Goal: Task Accomplishment & Management: Use online tool/utility

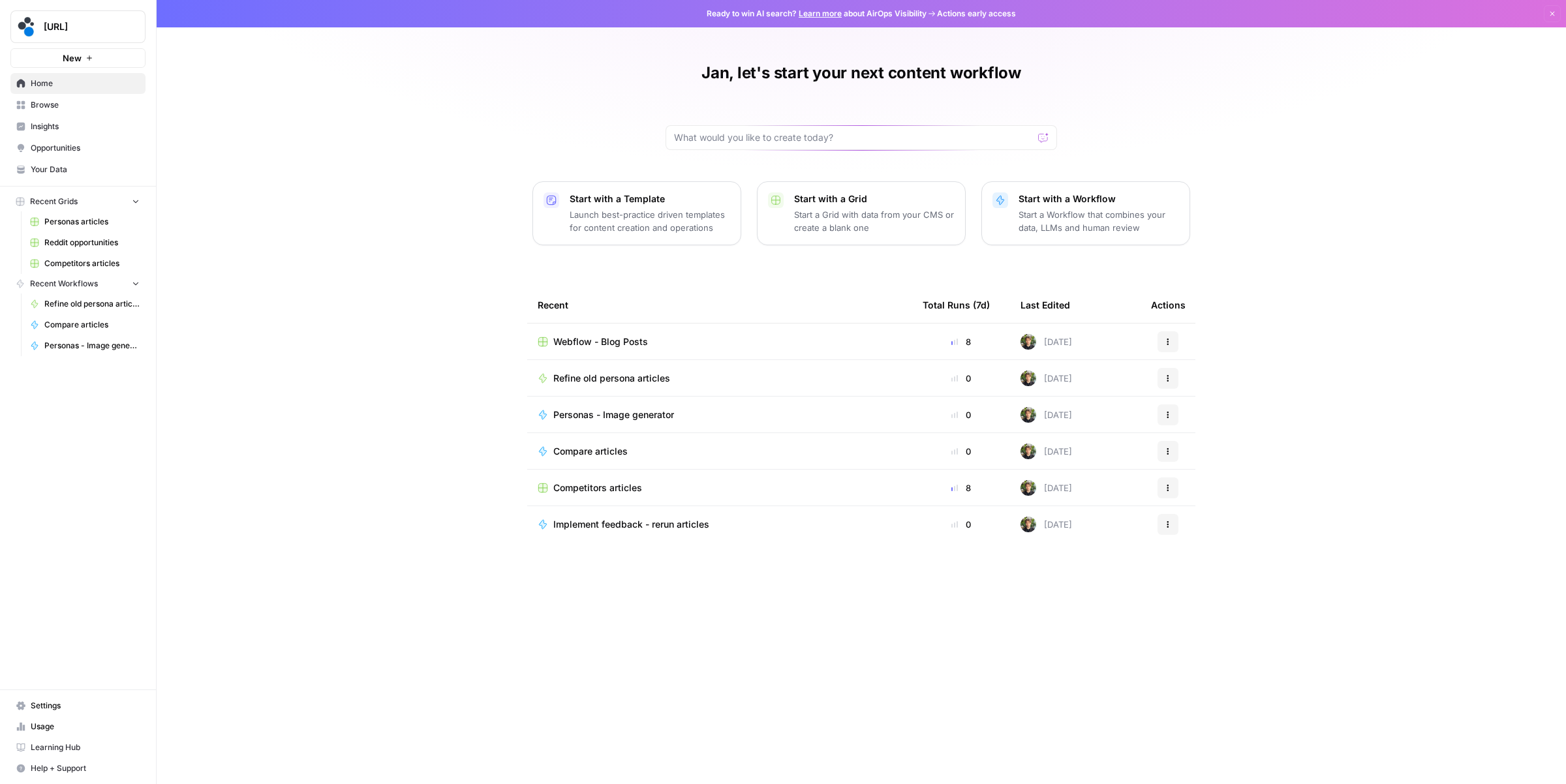
click at [617, 341] on span "Webflow - Blog Posts" at bounding box center [600, 342] width 94 height 13
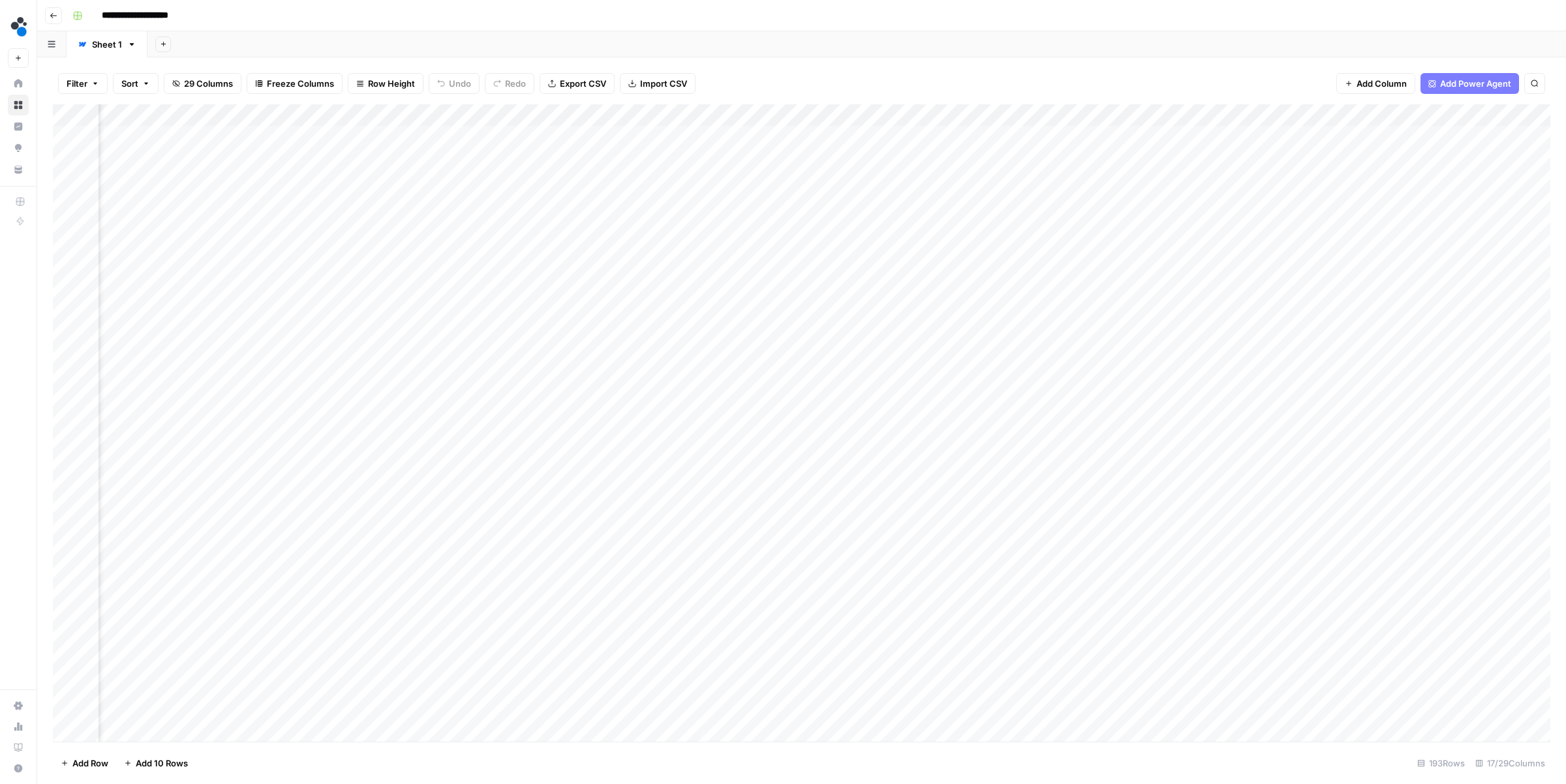
scroll to position [0, 1058]
click at [1467, 114] on div "Add Column" at bounding box center [801, 423] width 1497 height 637
click at [1409, 308] on span "Sort Ascending" at bounding box center [1464, 302] width 158 height 13
click at [732, 139] on div "Add Column" at bounding box center [801, 423] width 1497 height 635
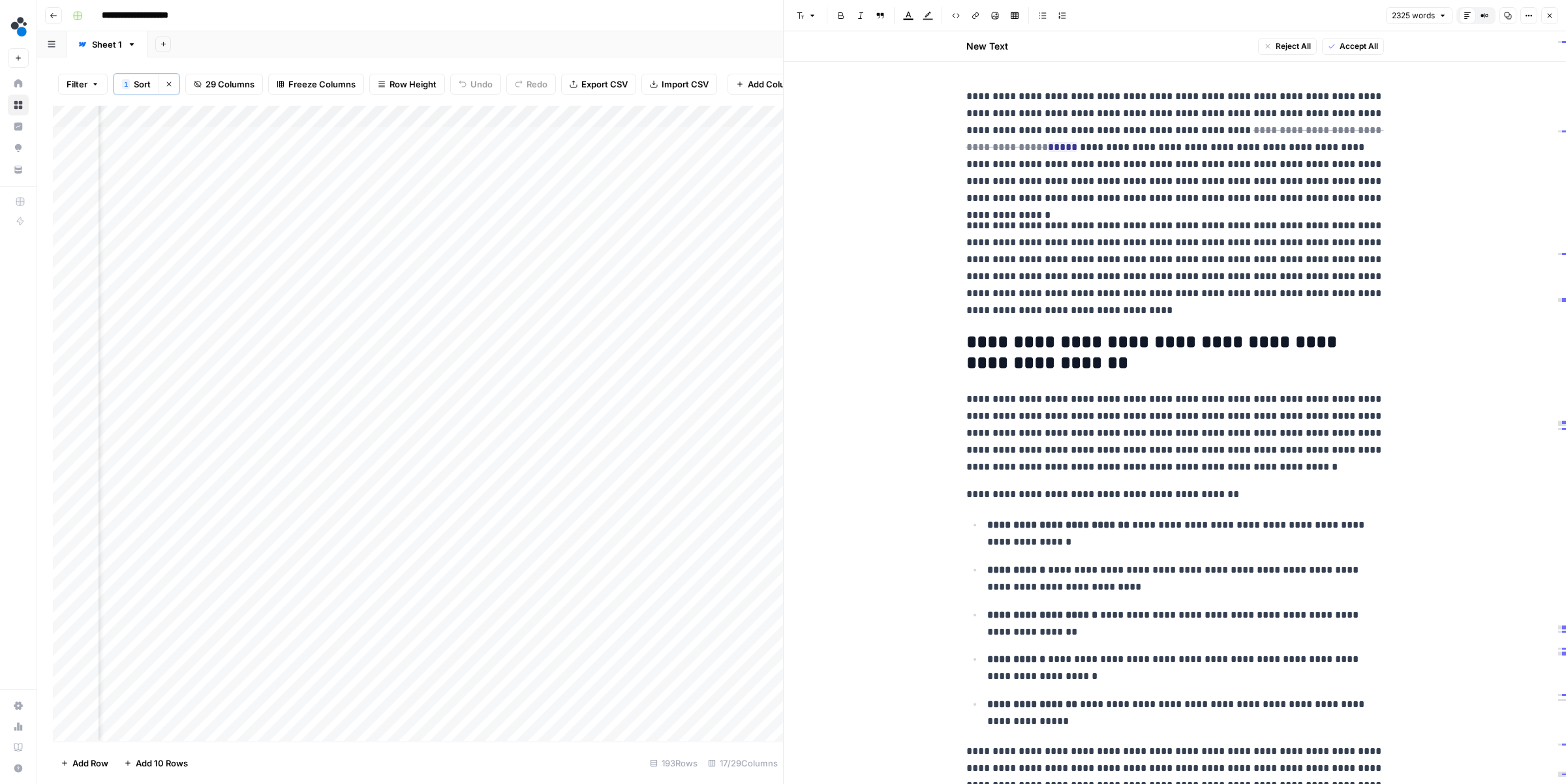
click at [1555, 14] on button "Close" at bounding box center [1549, 16] width 17 height 17
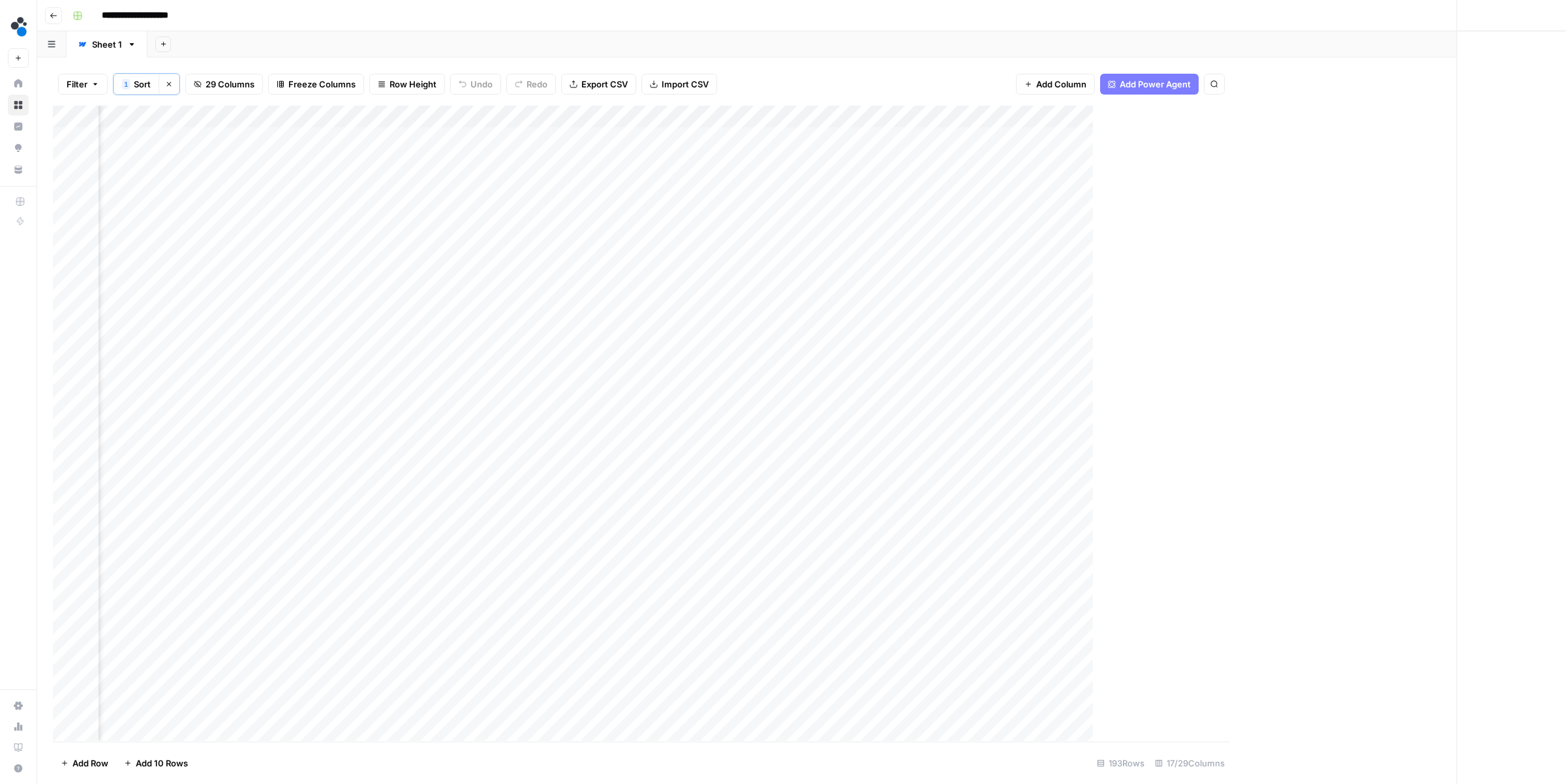
scroll to position [0, 1044]
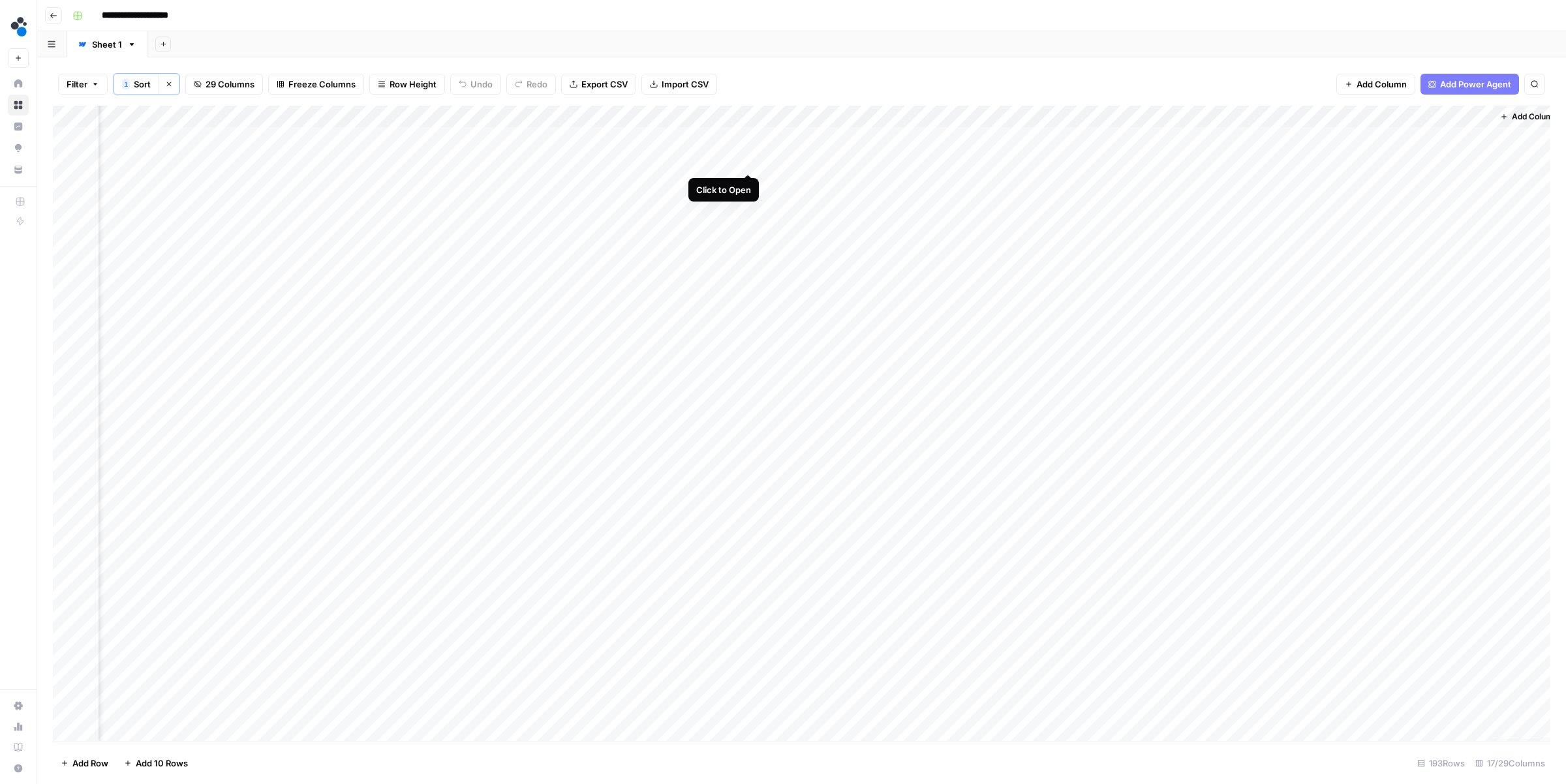
click at [747, 159] on div "Add Column" at bounding box center [801, 423] width 1497 height 635
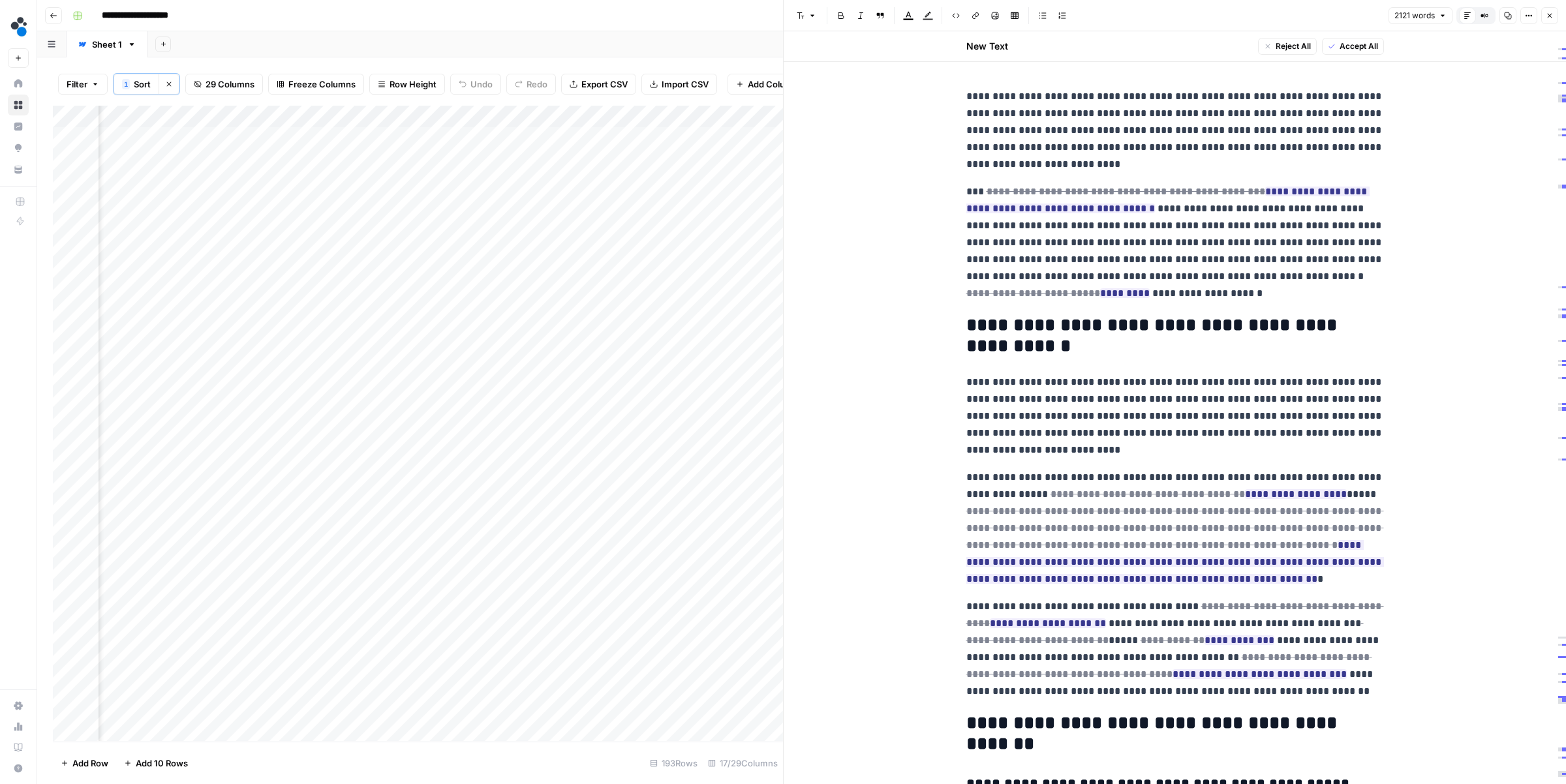
click at [1547, 18] on icon "button" at bounding box center [1549, 15] width 8 height 8
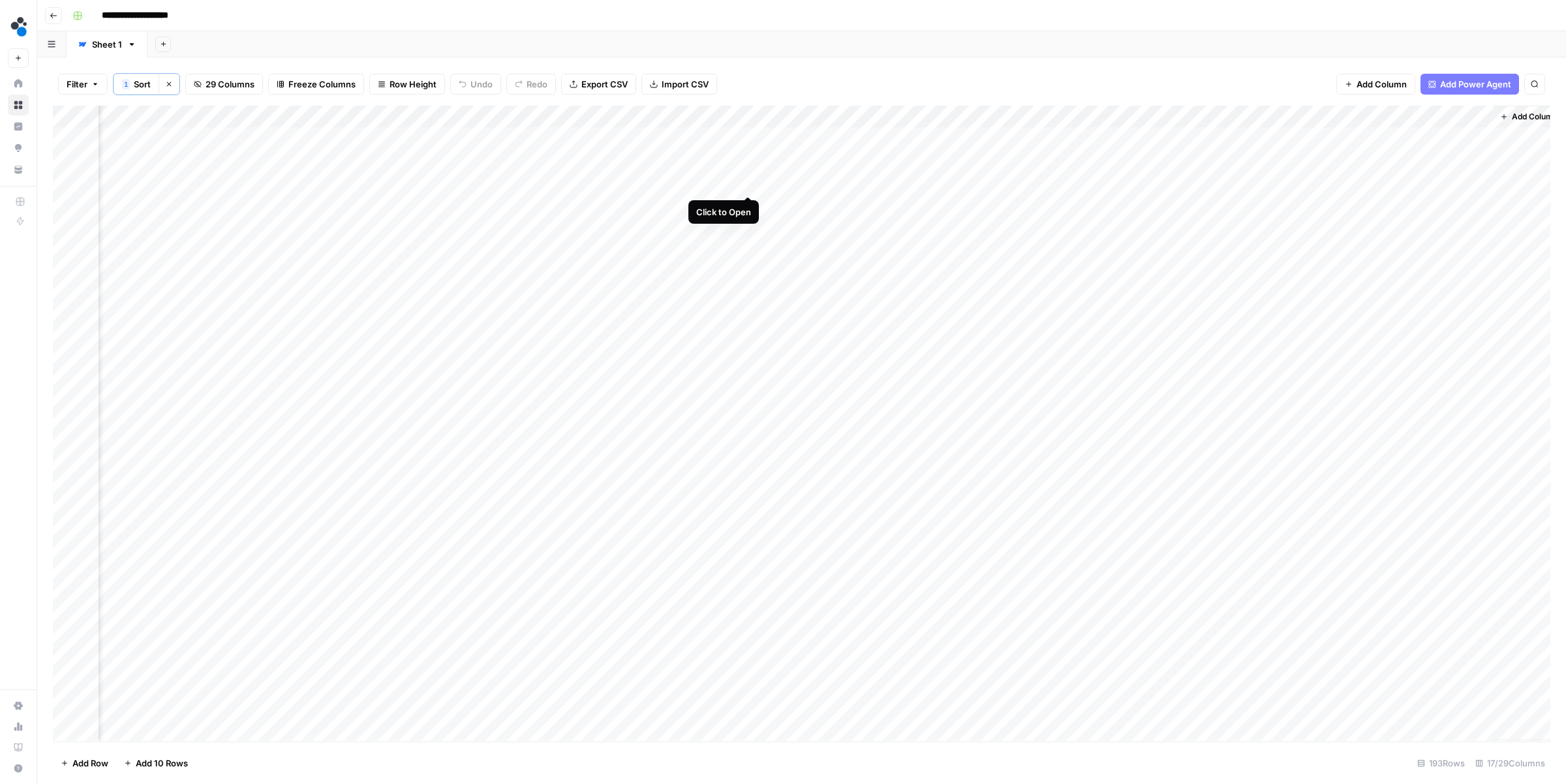
click at [749, 184] on div "Add Column" at bounding box center [801, 423] width 1497 height 635
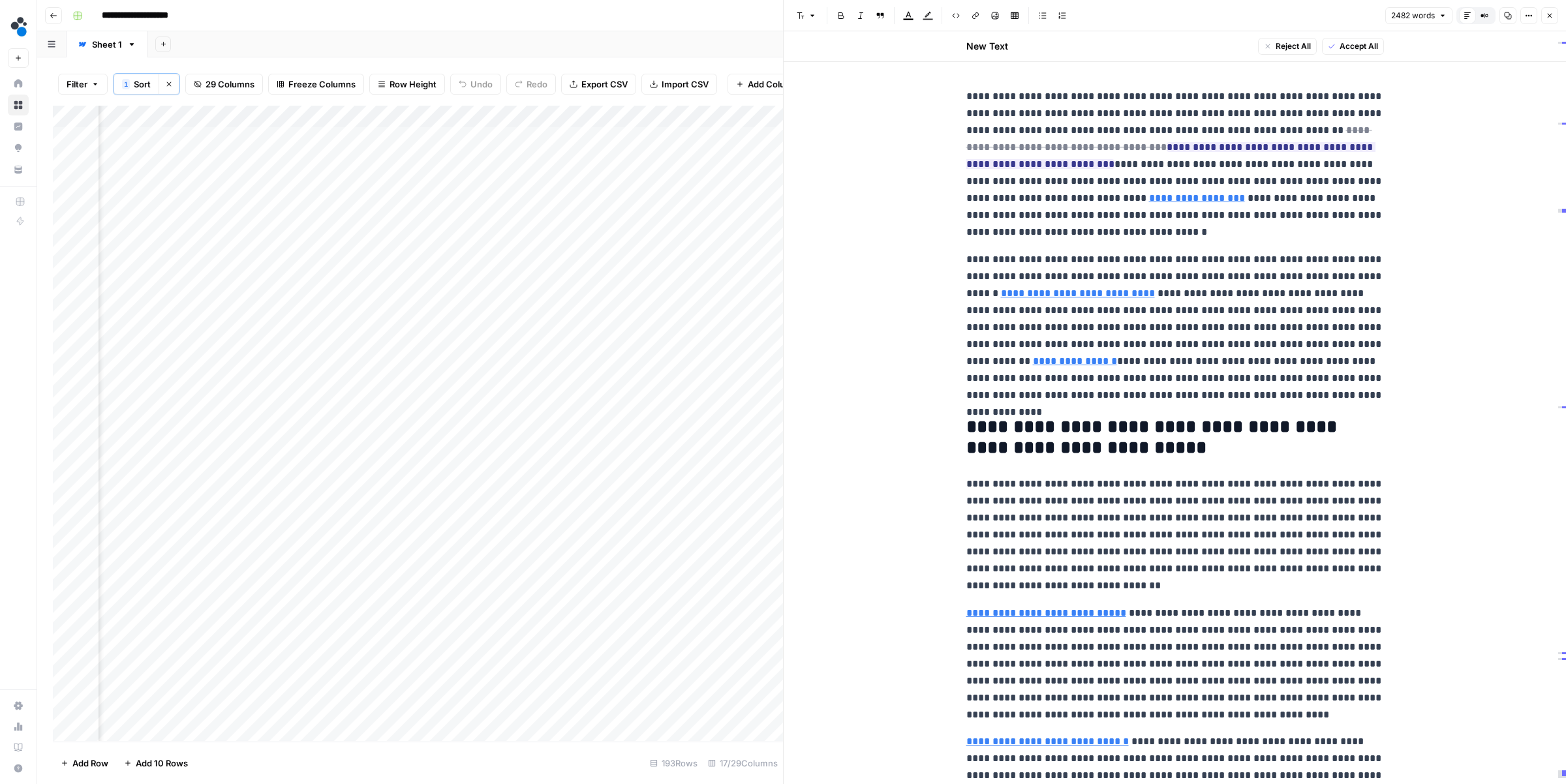
click at [1543, 16] on button "Close" at bounding box center [1549, 16] width 17 height 17
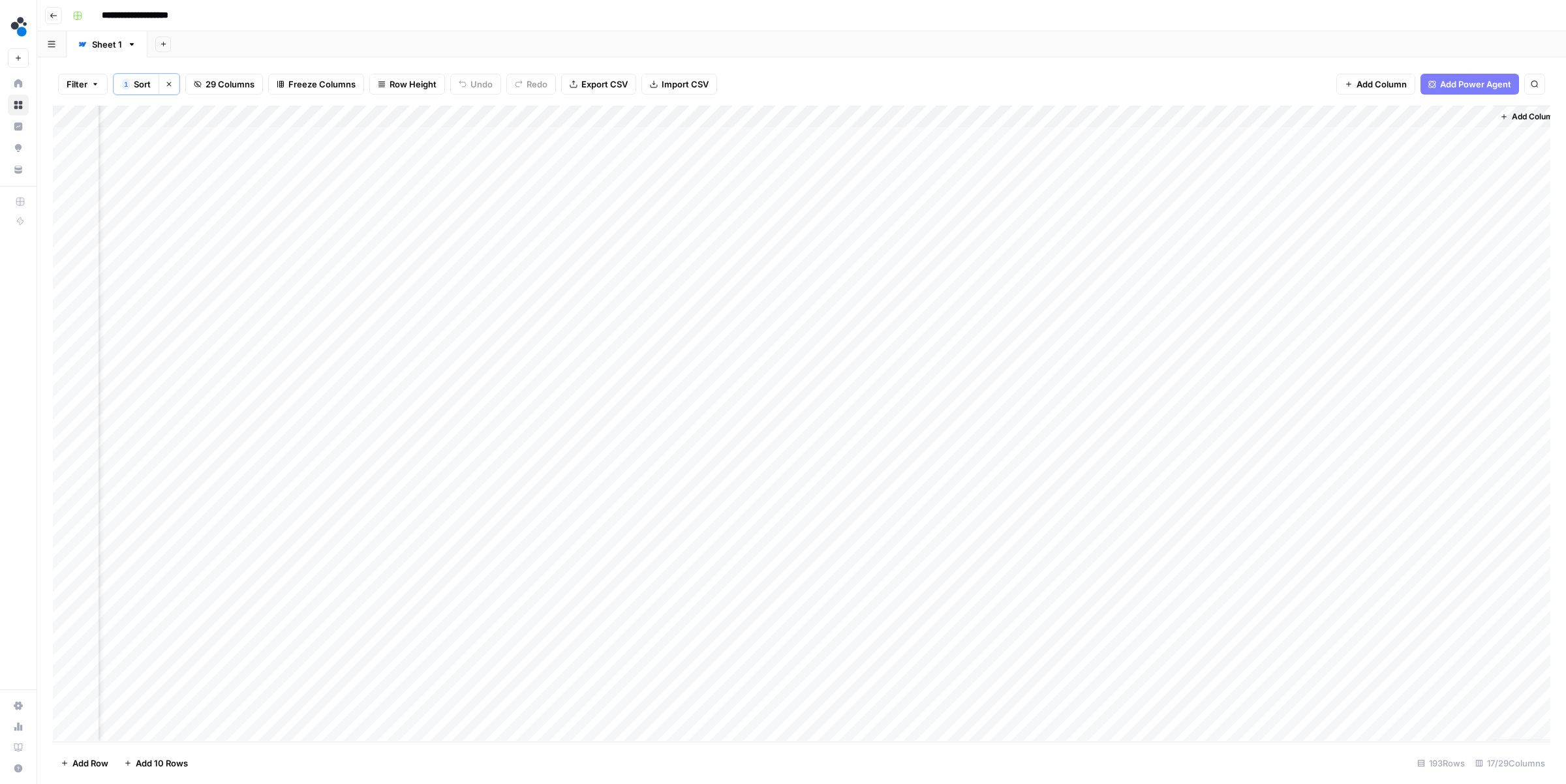
click at [782, 15] on div "**********" at bounding box center [810, 16] width 1486 height 21
click at [746, 139] on div "Add Column" at bounding box center [801, 423] width 1497 height 635
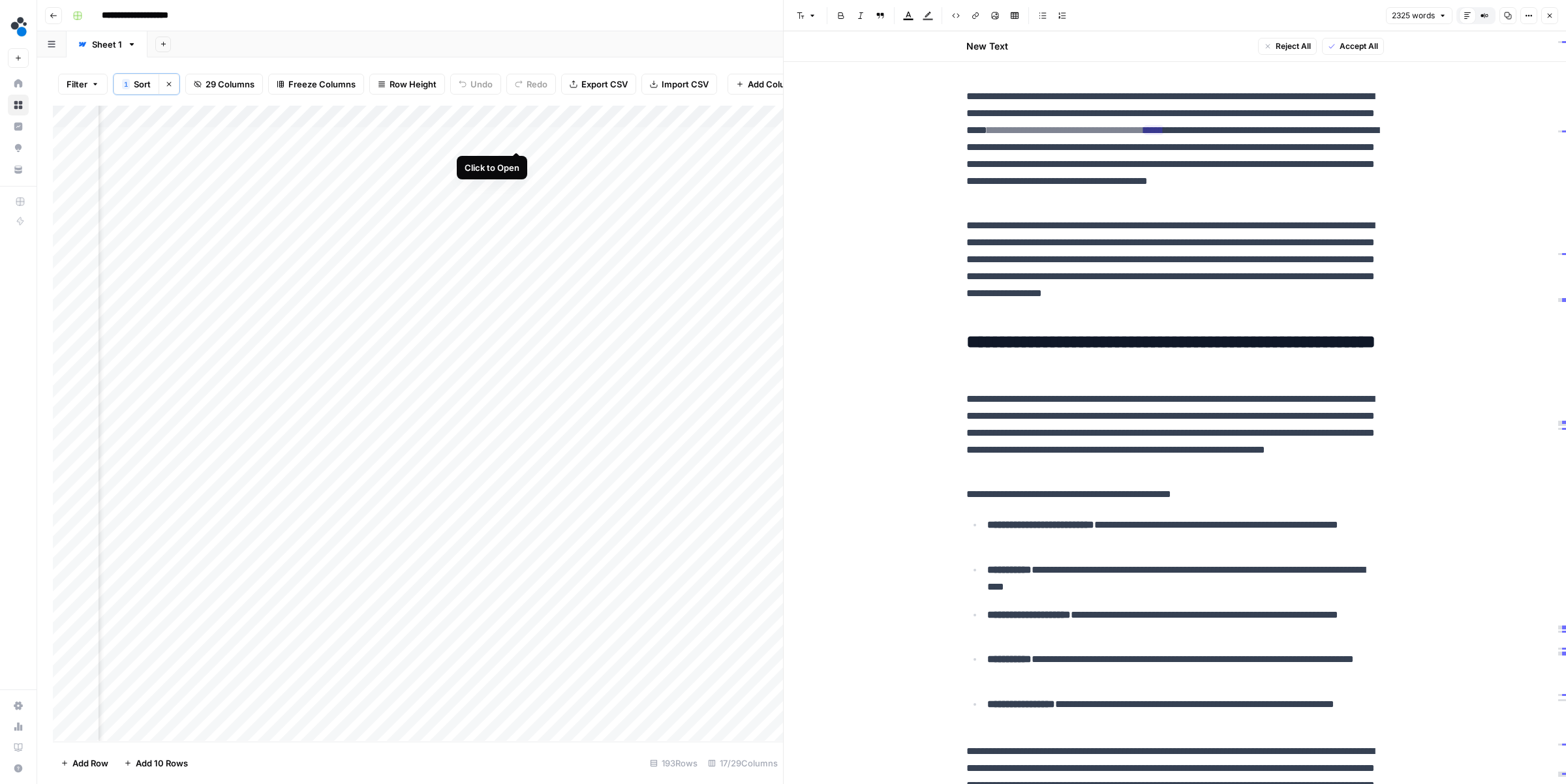
click at [515, 136] on div "Add Column" at bounding box center [417, 423] width 730 height 635
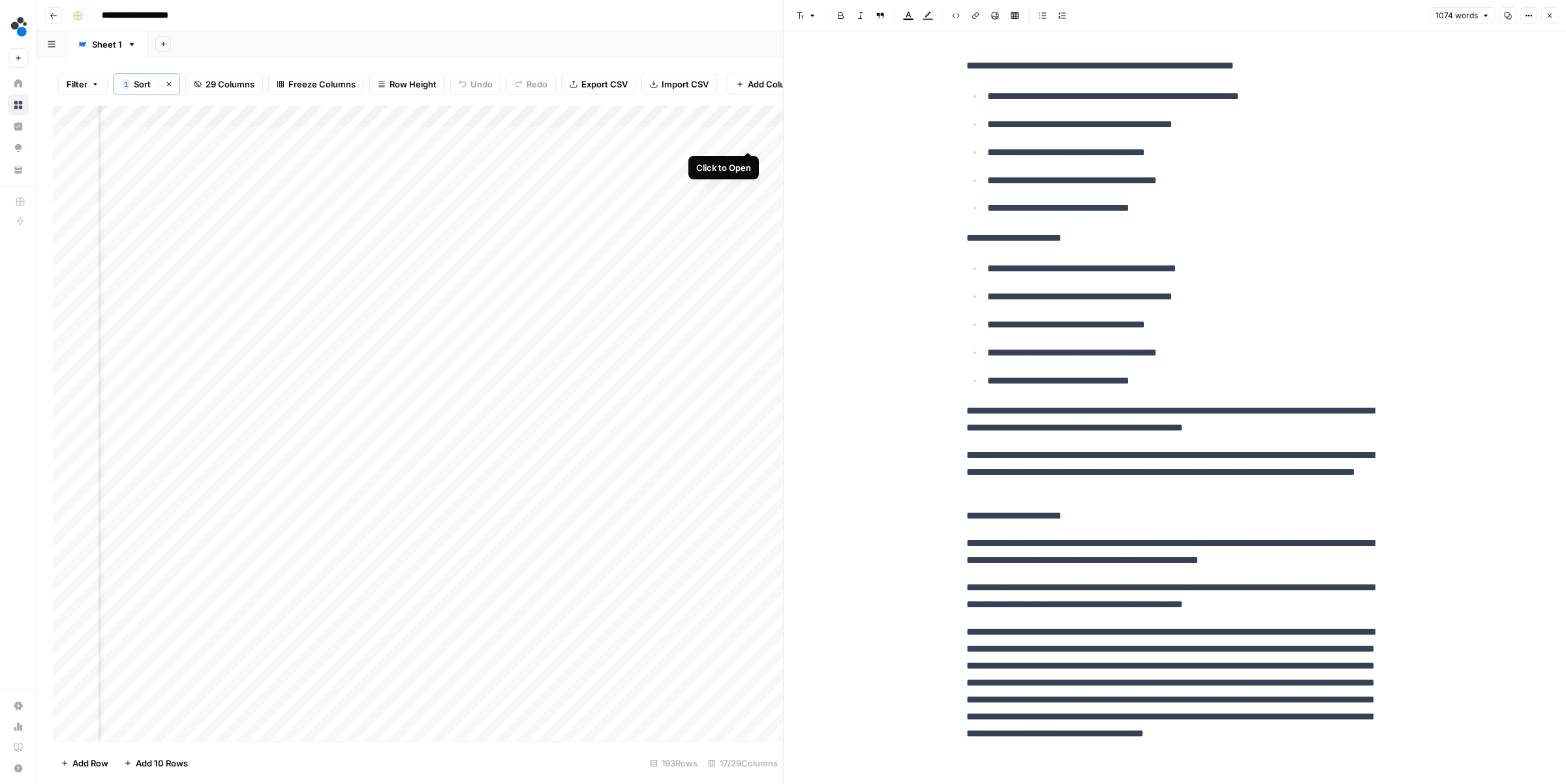
click at [748, 140] on div "Add Column" at bounding box center [417, 423] width 730 height 635
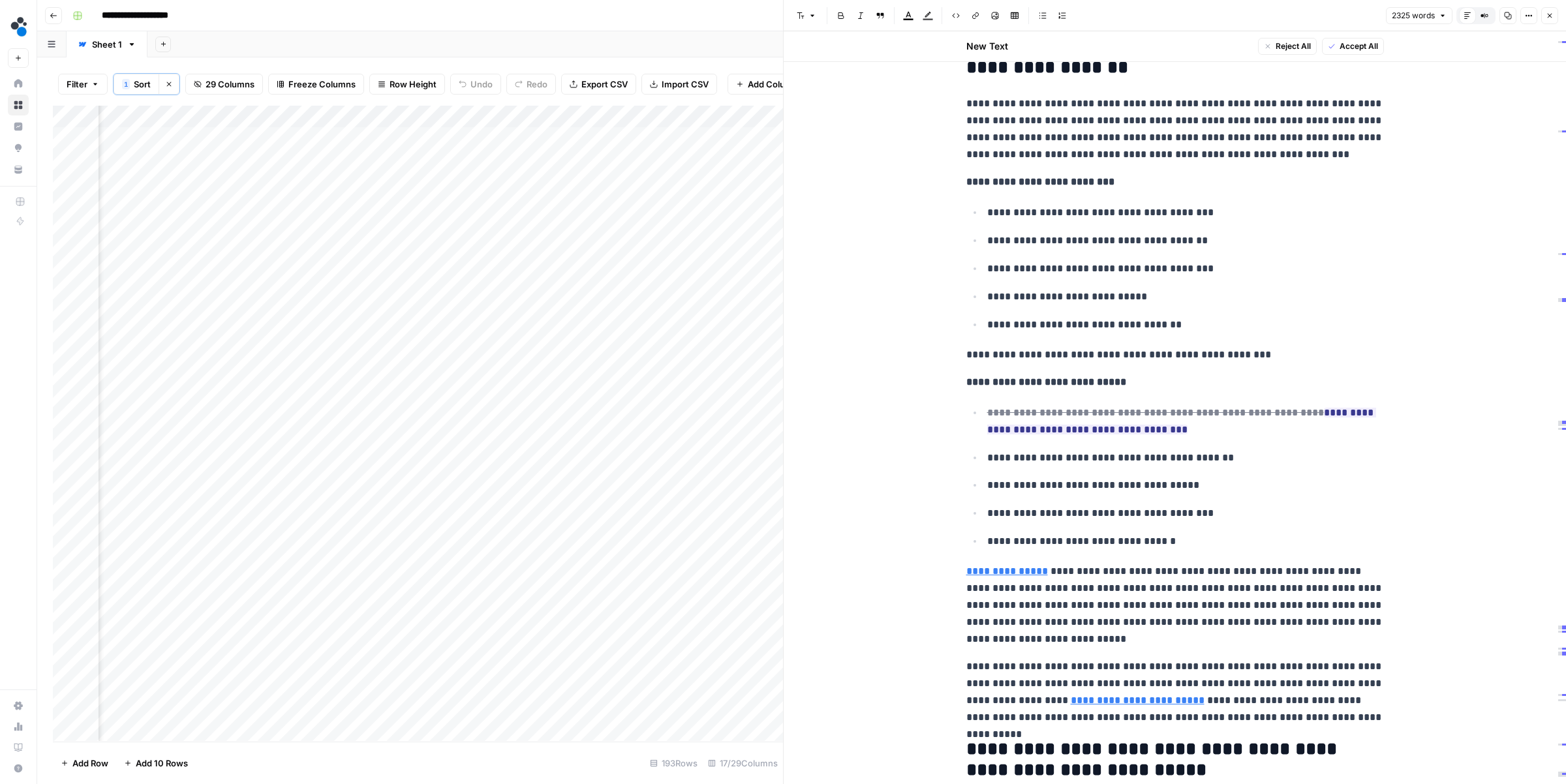
scroll to position [1721, 0]
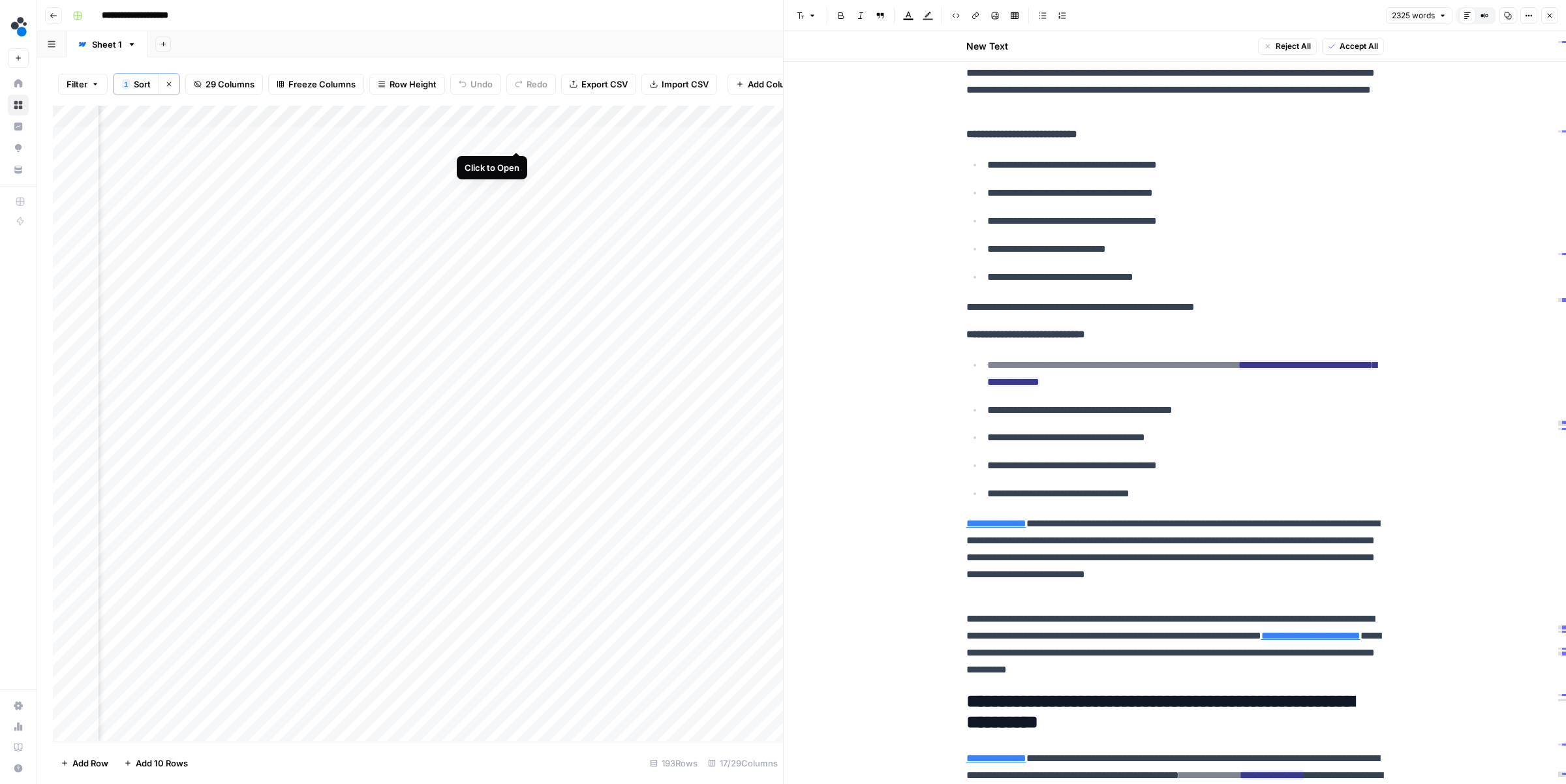
click at [516, 137] on div "Add Column" at bounding box center [417, 423] width 730 height 635
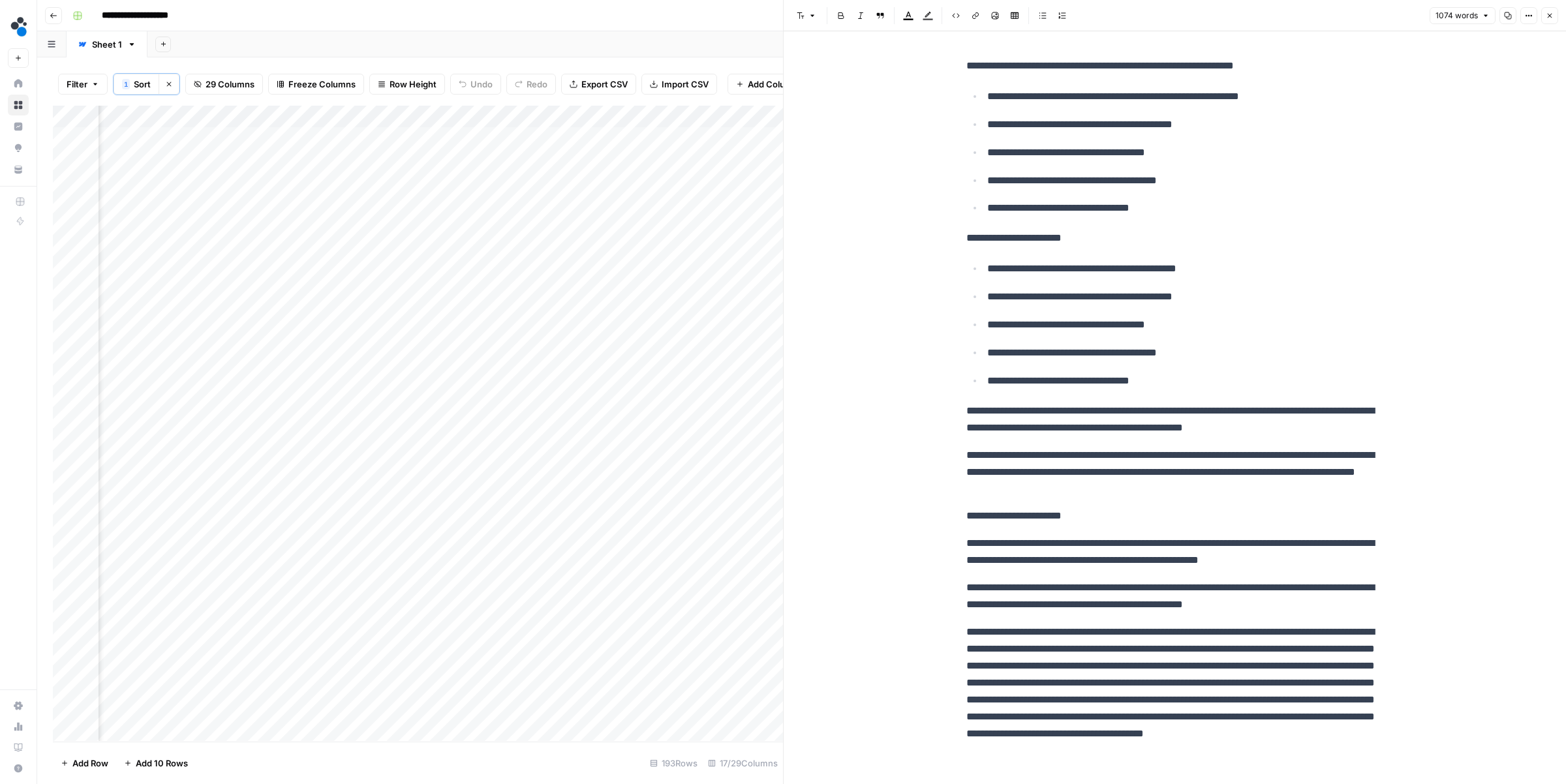
click at [749, 137] on div "Add Column" at bounding box center [417, 423] width 730 height 635
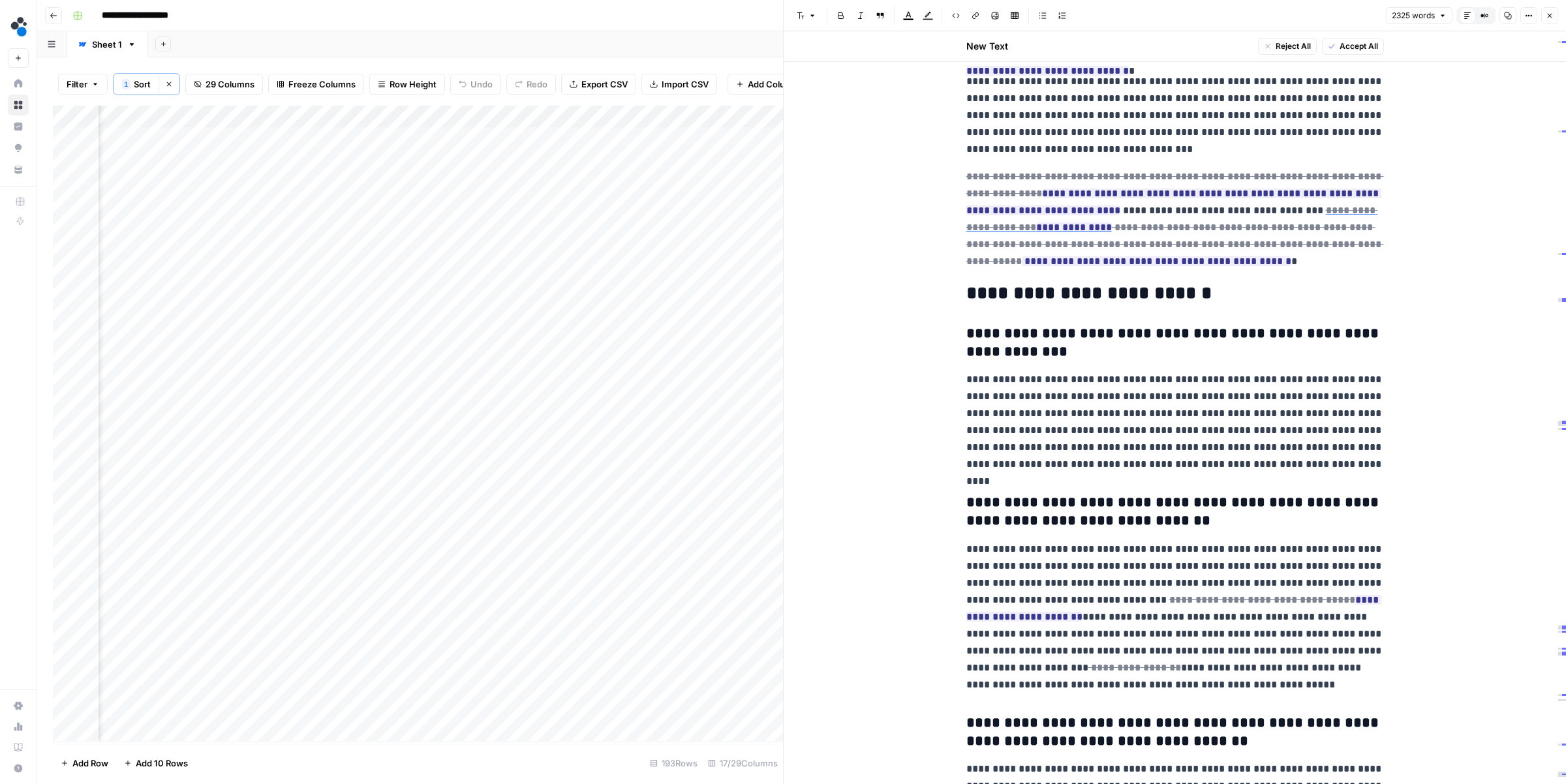
scroll to position [5537, 0]
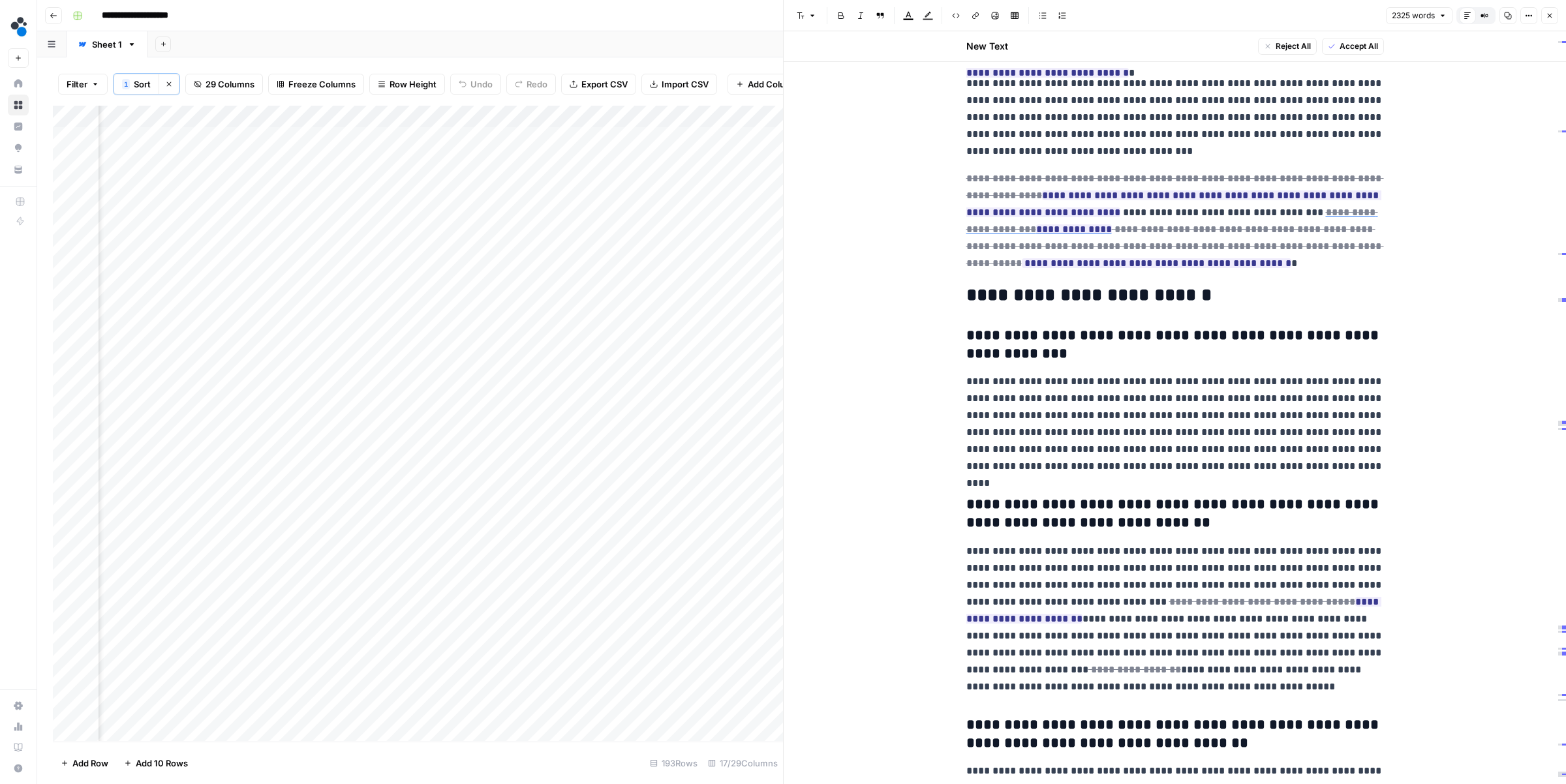
click at [1177, 357] on h3 "**********" at bounding box center [1174, 344] width 417 height 37
type input "RFID"
click at [1347, 16] on button "Next Match" at bounding box center [1349, 21] width 10 height 10
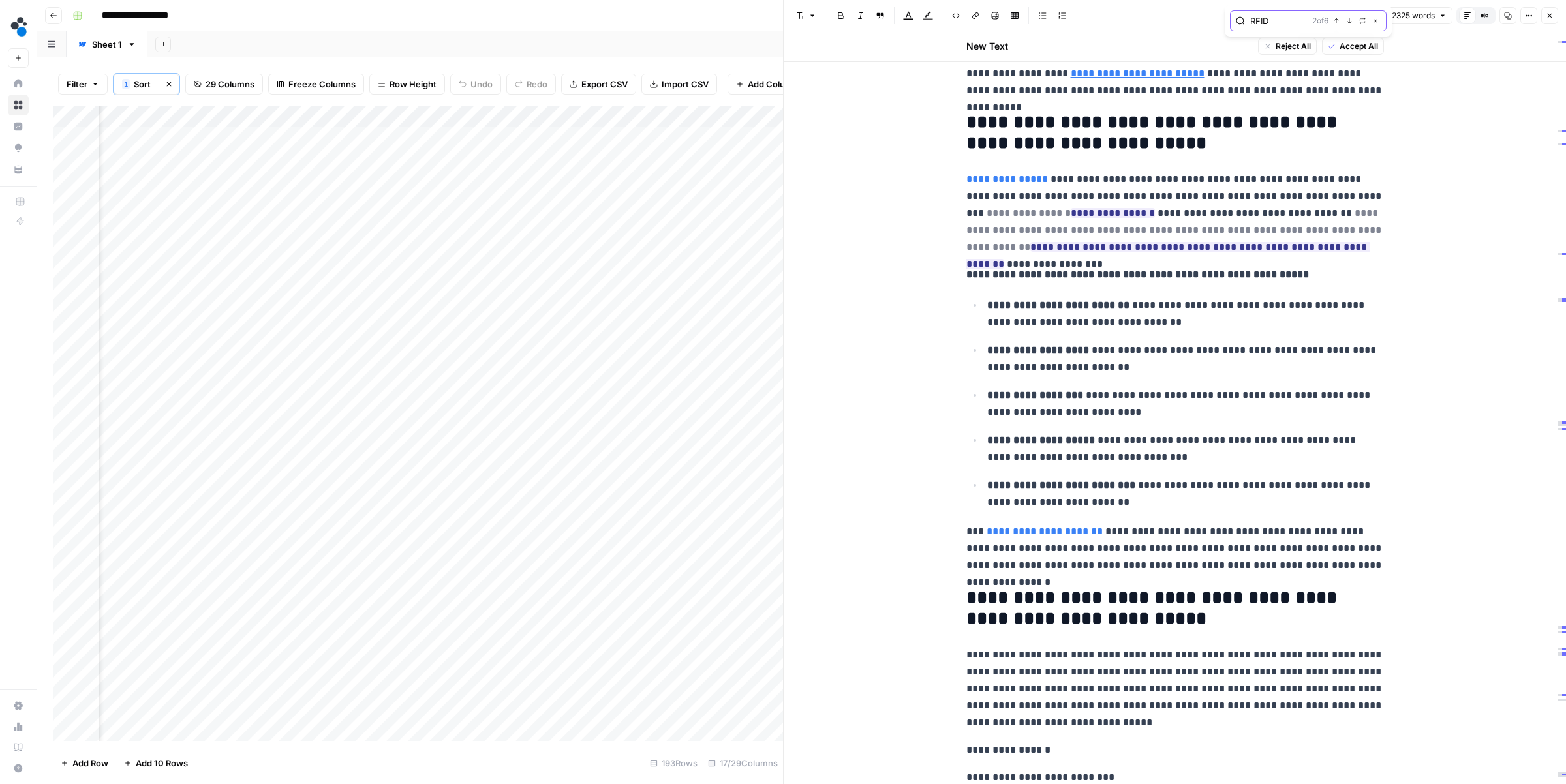
click at [1336, 18] on icon "button" at bounding box center [1336, 21] width 5 height 6
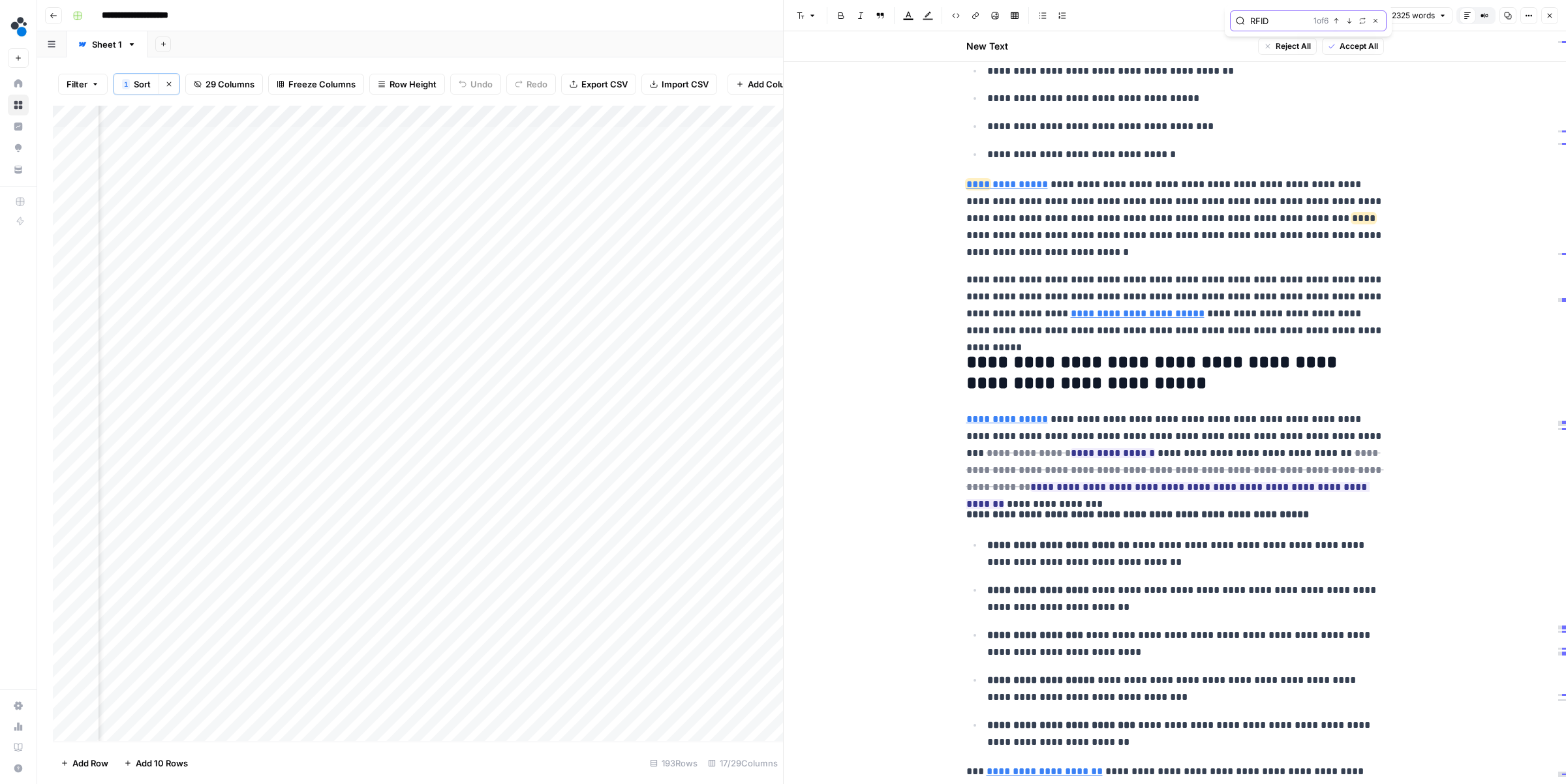
scroll to position [2039, 0]
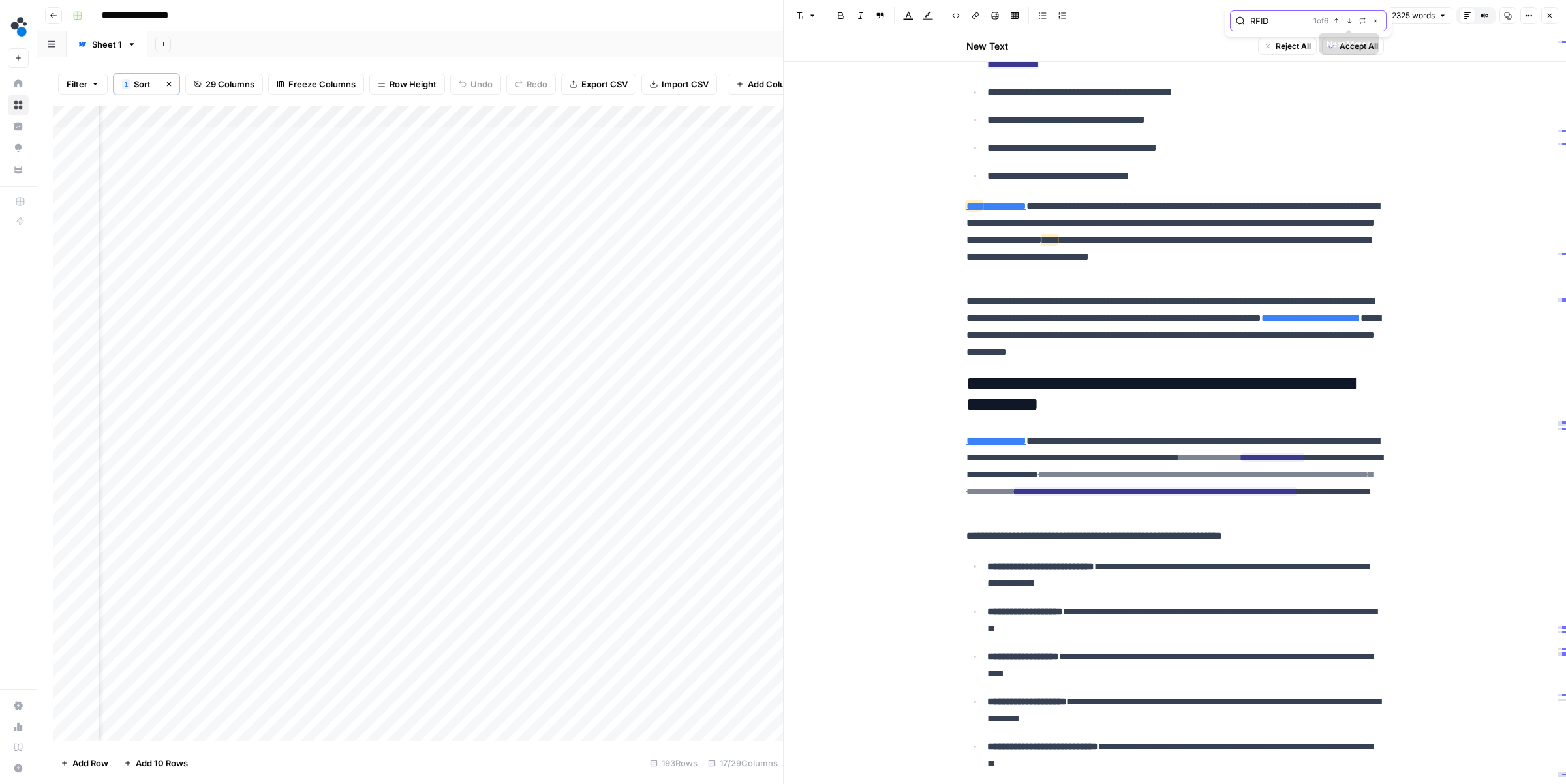
click at [1349, 19] on icon "button" at bounding box center [1349, 21] width 7 height 7
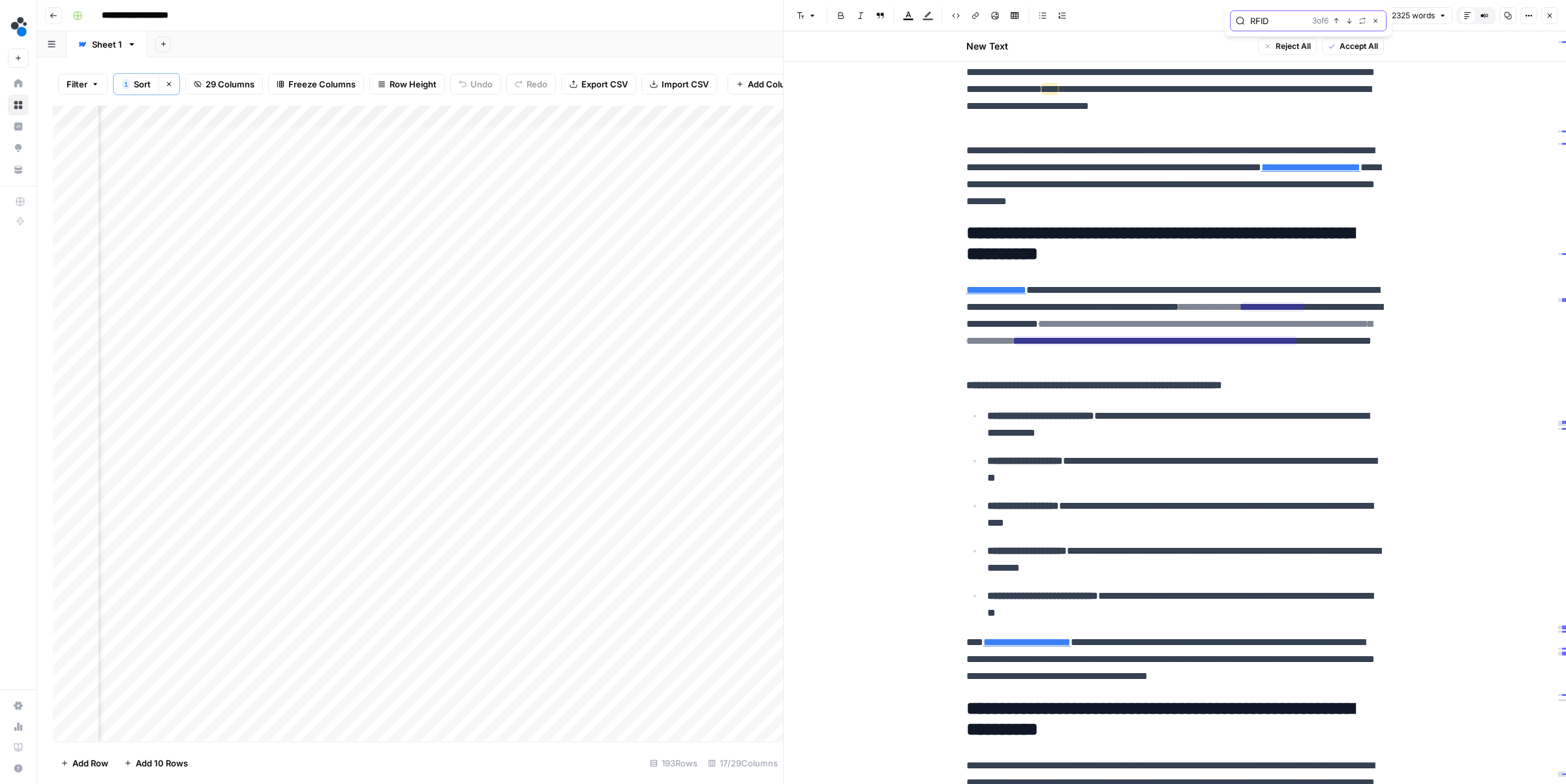
scroll to position [2198, 0]
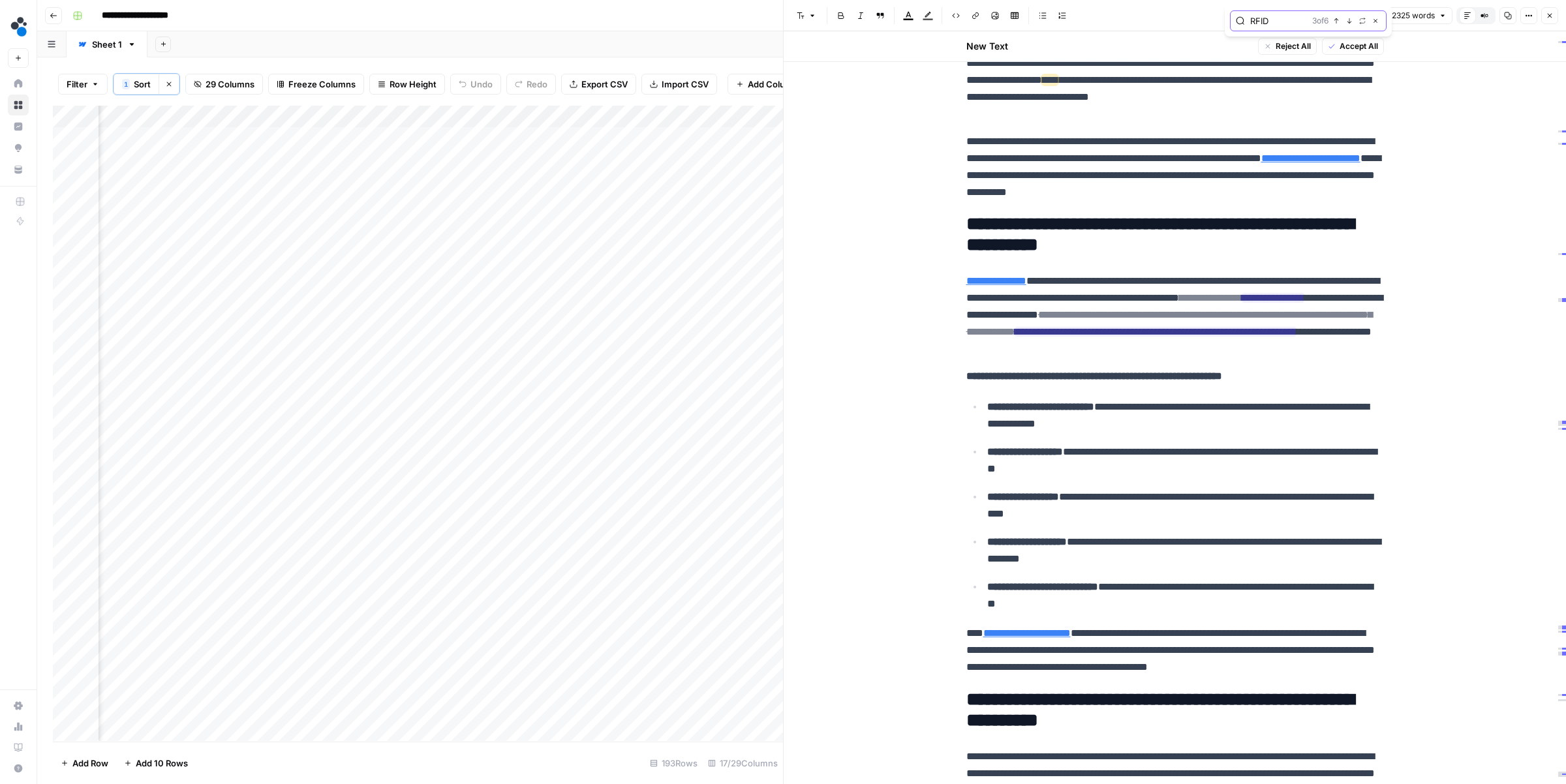
click at [1349, 19] on icon "button" at bounding box center [1349, 21] width 7 height 7
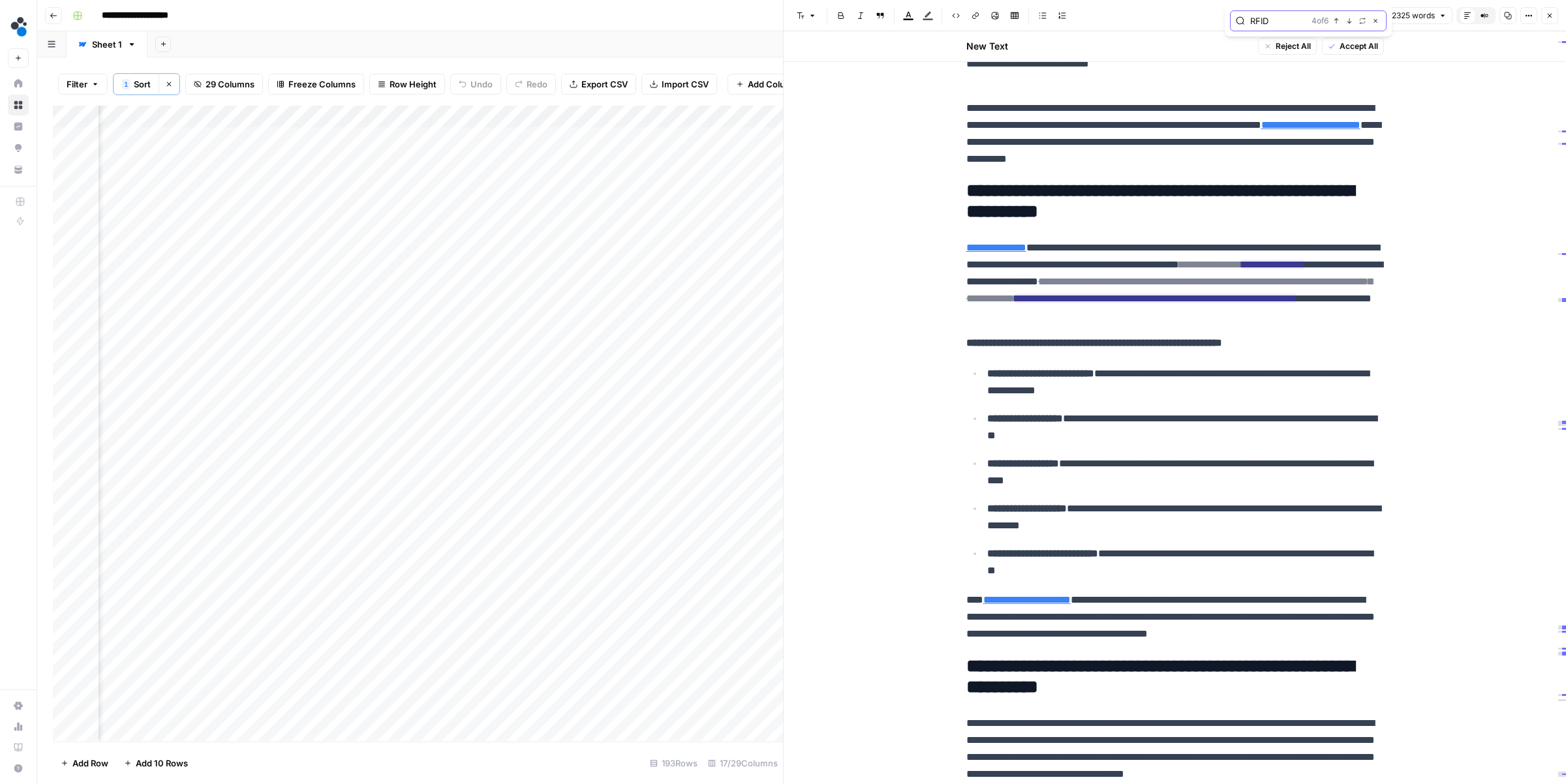
click at [1349, 19] on icon "button" at bounding box center [1349, 21] width 7 height 7
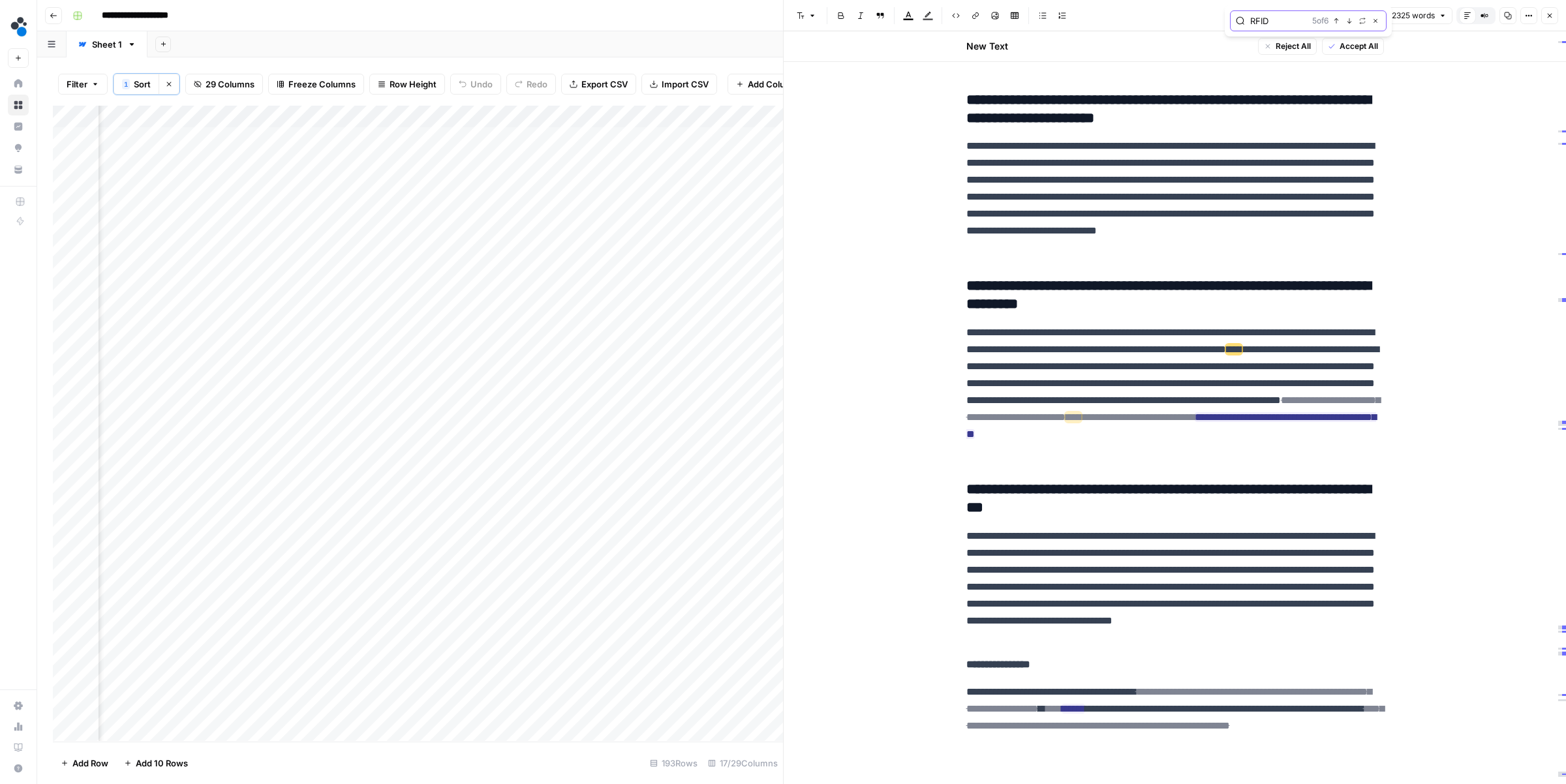
scroll to position [6189, 0]
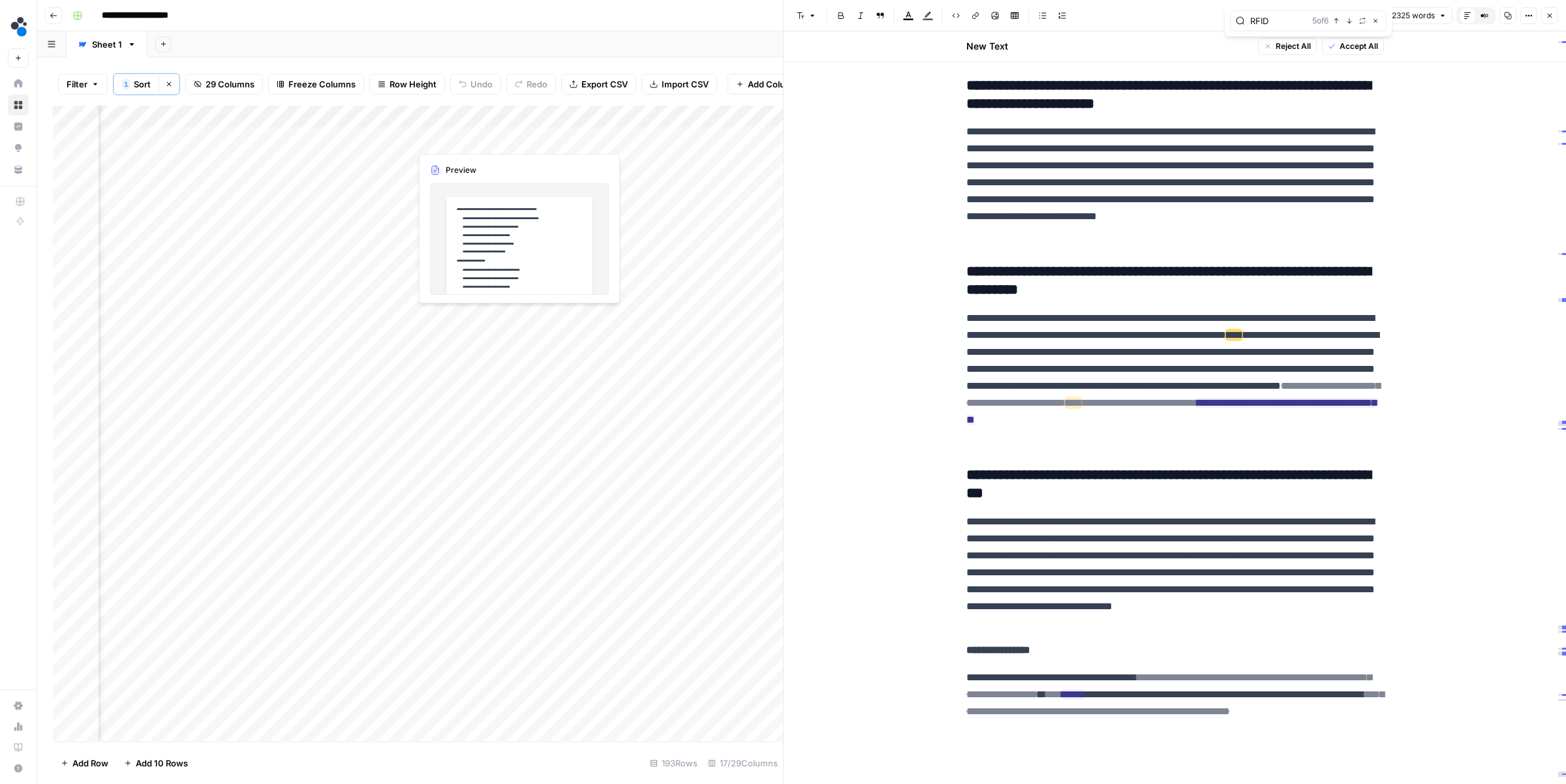
click at [514, 139] on div "Add Column" at bounding box center [417, 423] width 730 height 635
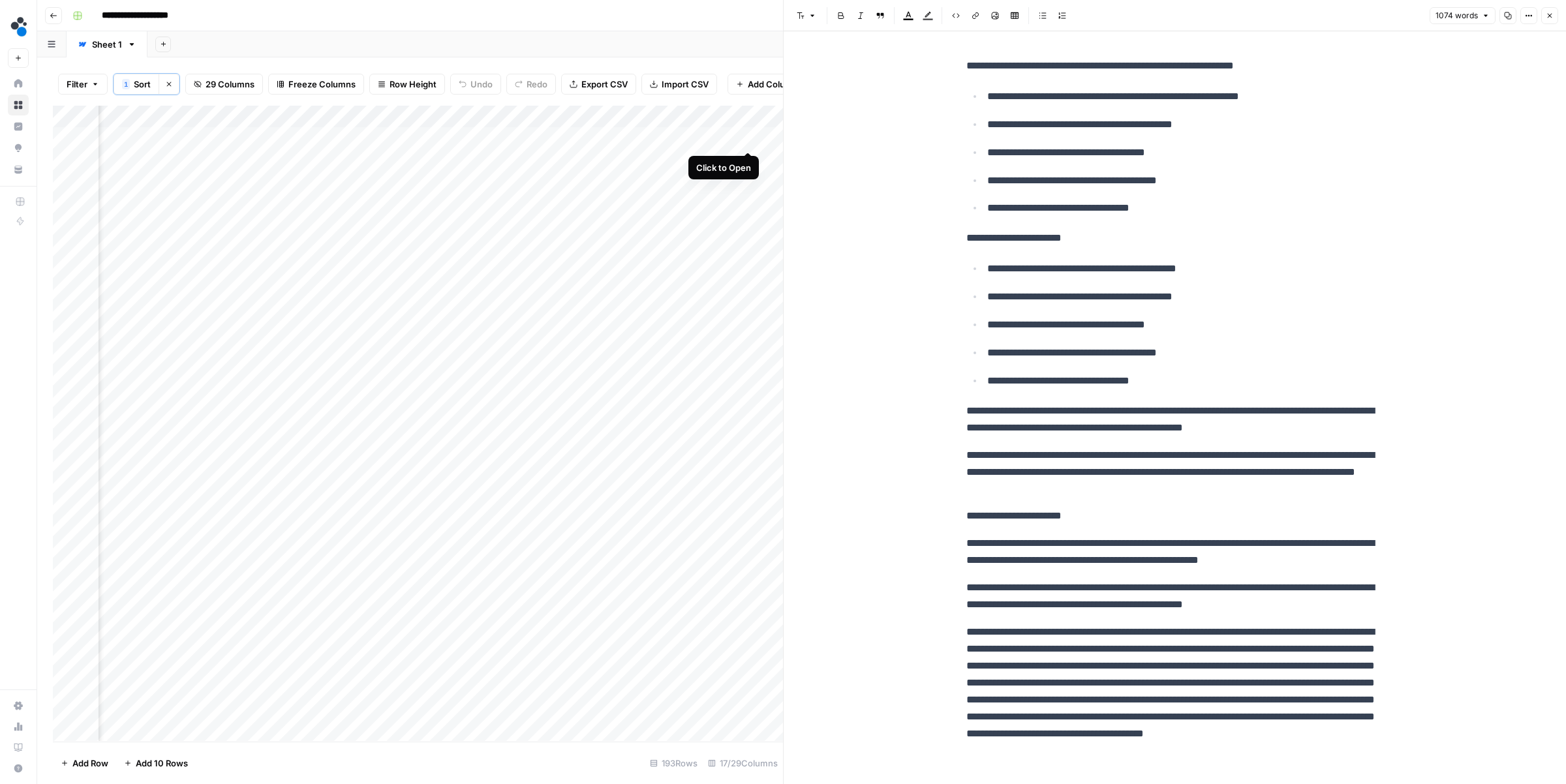
click at [748, 134] on div "Add Column" at bounding box center [417, 423] width 730 height 635
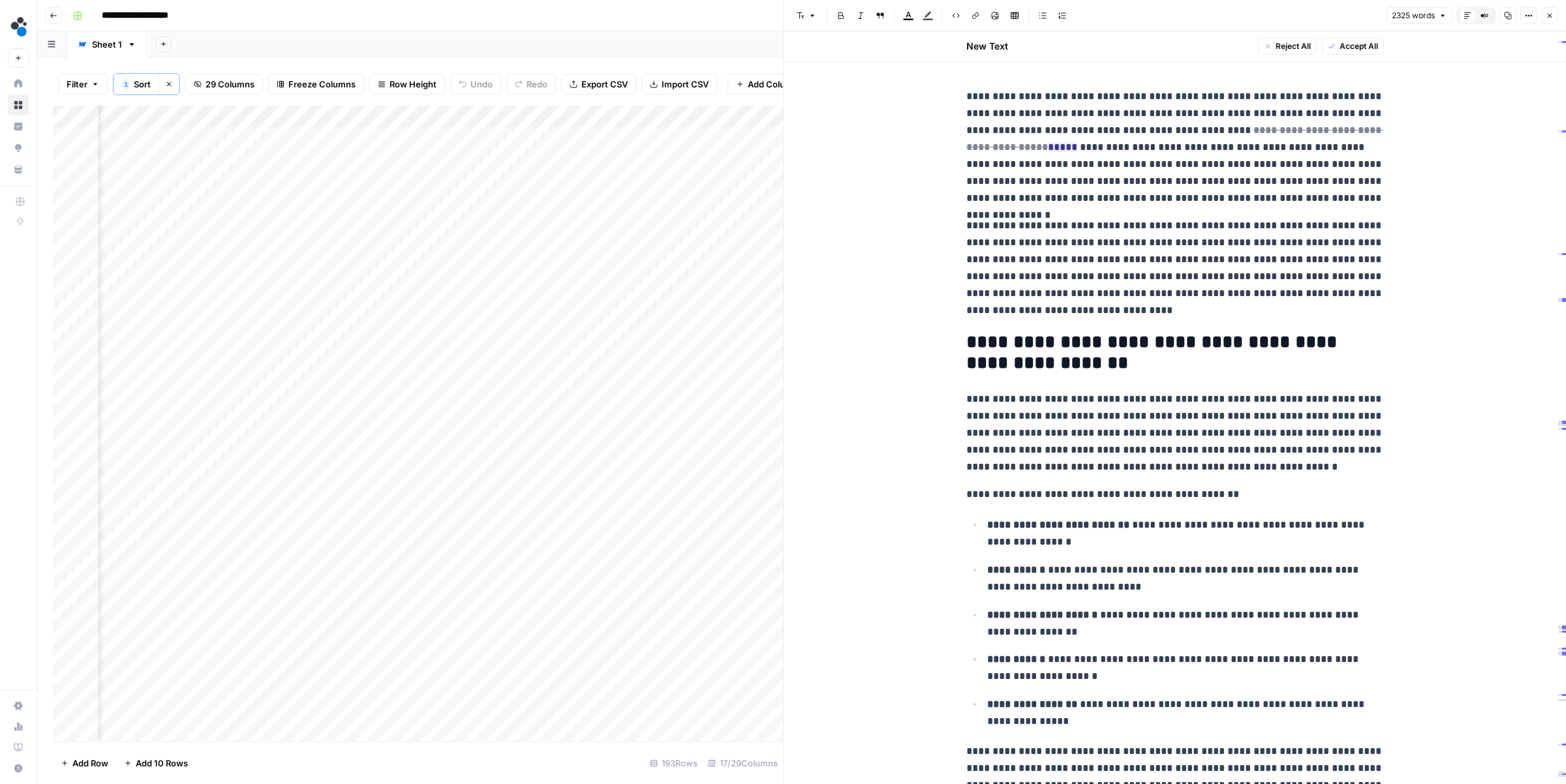
click at [1314, 206] on p "**********" at bounding box center [1174, 147] width 417 height 119
type input "rfid impl"
click at [1349, 64] on icon "button" at bounding box center [1349, 64] width 7 height 7
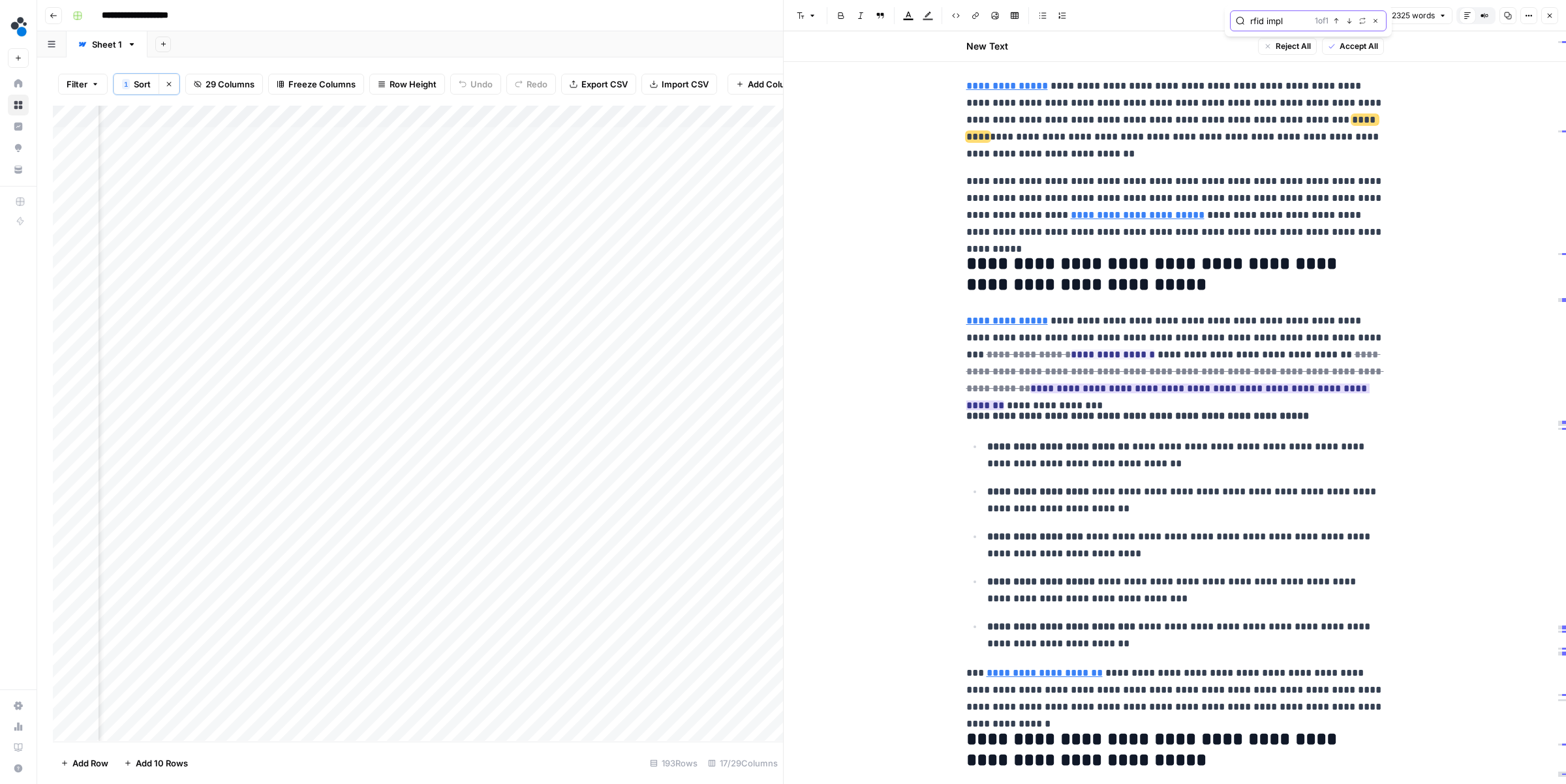
scroll to position [2149, 0]
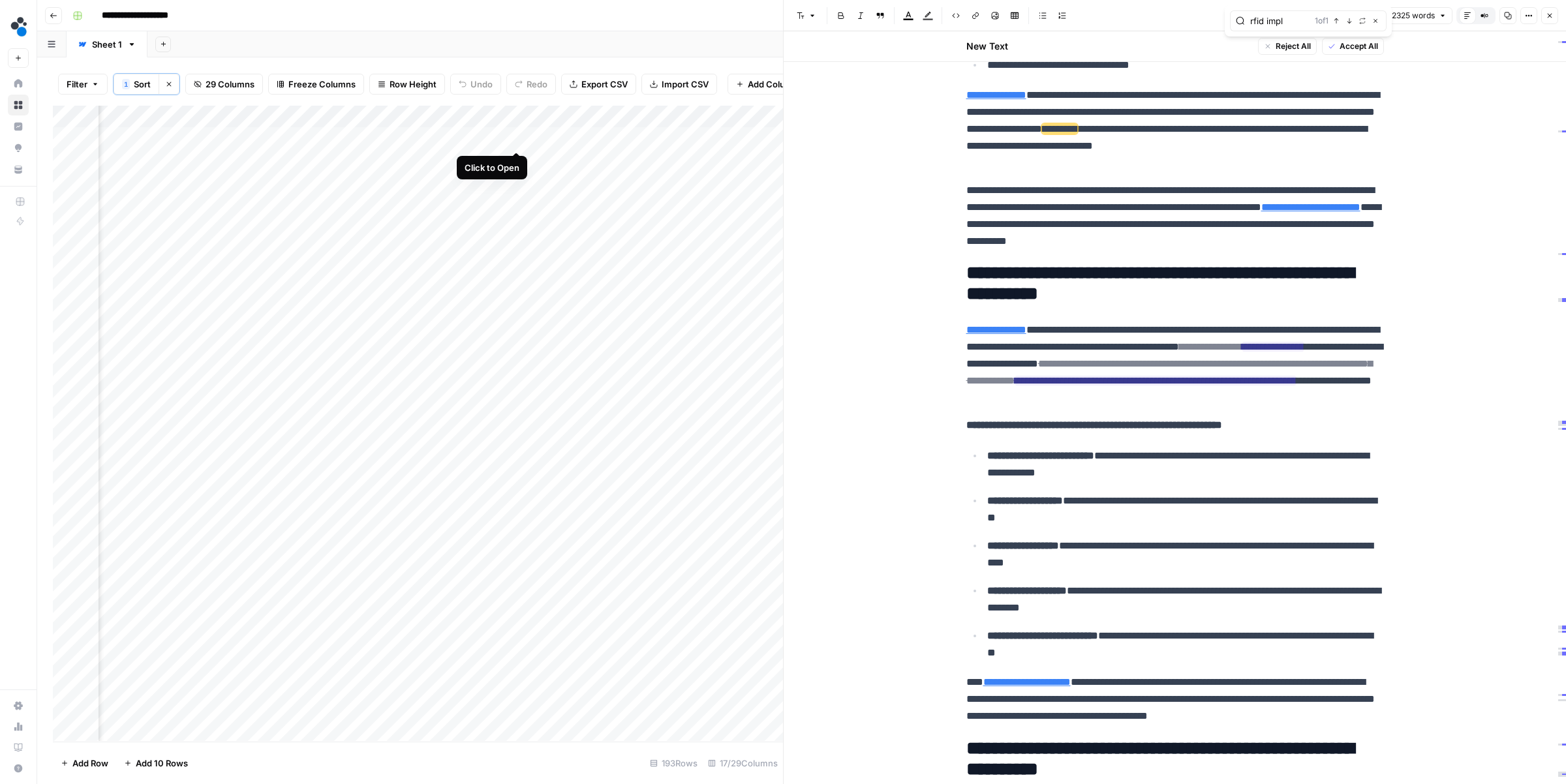
click at [514, 136] on div "Add Column" at bounding box center [417, 423] width 730 height 635
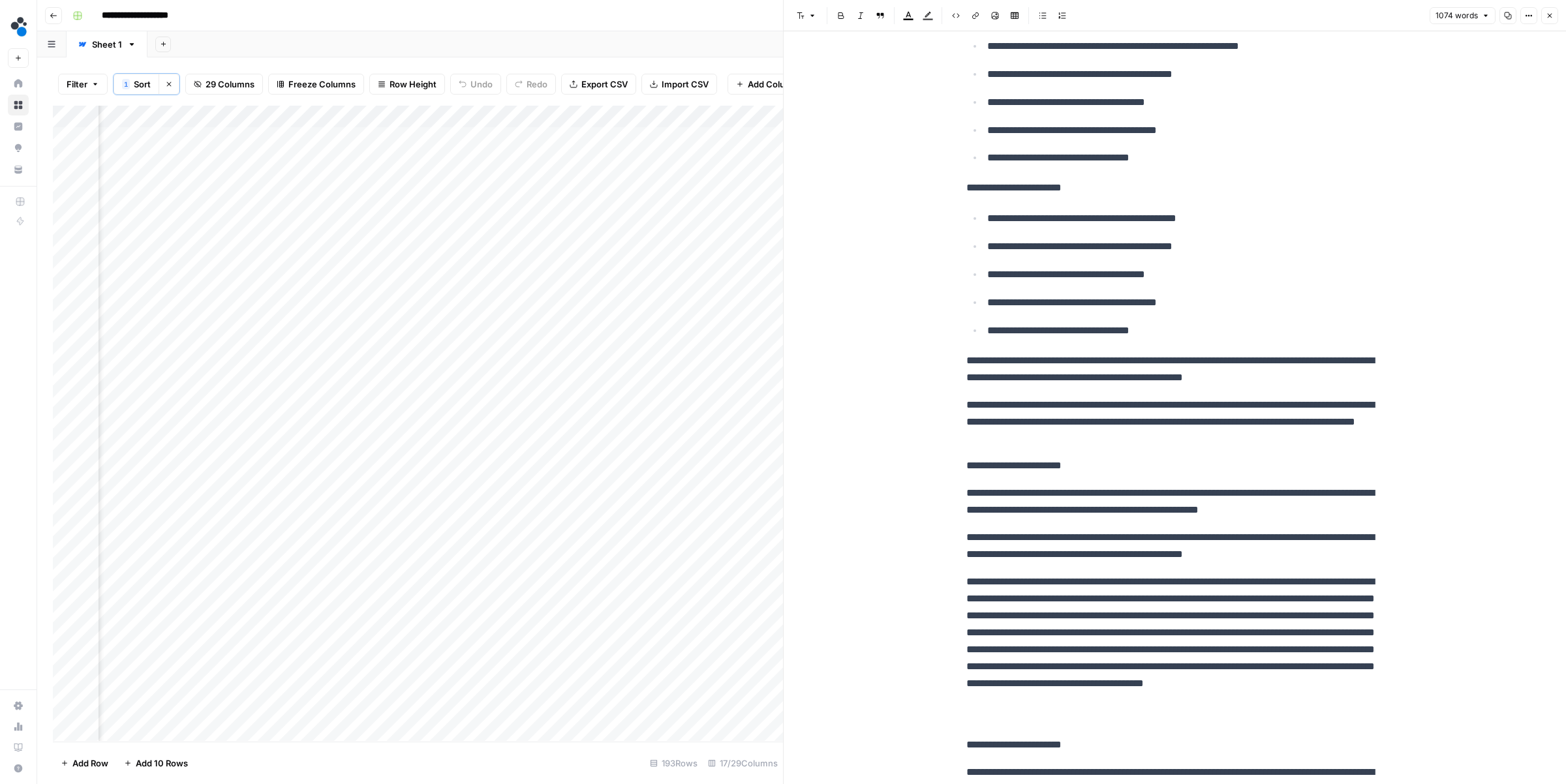
scroll to position [52, 0]
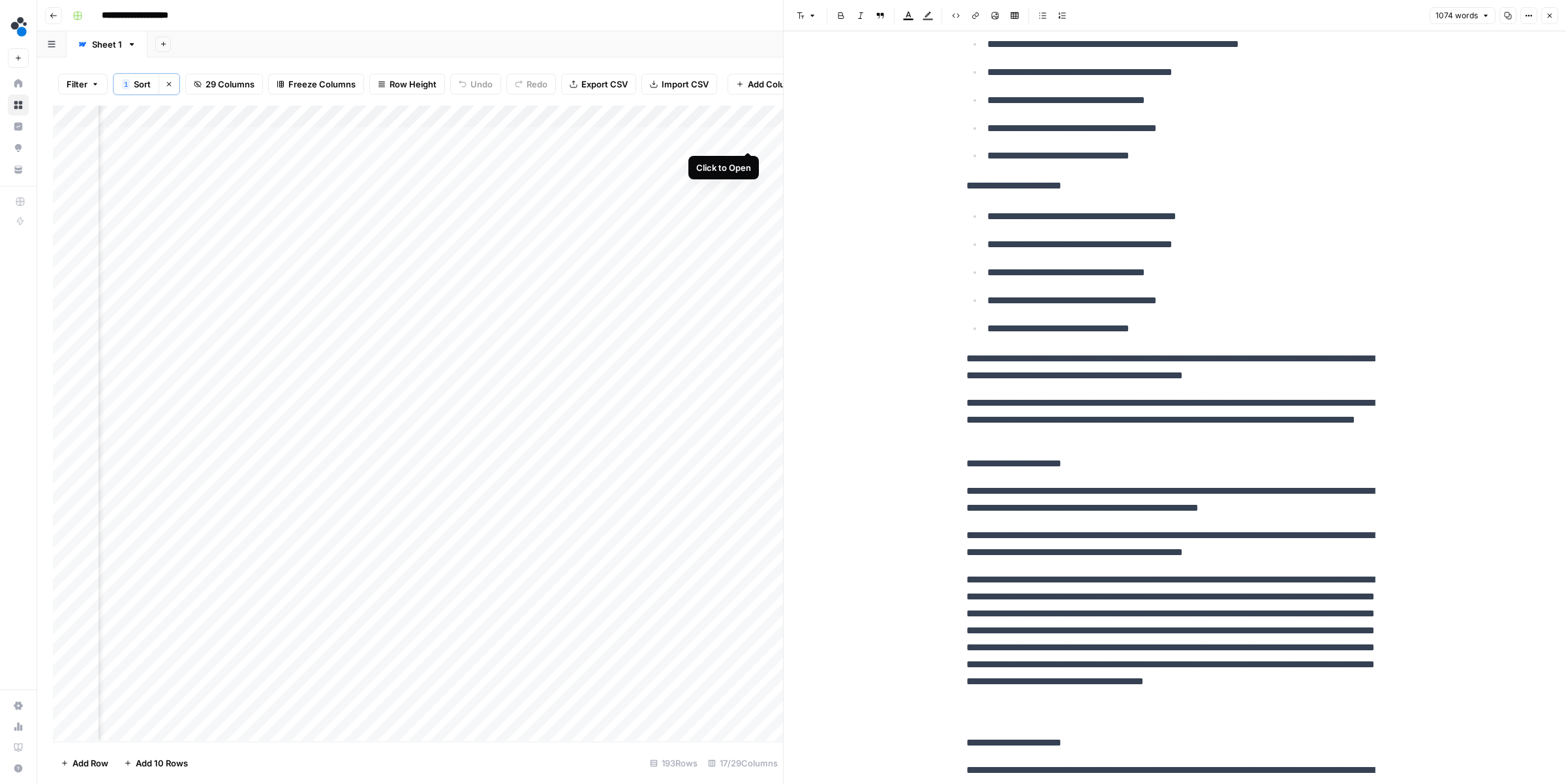
click at [747, 139] on div "Add Column" at bounding box center [417, 423] width 730 height 635
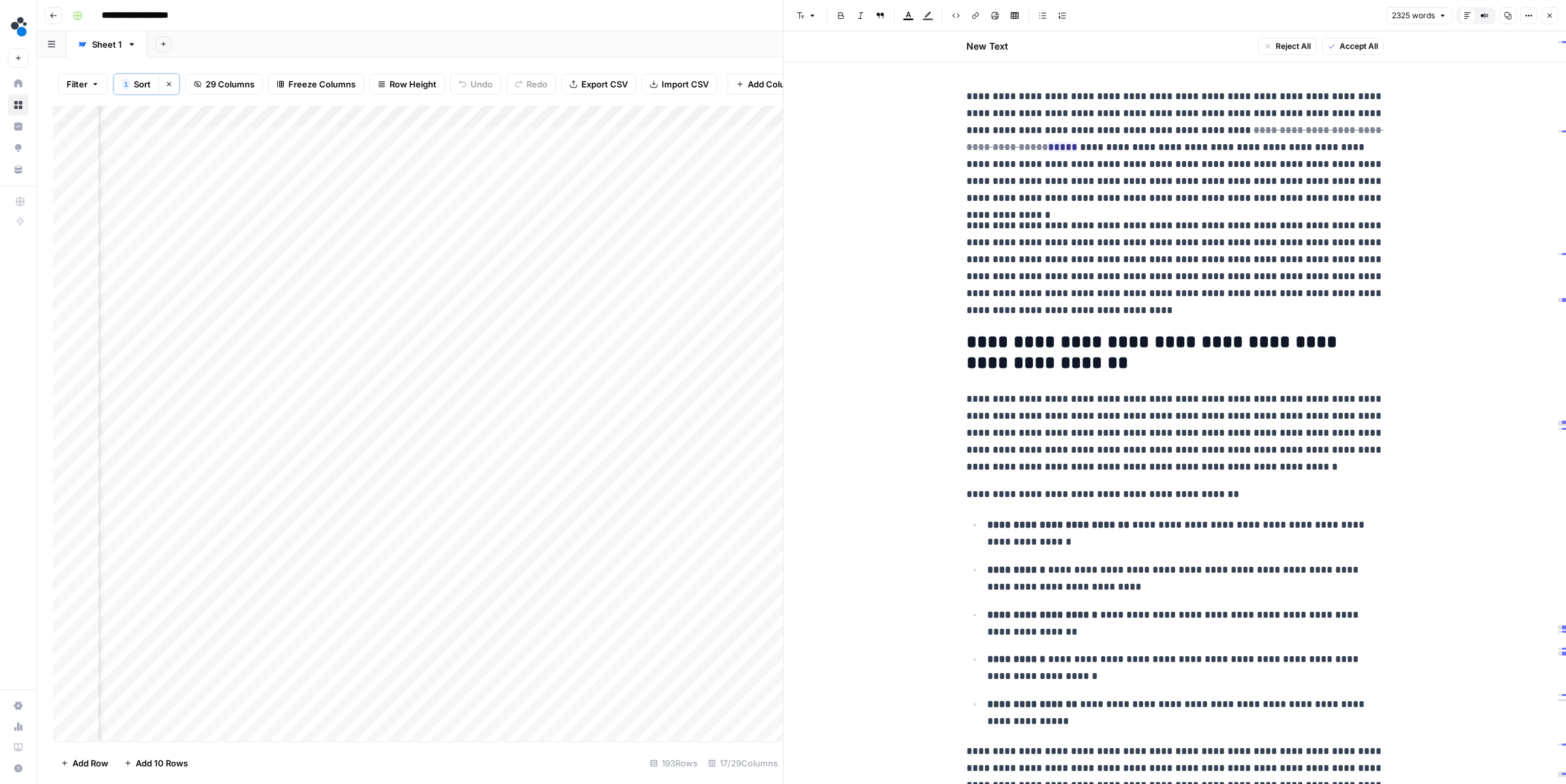
click at [1095, 318] on p "**********" at bounding box center [1174, 268] width 417 height 102
type input "supplymin"
click at [1346, 65] on icon "button" at bounding box center [1349, 64] width 7 height 7
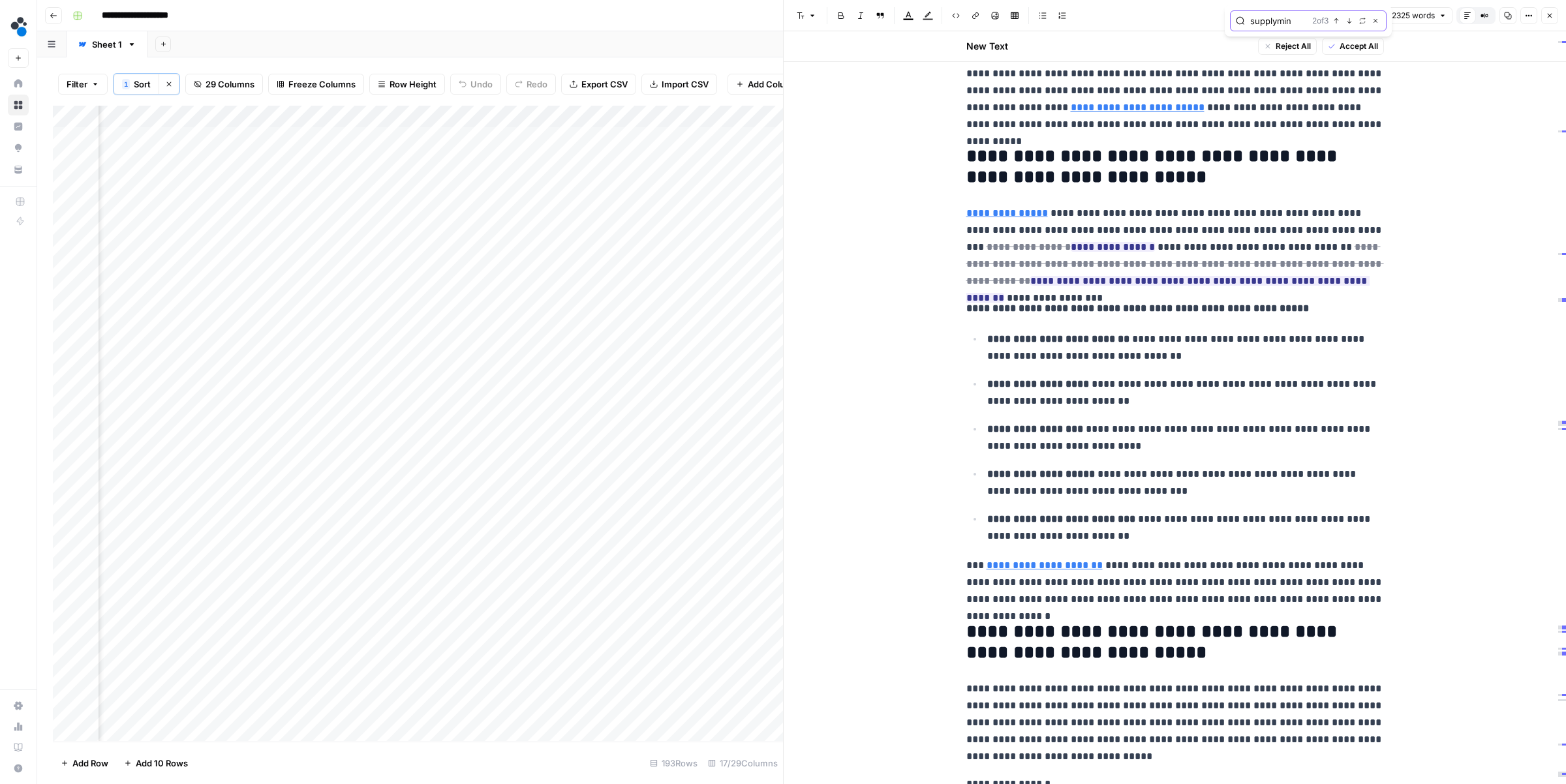
click at [1335, 20] on icon "button" at bounding box center [1336, 21] width 7 height 7
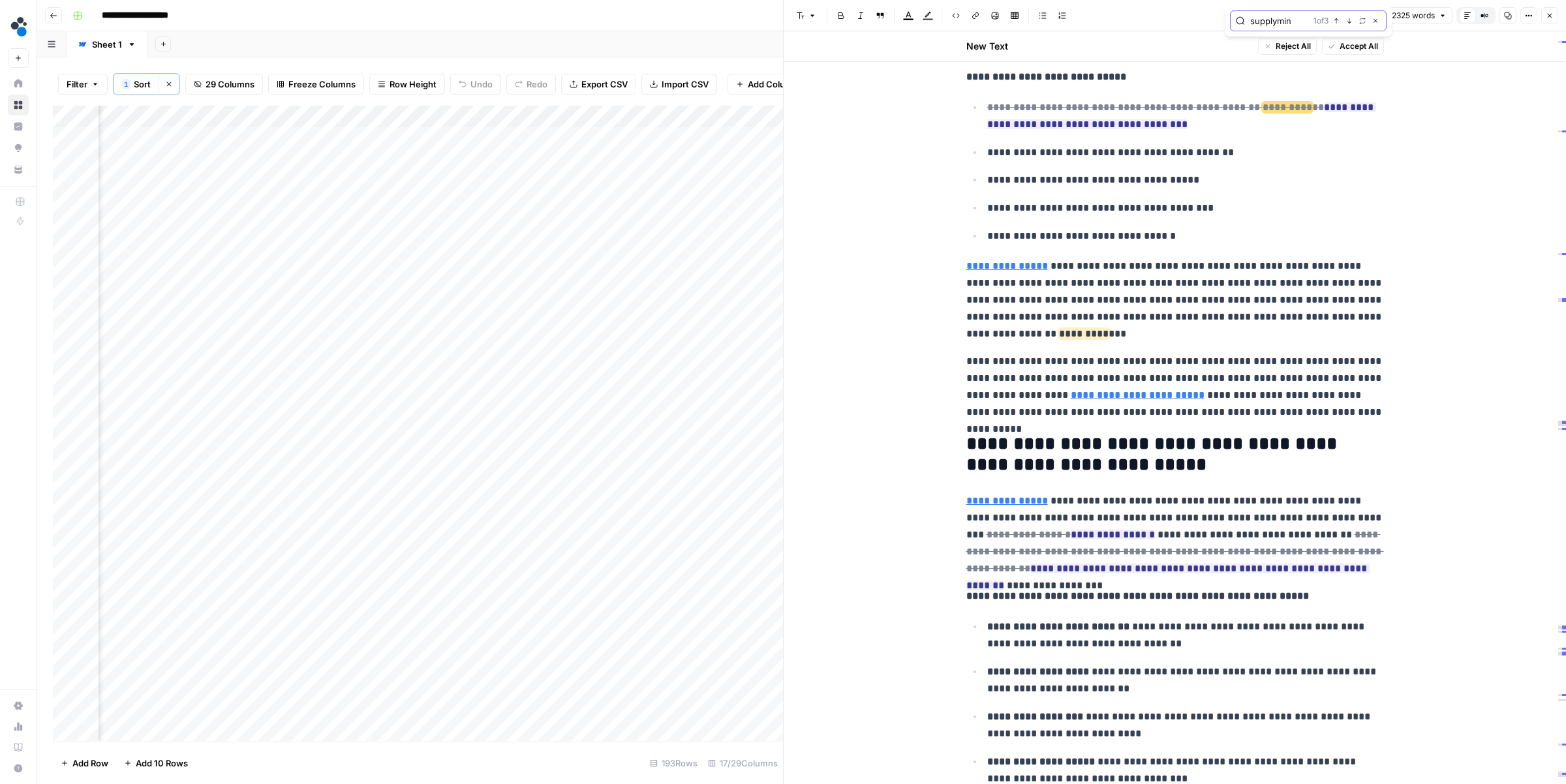
scroll to position [1999, 0]
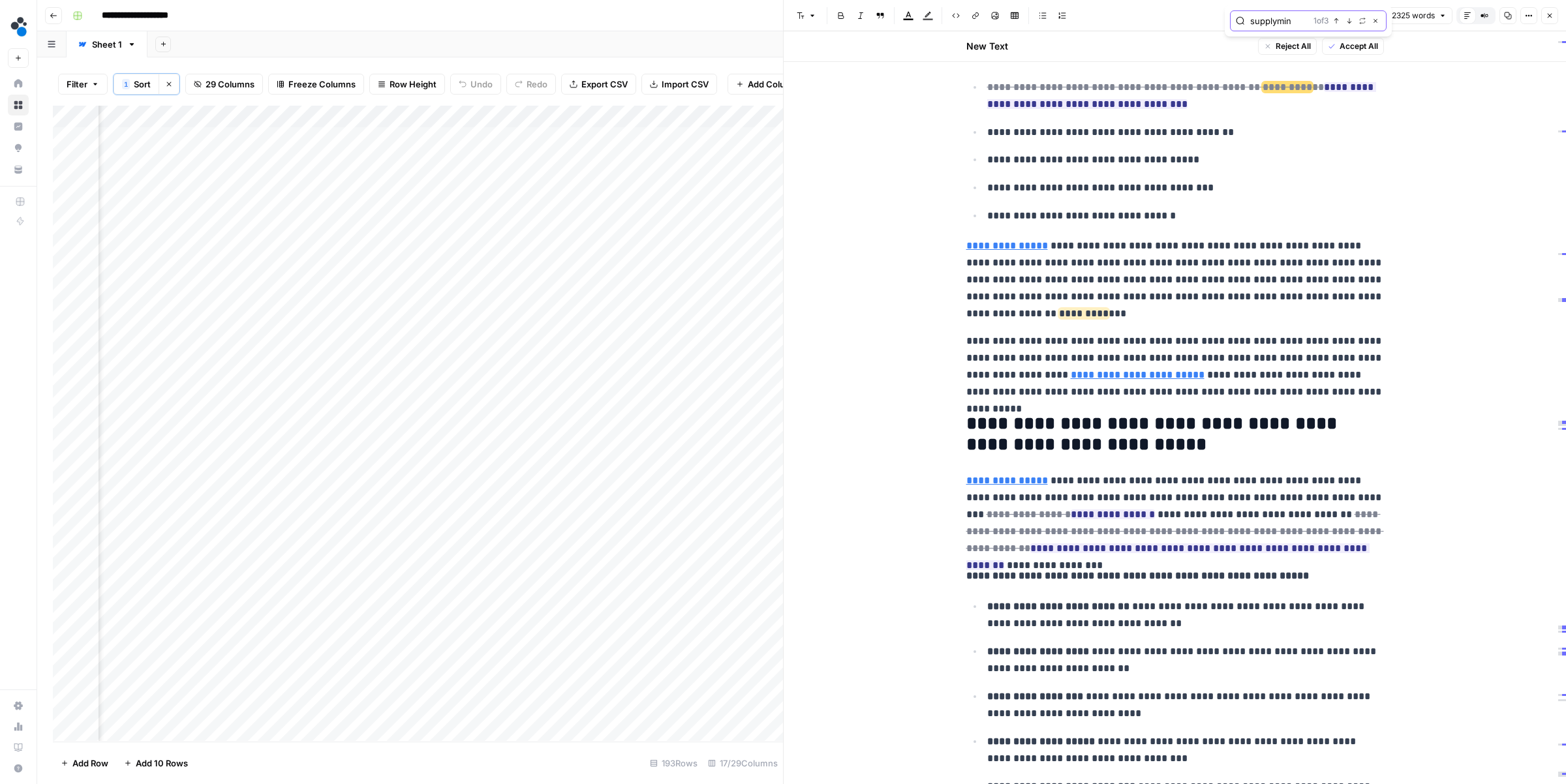
click at [1348, 20] on icon "button" at bounding box center [1349, 21] width 7 height 7
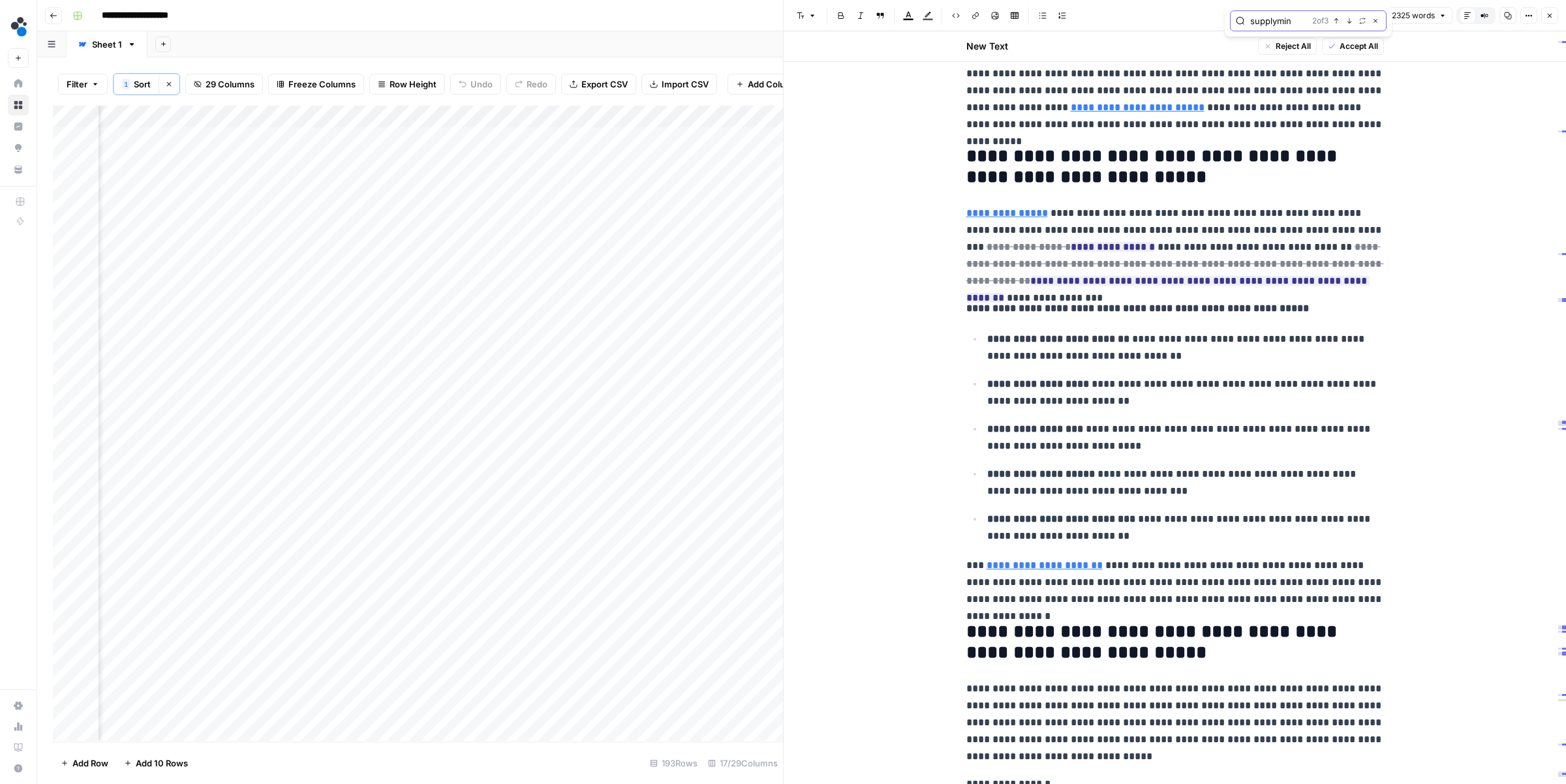
click at [1348, 20] on icon "button" at bounding box center [1349, 21] width 7 height 7
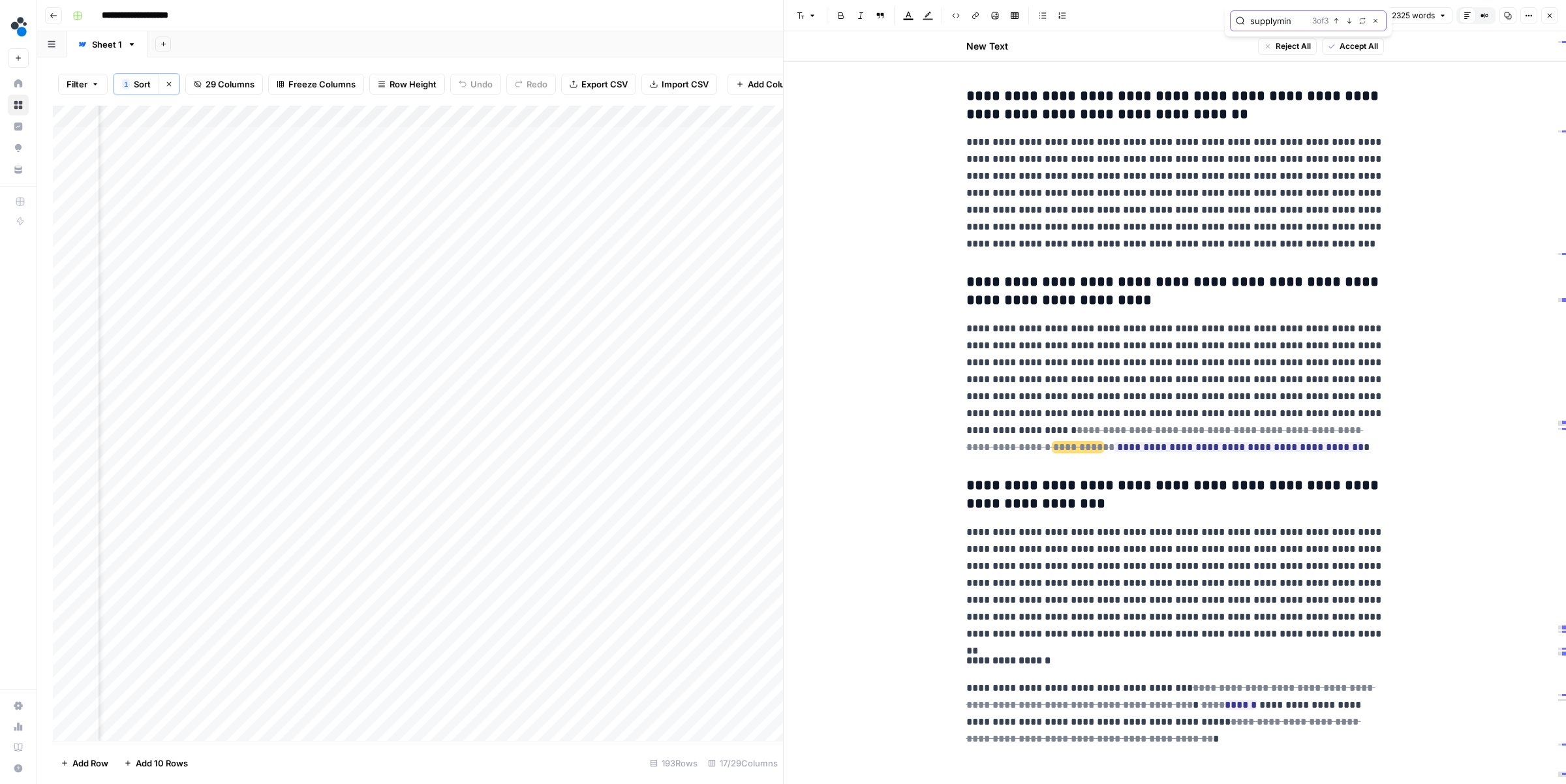
scroll to position [6189, 0]
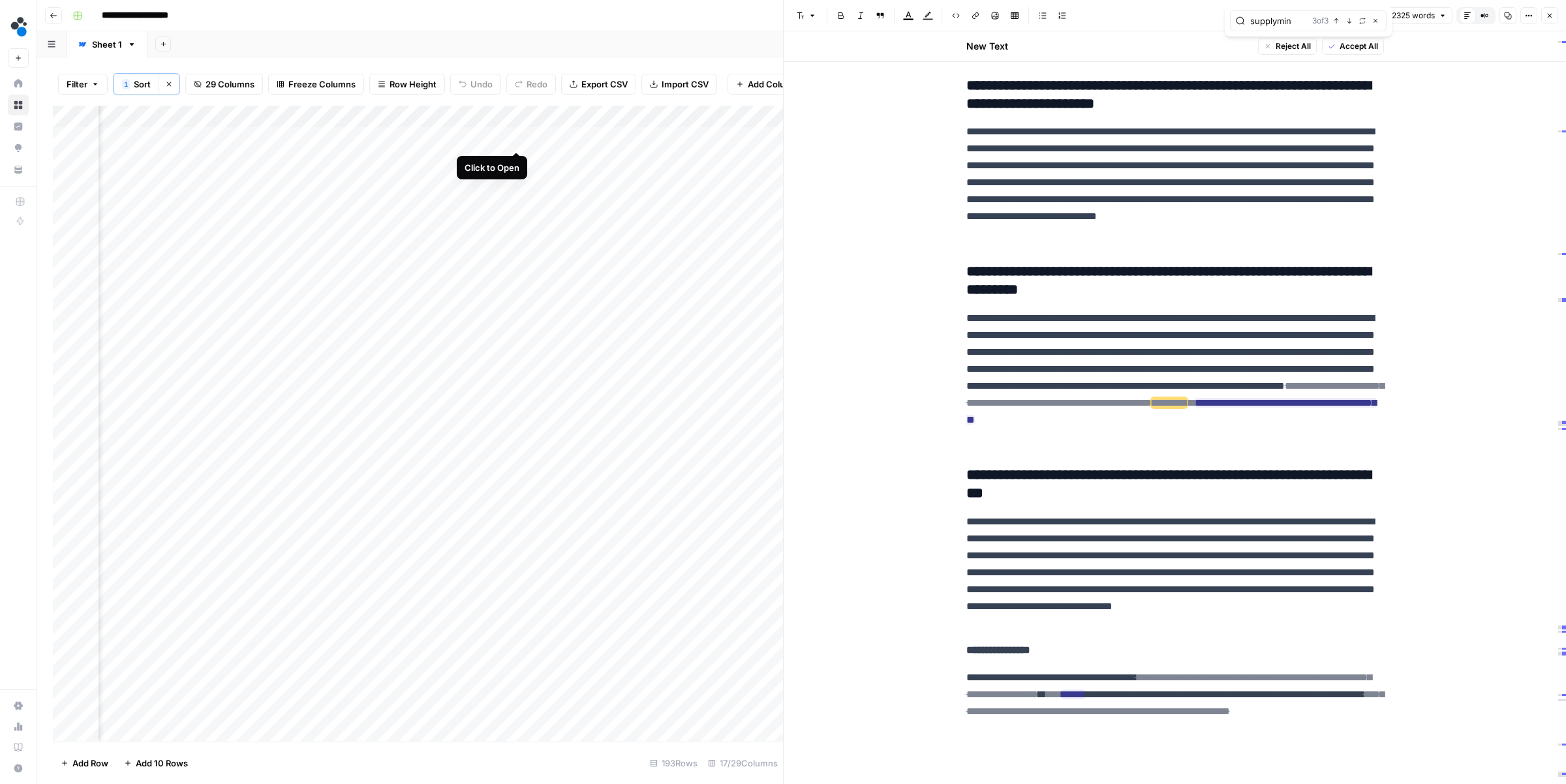
click at [515, 137] on div "Add Column" at bounding box center [417, 423] width 730 height 635
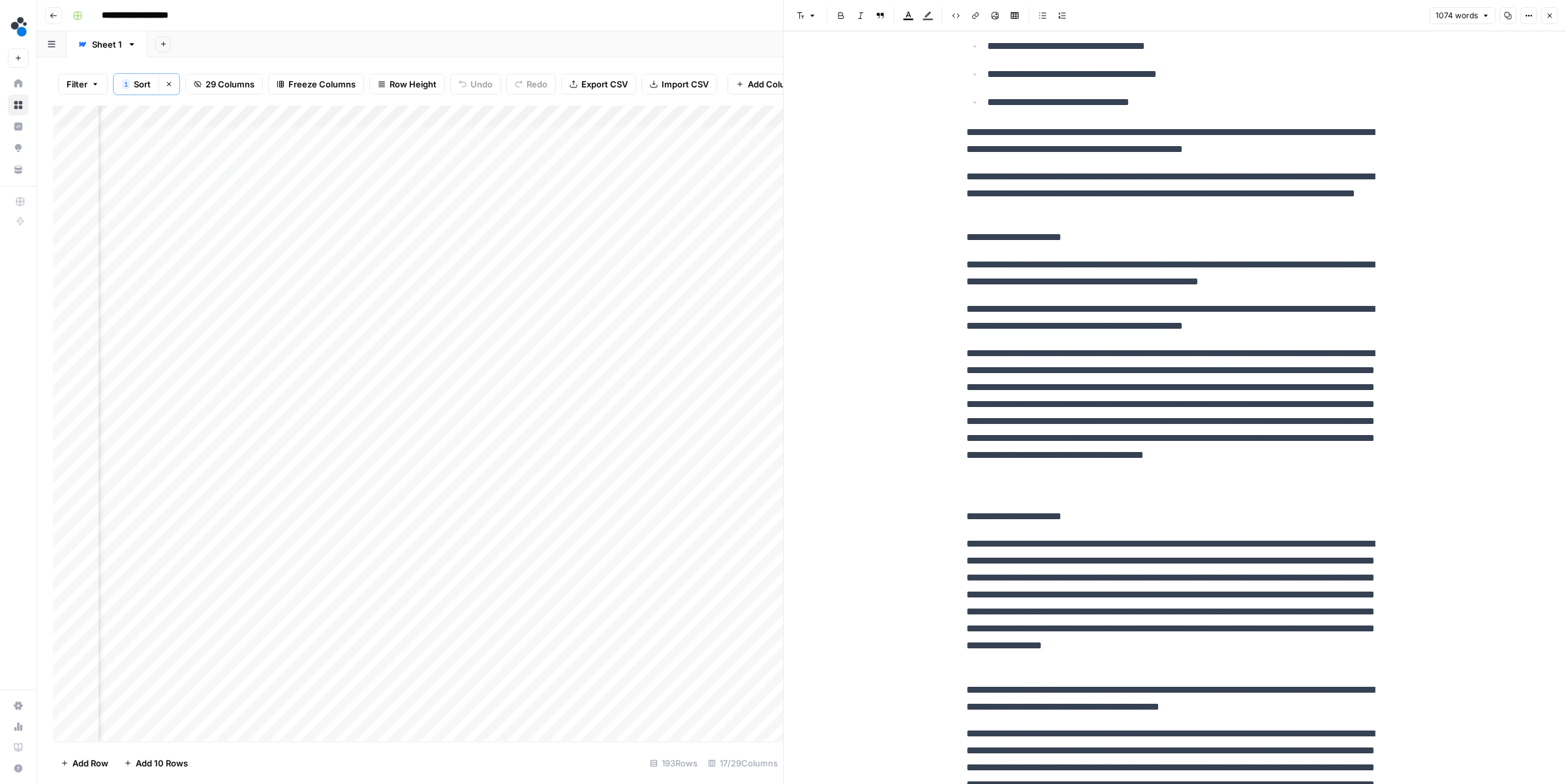
scroll to position [293, 0]
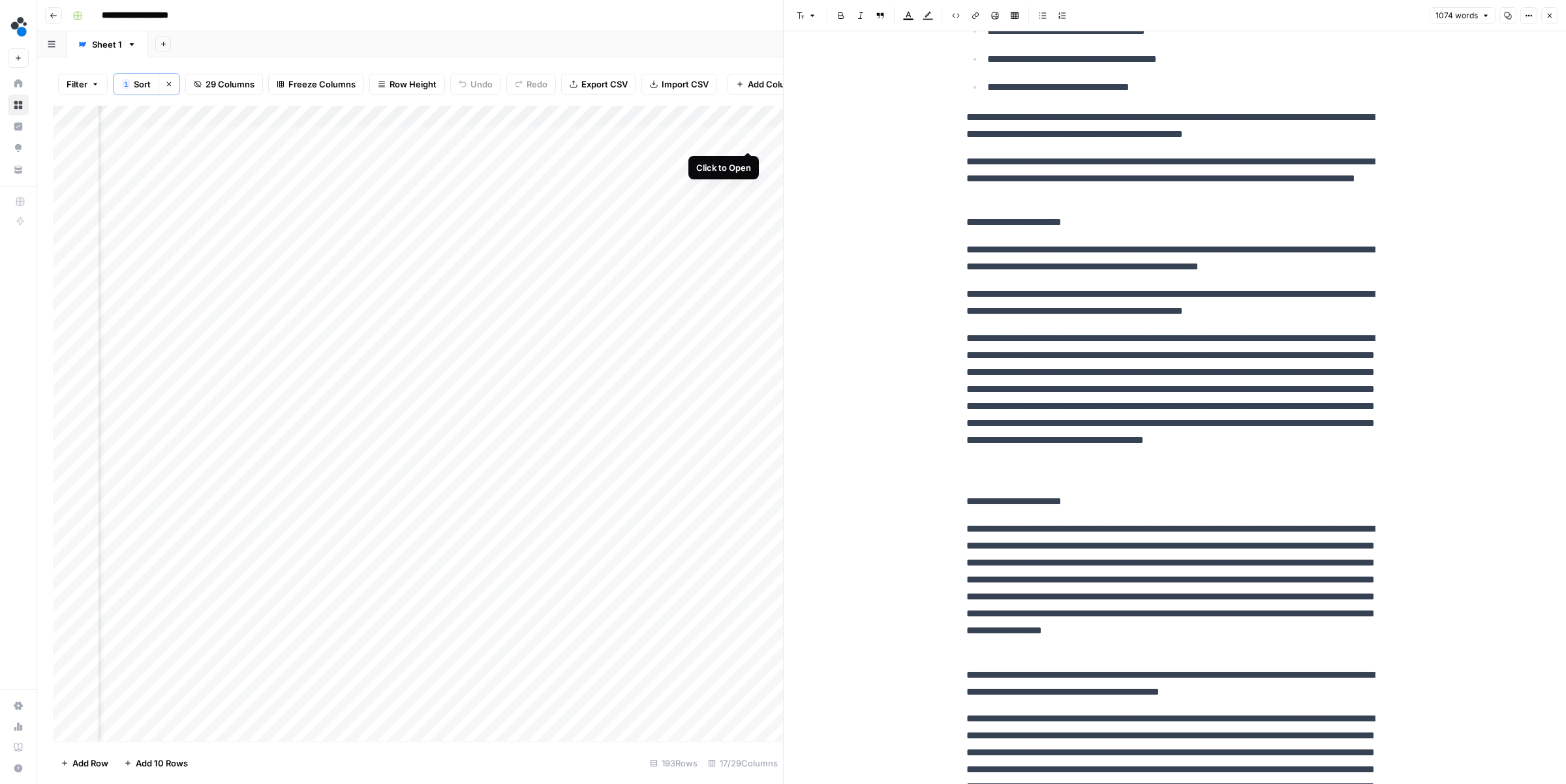
click at [747, 137] on div "Add Column" at bounding box center [417, 423] width 730 height 635
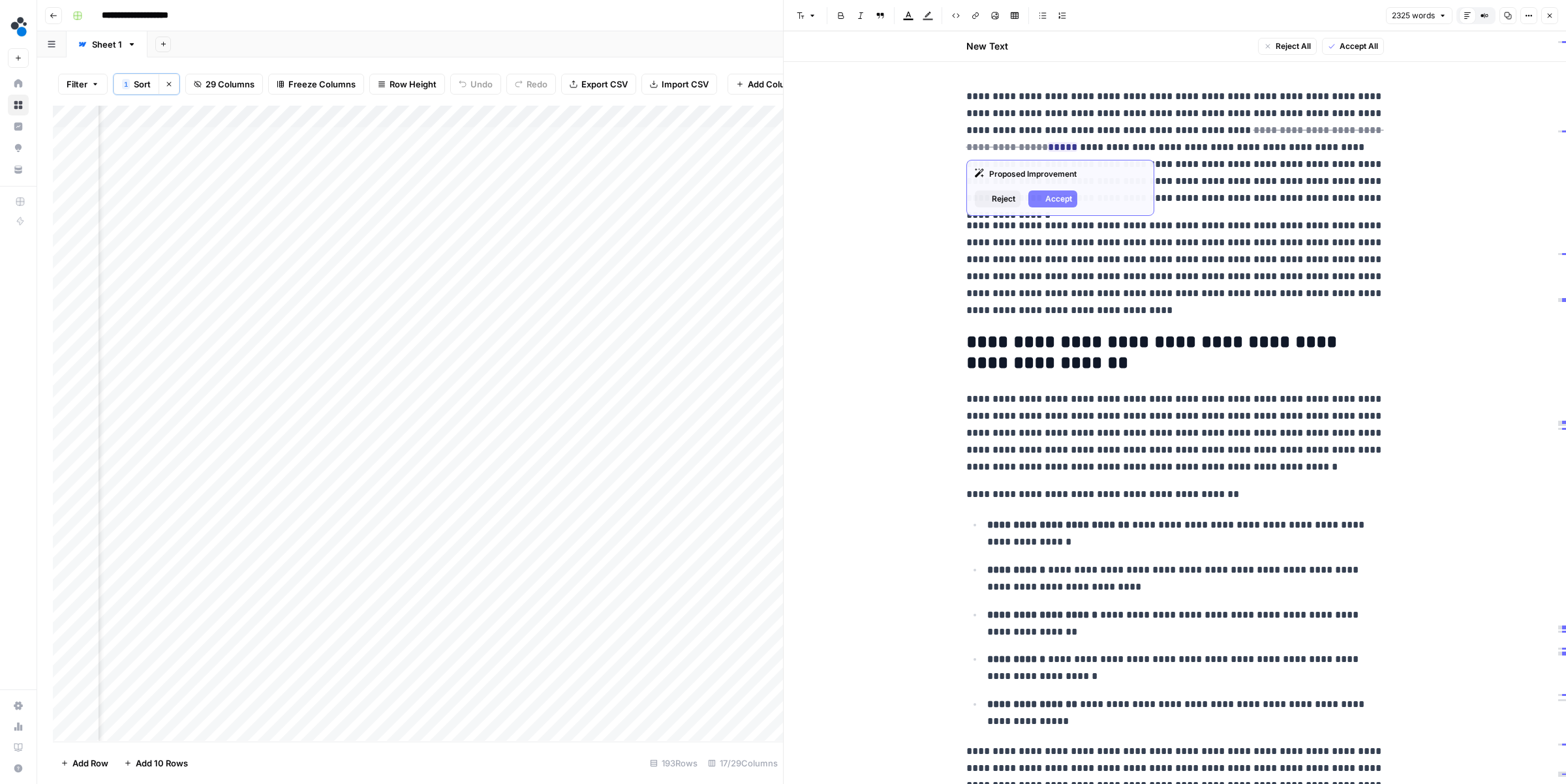
click at [1191, 217] on p "**********" at bounding box center [1174, 268] width 417 height 102
type input "quy"
click at [1350, 70] on button "Next Match" at bounding box center [1349, 64] width 10 height 10
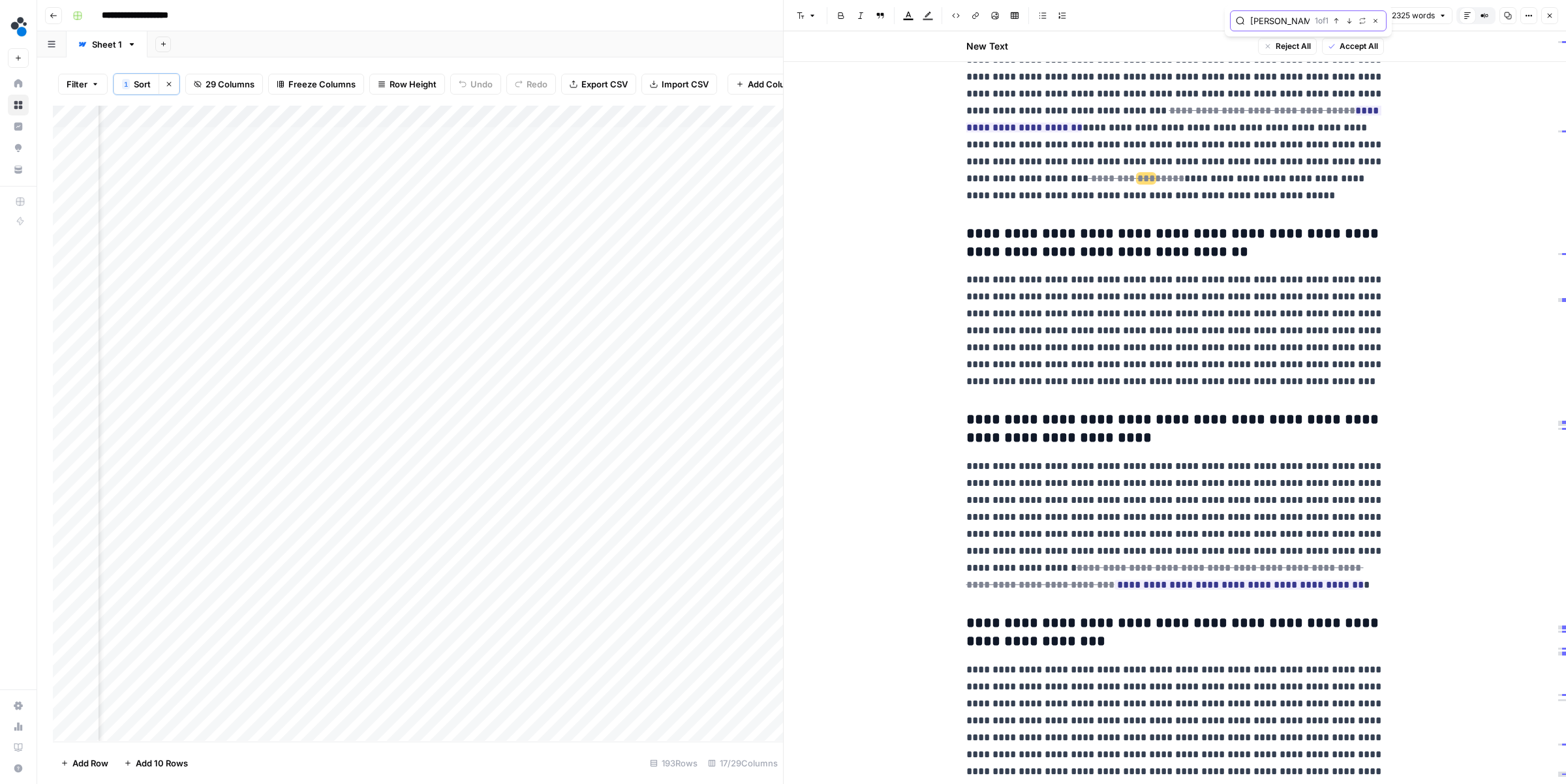
scroll to position [6018, 0]
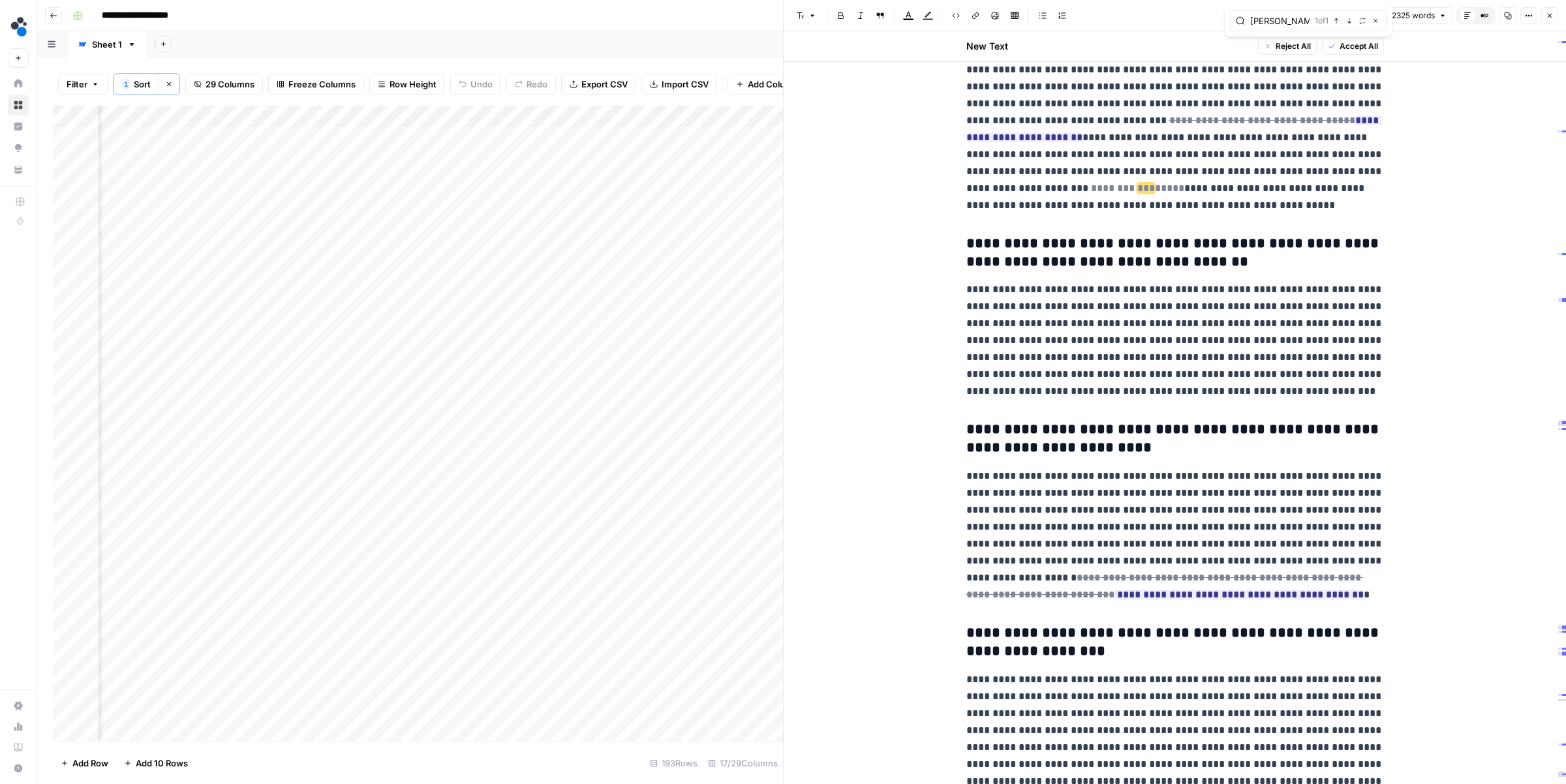
click at [1088, 193] on del "******** *** *****" at bounding box center [1137, 188] width 96 height 9
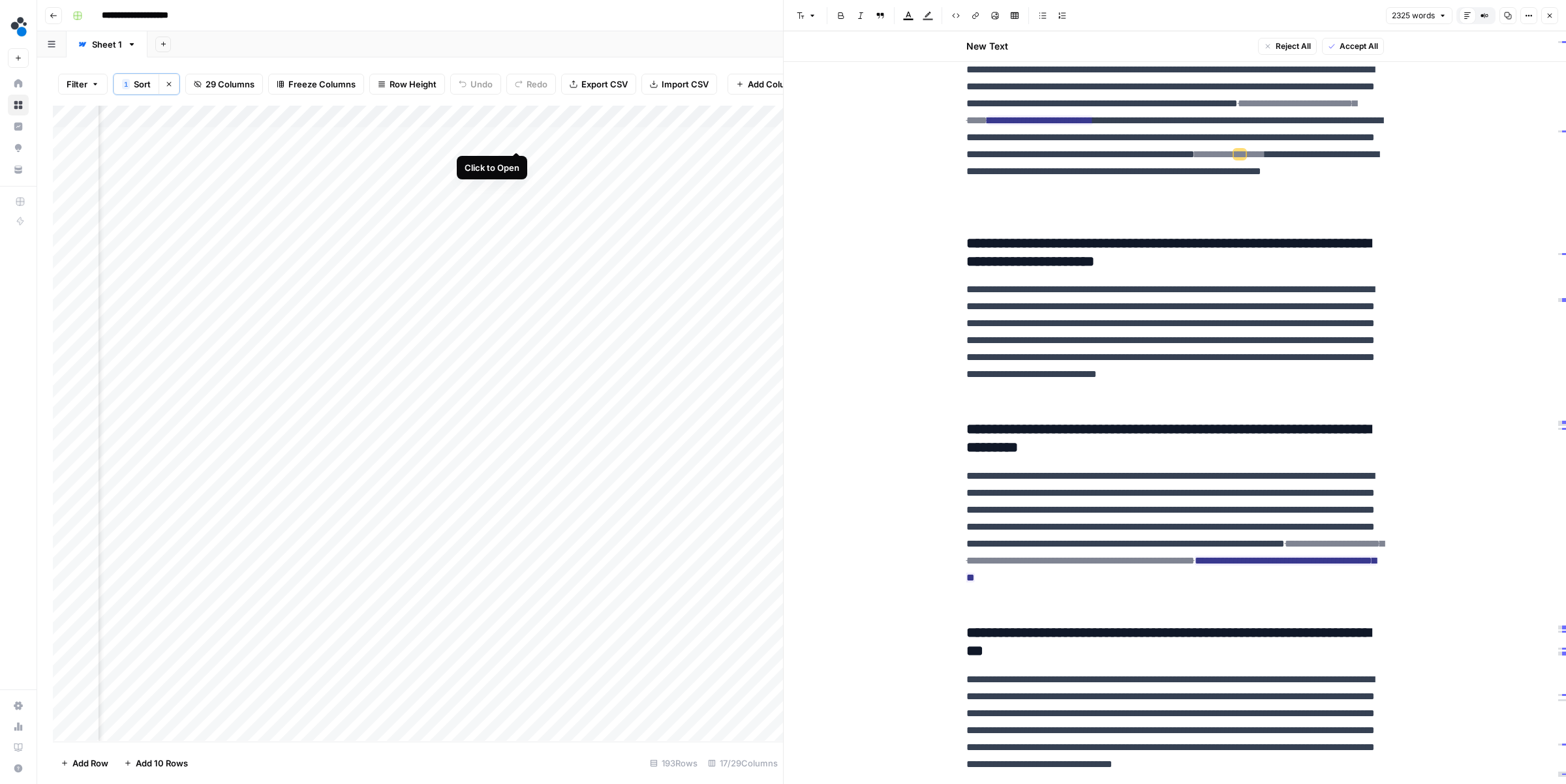
click at [514, 137] on div "Add Column" at bounding box center [417, 423] width 730 height 635
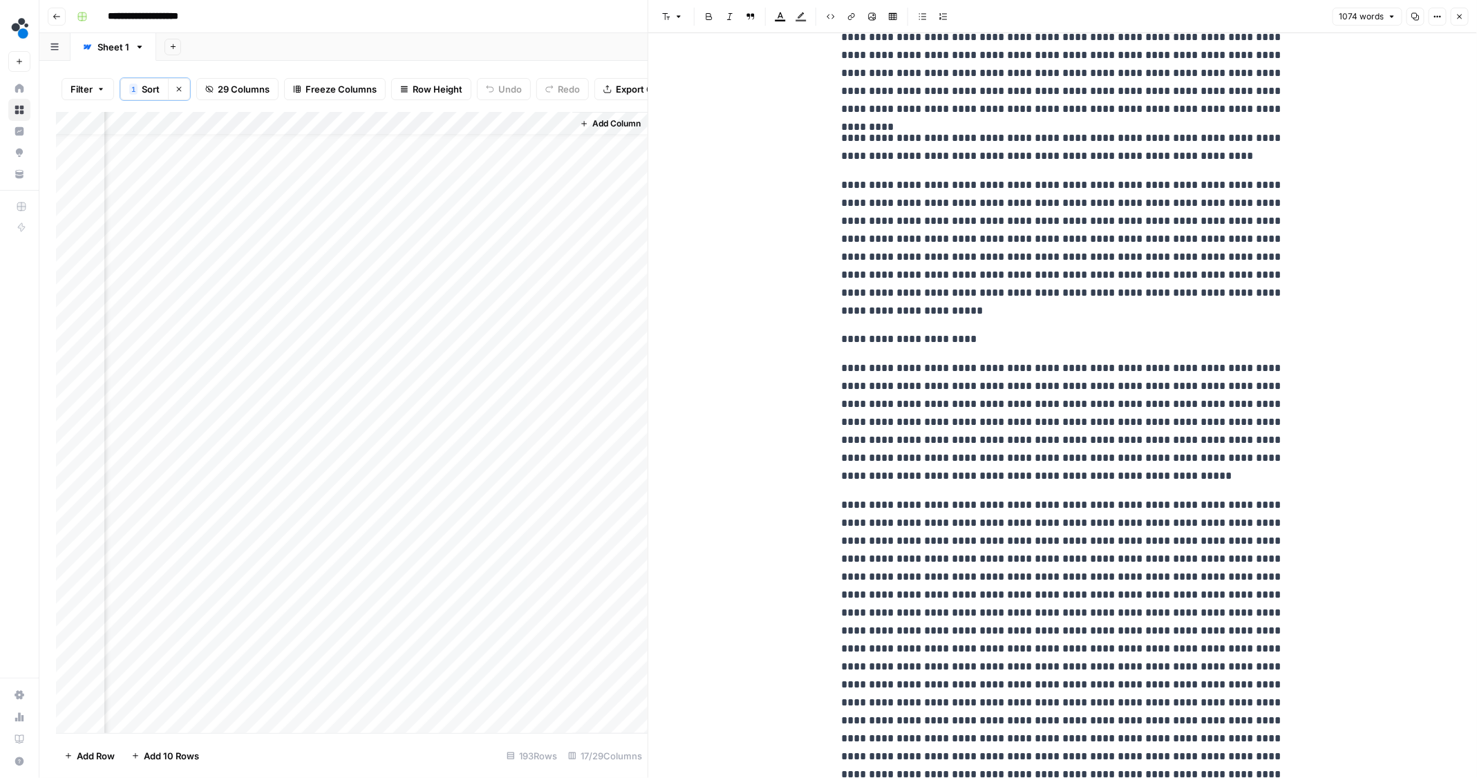
scroll to position [0, 2115]
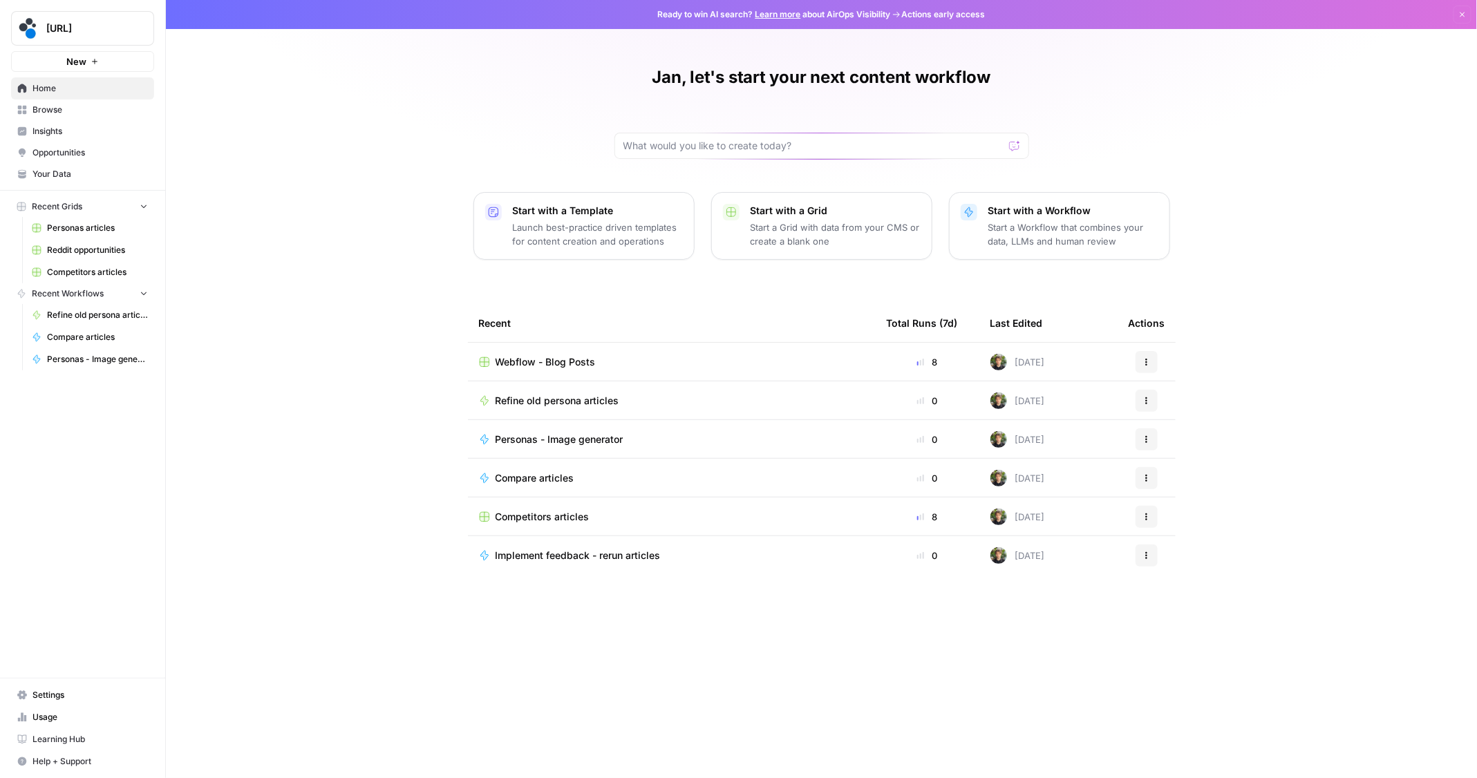
click at [108, 252] on span "Reddit opportunities" at bounding box center [97, 250] width 101 height 12
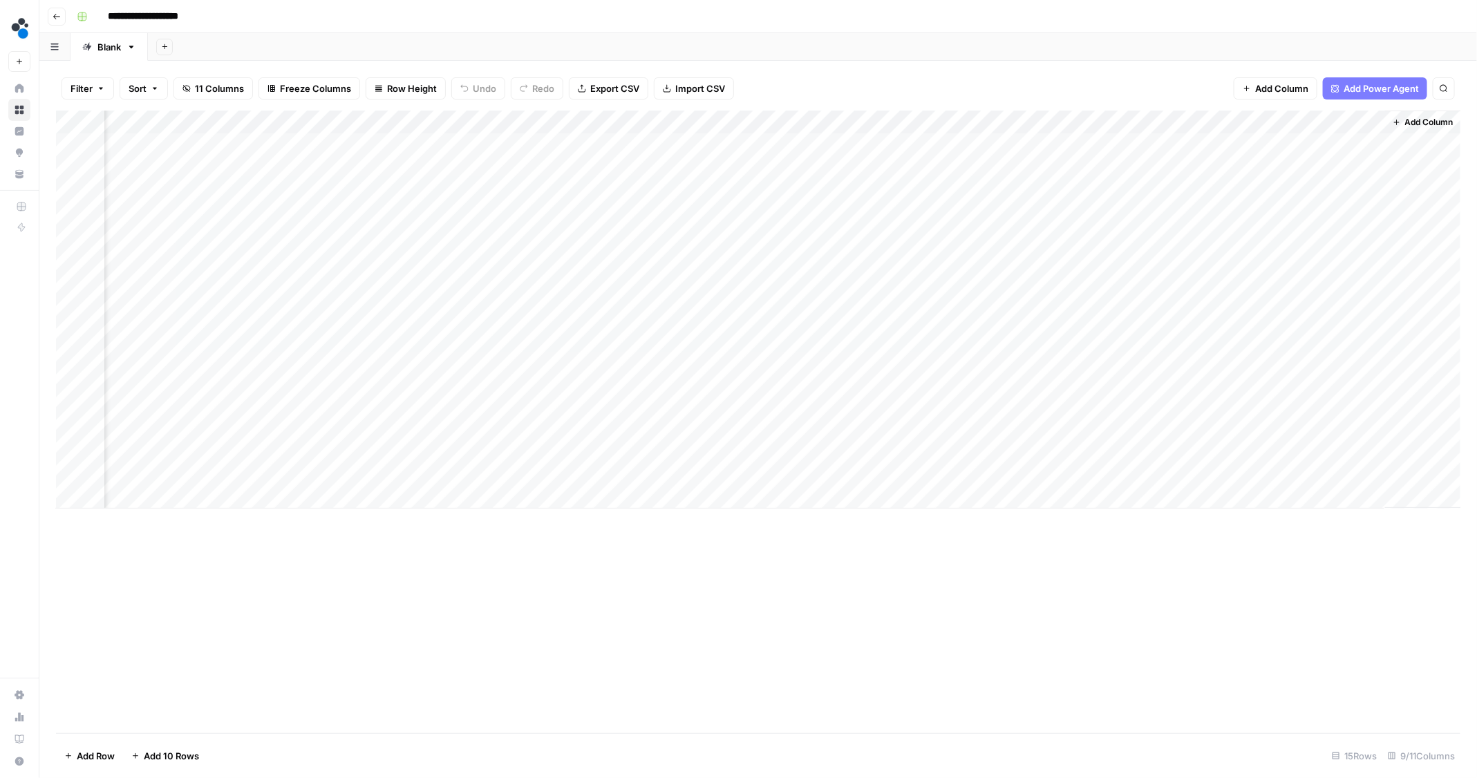
scroll to position [0, 126]
click at [879, 619] on div "Add Column" at bounding box center [758, 422] width 1404 height 623
click at [576, 474] on div "Add Column" at bounding box center [758, 310] width 1405 height 398
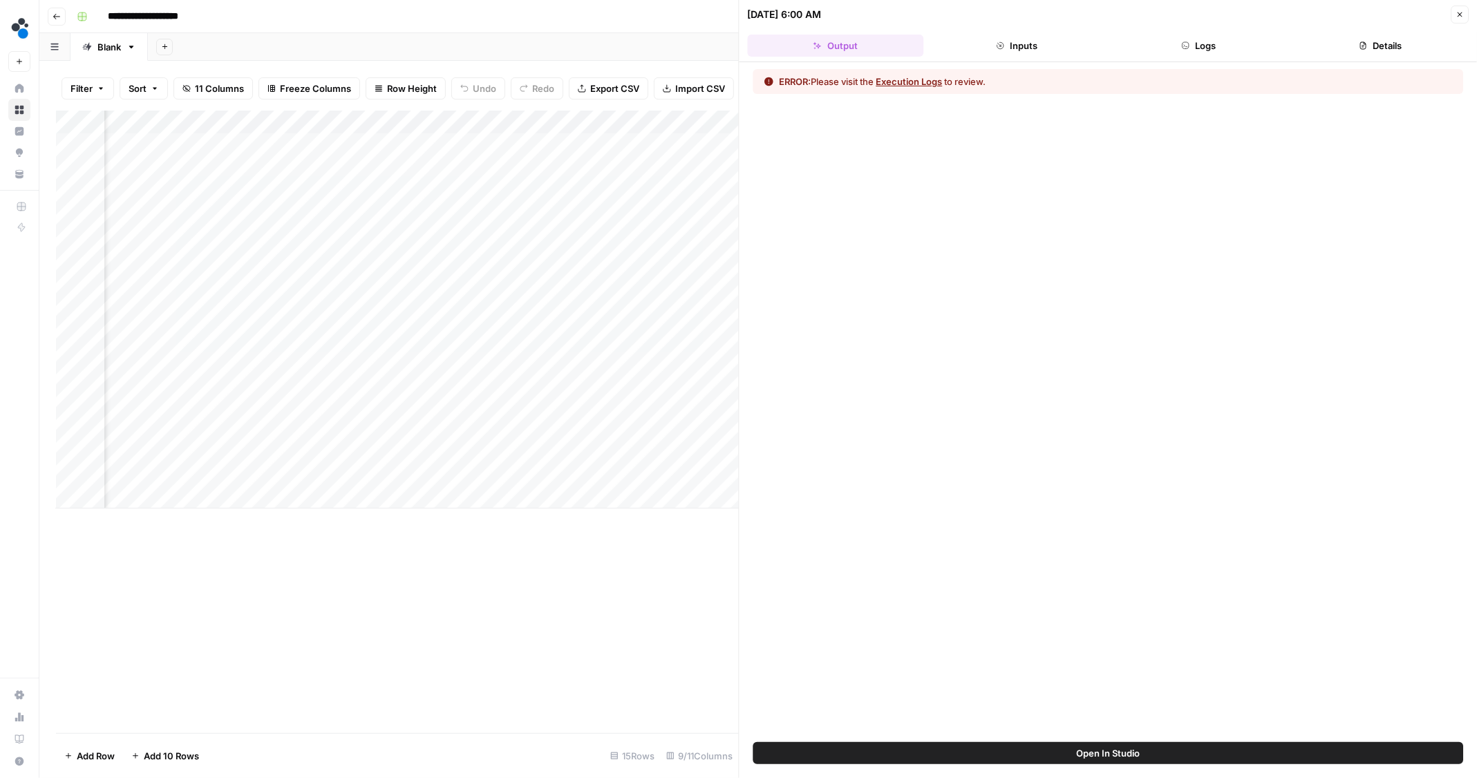
click at [997, 51] on button "Inputs" at bounding box center [1017, 46] width 176 height 22
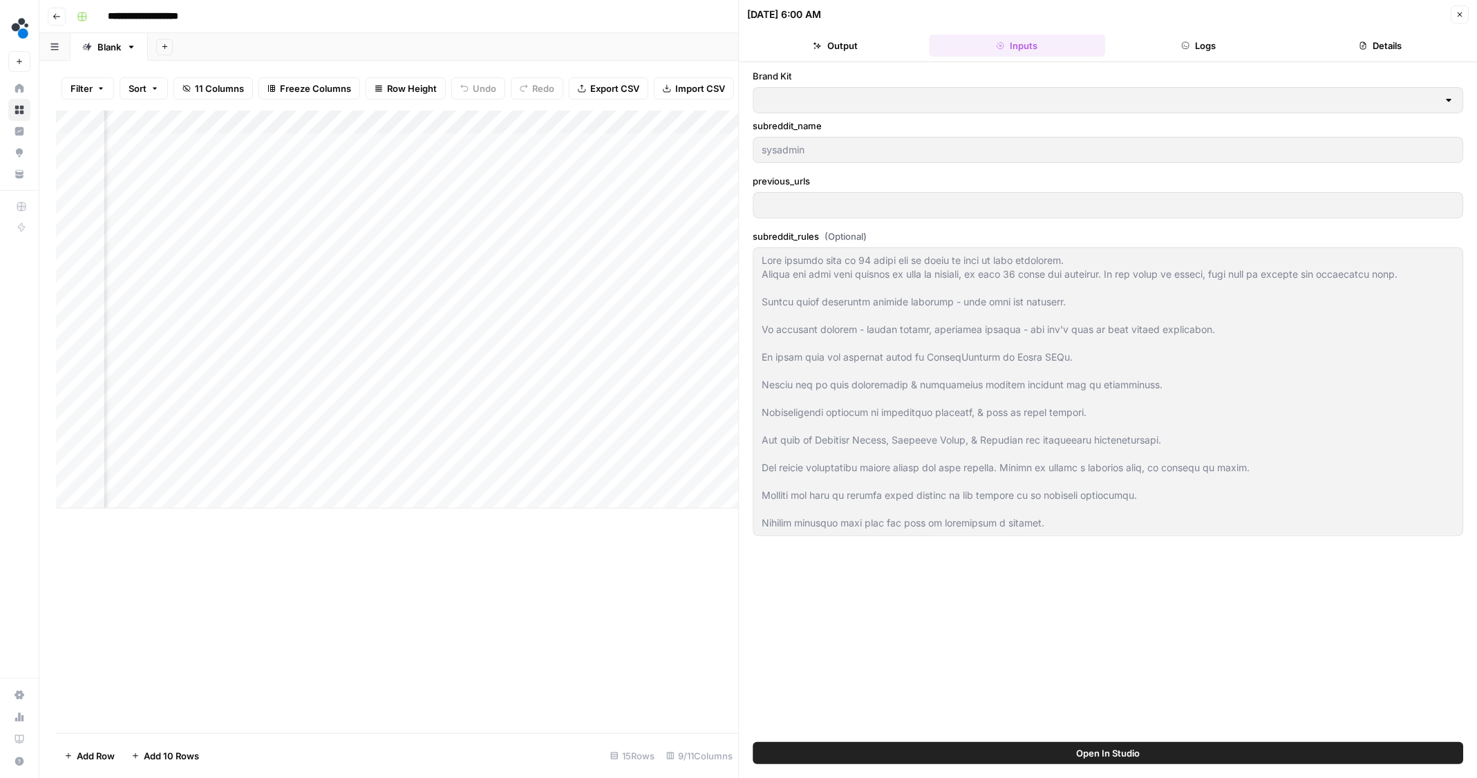
type input "Spot AI v3"
click at [836, 53] on button "Output" at bounding box center [836, 46] width 176 height 22
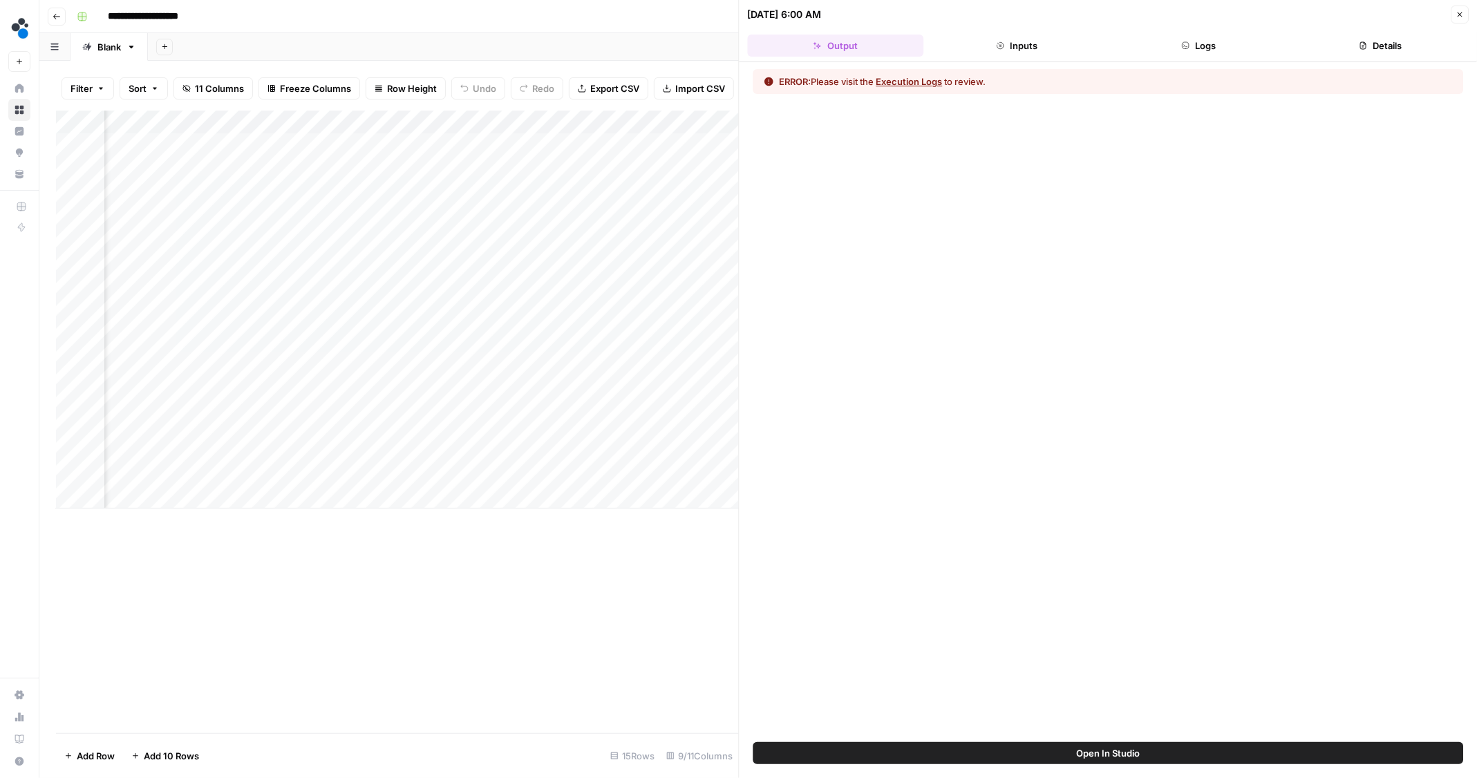
click at [1455, 19] on button "Close" at bounding box center [1460, 15] width 18 height 18
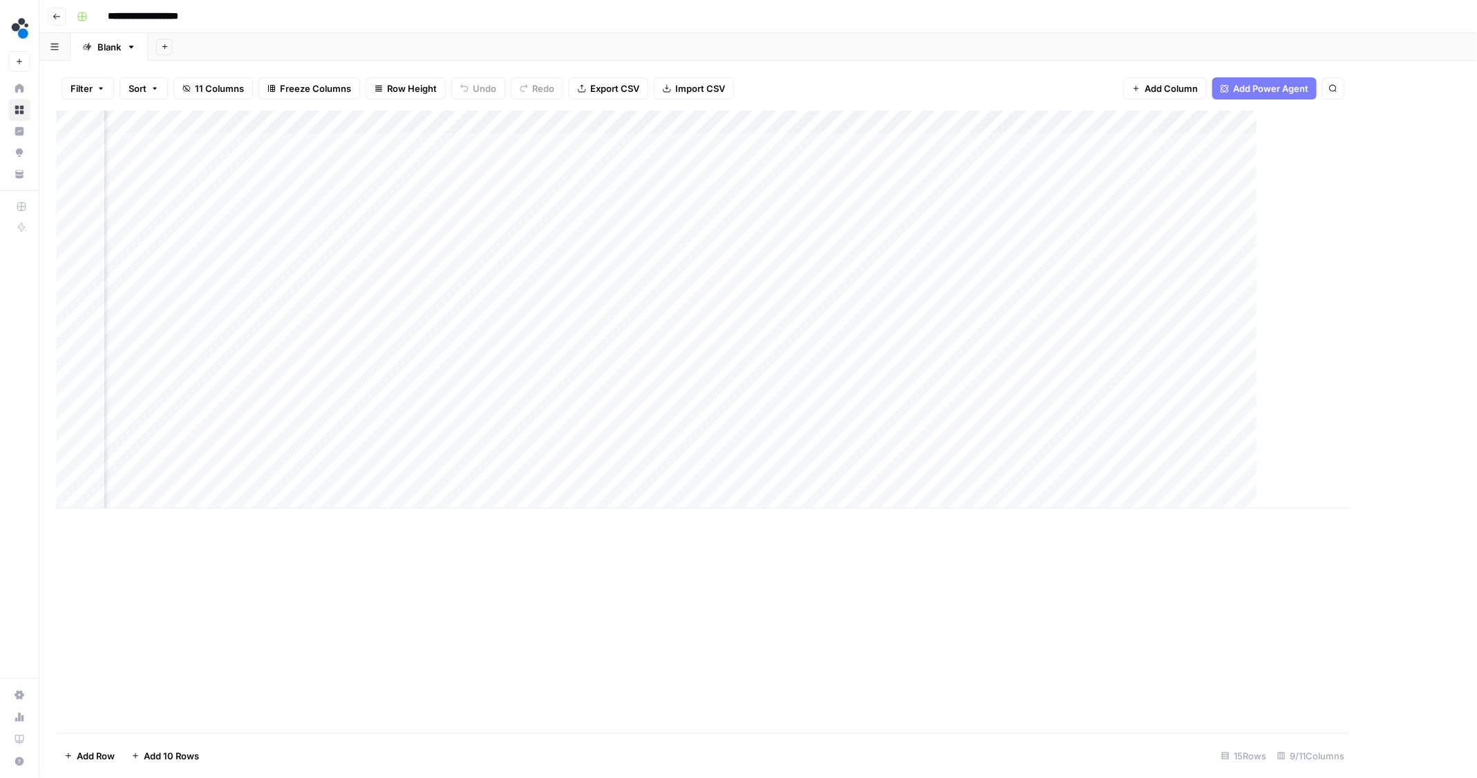
scroll to position [0, 144]
click at [1306, 478] on div "Add Column" at bounding box center [758, 310] width 1405 height 398
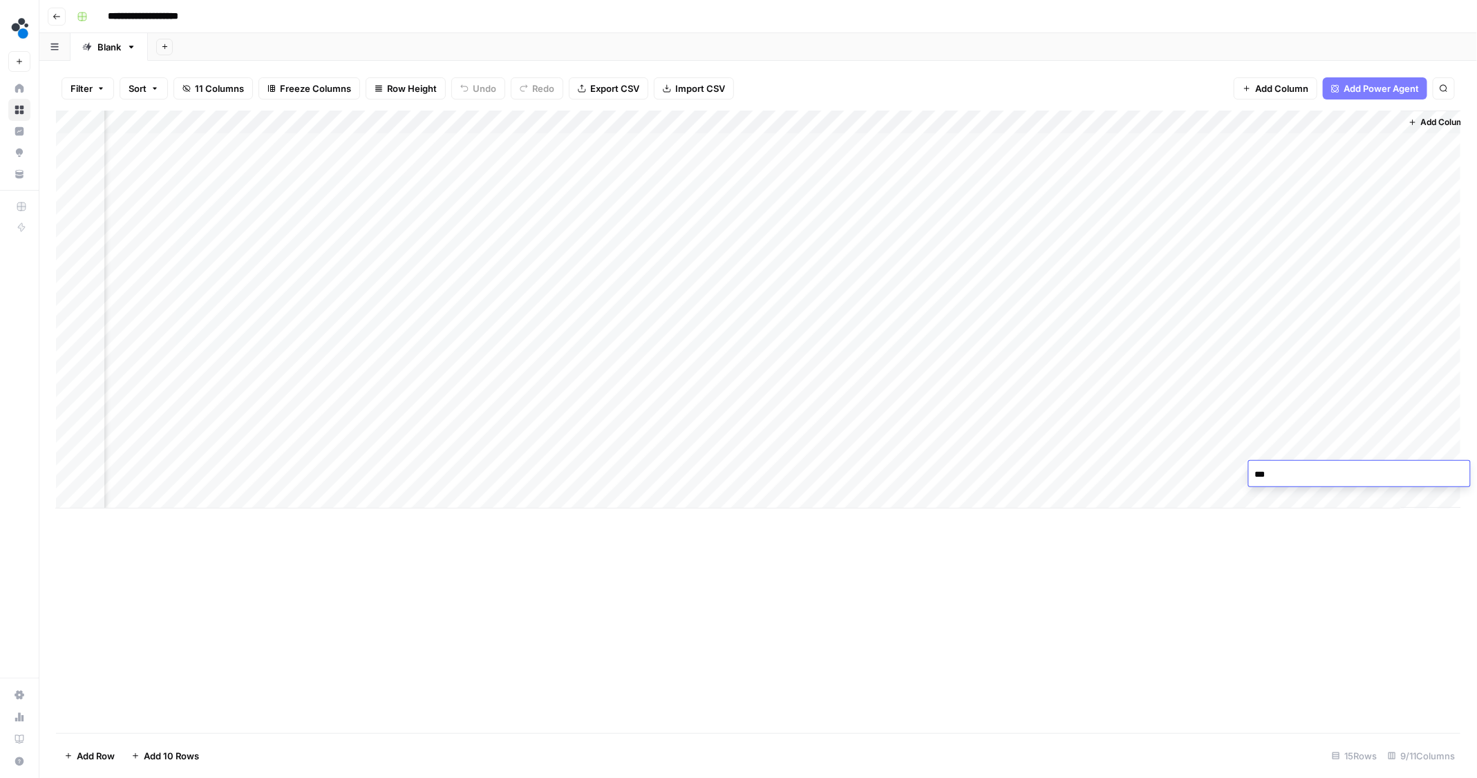
type textarea "****"
click at [1216, 642] on div "Add Column" at bounding box center [758, 422] width 1404 height 623
click at [735, 146] on div "Add Column" at bounding box center [758, 310] width 1405 height 398
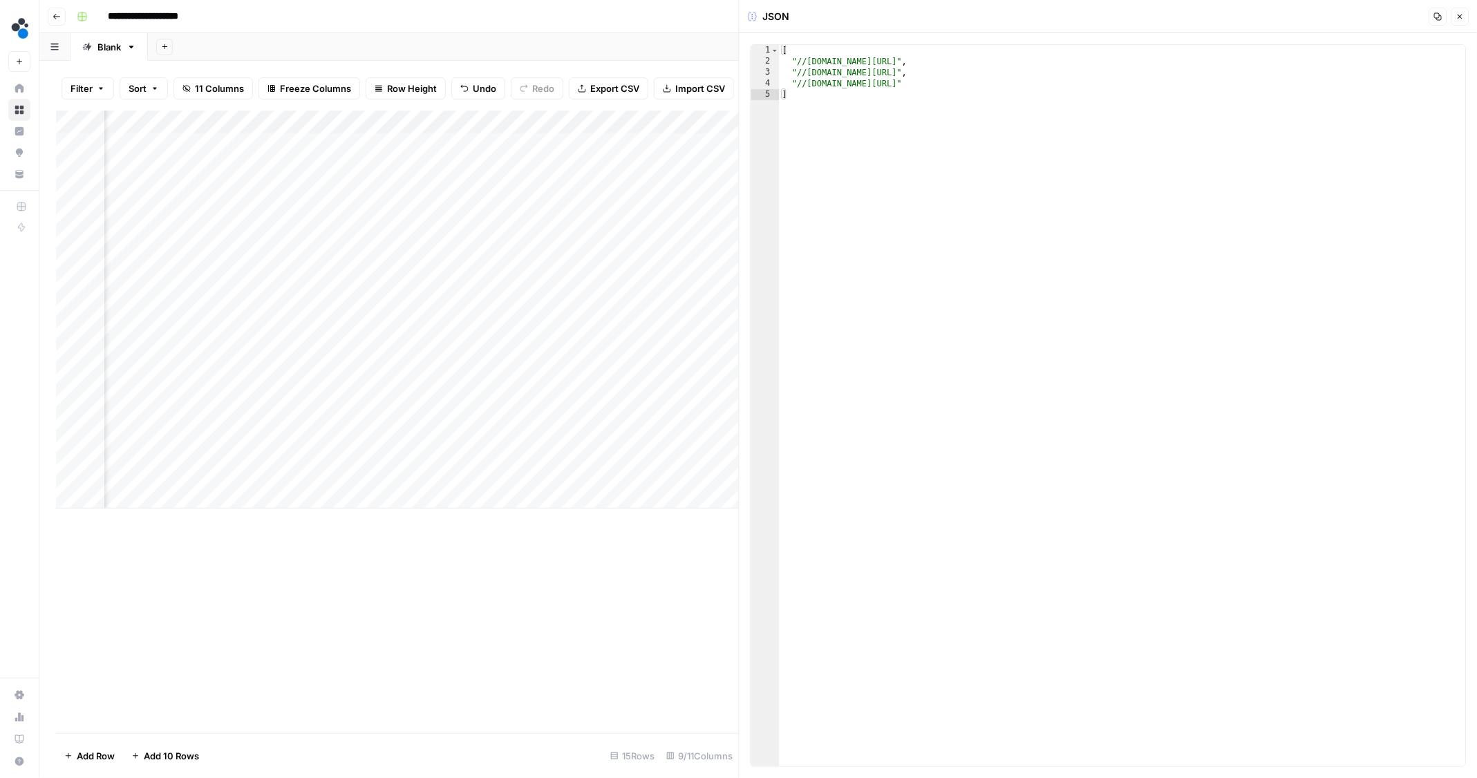
click at [1463, 17] on icon "button" at bounding box center [1459, 16] width 8 height 8
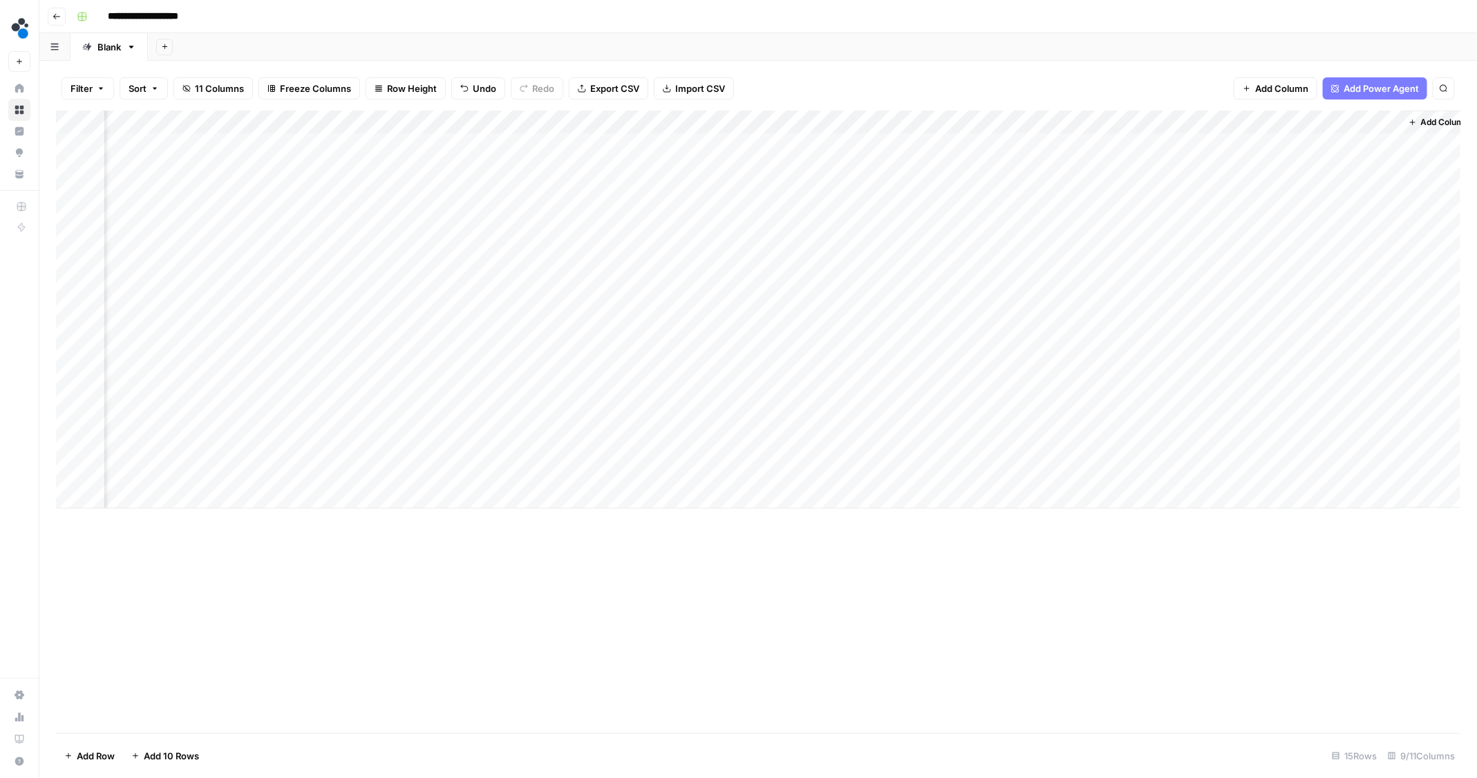
scroll to position [0, 160]
click at [580, 122] on div "Add Column" at bounding box center [758, 310] width 1405 height 398
click at [771, 30] on header "**********" at bounding box center [757, 16] width 1437 height 33
click at [577, 147] on div "Add Column" at bounding box center [758, 310] width 1405 height 398
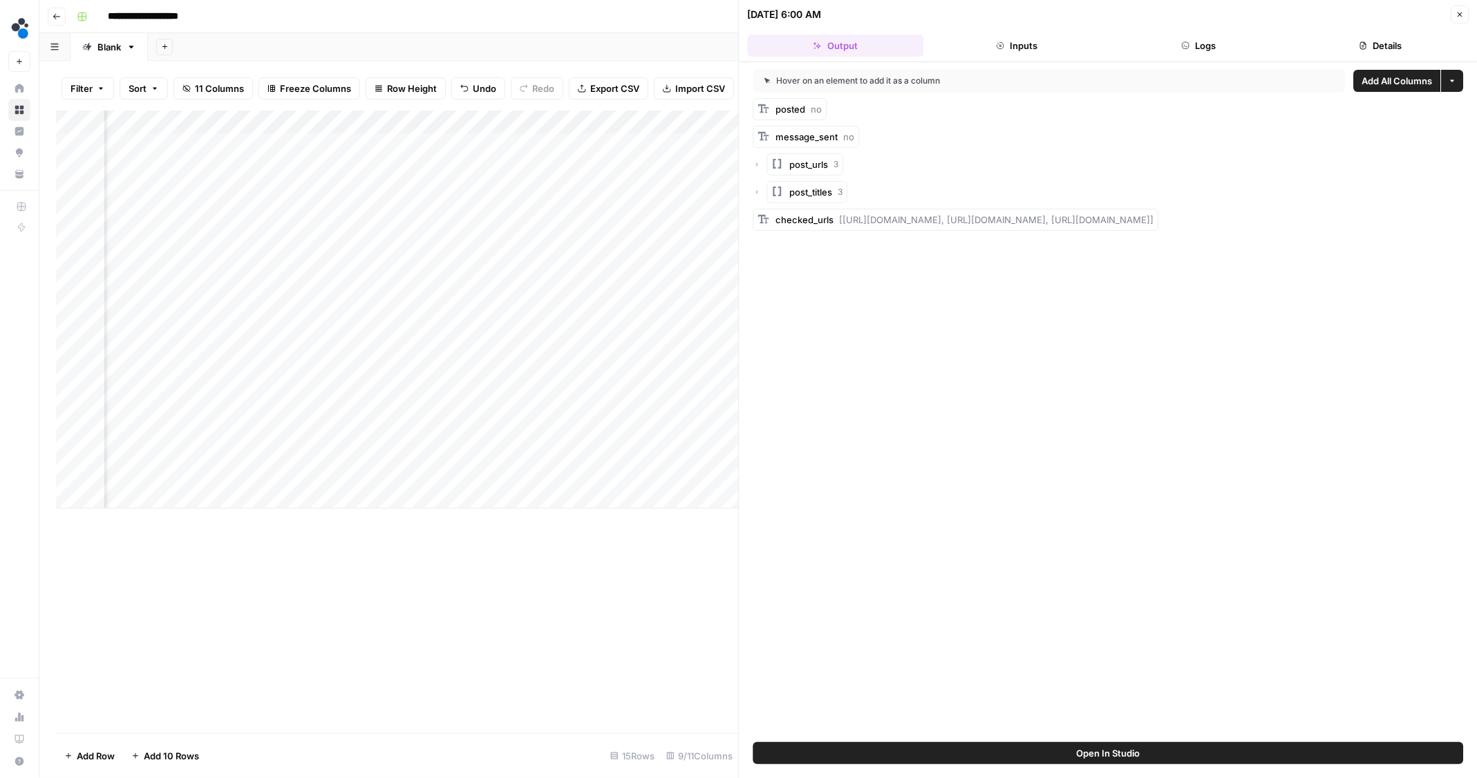
click at [1462, 8] on button "Close" at bounding box center [1460, 15] width 18 height 18
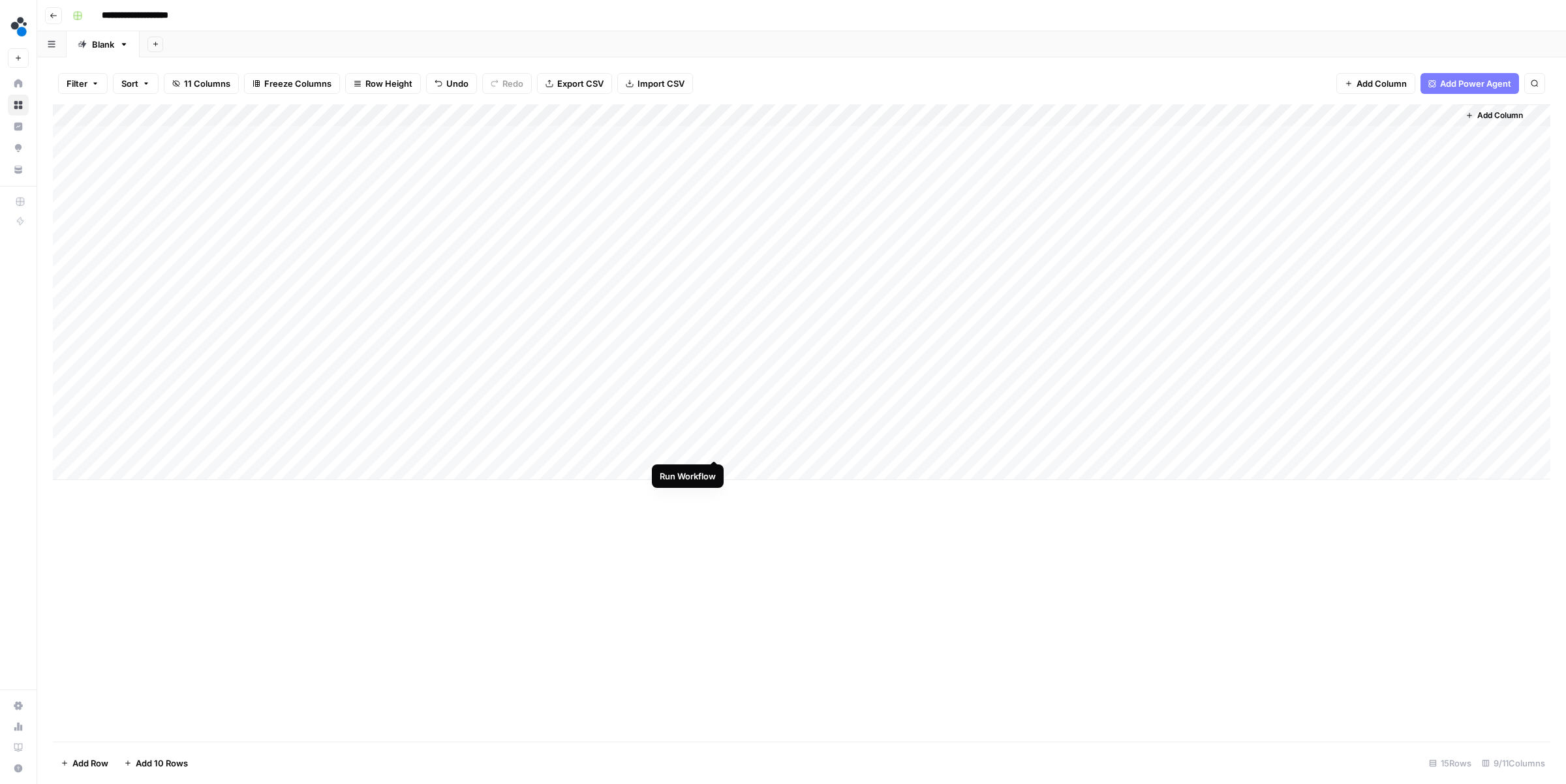
click at [713, 445] on div "Add Column" at bounding box center [801, 292] width 1497 height 375
click at [1311, 448] on div "Add Column" at bounding box center [801, 292] width 1497 height 375
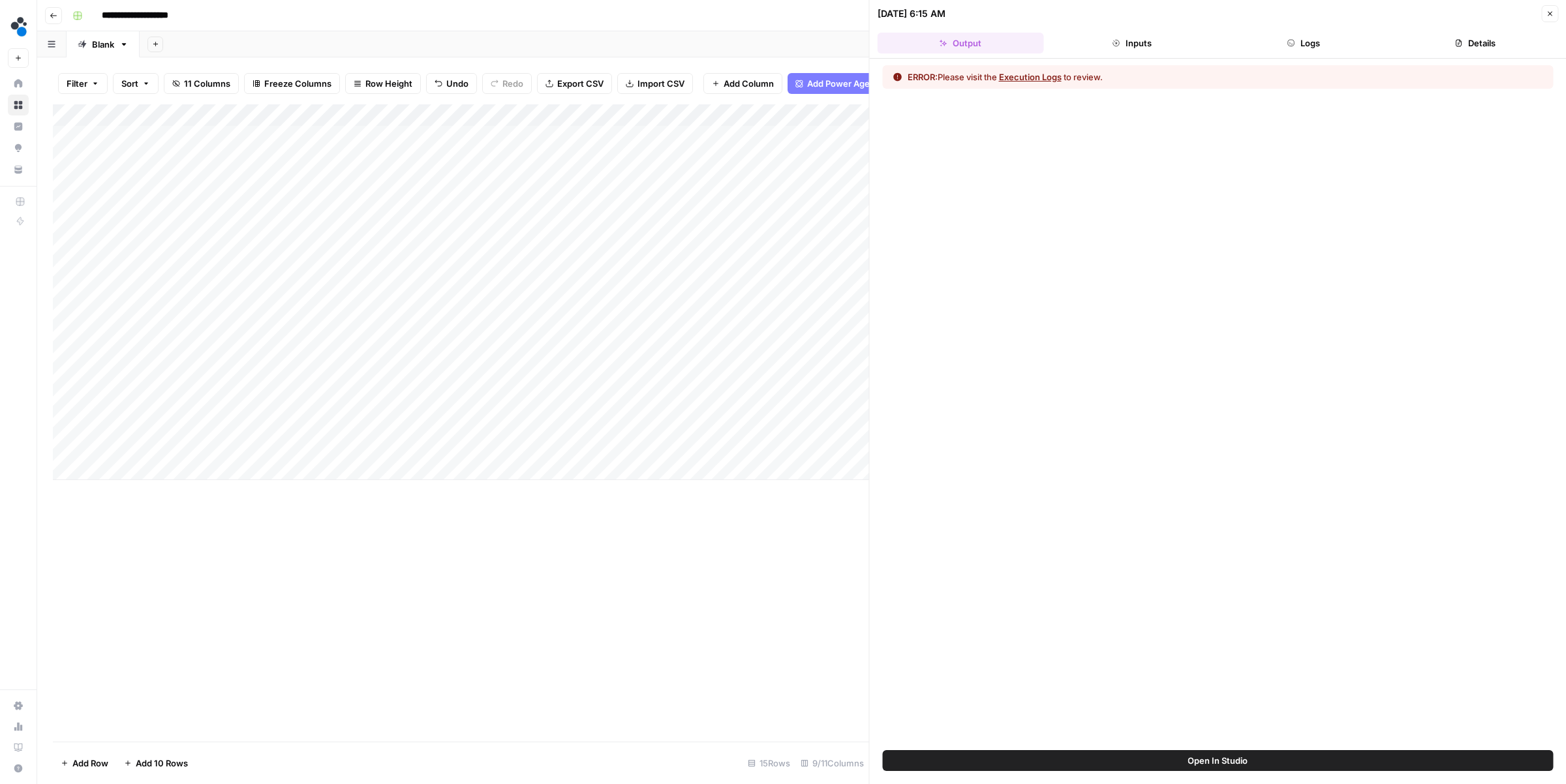
click at [1019, 74] on button "Execution Logs" at bounding box center [1030, 77] width 62 height 13
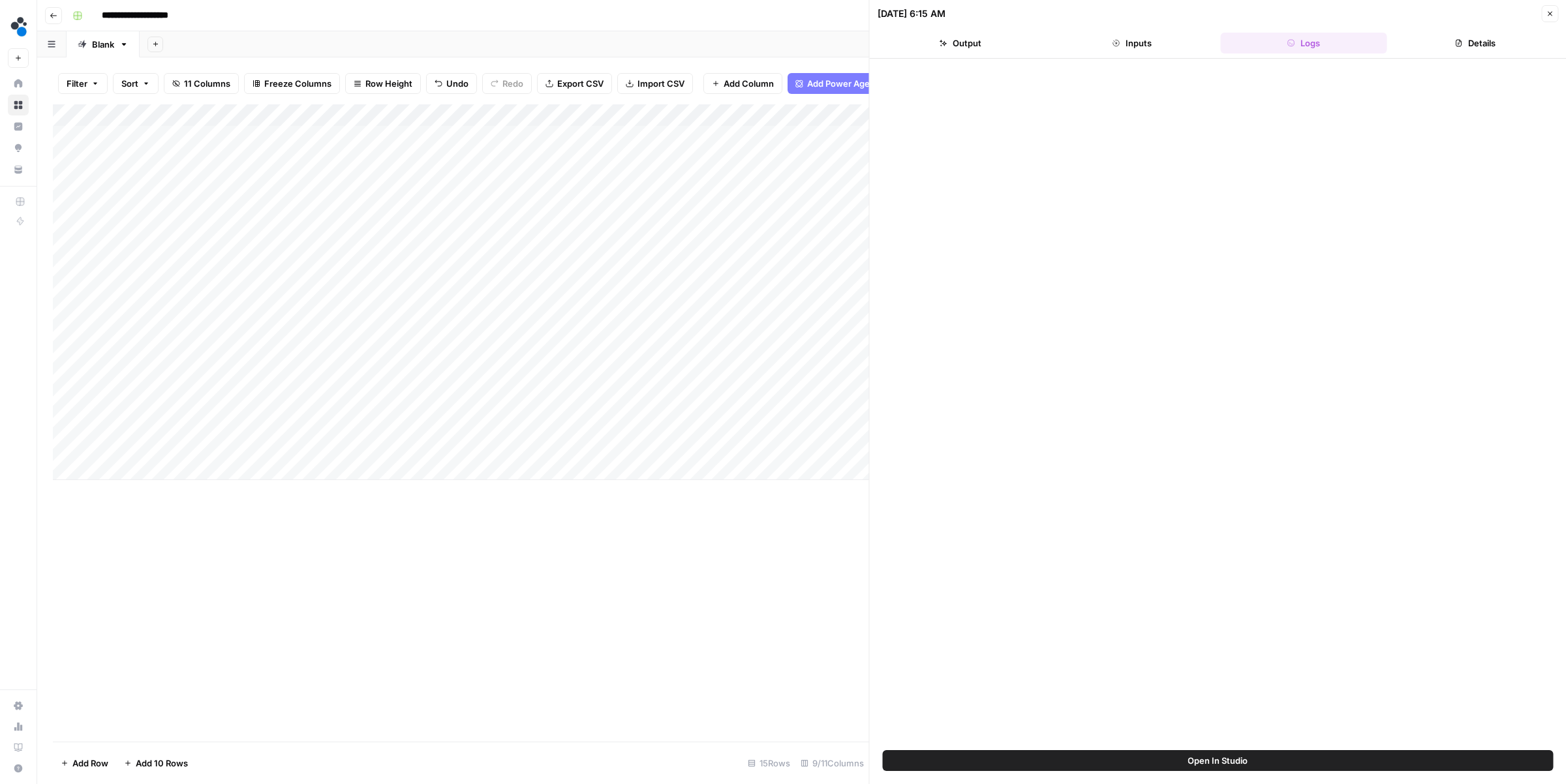
click at [1131, 35] on button "Inputs" at bounding box center [1132, 43] width 166 height 21
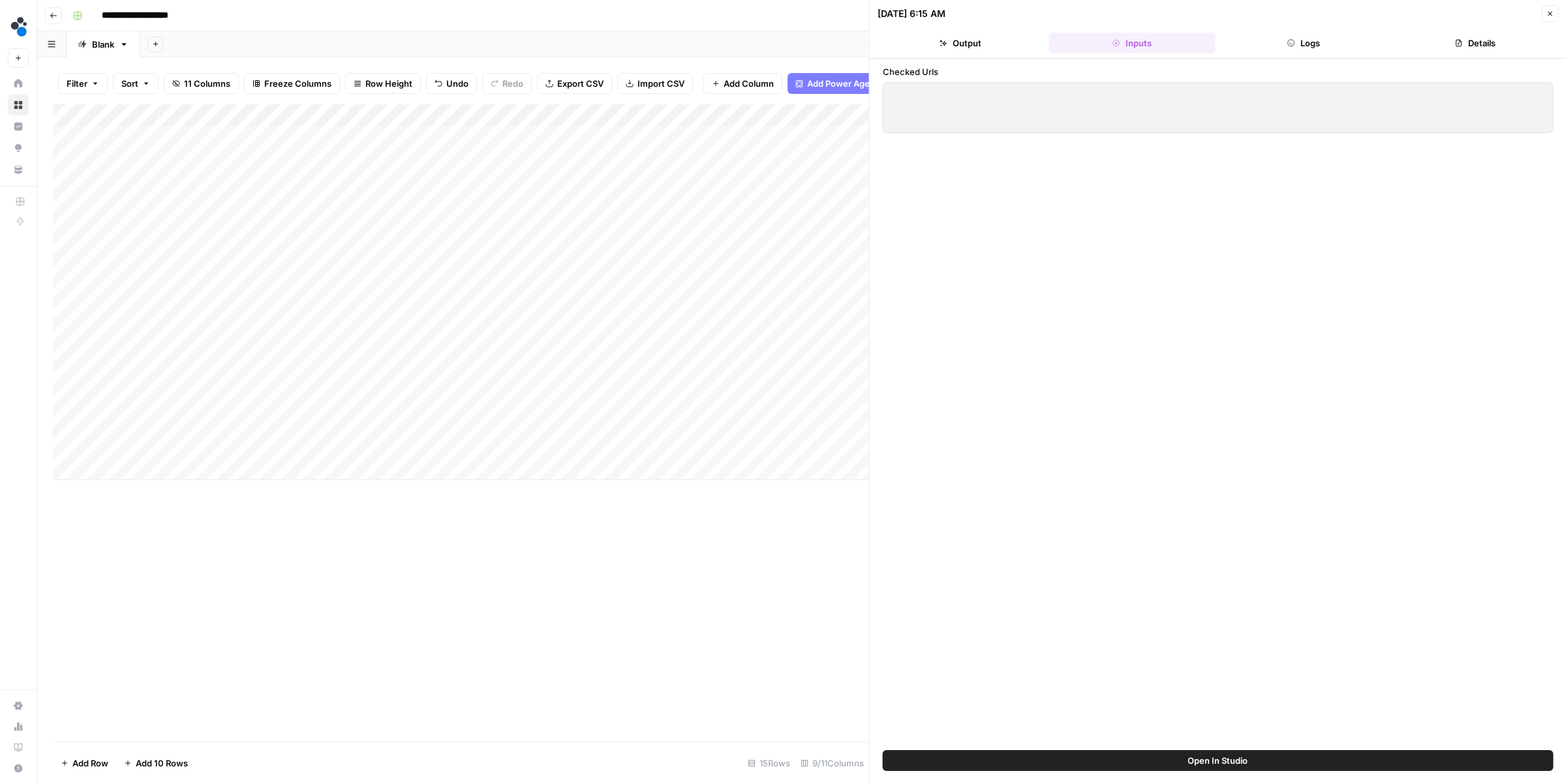
click at [950, 52] on button "Output" at bounding box center [960, 43] width 166 height 21
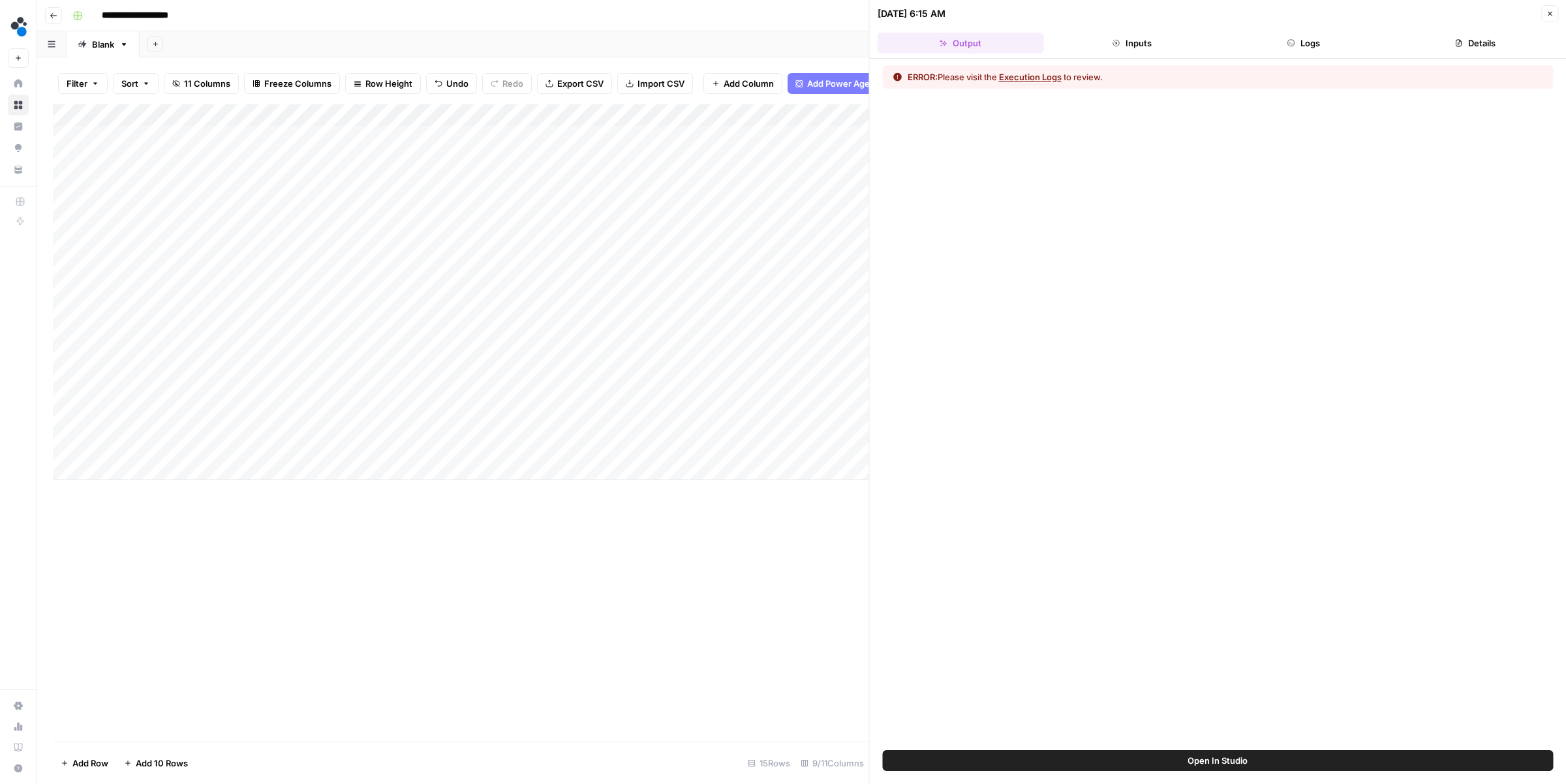
click at [1393, 11] on icon "button" at bounding box center [1549, 13] width 8 height 8
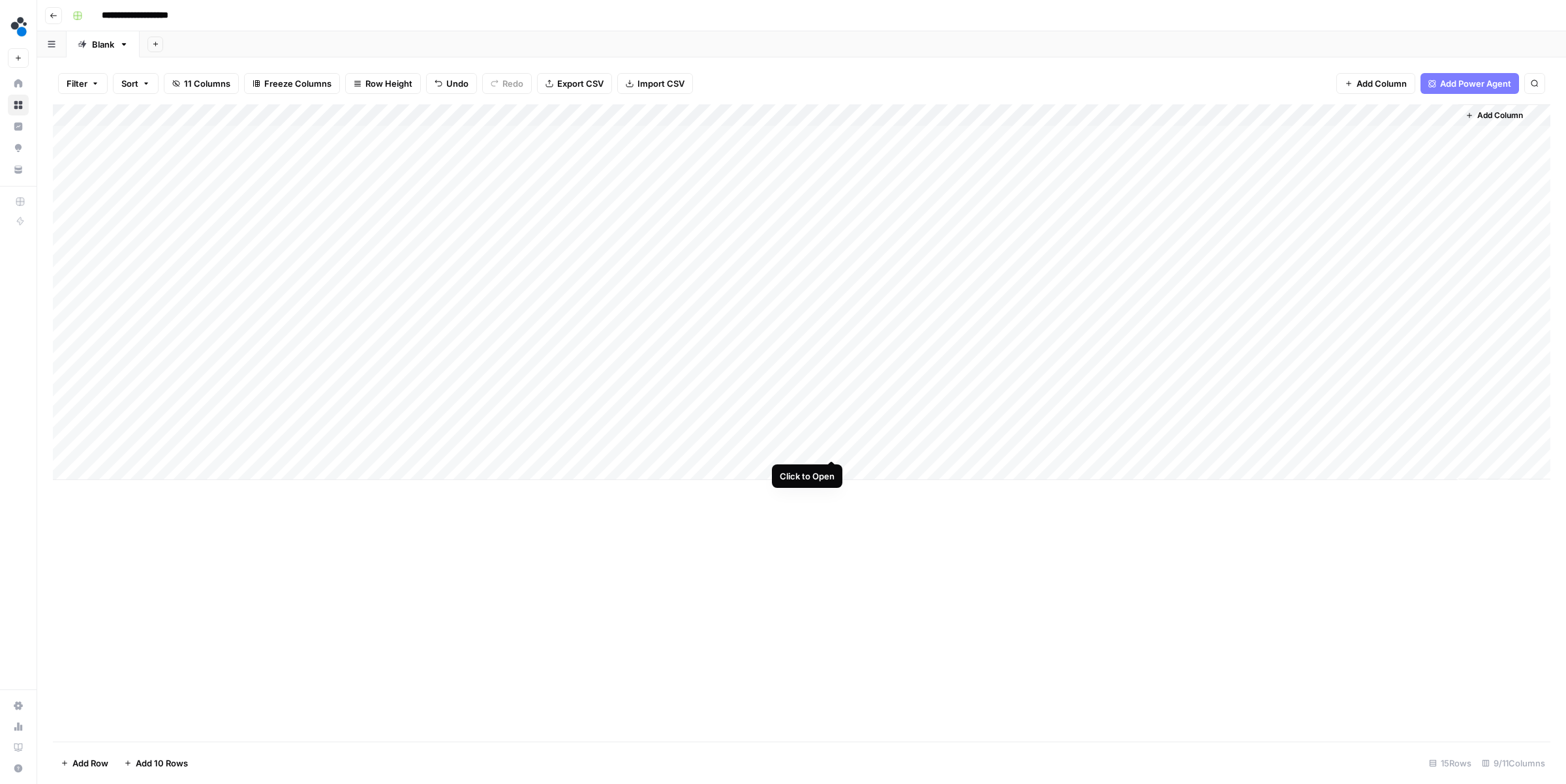
click at [831, 446] on div "Add Column" at bounding box center [801, 292] width 1497 height 375
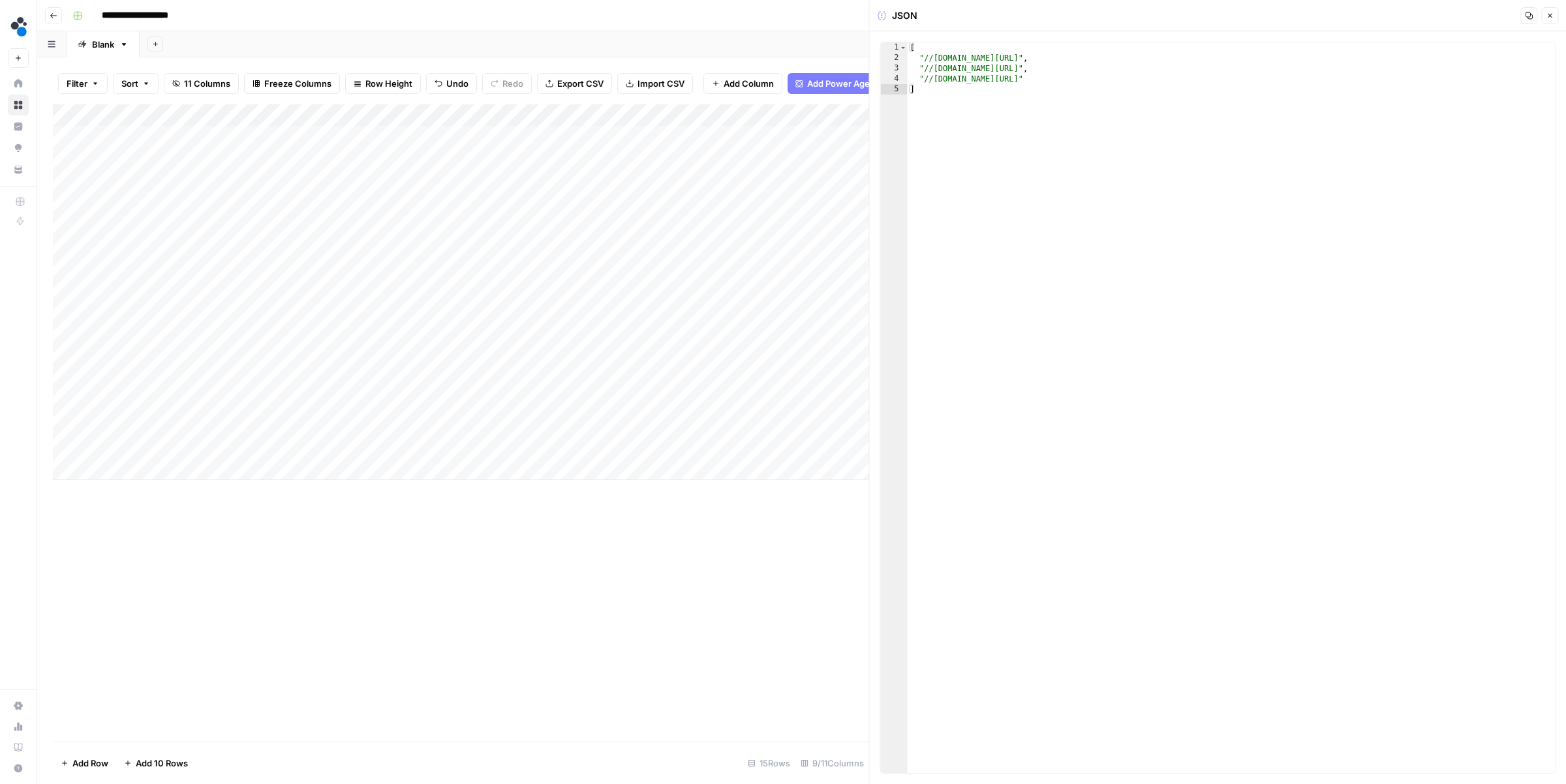
click at [1393, 16] on icon "button" at bounding box center [1549, 15] width 8 height 8
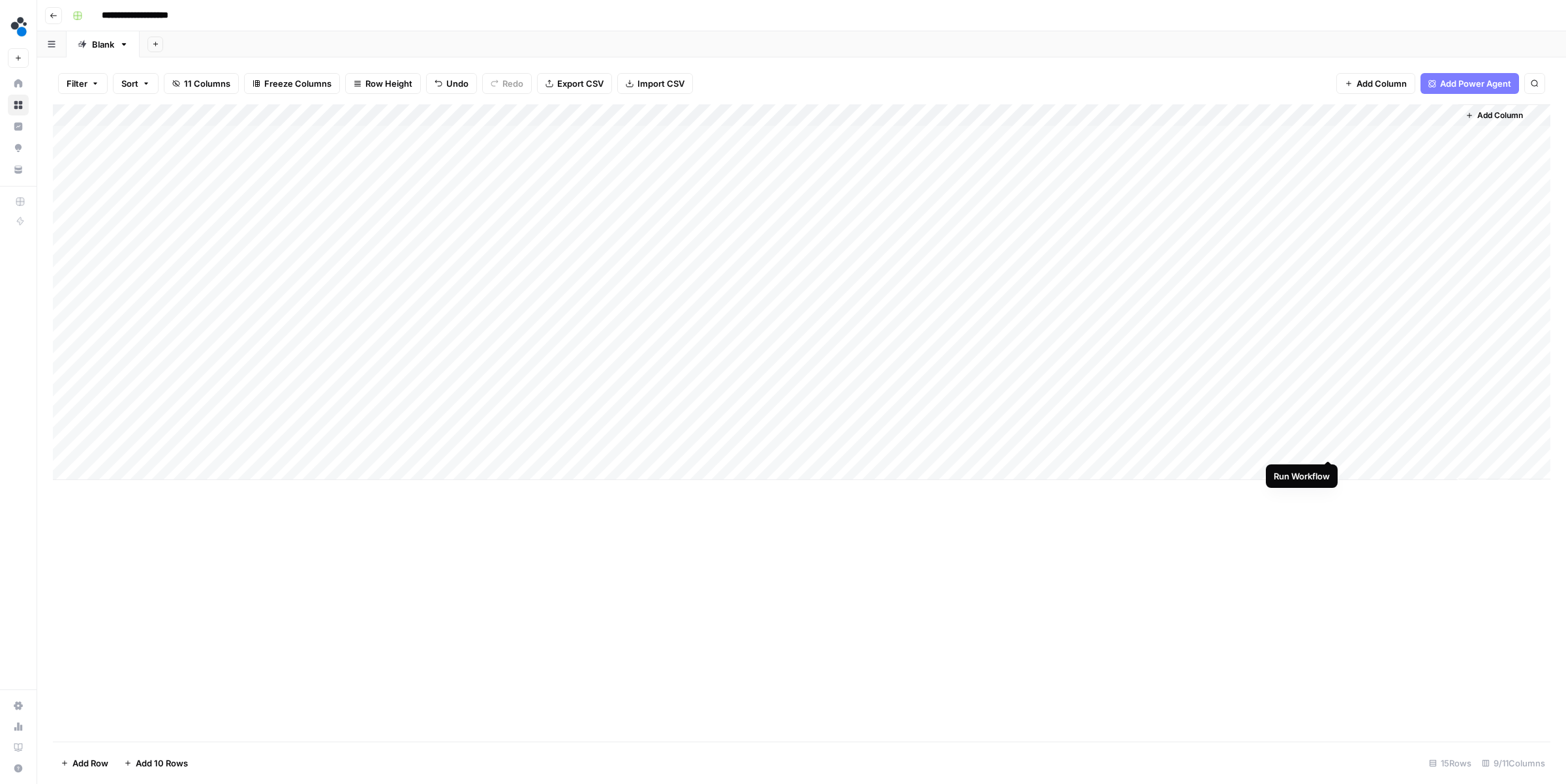
click at [1331, 446] on div "Add Column" at bounding box center [801, 292] width 1497 height 375
drag, startPoint x: 1120, startPoint y: 448, endPoint x: 1113, endPoint y: 136, distance: 312.1
click at [1113, 136] on div "Add Column" at bounding box center [801, 292] width 1497 height 375
click at [1049, 696] on div "Add Column" at bounding box center [801, 423] width 1497 height 637
click at [1015, 75] on div "Filter Sort 11 Columns Freeze Columns Row Height Undo Redo Export CSV Import CS…" at bounding box center [801, 83] width 1497 height 42
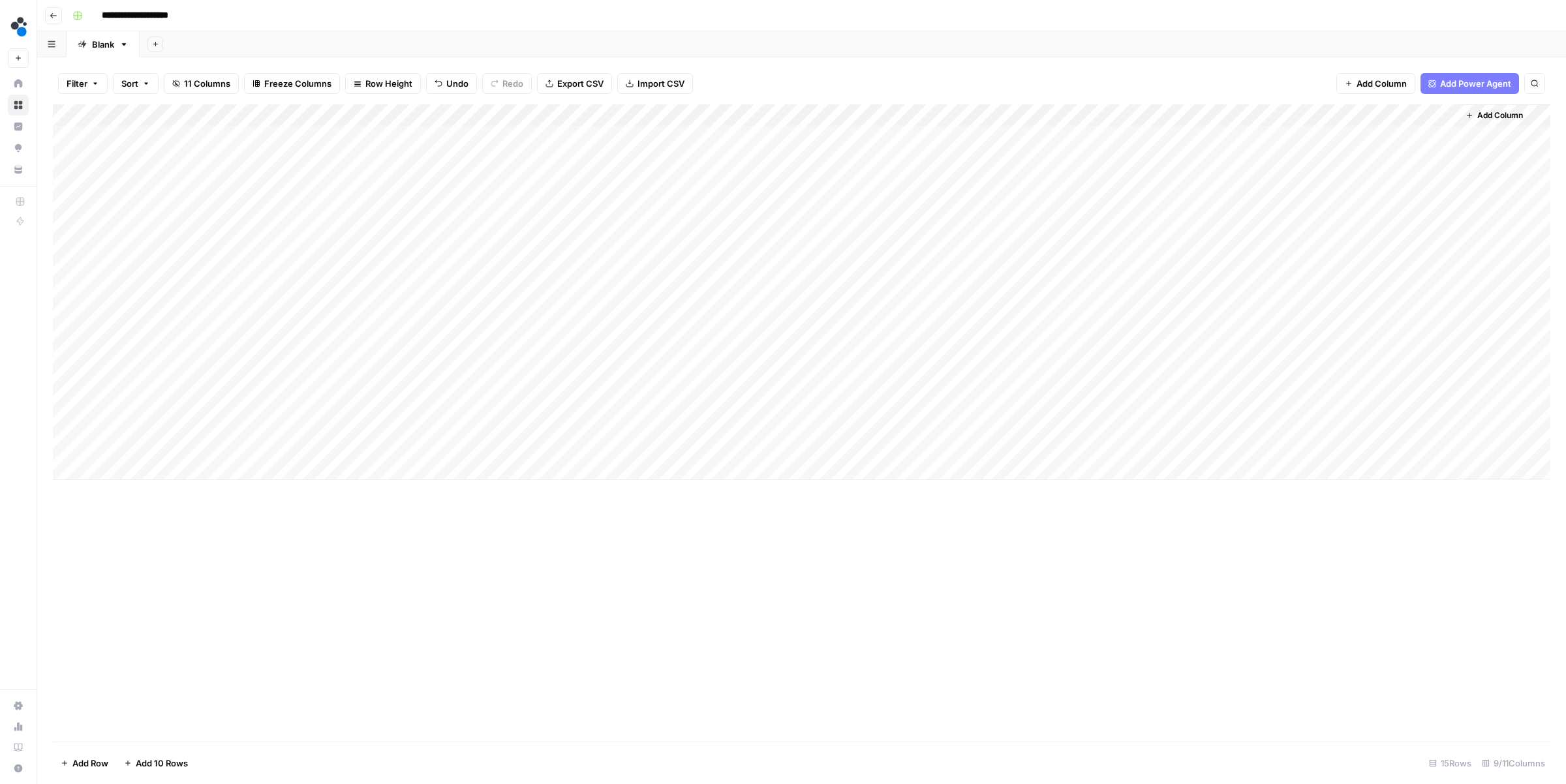
click at [810, 29] on header "**********" at bounding box center [800, 15] width 1528 height 31
click at [1138, 150] on div "Add Column" at bounding box center [801, 292] width 1497 height 375
drag, startPoint x: 1124, startPoint y: 134, endPoint x: 1111, endPoint y: 440, distance: 306.3
click at [1111, 440] on div "Add Column" at bounding box center [801, 292] width 1497 height 375
drag, startPoint x: 776, startPoint y: 135, endPoint x: 998, endPoint y: 313, distance: 284.5
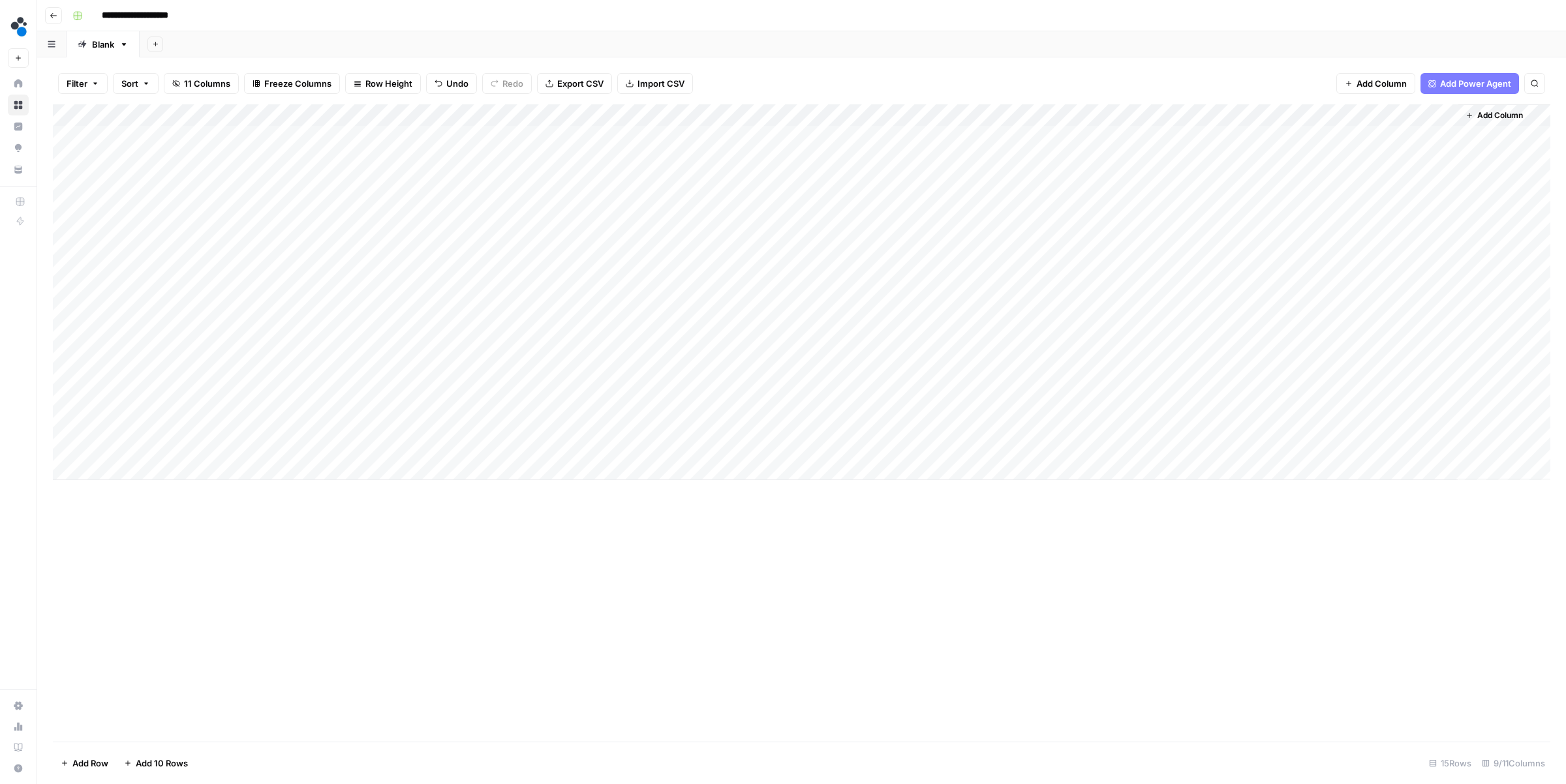
click at [998, 313] on div "Add Column" at bounding box center [801, 292] width 1497 height 375
drag, startPoint x: 766, startPoint y: 110, endPoint x: 775, endPoint y: 182, distance: 72.6
click at [775, 182] on div "Add Column" at bounding box center [801, 292] width 1497 height 375
drag, startPoint x: 774, startPoint y: 132, endPoint x: 1143, endPoint y: 445, distance: 483.9
click at [1143, 445] on div "Add Column" at bounding box center [801, 292] width 1497 height 375
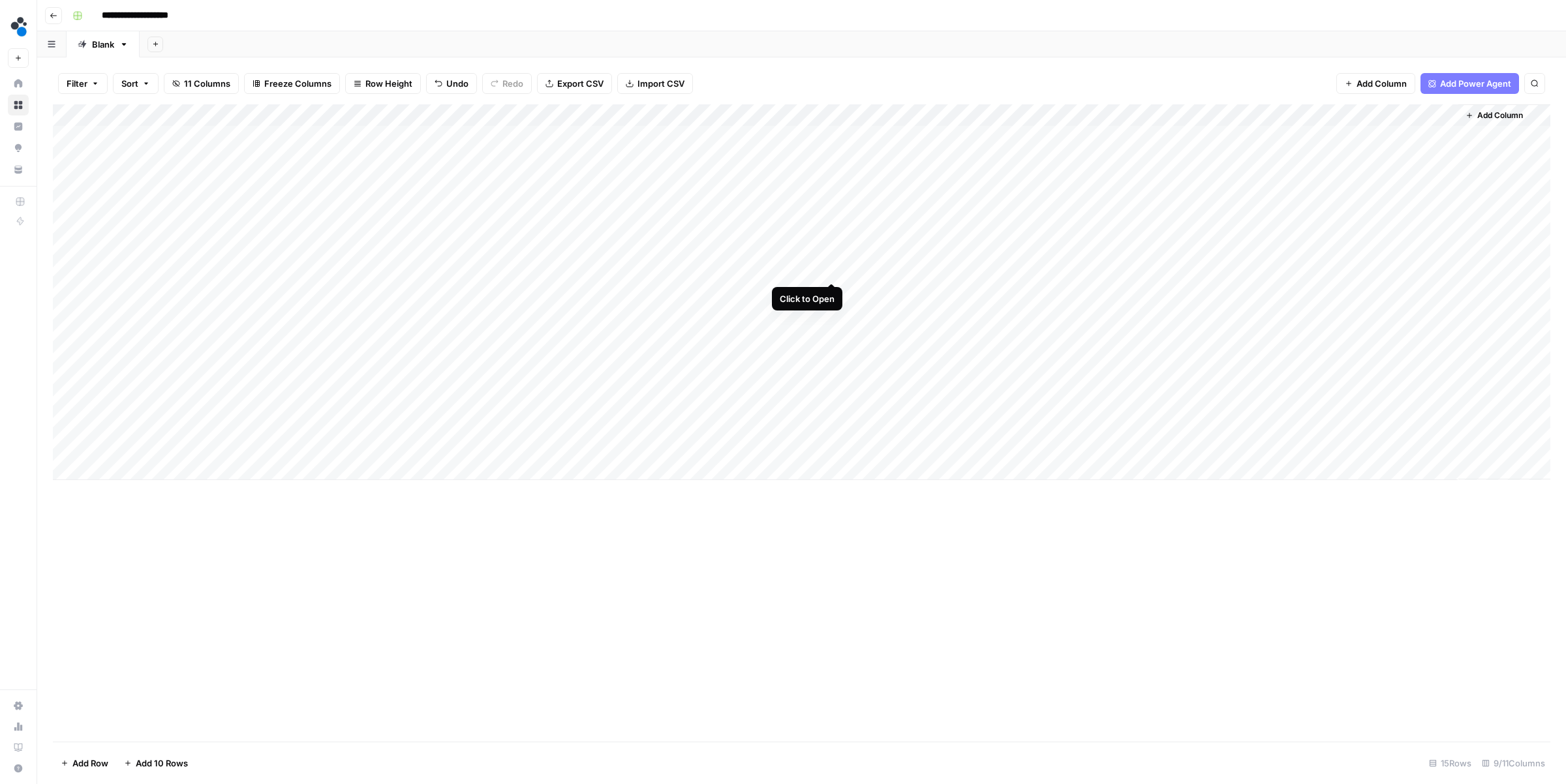
click at [831, 271] on div "Add Column" at bounding box center [801, 292] width 1497 height 375
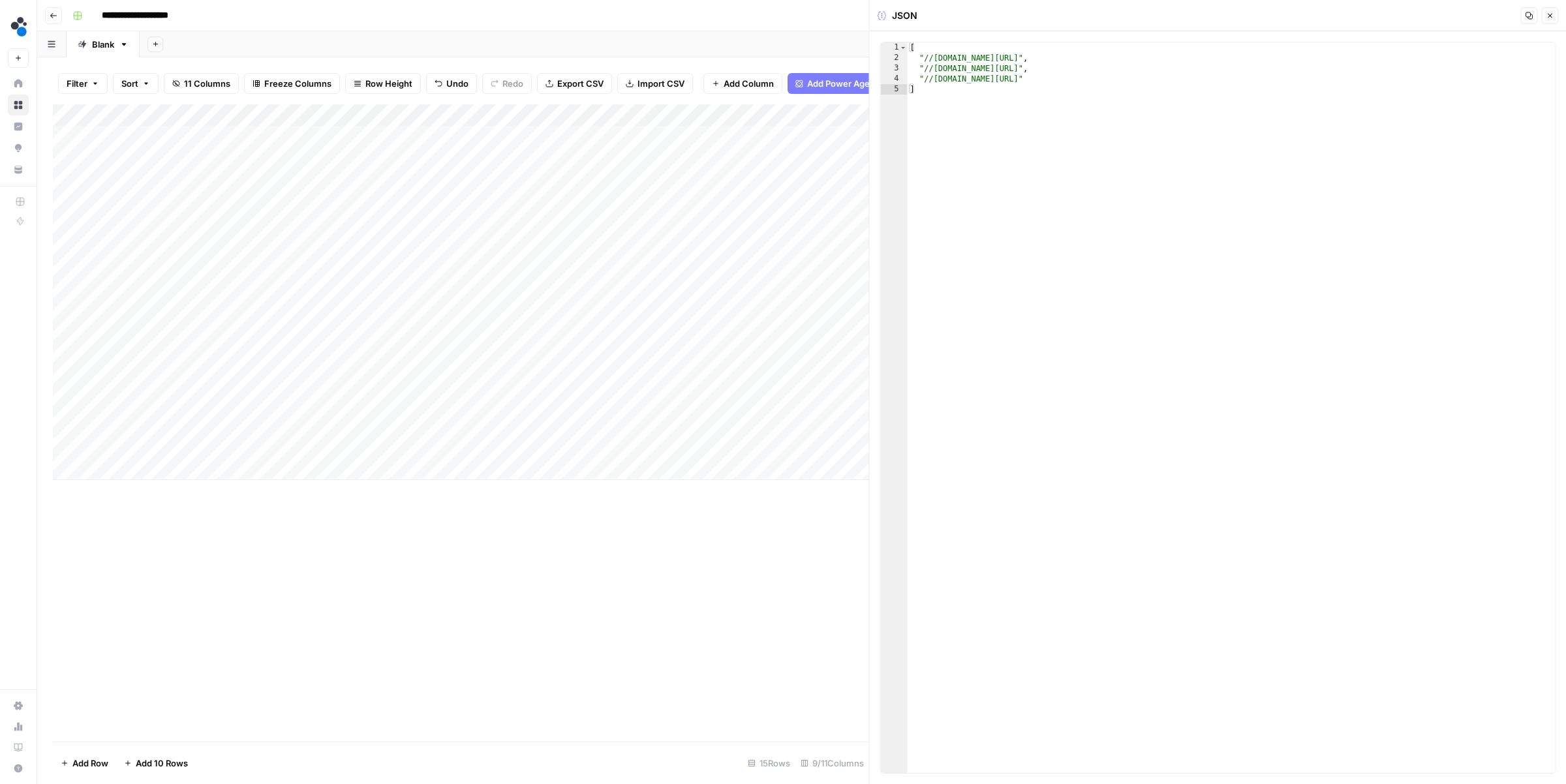
click at [1393, 16] on icon "button" at bounding box center [1549, 15] width 8 height 8
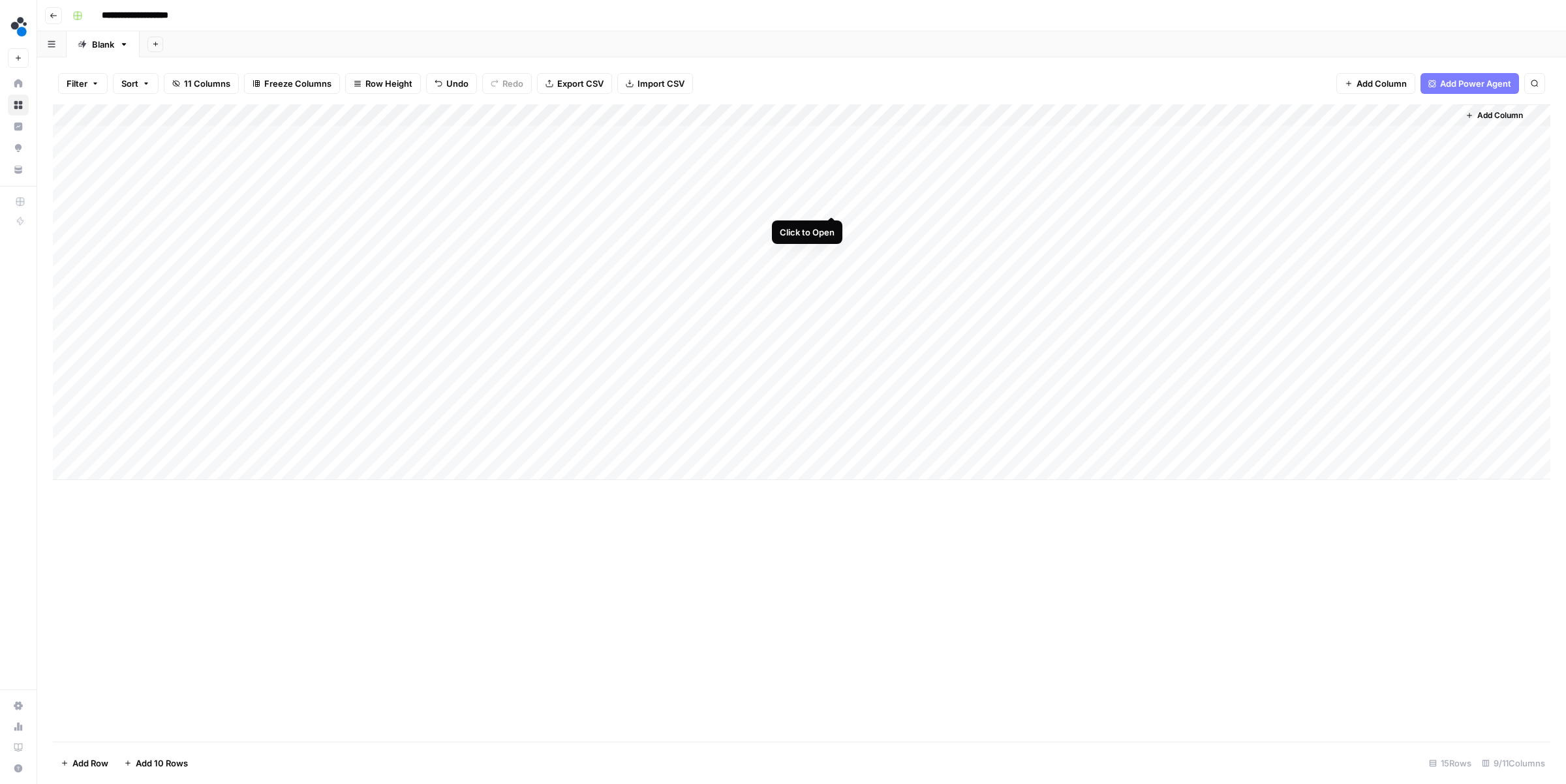
click at [831, 202] on div "Add Column" at bounding box center [801, 292] width 1497 height 375
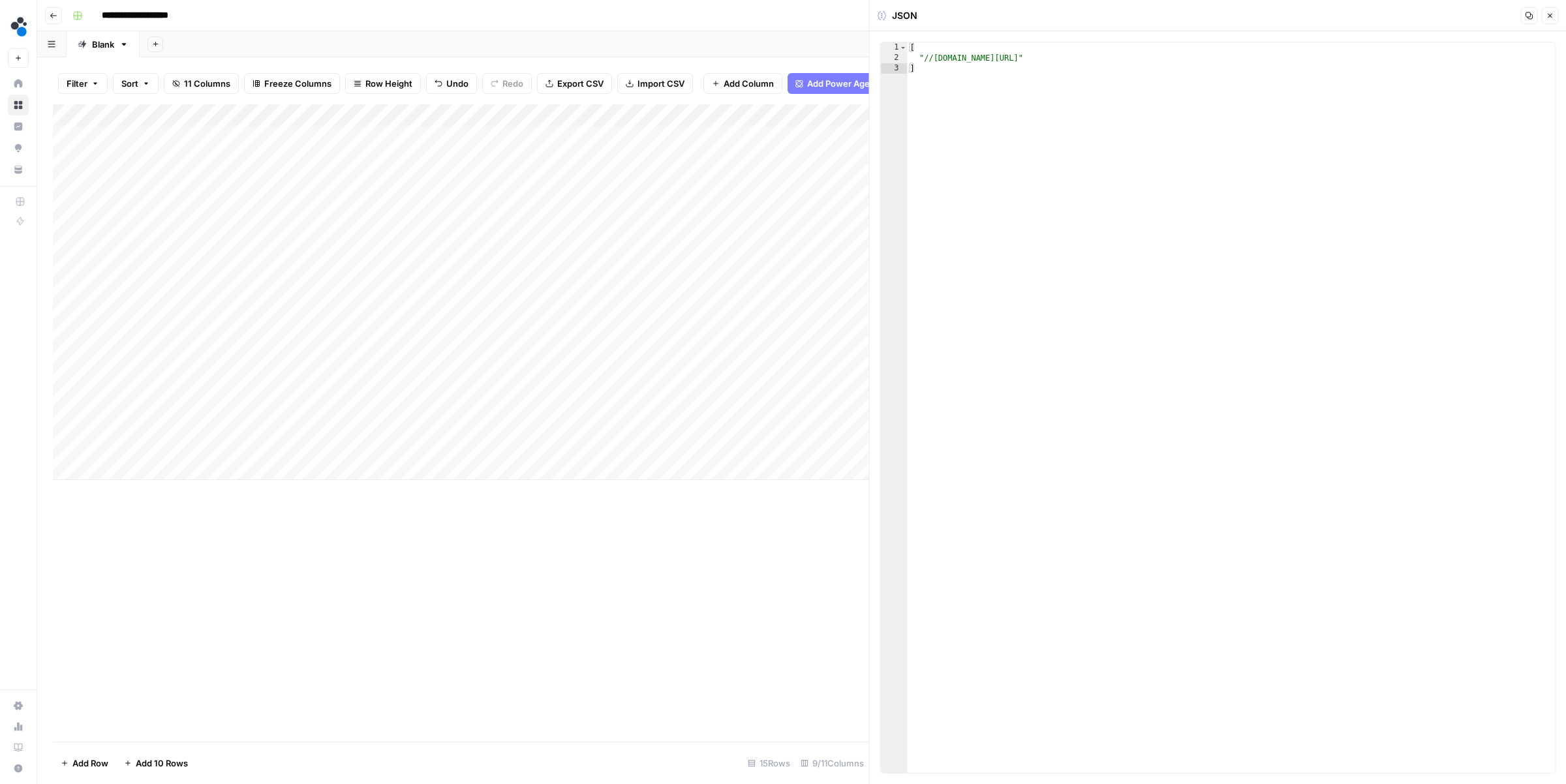
click at [1393, 16] on icon "button" at bounding box center [1549, 15] width 8 height 8
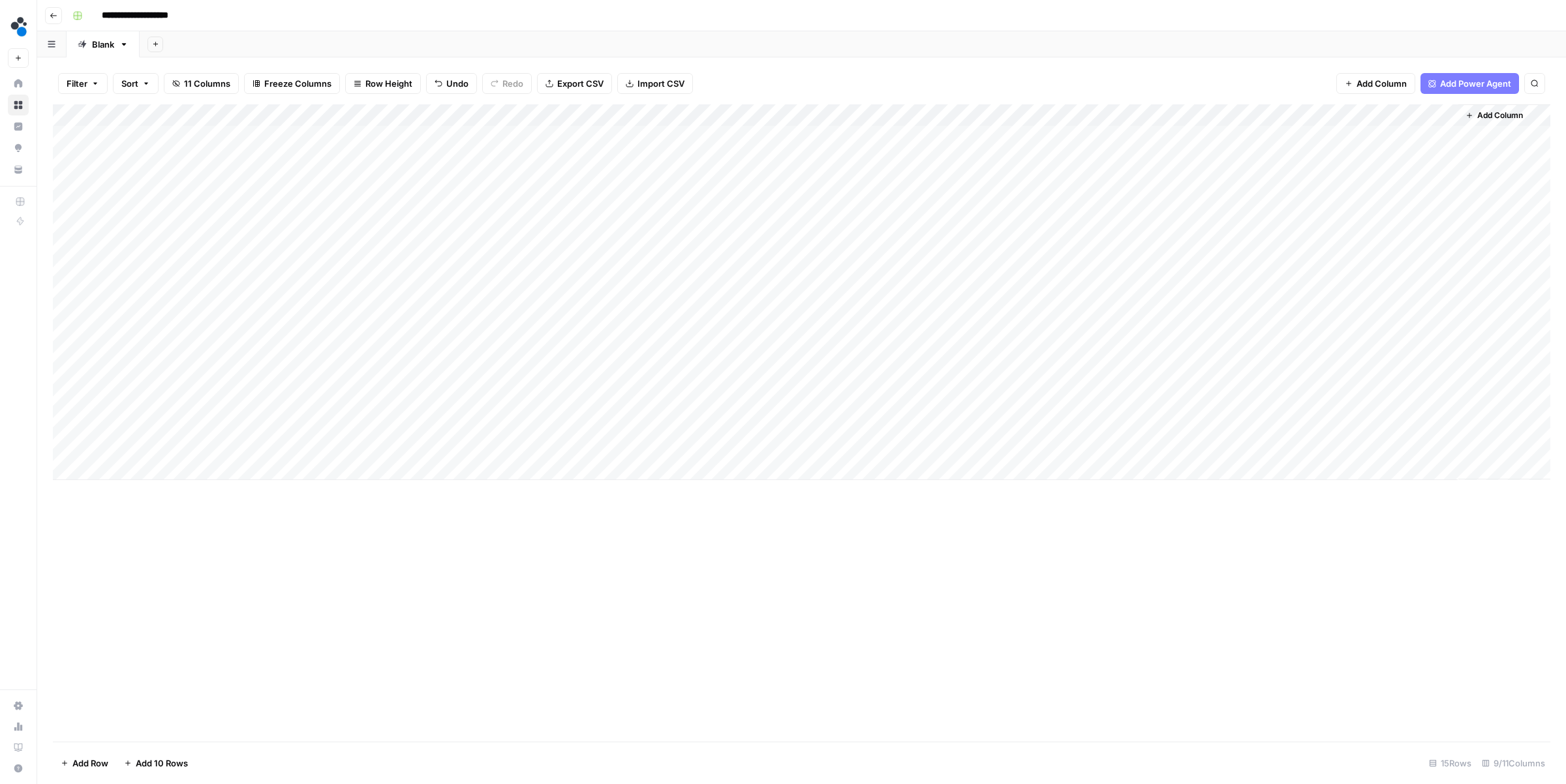
click at [965, 635] on div "Add Column" at bounding box center [801, 423] width 1497 height 637
click at [697, 136] on div "Add Column" at bounding box center [801, 292] width 1497 height 375
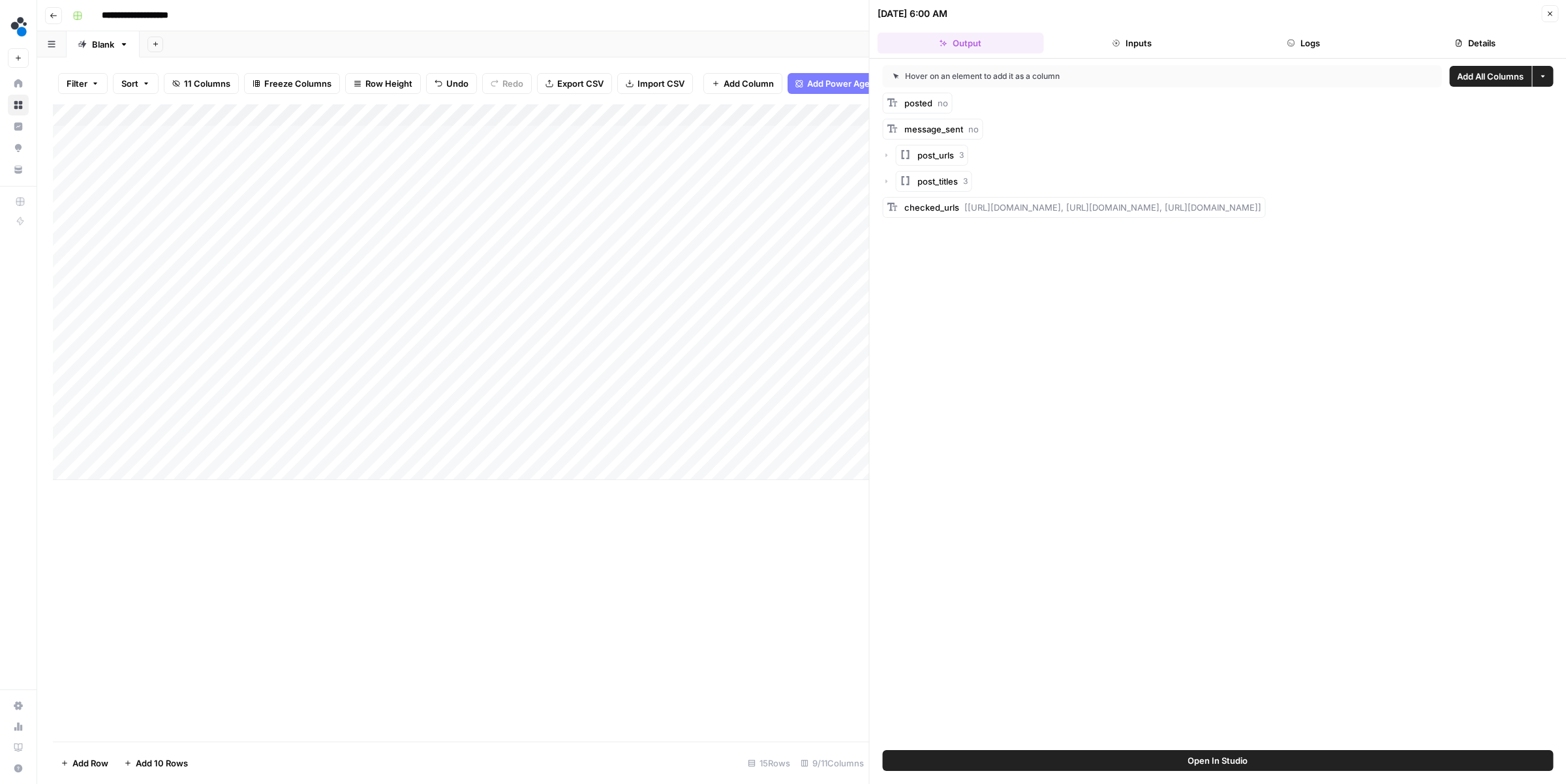
click at [1275, 33] on button "Logs" at bounding box center [1303, 43] width 166 height 21
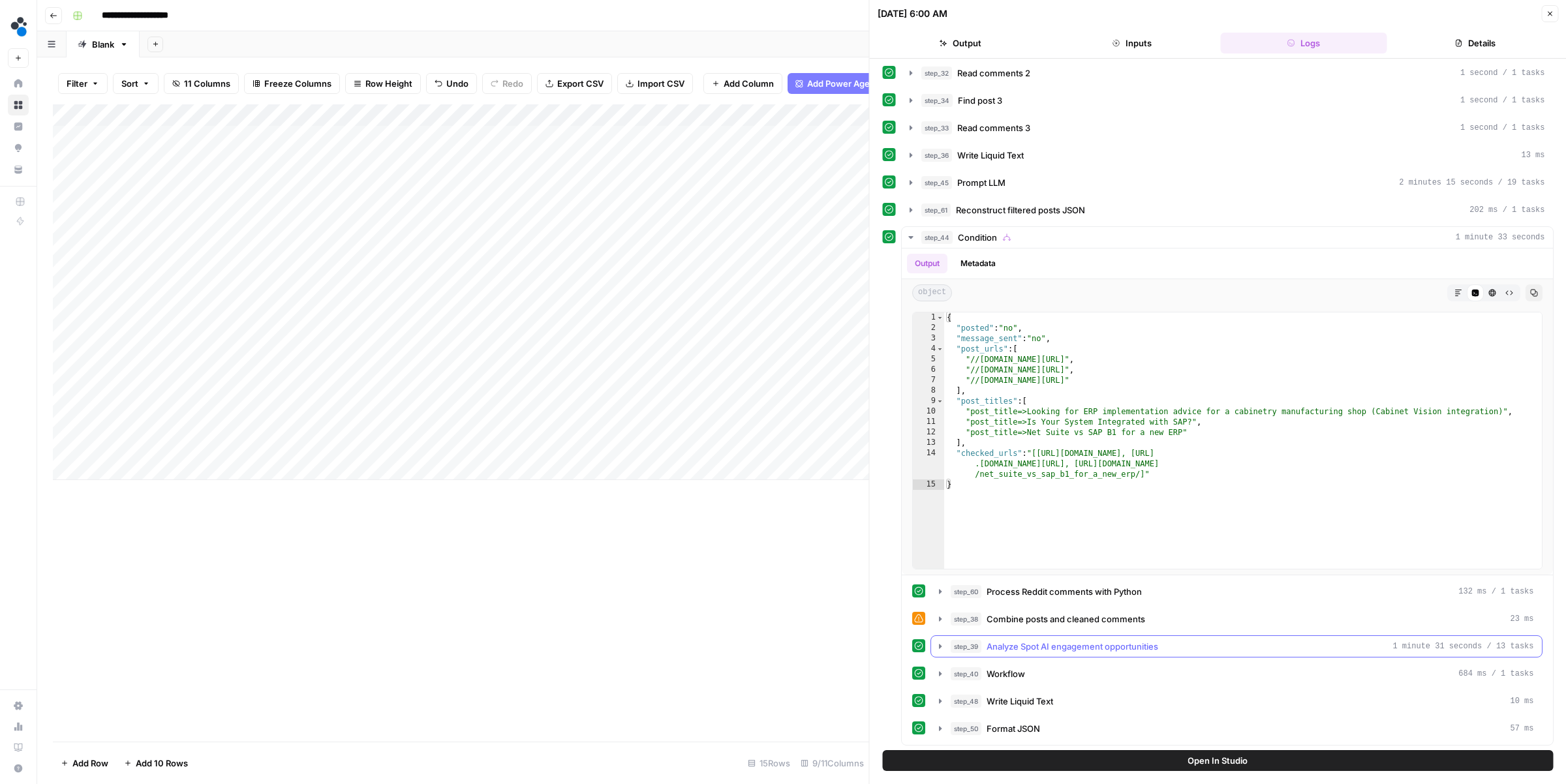
scroll to position [148, 0]
click at [1042, 175] on div "step_45 Prompt LLM 2 minutes 15 seconds / 19 tasks" at bounding box center [1233, 181] width 624 height 13
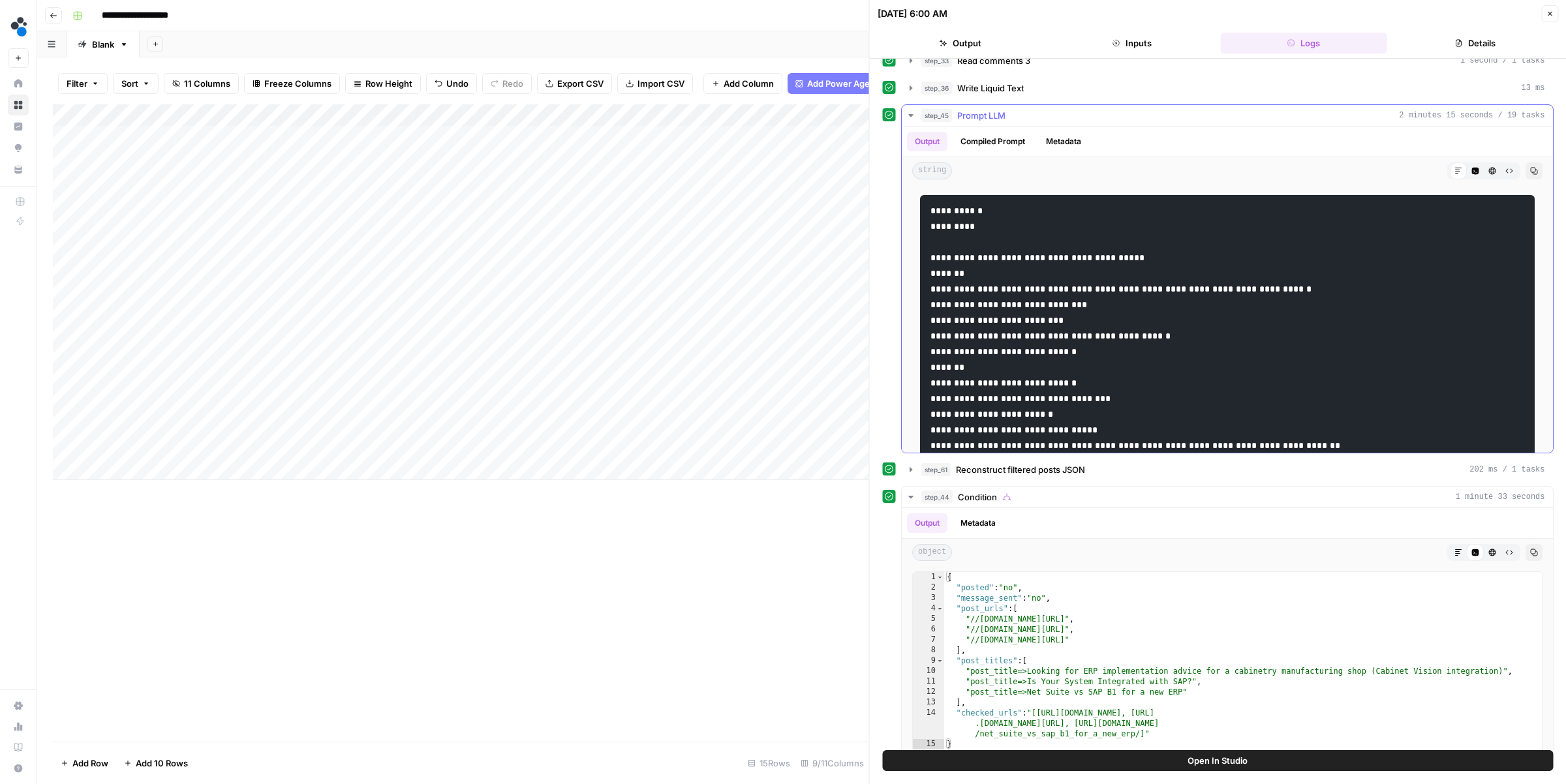
scroll to position [206, 0]
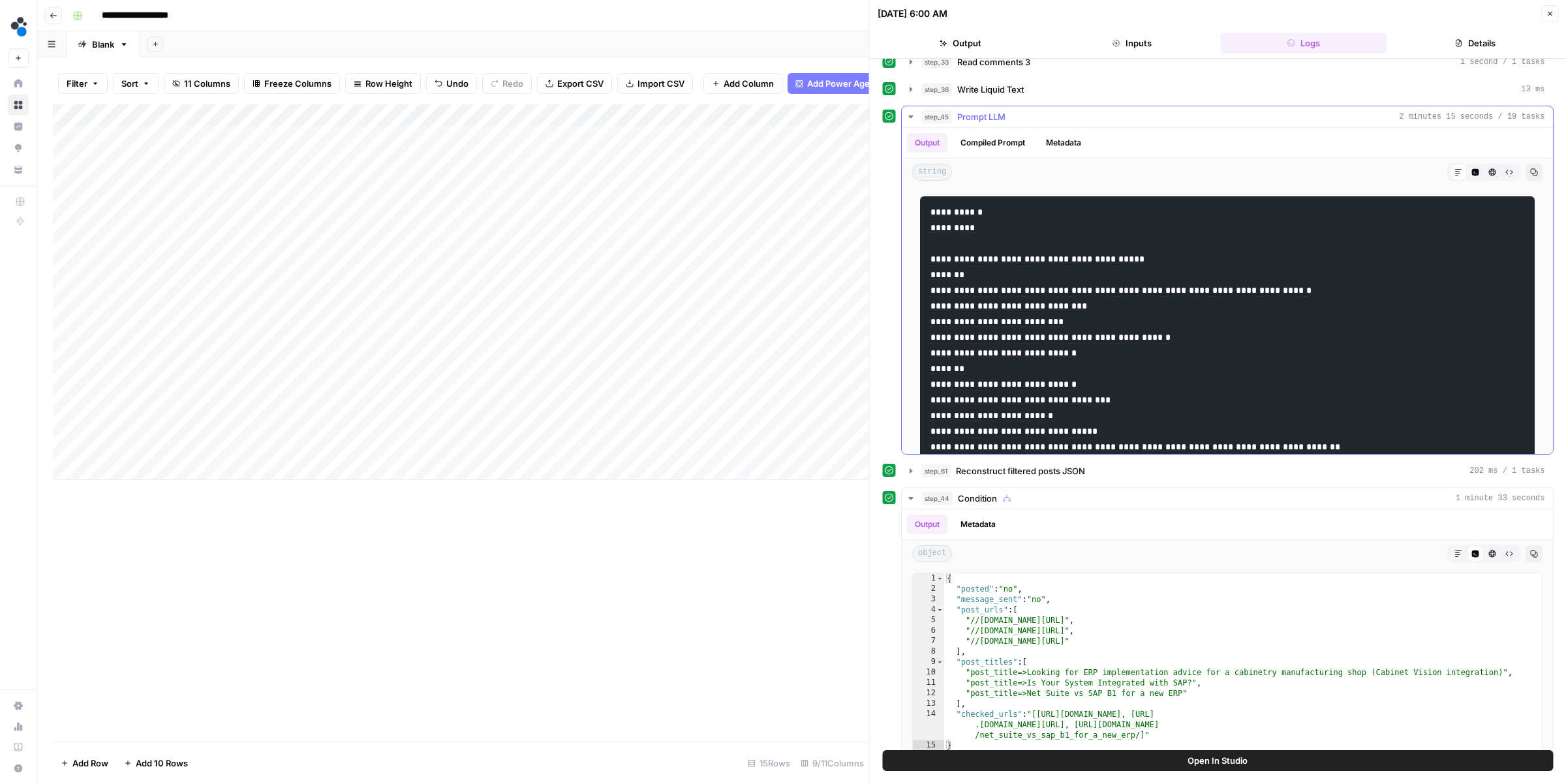
click at [998, 145] on button "Compiled Prompt" at bounding box center [992, 142] width 80 height 20
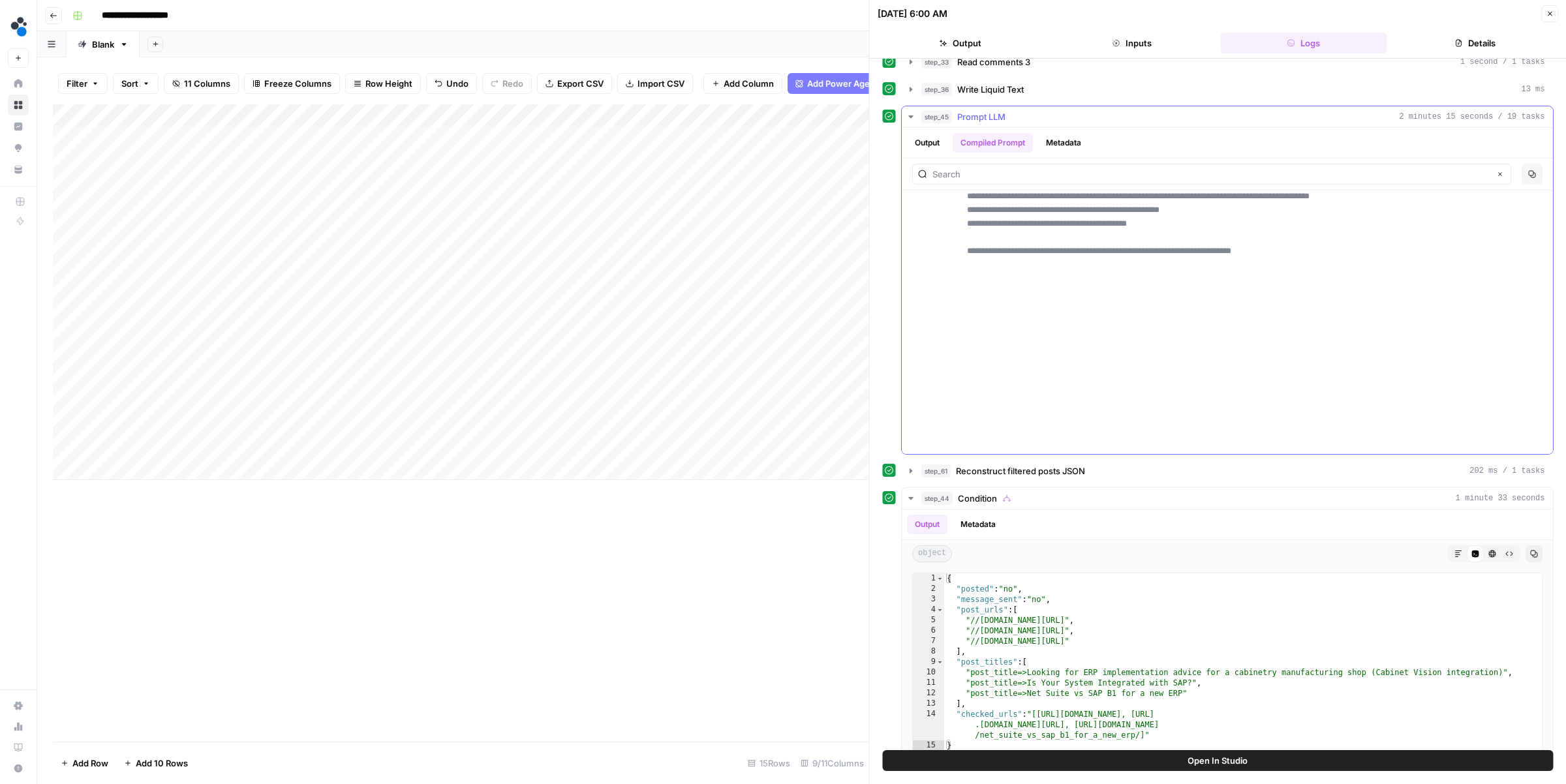
scroll to position [6706, 0]
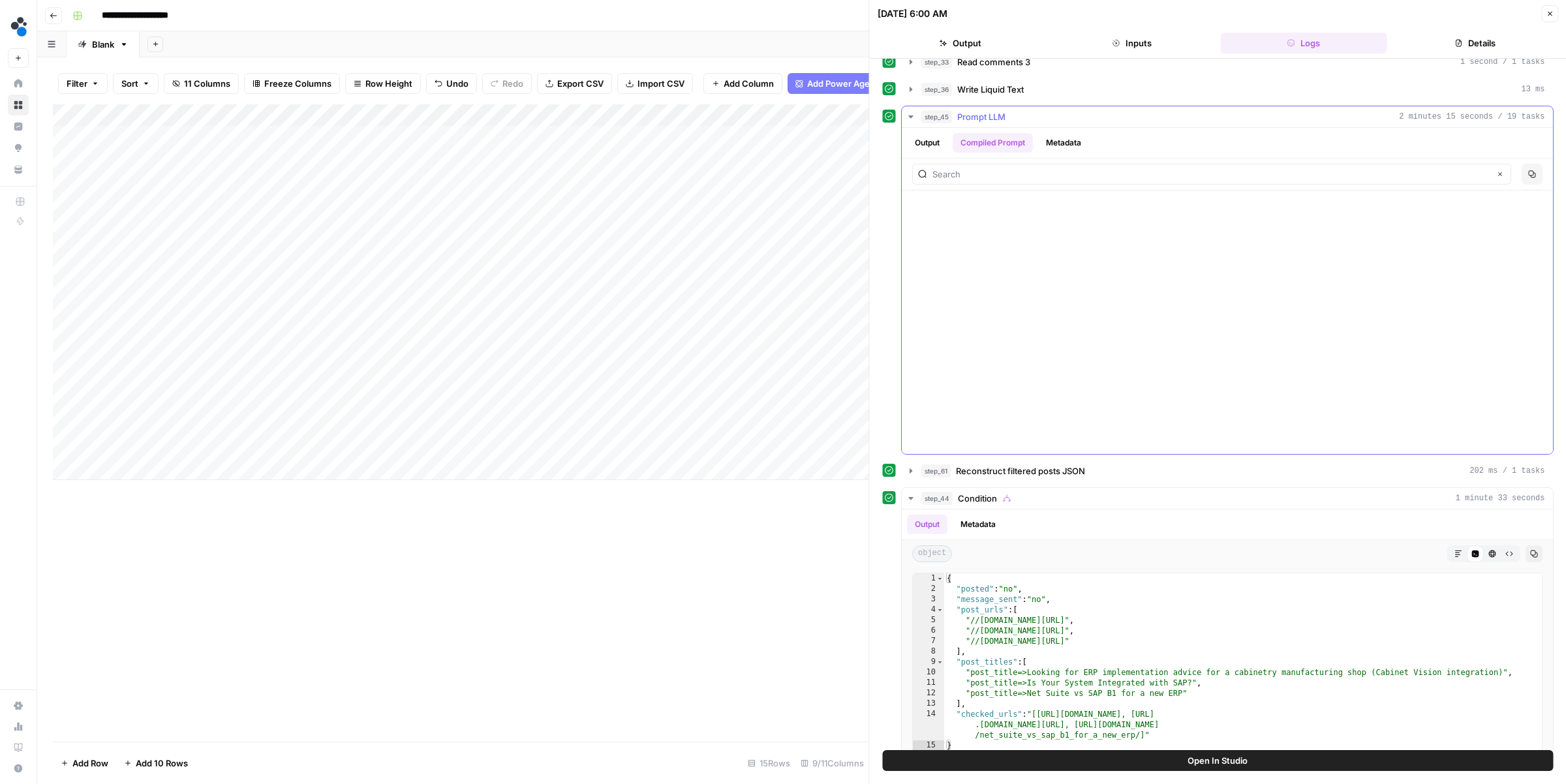
click at [925, 148] on button "Output" at bounding box center [927, 142] width 41 height 20
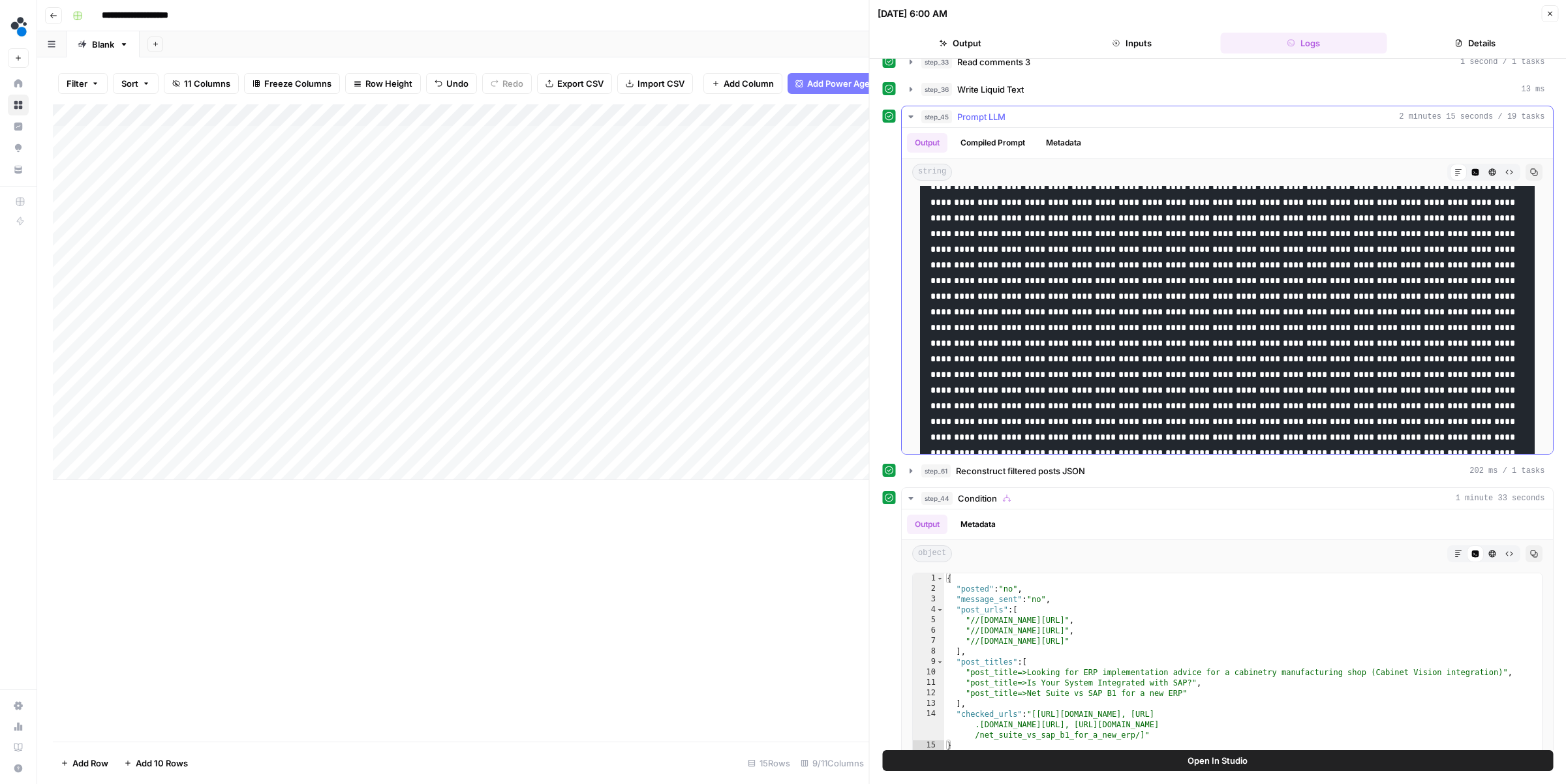
scroll to position [0, 0]
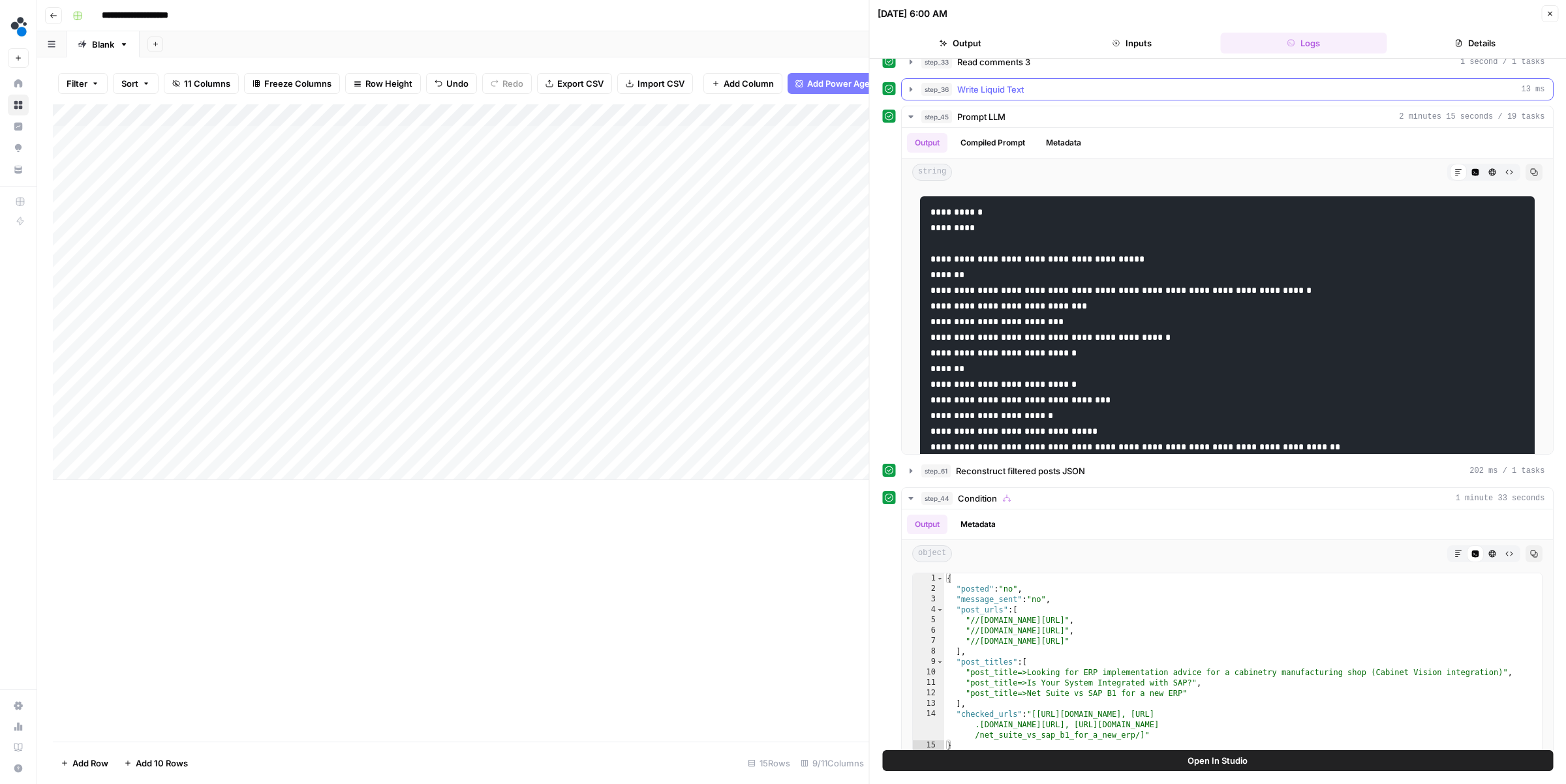
click at [942, 86] on span "step_36" at bounding box center [936, 90] width 30 height 13
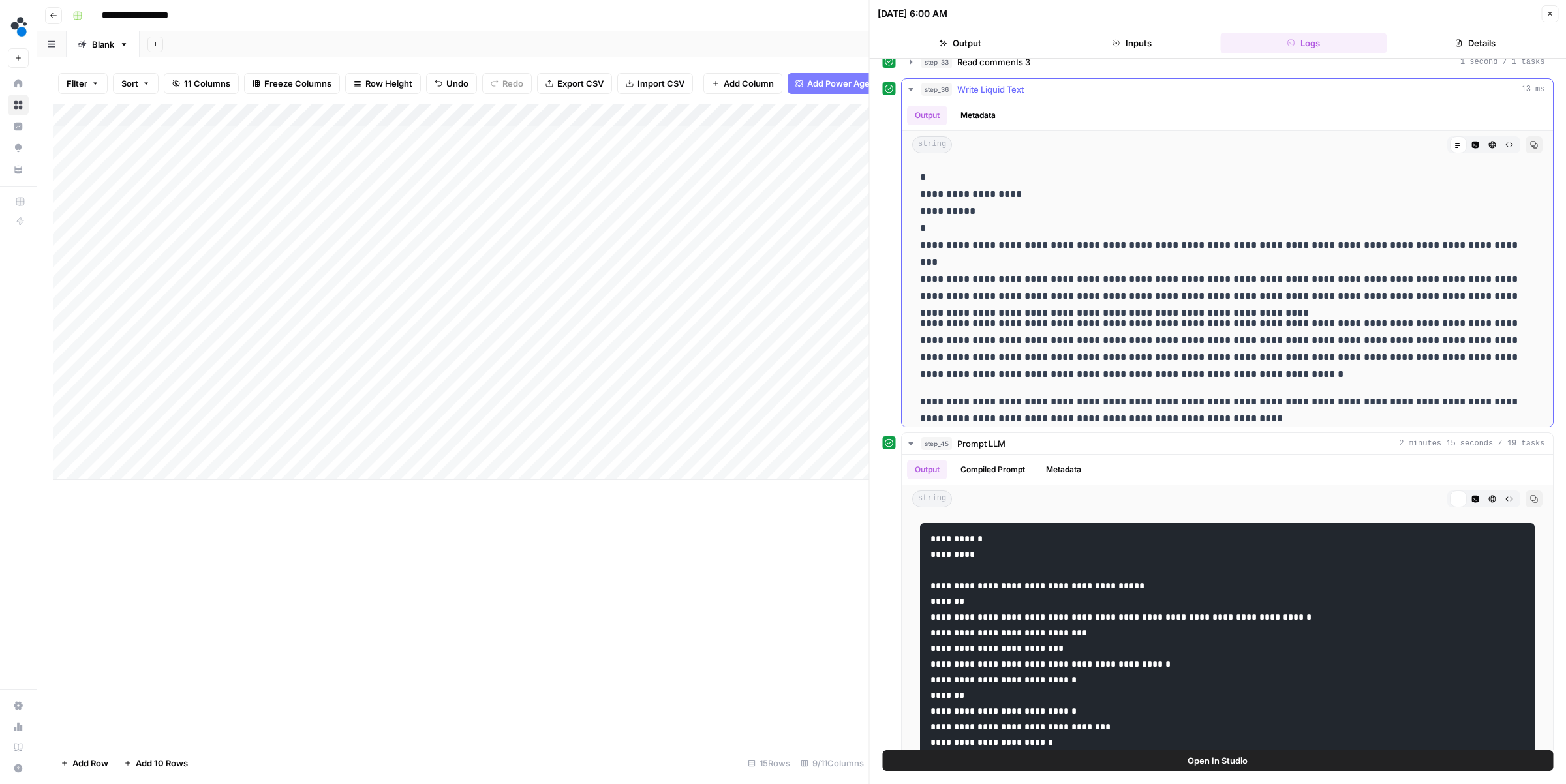
click at [942, 86] on span "step_36" at bounding box center [936, 90] width 30 height 13
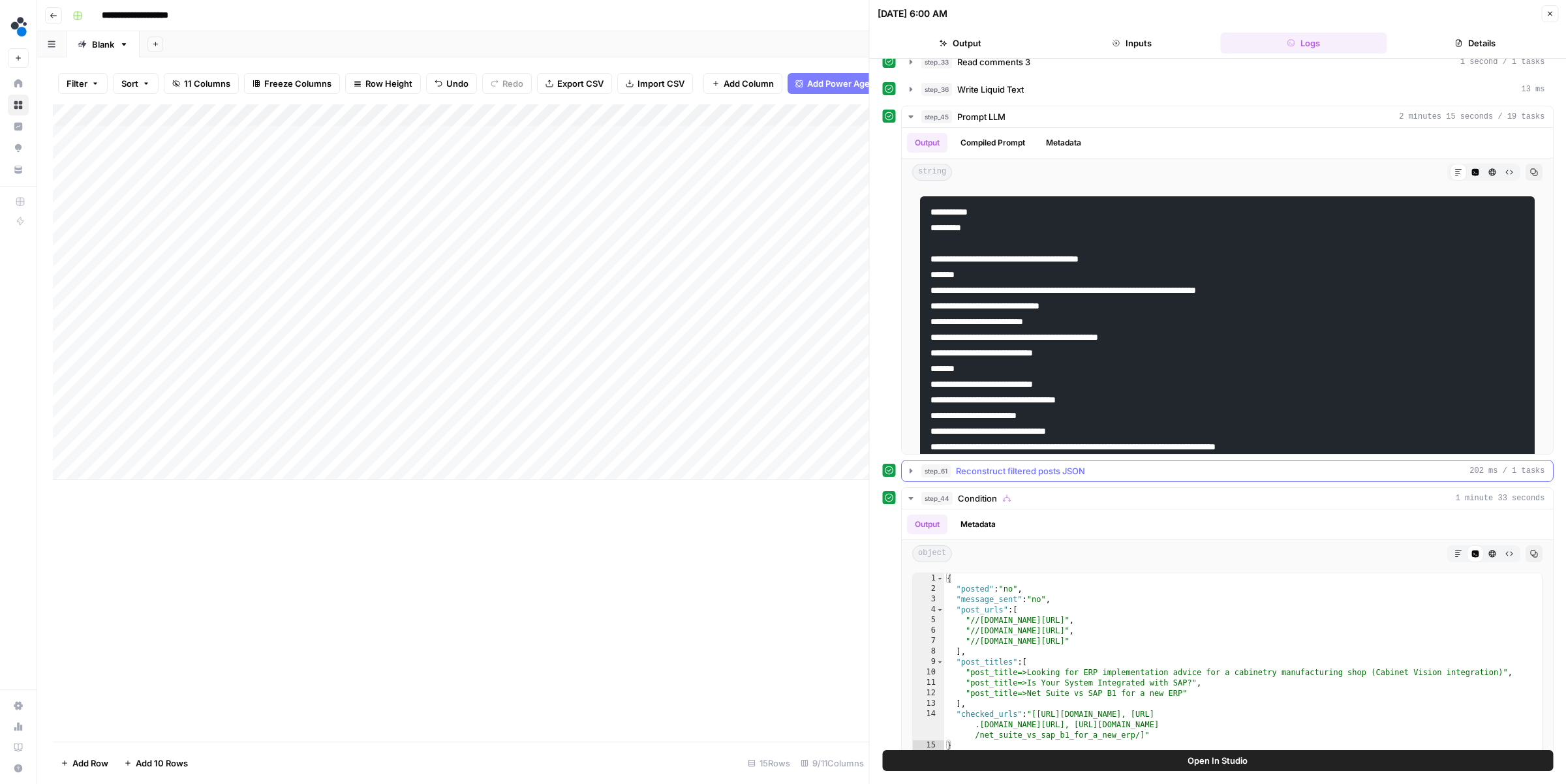
click at [953, 474] on div "step_61 Reconstruct filtered posts JSON 202 ms / 1 tasks" at bounding box center [1233, 471] width 624 height 13
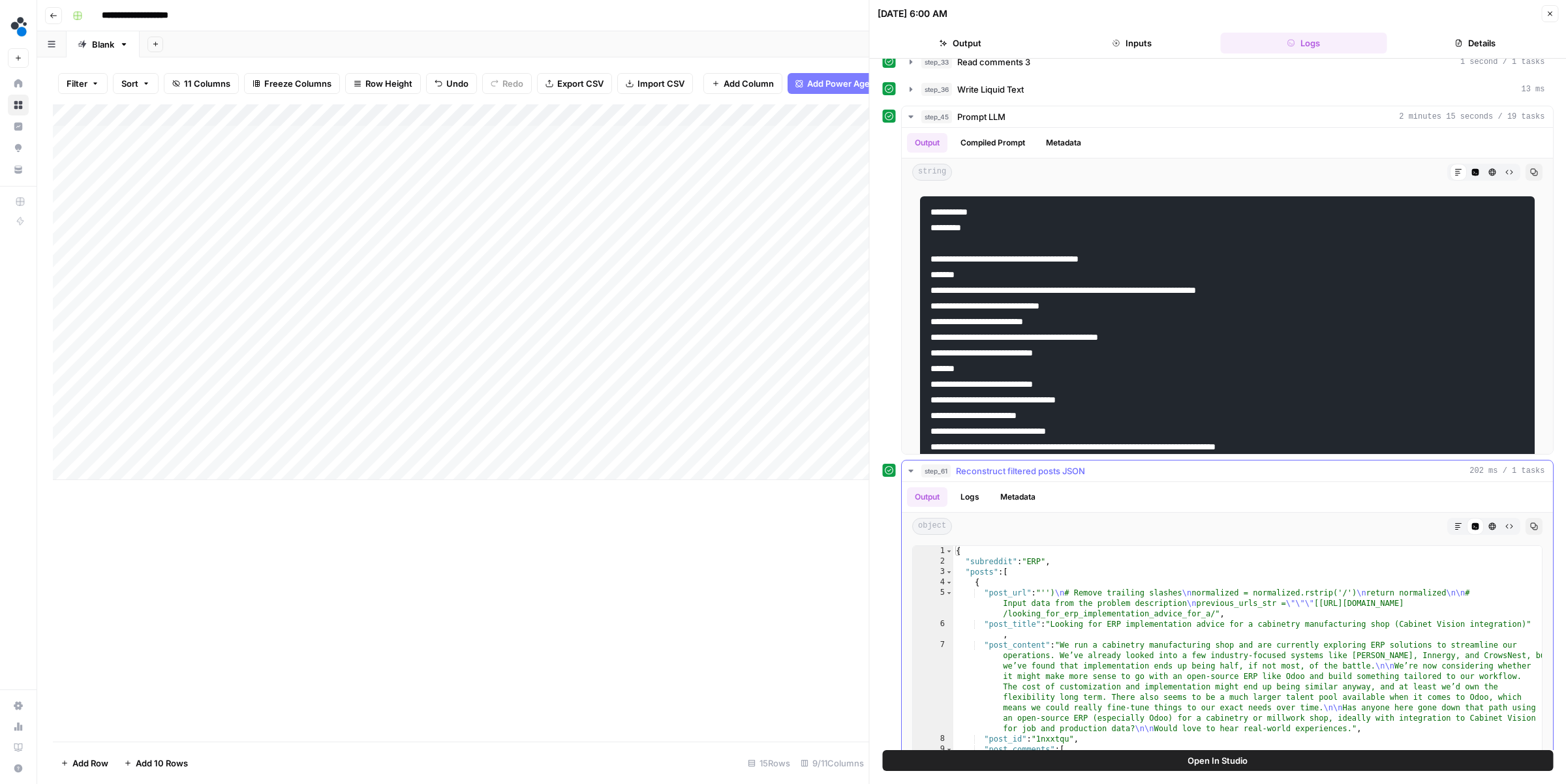
click at [953, 475] on div "step_61 Reconstruct filtered posts JSON 202 ms / 1 tasks" at bounding box center [1233, 471] width 624 height 13
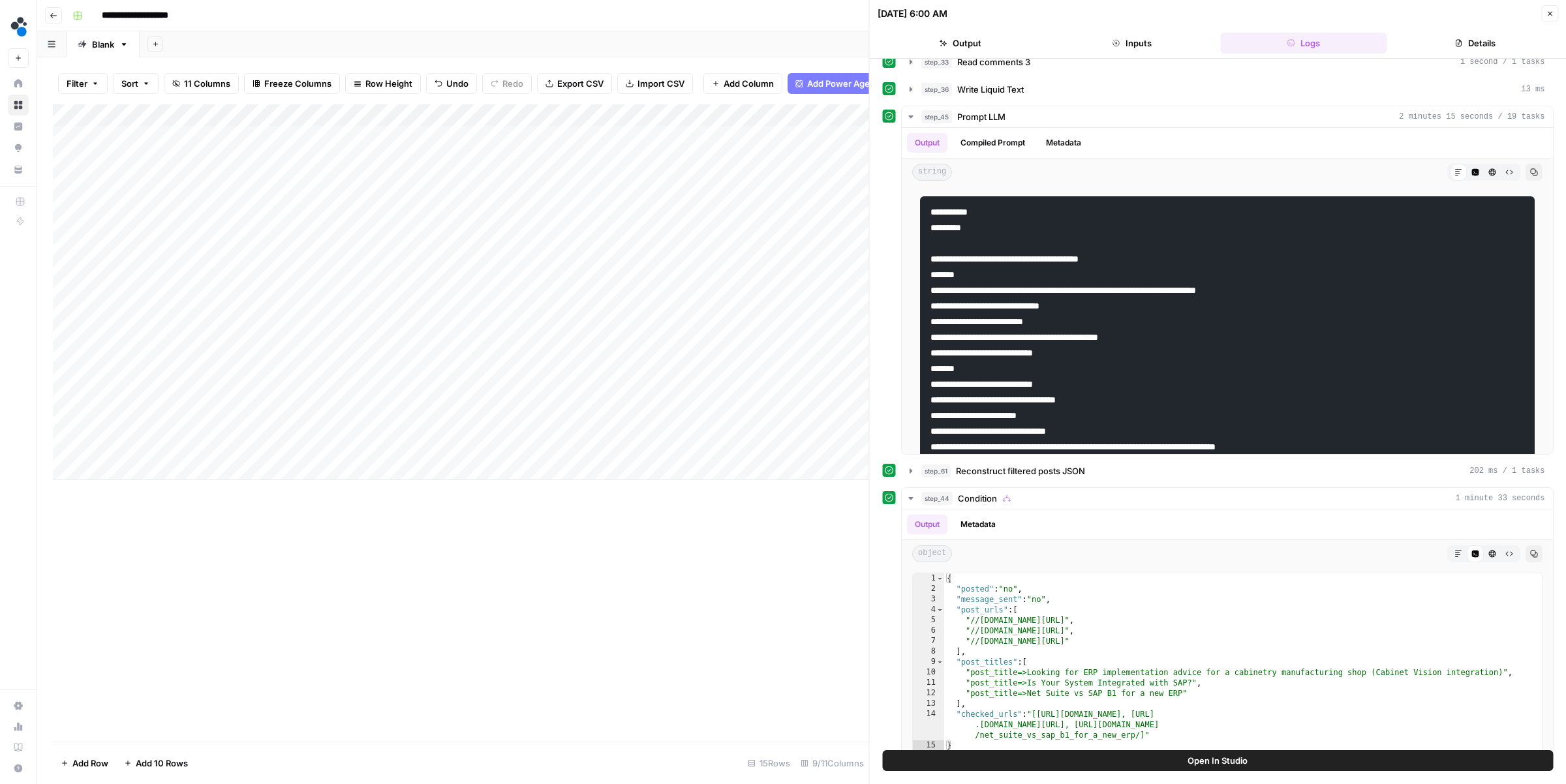
click at [1393, 15] on icon "button" at bounding box center [1549, 13] width 8 height 8
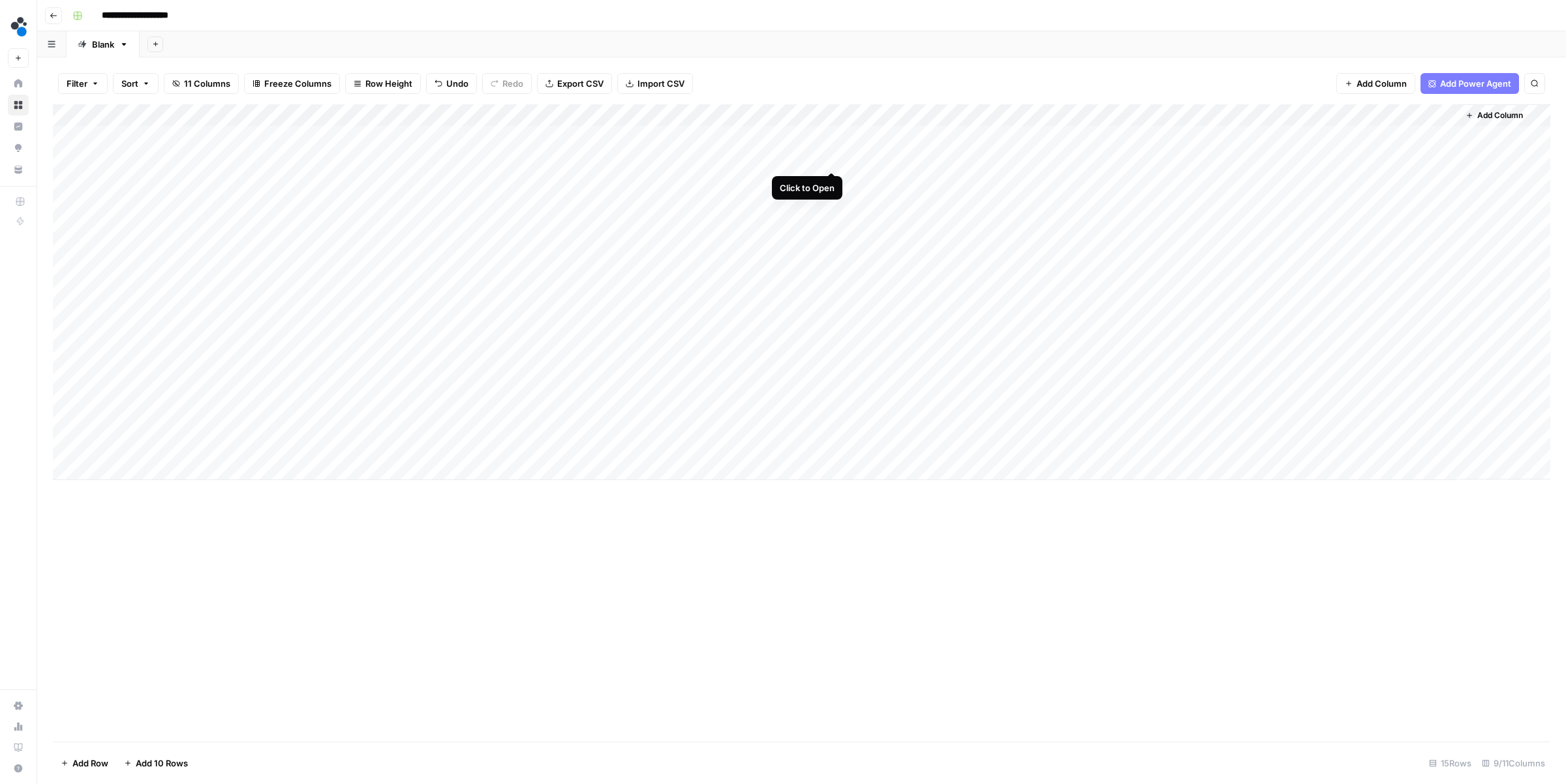
click at [830, 159] on div "Add Column" at bounding box center [801, 292] width 1497 height 375
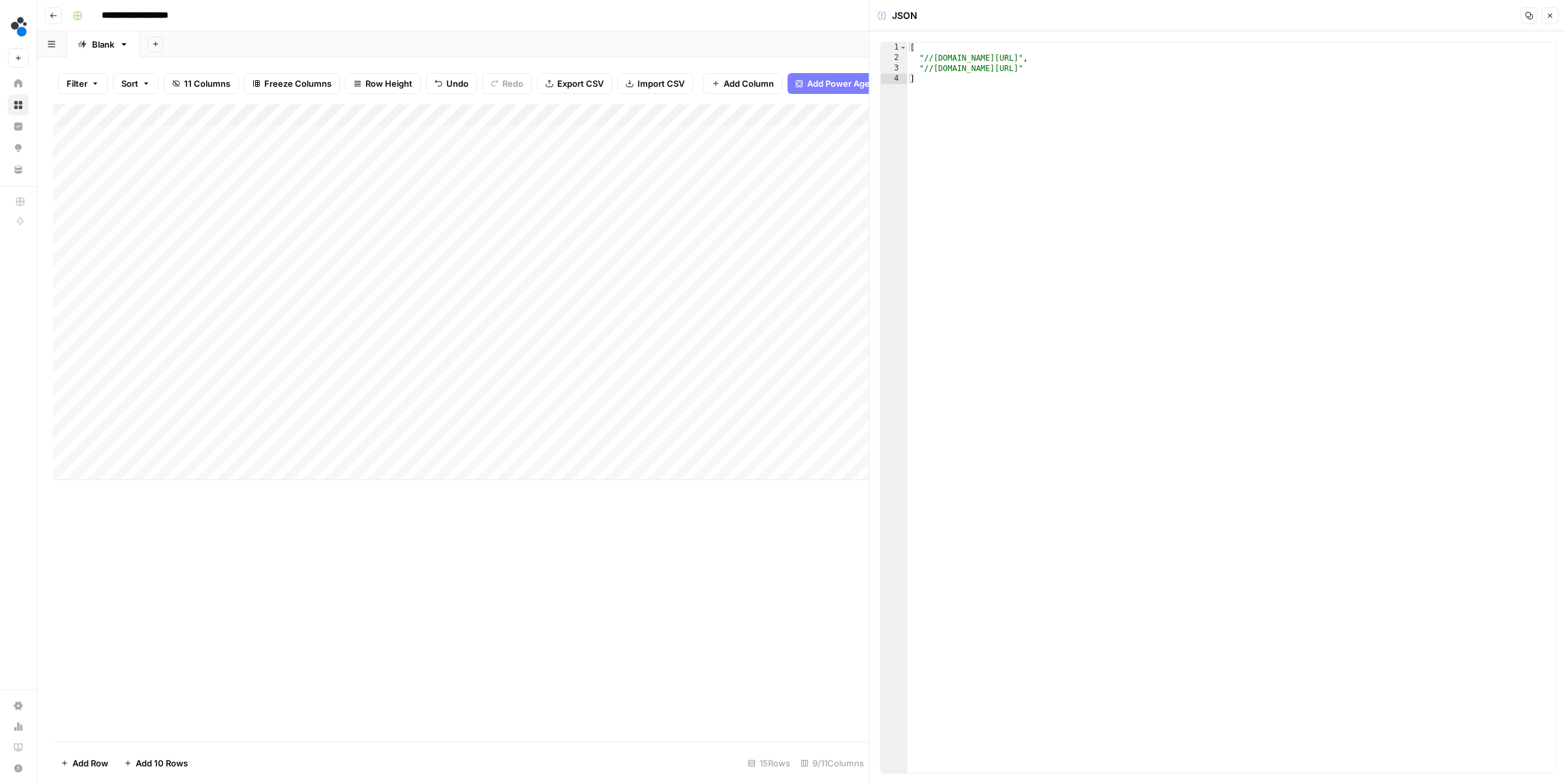
click at [1393, 15] on icon "button" at bounding box center [1549, 15] width 8 height 8
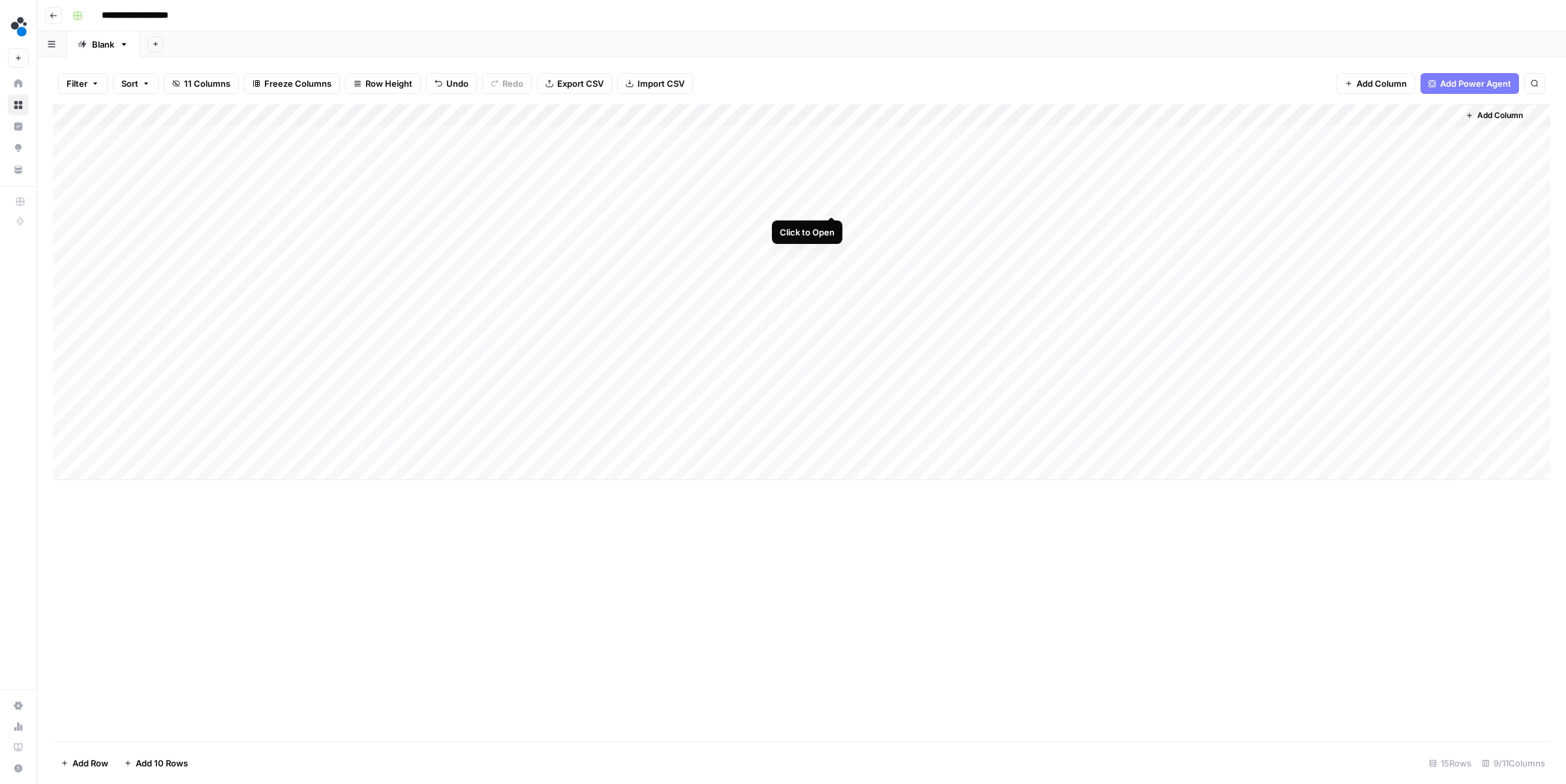
click at [832, 201] on div "Add Column" at bounding box center [801, 292] width 1497 height 375
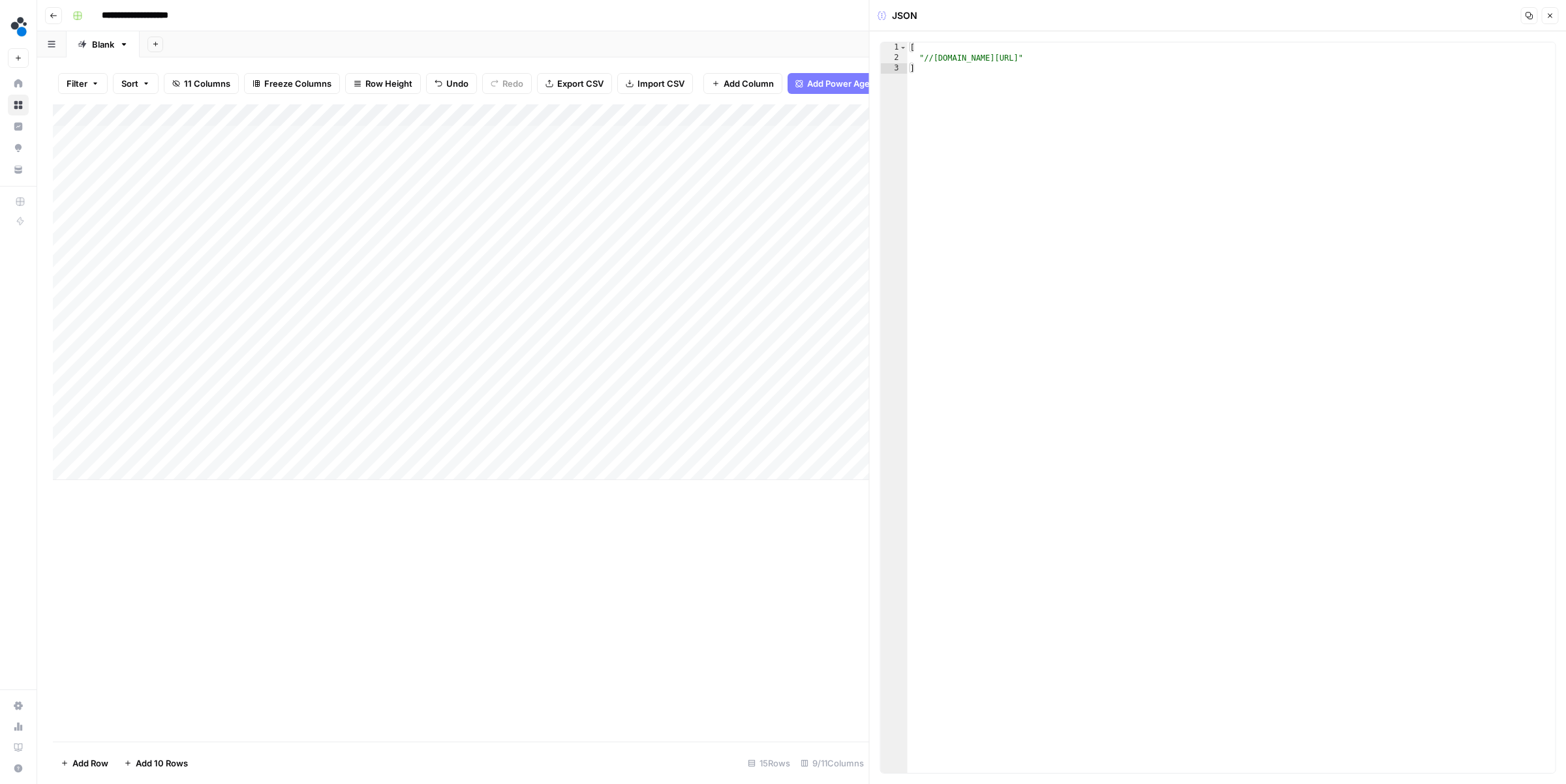
click at [1393, 16] on icon "button" at bounding box center [1549, 15] width 8 height 8
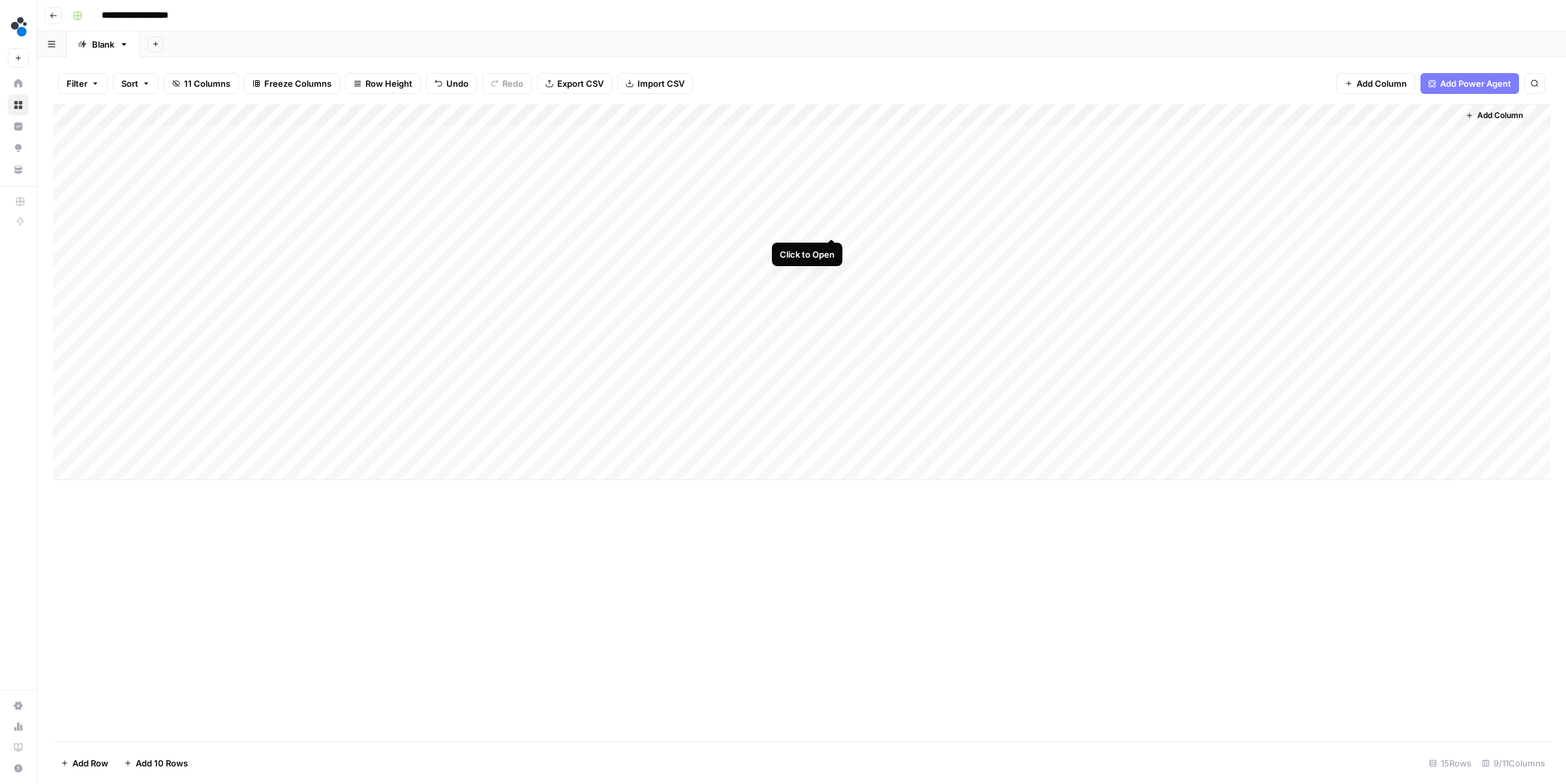
click at [833, 225] on div "Add Column" at bounding box center [801, 292] width 1497 height 375
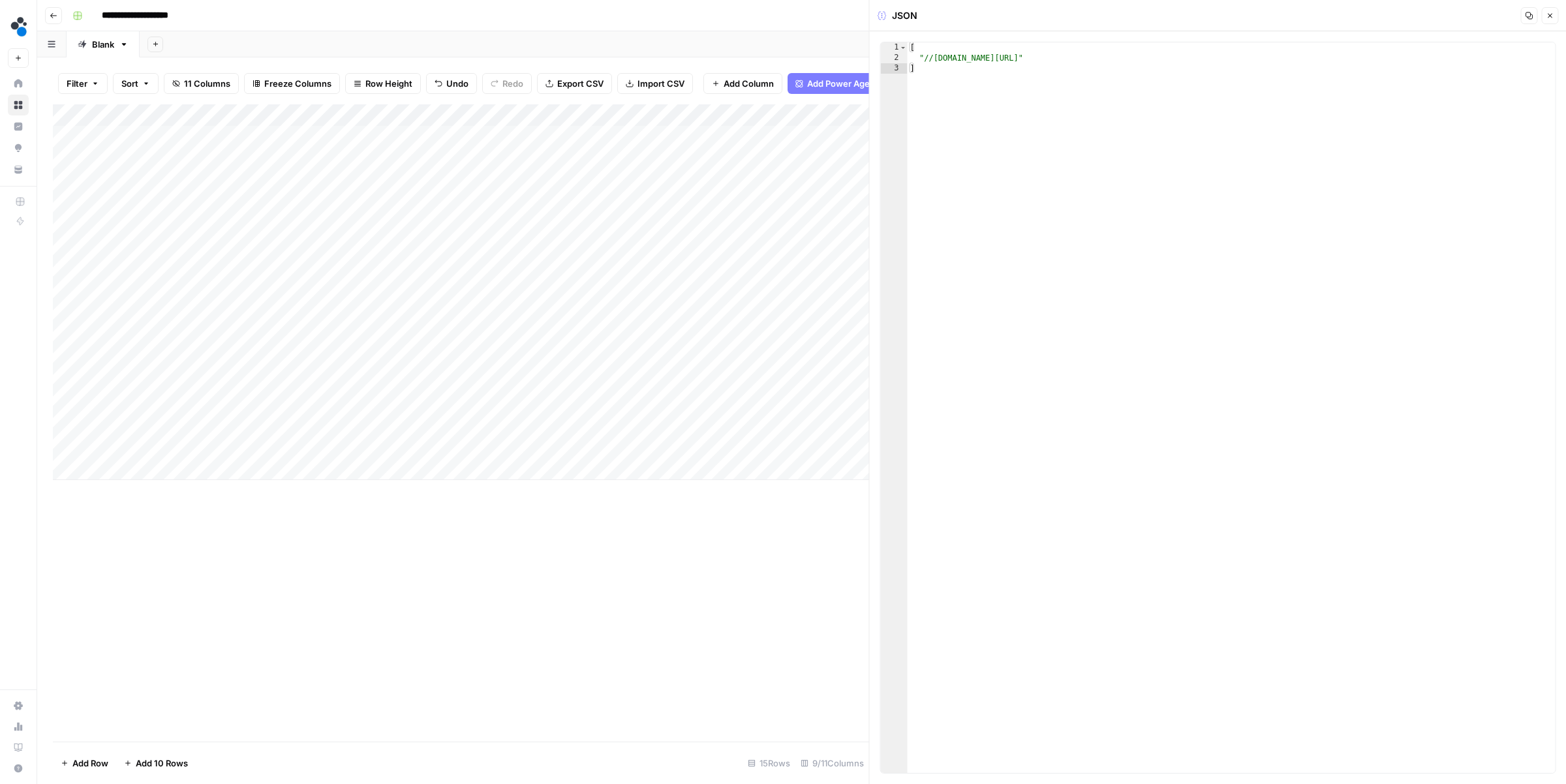
click at [1393, 22] on button "Close" at bounding box center [1549, 16] width 17 height 17
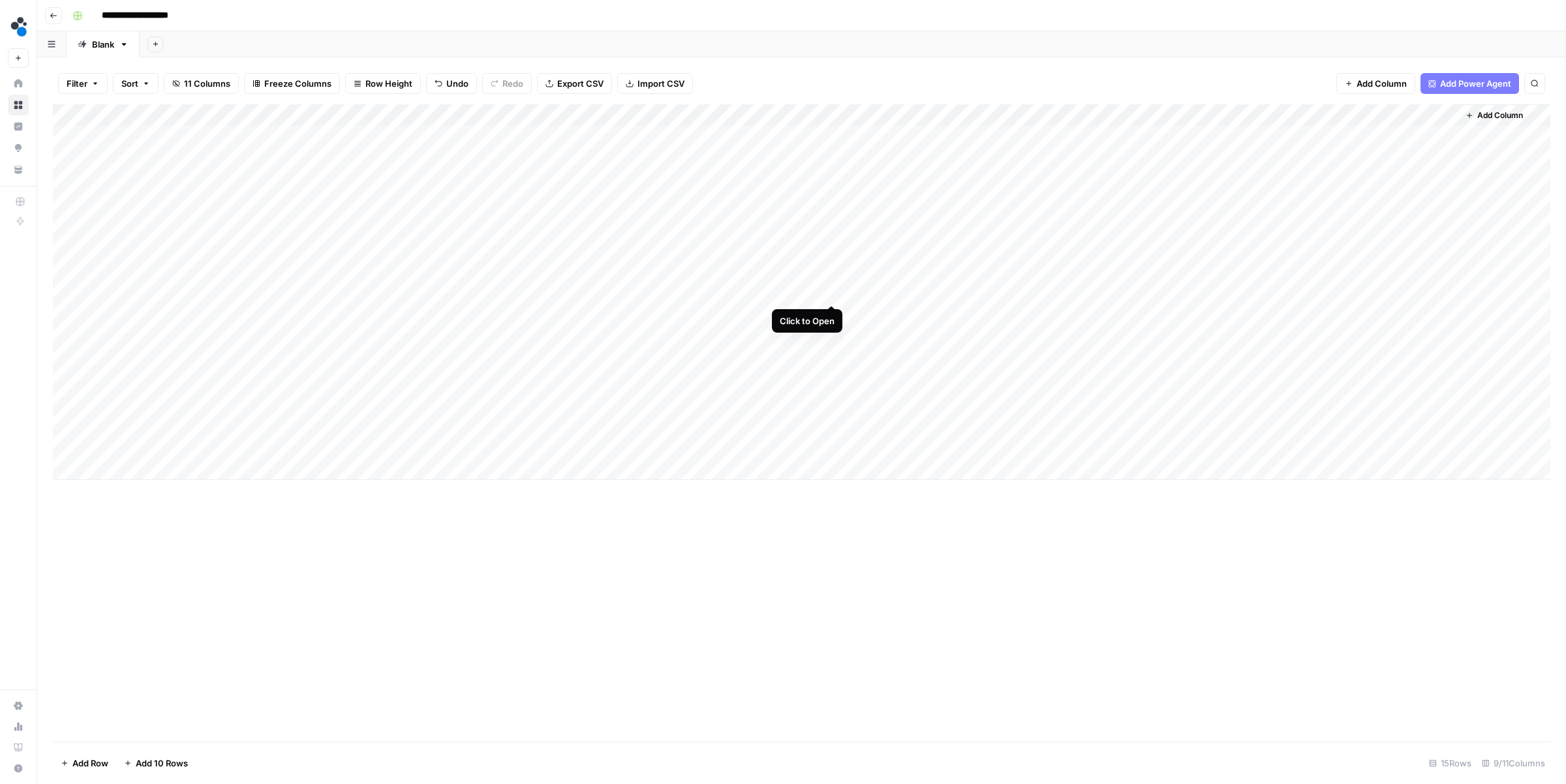
click at [832, 292] on div "Add Column" at bounding box center [801, 292] width 1497 height 375
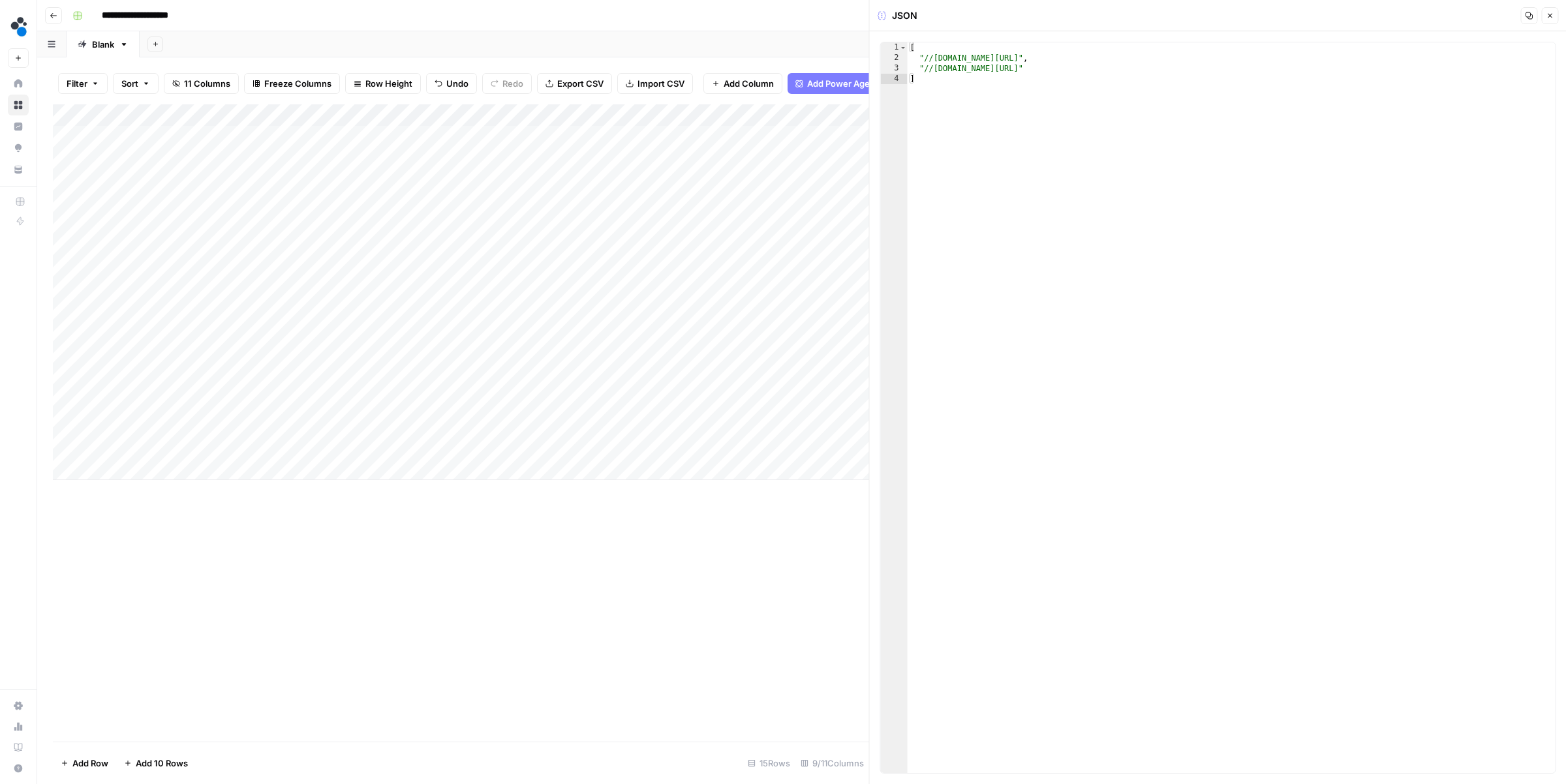
click at [1393, 17] on icon "button" at bounding box center [1549, 15] width 8 height 8
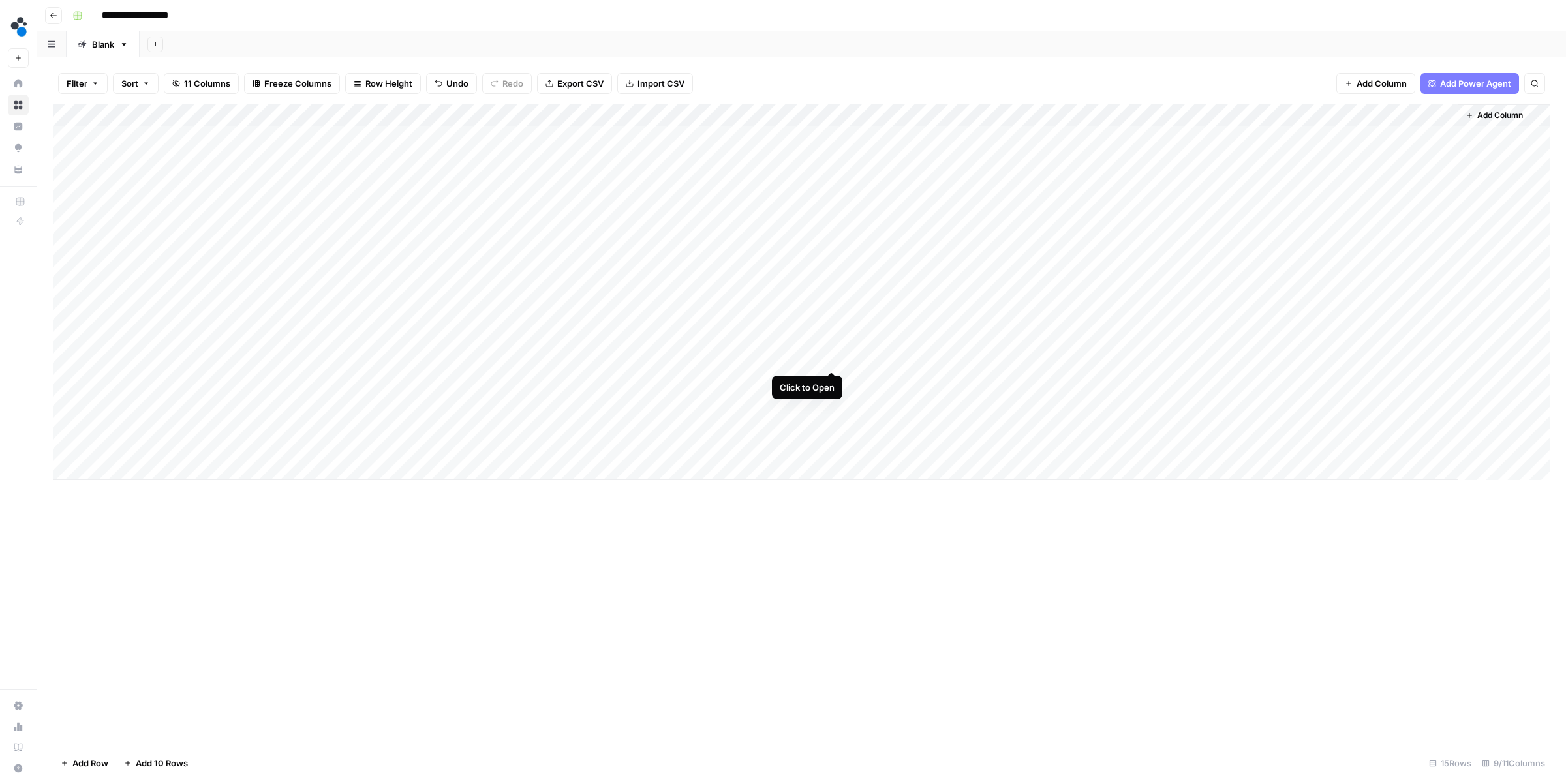
click at [830, 359] on div "Add Column" at bounding box center [801, 292] width 1497 height 375
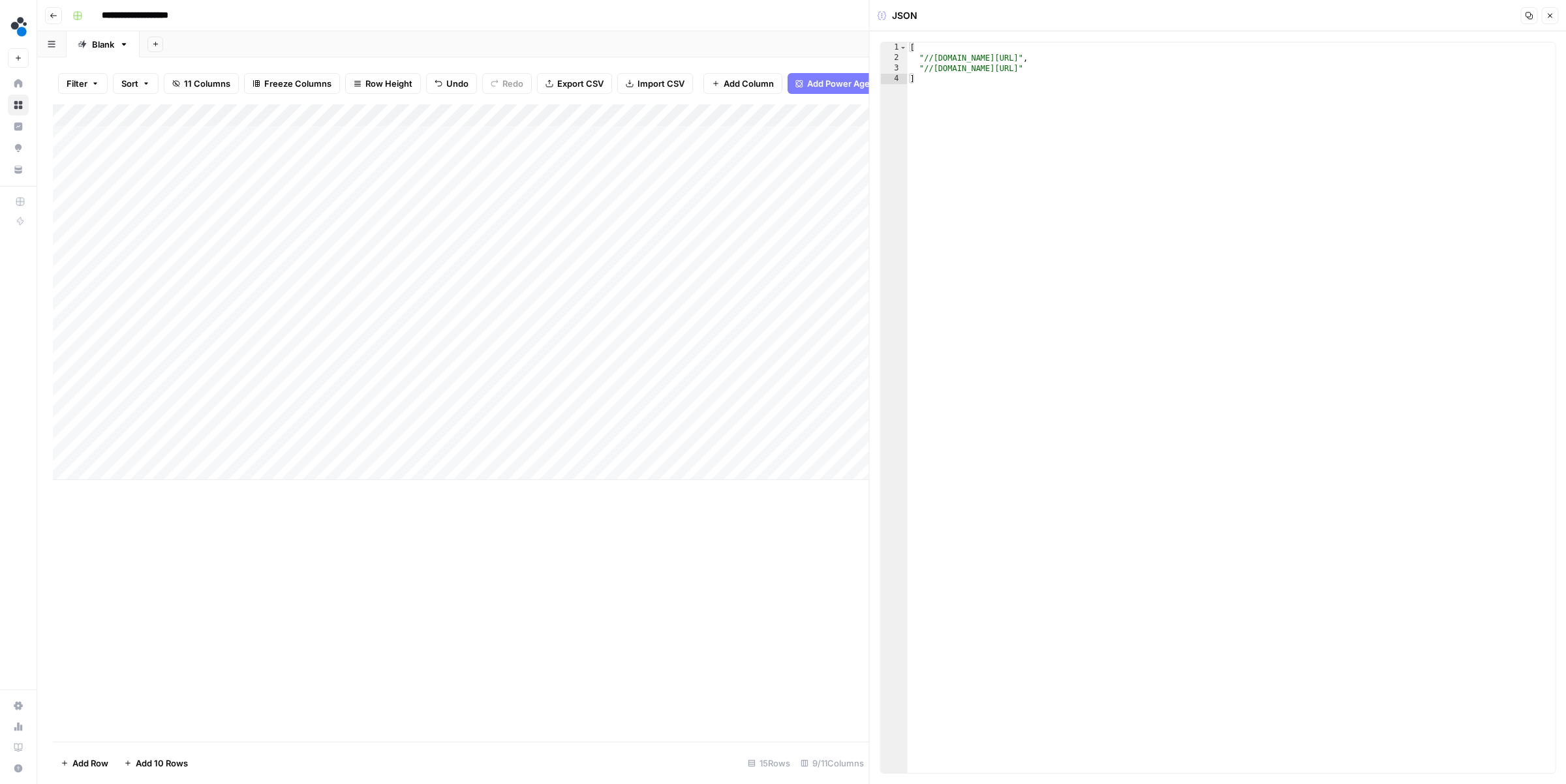
click at [1393, 20] on button "Close" at bounding box center [1549, 16] width 17 height 17
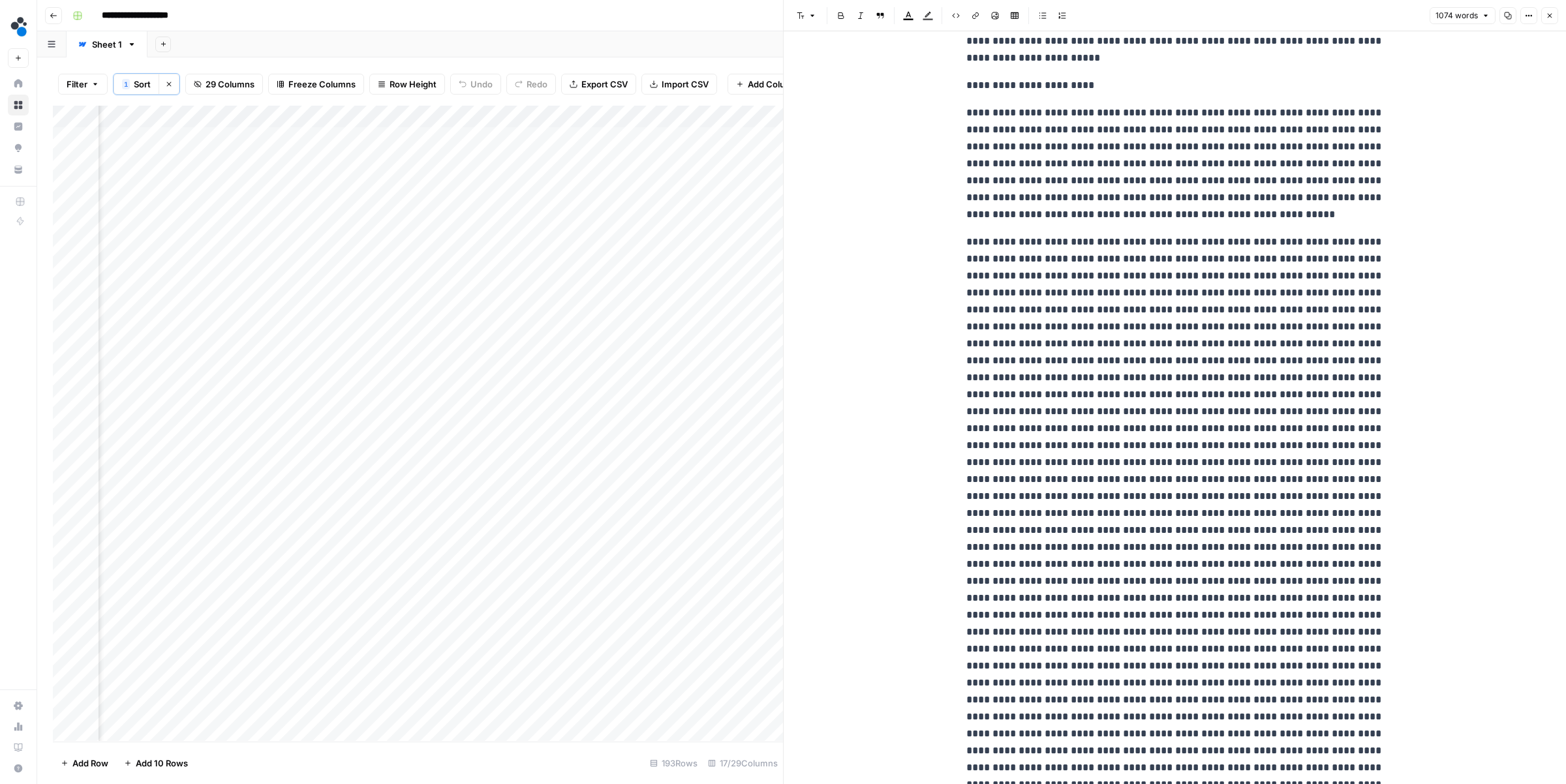
scroll to position [1064, 0]
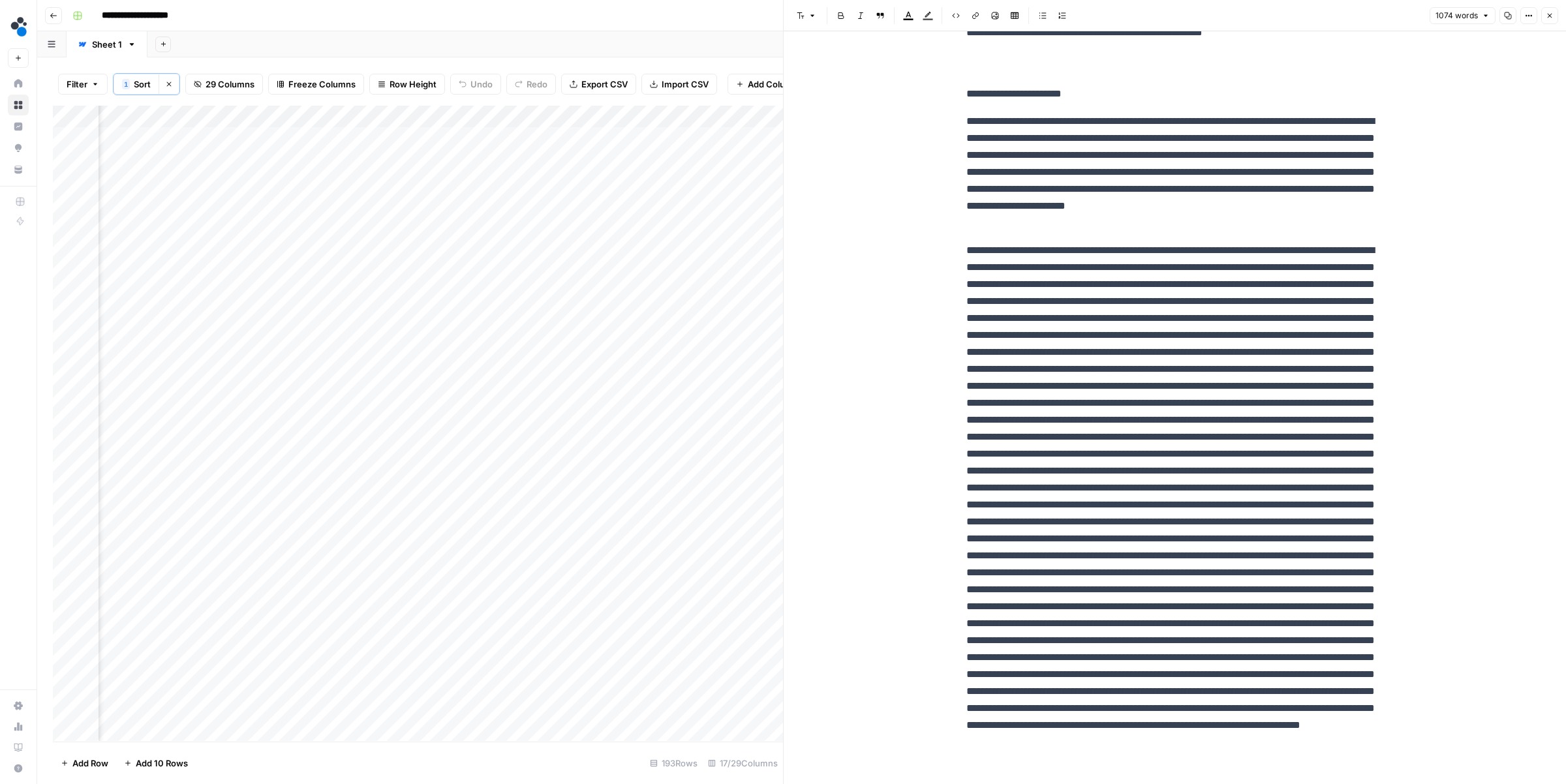
click at [685, 139] on div "Add Column" at bounding box center [417, 423] width 730 height 635
click at [689, 137] on div "Add Column" at bounding box center [417, 423] width 730 height 635
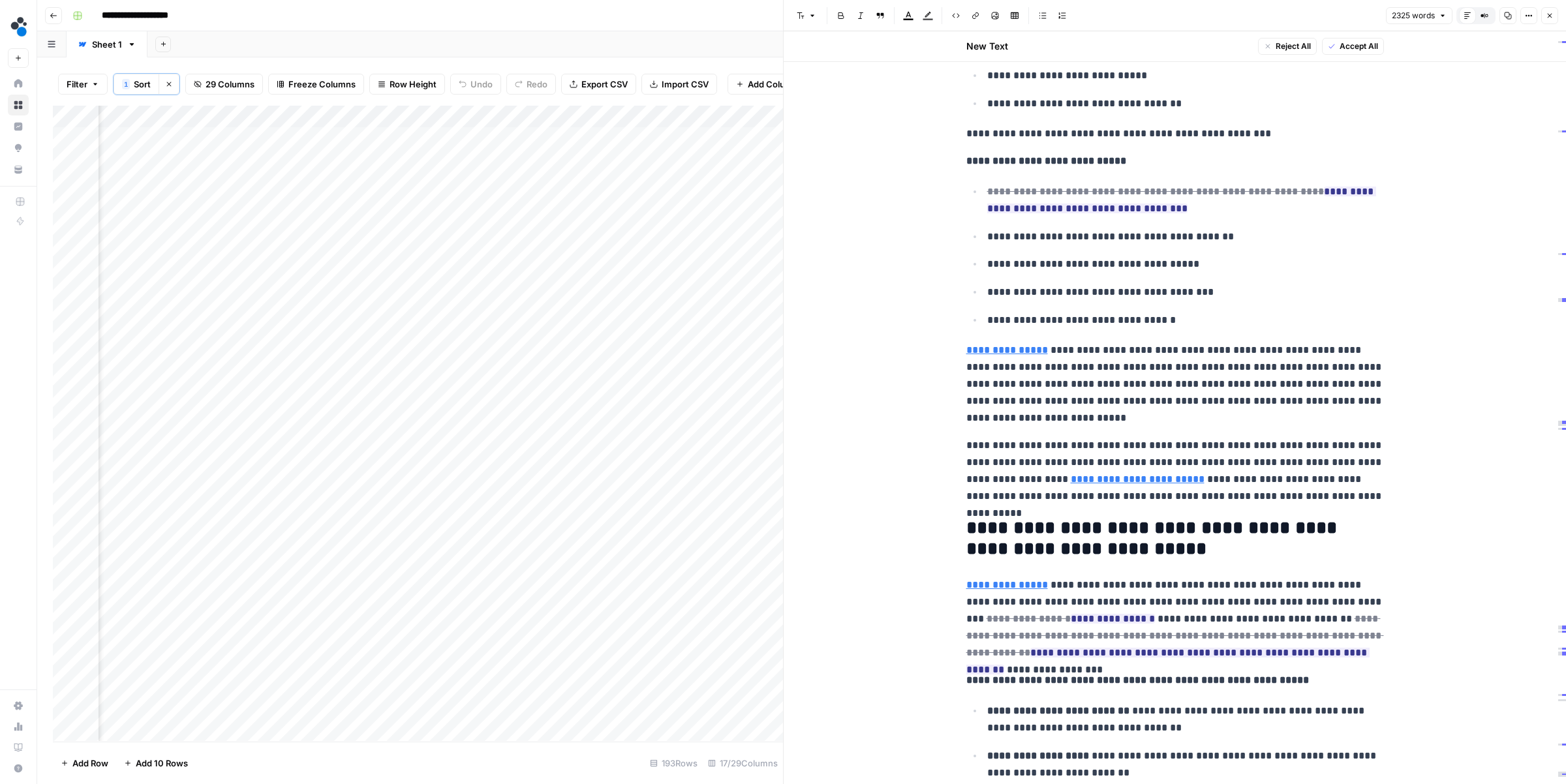
scroll to position [1898, 0]
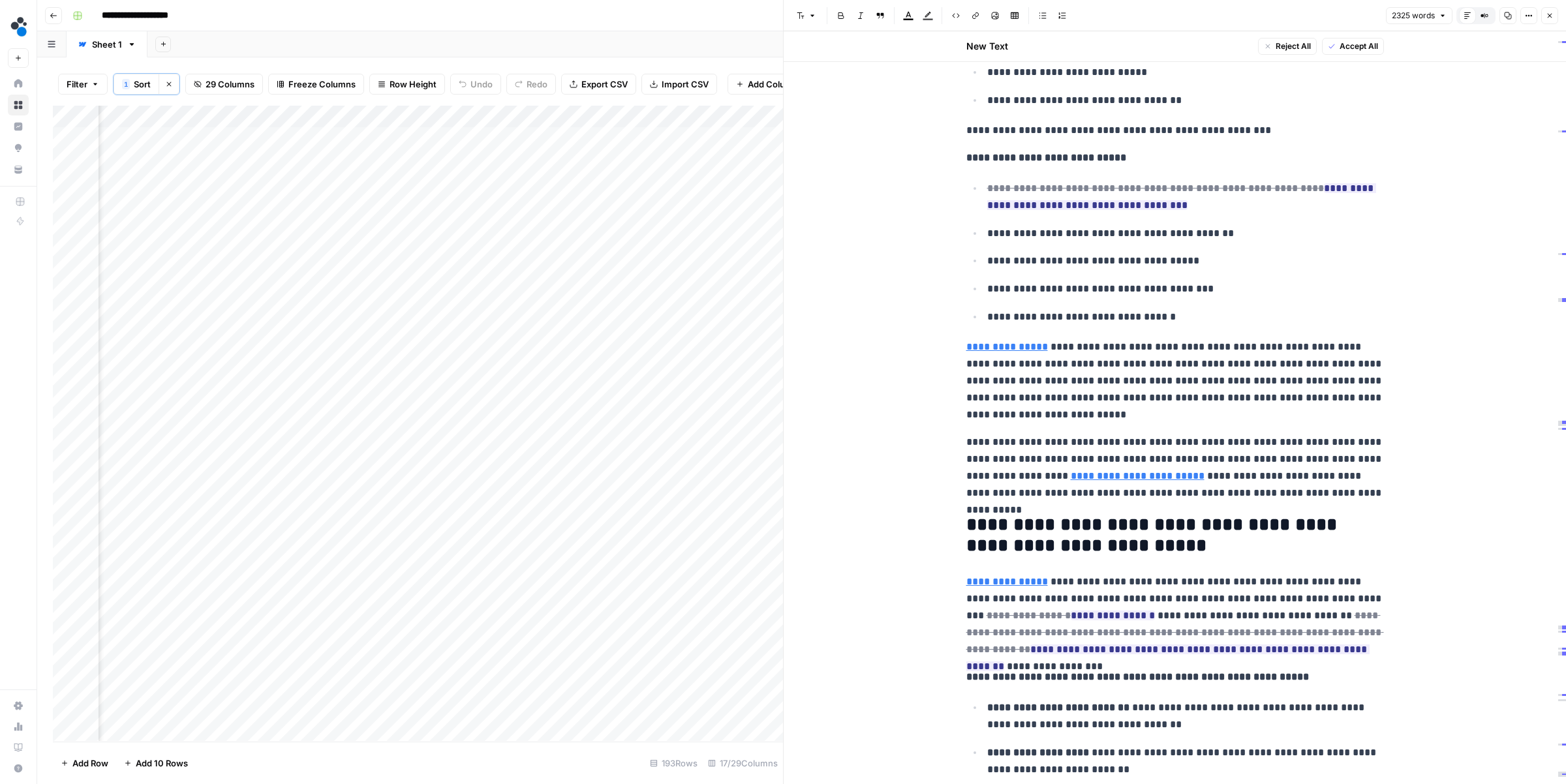
click at [438, 140] on div "Add Column" at bounding box center [417, 423] width 730 height 635
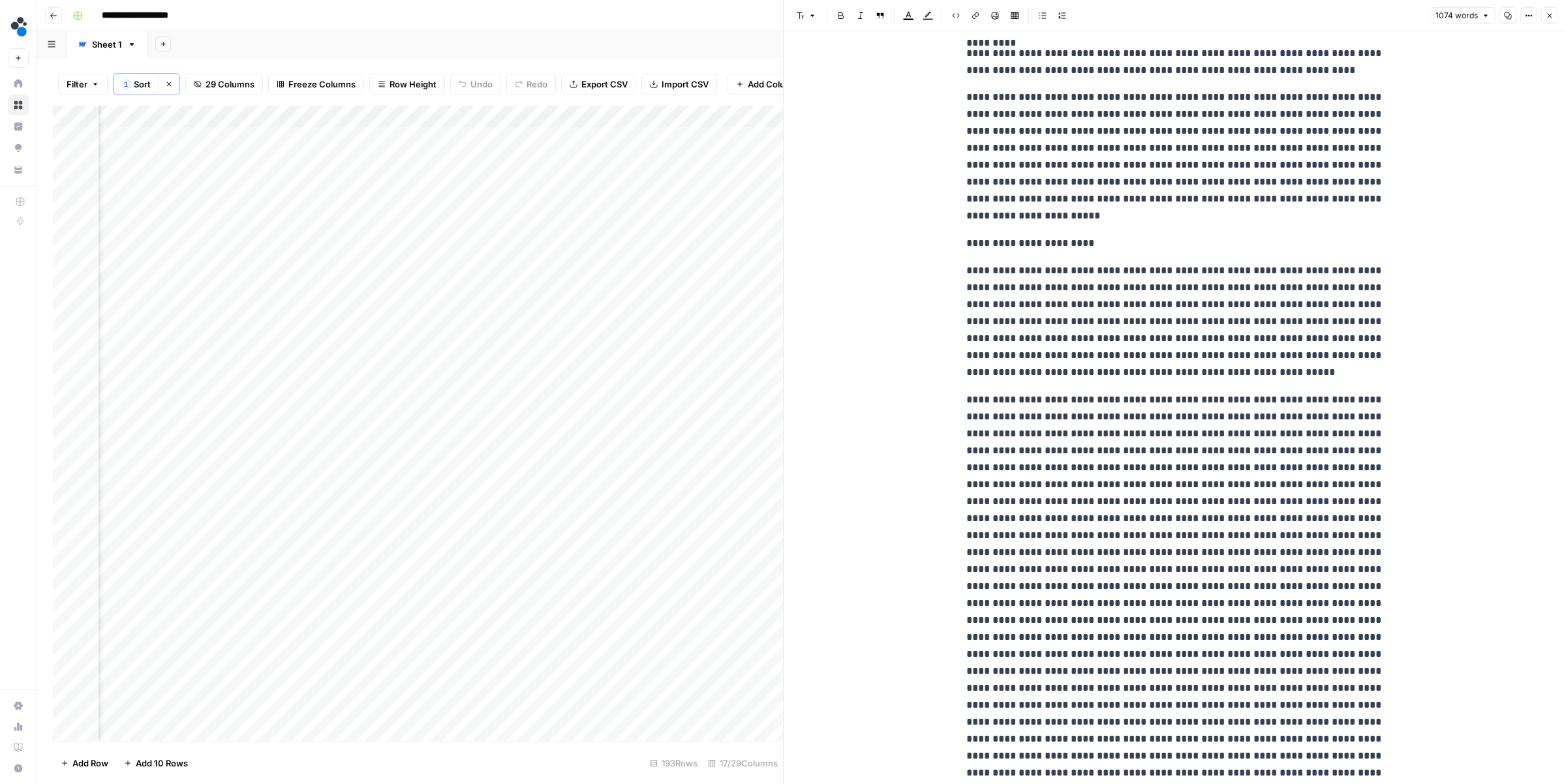
scroll to position [962, 0]
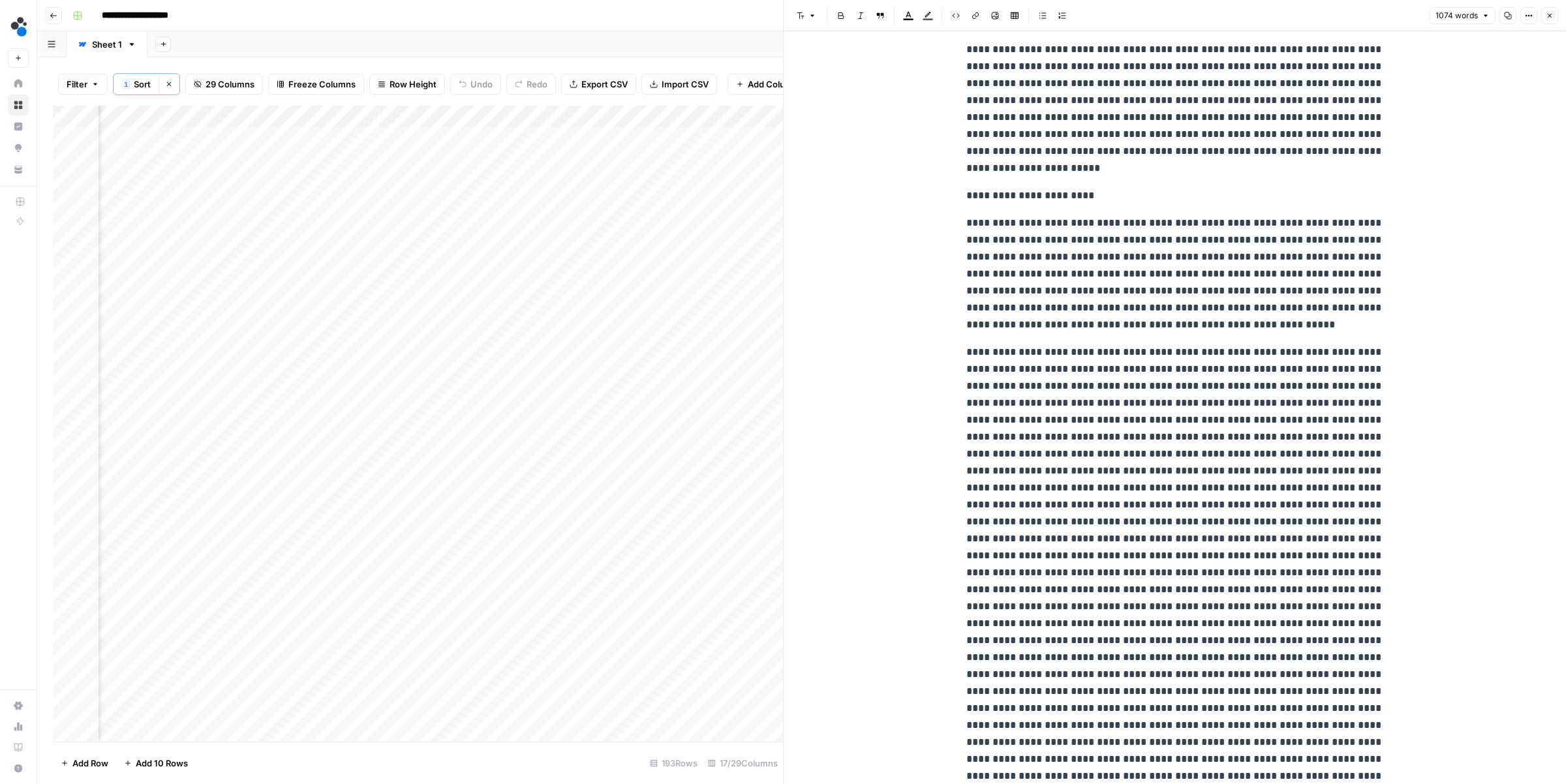
click at [1196, 375] on p at bounding box center [1174, 674] width 417 height 660
copy p "**********"
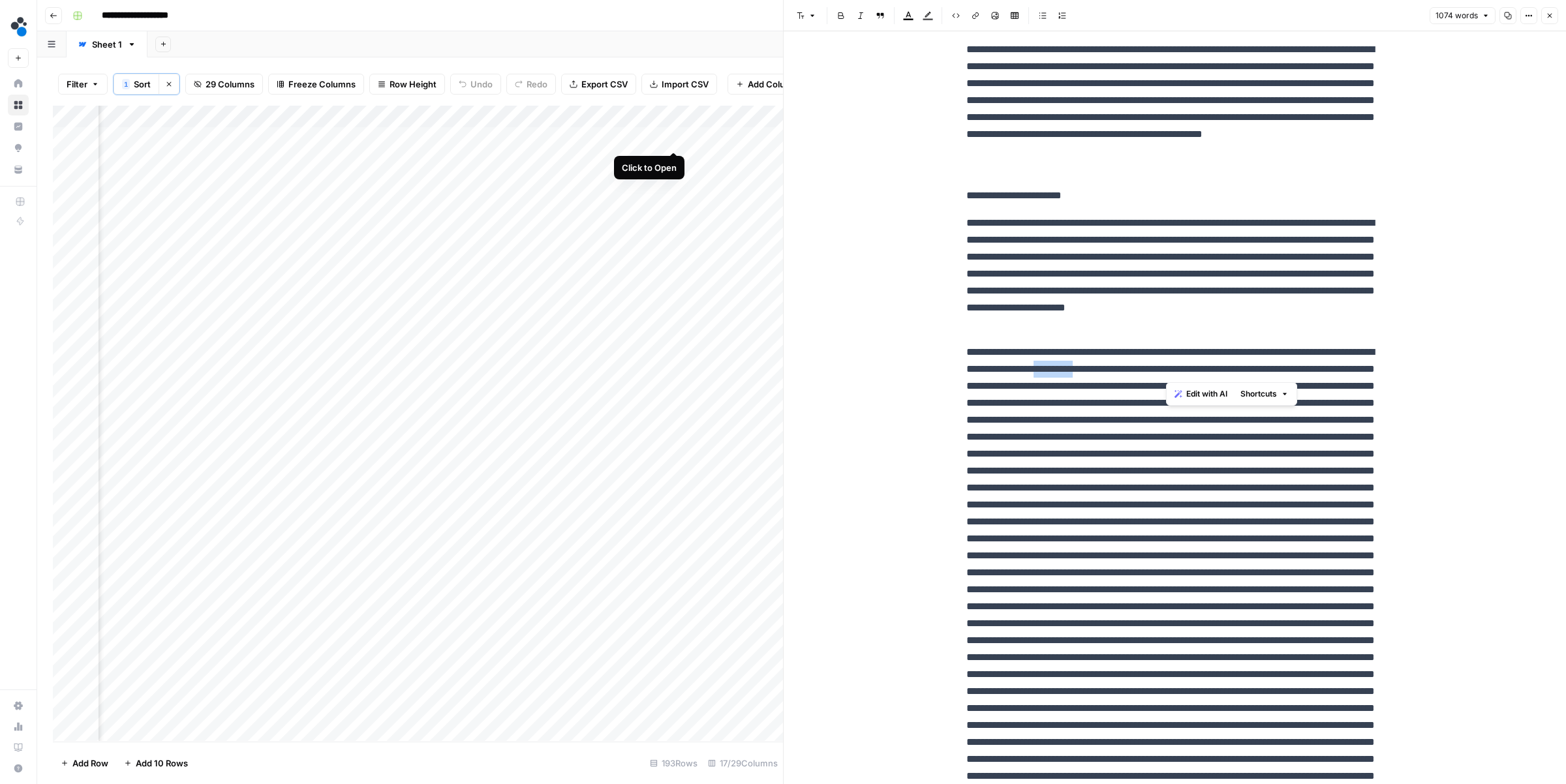
click at [675, 142] on div "Add Column" at bounding box center [417, 423] width 730 height 635
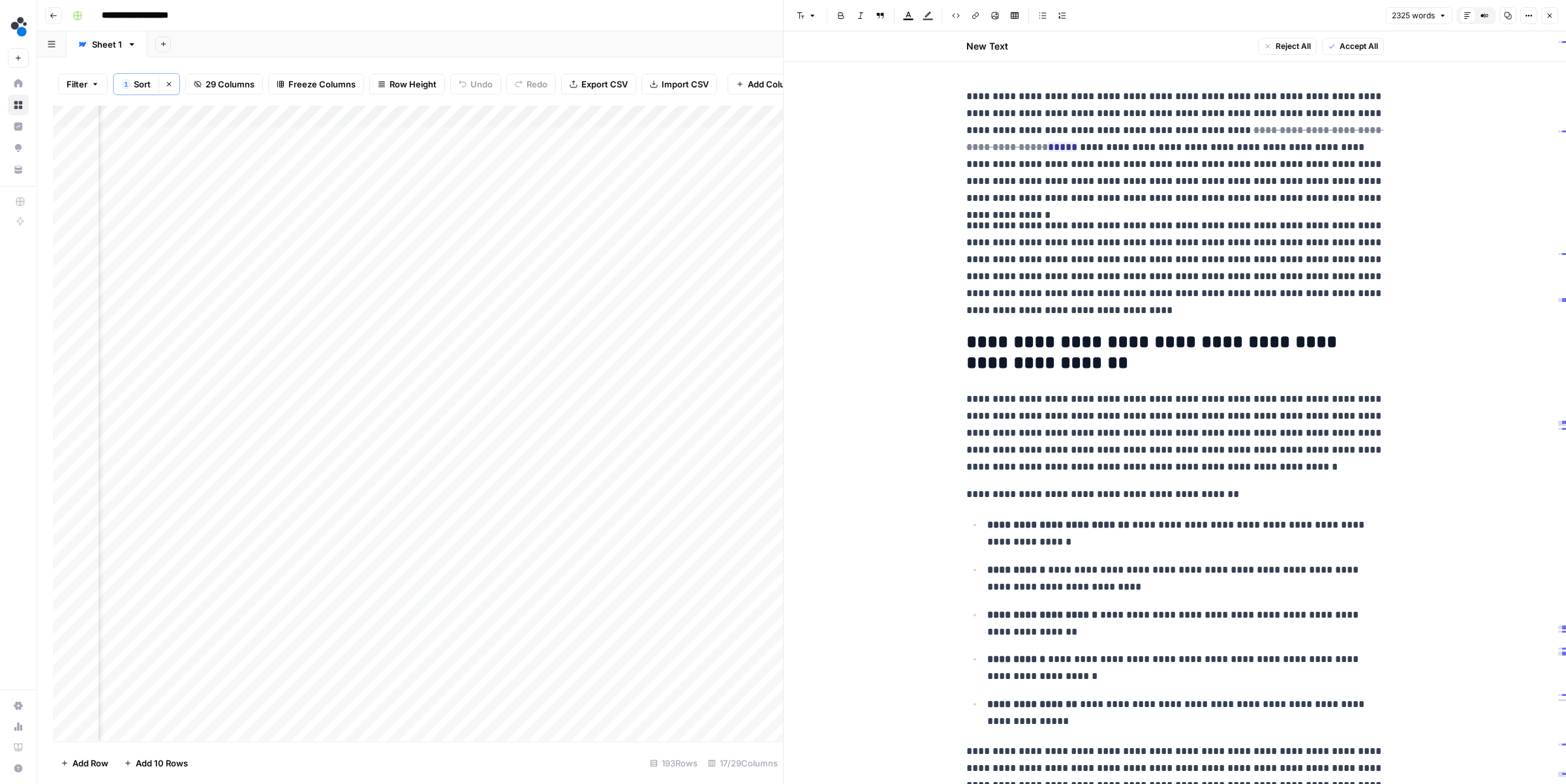
click at [1124, 191] on p "**********" at bounding box center [1174, 147] width 417 height 119
type input "Supplymint"
click at [1350, 66] on icon "button" at bounding box center [1349, 64] width 7 height 7
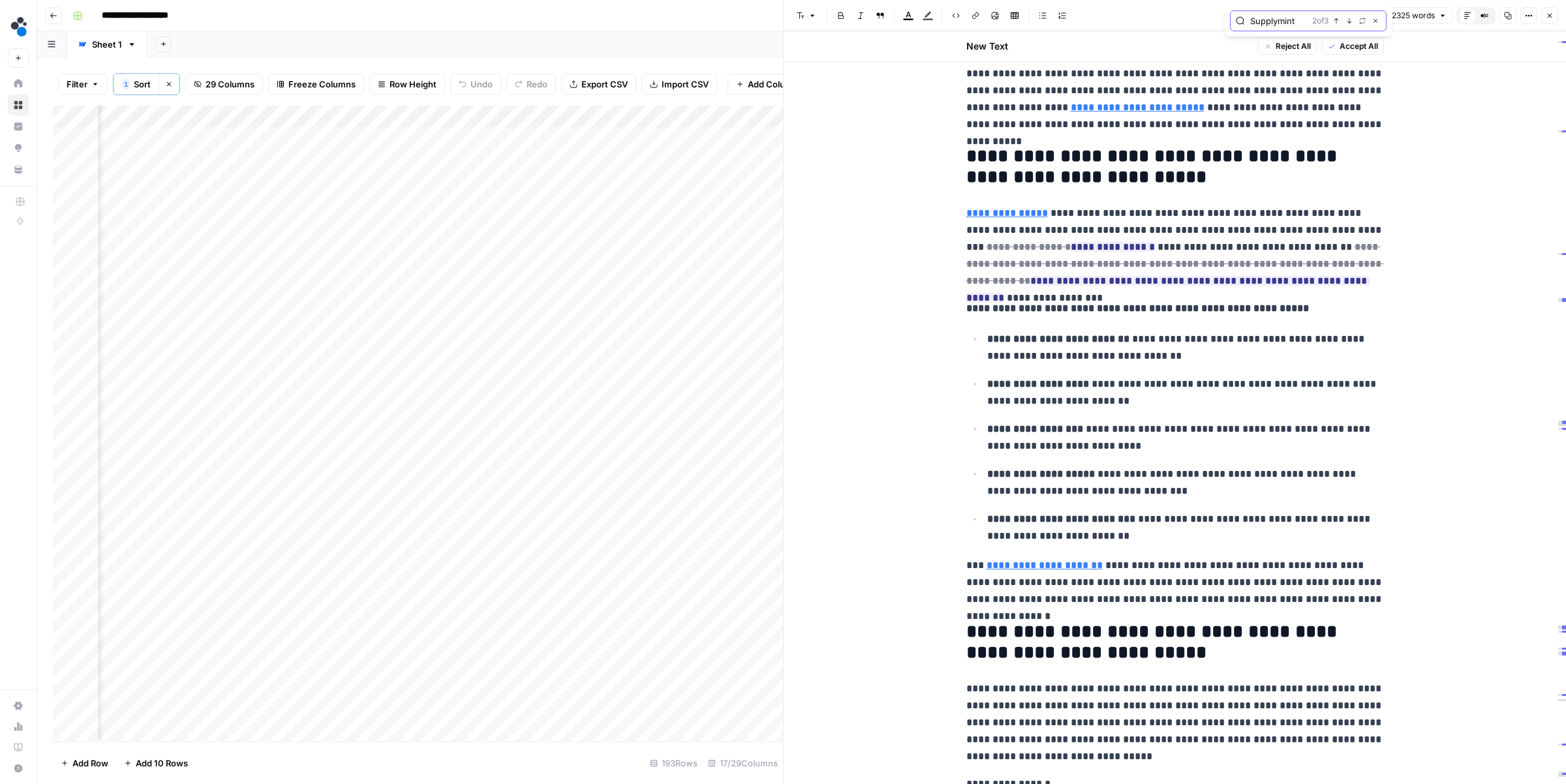
click at [1334, 22] on icon "button" at bounding box center [1336, 21] width 7 height 7
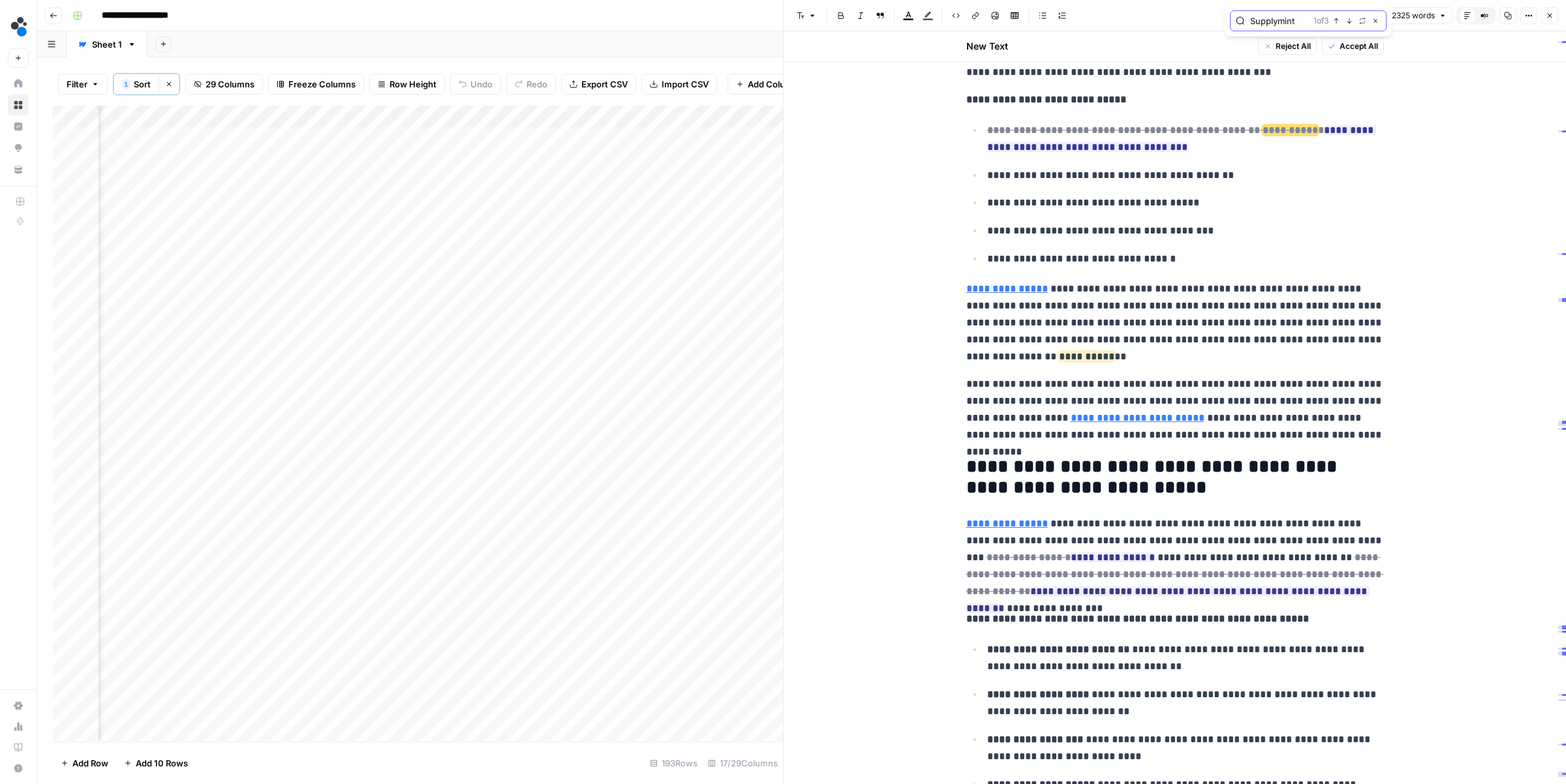
scroll to position [1972, 0]
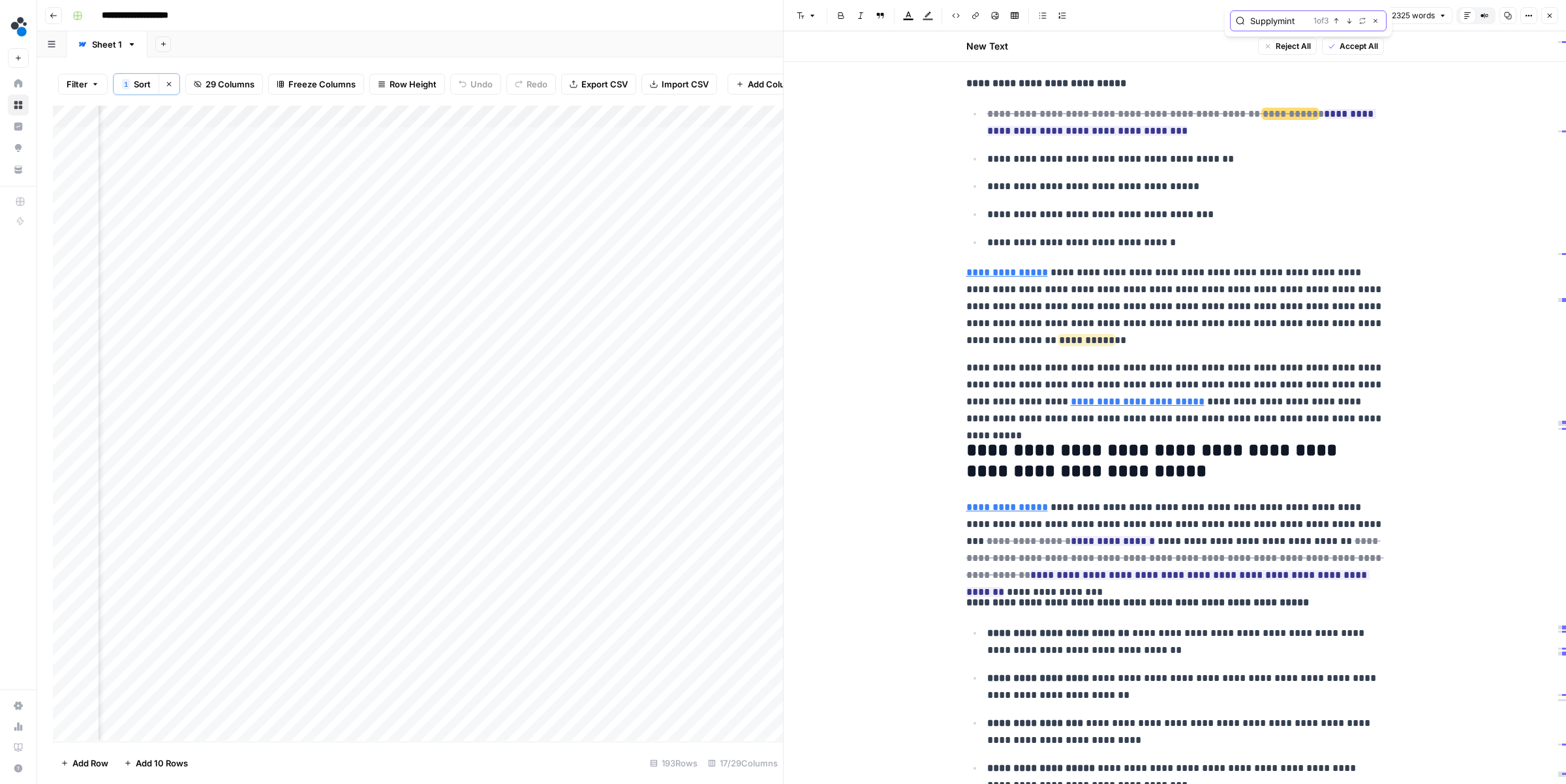
click at [1352, 25] on button "Next Match" at bounding box center [1349, 21] width 10 height 10
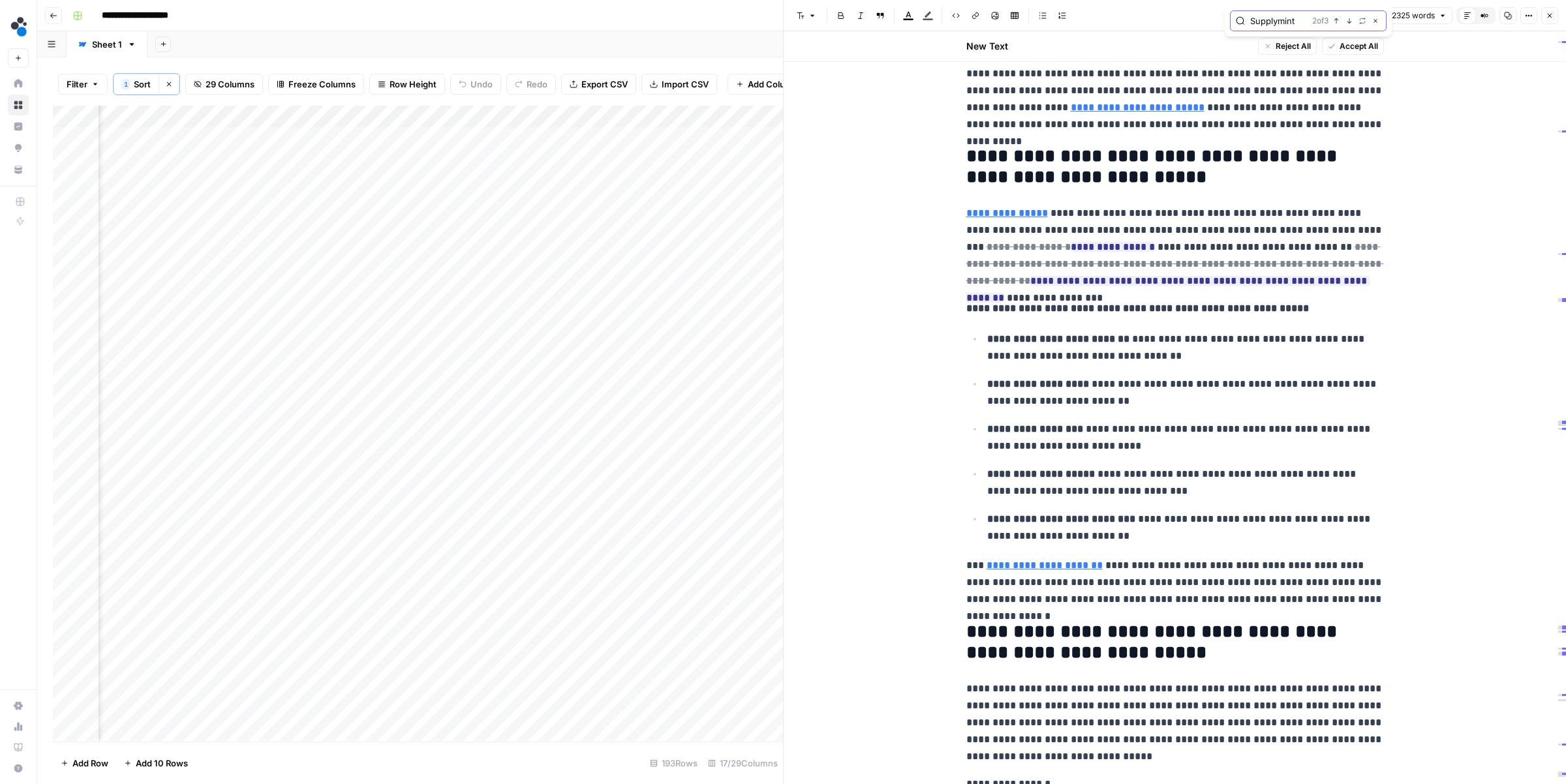
click at [1352, 25] on button "Next Match" at bounding box center [1349, 21] width 10 height 10
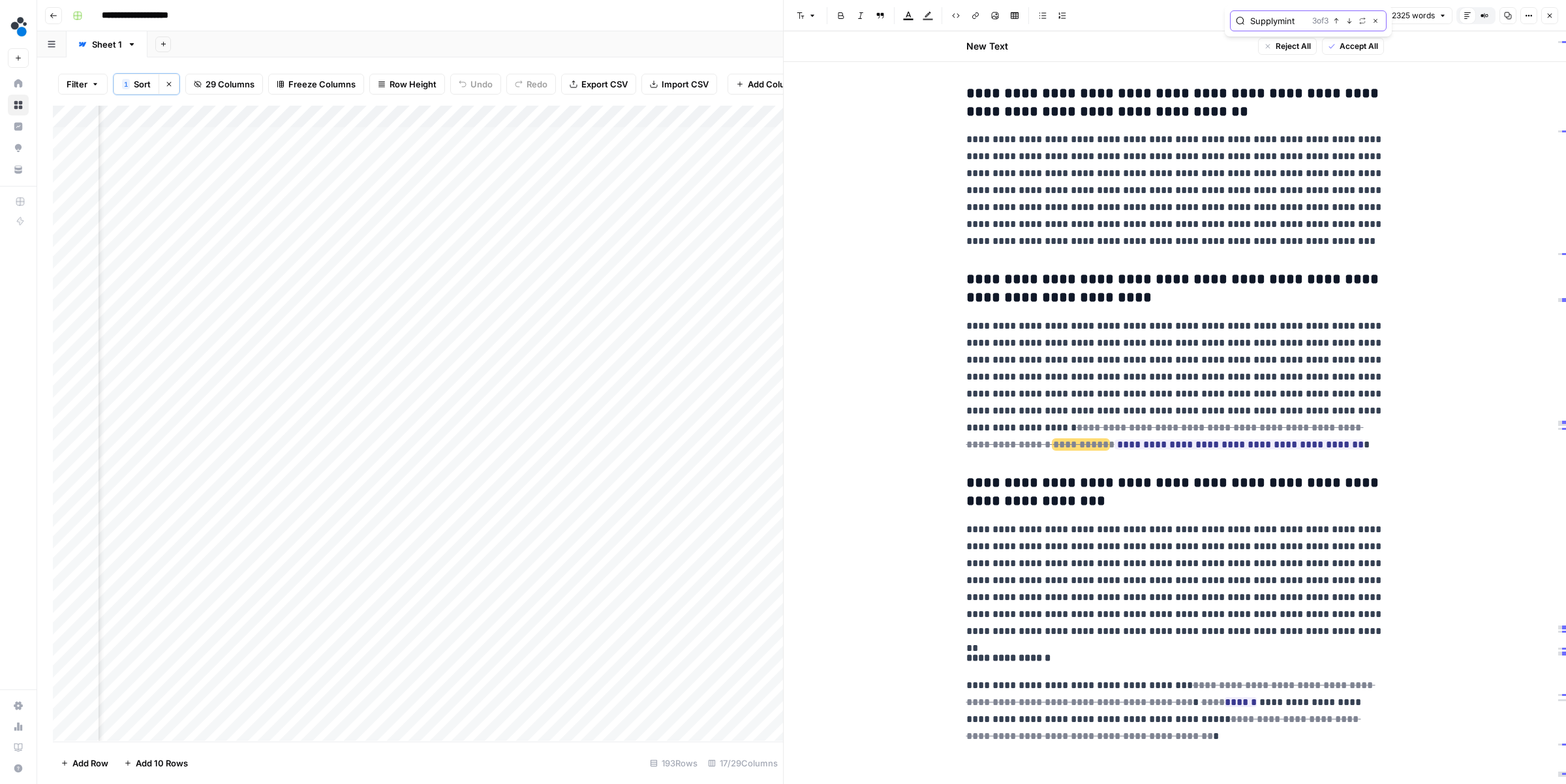
scroll to position [6189, 0]
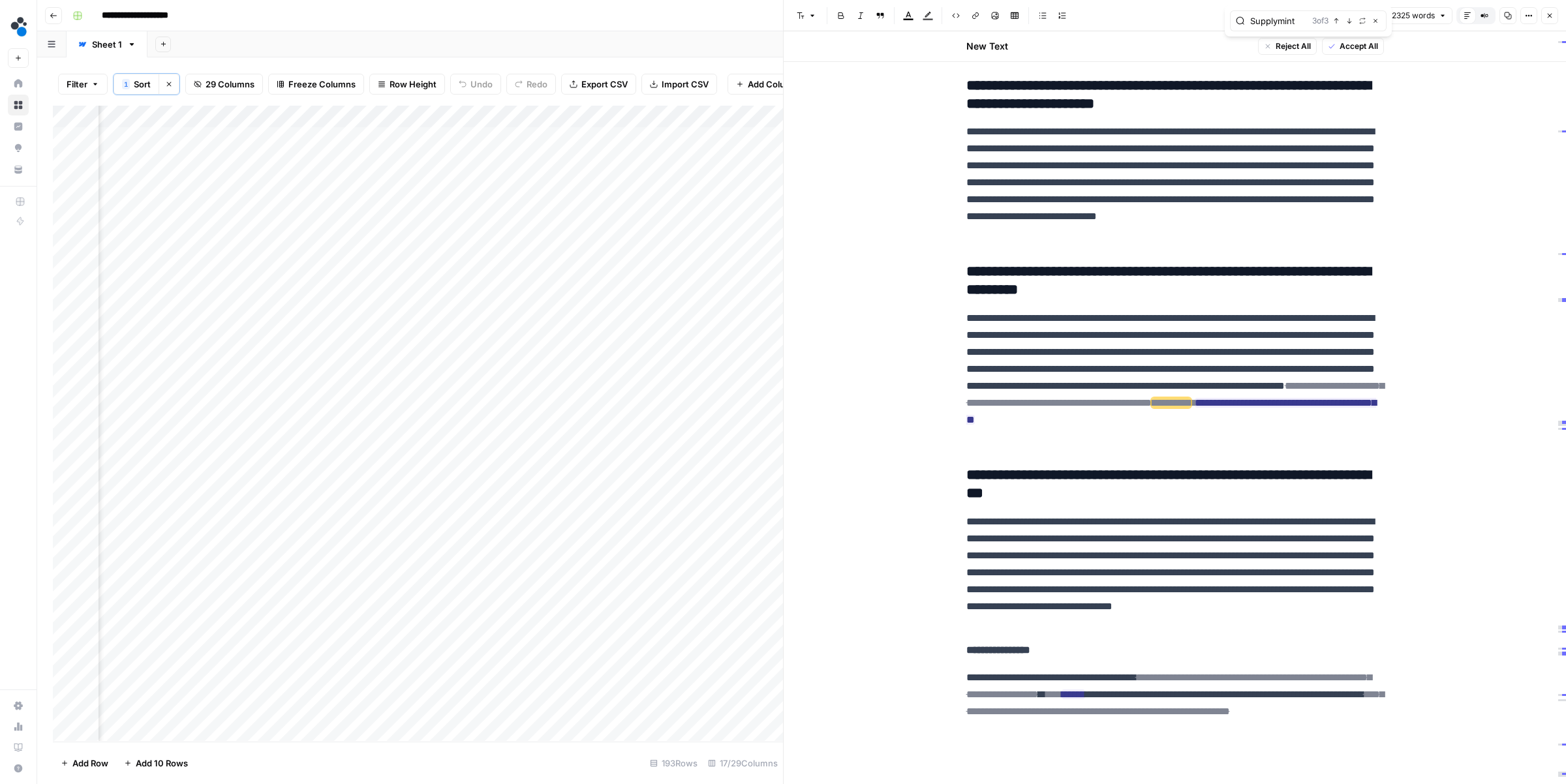
click at [443, 139] on div "Add Column" at bounding box center [417, 423] width 730 height 635
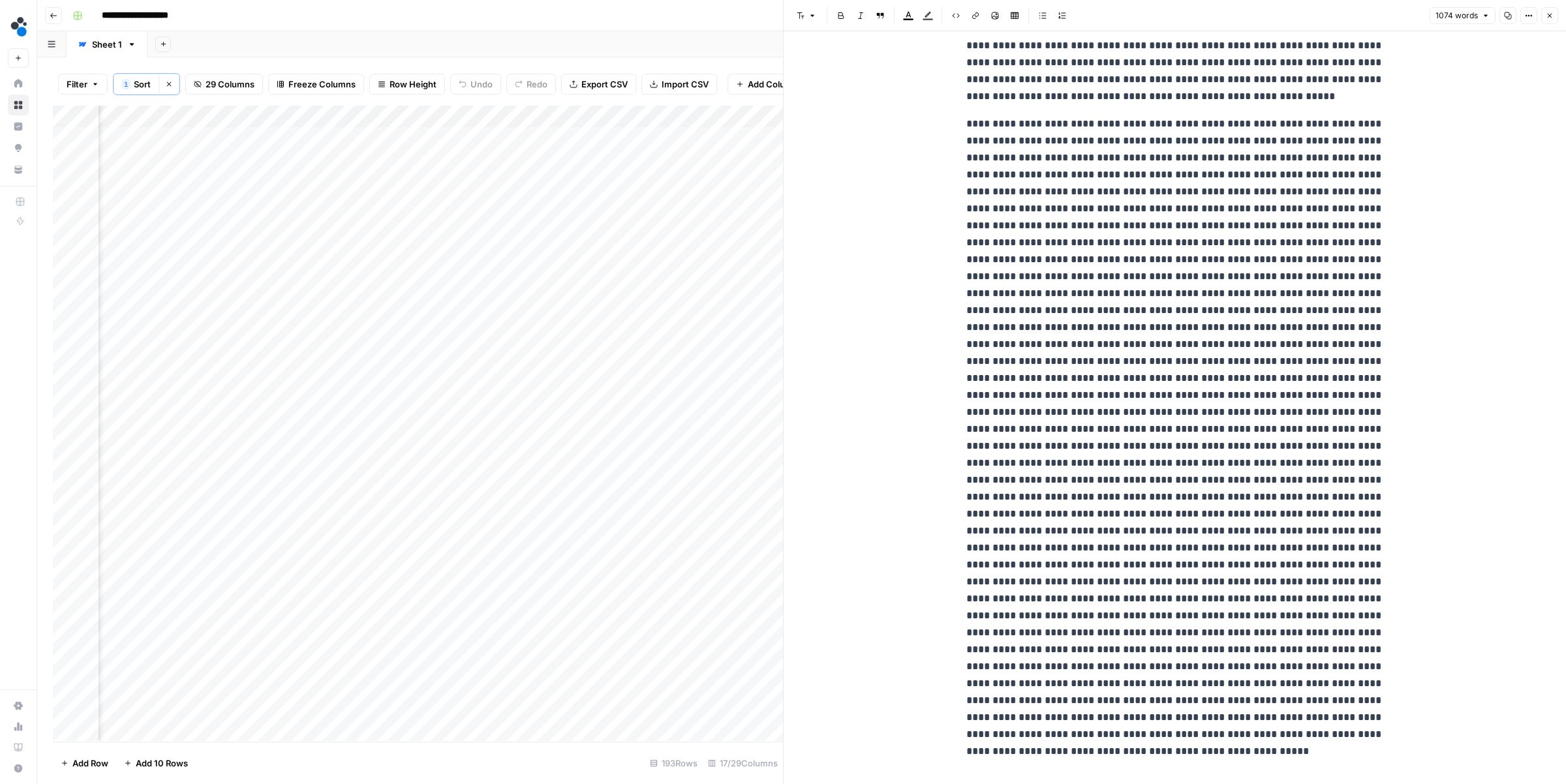
scroll to position [1123, 0]
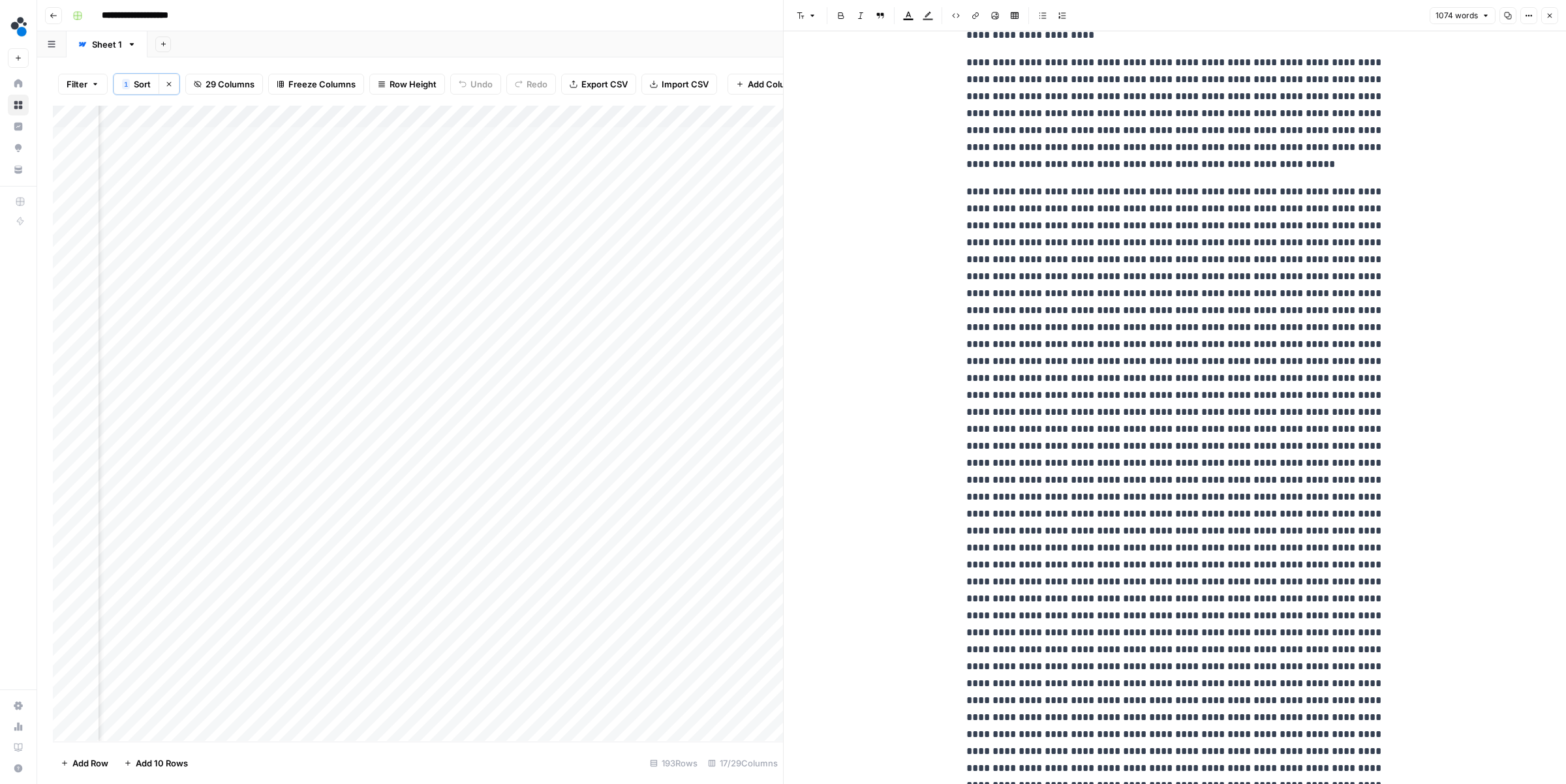
click at [1238, 206] on p at bounding box center [1174, 513] width 417 height 660
click at [1191, 238] on p at bounding box center [1174, 541] width 417 height 626
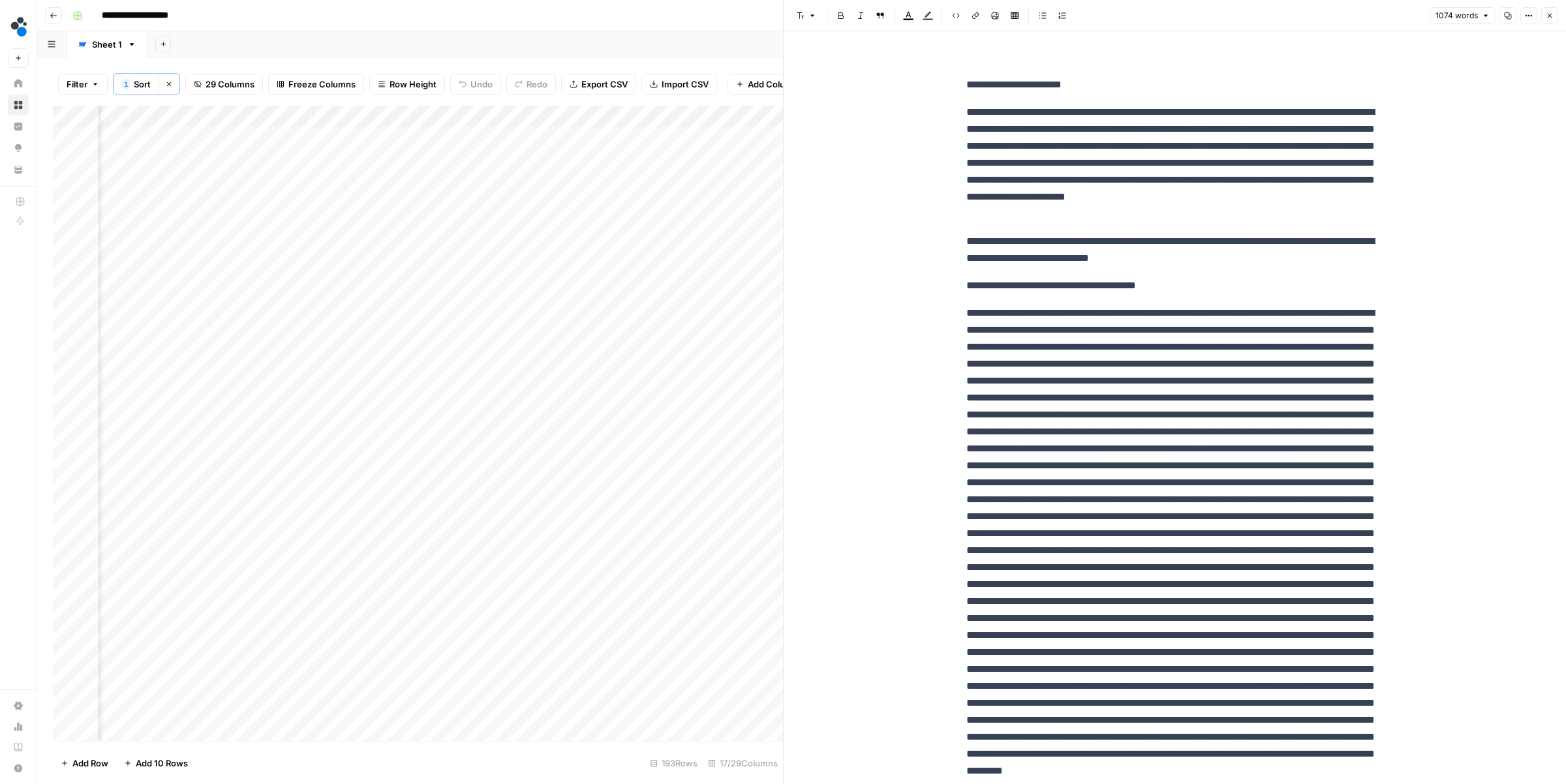
scroll to position [1079, 0]
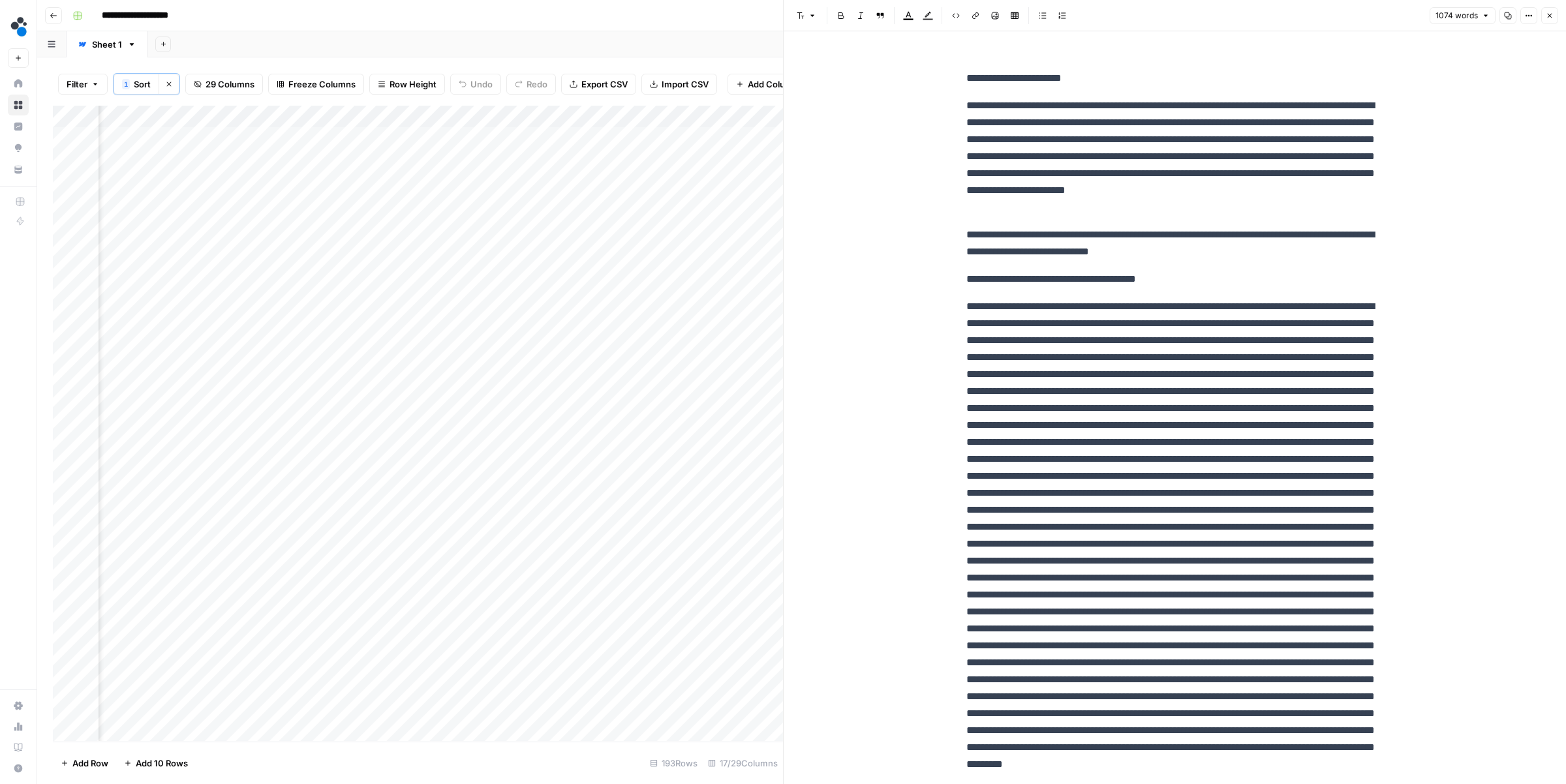
click at [1039, 376] on p at bounding box center [1174, 603] width 417 height 609
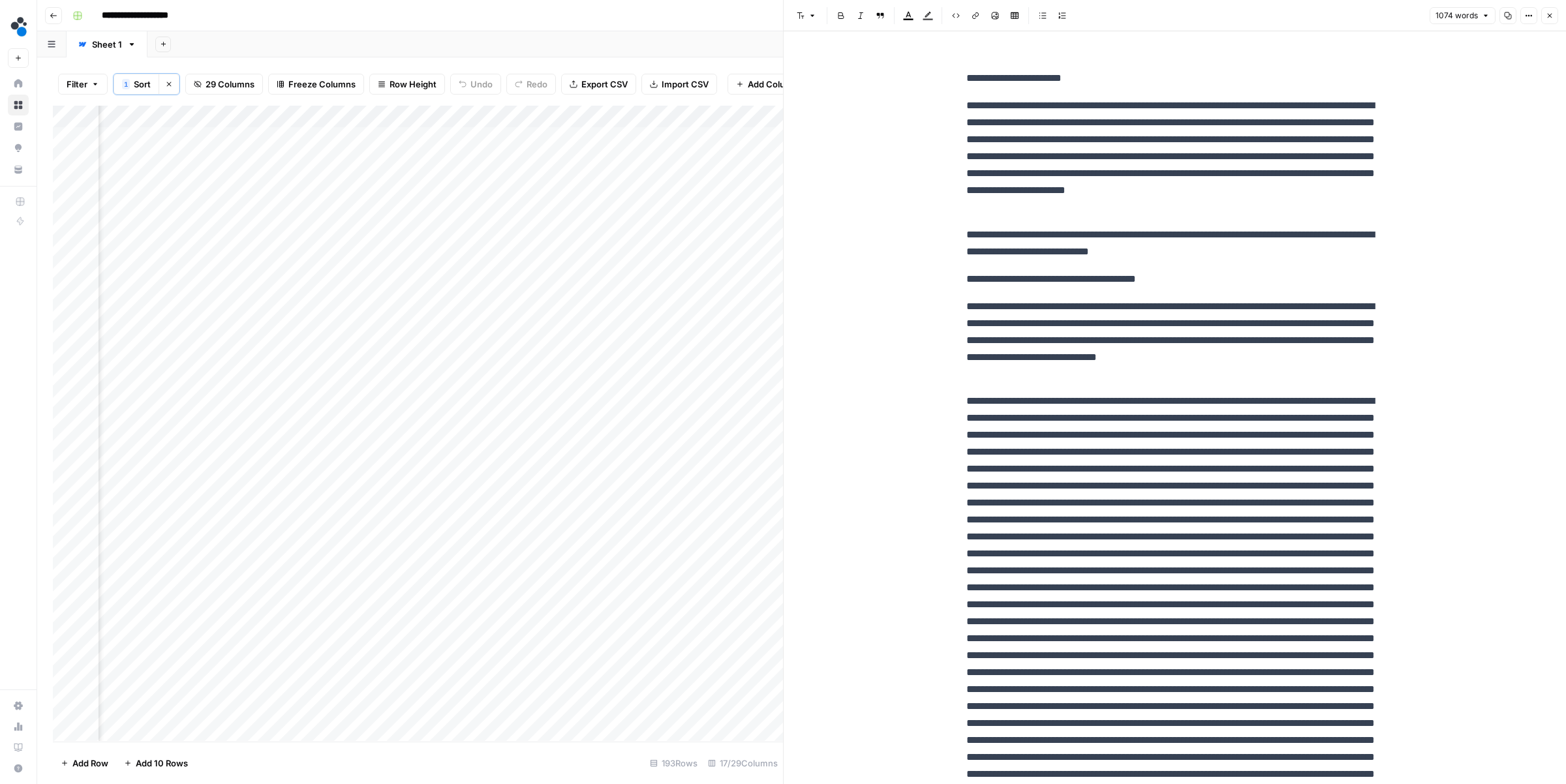
click at [1120, 400] on p at bounding box center [1174, 655] width 417 height 525
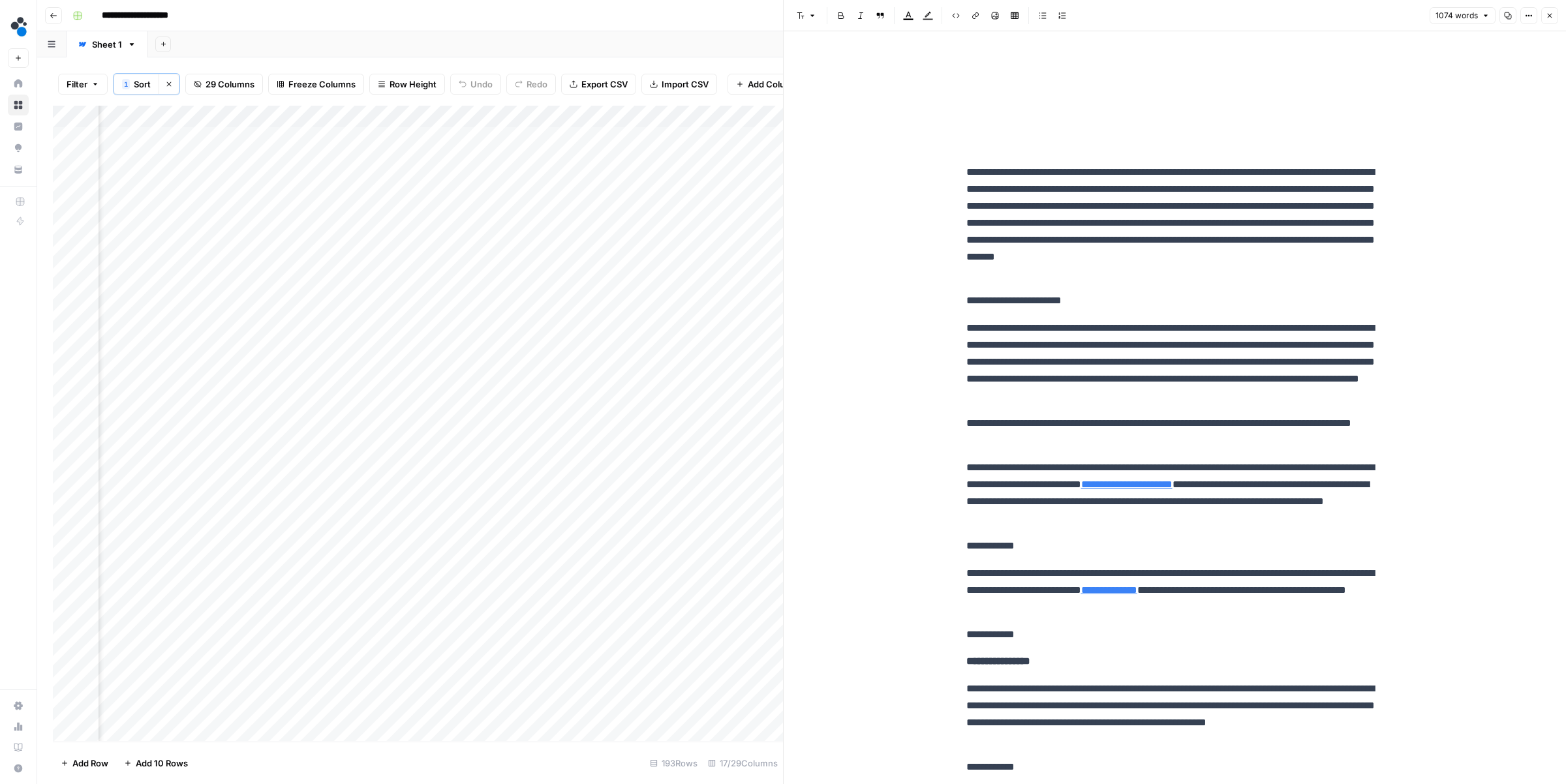
scroll to position [1826, 0]
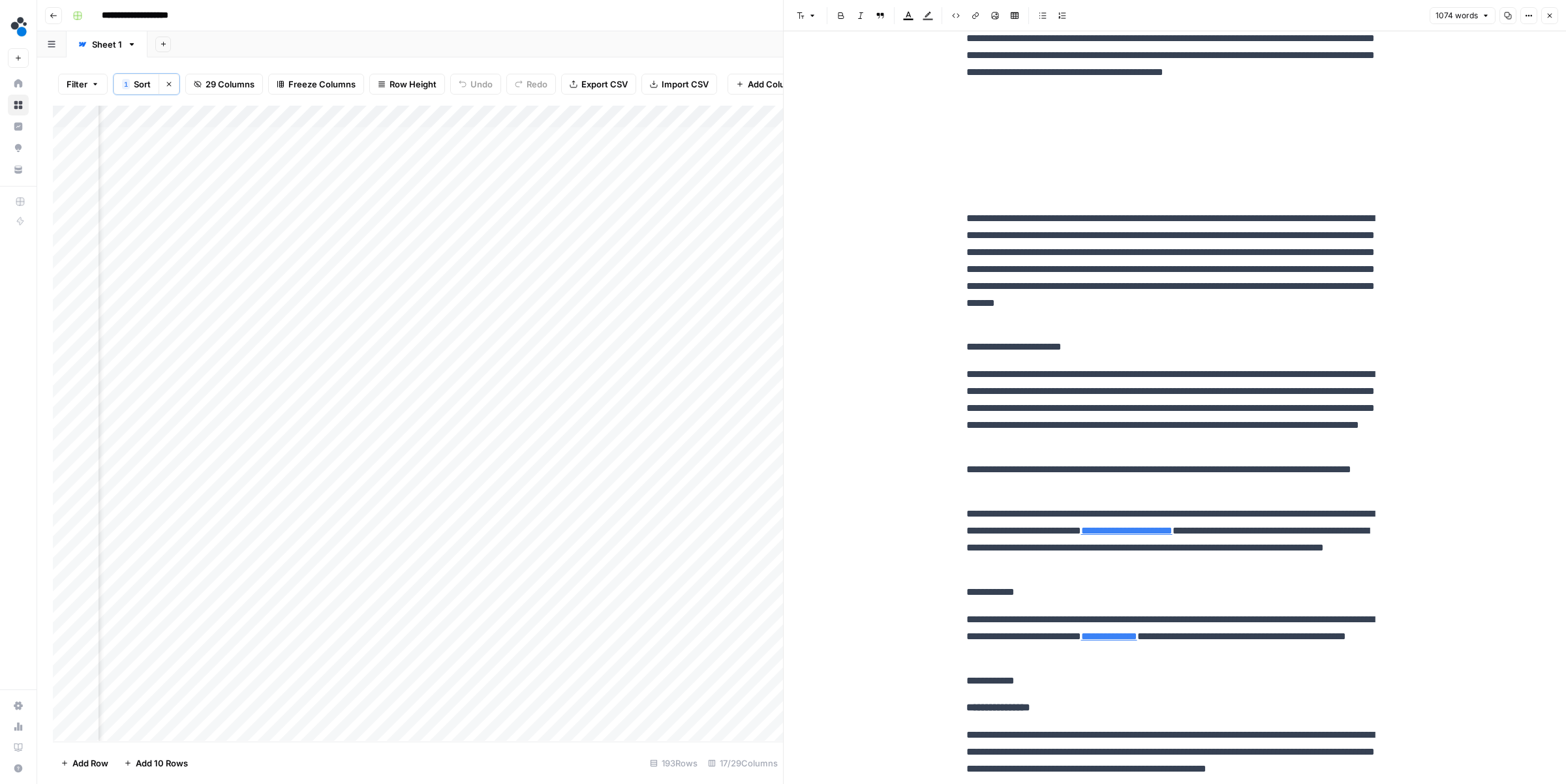
click at [1553, 14] on icon "button" at bounding box center [1549, 15] width 8 height 8
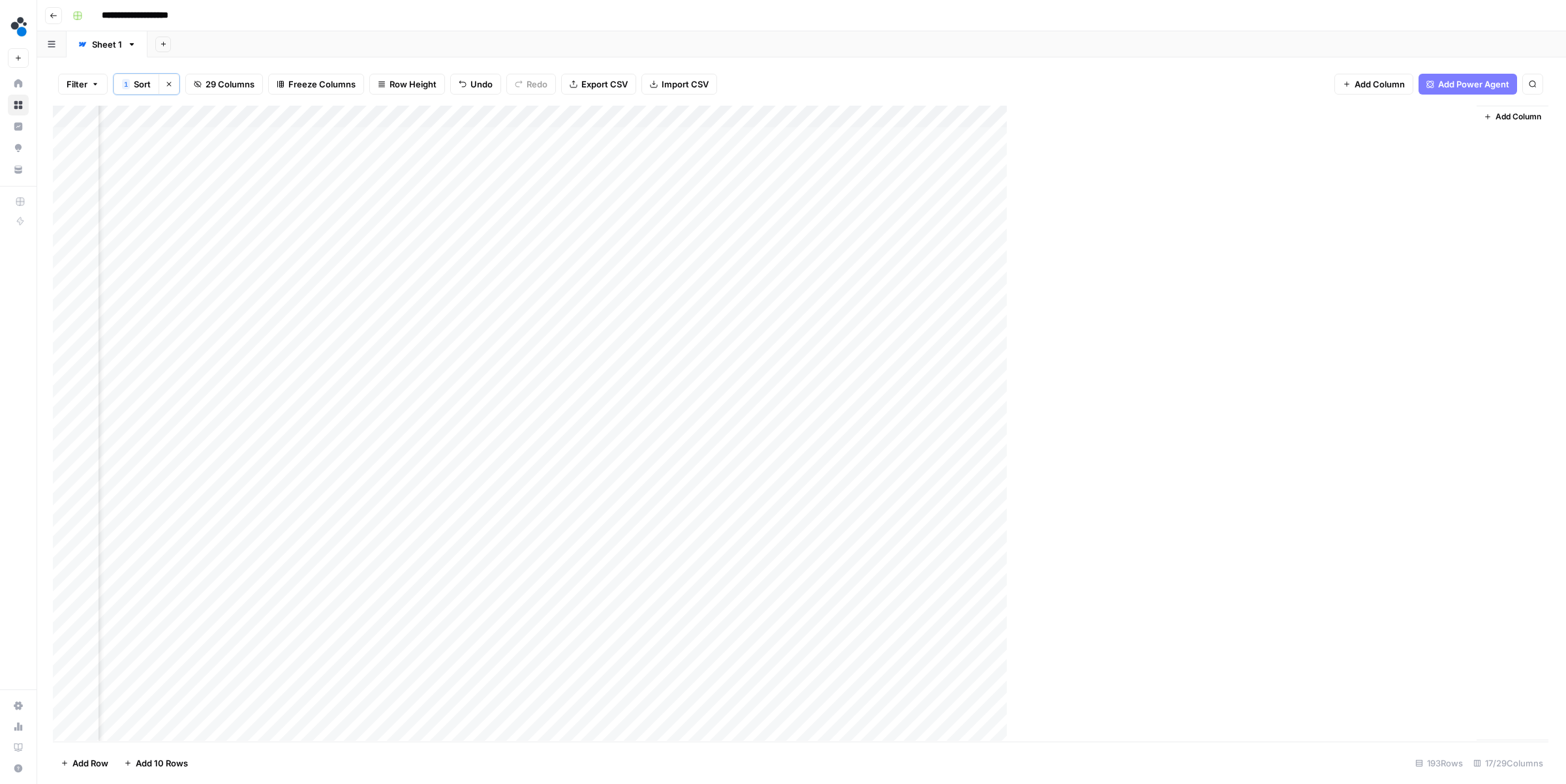
scroll to position [0, 1044]
click at [280, 138] on div "Add Column" at bounding box center [801, 423] width 1497 height 635
click at [280, 158] on div "Add Column" at bounding box center [801, 423] width 1497 height 635
click at [282, 182] on div "Add Column" at bounding box center [801, 423] width 1497 height 635
click at [516, 159] on div "Add Column" at bounding box center [801, 423] width 1497 height 635
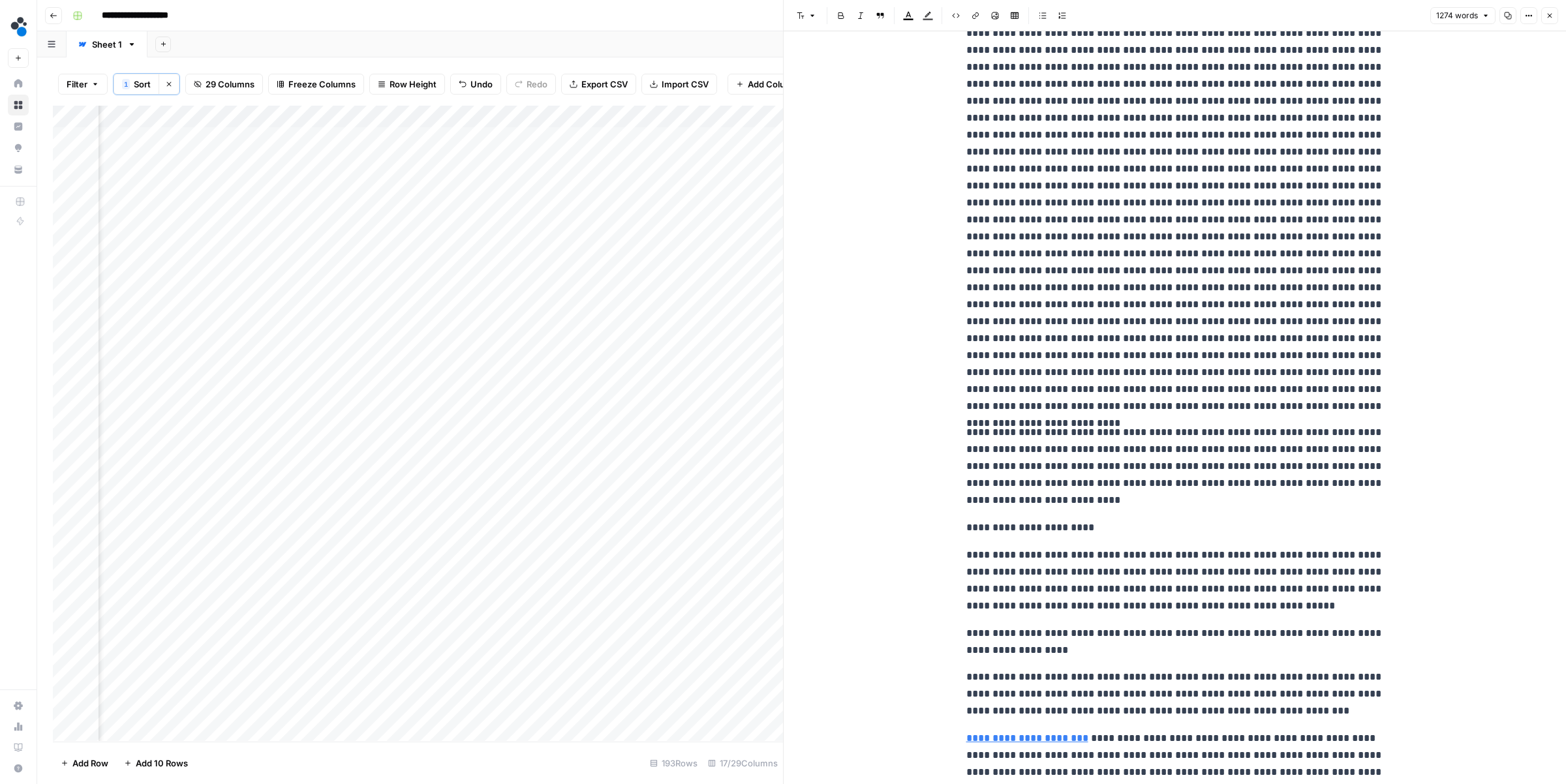
scroll to position [2194, 0]
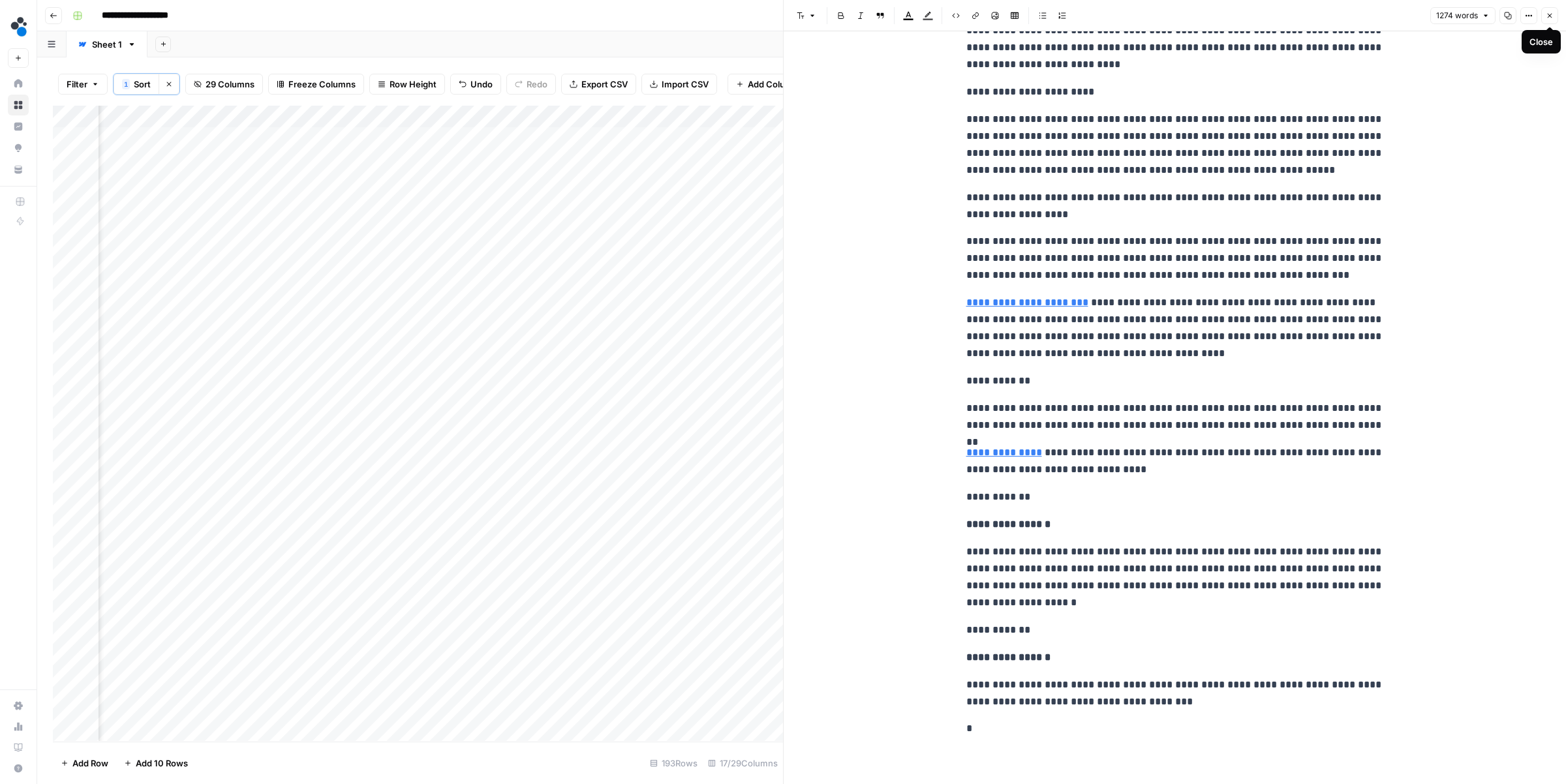
click at [1543, 18] on button "Close" at bounding box center [1549, 16] width 17 height 17
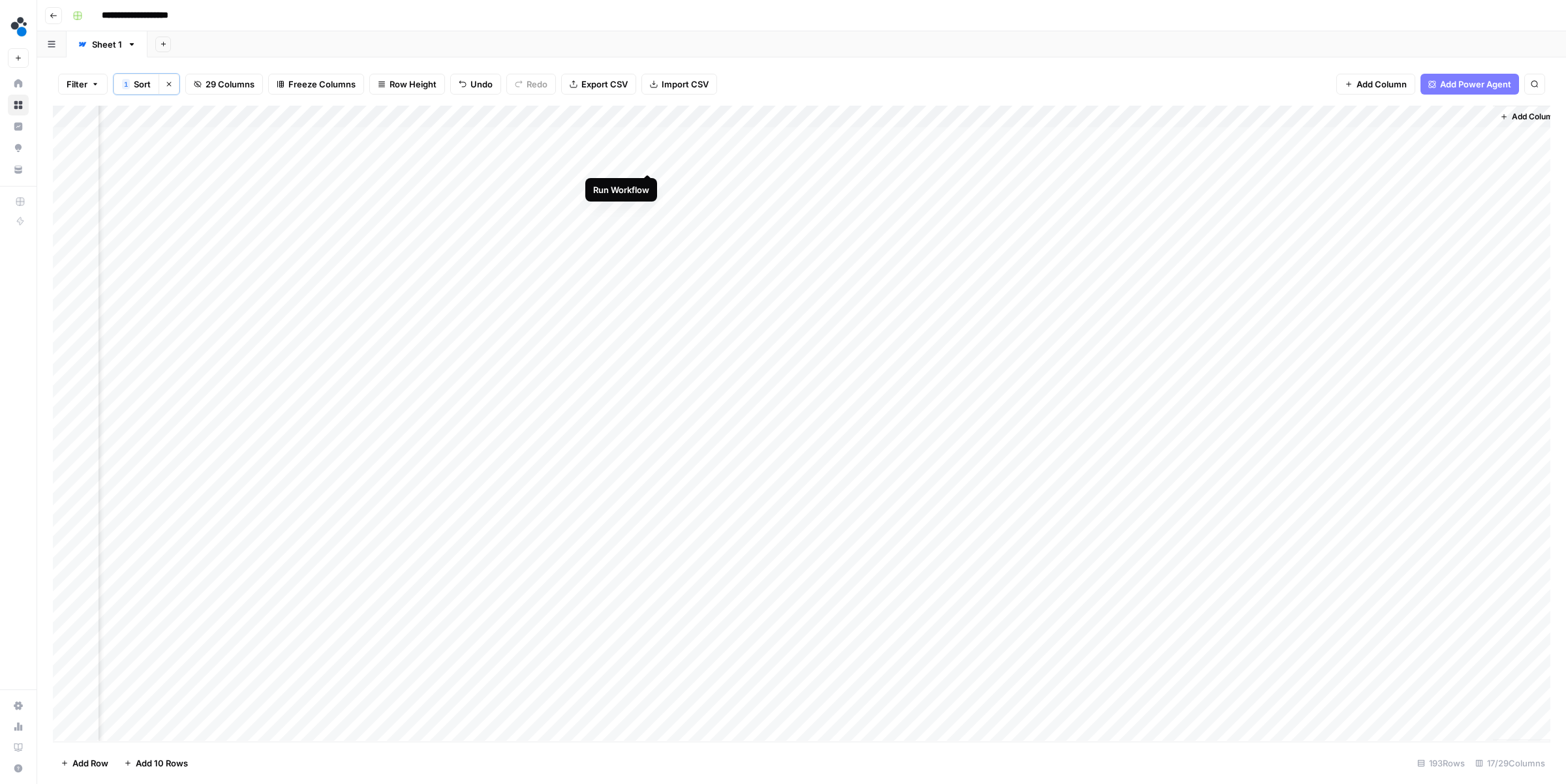
click at [648, 161] on div "Add Column" at bounding box center [801, 423] width 1497 height 635
click at [763, 160] on div "Add Column" at bounding box center [801, 423] width 1497 height 635
click at [764, 161] on div "Add Column" at bounding box center [801, 423] width 1497 height 635
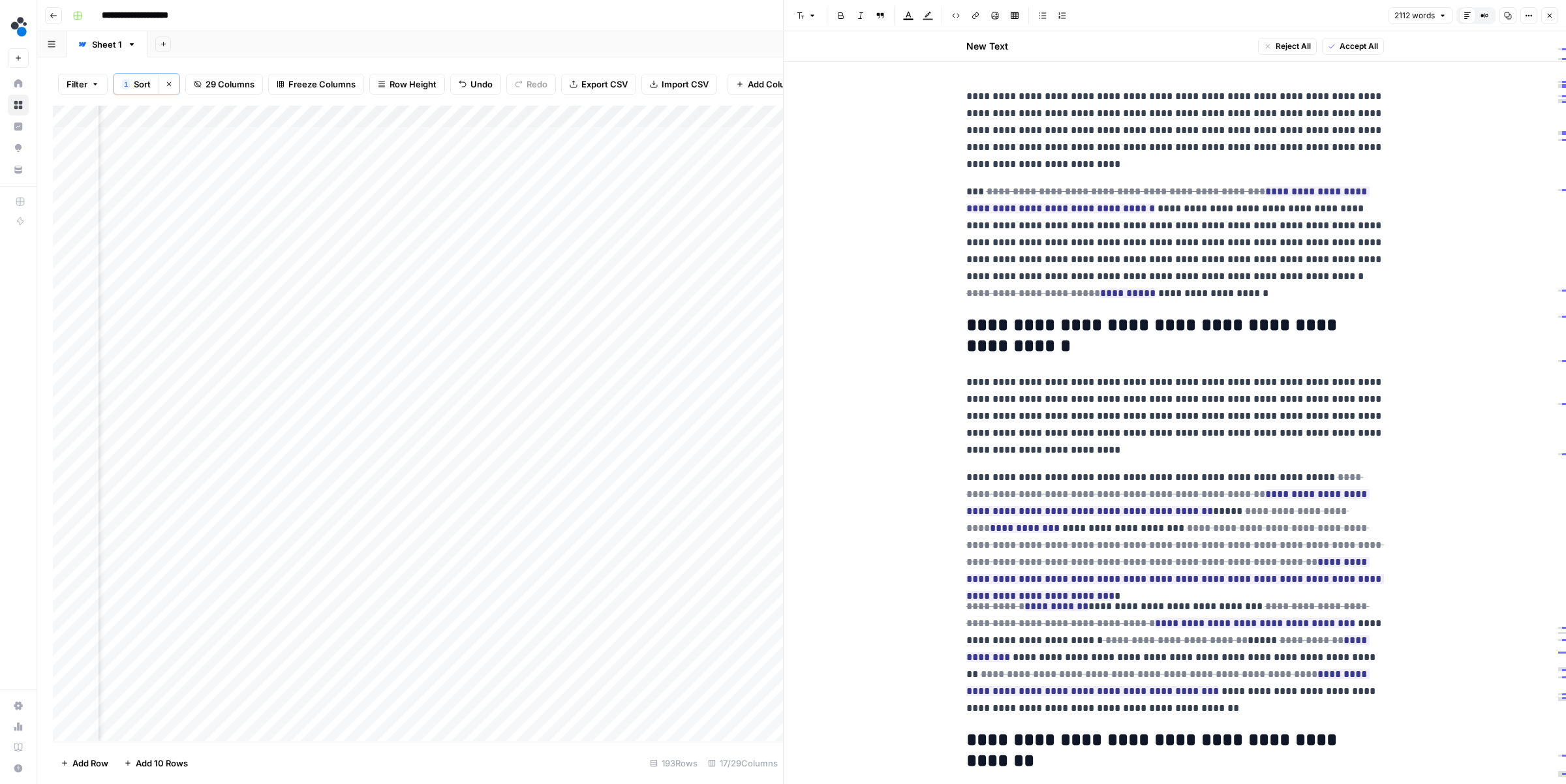
click at [726, 292] on div "Add Column" at bounding box center [417, 423] width 730 height 635
click at [631, 162] on div "Add Column" at bounding box center [417, 423] width 730 height 635
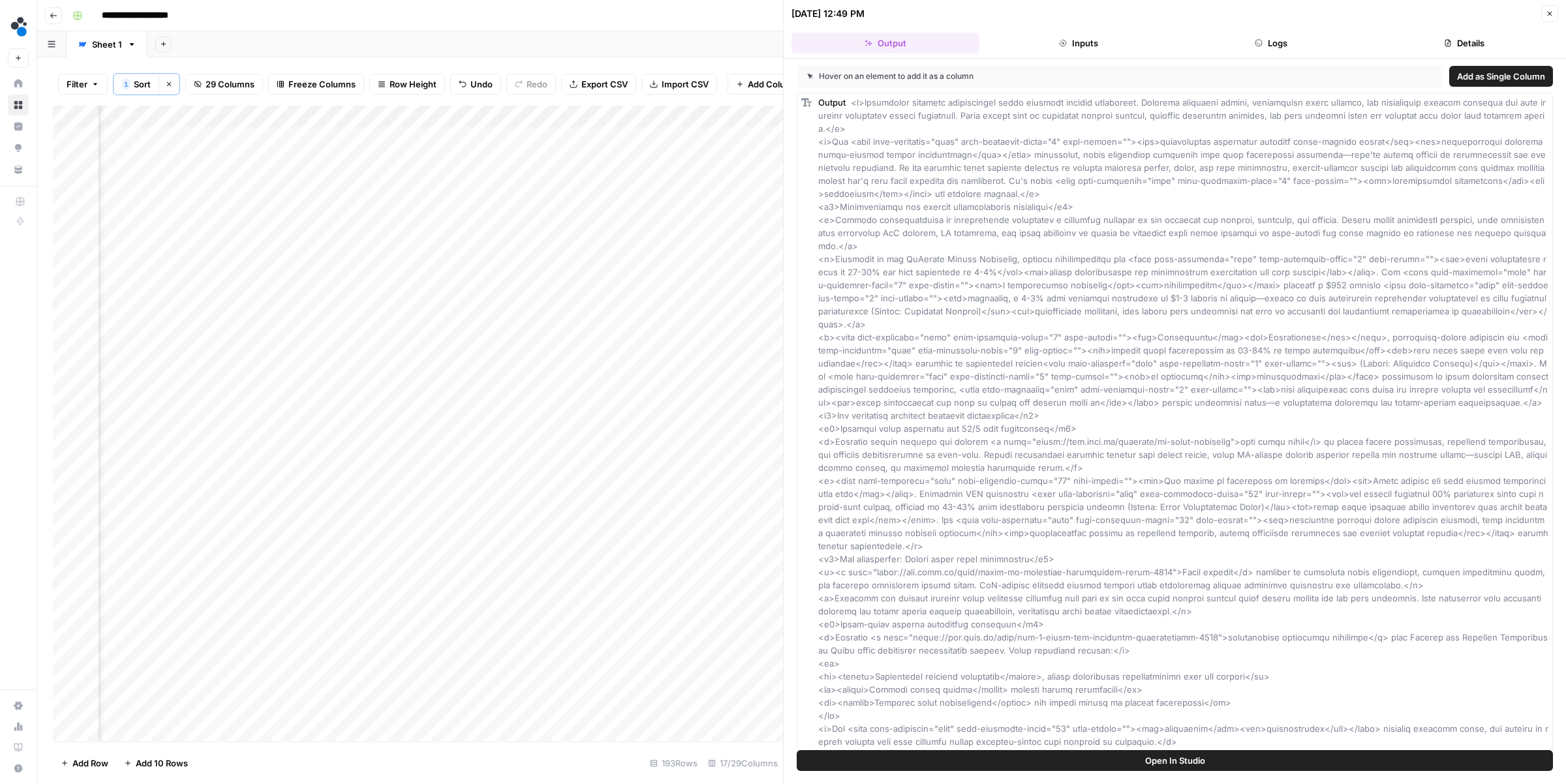
click at [1460, 40] on button "Details" at bounding box center [1463, 43] width 188 height 21
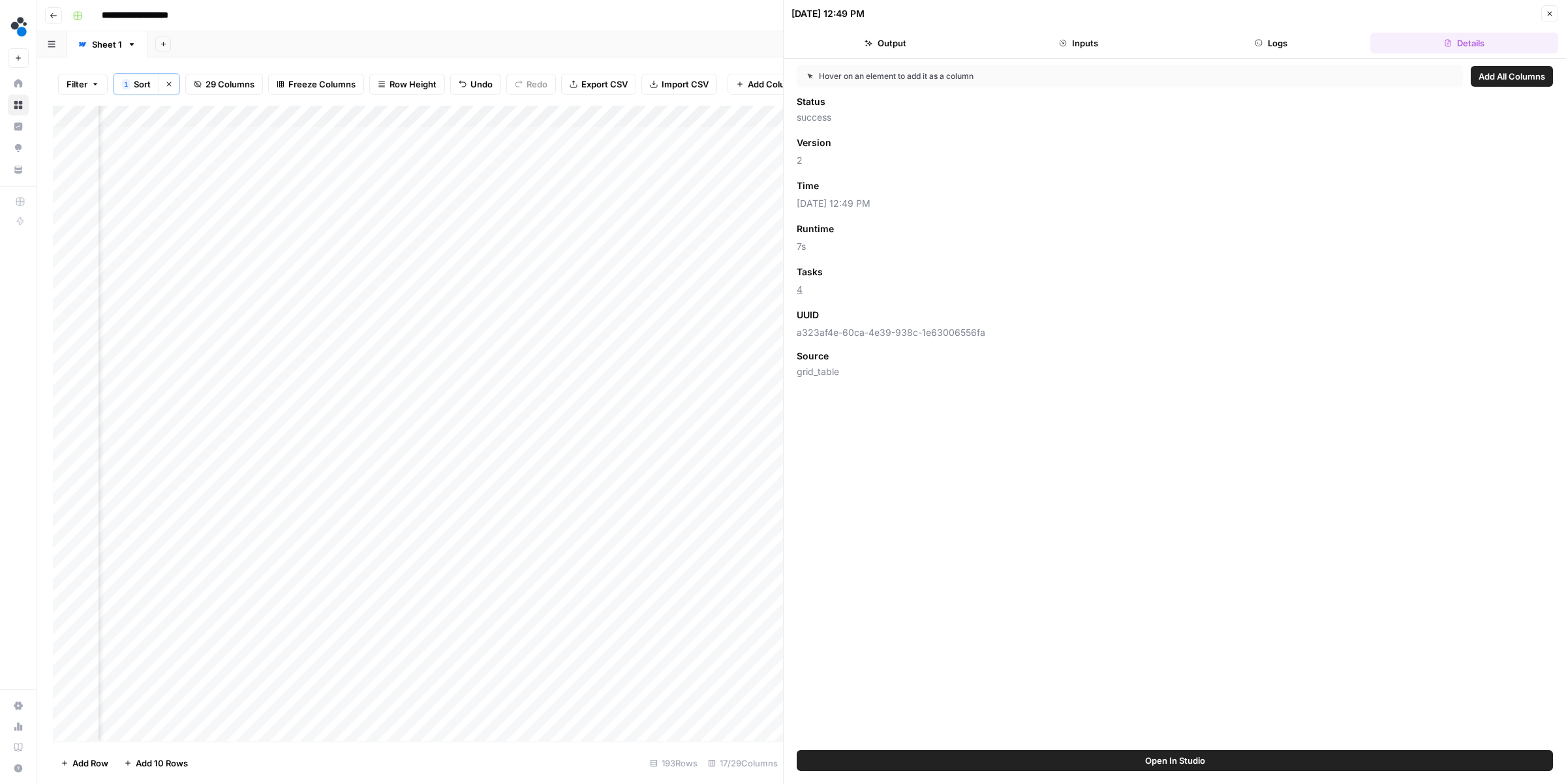
click at [1551, 13] on icon "button" at bounding box center [1549, 13] width 8 height 8
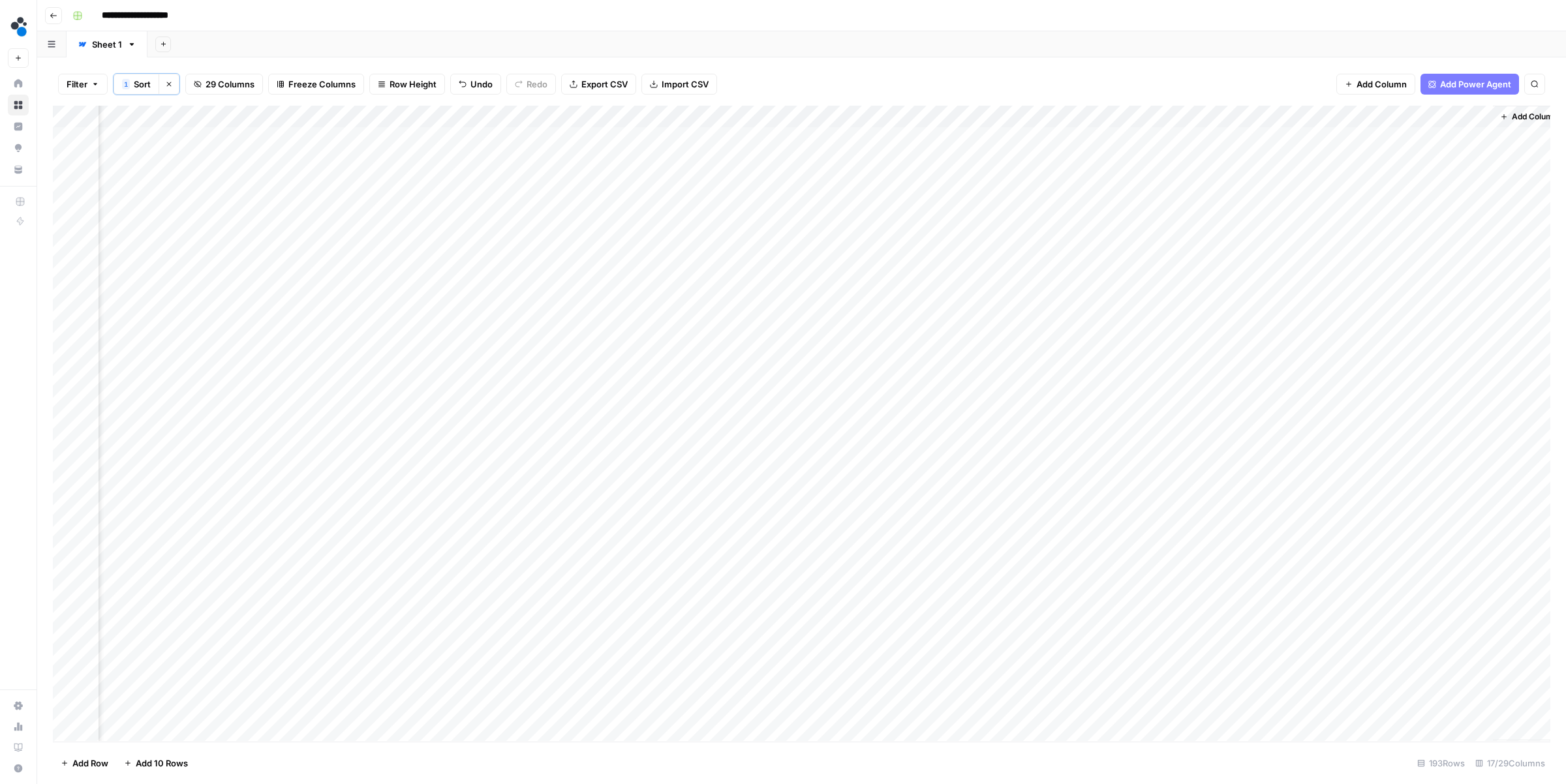
click at [747, 139] on div "Add Column" at bounding box center [801, 423] width 1497 height 635
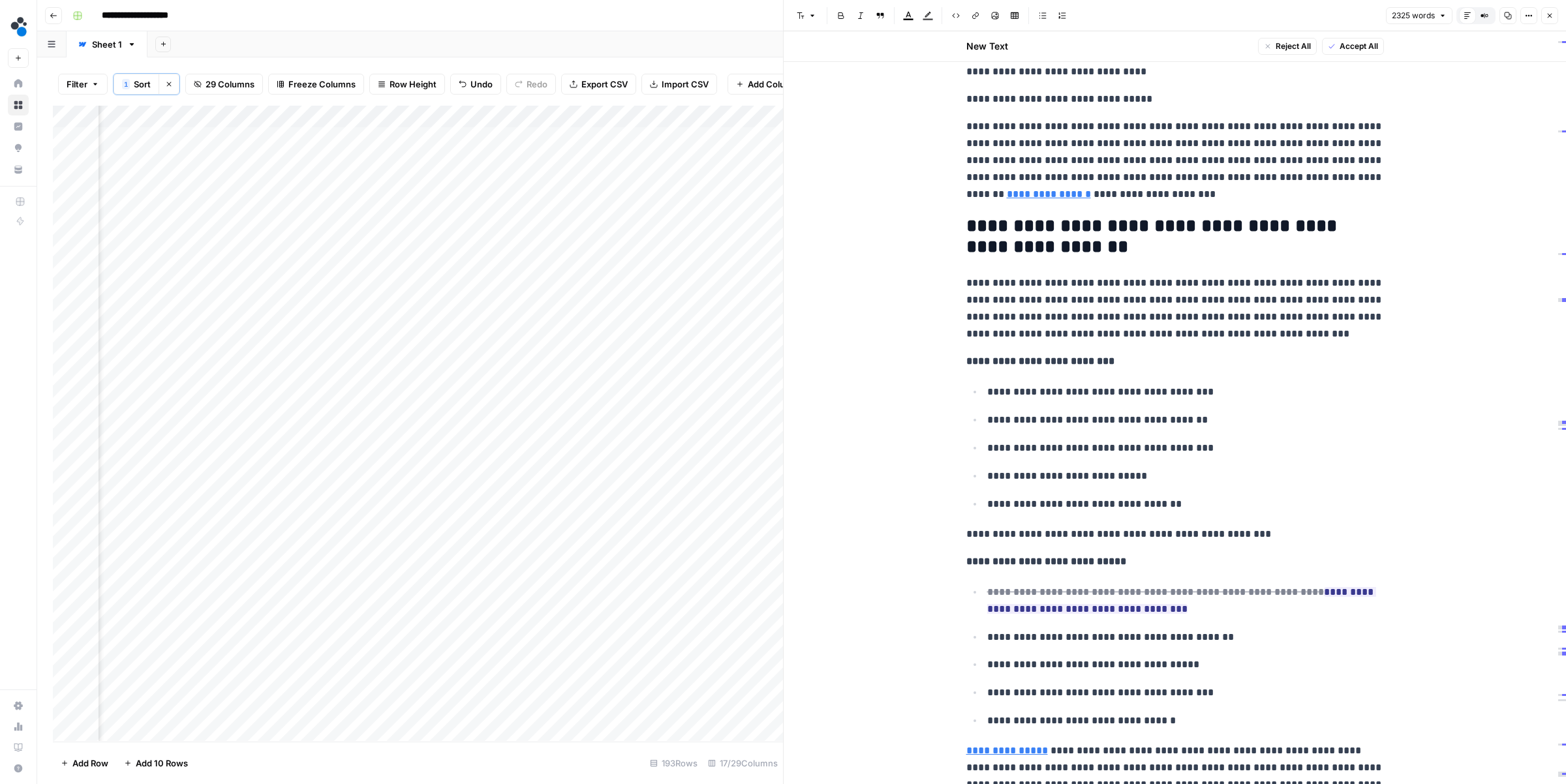
scroll to position [0, 721]
click at [285, 135] on div "Add Column" at bounding box center [417, 423] width 730 height 635
click at [323, 136] on div "Add Column" at bounding box center [417, 423] width 730 height 635
click at [337, 136] on input "**********" at bounding box center [354, 142] width 209 height 16
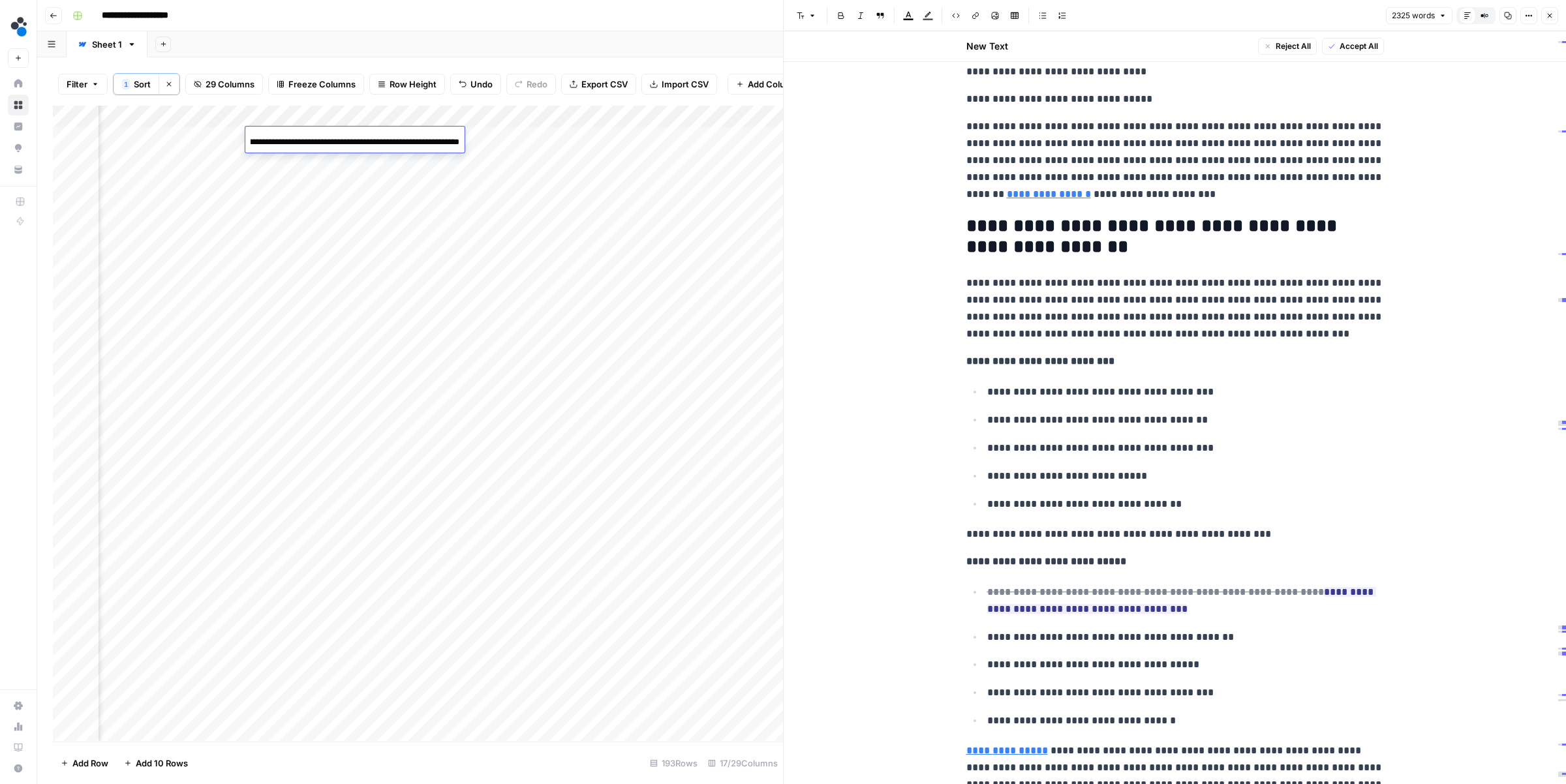
click at [337, 136] on input "**********" at bounding box center [354, 142] width 209 height 16
click at [261, 54] on div "Add Sheet" at bounding box center [856, 44] width 1418 height 26
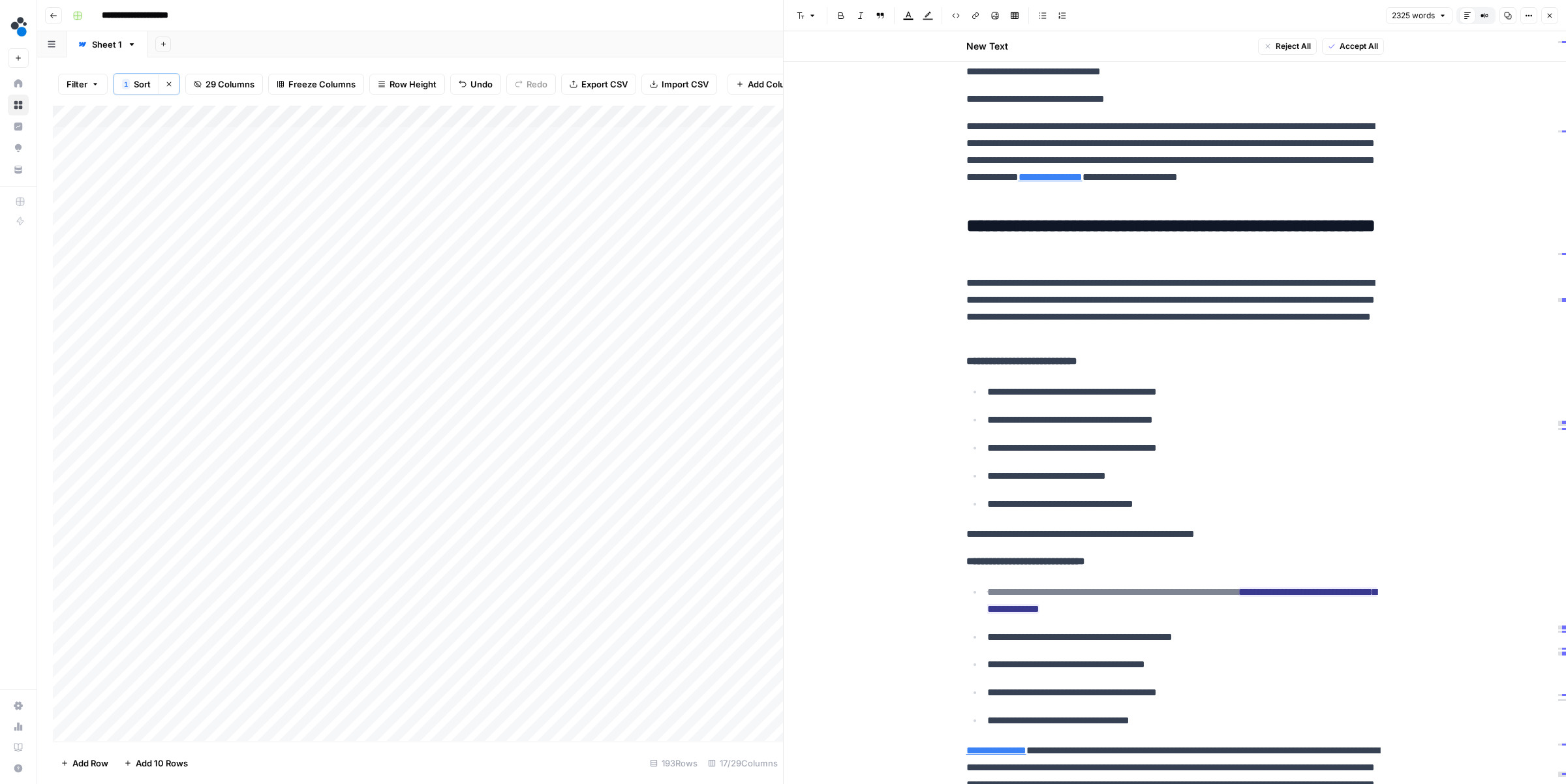
click at [160, 137] on div "Add Column" at bounding box center [417, 423] width 730 height 635
click at [178, 136] on div "Add Column" at bounding box center [417, 423] width 730 height 635
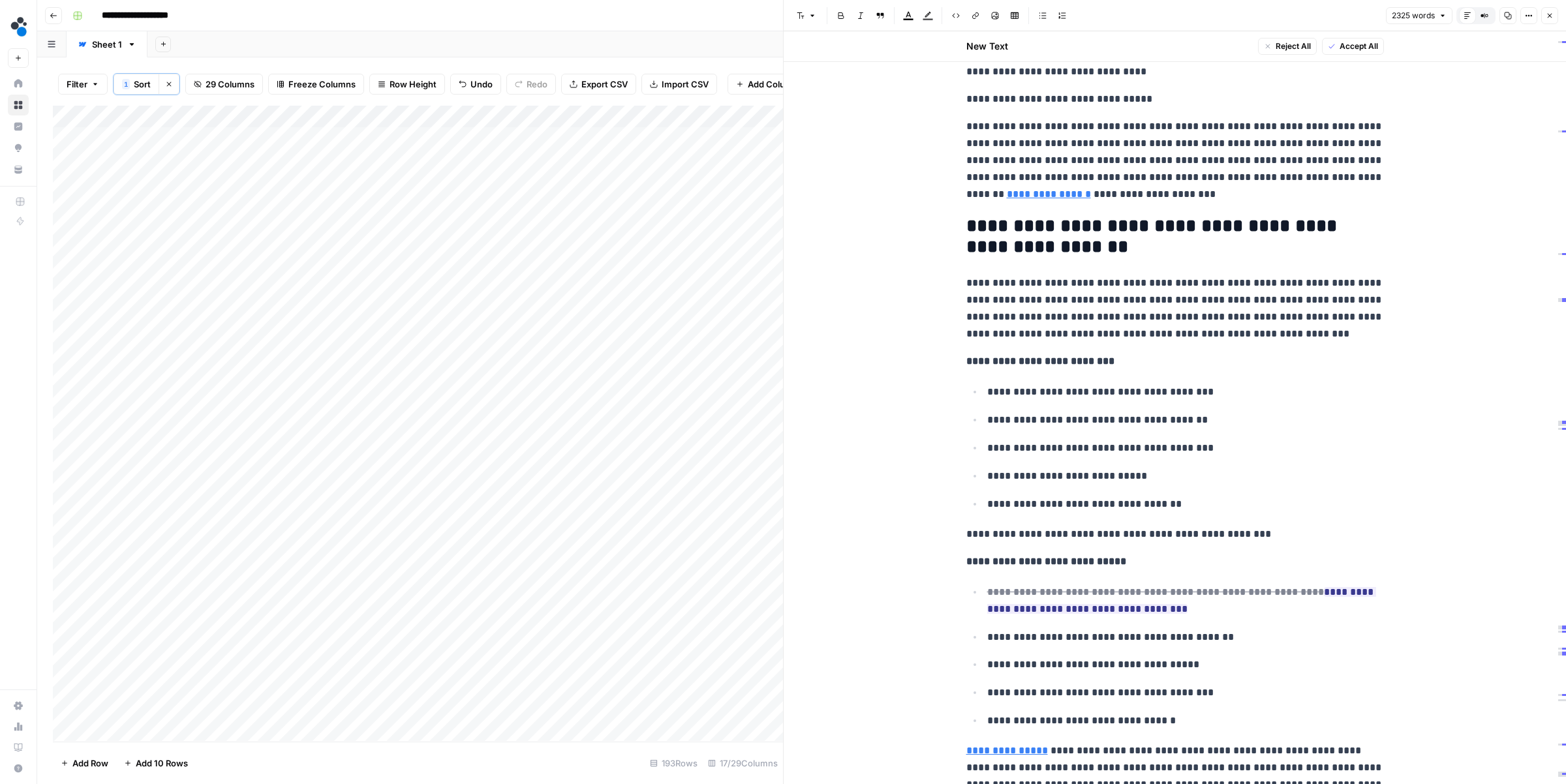
click at [262, 133] on div "Add Column" at bounding box center [417, 423] width 730 height 635
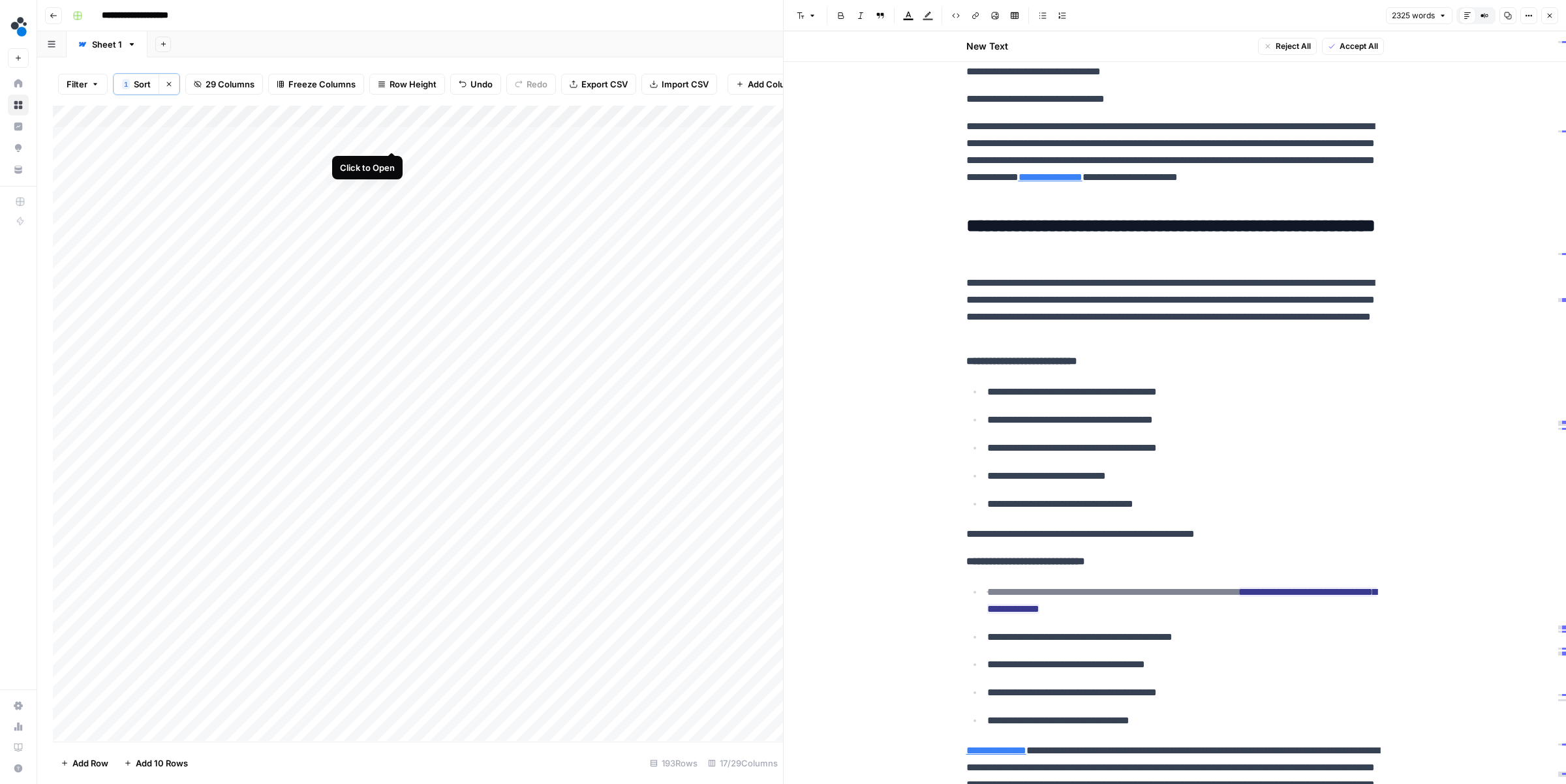
click at [389, 137] on div "Add Column" at bounding box center [417, 423] width 730 height 635
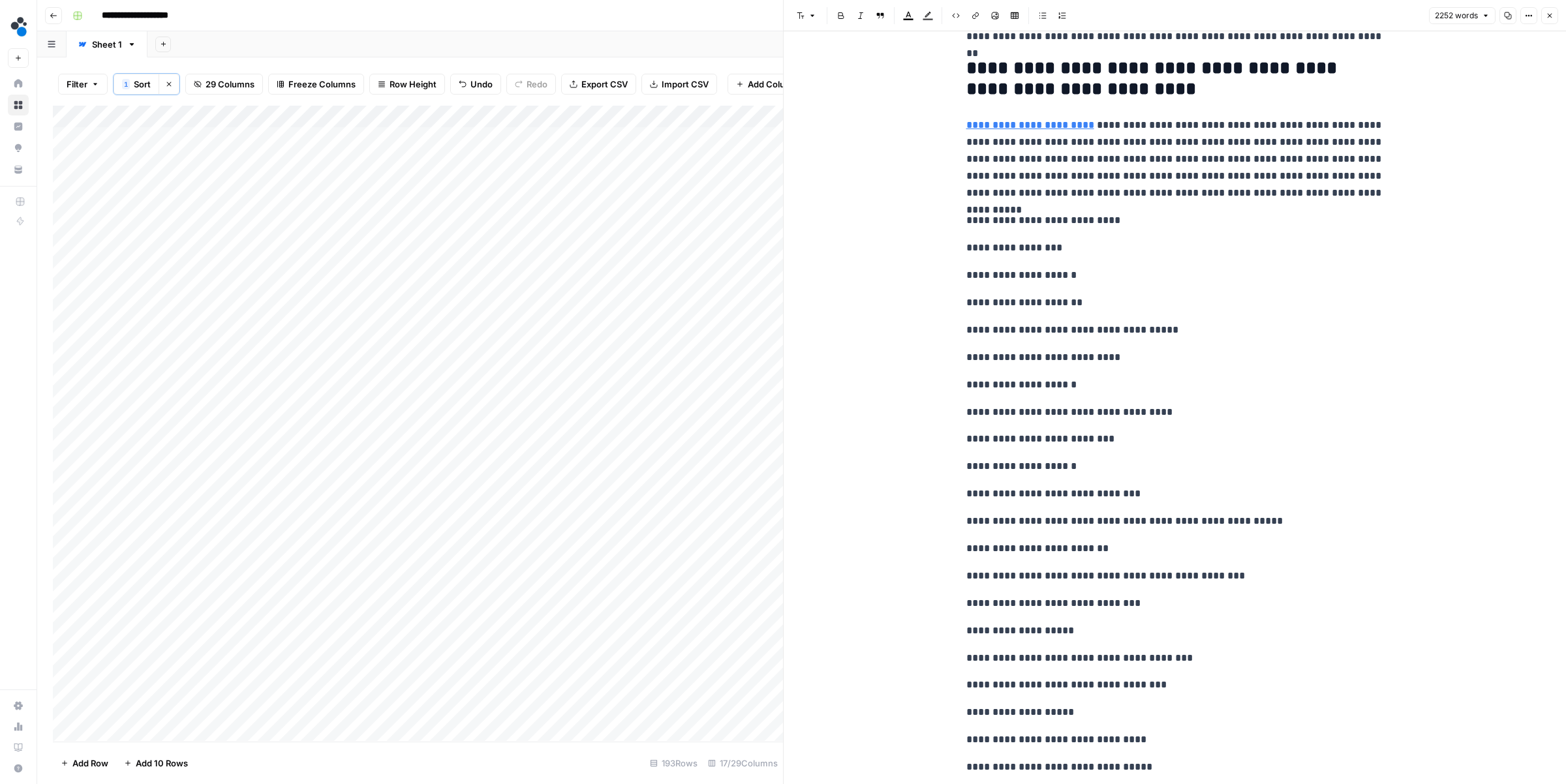
scroll to position [794, 0]
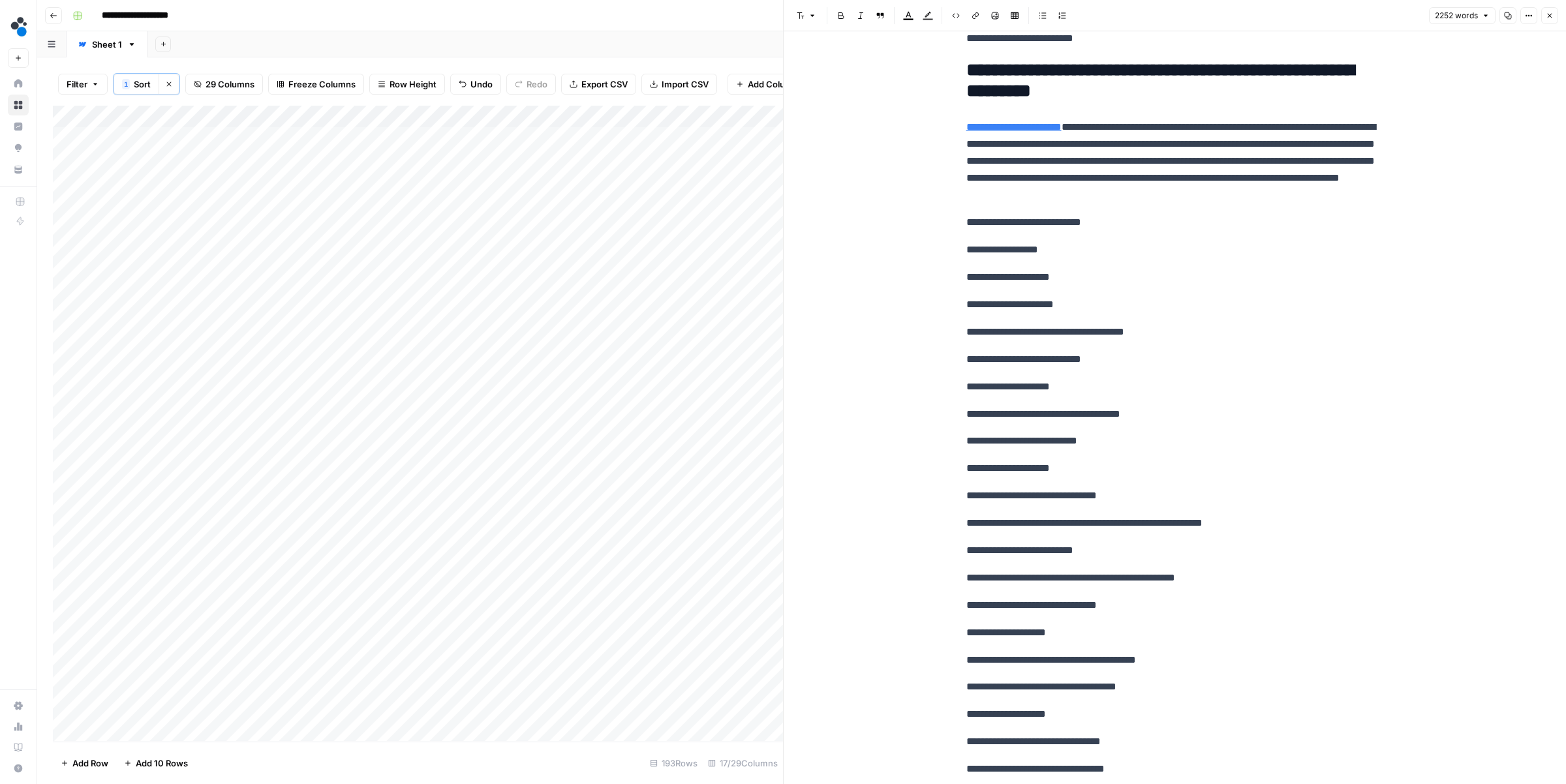
click at [169, 132] on div "Add Column" at bounding box center [417, 423] width 730 height 635
click at [151, 134] on div "Add Column" at bounding box center [417, 423] width 730 height 635
click at [205, 118] on div "Add Column" at bounding box center [417, 423] width 730 height 635
click at [249, 176] on span "All Rows" at bounding box center [270, 183] width 82 height 13
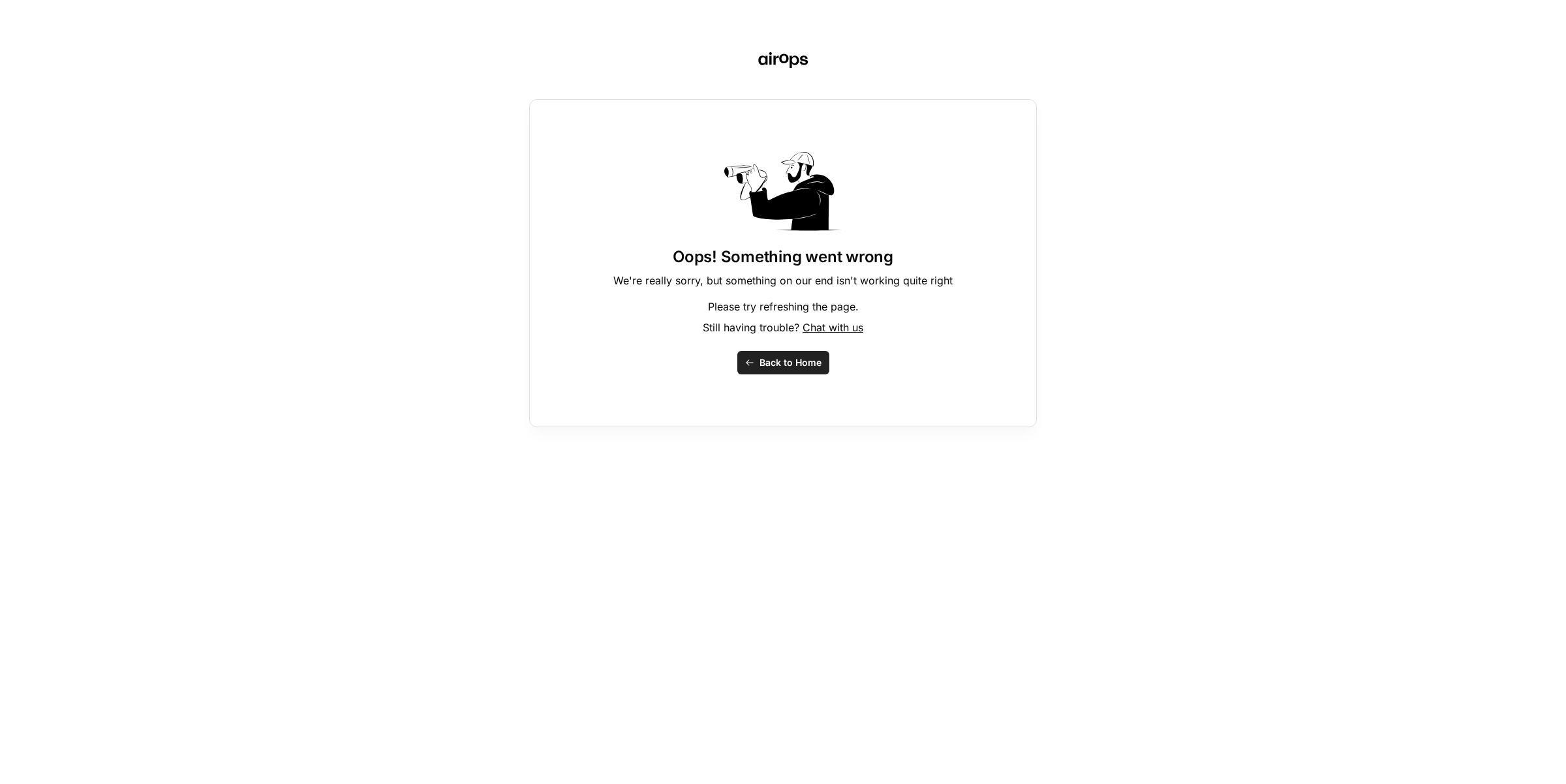
click at [760, 362] on span "Back to Home" at bounding box center [790, 362] width 62 height 13
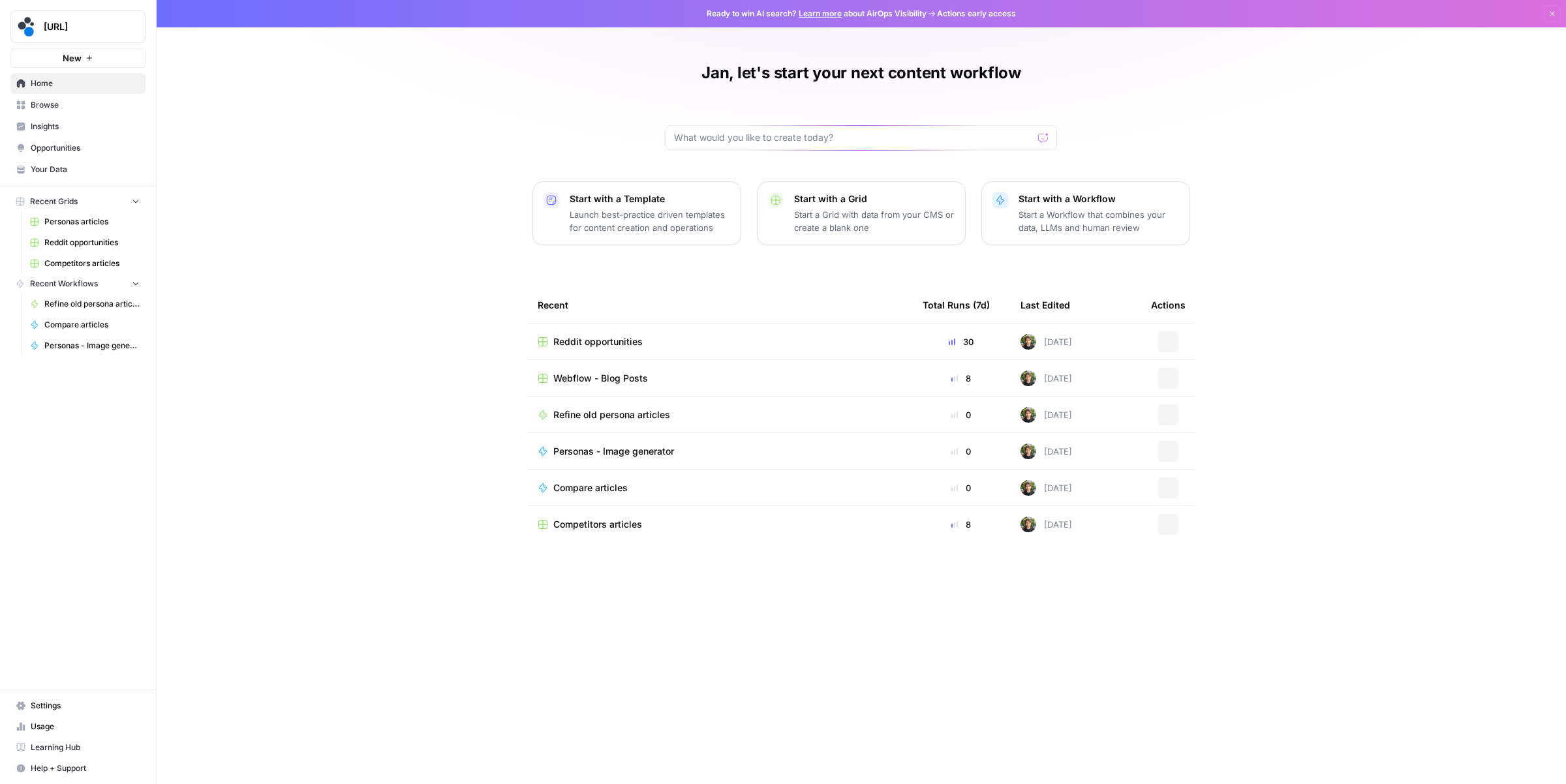
click at [73, 129] on span "Insights" at bounding box center [84, 126] width 109 height 11
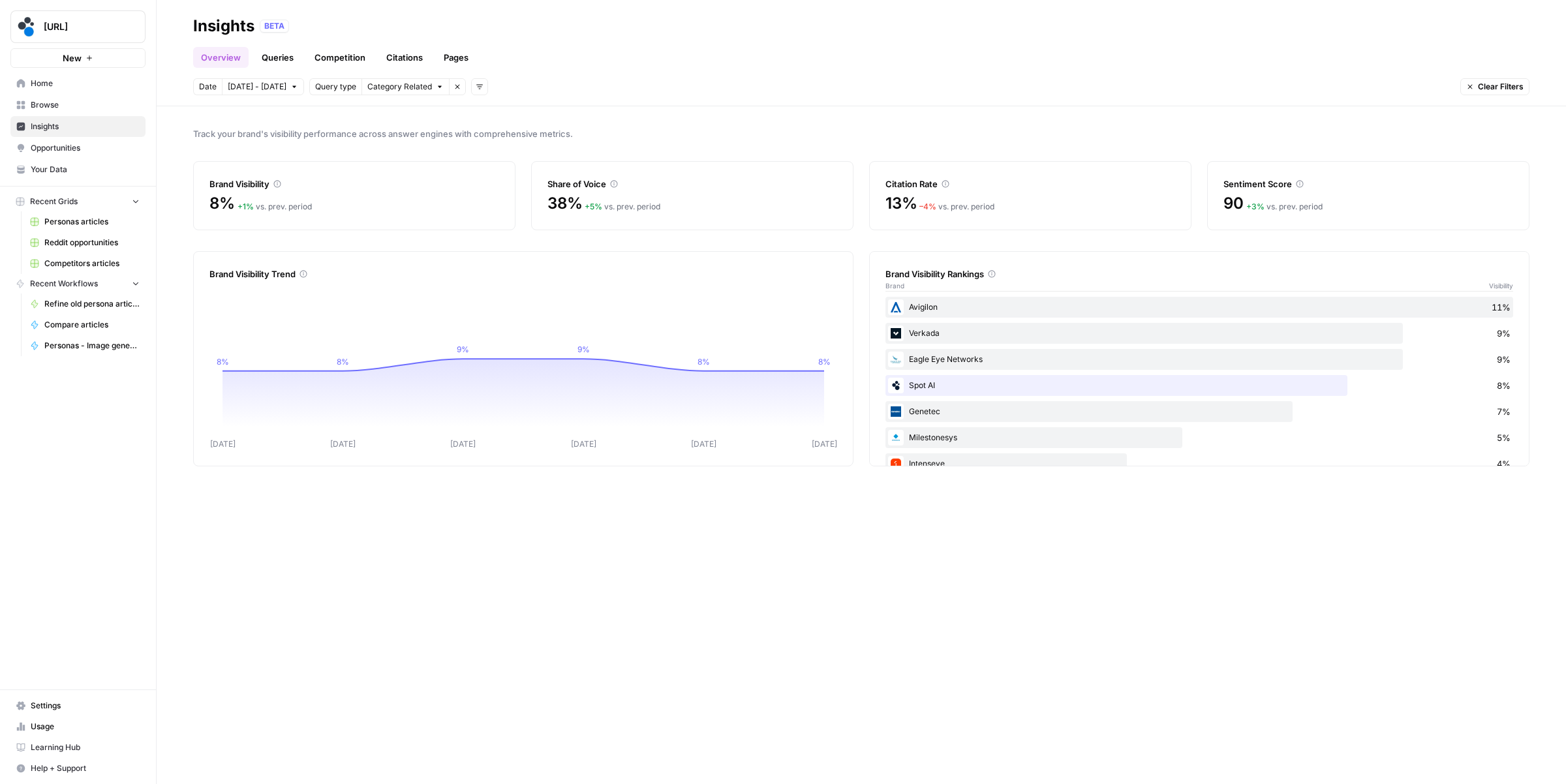
click at [936, 366] on div "Eagle Eye Networks 9%" at bounding box center [1199, 359] width 628 height 21
click at [269, 60] on link "Queries" at bounding box center [278, 58] width 47 height 21
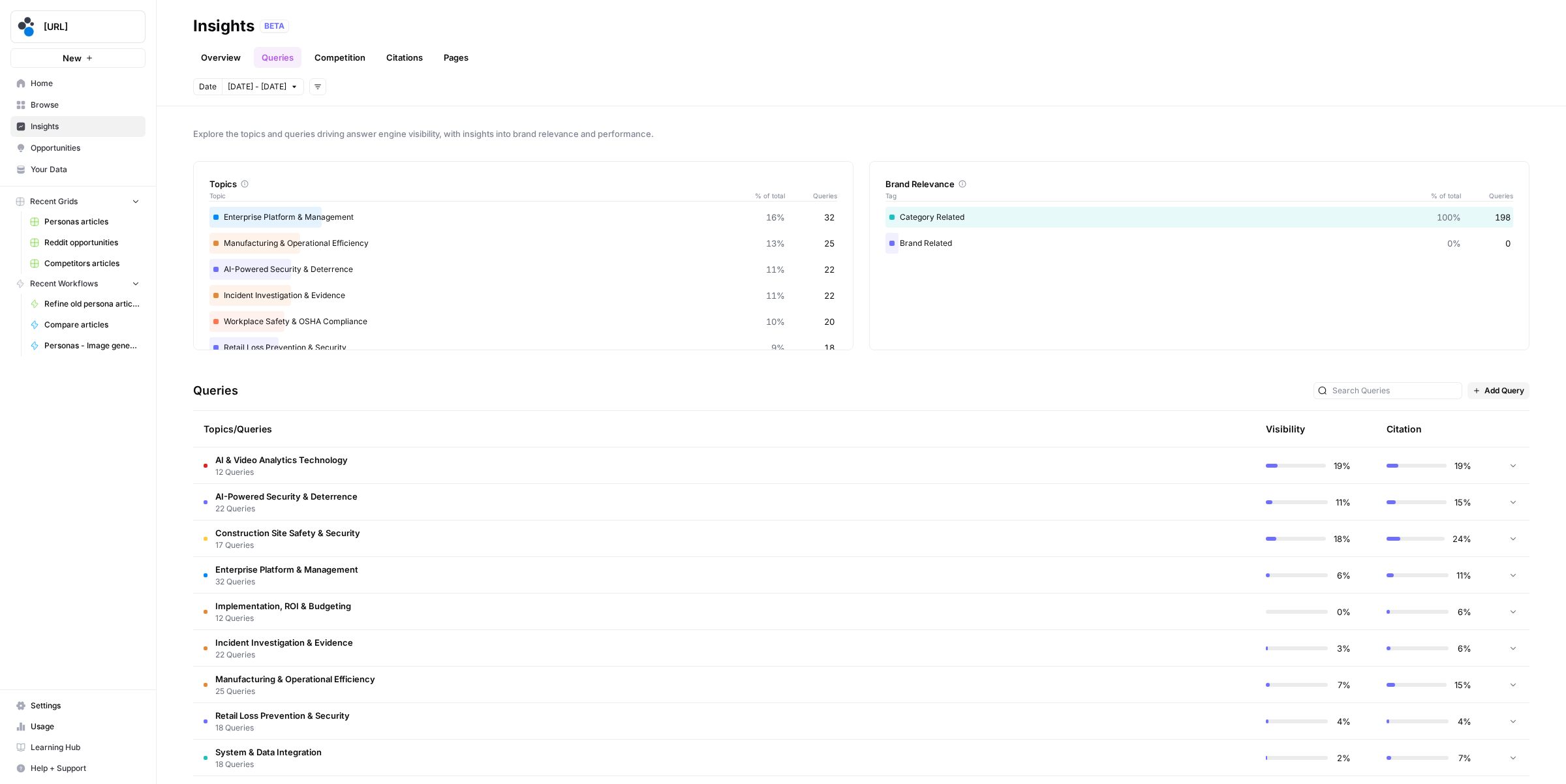
click at [229, 62] on link "Overview" at bounding box center [221, 58] width 56 height 21
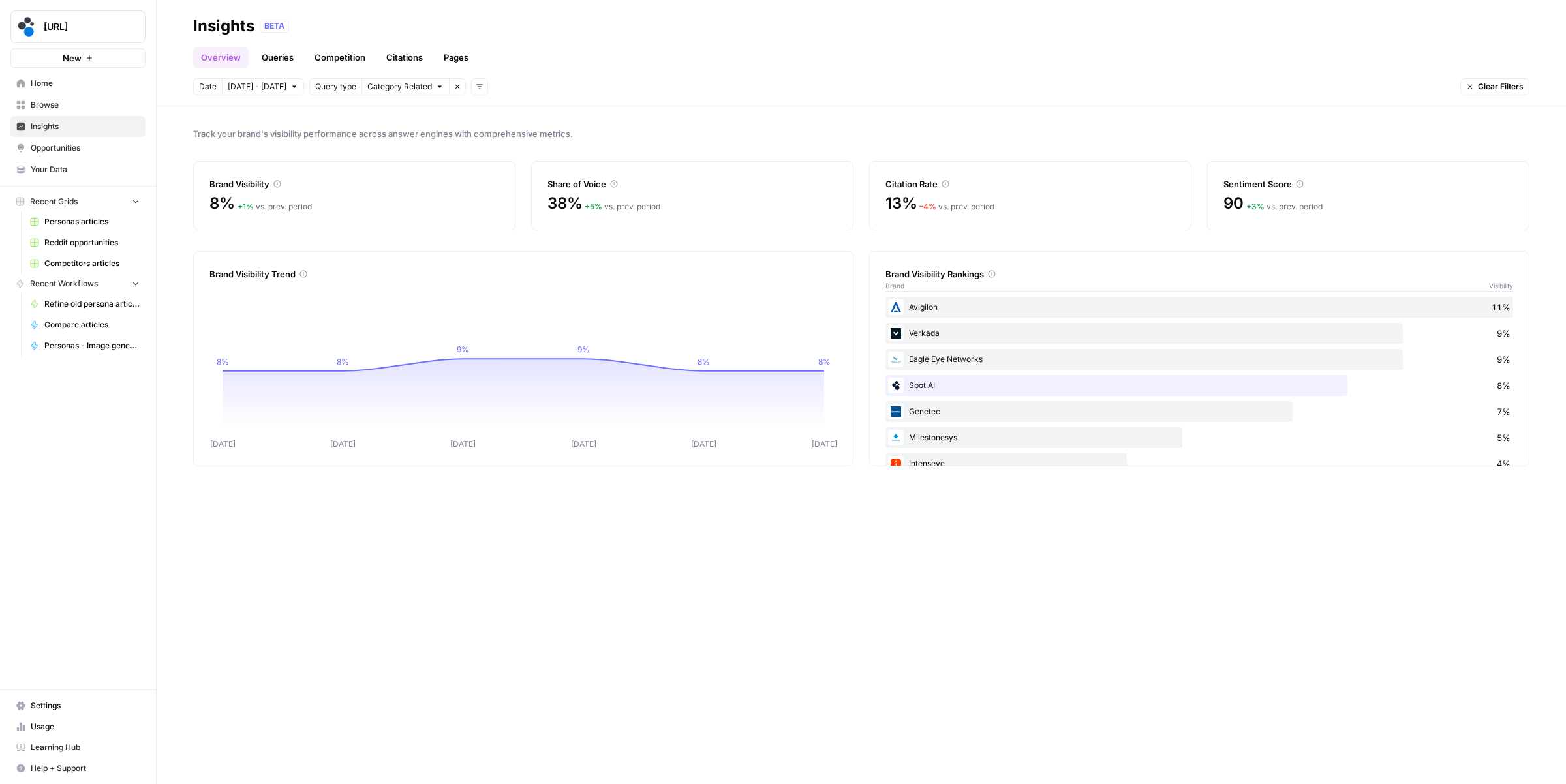
click at [279, 53] on link "Queries" at bounding box center [278, 58] width 47 height 21
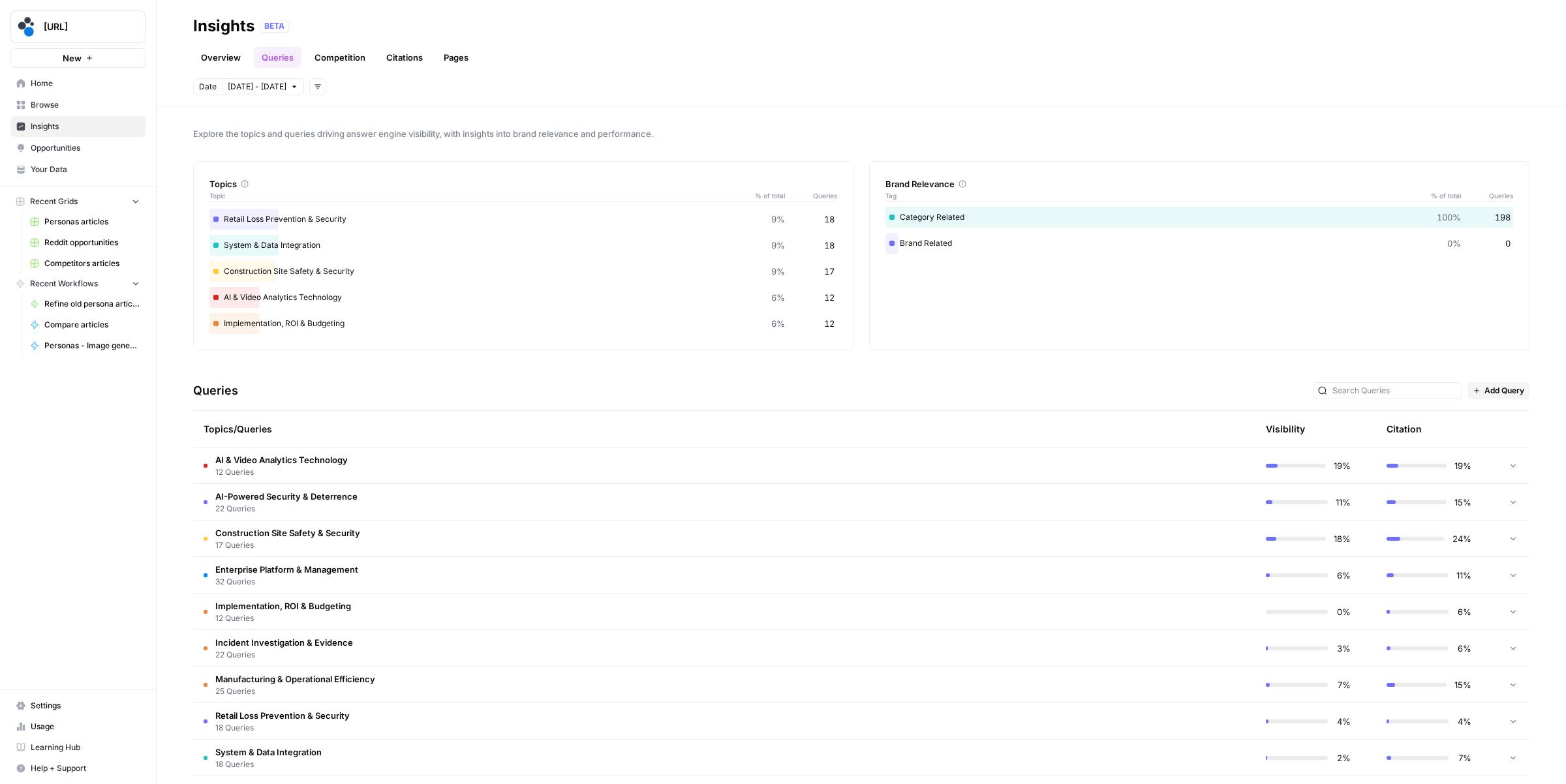
click at [354, 53] on link "Competition" at bounding box center [340, 58] width 66 height 21
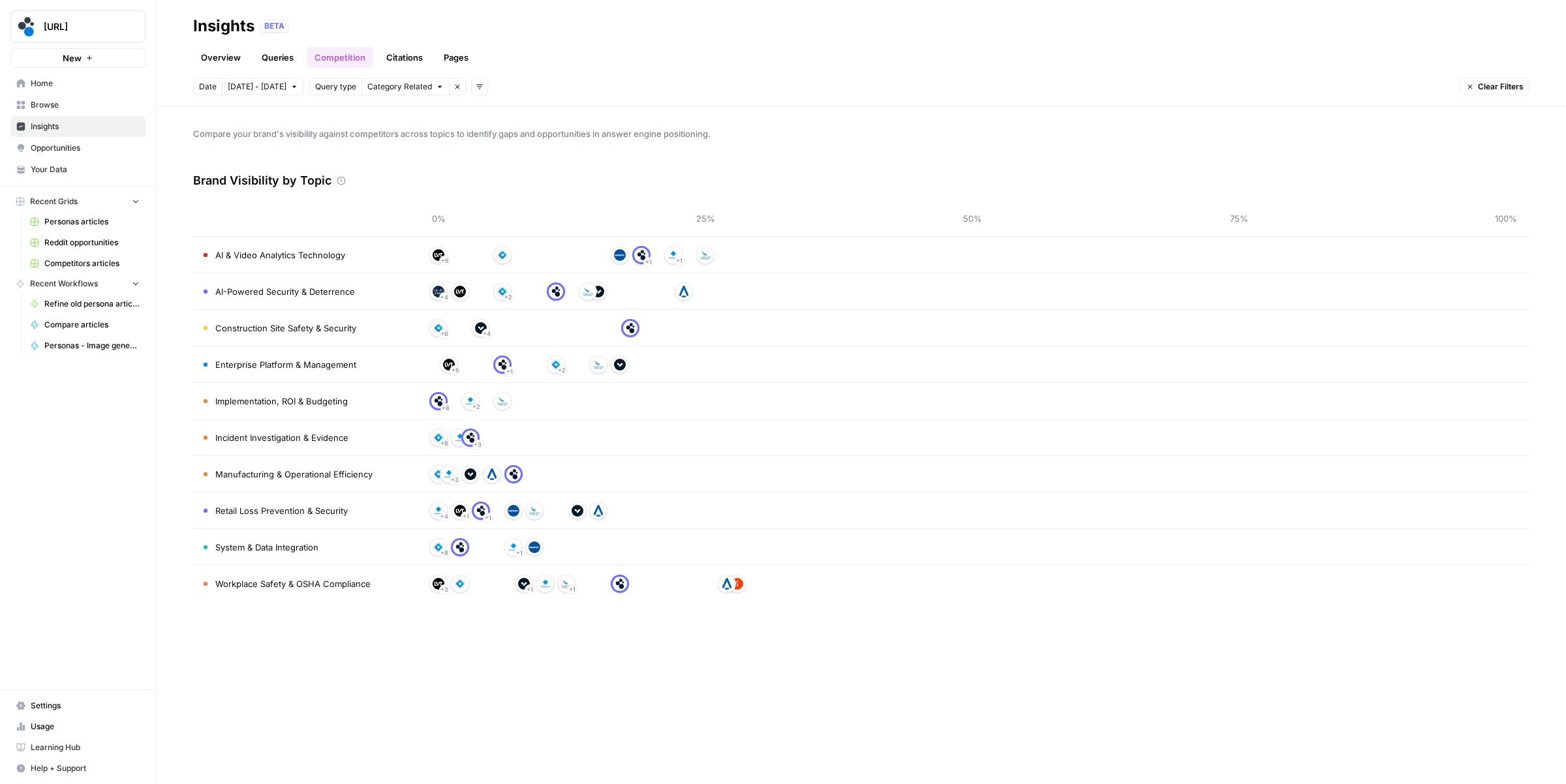
click at [411, 63] on link "Citations" at bounding box center [404, 58] width 52 height 21
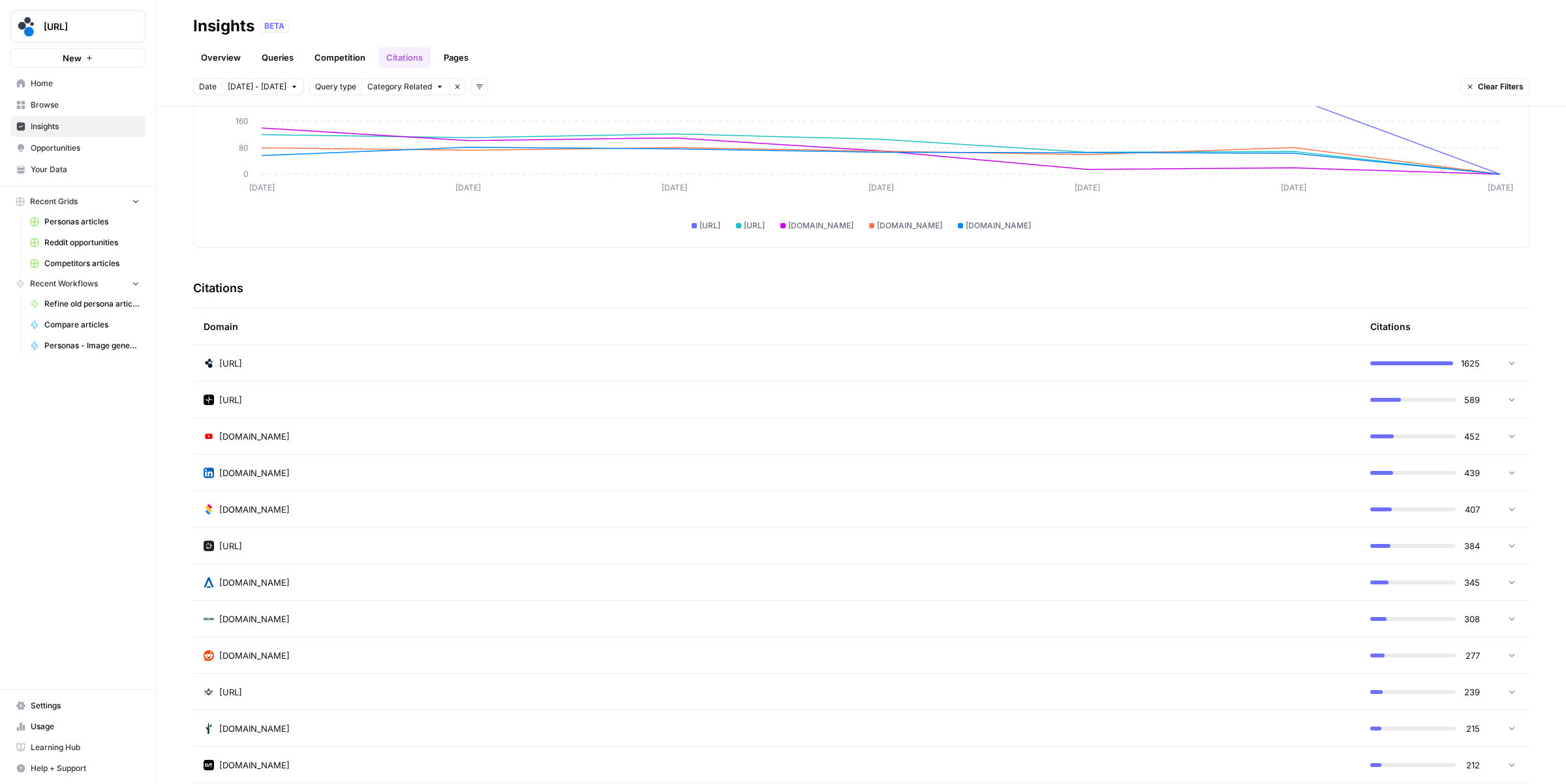
scroll to position [197, 0]
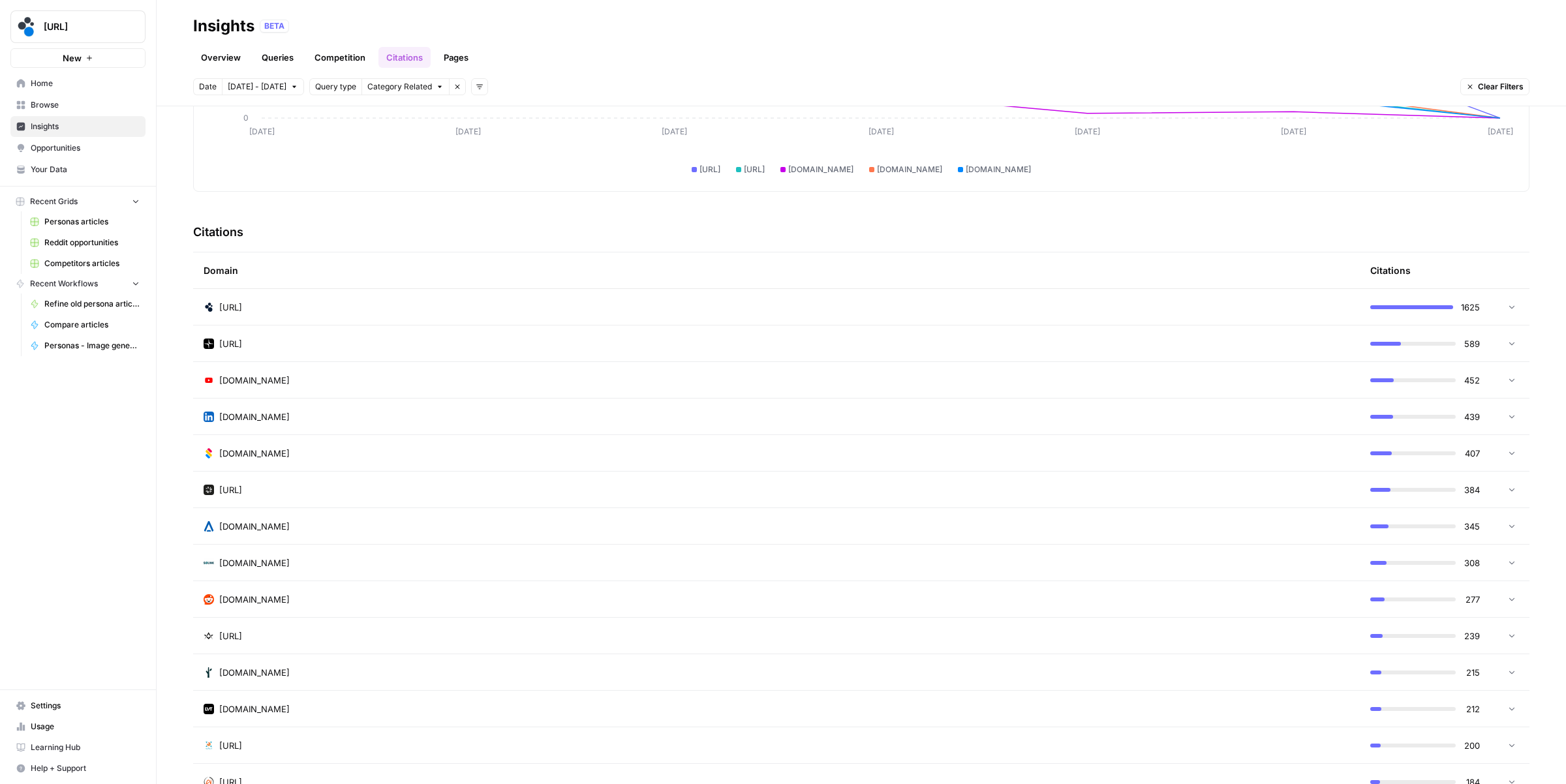
click at [753, 527] on div "avigilon.com" at bounding box center [777, 526] width 1146 height 13
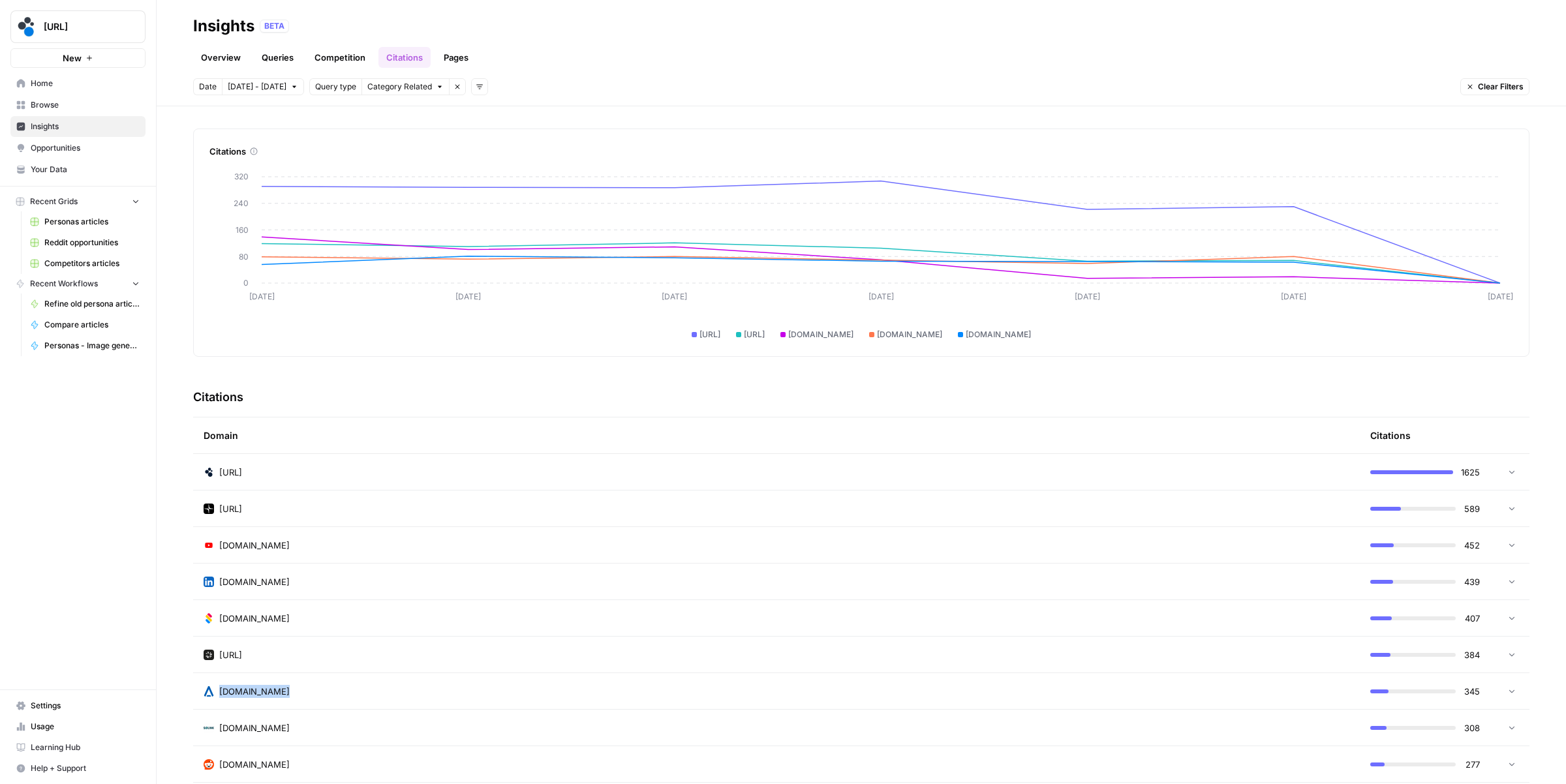
scroll to position [0, 0]
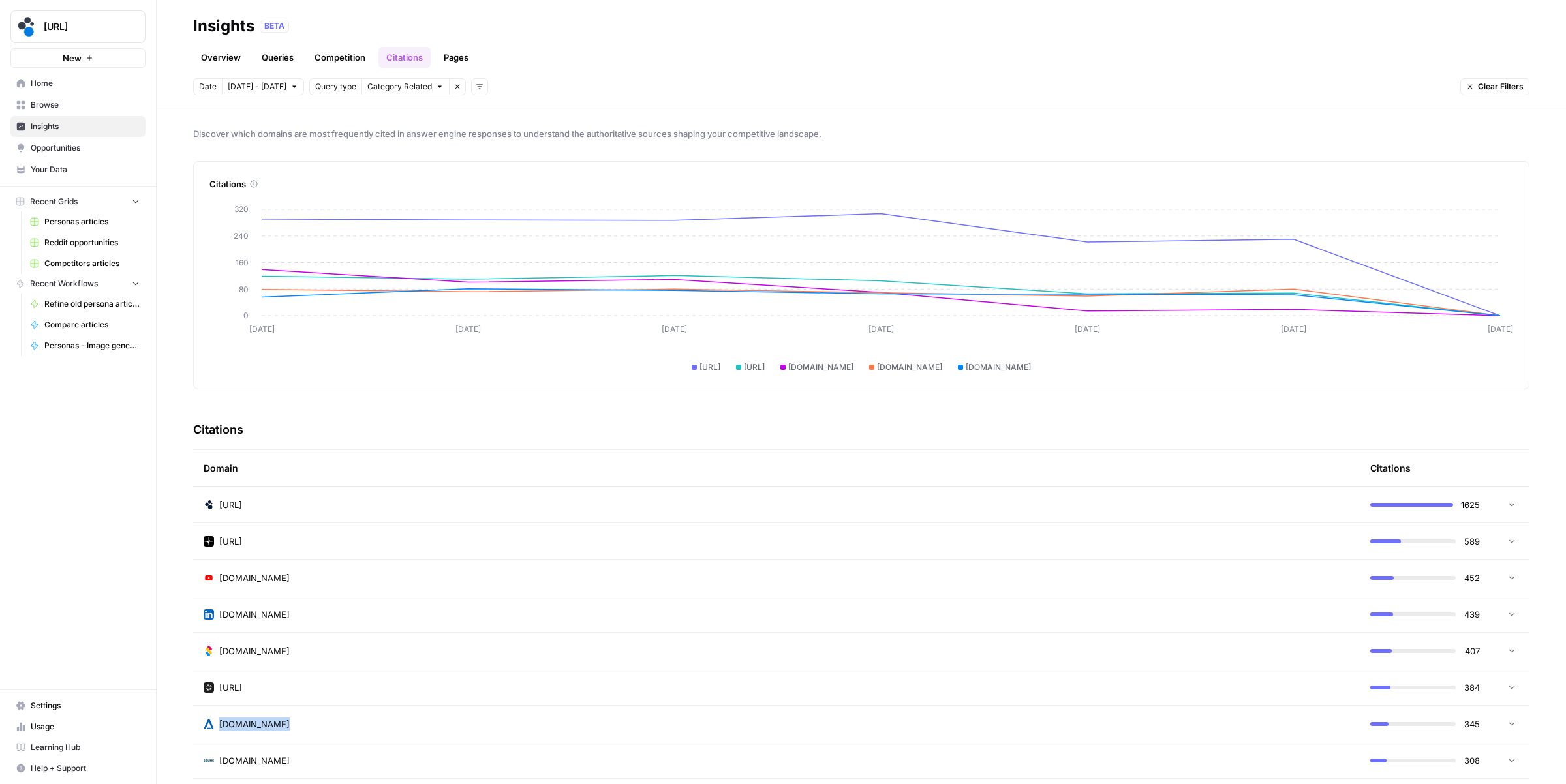
click at [460, 62] on link "Pages" at bounding box center [456, 58] width 41 height 21
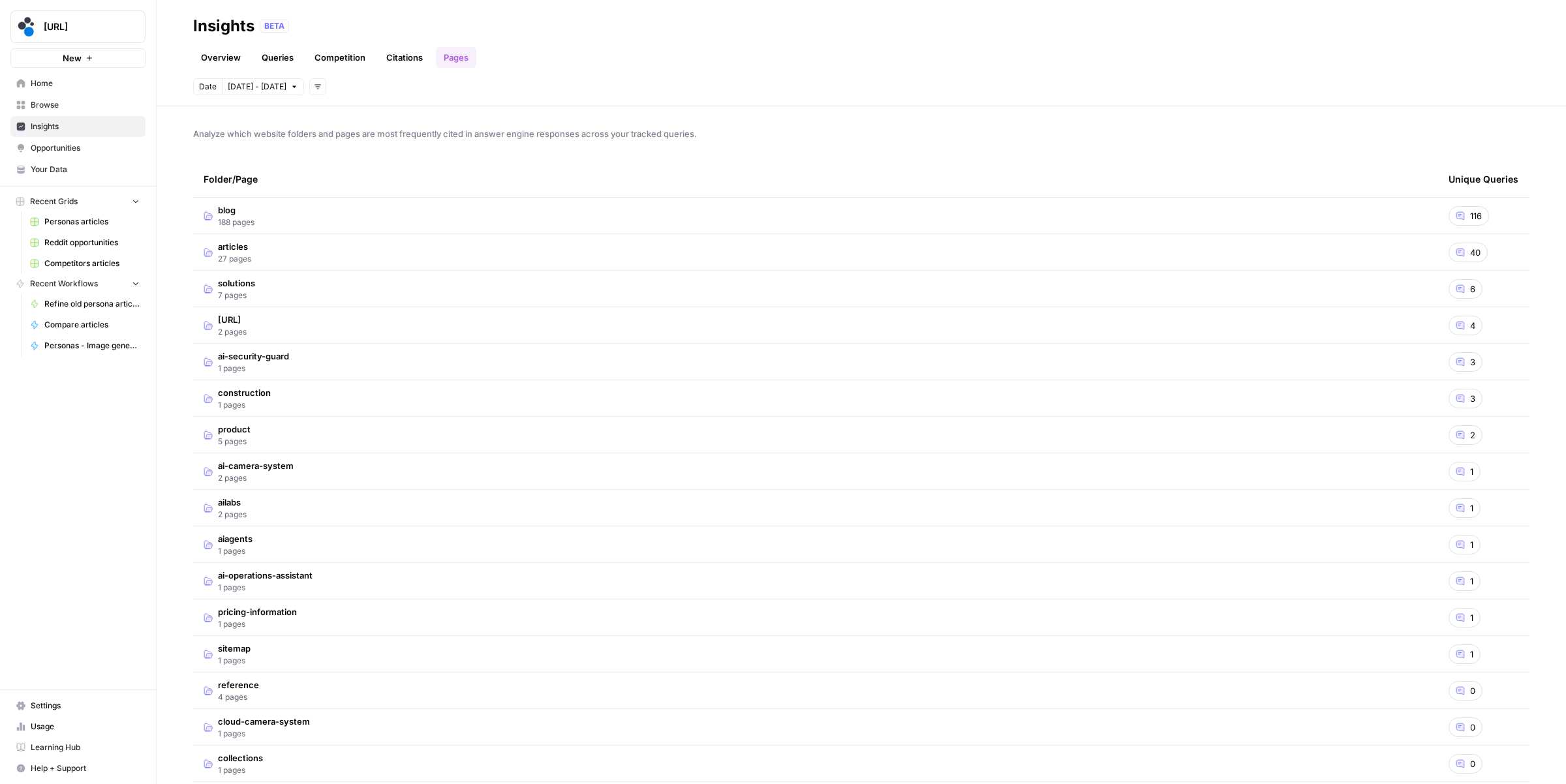
click at [233, 62] on link "Overview" at bounding box center [221, 58] width 56 height 21
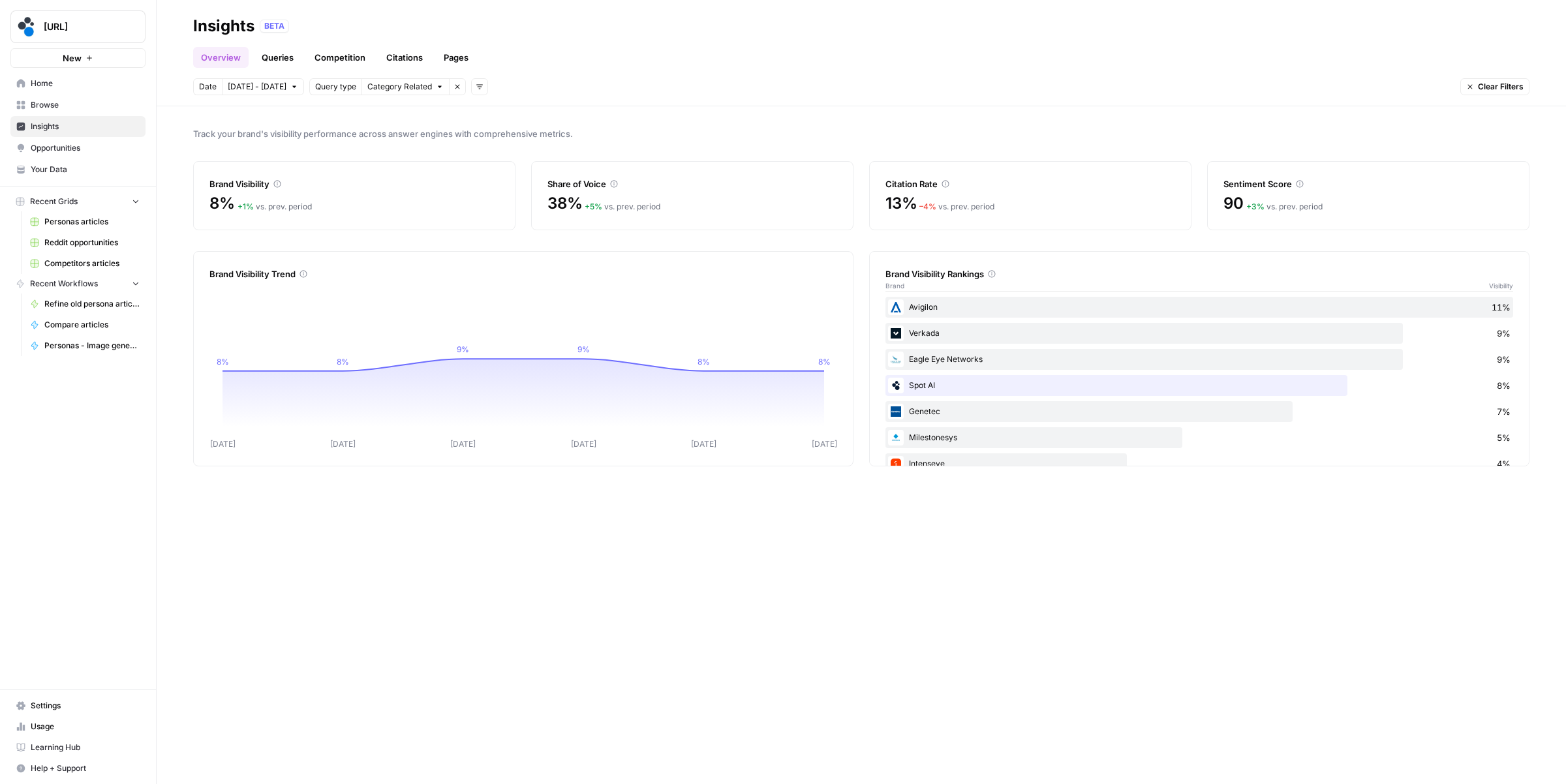
click at [72, 98] on link "Browse" at bounding box center [77, 105] width 135 height 21
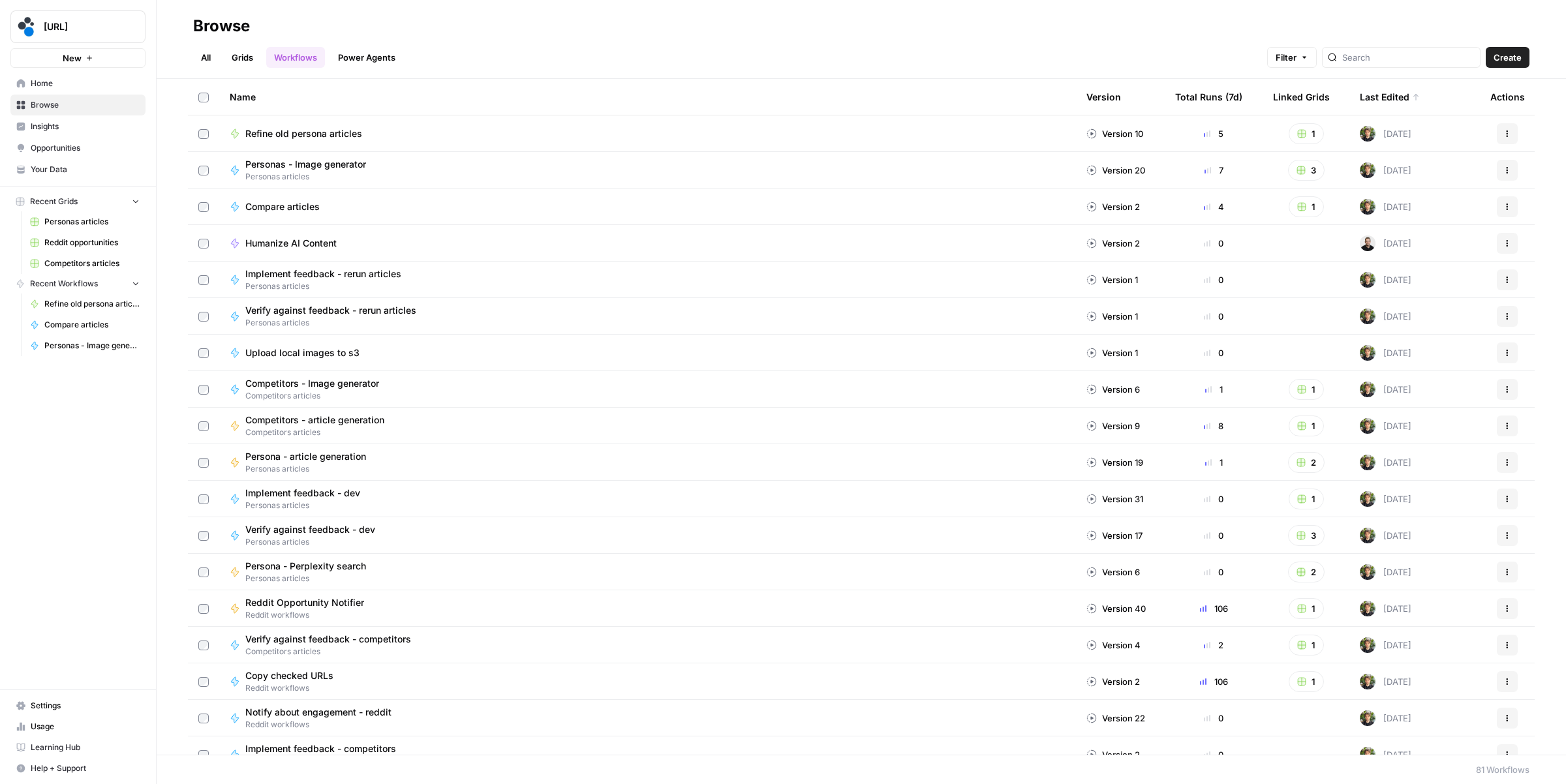
click at [300, 208] on span "Compare articles" at bounding box center [282, 207] width 75 height 13
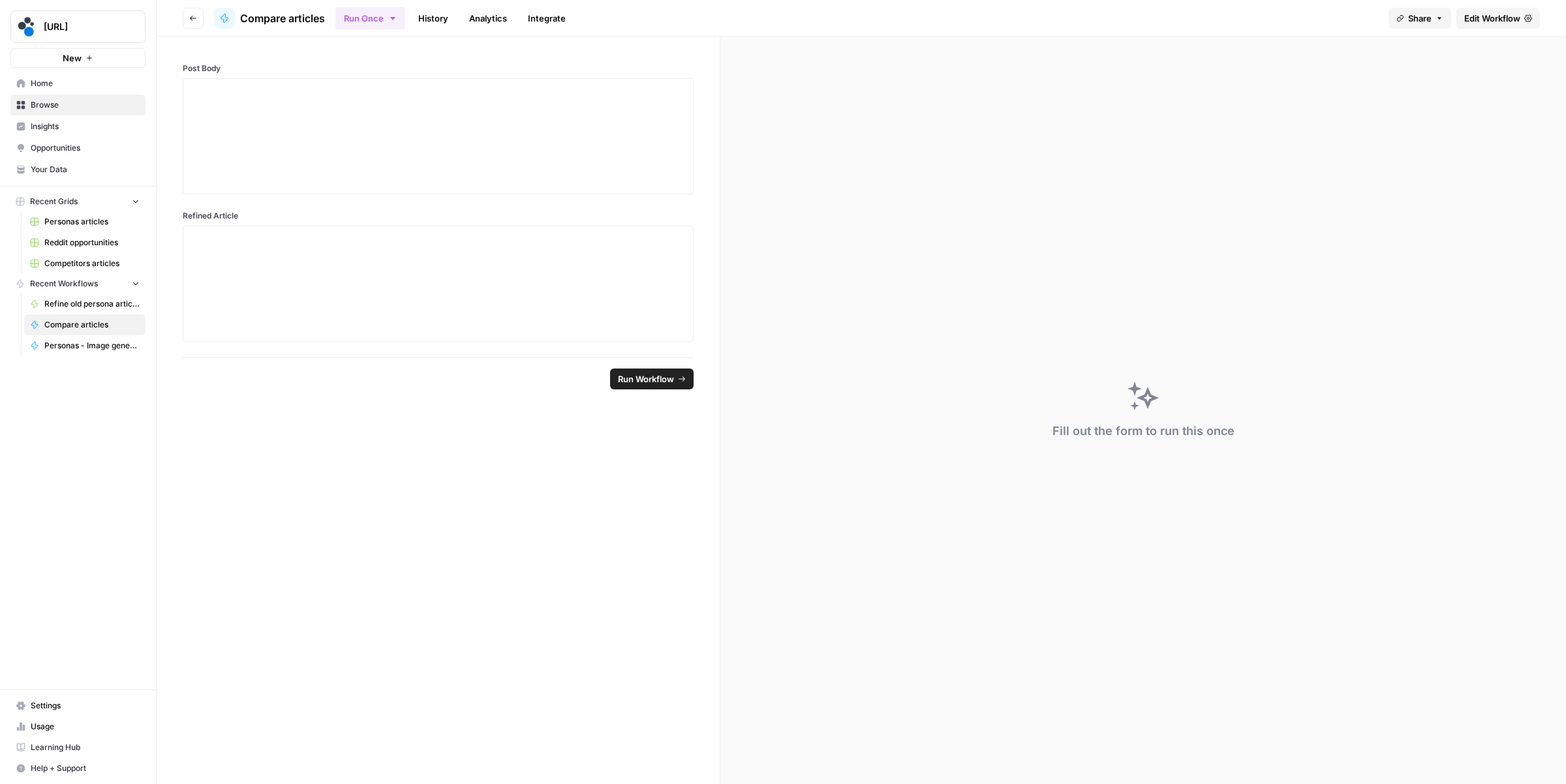
click at [1477, 11] on span "Edit Workflow" at bounding box center [1491, 18] width 56 height 13
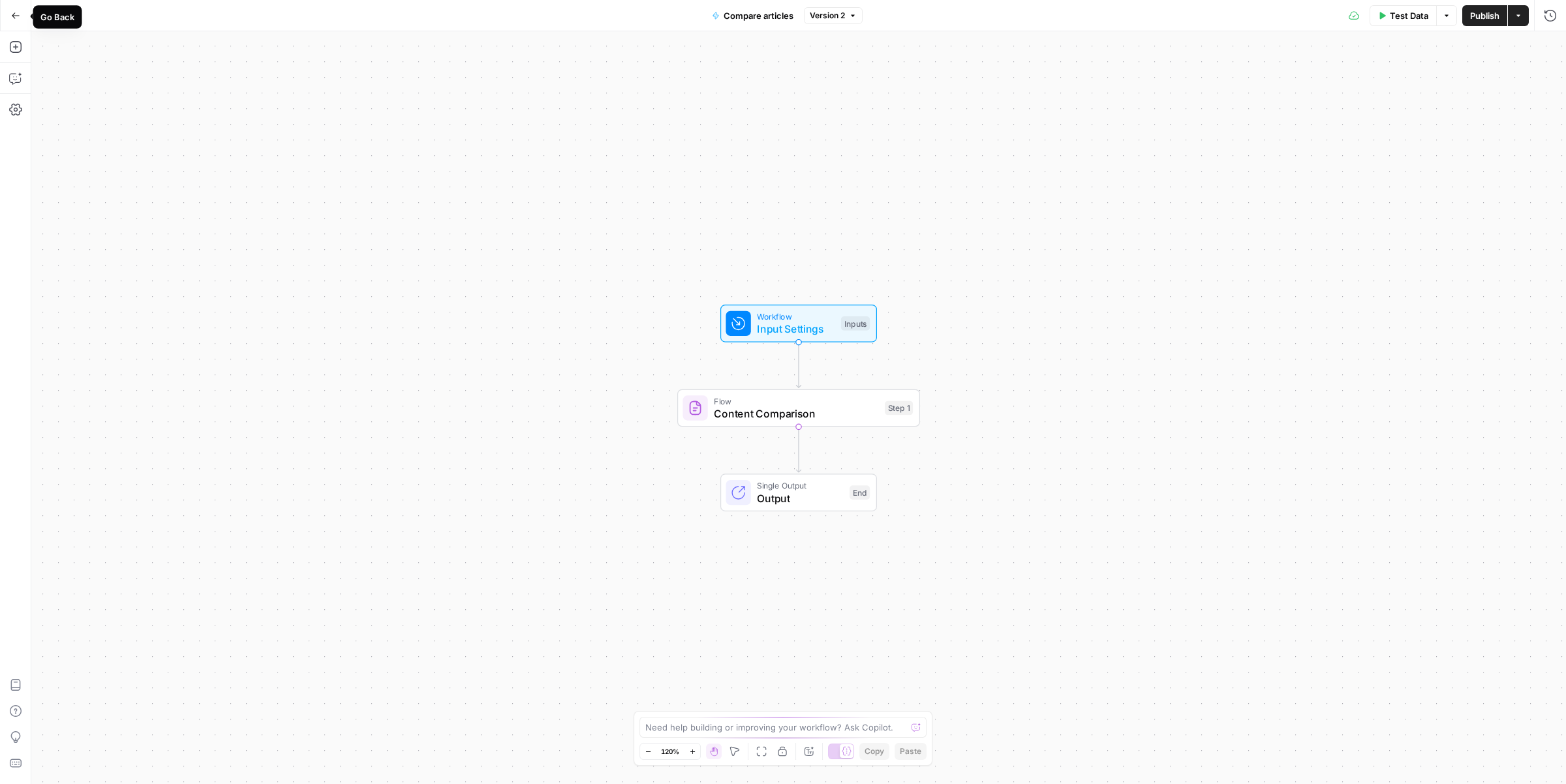
click at [16, 12] on icon "button" at bounding box center [16, 16] width 9 height 9
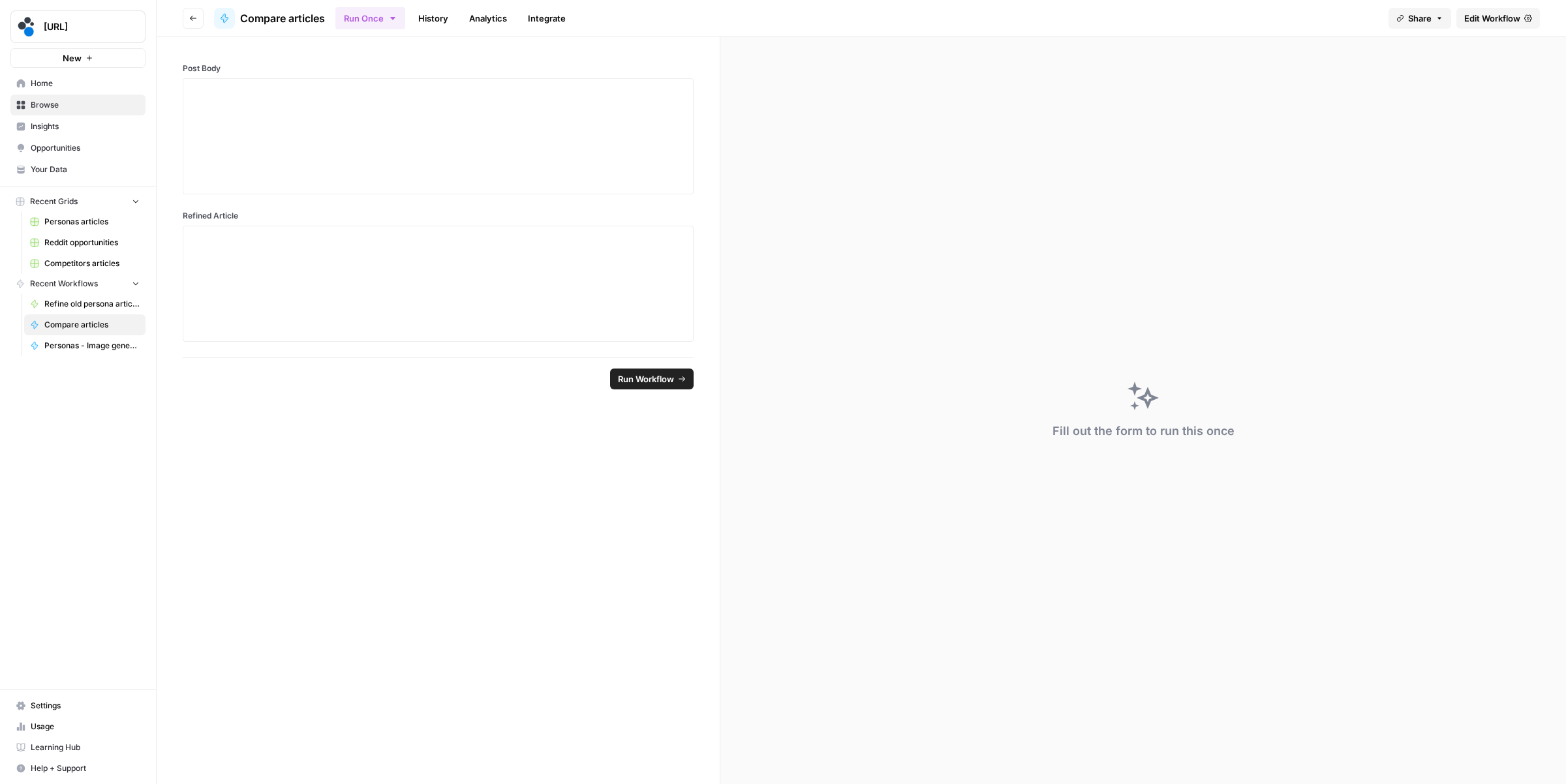
click at [69, 106] on span "Browse" at bounding box center [84, 105] width 109 height 11
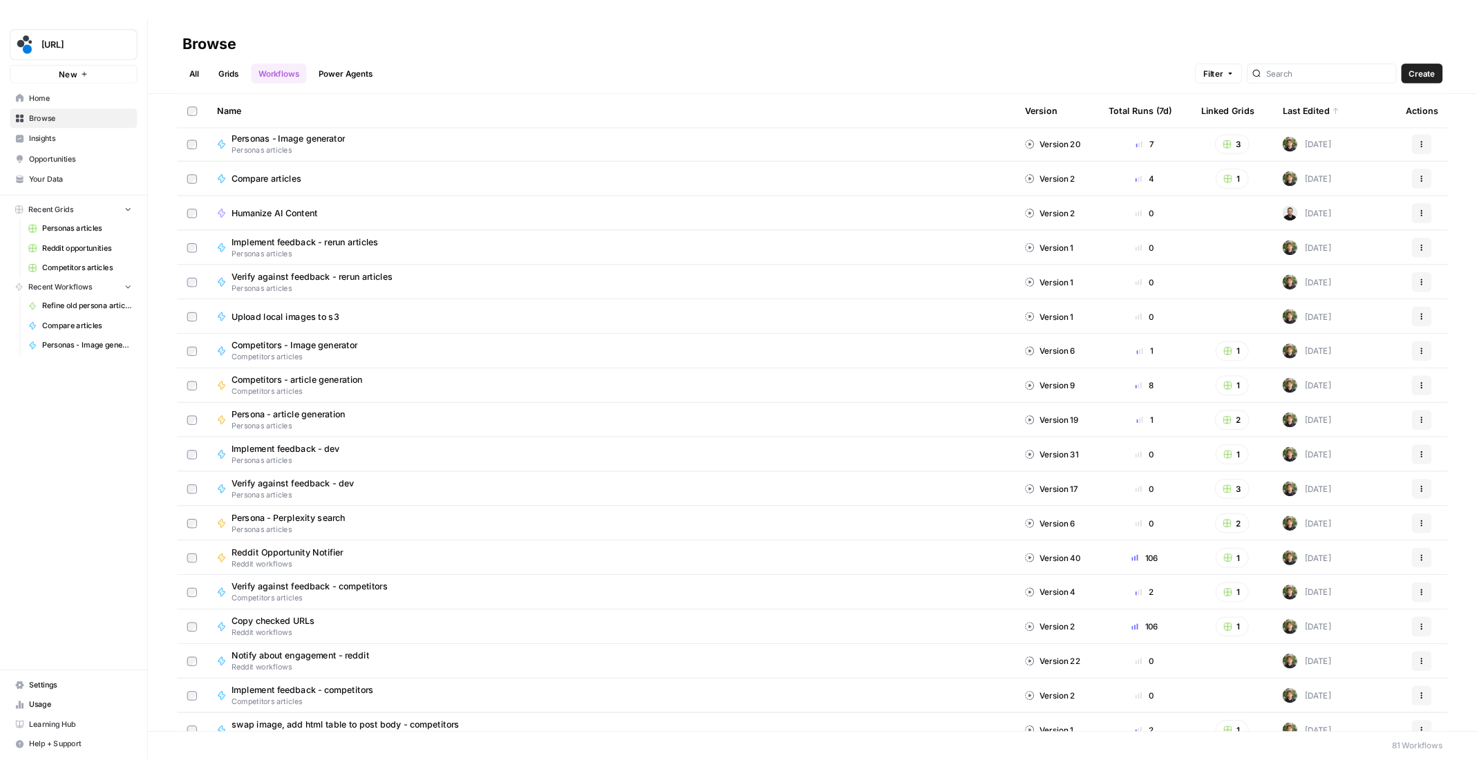
scroll to position [41, 0]
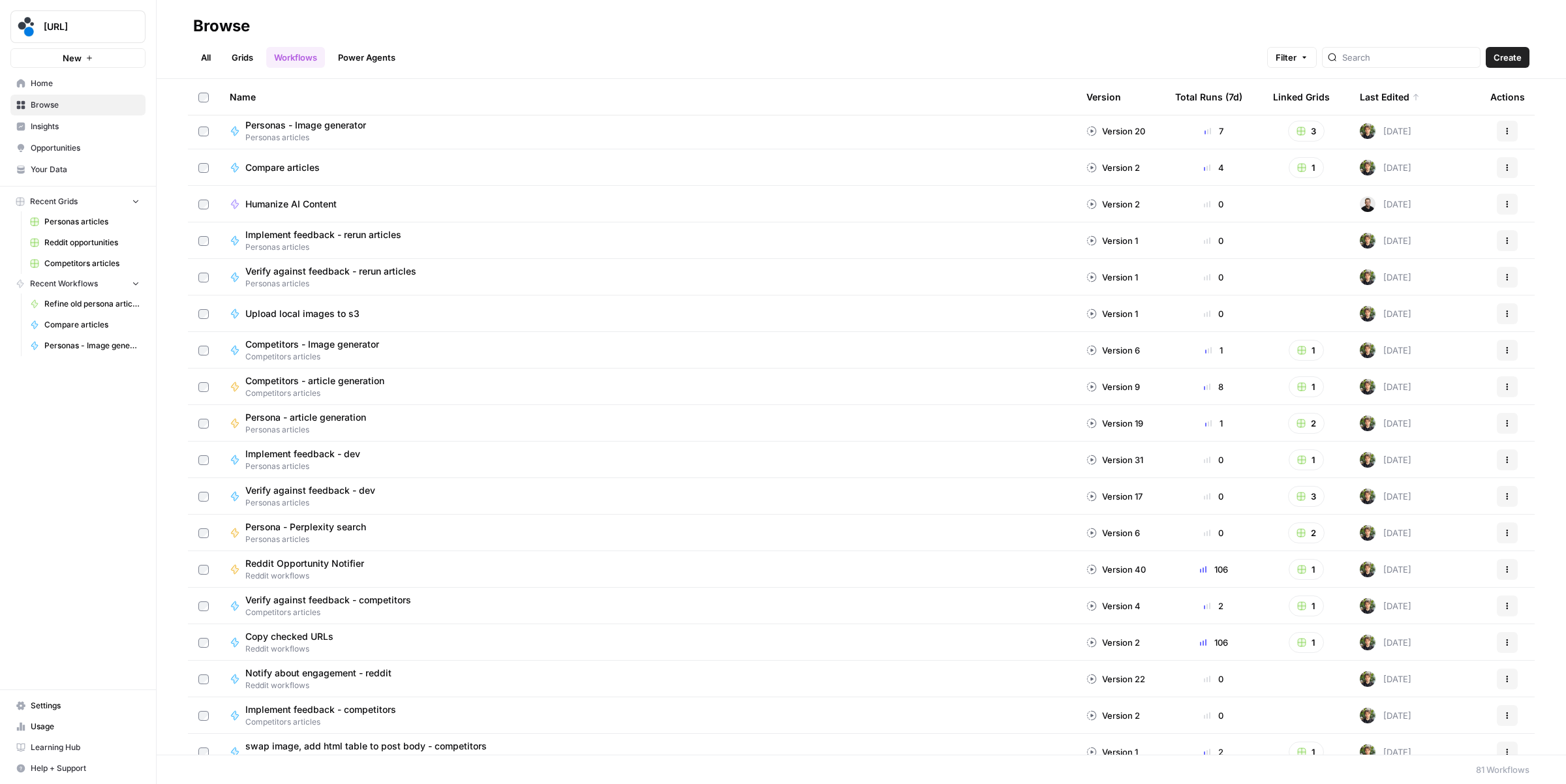
click at [468, 236] on div "Implement feedback - rerun articles Personas articles" at bounding box center [647, 241] width 835 height 25
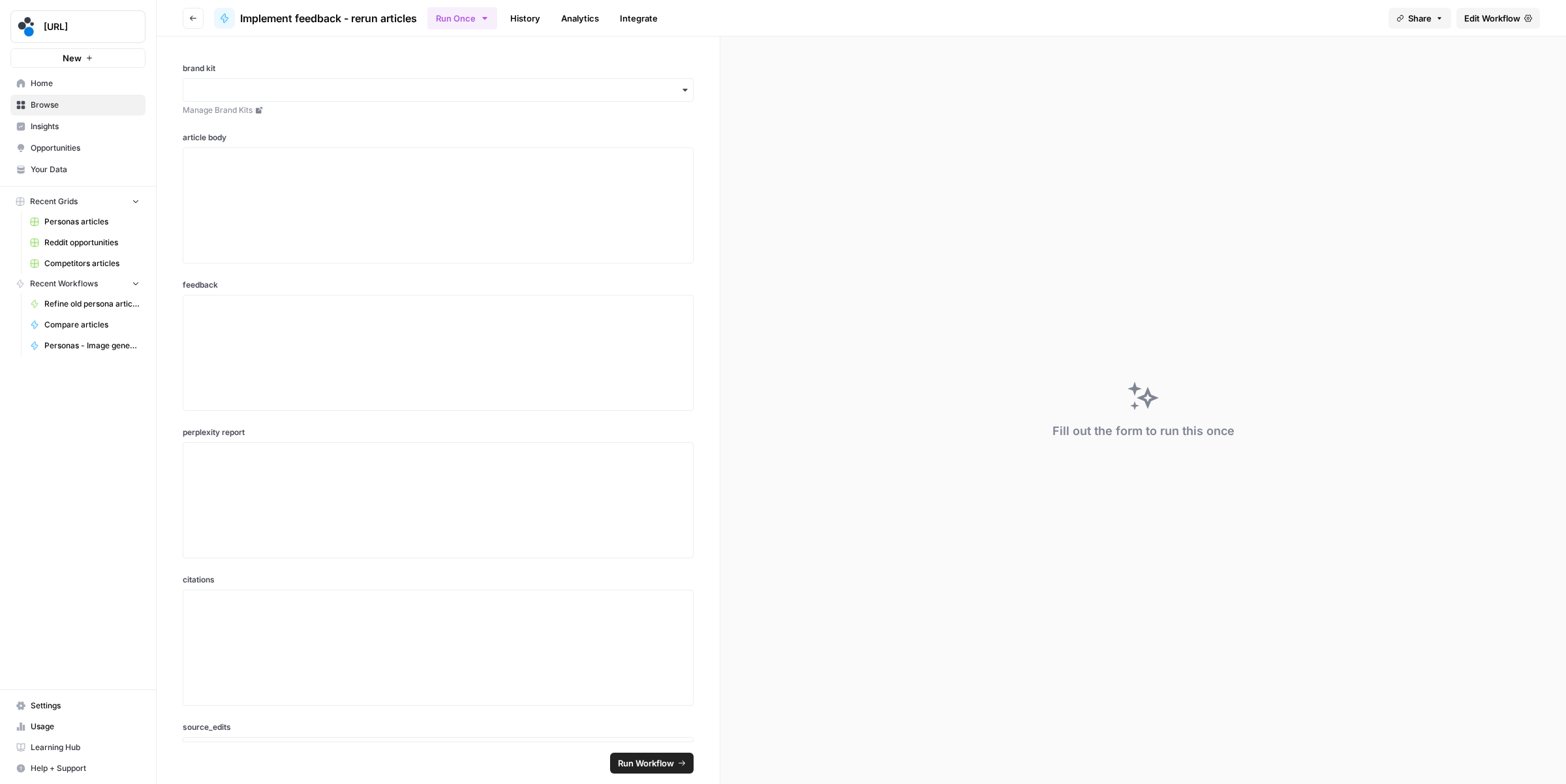
click at [199, 11] on button "Go back" at bounding box center [193, 18] width 21 height 21
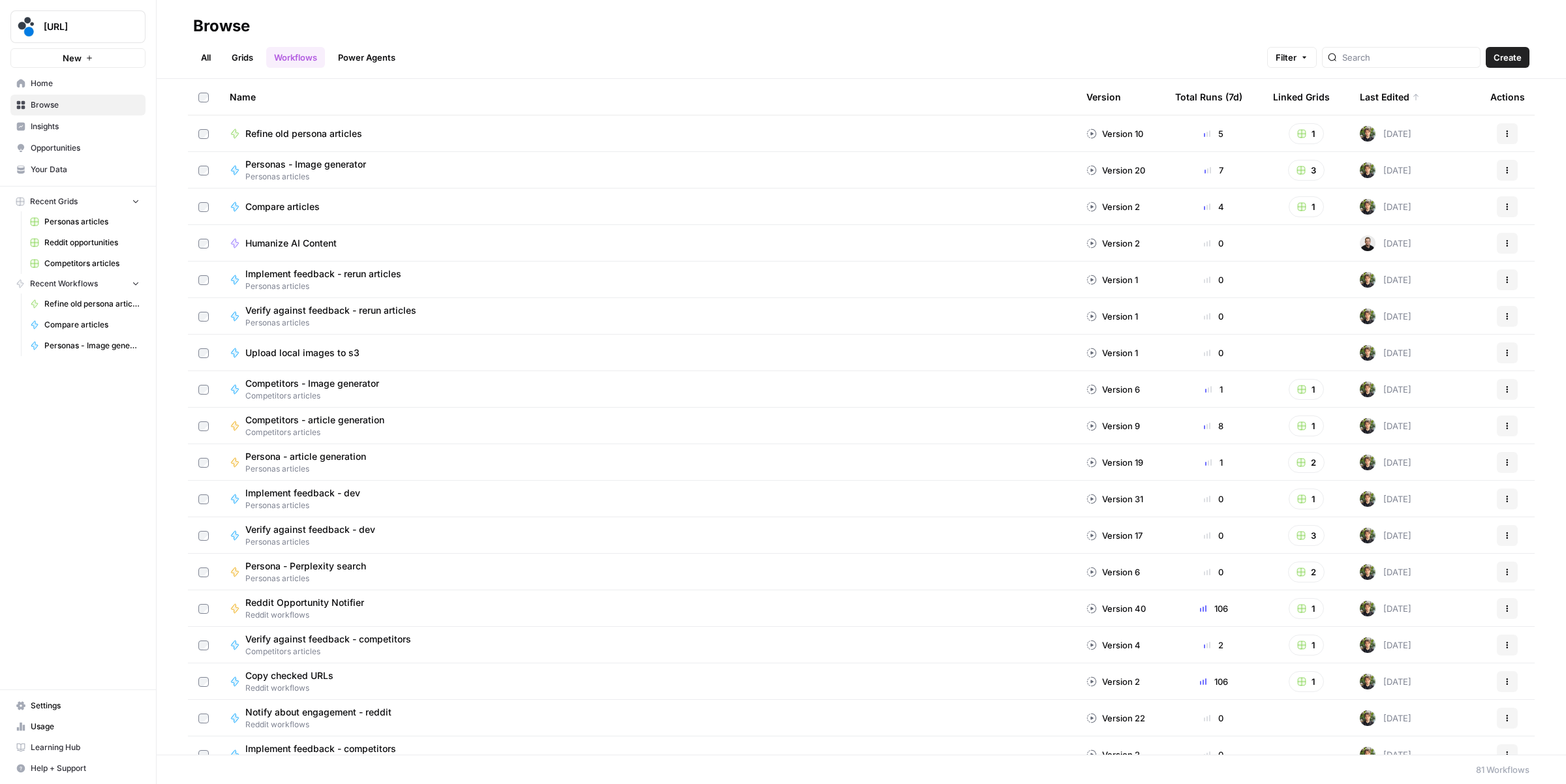
click at [293, 134] on span "Refine old persona articles" at bounding box center [304, 134] width 117 height 13
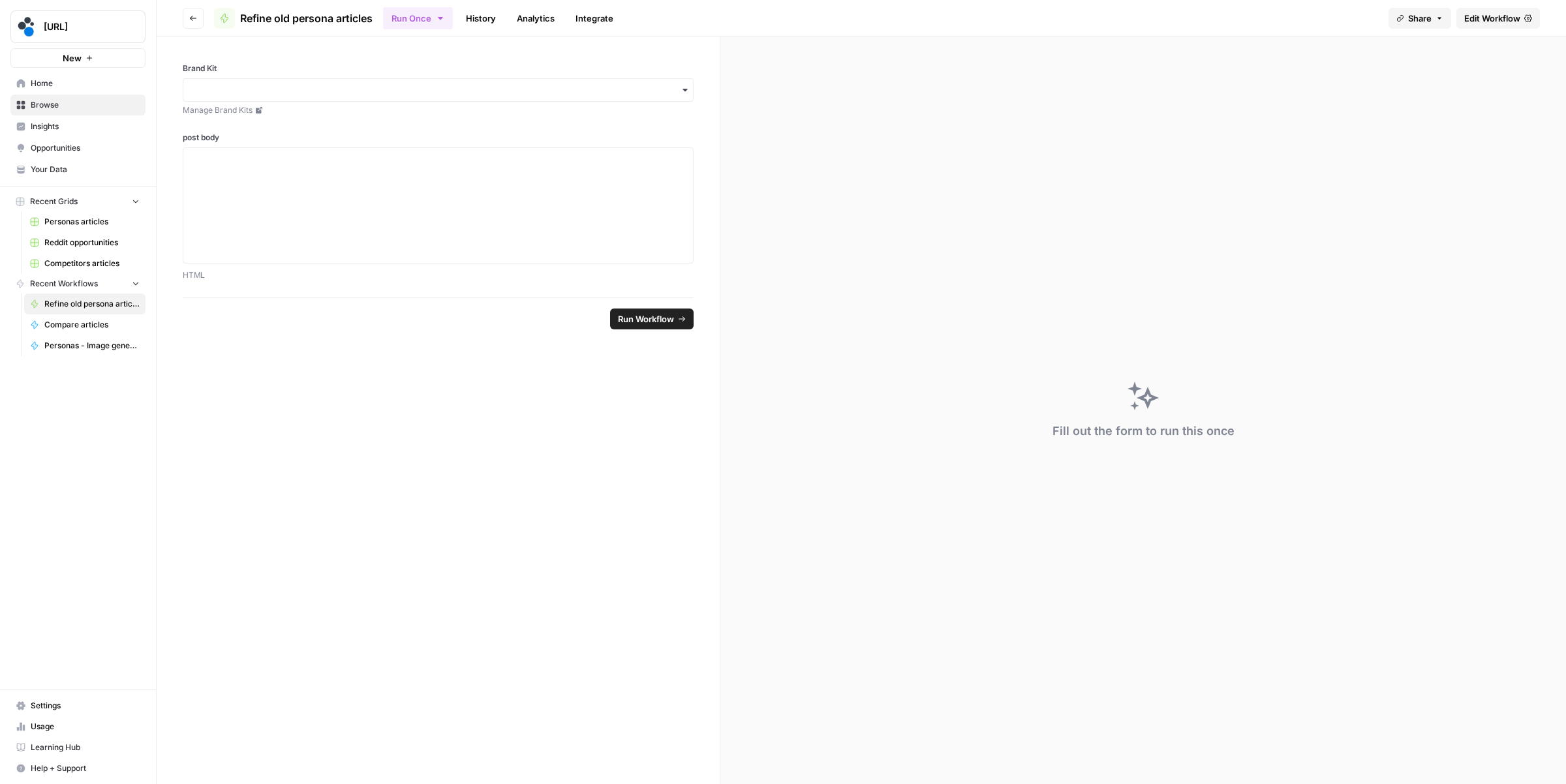
click at [1491, 15] on span "Edit Workflow" at bounding box center [1491, 18] width 56 height 13
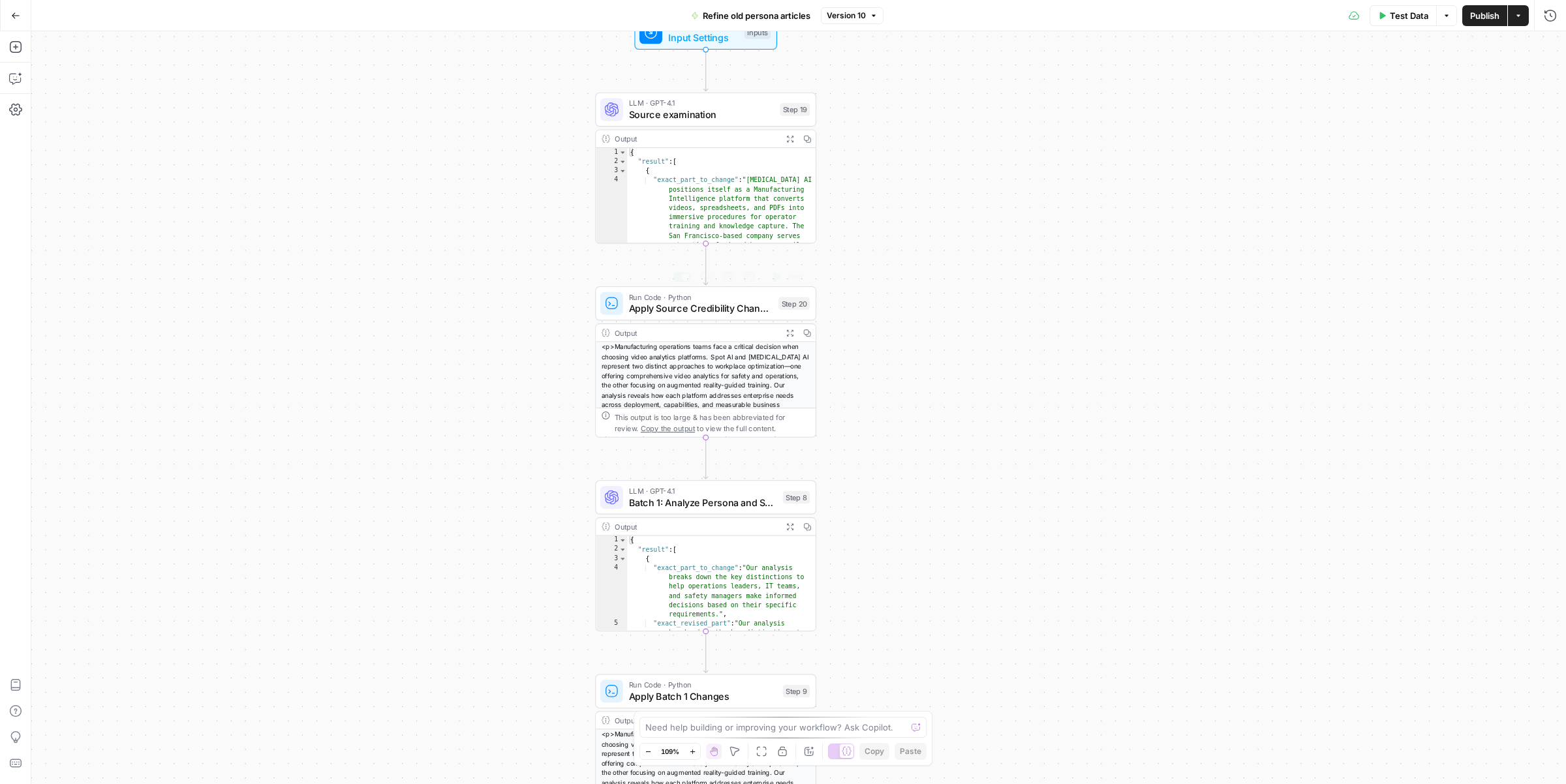
click at [736, 307] on span "Apply Source Credibility Changes" at bounding box center [700, 308] width 144 height 14
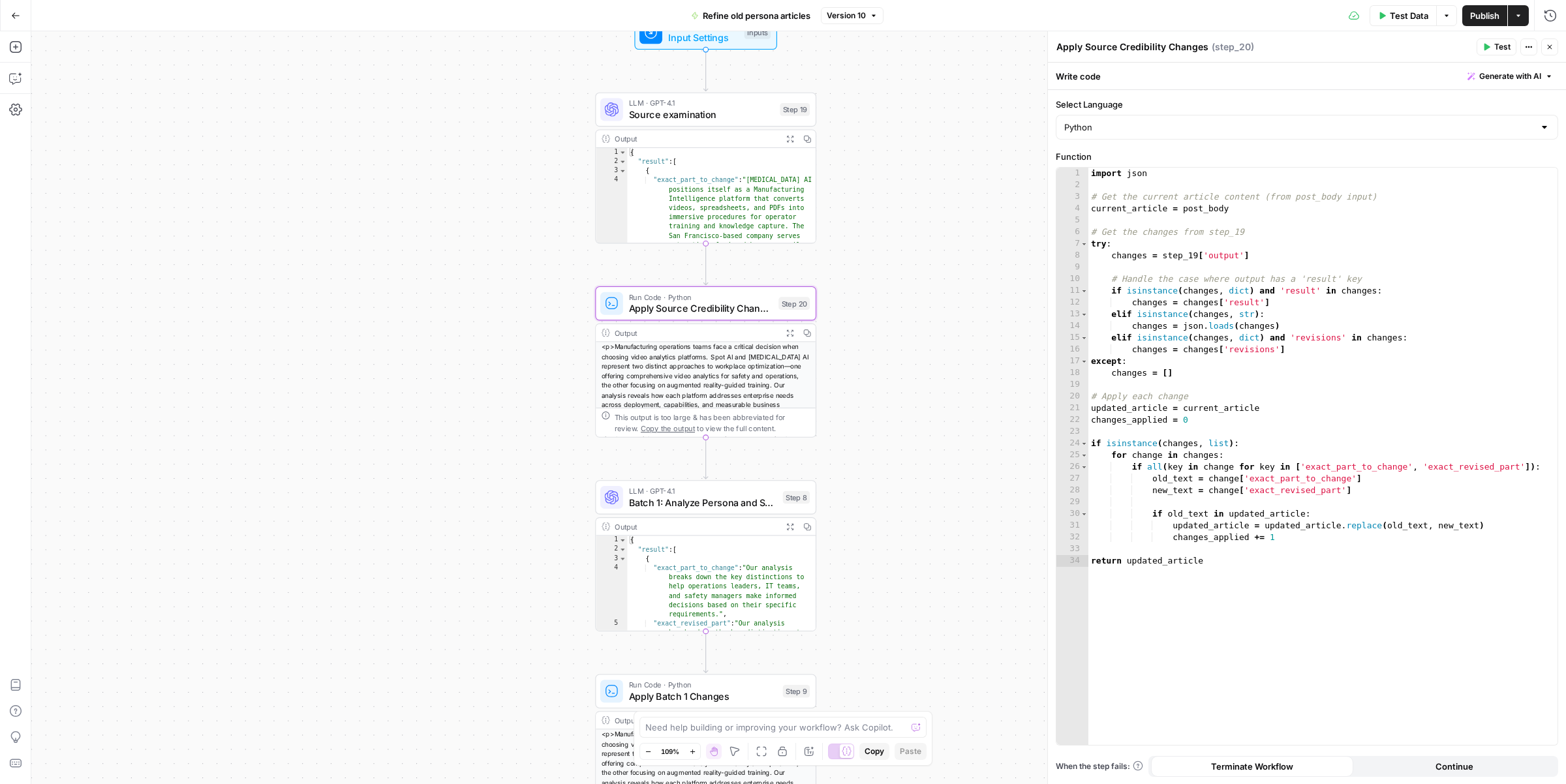
click at [398, 703] on div "Workflow Input Settings Inputs LLM · GPT-4.1 Source examination Step 19 Output …" at bounding box center [798, 407] width 1534 height 752
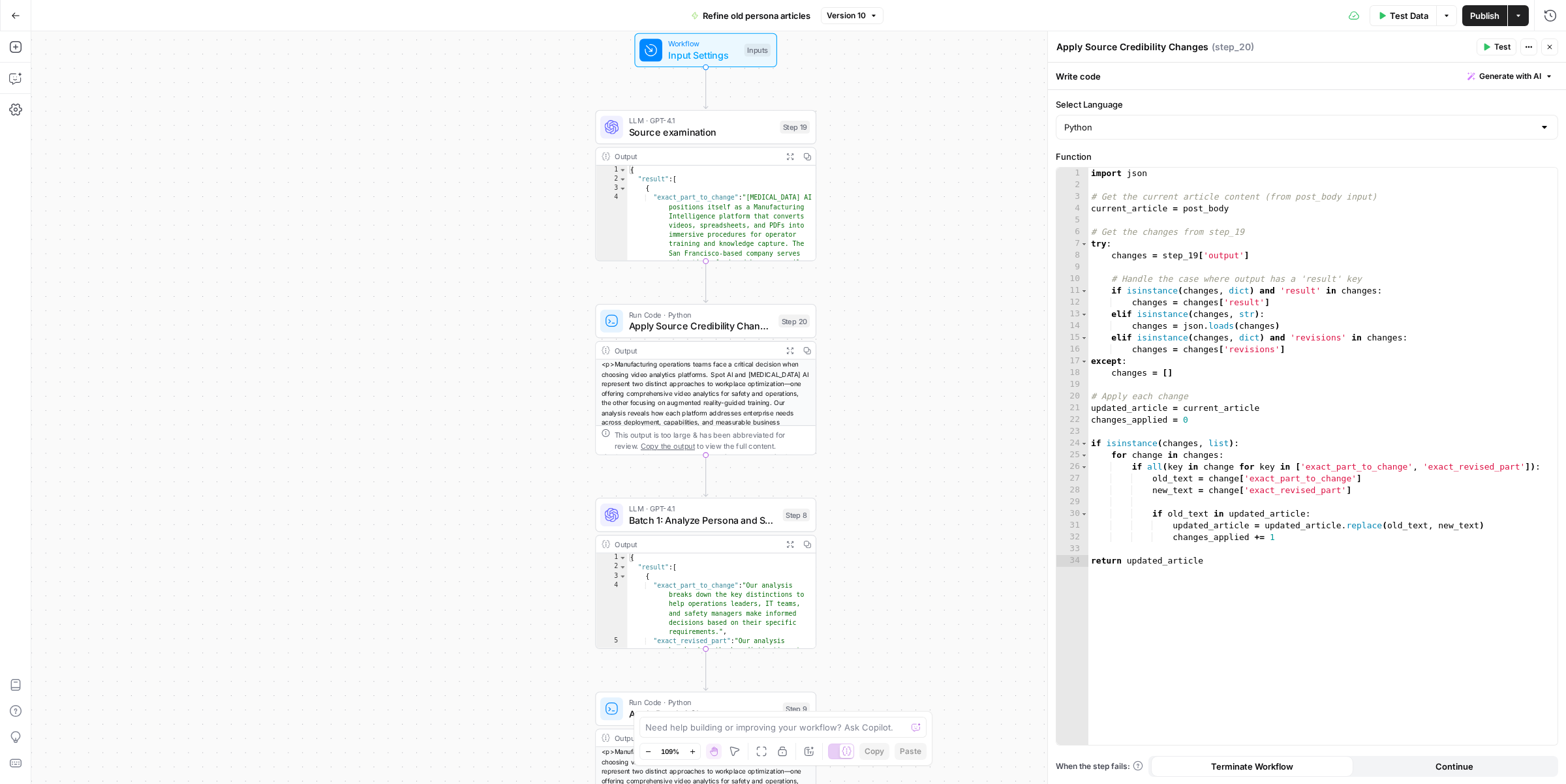
drag, startPoint x: 442, startPoint y: 525, endPoint x: 442, endPoint y: 564, distance: 39.0
click at [442, 564] on div "Workflow Input Settings Inputs LLM · GPT-4.1 Source examination Step 19 Output …" at bounding box center [798, 407] width 1534 height 752
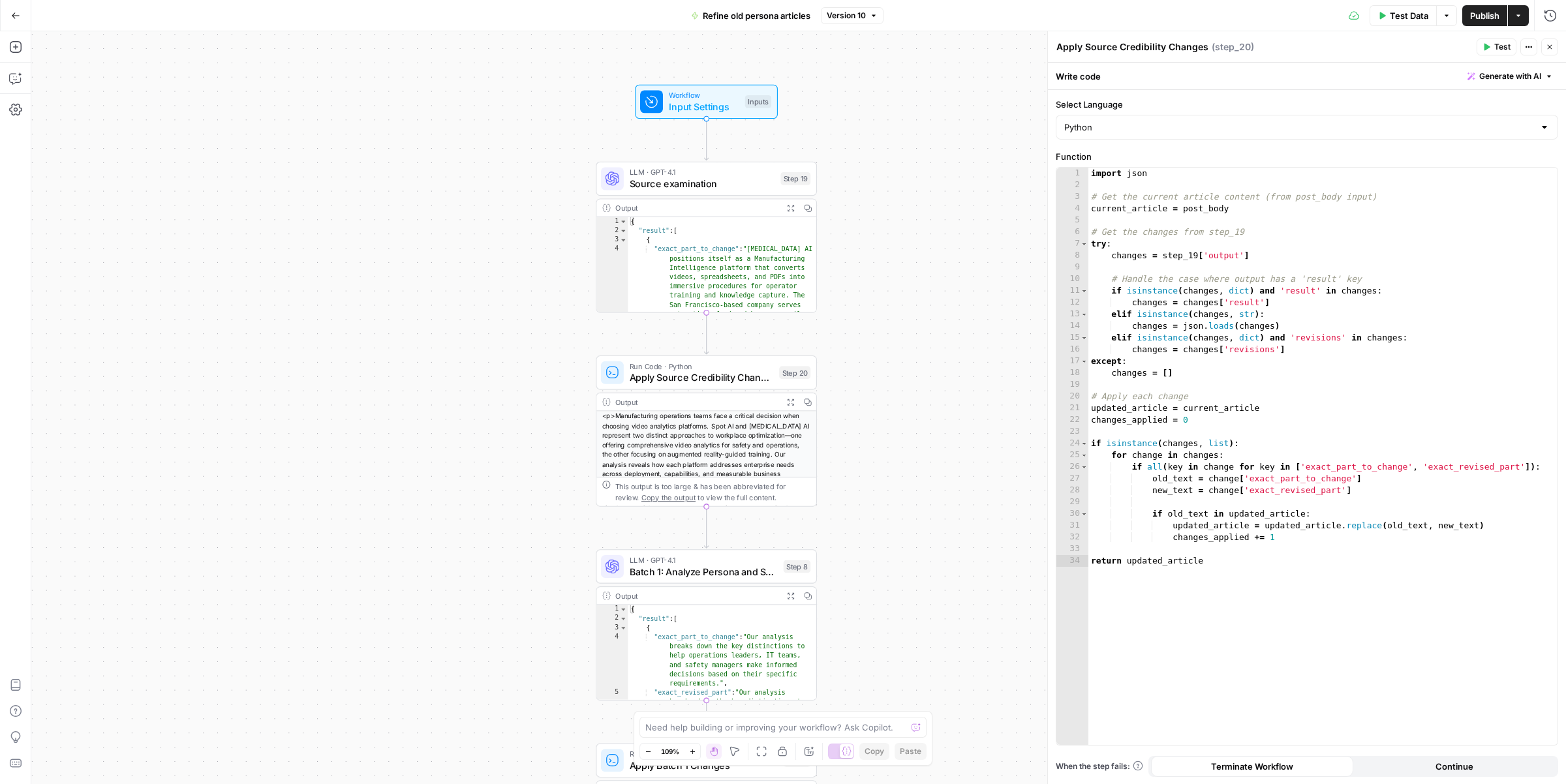
drag, startPoint x: 459, startPoint y: 605, endPoint x: 456, endPoint y: 632, distance: 27.2
click at [457, 632] on div "Workflow Input Settings Inputs LLM · GPT-4.1 Source examination Step 19 Output …" at bounding box center [798, 407] width 1534 height 752
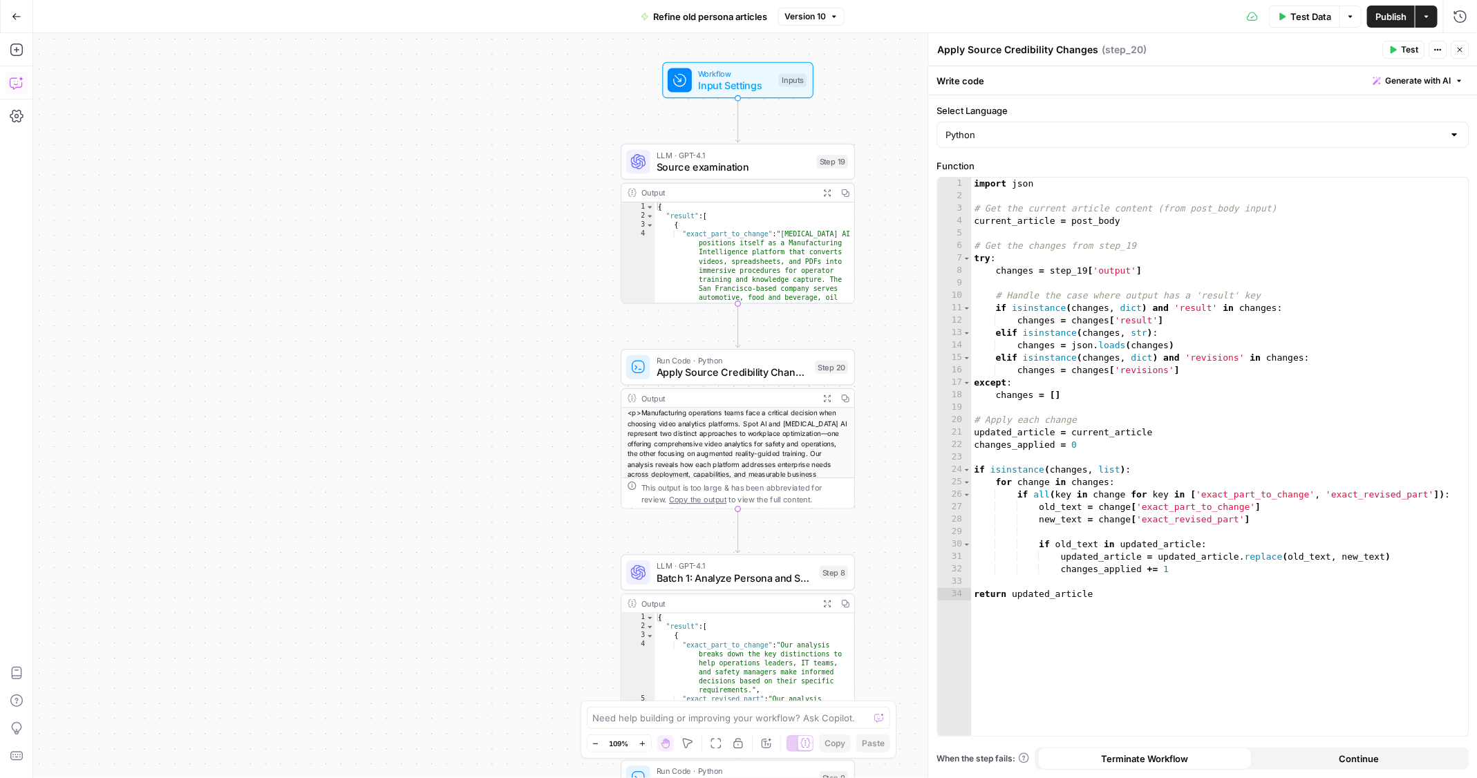
click at [16, 79] on icon "button" at bounding box center [17, 83] width 14 height 14
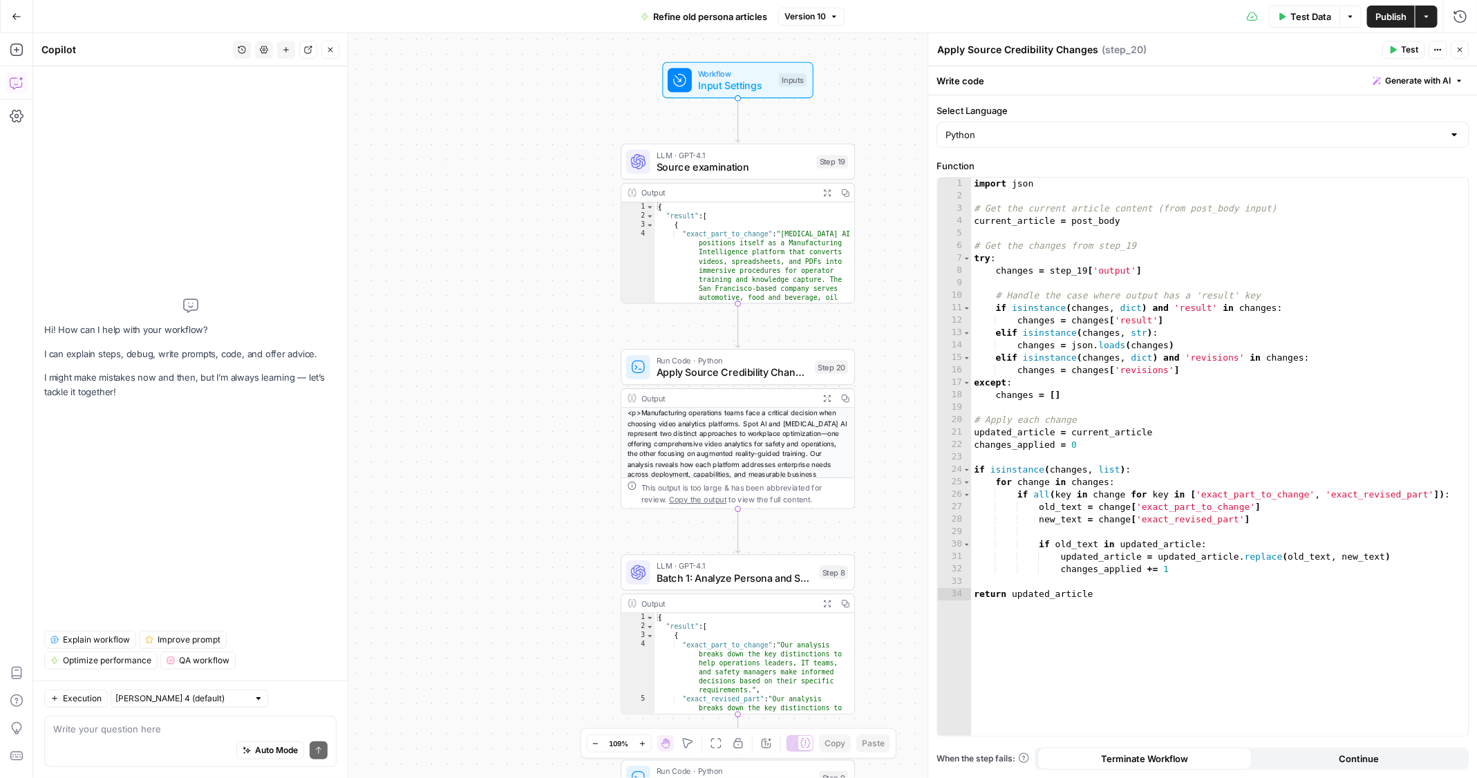
click at [118, 737] on div "Auto Mode Send" at bounding box center [190, 751] width 274 height 30
click at [129, 737] on div "Auto Mode Send" at bounding box center [190, 751] width 274 height 30
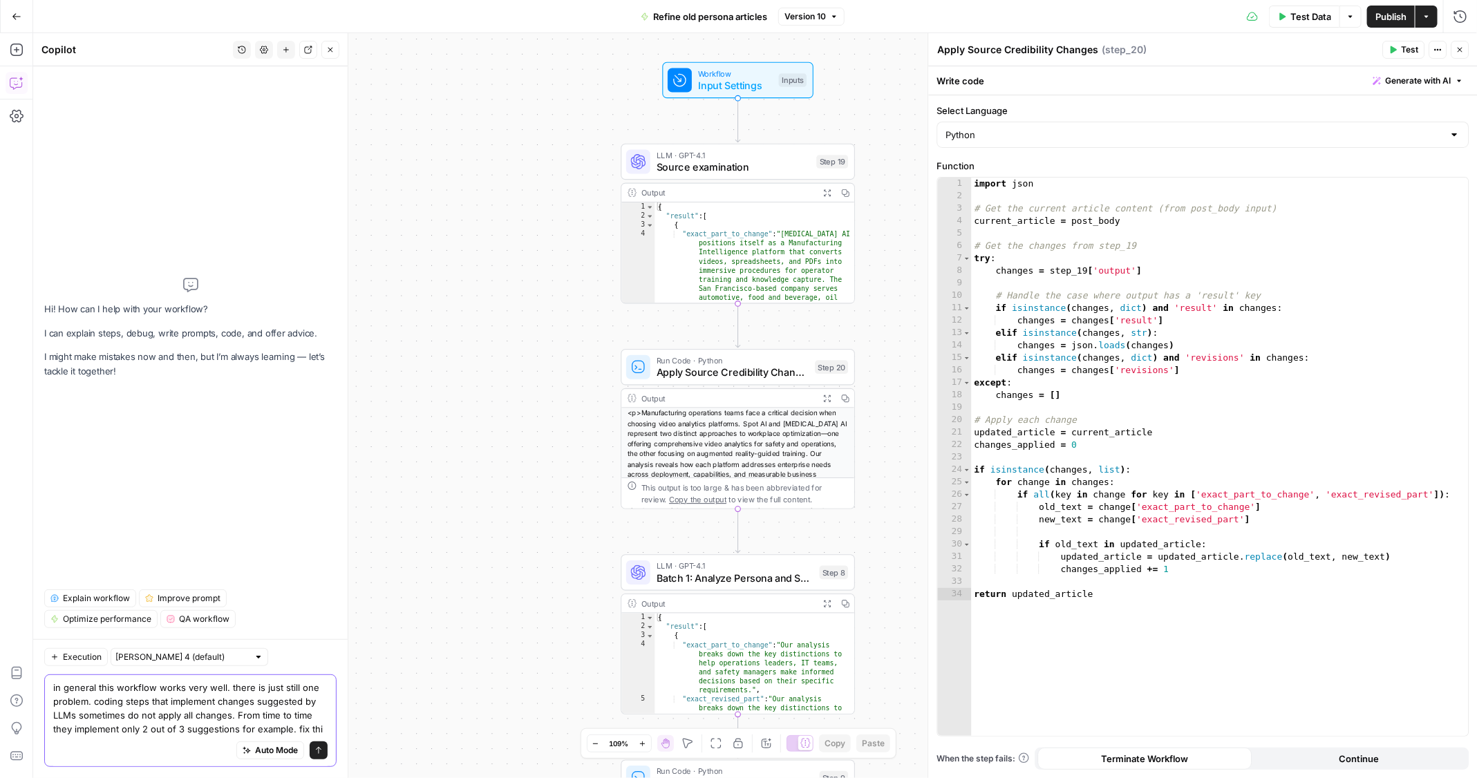
type textarea "in general this workflow works very well. there is just still one problem. codi…"
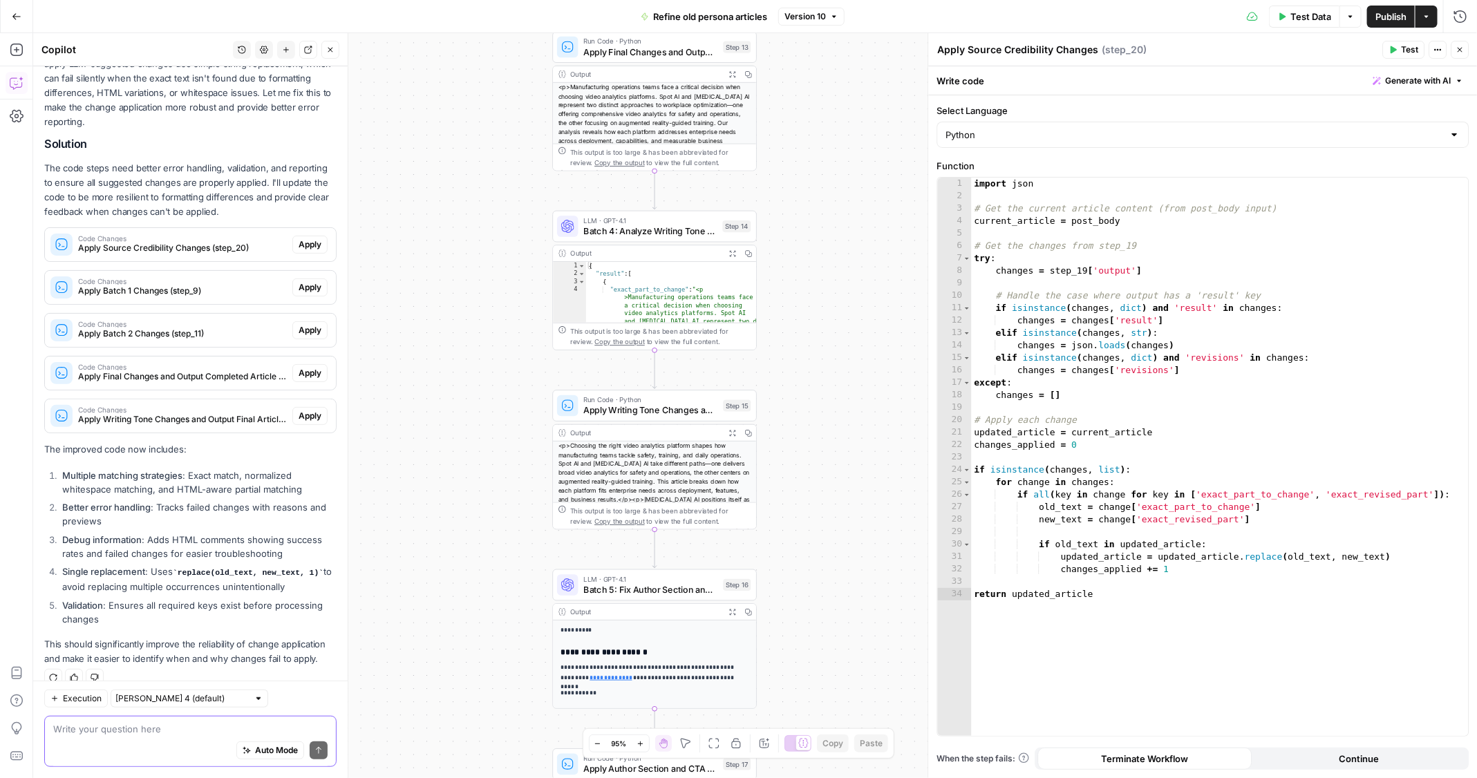
scroll to position [200, 0]
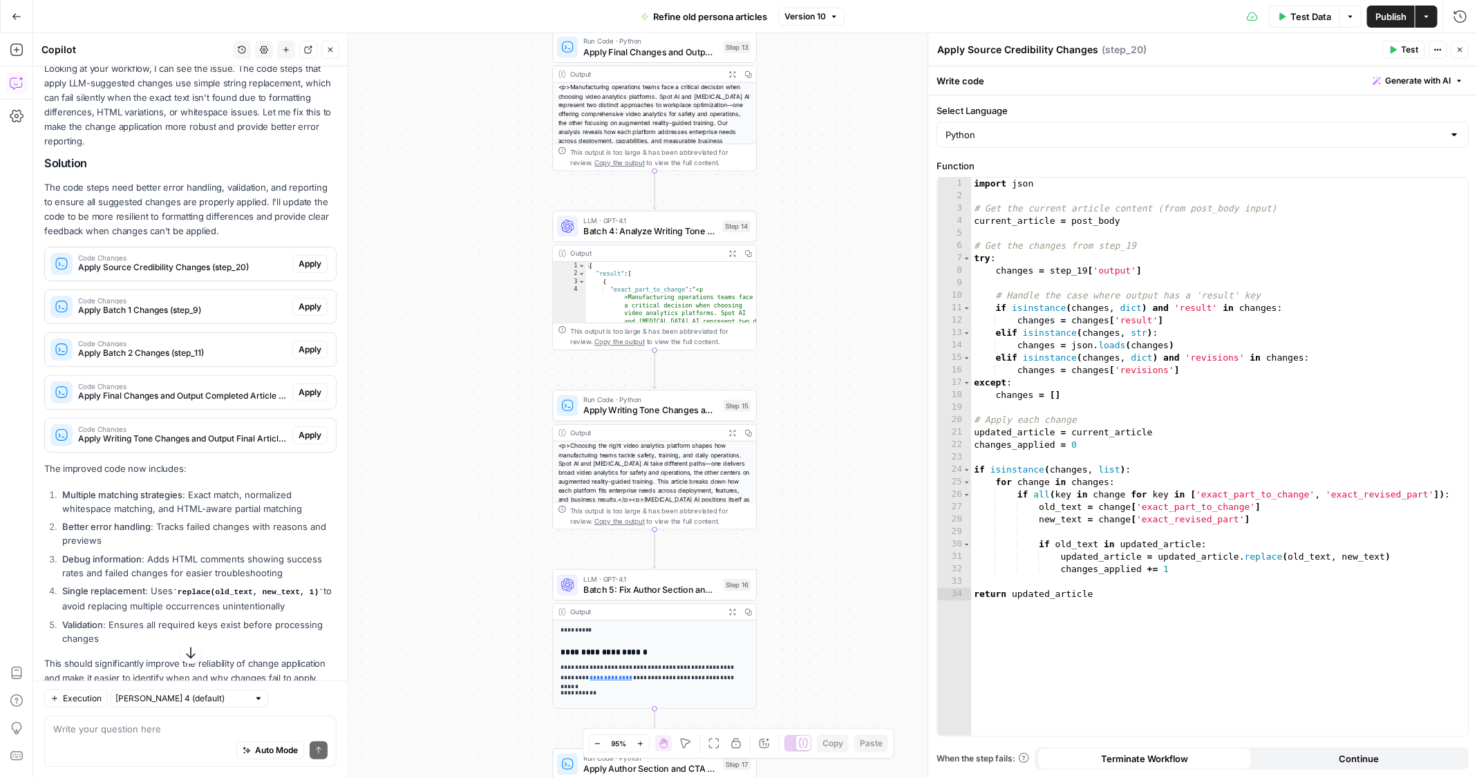
click at [196, 623] on li "Validation : Ensures all required keys exist before processing changes" at bounding box center [198, 632] width 278 height 28
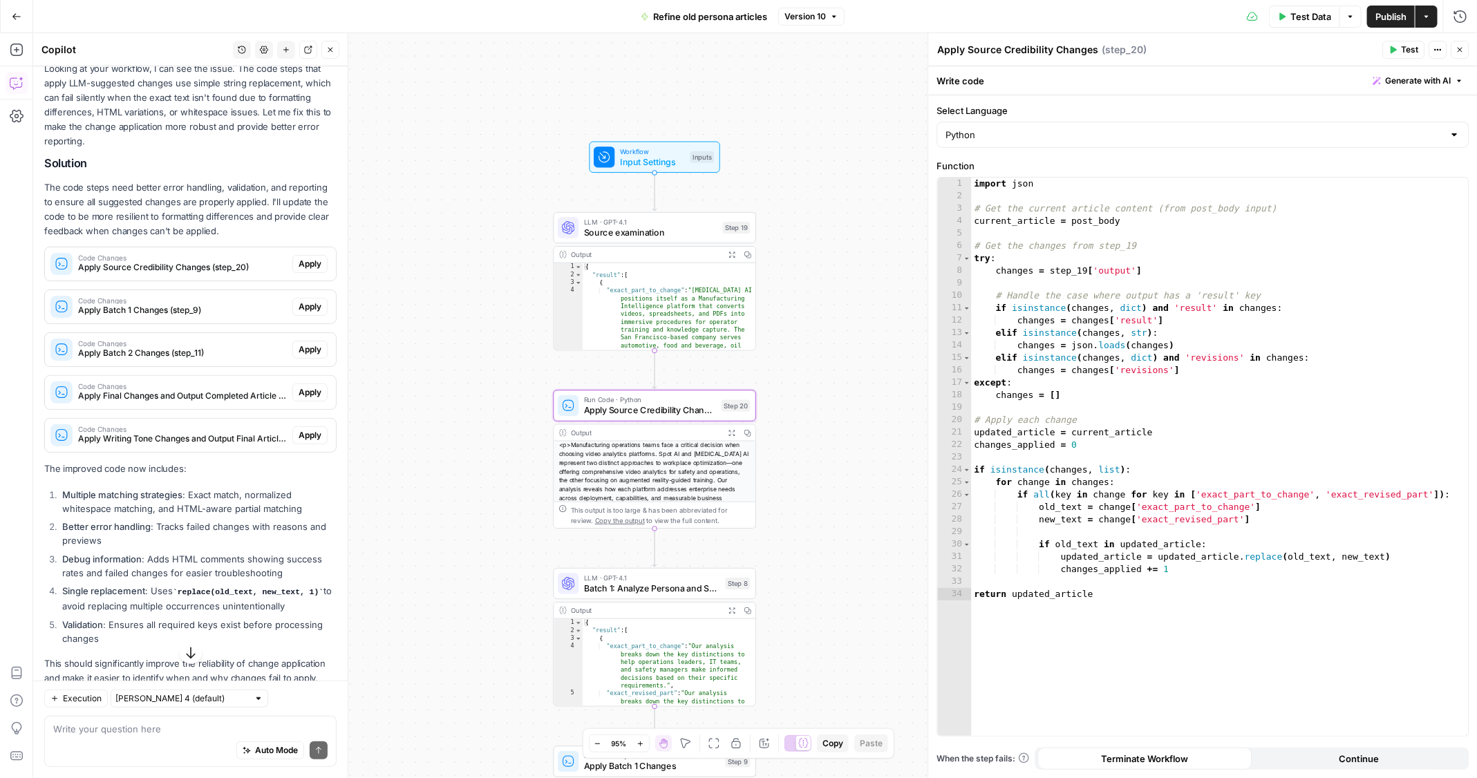
click at [306, 258] on span "Apply" at bounding box center [310, 264] width 23 height 12
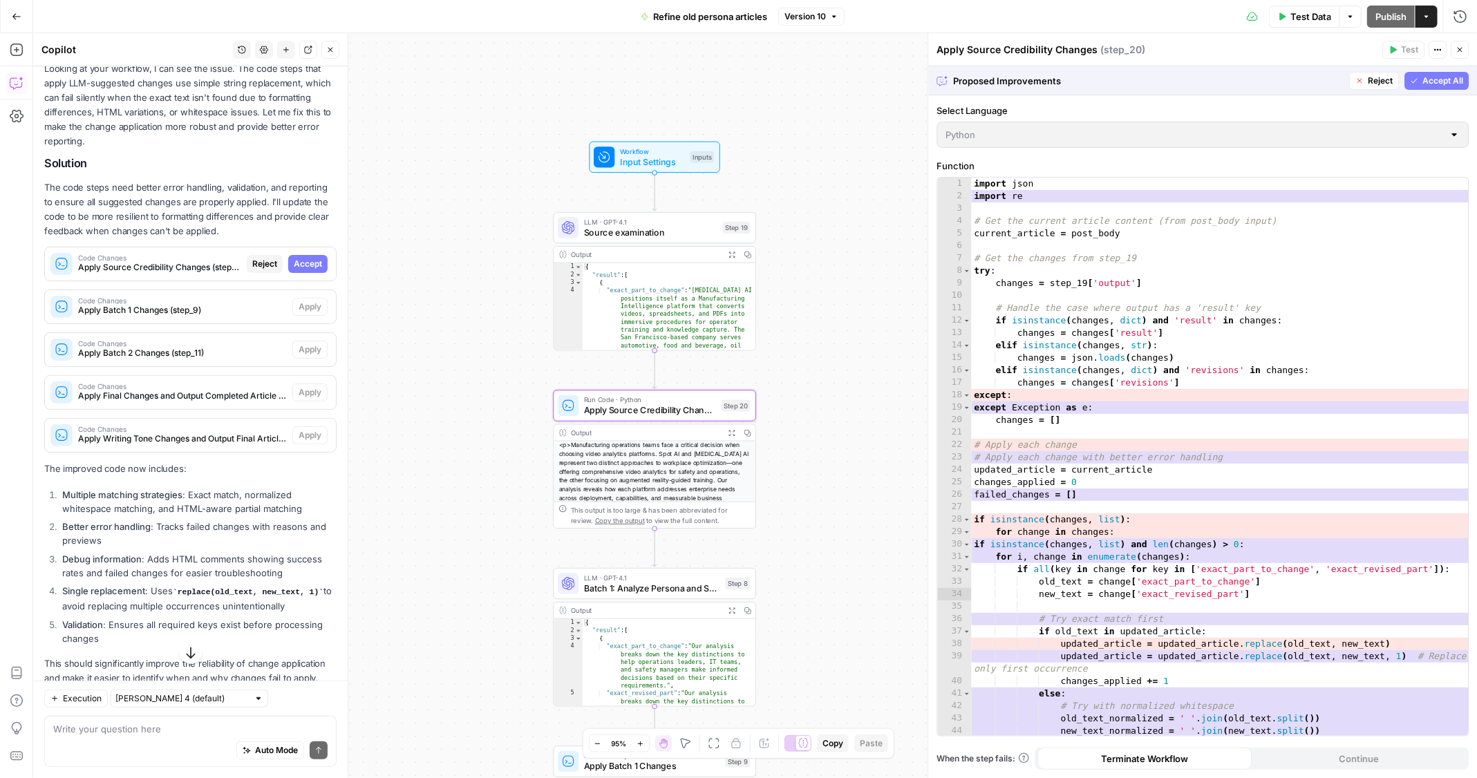
click at [305, 258] on span "Accept" at bounding box center [308, 264] width 28 height 12
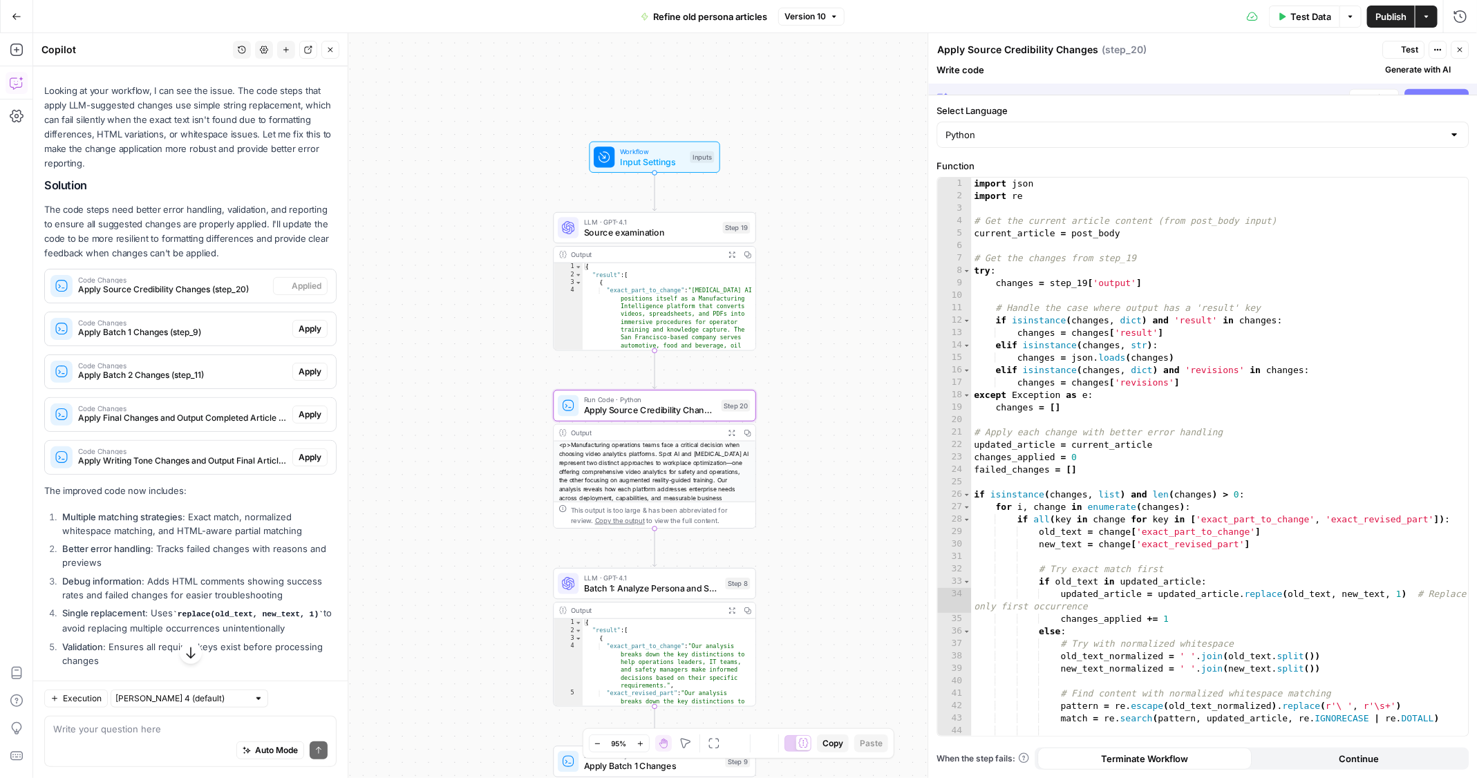
scroll to position [223, 0]
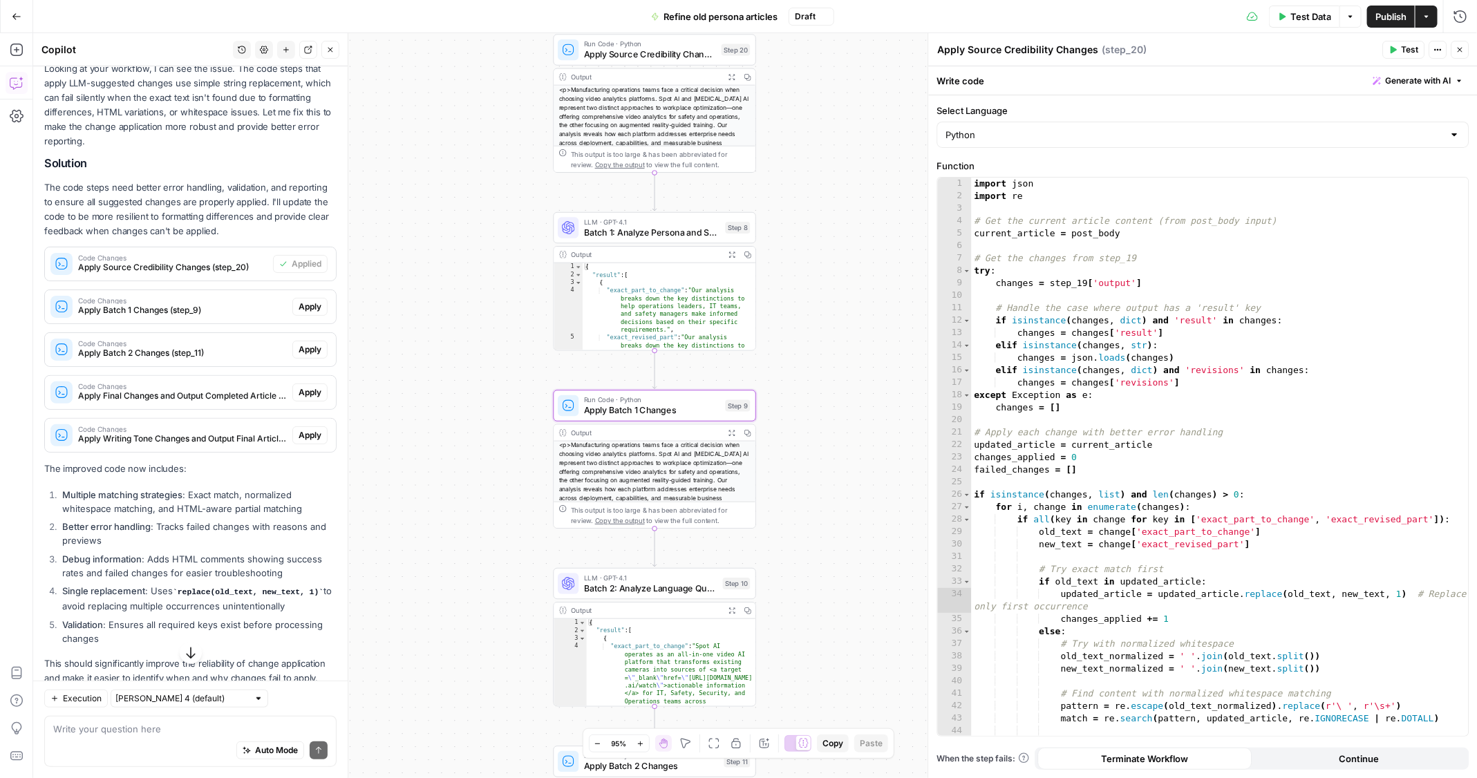
click at [309, 301] on span "Apply" at bounding box center [310, 307] width 23 height 12
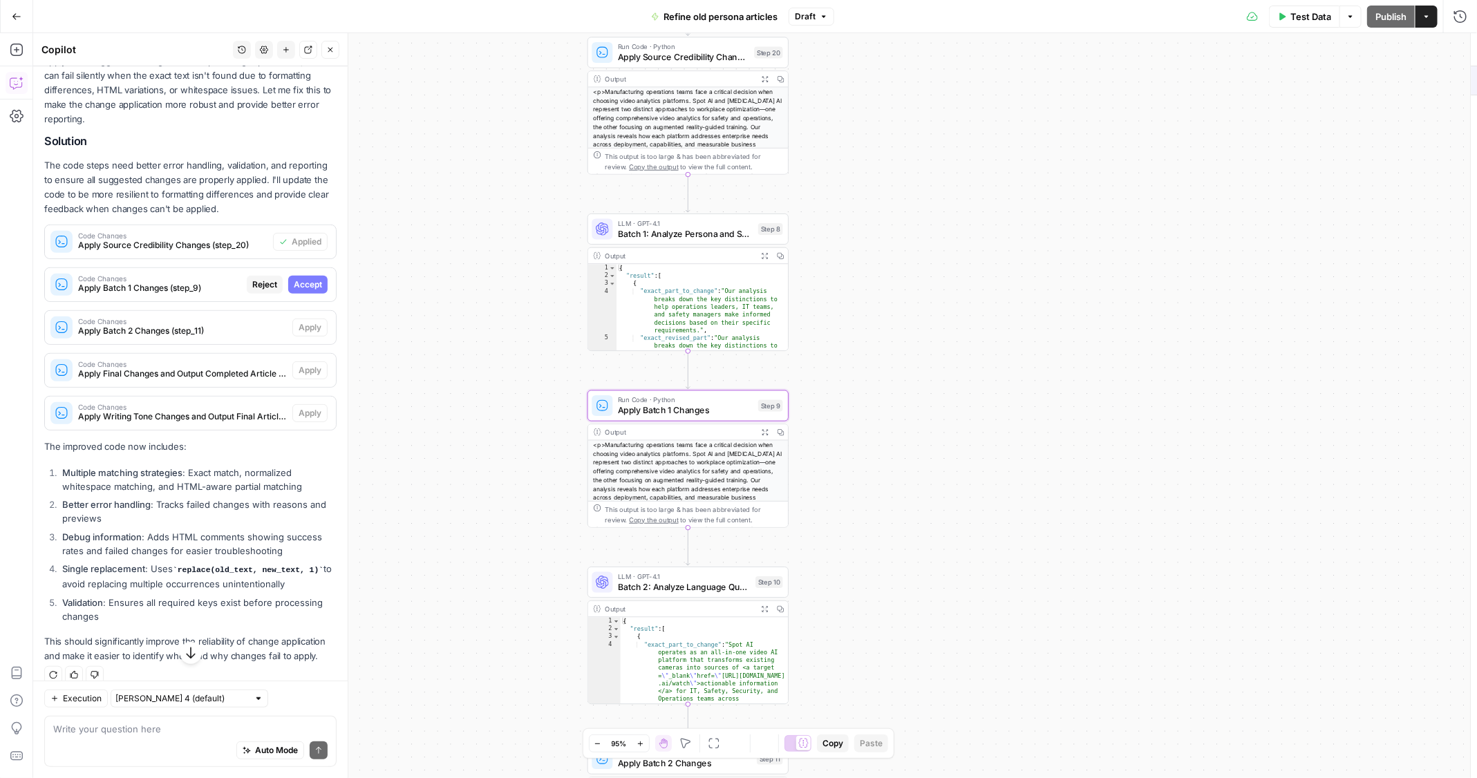
scroll to position [200, 0]
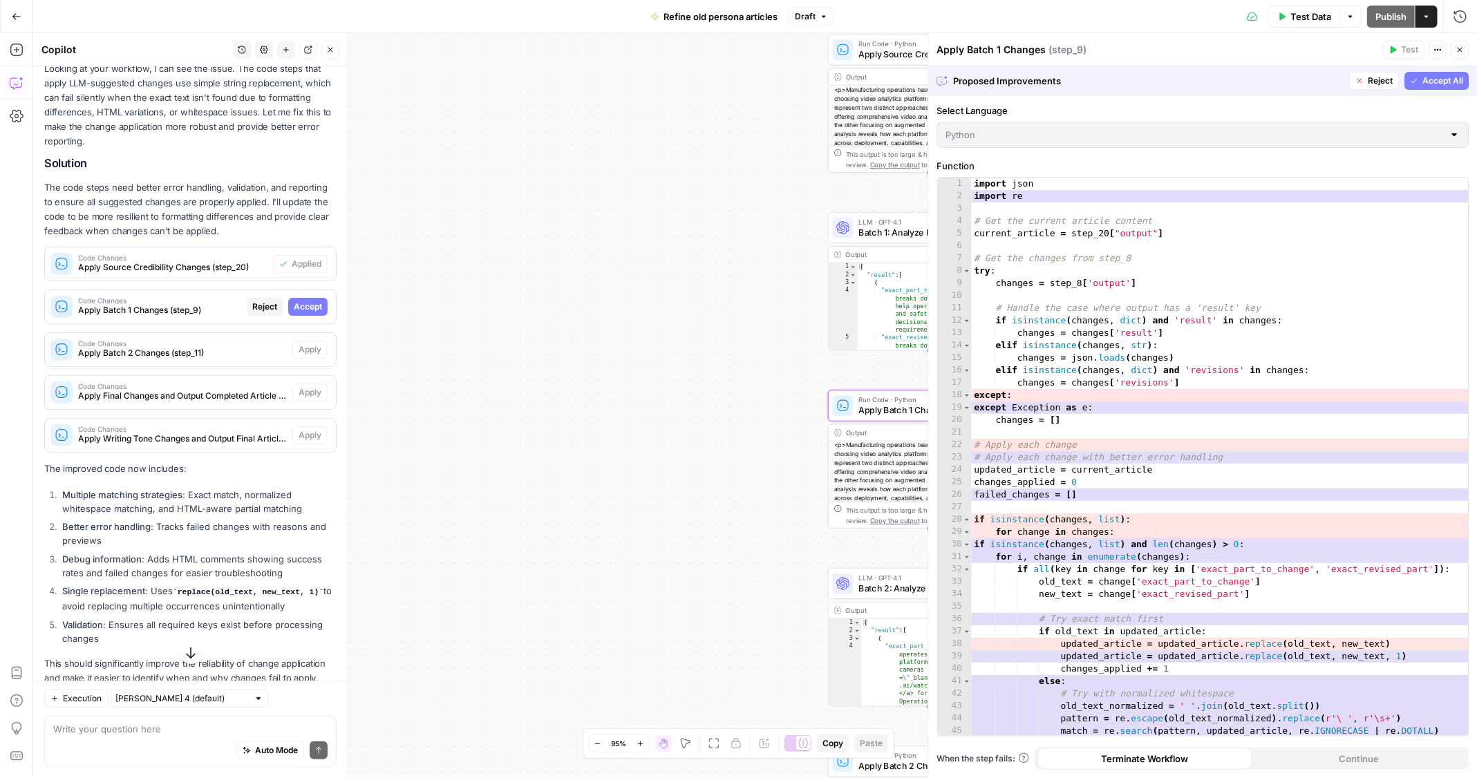
click at [309, 301] on span "Accept" at bounding box center [308, 307] width 28 height 12
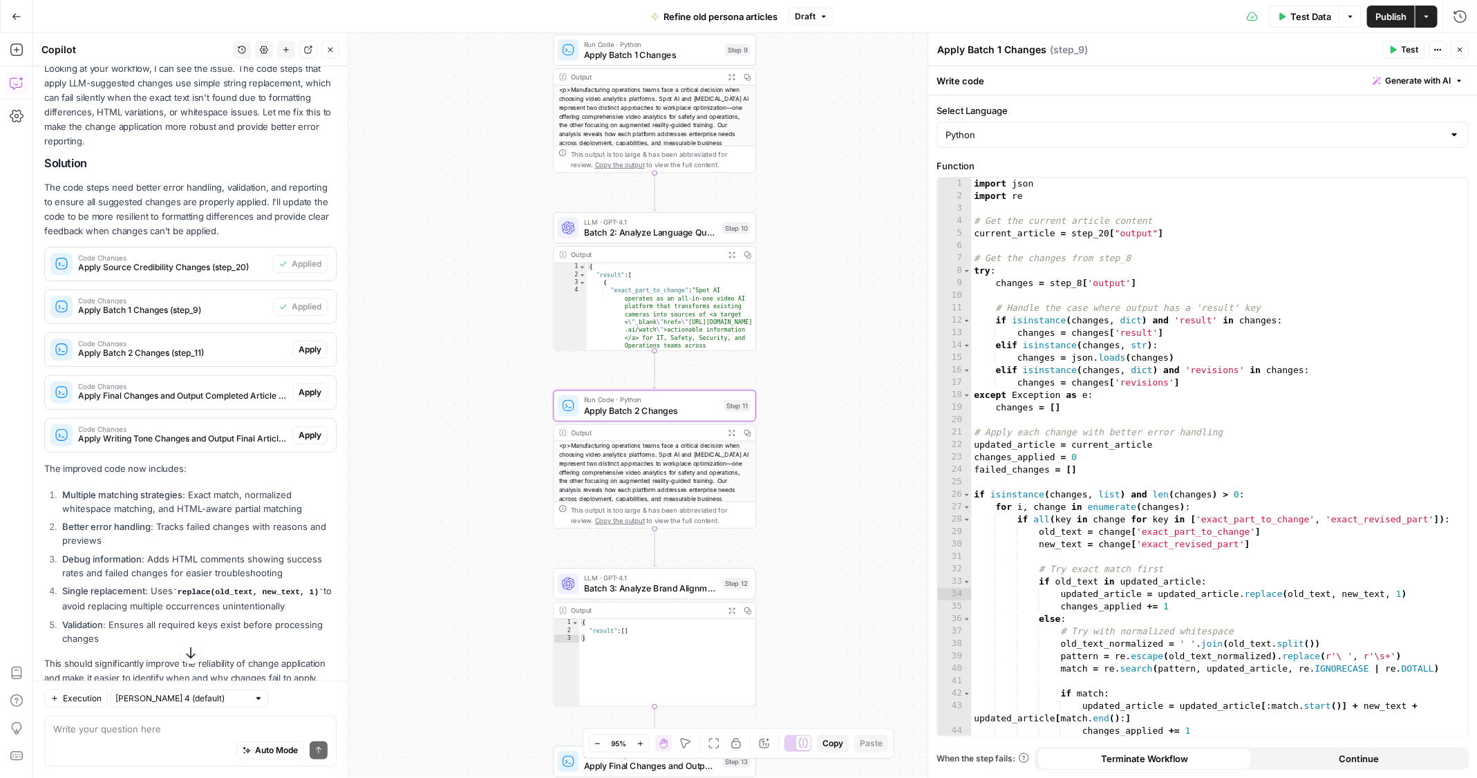
click at [312, 341] on button "Apply" at bounding box center [309, 350] width 35 height 18
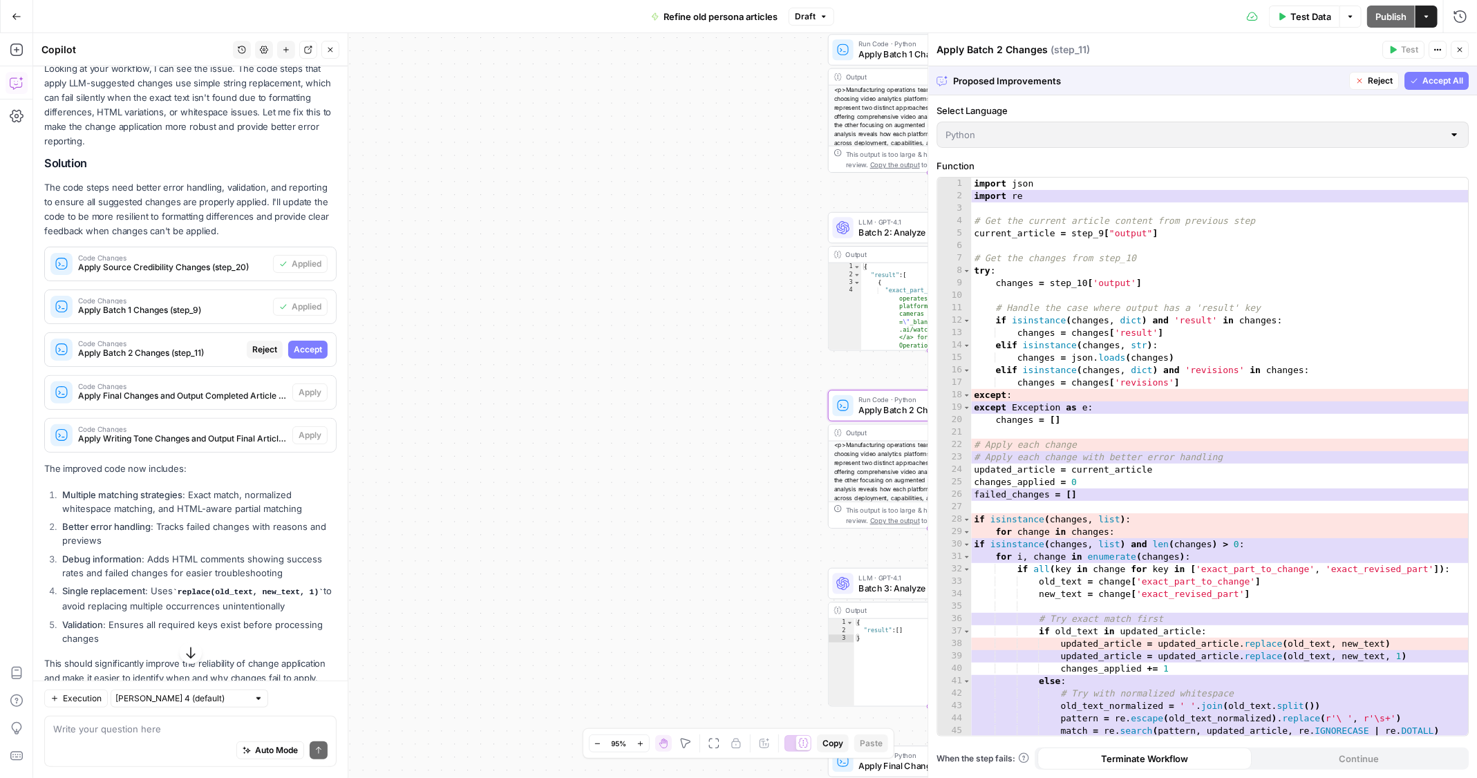
click at [311, 343] on span "Accept" at bounding box center [308, 349] width 28 height 12
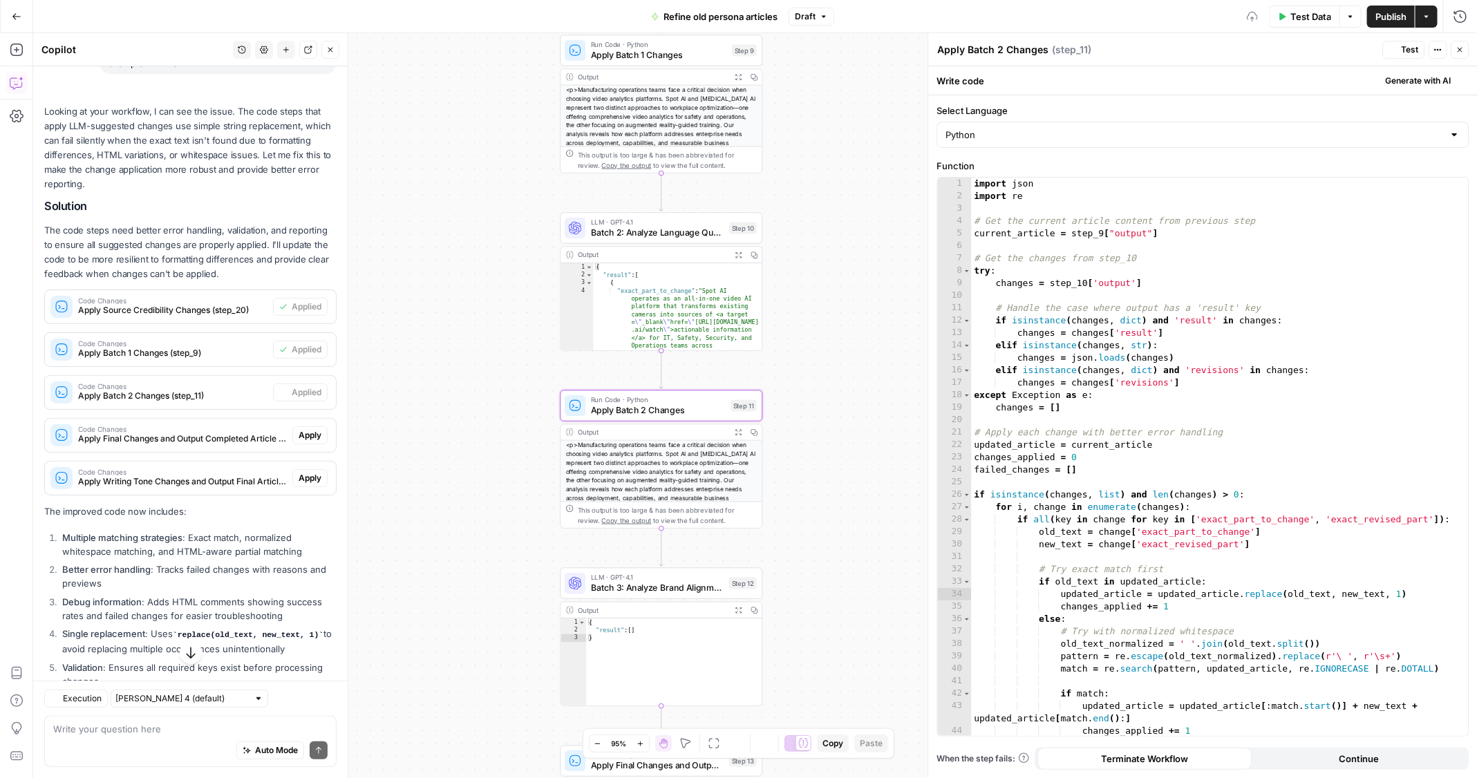
scroll to position [242, 0]
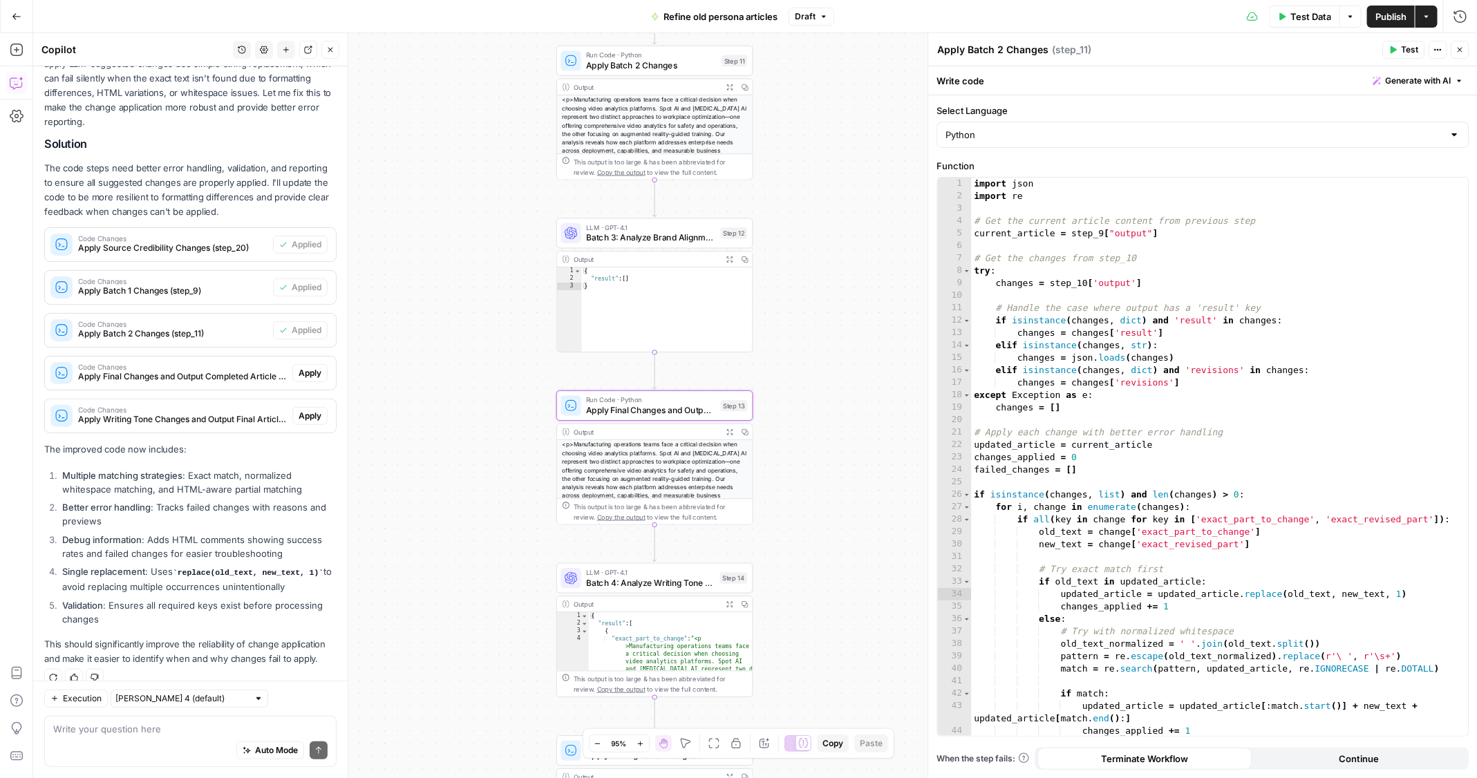
click at [309, 367] on span "Apply" at bounding box center [310, 373] width 23 height 12
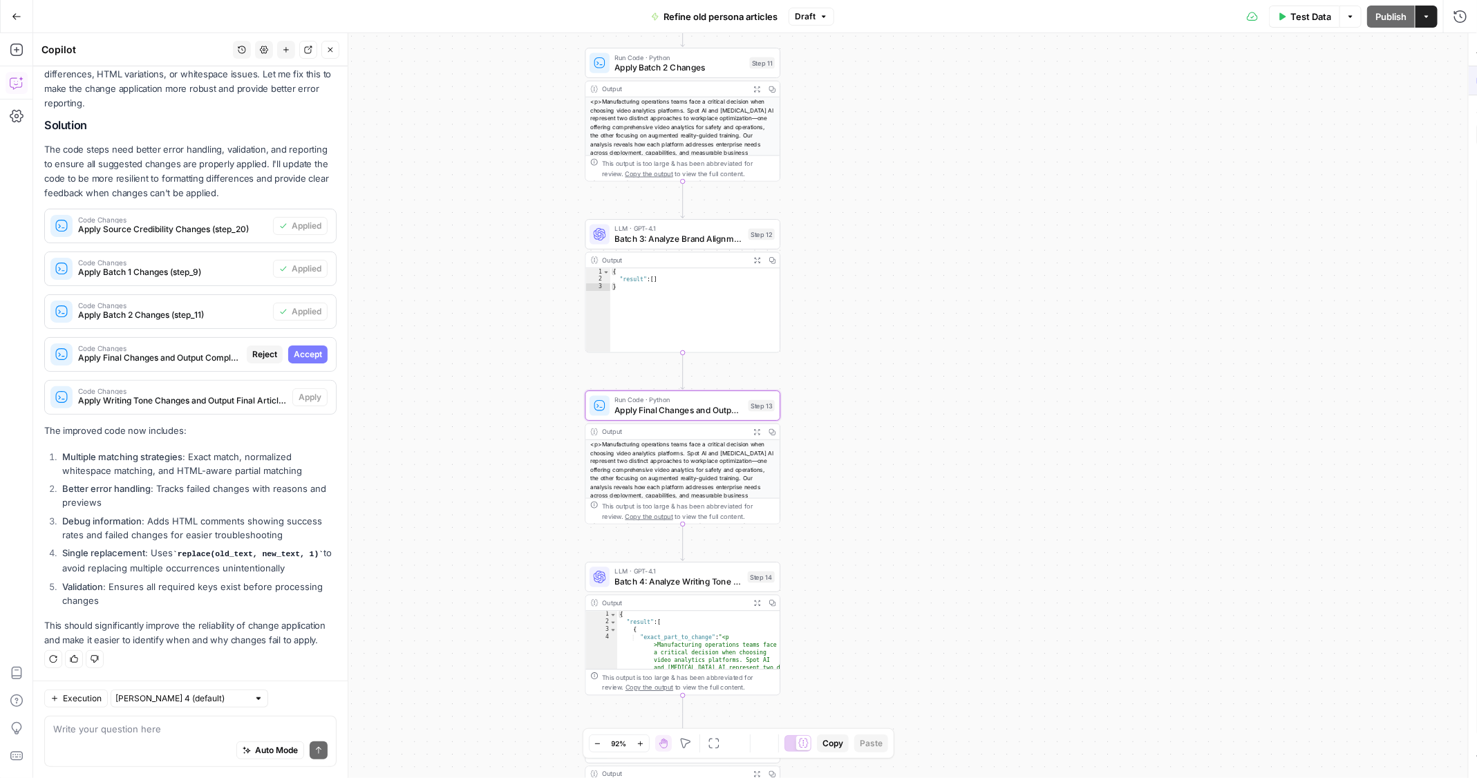
scroll to position [220, 0]
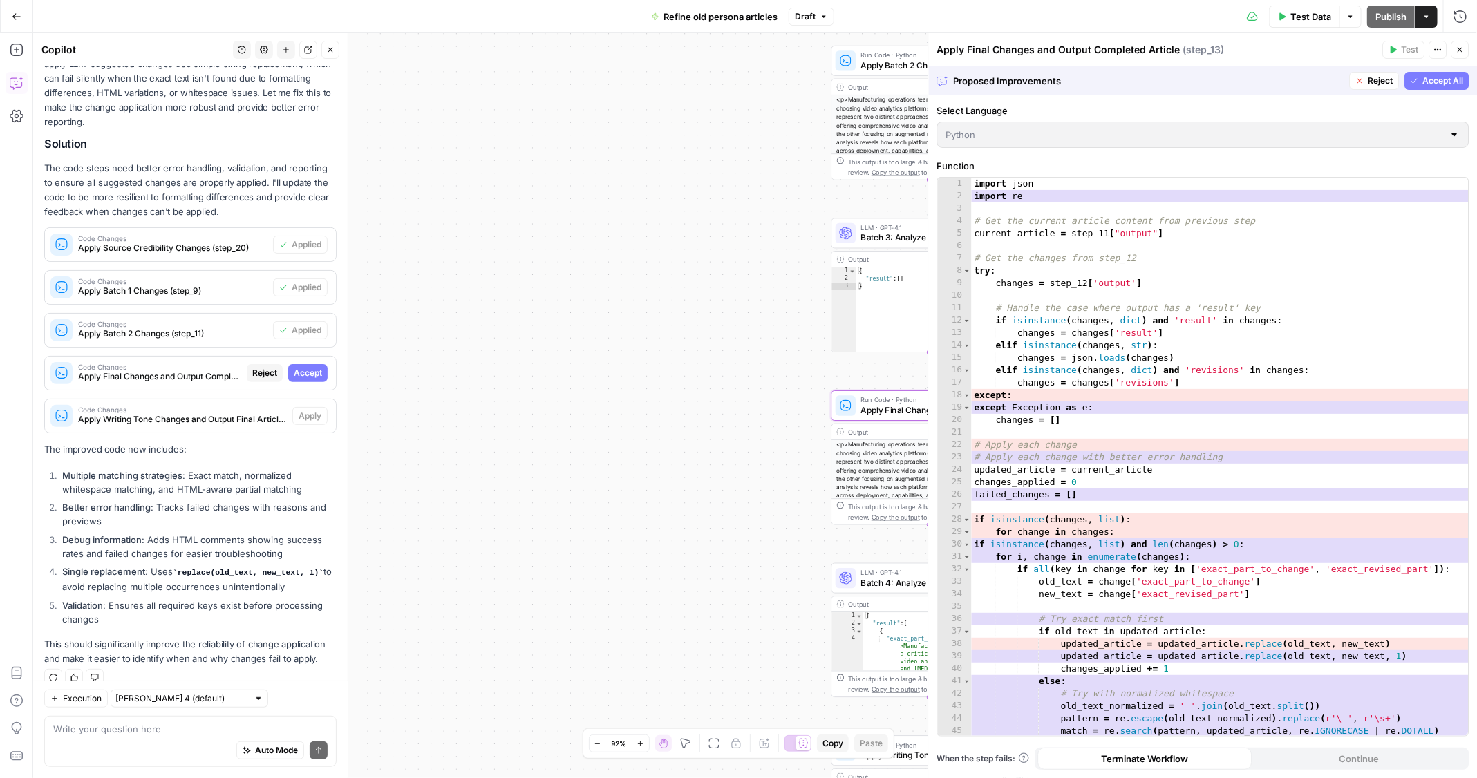
click at [309, 367] on span "Accept" at bounding box center [308, 373] width 28 height 12
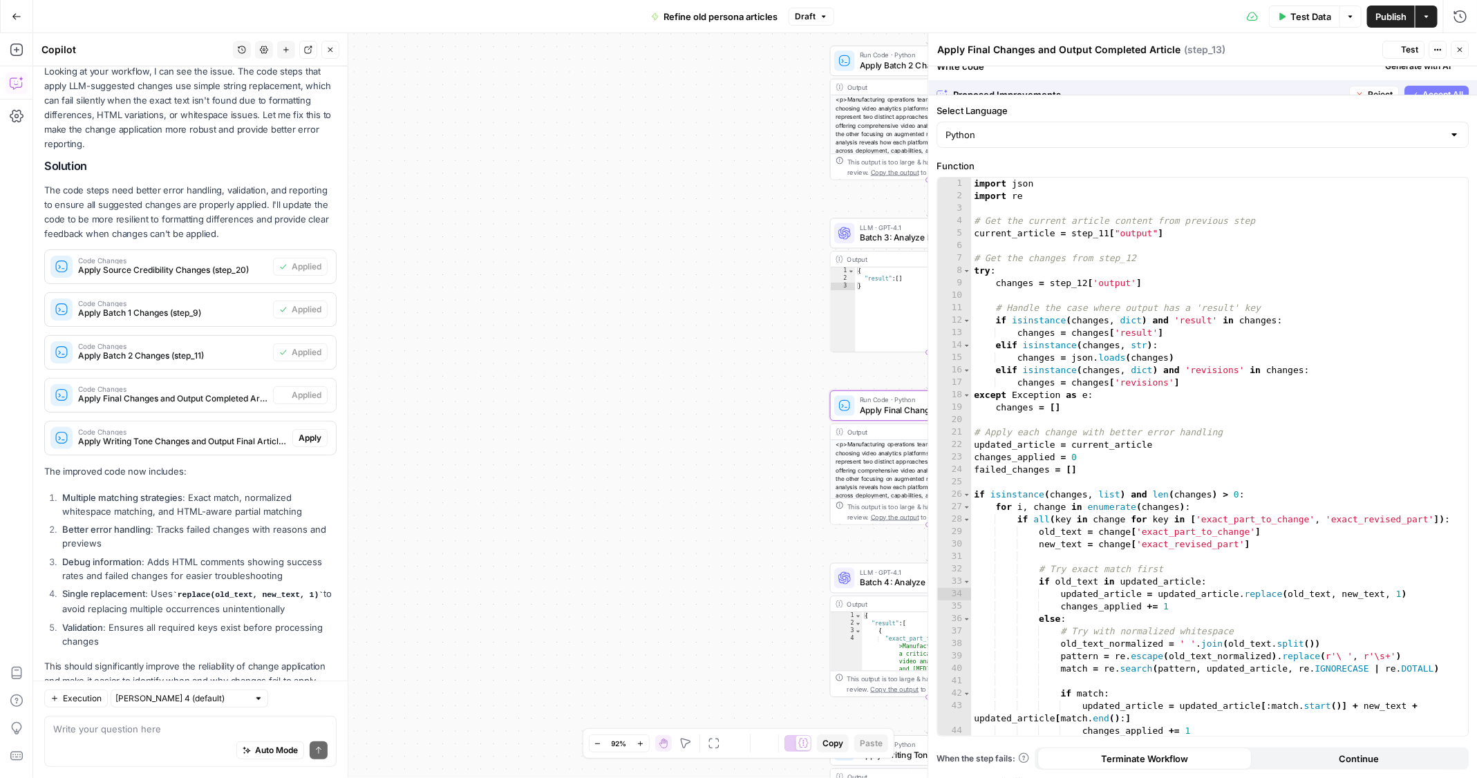
scroll to position [242, 0]
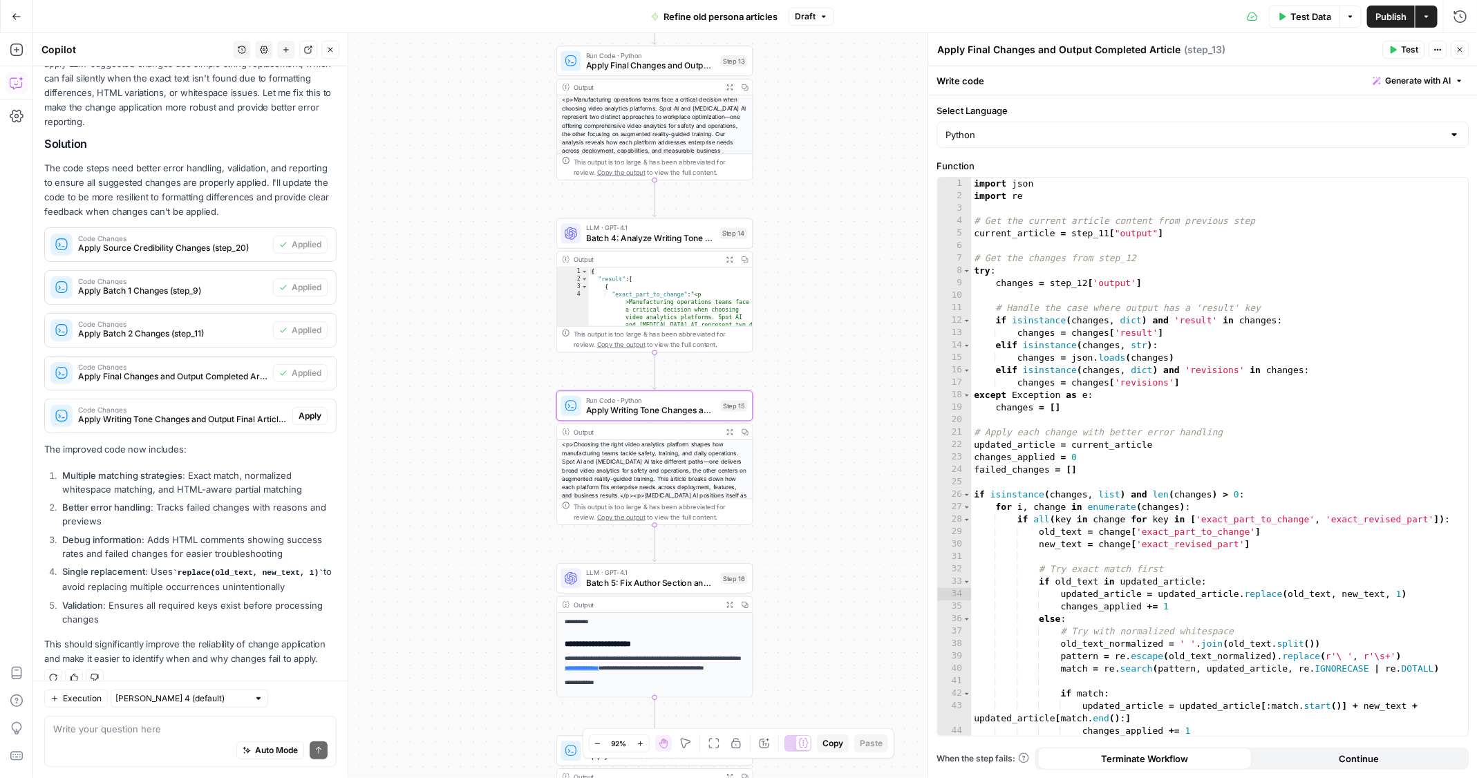
click at [310, 410] on span "Apply" at bounding box center [310, 416] width 23 height 12
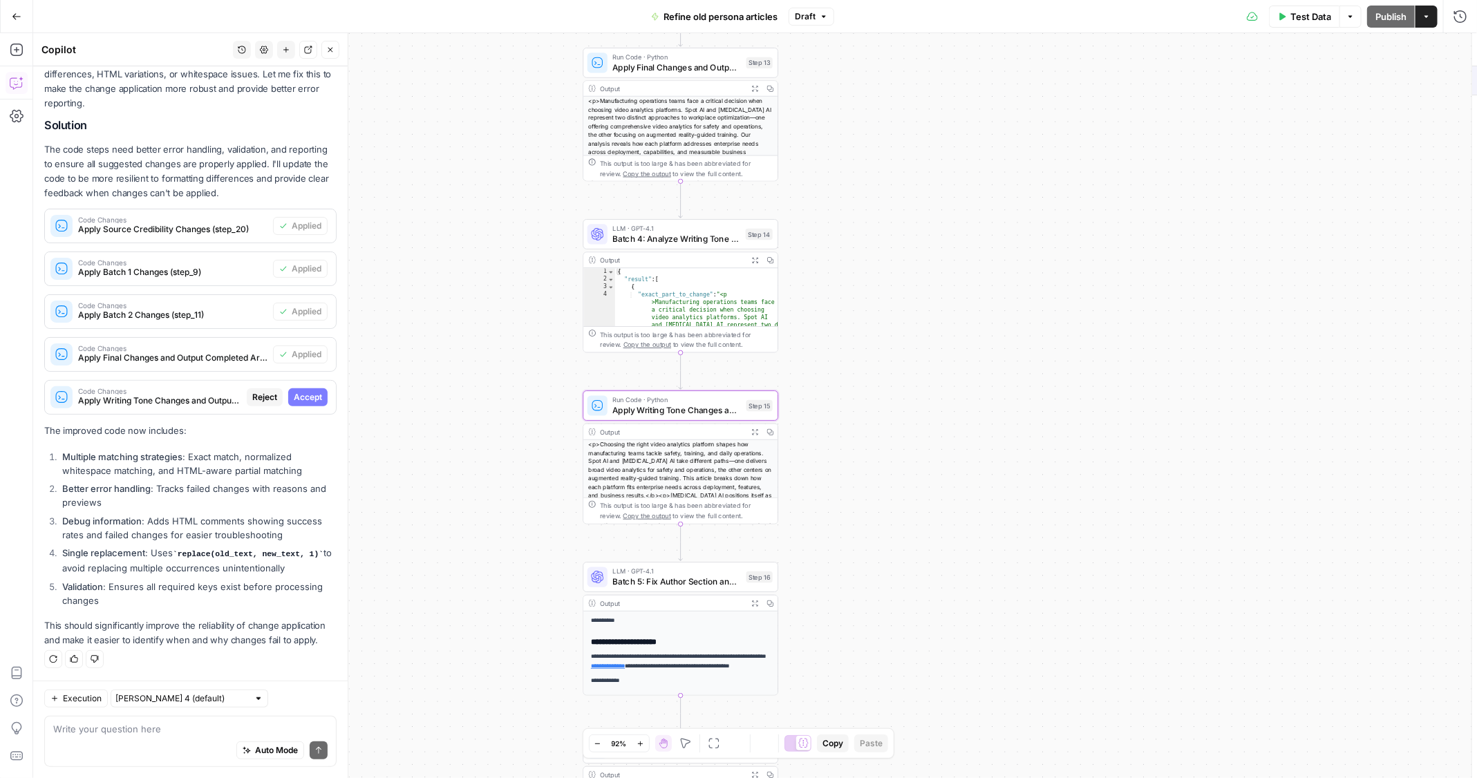
scroll to position [220, 0]
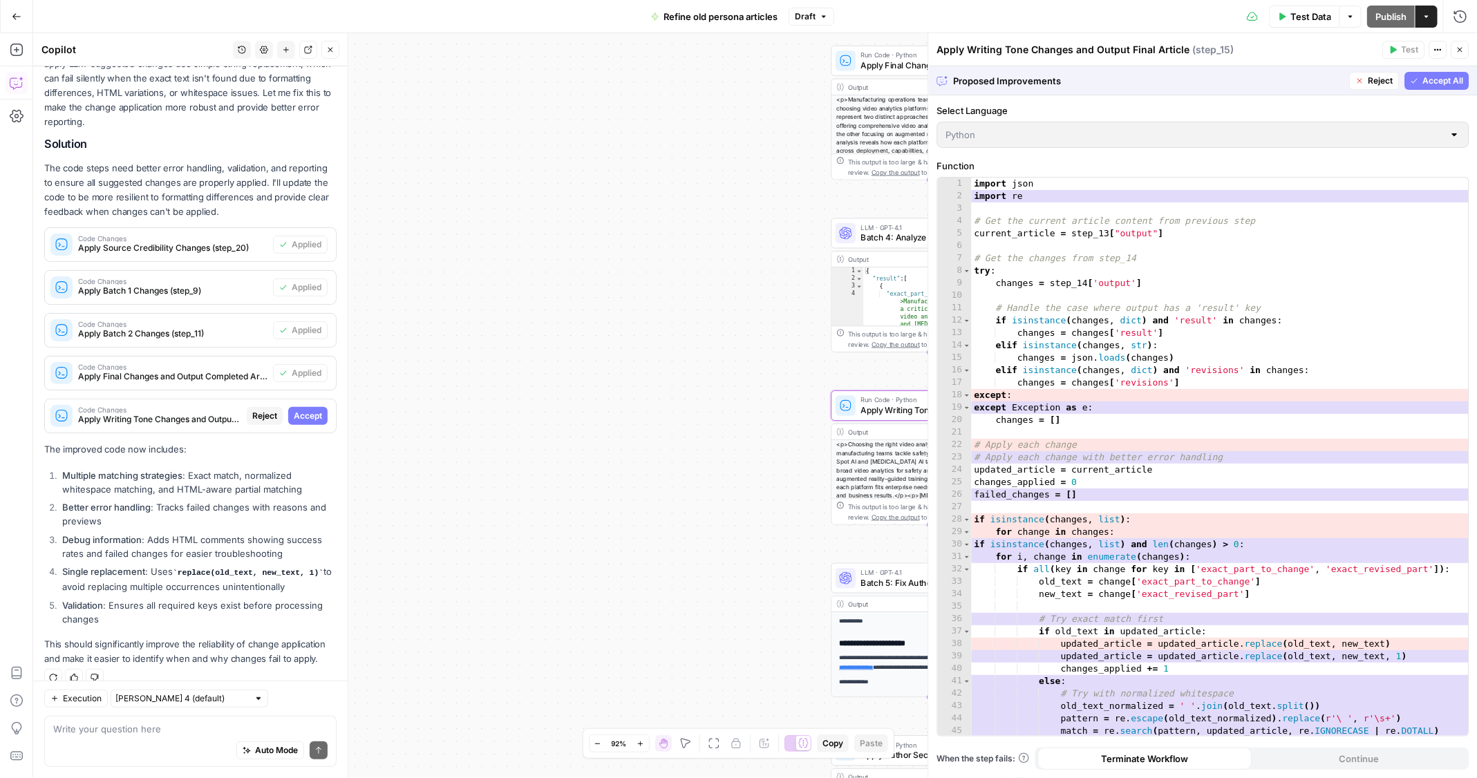
click at [311, 410] on span "Accept" at bounding box center [308, 416] width 28 height 12
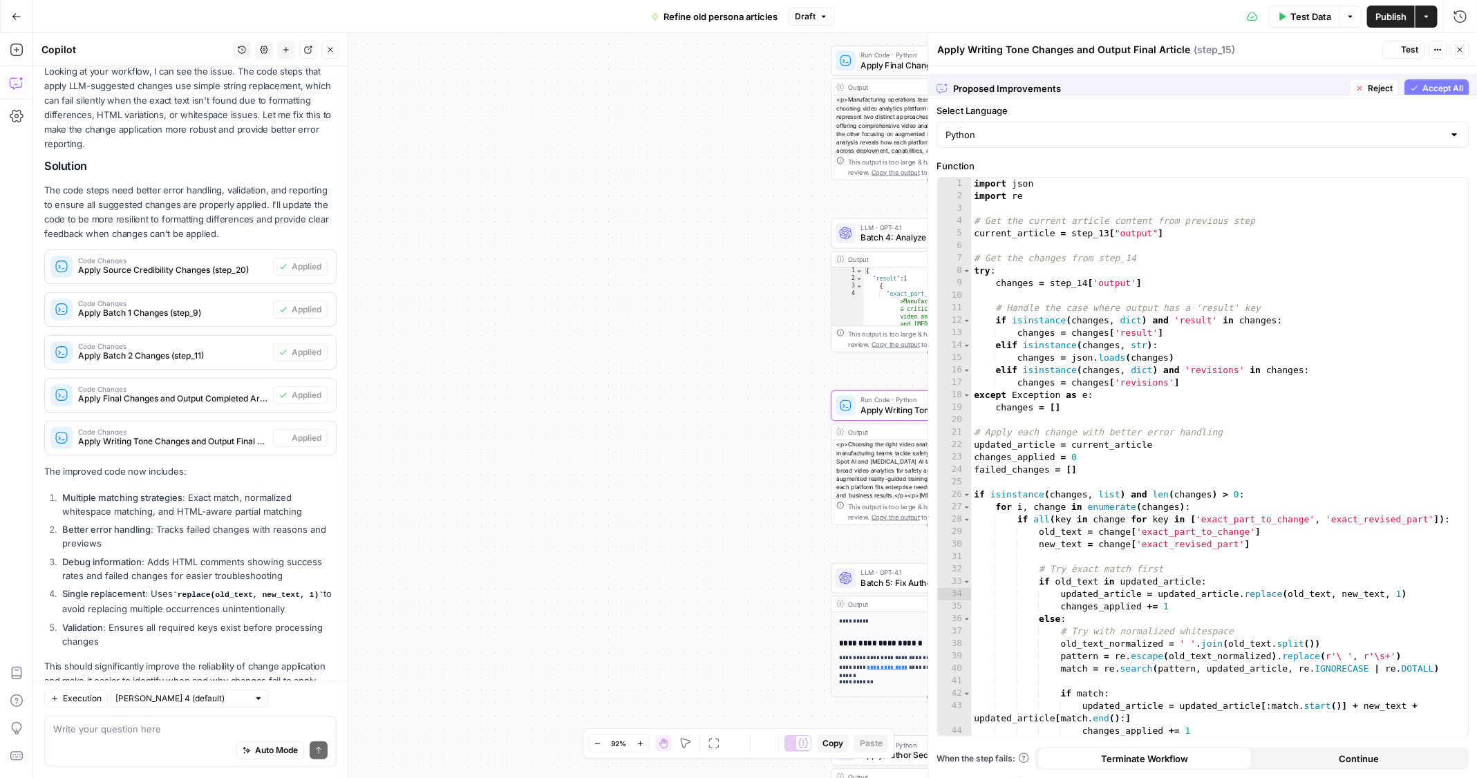
scroll to position [242, 0]
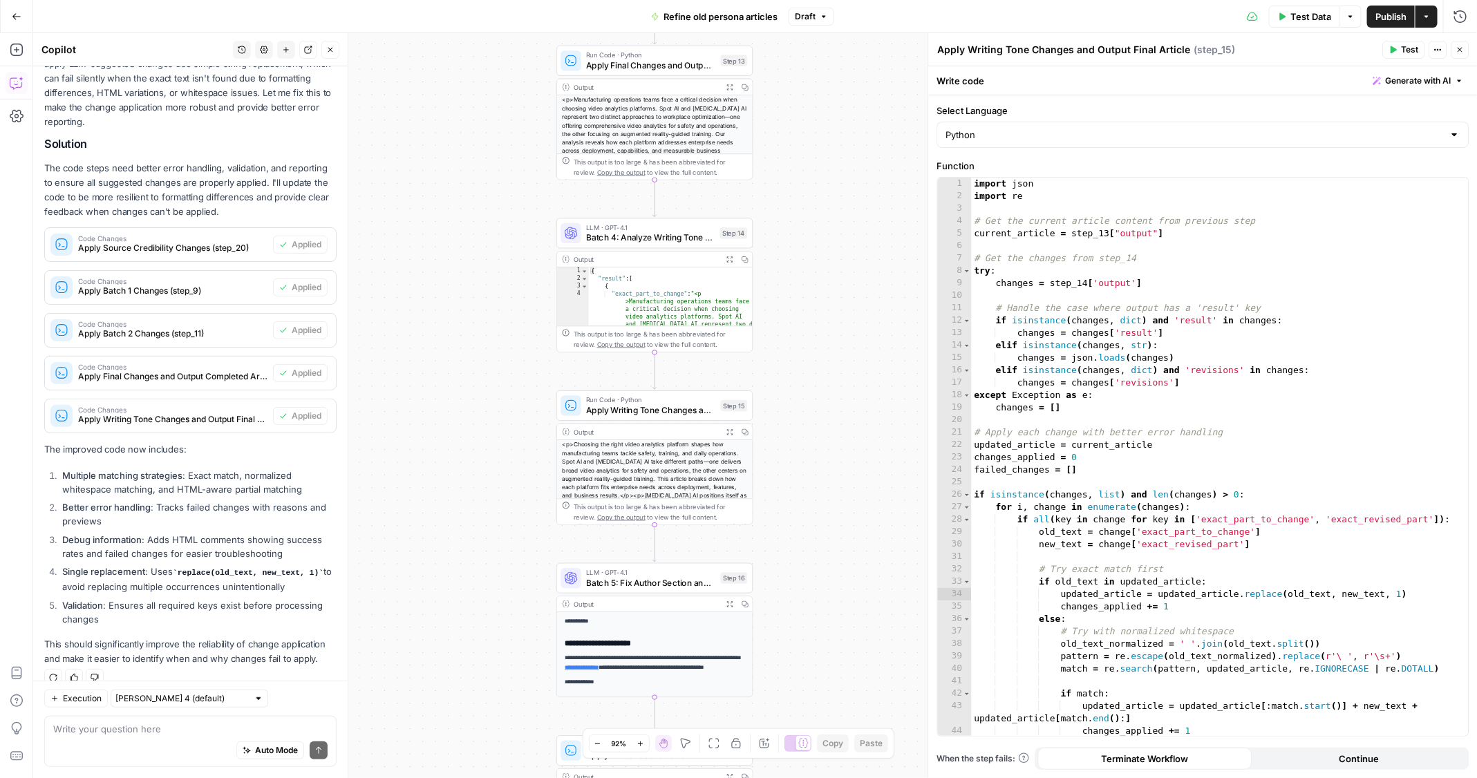
click at [1301, 15] on span "Test Data" at bounding box center [1310, 17] width 41 height 14
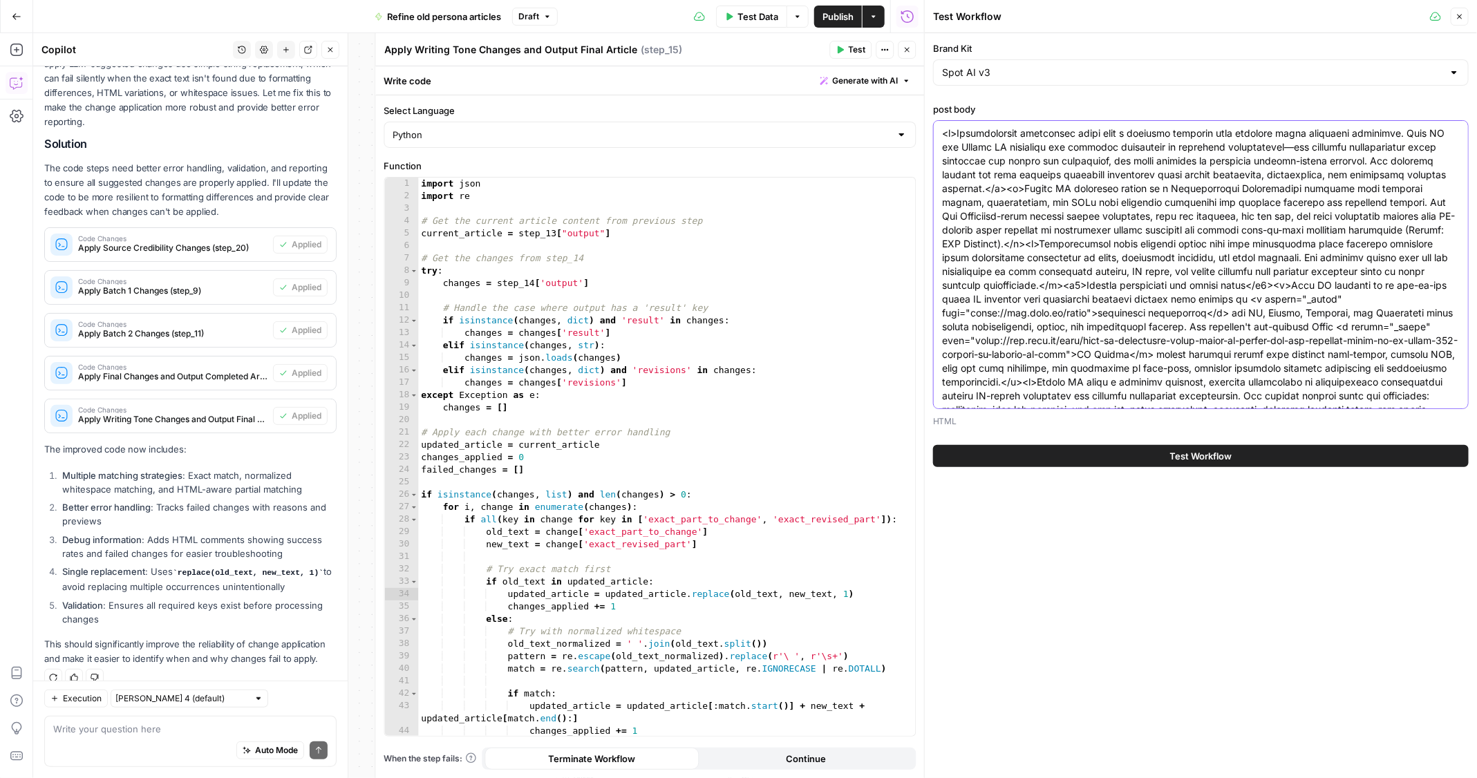
paste textarea "Manufacturing theft costs facilities significant losses, with detection often t…"
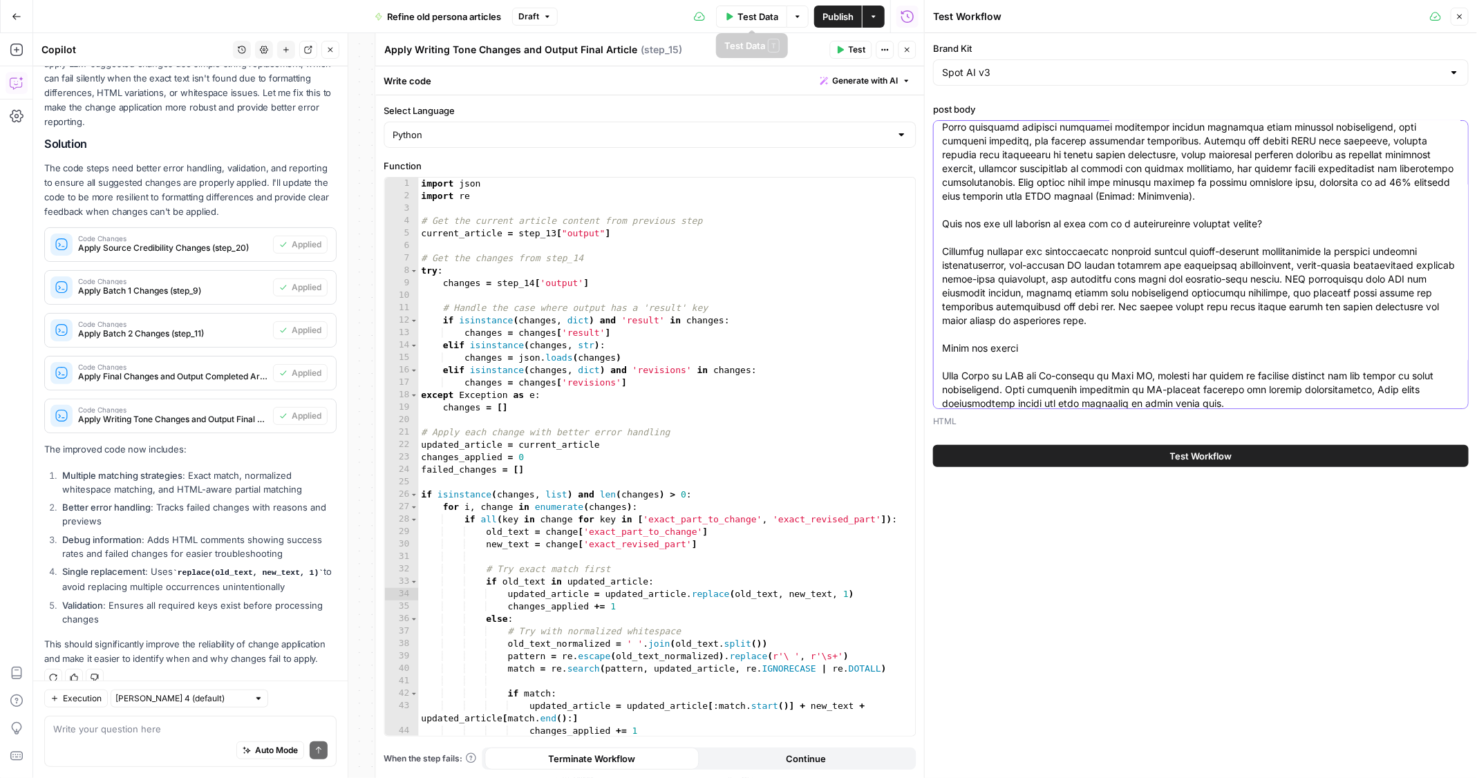
scroll to position [0, 0]
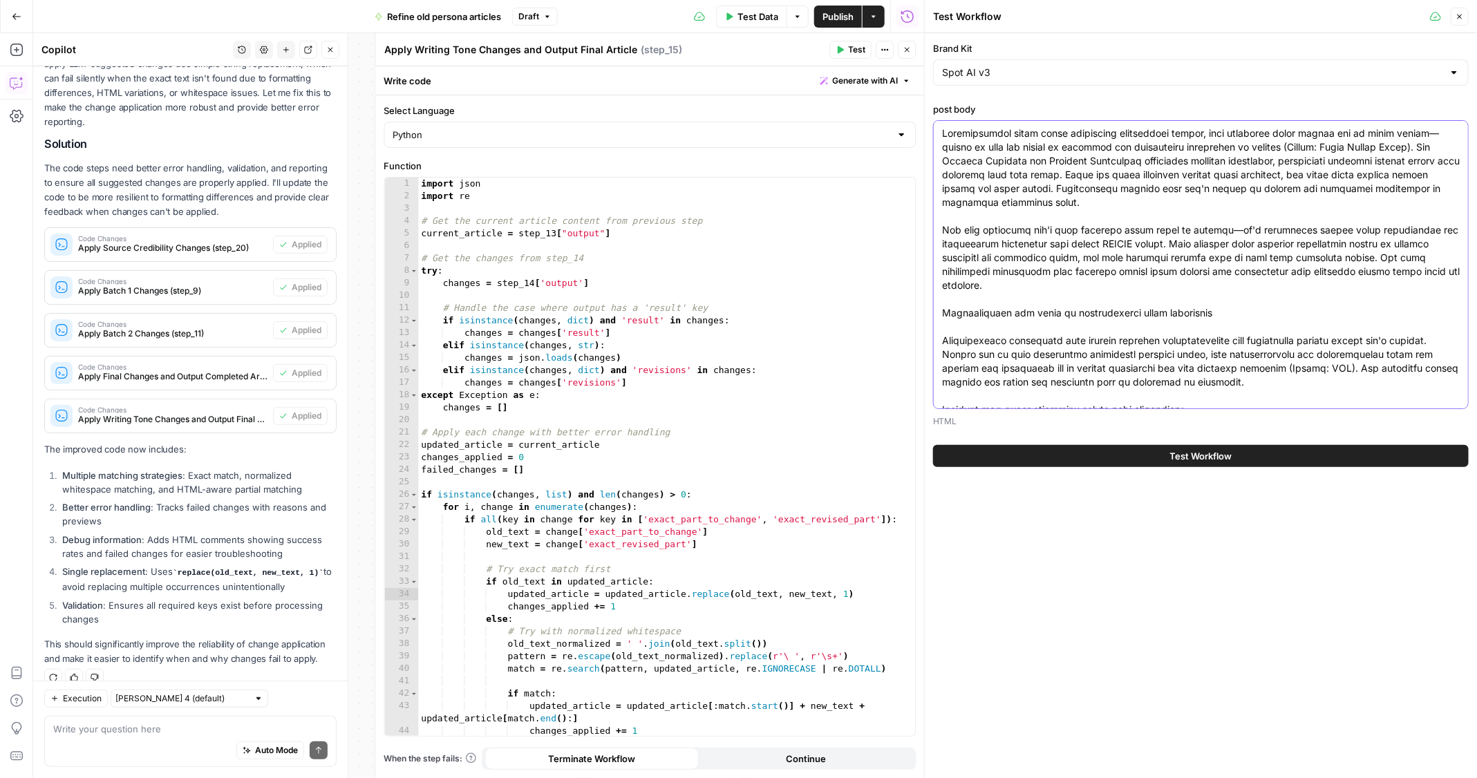
paste textarea "<p id="">Manufacturing theft costs facilities significant losses, with detectio…"
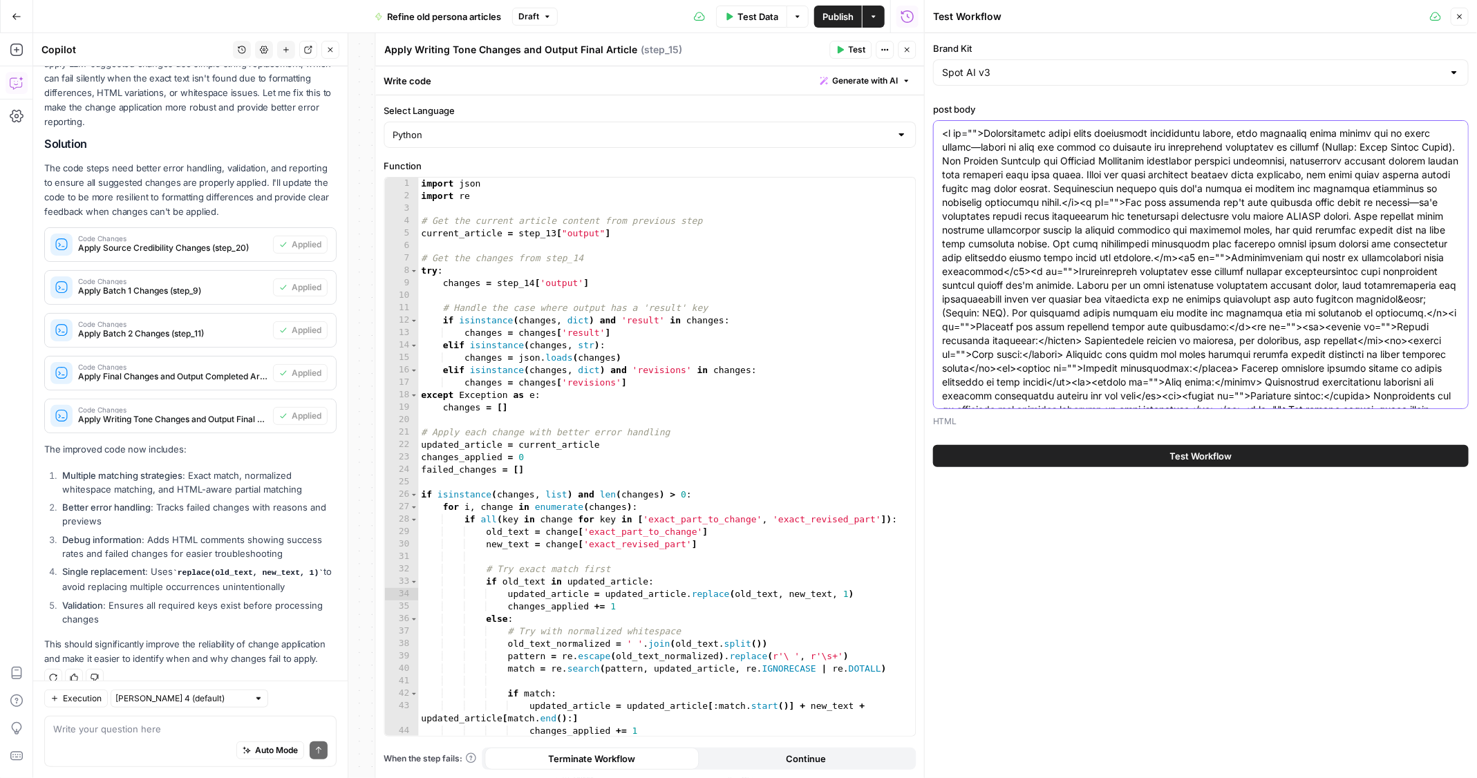
type textarea "<p id="">Manufacturing theft costs facilities significant losses, with detectio…"
click at [1099, 460] on button "Test Workflow" at bounding box center [1201, 456] width 536 height 22
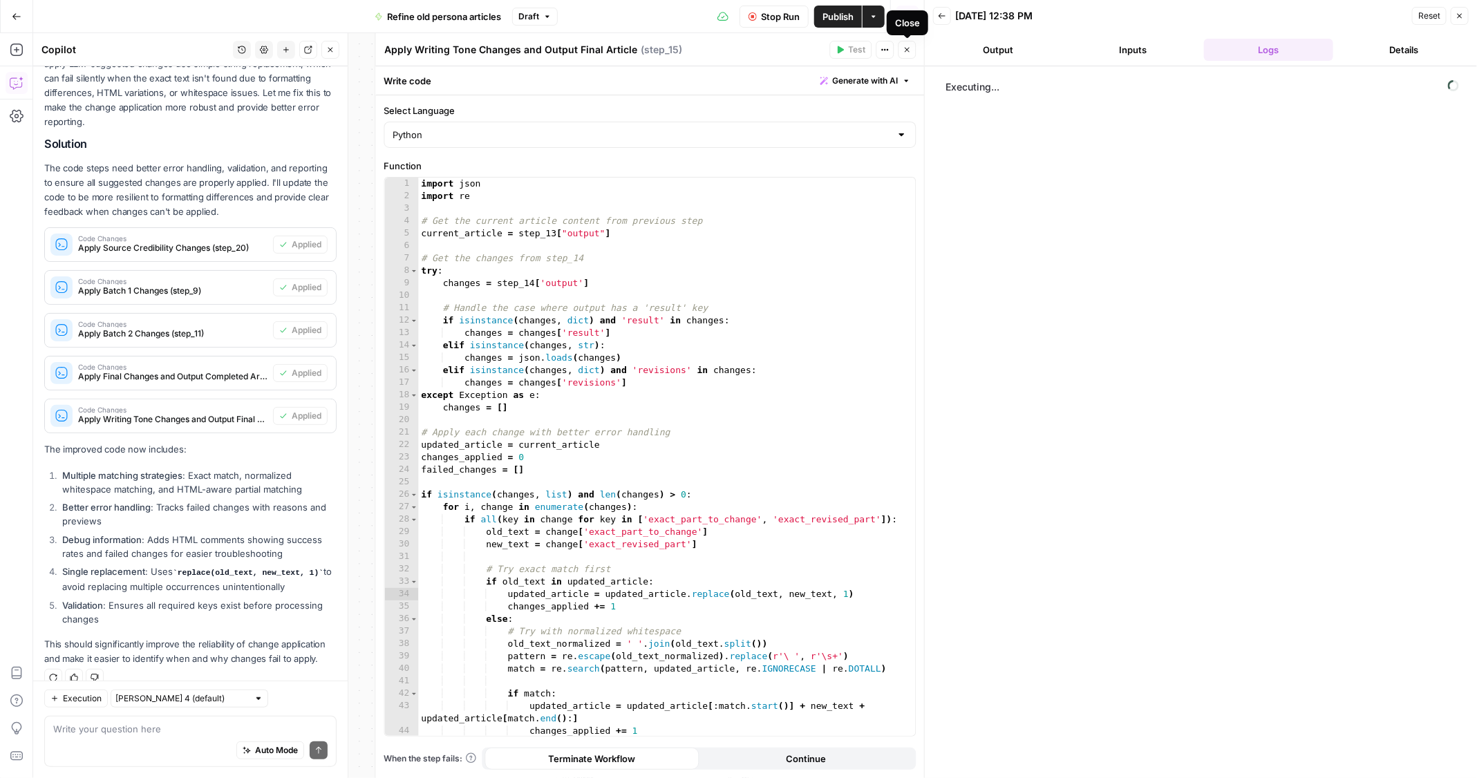
click at [904, 54] on button "Close" at bounding box center [907, 50] width 18 height 18
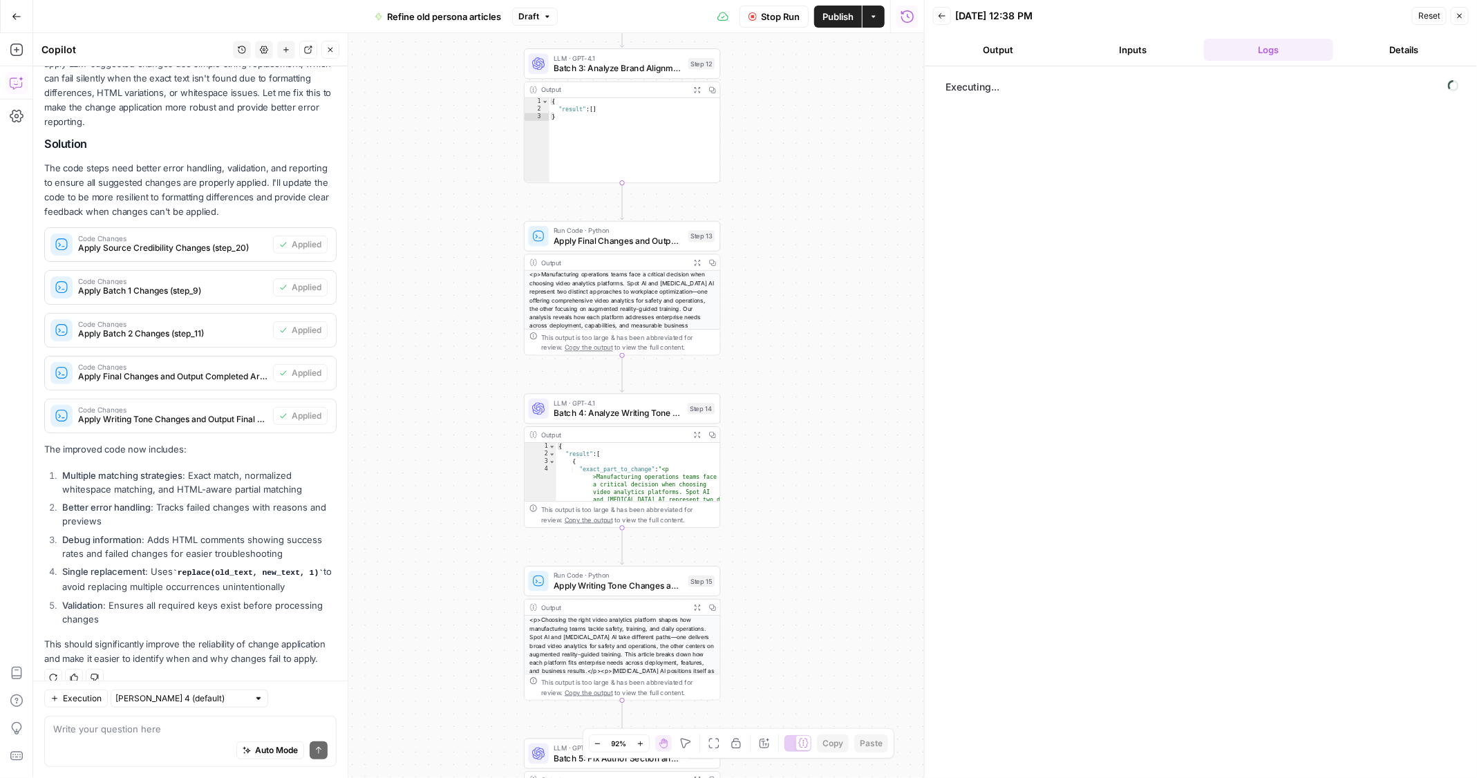
drag, startPoint x: 796, startPoint y: 240, endPoint x: 762, endPoint y: 413, distance: 176.2
click at [762, 413] on div "Workflow Input Settings Inputs LLM · GPT-4.1 Source examination Step 19 Output …" at bounding box center [478, 405] width 891 height 745
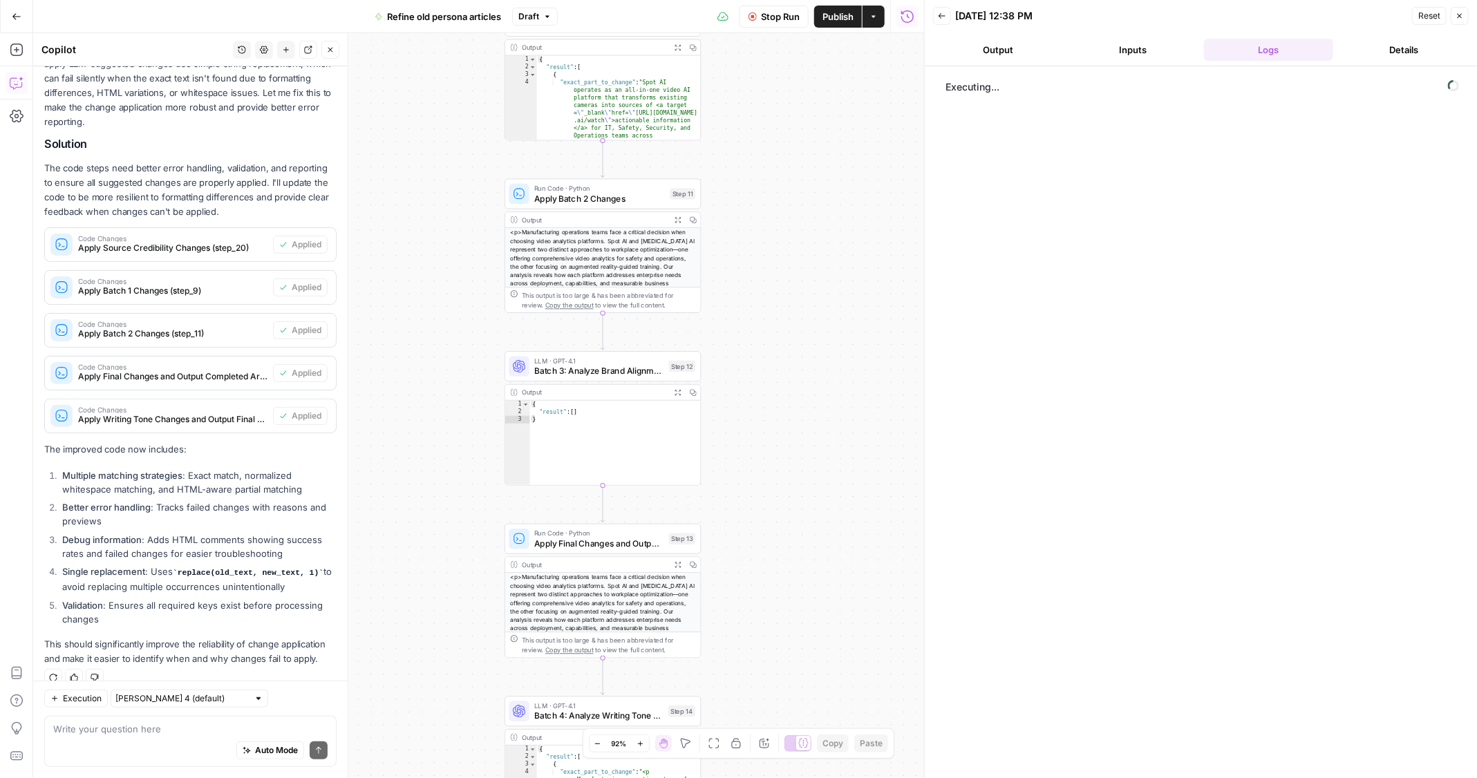
drag, startPoint x: 784, startPoint y: 247, endPoint x: 766, endPoint y: 551, distance: 305.2
click at [766, 551] on div "Workflow Input Settings Inputs LLM · GPT-4.1 Source examination Step 19 Output …" at bounding box center [478, 405] width 891 height 745
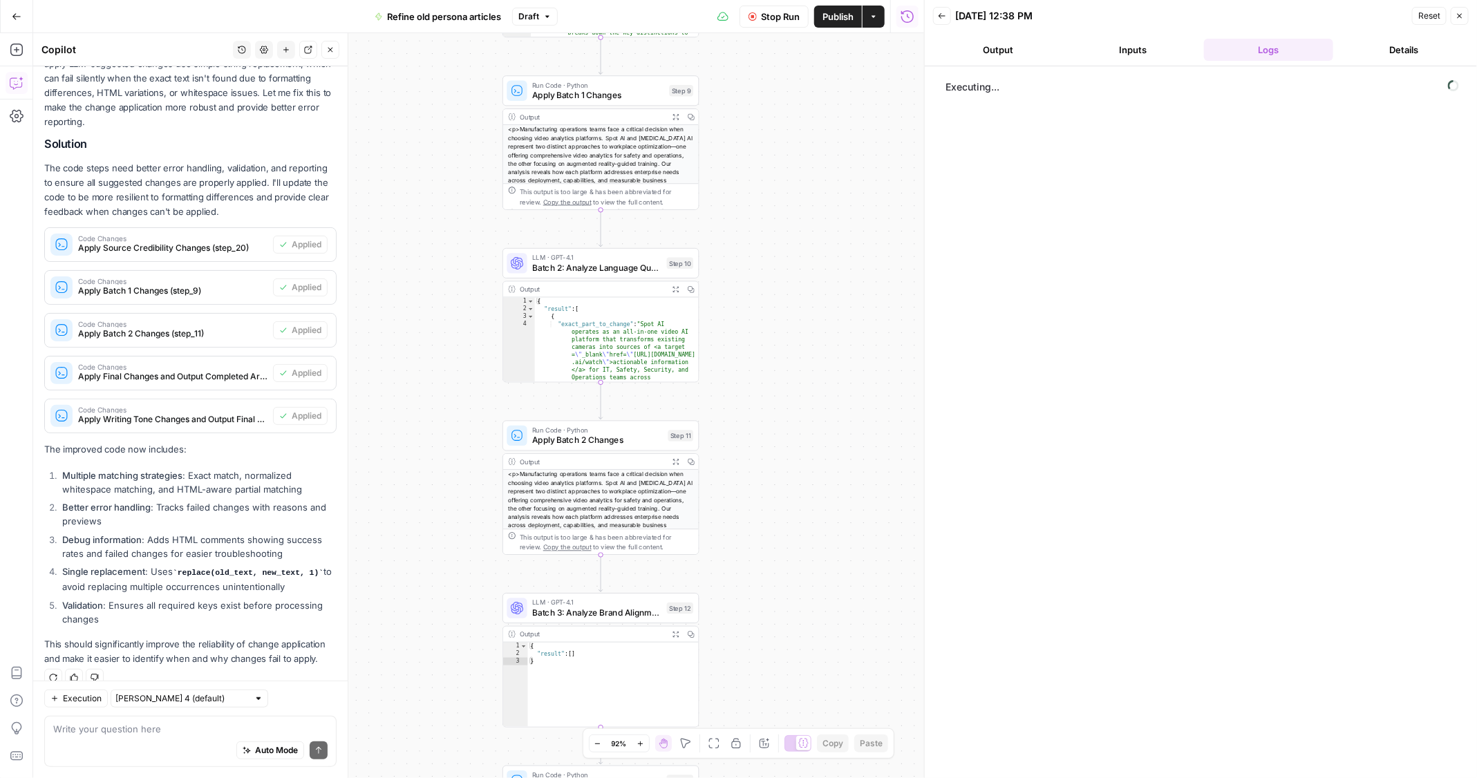
drag, startPoint x: 771, startPoint y: 231, endPoint x: 768, endPoint y: 473, distance: 241.9
click at [768, 473] on div "Workflow Input Settings Inputs LLM · GPT-4.1 Source examination Step 19 Output …" at bounding box center [478, 405] width 891 height 745
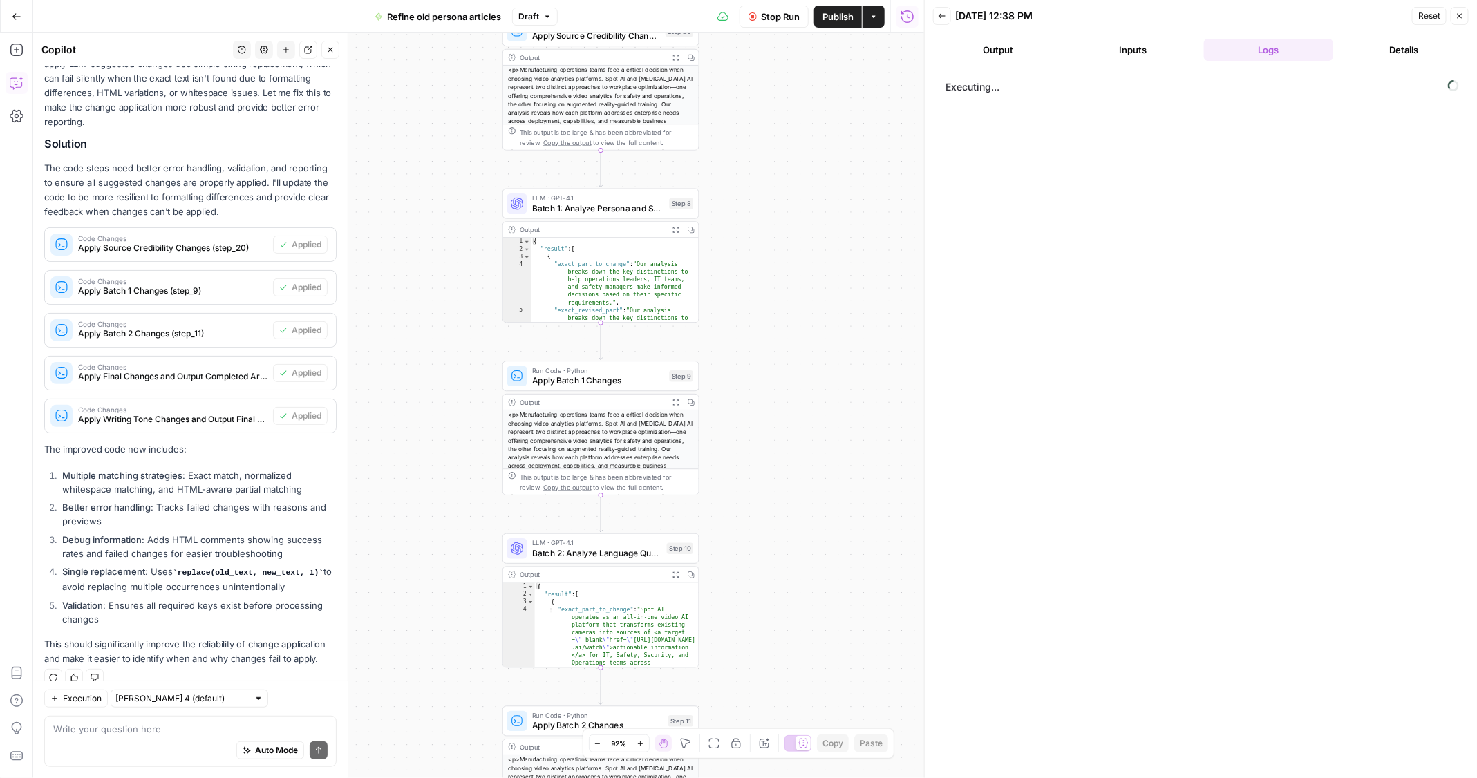
drag, startPoint x: 775, startPoint y: 506, endPoint x: 775, endPoint y: 583, distance: 77.4
click at [775, 583] on div "Workflow Input Settings Inputs LLM · GPT-4.1 Source examination Step 19 Output …" at bounding box center [478, 405] width 891 height 745
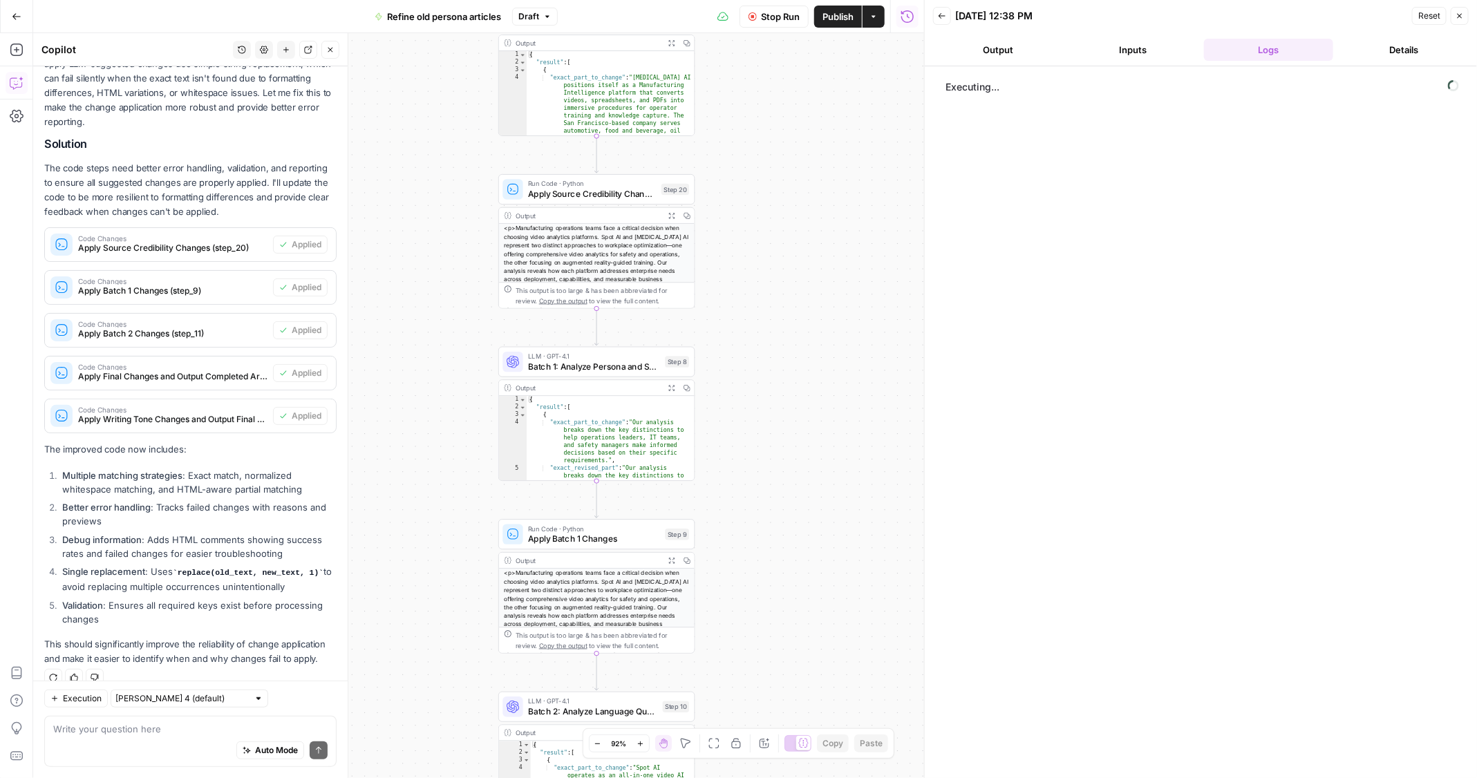
drag, startPoint x: 768, startPoint y: 453, endPoint x: 768, endPoint y: 602, distance: 149.3
click at [768, 602] on div "Workflow Input Settings Inputs LLM · GPT-4.1 Source examination Step 19 Output …" at bounding box center [478, 405] width 891 height 745
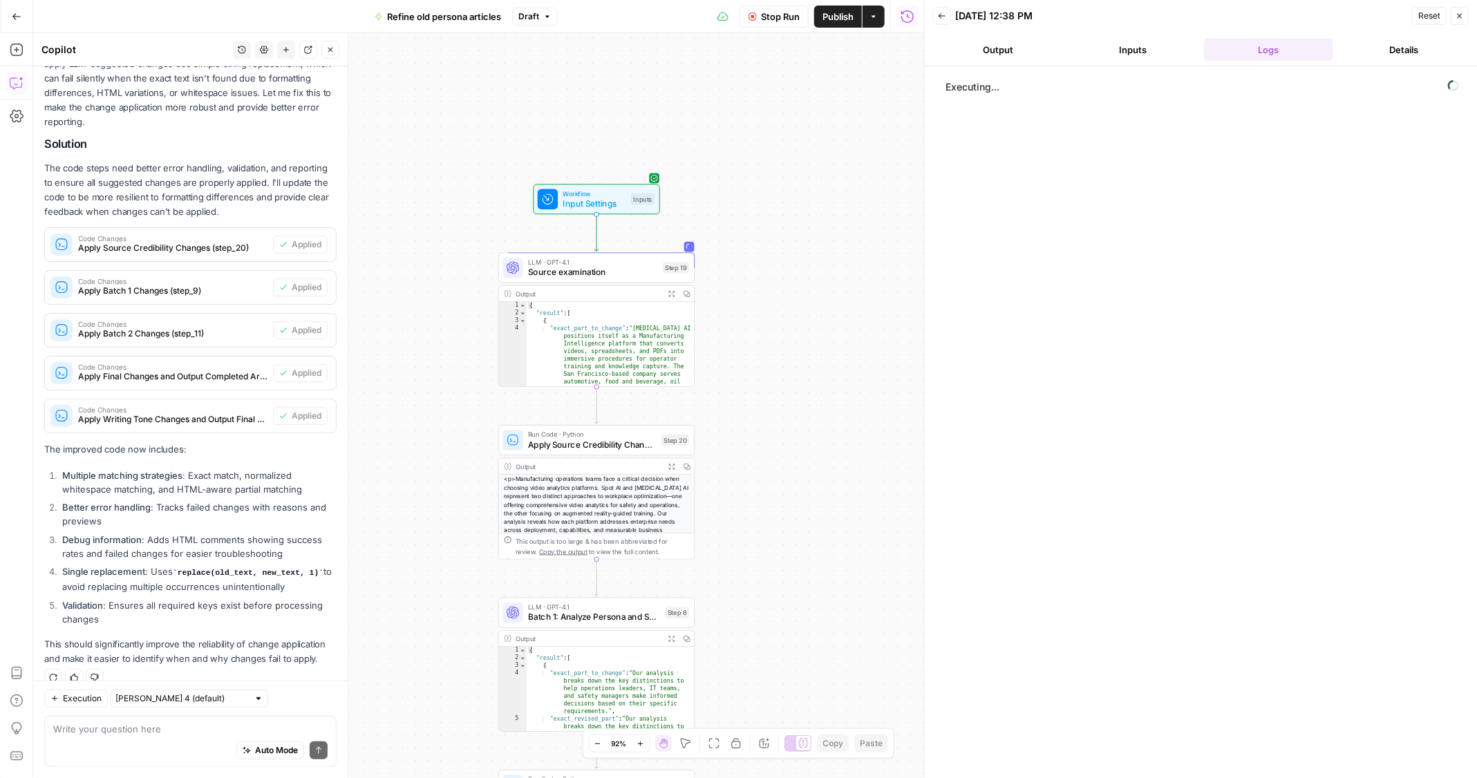
click at [759, 485] on div "Workflow Input Settings Inputs LLM · GPT-4.1 Source examination Step 19 Output …" at bounding box center [478, 405] width 891 height 745
click at [773, 13] on span "Stop Run" at bounding box center [780, 17] width 39 height 14
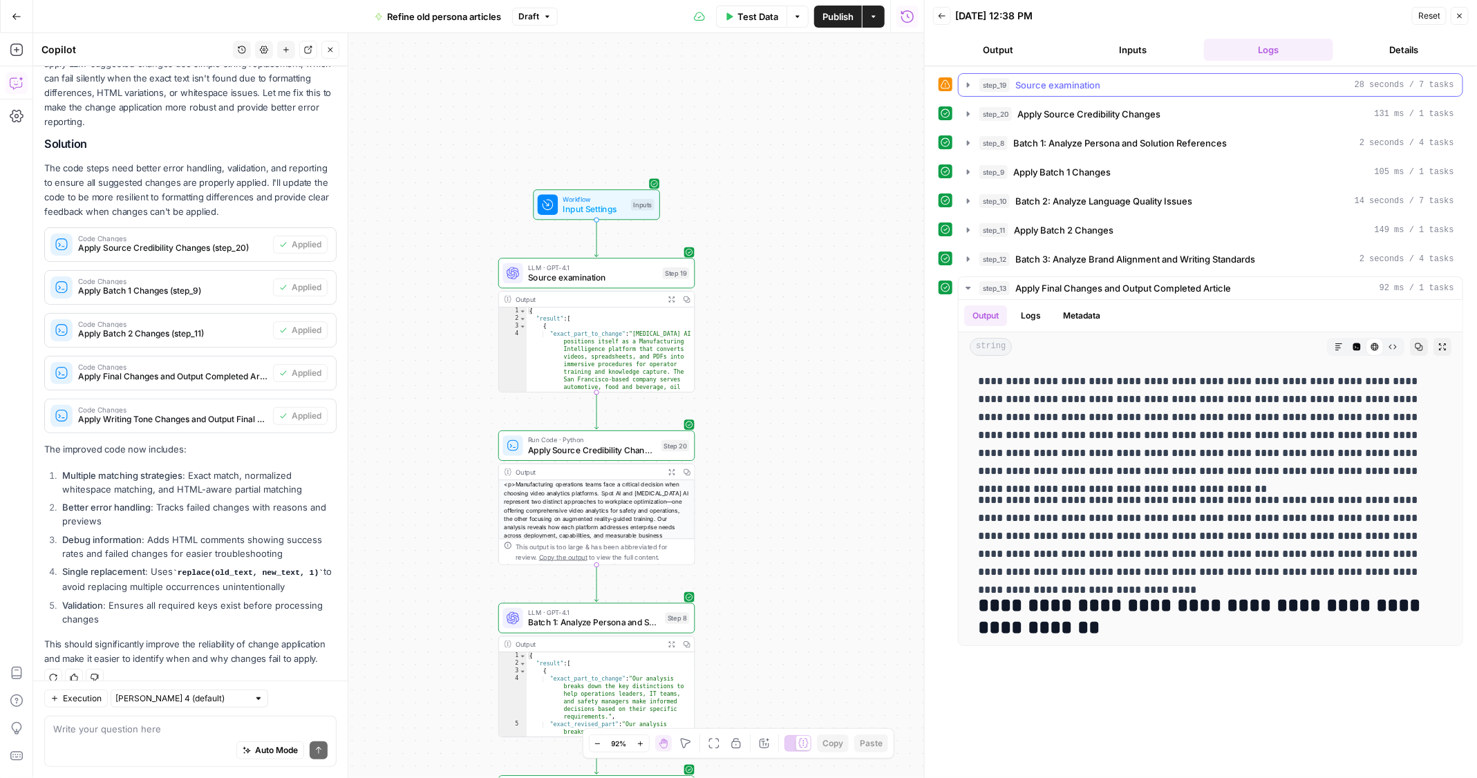
click at [972, 87] on icon "button" at bounding box center [968, 84] width 11 height 11
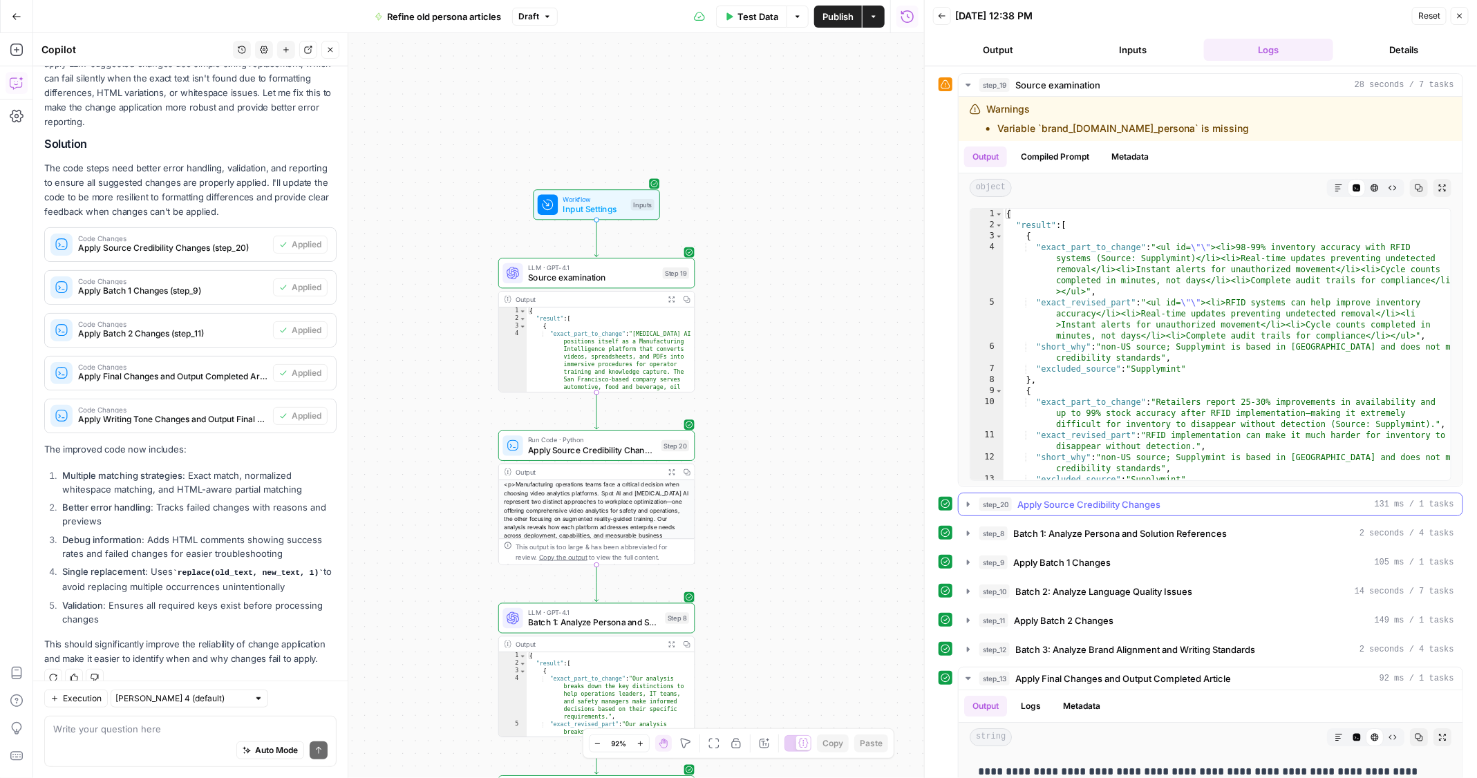
click at [967, 502] on icon "button" at bounding box center [968, 504] width 3 height 5
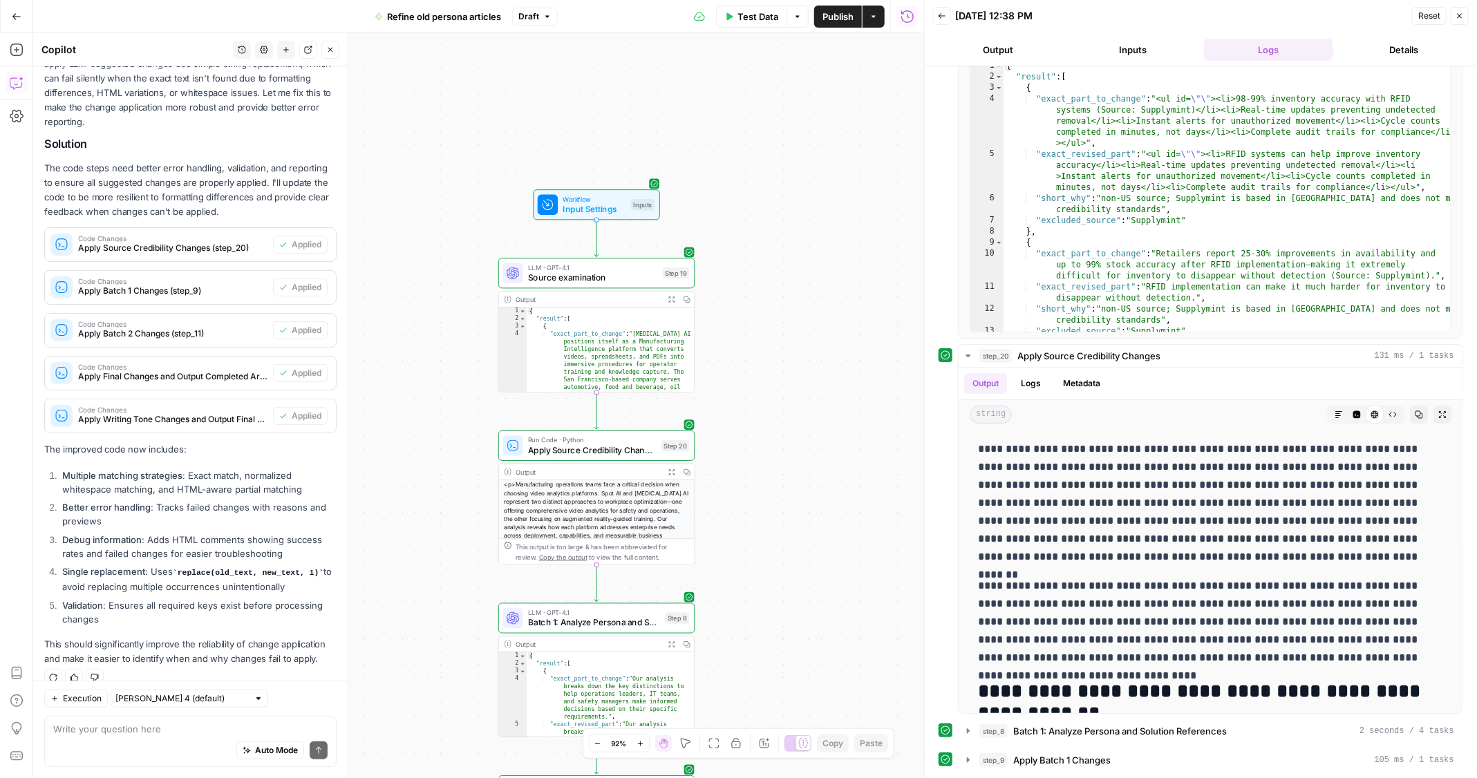
scroll to position [147, 0]
click at [1061, 488] on p "**********" at bounding box center [1211, 505] width 466 height 126
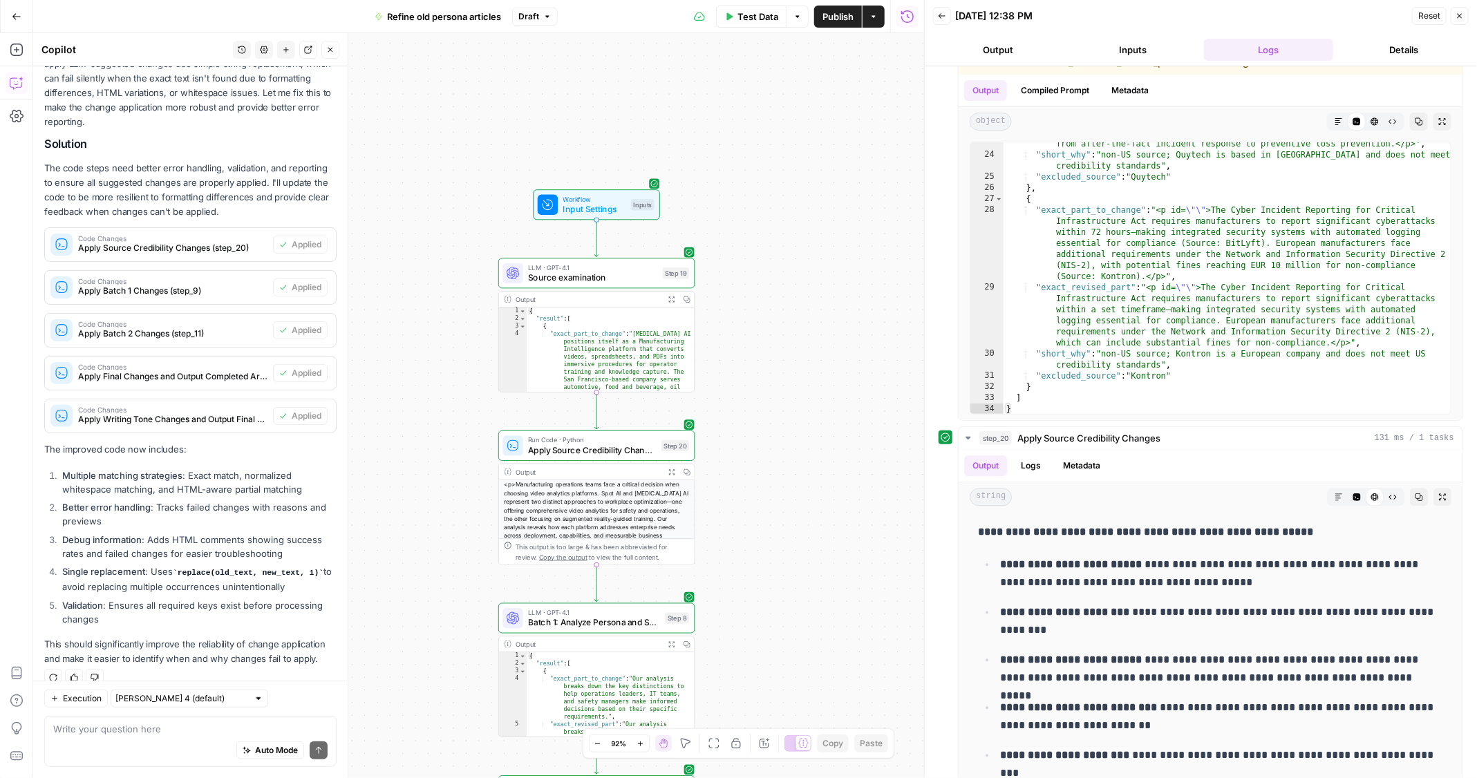
scroll to position [46, 0]
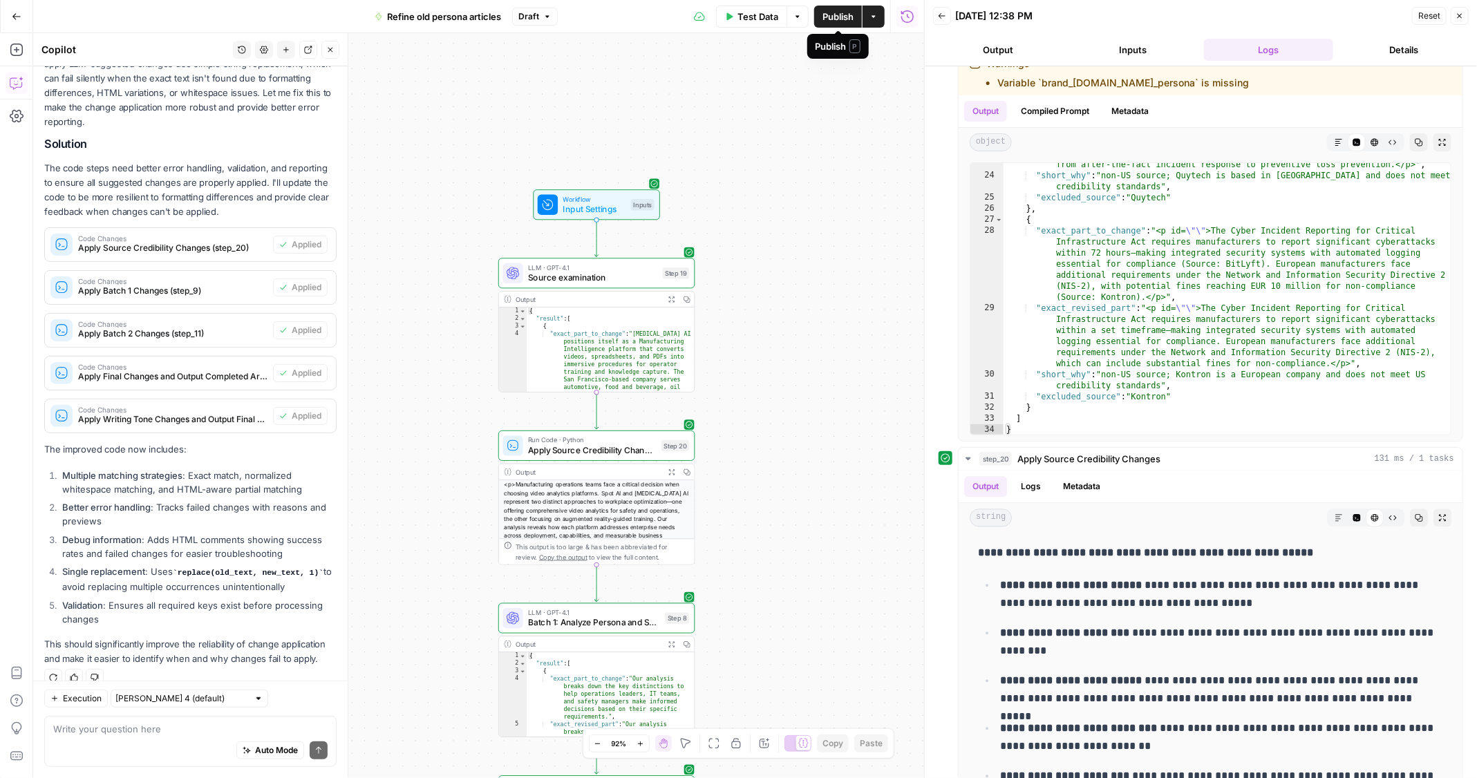
click at [840, 18] on span "Publish" at bounding box center [837, 17] width 31 height 14
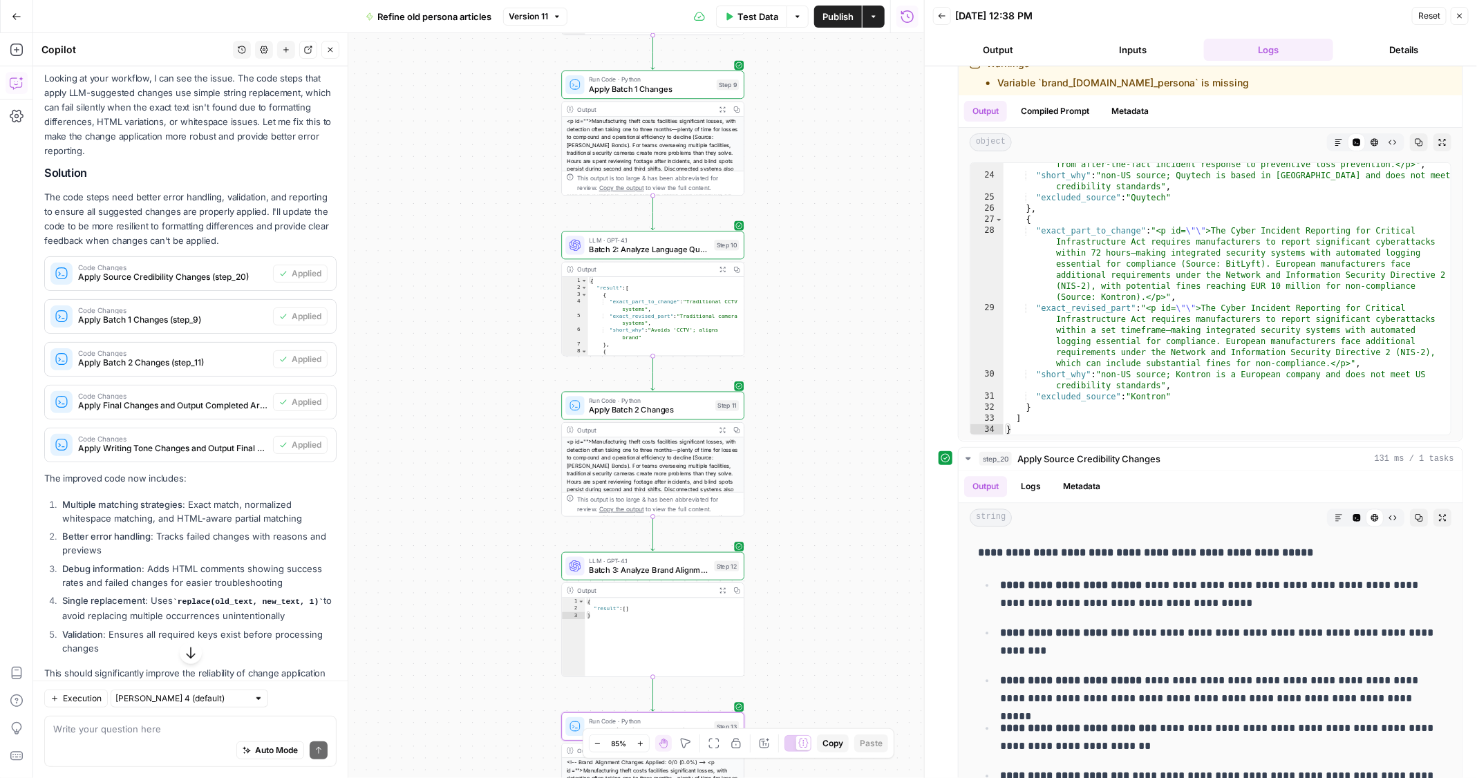
scroll to position [242, 0]
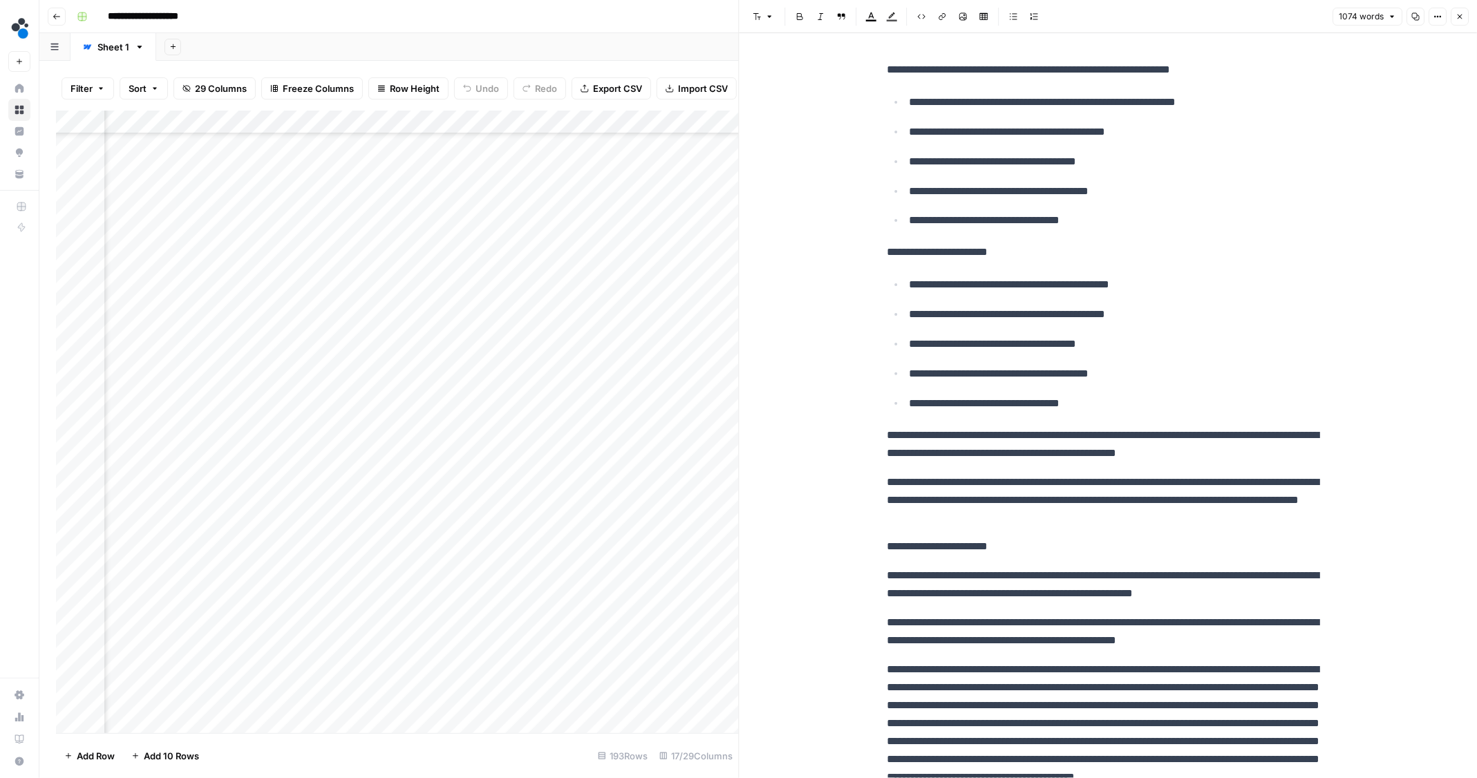
scroll to position [509, 1306]
click at [575, 504] on div "Add Column" at bounding box center [397, 422] width 683 height 623
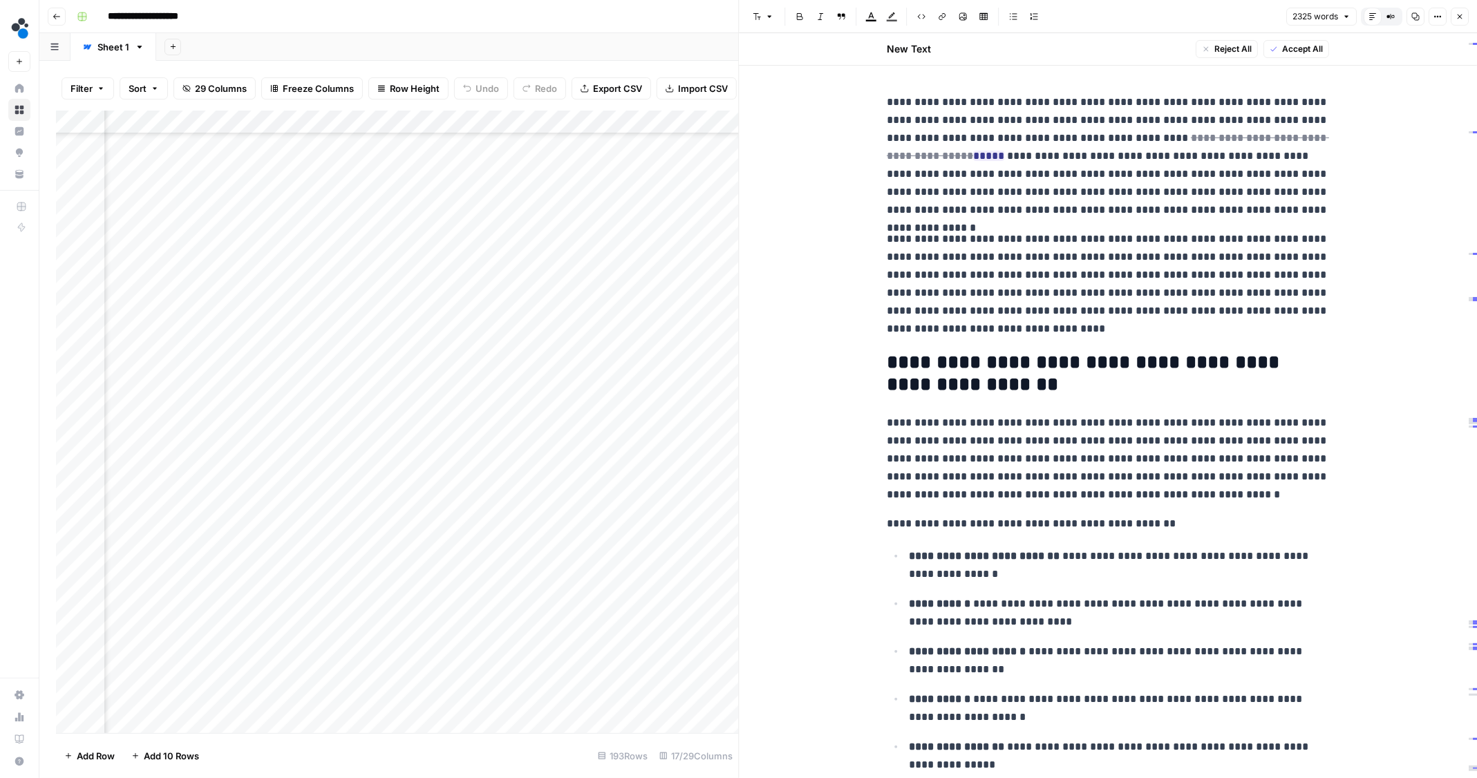
click at [592, 505] on div "Add Column" at bounding box center [397, 422] width 683 height 623
click at [1080, 232] on p "**********" at bounding box center [1108, 284] width 442 height 108
click at [1294, 69] on icon "button" at bounding box center [1292, 68] width 7 height 7
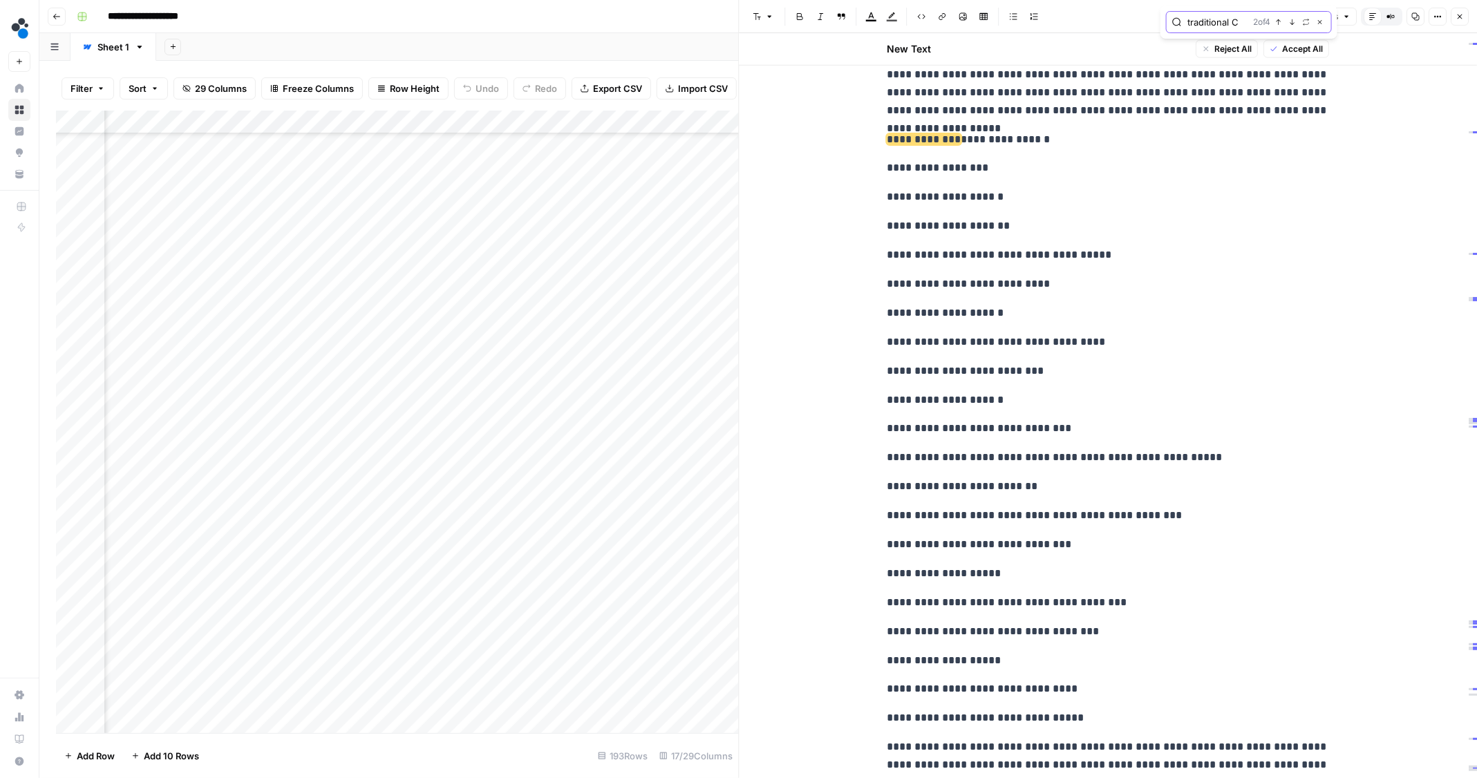
scroll to position [970, 0]
click at [1290, 23] on icon "button" at bounding box center [1292, 22] width 7 height 7
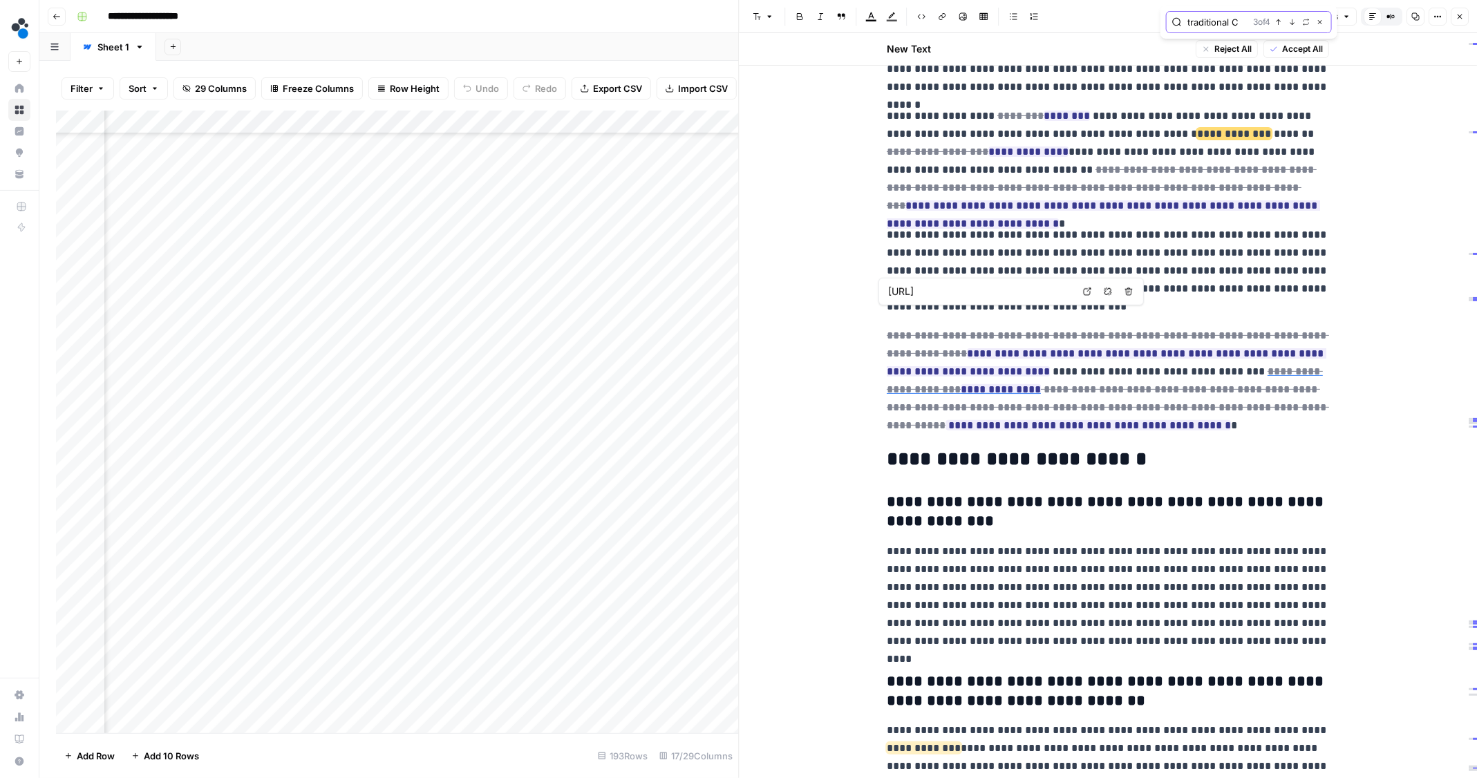
scroll to position [5715, 0]
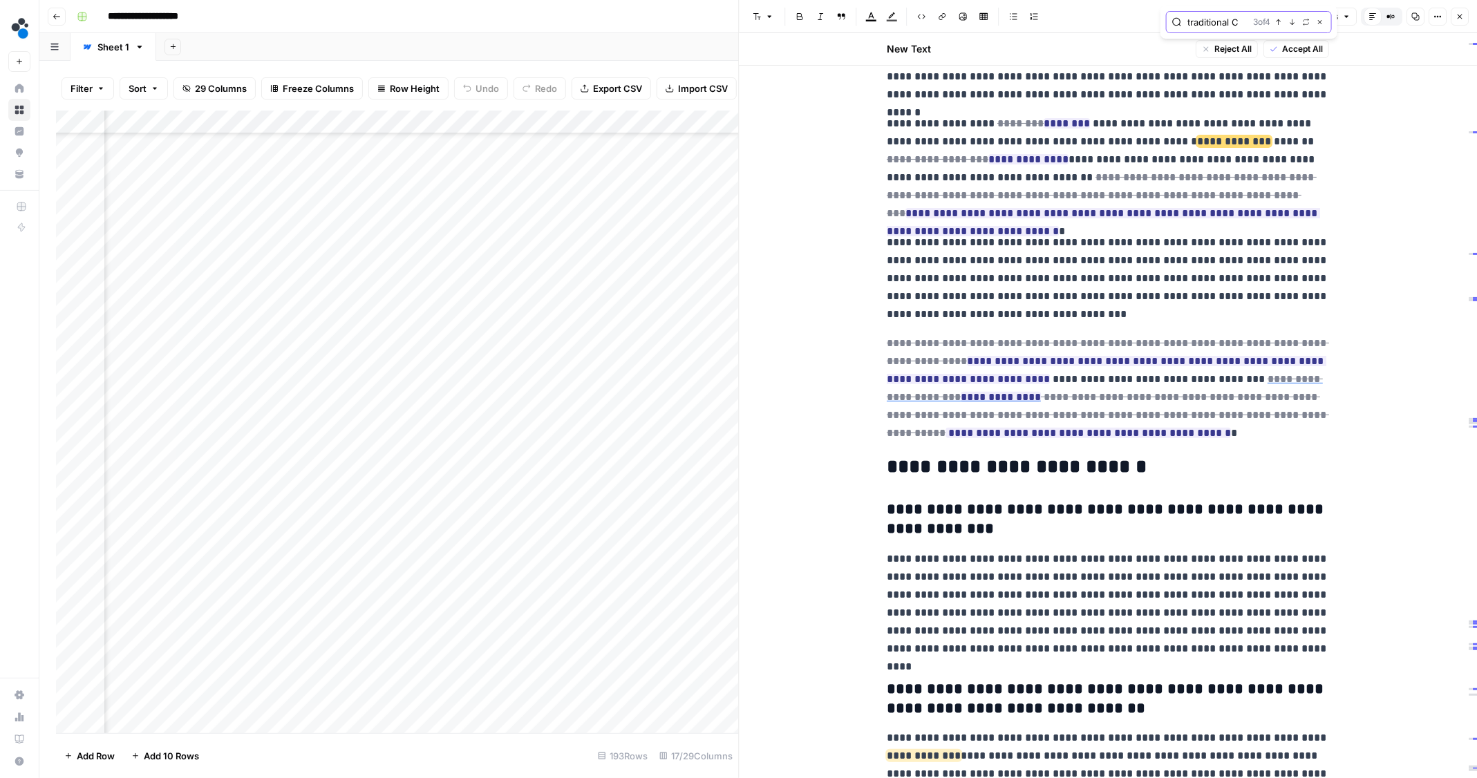
click at [1288, 26] on button "Next Match" at bounding box center [1292, 22] width 11 height 11
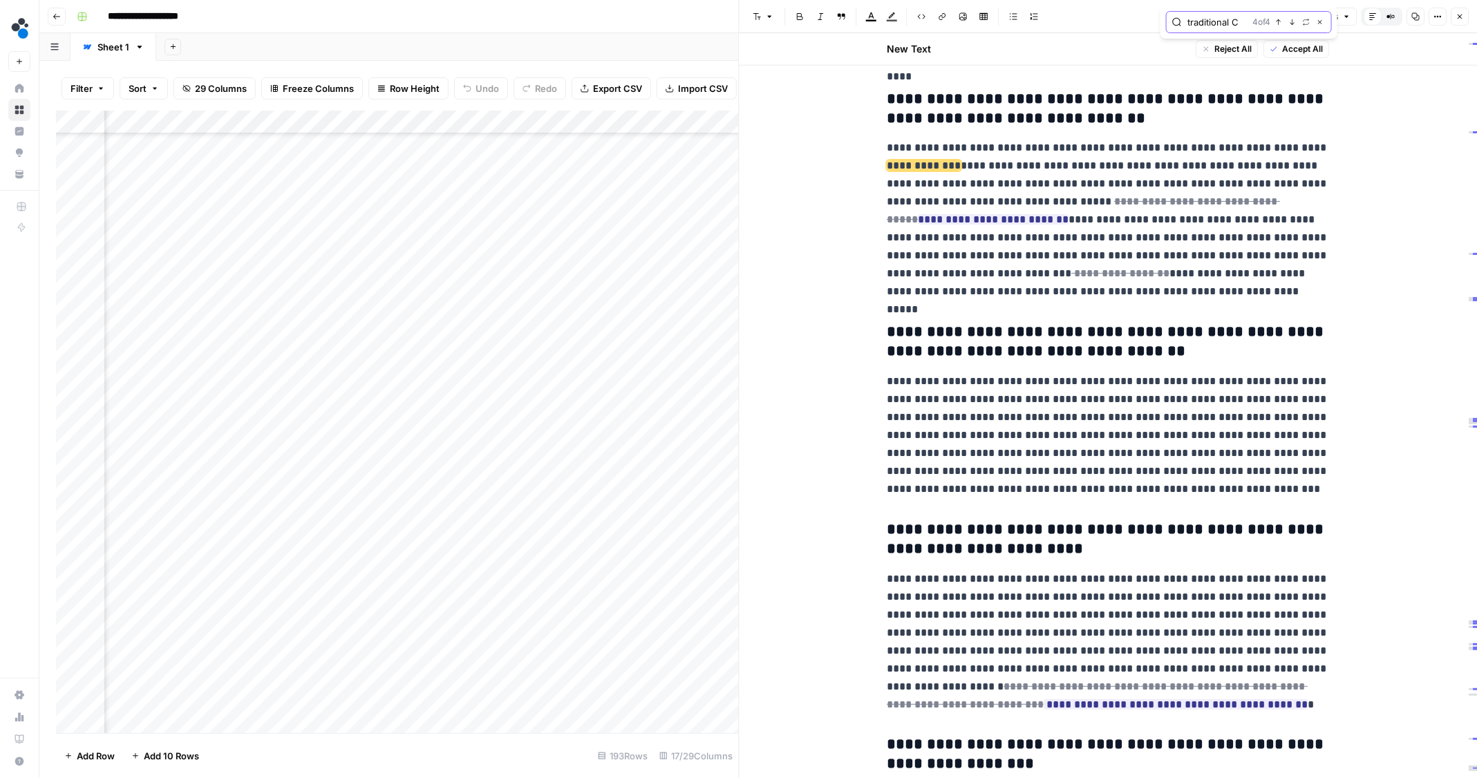
scroll to position [6302, 0]
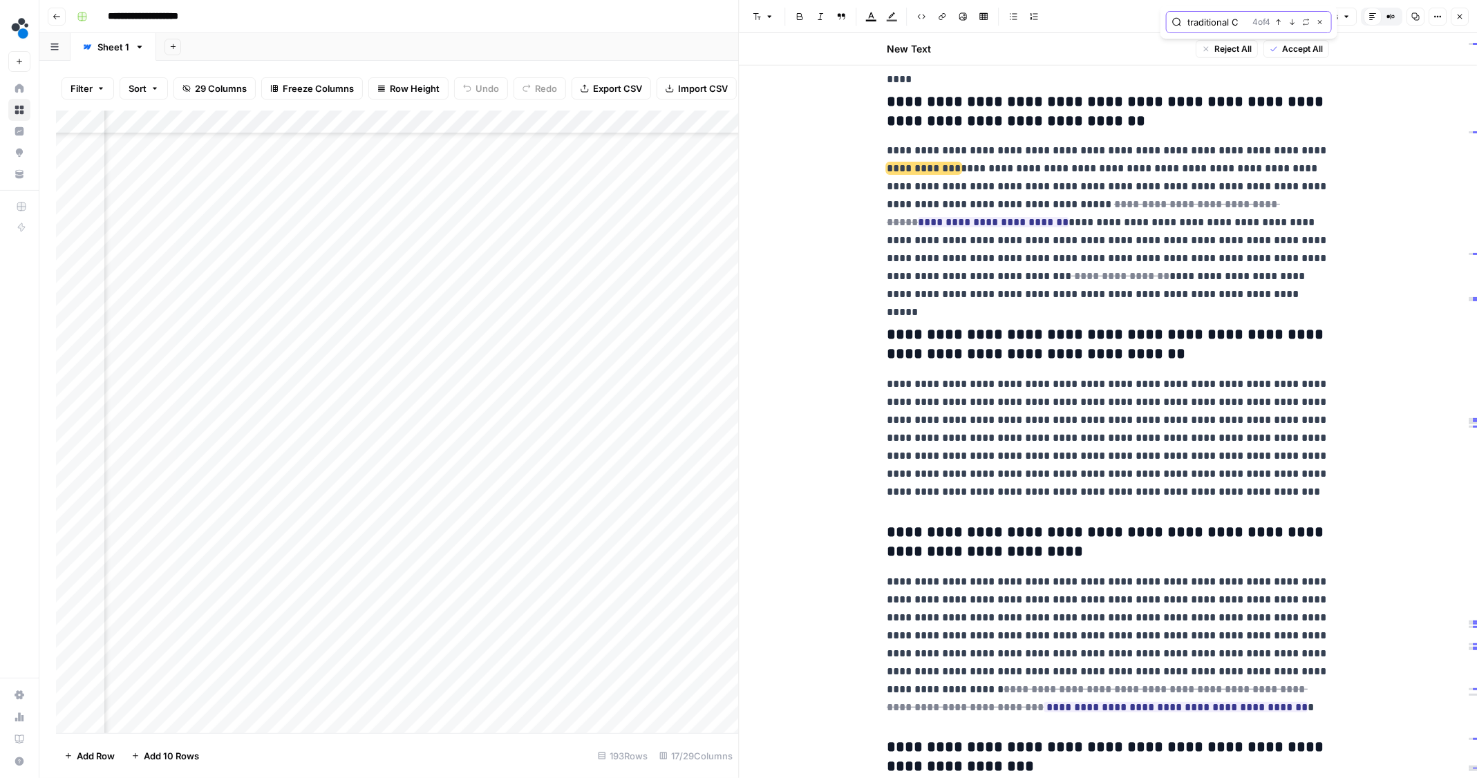
click at [1238, 20] on input "traditional C" at bounding box center [1216, 22] width 59 height 14
click at [1292, 19] on icon "button" at bounding box center [1292, 22] width 7 height 7
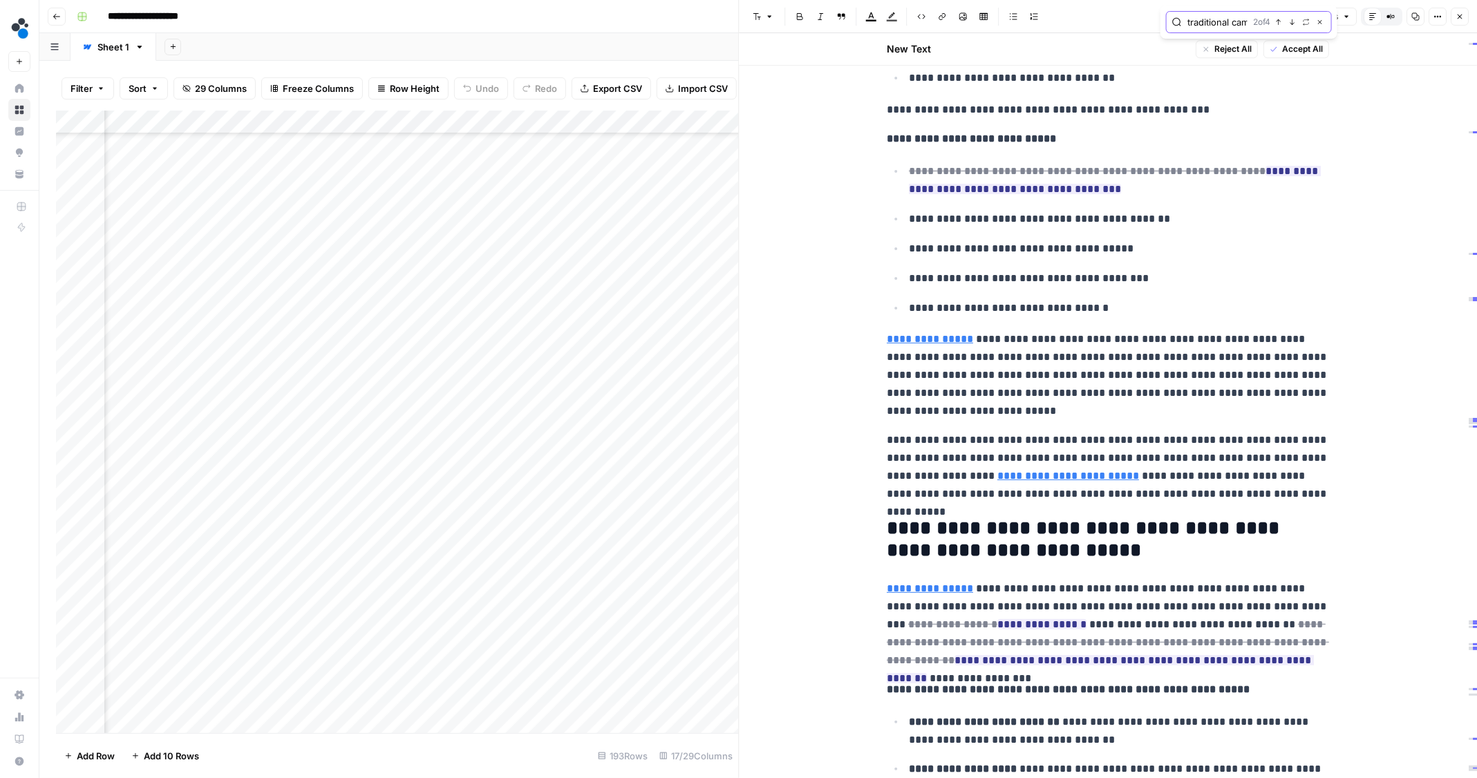
click at [1281, 19] on icon "button" at bounding box center [1278, 22] width 7 height 7
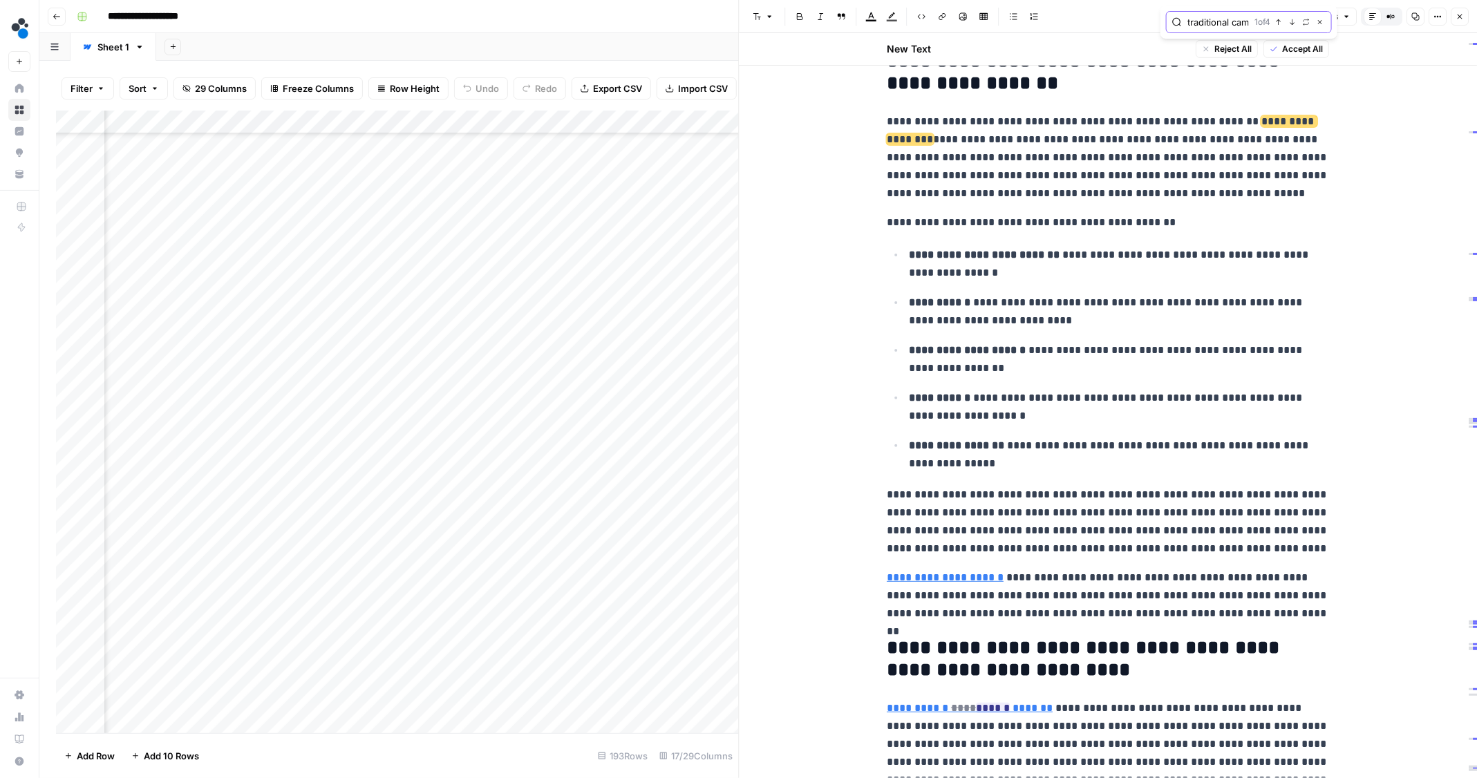
scroll to position [275, 0]
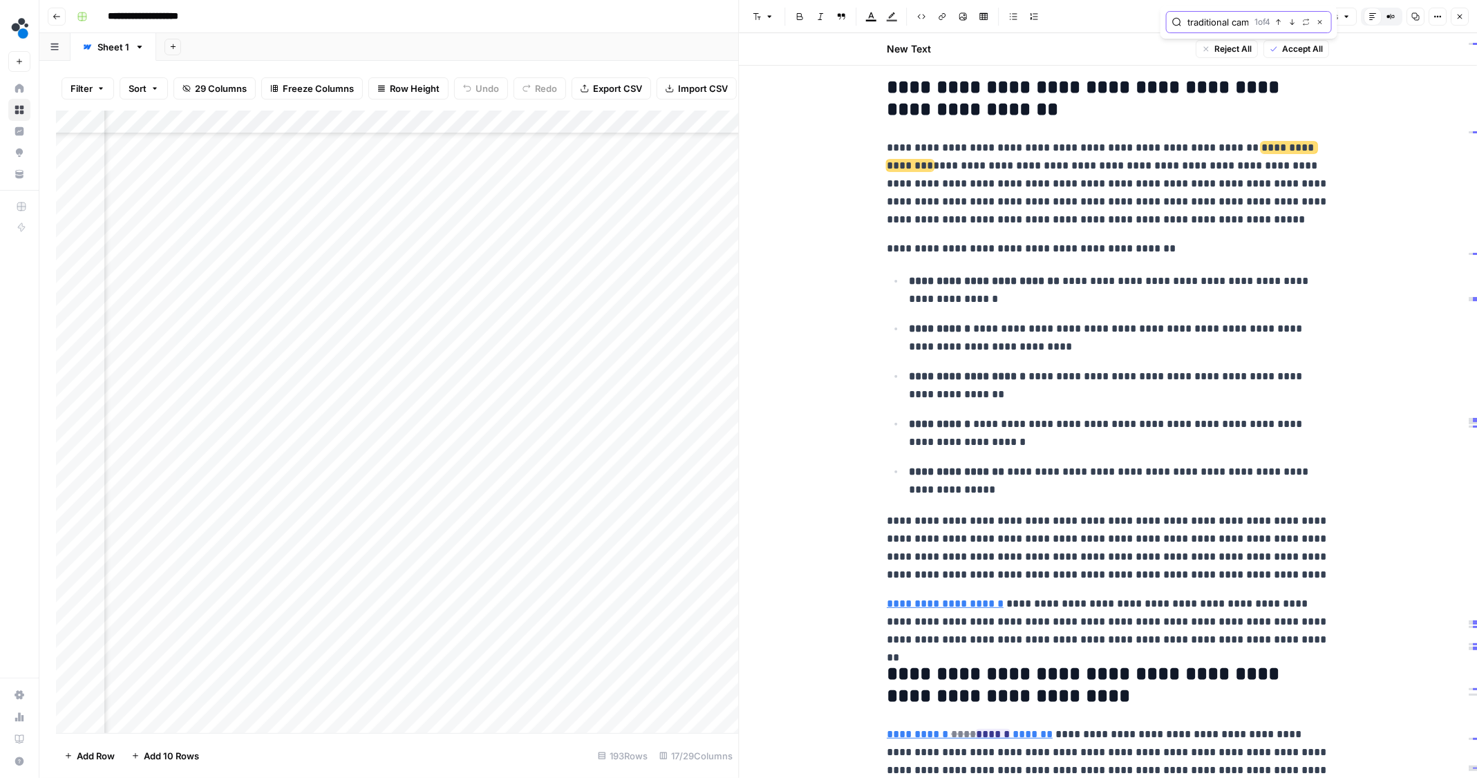
click at [1289, 17] on button "Next Match" at bounding box center [1292, 22] width 11 height 11
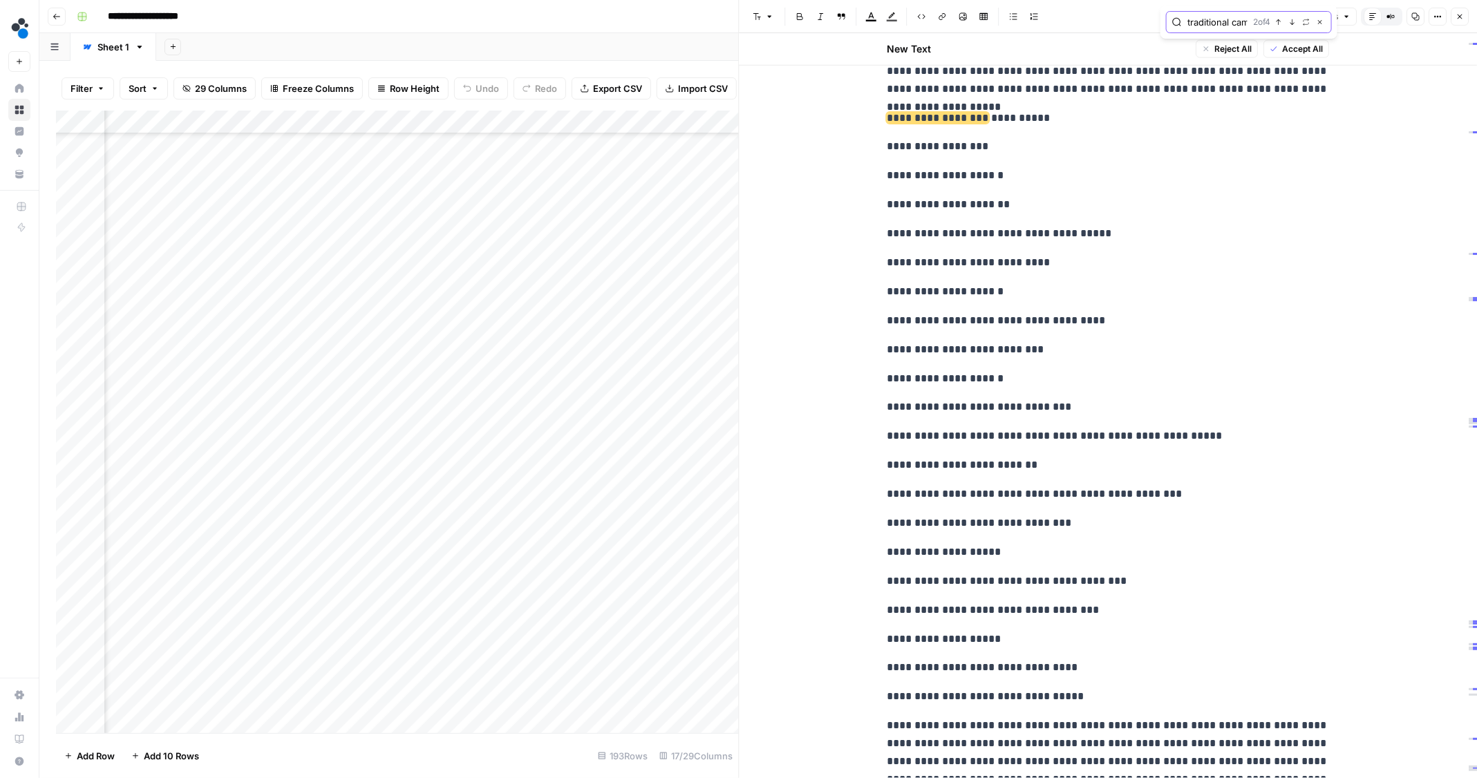
scroll to position [977, 0]
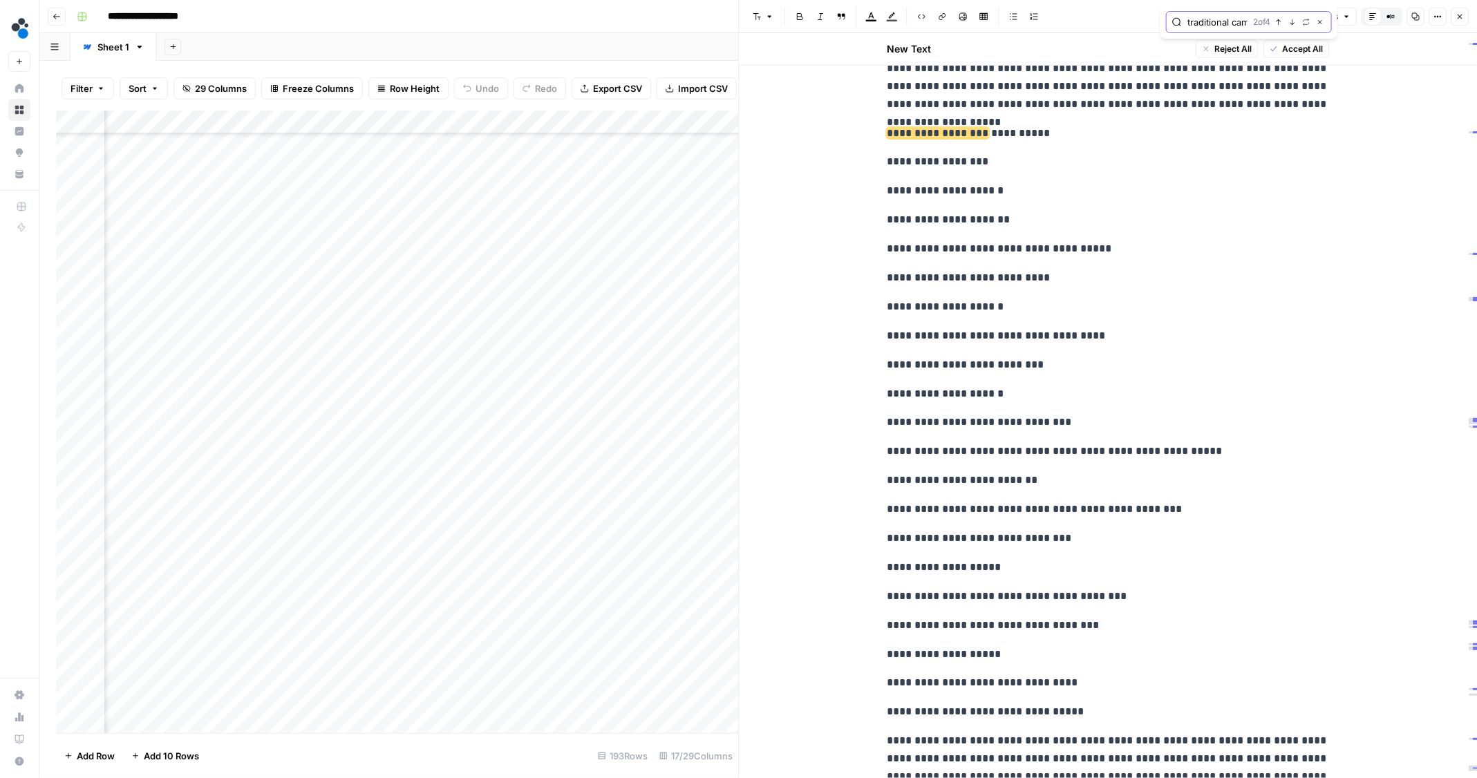
click at [1292, 22] on icon "button" at bounding box center [1292, 22] width 7 height 7
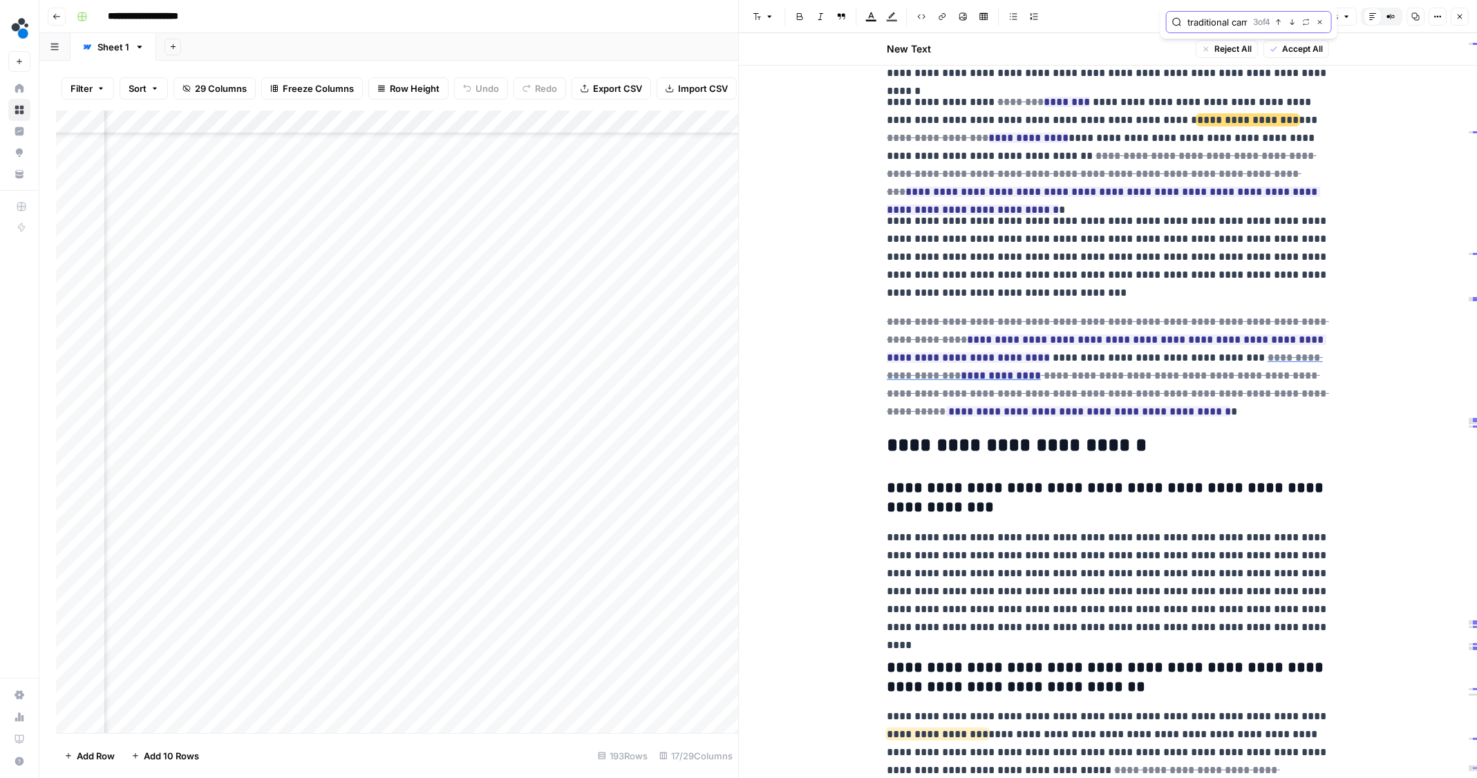
scroll to position [5735, 0]
click at [1291, 26] on button "Next Match" at bounding box center [1292, 22] width 11 height 11
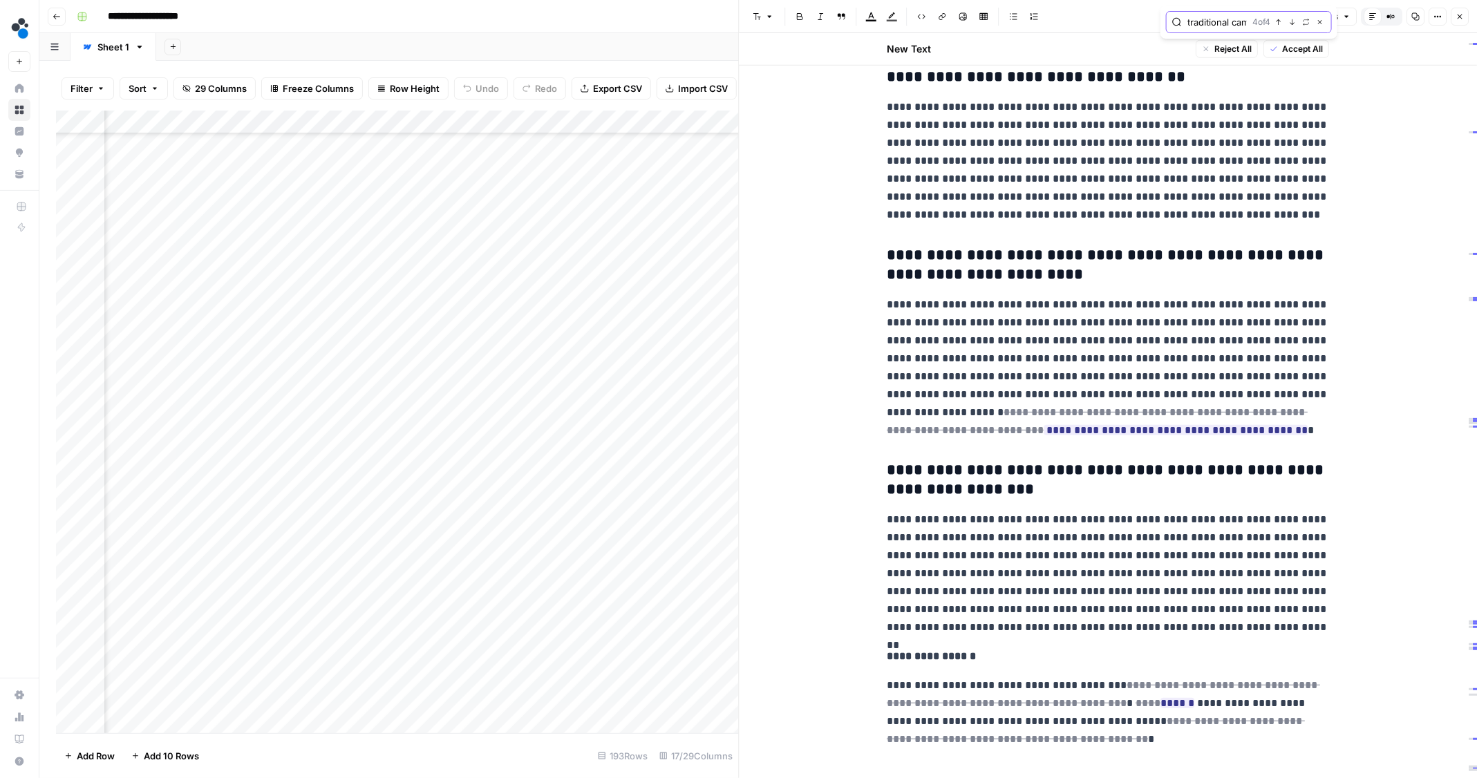
scroll to position [6593, 0]
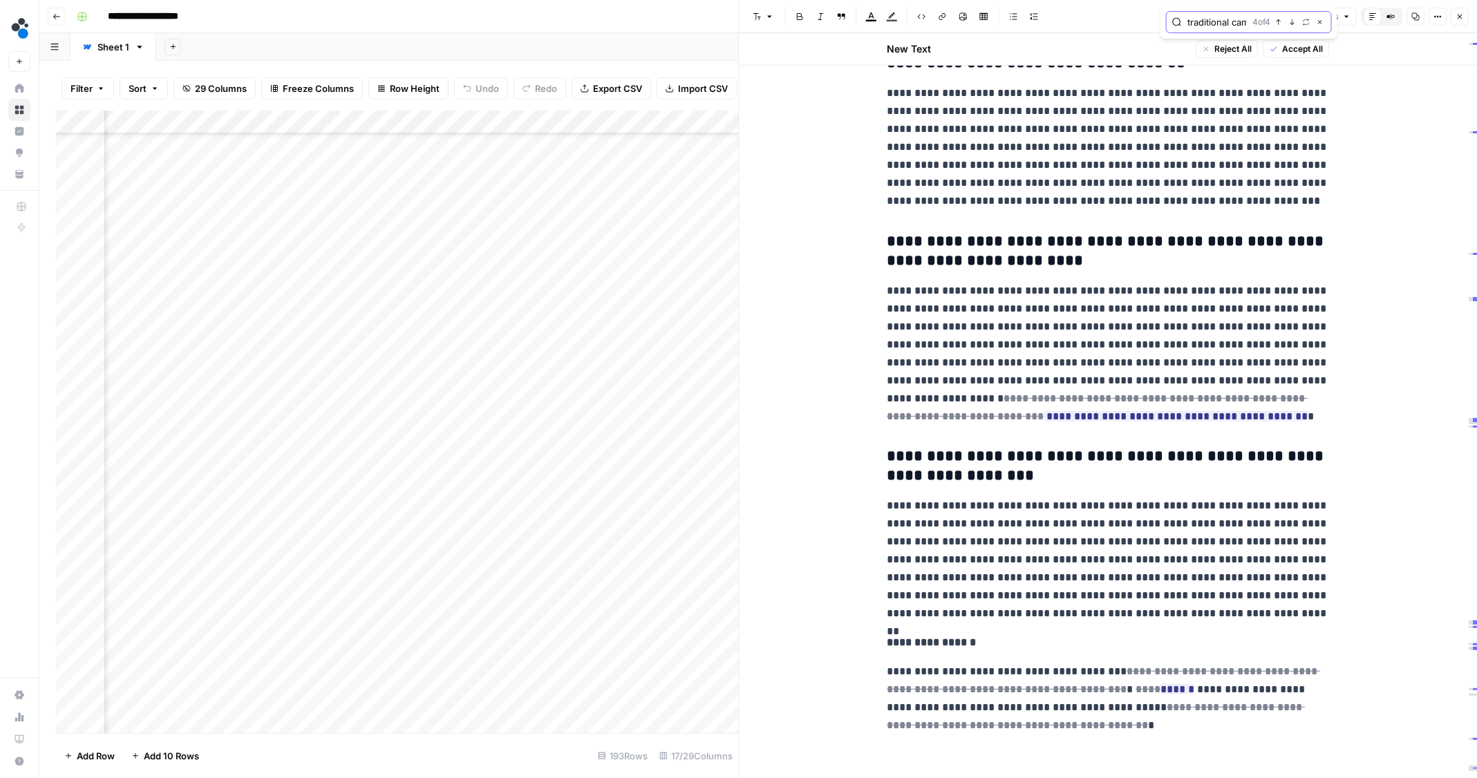
click at [1193, 16] on input "traditional camera" at bounding box center [1216, 22] width 59 height 14
click at [1296, 18] on button "Next Match" at bounding box center [1292, 22] width 11 height 11
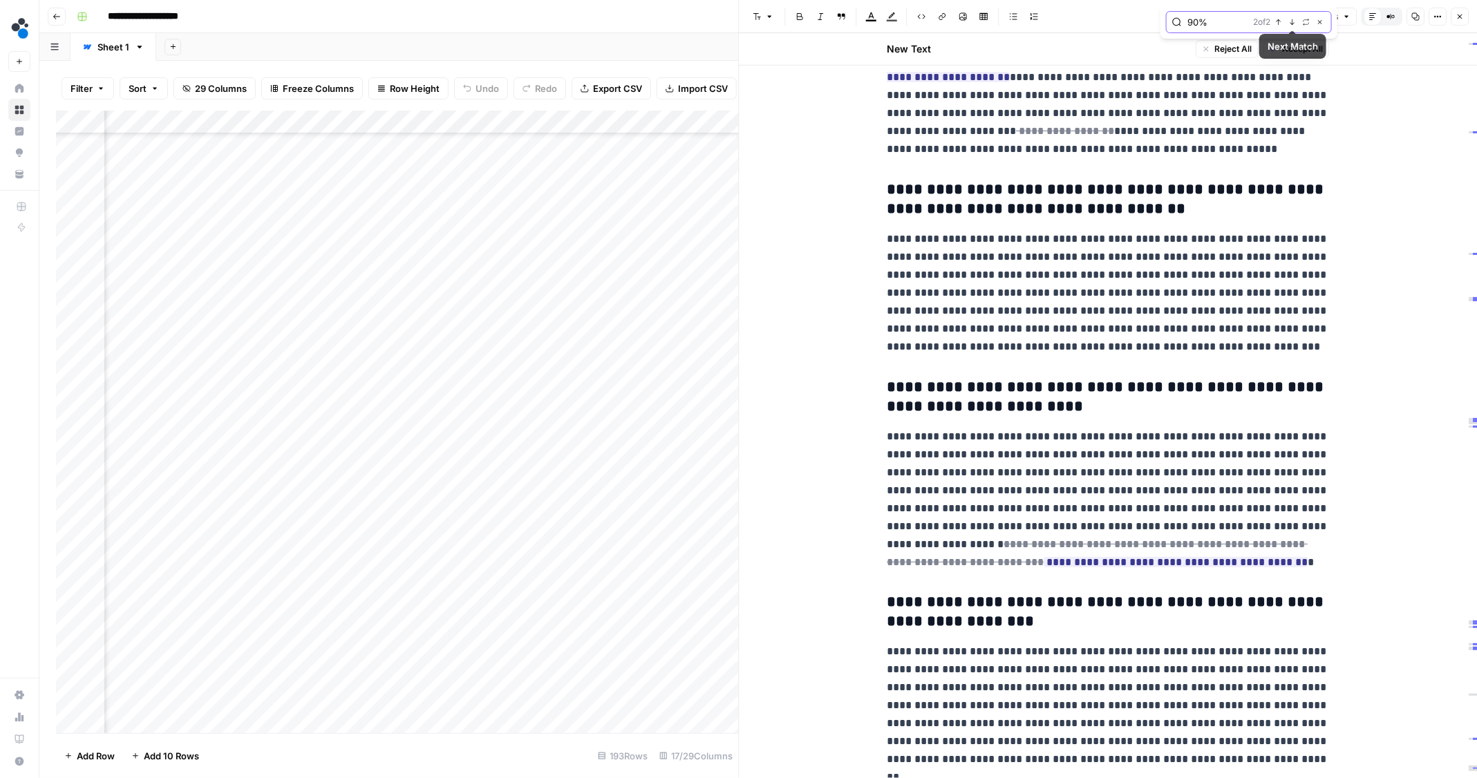
click at [1280, 19] on icon "button" at bounding box center [1278, 22] width 7 height 7
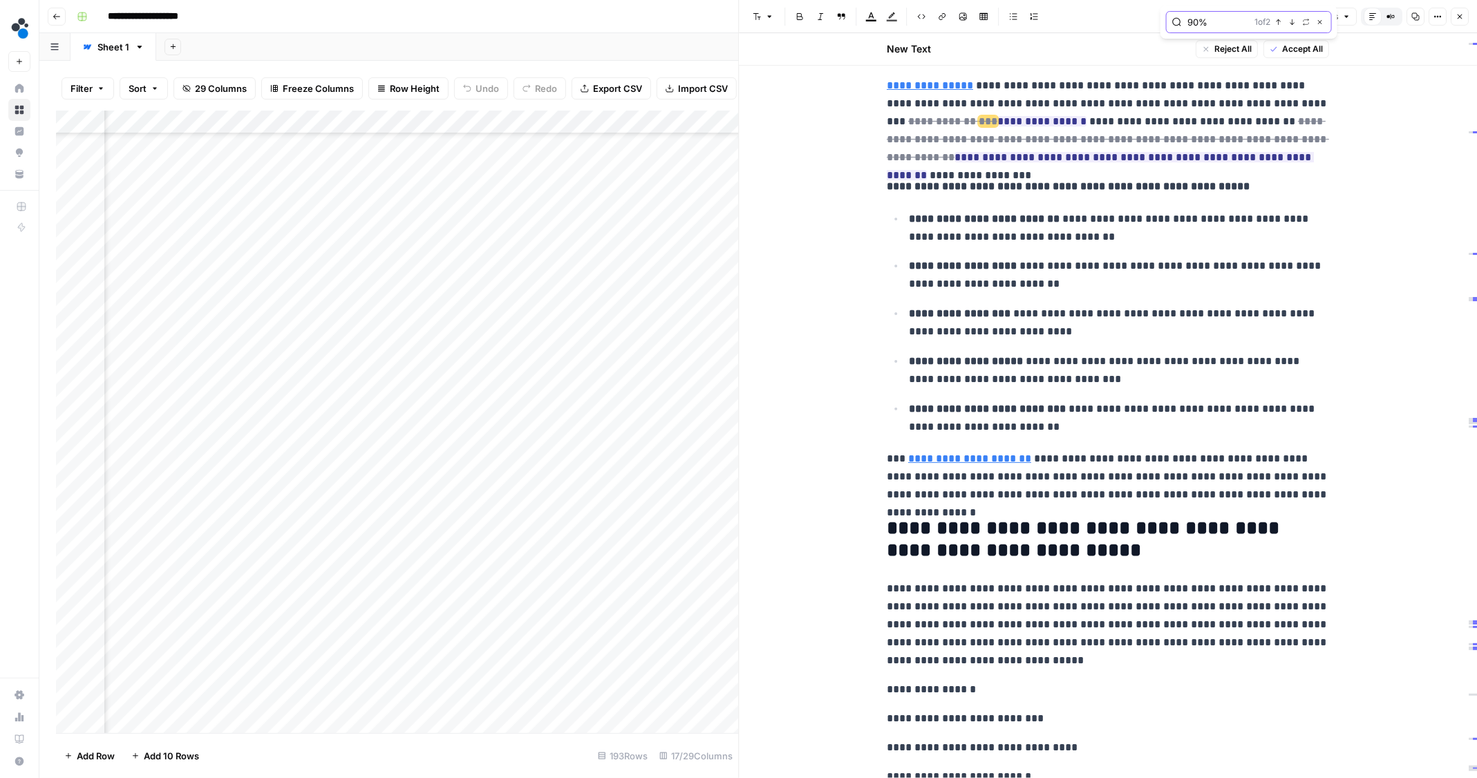
scroll to position [2528, 0]
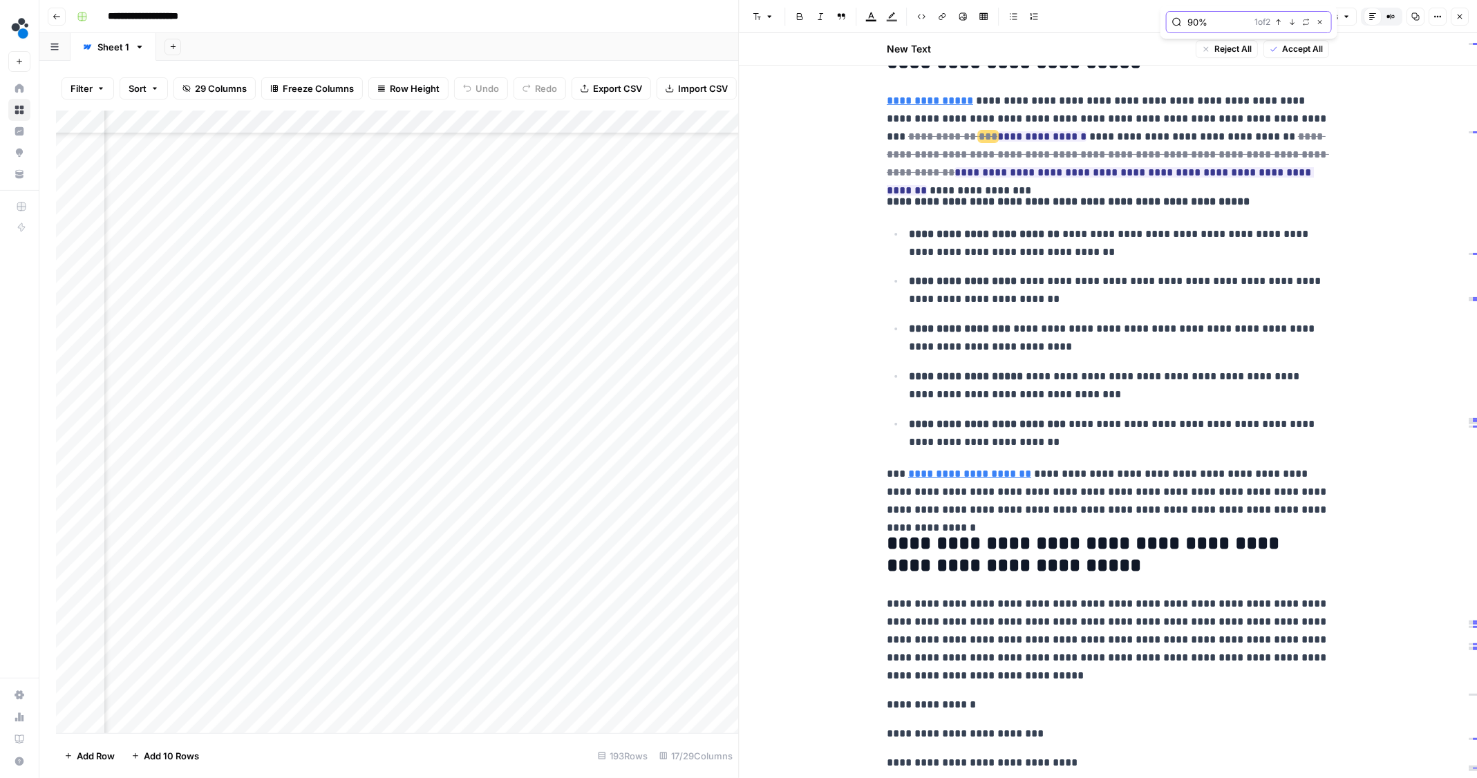
click at [1193, 16] on input "90%" at bounding box center [1218, 22] width 62 height 14
click at [1294, 22] on icon "button" at bounding box center [1292, 22] width 7 height 7
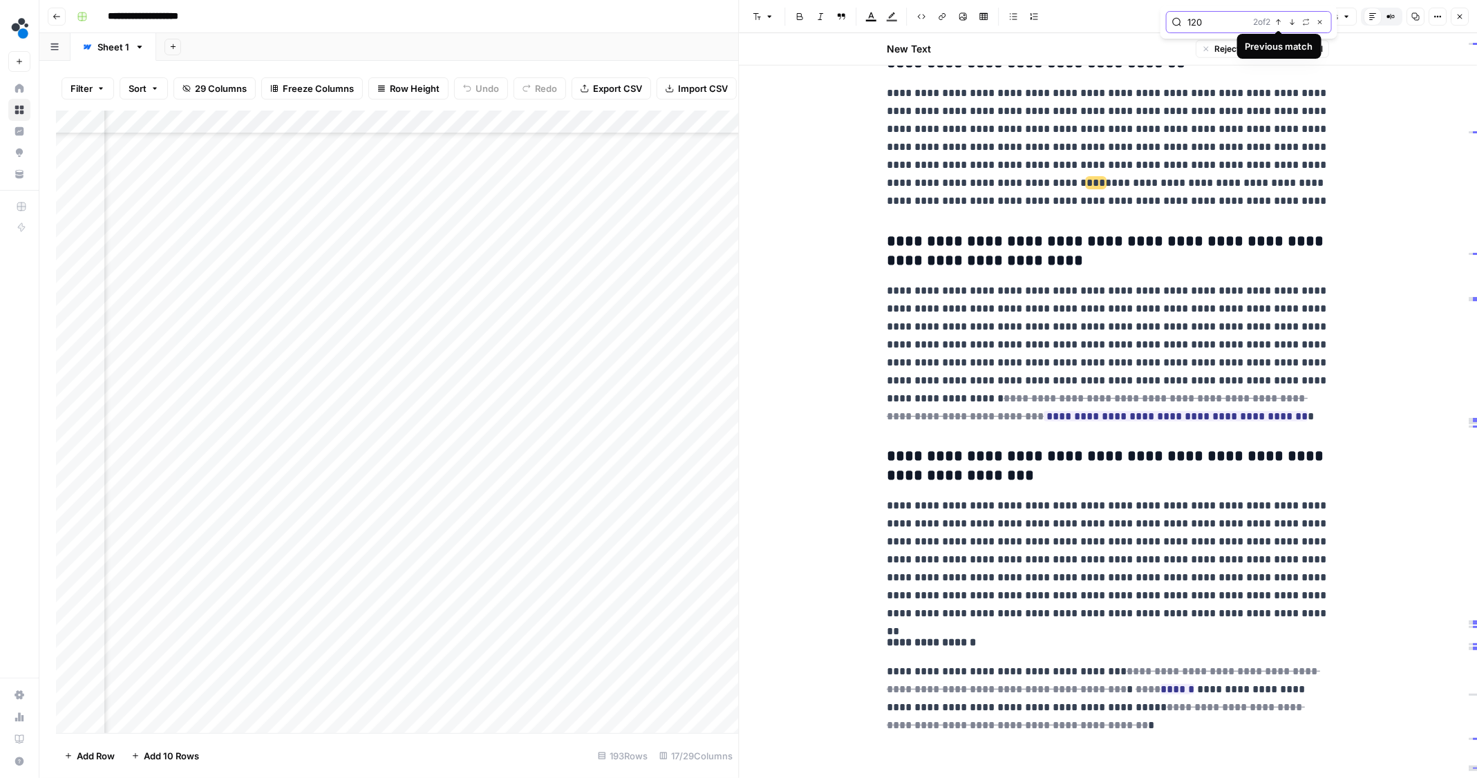
click at [1281, 21] on icon "button" at bounding box center [1278, 22] width 7 height 7
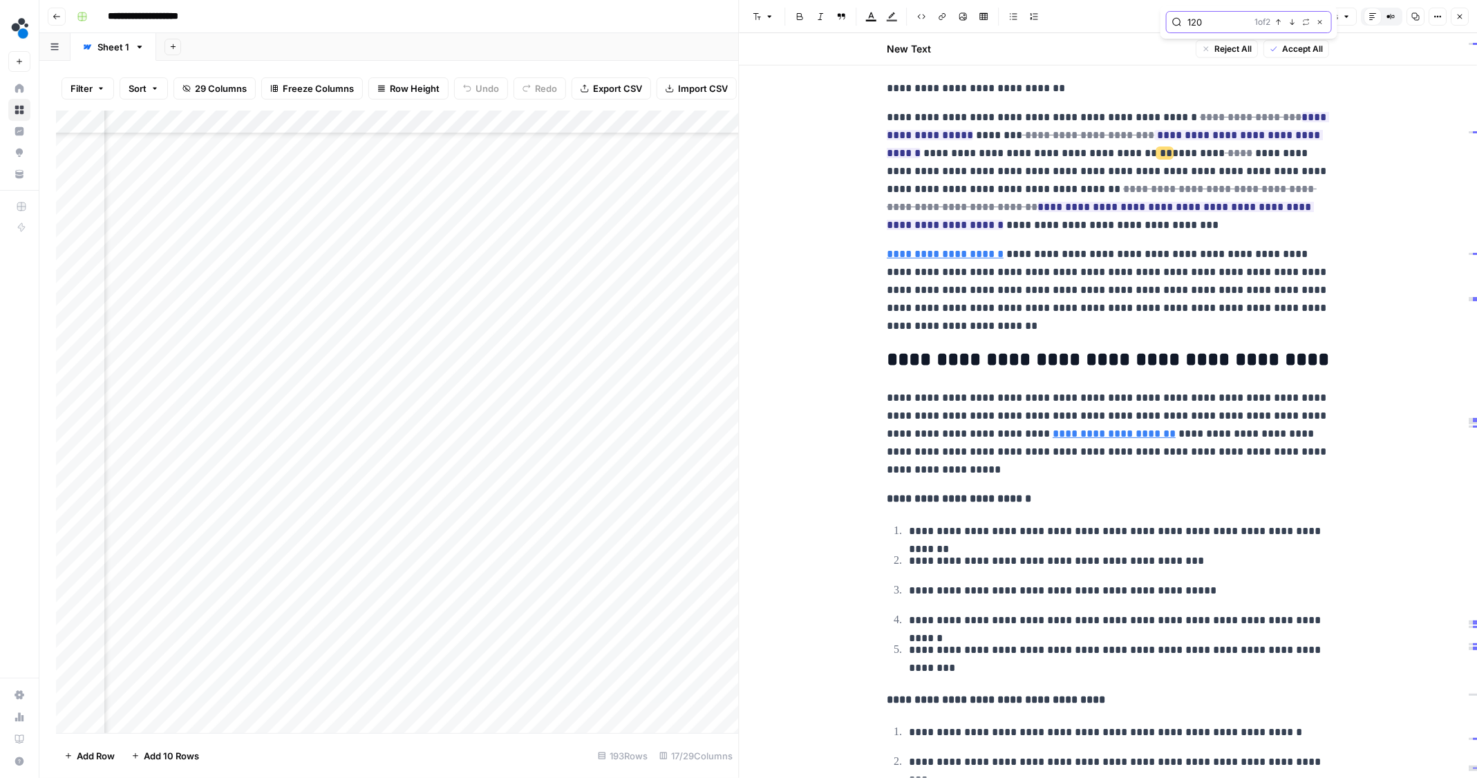
scroll to position [3713, 0]
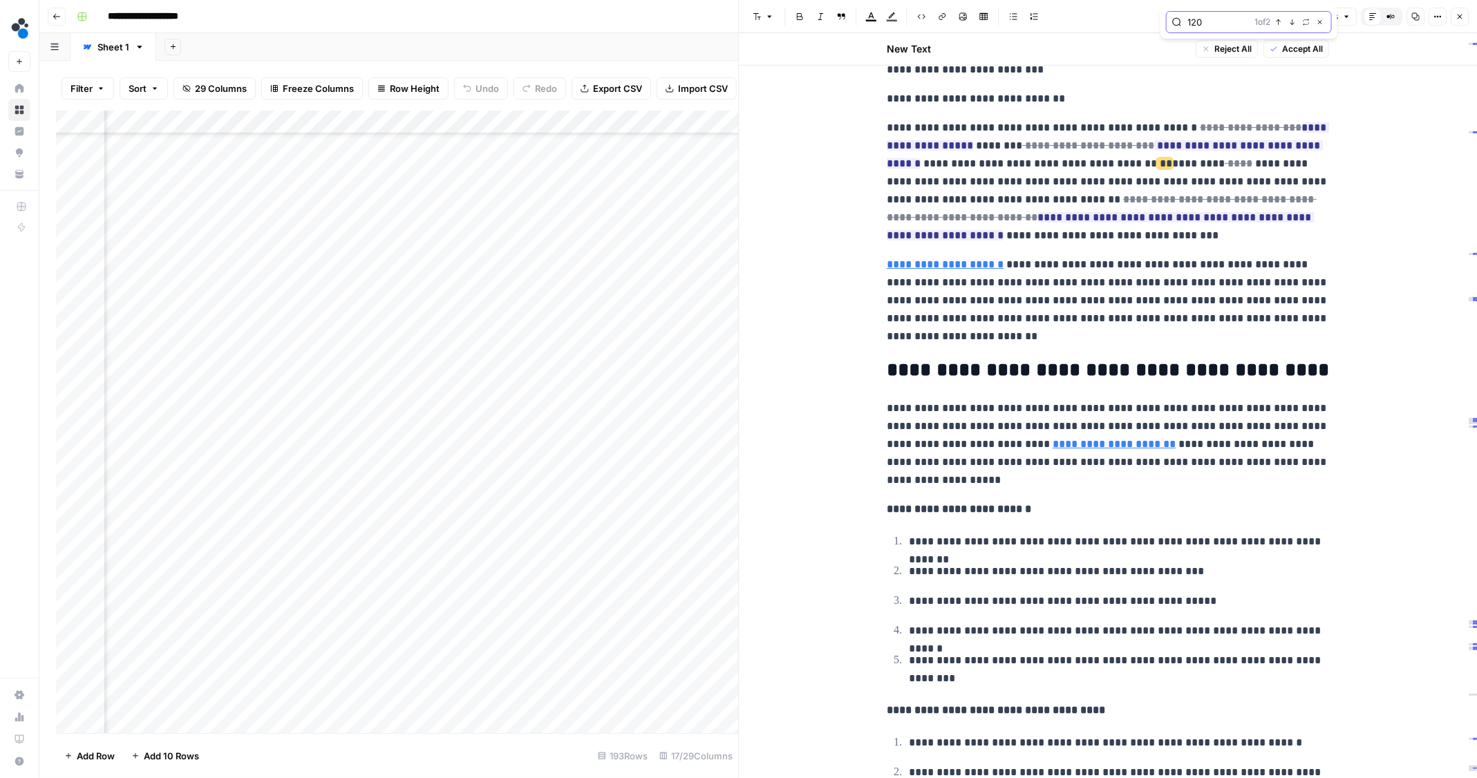
click at [1200, 23] on input "120" at bounding box center [1218, 22] width 62 height 14
type input "m"
type input "theft costs"
click at [1290, 21] on icon "button" at bounding box center [1292, 22] width 7 height 7
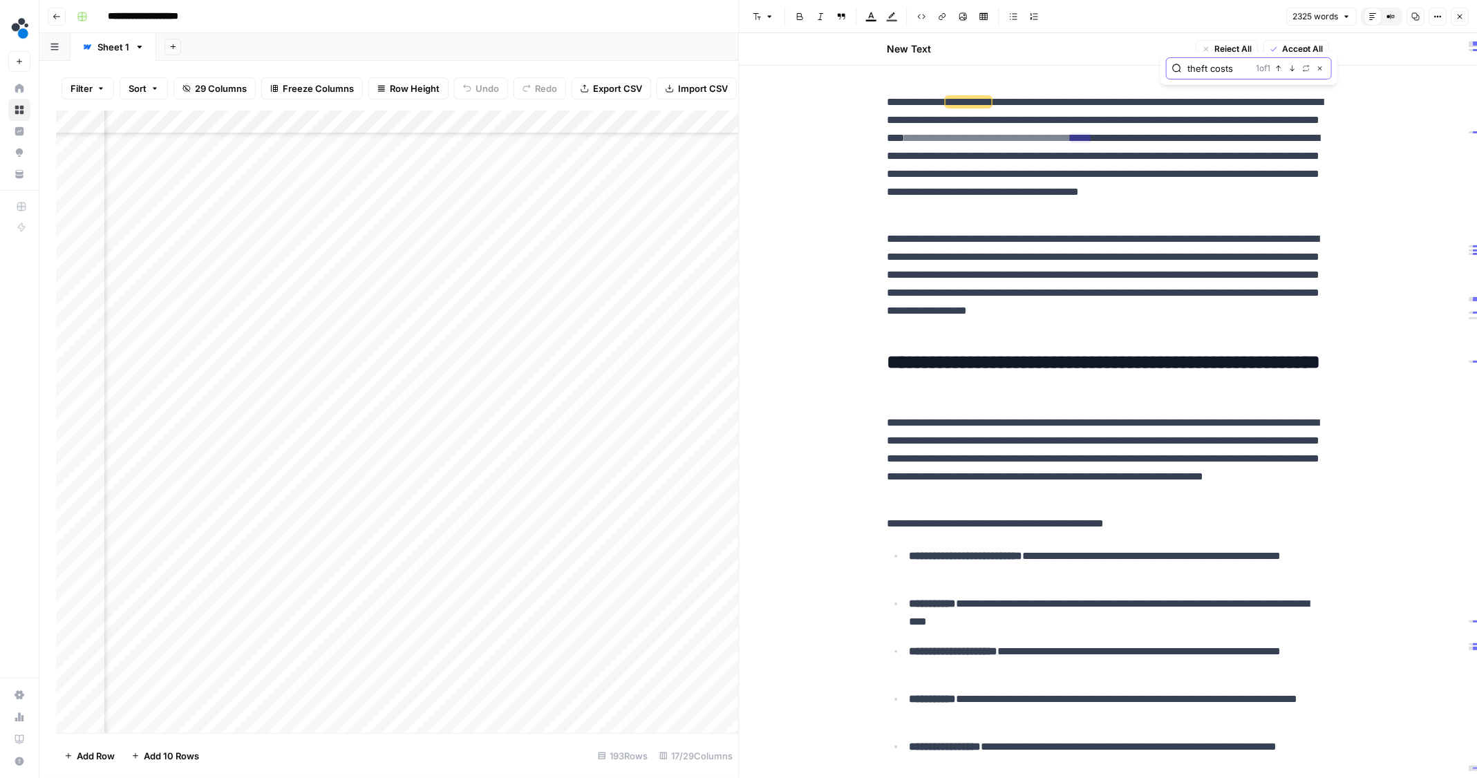
scroll to position [509, 115]
click at [182, 502] on div "Add Column" at bounding box center [397, 422] width 683 height 623
click at [298, 502] on div "Add Column" at bounding box center [397, 422] width 683 height 623
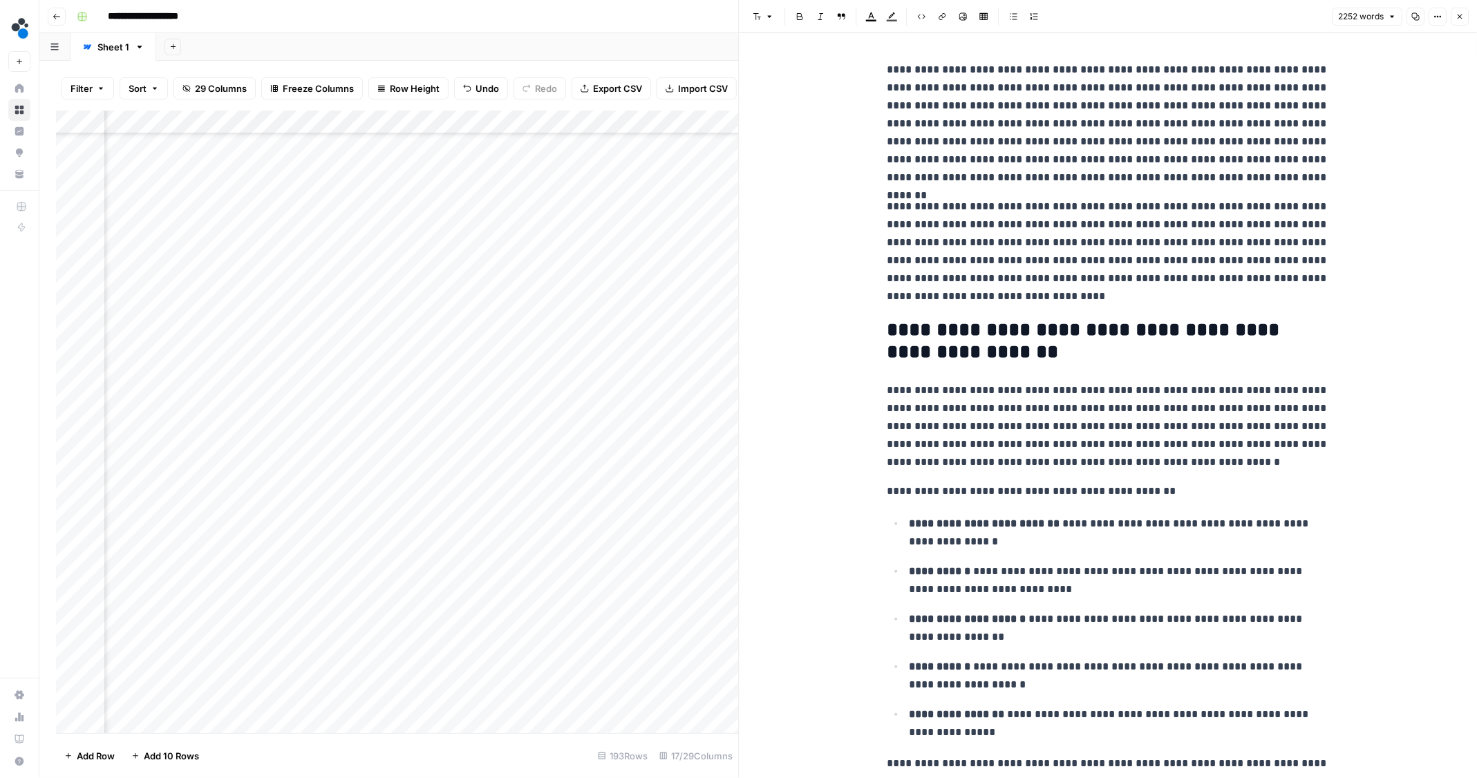
click at [1421, 20] on button "Copy" at bounding box center [1415, 17] width 18 height 18
click at [1389, 17] on icon "button" at bounding box center [1392, 16] width 8 height 8
click at [1439, 20] on icon "button" at bounding box center [1437, 16] width 8 height 8
click at [1396, 140] on span "Code" at bounding box center [1396, 147] width 66 height 14
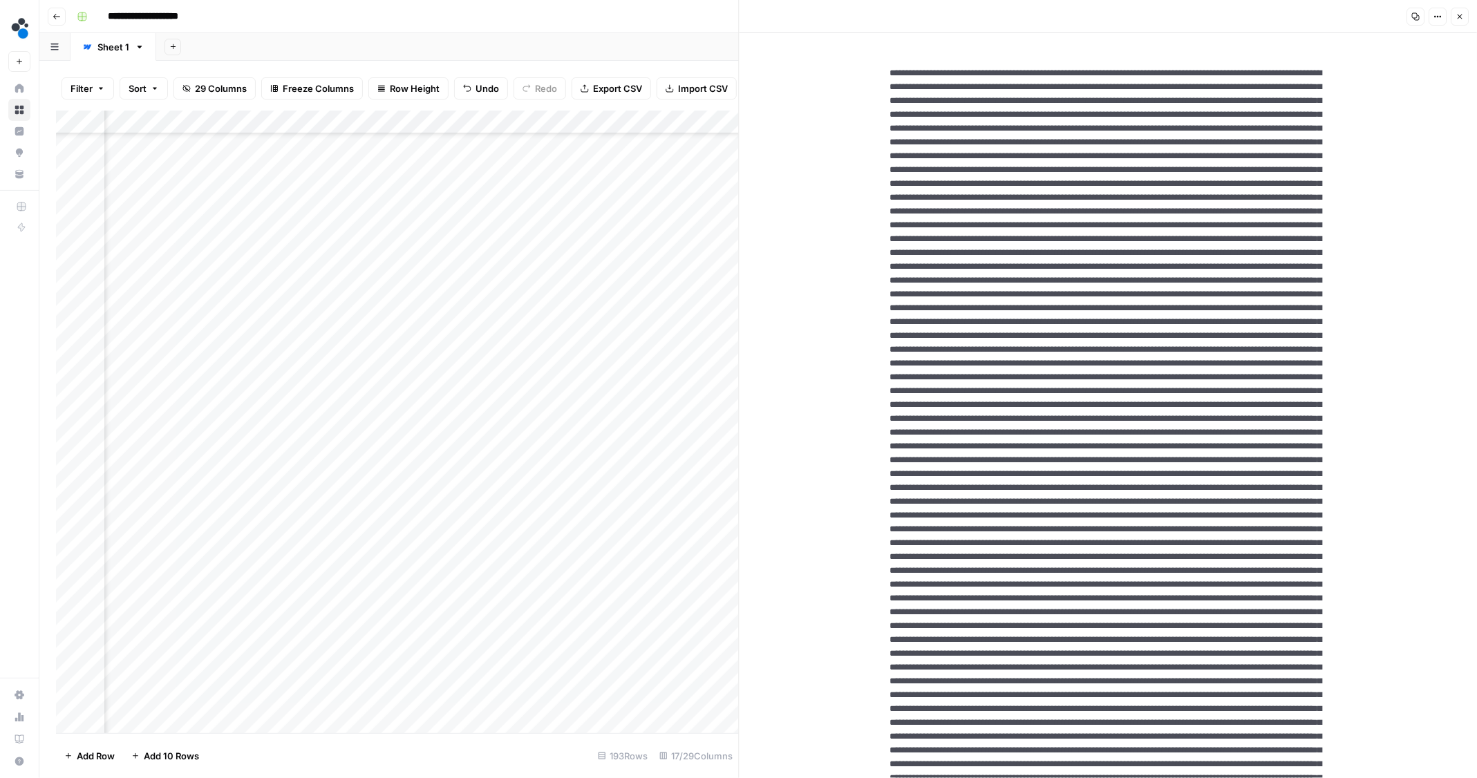
click at [1415, 12] on icon "button" at bounding box center [1415, 16] width 8 height 8
click at [1455, 18] on button "Close" at bounding box center [1460, 17] width 18 height 18
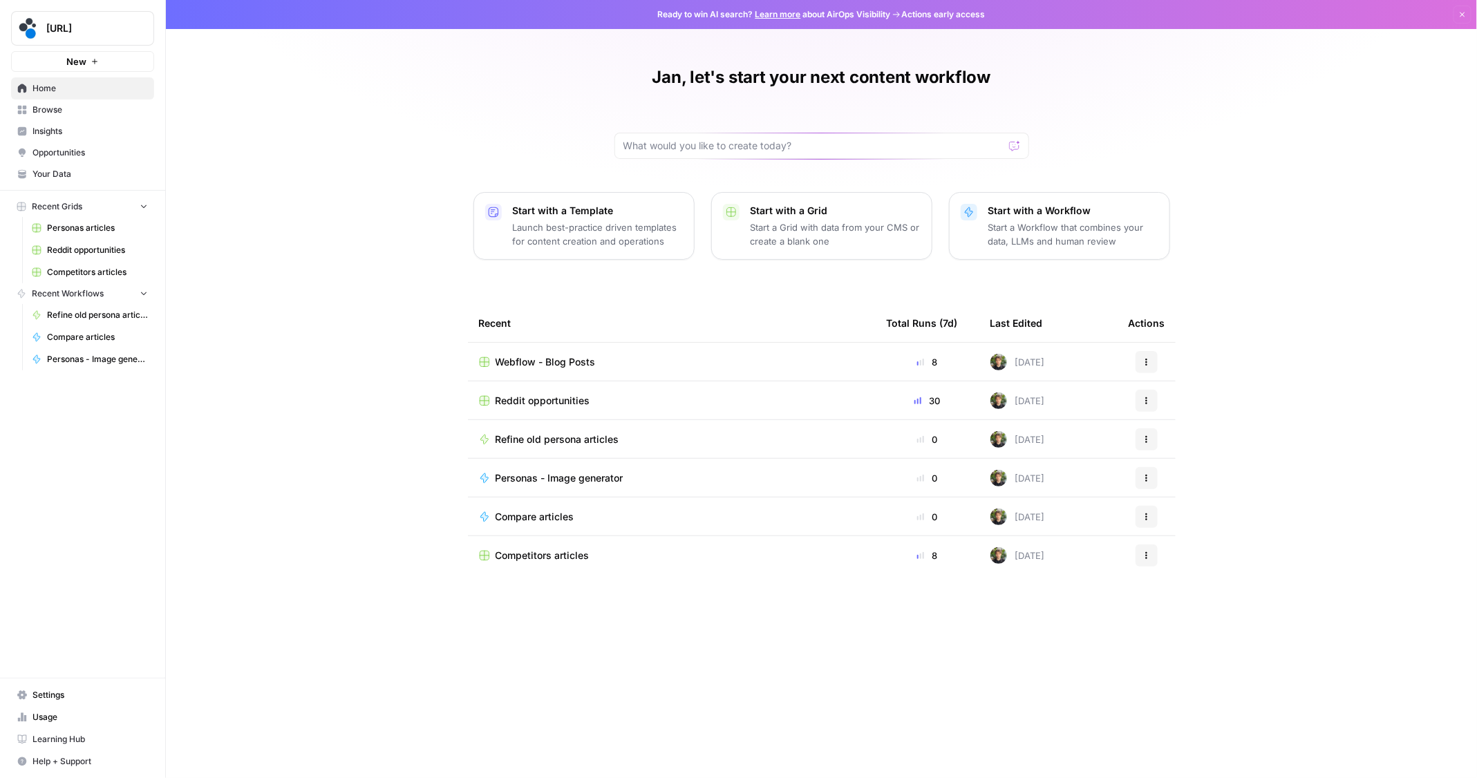
click at [533, 478] on span "Personas - Image generator" at bounding box center [559, 478] width 128 height 14
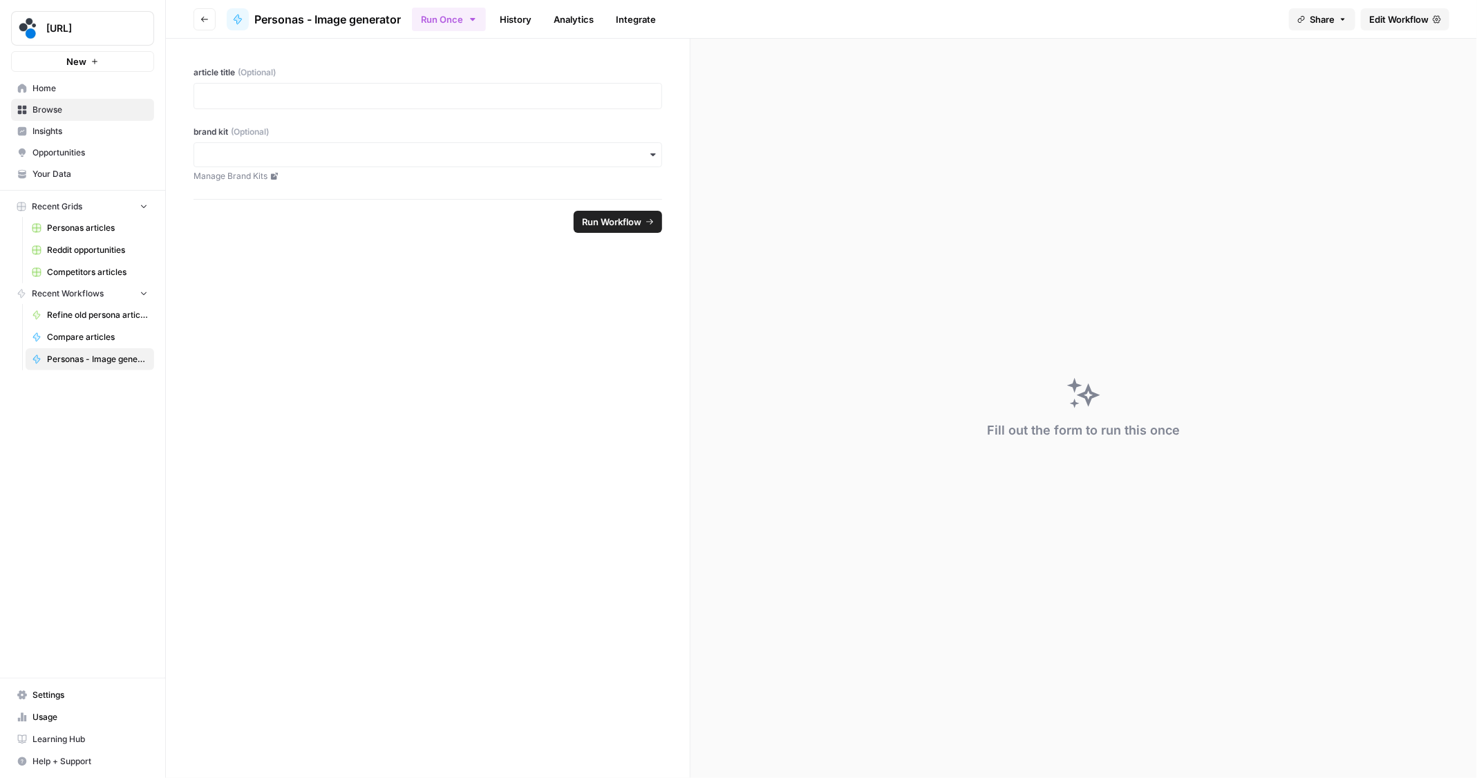
click at [1386, 14] on span "Edit Workflow" at bounding box center [1398, 19] width 59 height 14
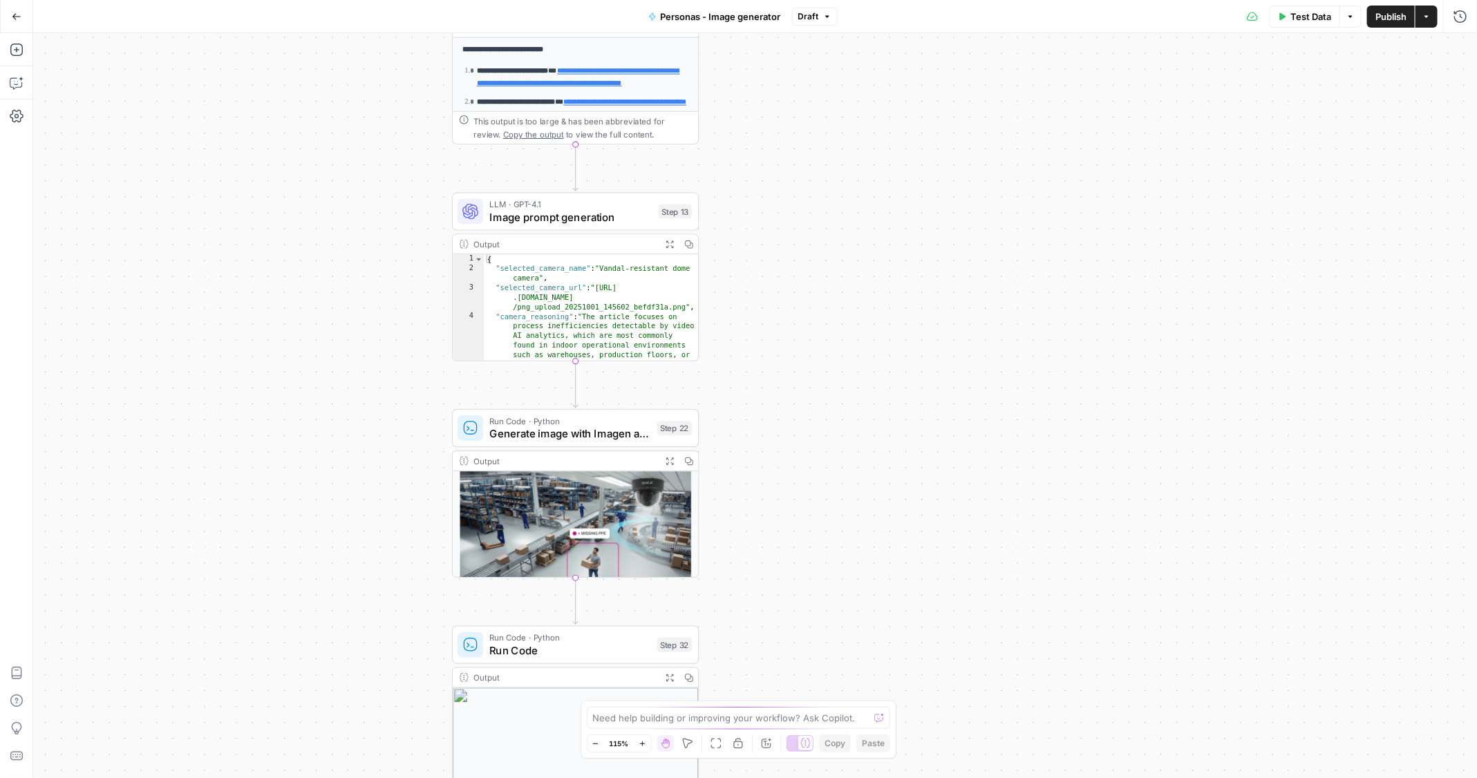
drag, startPoint x: 929, startPoint y: 361, endPoint x: 1014, endPoint y: 500, distance: 162.8
click at [1014, 500] on div "**********" at bounding box center [755, 405] width 1444 height 745
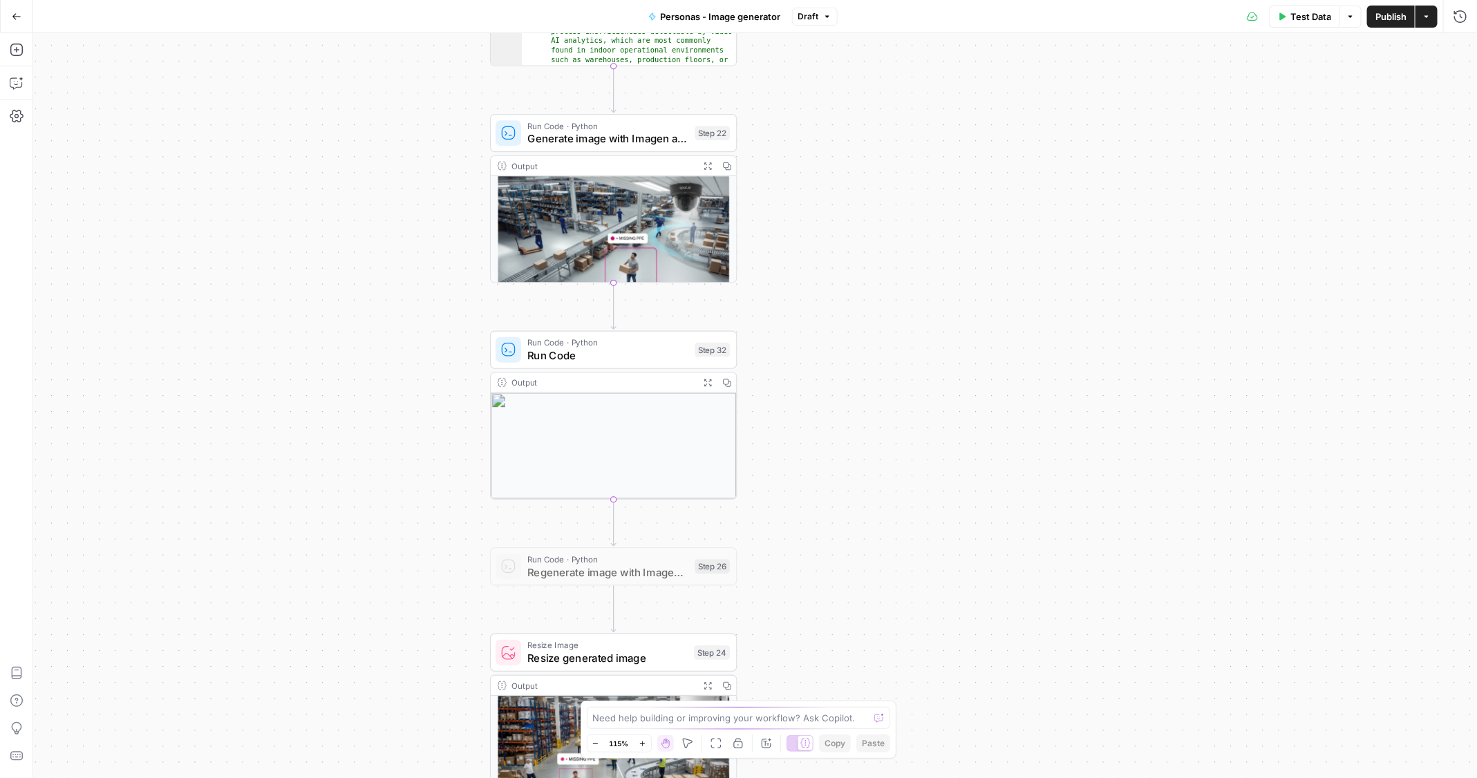
drag, startPoint x: 1014, startPoint y: 500, endPoint x: 1014, endPoint y: 140, distance: 360.7
click at [1014, 138] on div "**********" at bounding box center [755, 405] width 1444 height 745
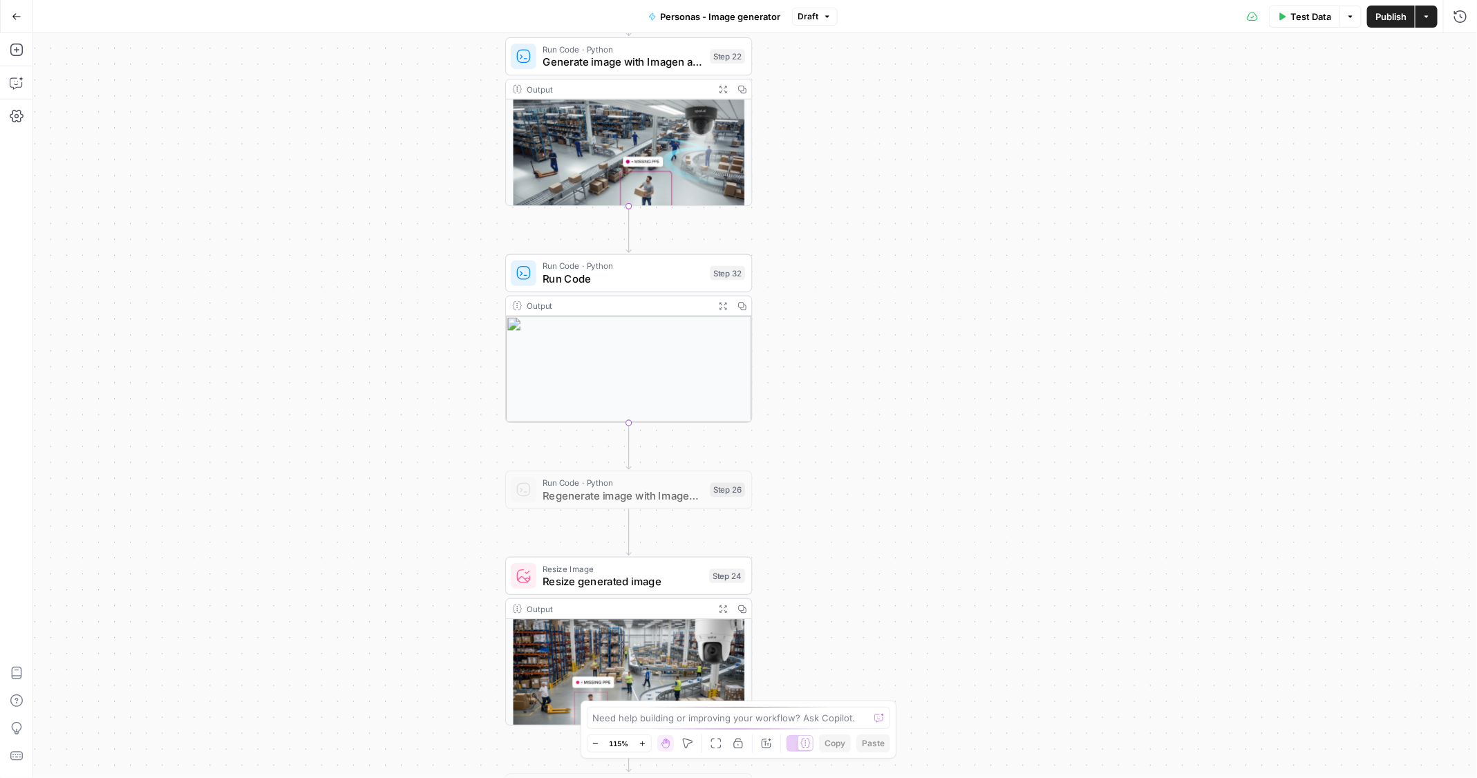
drag, startPoint x: 904, startPoint y: 506, endPoint x: 913, endPoint y: 423, distance: 83.4
click at [916, 424] on div "**********" at bounding box center [755, 405] width 1444 height 745
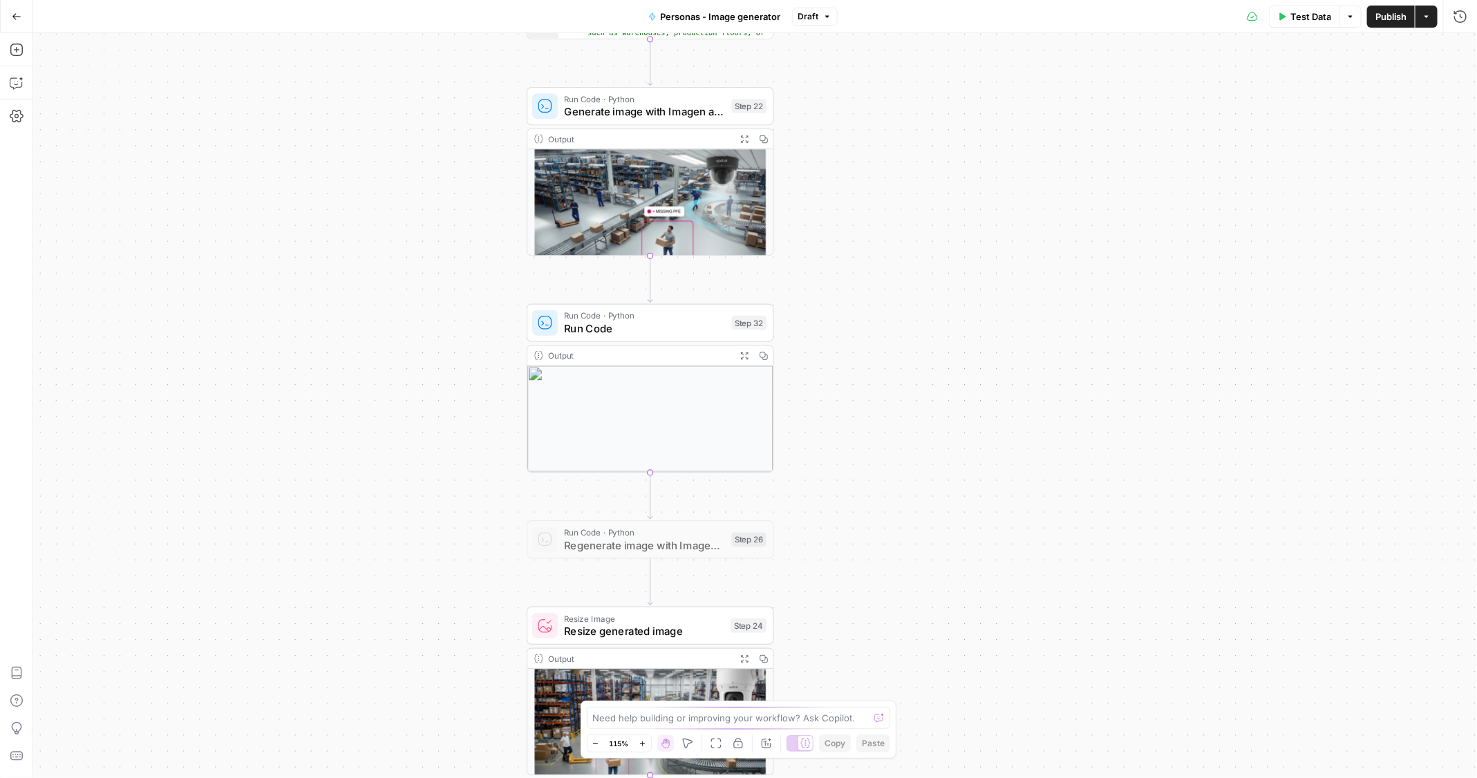
drag, startPoint x: 863, startPoint y: 487, endPoint x: 889, endPoint y: 541, distance: 59.7
click at [889, 542] on div "**********" at bounding box center [755, 405] width 1444 height 745
click at [742, 353] on icon "button" at bounding box center [744, 355] width 7 height 7
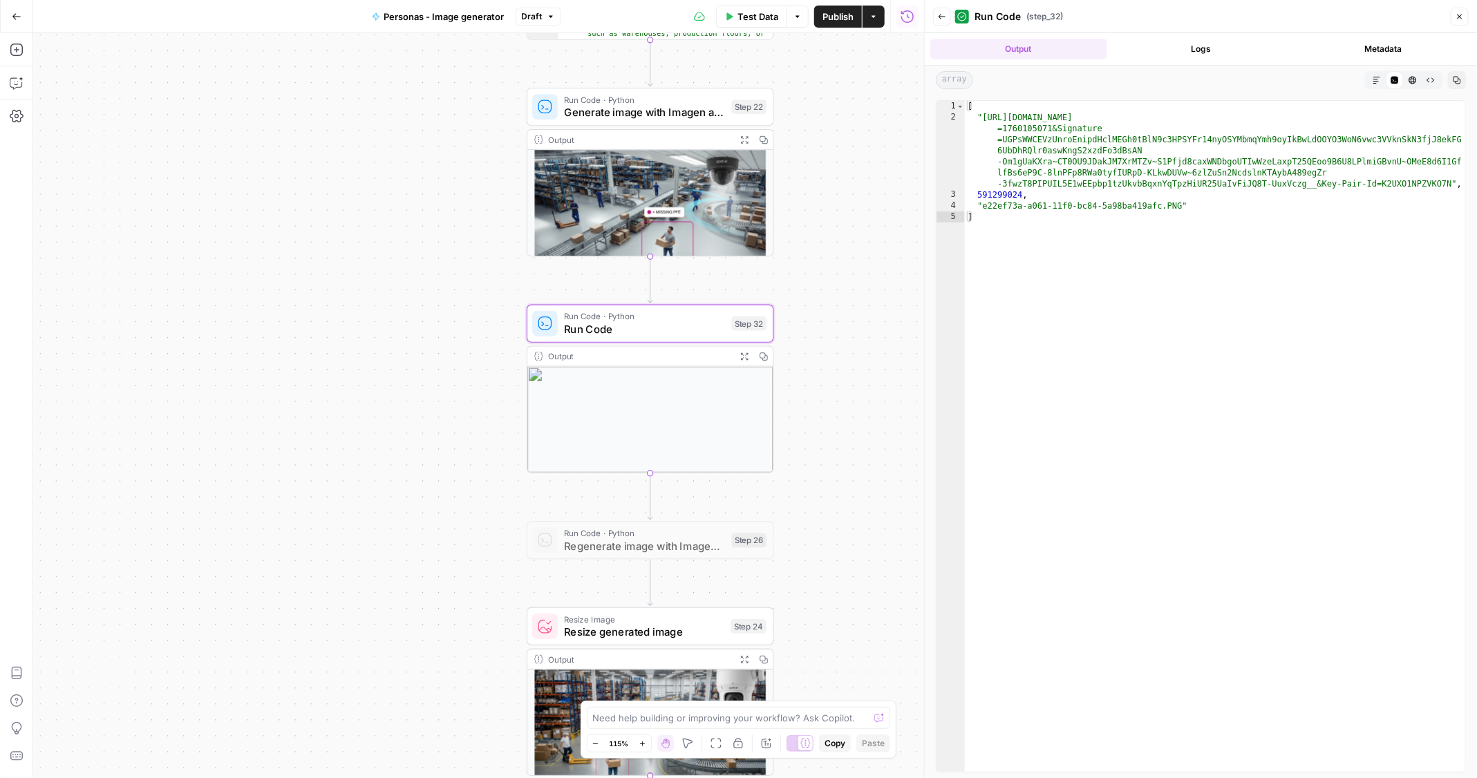
click at [1167, 44] on button "Logs" at bounding box center [1201, 49] width 177 height 21
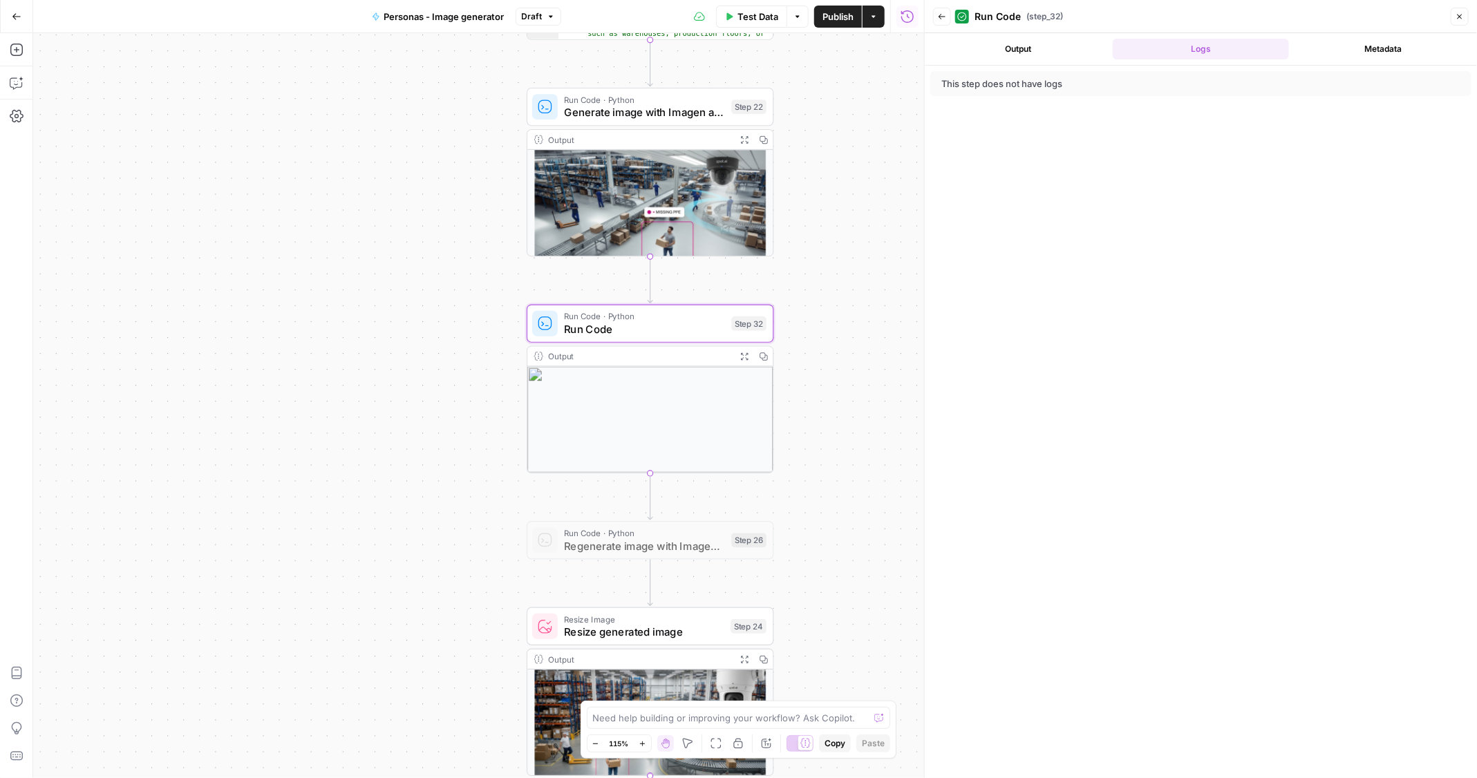
click at [1037, 50] on button "Output" at bounding box center [1018, 49] width 177 height 21
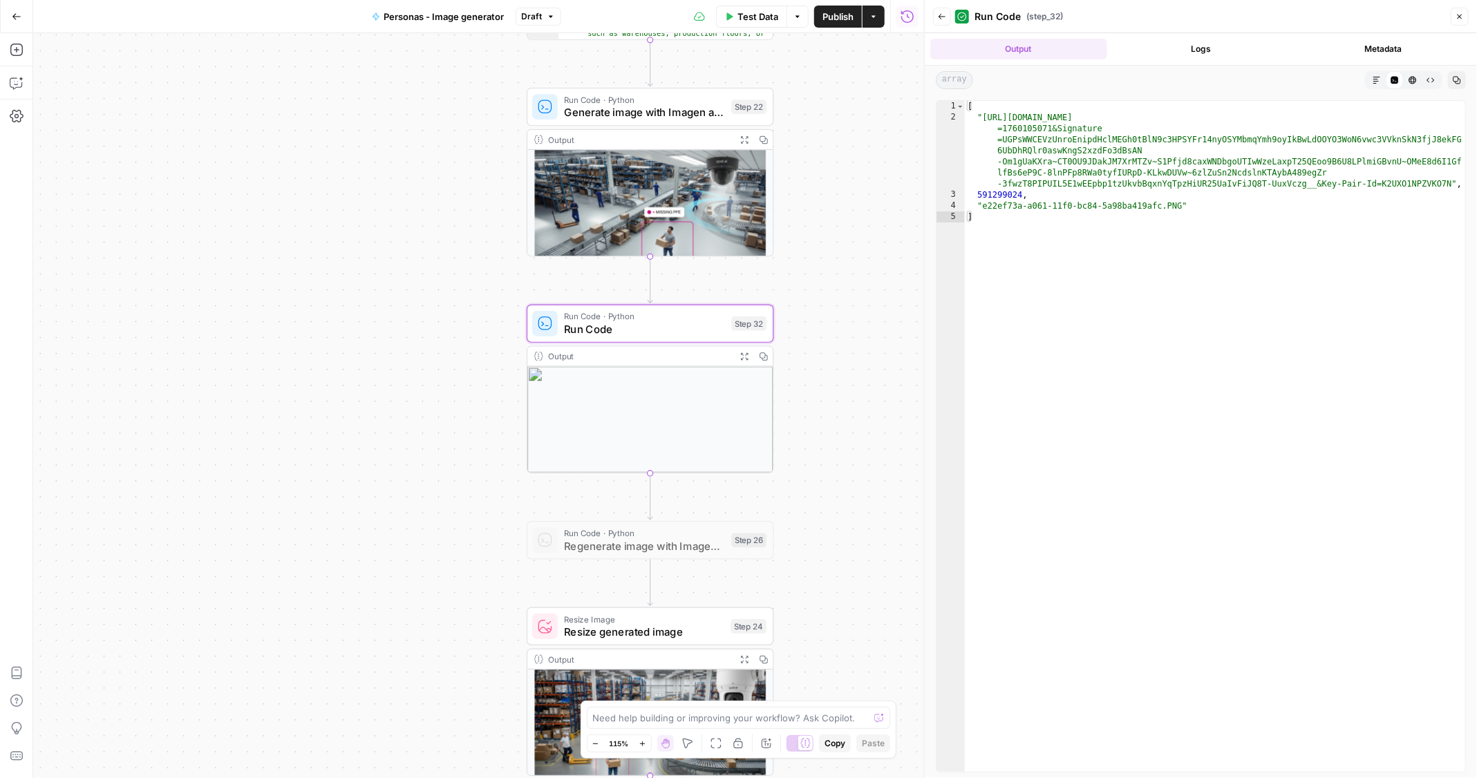
click at [1459, 19] on icon "button" at bounding box center [1459, 16] width 8 height 8
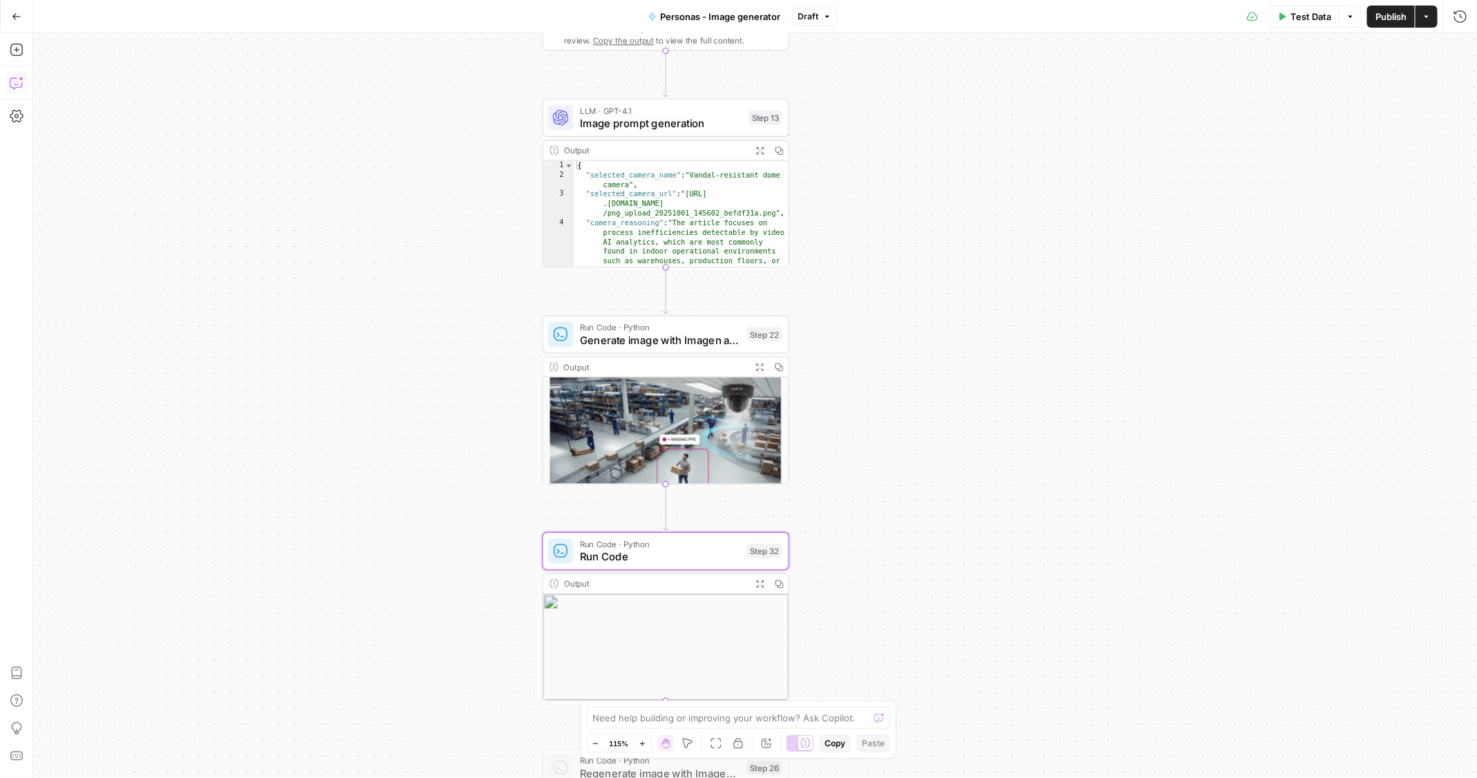
click at [21, 85] on icon "button" at bounding box center [16, 83] width 12 height 11
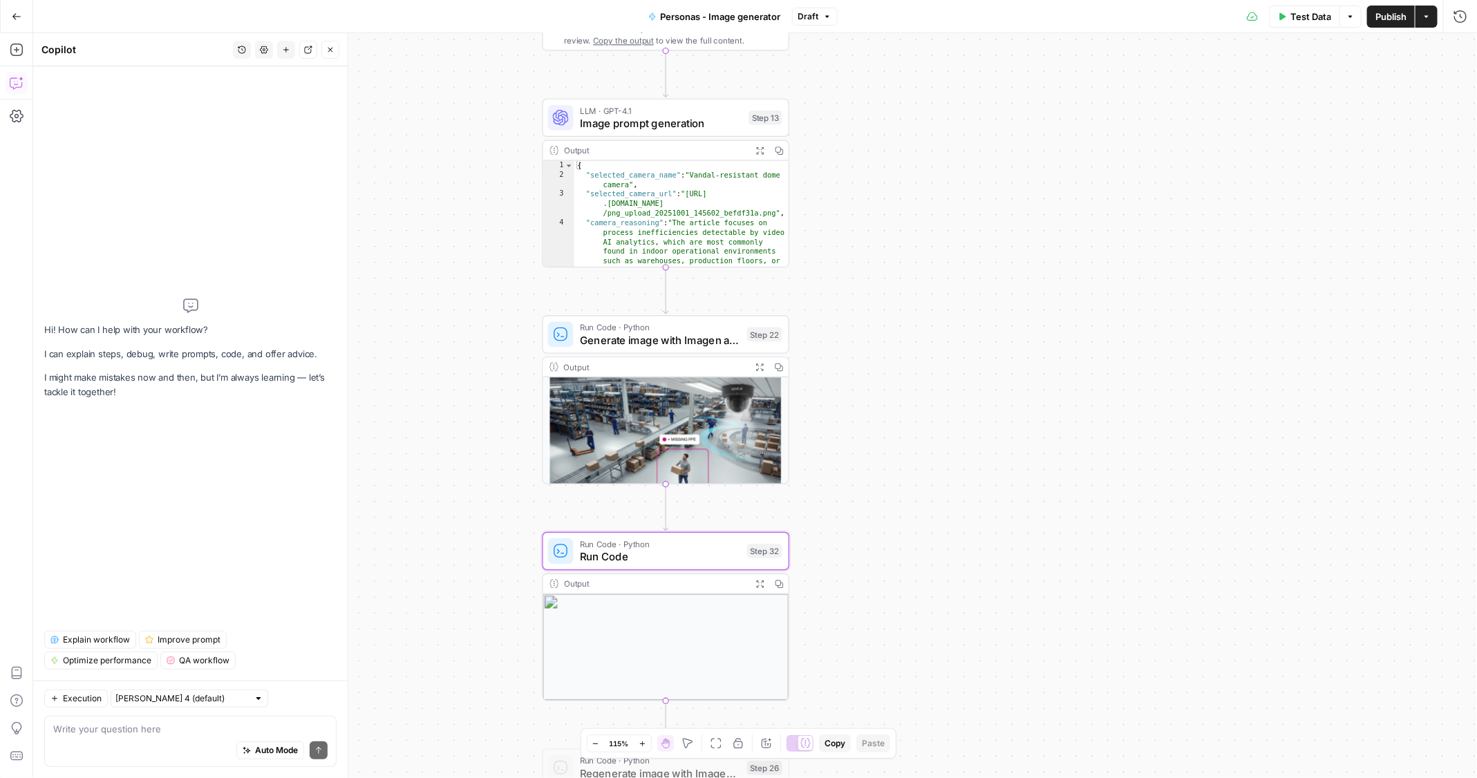
click at [148, 730] on textarea at bounding box center [190, 729] width 274 height 14
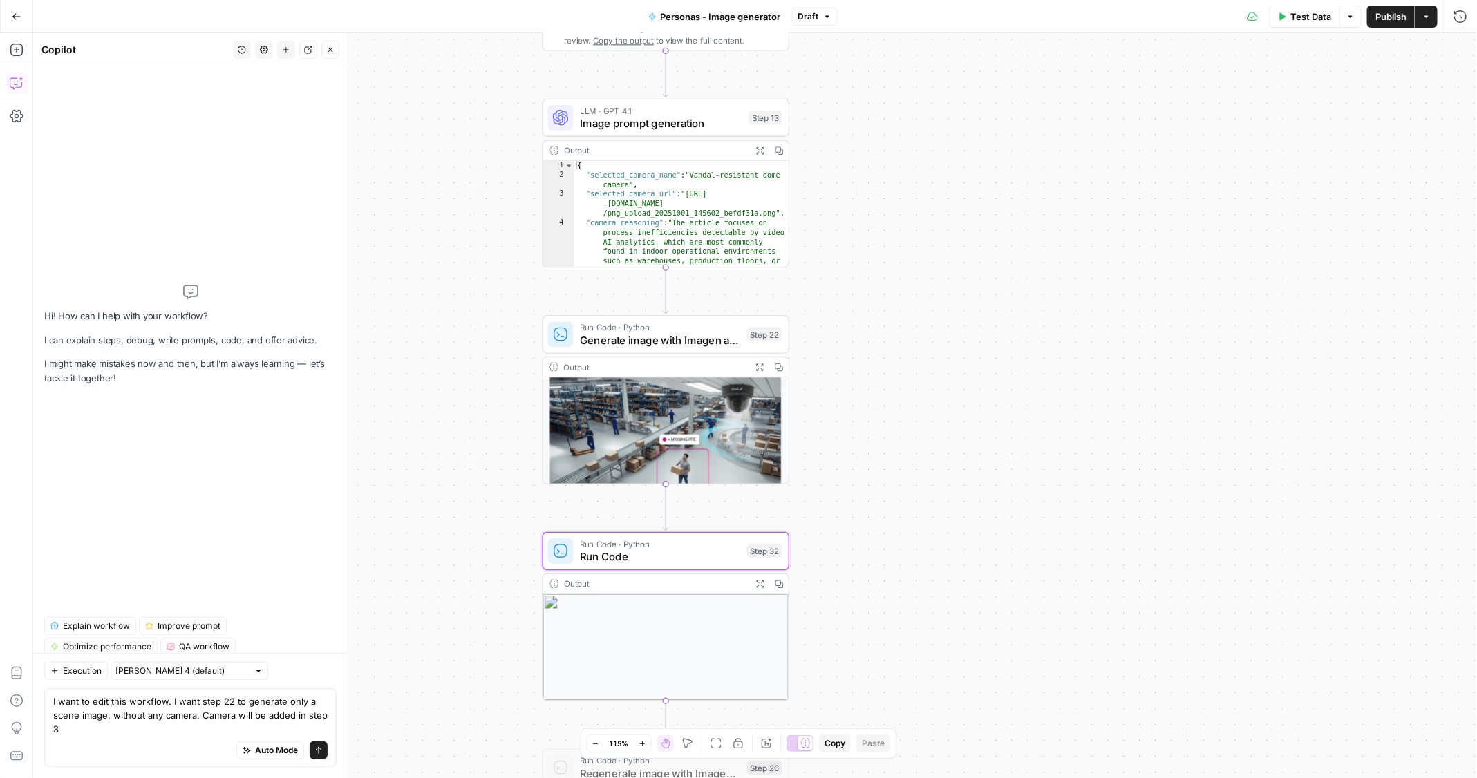
type textarea "I want to edit this workflow. I want step 22 to generate only a scene image, wi…"
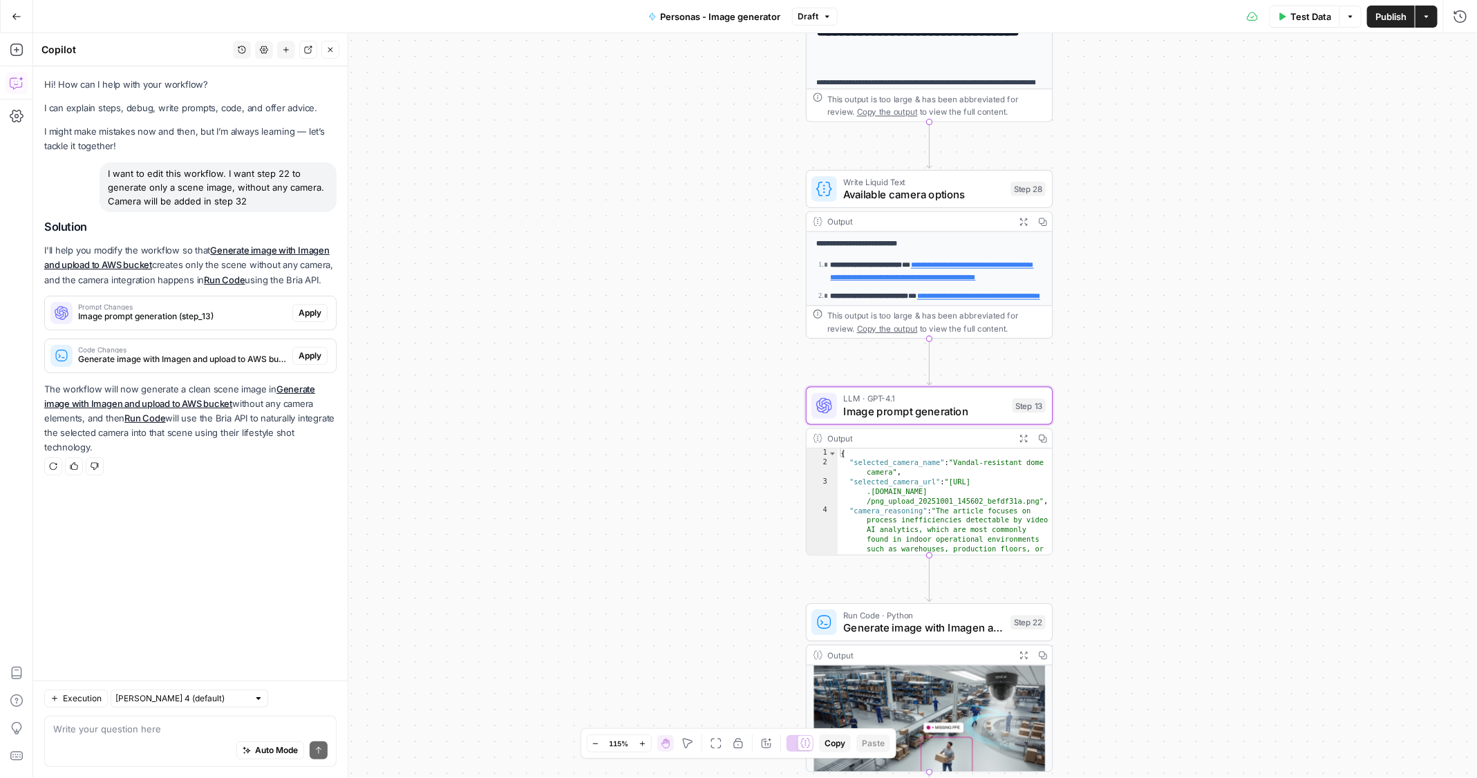
click at [306, 311] on span "Apply" at bounding box center [310, 313] width 23 height 12
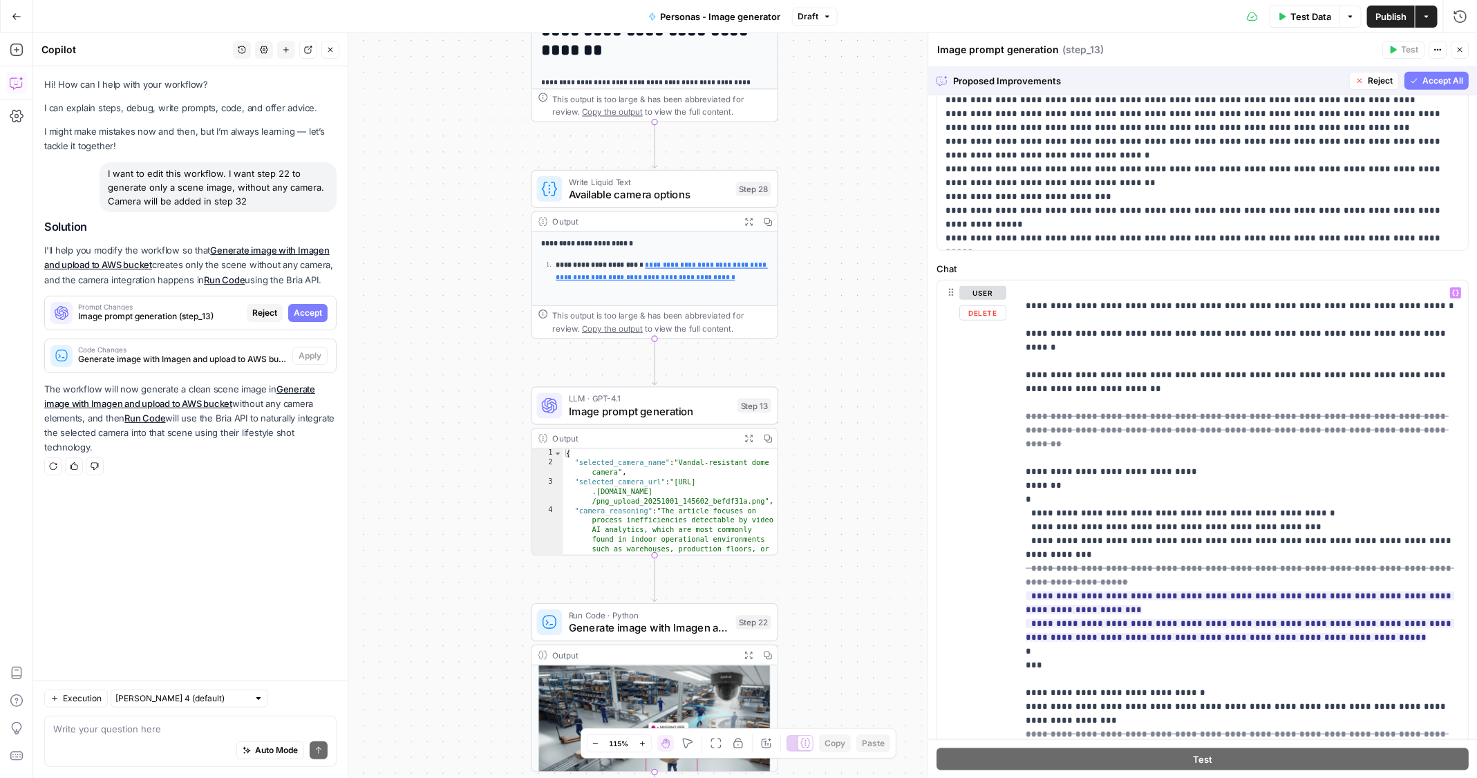
scroll to position [374, 0]
click at [305, 310] on span "Accept" at bounding box center [308, 313] width 28 height 12
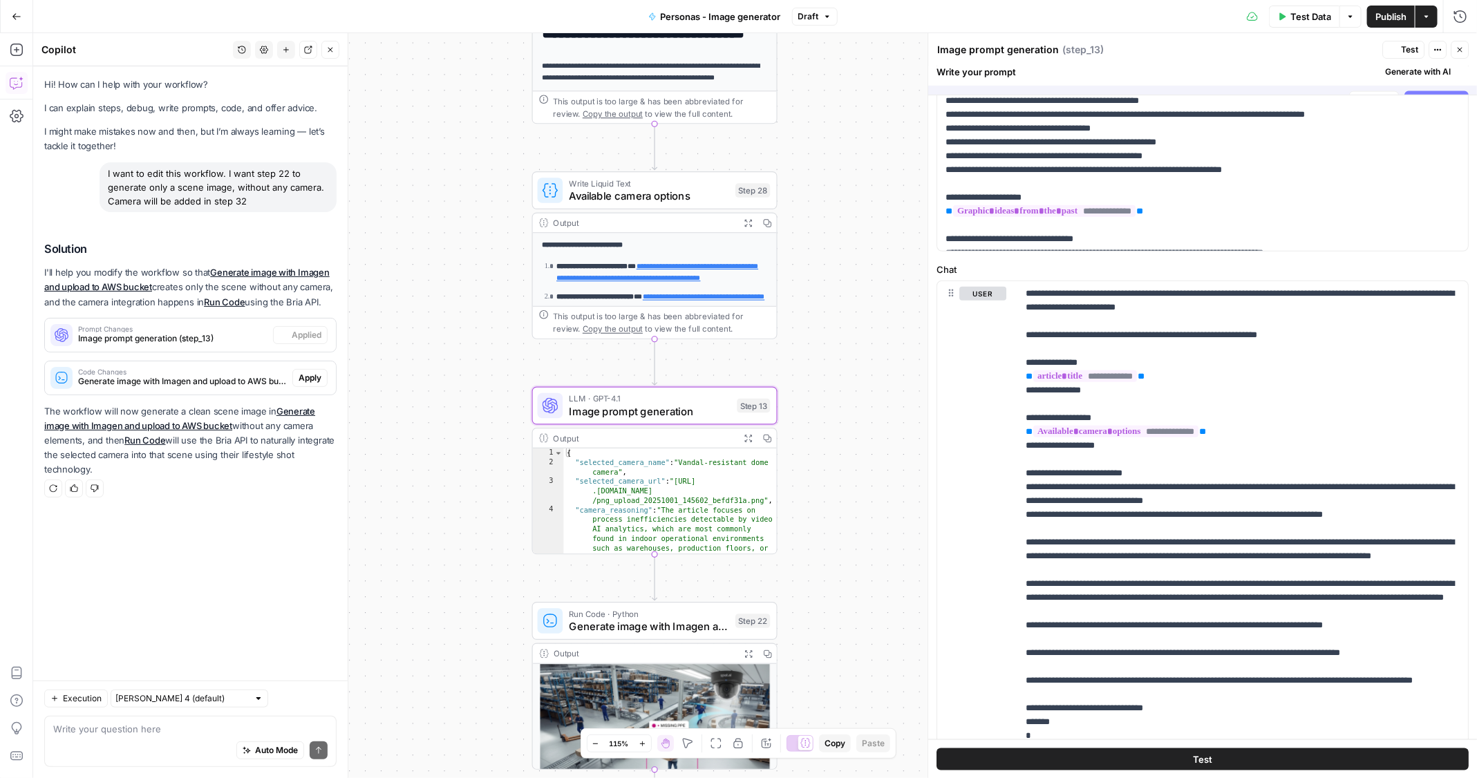
scroll to position [0, 0]
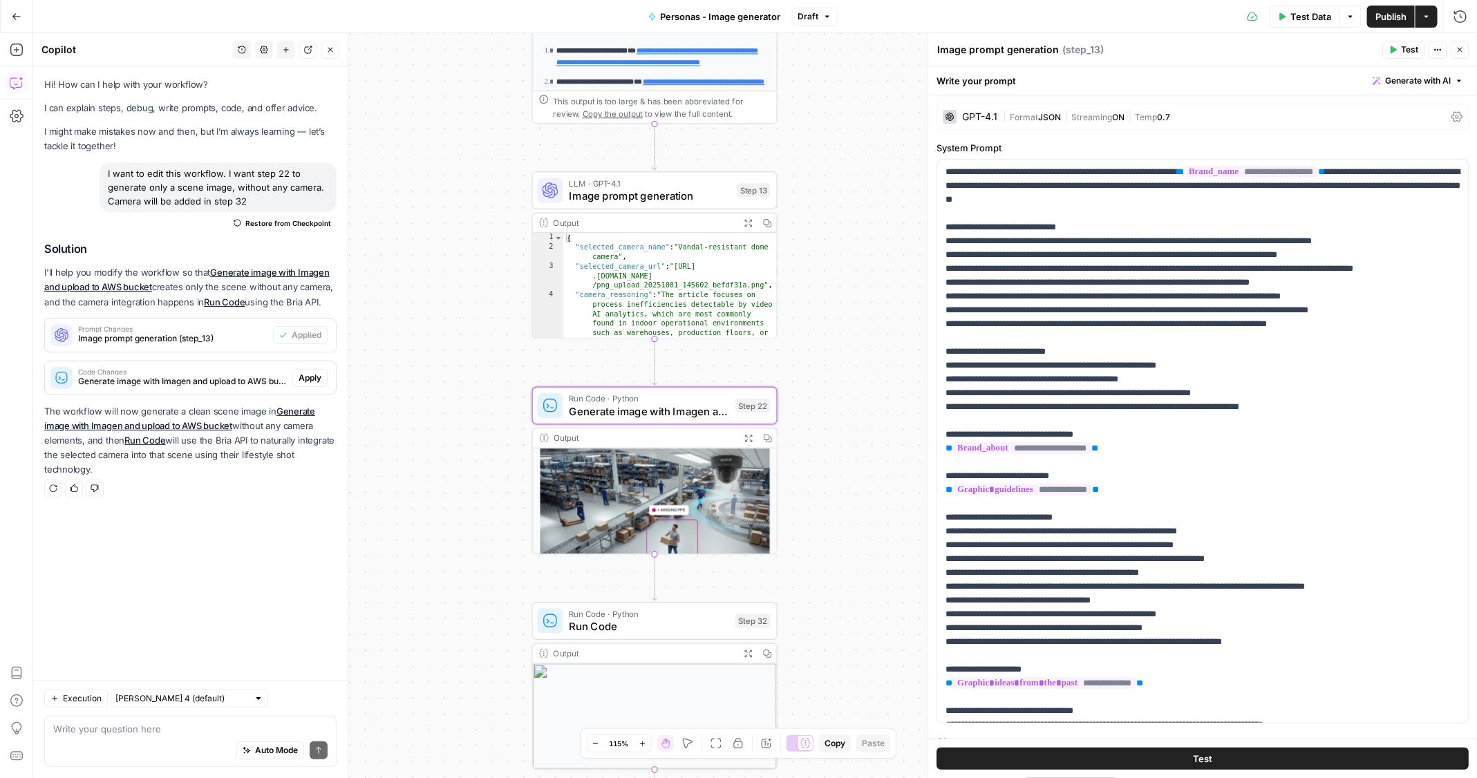
click at [319, 373] on span "Apply" at bounding box center [310, 378] width 23 height 12
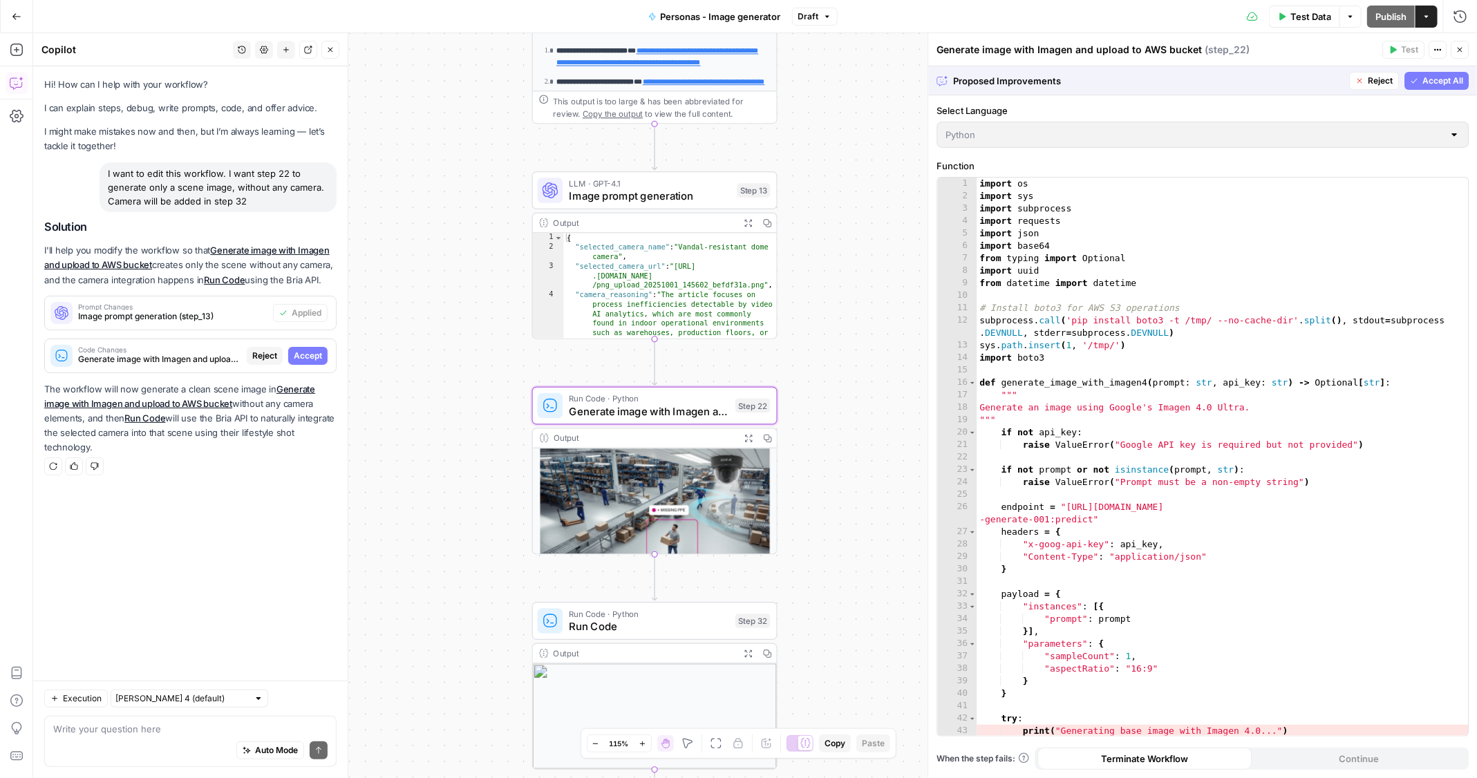
click at [310, 352] on span "Accept" at bounding box center [308, 356] width 28 height 12
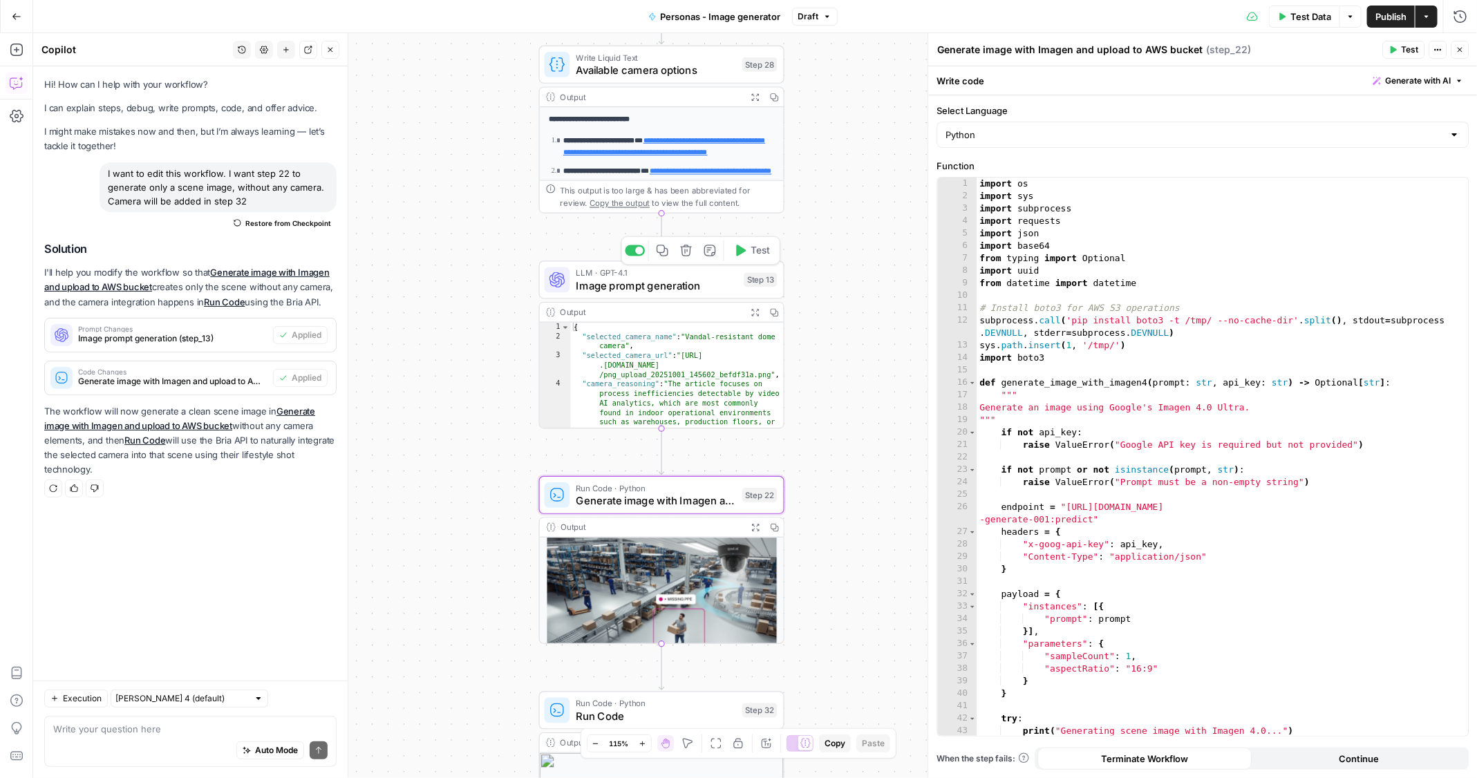
click at [749, 259] on button "Test" at bounding box center [751, 250] width 49 height 21
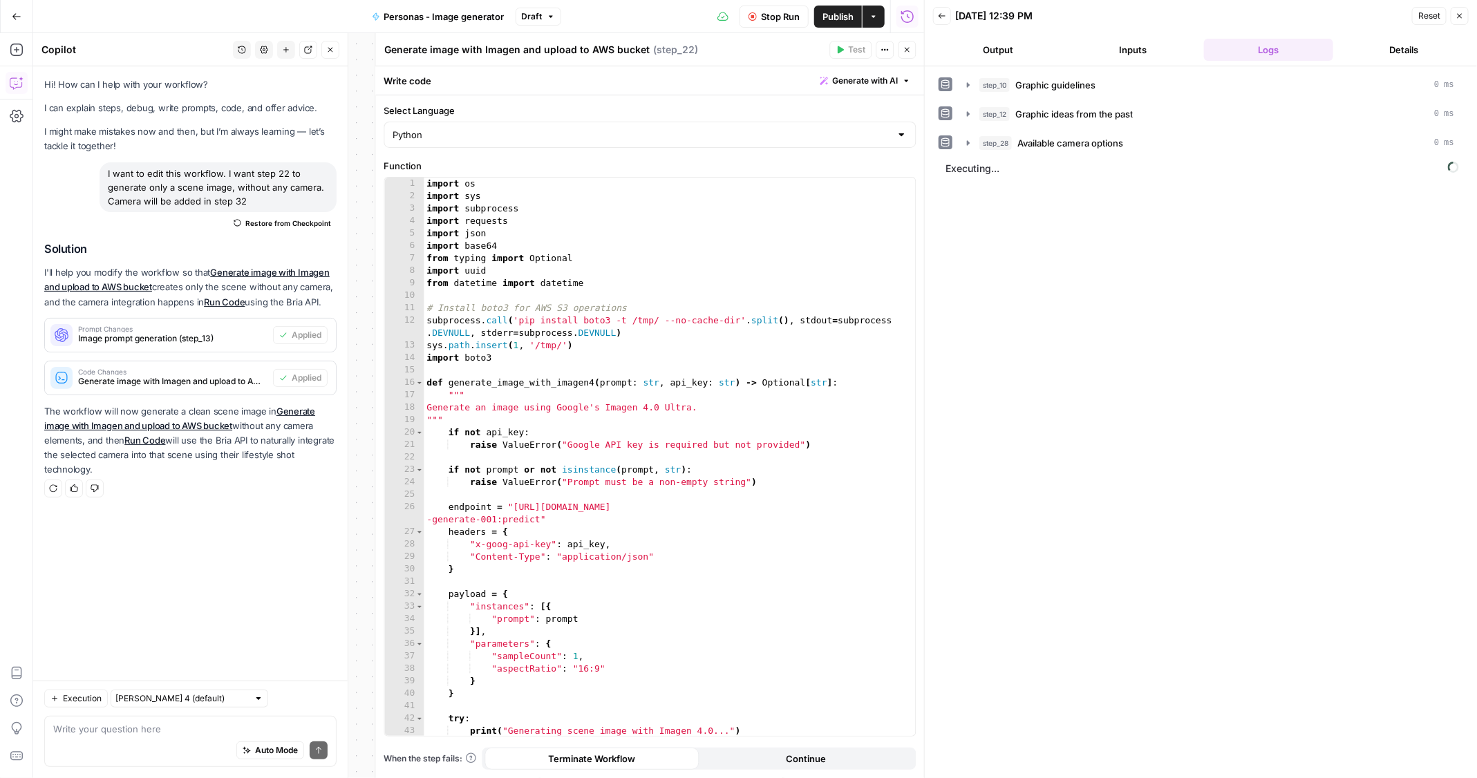
click at [905, 48] on icon "button" at bounding box center [907, 50] width 8 height 8
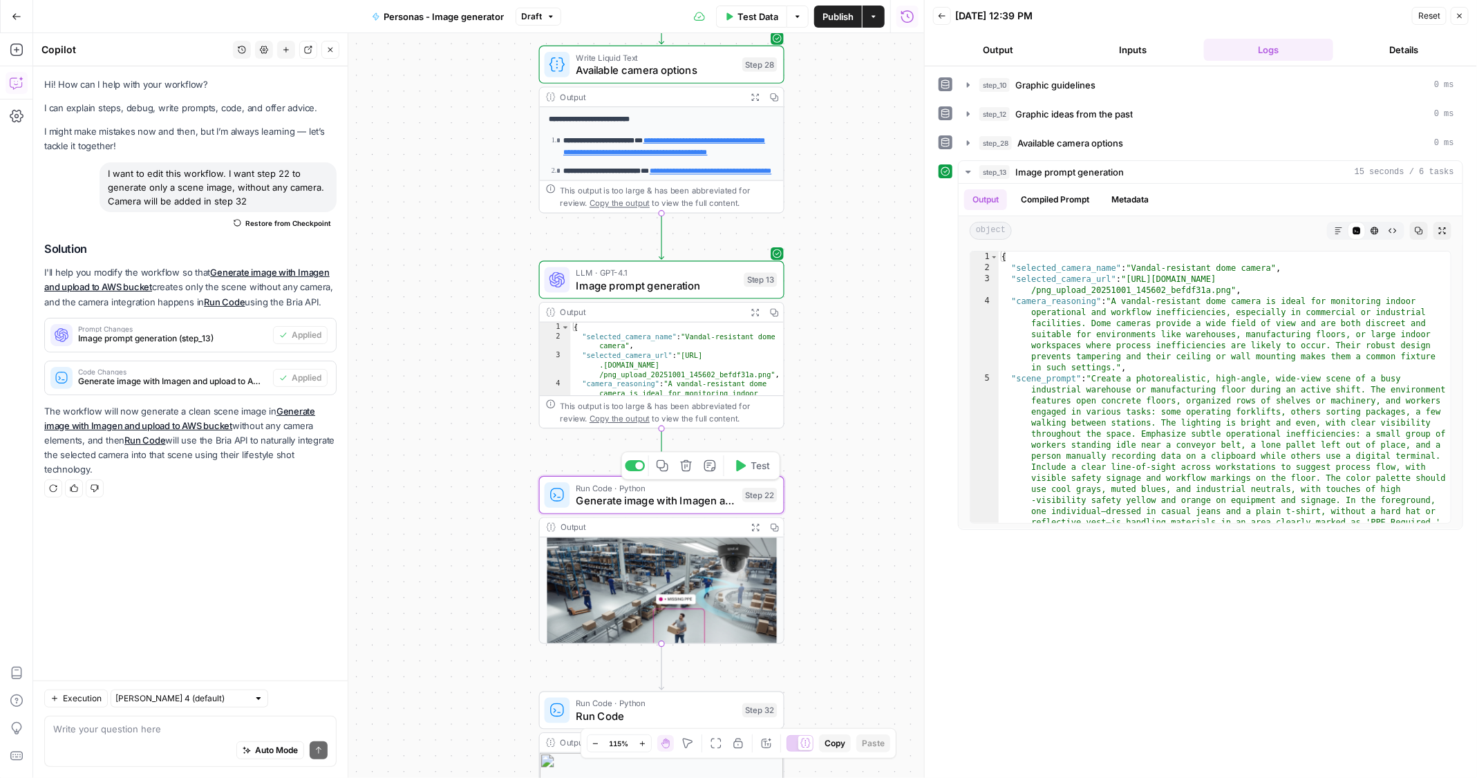
click at [763, 465] on span "Test" at bounding box center [760, 466] width 19 height 15
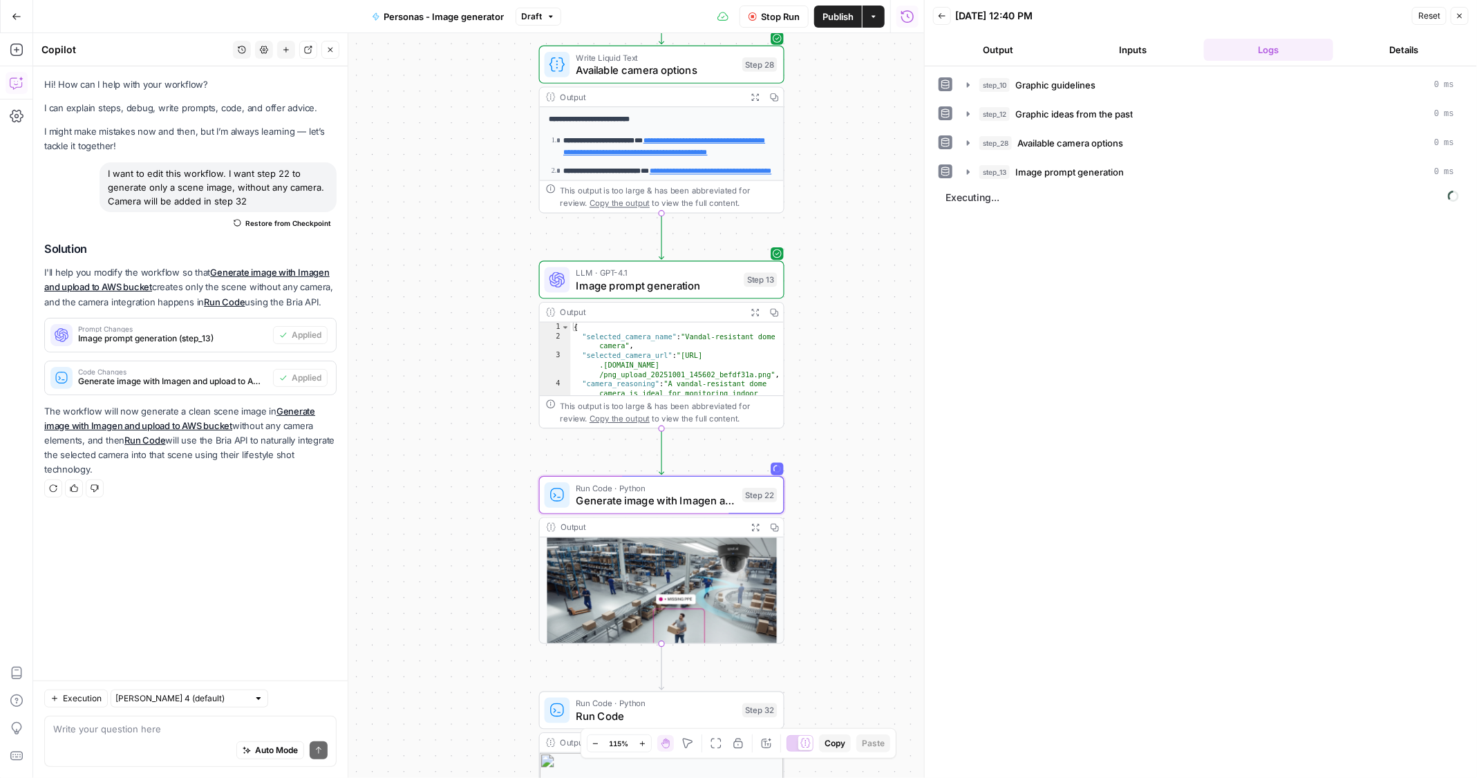
click at [818, 319] on div "**********" at bounding box center [478, 405] width 891 height 745
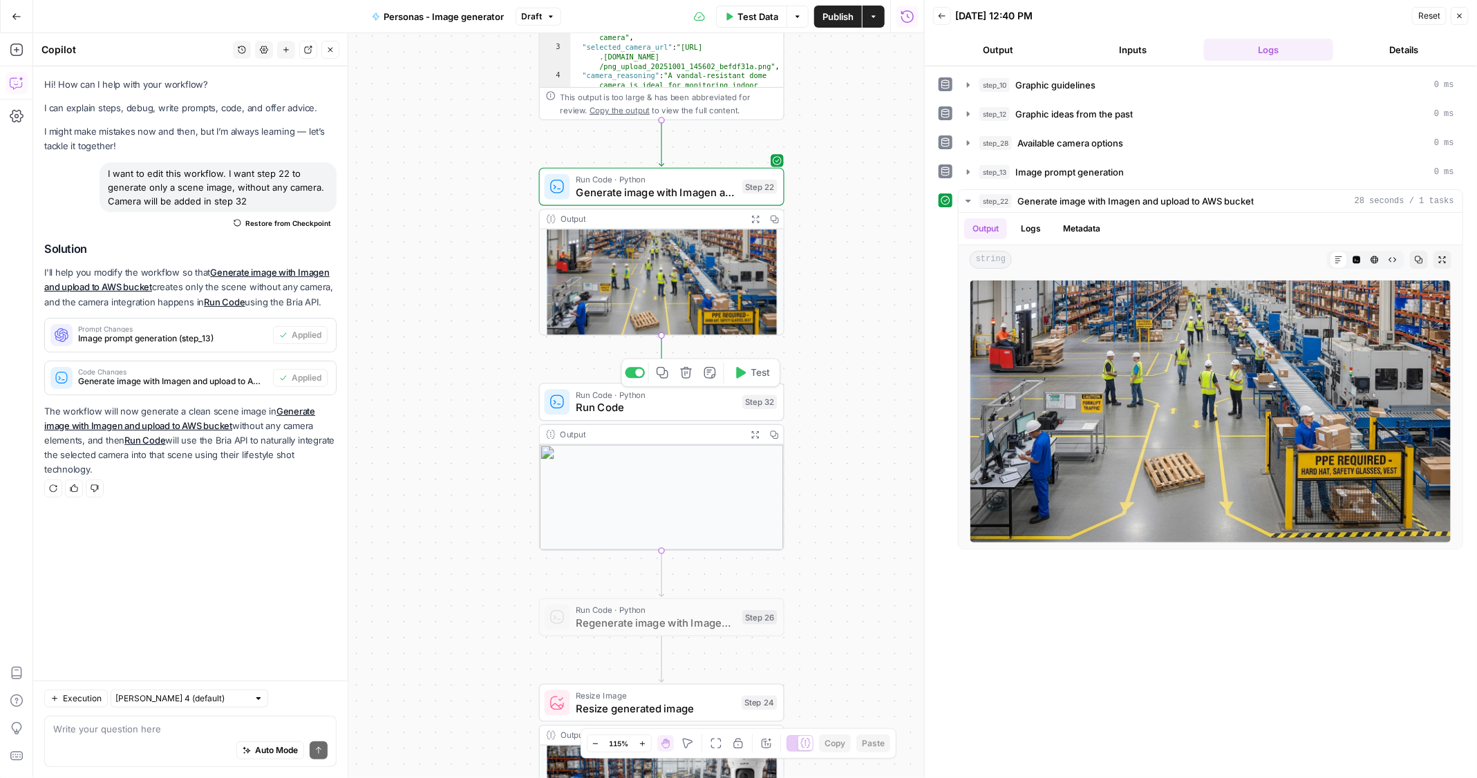
click at [758, 371] on span "Test" at bounding box center [760, 373] width 19 height 15
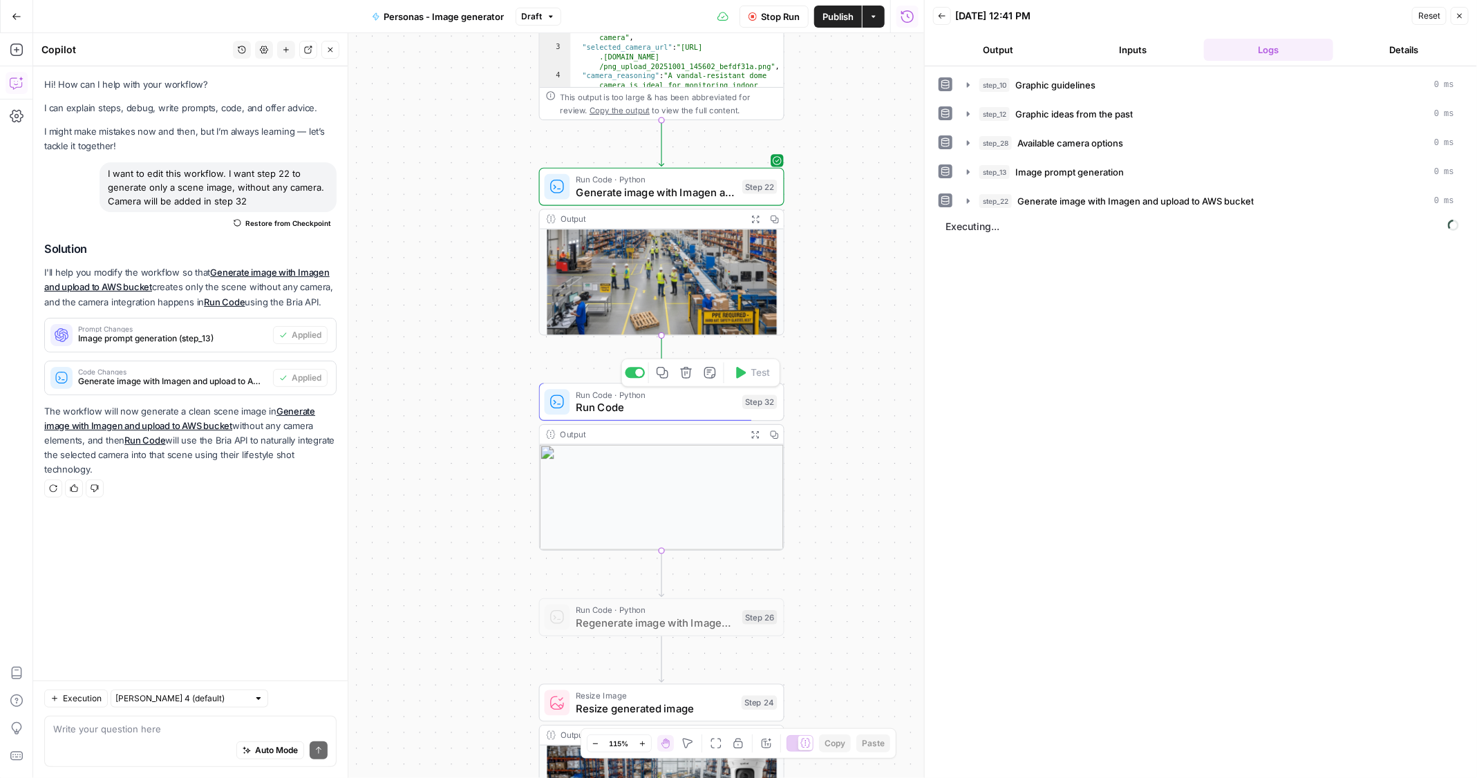
click at [695, 406] on span "Run Code" at bounding box center [656, 407] width 160 height 16
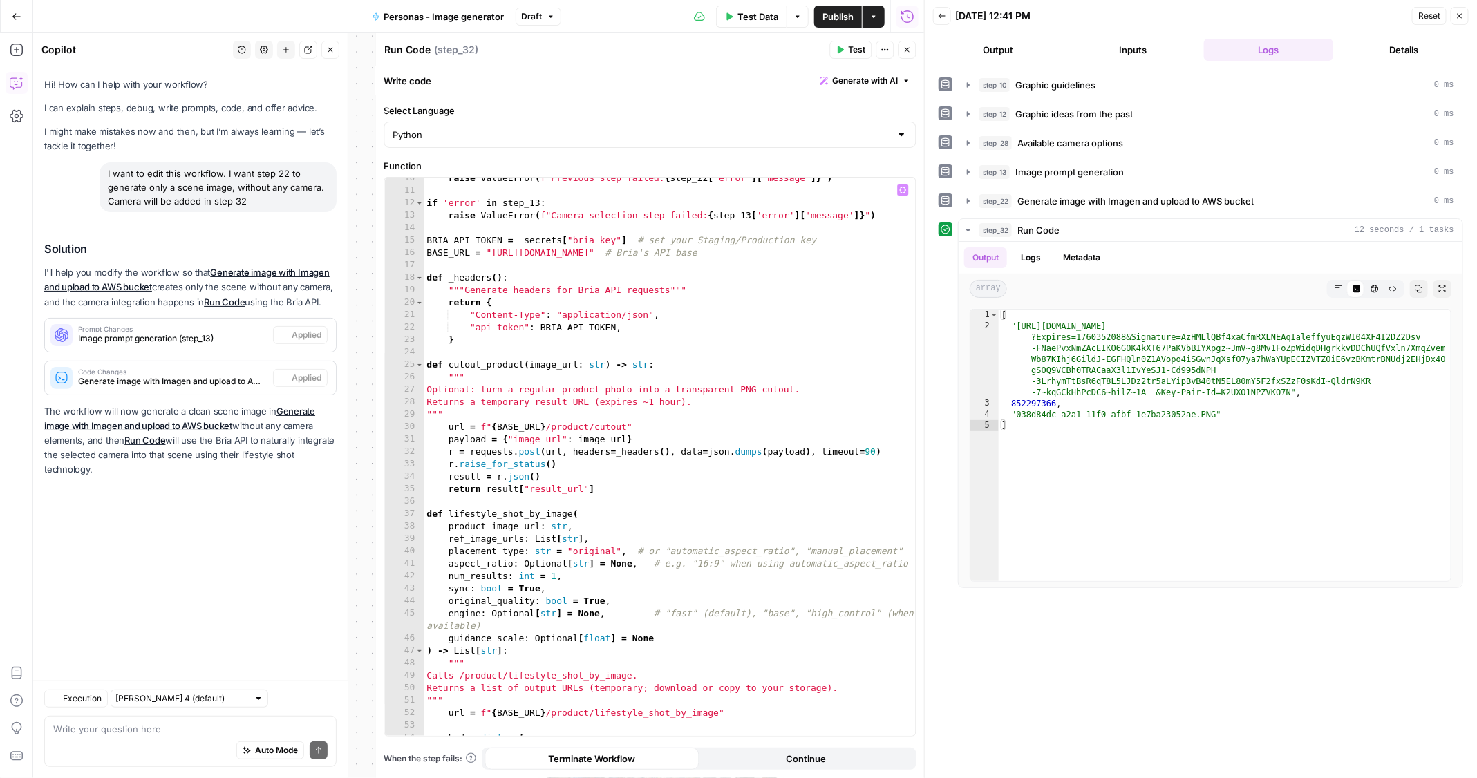
scroll to position [117, 0]
type textarea "**********"
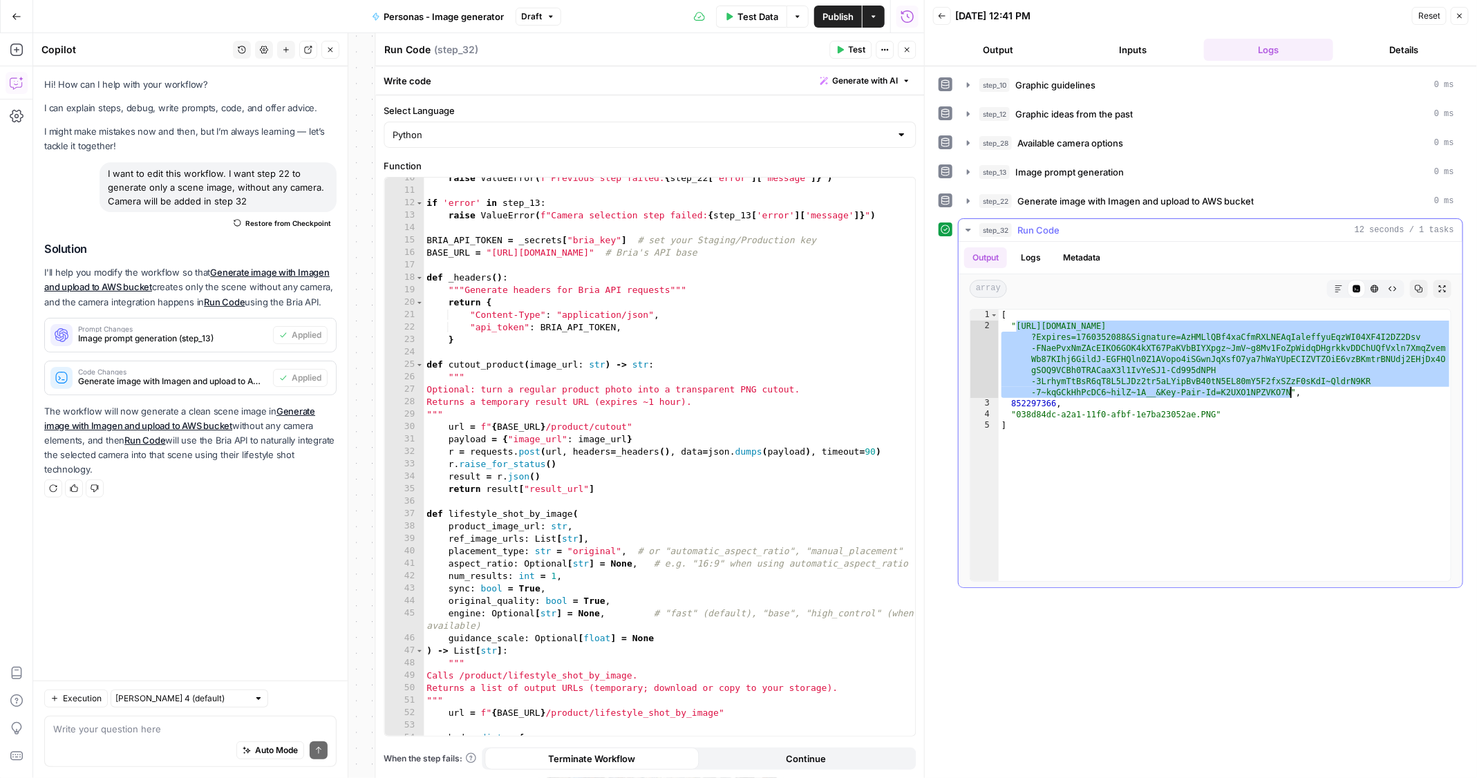
drag, startPoint x: 1017, startPoint y: 321, endPoint x: 1290, endPoint y: 386, distance: 281.4
click at [1290, 386] on div "[ "[URL][DOMAIN_NAME] ?Expires=1760352088&Signature=AzHMLlQBf4xaCfmRXLNEAqIalef…" at bounding box center [1225, 457] width 453 height 294
click at [1455, 19] on icon "button" at bounding box center [1459, 16] width 8 height 8
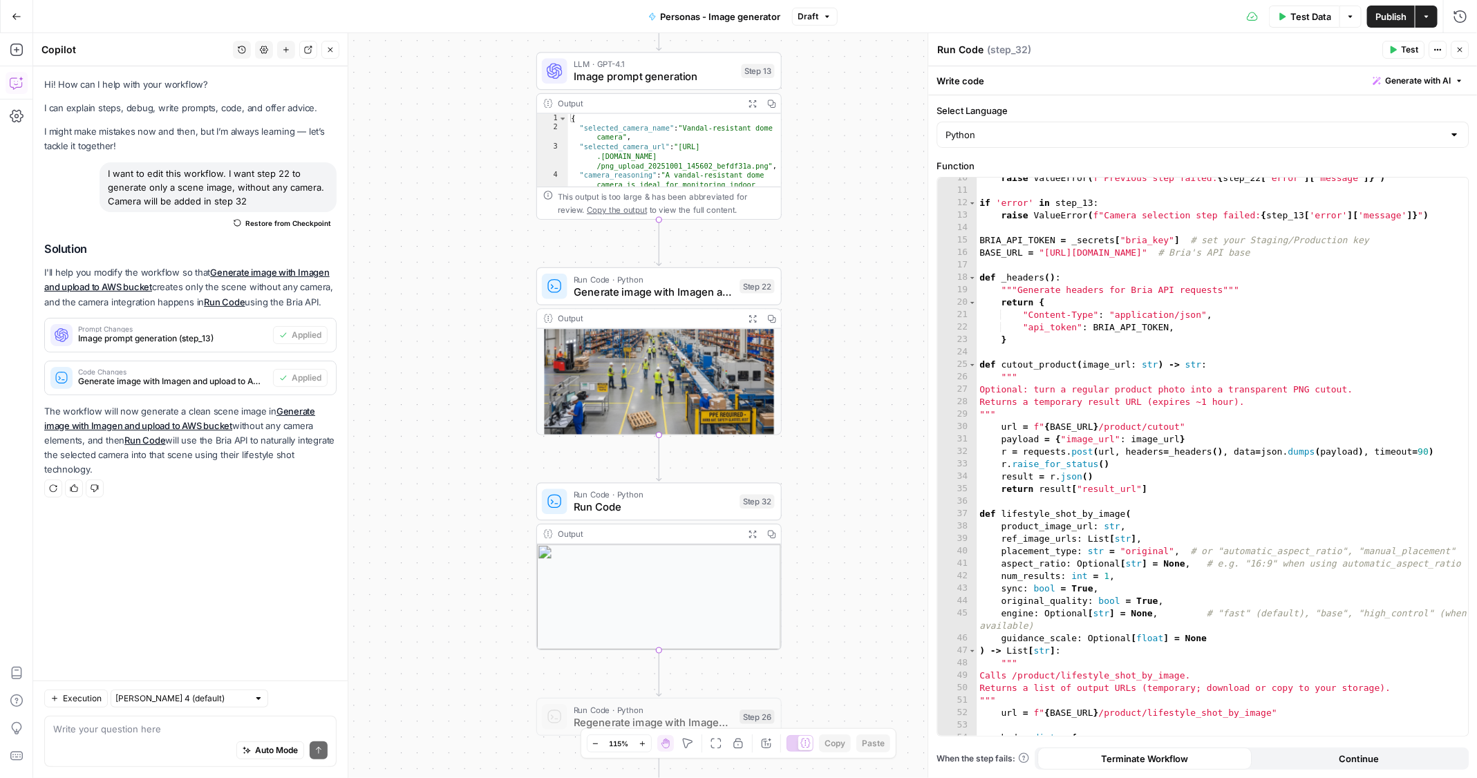
click at [200, 740] on div "Auto Mode Send" at bounding box center [190, 751] width 274 height 30
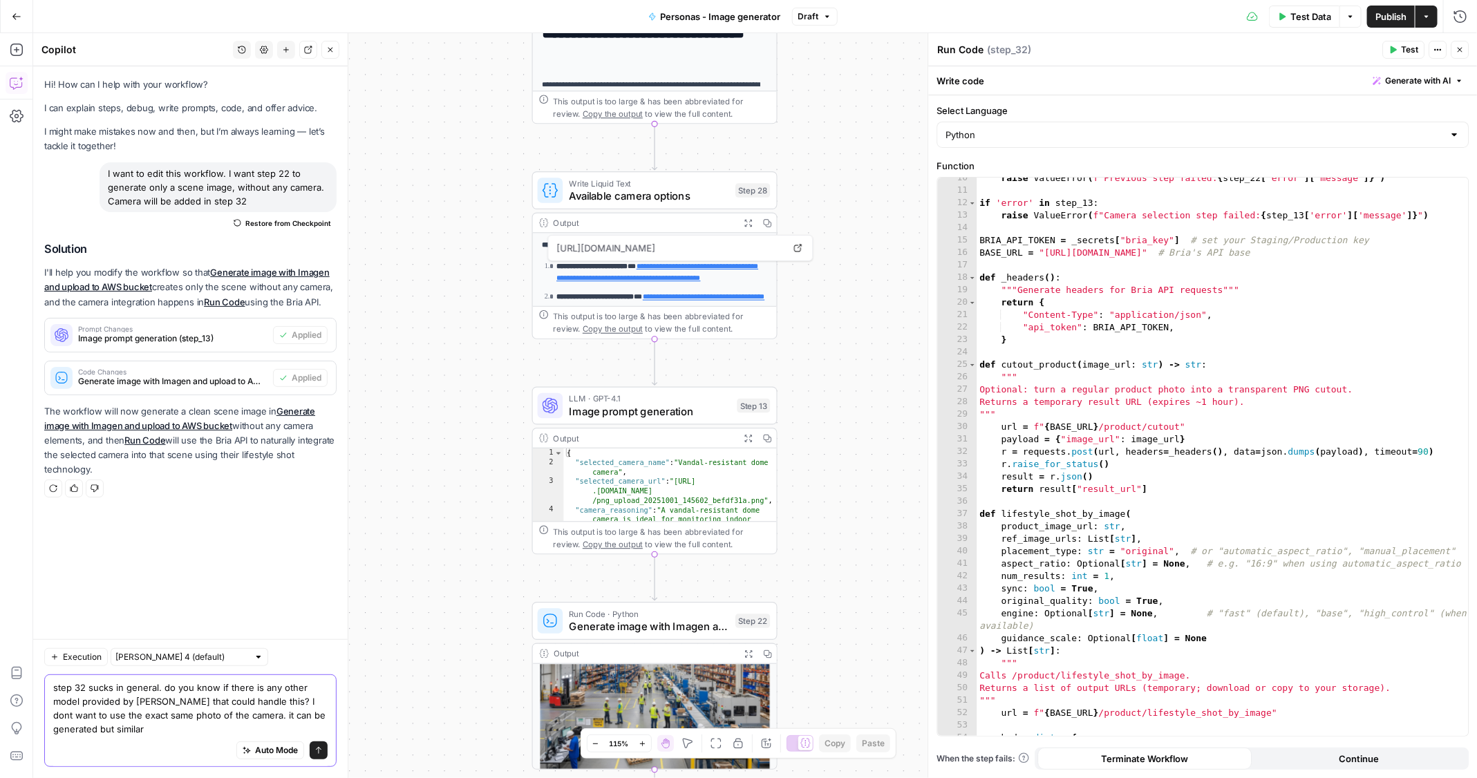
type textarea "step 32 sucks in general. do you know if there is any other model provided by […"
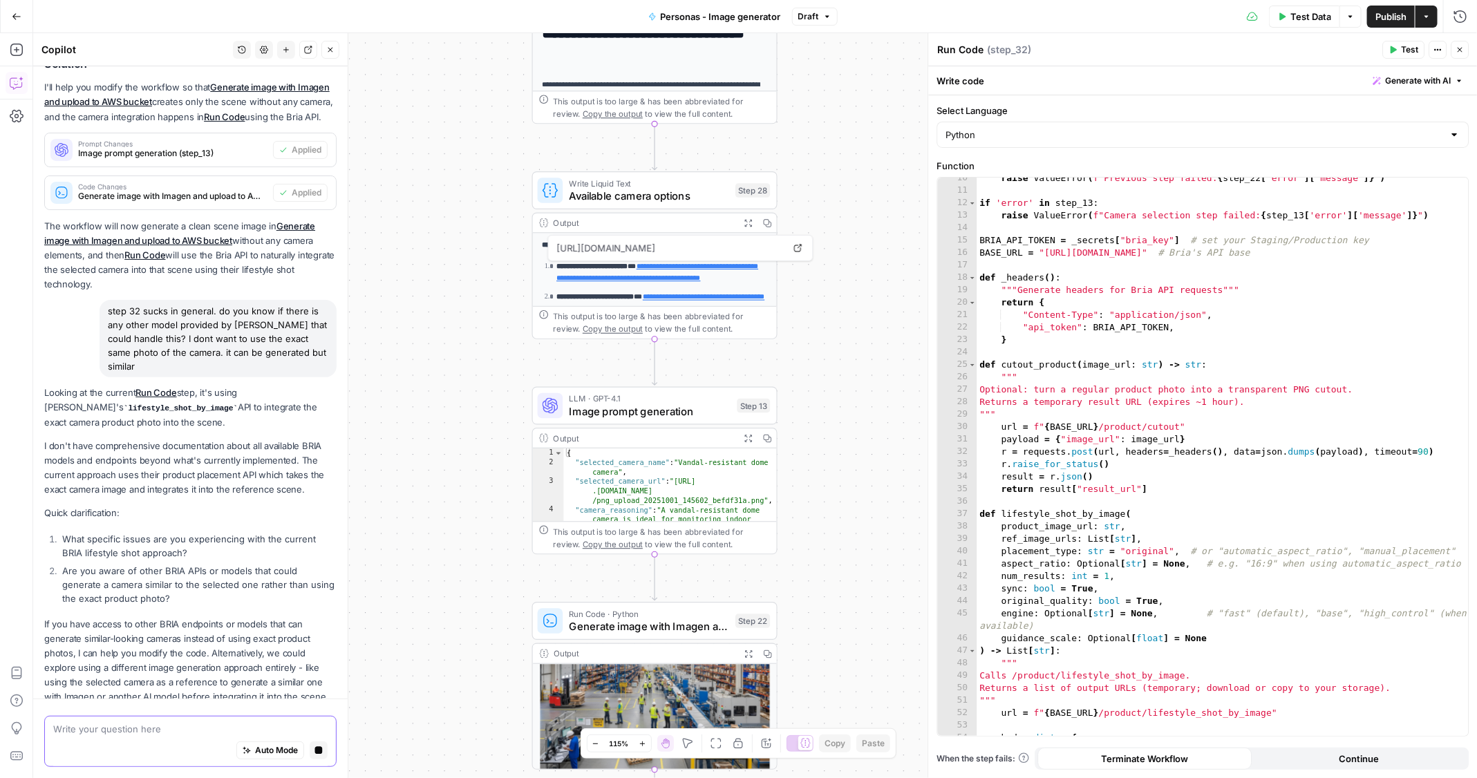
scroll to position [225, 0]
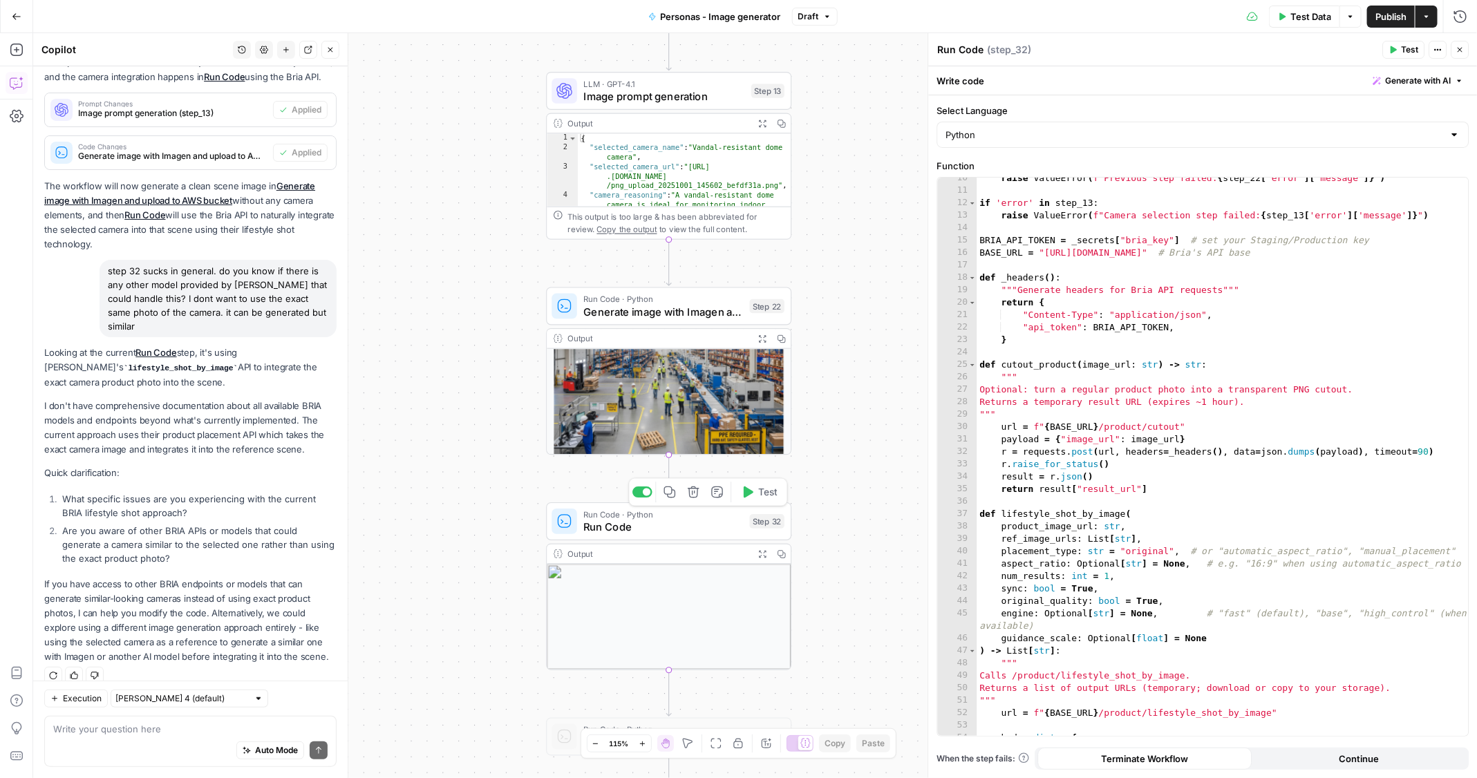
click at [690, 518] on div "Run Code · Python Run Code" at bounding box center [663, 521] width 160 height 27
click at [1137, 455] on div "raise ValueError ( f"Previous step failed: { step_22 [ 'error' ] [ 'message' ]}…" at bounding box center [1223, 464] width 492 height 585
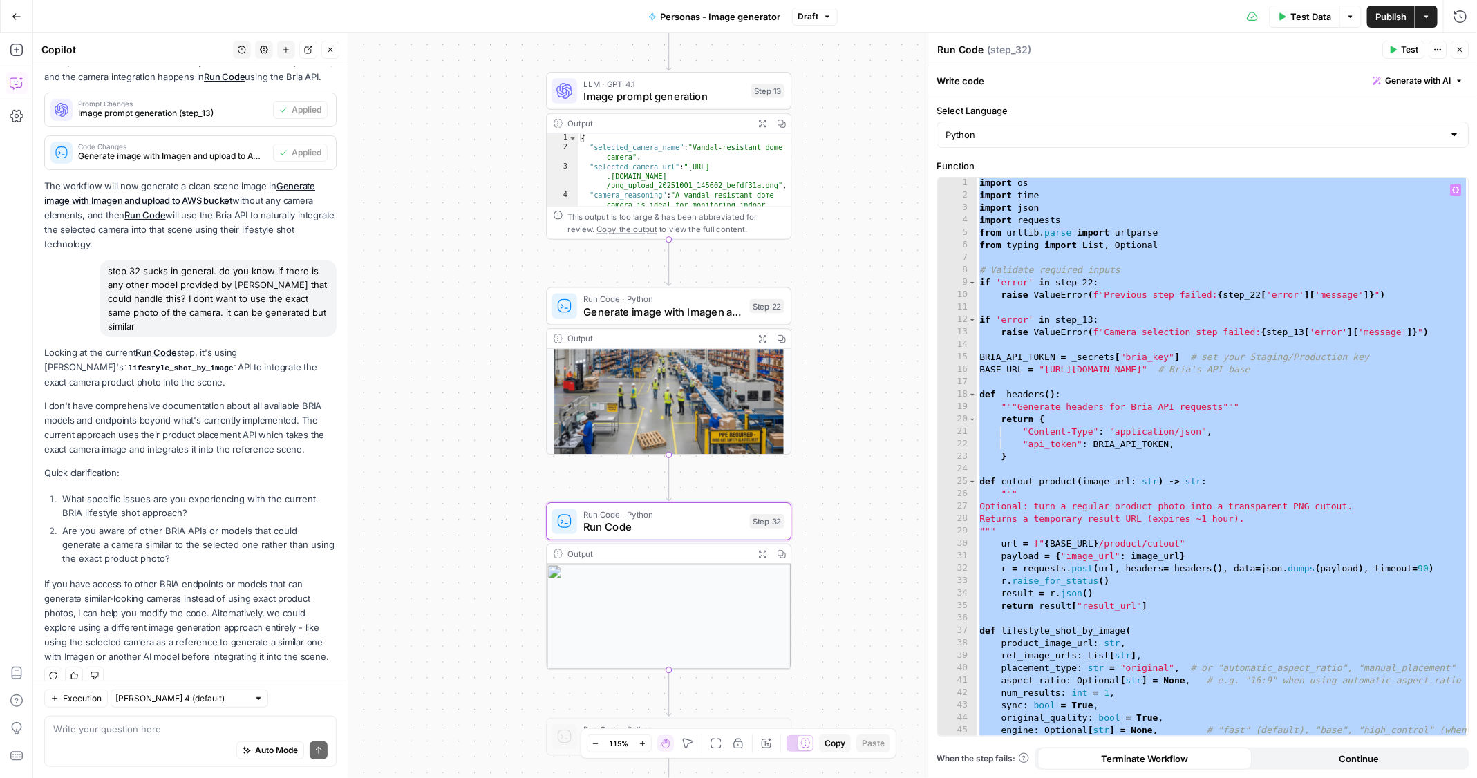
scroll to position [0, 0]
click at [1119, 480] on div "import os import time import json import requests from [GEOGRAPHIC_DATA] . pars…" at bounding box center [1223, 476] width 492 height 597
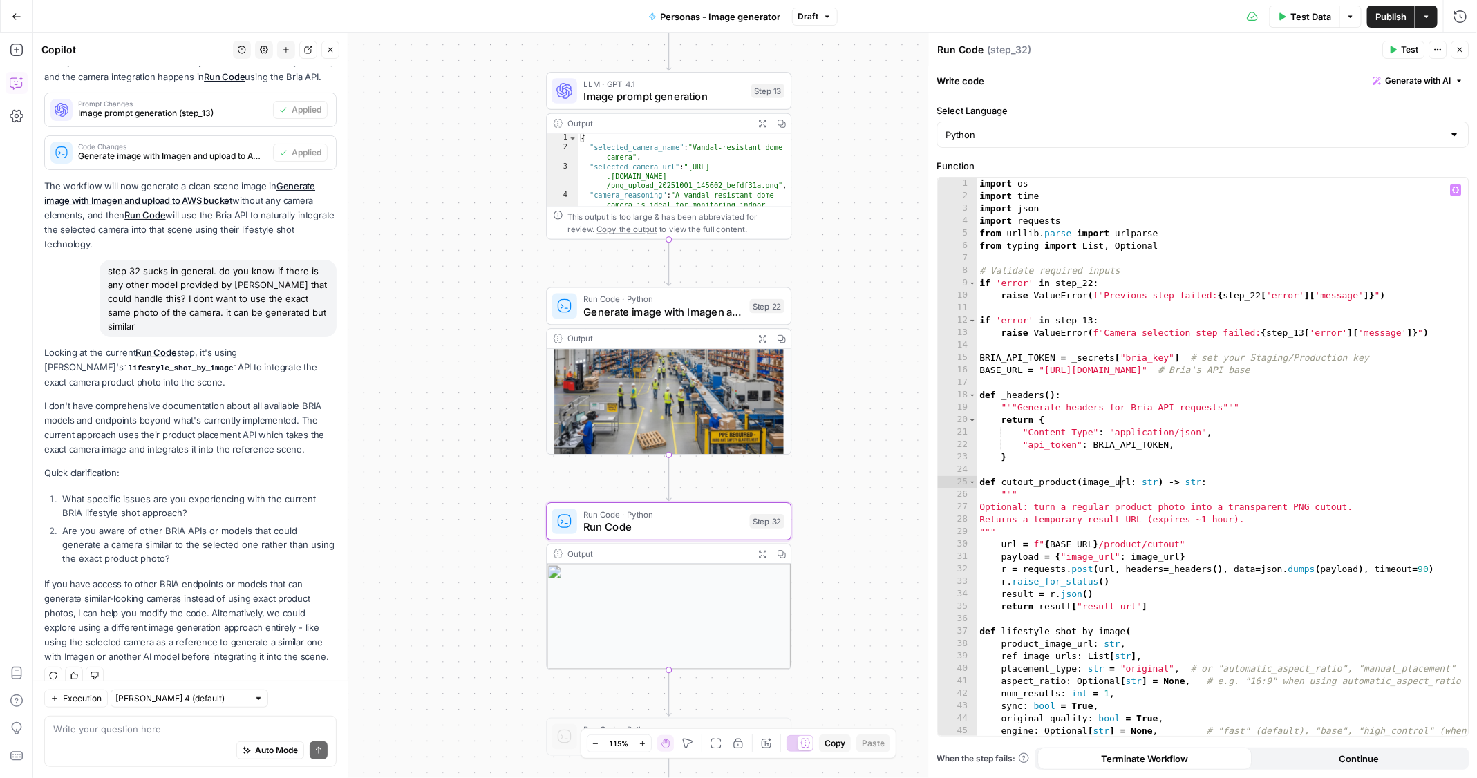
click at [1237, 440] on div "import os import time import json import requests from [GEOGRAPHIC_DATA] . pars…" at bounding box center [1223, 476] width 492 height 597
type textarea "**********"
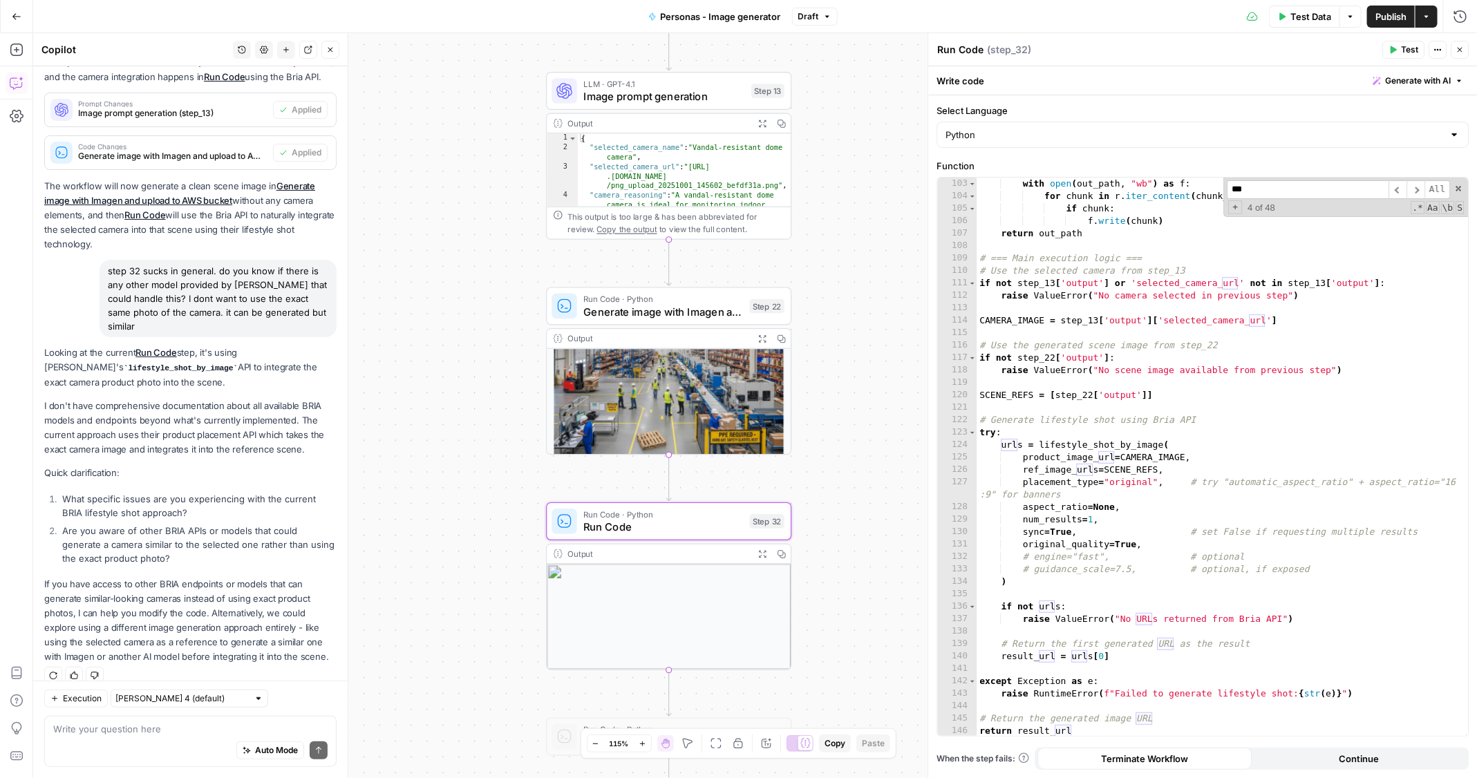
scroll to position [1281, 0]
type input "***"
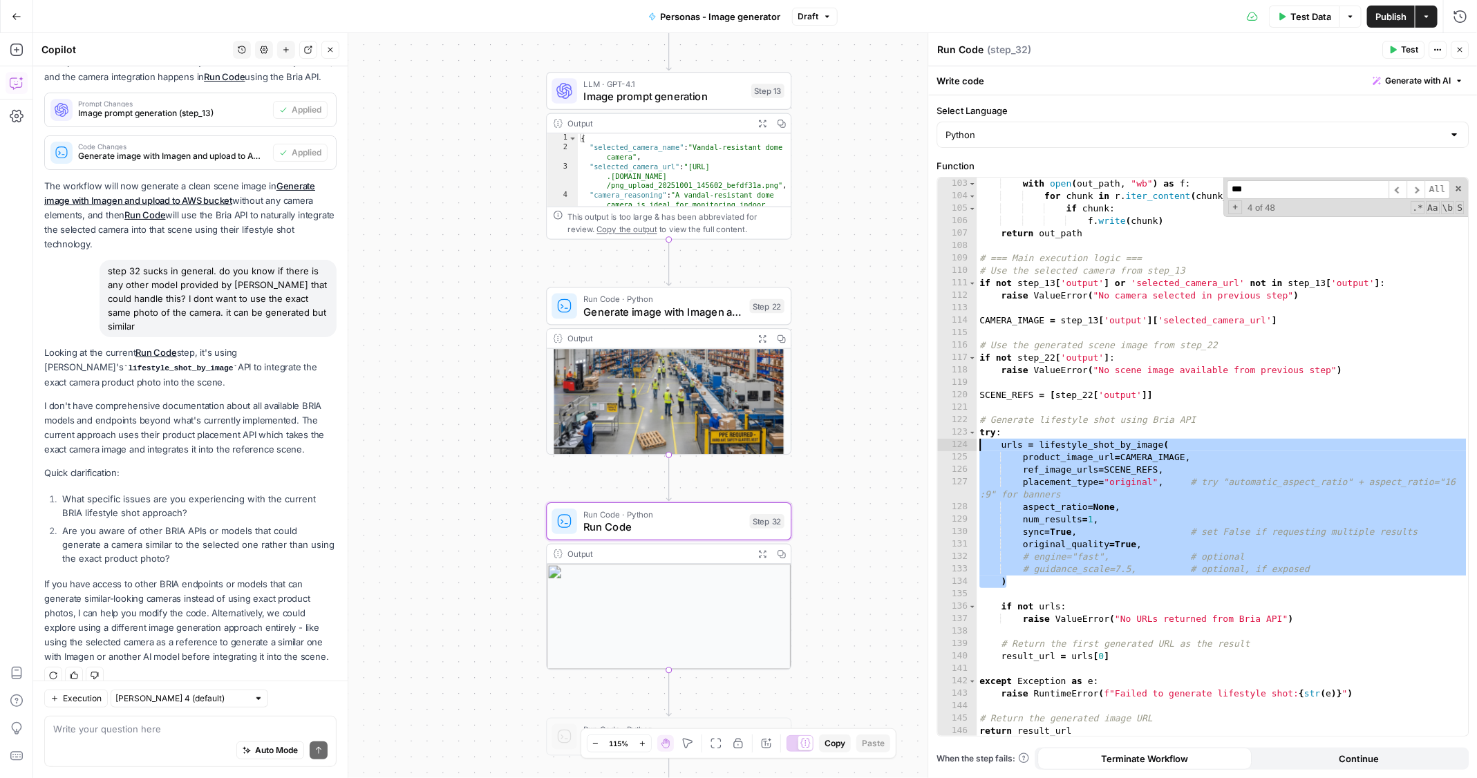
drag, startPoint x: 1012, startPoint y: 583, endPoint x: 954, endPoint y: 448, distance: 146.5
click at [954, 448] on div "* 103 104 105 106 107 108 109 110 111 112 113 114 115 116 117 118 119 120 121 1…" at bounding box center [1203, 457] width 531 height 558
type textarea "**********"
paste textarea
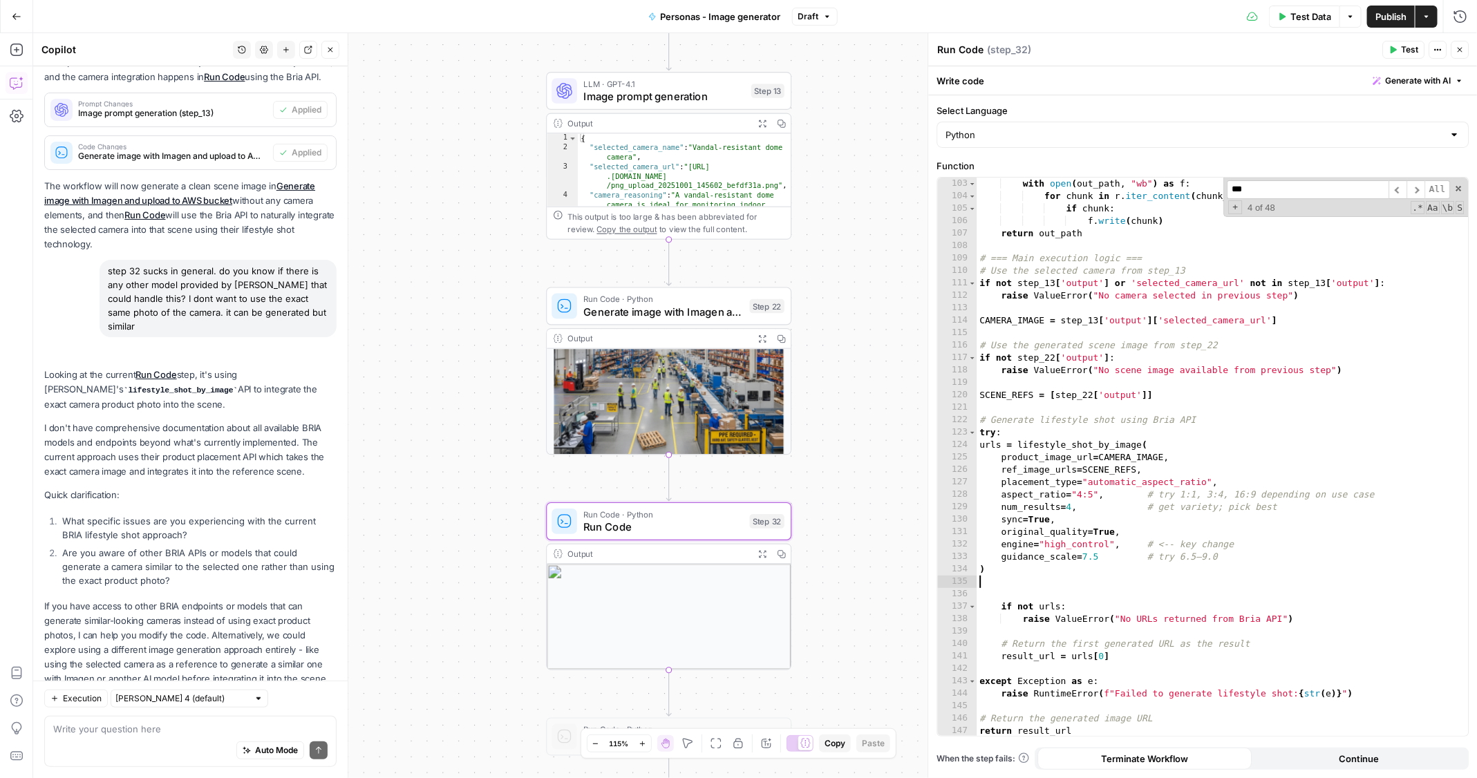
scroll to position [247, 0]
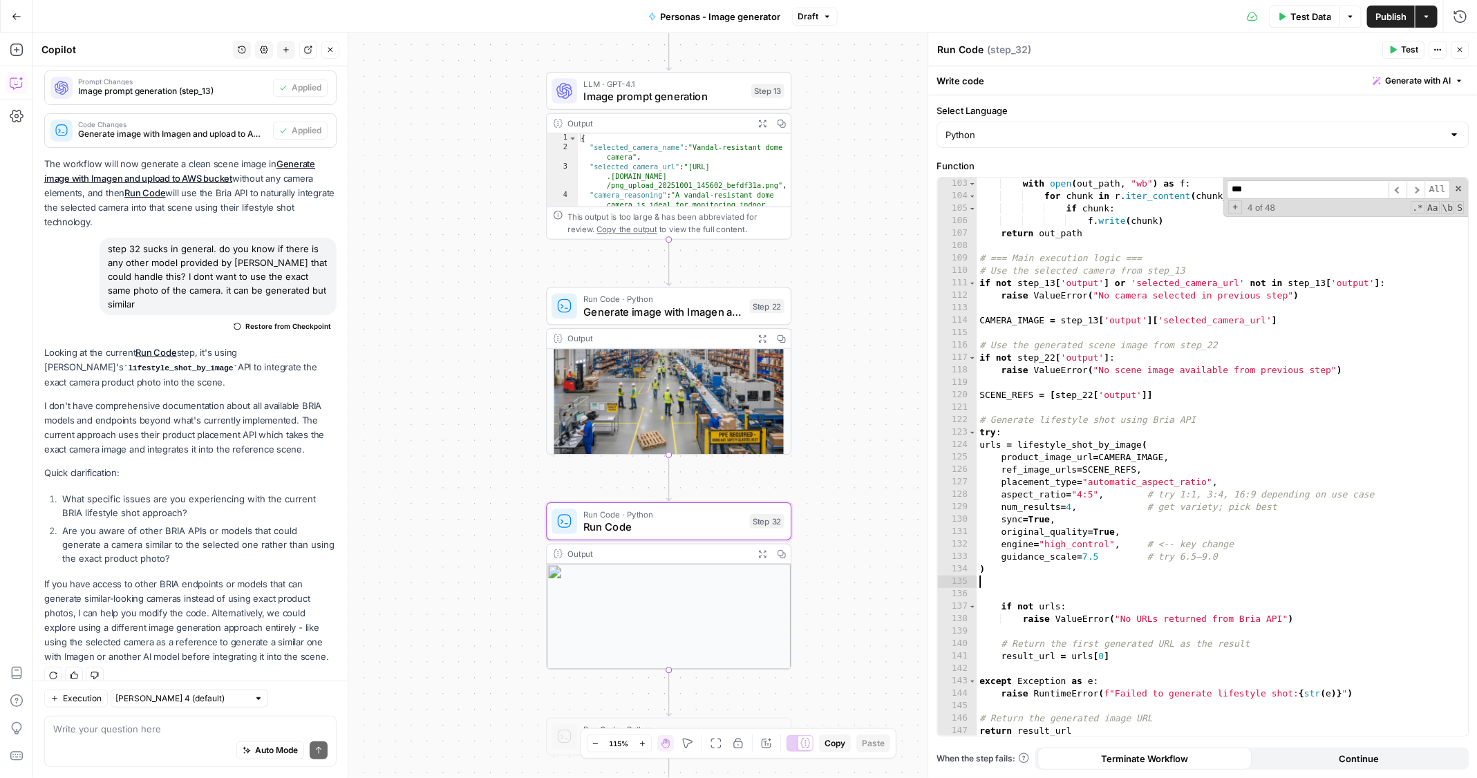
click at [979, 444] on div "with open ( out_path , "wb" ) as f : for chunk in r . iter_content ( chunk_size…" at bounding box center [1223, 470] width 492 height 585
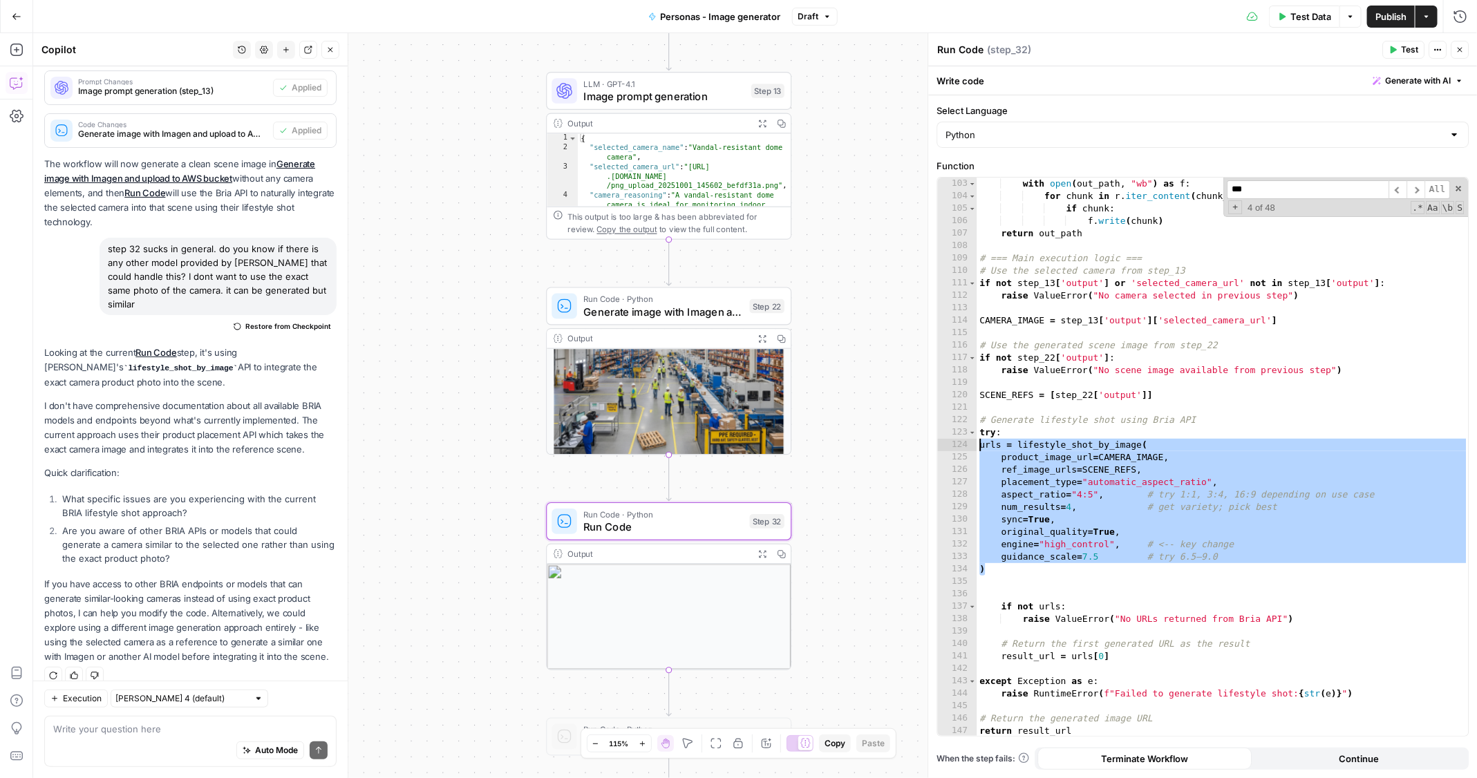
drag, startPoint x: 998, startPoint y: 574, endPoint x: 975, endPoint y: 446, distance: 129.2
click at [975, 446] on div "**********" at bounding box center [1203, 457] width 531 height 558
click at [1038, 572] on div "with open ( out_path , "wb" ) as f : for chunk in r . iter_content ( chunk_size…" at bounding box center [1223, 470] width 492 height 585
type textarea "*"
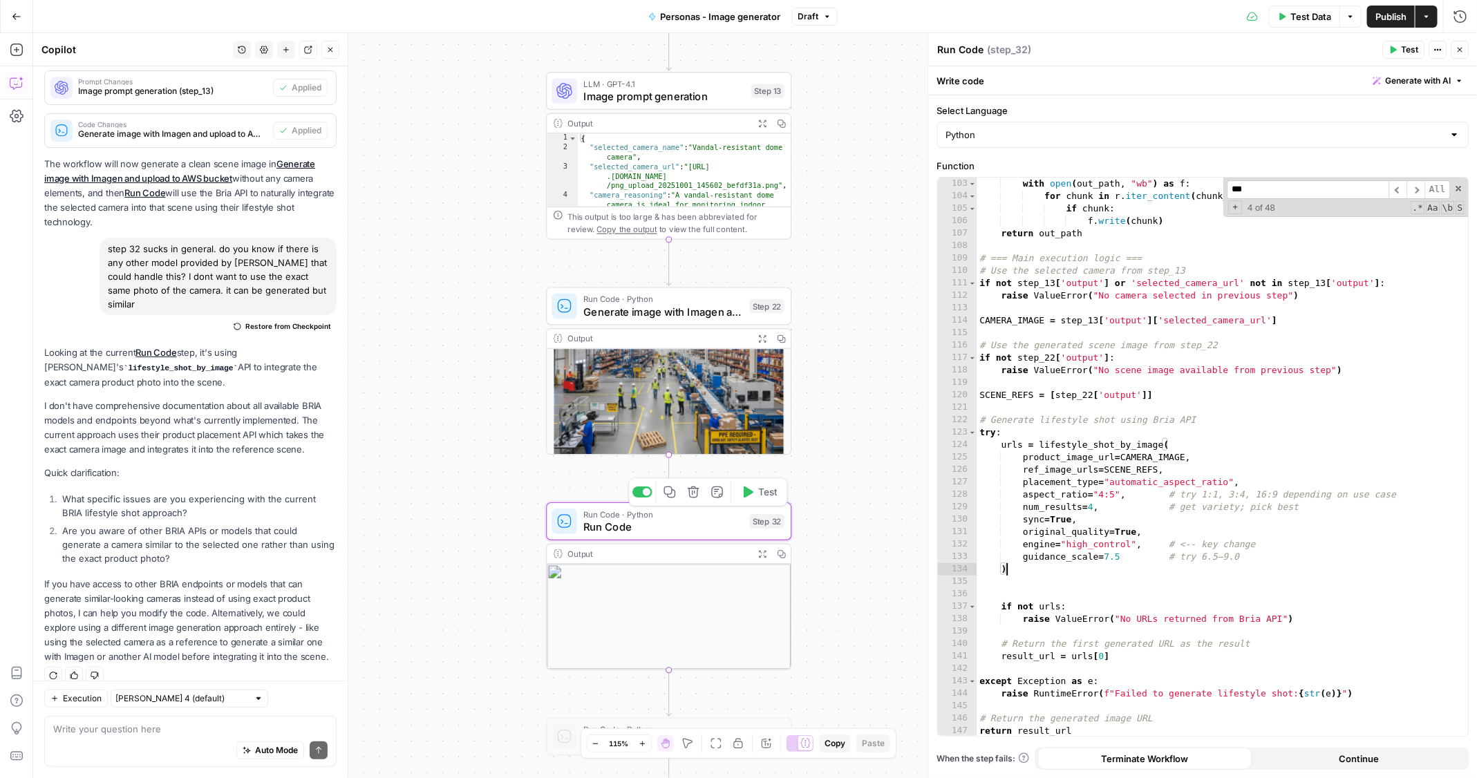
click at [768, 496] on span "Test" at bounding box center [767, 492] width 19 height 15
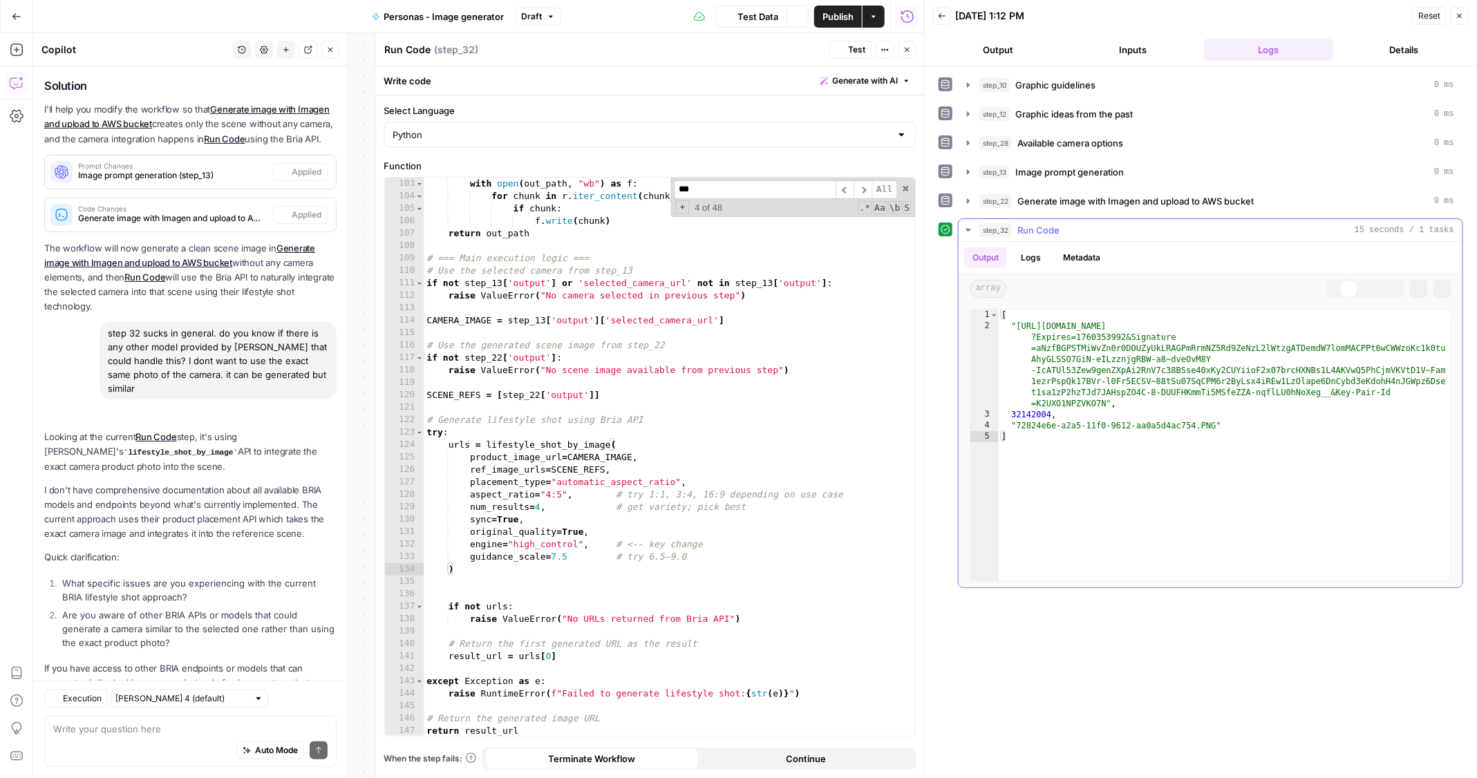
scroll to position [247, 0]
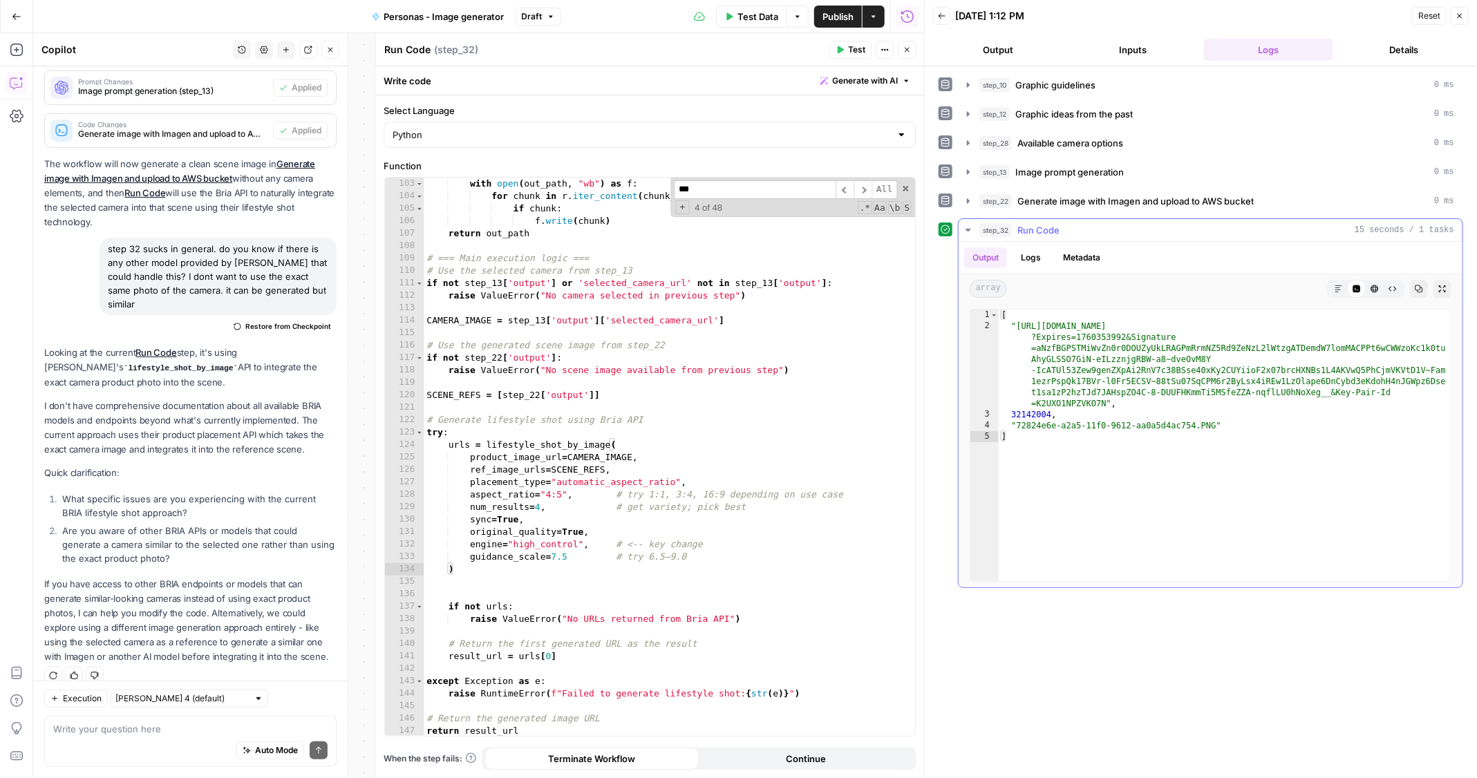
type textarea "**********"
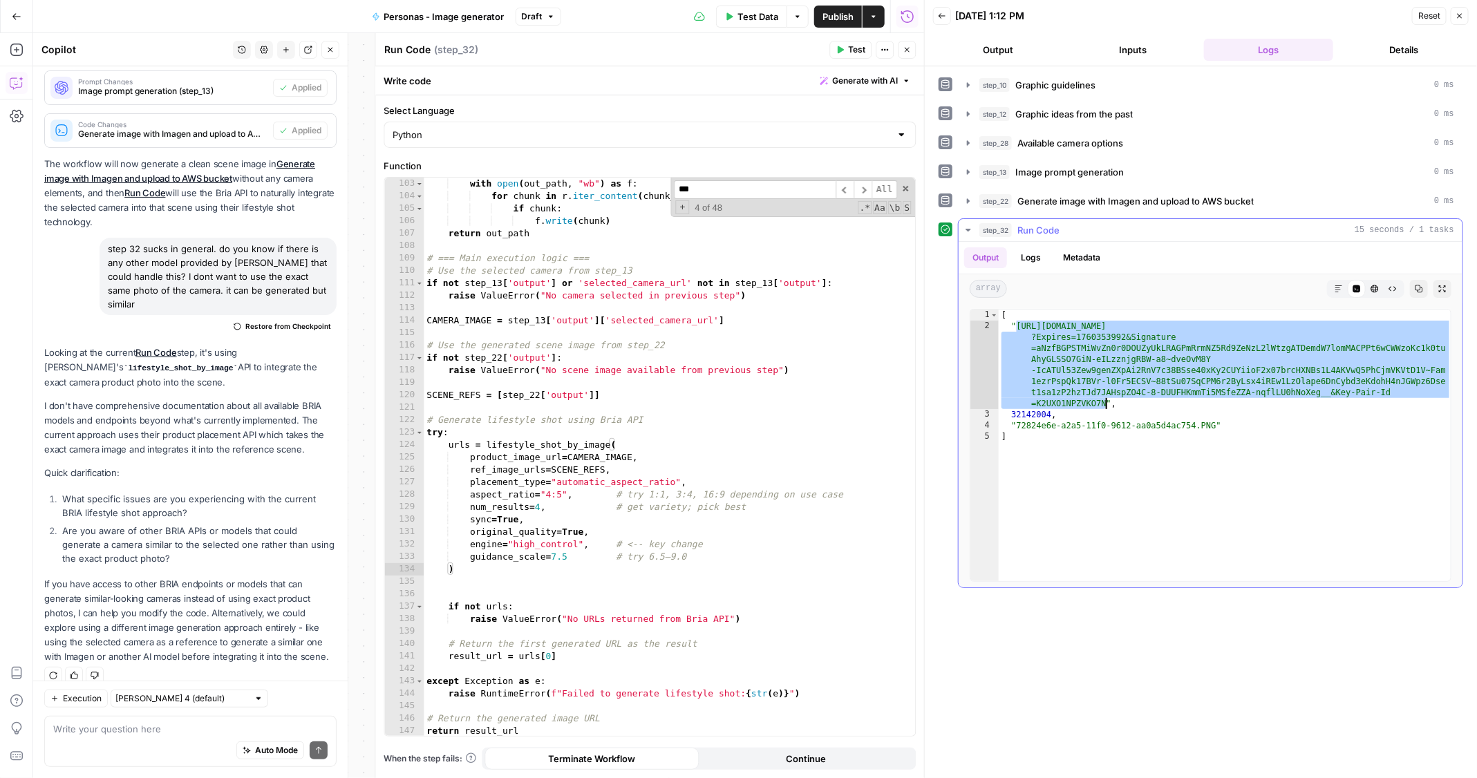
drag, startPoint x: 1017, startPoint y: 323, endPoint x: 1104, endPoint y: 397, distance: 114.7
click at [1104, 397] on div "[ "https://d1ei2xrl63k822.cloudfront.net/api/res/43e8e33c005247b98c0a9882f2b8c2…" at bounding box center [1225, 457] width 453 height 294
click at [540, 505] on div "with open ( out_path , "wb" ) as f : for chunk in r . iter_content ( chunk_size…" at bounding box center [670, 470] width 492 height 585
click at [558, 508] on div "with open ( out_path , "wb" ) as f : for chunk in r . iter_content ( chunk_size…" at bounding box center [670, 470] width 492 height 585
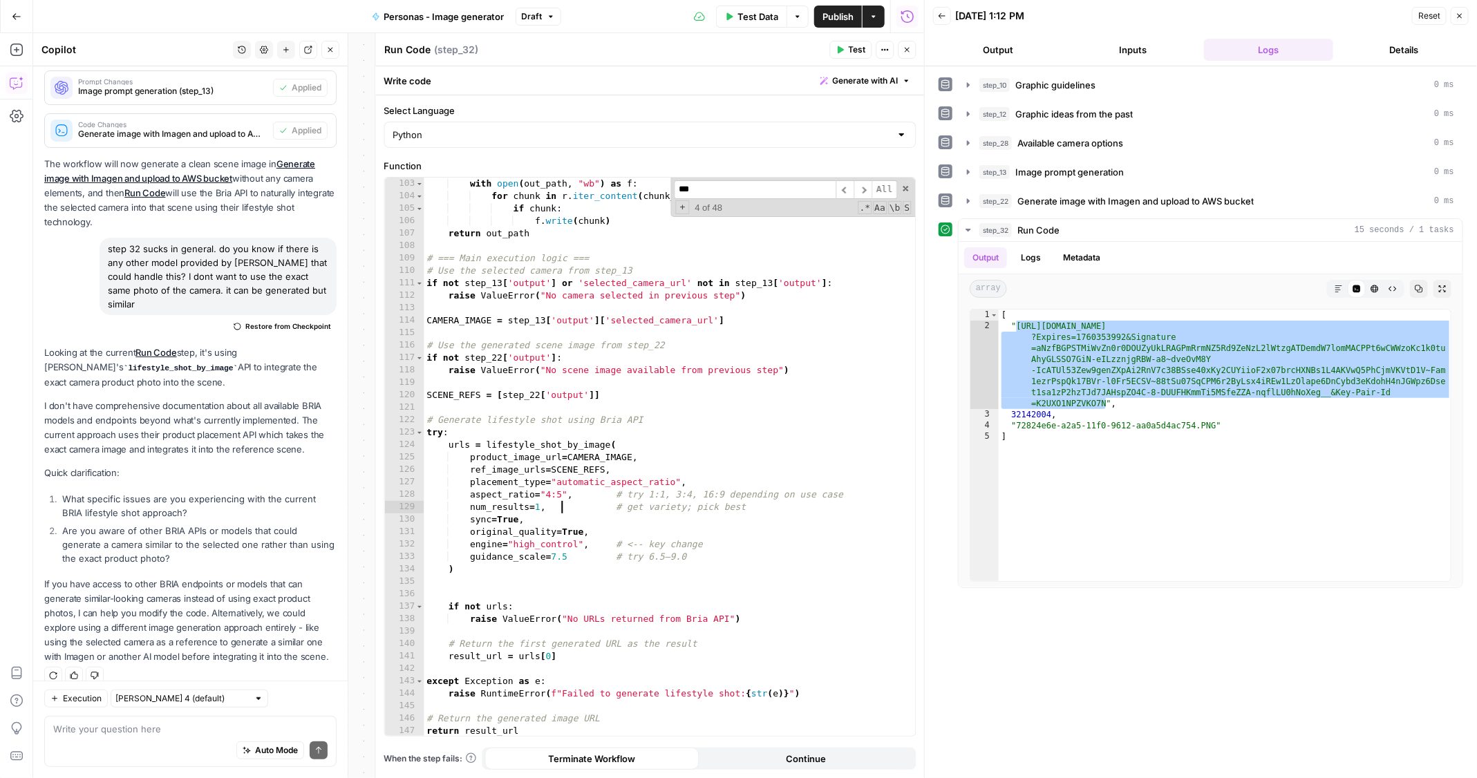
click at [571, 531] on div "with open ( out_path , "wb" ) as f : for chunk in r . iter_content ( chunk_size…" at bounding box center [670, 470] width 492 height 585
type textarea "**********"
click at [861, 47] on span "Test" at bounding box center [857, 50] width 17 height 12
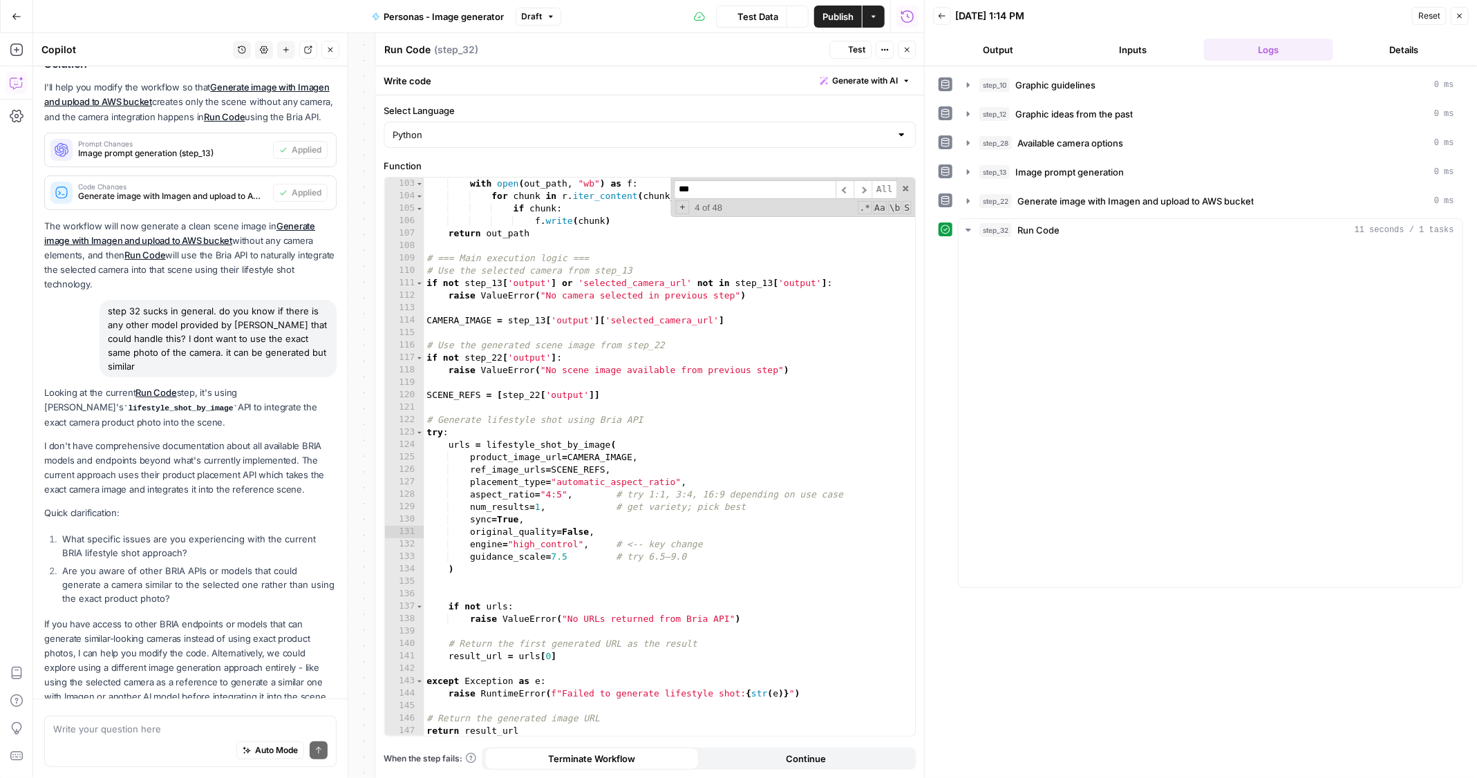
scroll to position [247, 0]
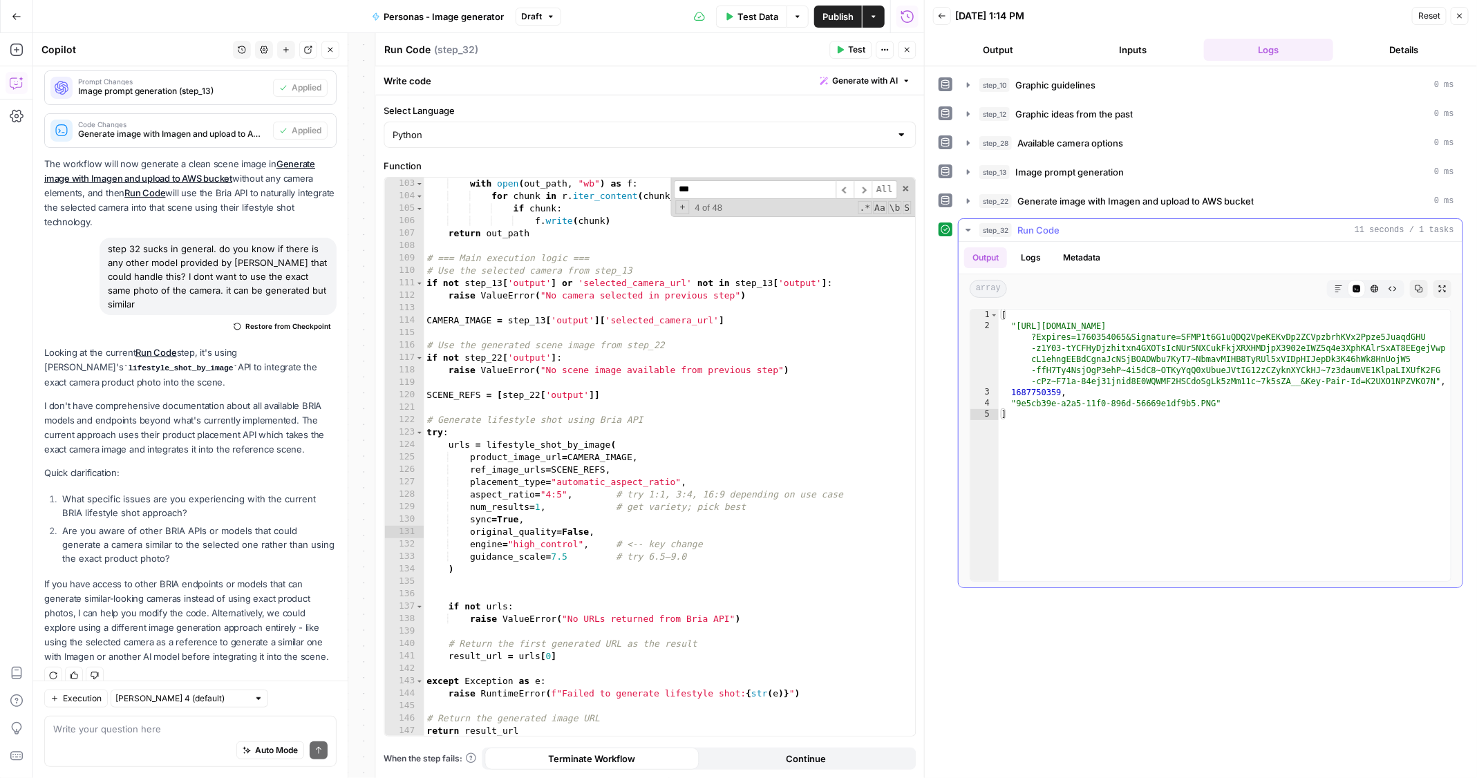
type textarea "**********"
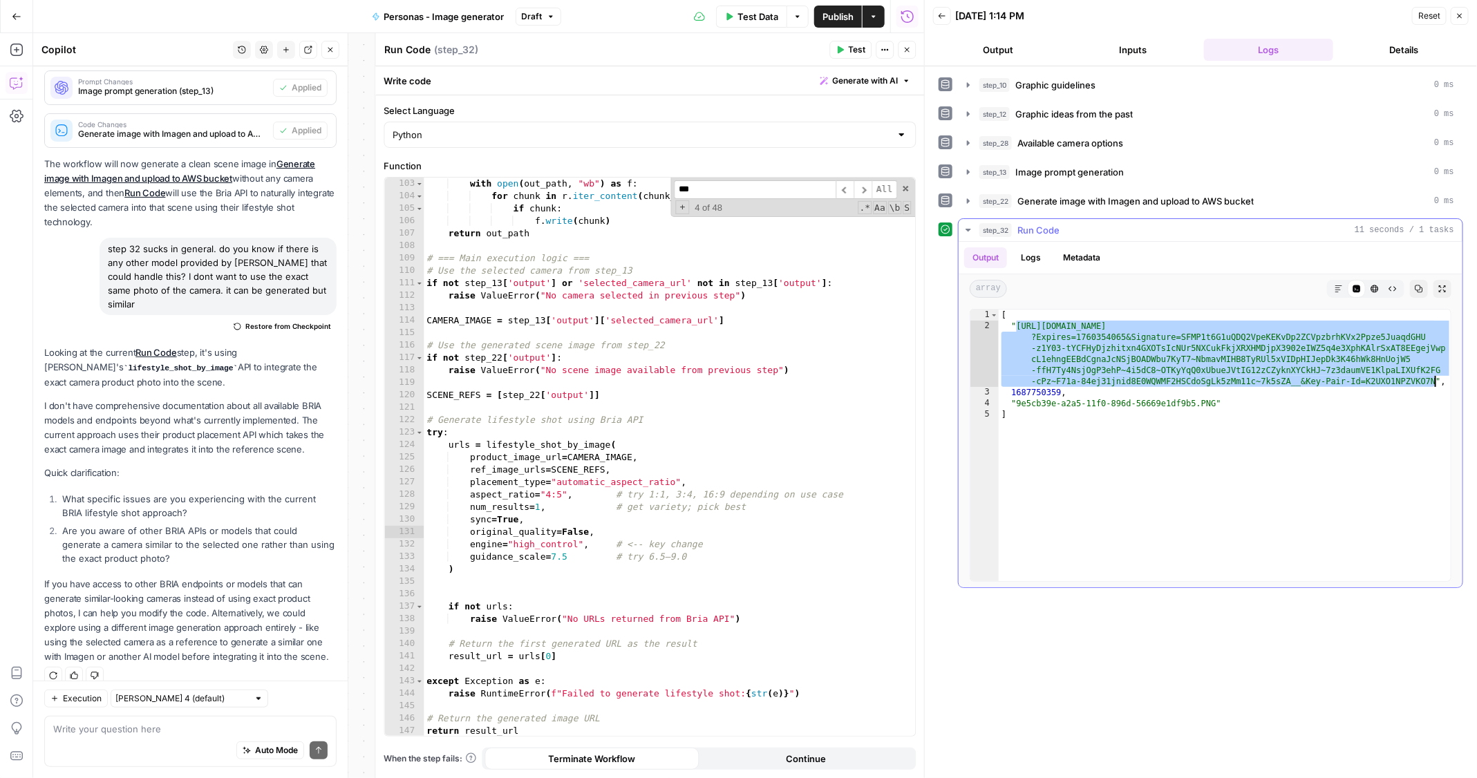
drag, startPoint x: 1017, startPoint y: 321, endPoint x: 1435, endPoint y: 377, distance: 421.7
click at [1435, 377] on div "[ "https://d1ei2xrl63k822.cloudfront.net/api/res/e617848b97454d069f816463954c03…" at bounding box center [1225, 457] width 453 height 294
click at [762, 360] on div "with open ( out_path , "wb" ) as f : for chunk in r . iter_content ( chunk_size…" at bounding box center [670, 470] width 492 height 585
click at [909, 187] on span at bounding box center [906, 189] width 10 height 10
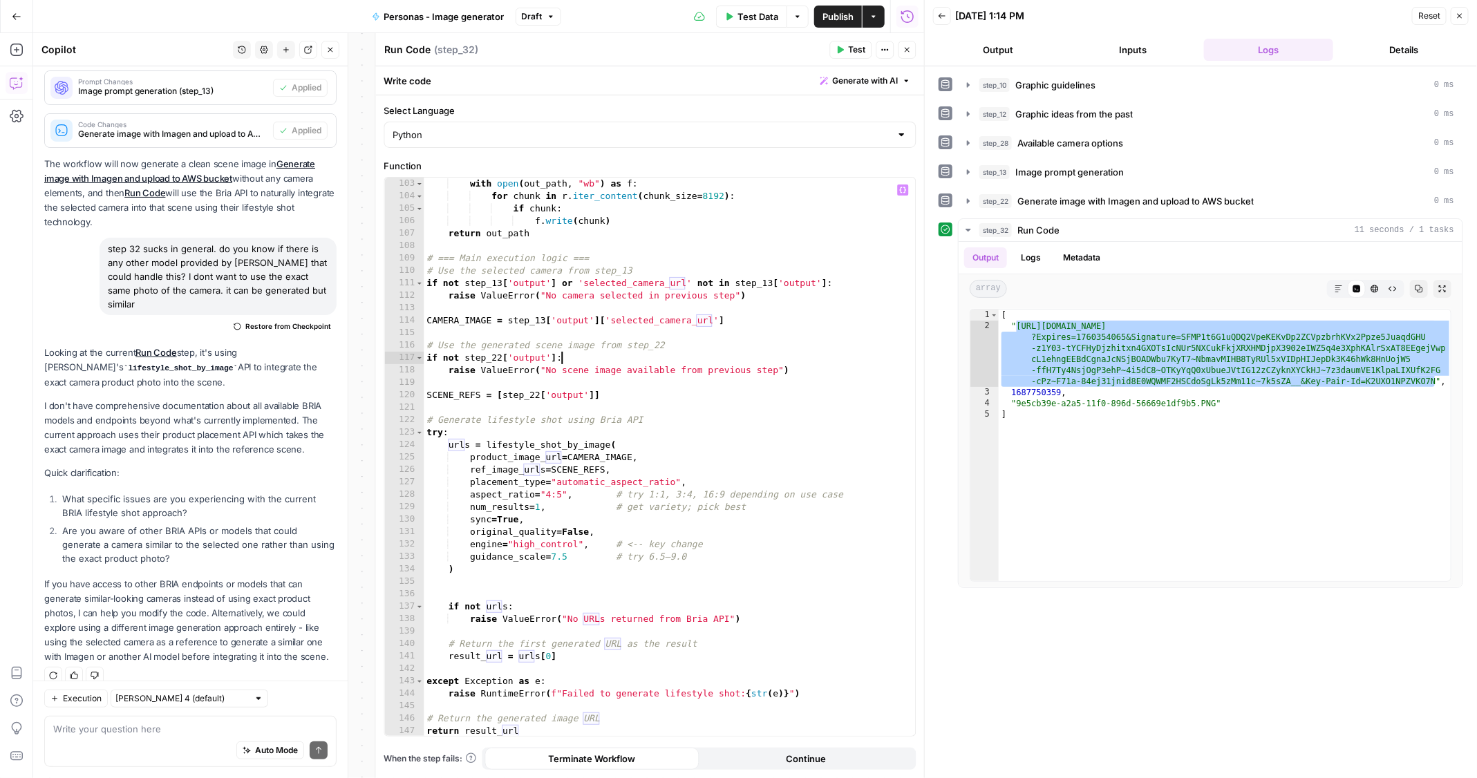
click at [687, 395] on div "with open ( out_path , "wb" ) as f : for chunk in r . iter_content ( chunk_size…" at bounding box center [670, 470] width 492 height 585
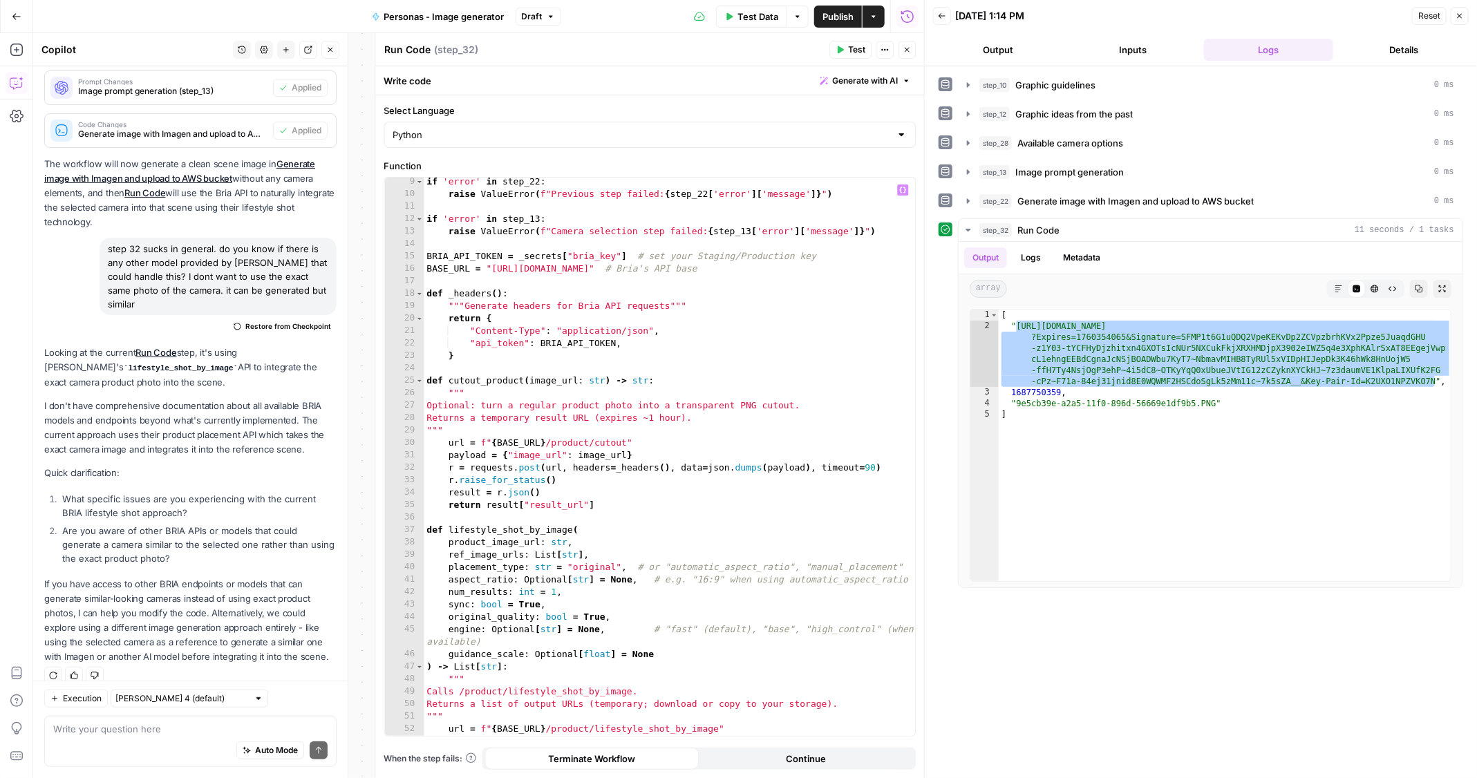
scroll to position [0, 0]
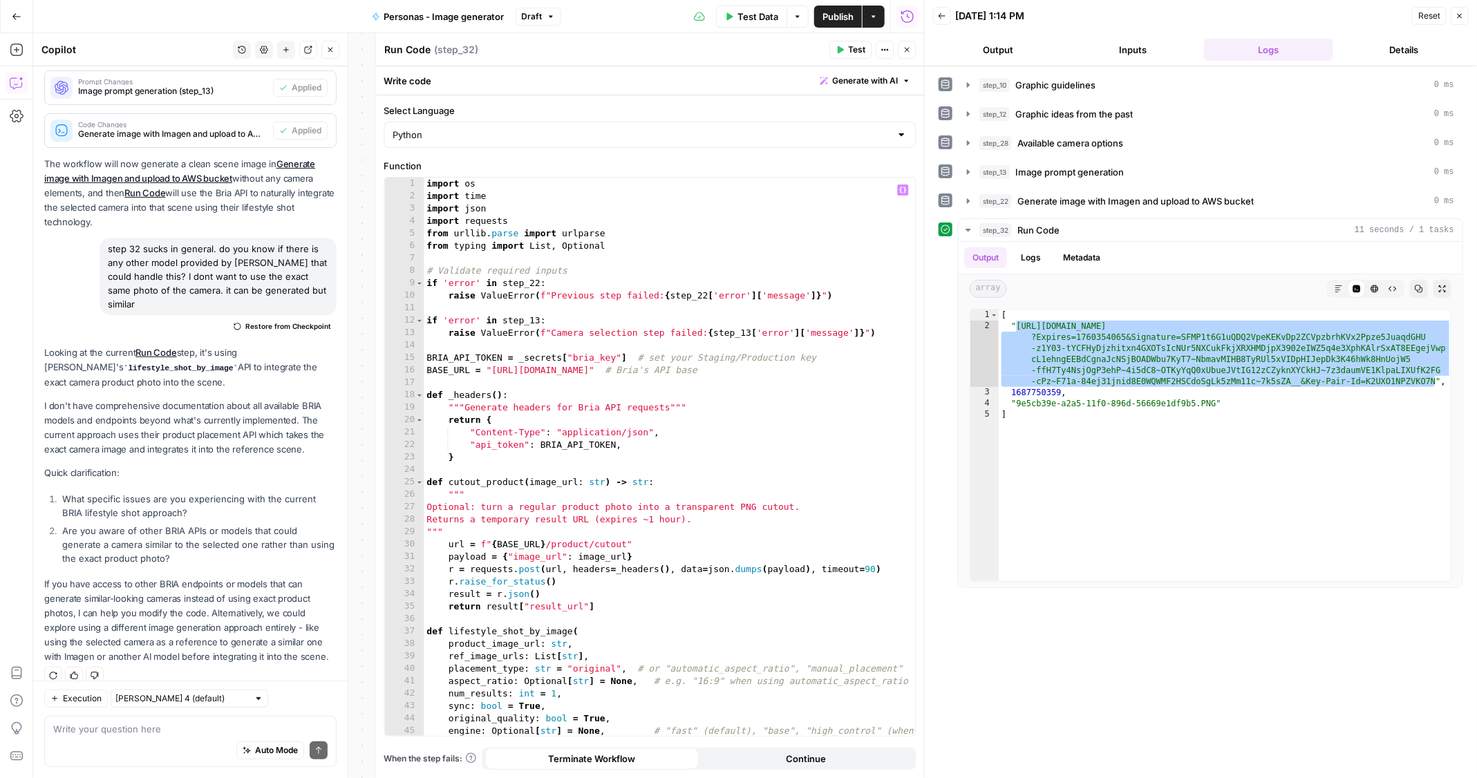
type textarea "**********"
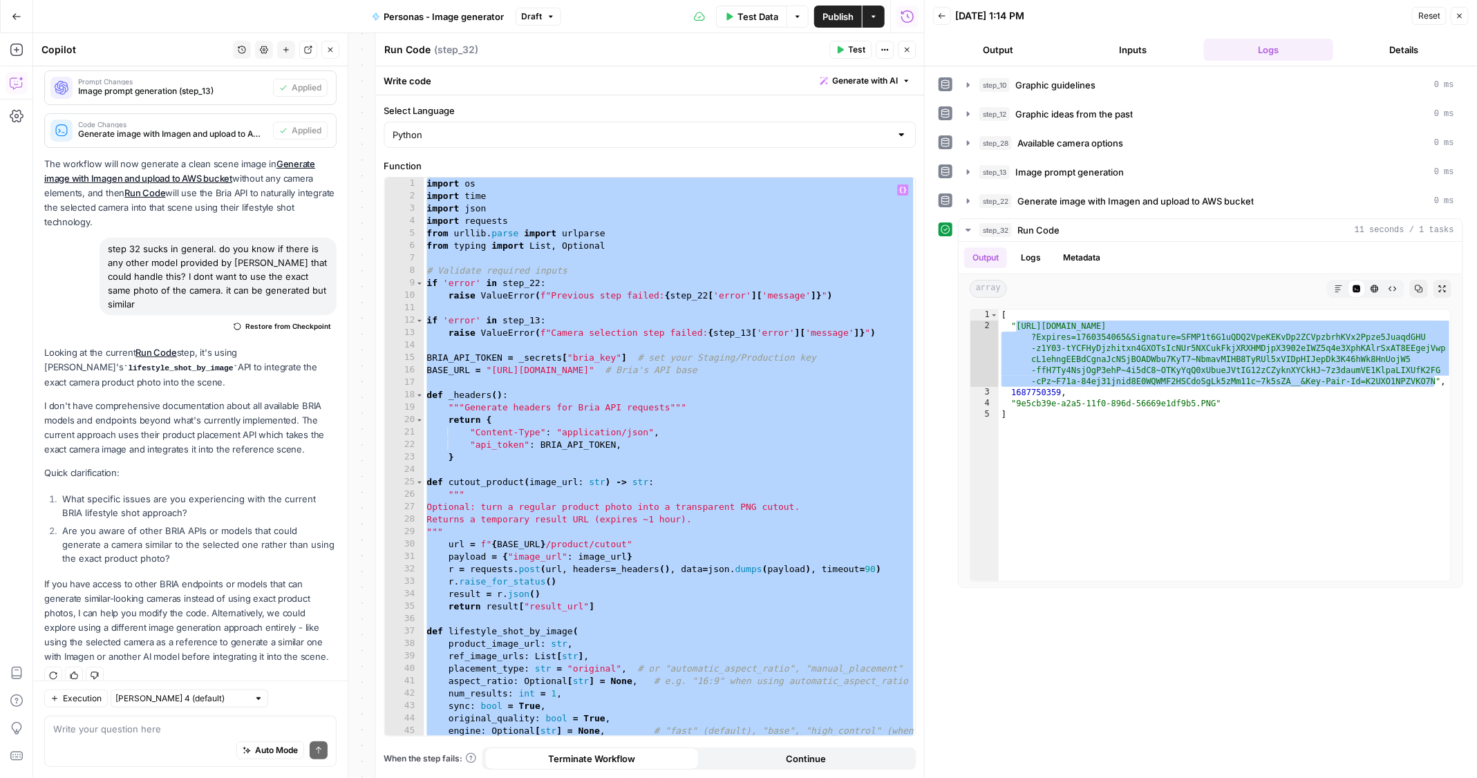
paste textarea
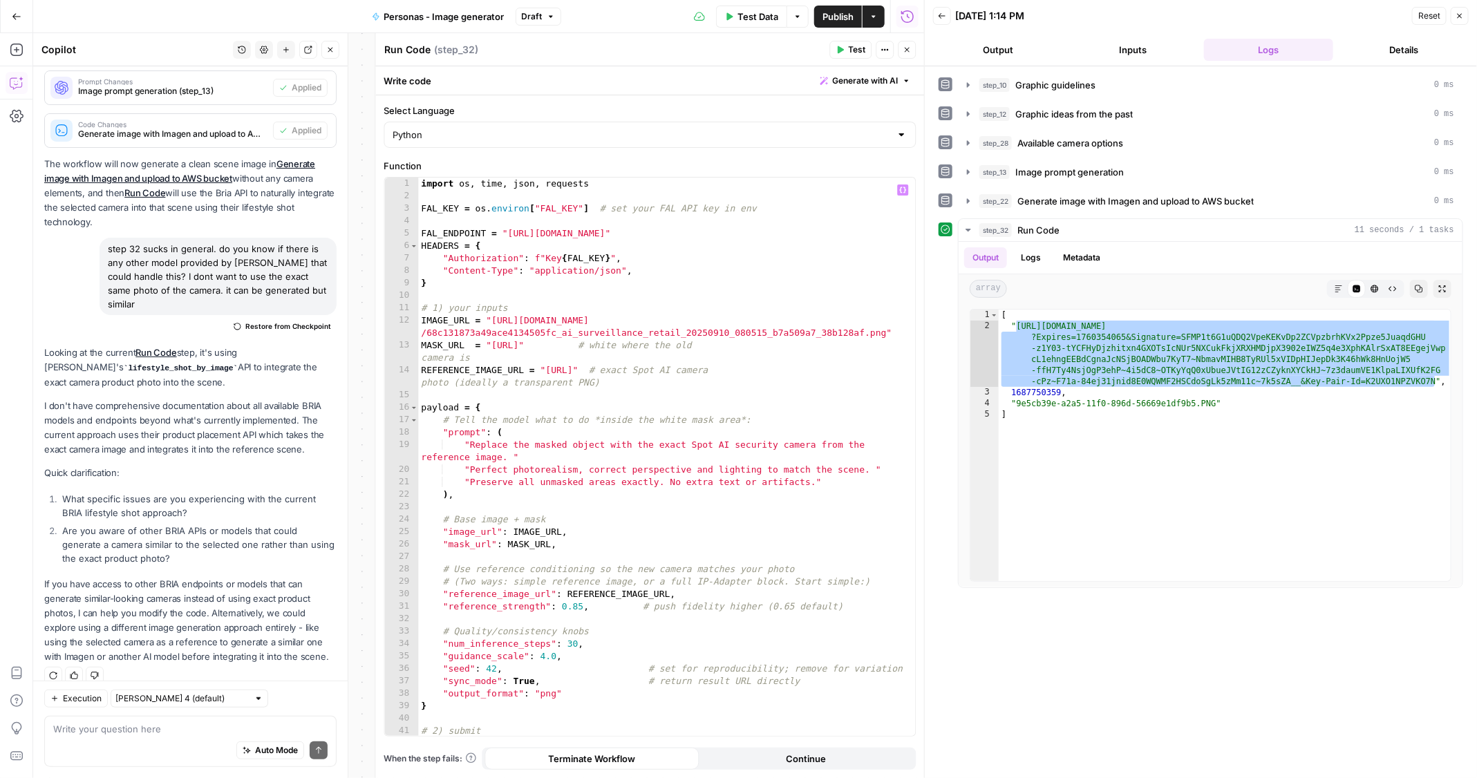
click at [845, 53] on button "Test" at bounding box center [851, 50] width 42 height 18
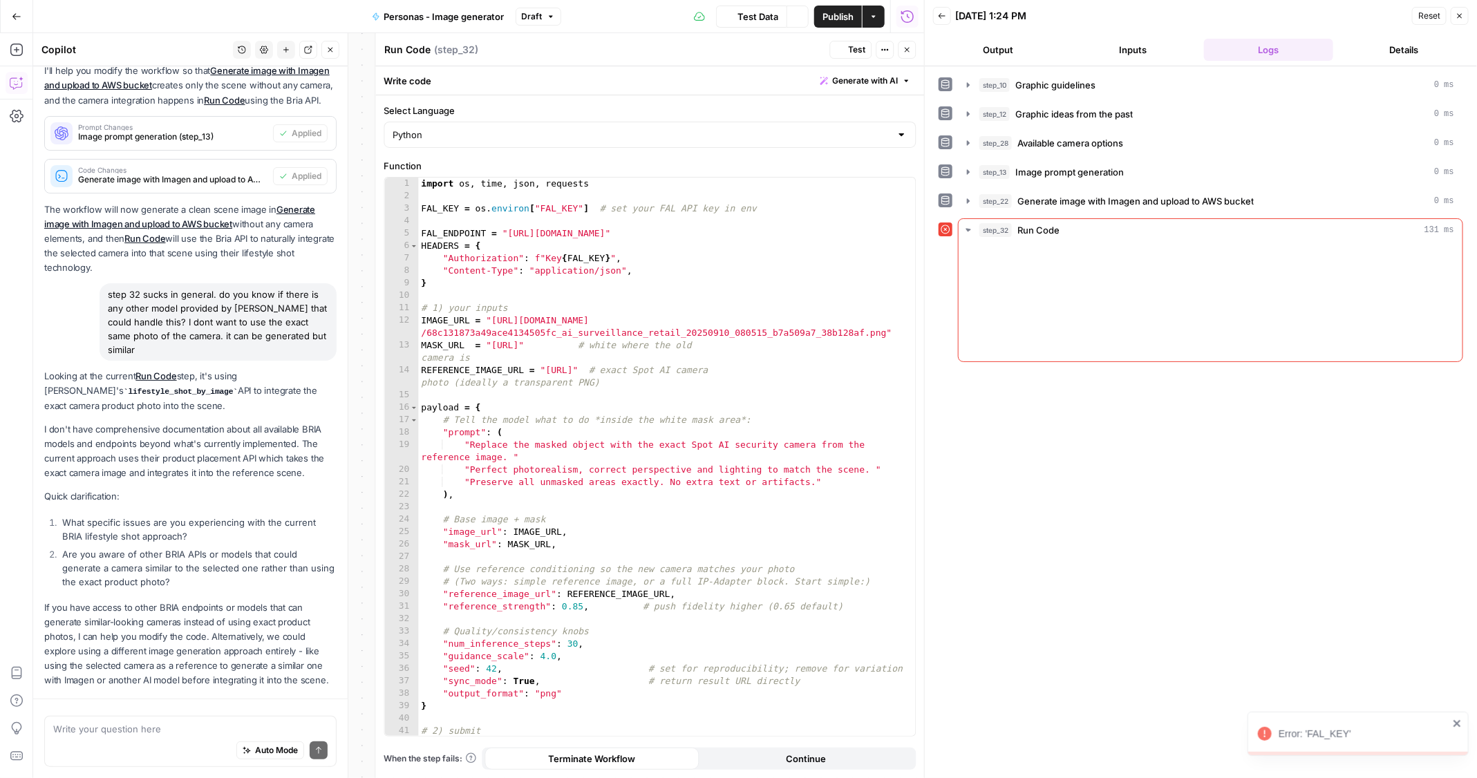
scroll to position [247, 0]
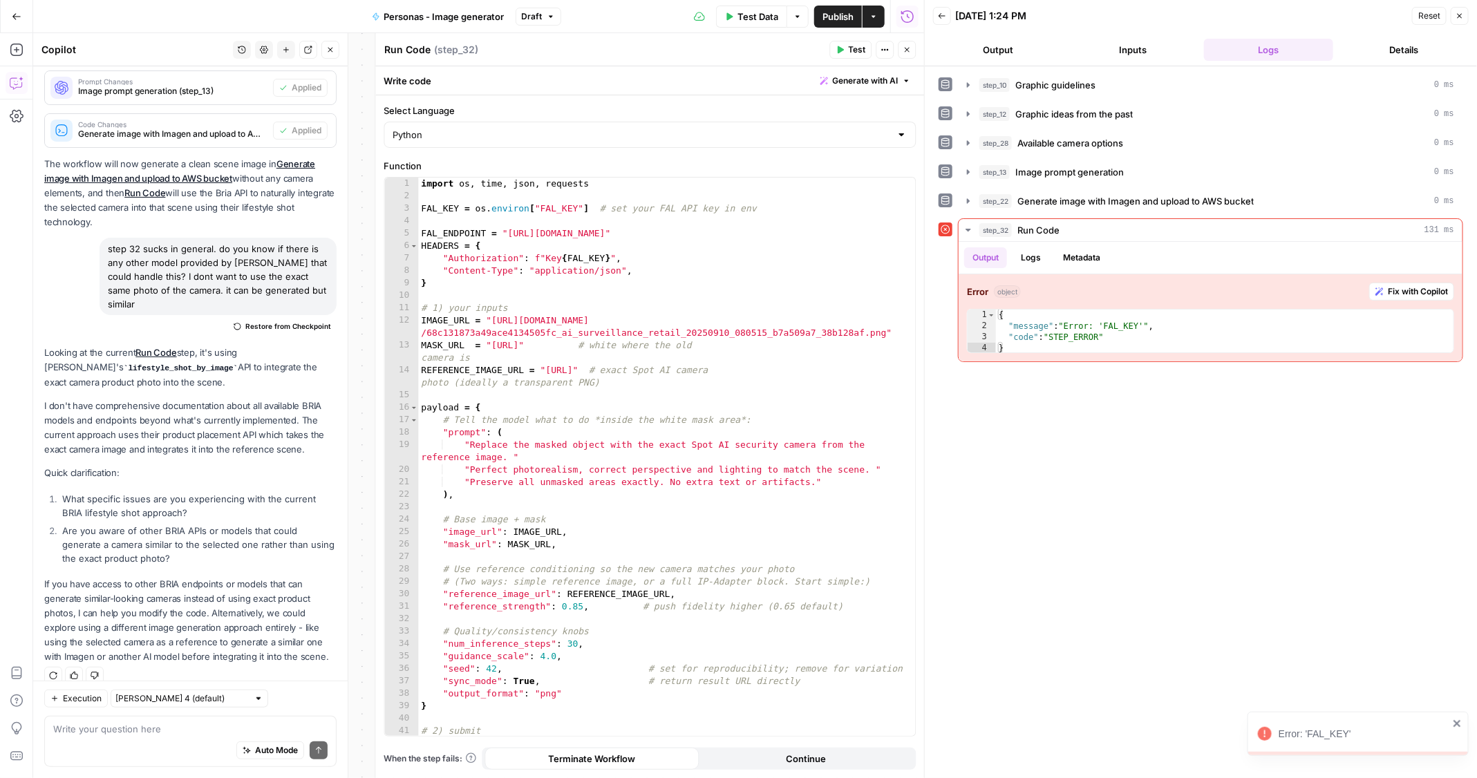
click at [744, 358] on div "import os , time , json , requests FAL_KEY = os . environ [ "FAL_KEY" ] # set y…" at bounding box center [667, 470] width 498 height 585
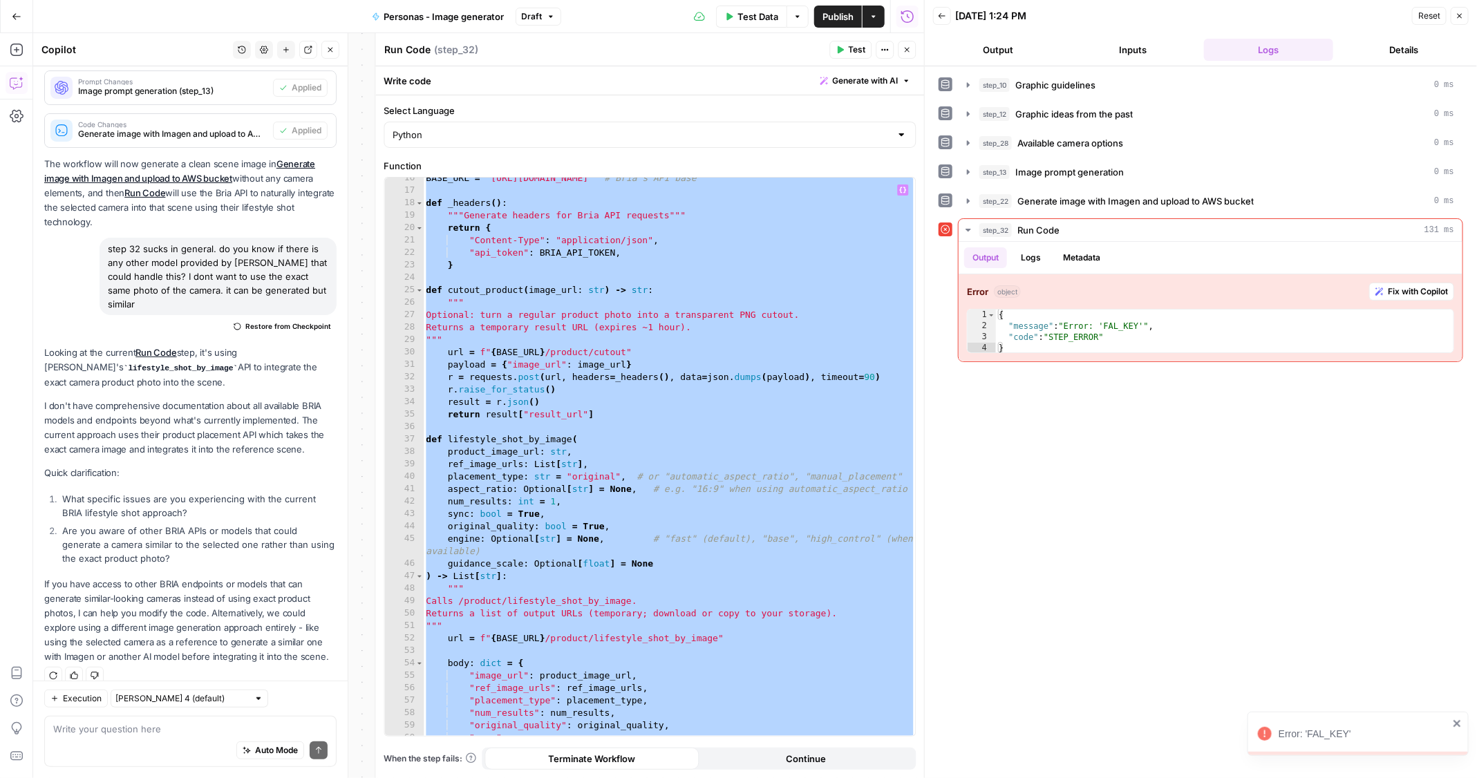
scroll to position [0, 0]
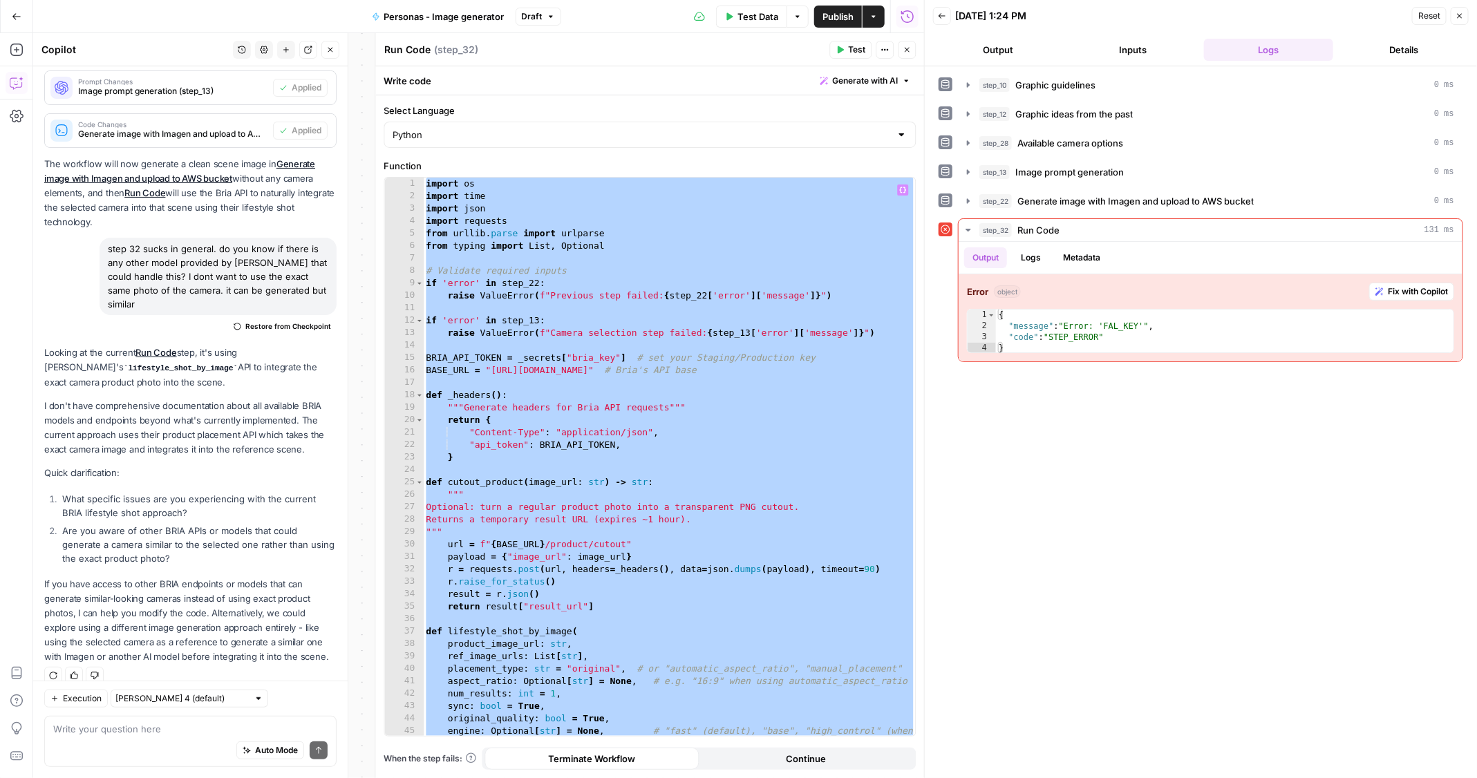
click at [591, 494] on div "import os import time import json import requests from urllib . parse import ur…" at bounding box center [670, 476] width 493 height 597
type textarea "***"
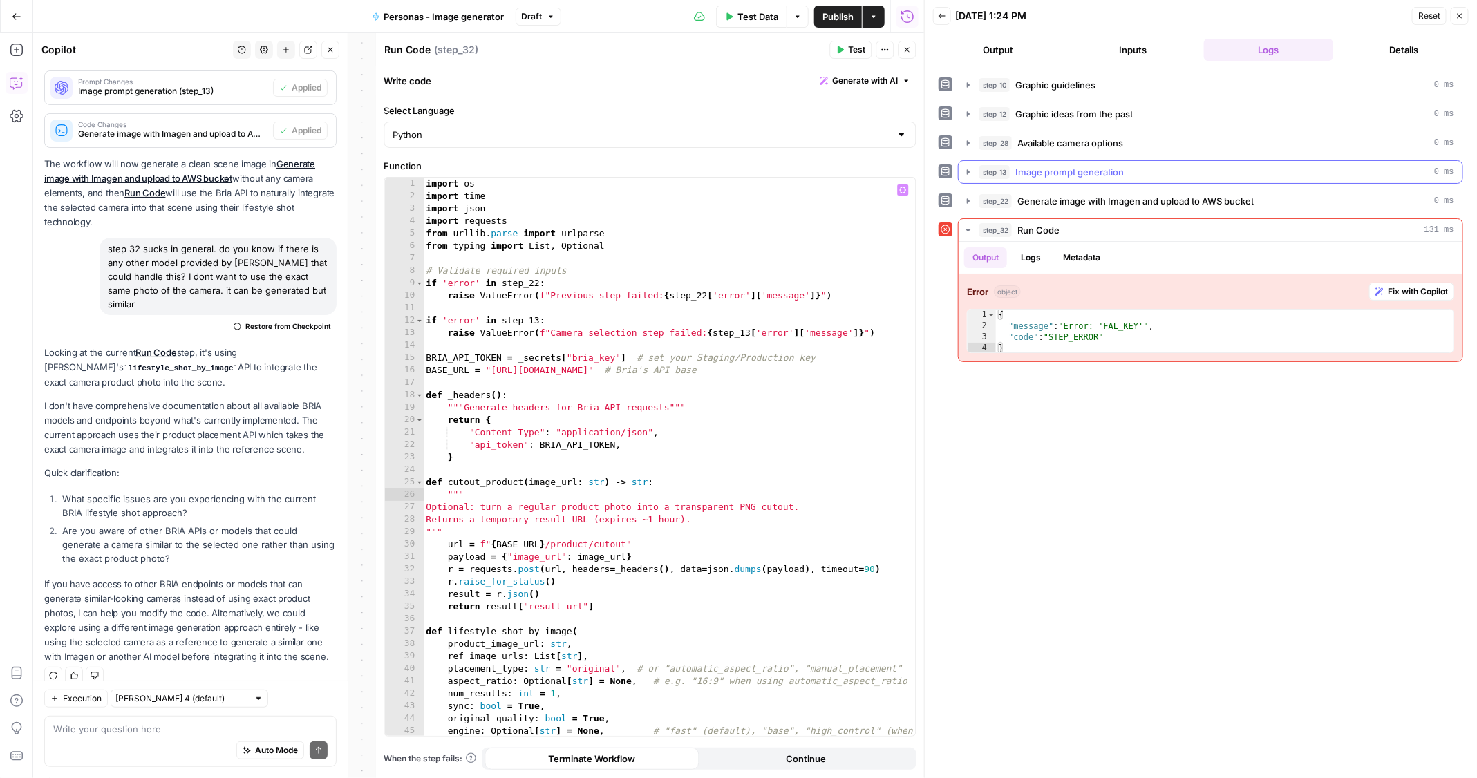
click at [964, 176] on button "step_13 Image prompt generation 0 ms" at bounding box center [1211, 172] width 504 height 22
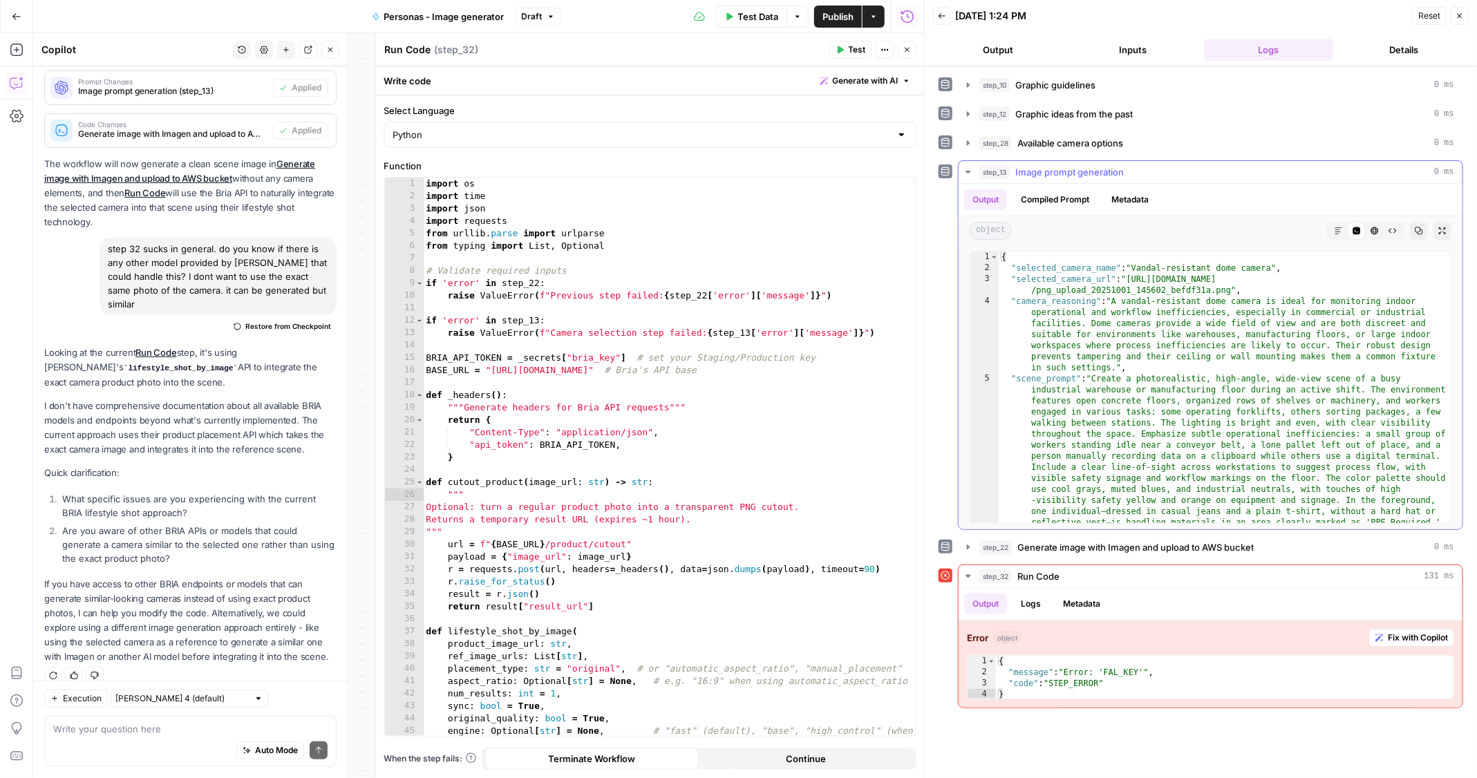
click at [965, 171] on icon "button" at bounding box center [968, 172] width 11 height 11
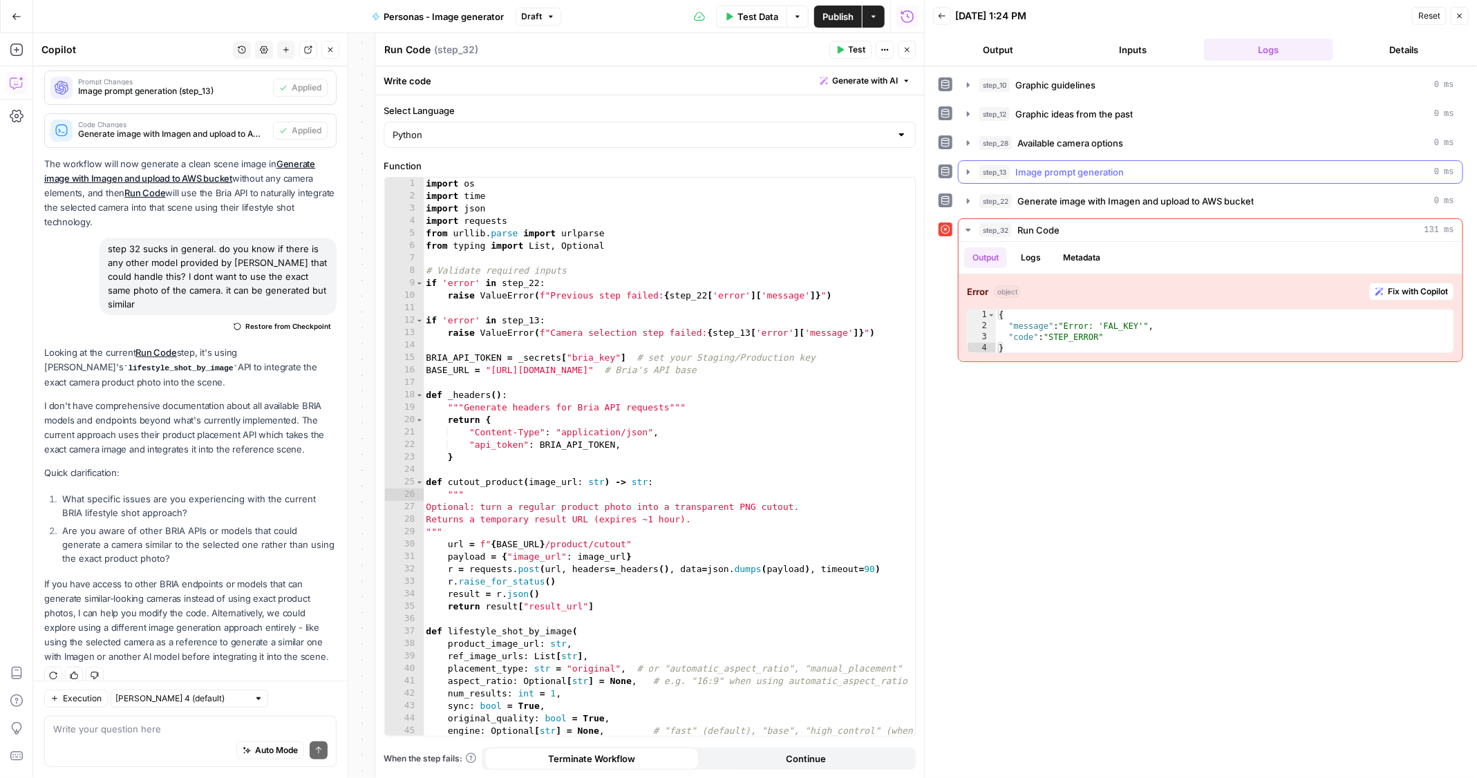
click at [965, 171] on icon "button" at bounding box center [969, 173] width 12 height 12
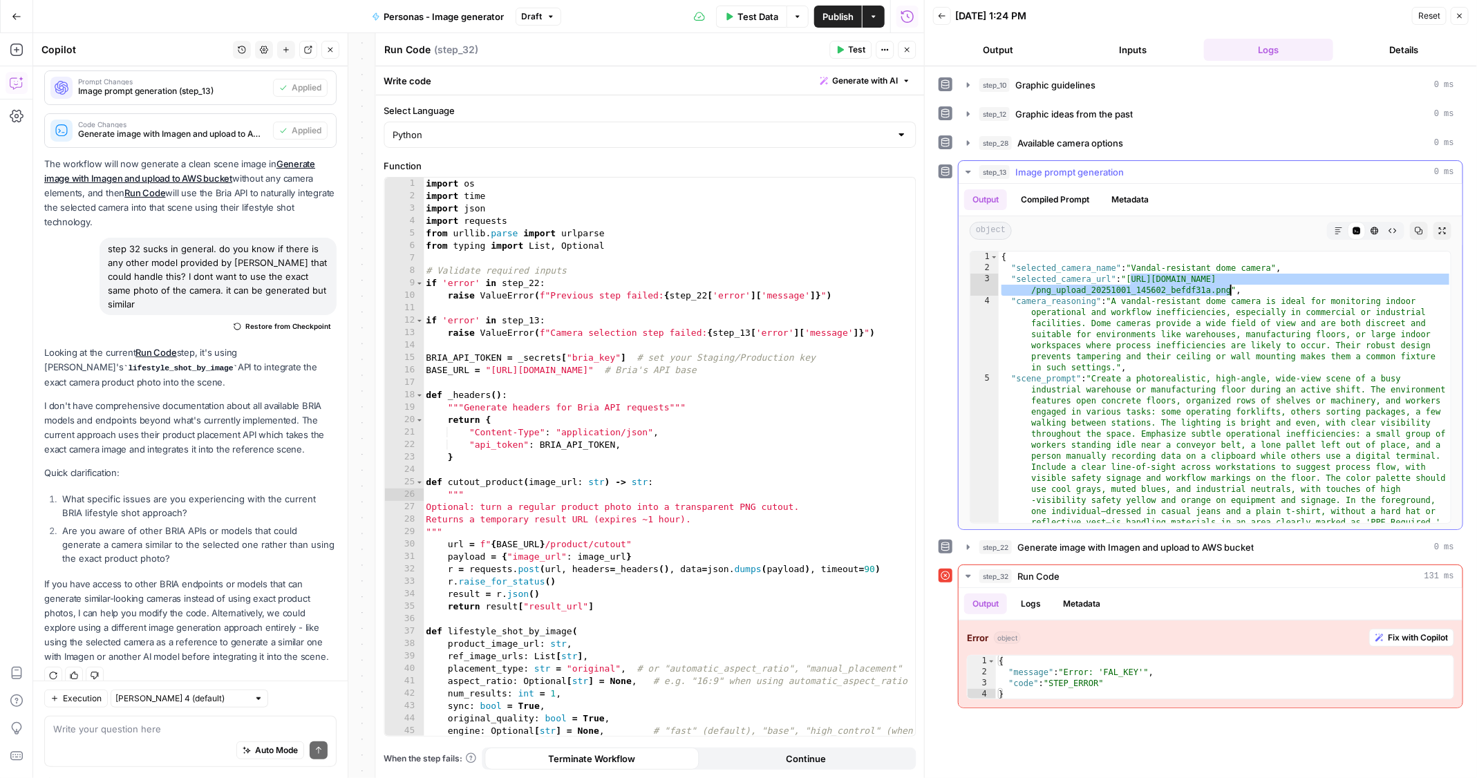
drag, startPoint x: 1131, startPoint y: 275, endPoint x: 1228, endPoint y: 287, distance: 97.5
click at [1228, 287] on div "{ "selected_camera_name" : "Vandal-resistant dome camera" , "selected_camera_ur…" at bounding box center [1225, 487] width 453 height 471
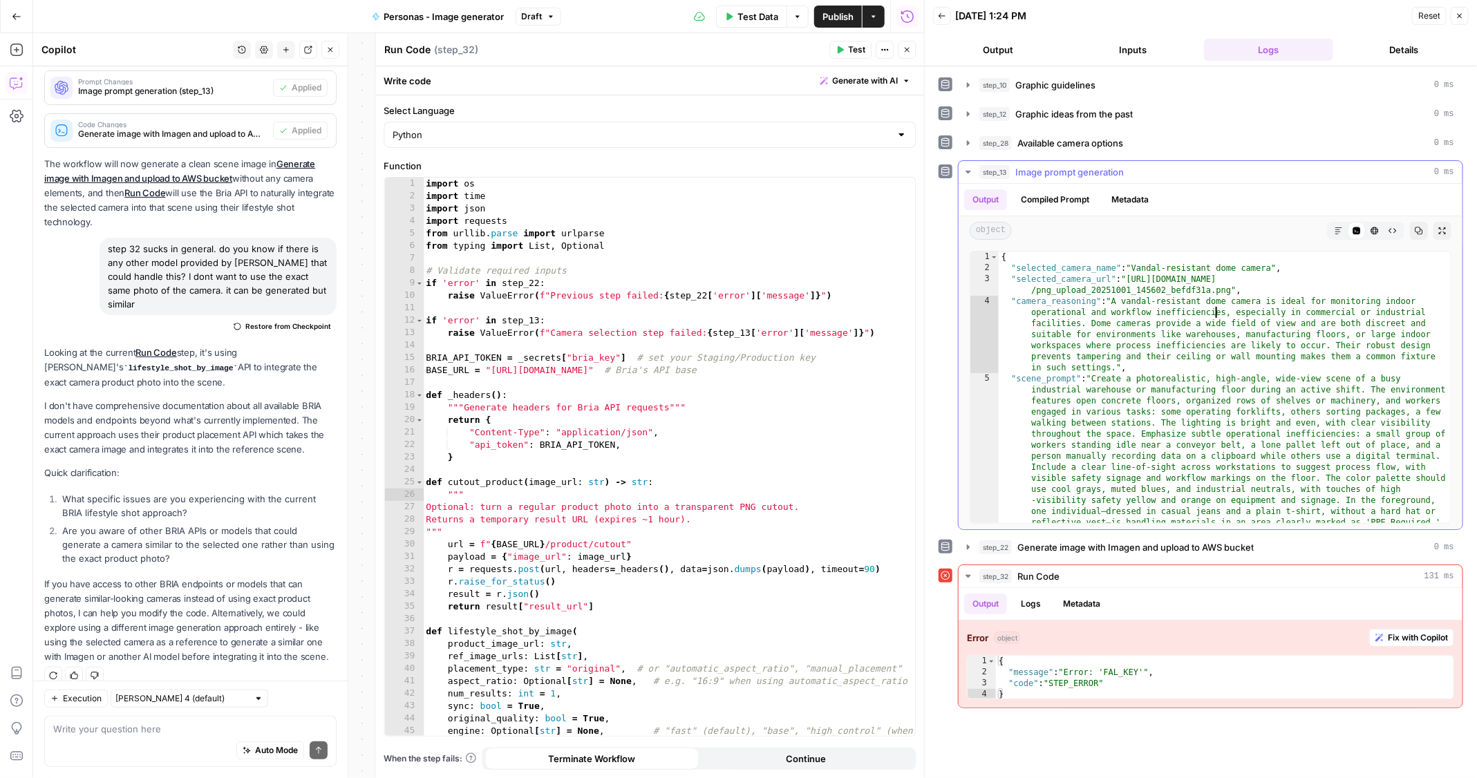
click at [1214, 305] on div "{ "selected_camera_name" : "Vandal-resistant dome camera" , "selected_camera_ur…" at bounding box center [1225, 487] width 453 height 471
drag, startPoint x: 1133, startPoint y: 276, endPoint x: 1170, endPoint y: 276, distance: 37.3
click at [1170, 276] on div "{ "selected_camera_name" : "Vandal-resistant dome camera" , "selected_camera_ur…" at bounding box center [1225, 487] width 453 height 471
type textarea "**********"
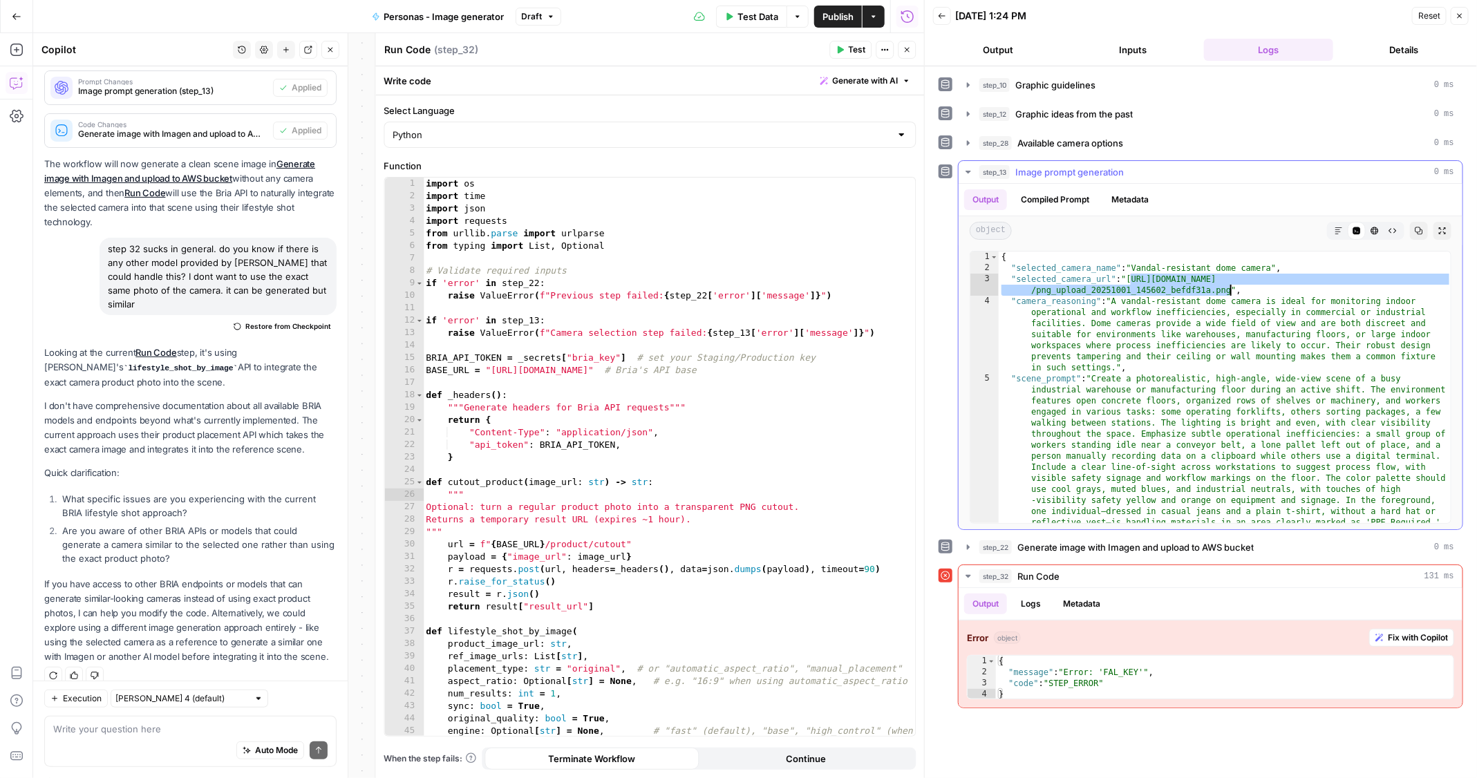
drag, startPoint x: 1131, startPoint y: 274, endPoint x: 1229, endPoint y: 289, distance: 99.9
click at [1229, 289] on div "{ "selected_camera_name" : "Vandal-resistant dome camera" , "selected_camera_ur…" at bounding box center [1225, 487] width 453 height 471
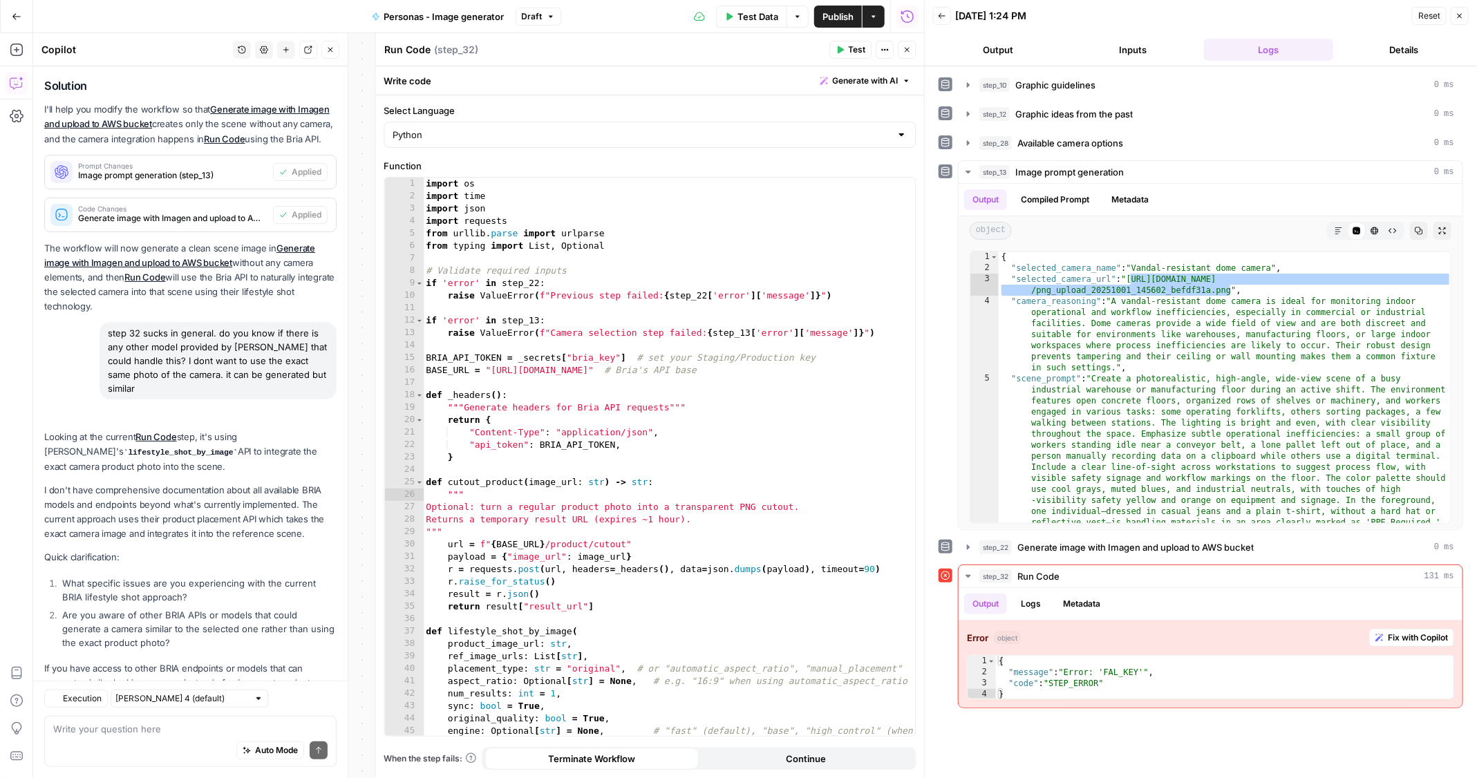
scroll to position [247, 0]
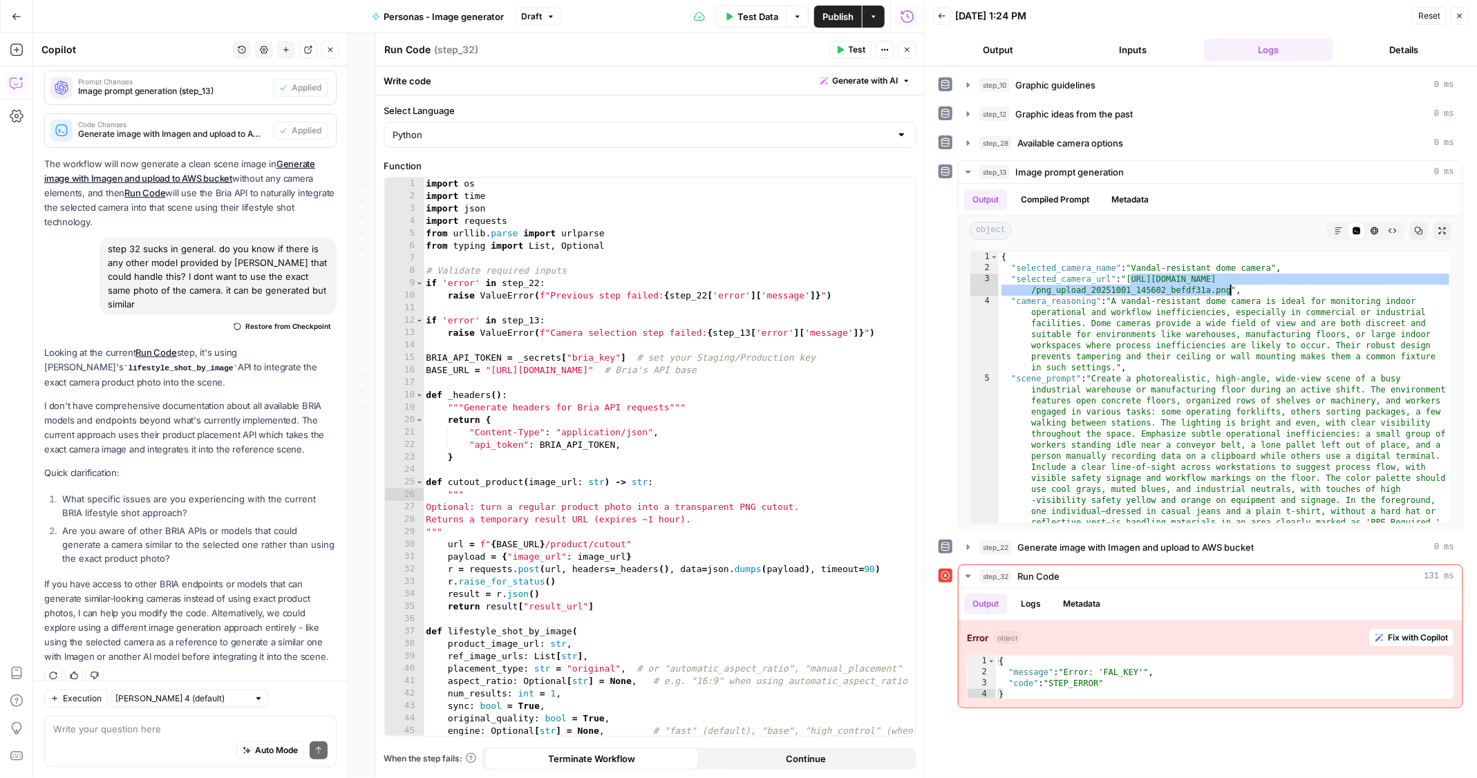
type textarea "**********"
click at [498, 361] on div "import os import time import json import requests from urllib . parse import ur…" at bounding box center [670, 476] width 493 height 597
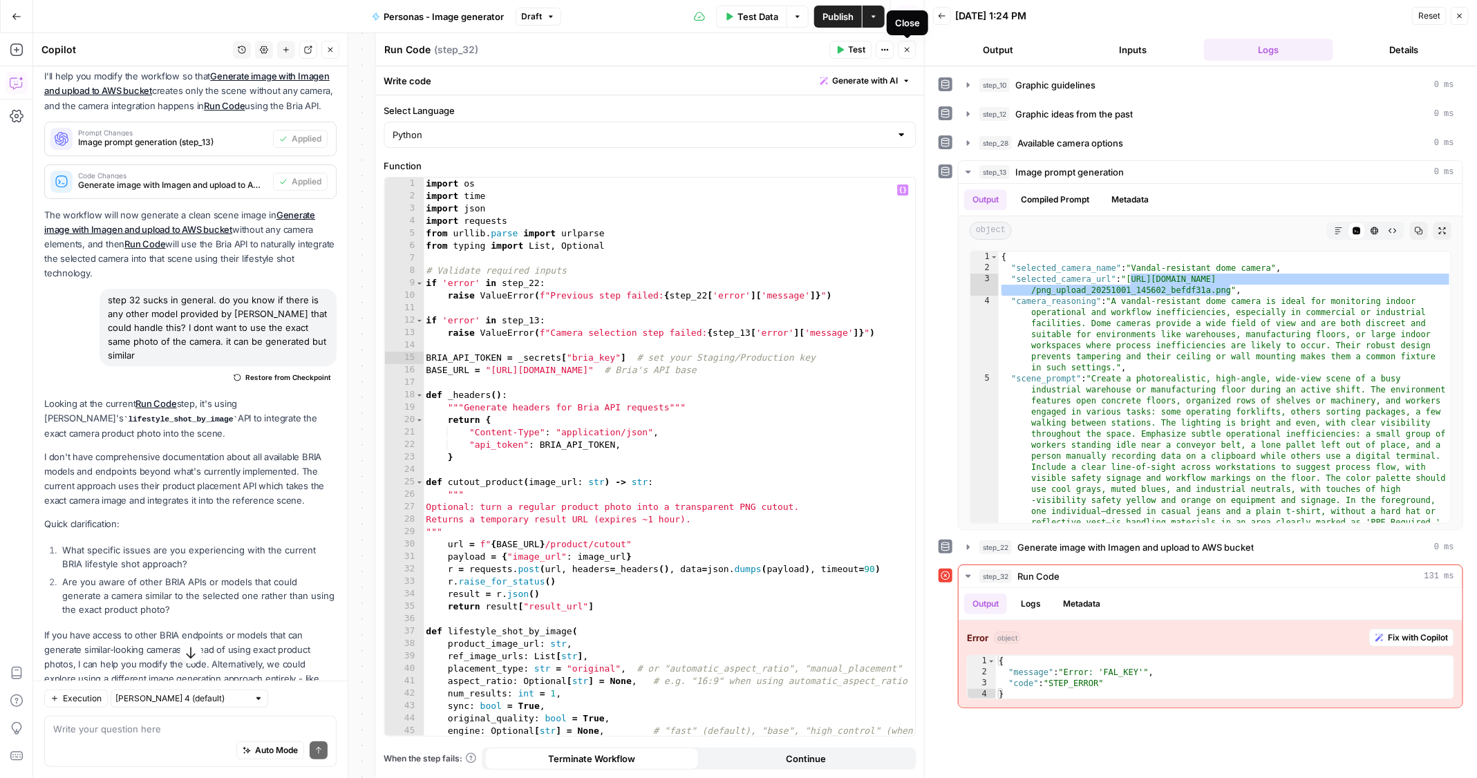
click at [903, 54] on button "Close" at bounding box center [907, 50] width 18 height 18
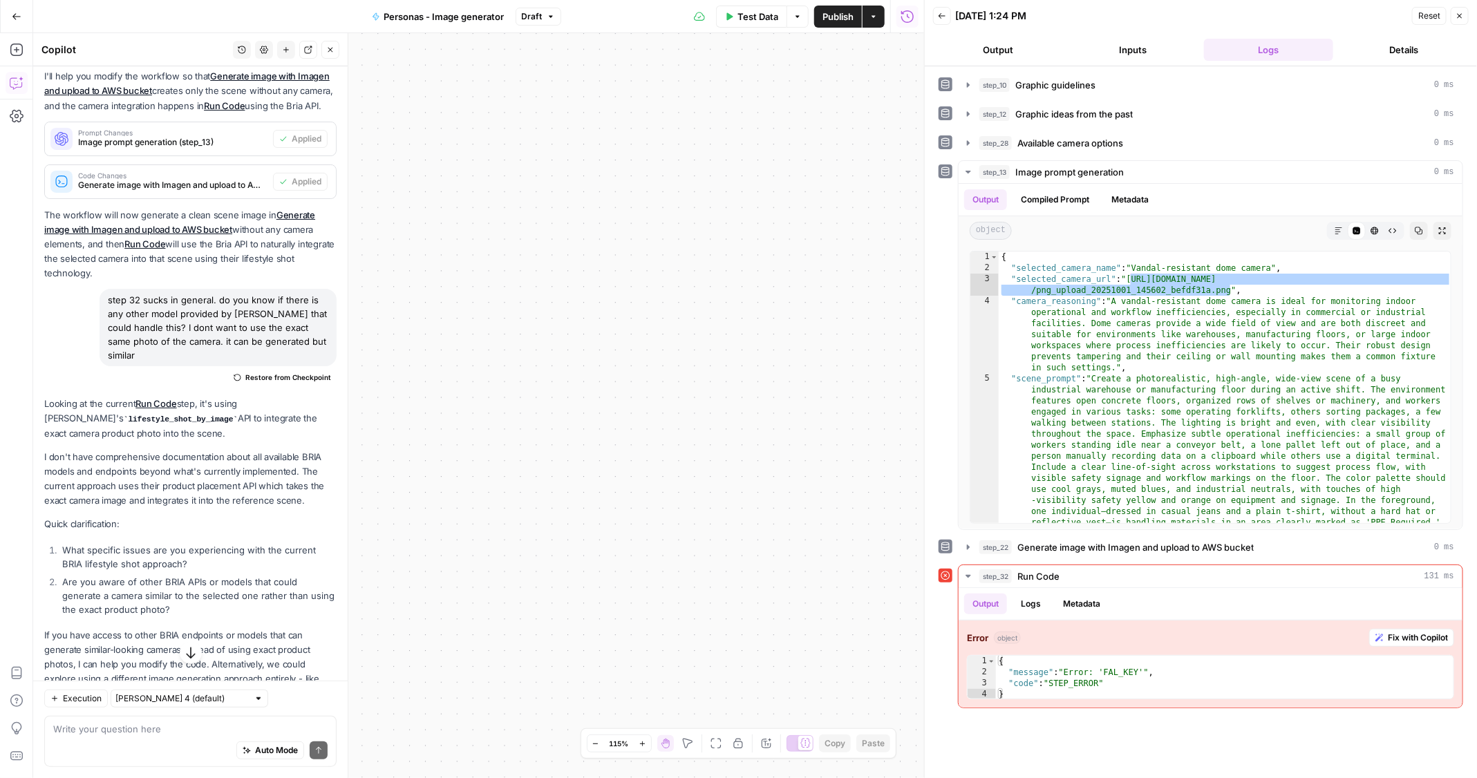
scroll to position [0, 0]
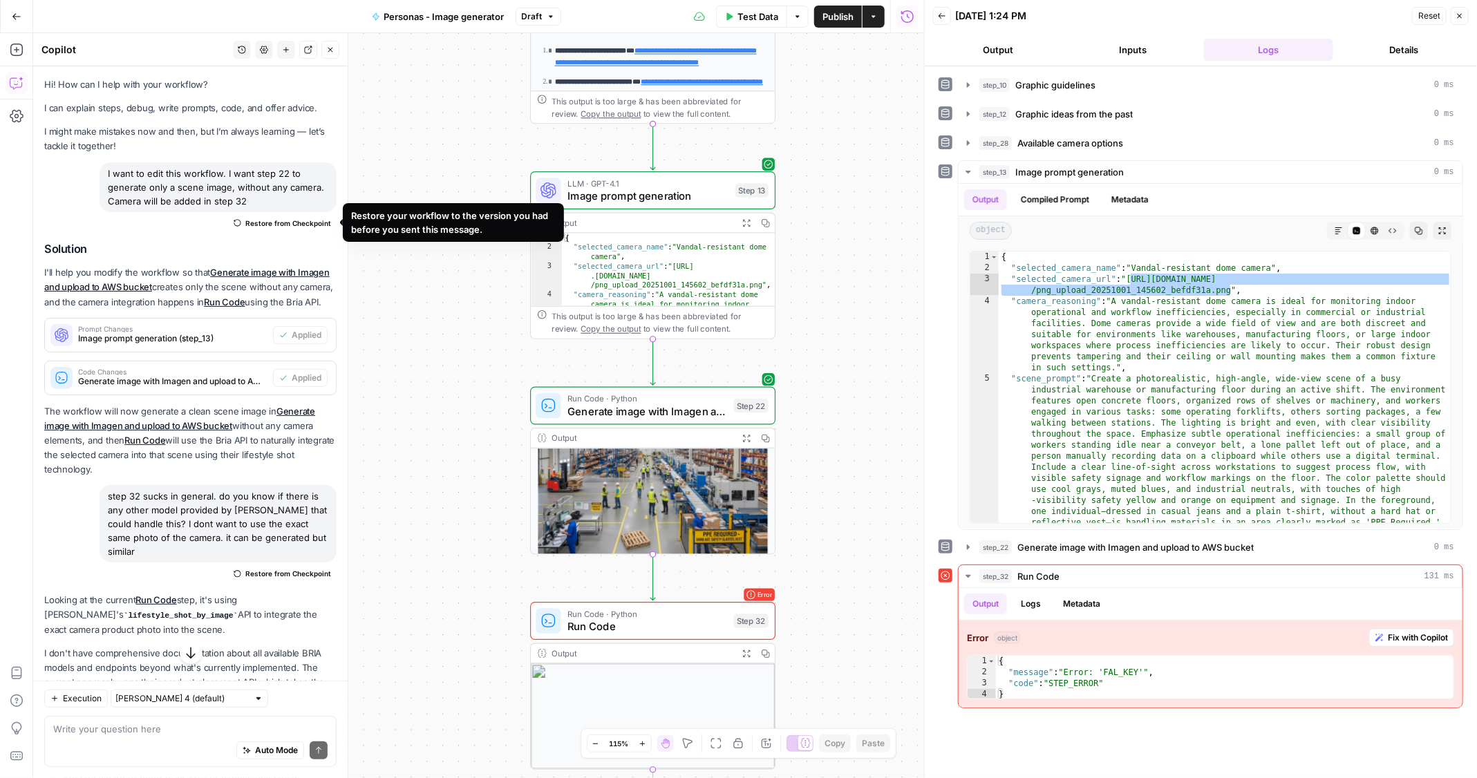
click at [268, 221] on span "Restore from Checkpoint" at bounding box center [288, 223] width 86 height 11
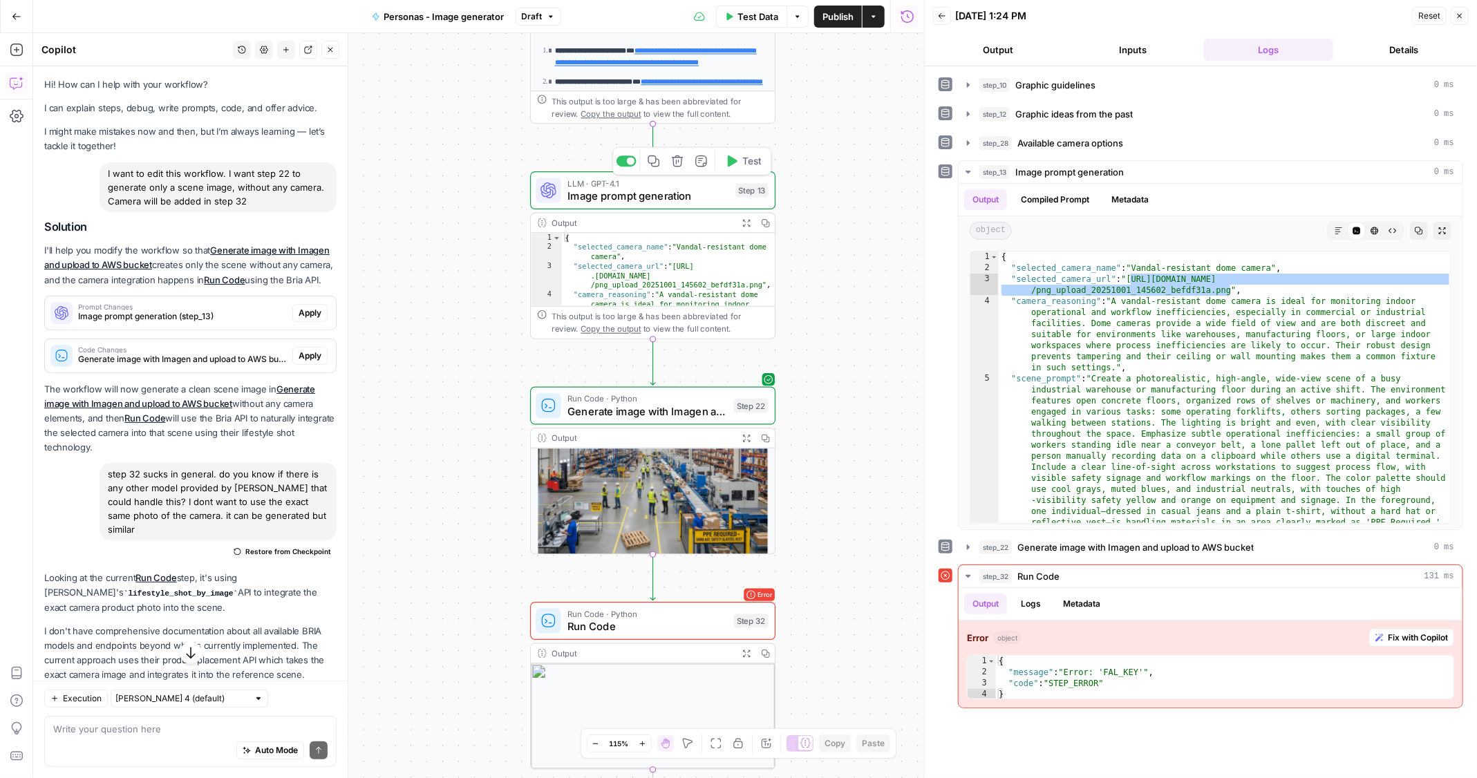
click at [632, 196] on span "Image prompt generation" at bounding box center [648, 196] width 162 height 16
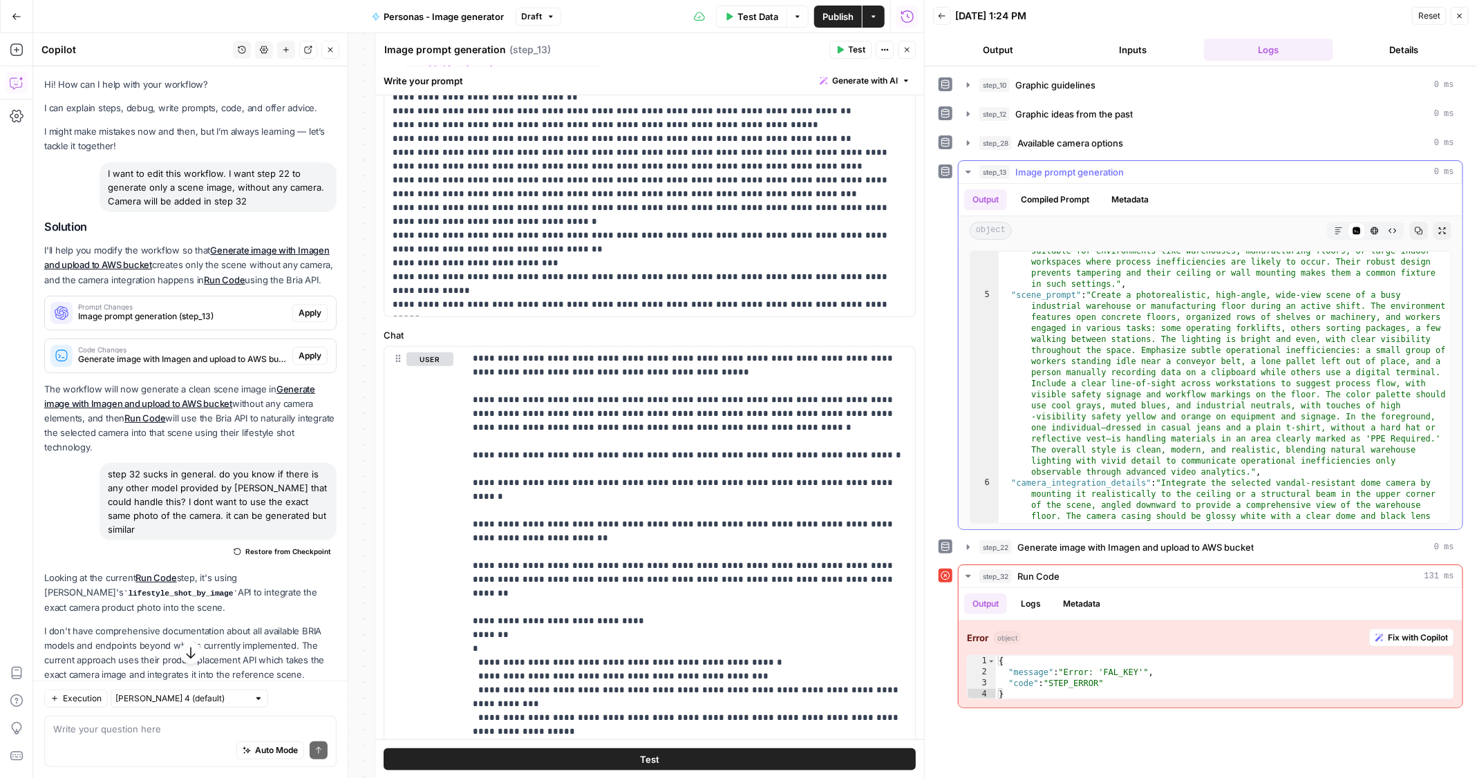
scroll to position [92, 0]
click at [903, 55] on button "Close" at bounding box center [907, 50] width 18 height 18
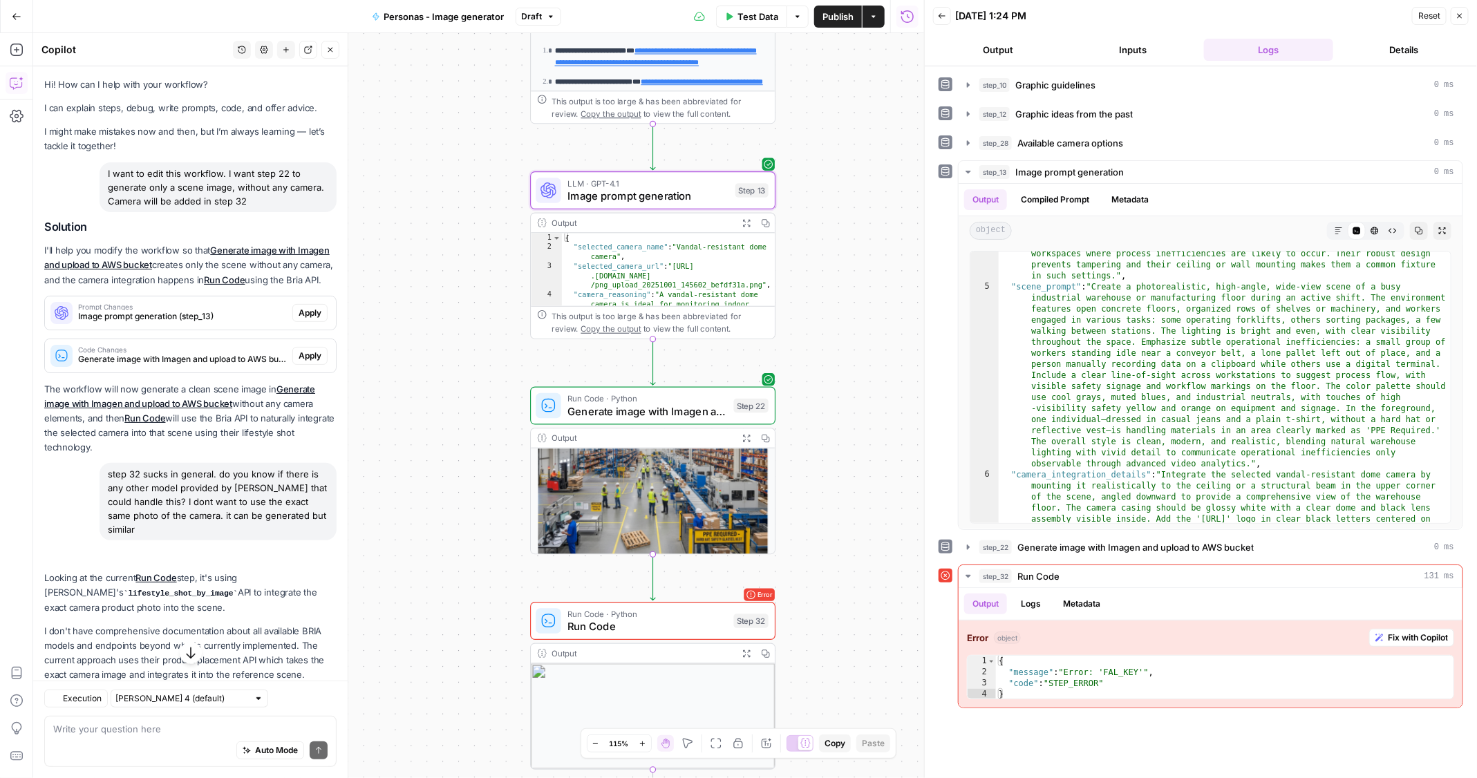
click at [1463, 19] on button "Close" at bounding box center [1460, 16] width 18 height 18
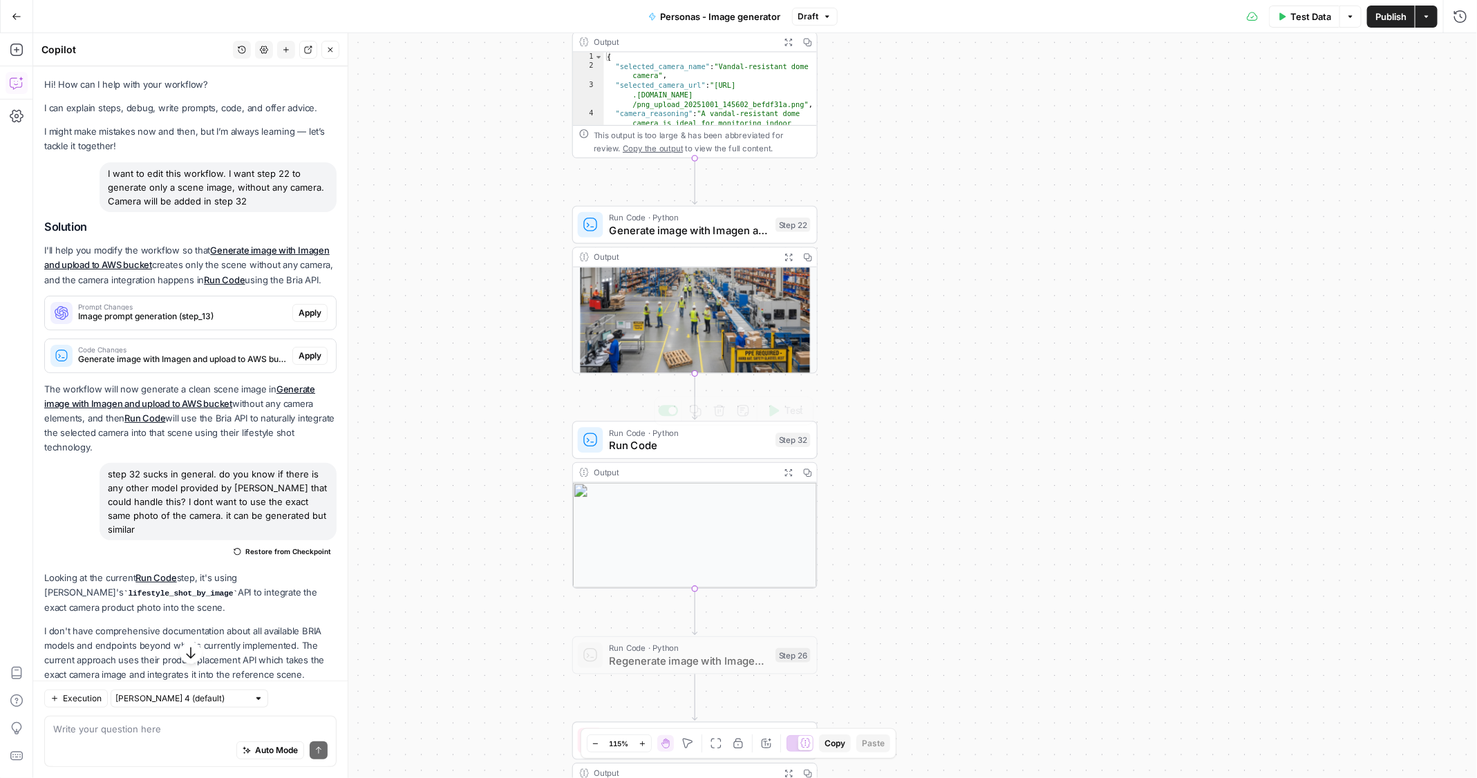
click at [724, 442] on span "Run Code" at bounding box center [690, 445] width 160 height 16
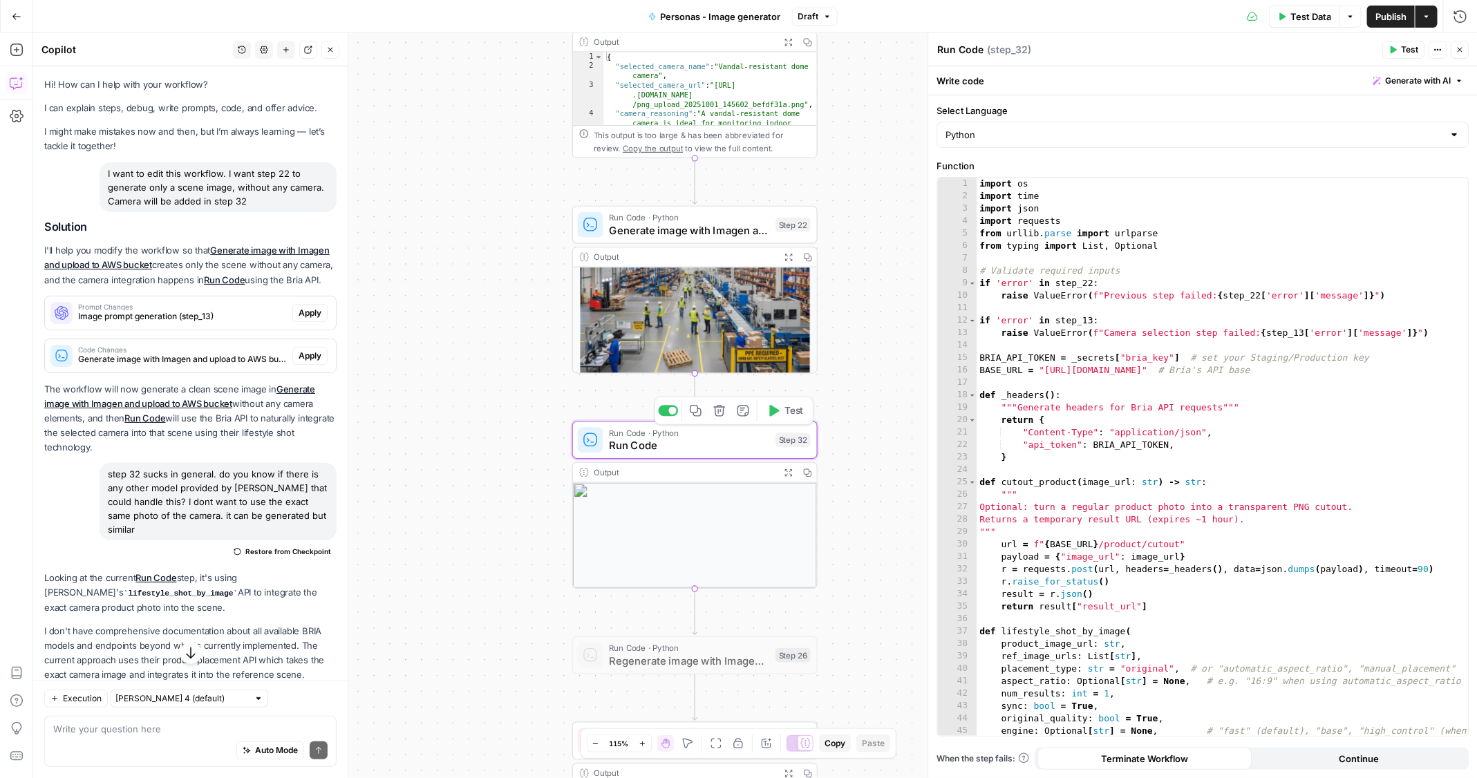
click at [1055, 433] on div "import os import time import json import requests from urllib . parse import ur…" at bounding box center [1223, 476] width 492 height 597
type textarea "**********"
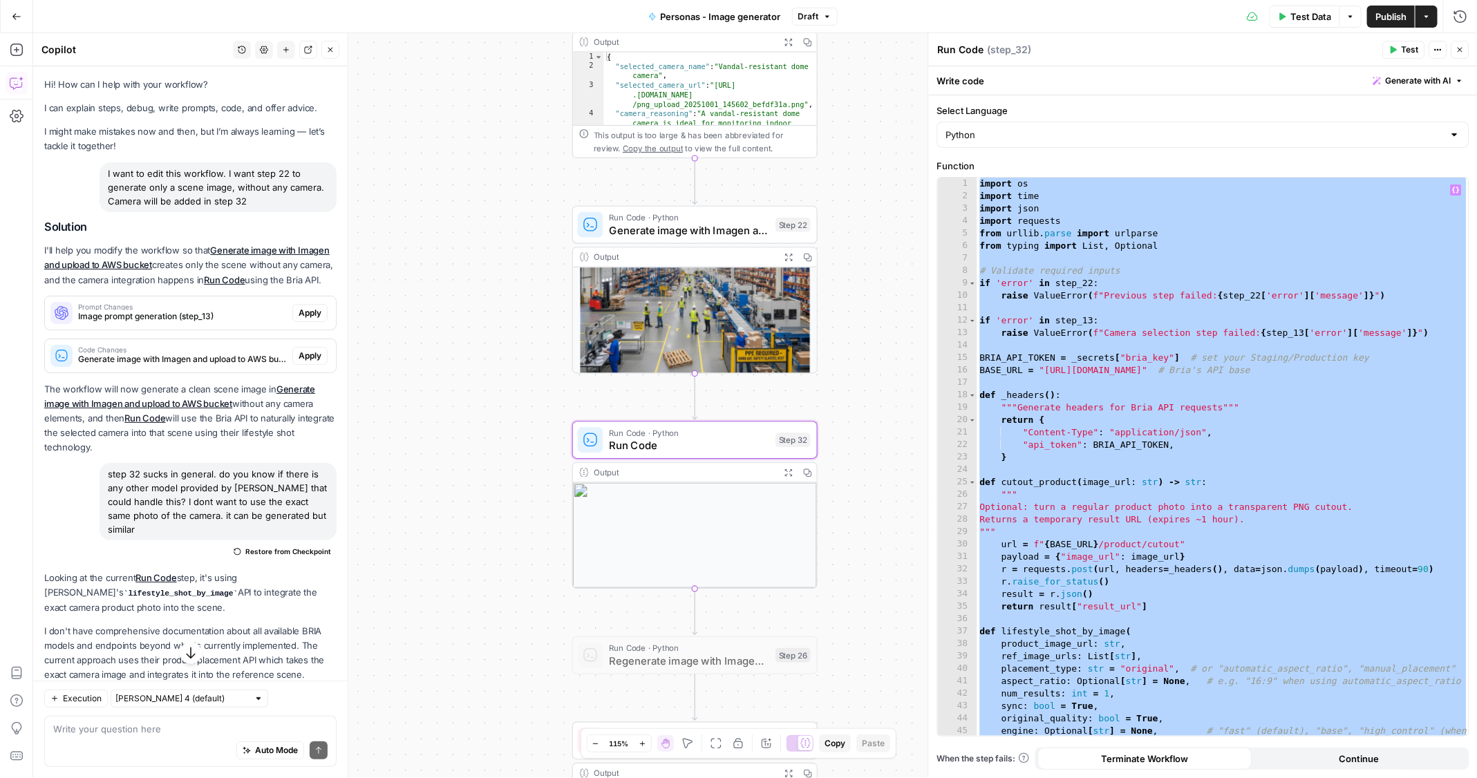
paste textarea
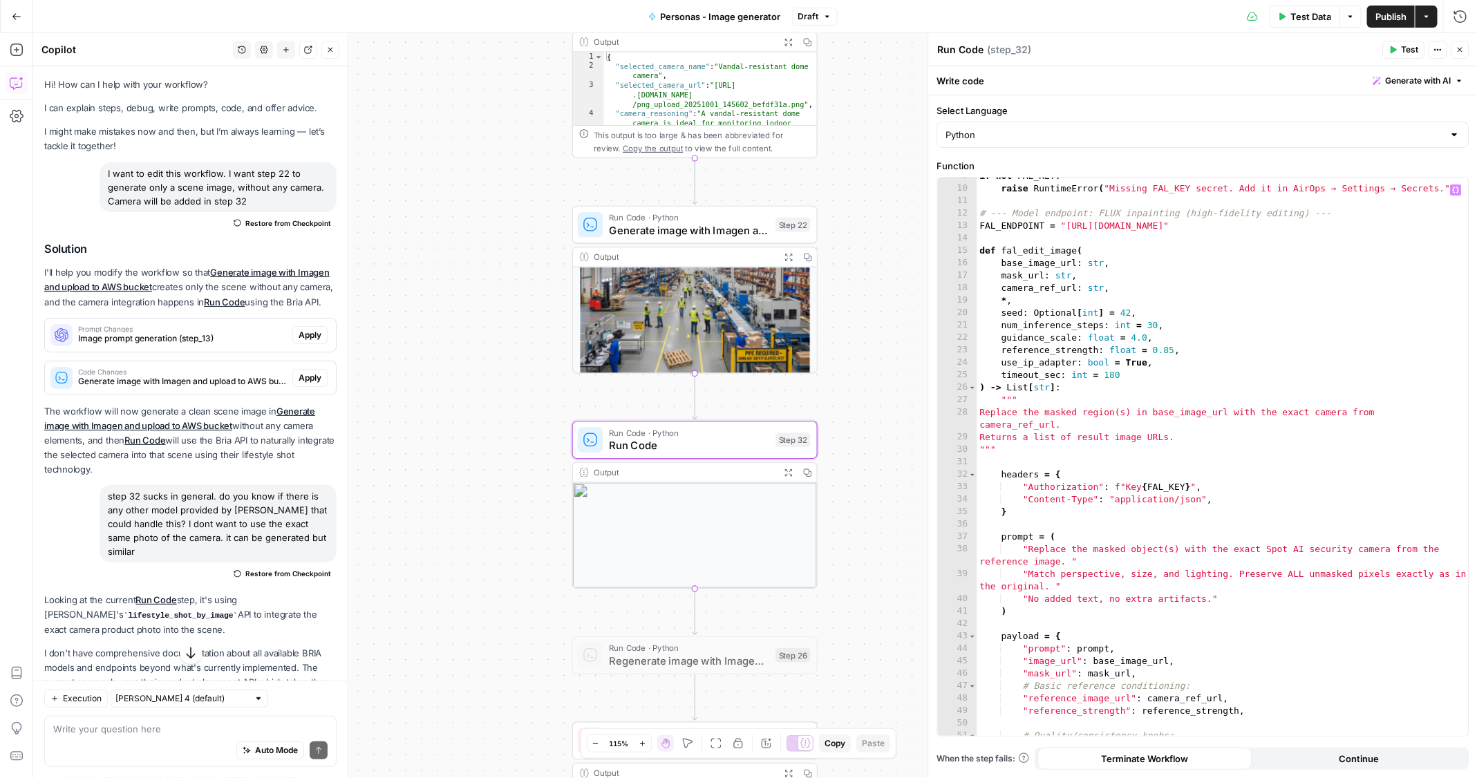
scroll to position [107, 0]
click at [1067, 466] on div "if not FAL_KEY : raise RuntimeError ( "Missing FAL_KEY secret. Add it in AirOps…" at bounding box center [1223, 462] width 492 height 585
type textarea "***"
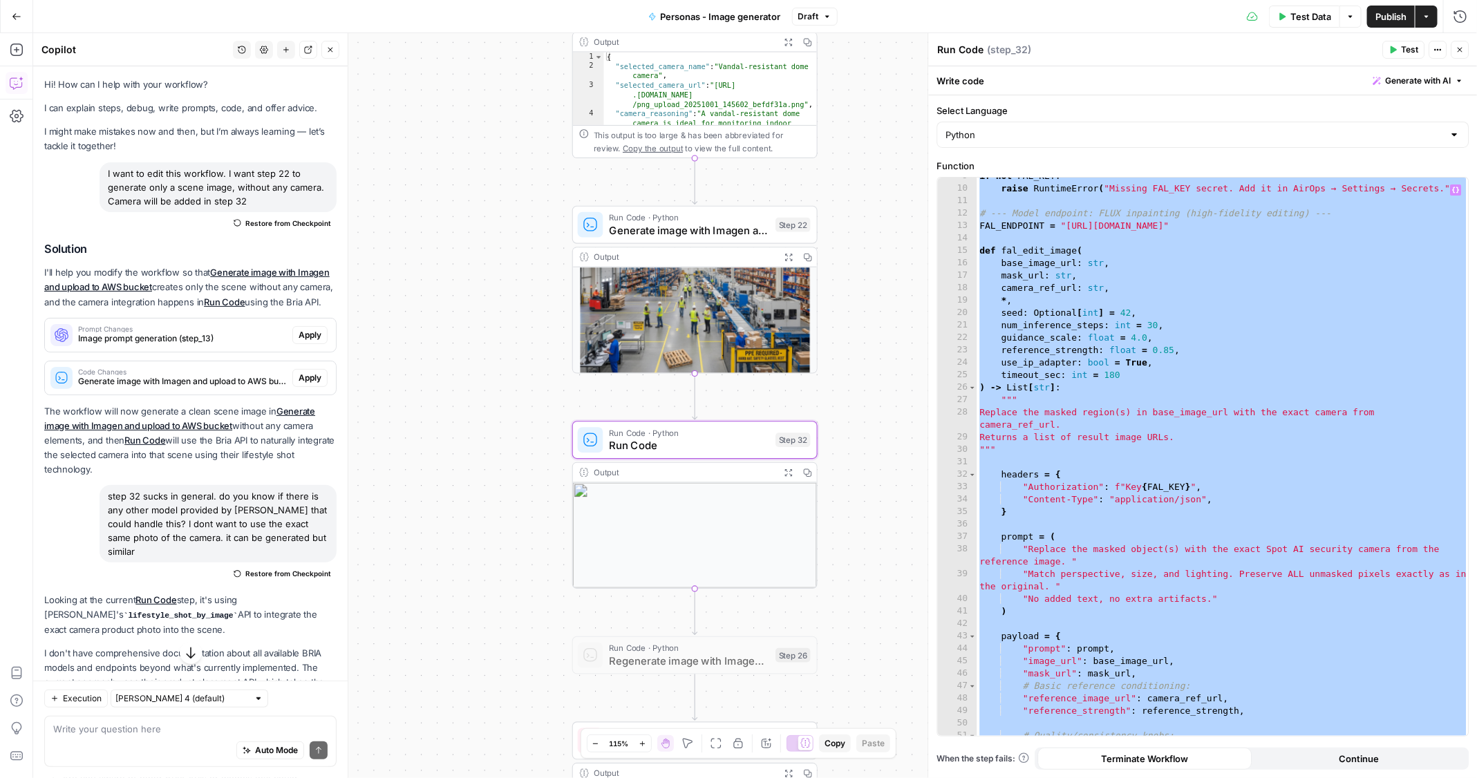
paste textarea
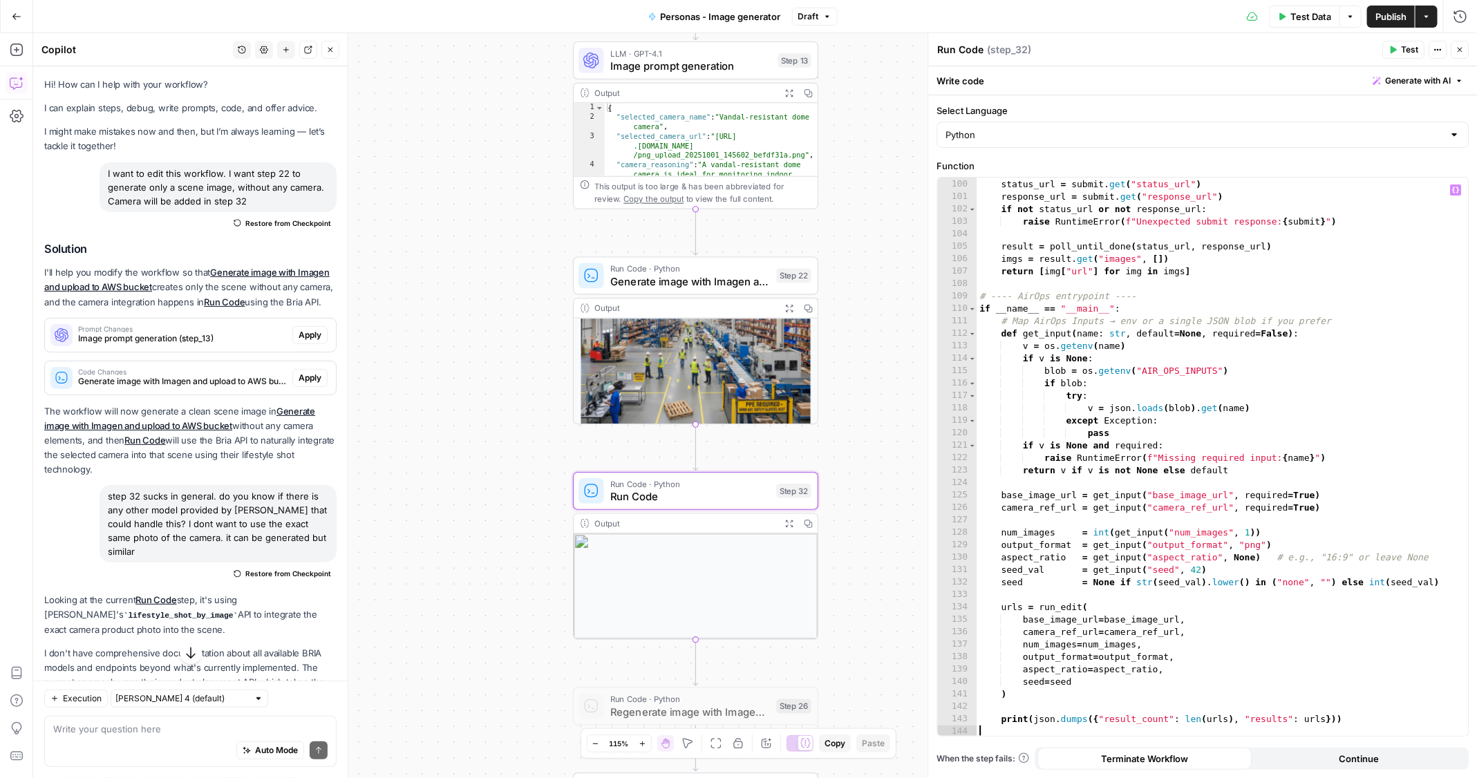
scroll to position [1306, 0]
click at [1456, 191] on icon "button" at bounding box center [1456, 190] width 7 height 7
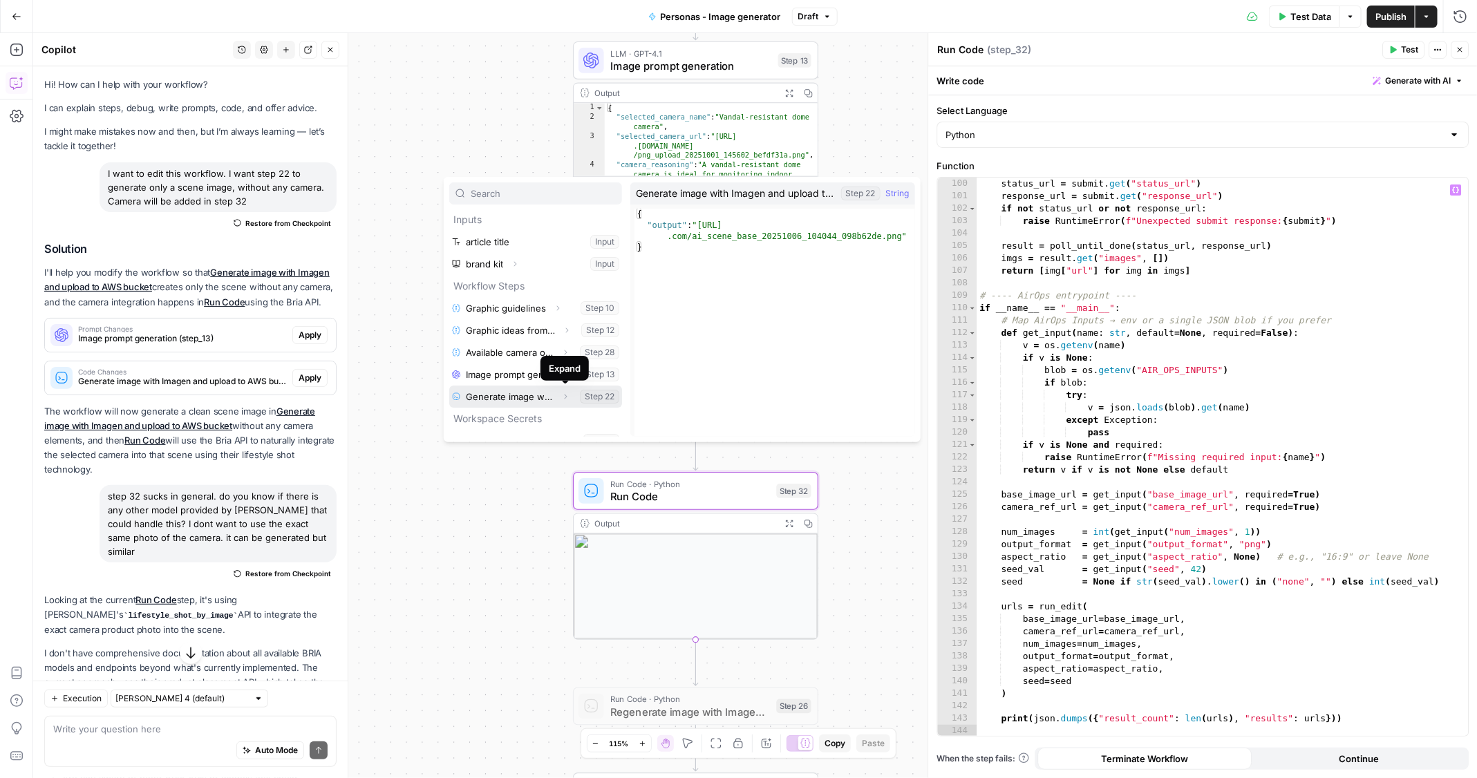
click at [565, 396] on icon "button" at bounding box center [565, 397] width 8 height 8
click at [542, 412] on button "Select variable Output" at bounding box center [542, 419] width 159 height 22
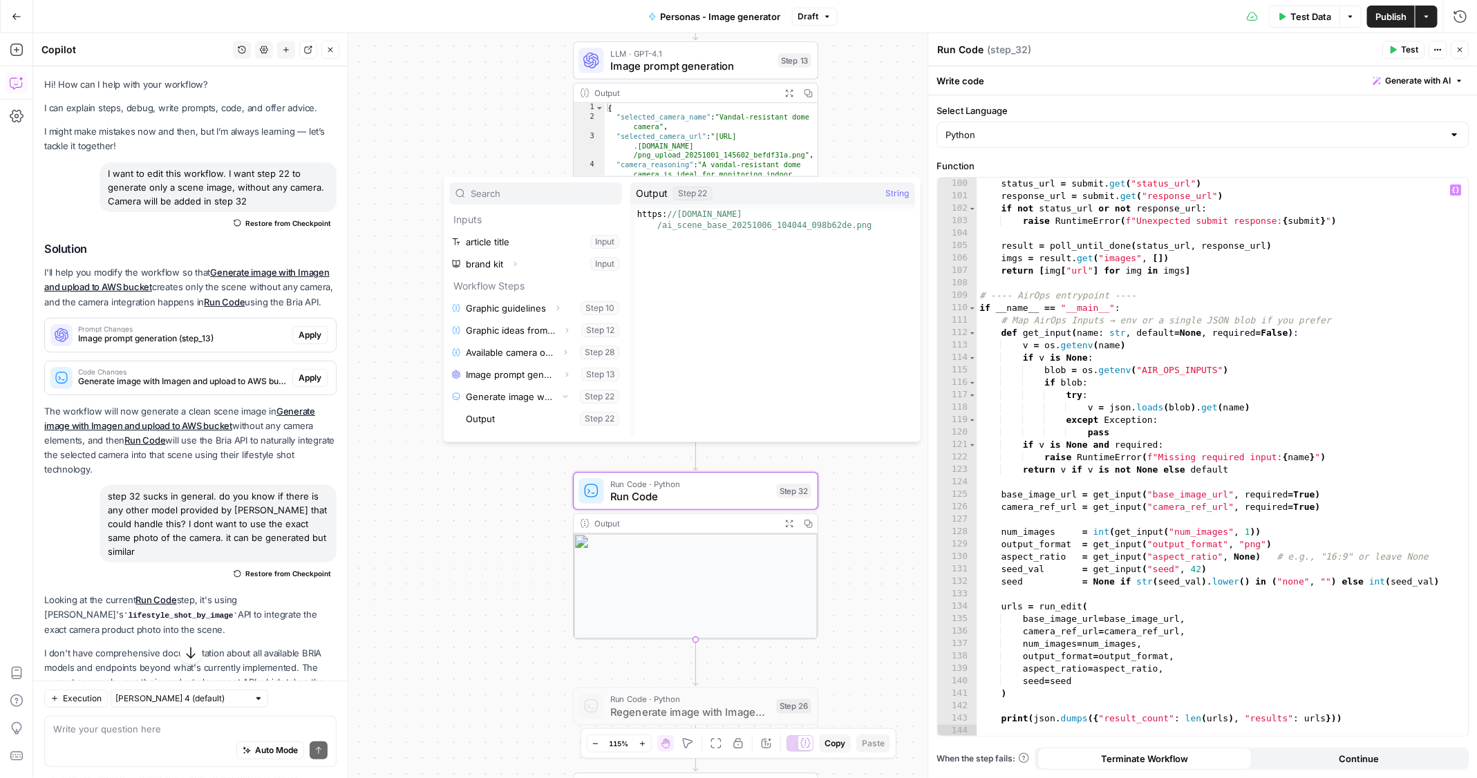
type textarea "**********"
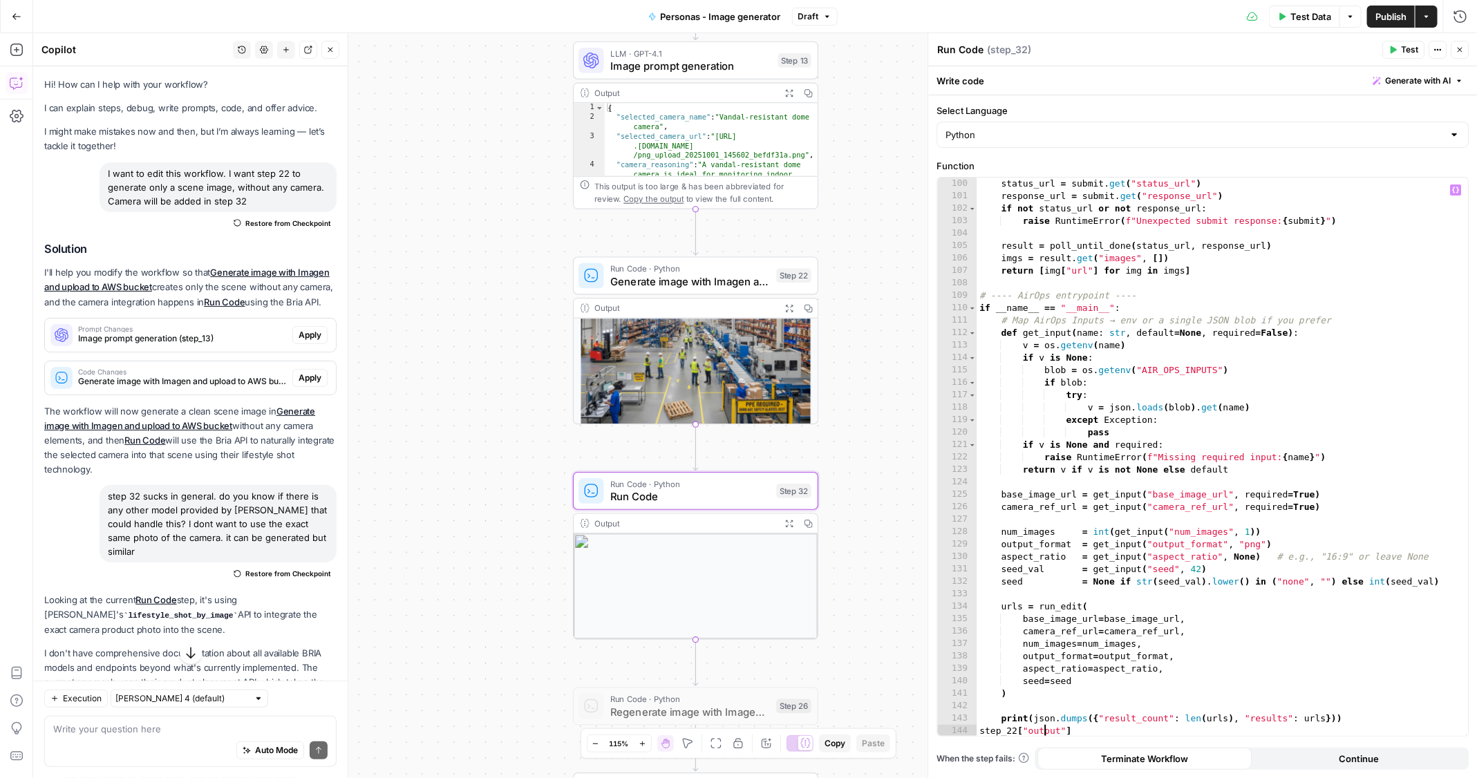
click at [1041, 734] on div "status_url = submit . get ( "status_url" ) response_url = submit . get ( "respo…" at bounding box center [1223, 470] width 492 height 585
click at [163, 739] on div "Auto Mode Send" at bounding box center [190, 751] width 274 height 30
paste textarea "step_22["output"]"
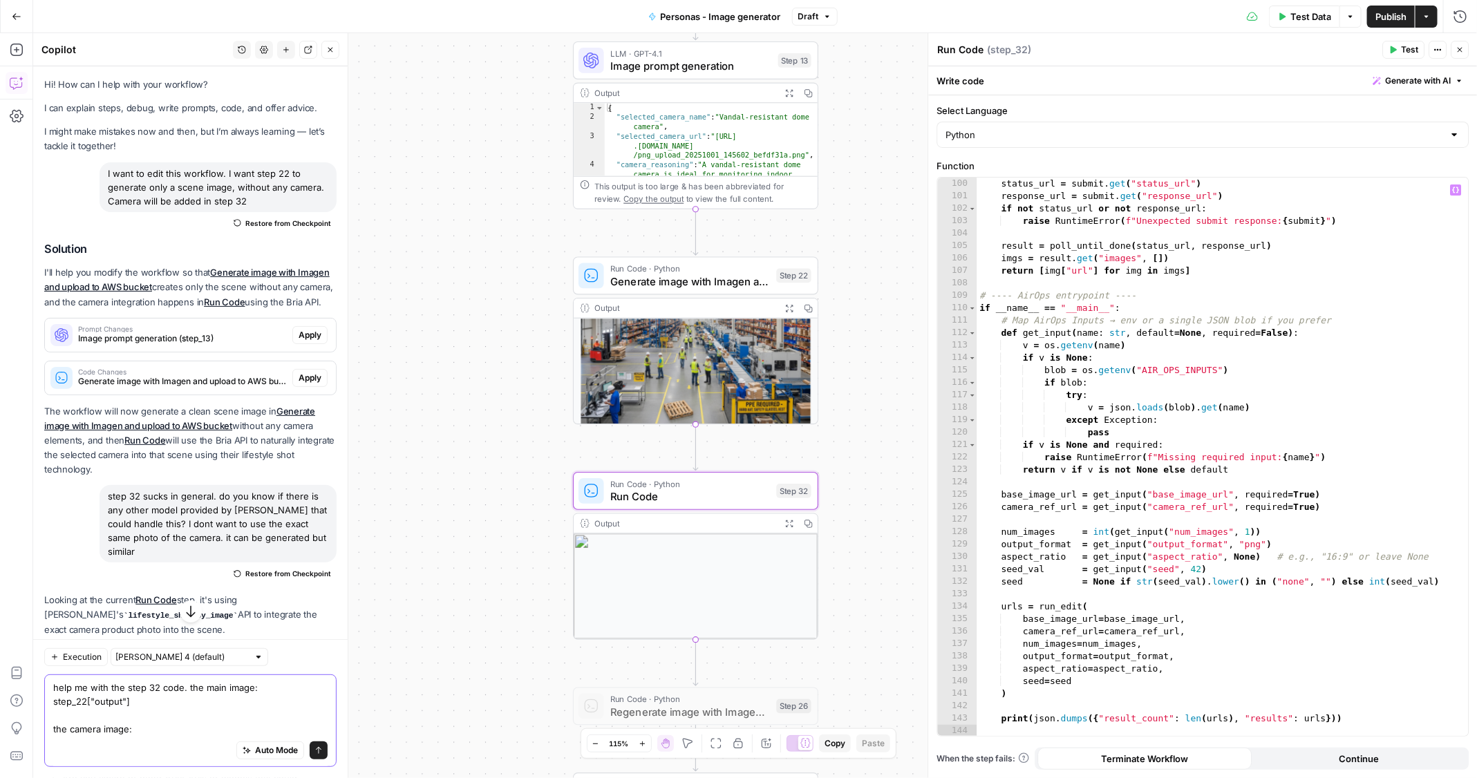
type textarea "help me with the step 32 code. the main image: step_22["output"] the camera ima…"
click at [1017, 728] on div "status_url = submit . get ( "status_url" ) response_url = submit . get ( "respo…" at bounding box center [1223, 470] width 492 height 585
click at [1455, 187] on icon "button" at bounding box center [1456, 190] width 7 height 7
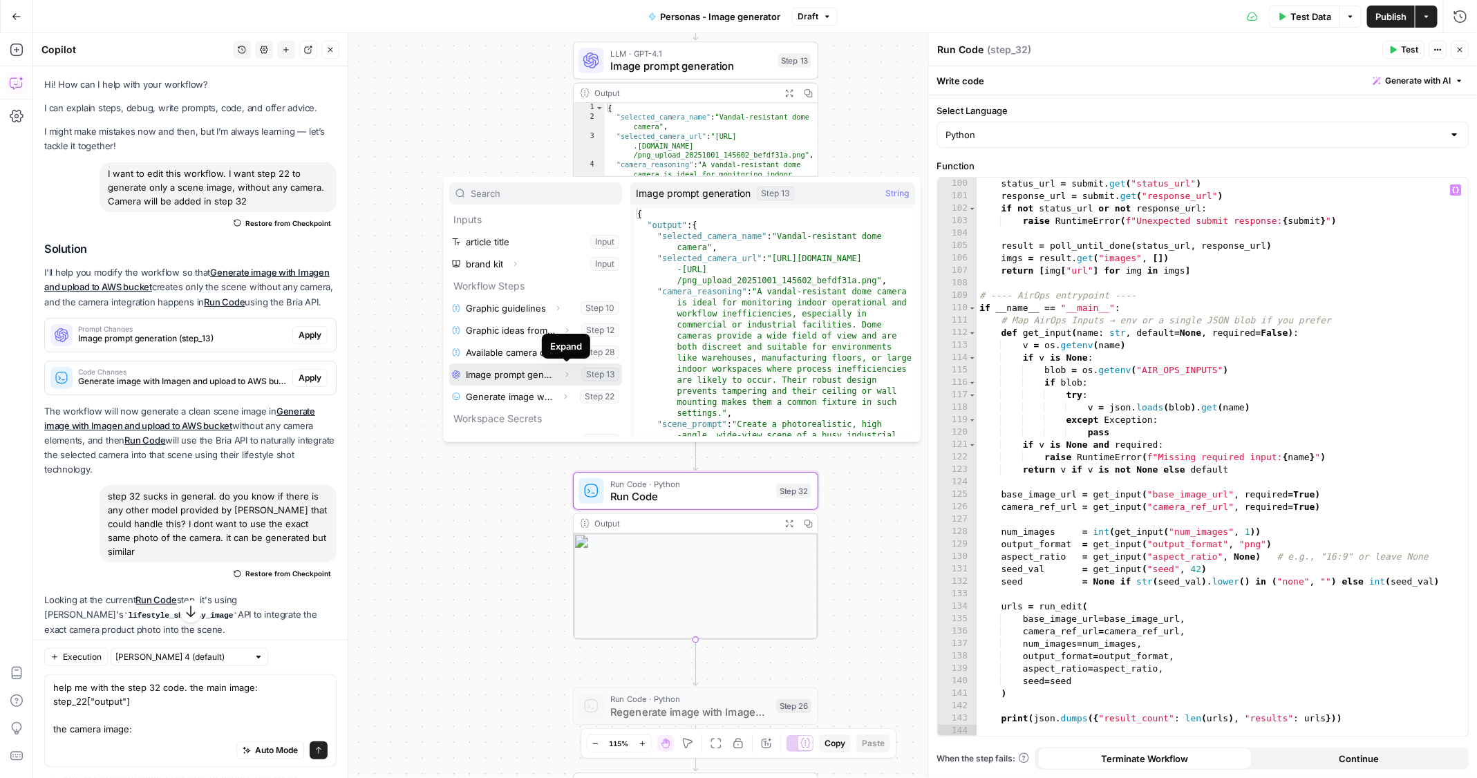
click at [565, 372] on icon "button" at bounding box center [567, 374] width 8 height 8
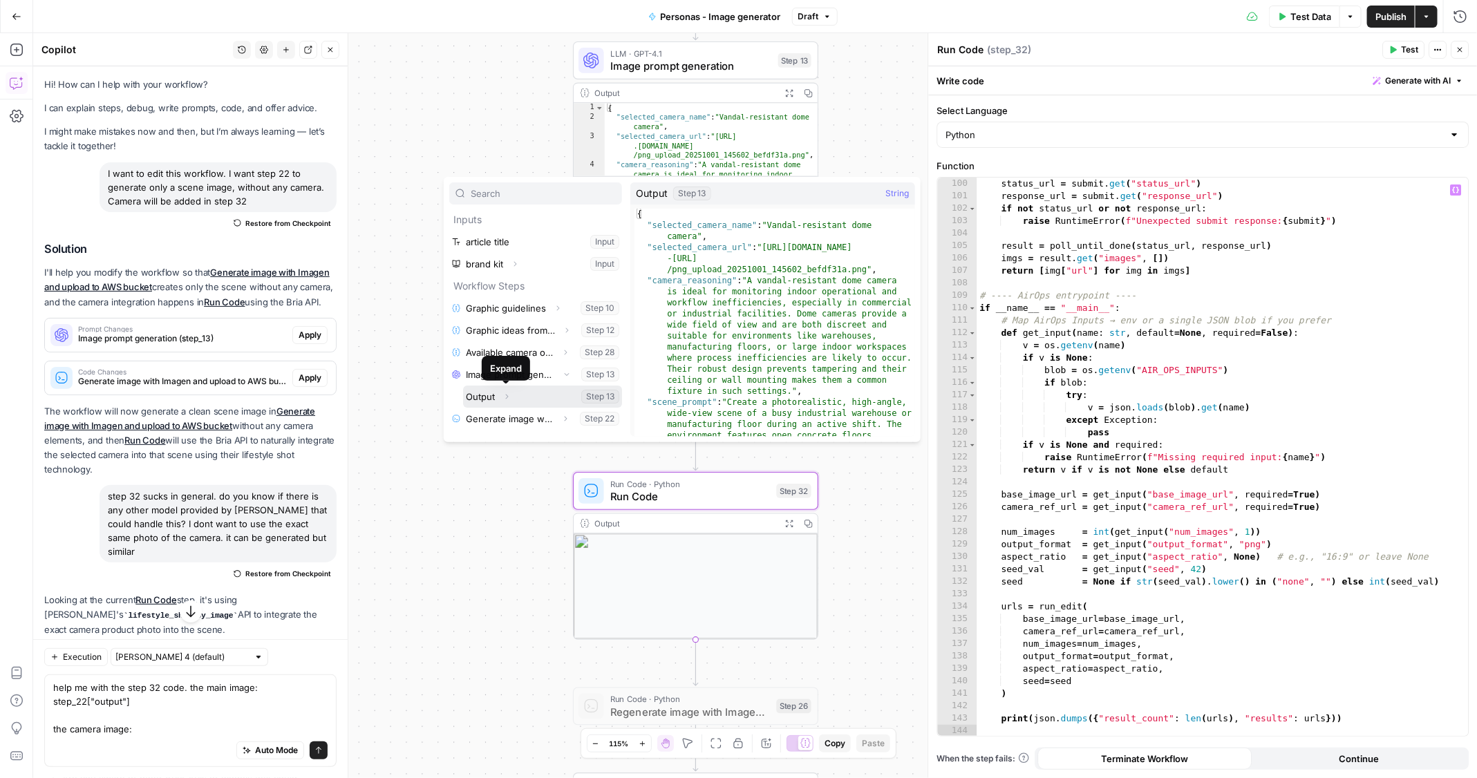
click at [508, 397] on icon "button" at bounding box center [506, 397] width 8 height 8
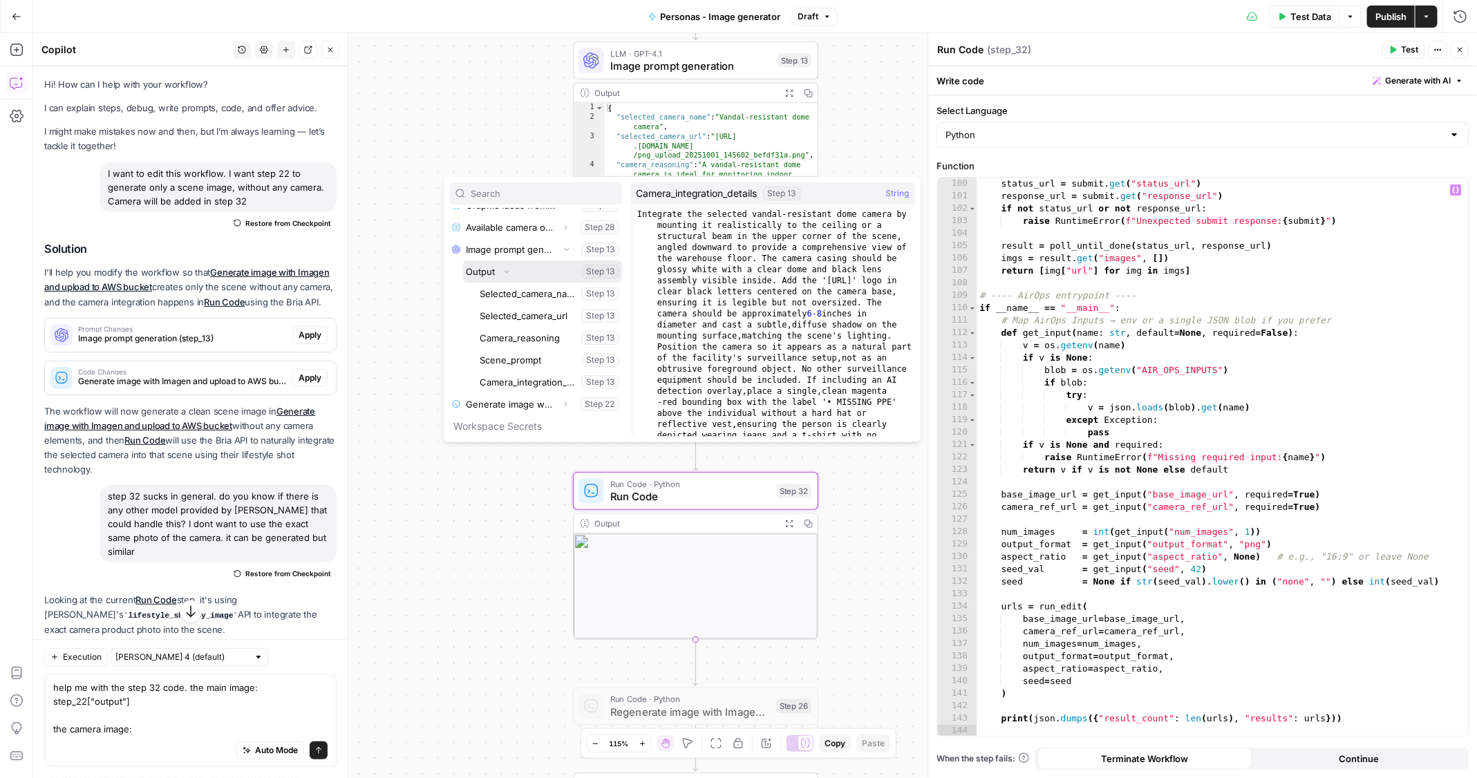
scroll to position [143, 0]
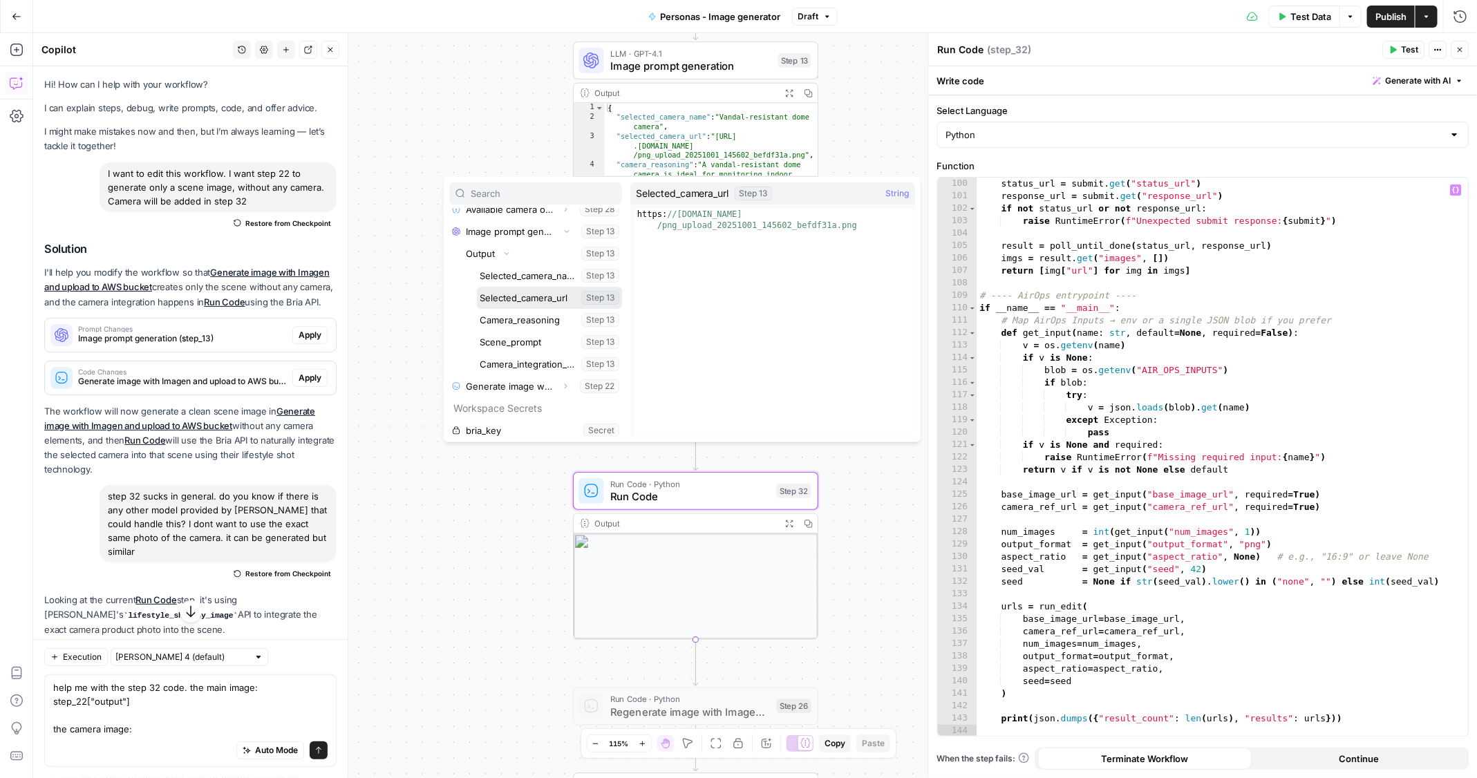
click at [534, 297] on button "Select variable Selected_camera_url" at bounding box center [549, 298] width 145 height 22
type textarea "**********"
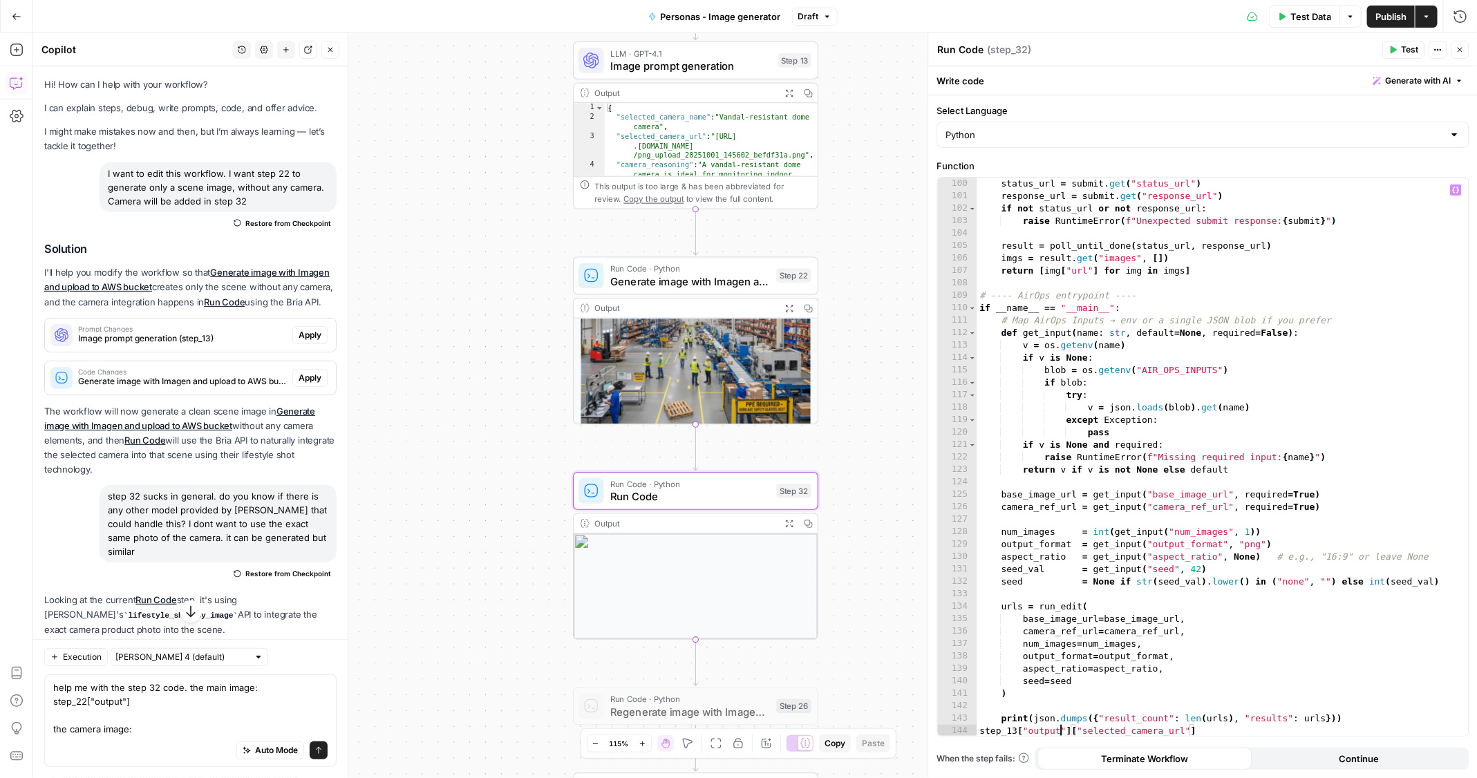
click at [1059, 729] on div "status_url = submit . get ( "status_url" ) response_url = submit . get ( "respo…" at bounding box center [1223, 470] width 492 height 585
click at [193, 757] on div "Auto Mode Send" at bounding box center [190, 751] width 274 height 30
click at [187, 731] on textarea "help me with the step 32 code. the main image: step_22["output"] the camera ima…" at bounding box center [190, 708] width 274 height 55
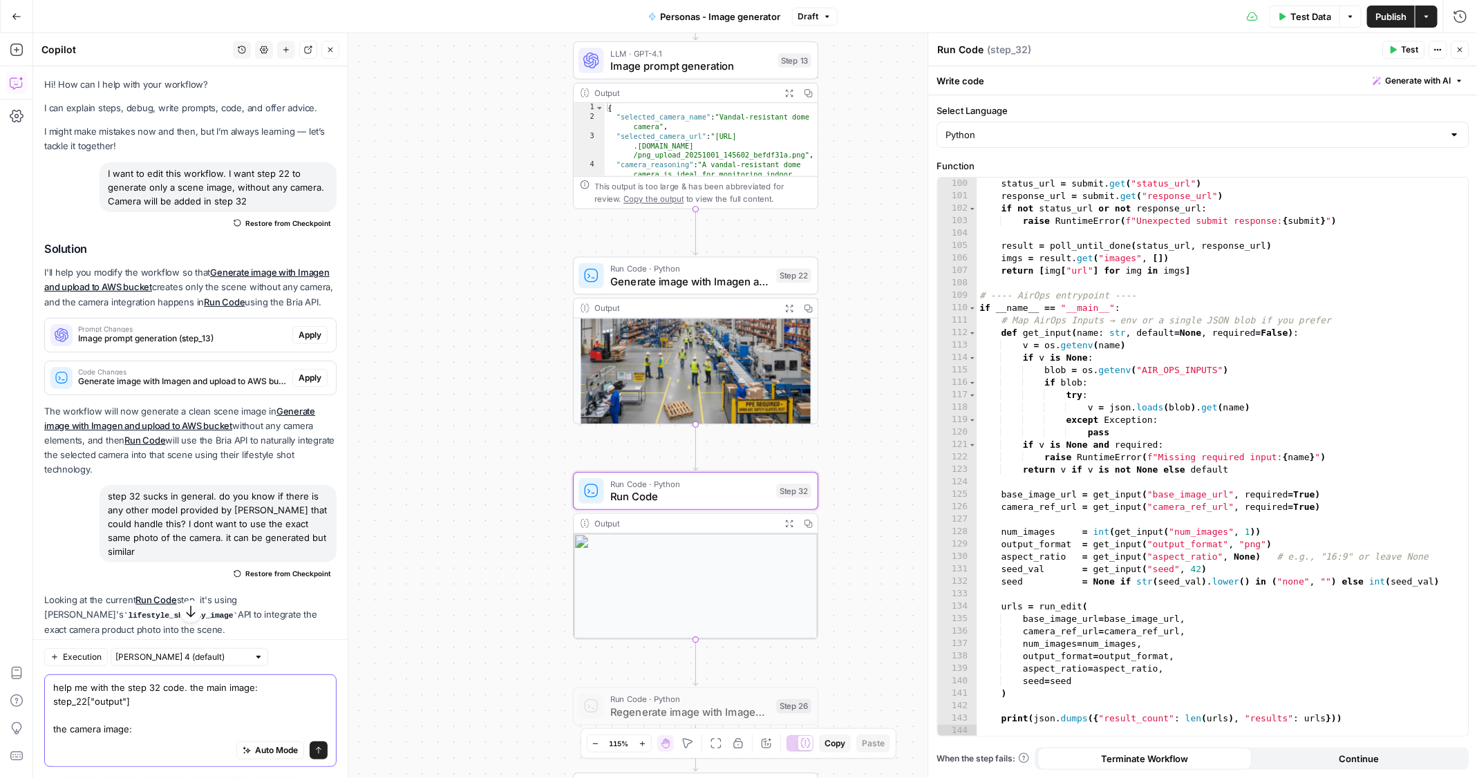
paste textarea "step_13["output"]["selected_camera_url"]"
type textarea "help me with the step 32 code. the main image: step_22["output"] the camera ima…"
click at [321, 748] on icon "submit" at bounding box center [318, 750] width 8 height 8
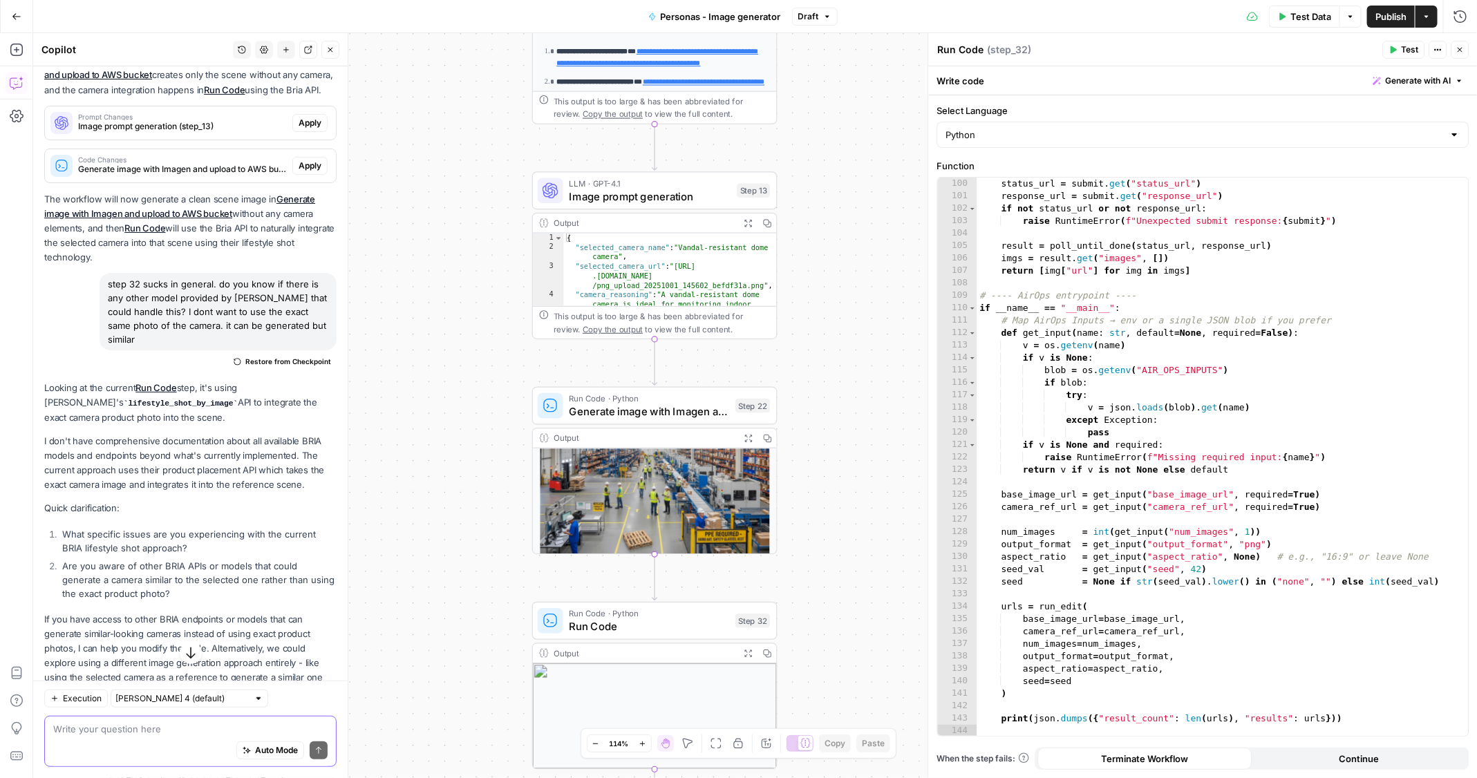
scroll to position [442, 0]
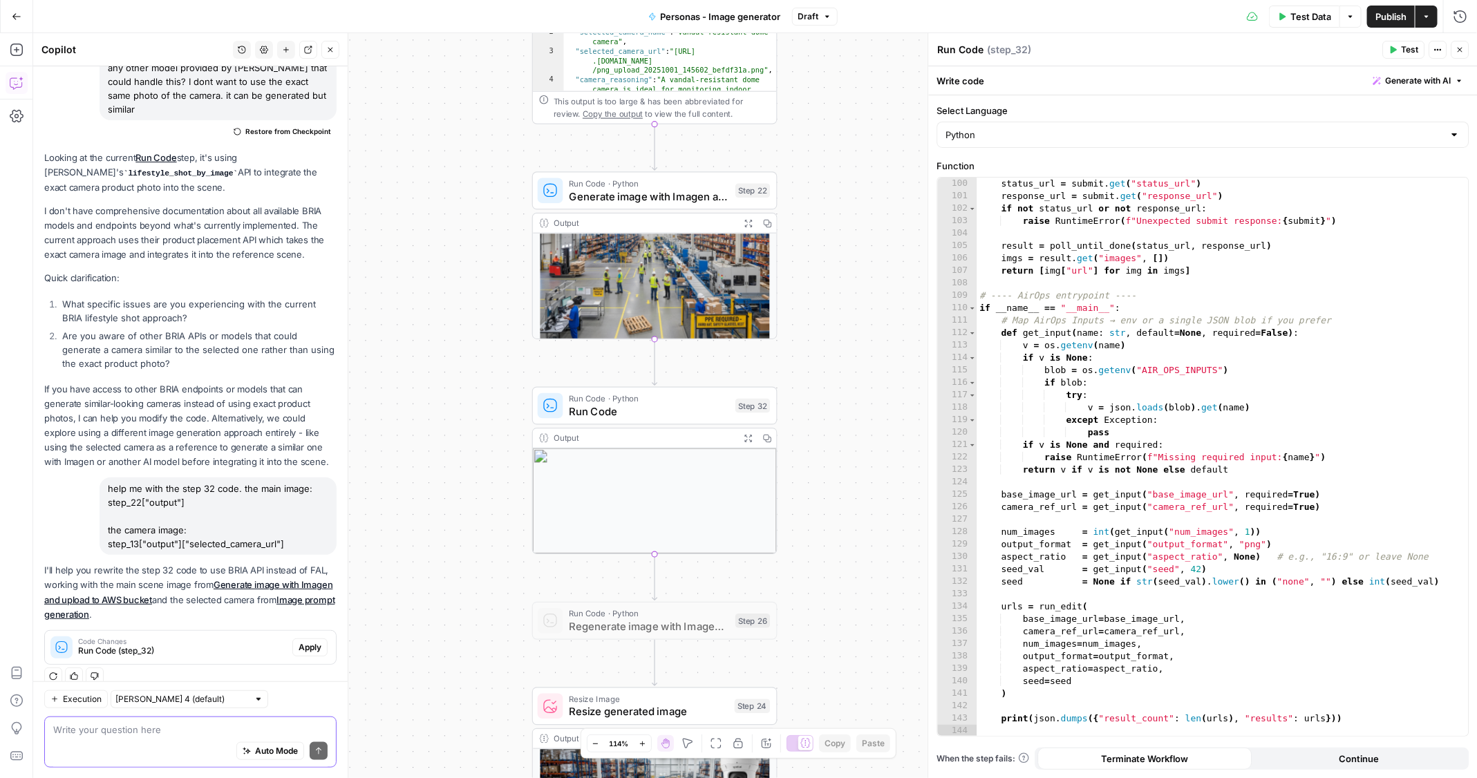
click at [127, 739] on div "Auto Mode Send" at bounding box center [190, 751] width 274 height 30
click at [299, 641] on span "Apply" at bounding box center [310, 647] width 23 height 12
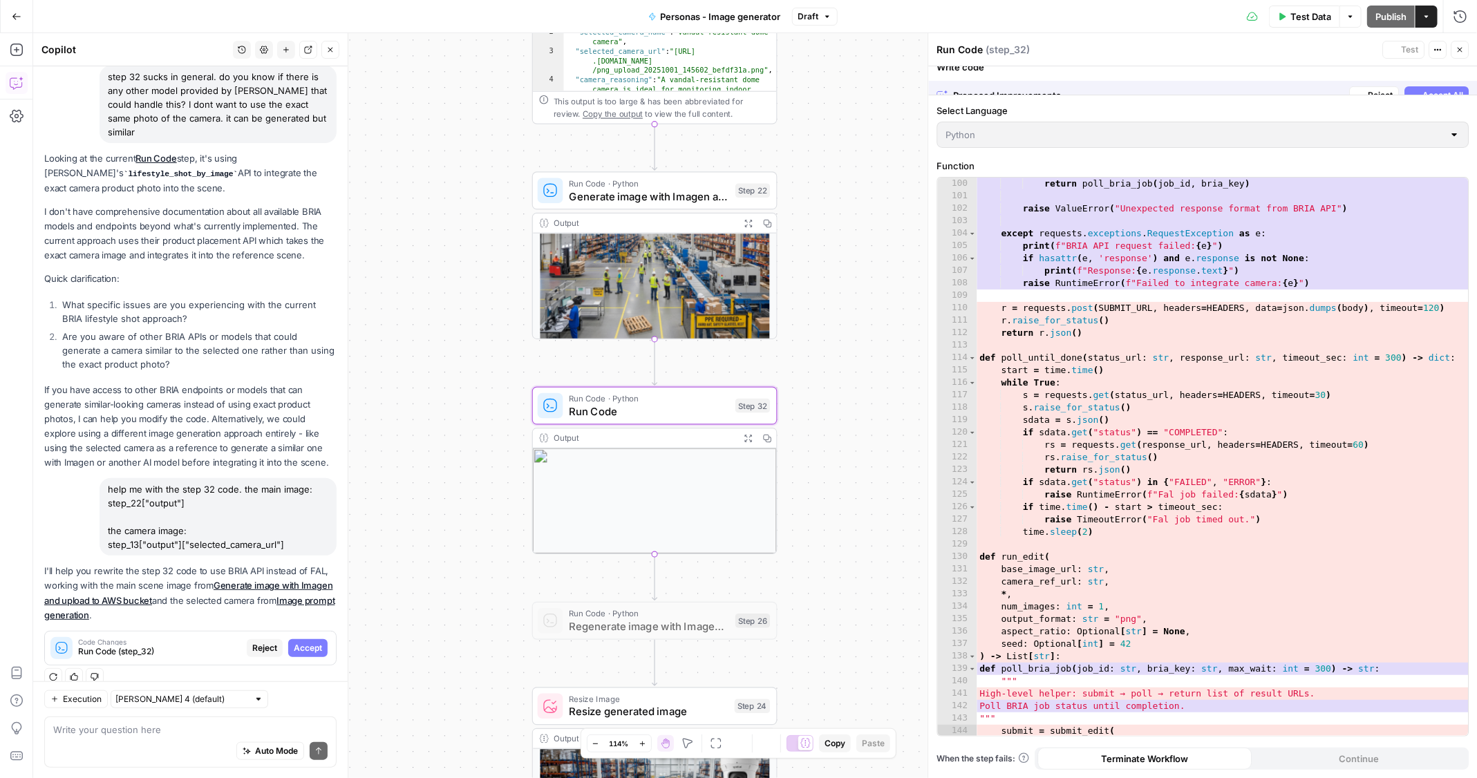
scroll to position [1381, 0]
click at [260, 642] on span "Reject" at bounding box center [264, 648] width 25 height 12
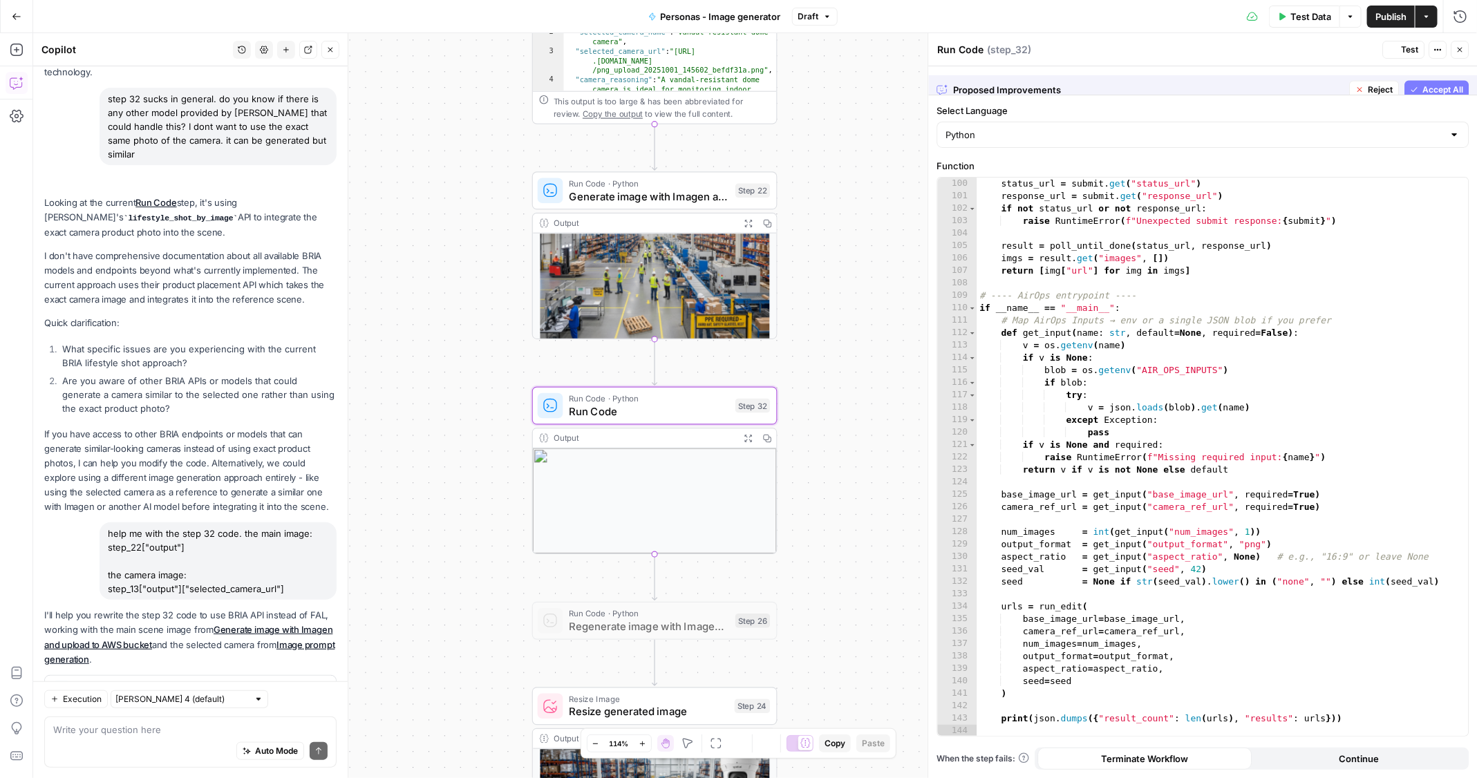
scroll to position [1306, 0]
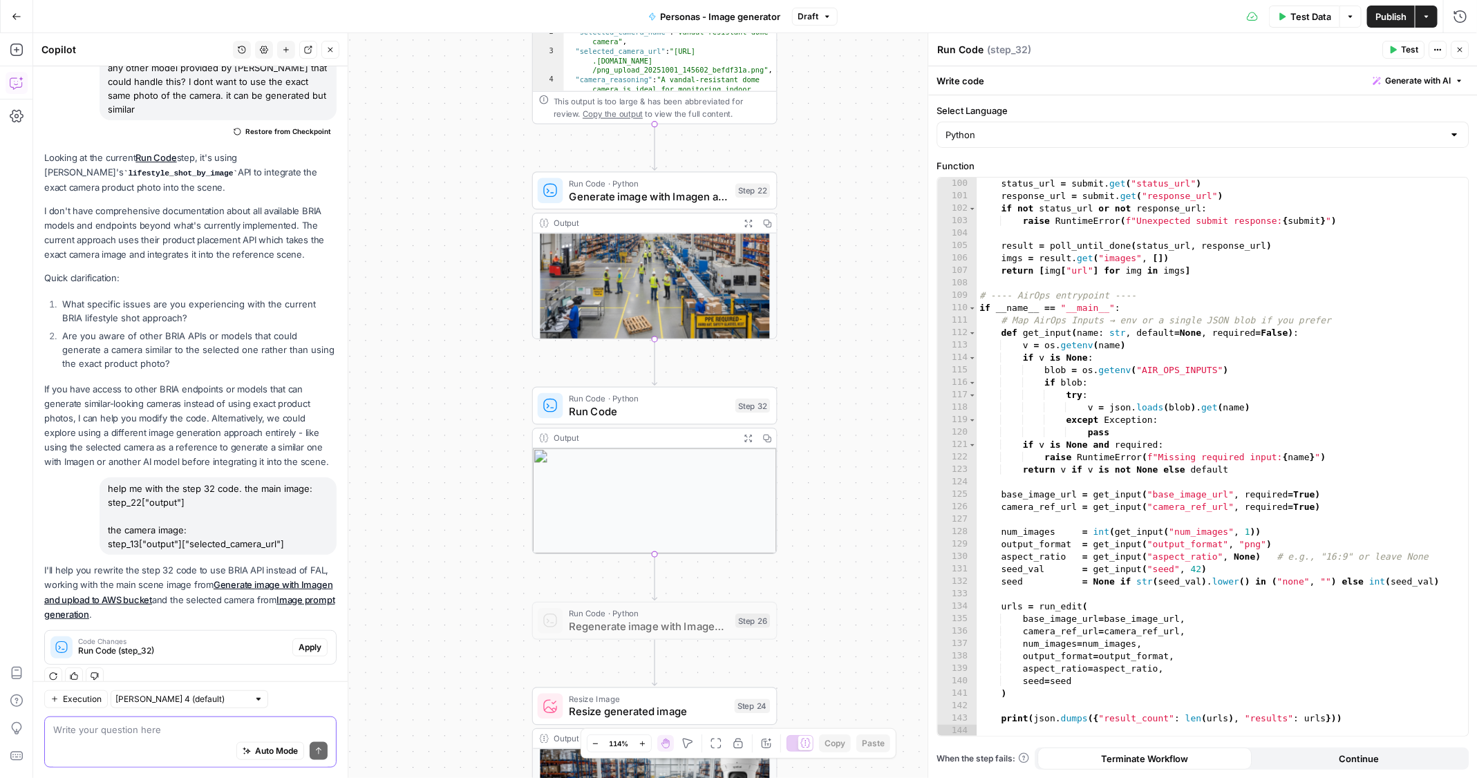
click at [172, 731] on textarea at bounding box center [190, 729] width 274 height 14
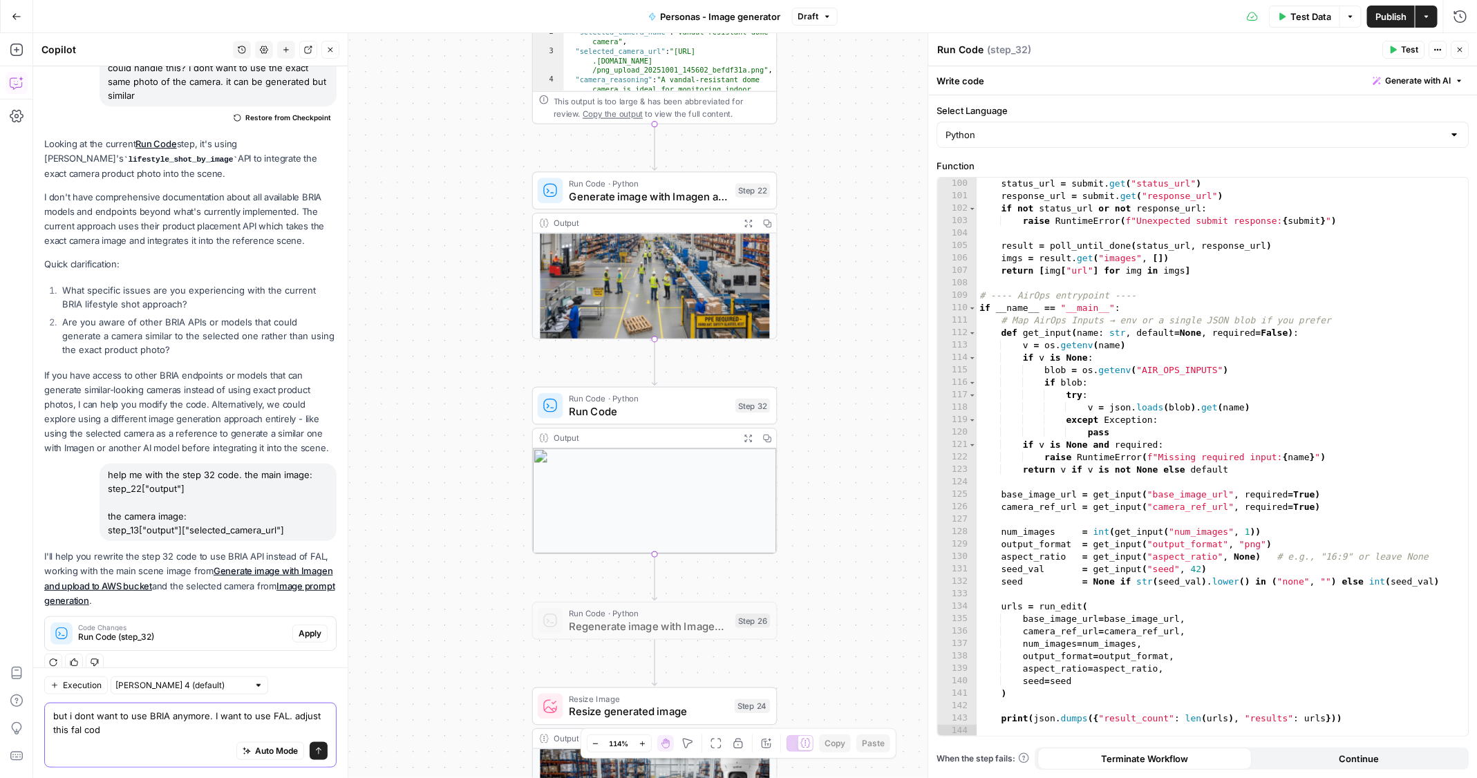
type textarea "but i dont want to use BRIA anymore. I want to use FAL. adjust this fal code"
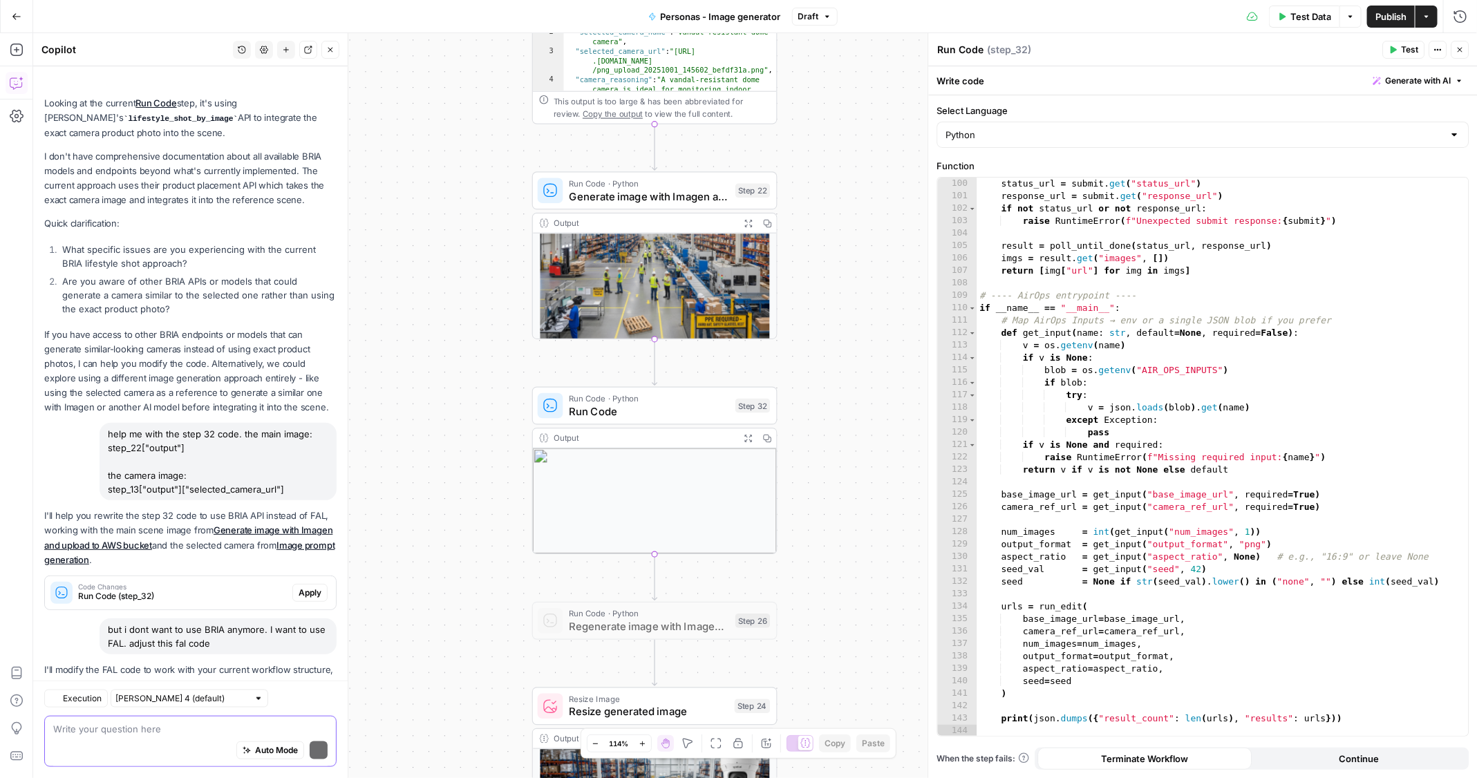
scroll to position [580, 0]
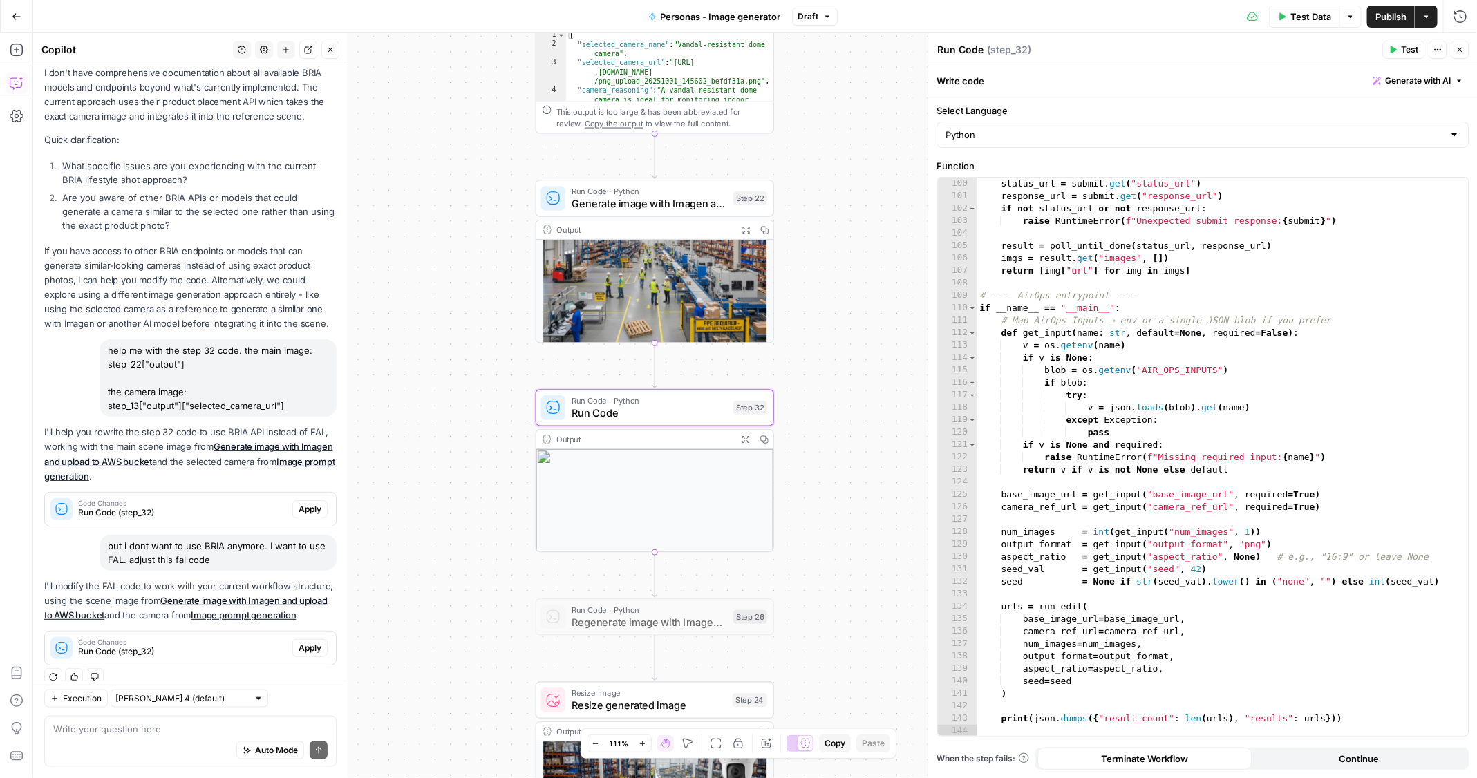
click at [308, 642] on span "Apply" at bounding box center [310, 648] width 23 height 12
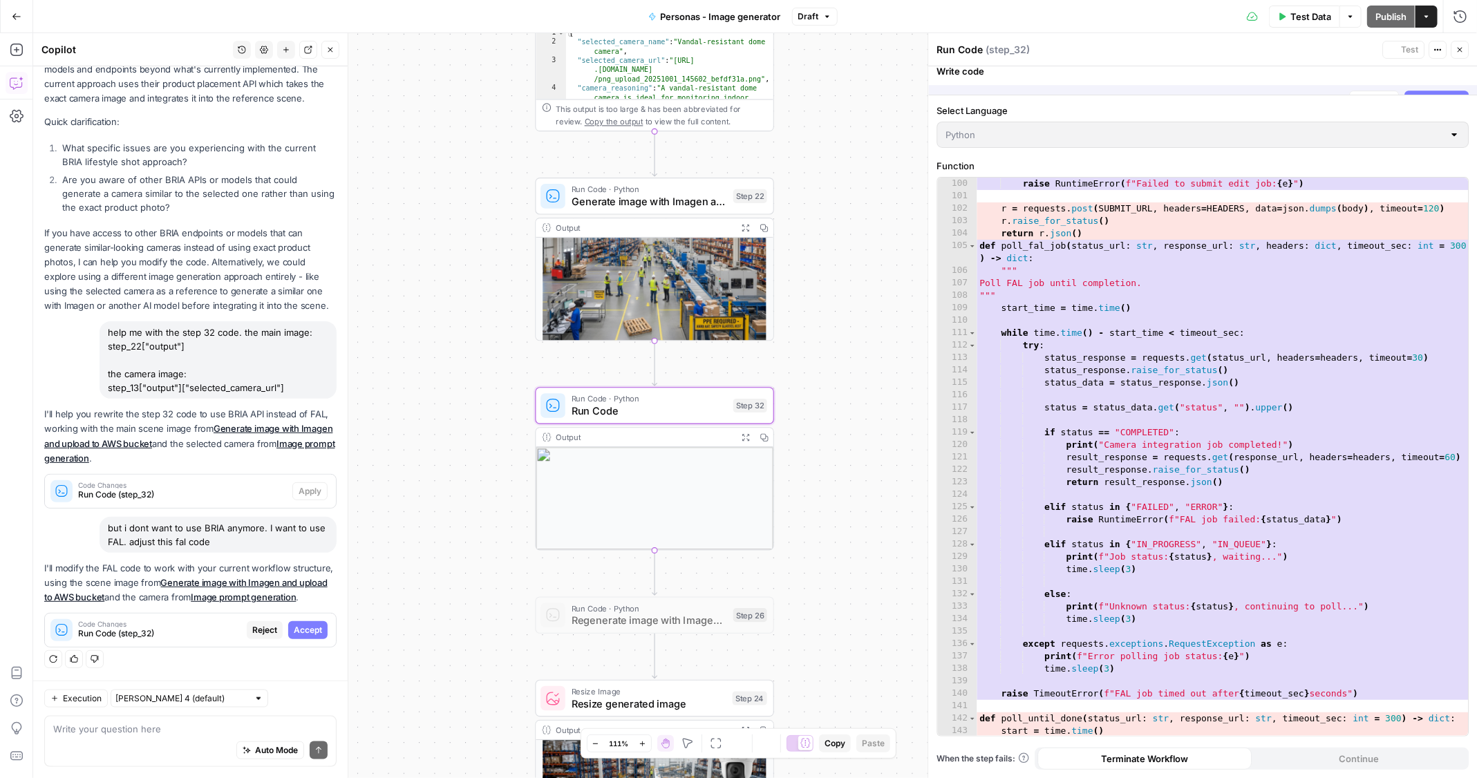
scroll to position [1381, 0]
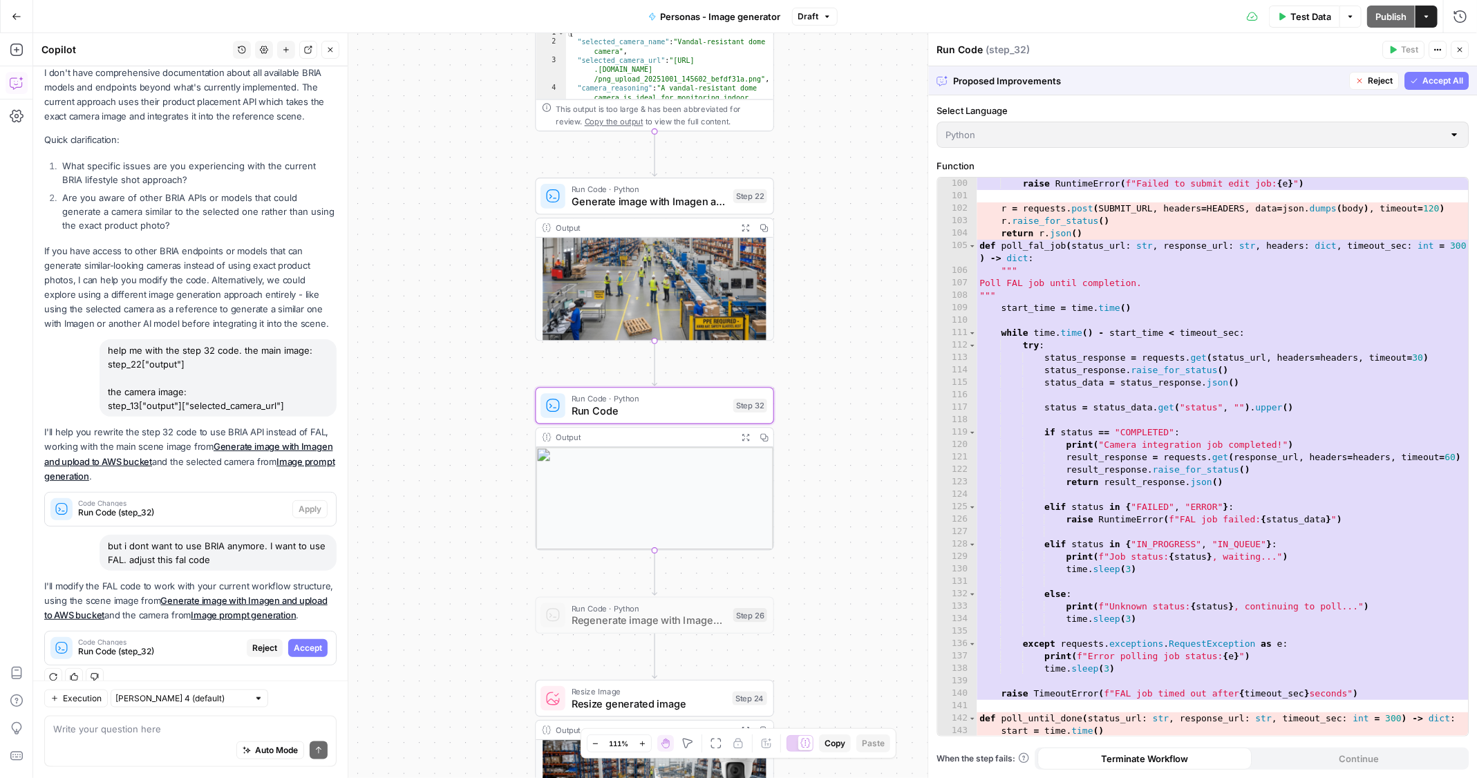
click at [308, 642] on span "Accept" at bounding box center [308, 648] width 28 height 12
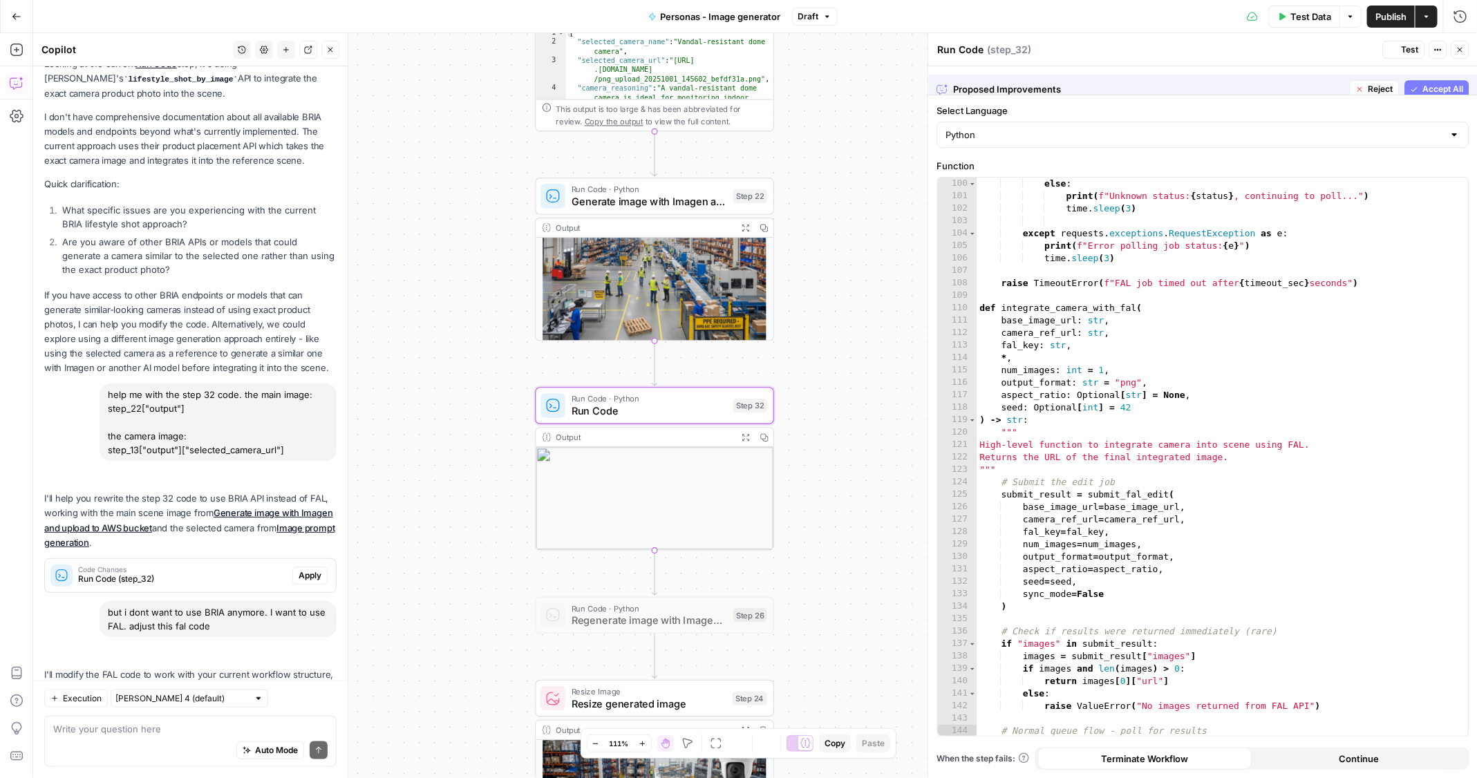
scroll to position [1319, 0]
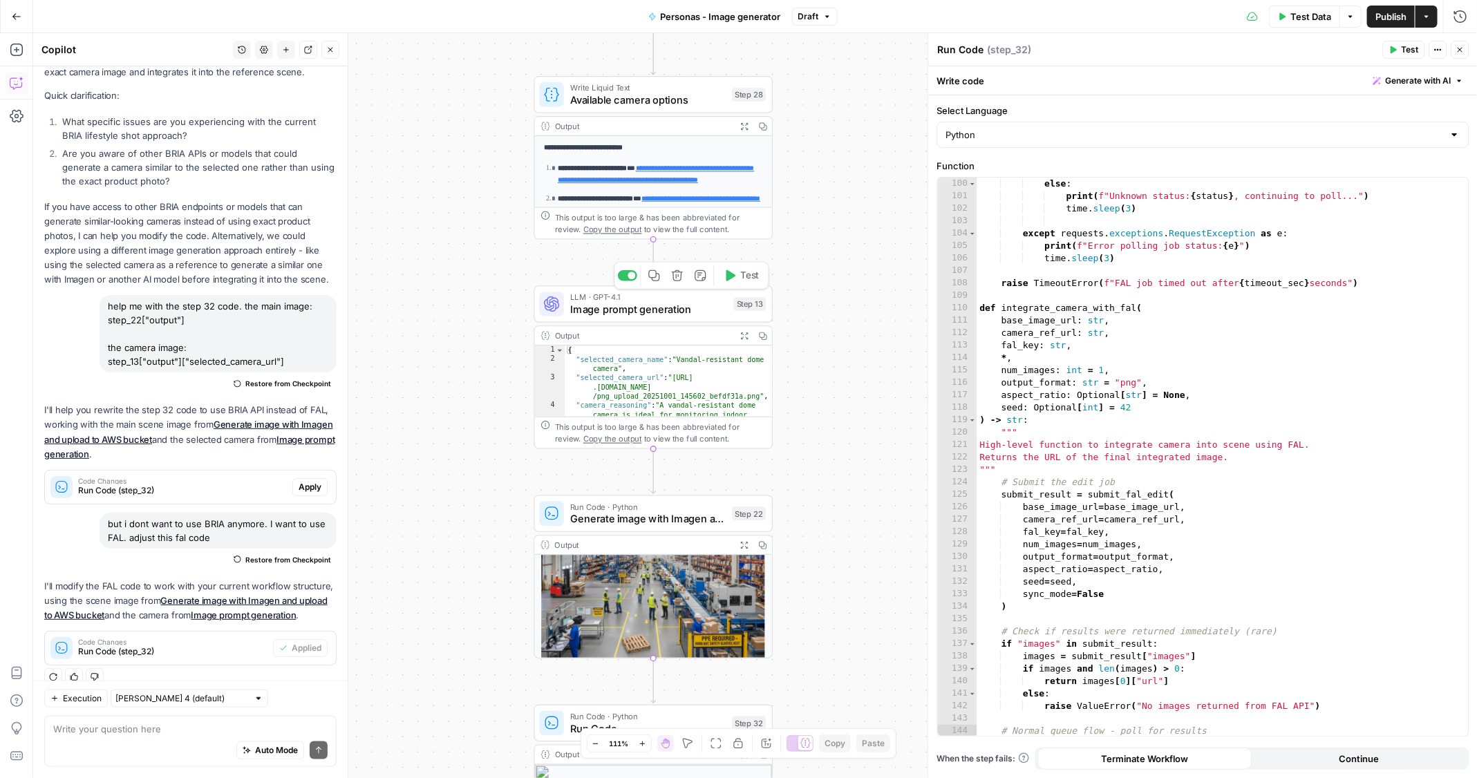
click at [735, 281] on icon "button" at bounding box center [730, 276] width 12 height 12
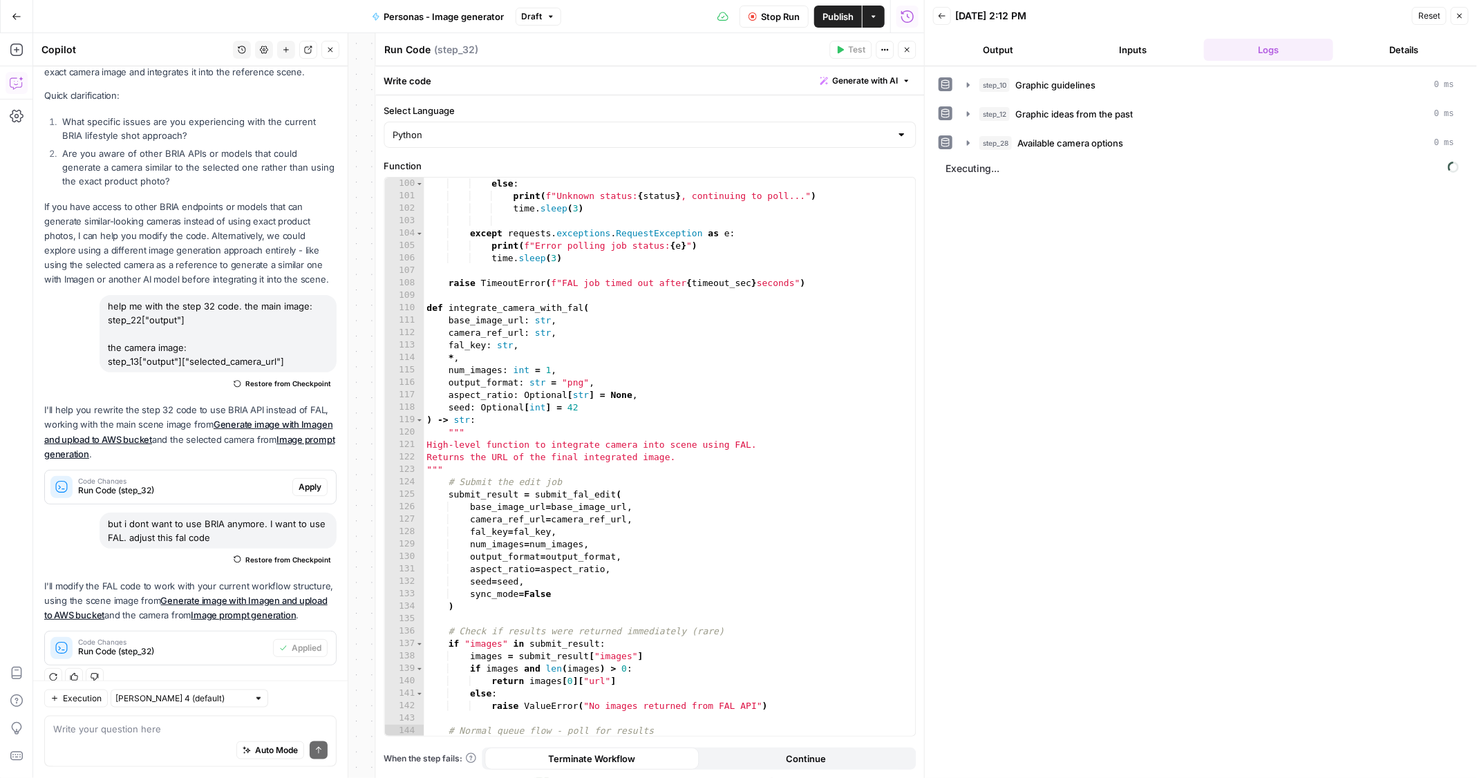
click at [908, 51] on icon "button" at bounding box center [907, 50] width 8 height 8
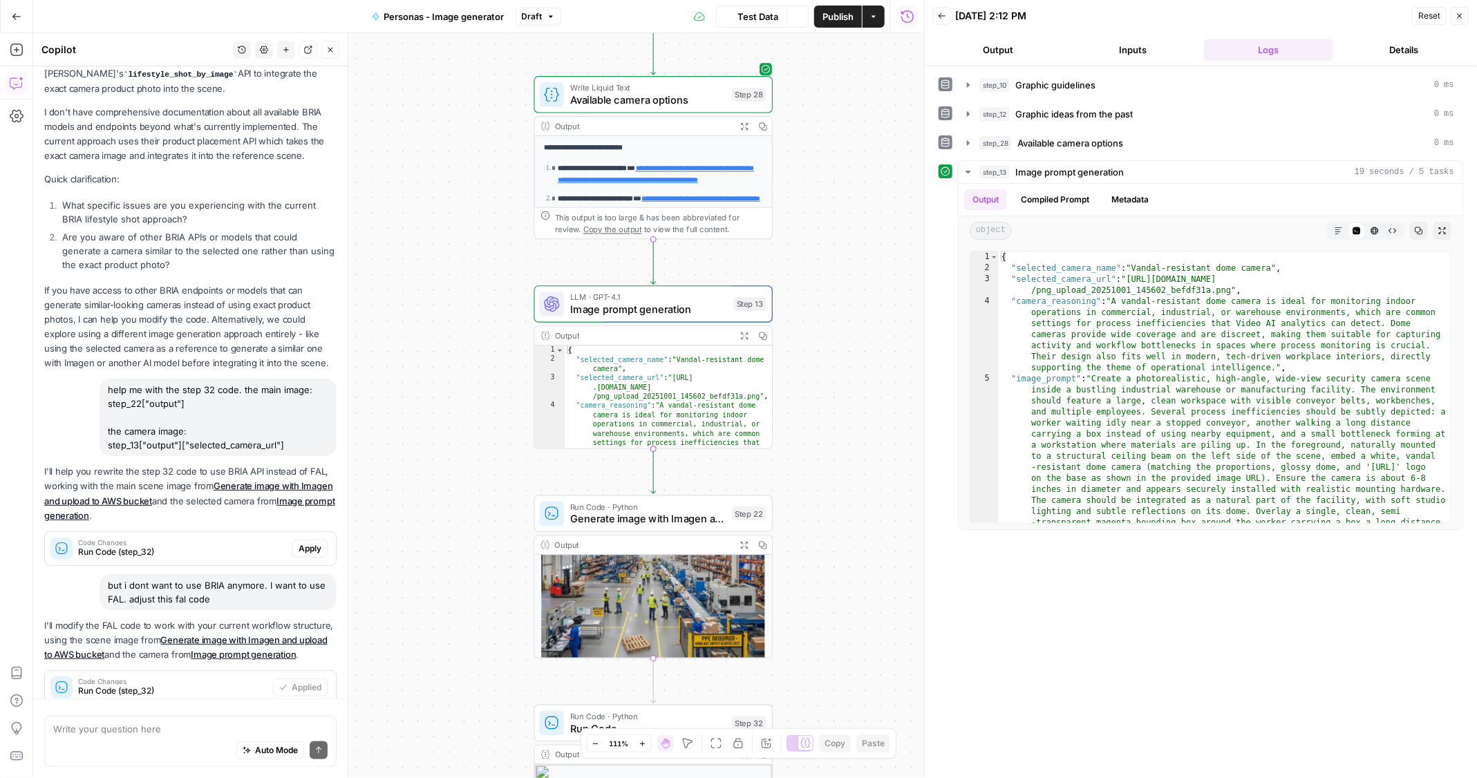
scroll to position [625, 0]
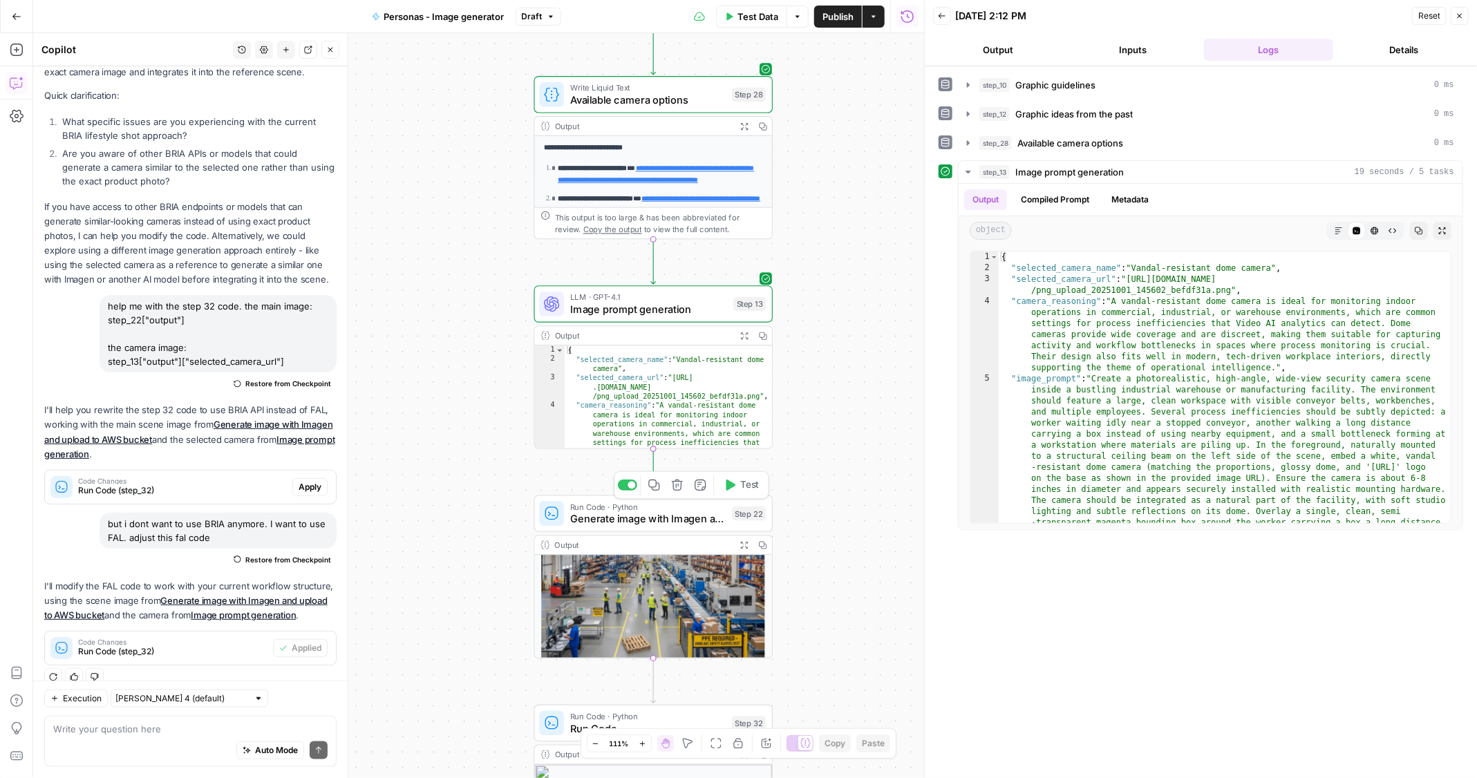
click at [746, 491] on span "Test" at bounding box center [749, 485] width 19 height 14
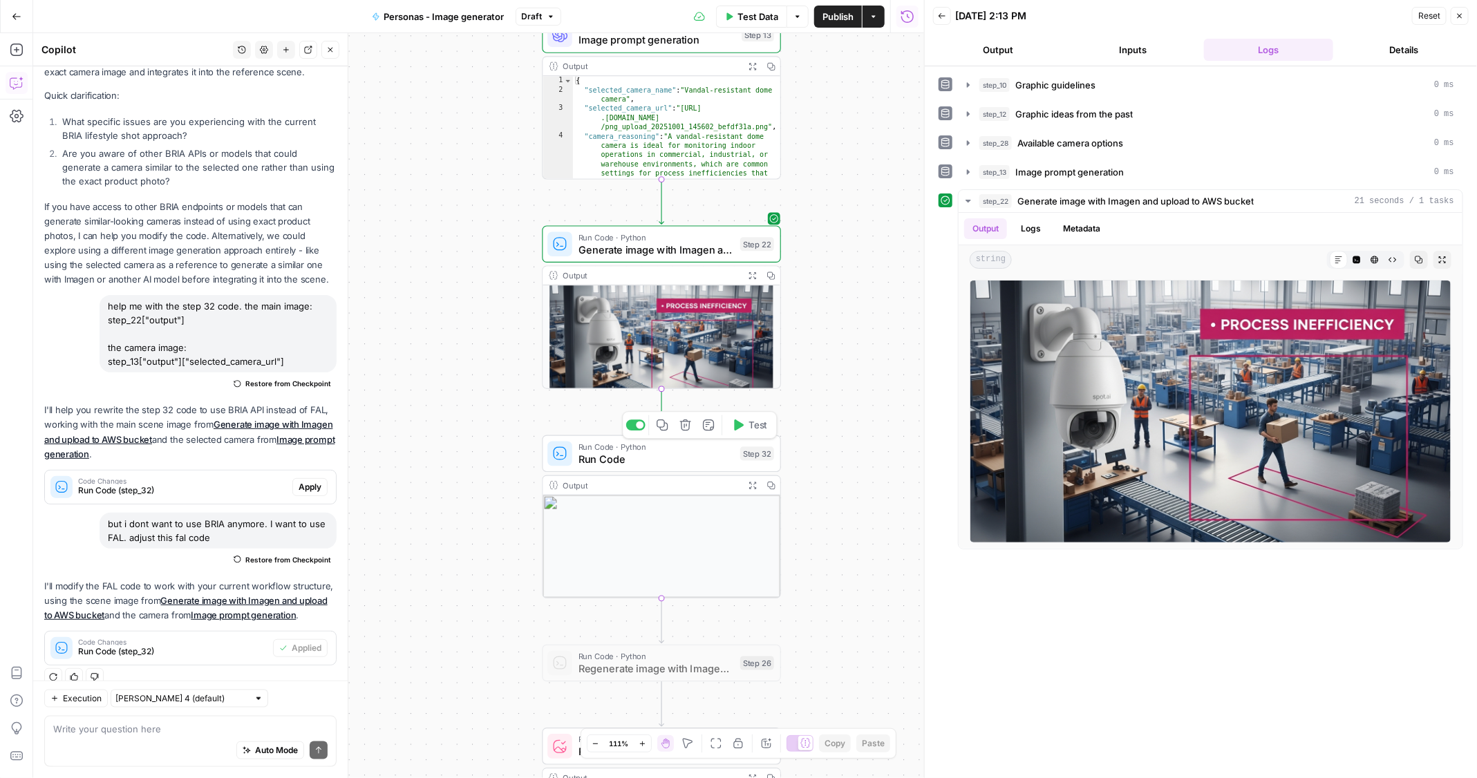
click at [762, 423] on span "Test" at bounding box center [757, 425] width 19 height 14
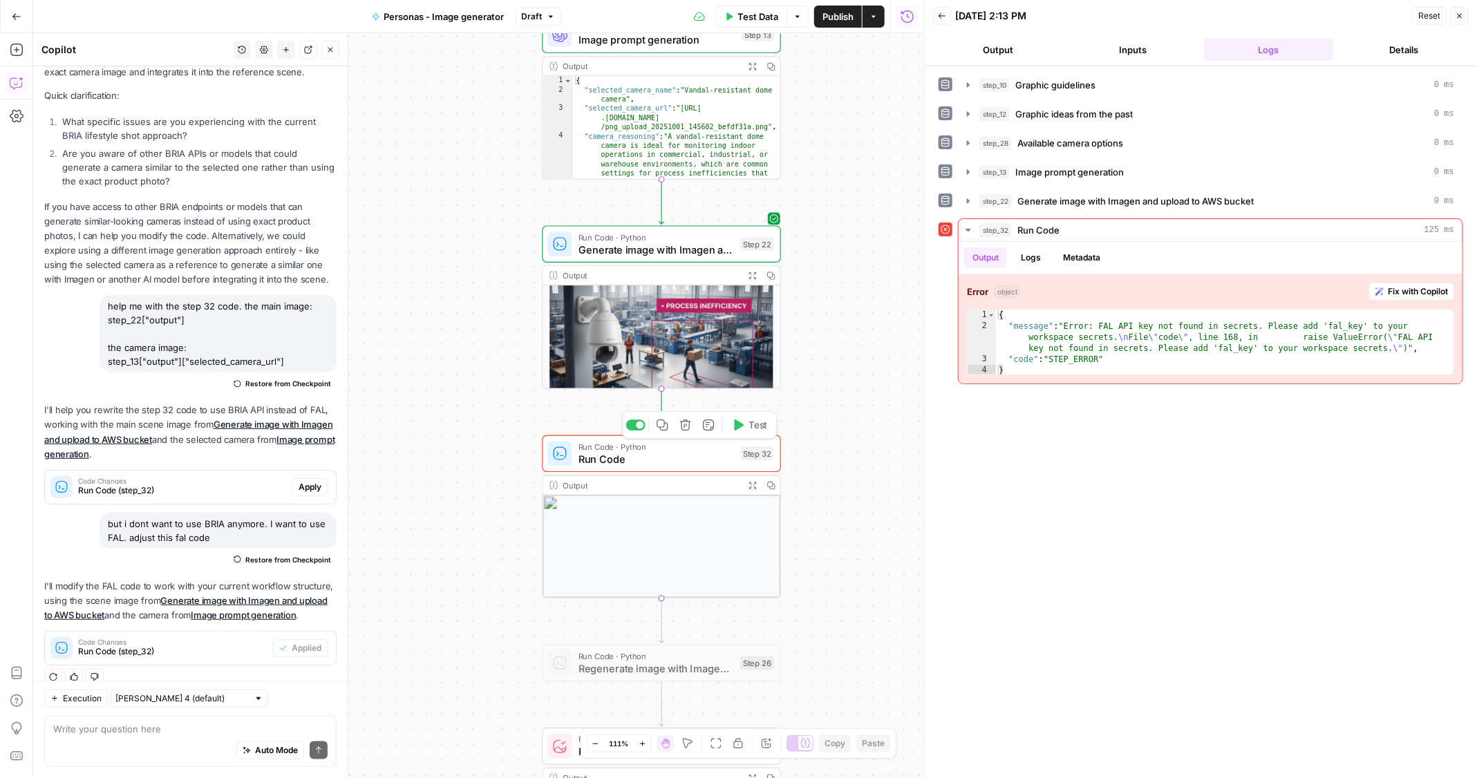
click at [673, 453] on span "Run Code" at bounding box center [655, 458] width 155 height 15
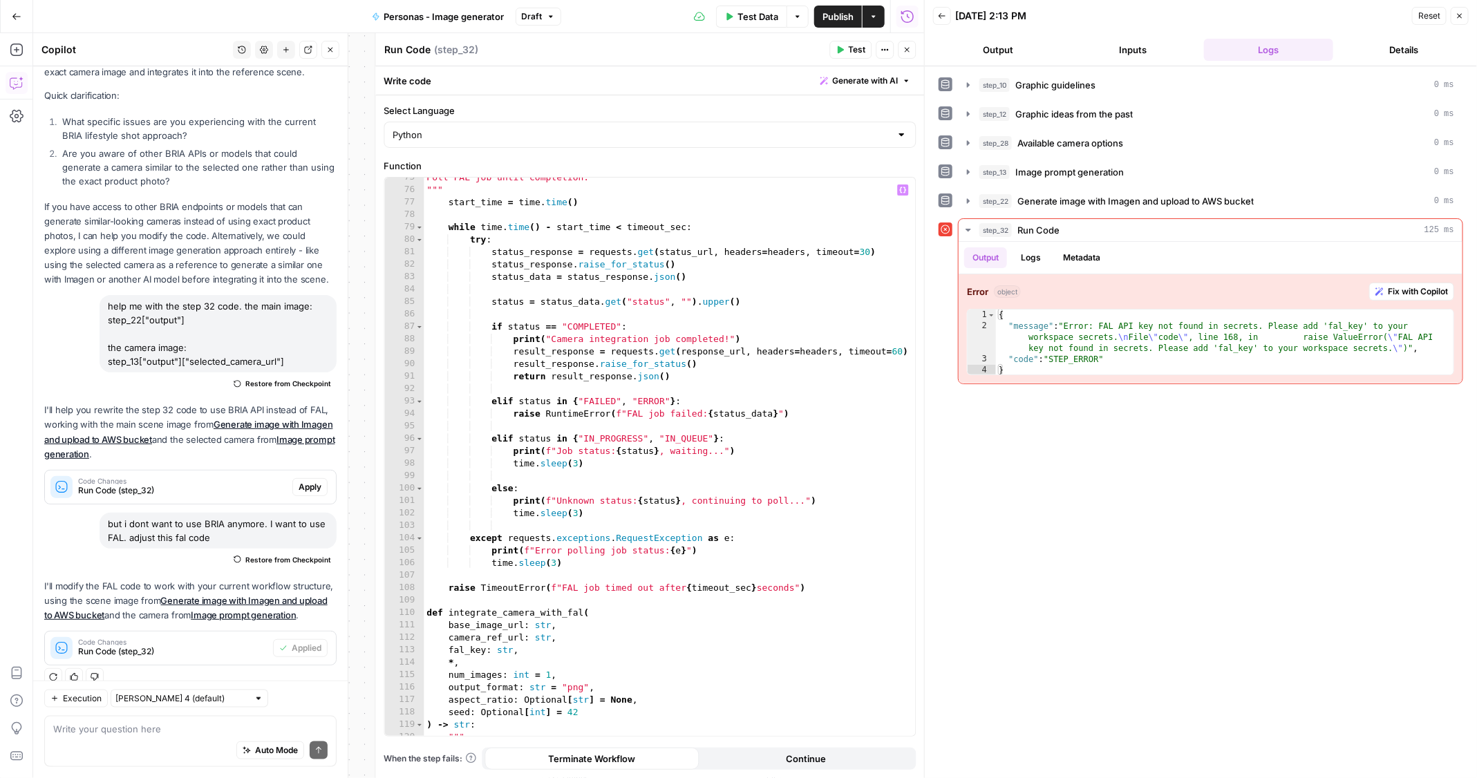
scroll to position [1048, 0]
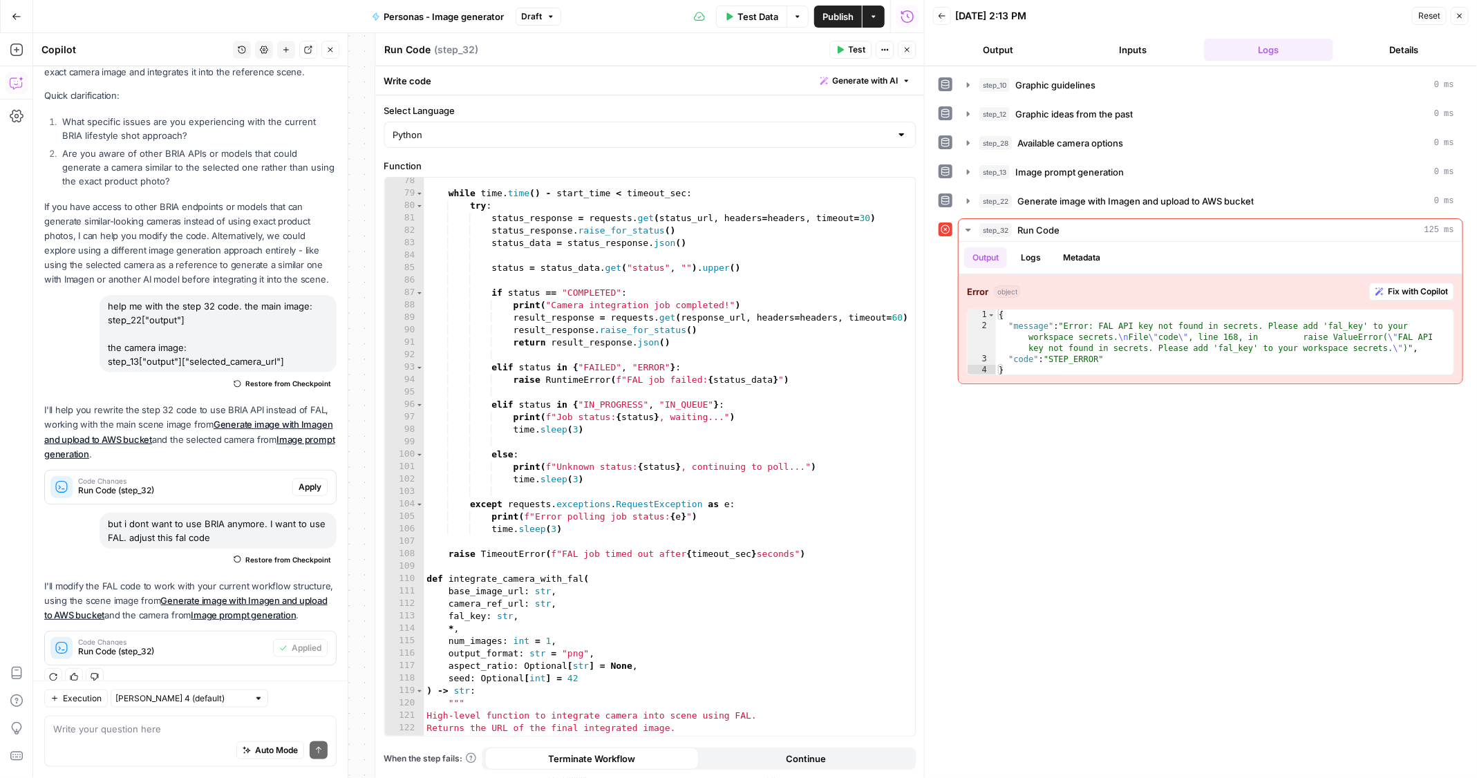
click at [676, 391] on div "while time . time ( ) - start_time < timeout_sec : try : status_response = requ…" at bounding box center [670, 467] width 492 height 585
type input "*******"
click at [844, 187] on span "​" at bounding box center [845, 189] width 18 height 19
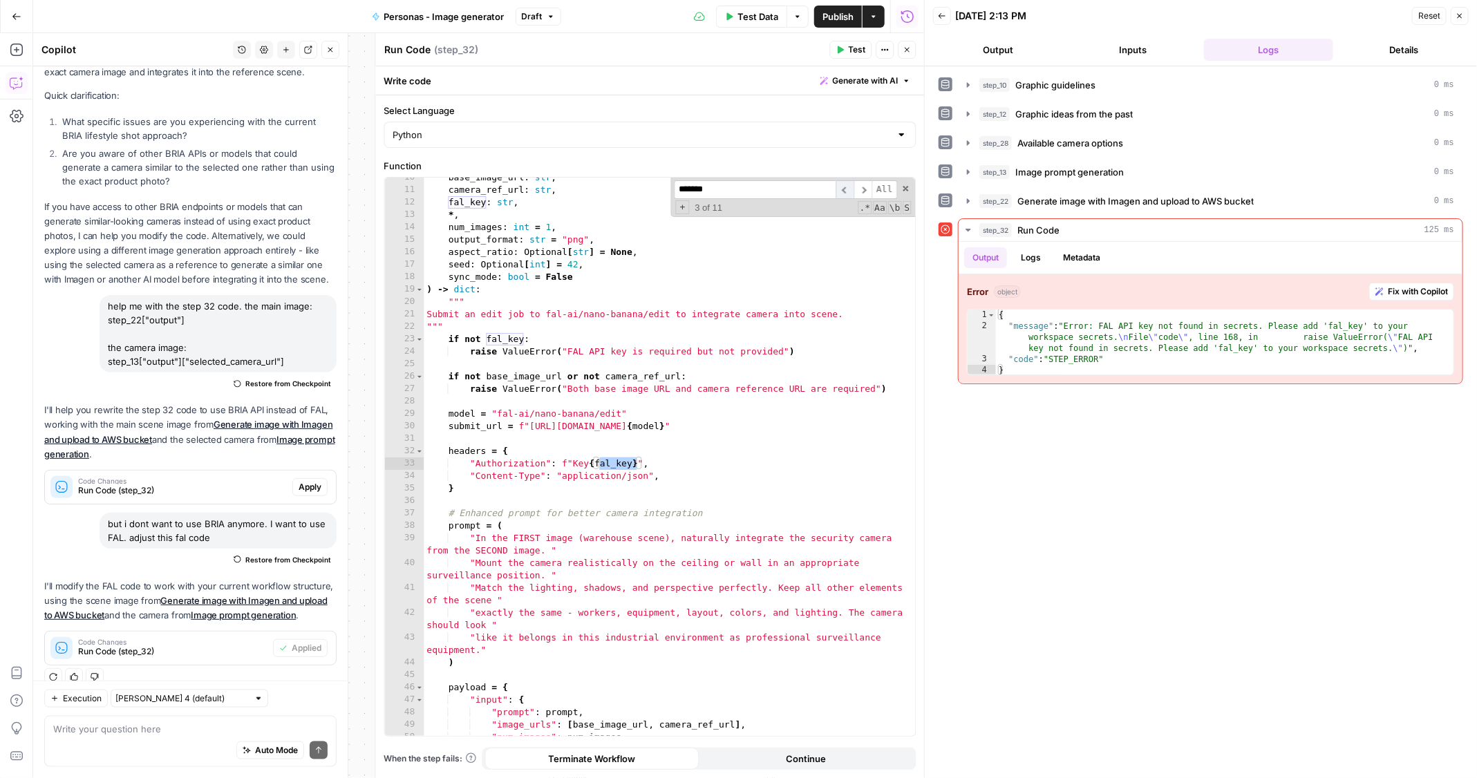
click at [844, 187] on span "​" at bounding box center [845, 189] width 18 height 19
click at [866, 185] on span "​" at bounding box center [862, 189] width 18 height 19
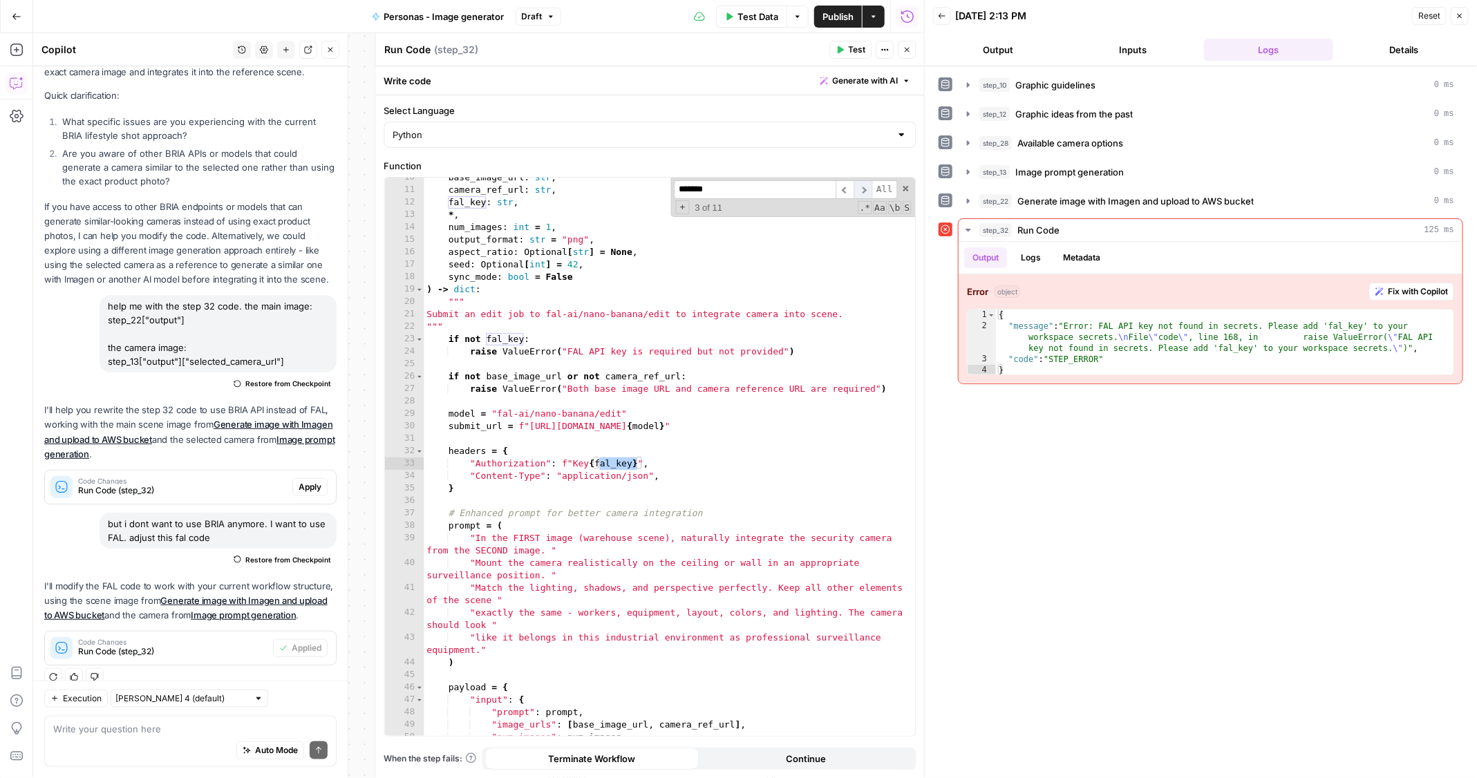
scroll to position [1213, 0]
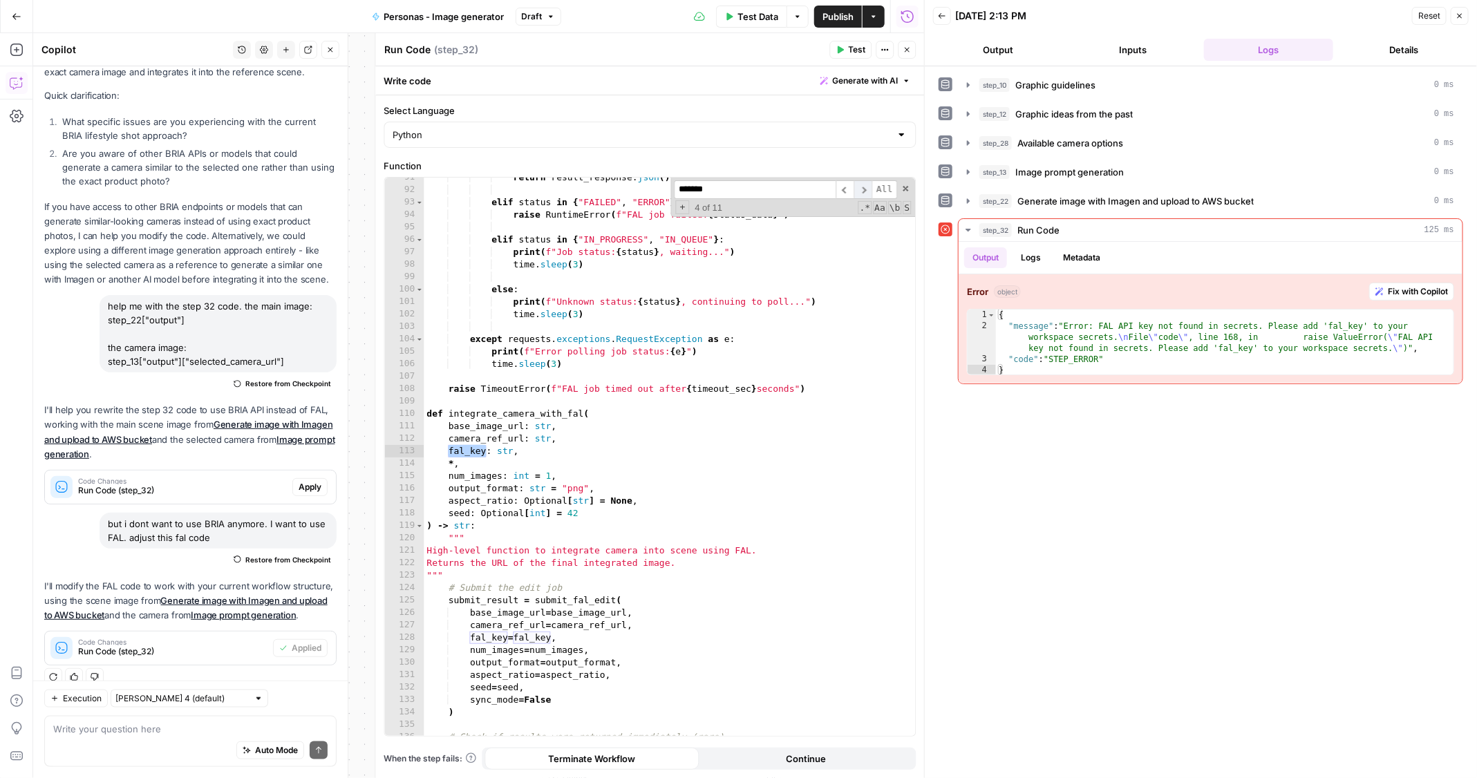
click at [866, 185] on span "​" at bounding box center [862, 189] width 18 height 19
click at [216, 736] on div "Auto Mode Send" at bounding box center [190, 751] width 274 height 30
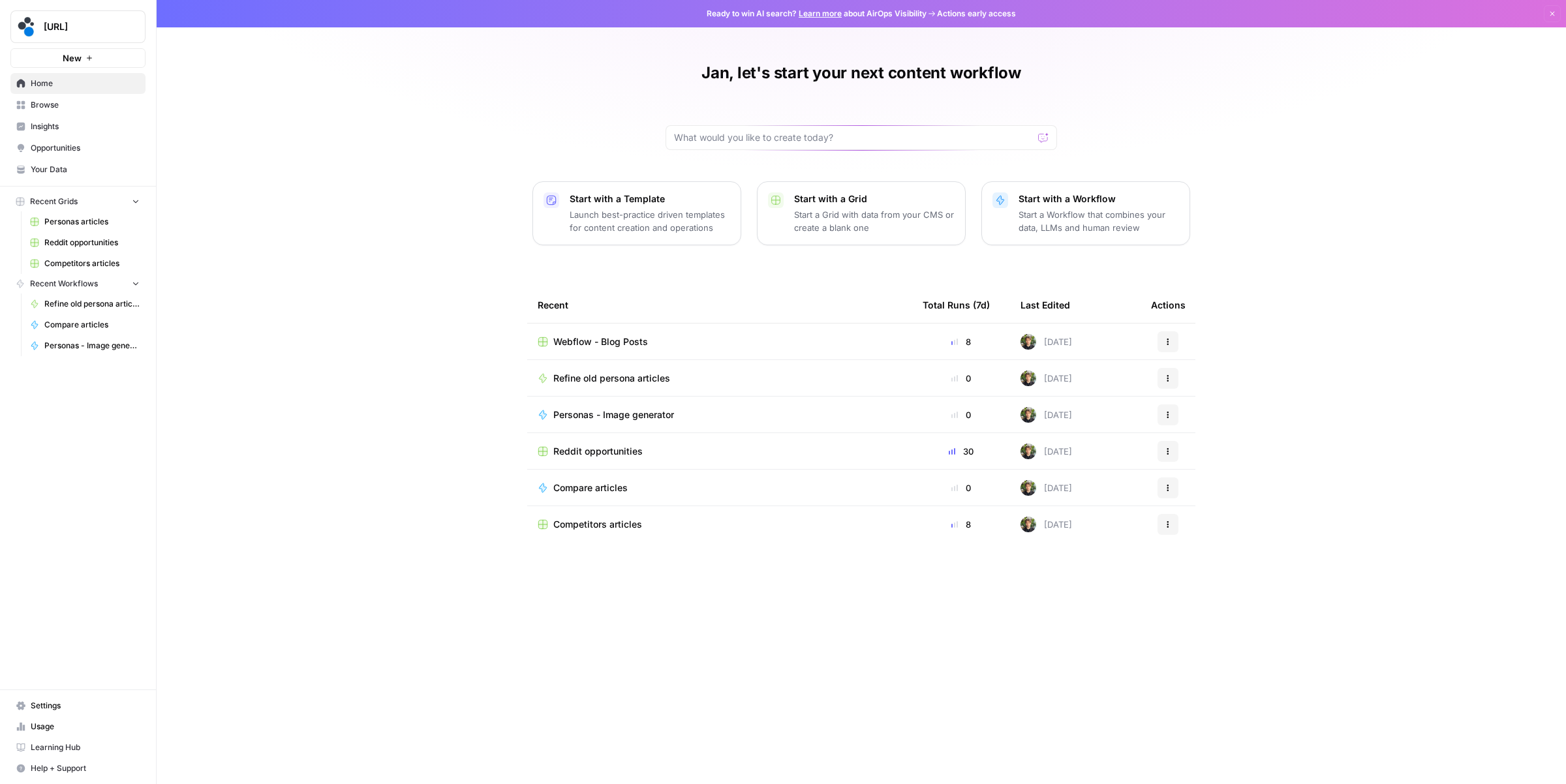
click at [593, 343] on span "Webflow - Blog Posts" at bounding box center [600, 342] width 94 height 13
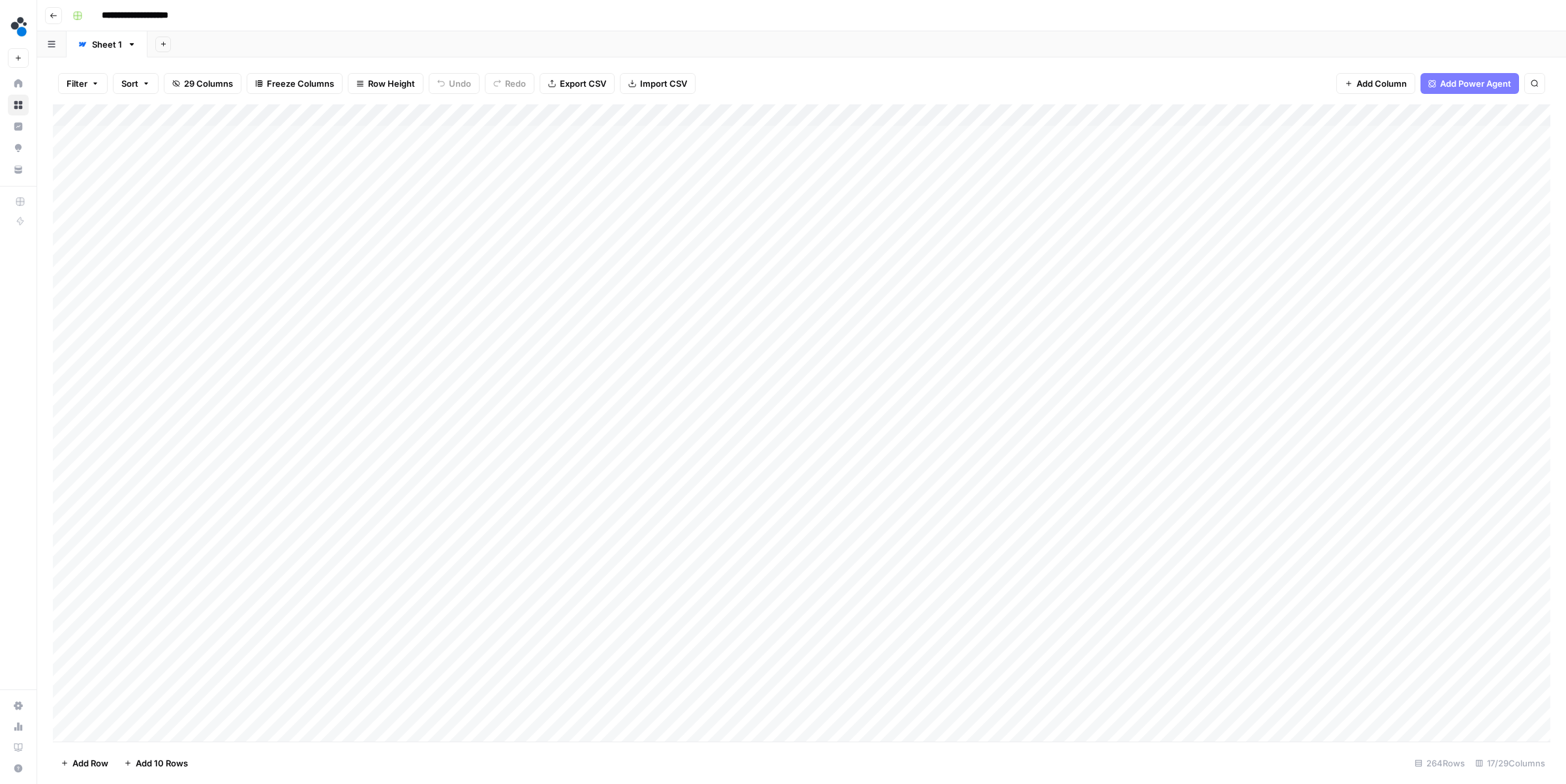
click at [388, 137] on div "Add Column" at bounding box center [801, 423] width 1497 height 637
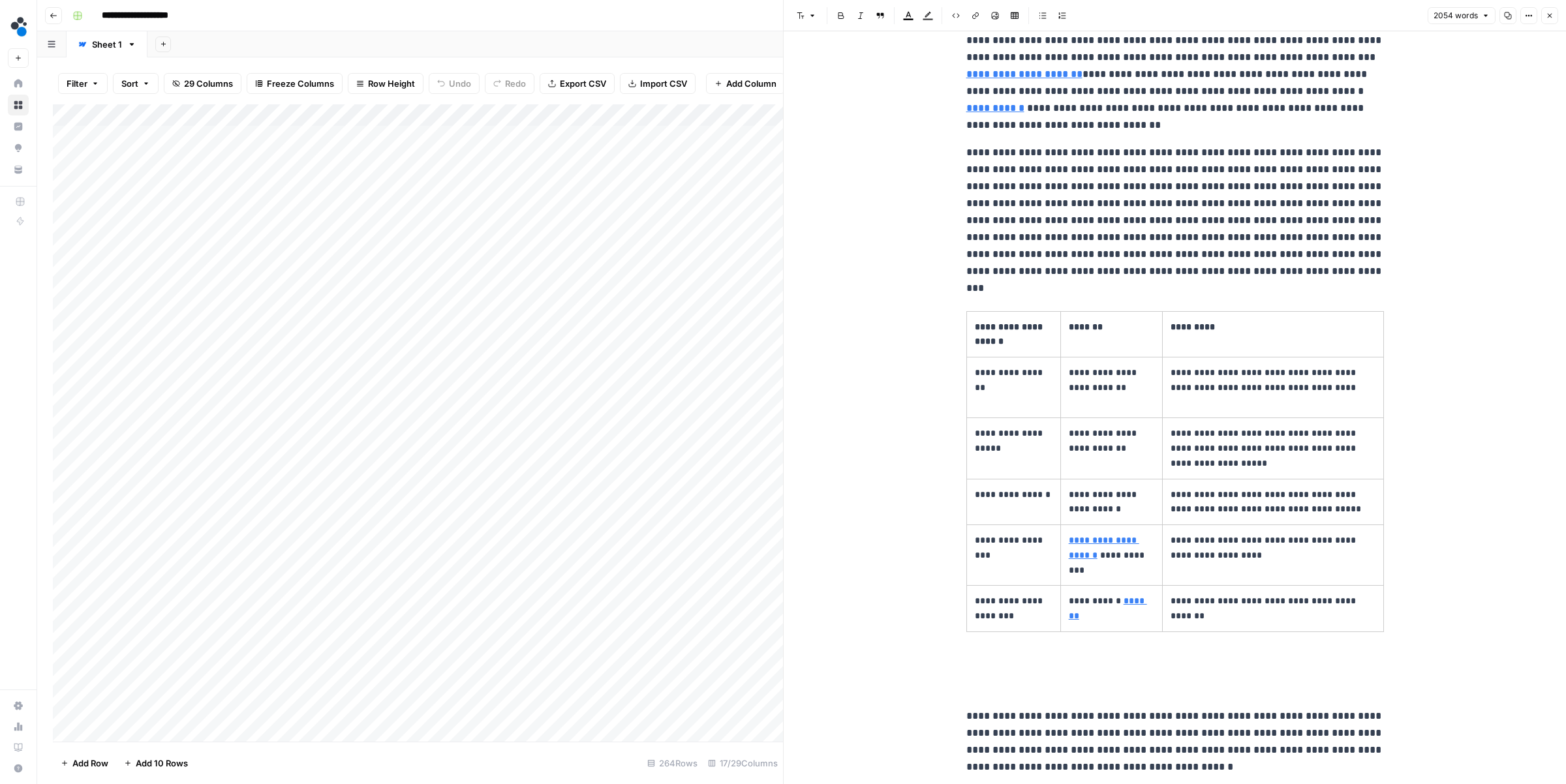
scroll to position [826, 0]
click at [1549, 18] on icon "button" at bounding box center [1549, 15] width 8 height 8
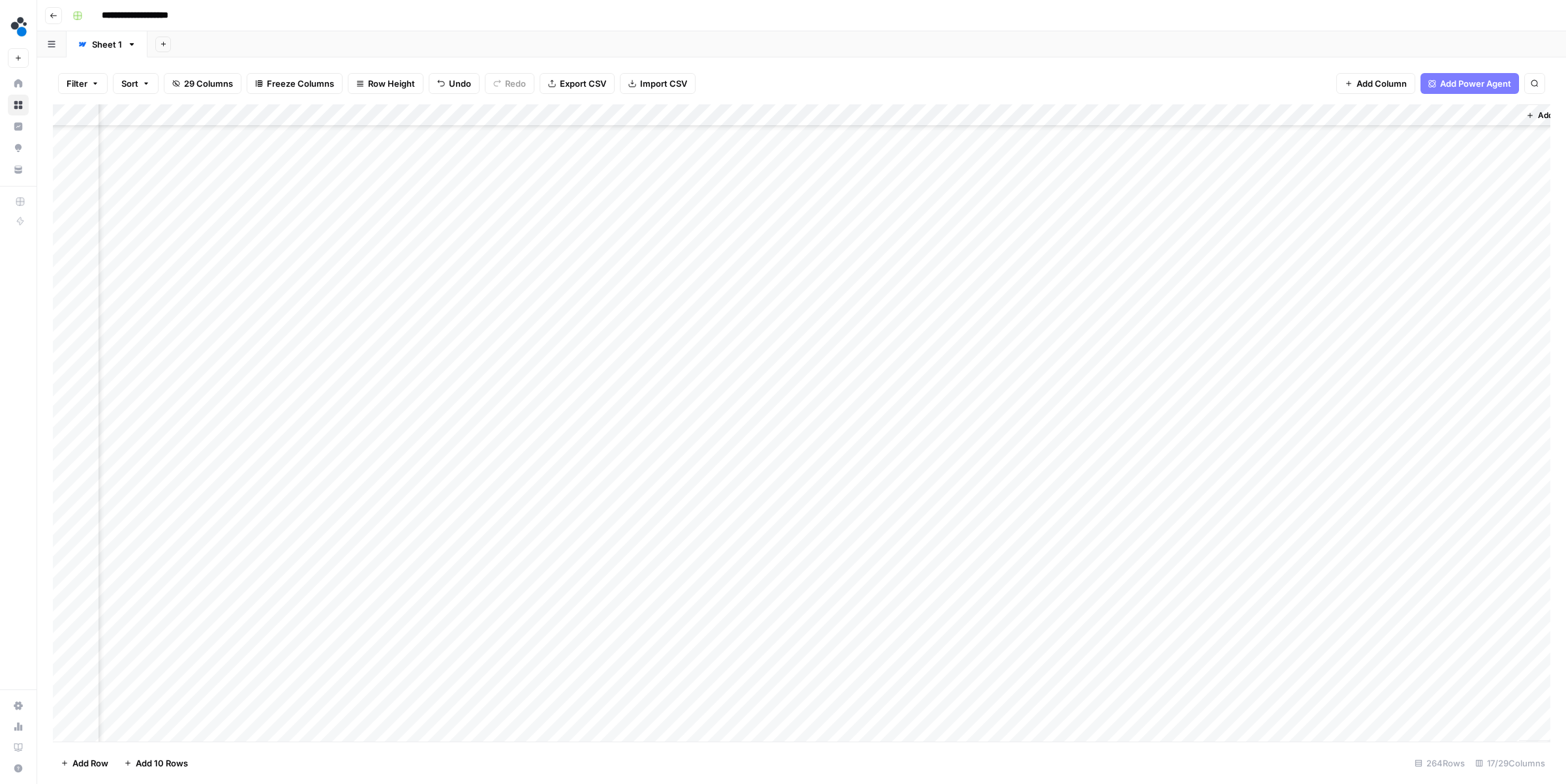
scroll to position [0, 1018]
click at [1508, 113] on div "Add Column" at bounding box center [801, 423] width 1497 height 637
click at [1421, 301] on span "Sort Ascending" at bounding box center [1454, 302] width 158 height 13
click at [774, 137] on div "Add Column" at bounding box center [801, 423] width 1497 height 635
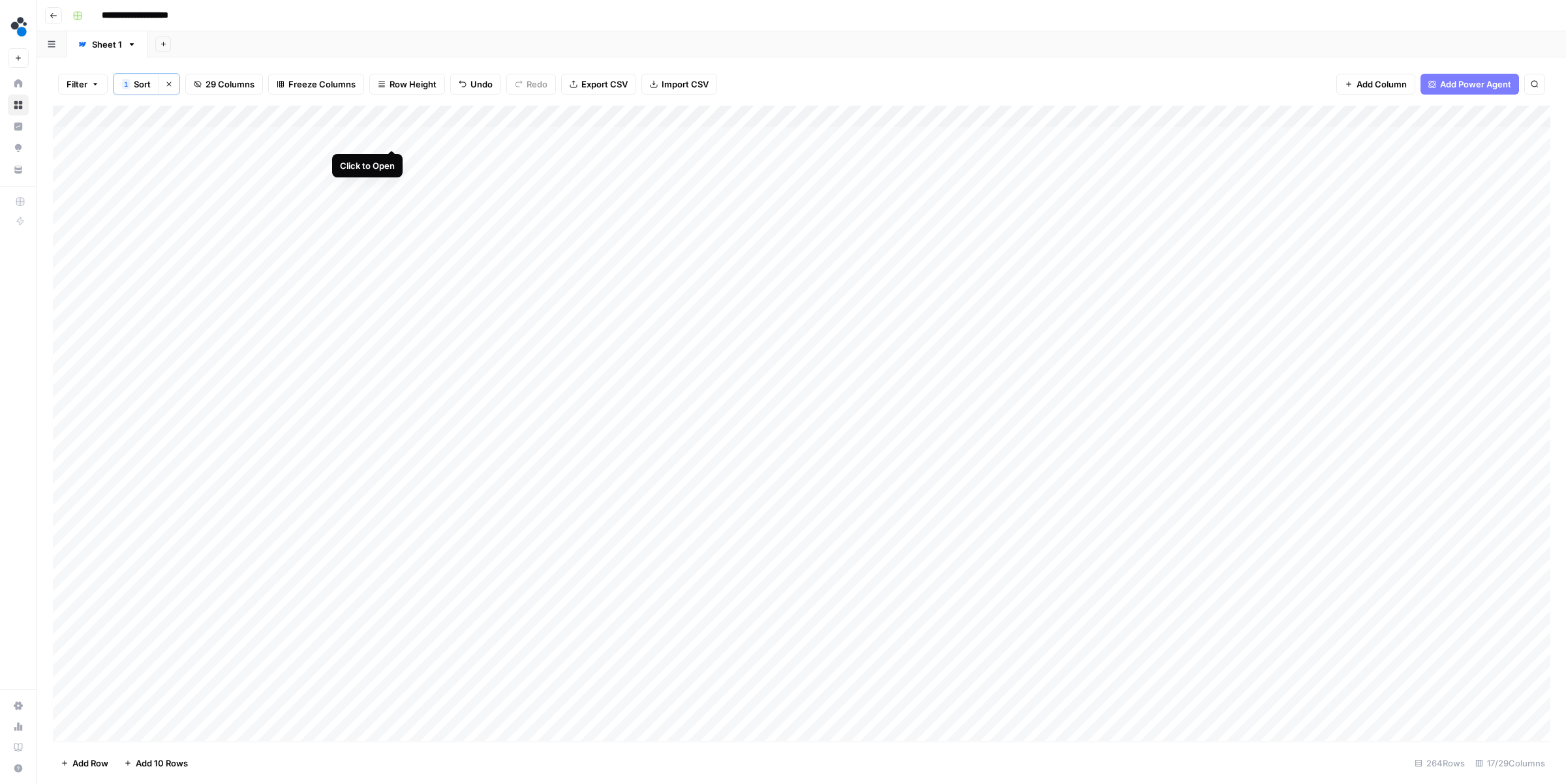
click at [390, 137] on div "Add Column" at bounding box center [801, 423] width 1497 height 635
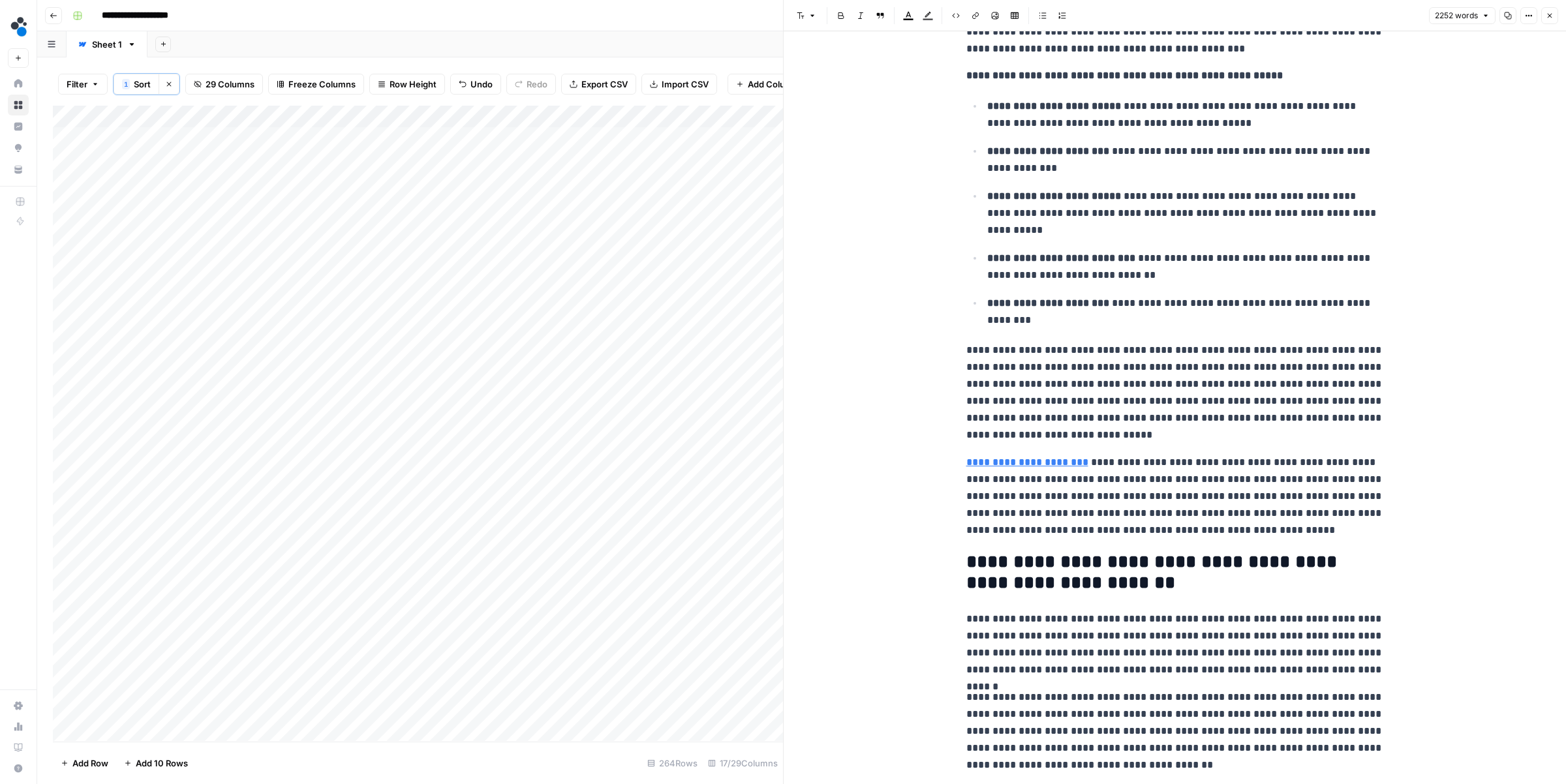
scroll to position [4715, 0]
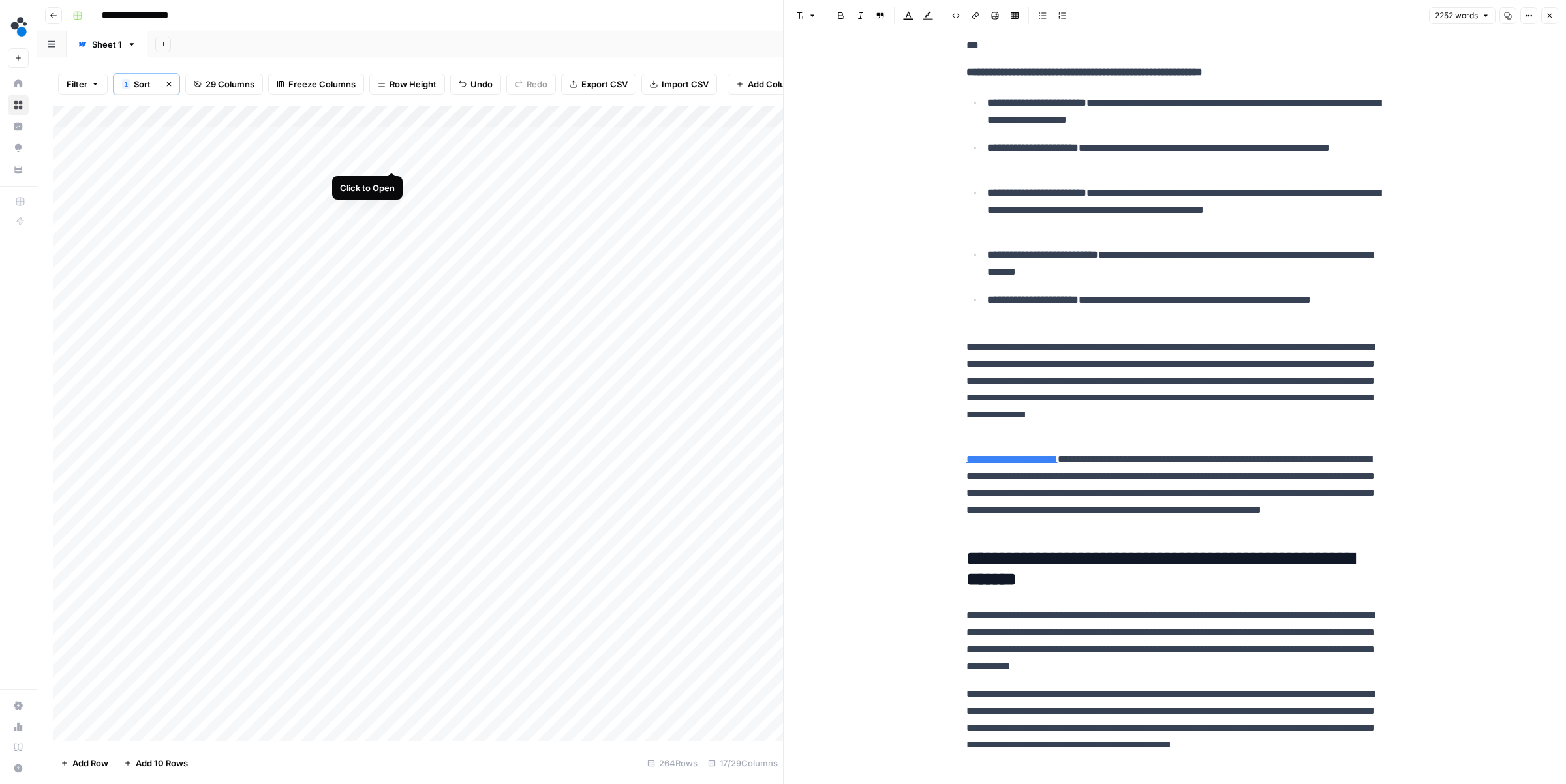
click at [388, 158] on div "Add Column" at bounding box center [417, 423] width 730 height 635
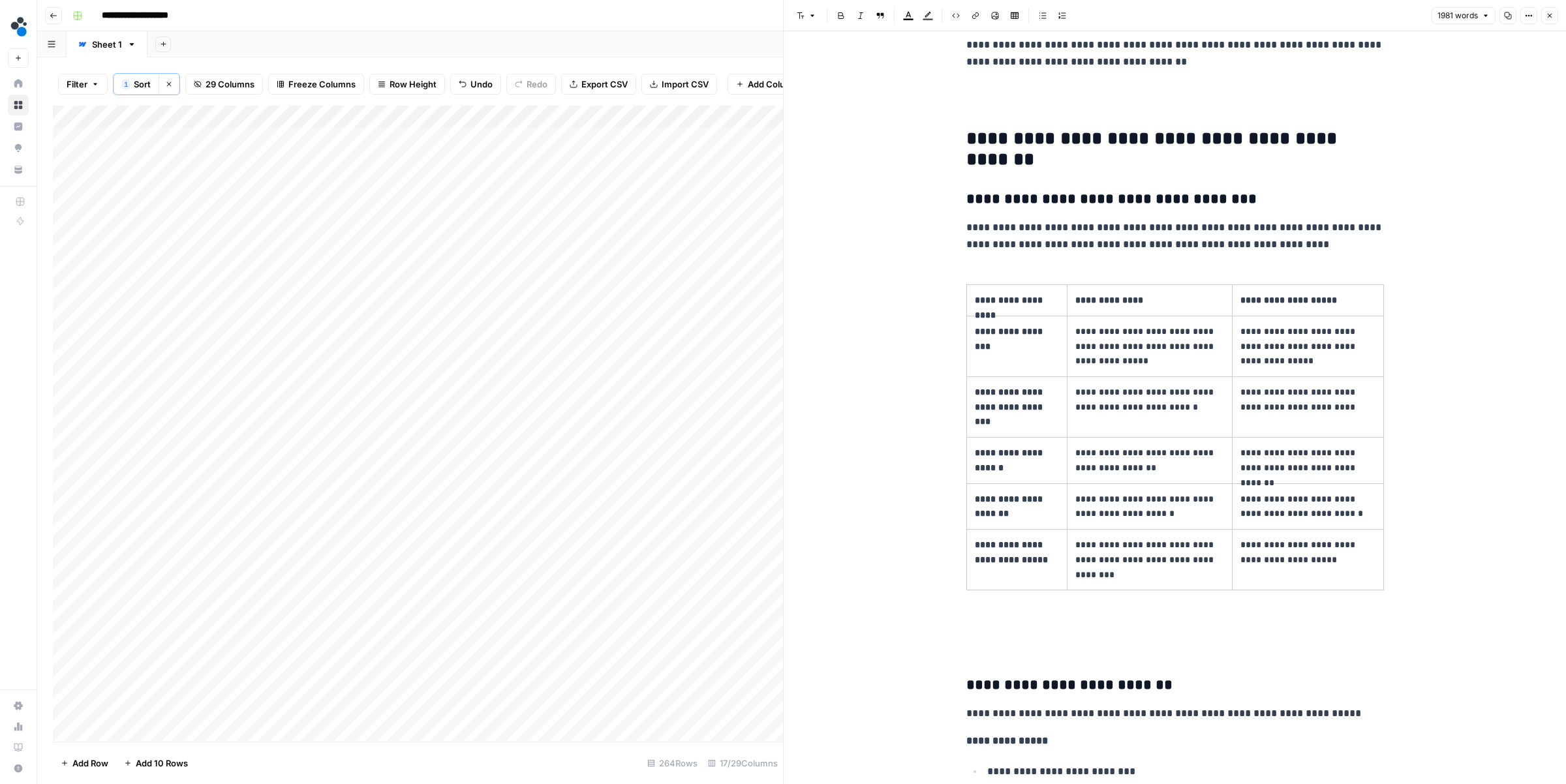
scroll to position [3336, 0]
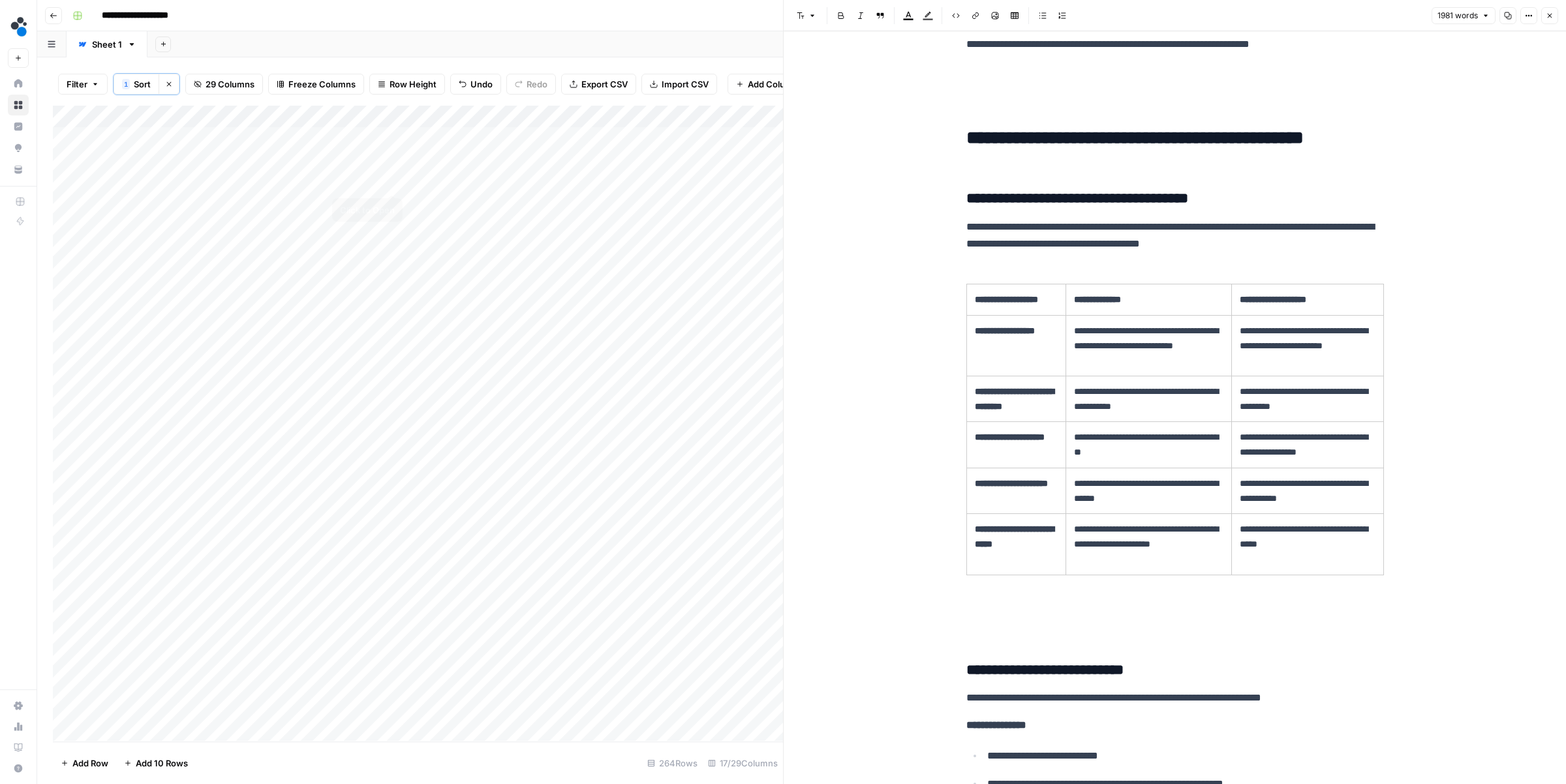
click at [390, 178] on div "Add Column" at bounding box center [417, 423] width 730 height 635
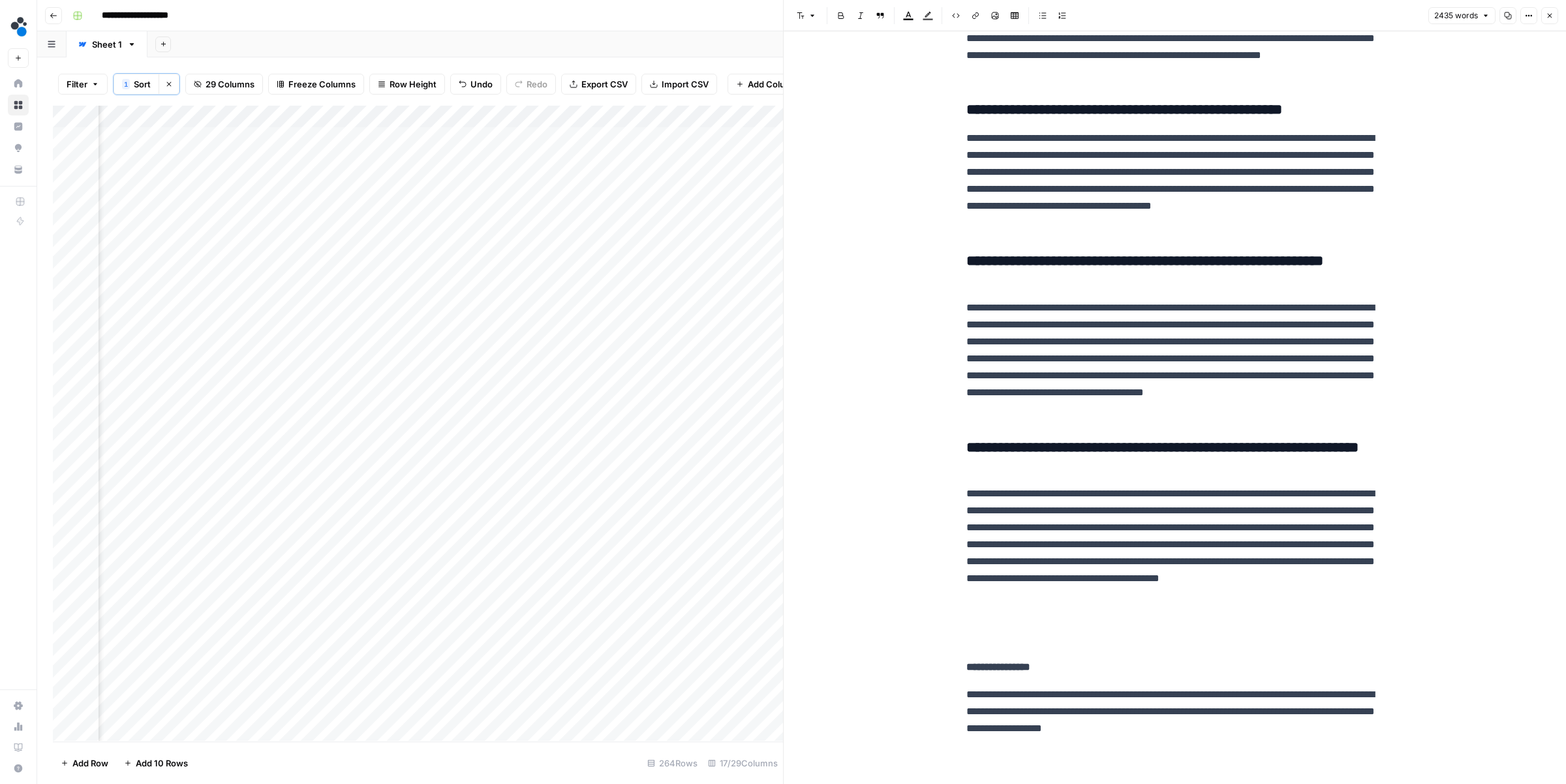
scroll to position [1, 1087]
click at [356, 158] on div "Add Column" at bounding box center [417, 423] width 730 height 635
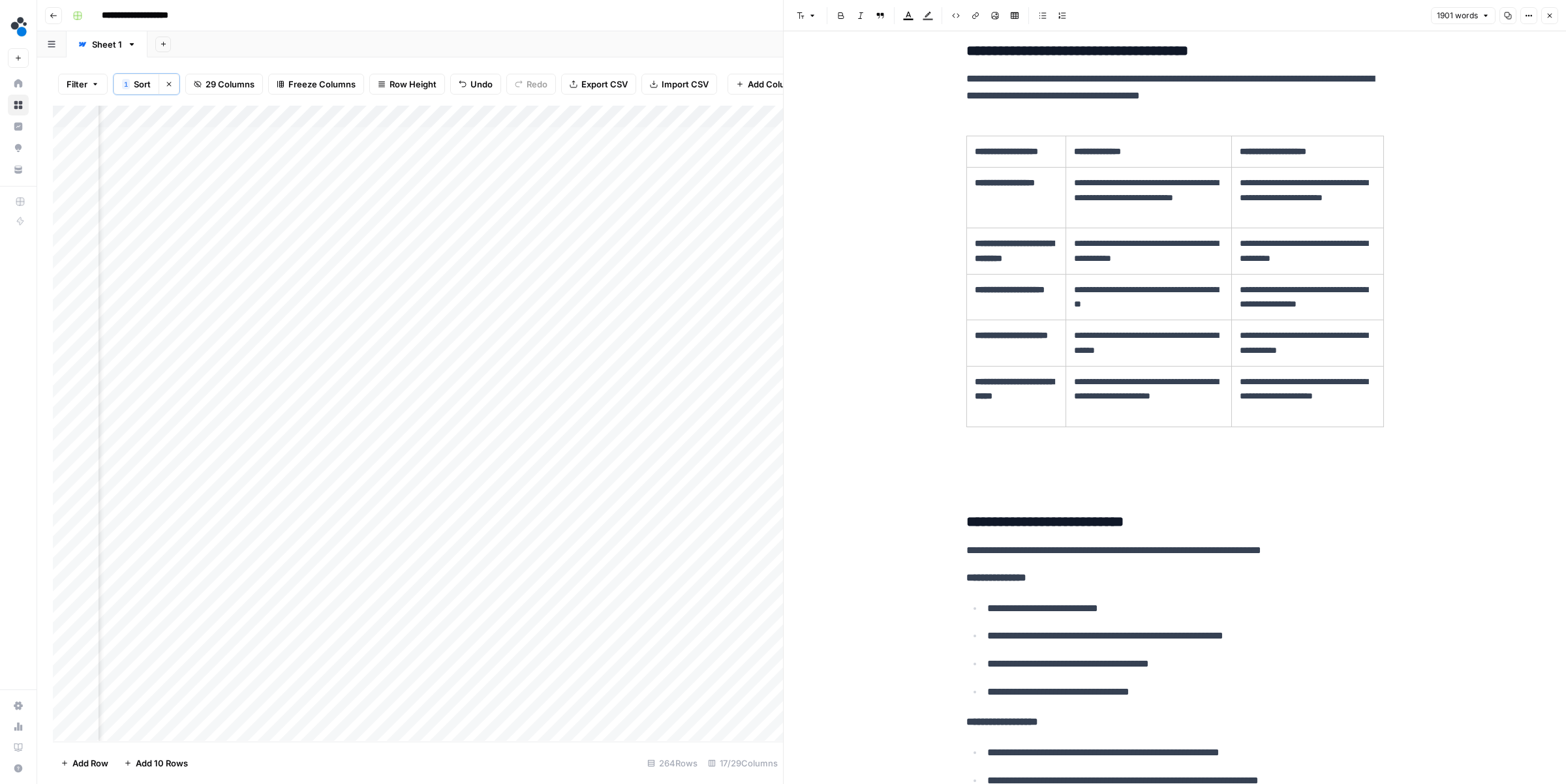
scroll to position [3490, 0]
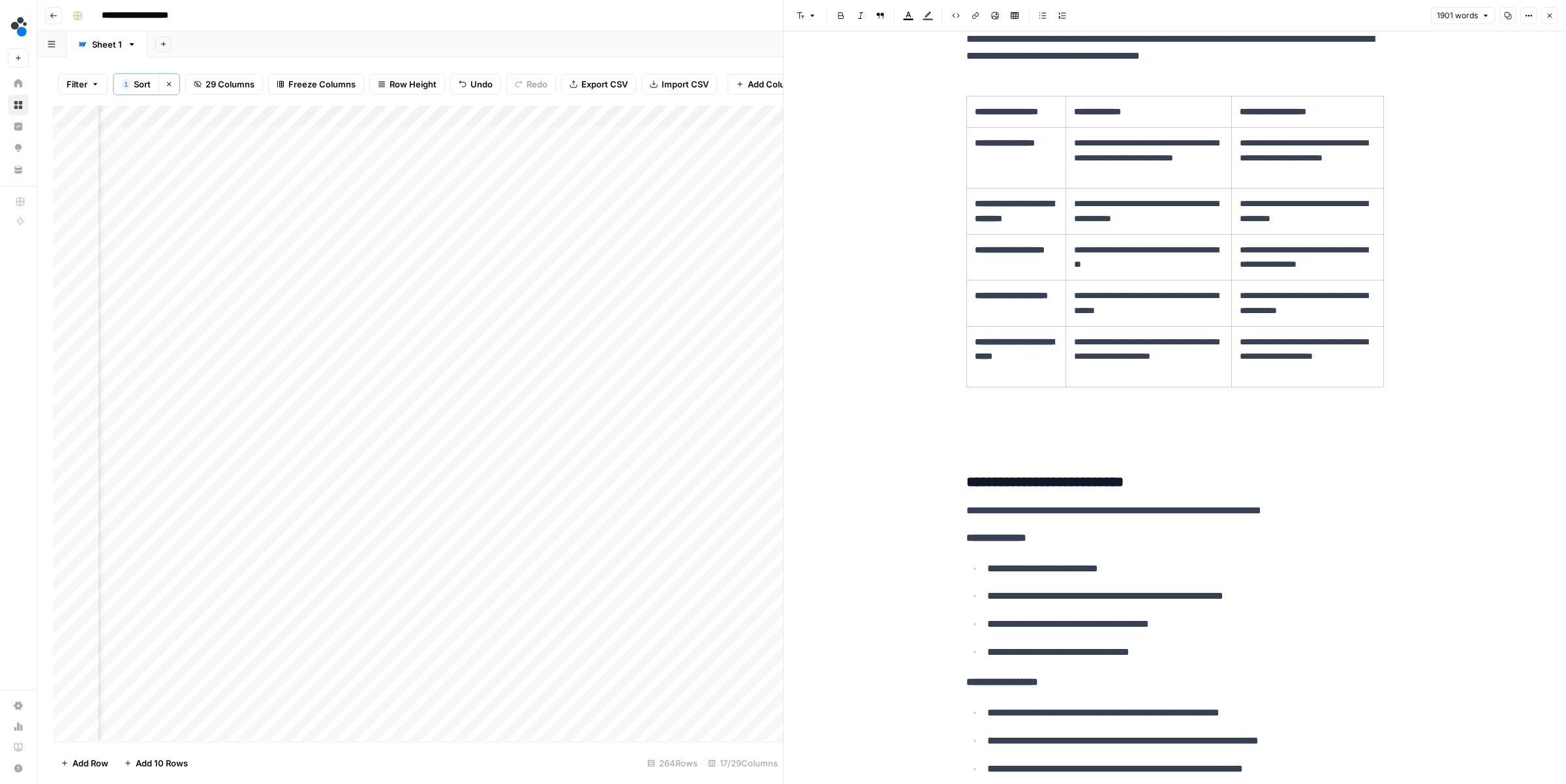
click at [702, 136] on div "Add Column" at bounding box center [417, 423] width 730 height 635
click at [704, 138] on div "Add Column" at bounding box center [417, 423] width 730 height 635
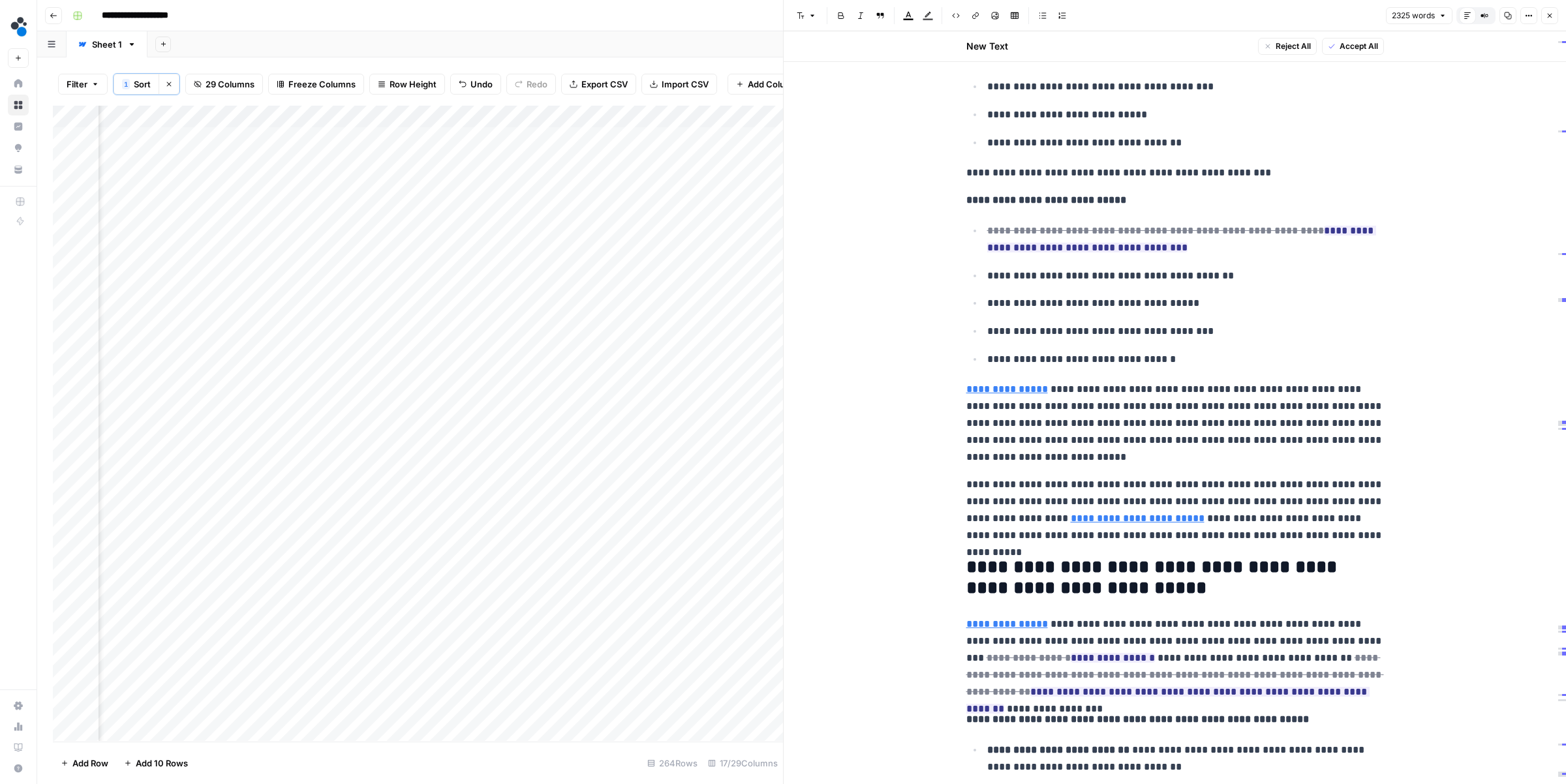
scroll to position [1857, 0]
click at [1234, 344] on ul "**********" at bounding box center [1174, 293] width 417 height 146
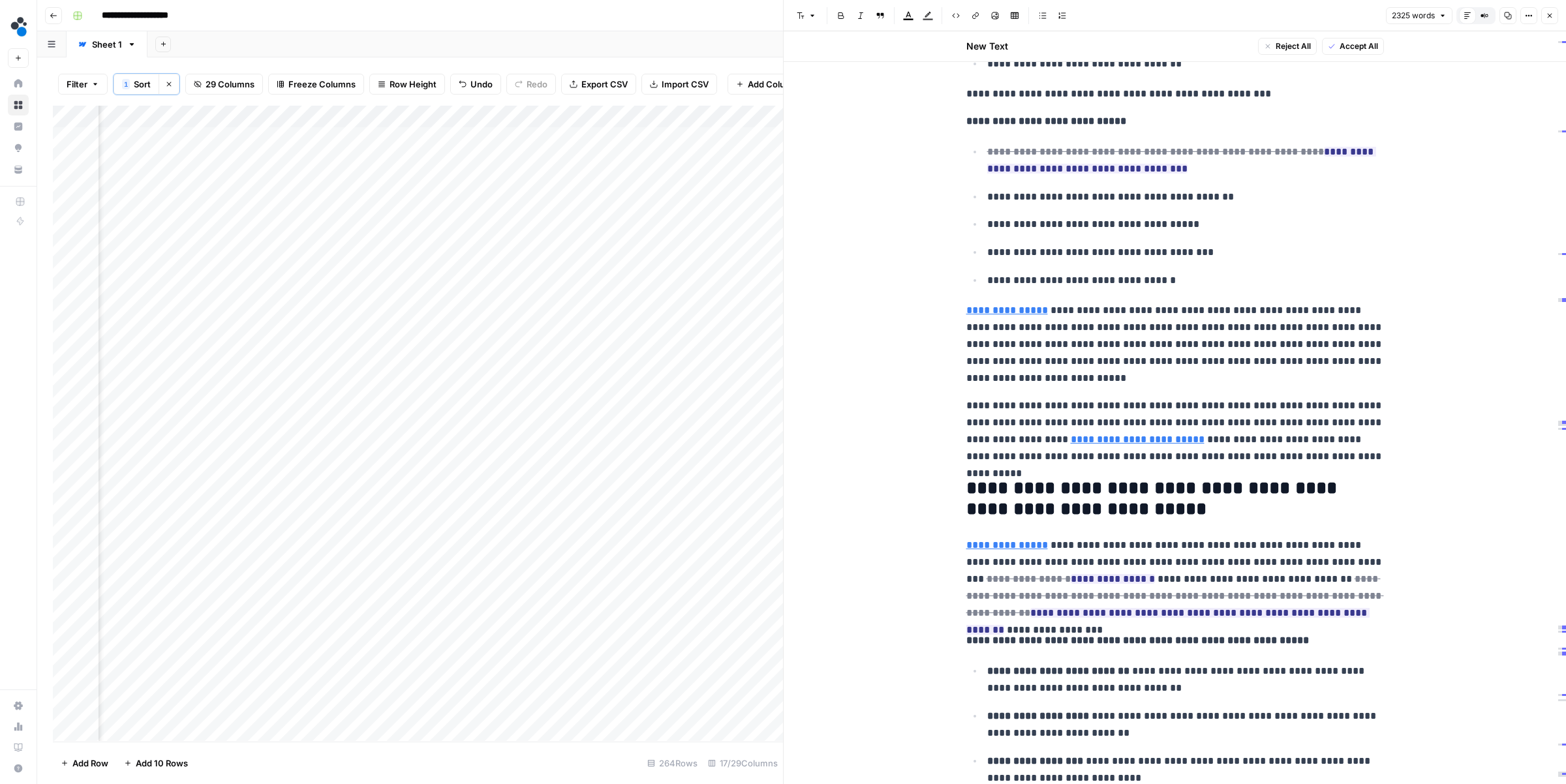
scroll to position [1935, 0]
drag, startPoint x: 1153, startPoint y: 391, endPoint x: 982, endPoint y: 310, distance: 189.2
click at [1164, 341] on p "**********" at bounding box center [1174, 343] width 417 height 85
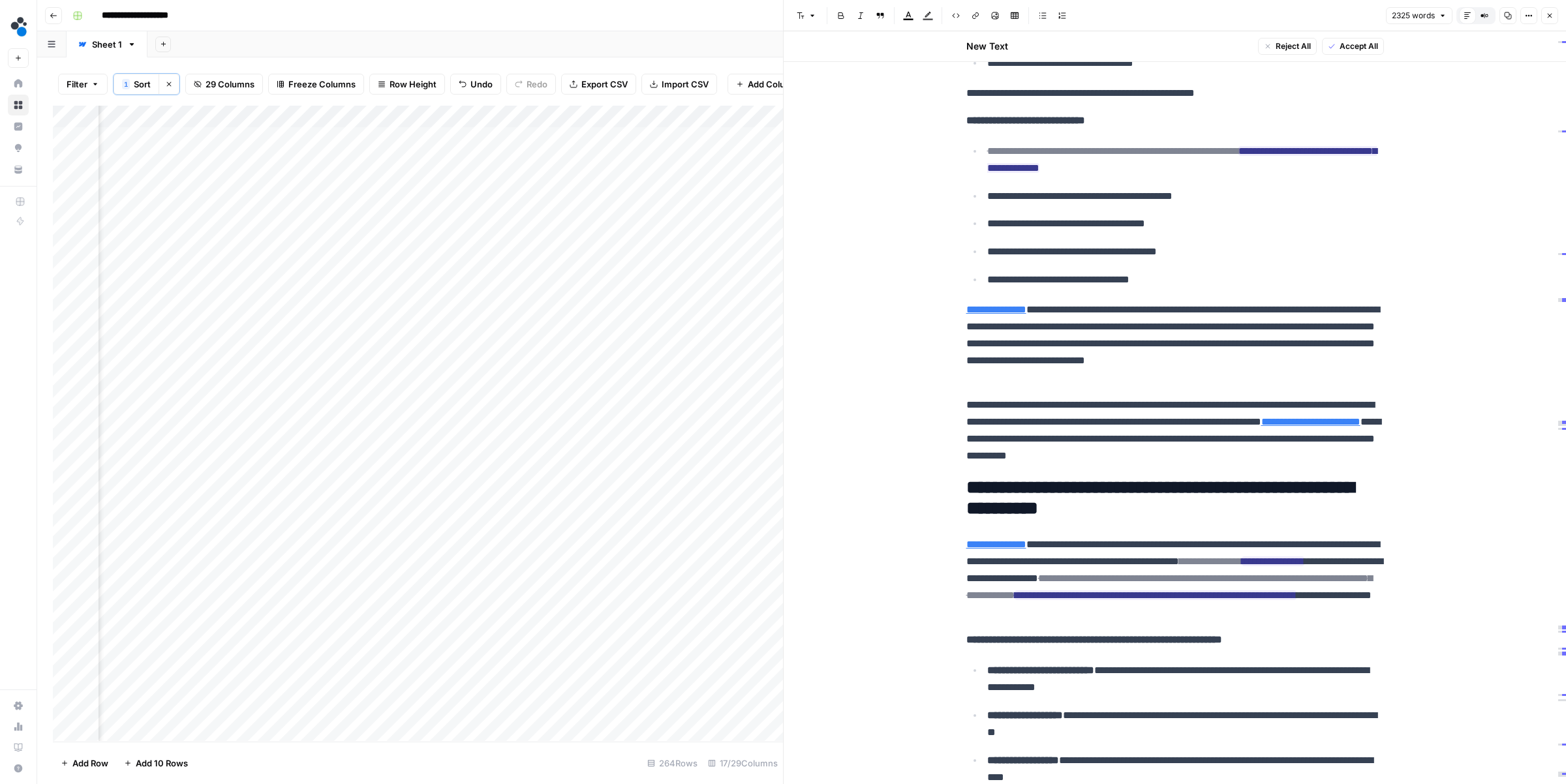
scroll to position [0, 1087]
click at [470, 138] on div "Add Column" at bounding box center [417, 423] width 730 height 635
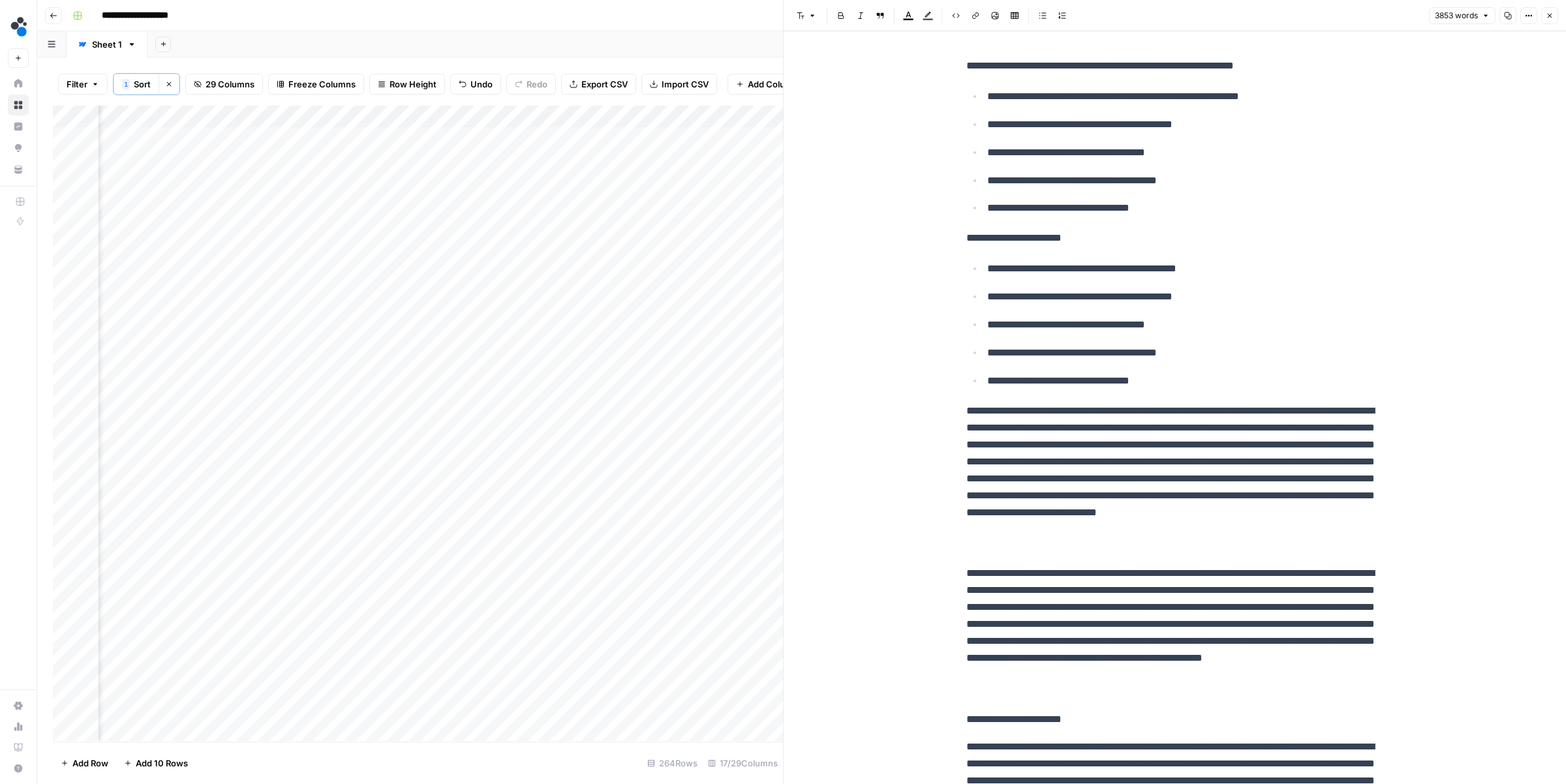
click at [1148, 554] on p "**********" at bounding box center [1174, 478] width 417 height 153
type input "Supplymint"
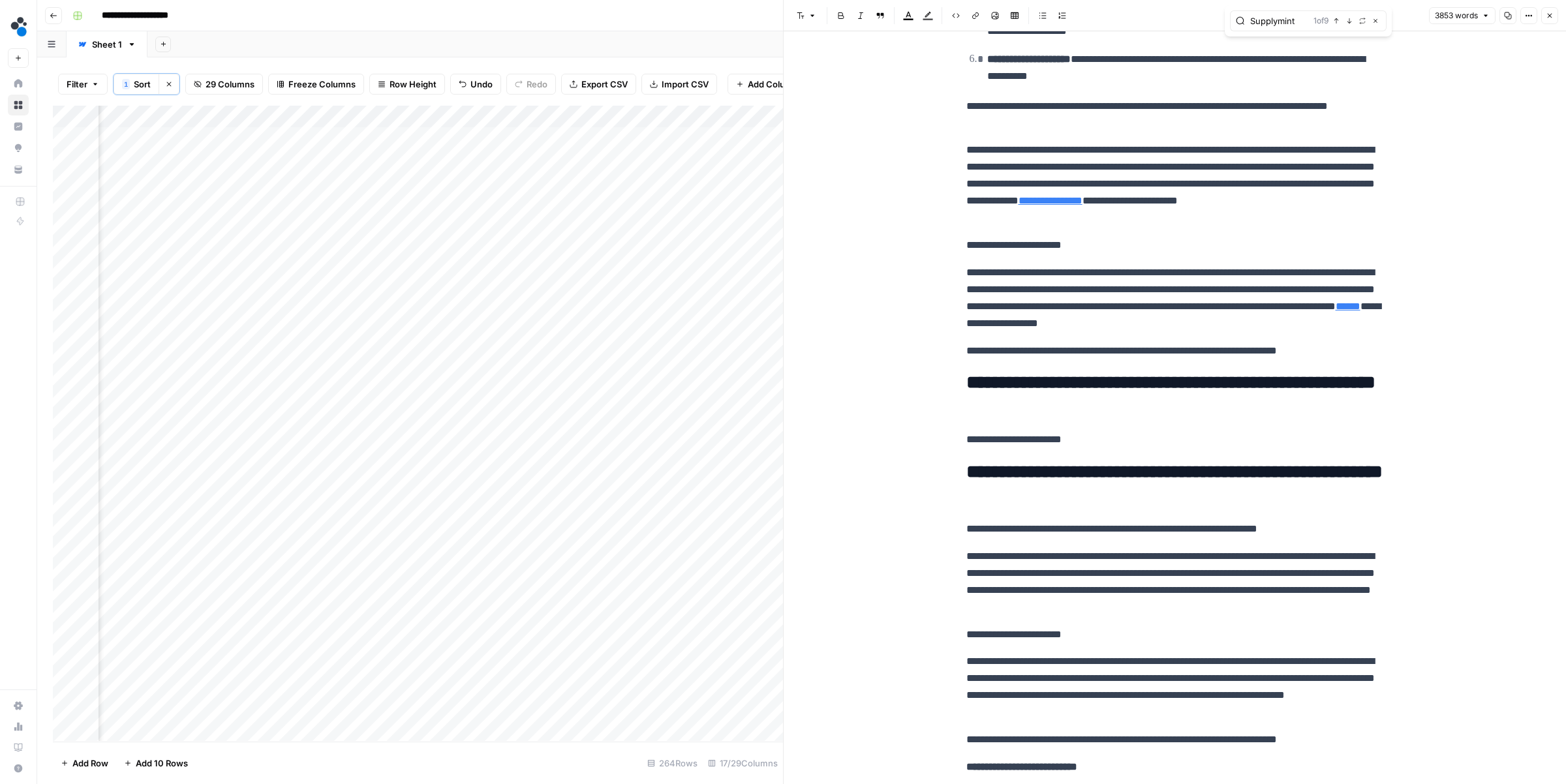
scroll to position [5039, 0]
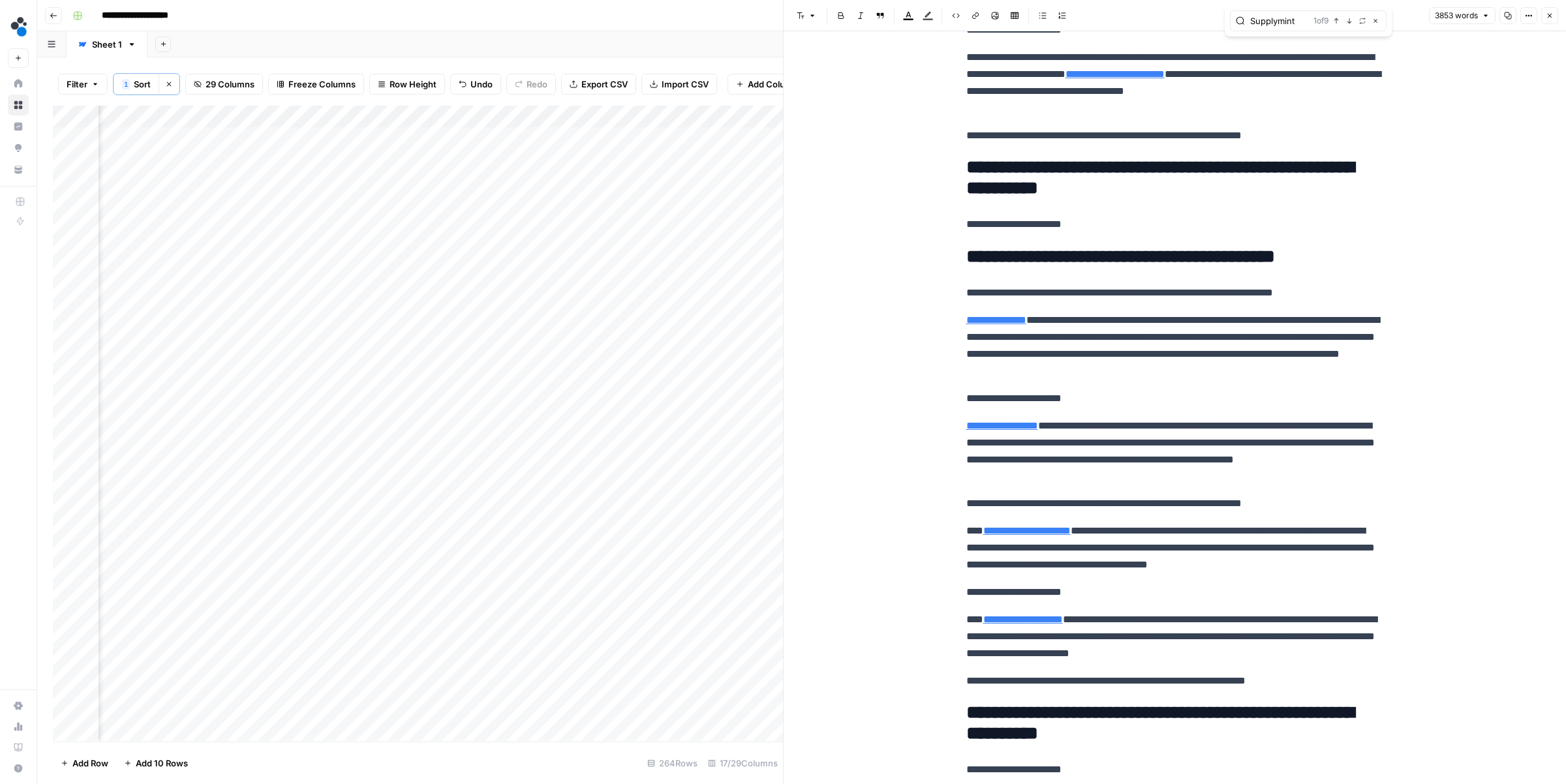
type input "\"https://www.spot.ai/blog/the-power-of-an-ai-camera-system-in-manufacturing-an…"
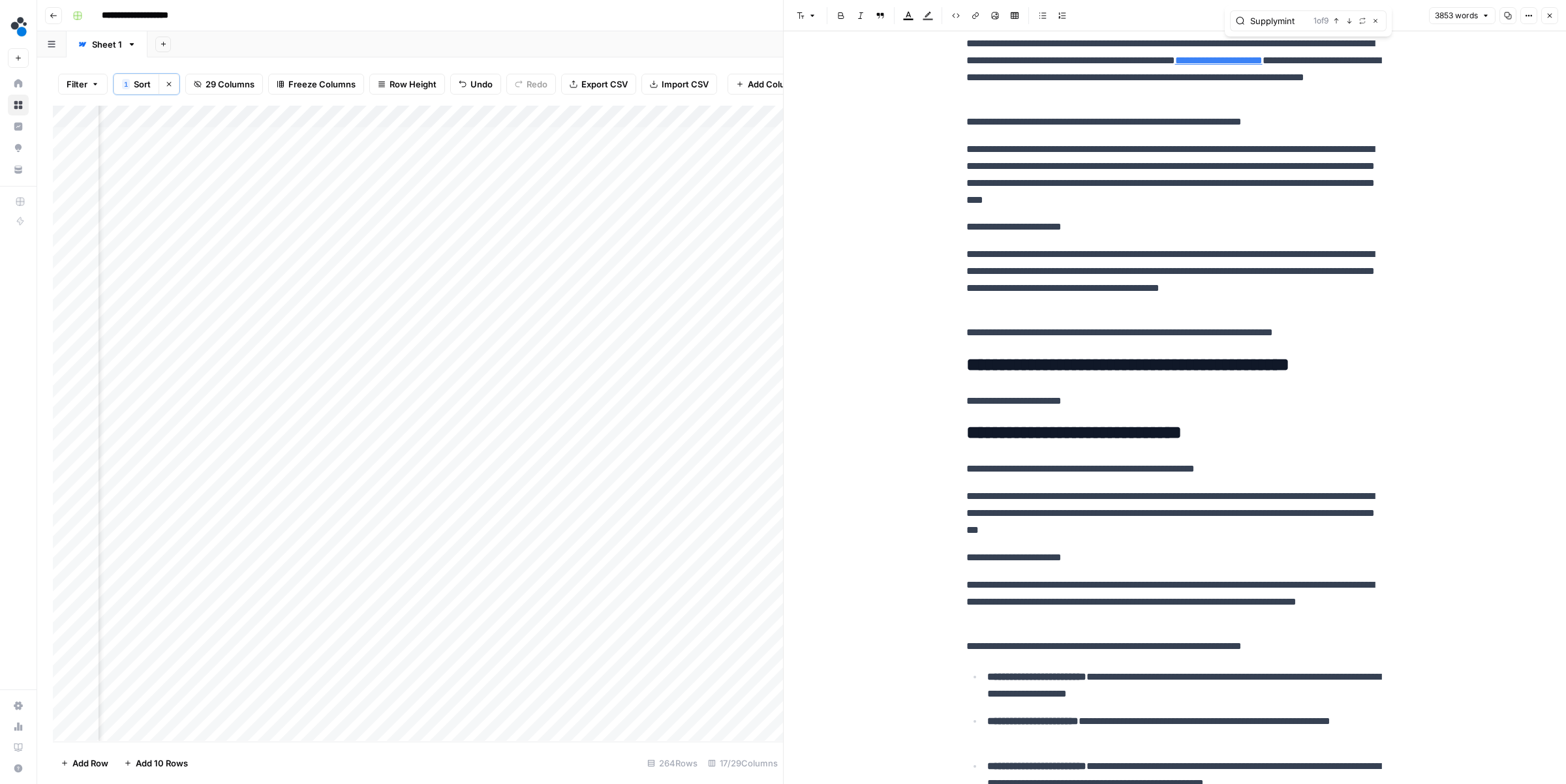
scroll to position [9192, 0]
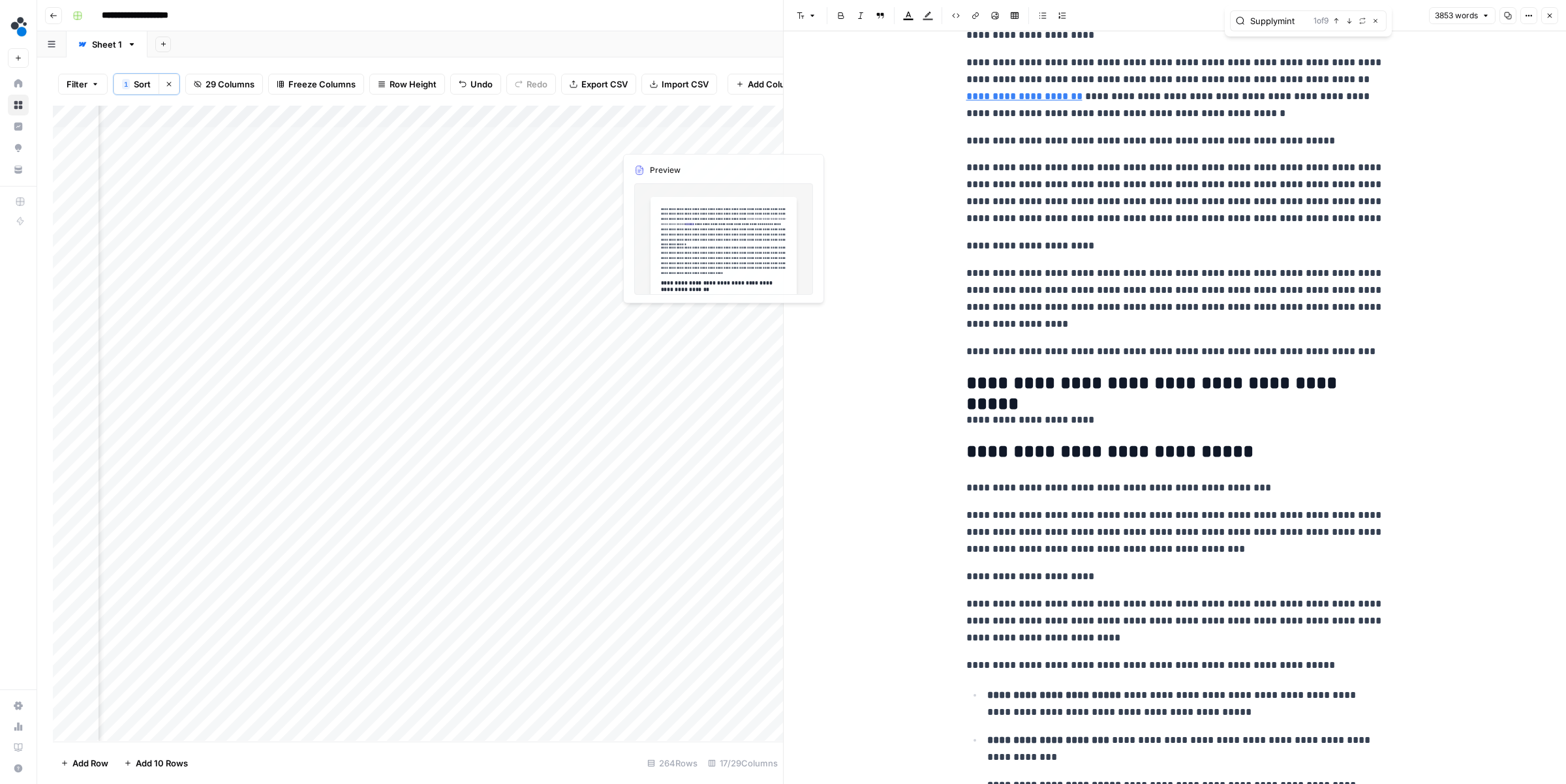
type input "Supplymint"
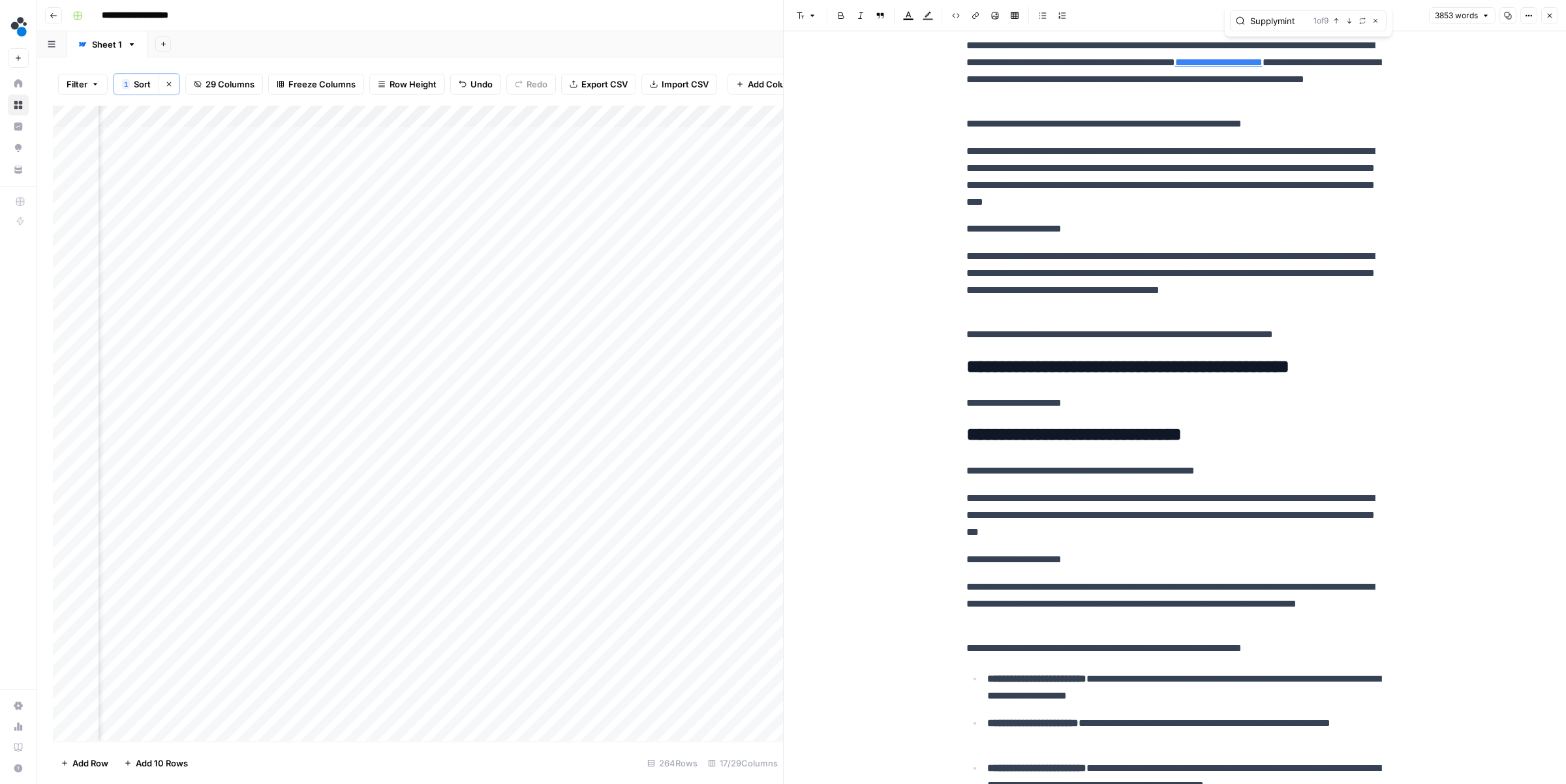
click at [702, 136] on div "Add Column" at bounding box center [417, 423] width 730 height 635
click at [587, 140] on div "Add Column" at bounding box center [417, 423] width 730 height 635
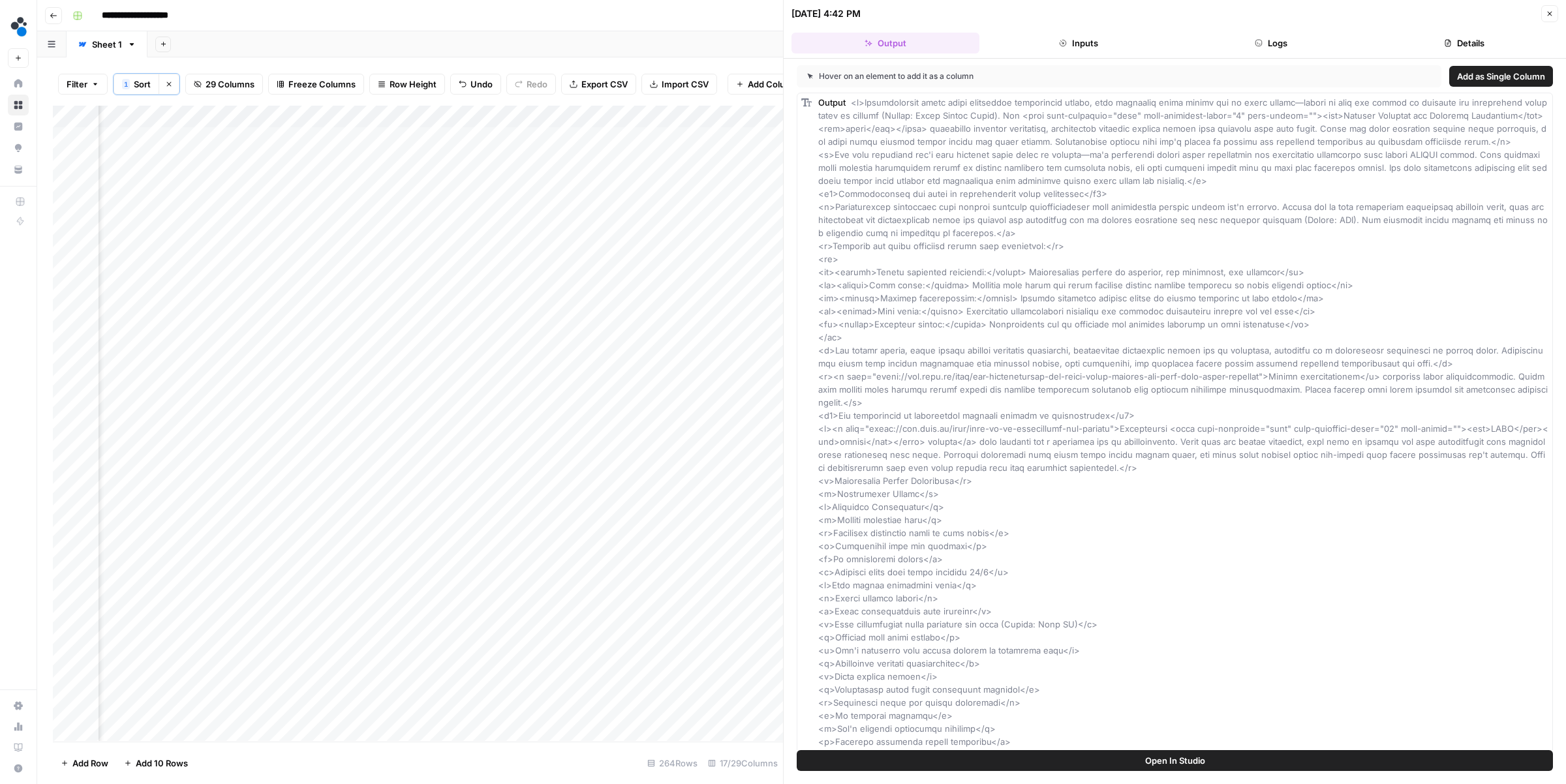
click at [1439, 45] on button "Details" at bounding box center [1463, 43] width 188 height 21
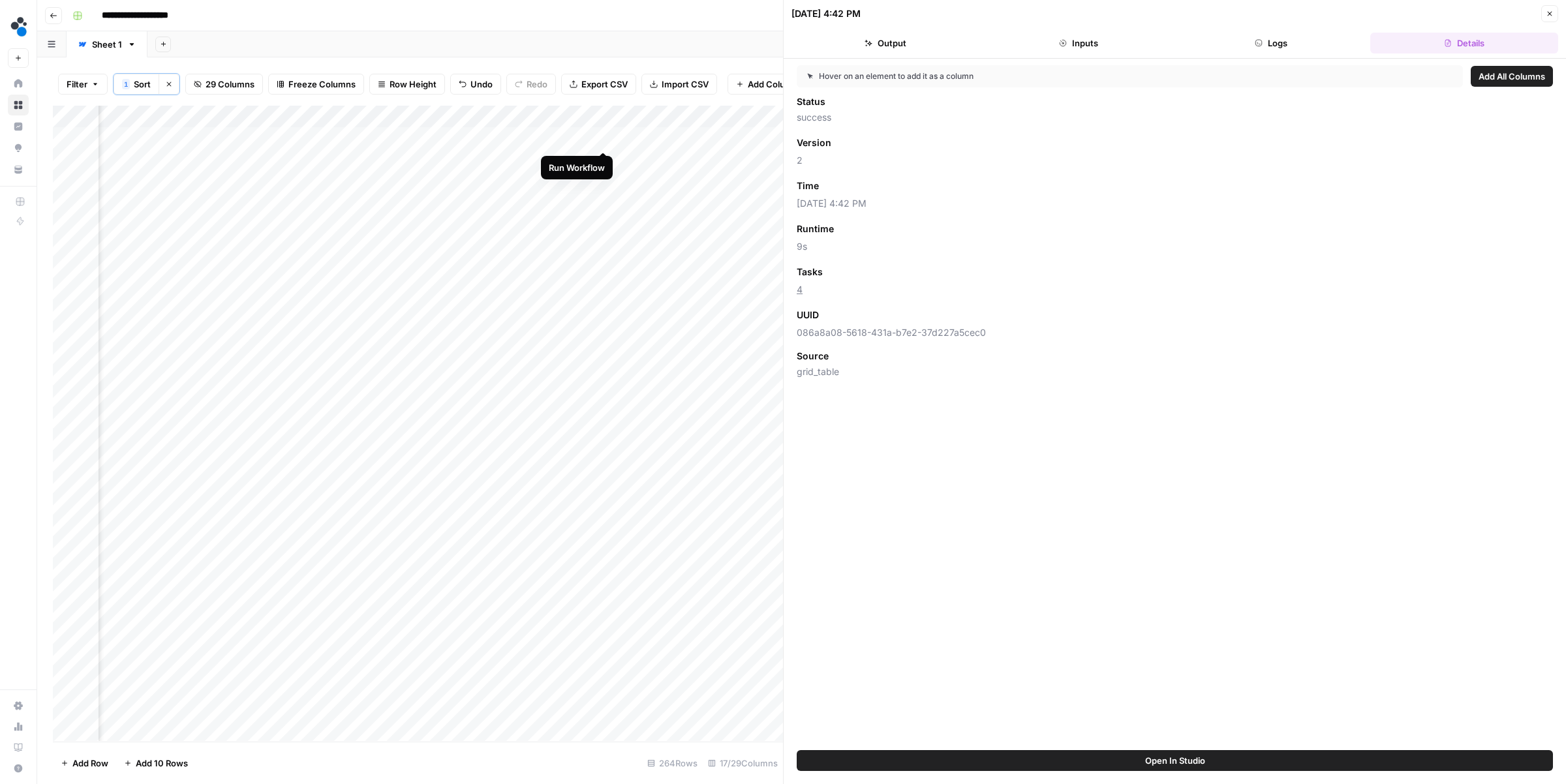
click at [603, 139] on div "Add Column" at bounding box center [417, 423] width 730 height 635
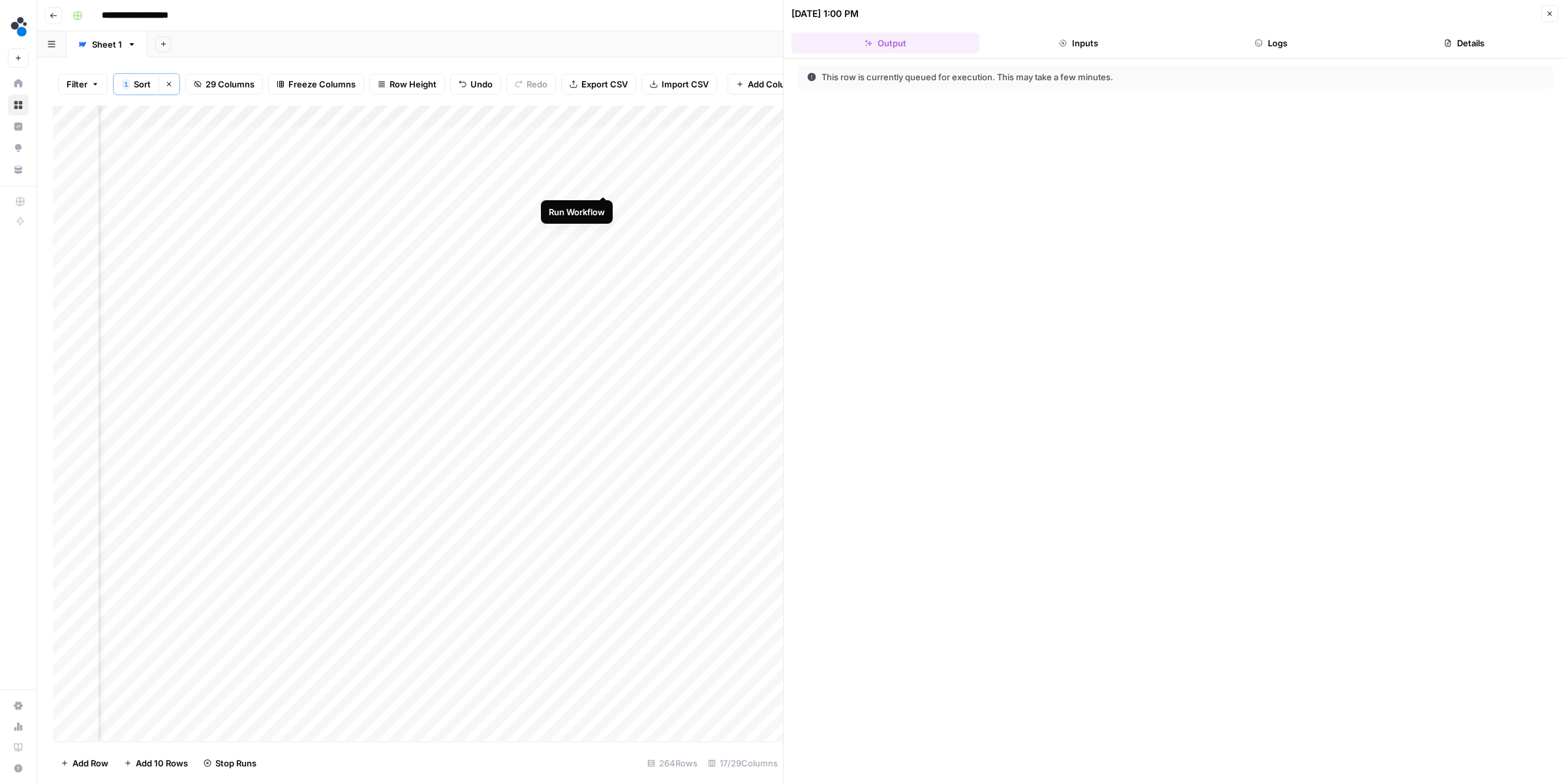
click at [604, 182] on div "Add Column" at bounding box center [417, 423] width 730 height 635
click at [585, 158] on div "Add Column" at bounding box center [417, 423] width 730 height 635
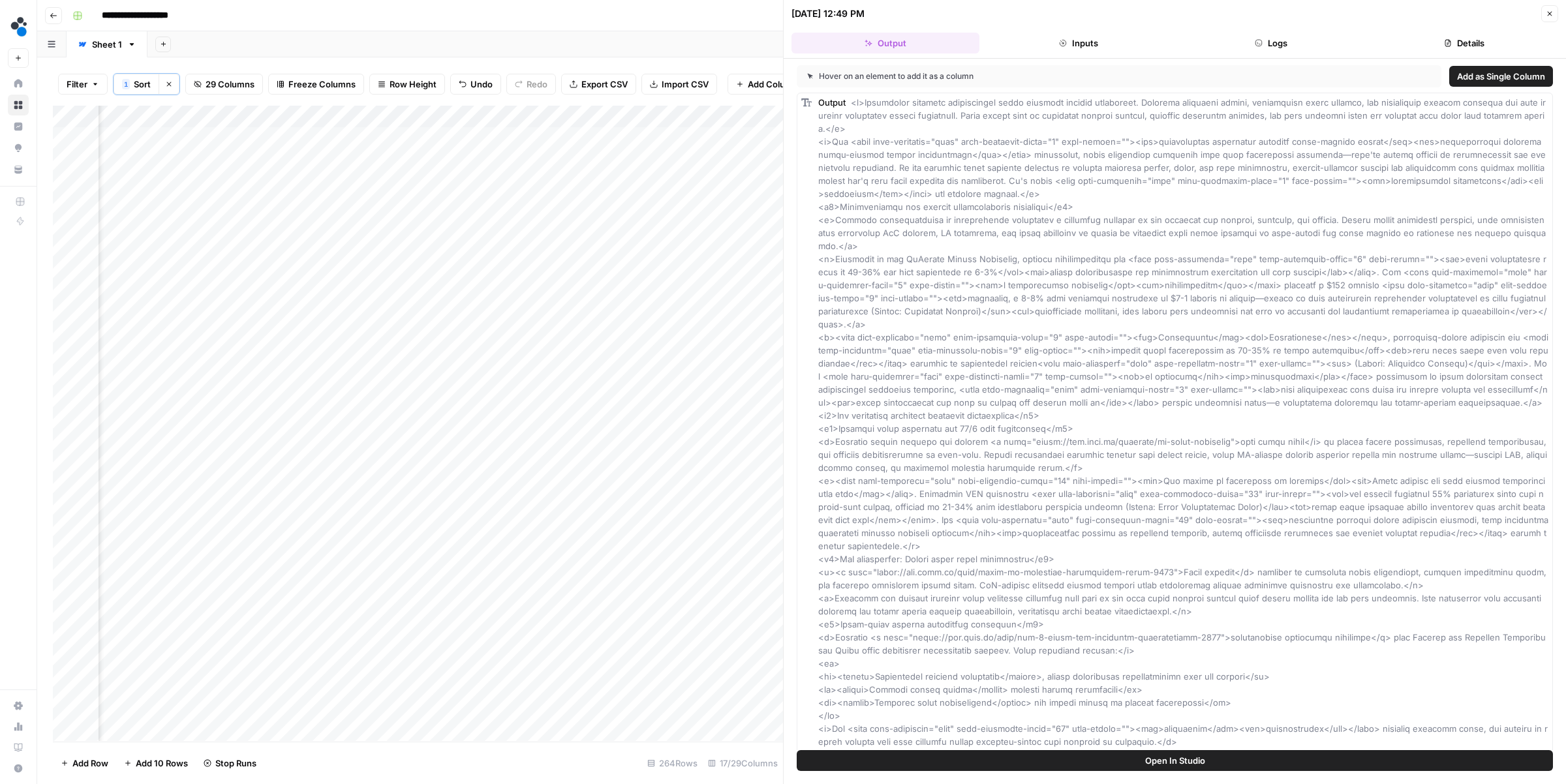
click at [1449, 33] on button "Details" at bounding box center [1463, 43] width 188 height 21
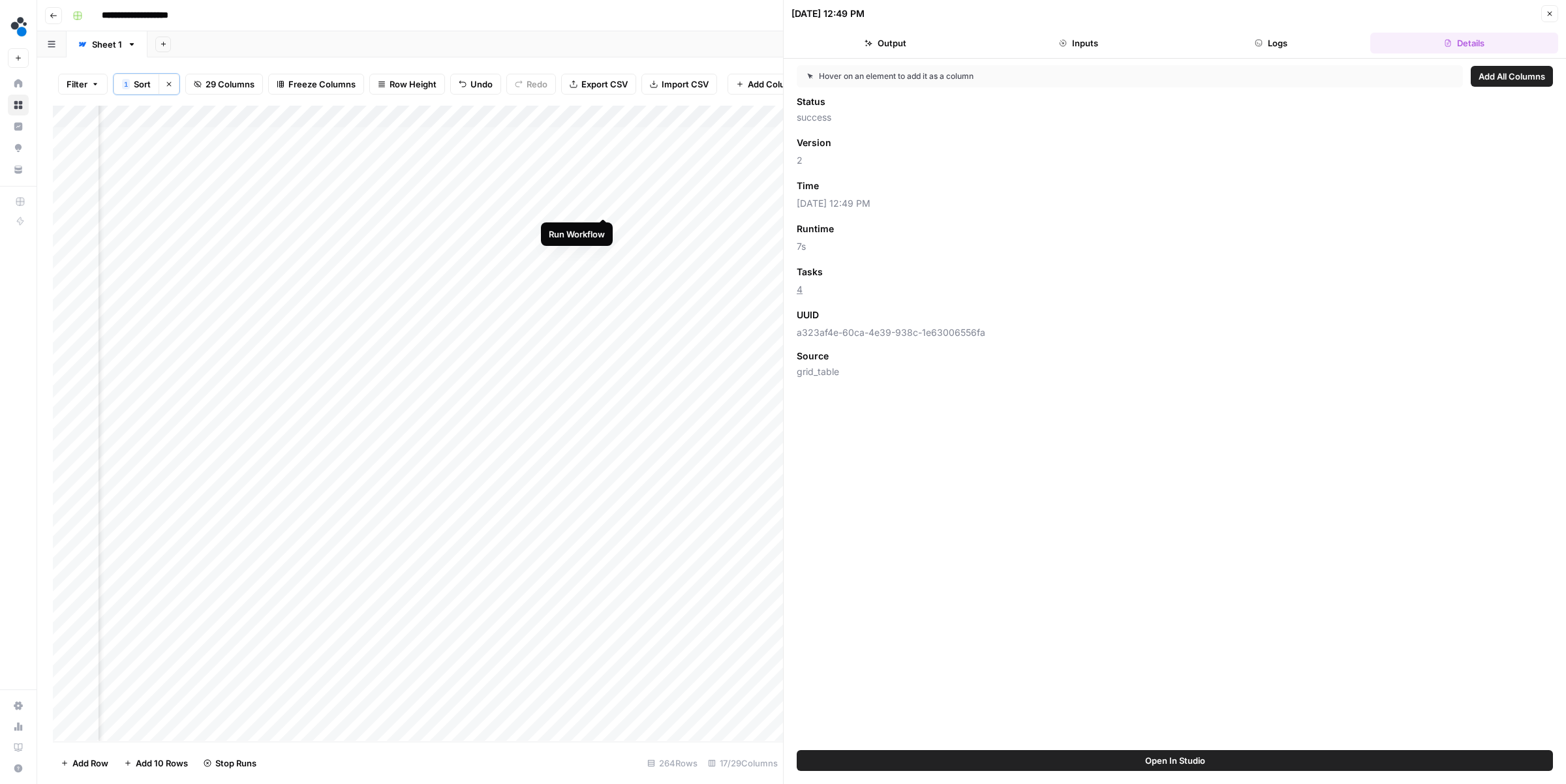
click at [601, 205] on div "Add Column" at bounding box center [417, 423] width 730 height 635
click at [1549, 14] on icon "button" at bounding box center [1549, 13] width 5 height 5
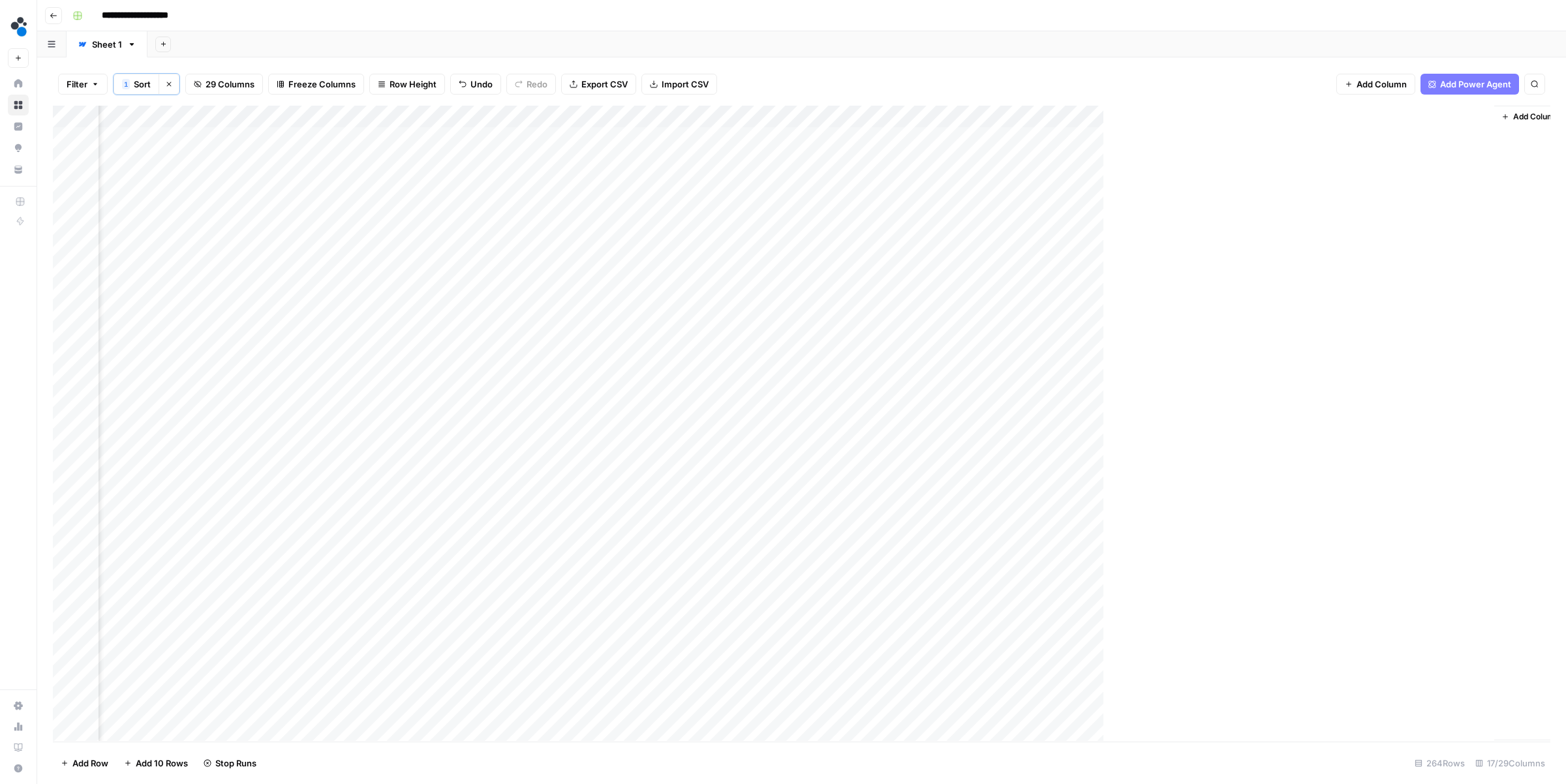
scroll to position [0, 1044]
click at [745, 136] on div "Add Column" at bounding box center [801, 423] width 1497 height 635
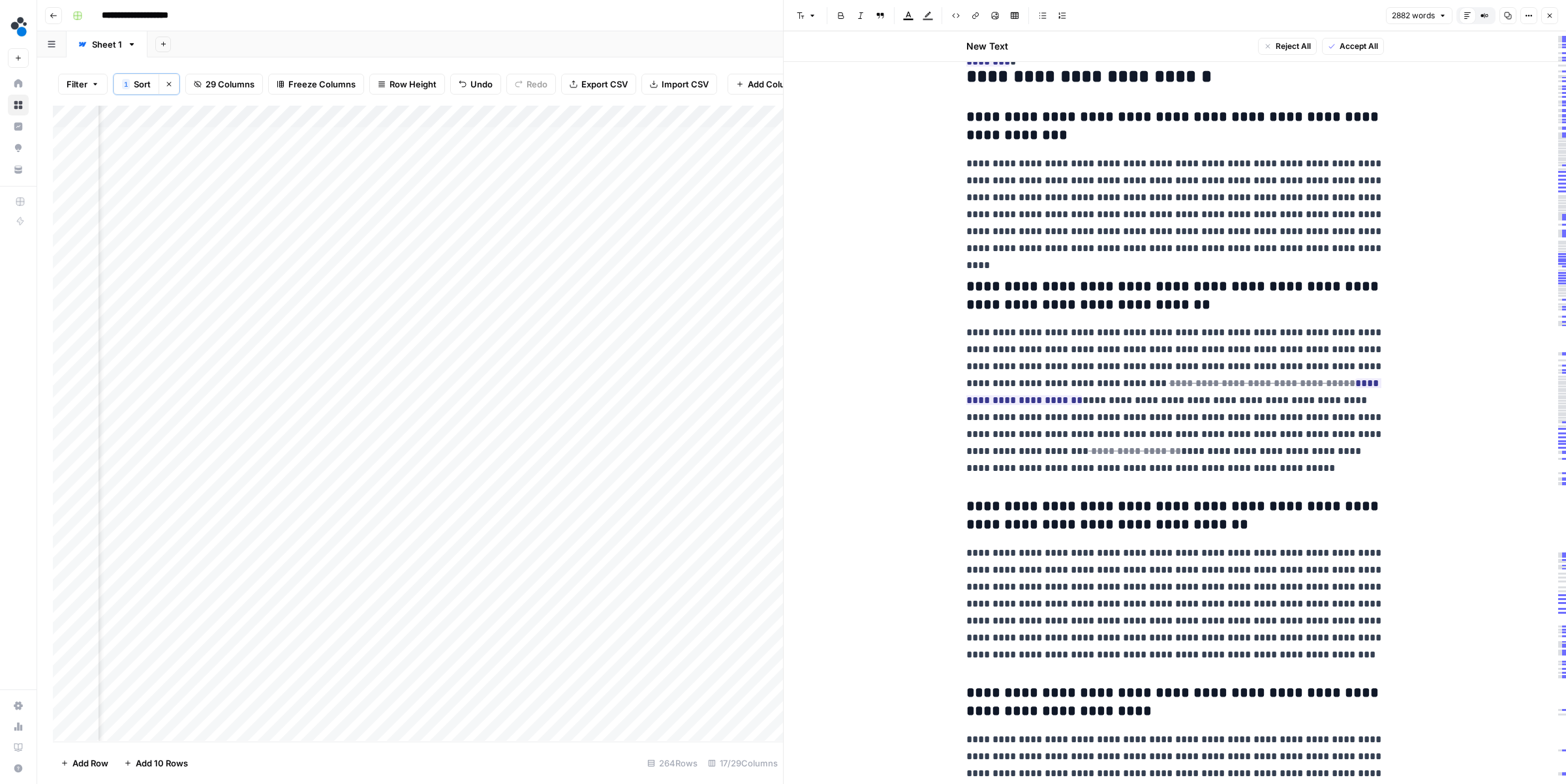
scroll to position [7402, 0]
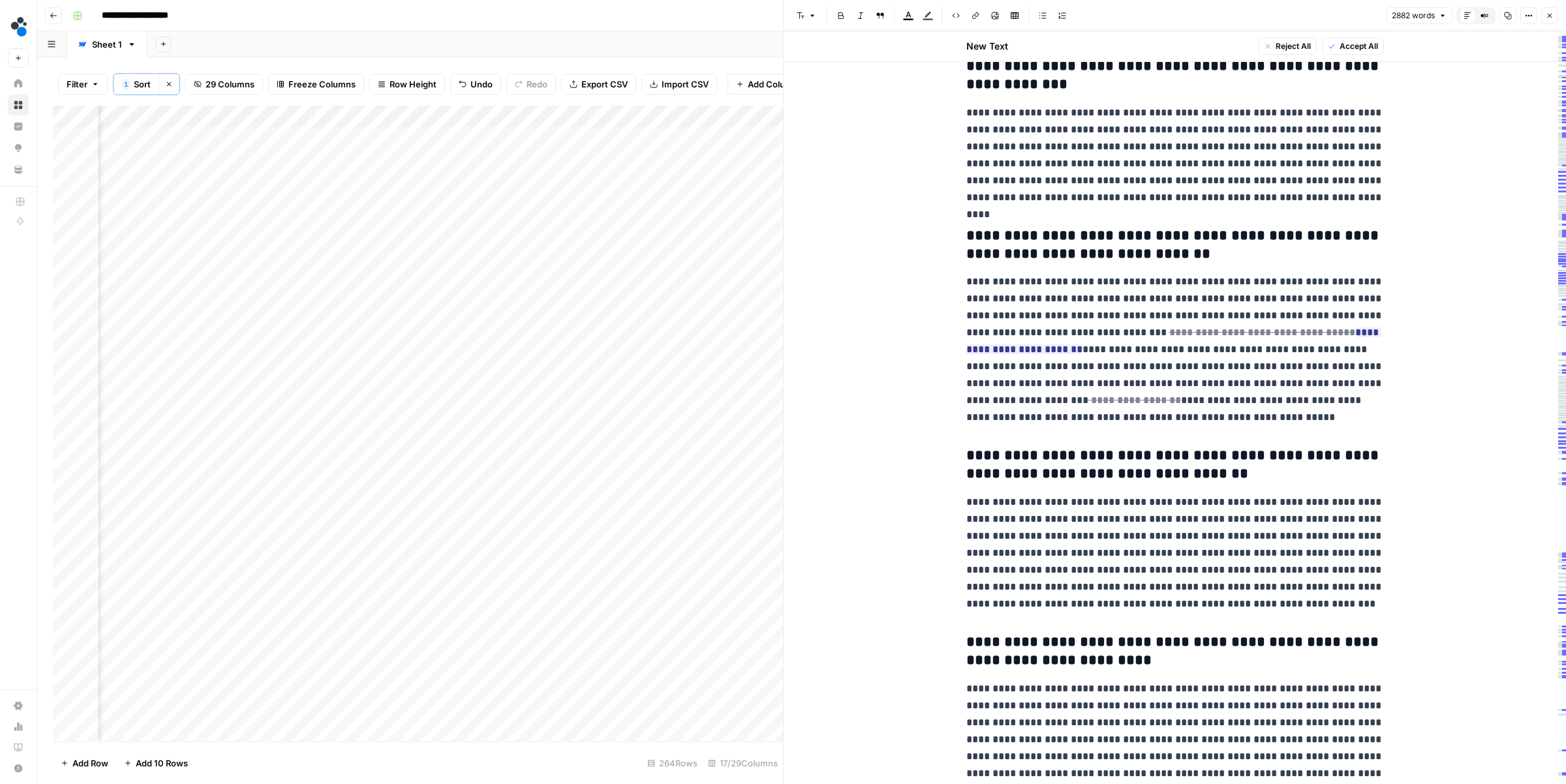
click at [1152, 392] on p "**********" at bounding box center [1174, 350] width 417 height 153
type input "Supplymint"
click at [1337, 20] on icon "button" at bounding box center [1336, 21] width 7 height 7
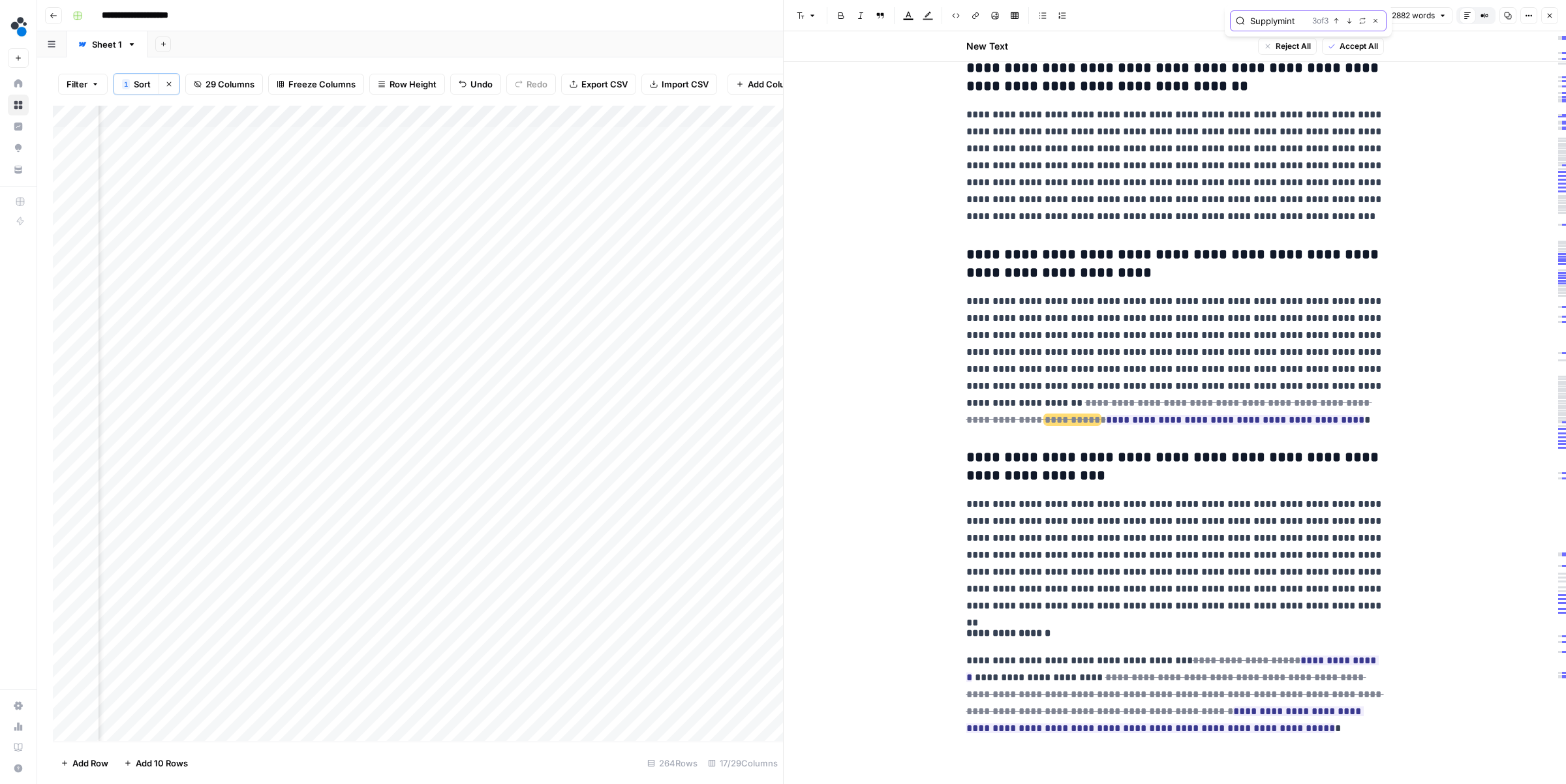
click at [1348, 21] on icon "button" at bounding box center [1349, 21] width 7 height 7
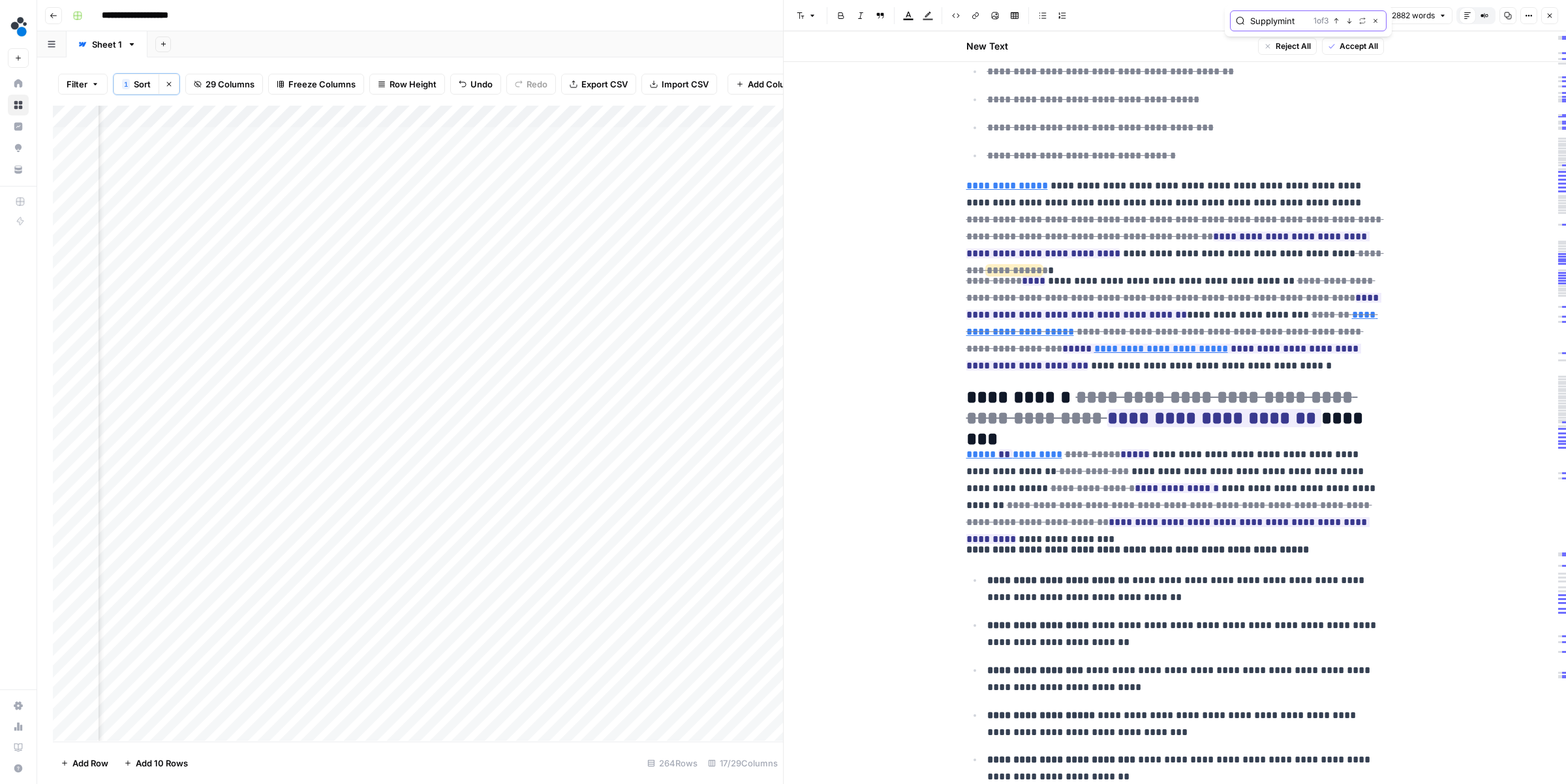
scroll to position [2873, 0]
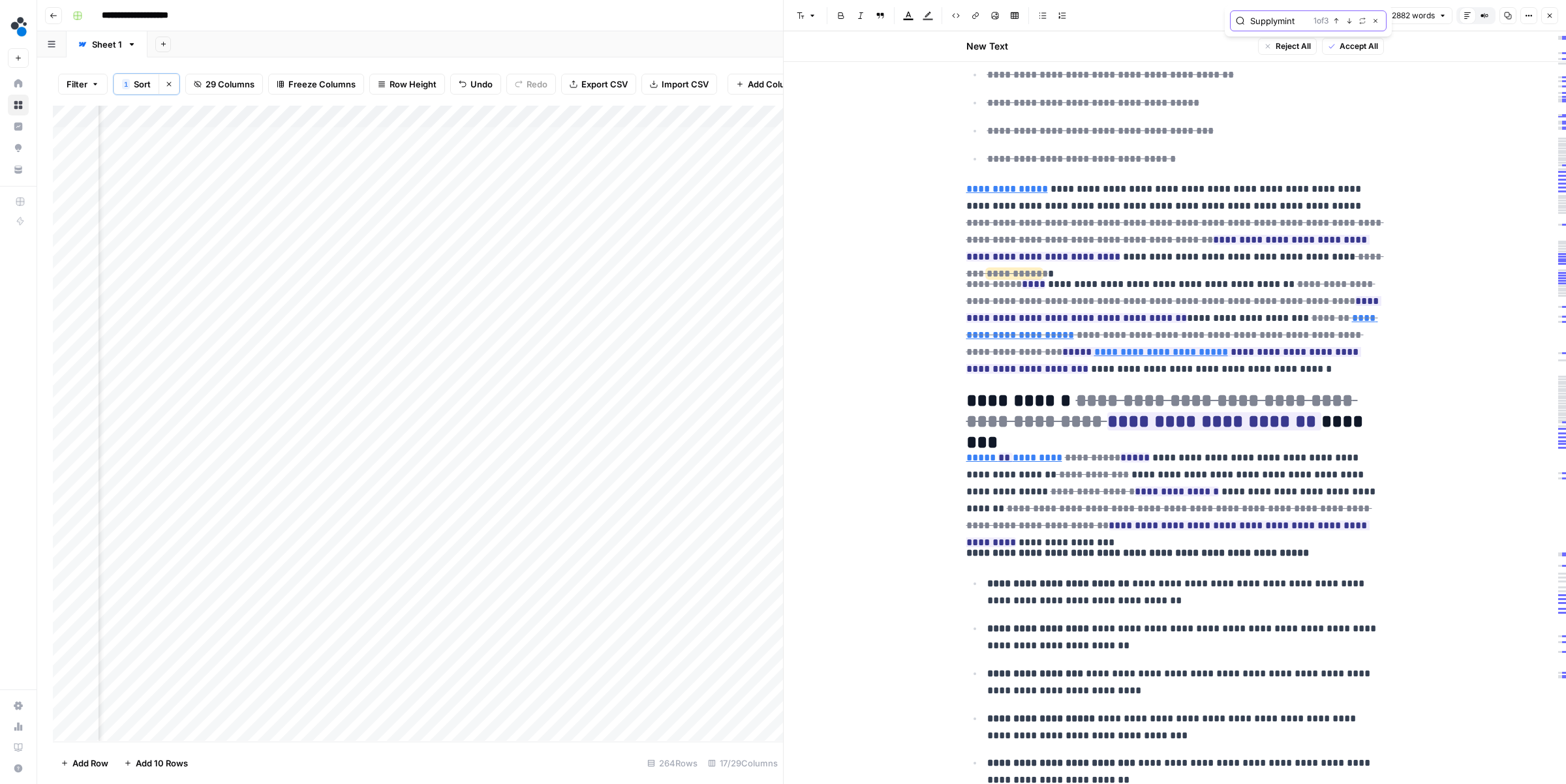
click at [1349, 22] on icon "button" at bounding box center [1349, 21] width 7 height 7
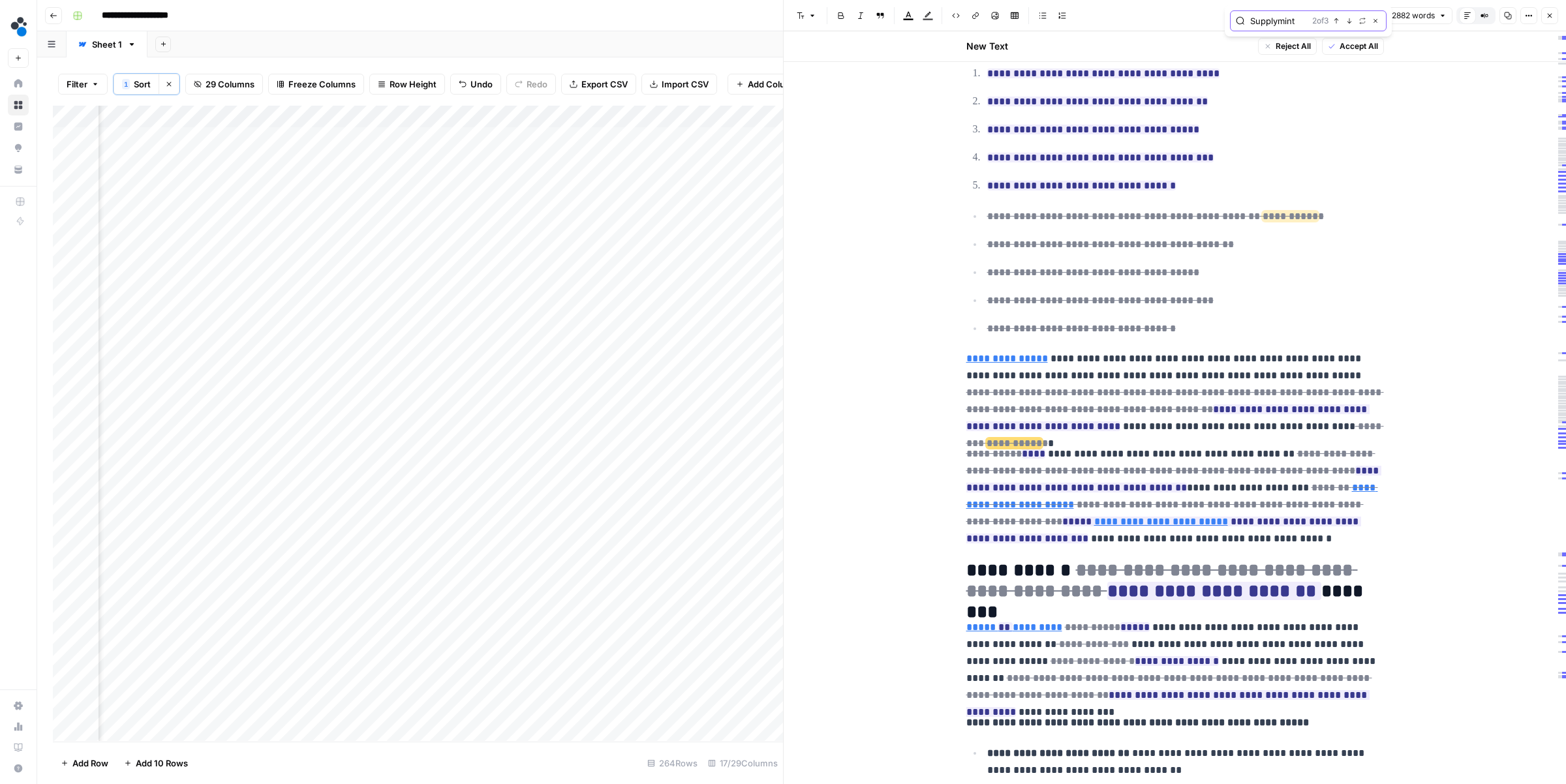
scroll to position [2702, 0]
click at [1349, 22] on icon "button" at bounding box center [1349, 21] width 7 height 7
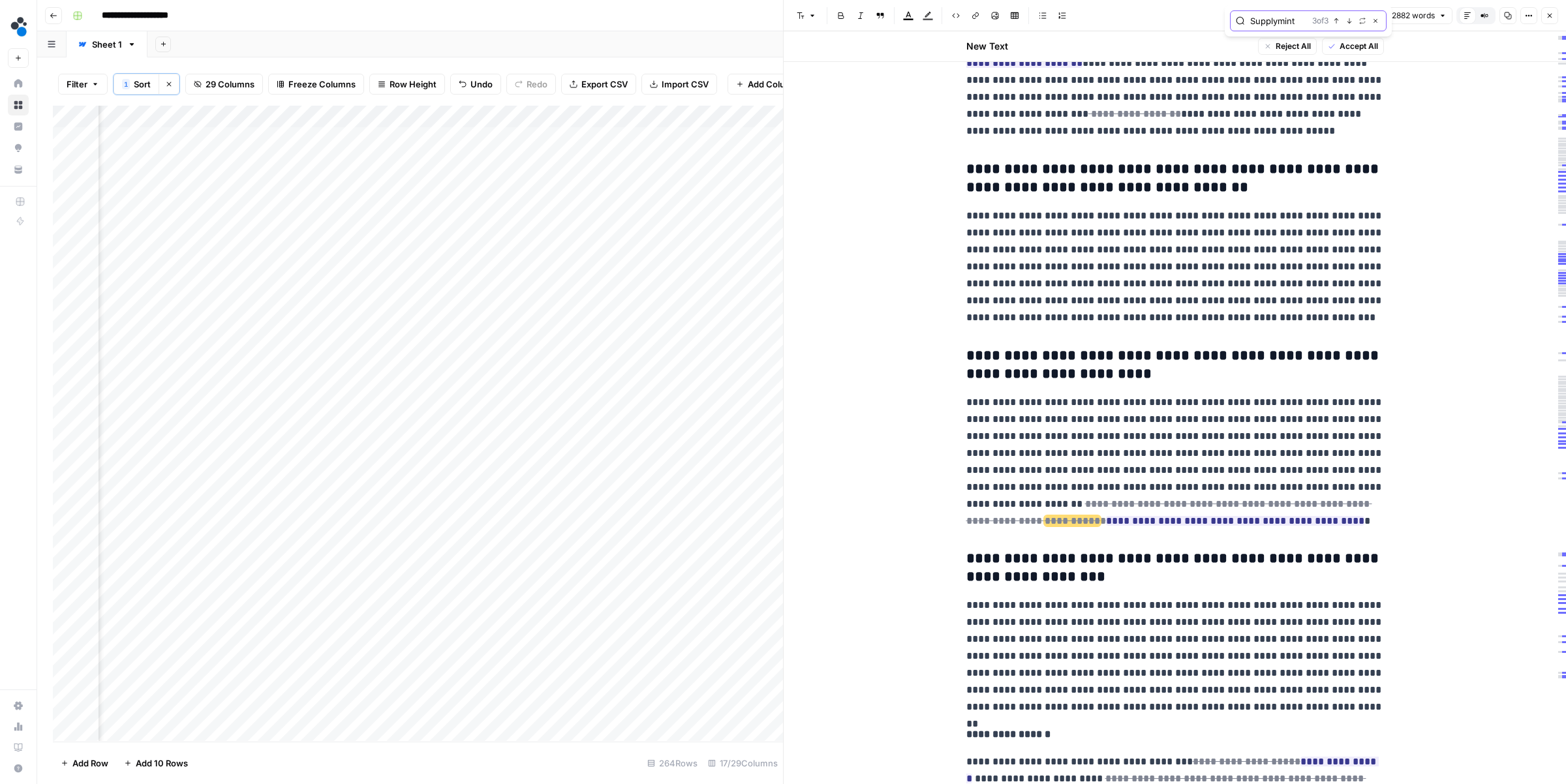
scroll to position [7681, 0]
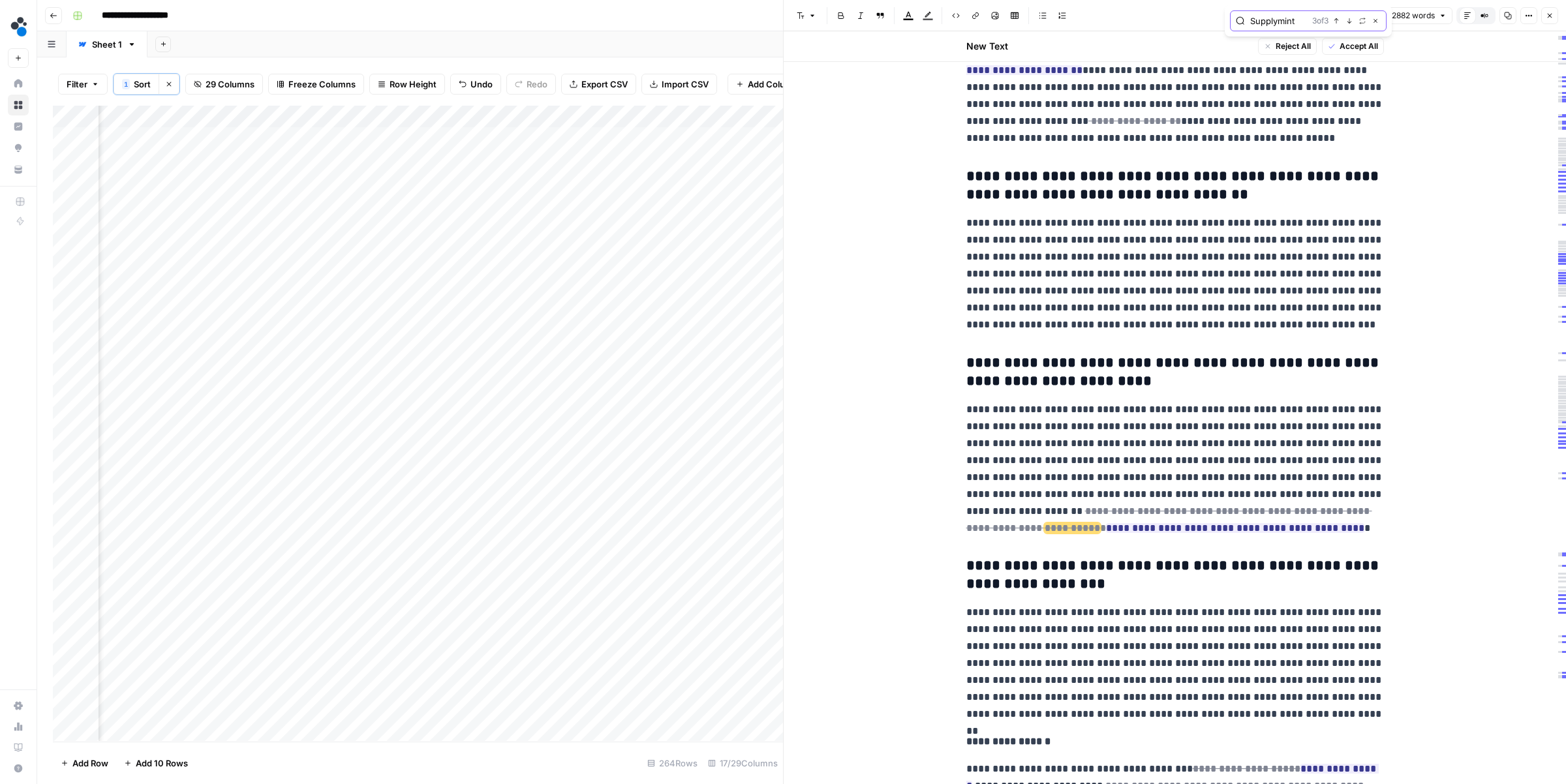
click at [1377, 18] on icon "button" at bounding box center [1374, 21] width 7 height 7
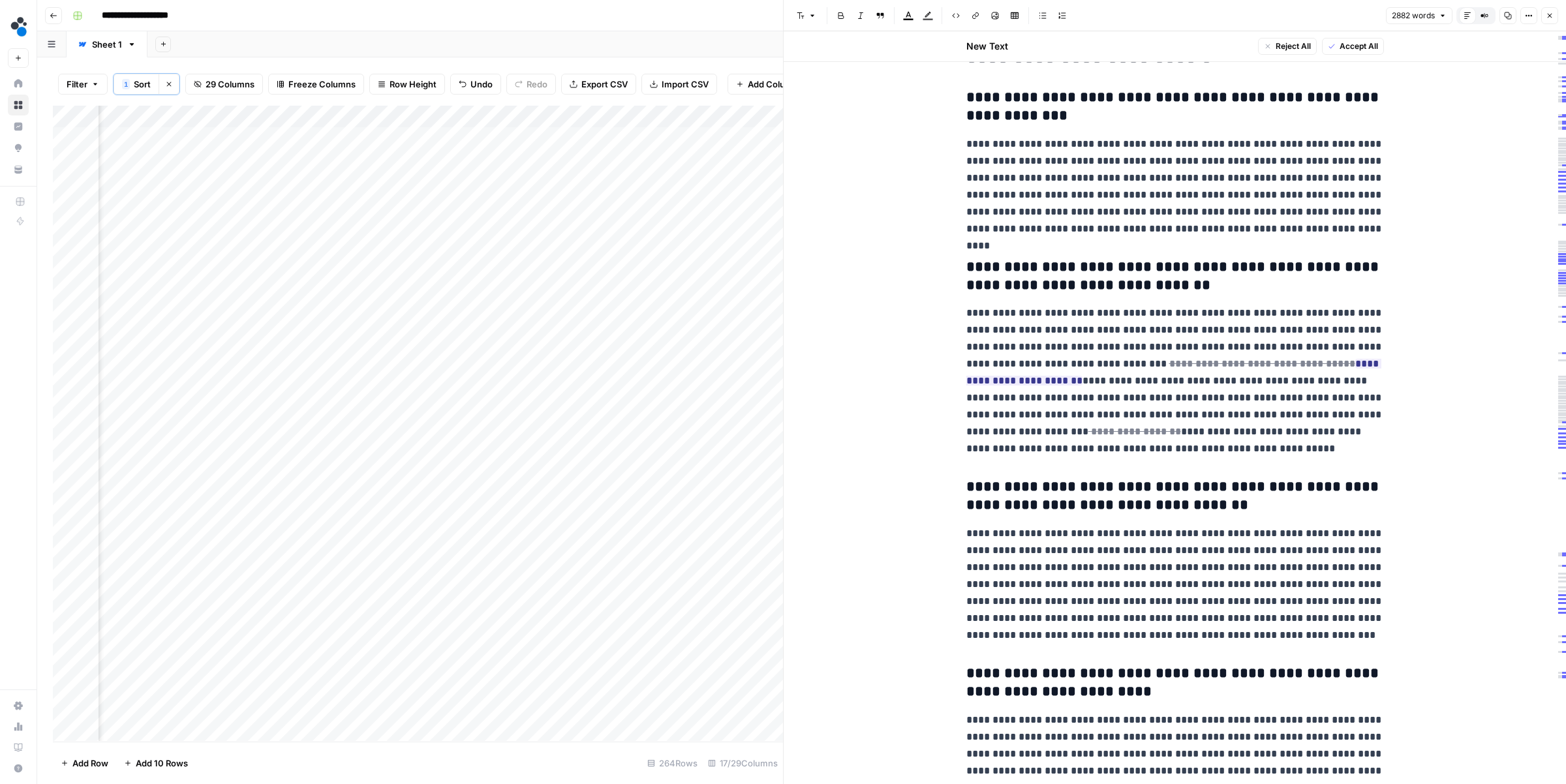
scroll to position [7369, 0]
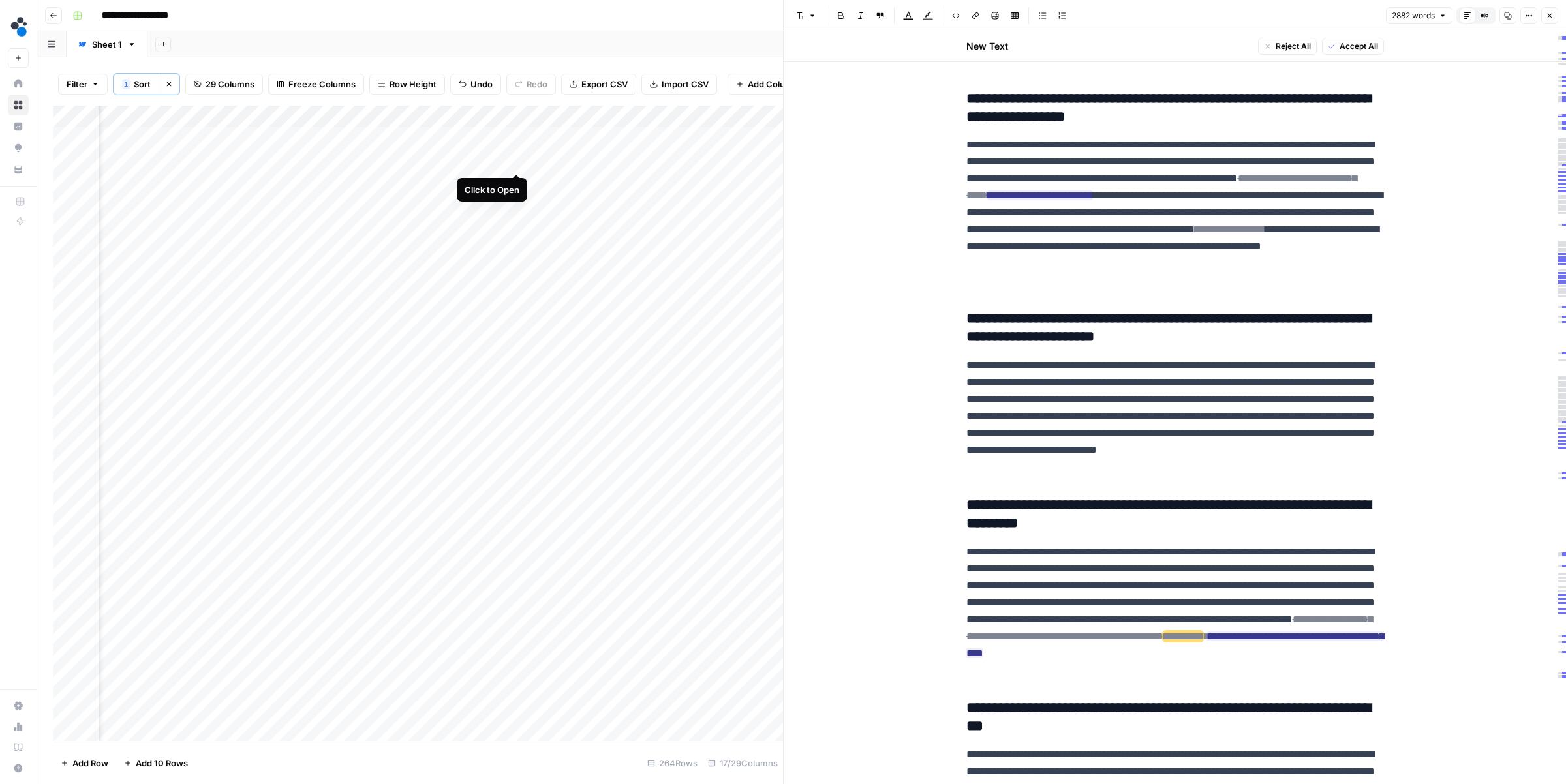
click at [514, 162] on div "Add Column" at bounding box center [417, 423] width 730 height 635
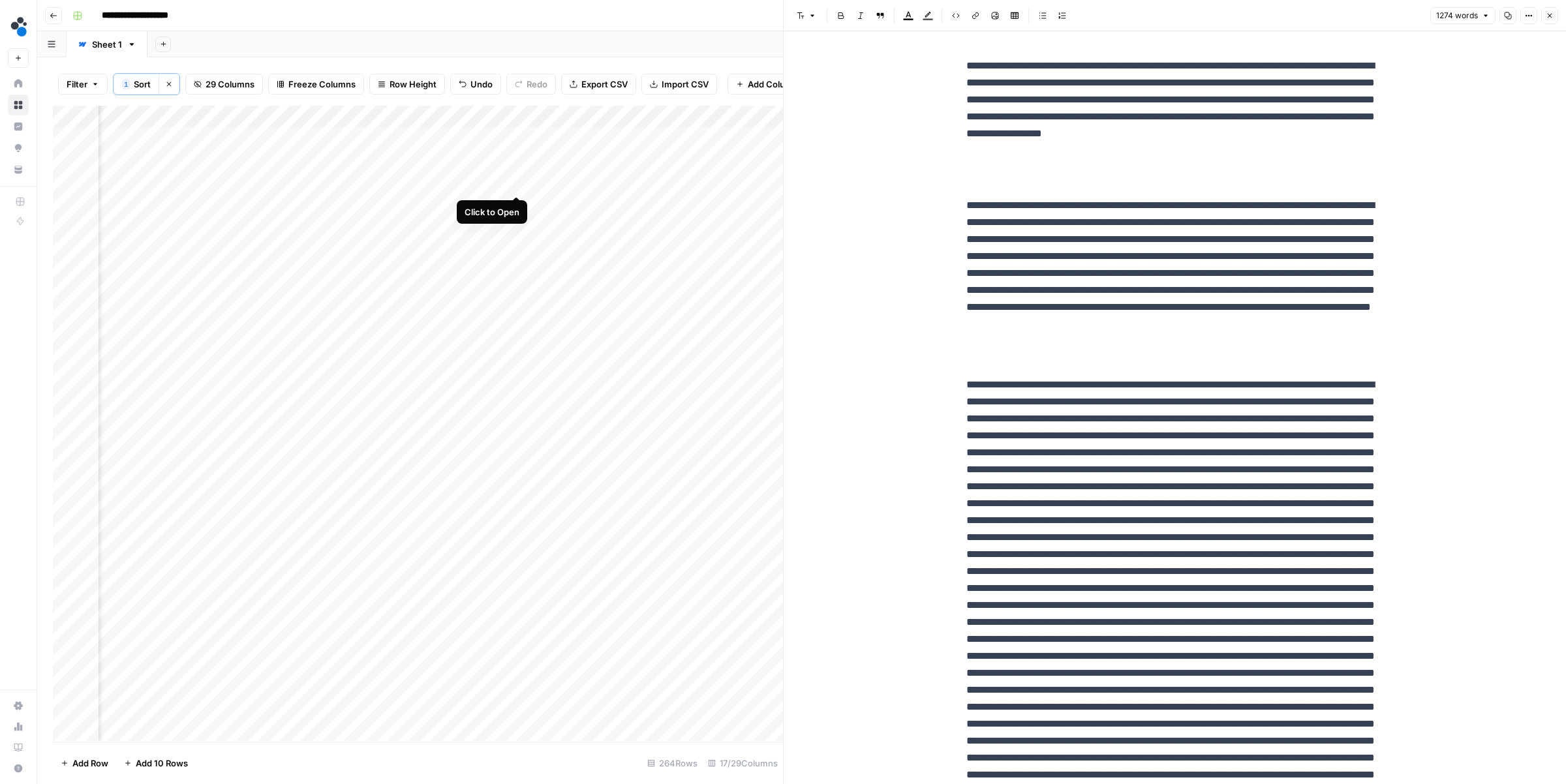
click at [518, 181] on div "Add Column" at bounding box center [417, 423] width 730 height 635
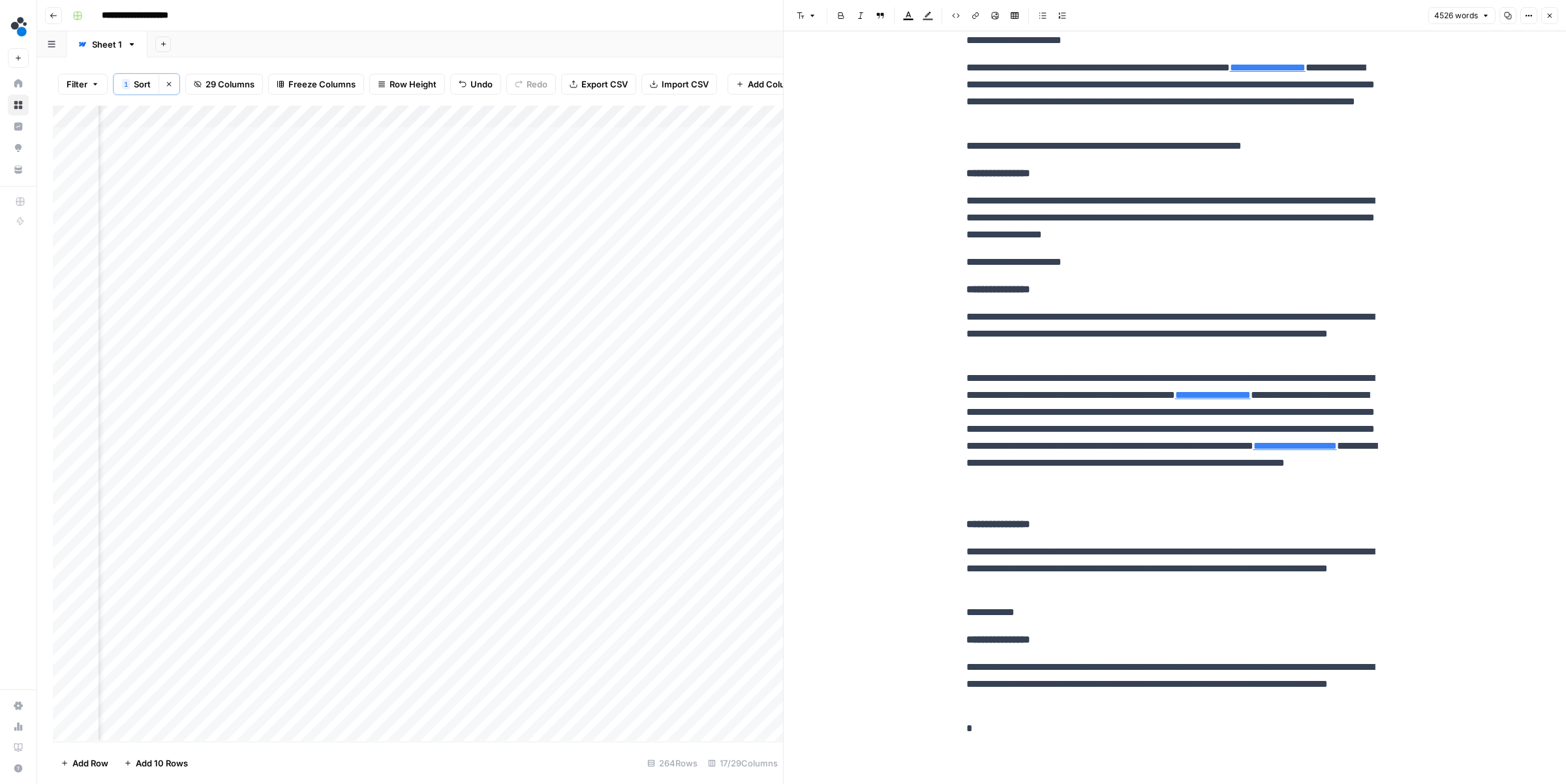
scroll to position [13132, 0]
click at [763, 182] on div "Add Column" at bounding box center [417, 423] width 730 height 635
click at [766, 184] on div "Add Column" at bounding box center [417, 423] width 730 height 635
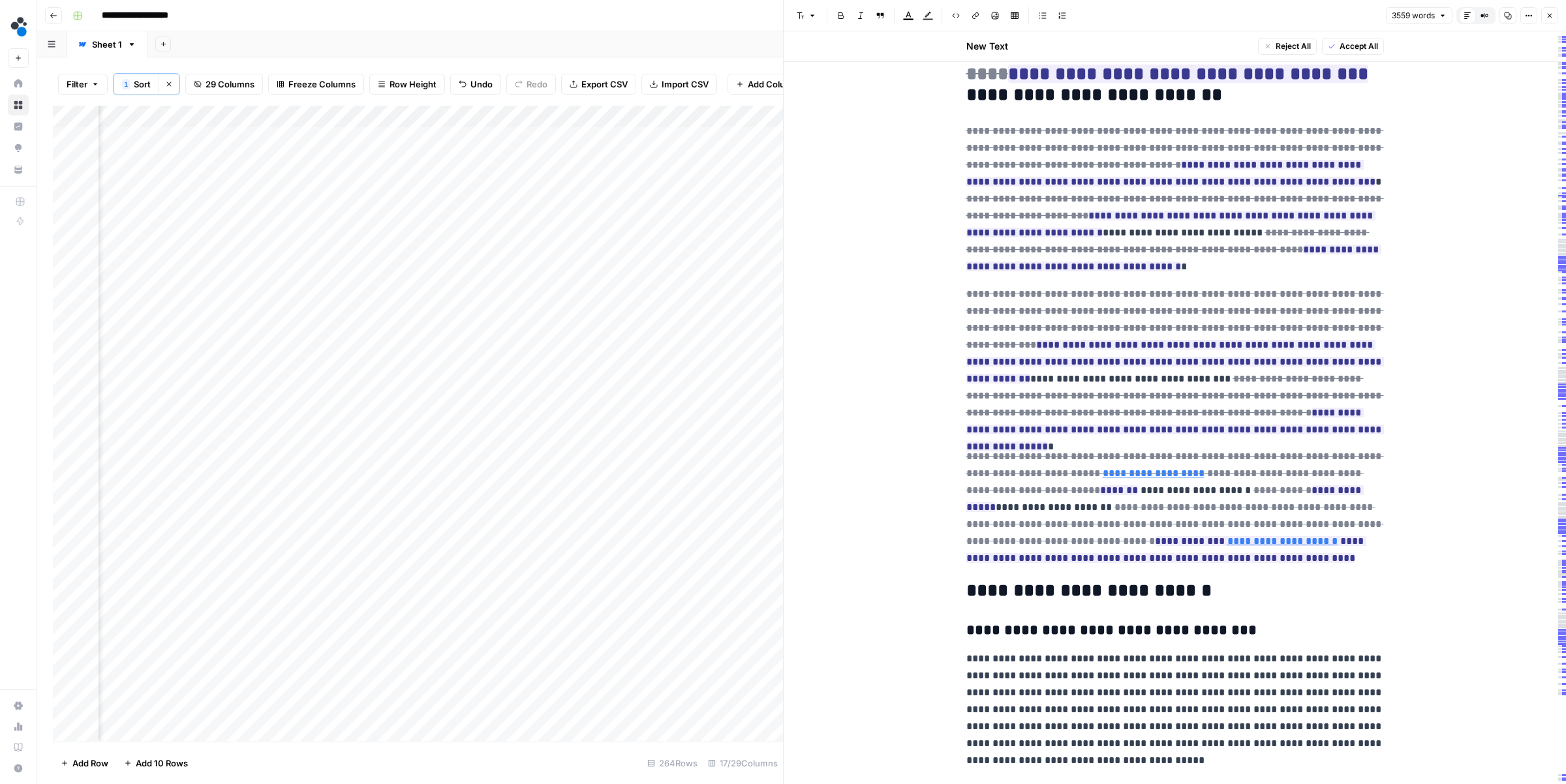
scroll to position [7548, 0]
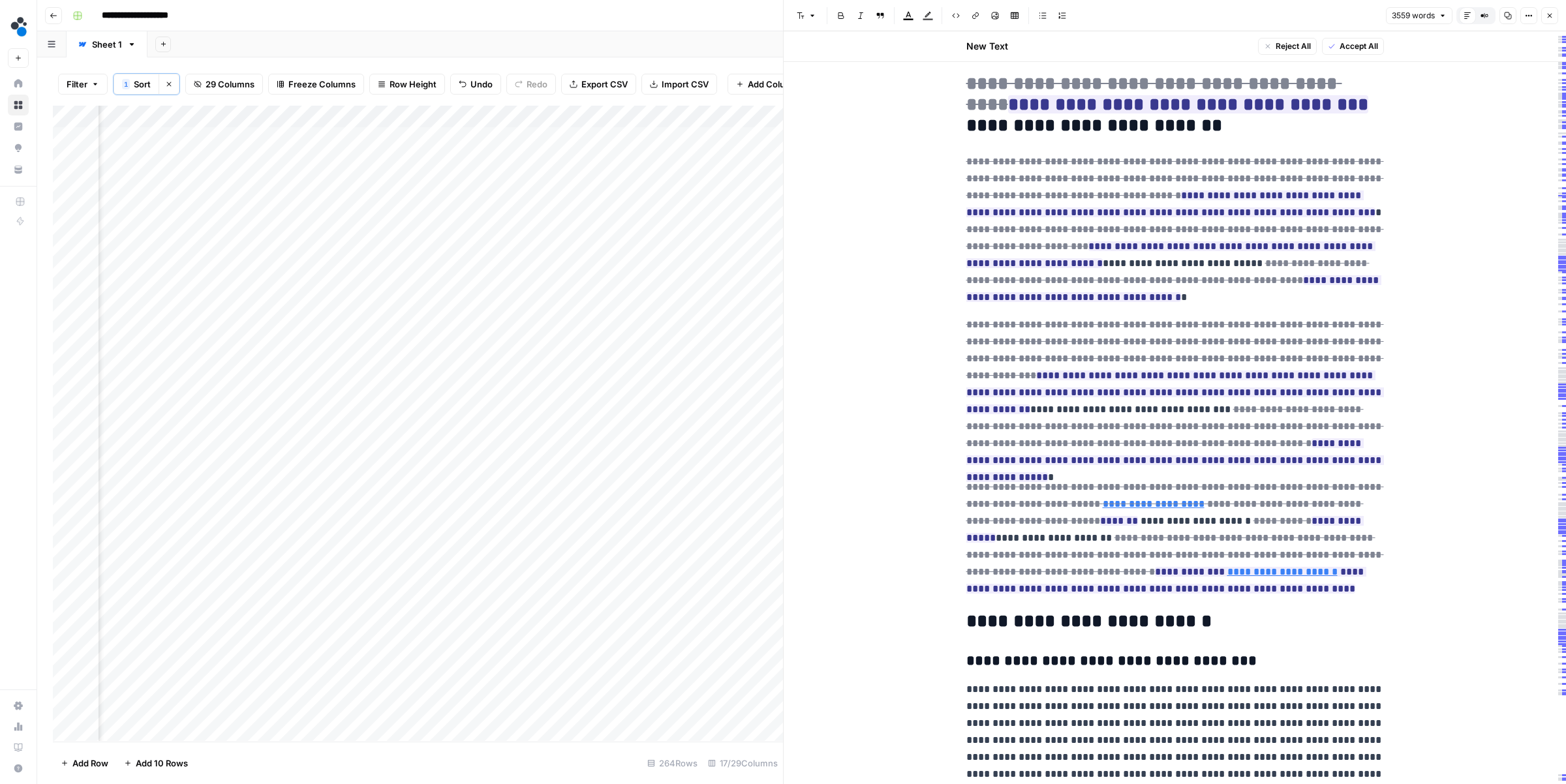
click at [631, 182] on div "Add Column" at bounding box center [417, 423] width 730 height 635
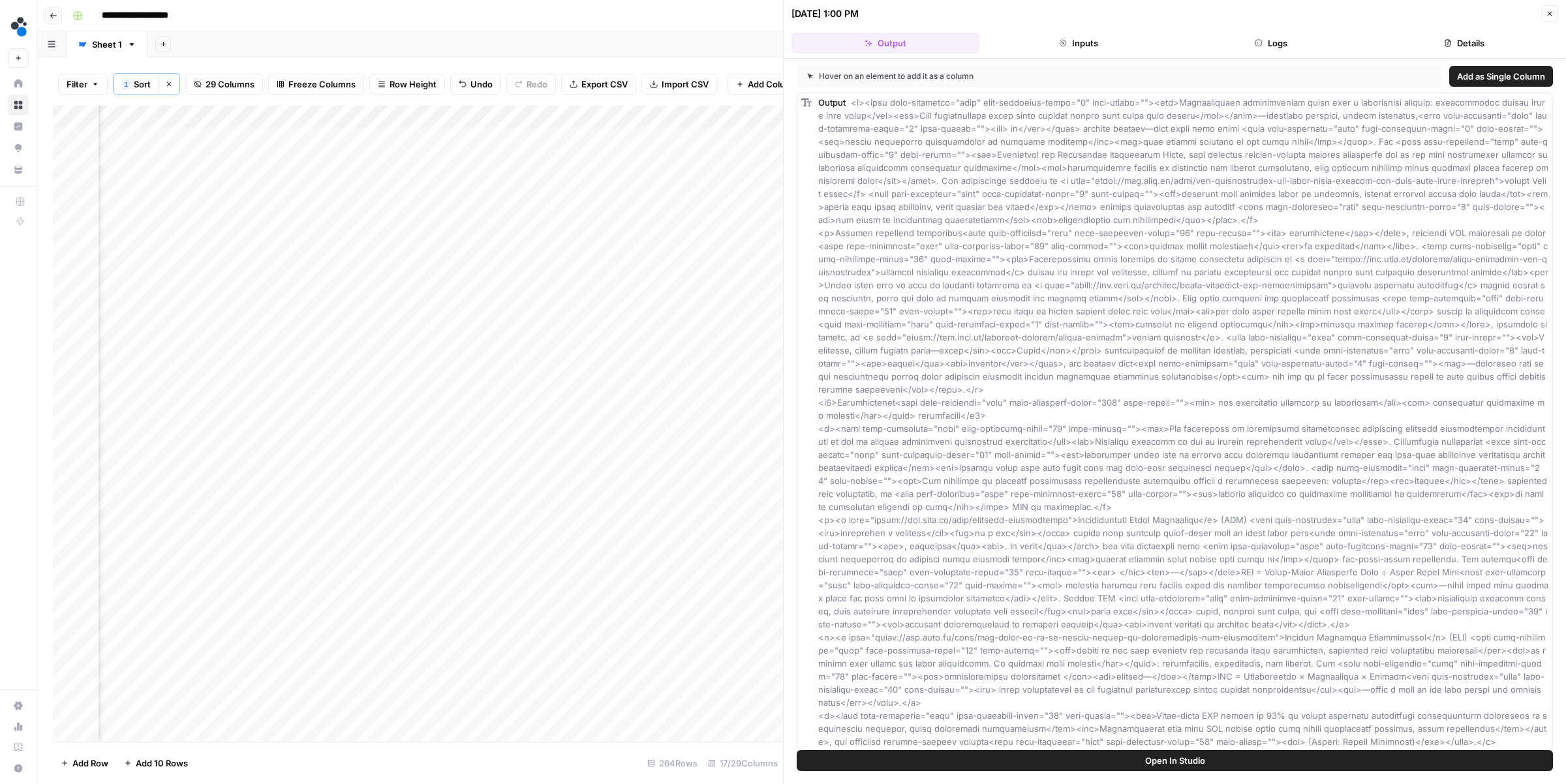
click at [1452, 51] on button "Details" at bounding box center [1463, 43] width 188 height 21
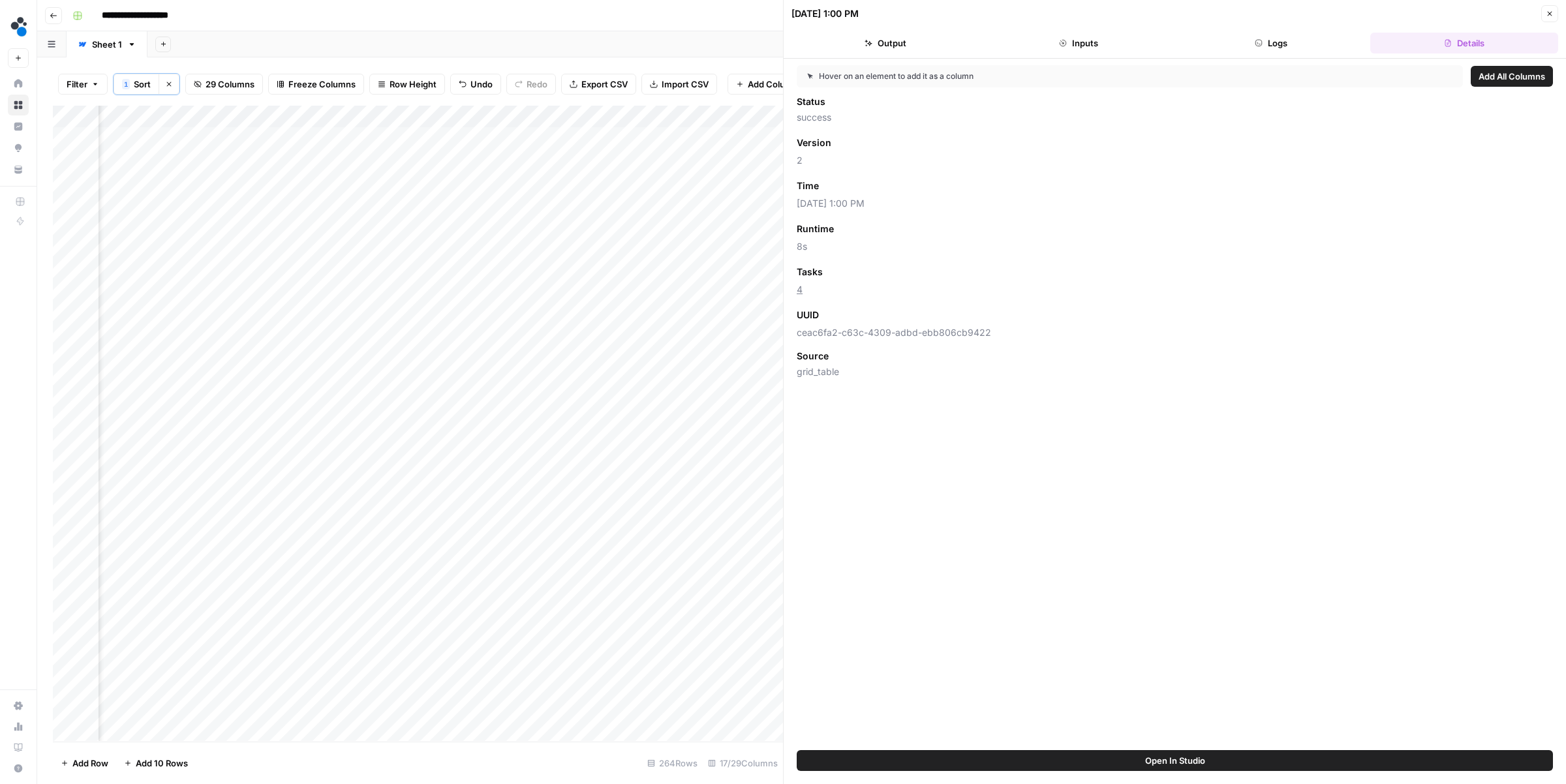
click at [749, 182] on div "Add Column" at bounding box center [417, 423] width 730 height 635
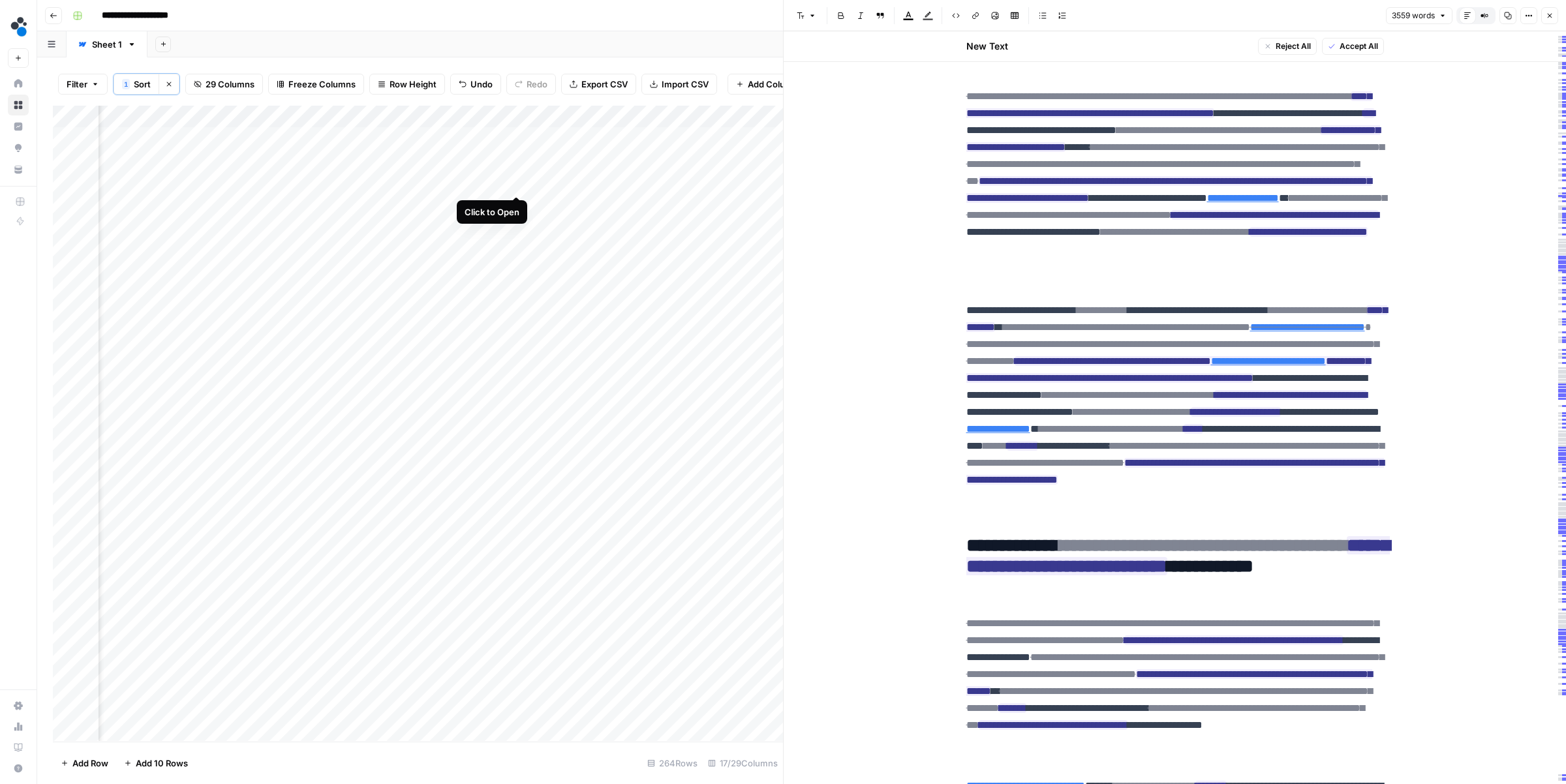
click at [514, 181] on div "Add Column" at bounding box center [417, 423] width 730 height 635
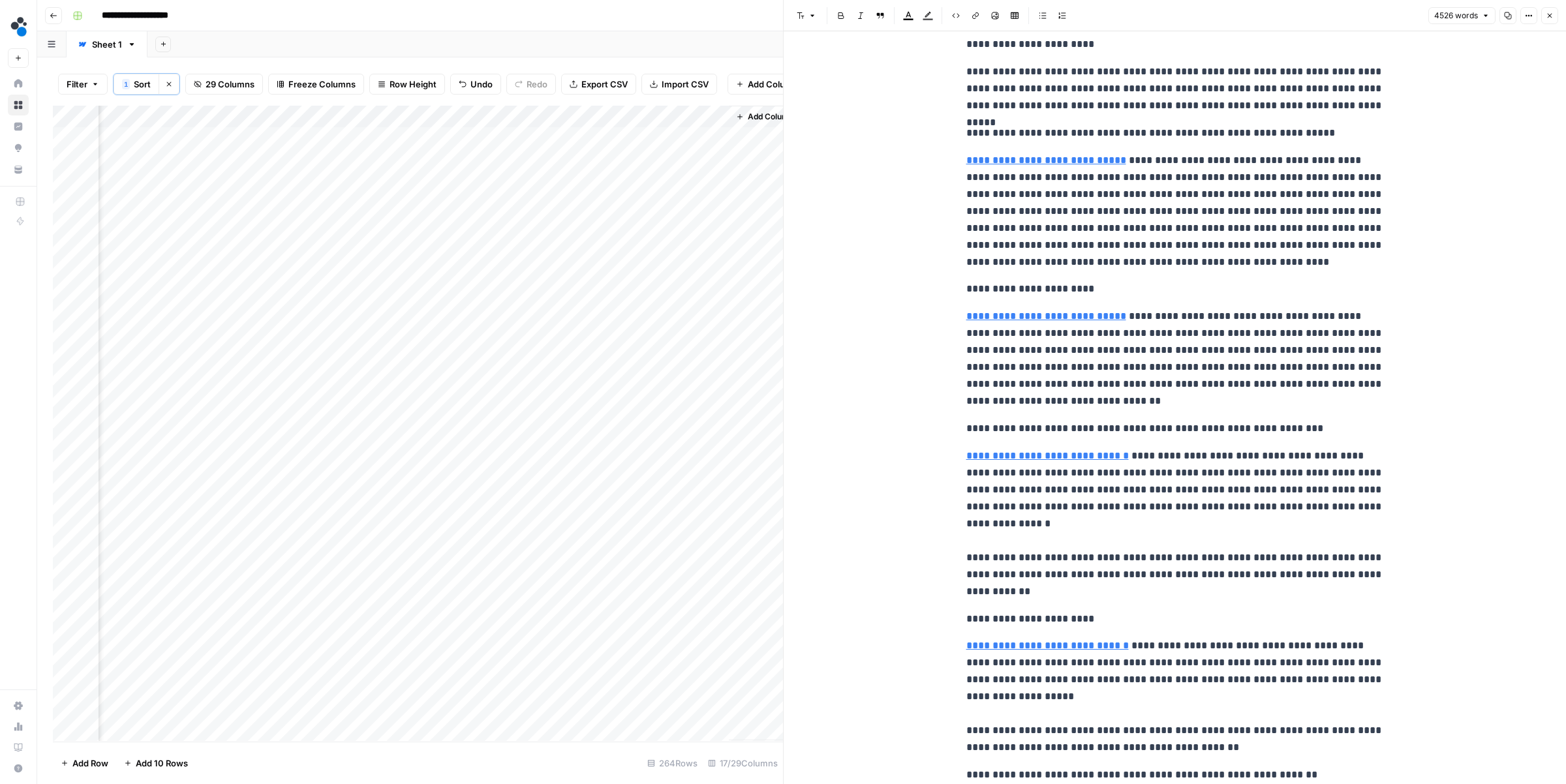
scroll to position [0, 1802]
click at [487, 226] on div "Add Column" at bounding box center [417, 423] width 730 height 635
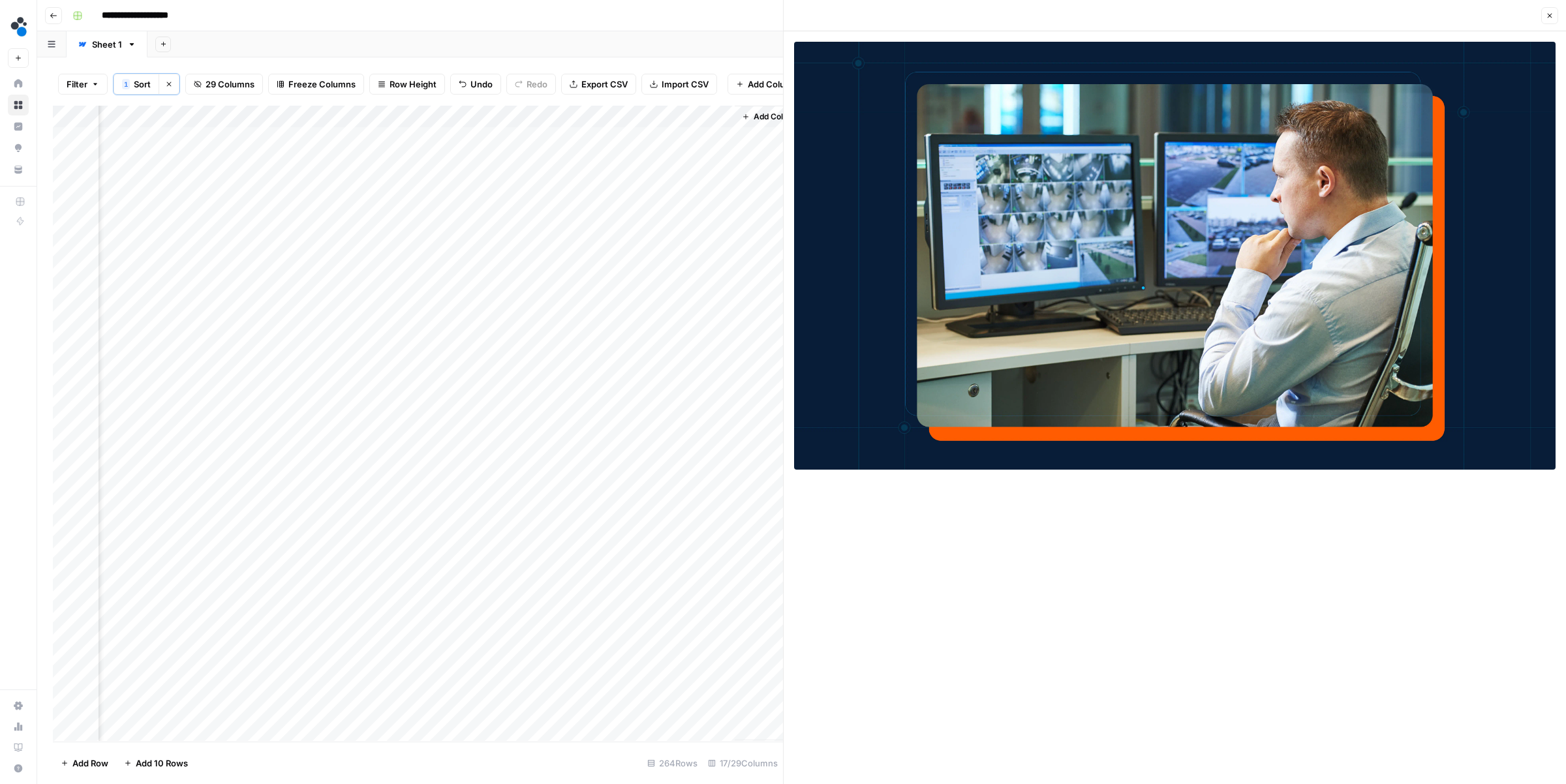
click at [483, 141] on div "Add Column" at bounding box center [417, 423] width 730 height 635
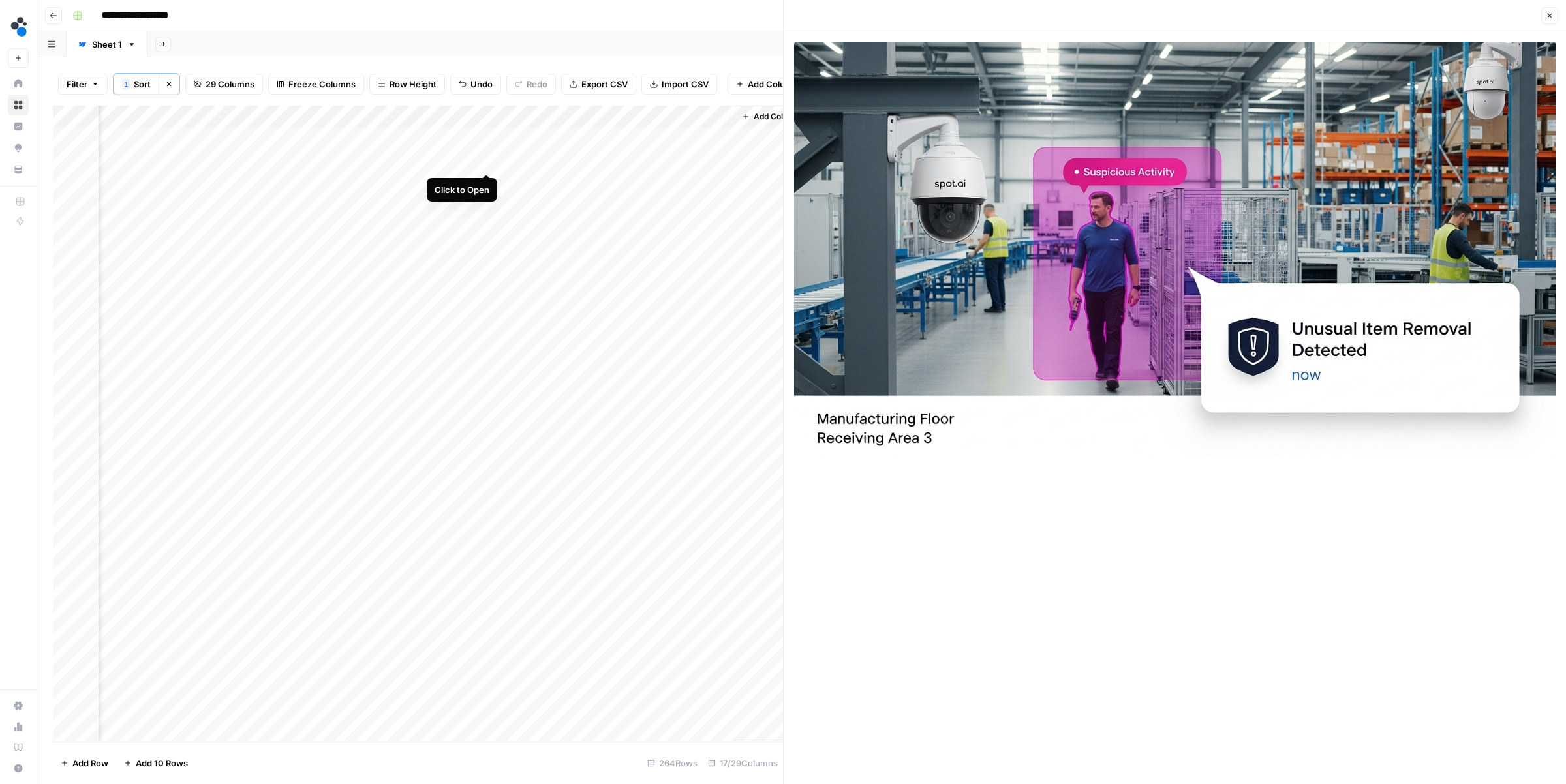
click at [486, 163] on div "Add Column" at bounding box center [417, 423] width 730 height 635
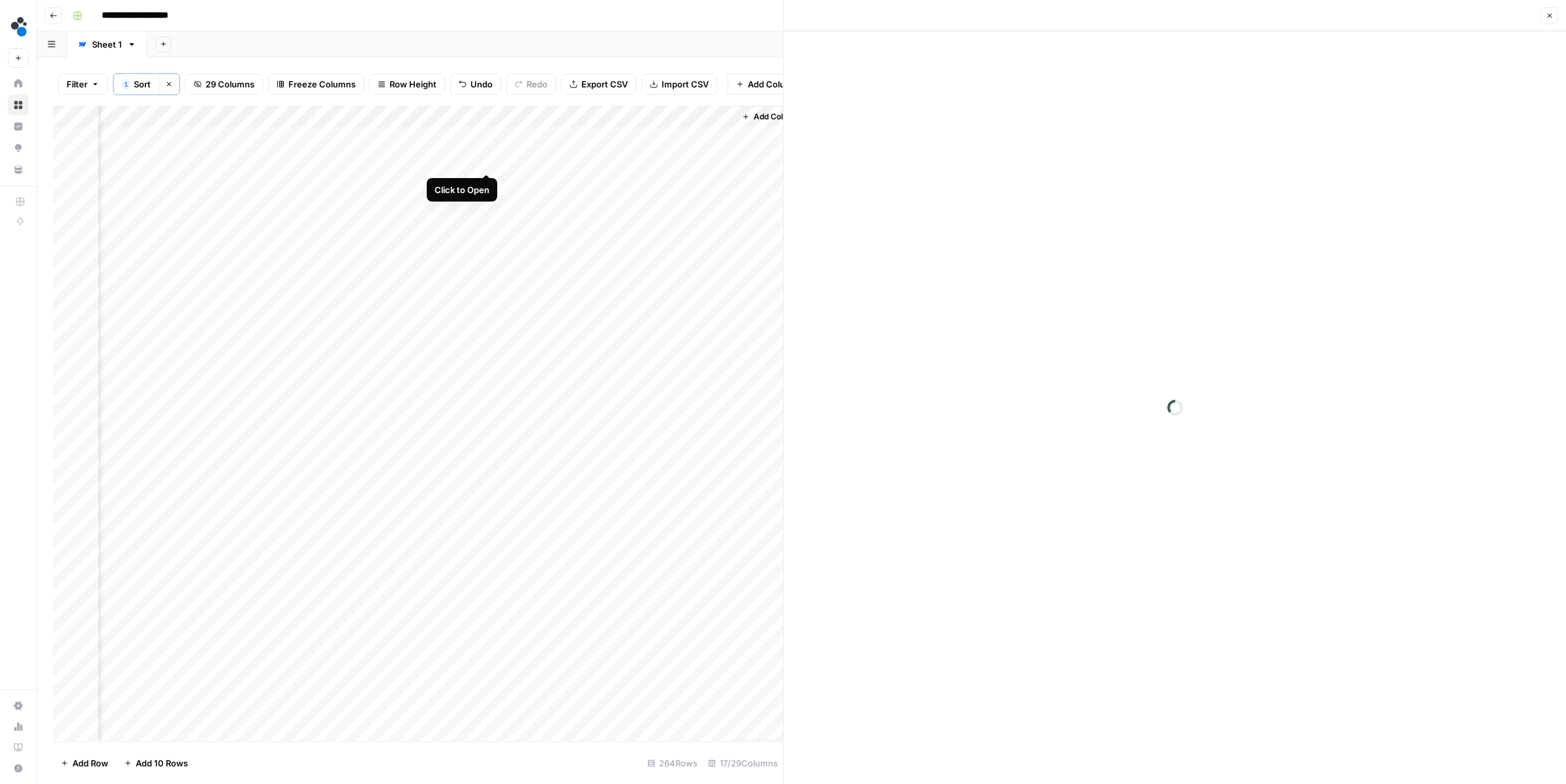
click at [486, 163] on div "Add Column" at bounding box center [417, 423] width 730 height 635
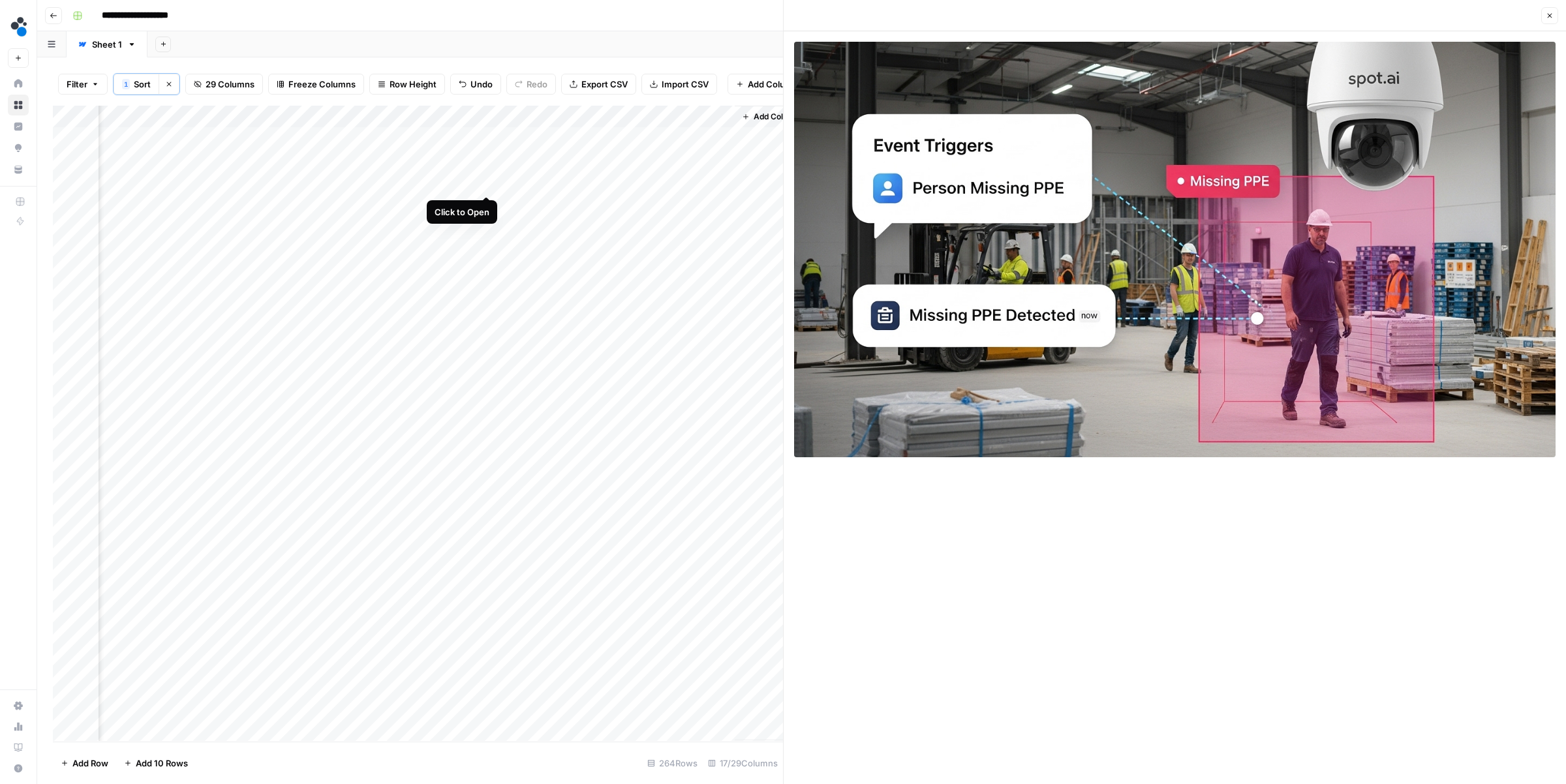
click at [486, 182] on div "Add Column" at bounding box center [417, 423] width 730 height 635
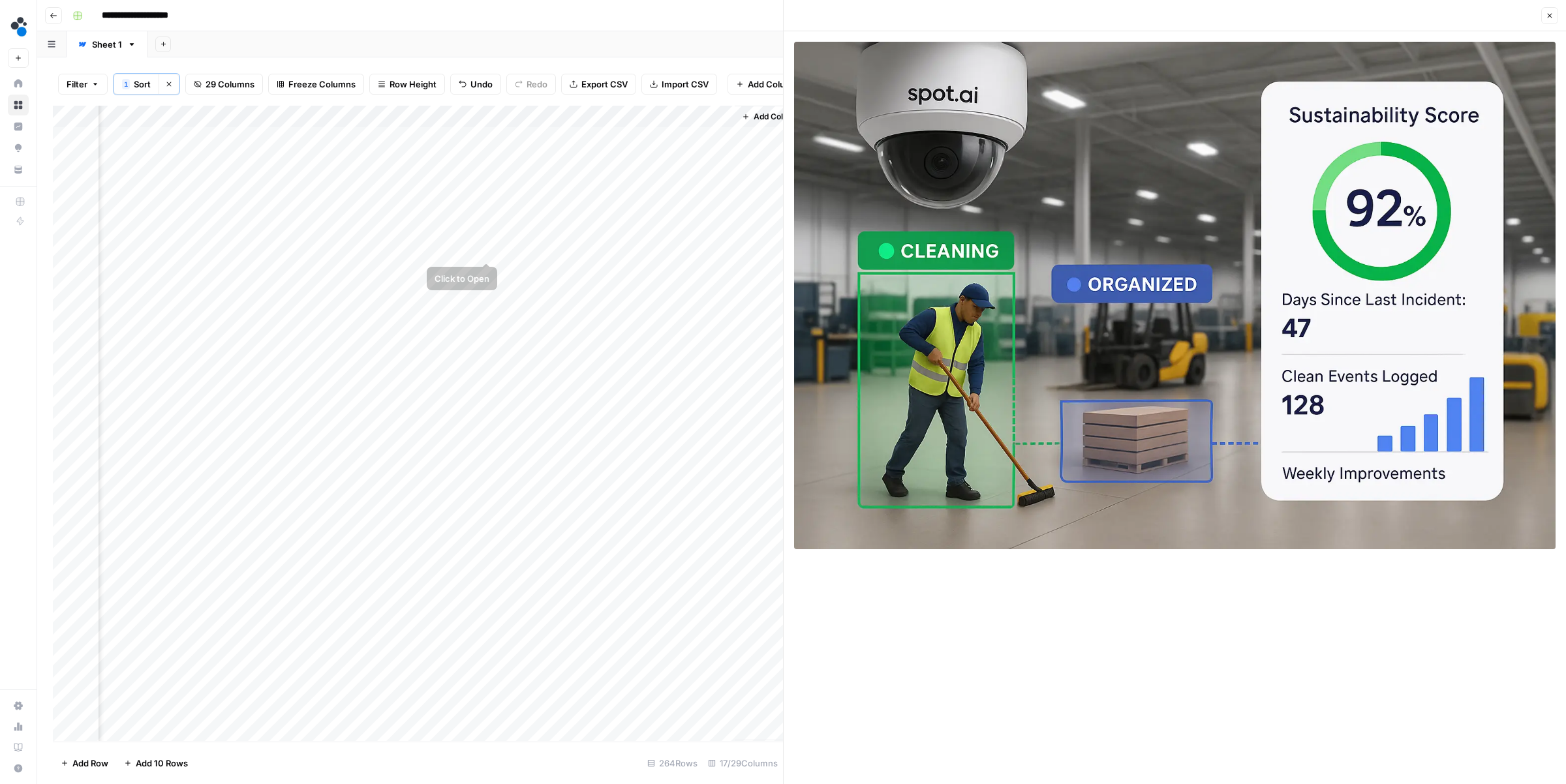
click at [486, 226] on div "Add Column" at bounding box center [417, 423] width 730 height 635
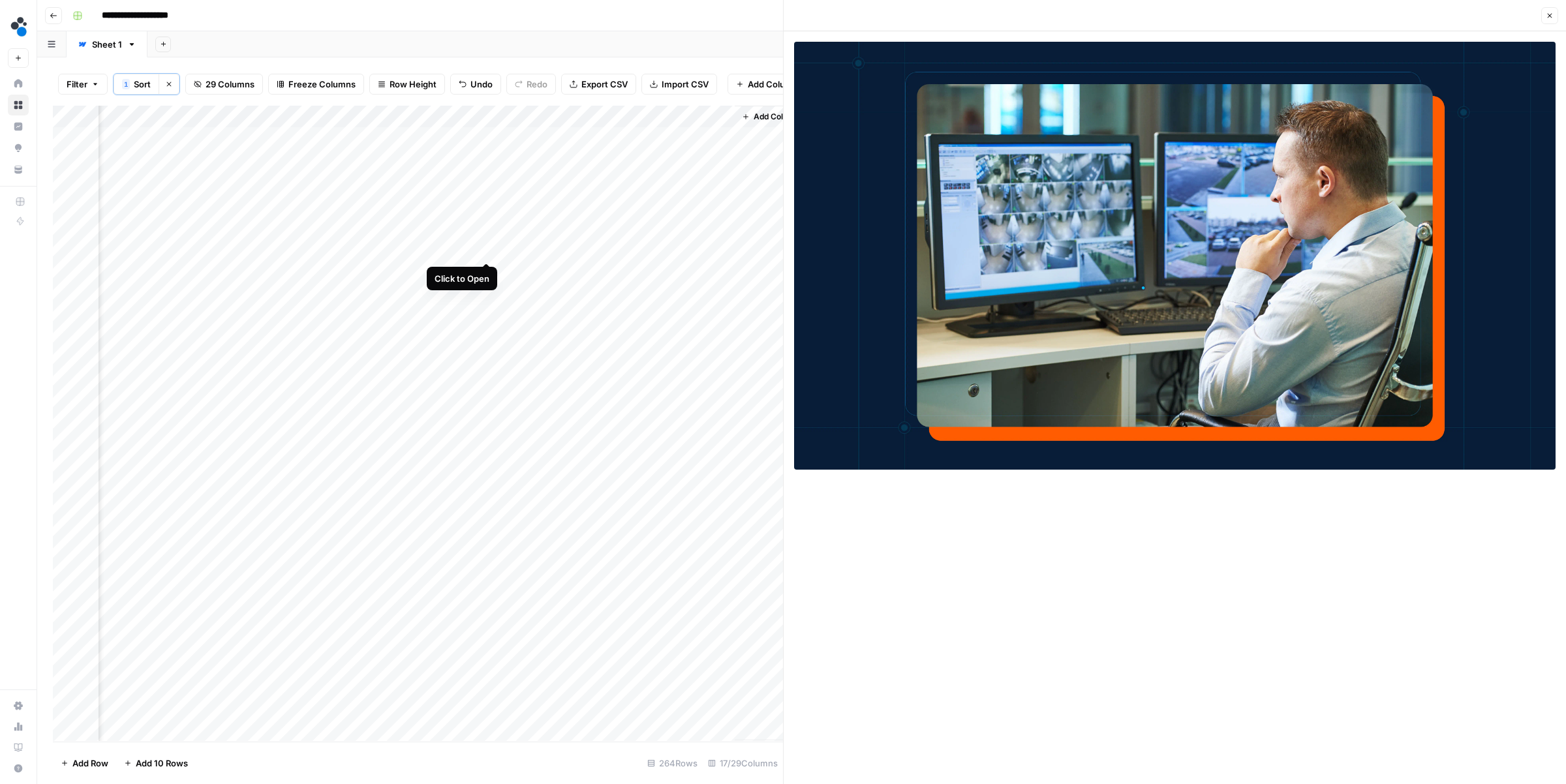
click at [487, 246] on div "Add Column" at bounding box center [417, 423] width 730 height 635
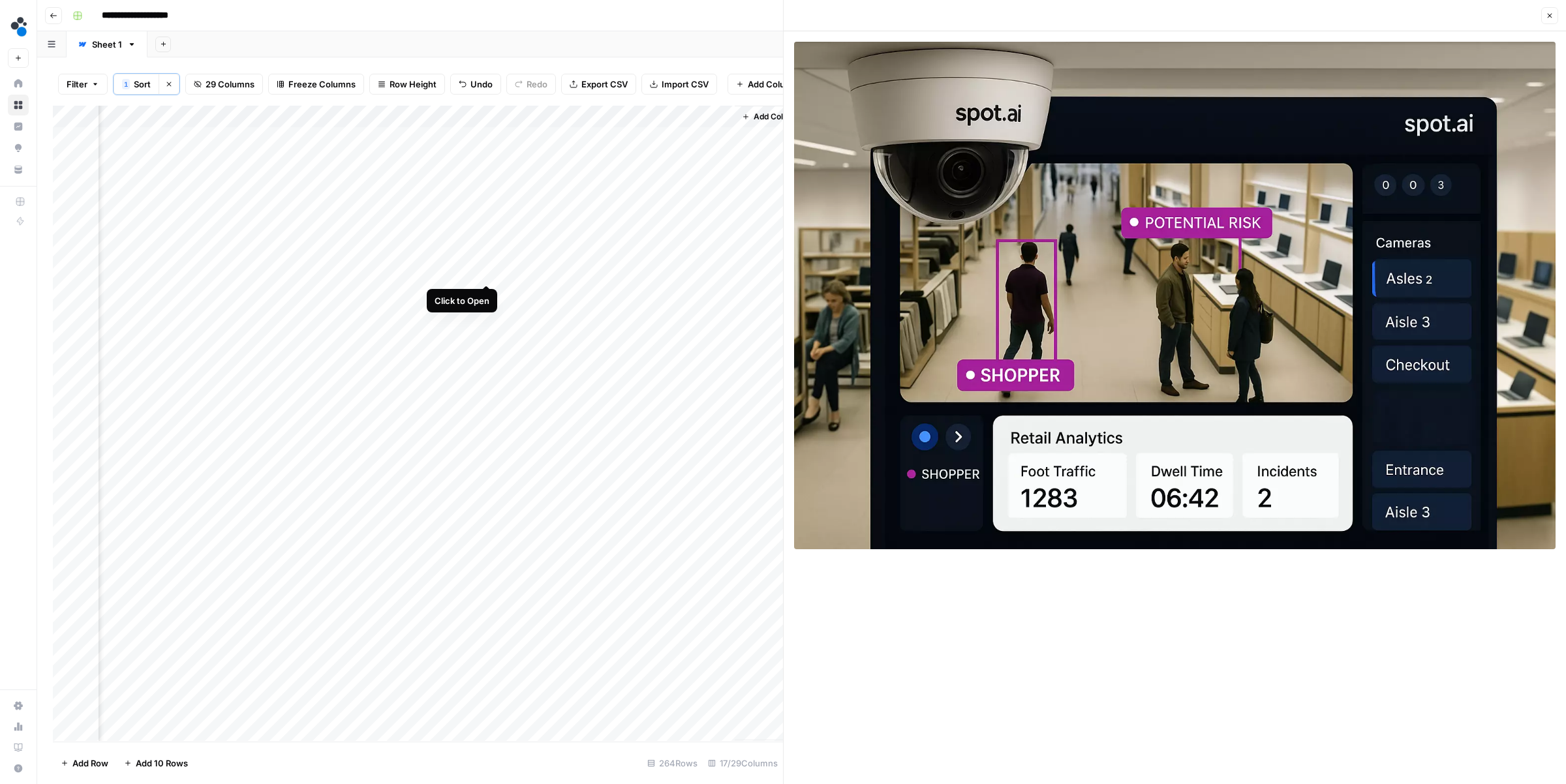
click at [486, 269] on div "Add Column" at bounding box center [417, 423] width 730 height 635
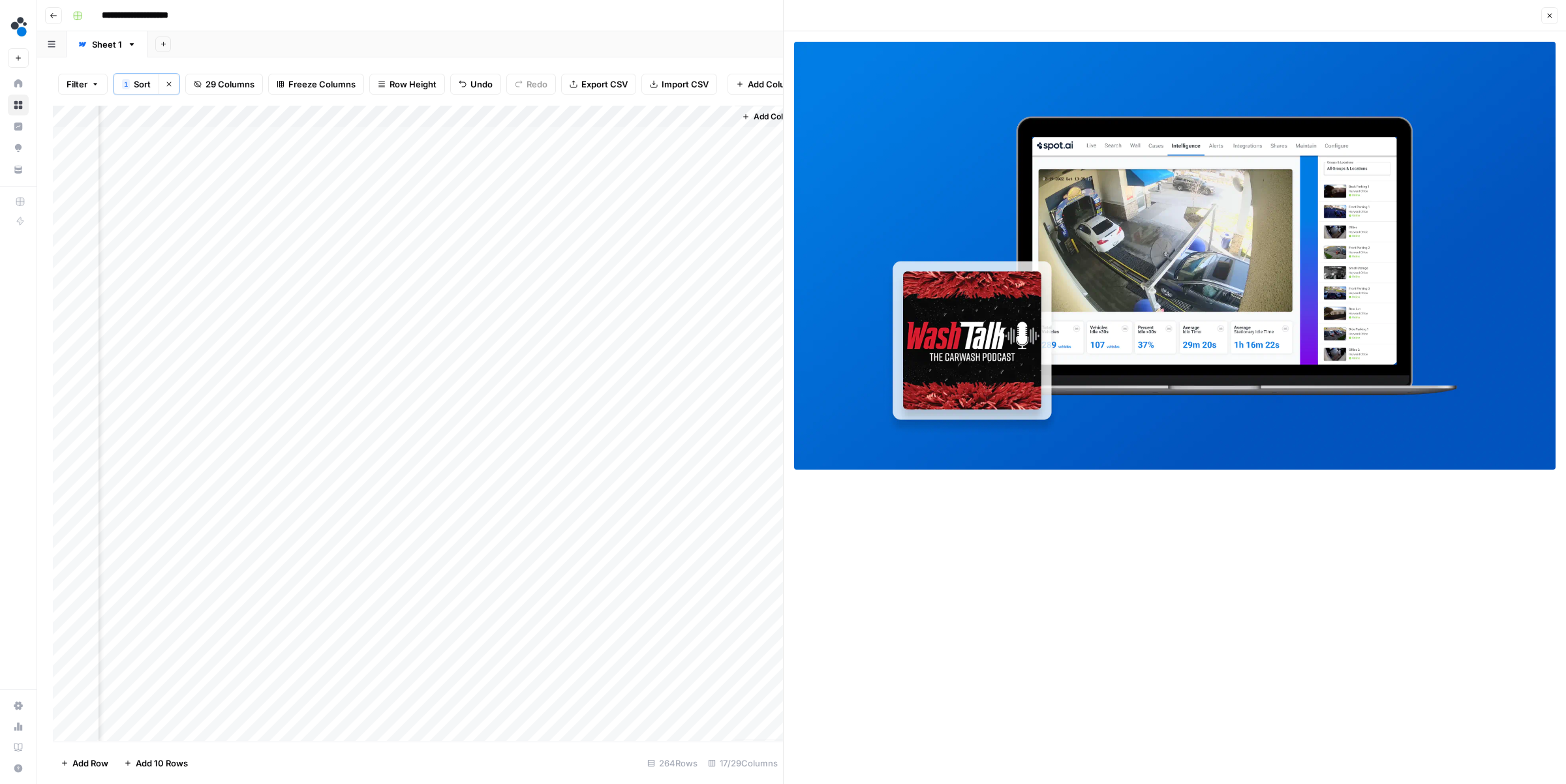
click at [484, 314] on div "Add Column" at bounding box center [417, 423] width 730 height 635
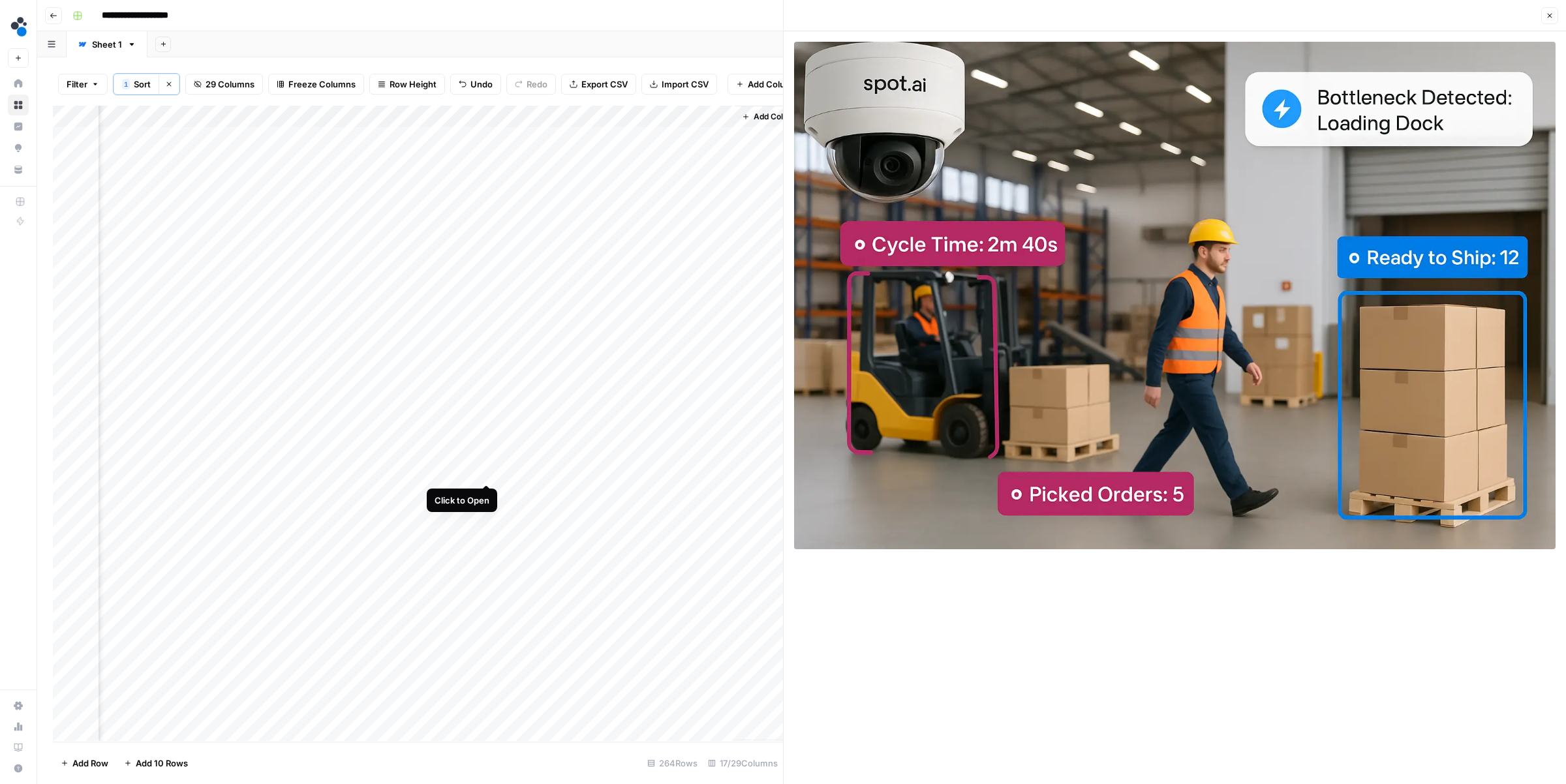
click at [487, 470] on div "Add Column" at bounding box center [417, 423] width 730 height 635
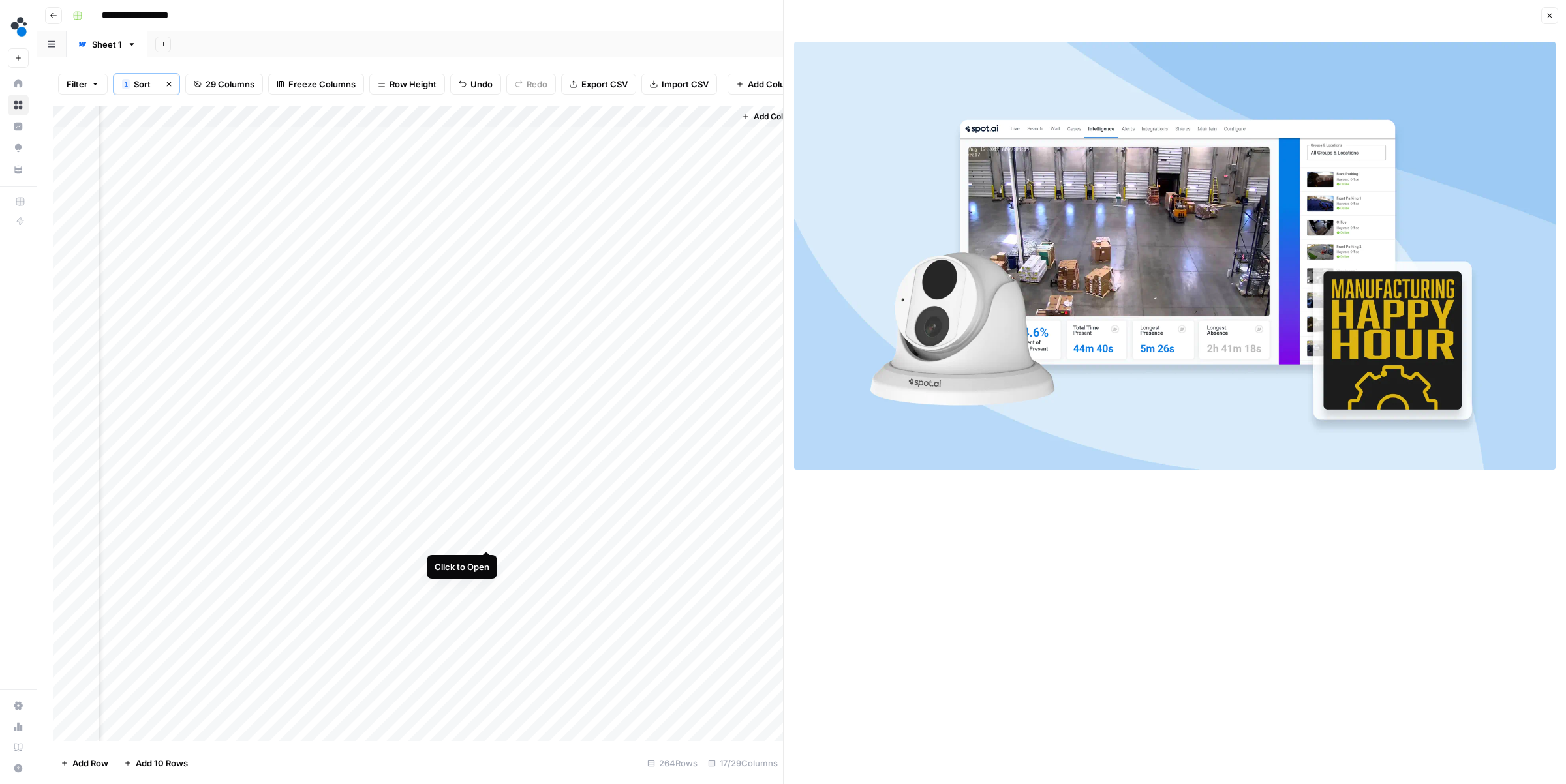
click at [487, 516] on div "Add Column" at bounding box center [417, 423] width 730 height 635
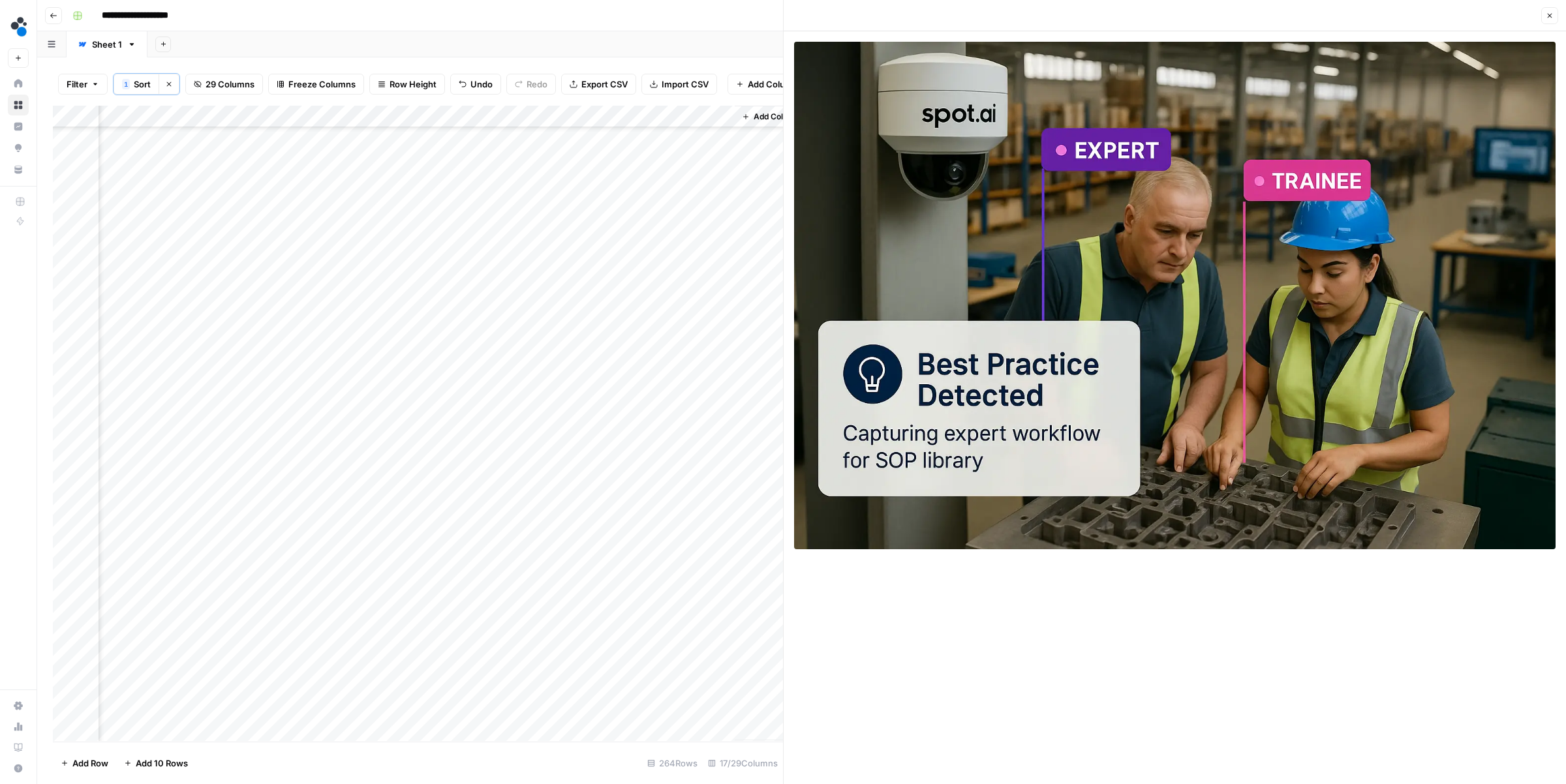
scroll to position [252, 1802]
click at [482, 485] on div "Add Column" at bounding box center [417, 423] width 730 height 635
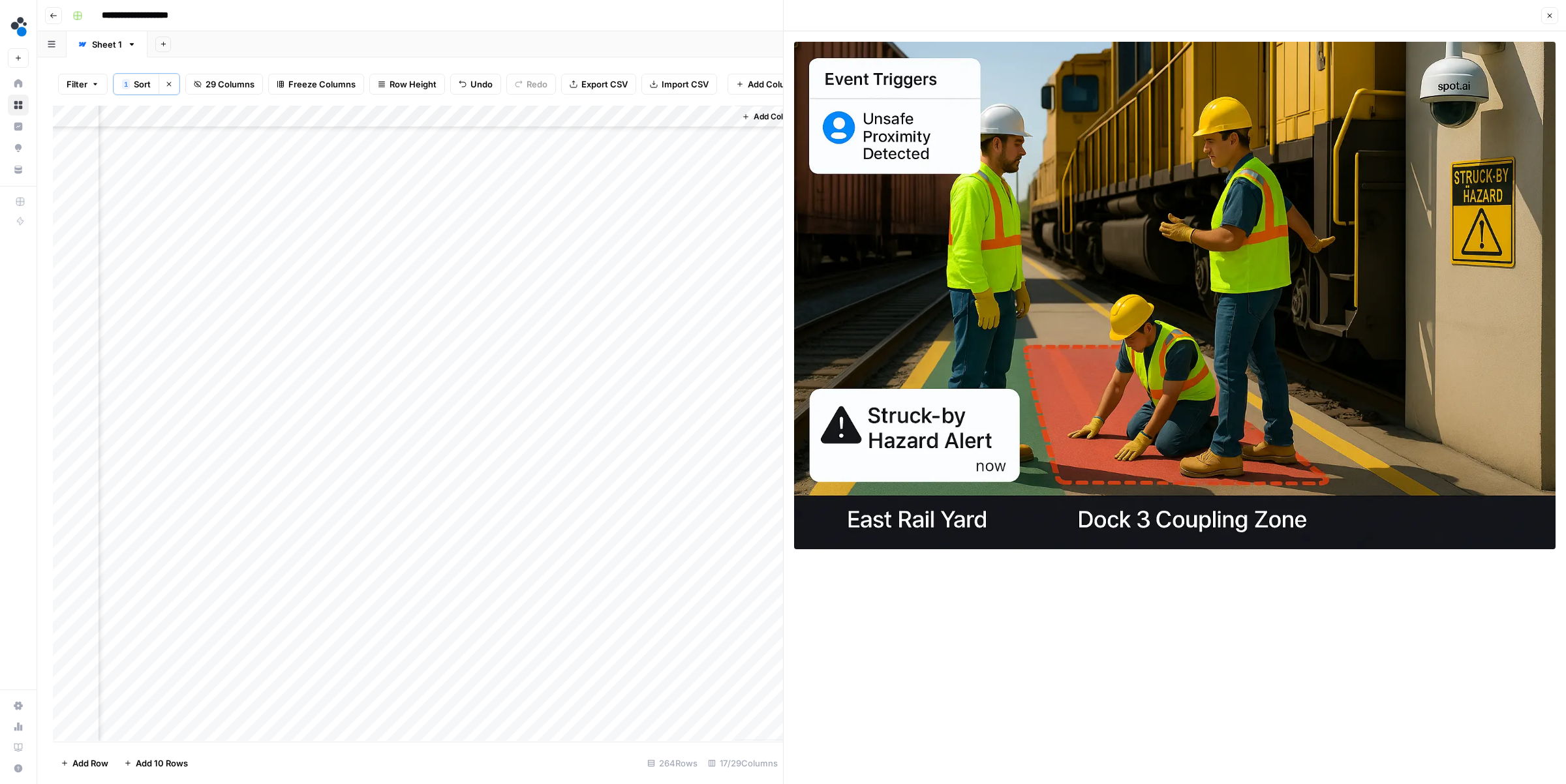
scroll to position [575, 1802]
click at [485, 474] on div "Add Column" at bounding box center [417, 423] width 730 height 635
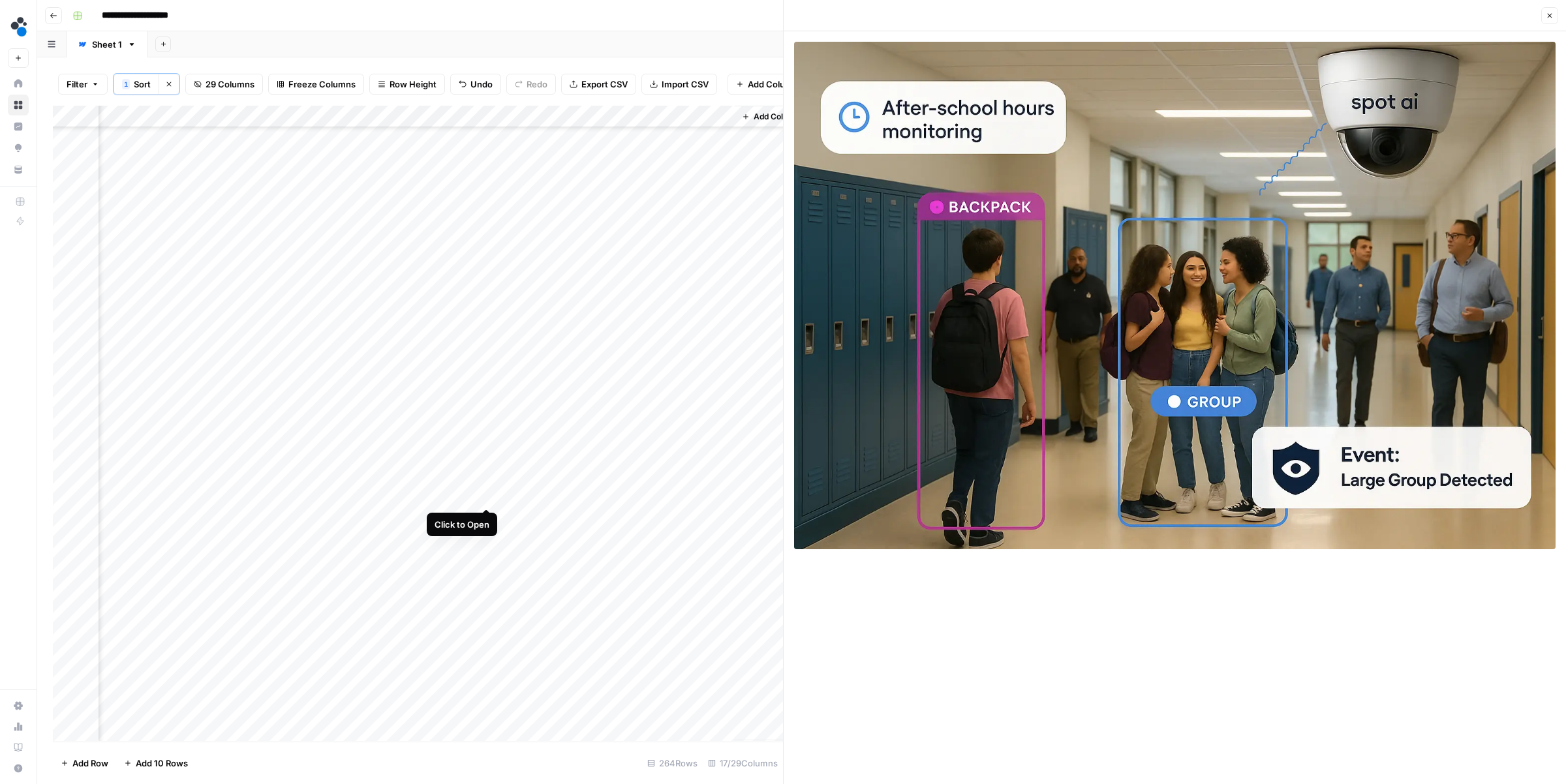
click at [488, 495] on div "Add Column" at bounding box center [417, 423] width 730 height 635
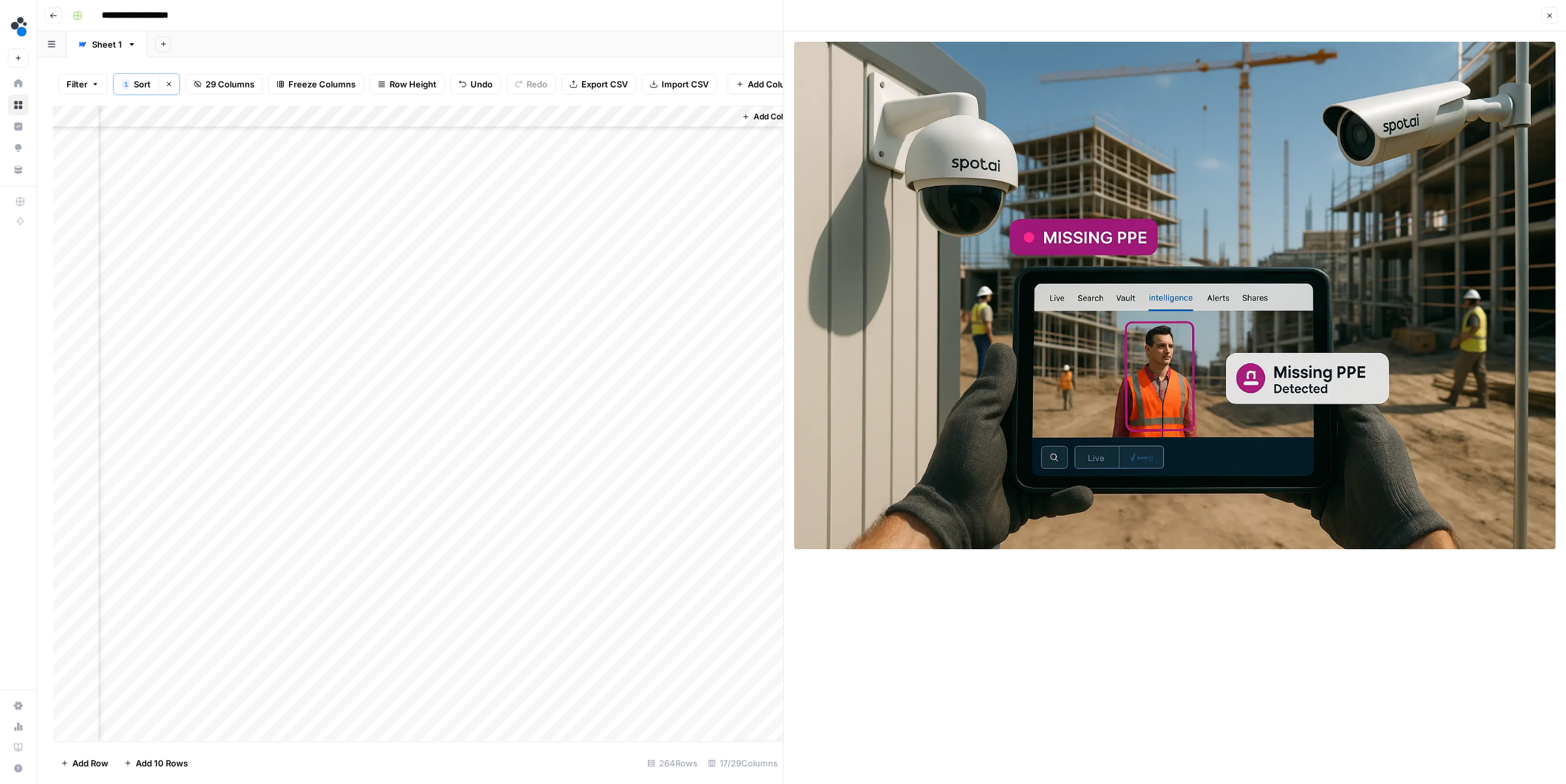
scroll to position [766, 1802]
click at [489, 459] on div "Add Column" at bounding box center [417, 423] width 730 height 635
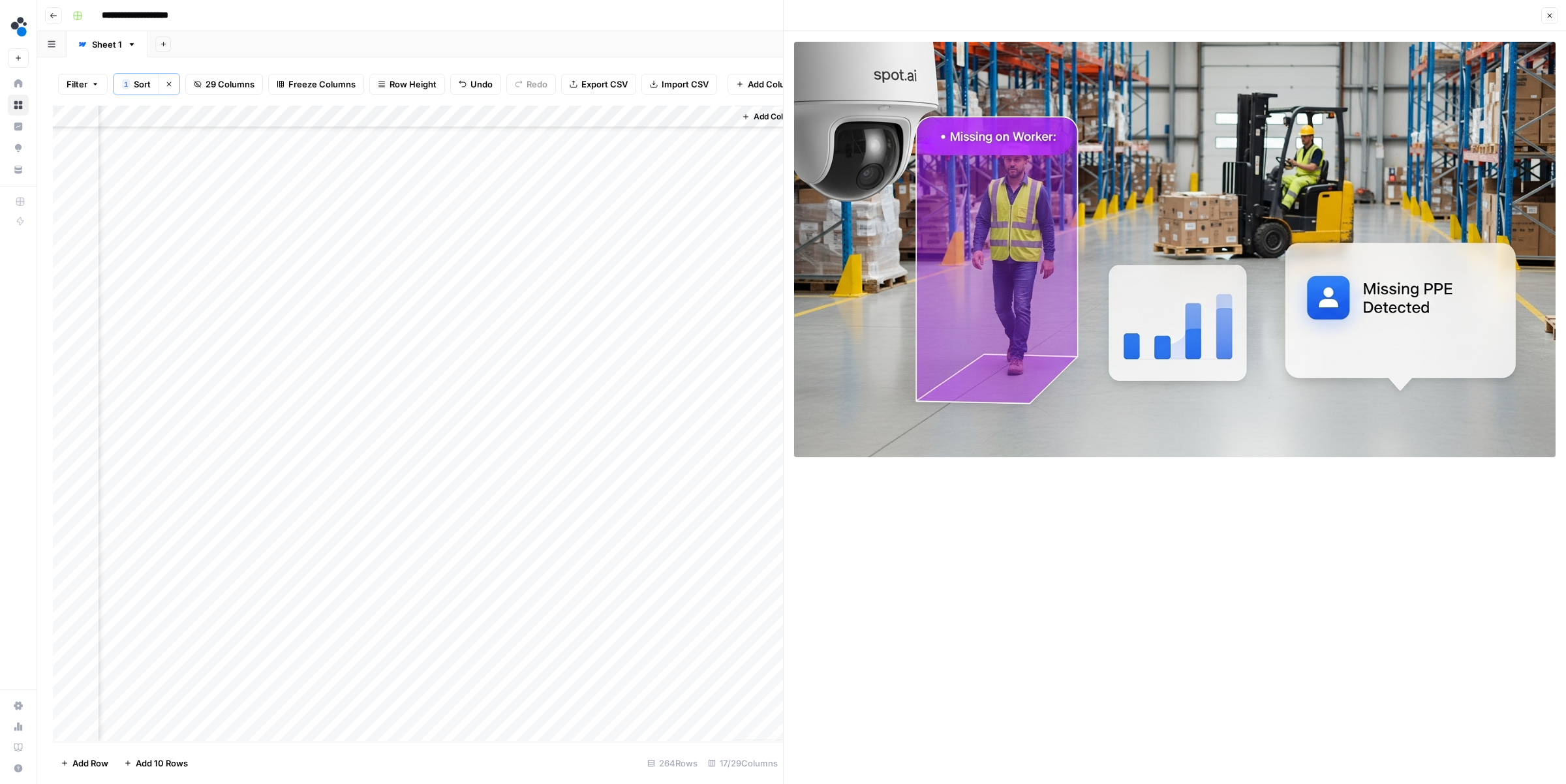
scroll to position [963, 1802]
click at [484, 478] on div "Add Column" at bounding box center [417, 423] width 730 height 635
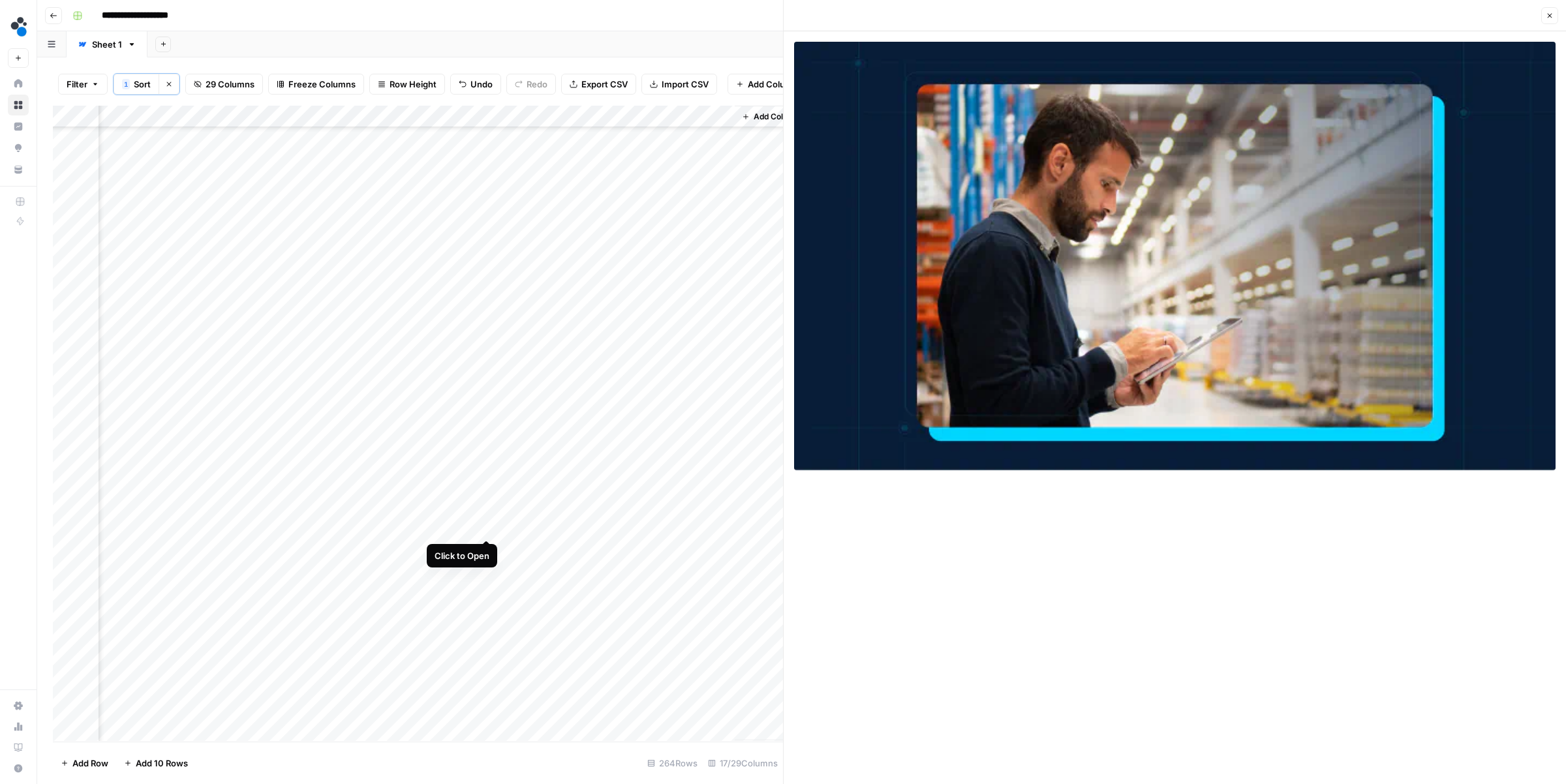
click at [487, 525] on div "Add Column" at bounding box center [417, 423] width 730 height 635
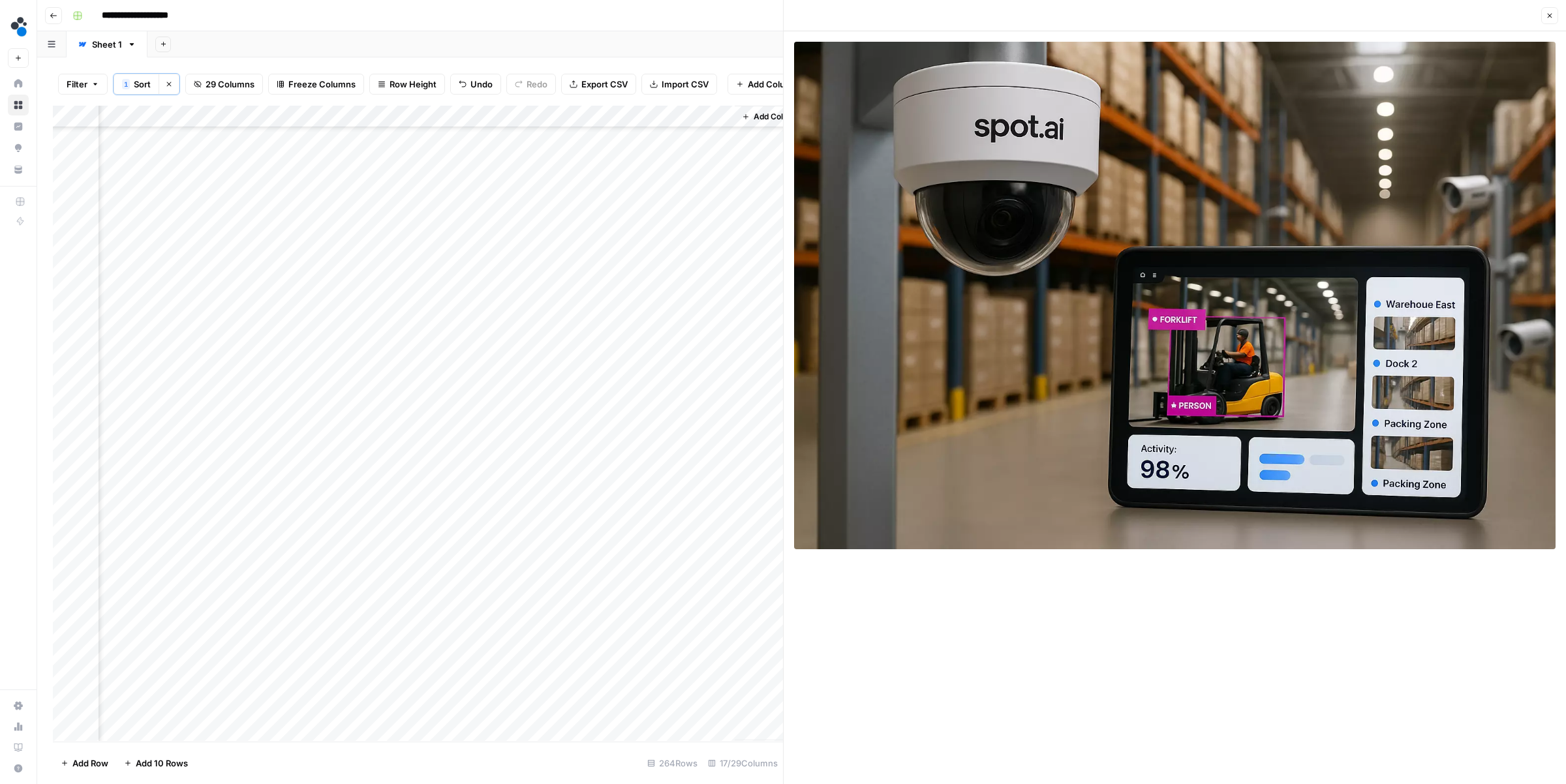
scroll to position [1360, 1802]
click at [487, 419] on div "Add Column" at bounding box center [417, 423] width 730 height 635
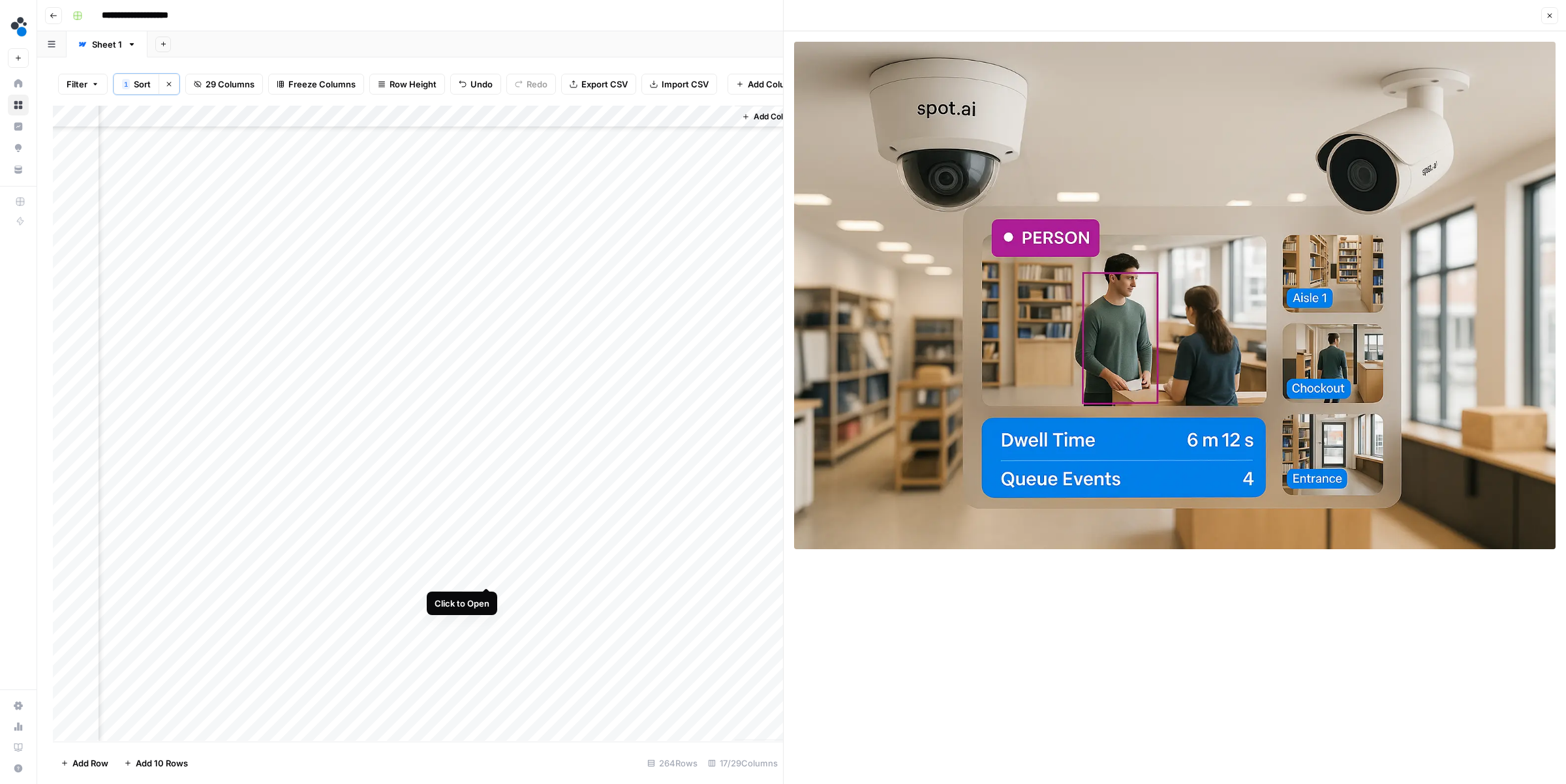
click at [487, 569] on div "Add Column" at bounding box center [417, 423] width 730 height 635
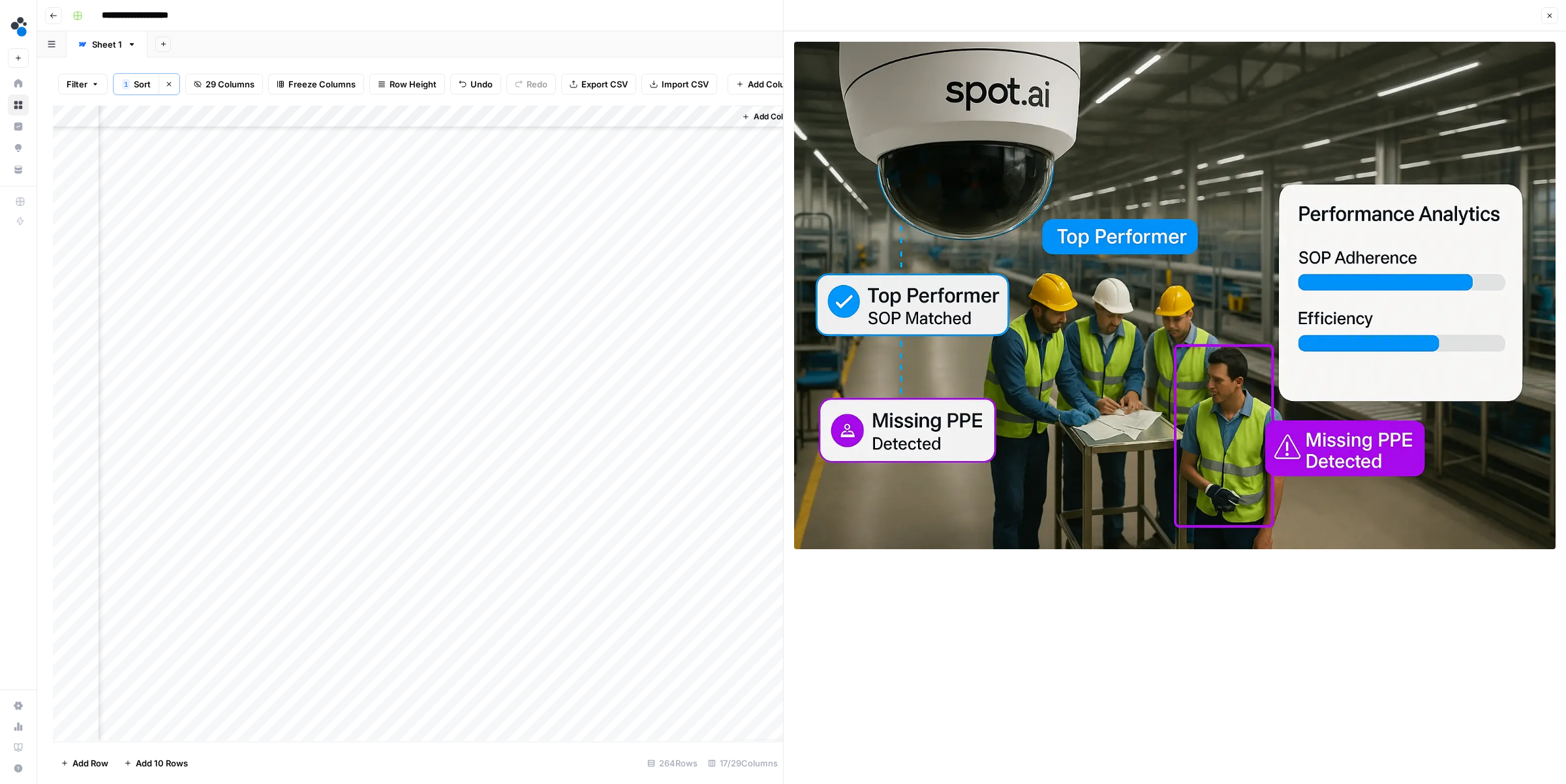
scroll to position [1736, 1802]
click at [486, 532] on div "Add Column" at bounding box center [417, 423] width 730 height 635
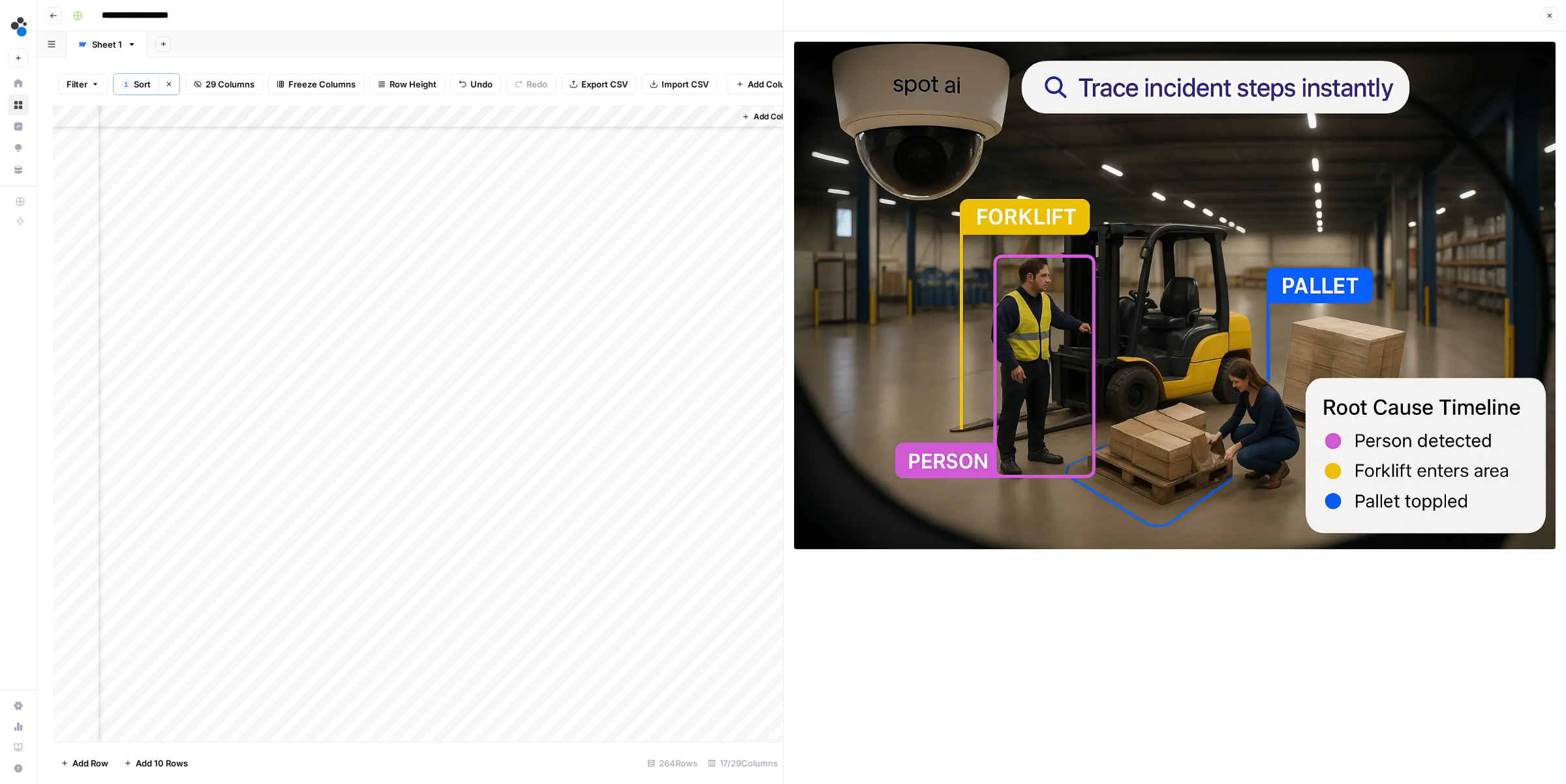
scroll to position [2141, 1802]
click at [484, 524] on div "Add Column" at bounding box center [417, 423] width 730 height 635
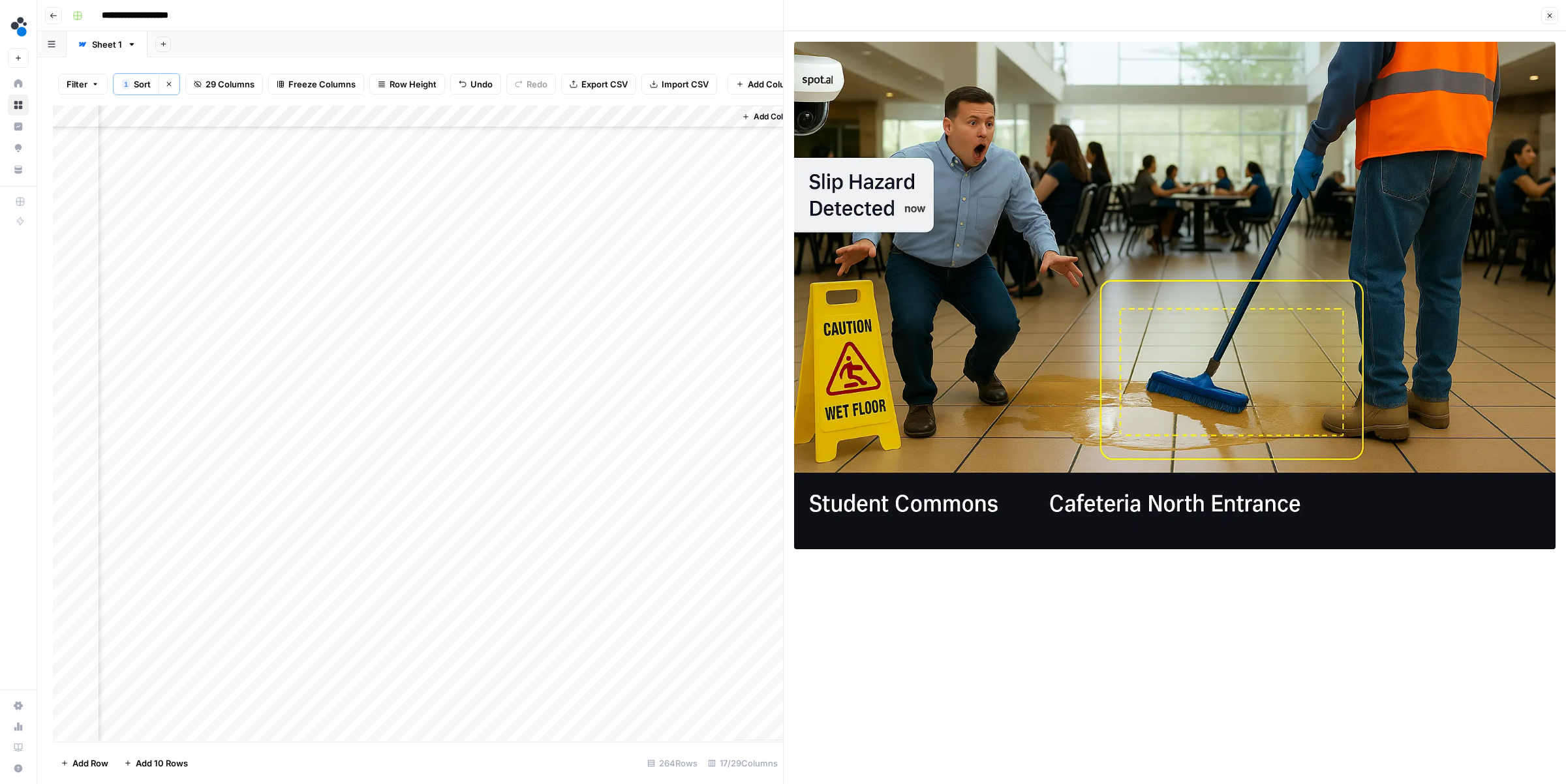
scroll to position [2498, 1802]
click at [485, 542] on div "Add Column" at bounding box center [417, 423] width 730 height 635
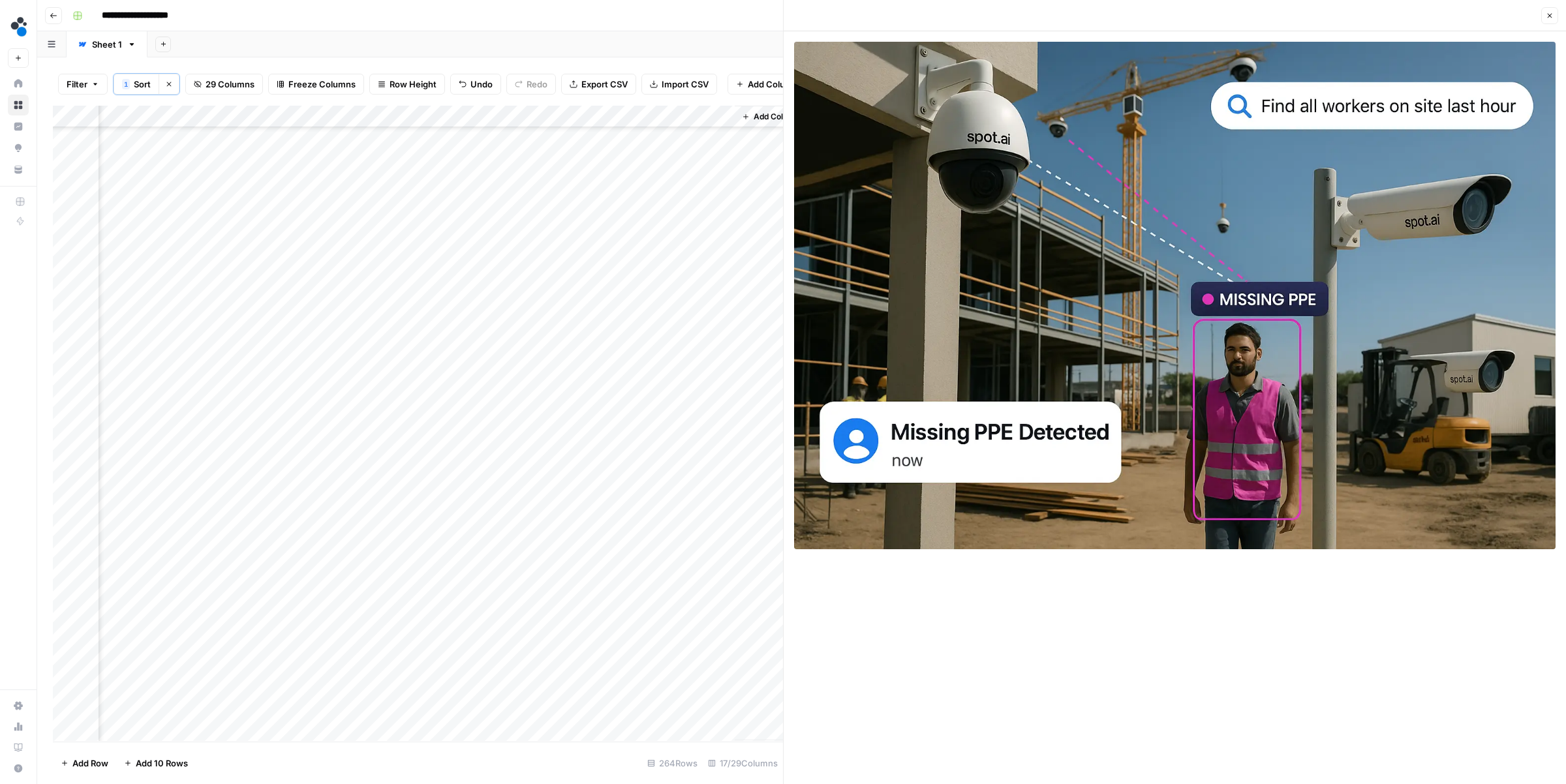
scroll to position [2916, 1802]
click at [486, 525] on div "Add Column" at bounding box center [417, 423] width 730 height 635
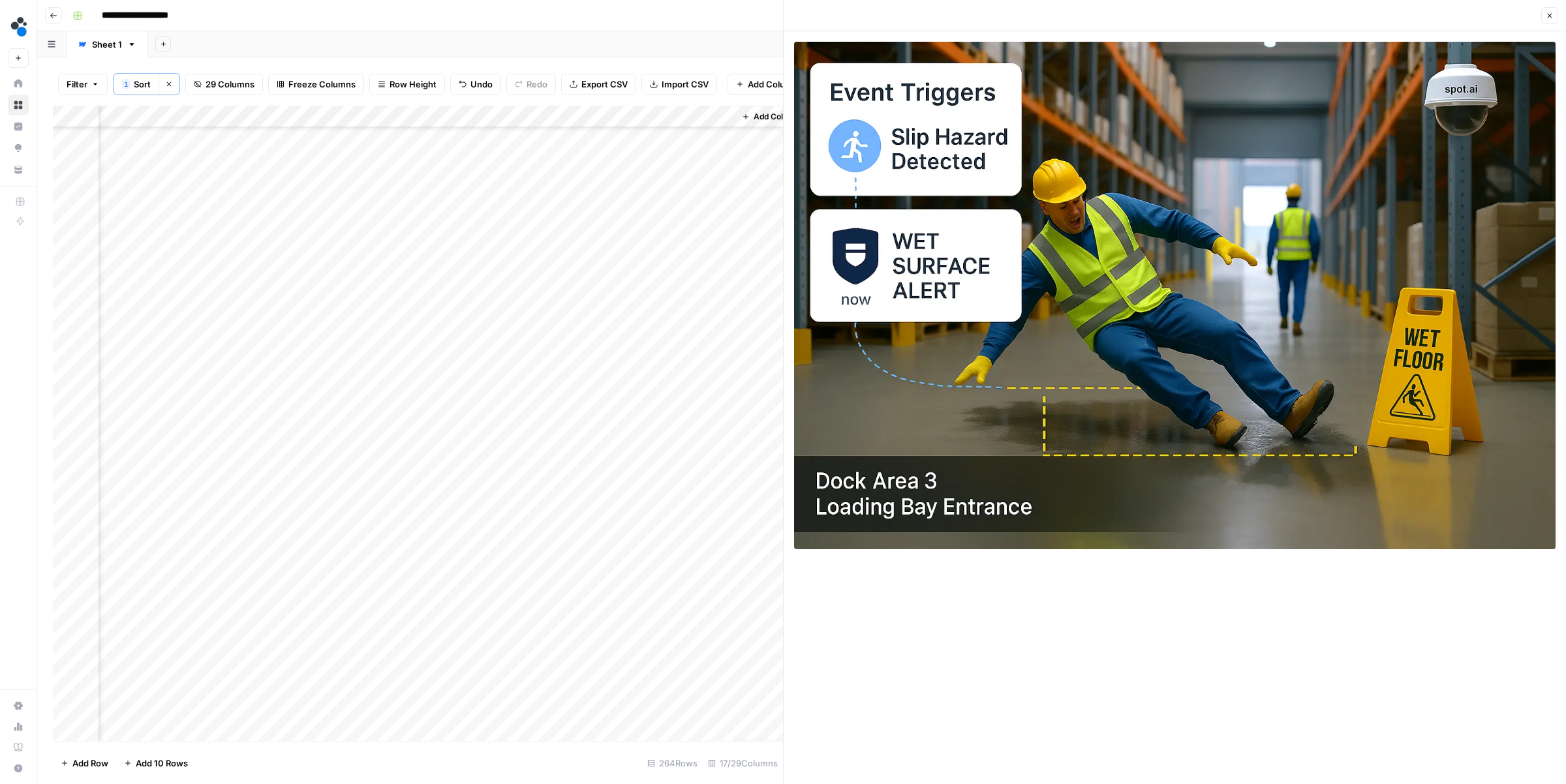
scroll to position [3278, 1802]
click at [487, 518] on div "Add Column" at bounding box center [417, 423] width 730 height 635
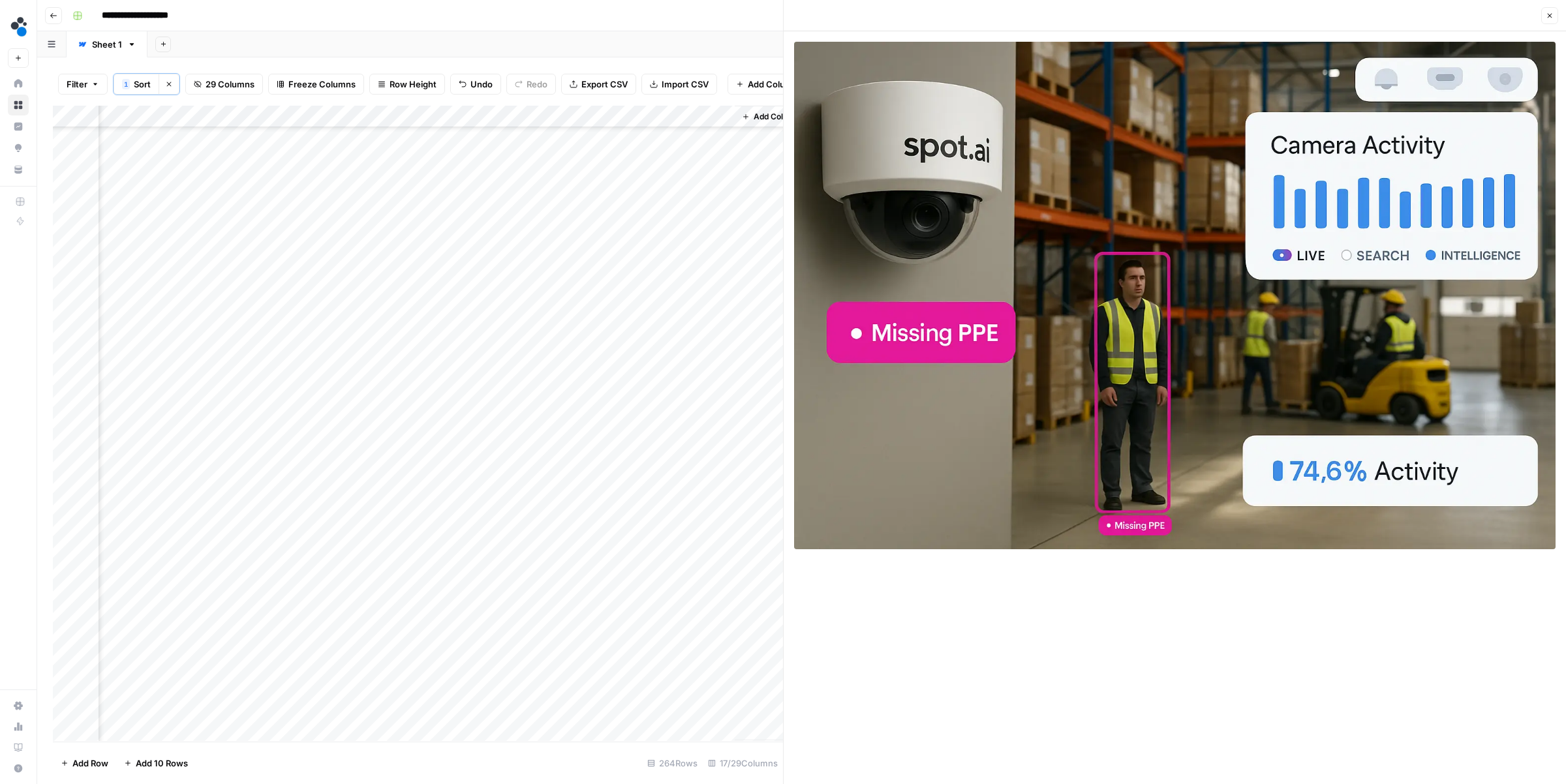
scroll to position [3561, 1802]
click at [487, 525] on div "Add Column" at bounding box center [417, 423] width 730 height 635
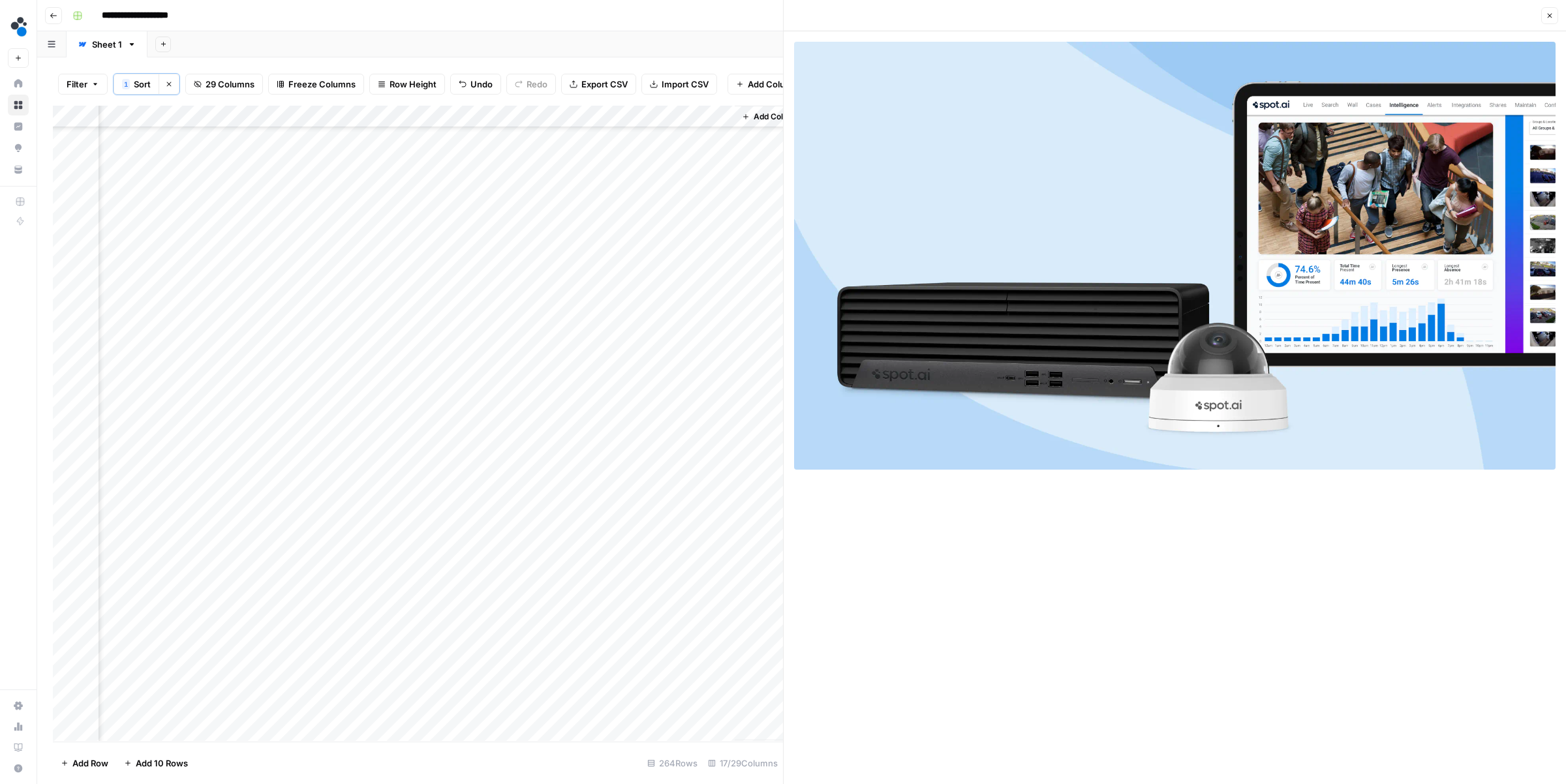
scroll to position [3953, 1802]
click at [487, 509] on div "Add Column" at bounding box center [417, 423] width 730 height 635
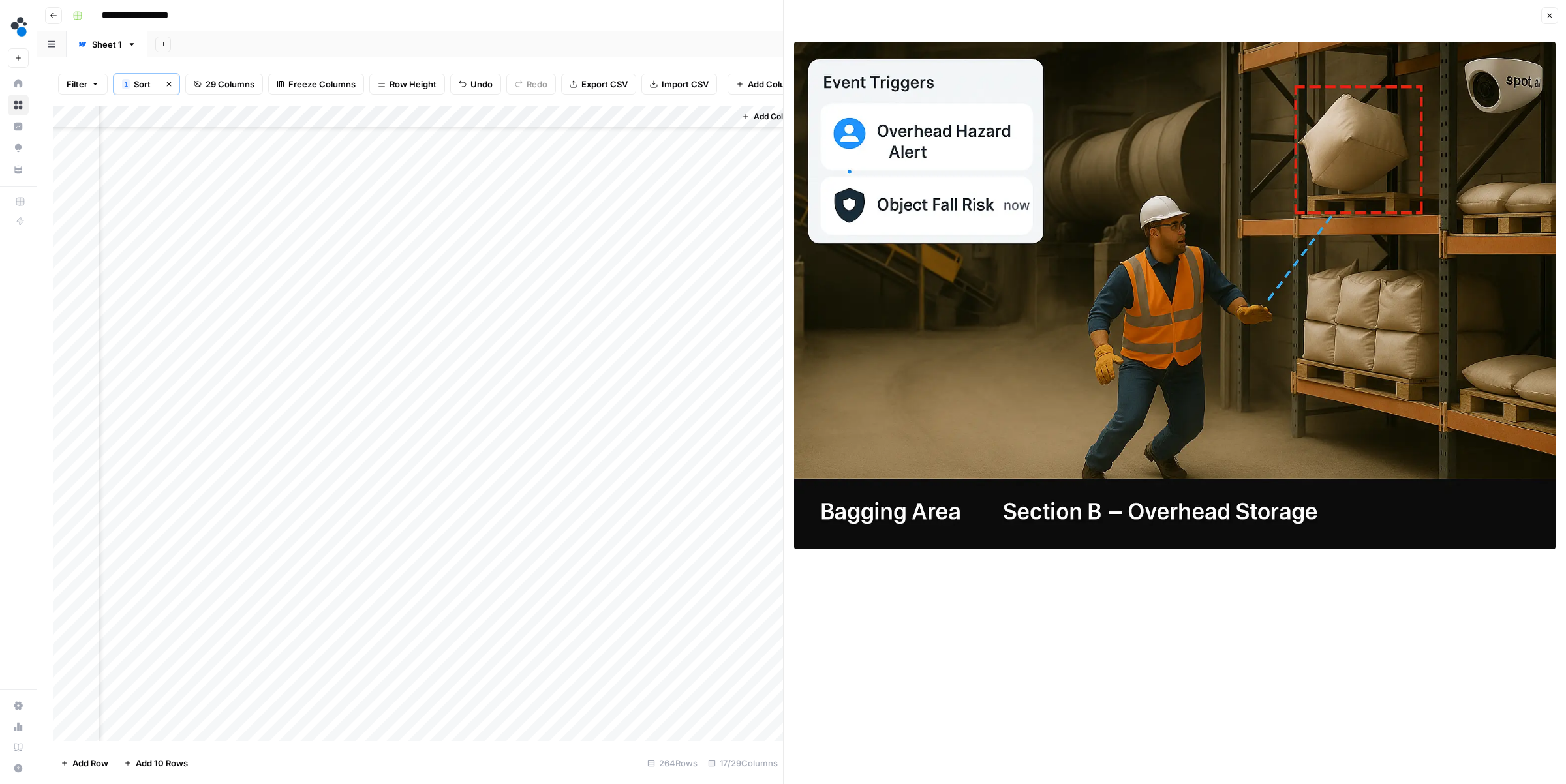
scroll to position [4347, 1802]
click at [487, 492] on div "Add Column" at bounding box center [417, 423] width 730 height 635
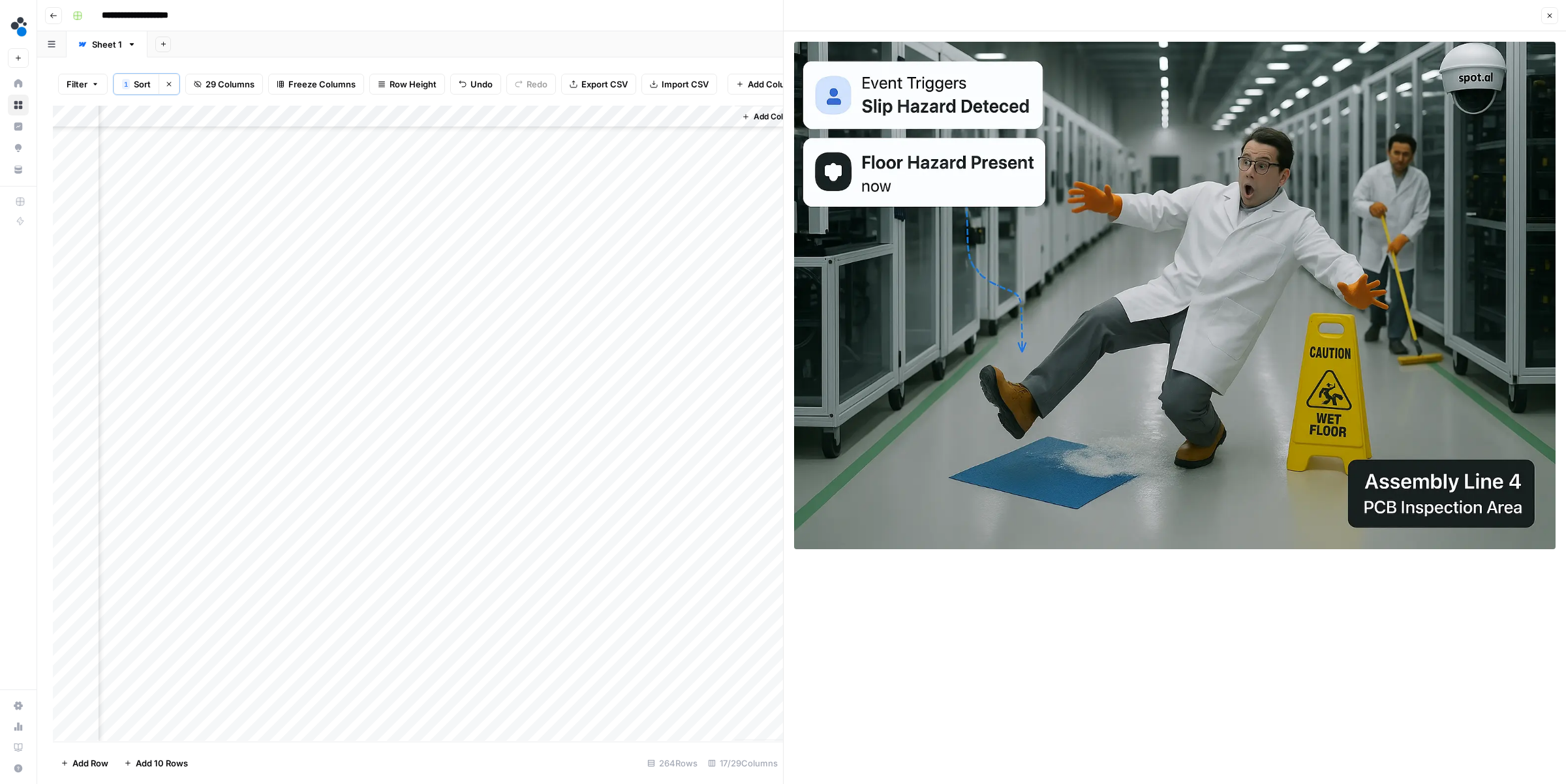
scroll to position [4819, 1802]
click at [484, 441] on div "Add Column" at bounding box center [417, 423] width 730 height 635
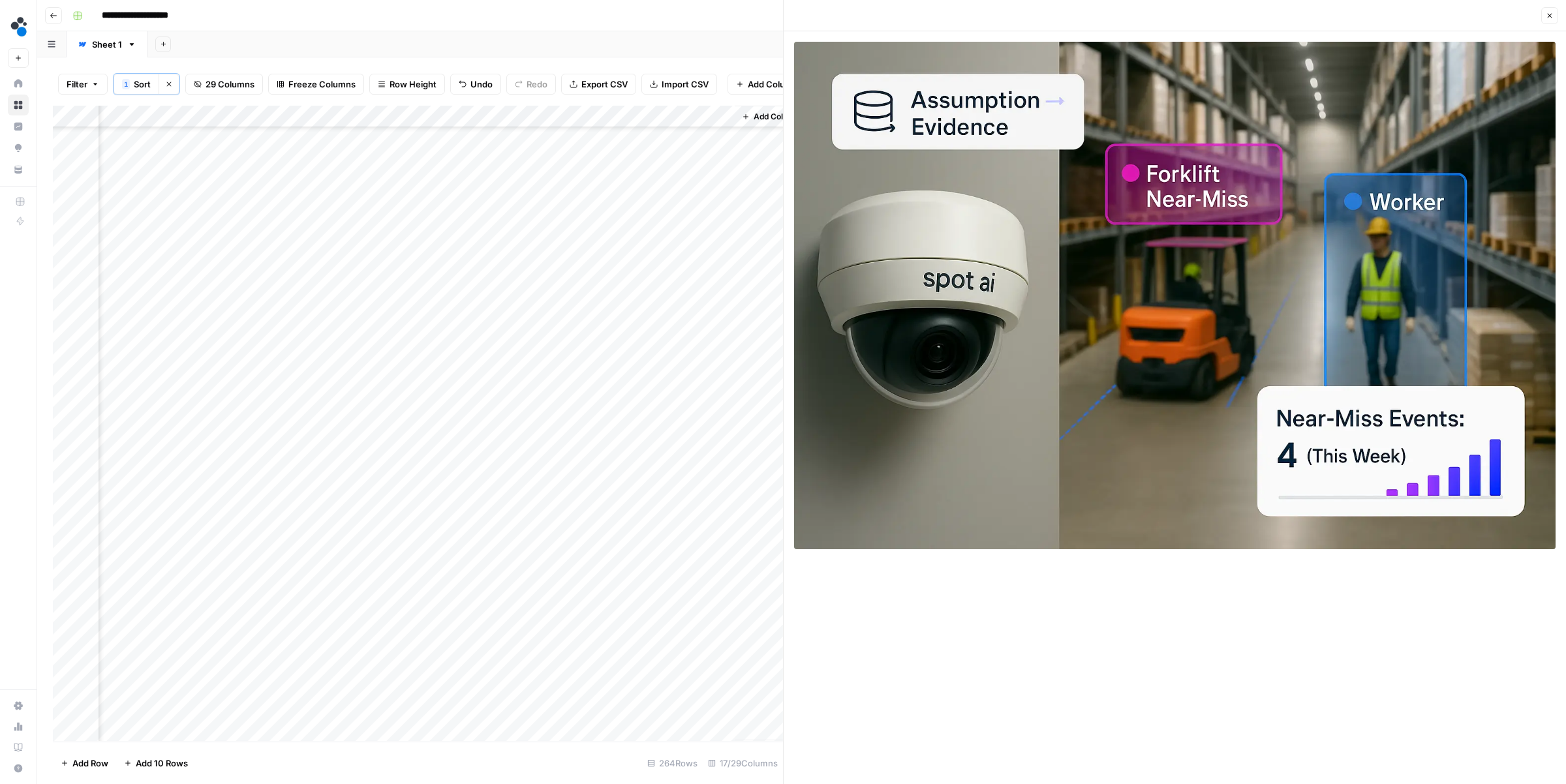
scroll to position [5069, 1802]
click at [489, 562] on div "Add Column" at bounding box center [417, 423] width 730 height 635
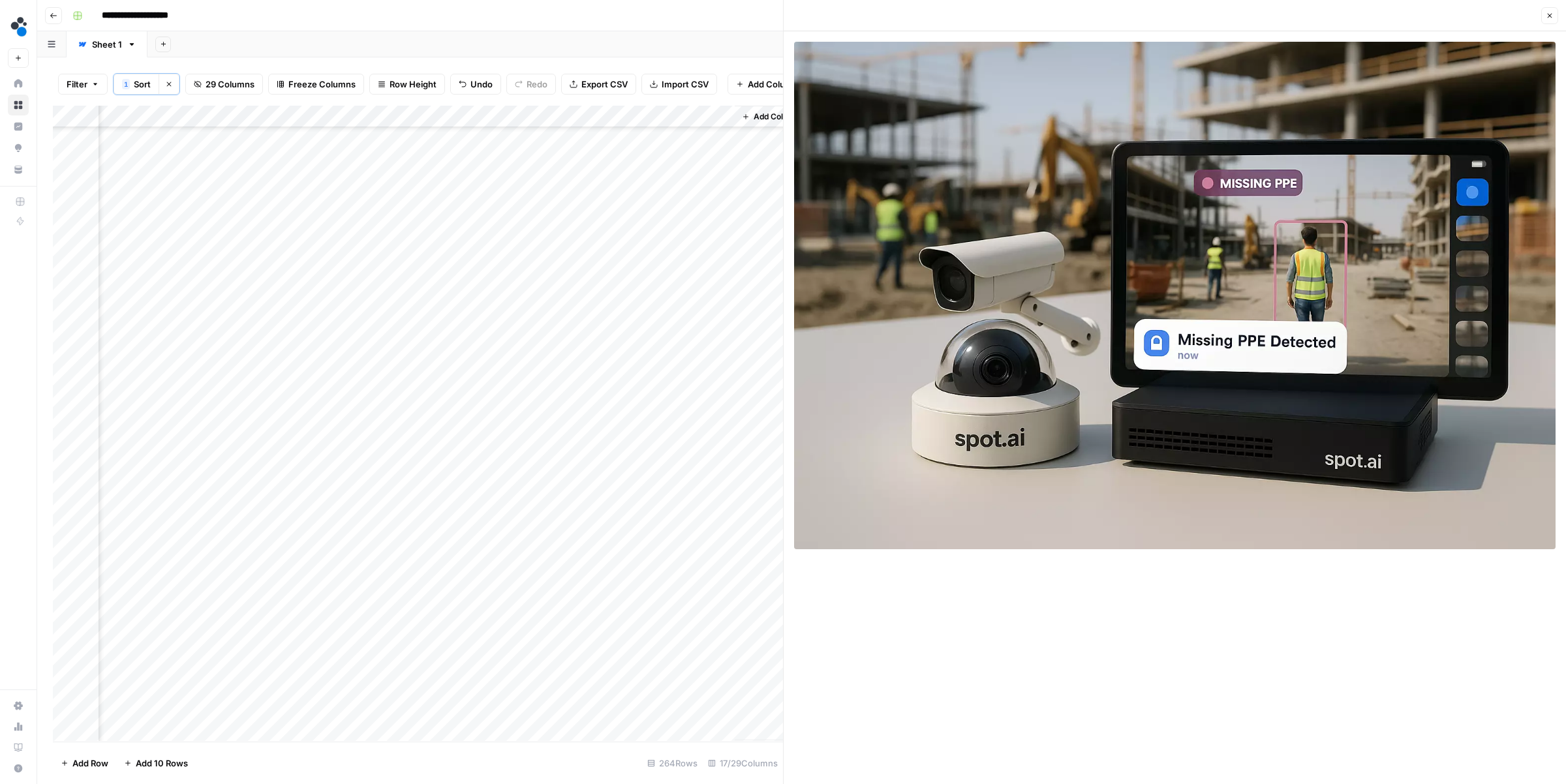
scroll to position [5260, 1802]
click at [489, 686] on div "Add Column" at bounding box center [417, 423] width 730 height 635
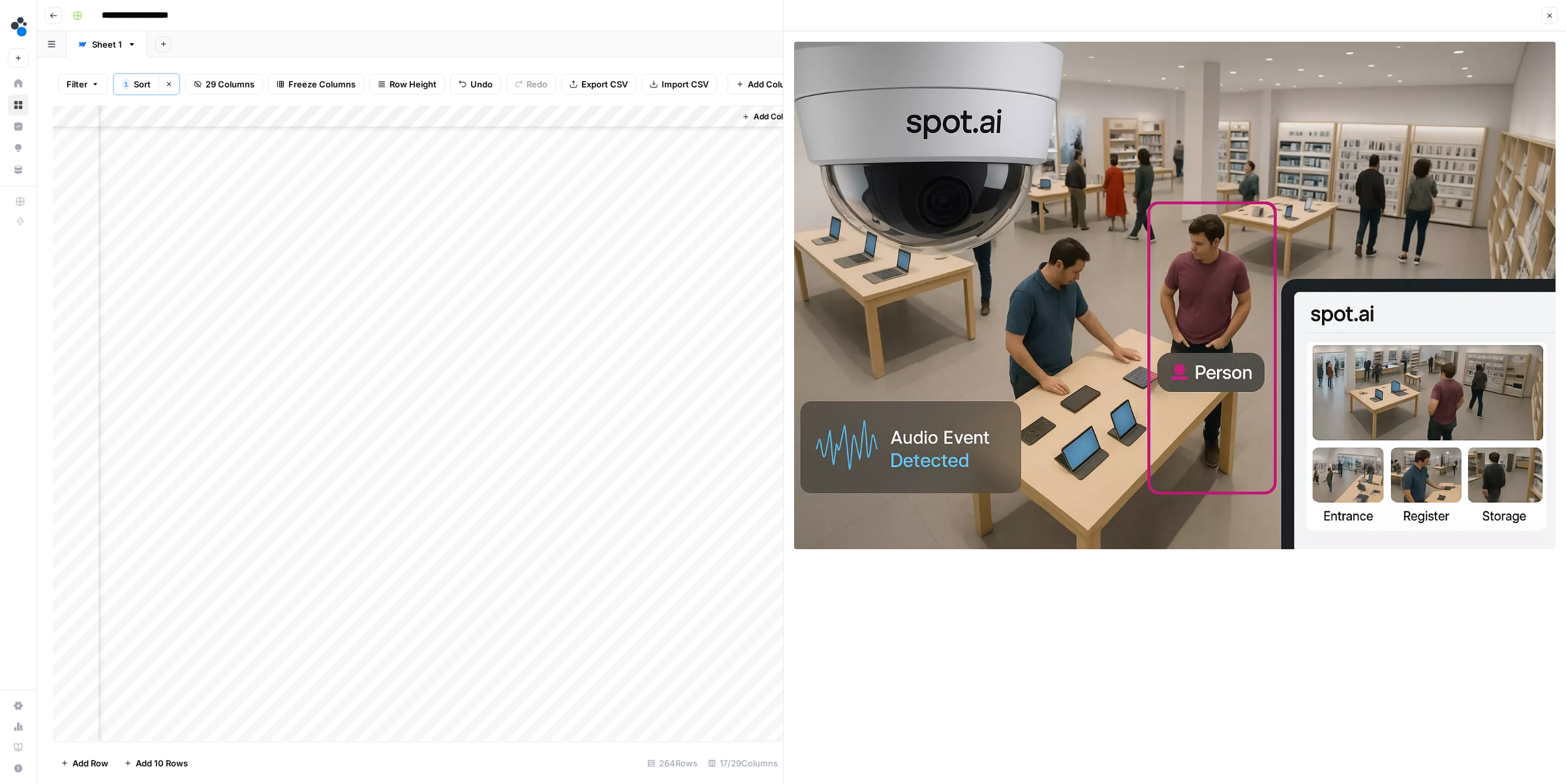
click at [489, 686] on div "Add Column" at bounding box center [417, 423] width 730 height 635
click at [484, 136] on div "Add Column" at bounding box center [417, 423] width 730 height 635
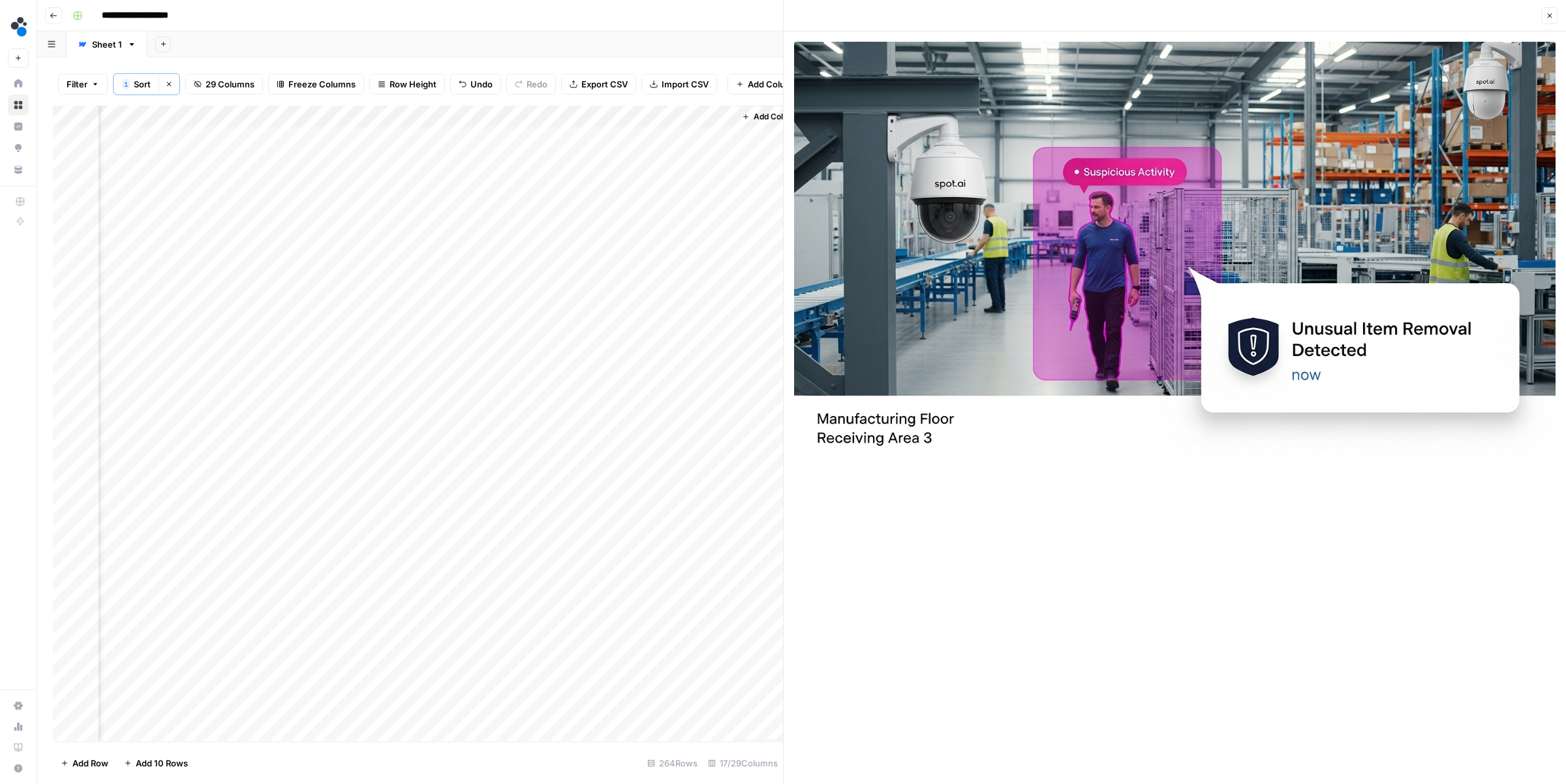
click at [1113, 251] on img at bounding box center [1174, 249] width 761 height 415
click at [439, 138] on div "Add Column" at bounding box center [417, 423] width 730 height 635
click at [439, 138] on input "**********" at bounding box center [489, 142] width 209 height 16
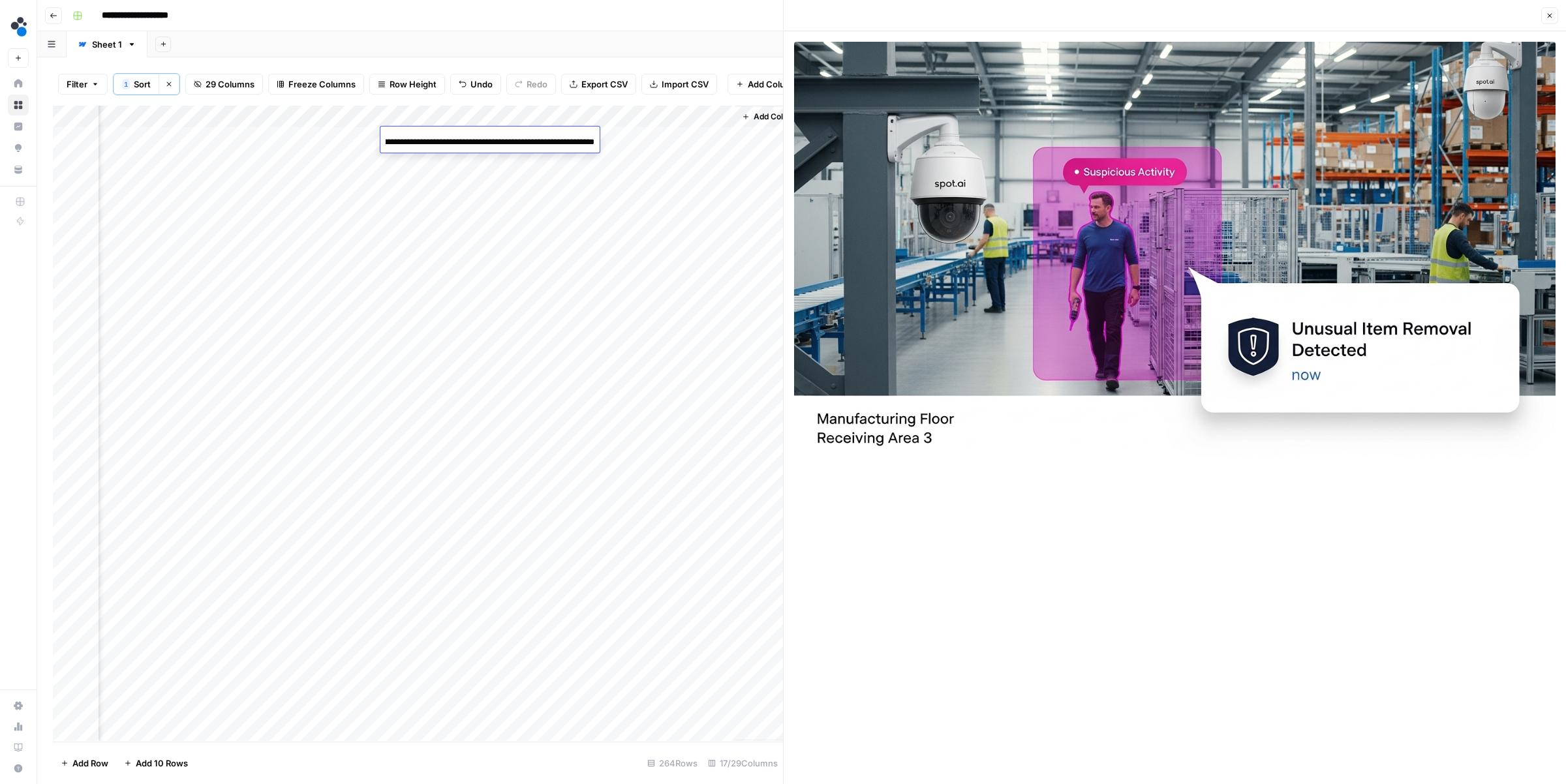
click at [439, 138] on input "**********" at bounding box center [489, 142] width 209 height 16
click at [455, 141] on input "**********" at bounding box center [489, 142] width 209 height 16
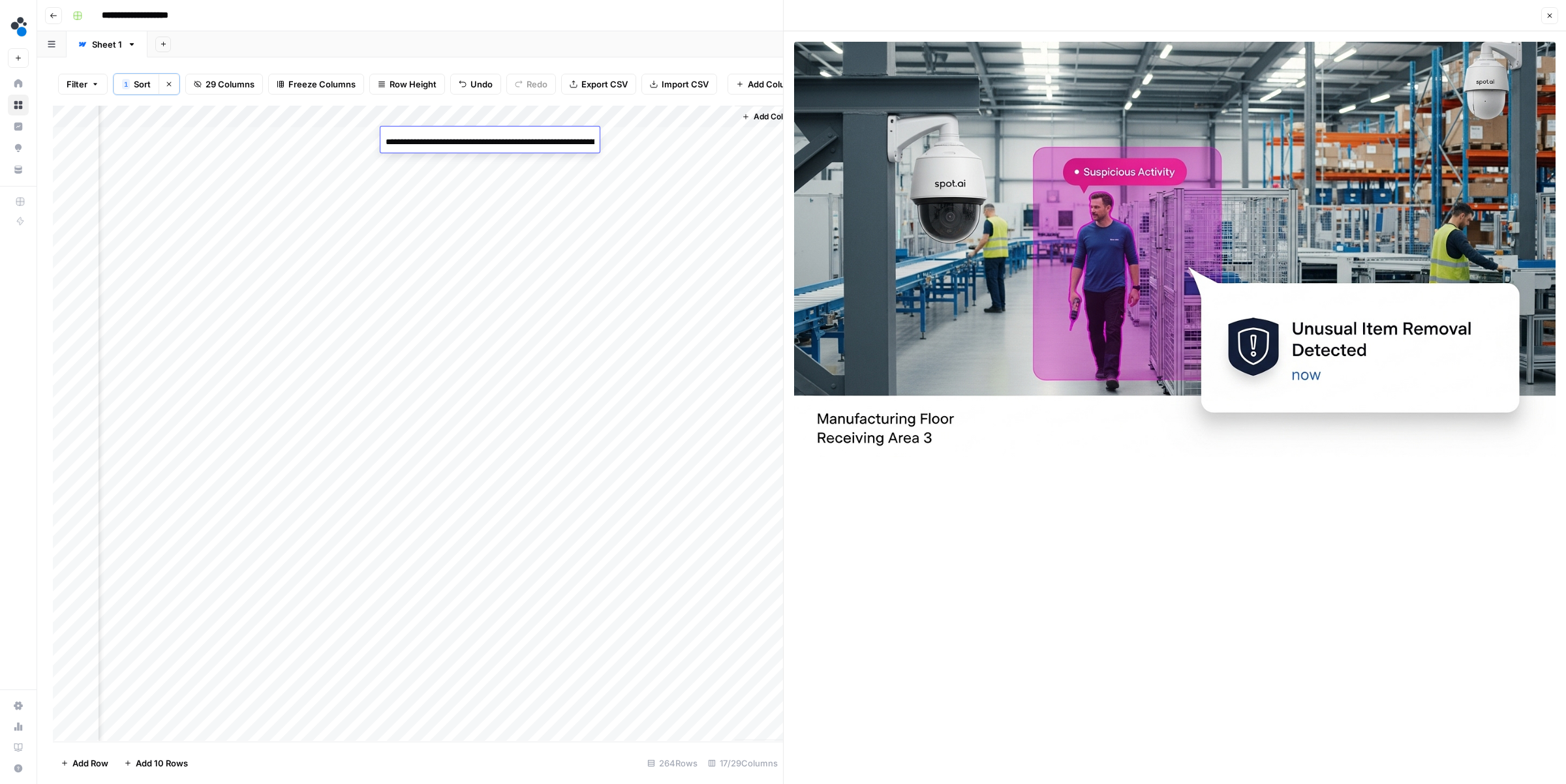
click at [567, 132] on div "**********" at bounding box center [490, 141] width 219 height 22
click at [457, 151] on div "Add Column" at bounding box center [417, 423] width 730 height 635
click at [482, 136] on div "Add Column" at bounding box center [417, 423] width 730 height 635
click at [487, 141] on div "Add Column" at bounding box center [417, 423] width 730 height 635
click at [465, 137] on div "Add Column" at bounding box center [417, 423] width 730 height 635
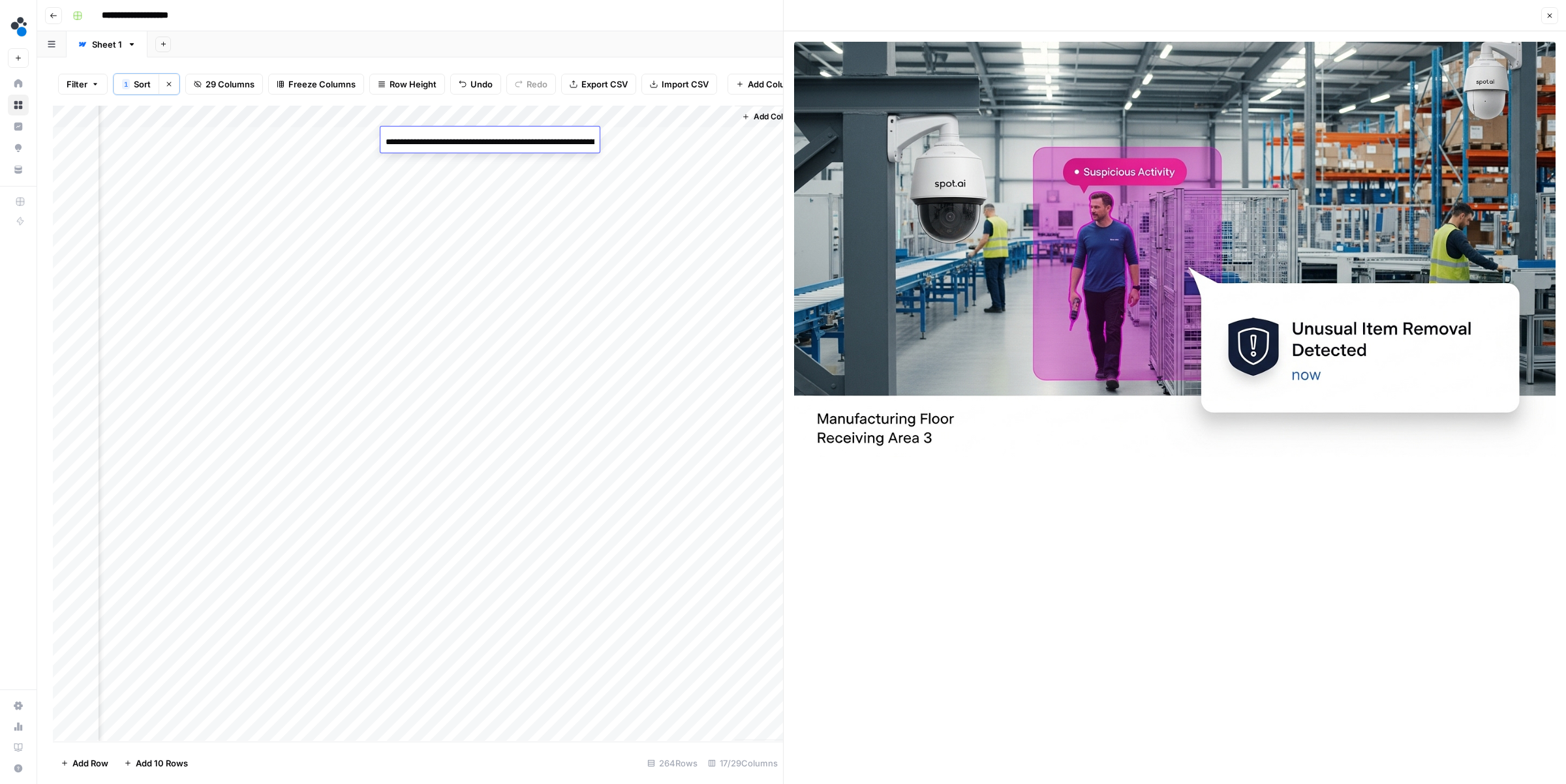
scroll to position [0, 429]
click at [465, 137] on input "**********" at bounding box center [489, 142] width 209 height 16
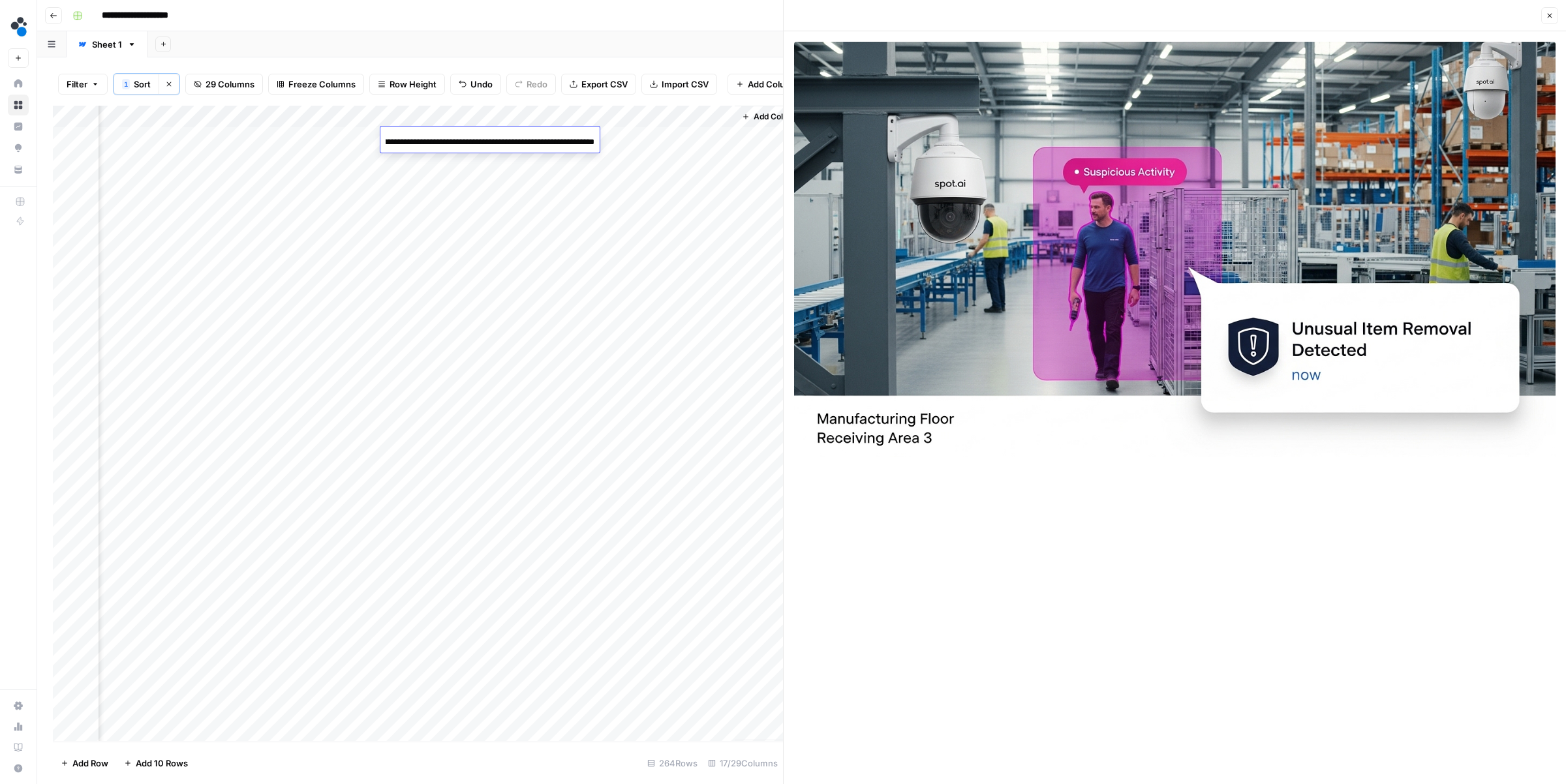
scroll to position [0, 0]
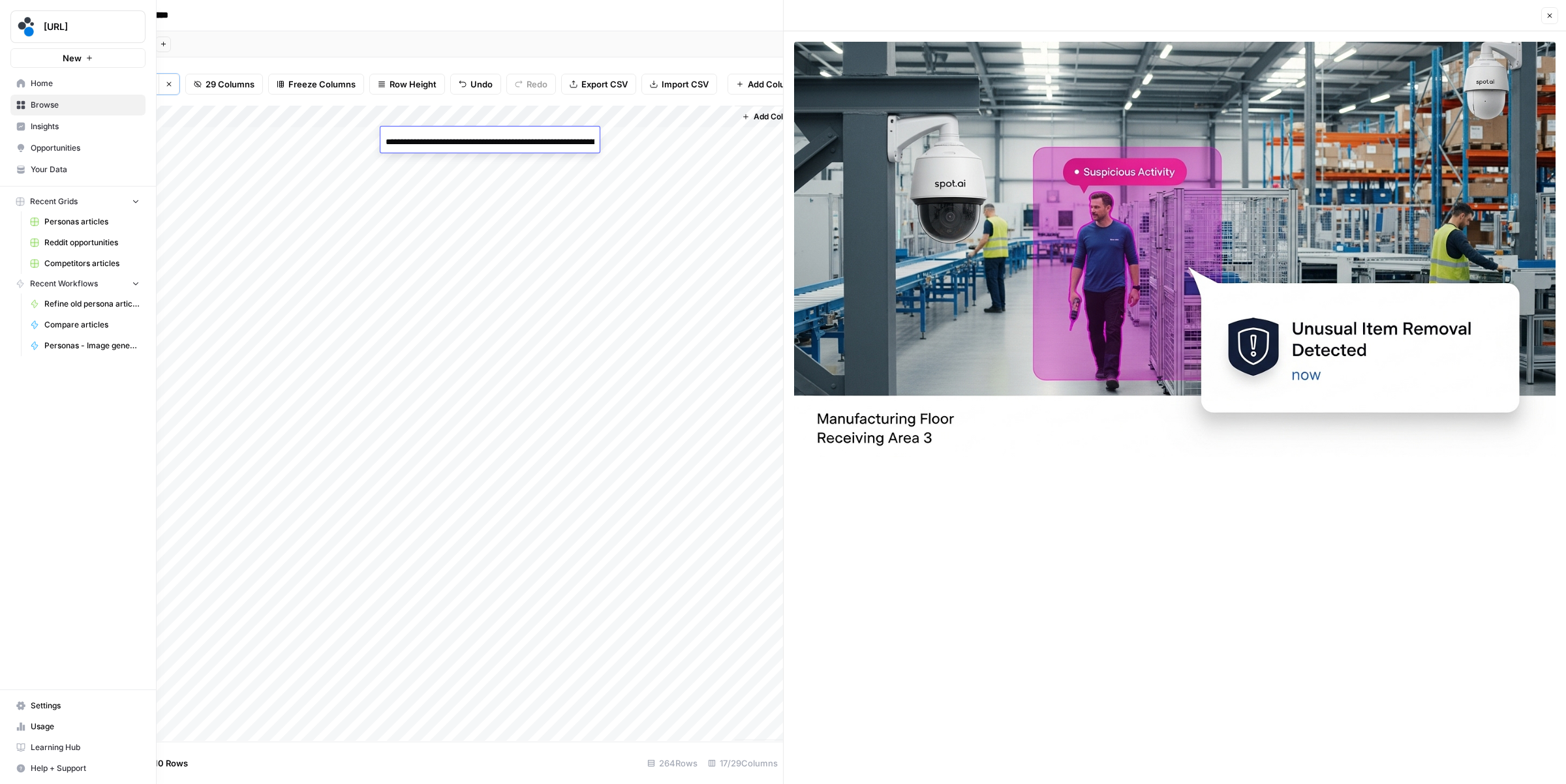
click at [37, 175] on span "Your Data" at bounding box center [84, 169] width 109 height 11
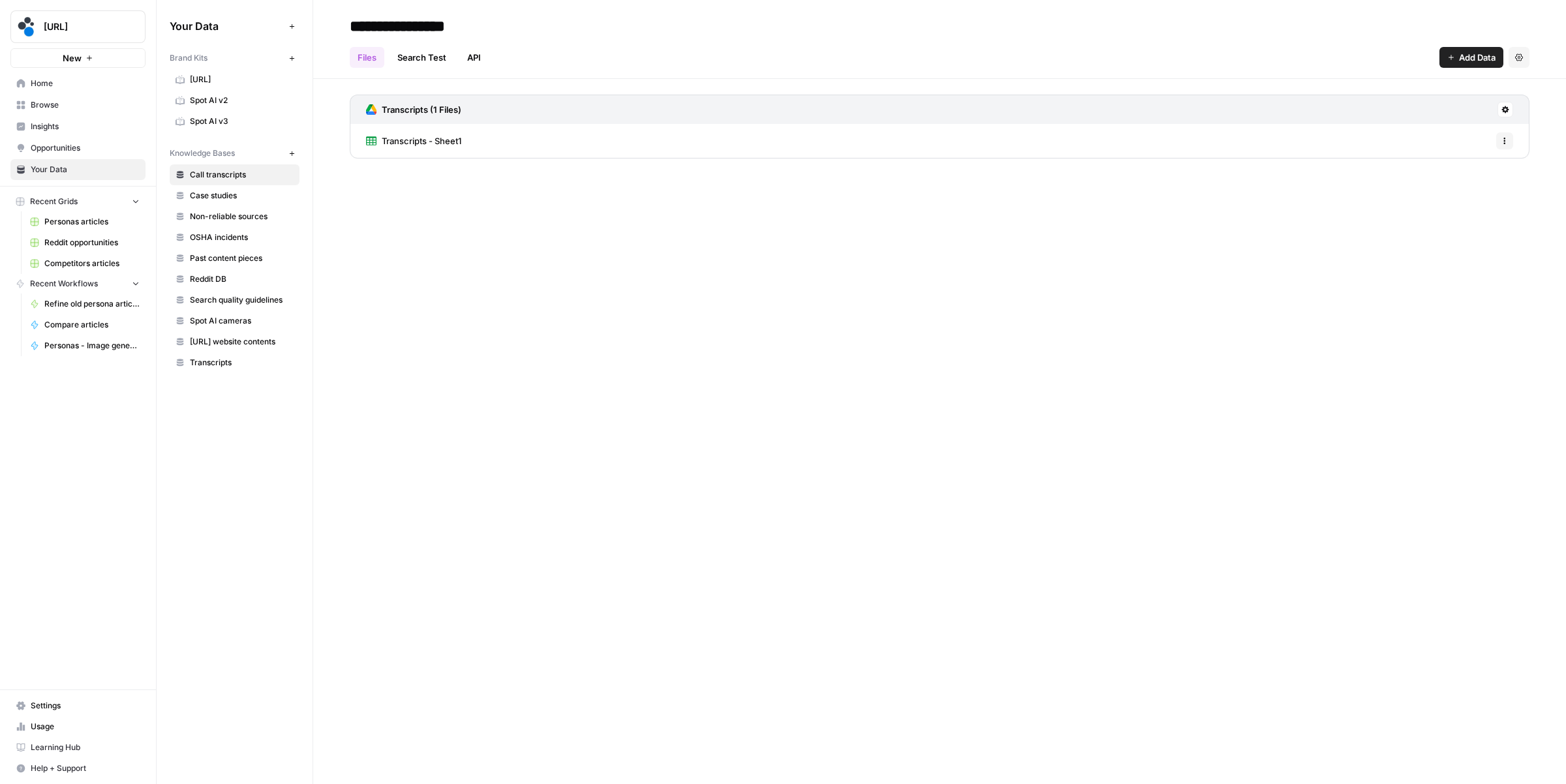
click at [60, 708] on span "Settings" at bounding box center [84, 706] width 109 height 11
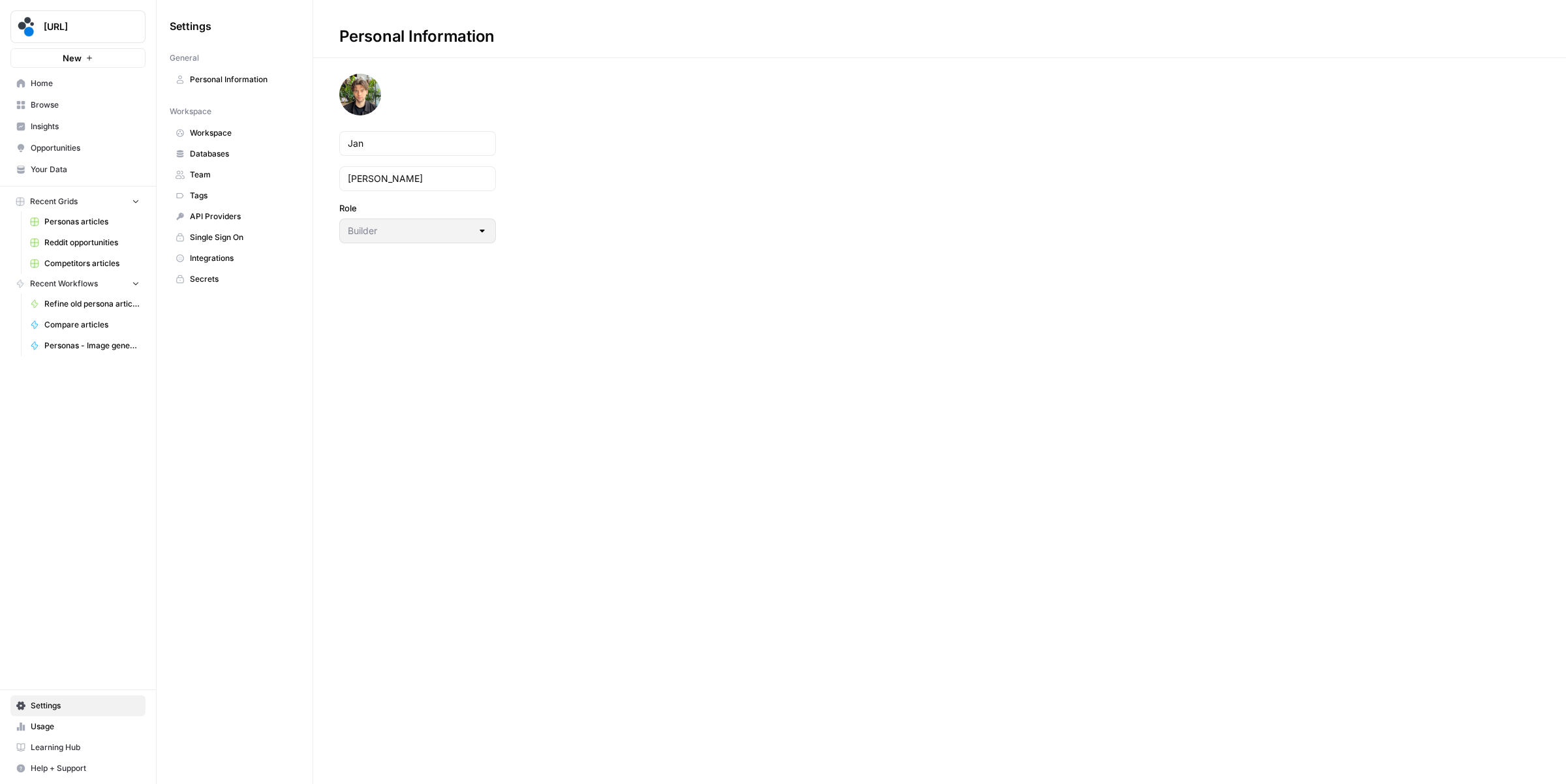
click at [202, 235] on span "Single Sign On" at bounding box center [242, 237] width 104 height 11
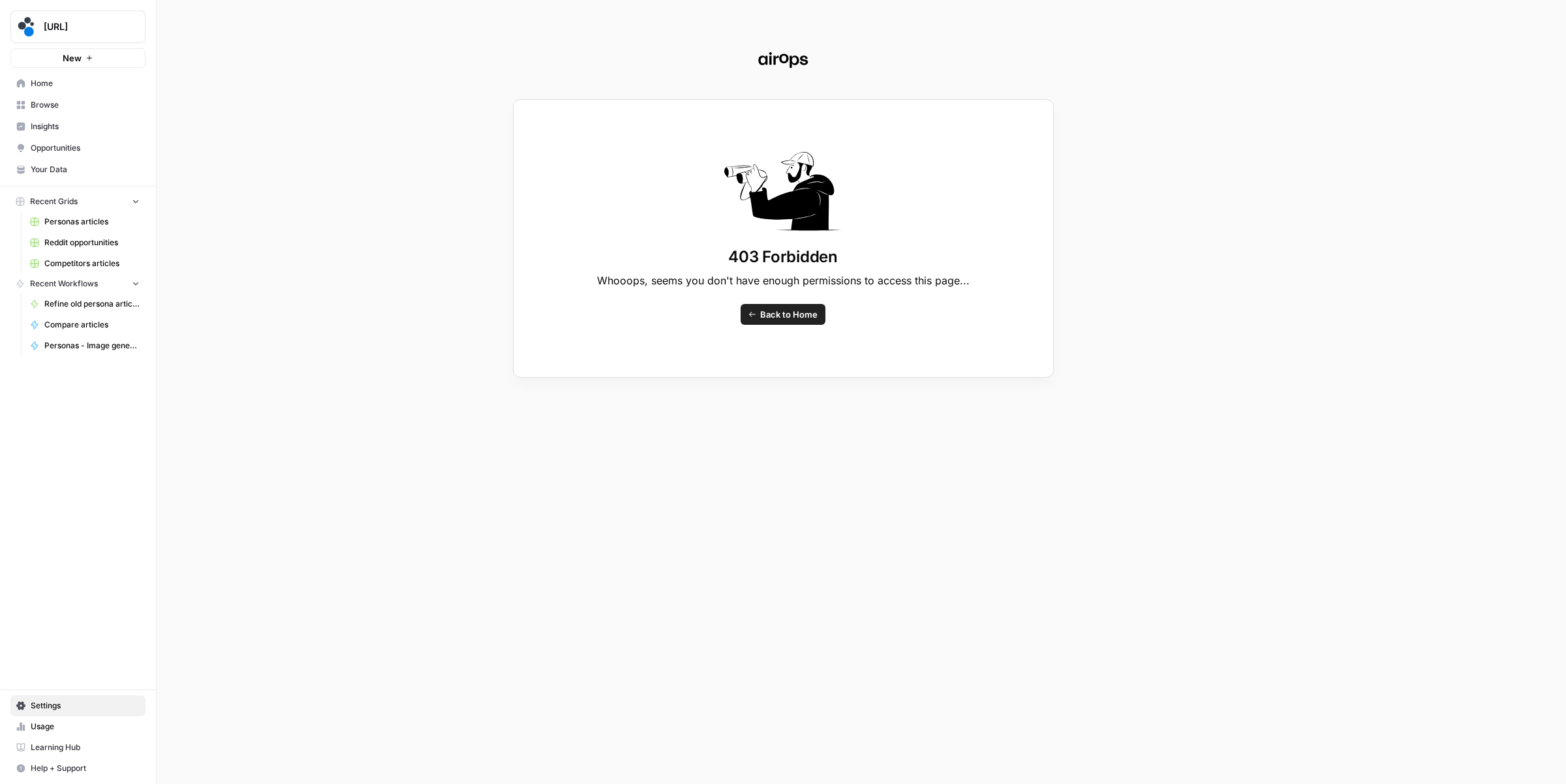
click at [75, 700] on div "403 Forbidden Whooops, seems you don't have enough permissions to access this p…" at bounding box center [783, 392] width 1566 height 784
click at [64, 700] on div "403 Forbidden Whooops, seems you don't have enough permissions to access this p…" at bounding box center [783, 392] width 1566 height 784
click at [774, 316] on span "Back to Home" at bounding box center [788, 314] width 58 height 13
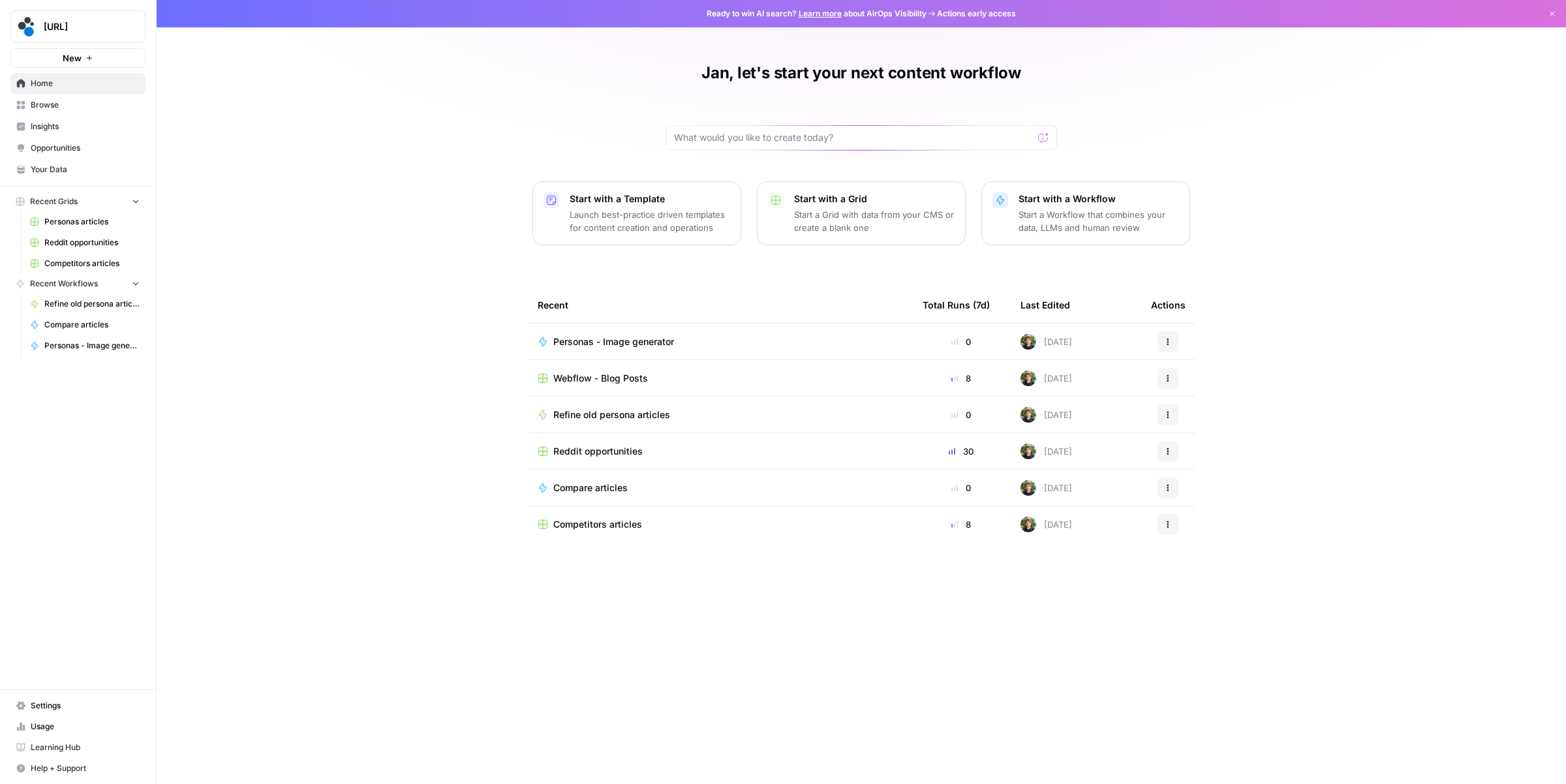
click at [36, 713] on link "Settings" at bounding box center [77, 706] width 135 height 21
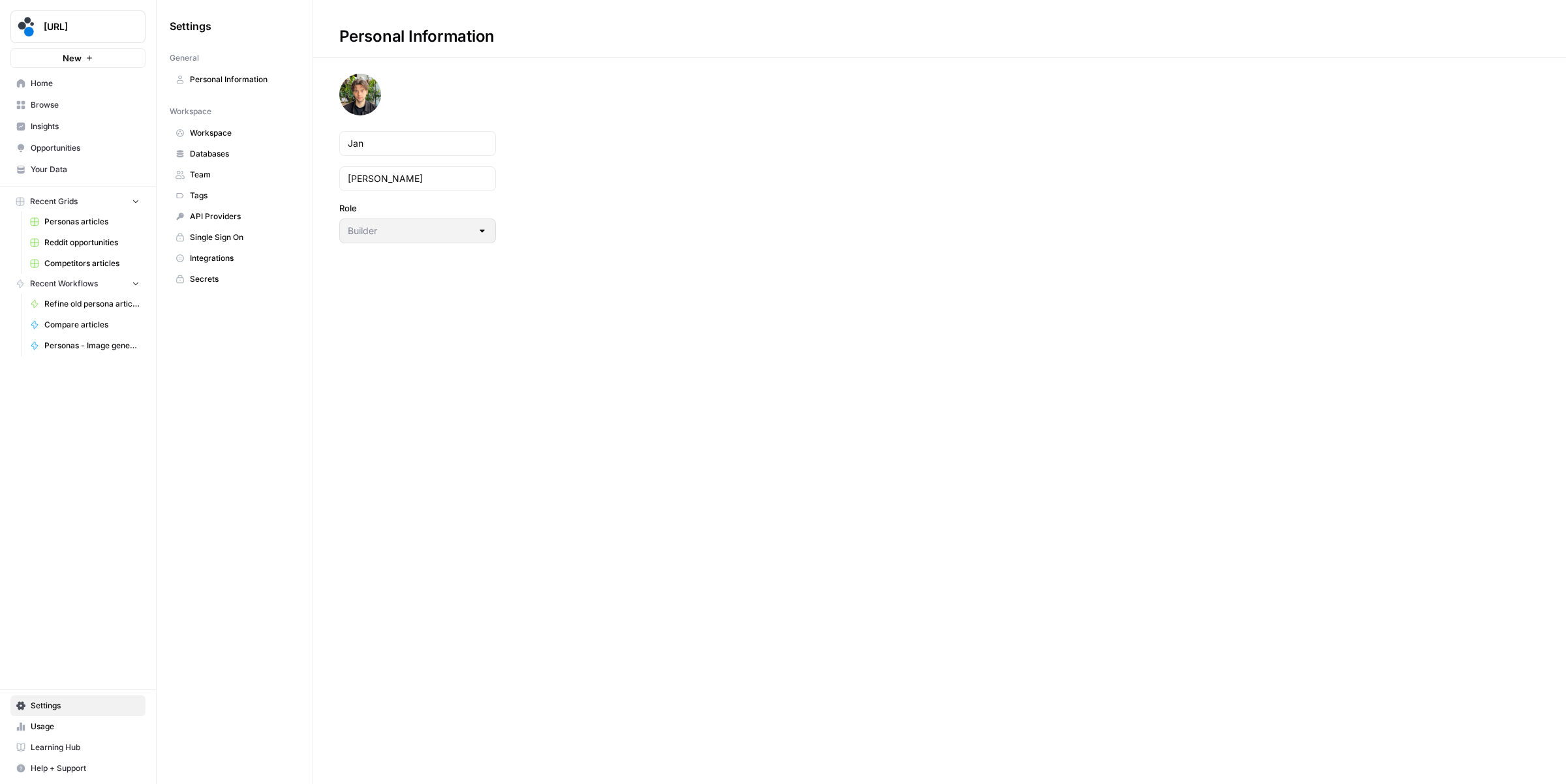
click at [212, 284] on span "Secrets" at bounding box center [242, 279] width 104 height 11
click at [1501, 27] on button "Create Secret" at bounding box center [1504, 37] width 71 height 21
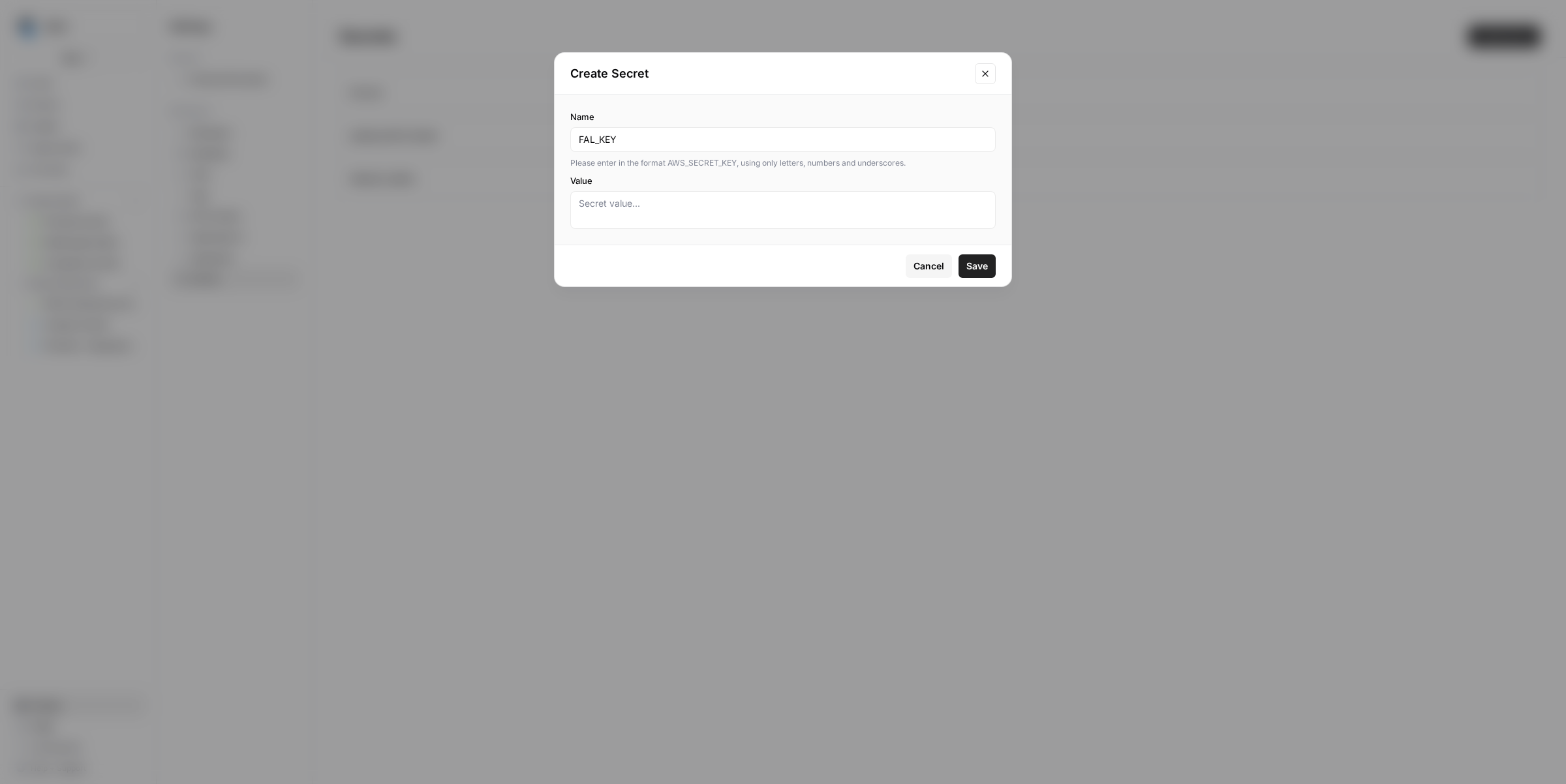
type input "FAL_KEY"
click at [700, 196] on div at bounding box center [783, 209] width 426 height 38
paste textarea "4ebc37e0-0d46-4112-9714-451cb5c0b96a:1b179c6ce40c1fe5d7b2ceaa200f0bd9"
type textarea "4ebc37e0-0d46-4112-9714-451cb5c0b96a:1b179c6ce40c1fe5d7b2ceaa200f0bd9"
click at [636, 202] on textarea "4ebc37e0-0d46-4112-9714-451cb5c0b96a:1b179c6ce40c1fe5d7b2ceaa200f0bd9" at bounding box center [783, 210] width 409 height 26
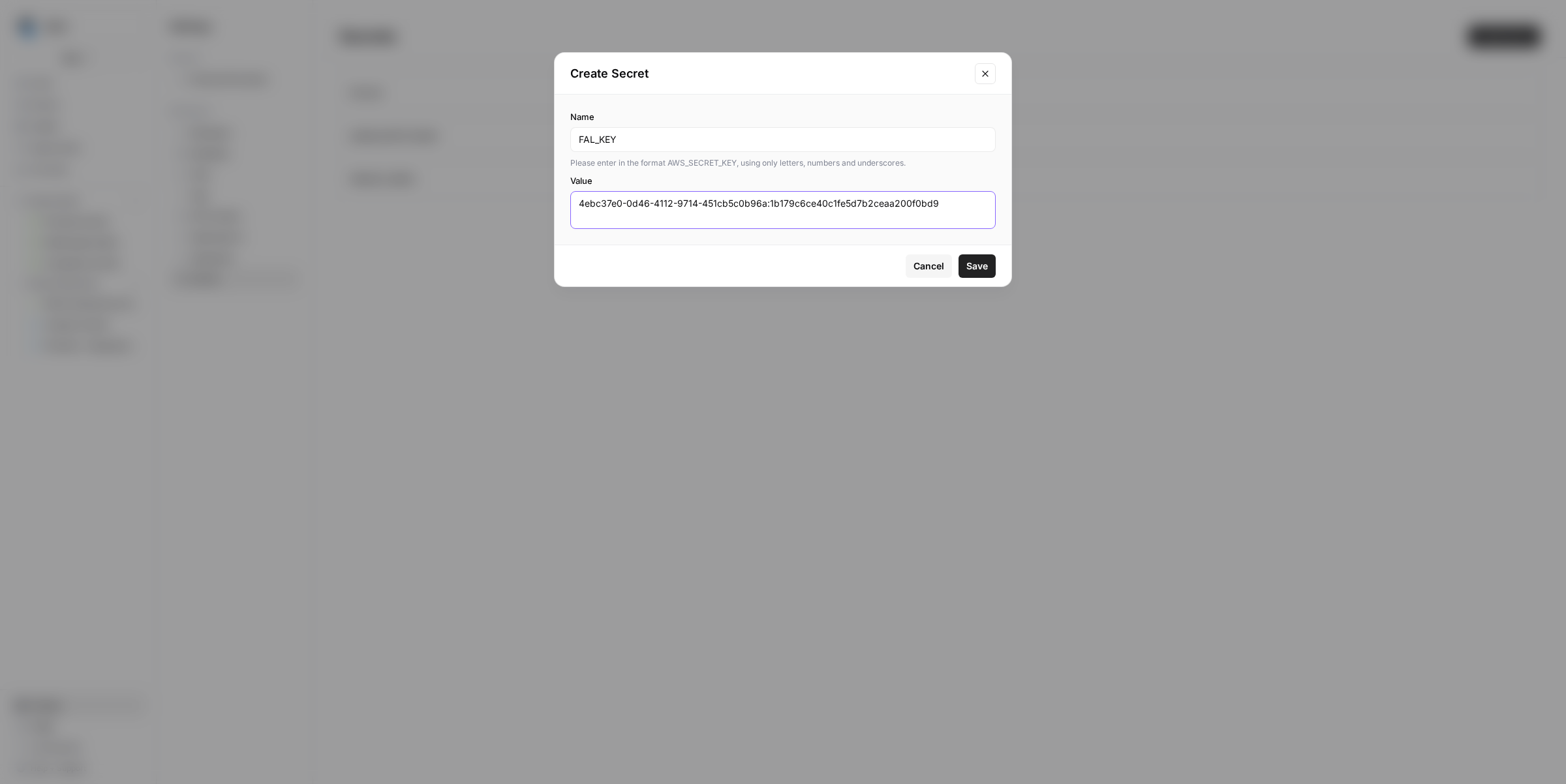
click at [636, 202] on textarea "4ebc37e0-0d46-4112-9714-451cb5c0b96a:1b179c6ce40c1fe5d7b2ceaa200f0bd9" at bounding box center [783, 210] width 409 height 26
paste textarea "4ebc37e0-0d46-4112-9714-451cb5c0b96a:1b179c6ce40c1fe5d7b2ceaa200f0bd9"
type textarea "4ebc37e0-0d46-4112-9714-451cb5c0b96a:1b179c6ce40c1fe5d7b2ceaa200f0bd9"
click at [979, 265] on span "Save" at bounding box center [976, 266] width 22 height 13
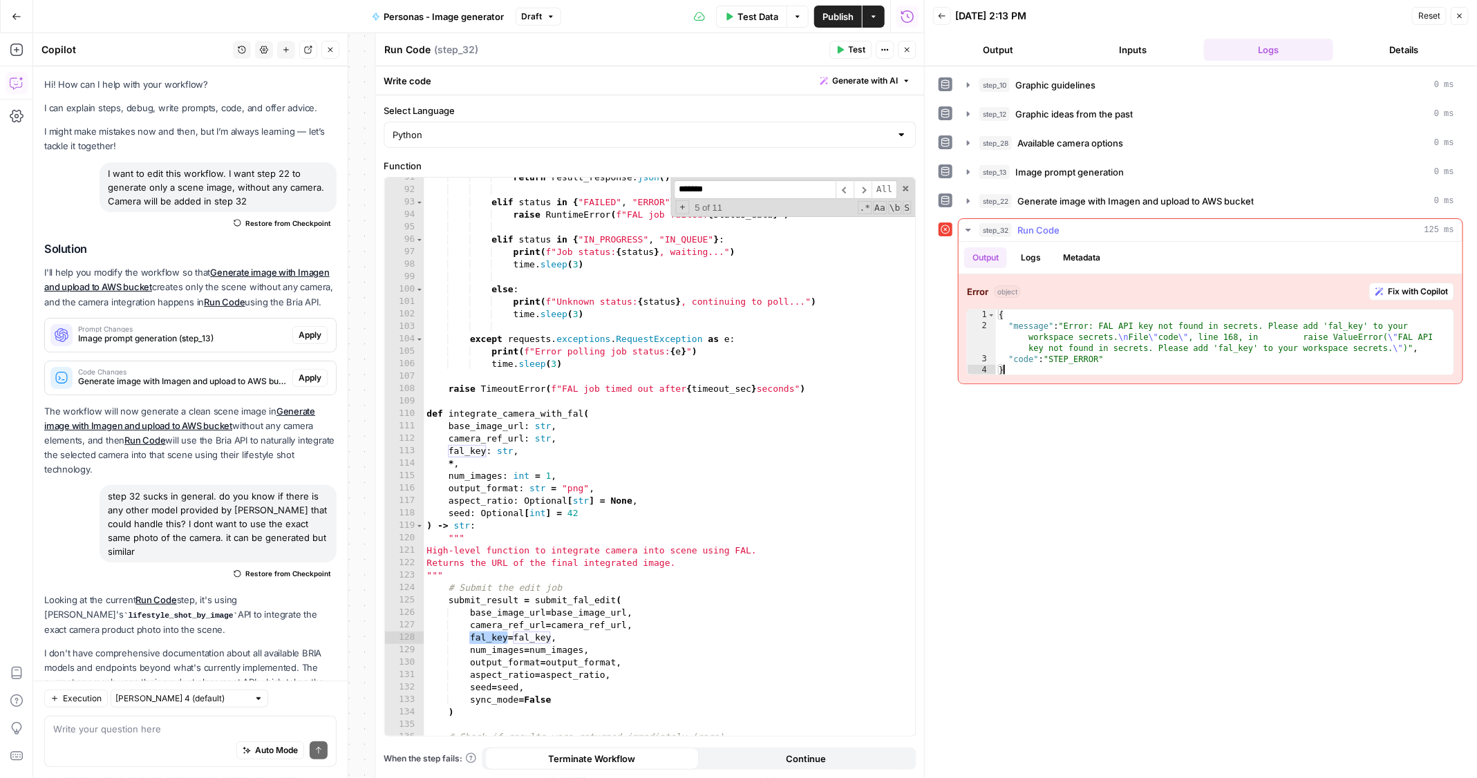
scroll to position [1213, 0]
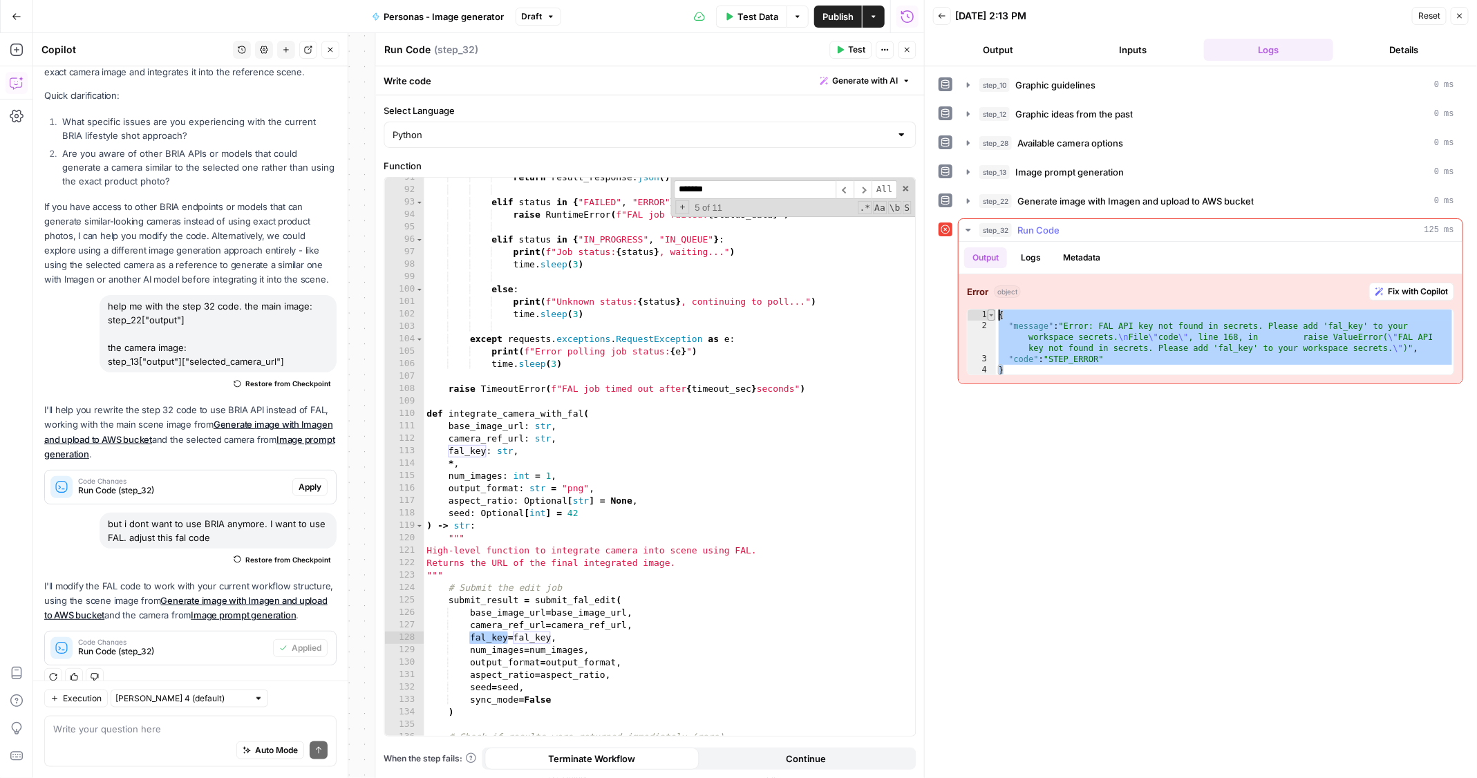
click at [992, 309] on div "* 1 2 3 4 { "message" : "Error: FAL API key not found in secrets. Please add 'f…" at bounding box center [1210, 342] width 487 height 66
type textarea "**********"
click at [193, 722] on textarea at bounding box center [190, 729] width 274 height 14
paste textarea "{ "message": "Error: FAL API key not found in secrets. Please add 'fal_key' to …"
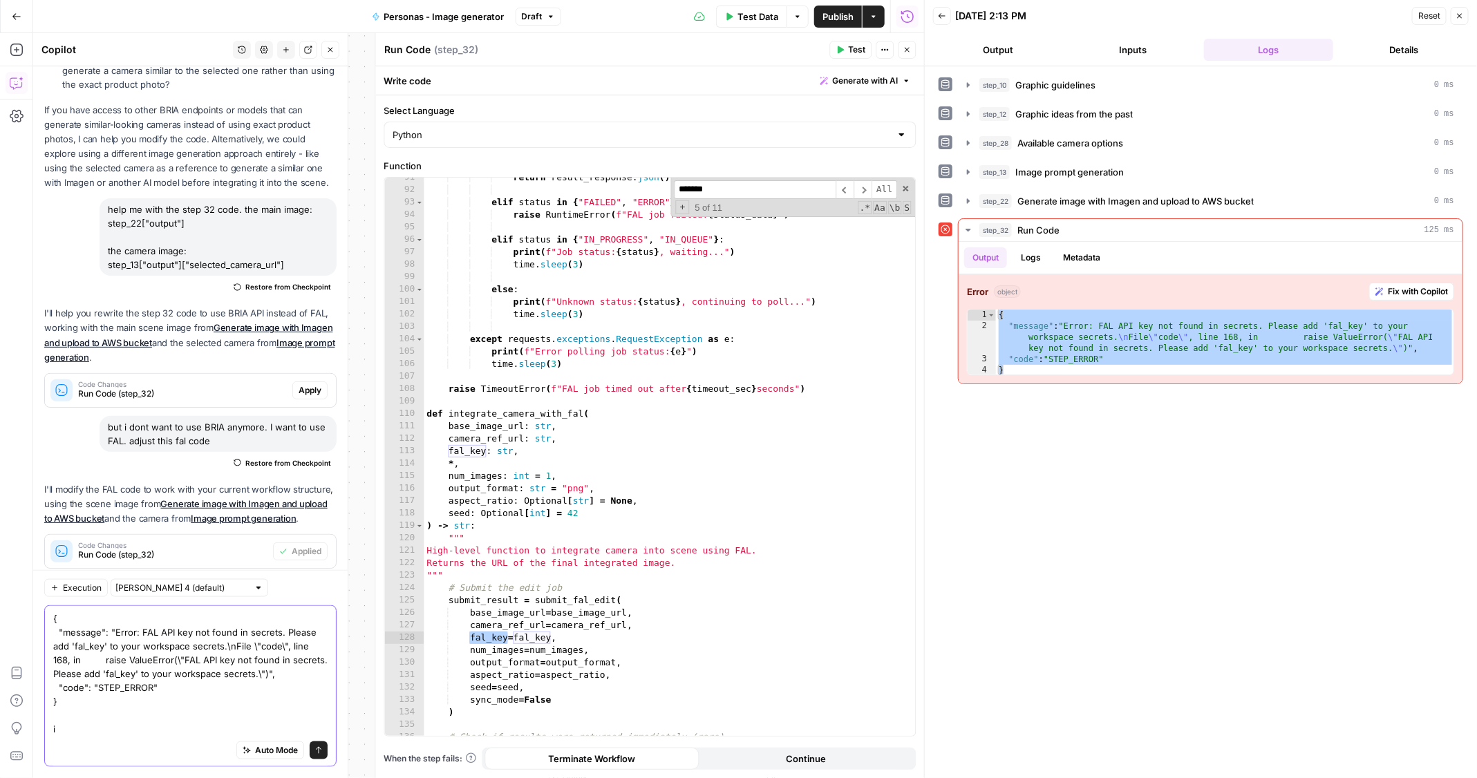
scroll to position [735, 0]
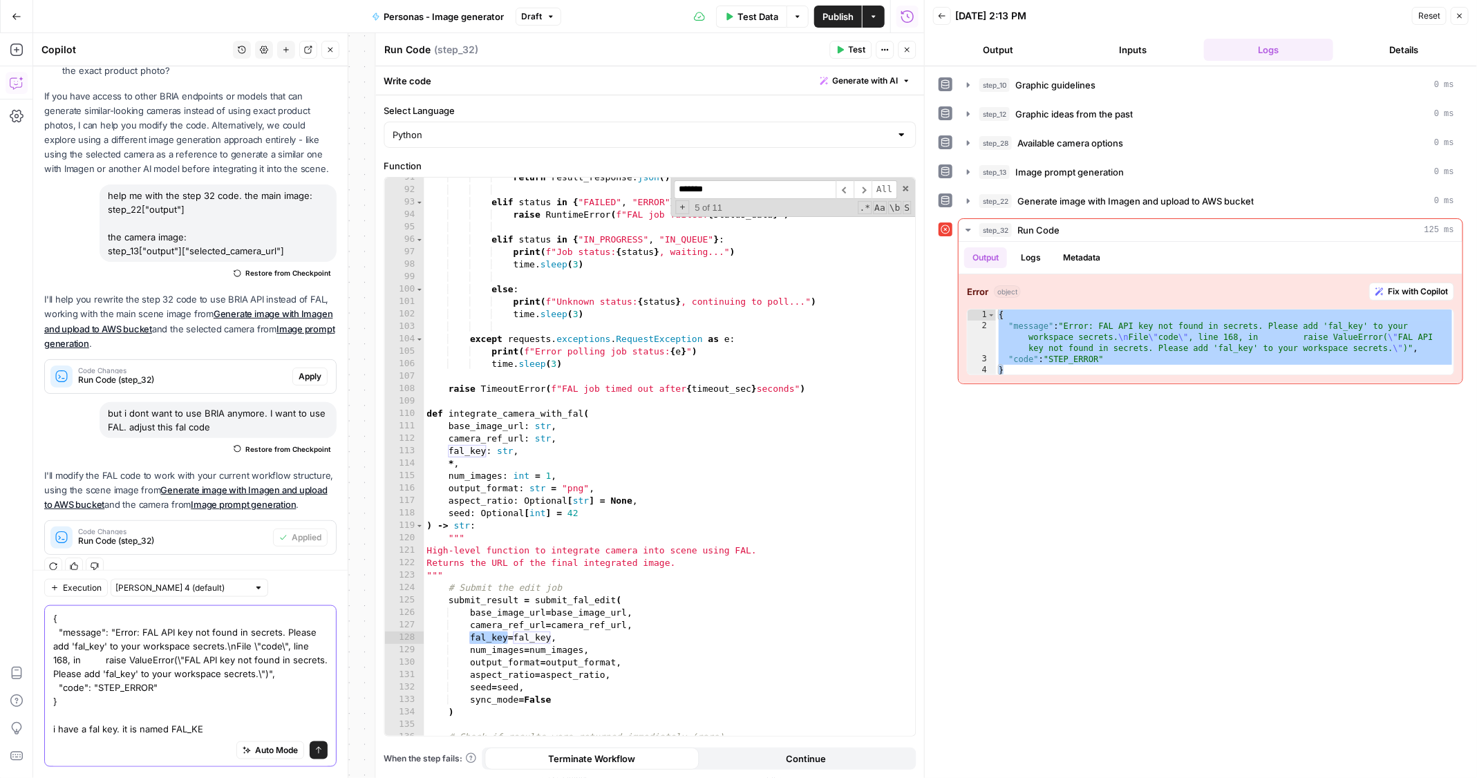
type textarea "{ "message": "Error: FAL API key not found in secrets. Please add 'fal_key' to …"
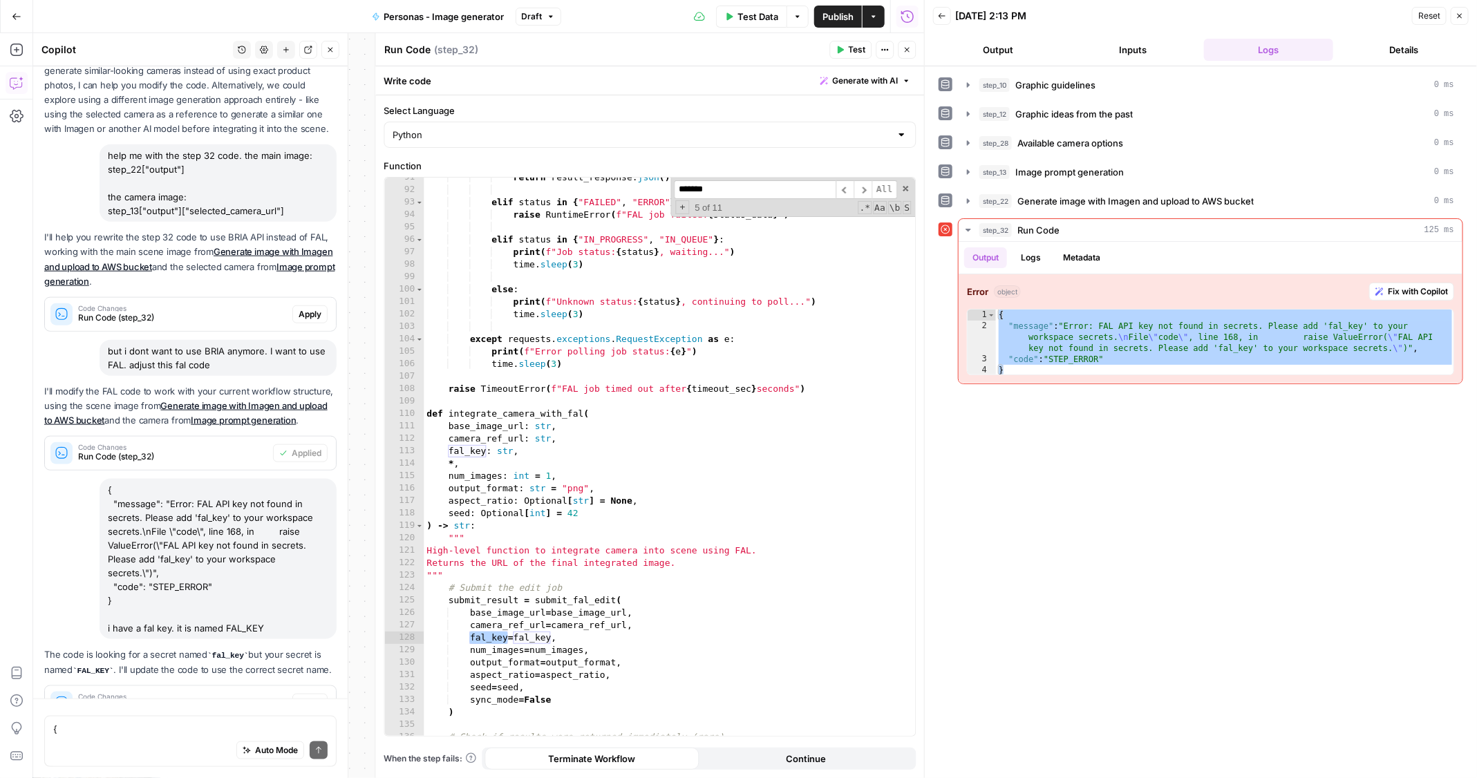
scroll to position [859, 0]
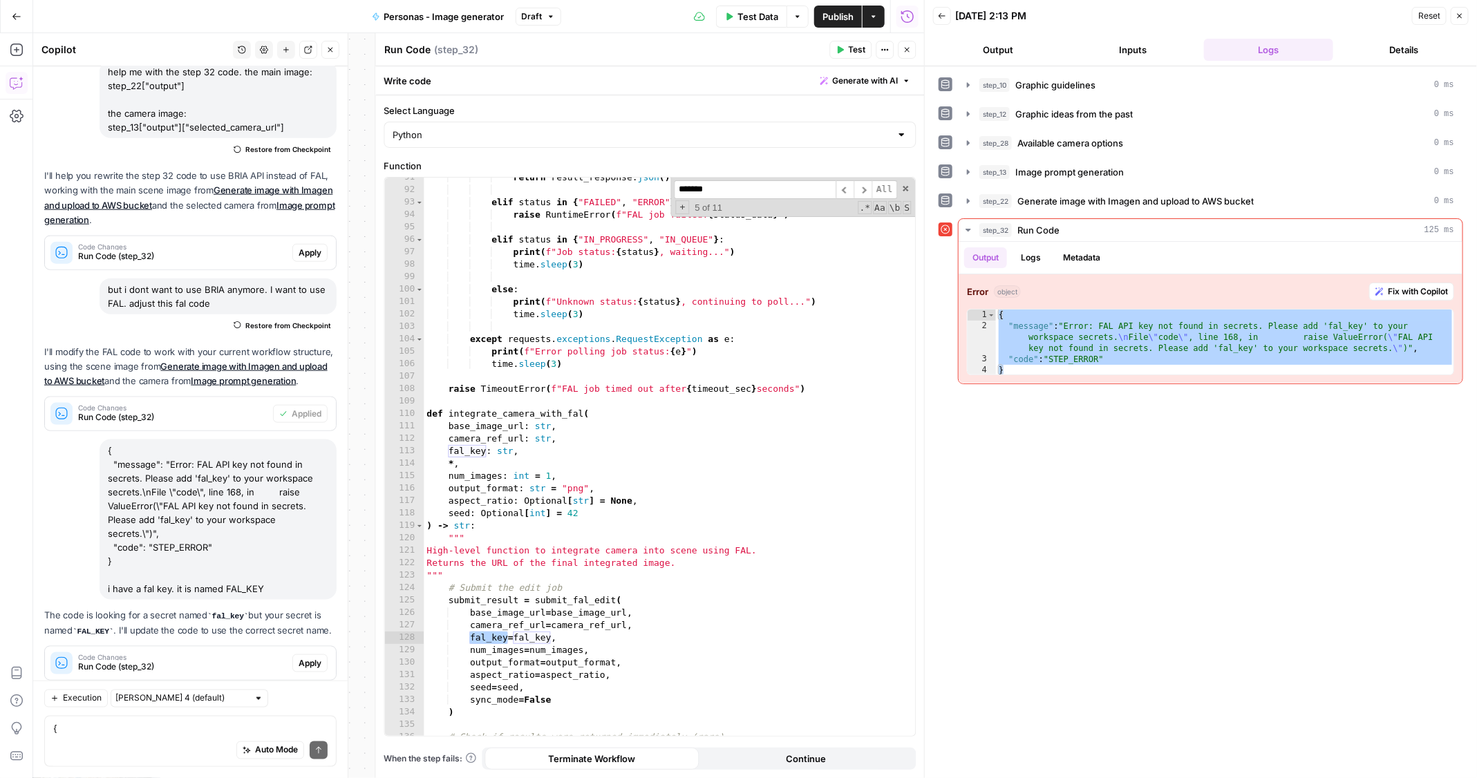
click at [319, 657] on span "Apply" at bounding box center [310, 663] width 23 height 12
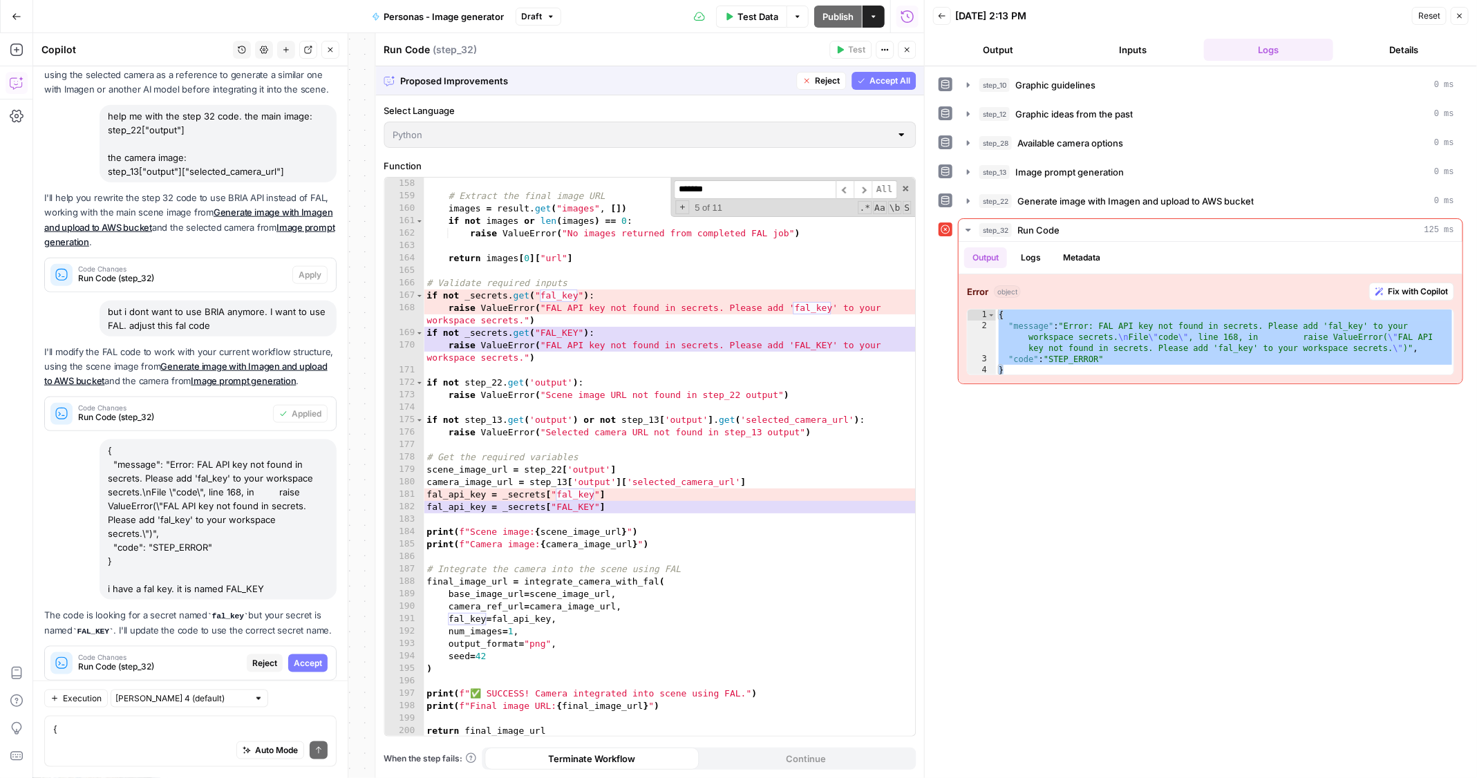
scroll to position [2039, 0]
click at [311, 657] on span "Accept" at bounding box center [308, 663] width 28 height 12
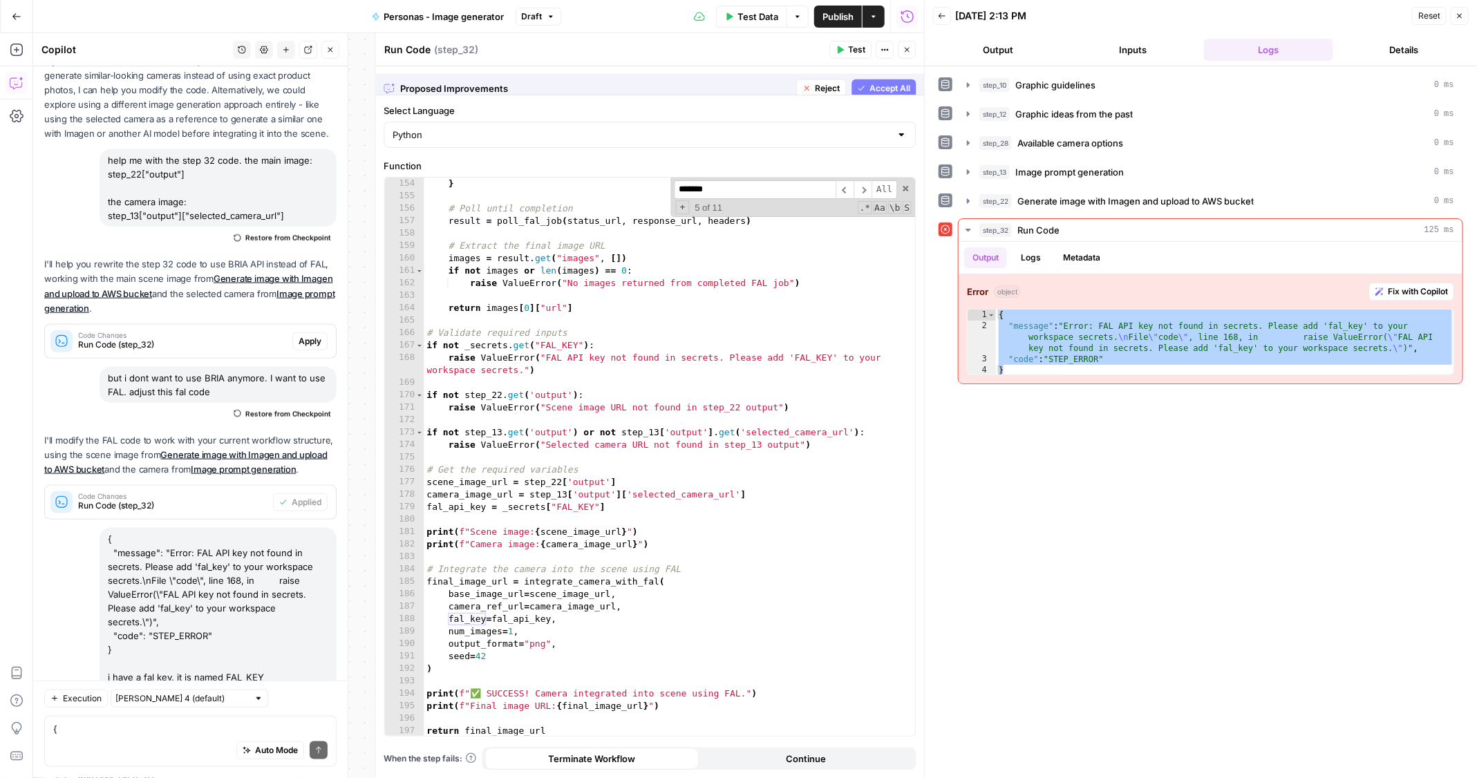
scroll to position [1990, 0]
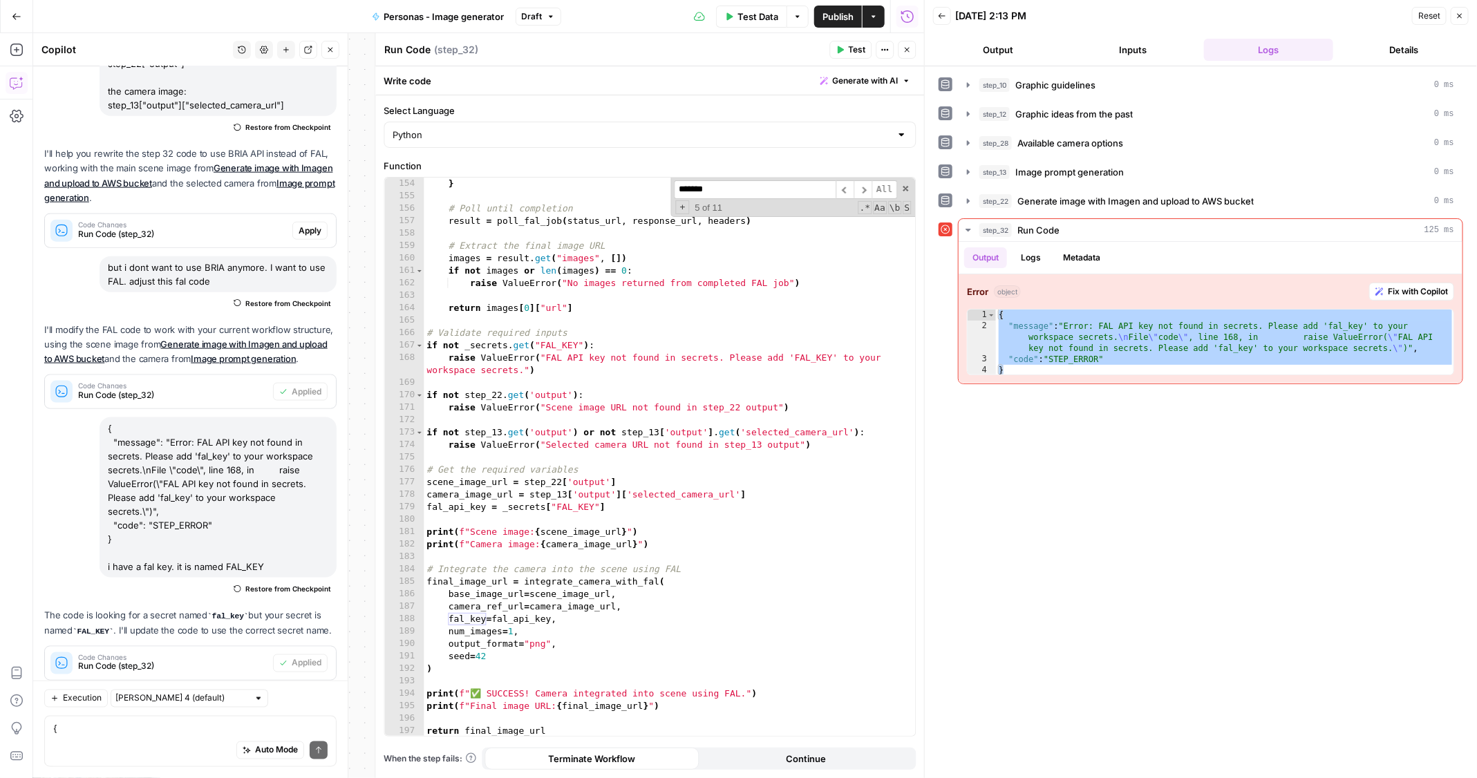
click at [853, 55] on span "Test" at bounding box center [857, 50] width 17 height 12
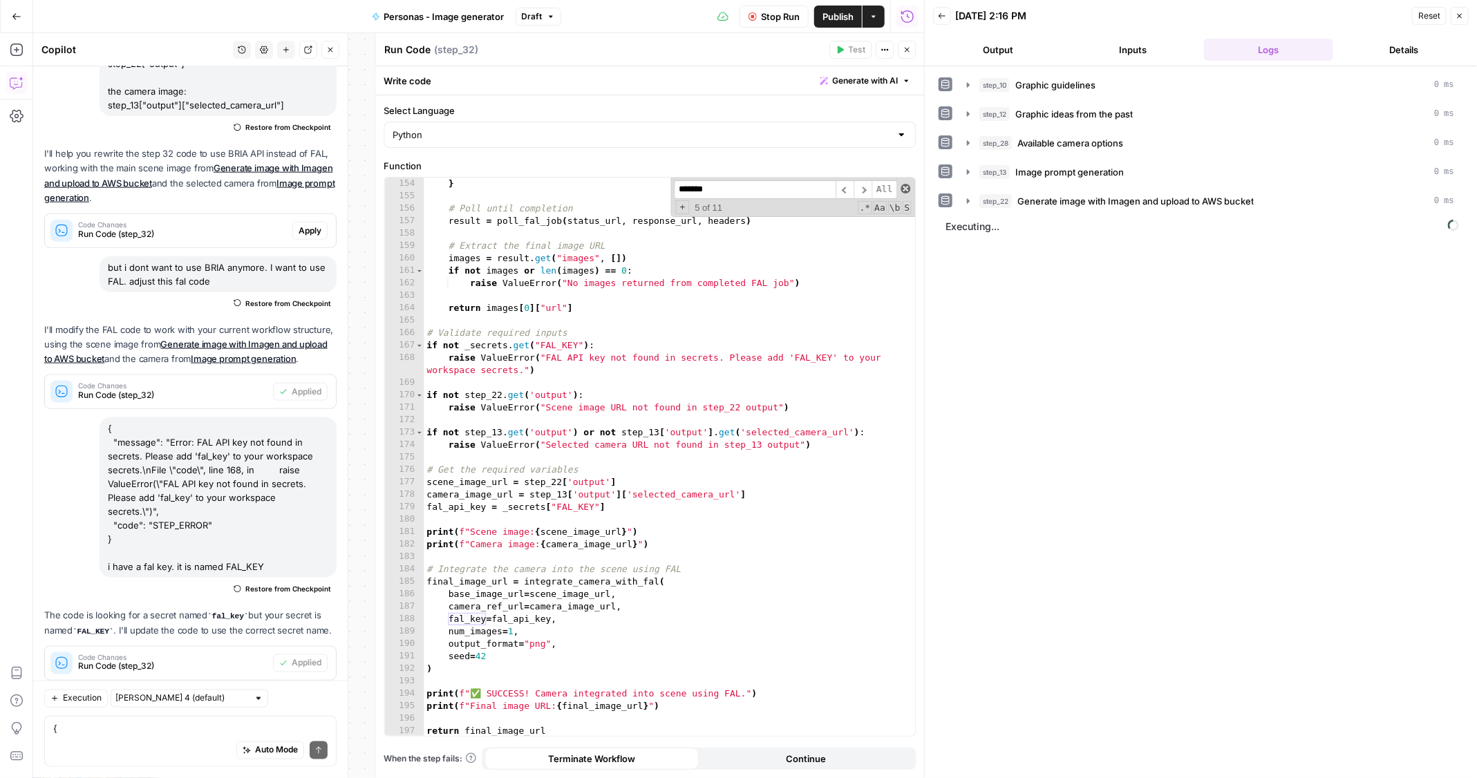
click at [907, 187] on span at bounding box center [906, 189] width 10 height 10
type textarea "**********"
click at [965, 169] on icon "button" at bounding box center [968, 172] width 11 height 11
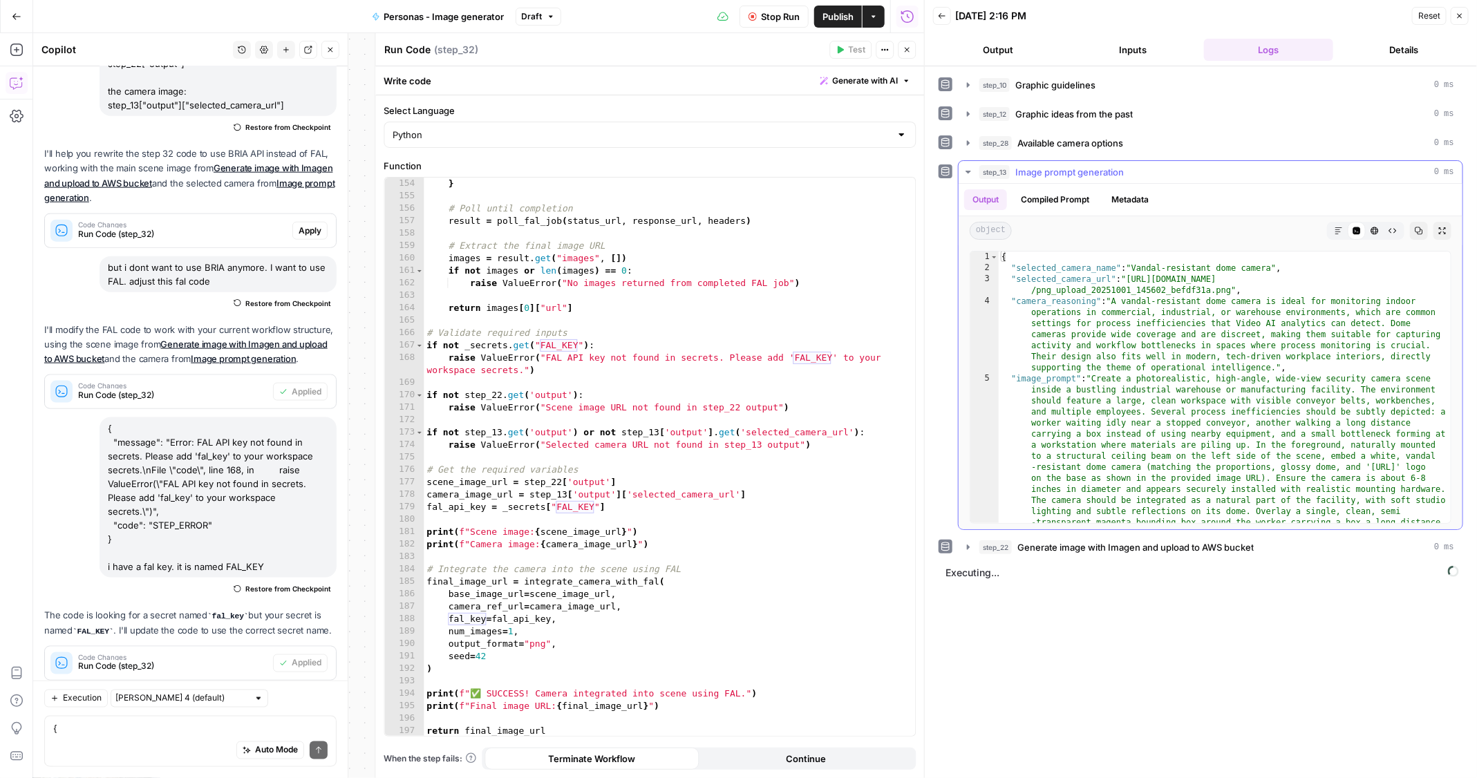
click at [965, 169] on icon "button" at bounding box center [968, 172] width 11 height 11
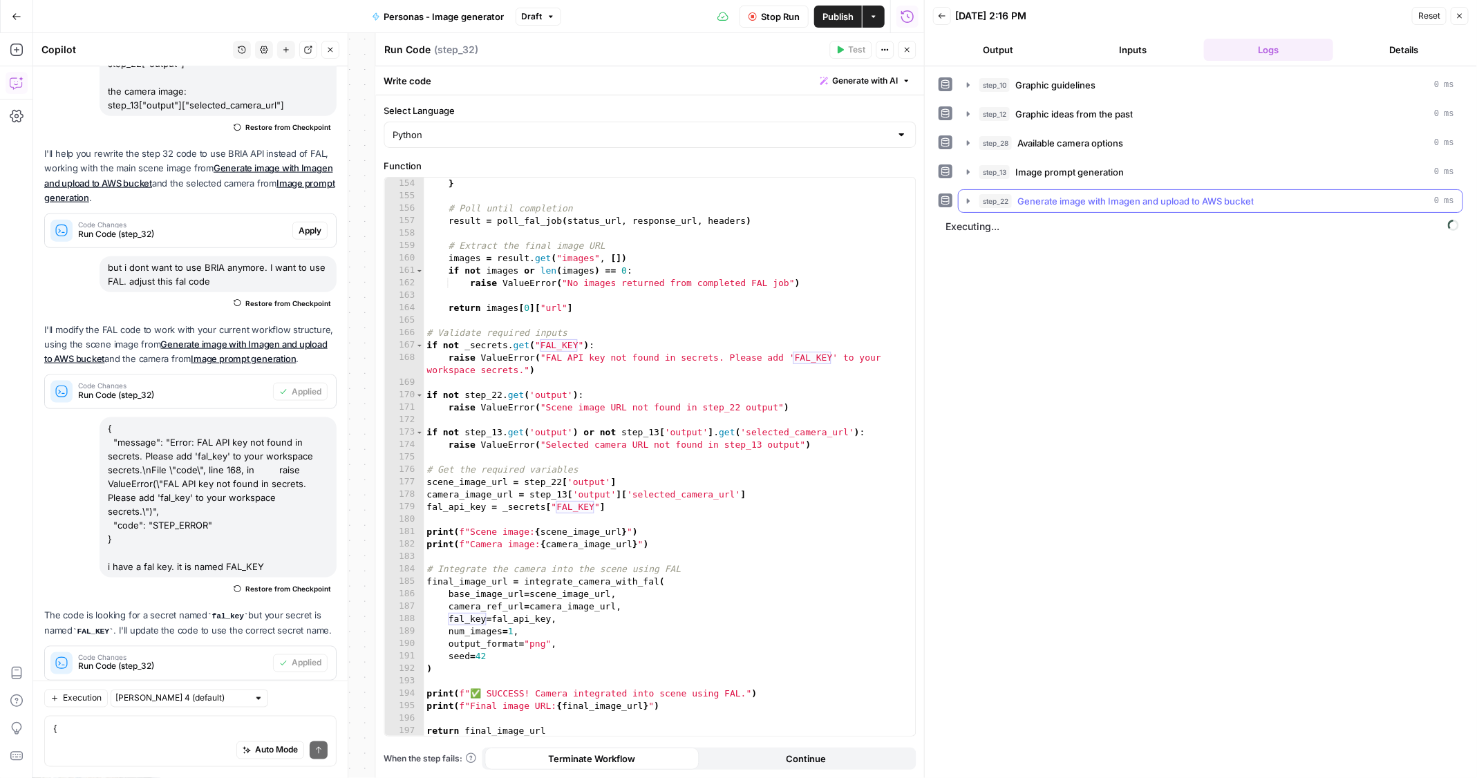
click at [965, 197] on icon "button" at bounding box center [968, 201] width 11 height 11
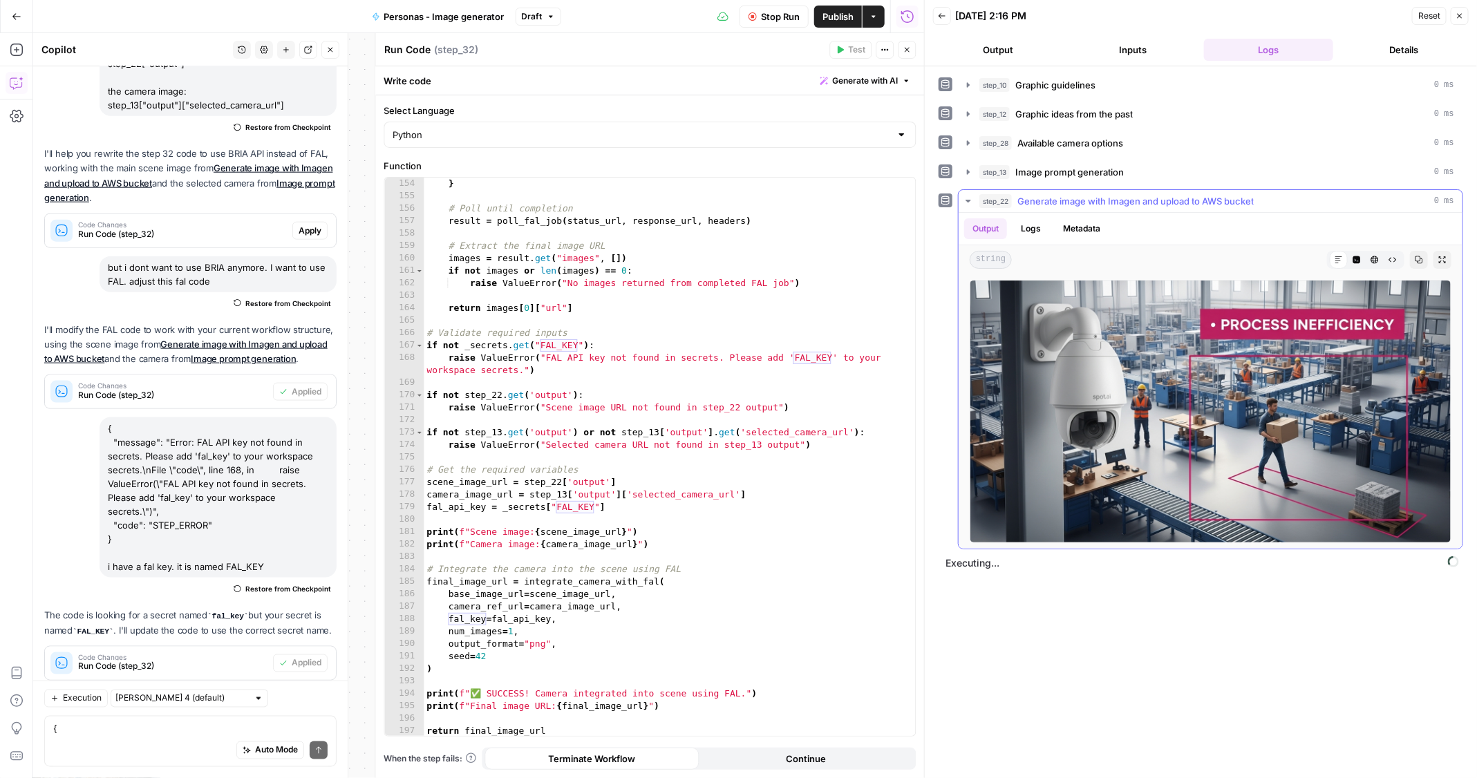
click at [965, 200] on icon "button" at bounding box center [967, 201] width 5 height 3
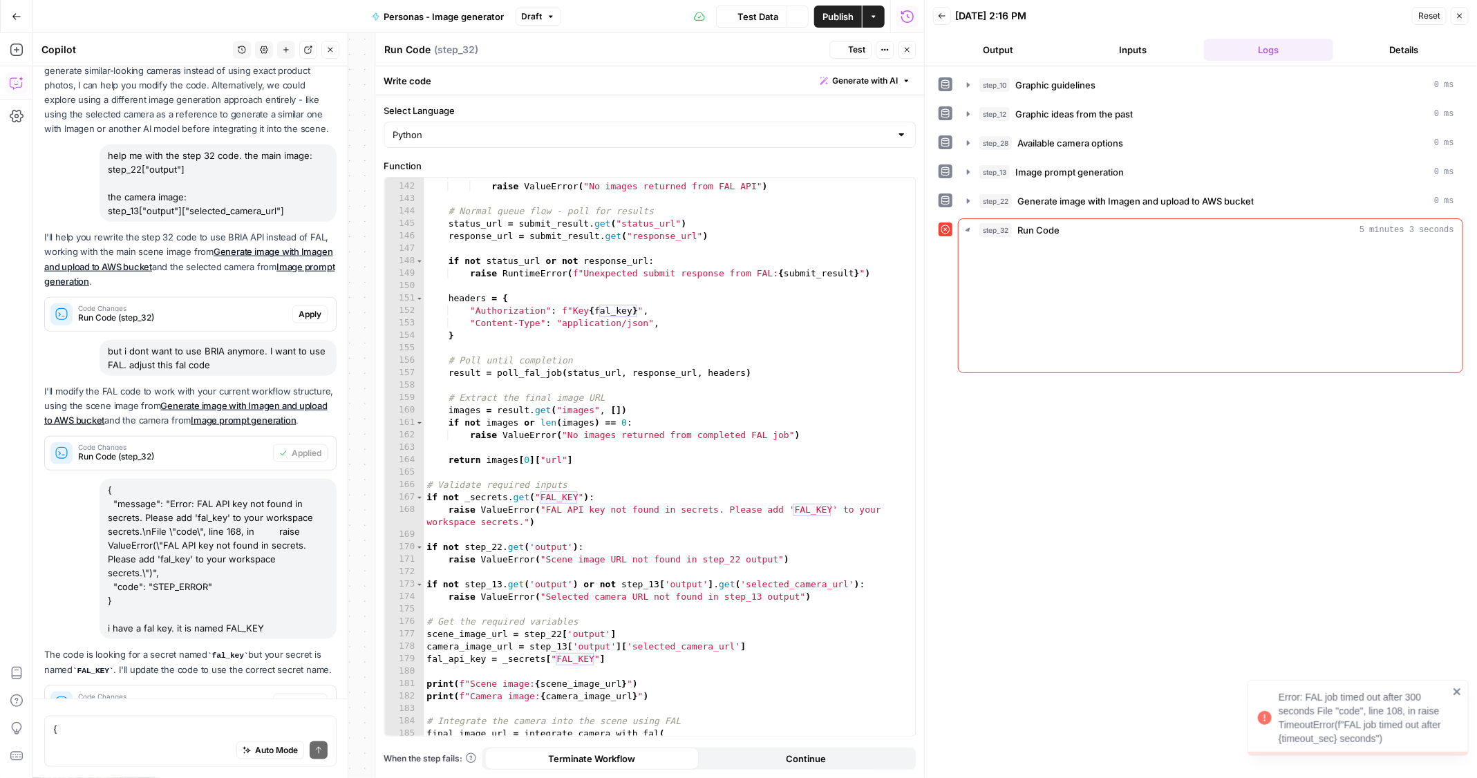
scroll to position [881, 0]
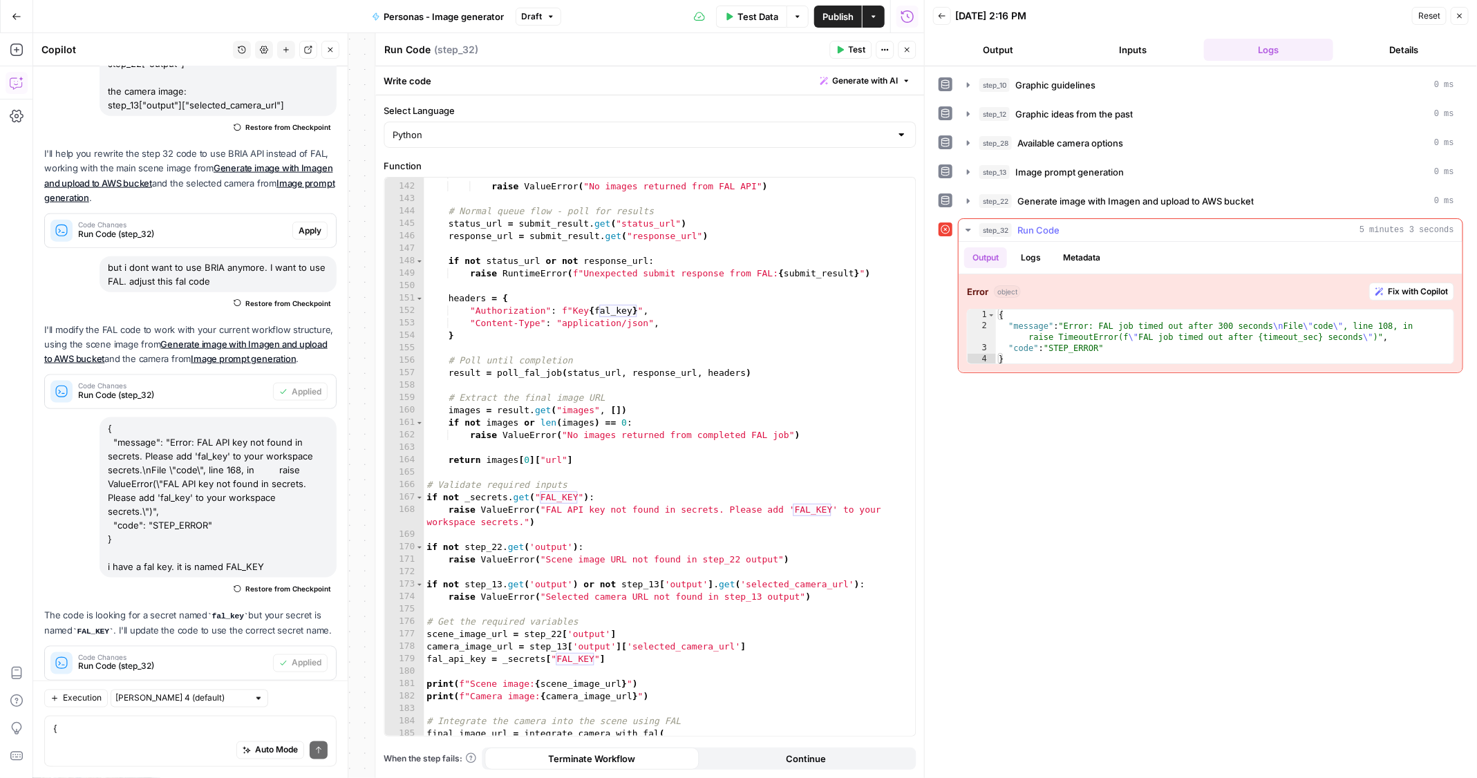
click at [1426, 291] on span "Fix with Copilot" at bounding box center [1418, 291] width 60 height 12
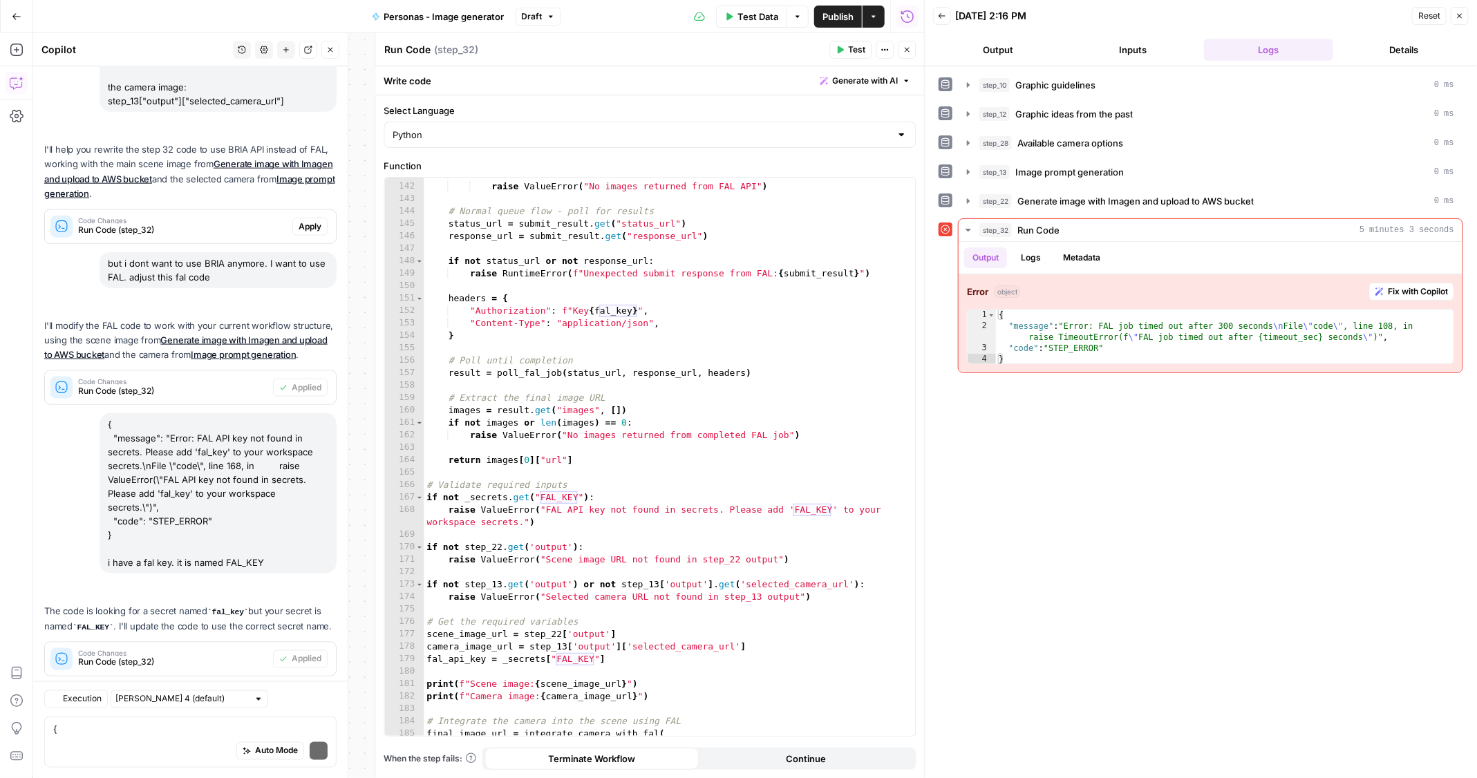
scroll to position [1035, 0]
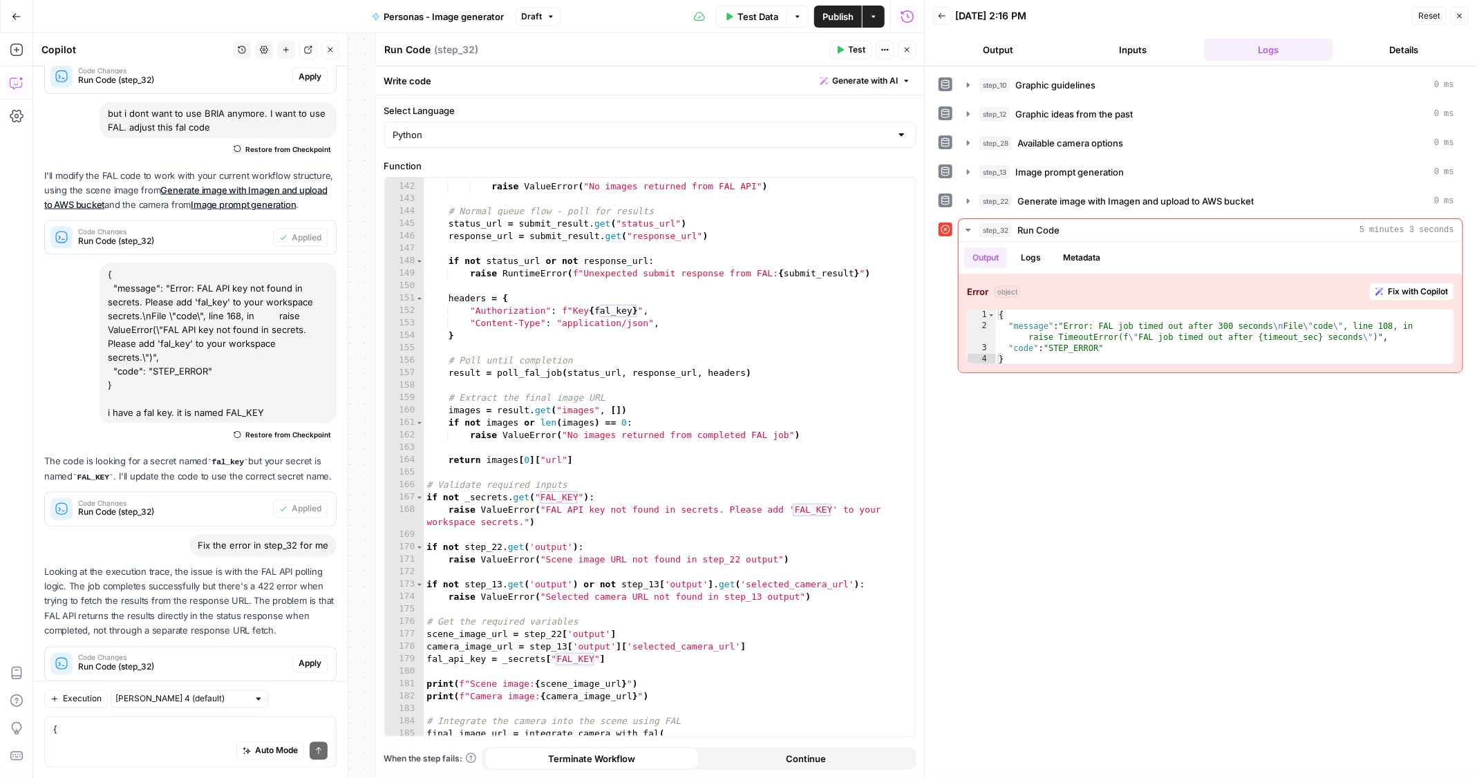
click at [312, 658] on span "Apply" at bounding box center [310, 664] width 23 height 12
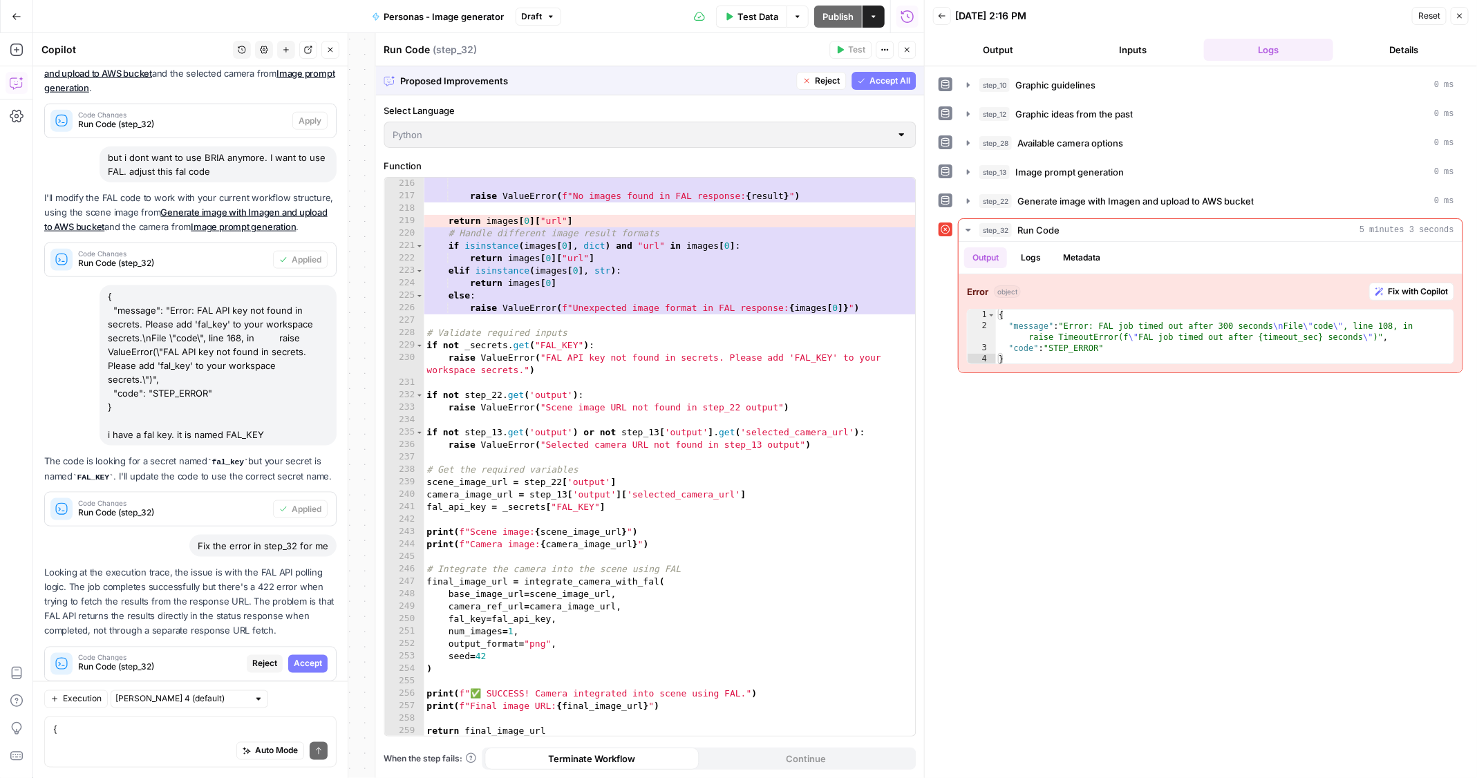
scroll to position [2786, 0]
click at [315, 658] on span "Accept" at bounding box center [308, 664] width 28 height 12
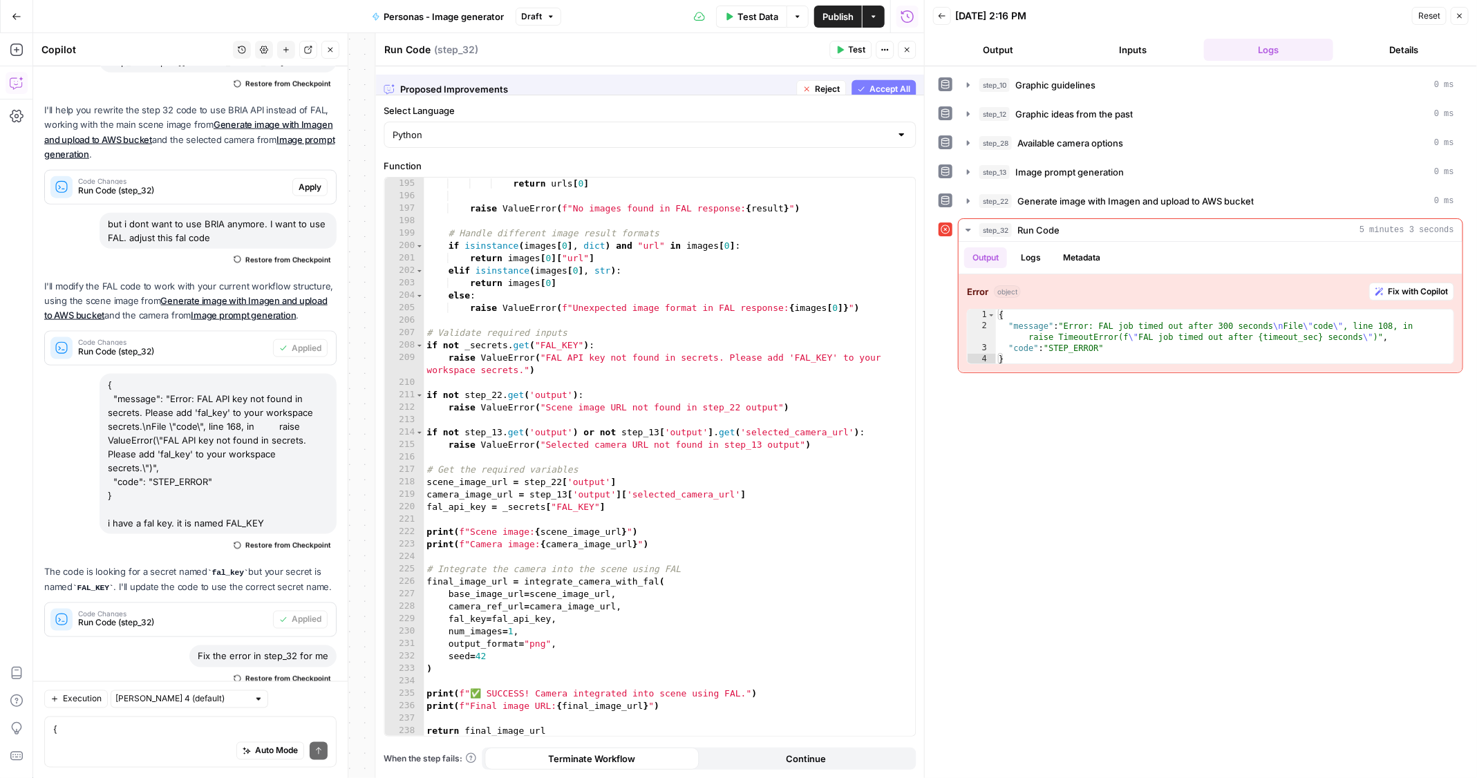
scroll to position [2513, 0]
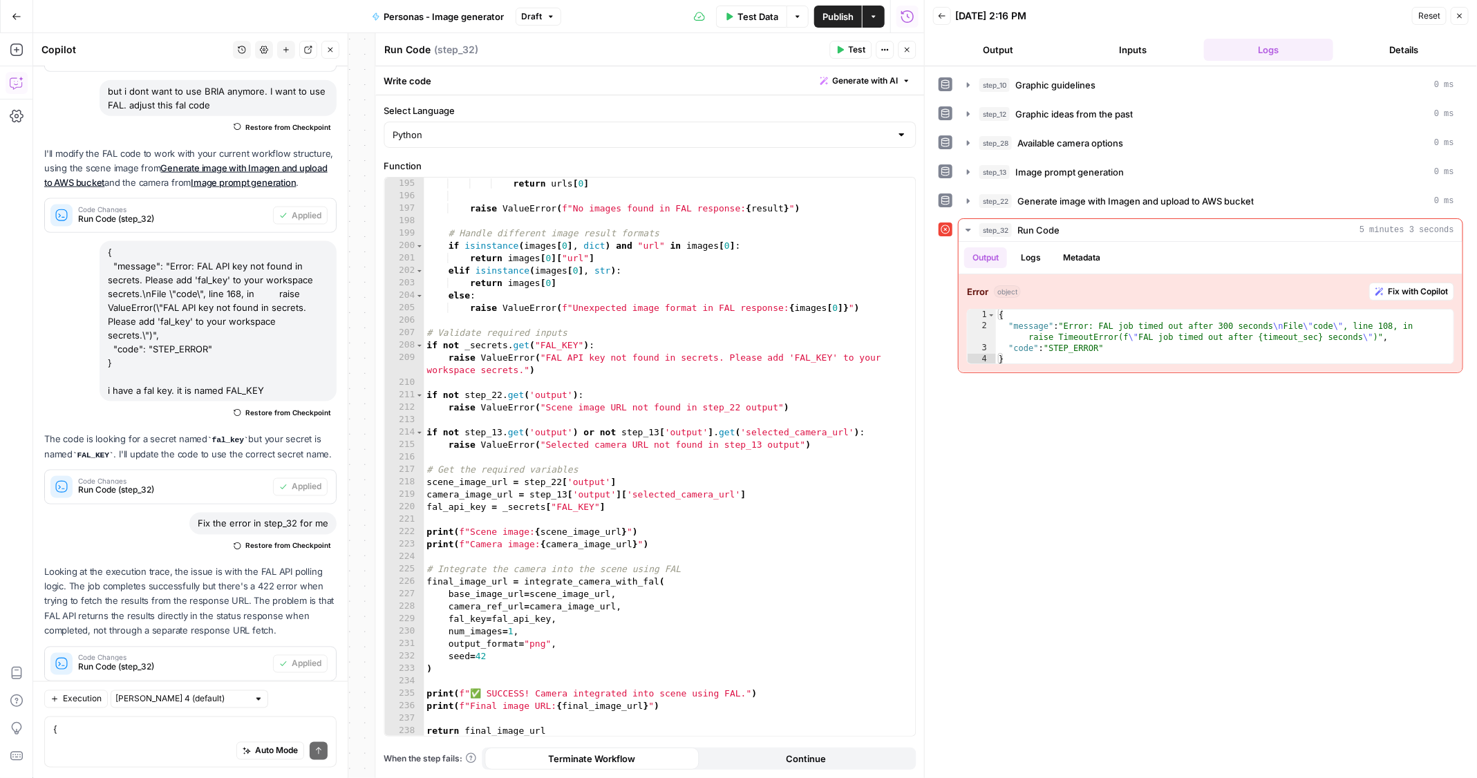
click at [859, 54] on span "Test" at bounding box center [857, 50] width 17 height 12
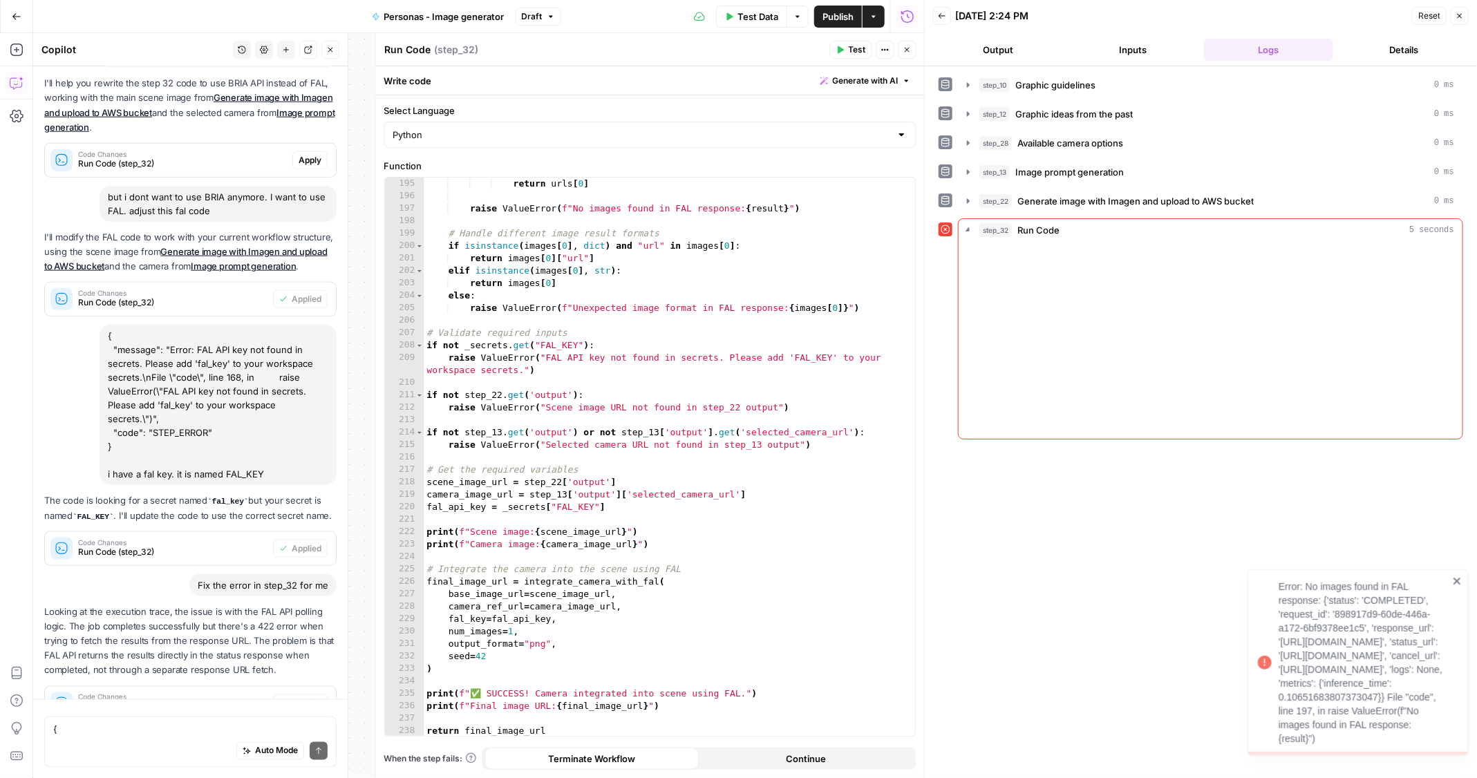
scroll to position [1057, 0]
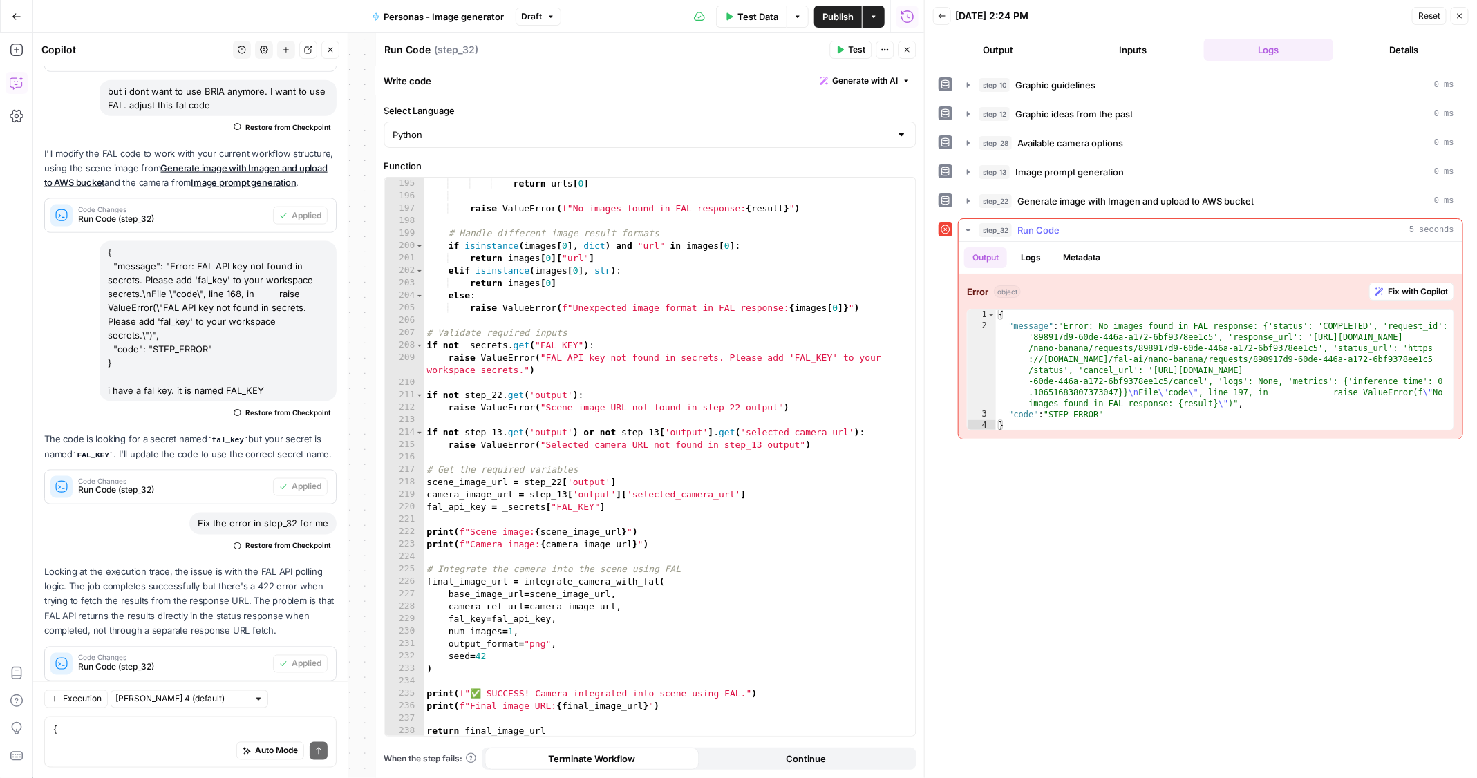
click at [1419, 285] on span "Fix with Copilot" at bounding box center [1418, 291] width 60 height 12
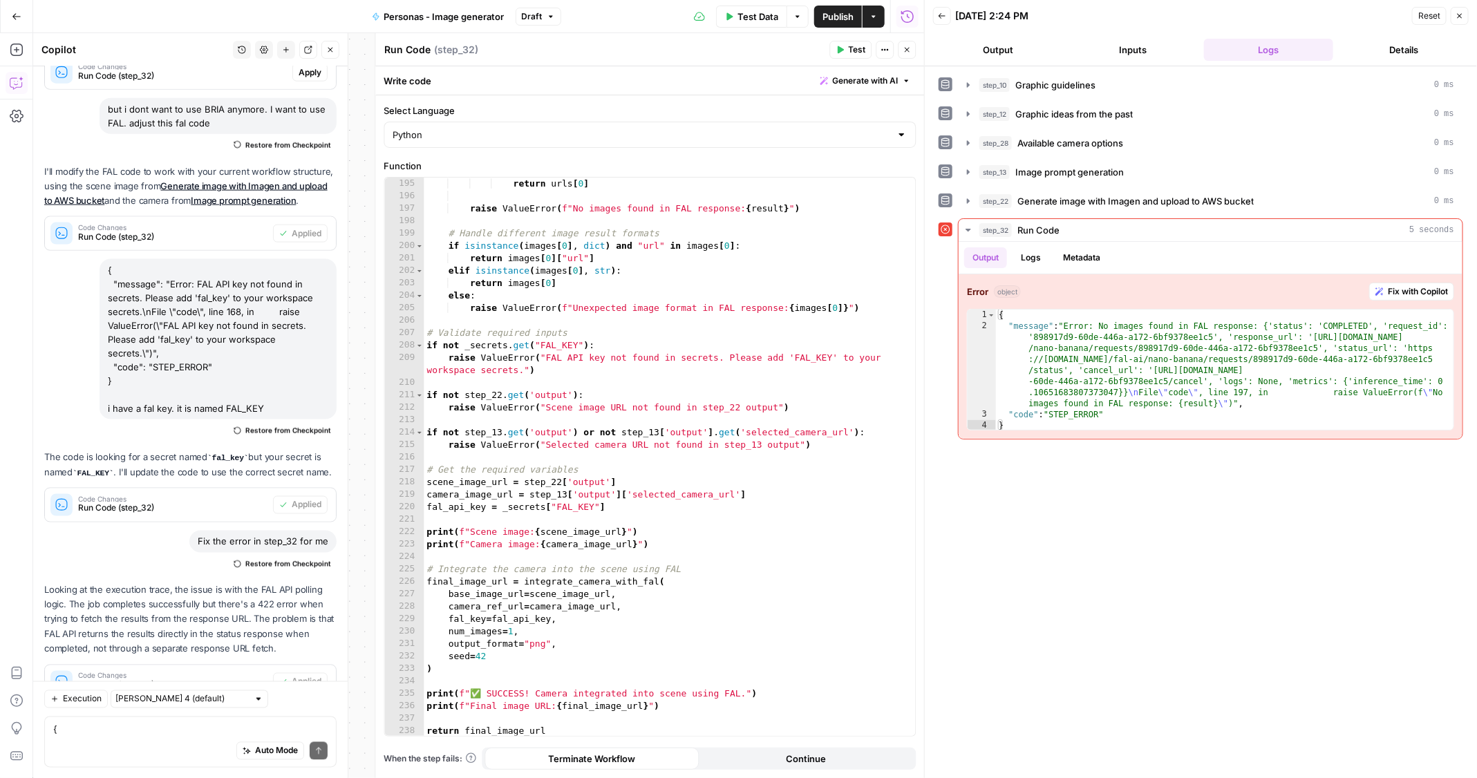
scroll to position [1211, 0]
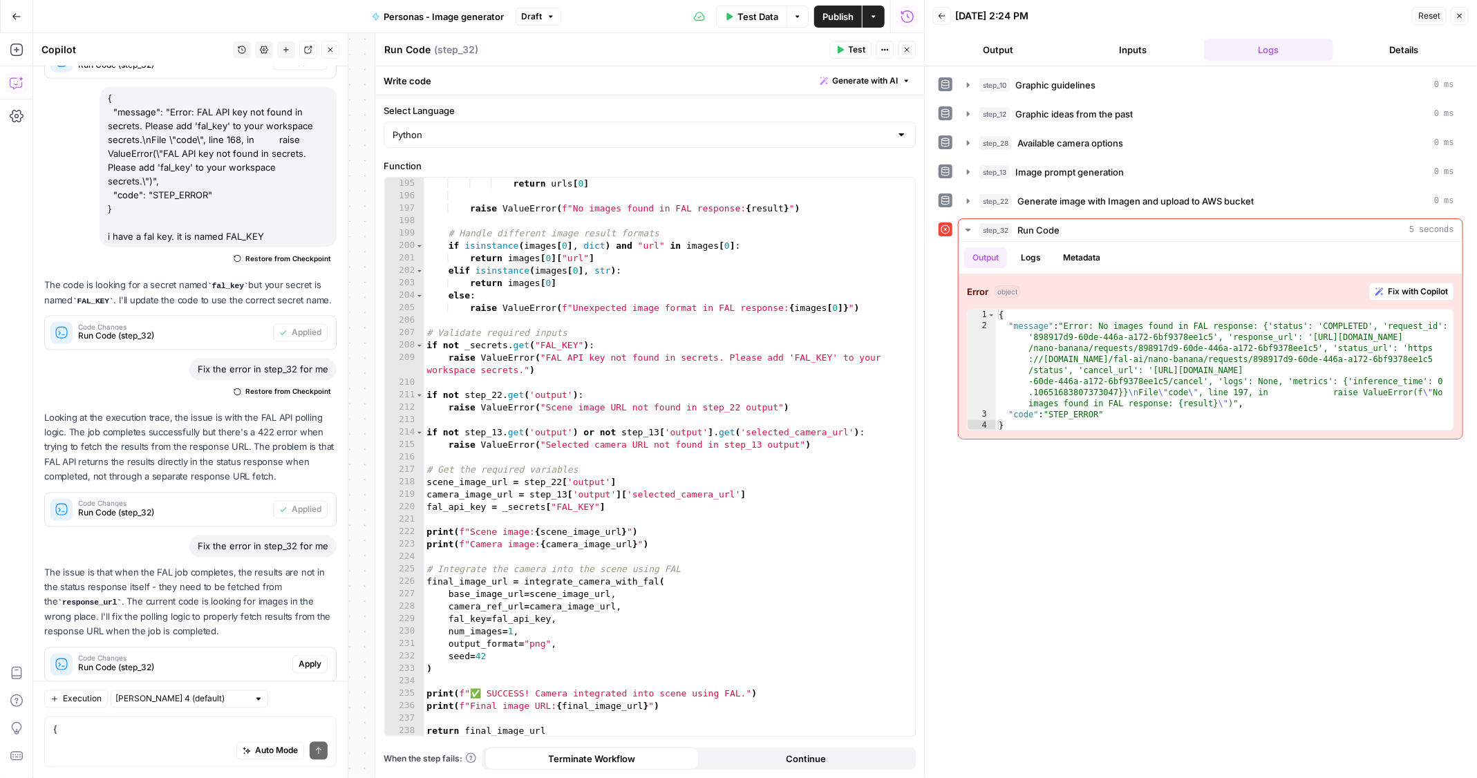
click at [308, 659] on span "Apply" at bounding box center [310, 665] width 23 height 12
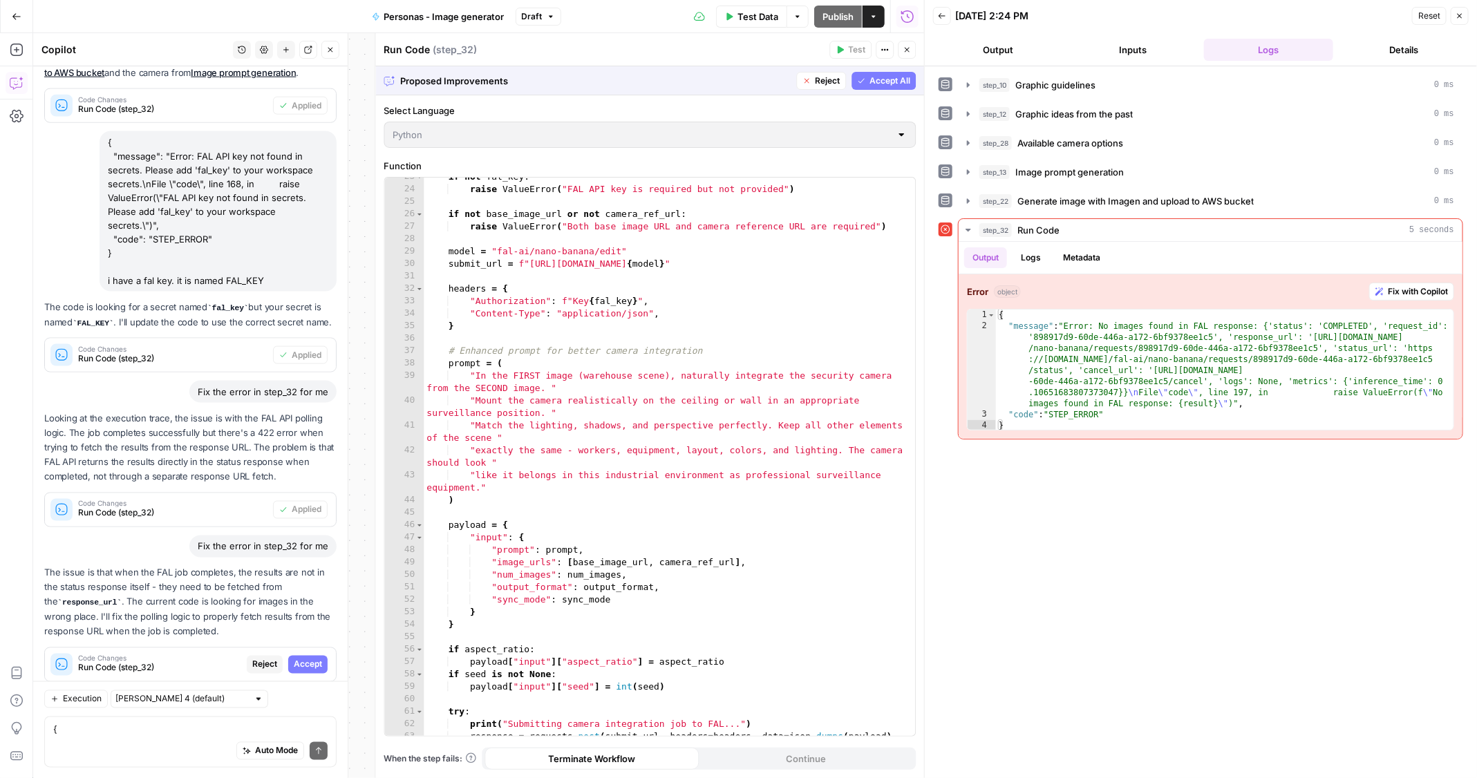
scroll to position [0, 0]
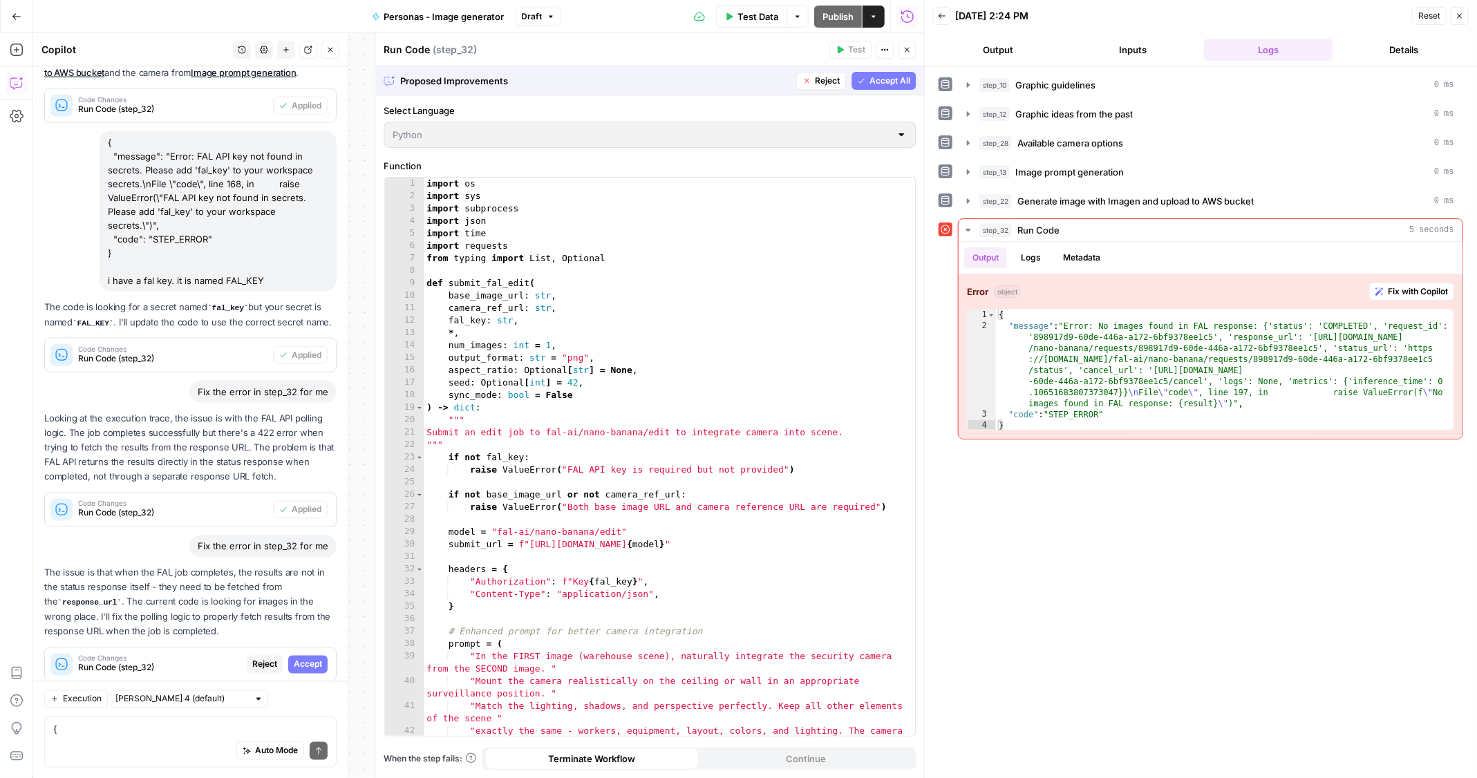
click at [313, 656] on button "Accept" at bounding box center [307, 665] width 39 height 18
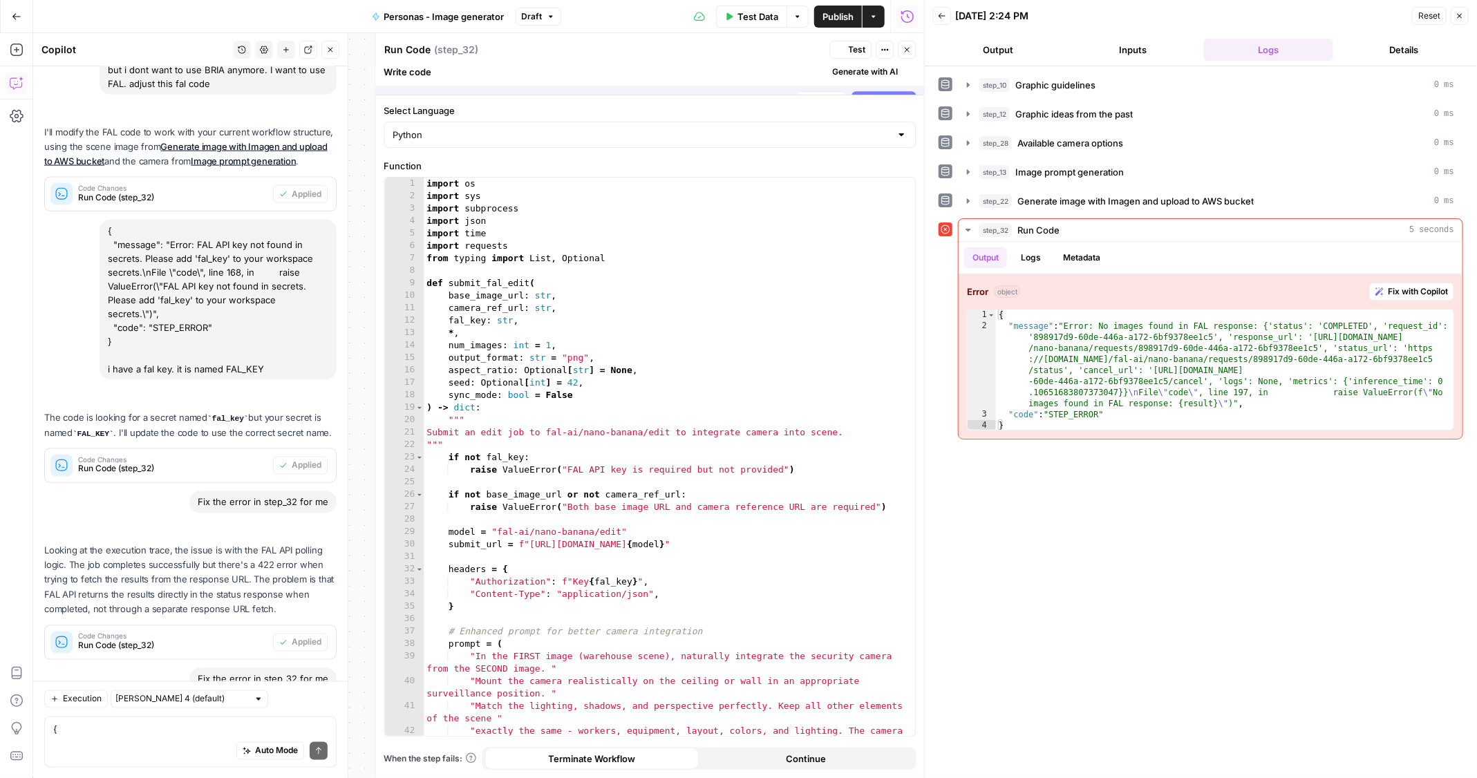
scroll to position [1234, 0]
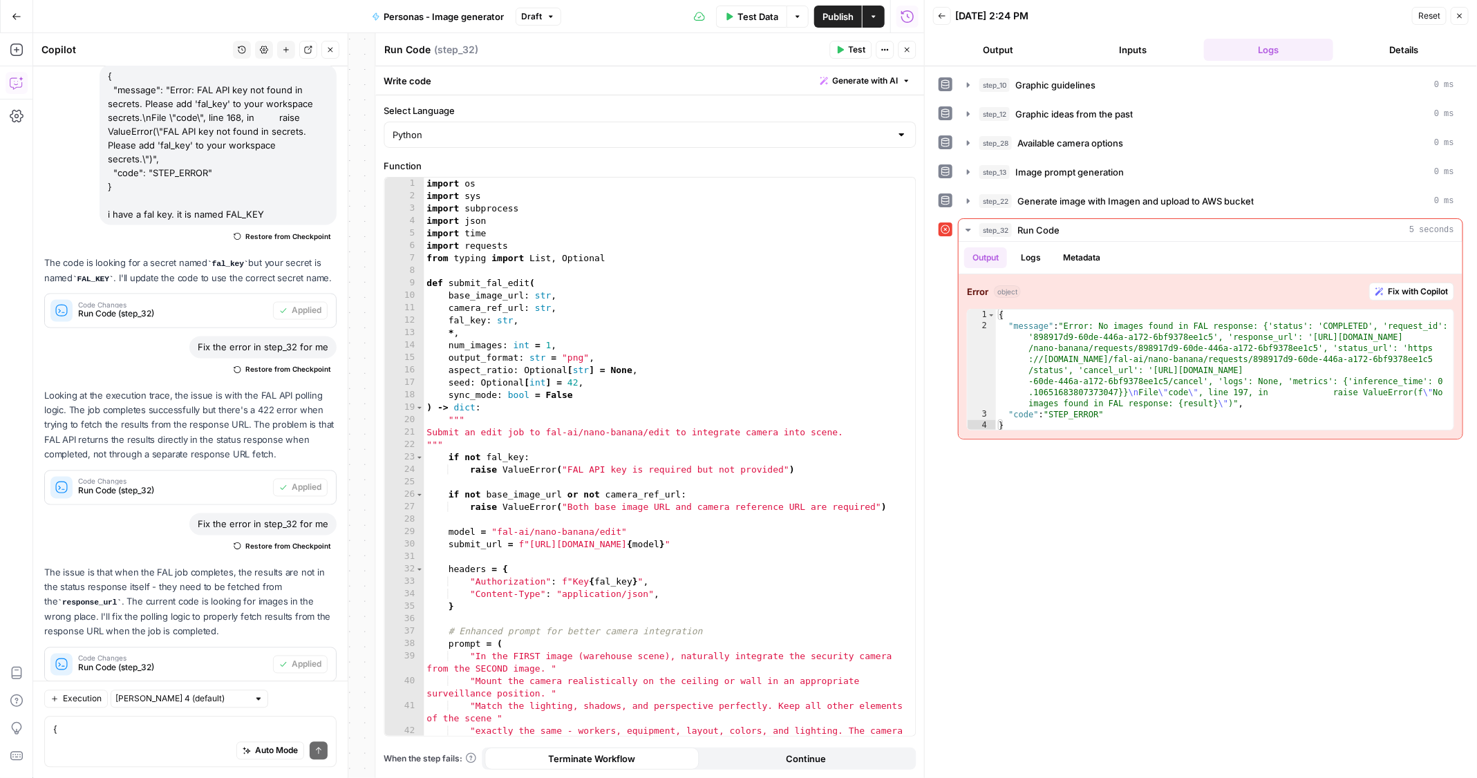
click at [856, 49] on span "Test" at bounding box center [857, 50] width 17 height 12
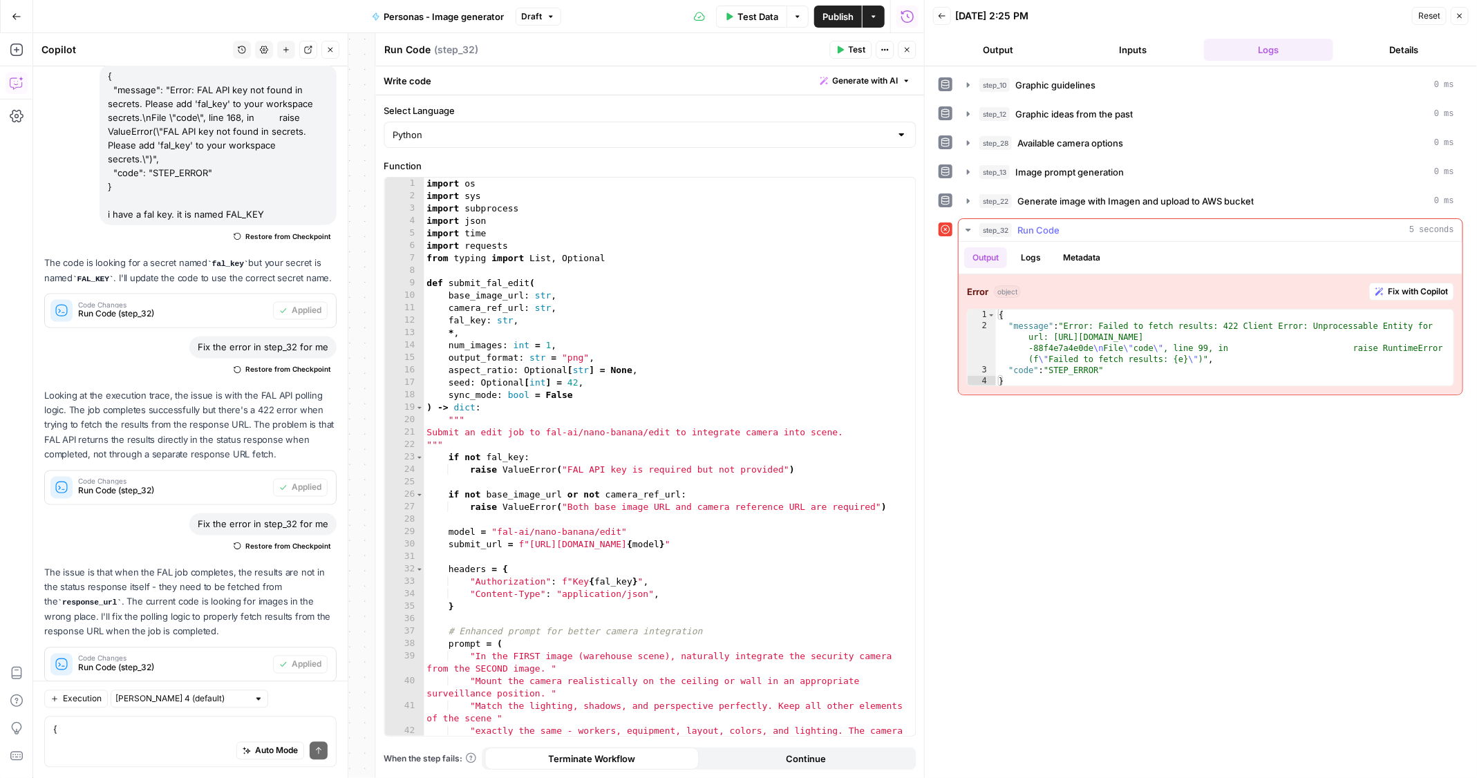
click at [1041, 249] on button "Logs" at bounding box center [1030, 257] width 37 height 21
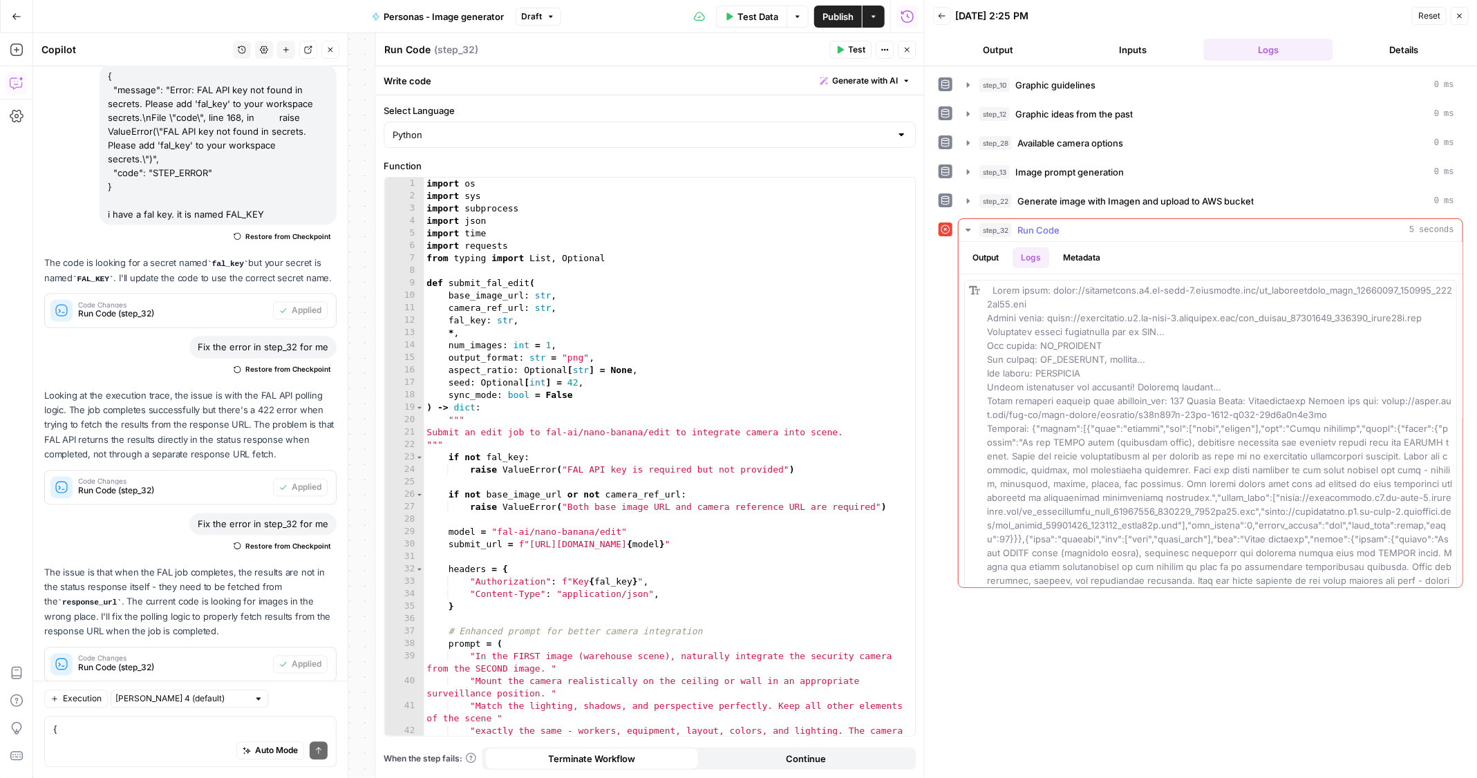
click at [1082, 258] on button "Metadata" at bounding box center [1082, 257] width 54 height 21
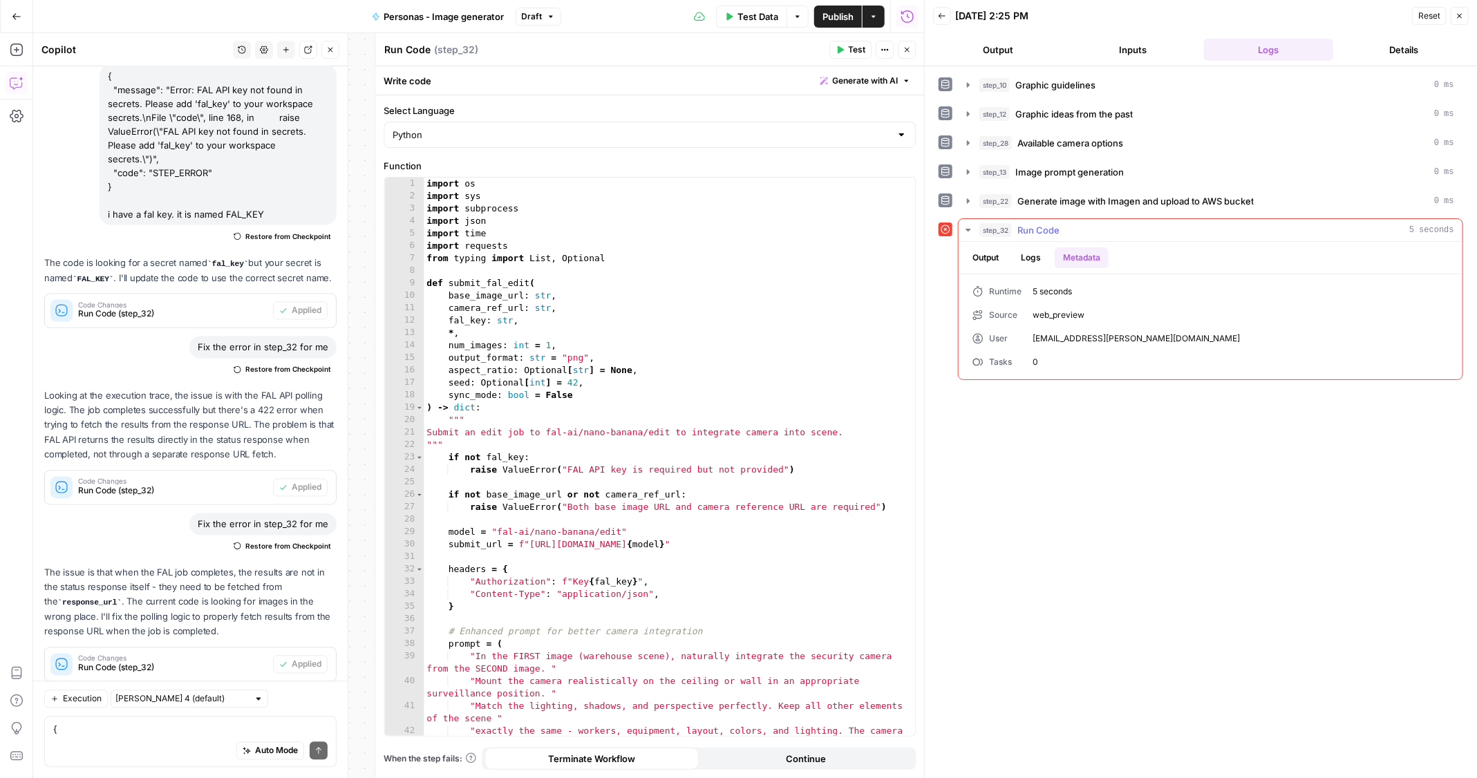
click at [1028, 250] on button "Logs" at bounding box center [1030, 257] width 37 height 21
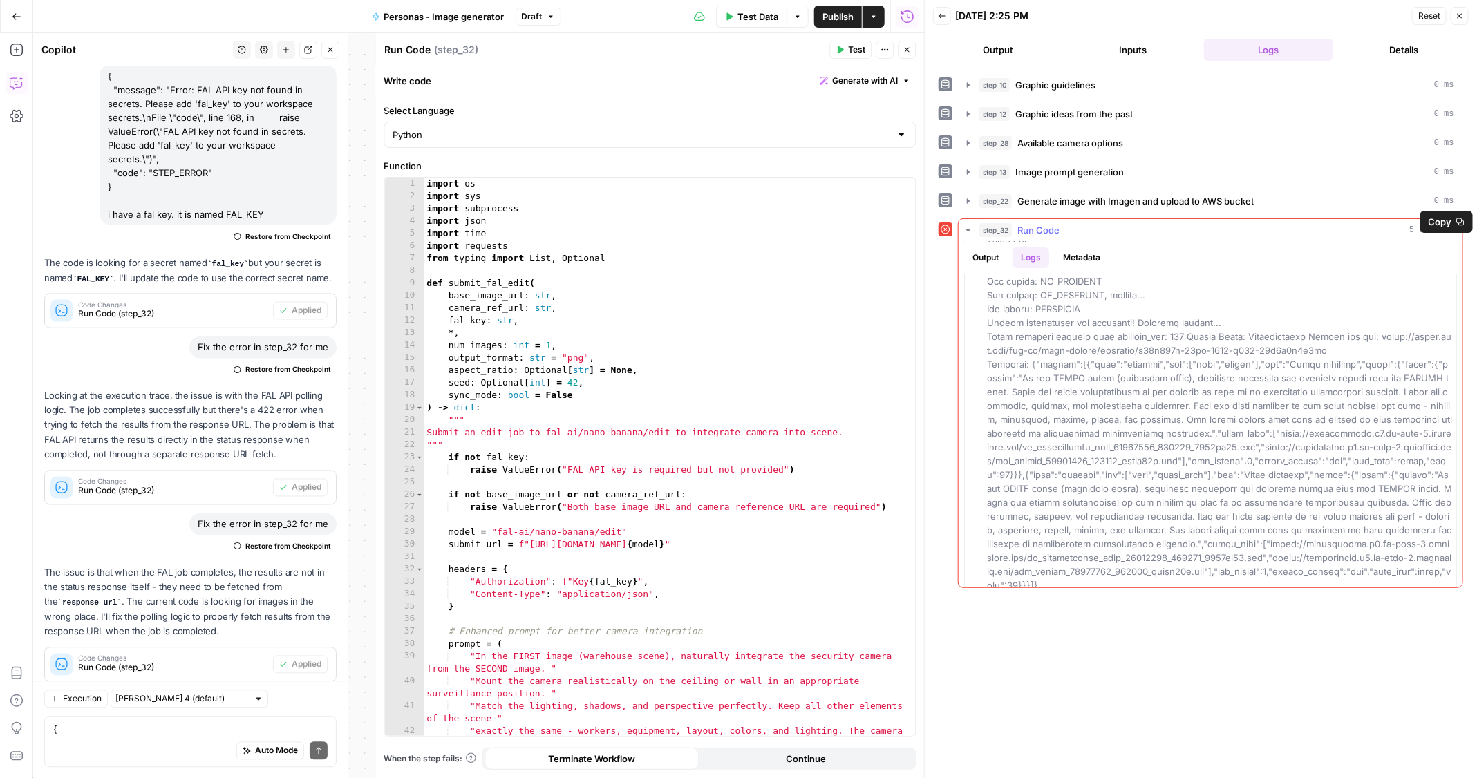
scroll to position [77, 0]
click at [995, 250] on button "Output" at bounding box center [985, 257] width 43 height 21
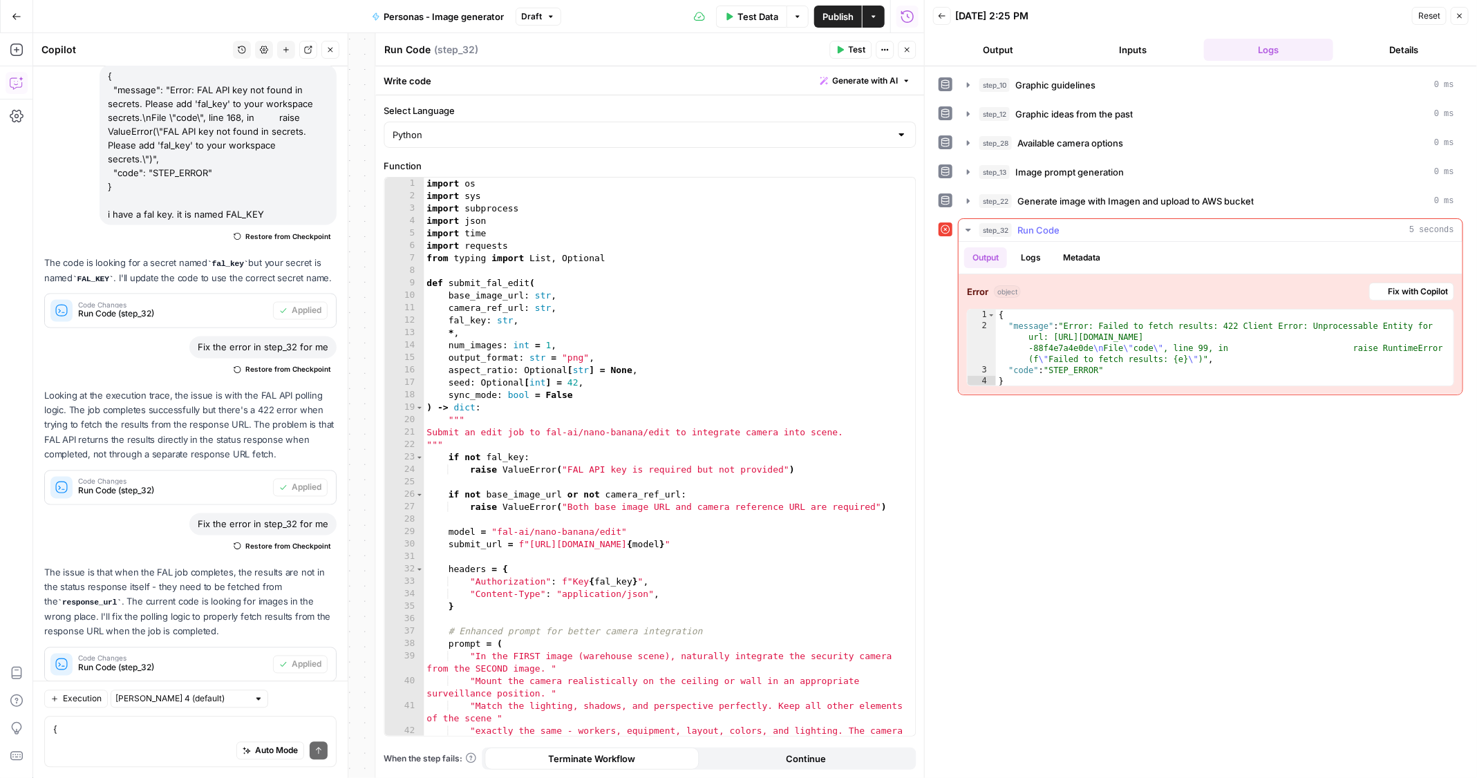
scroll to position [0, 0]
click at [1372, 288] on button "Fix with Copilot" at bounding box center [1411, 292] width 85 height 18
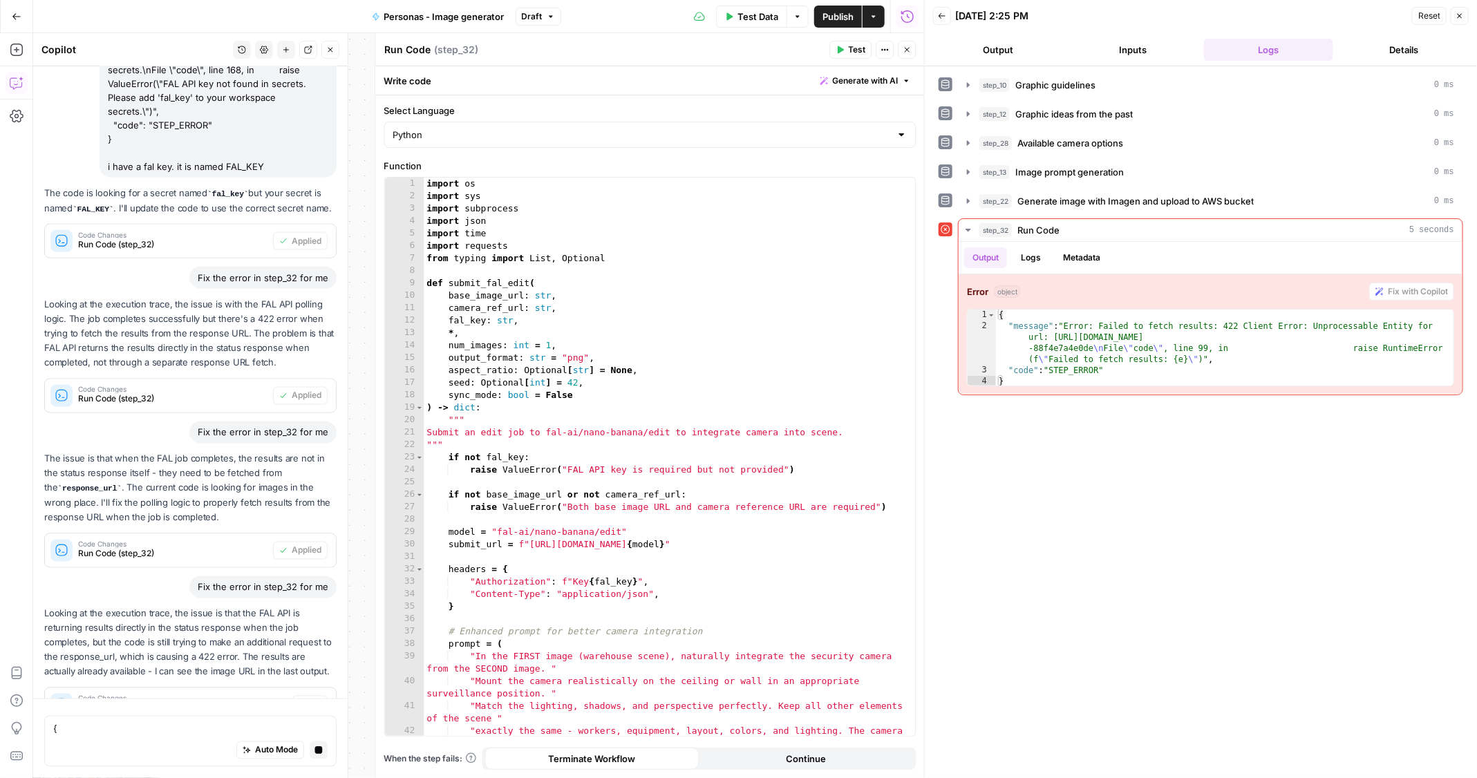
scroll to position [1388, 0]
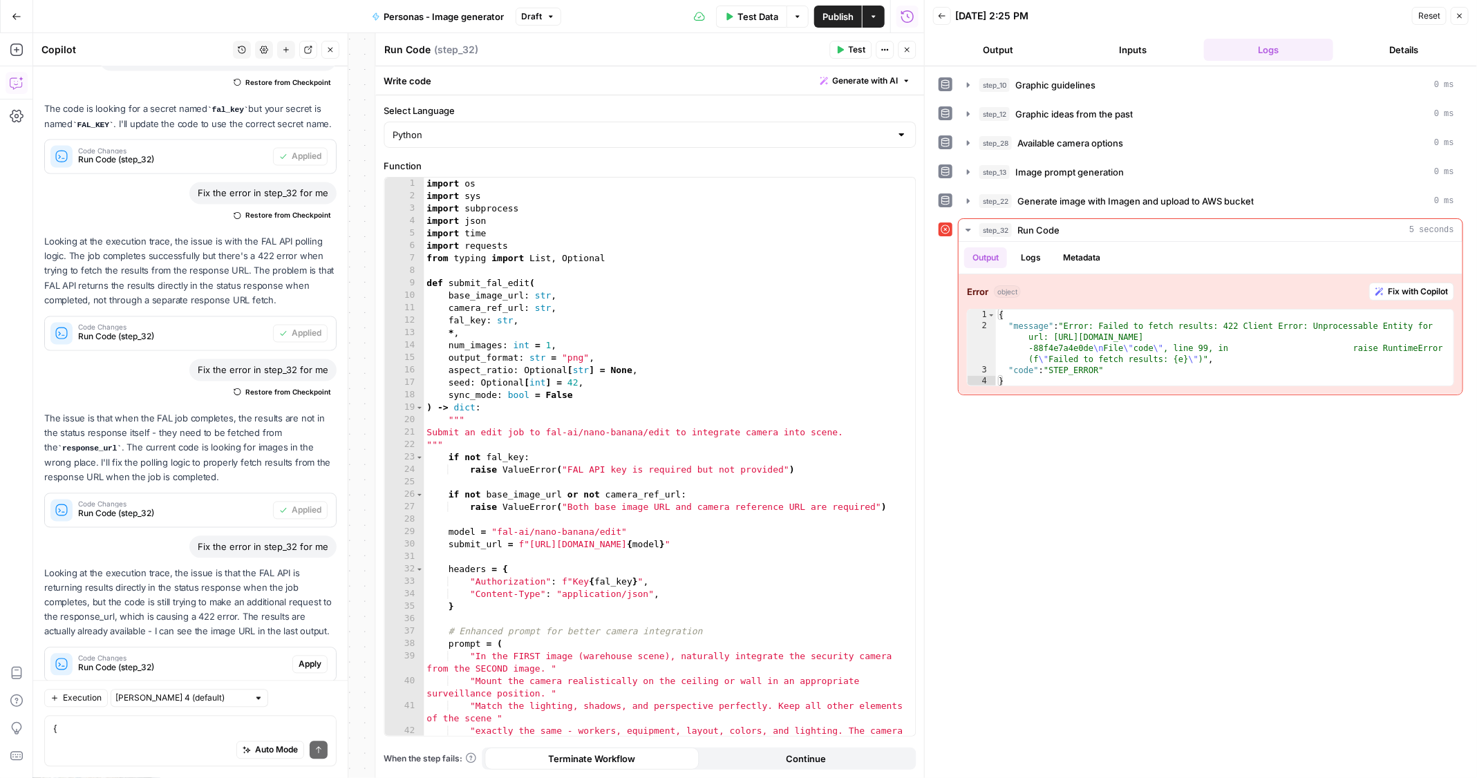
click at [308, 659] on span "Apply" at bounding box center [310, 665] width 23 height 12
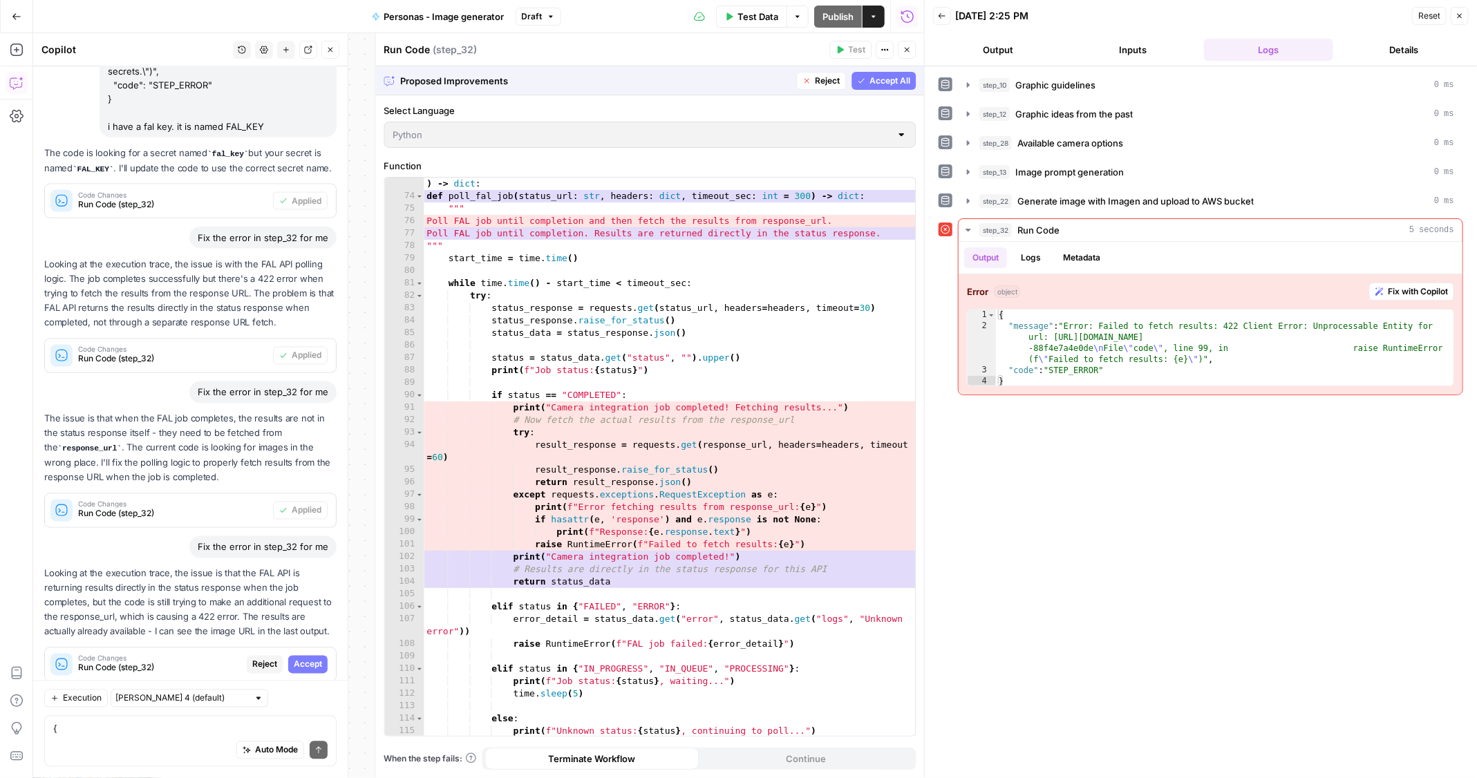
scroll to position [982, 0]
click at [314, 659] on span "Accept" at bounding box center [308, 665] width 28 height 12
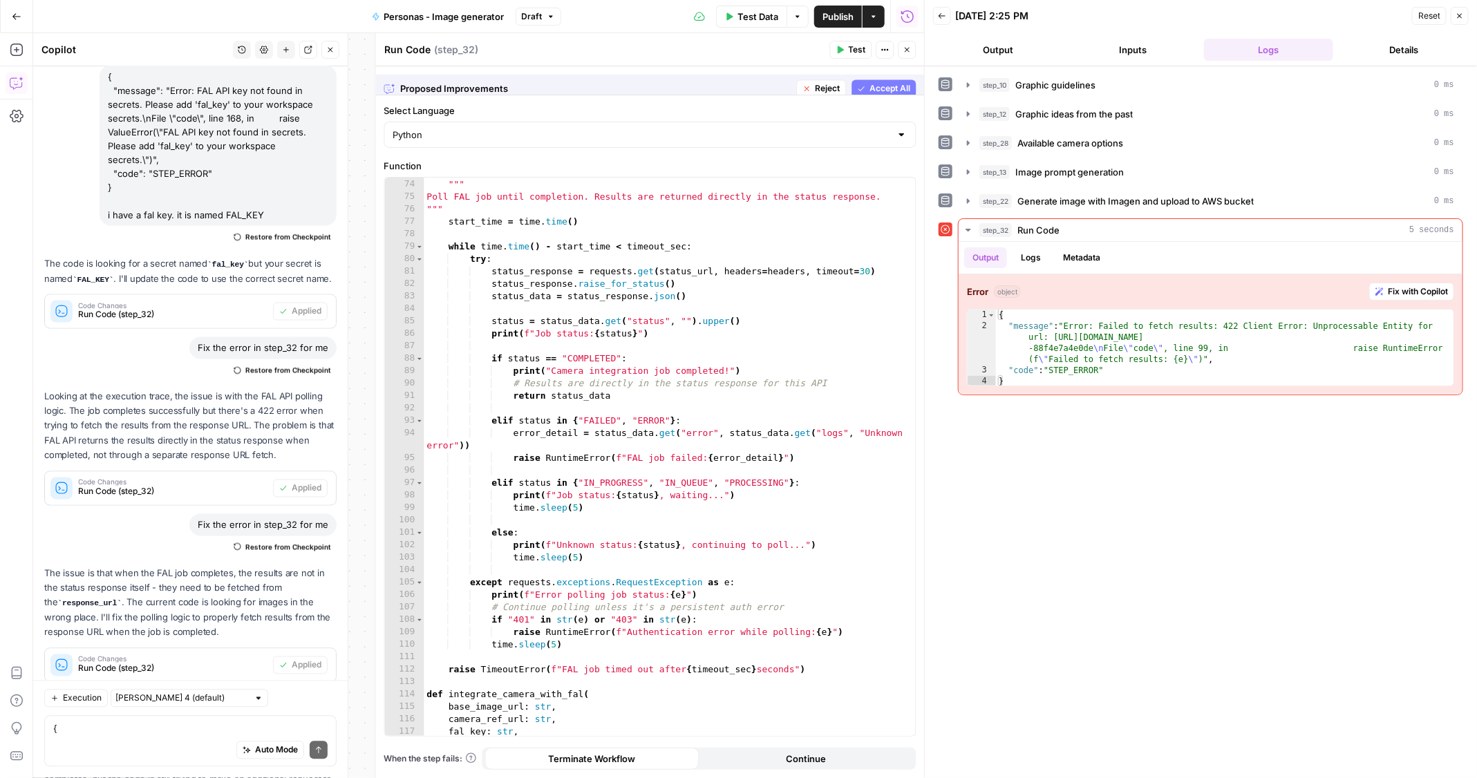
scroll to position [1410, 0]
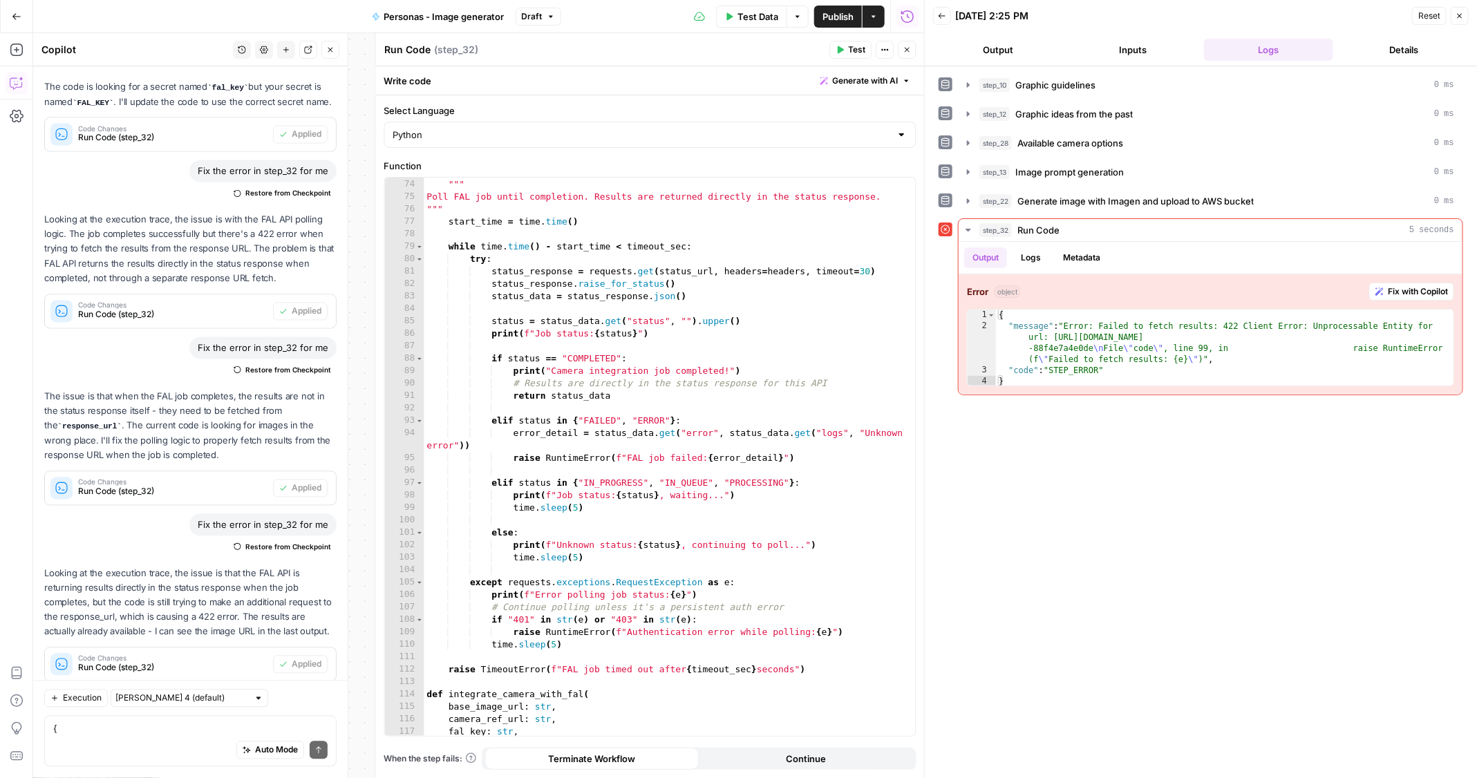
click at [851, 55] on span "Test" at bounding box center [857, 50] width 17 height 12
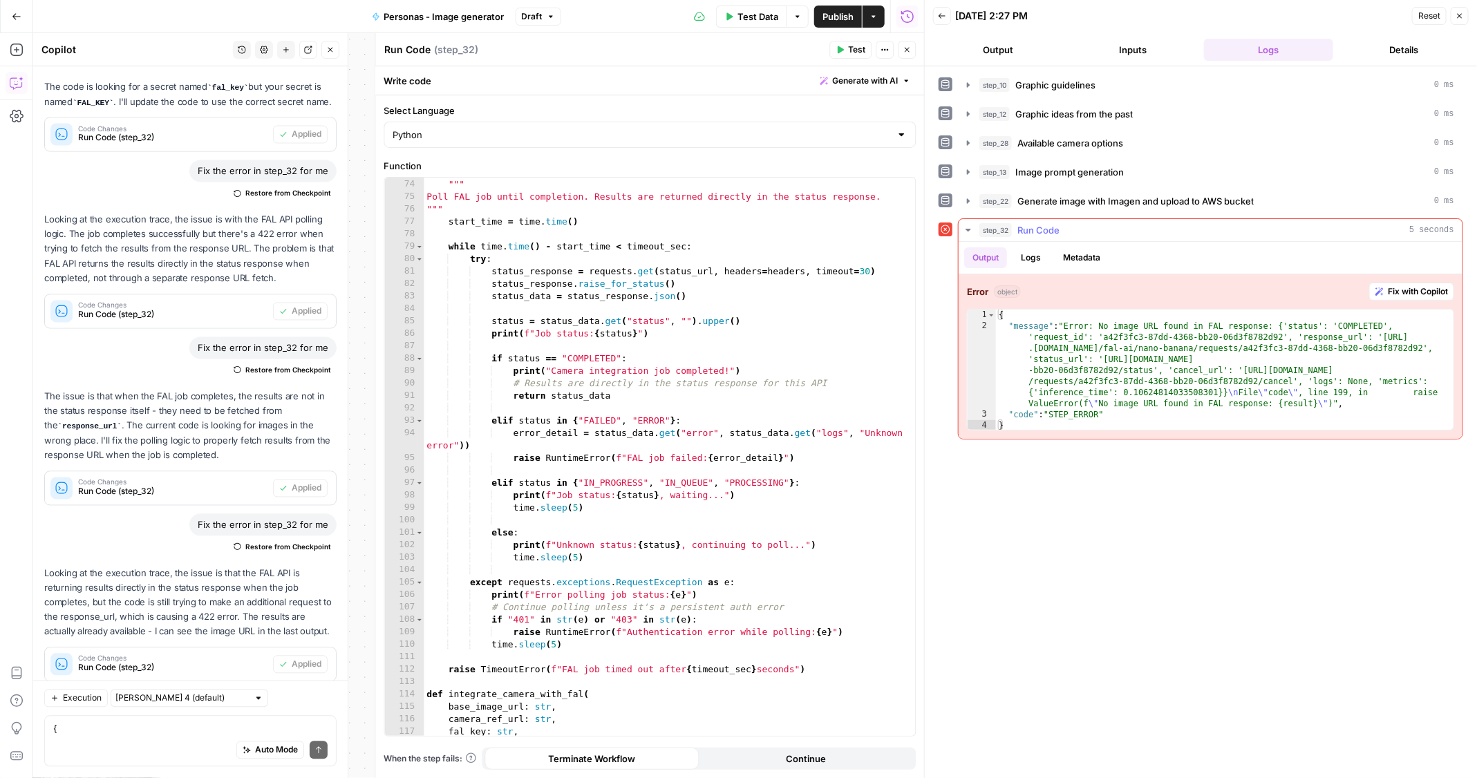
click at [1397, 287] on span "Fix with Copilot" at bounding box center [1418, 291] width 60 height 12
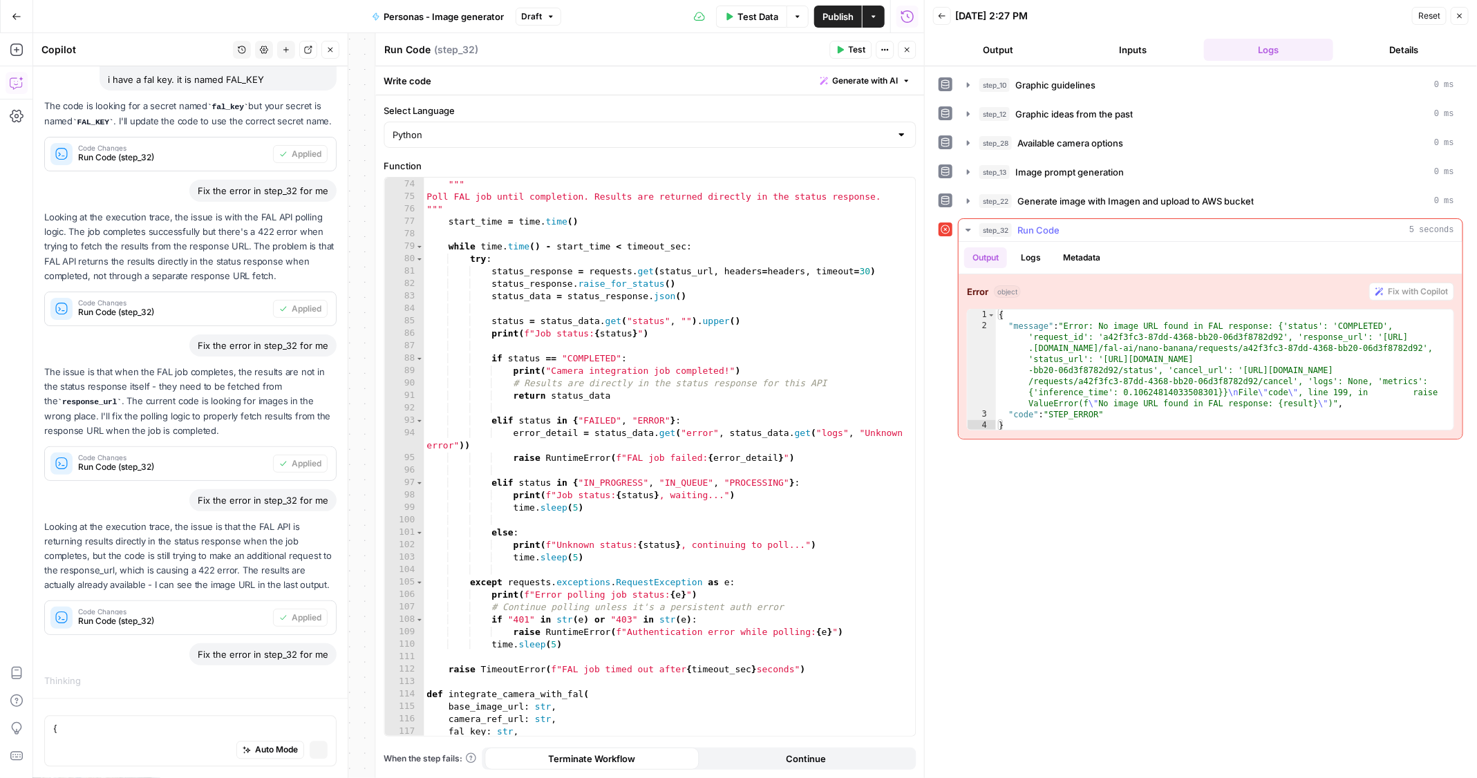
scroll to position [1246, 0]
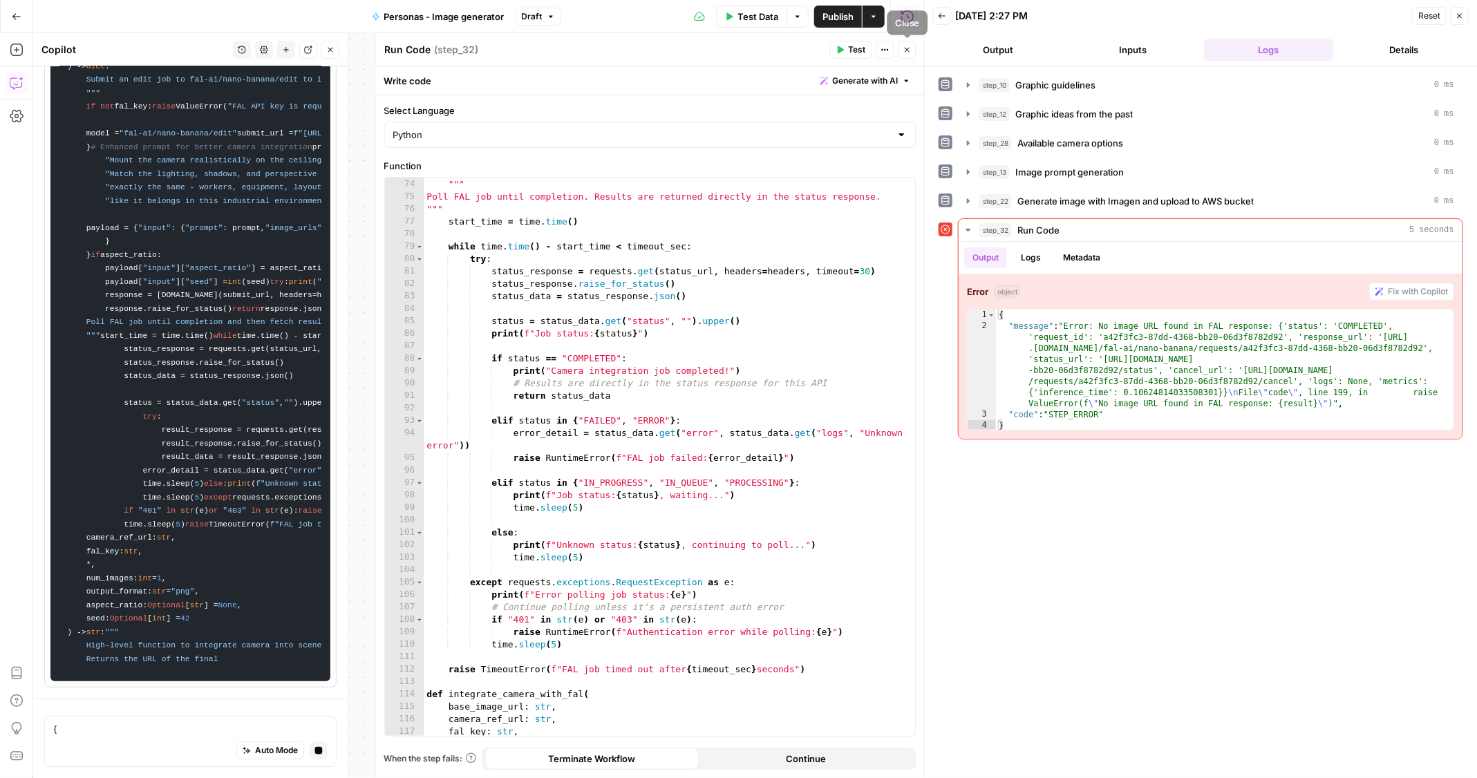
click at [908, 48] on icon "button" at bounding box center [907, 50] width 8 height 8
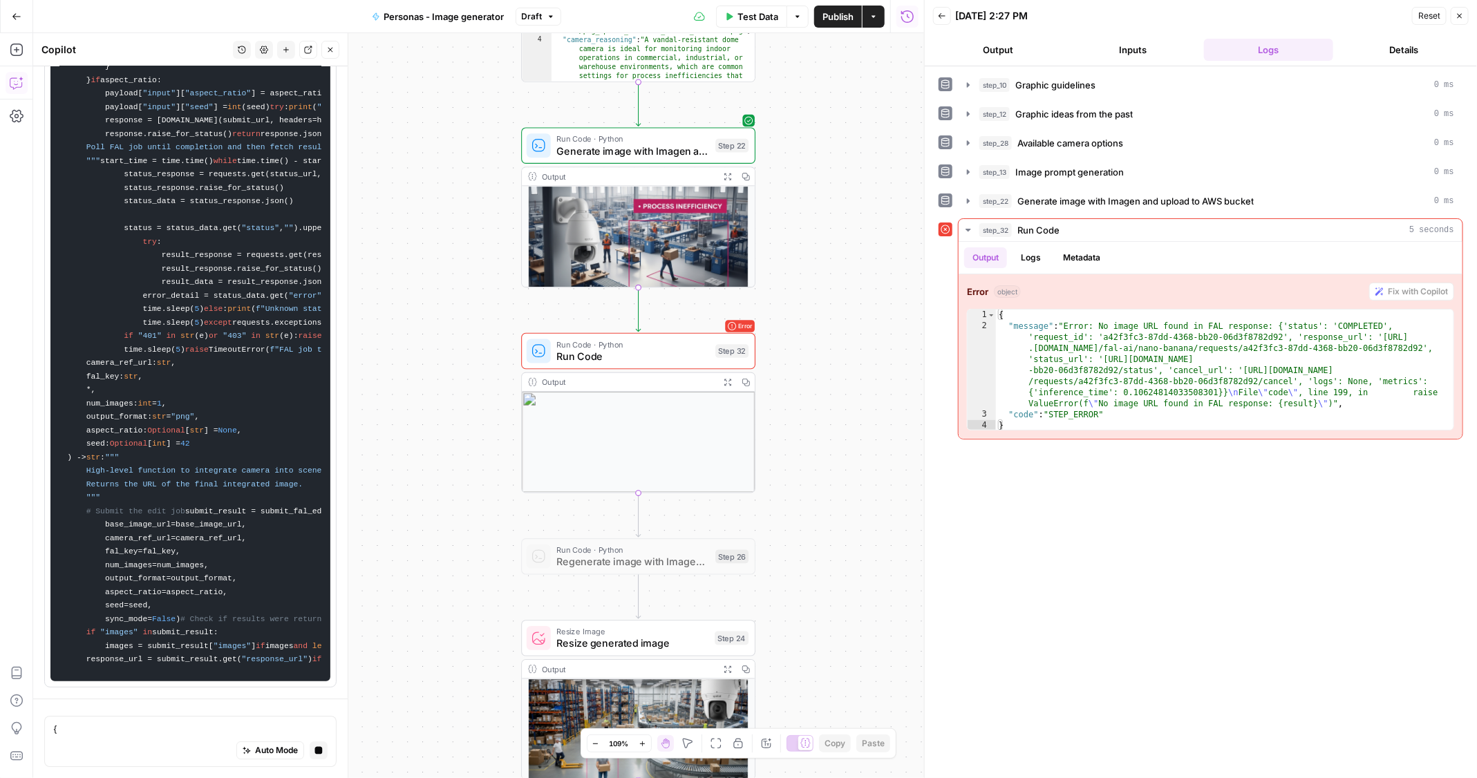
drag, startPoint x: 399, startPoint y: 206, endPoint x: 385, endPoint y: 135, distance: 72.6
click at [385, 135] on div "**********" at bounding box center [478, 405] width 891 height 745
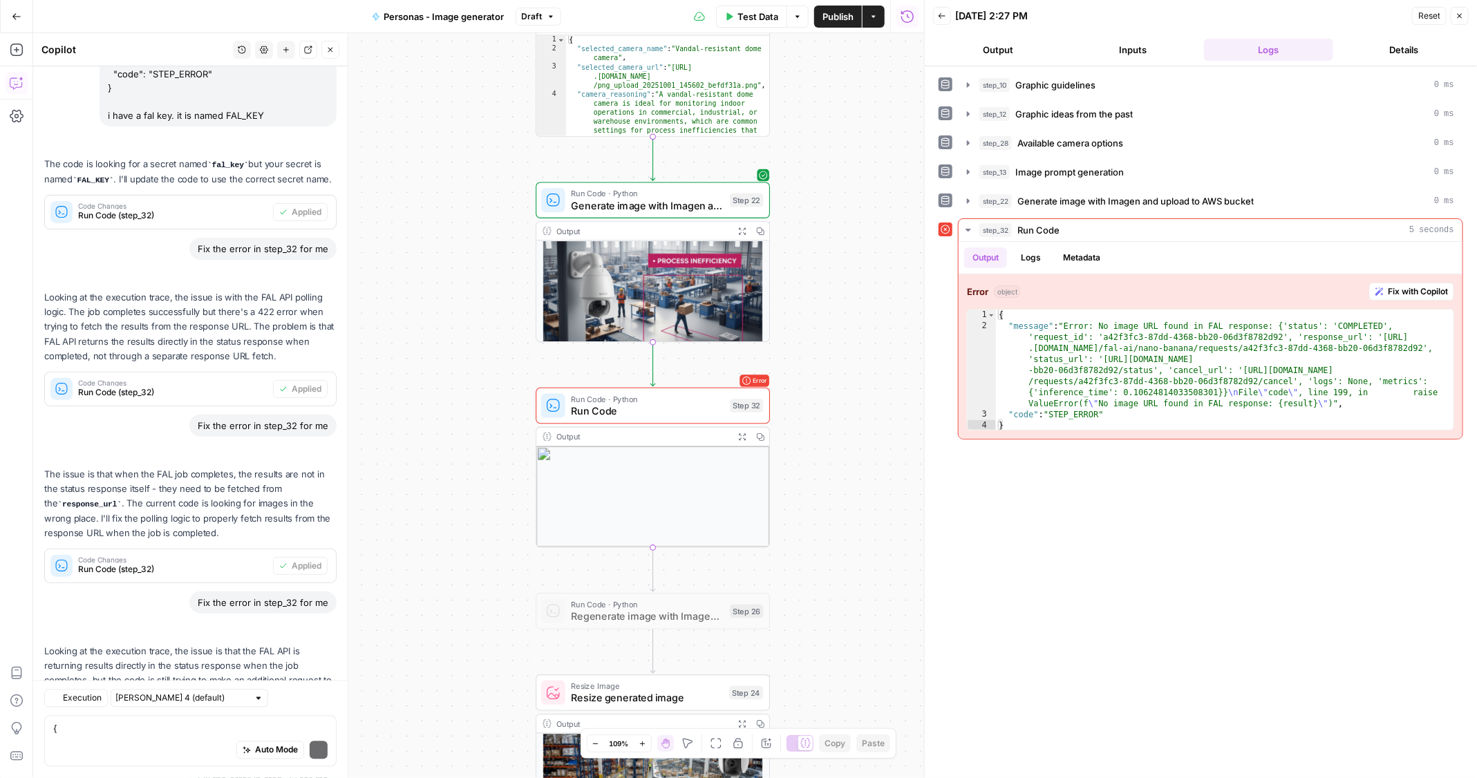
scroll to position [1549, 0]
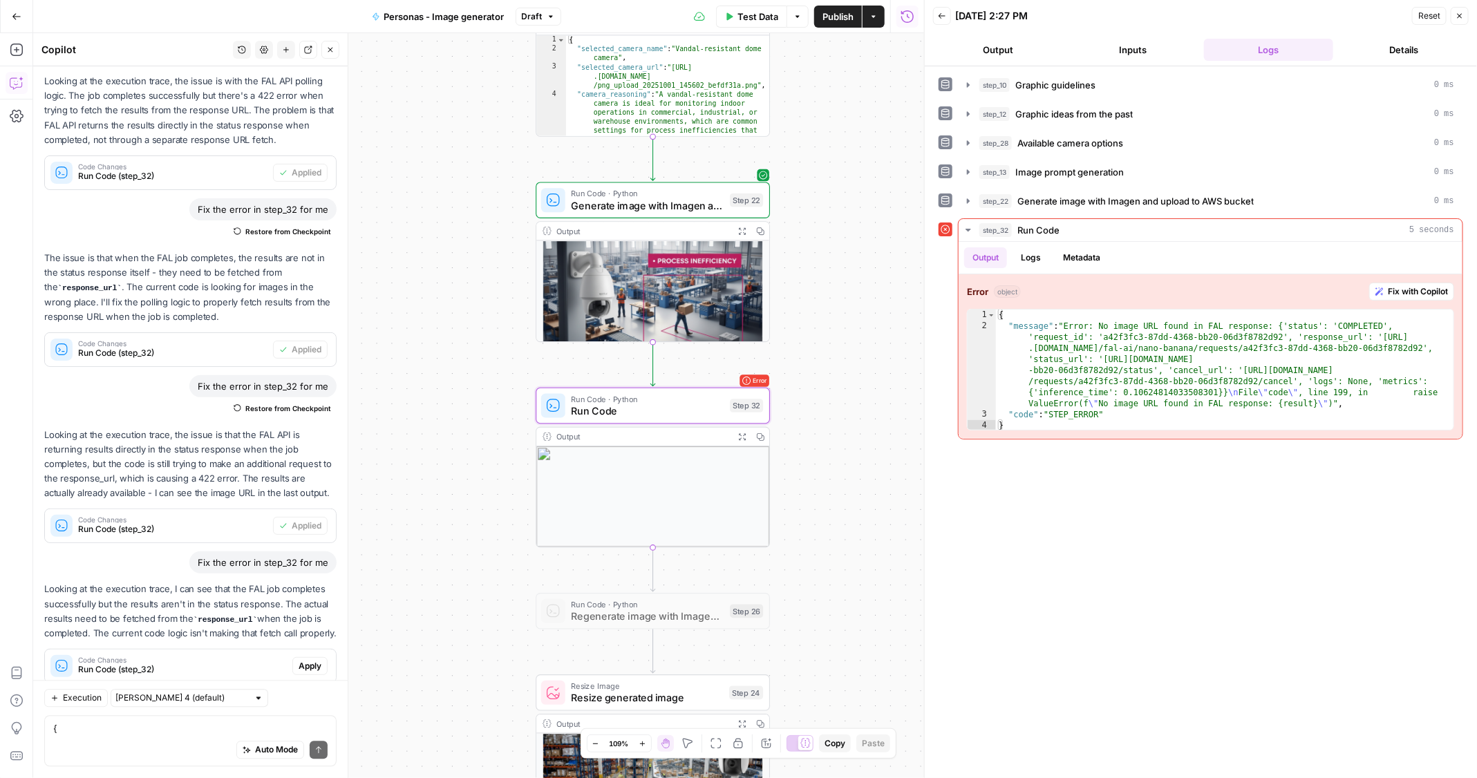
click at [302, 660] on span "Apply" at bounding box center [310, 666] width 23 height 12
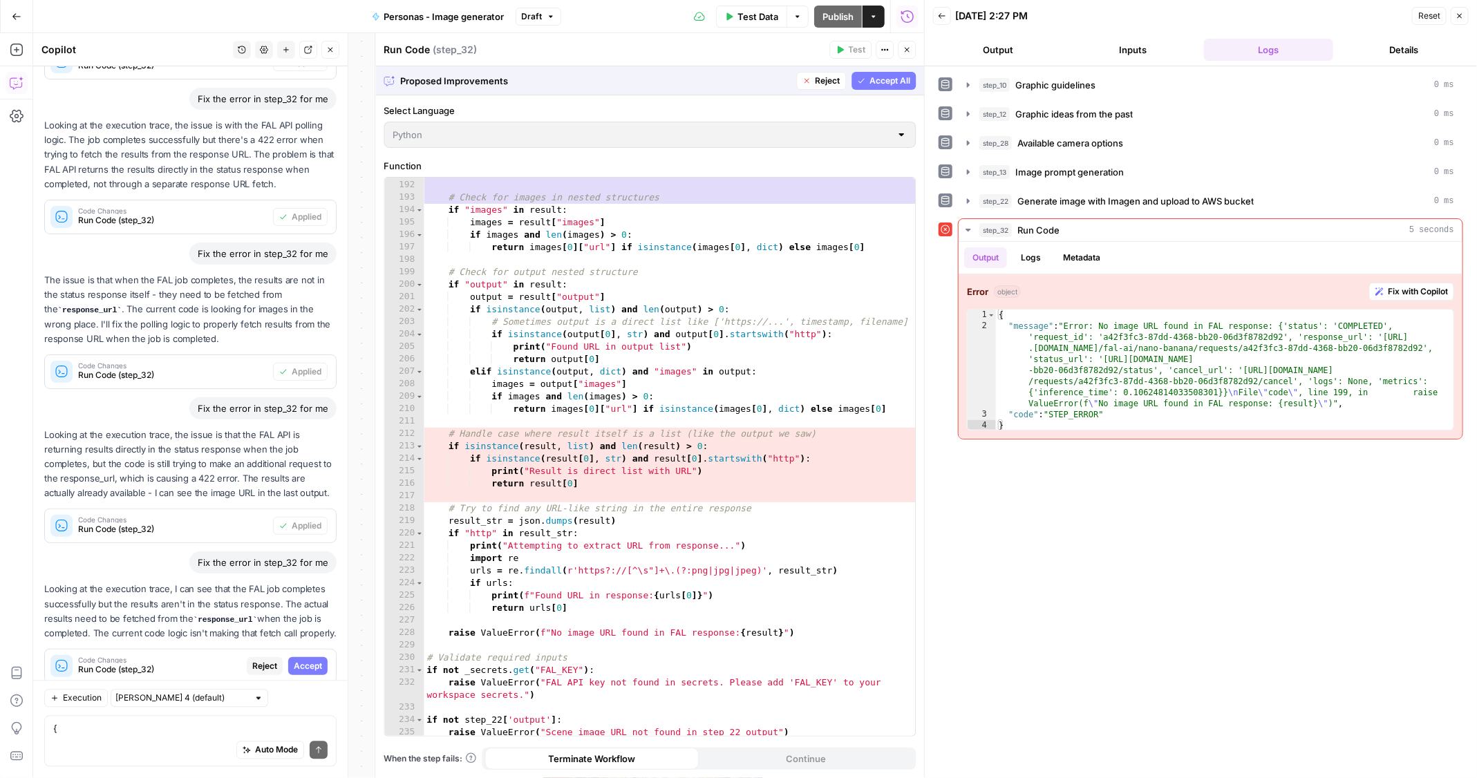
scroll to position [2811, 0]
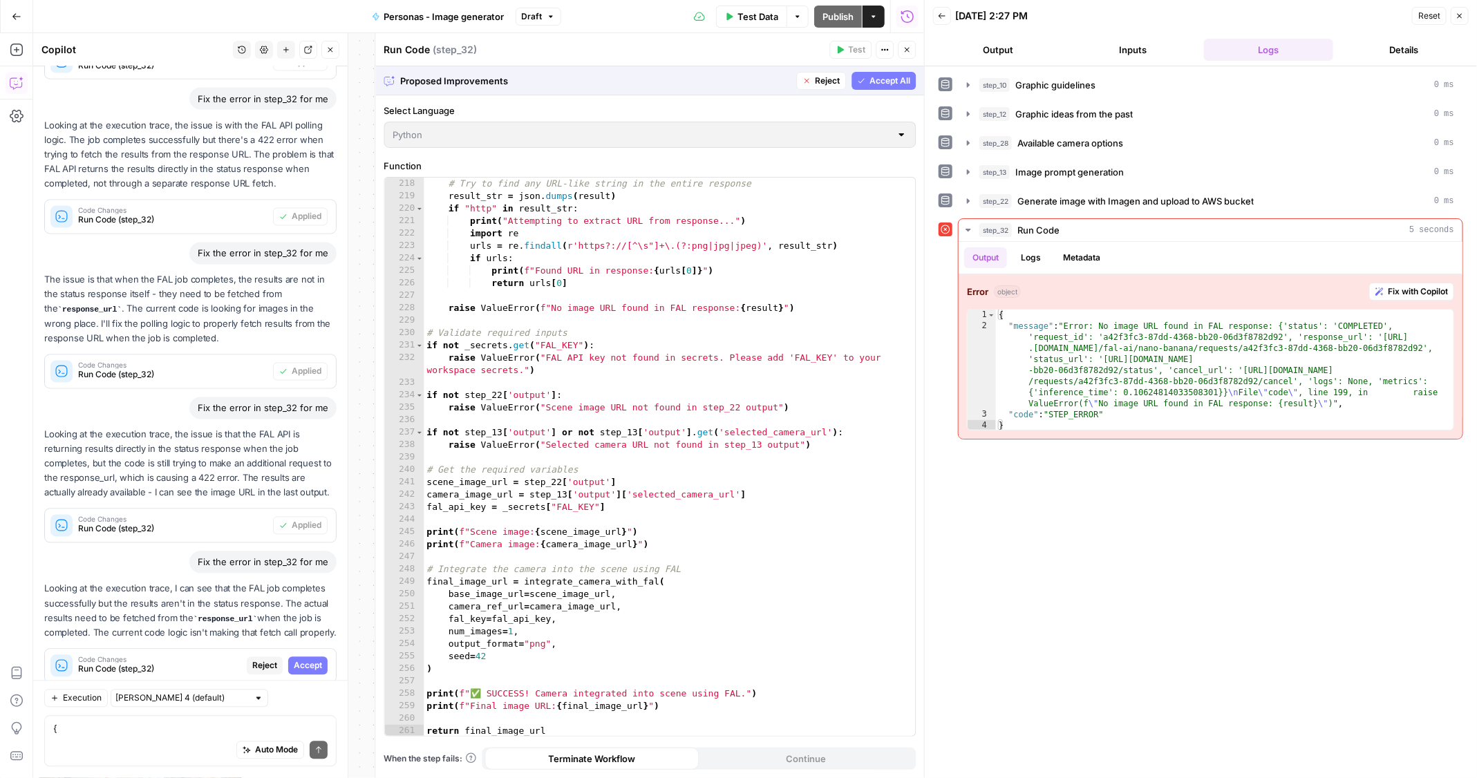
click at [316, 660] on span "Accept" at bounding box center [308, 666] width 28 height 12
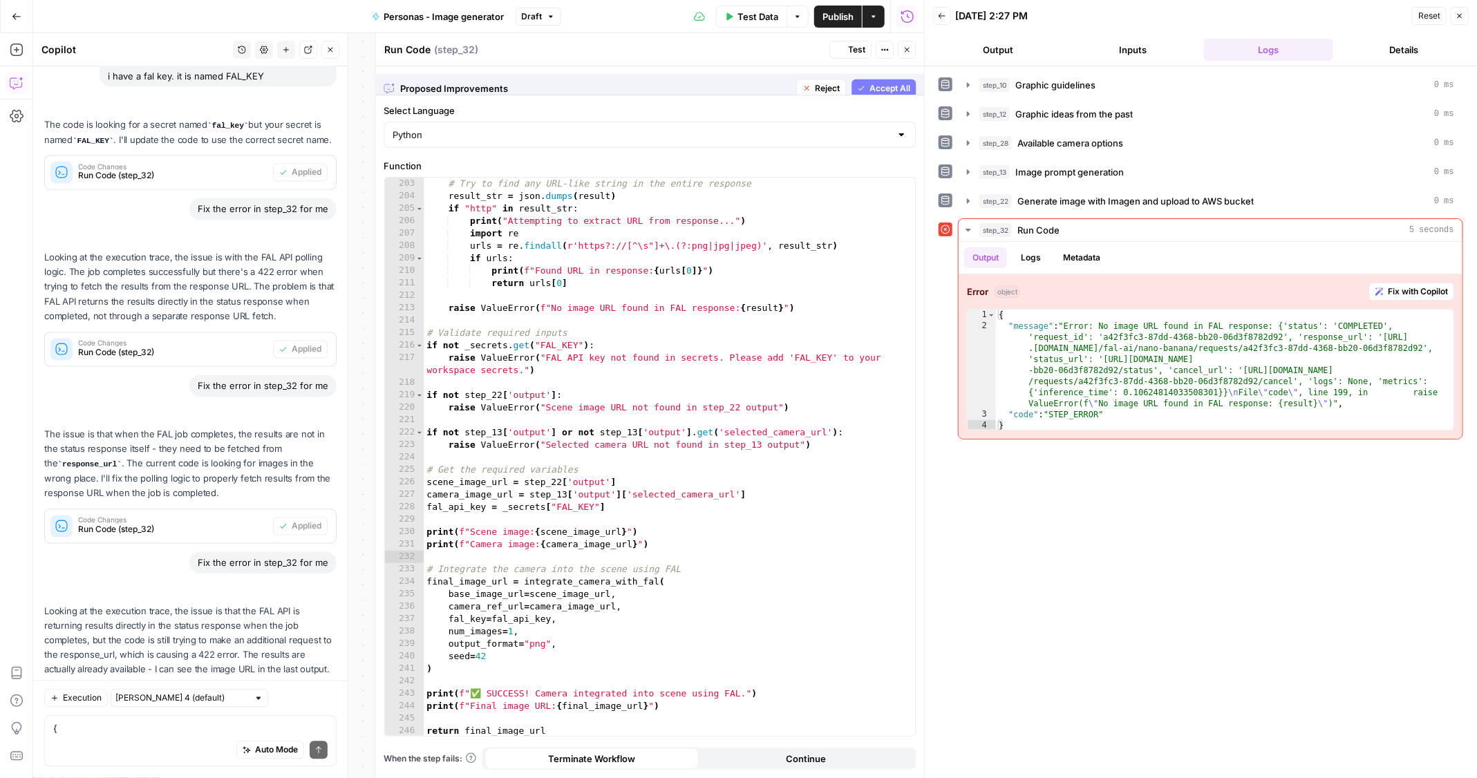
scroll to position [2625, 0]
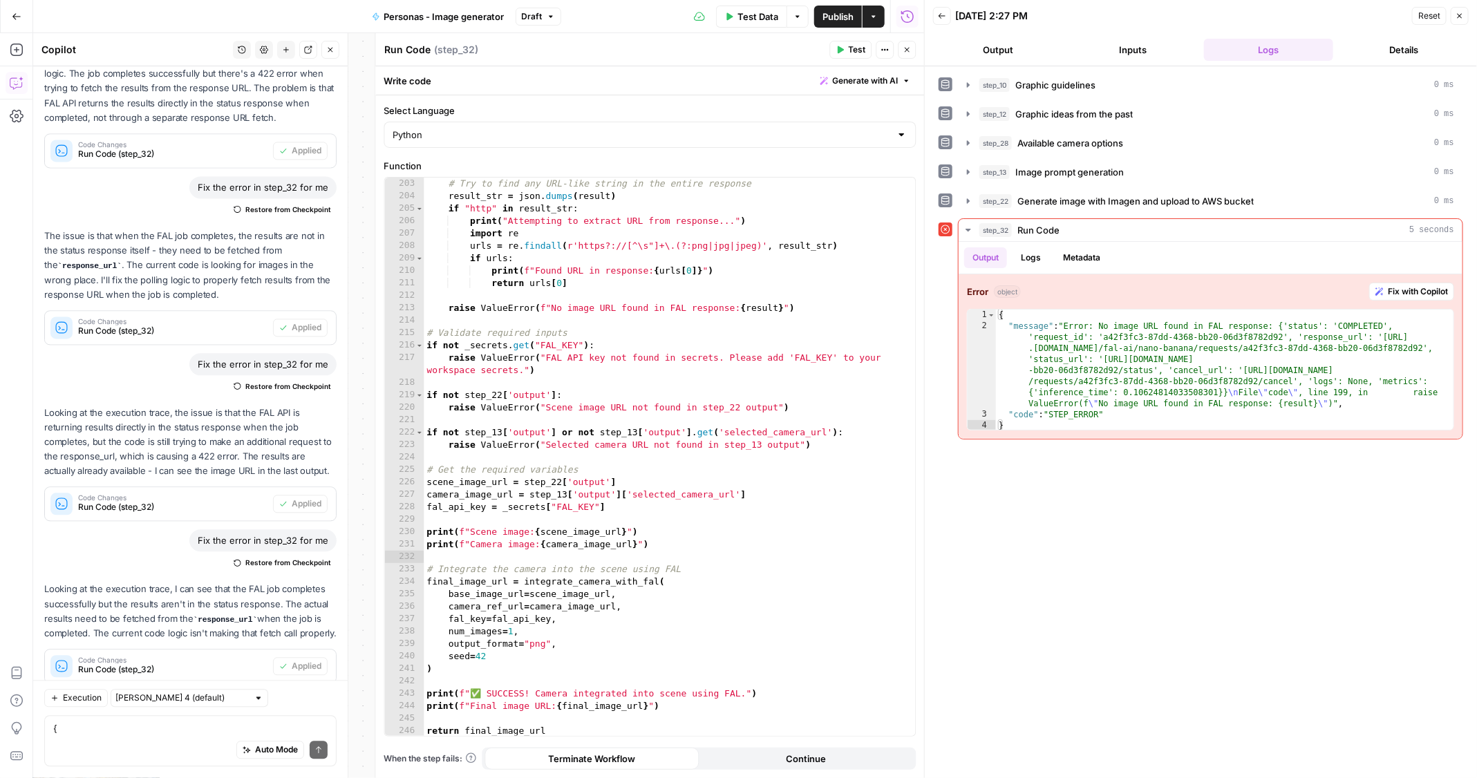
click at [849, 55] on span "Test" at bounding box center [857, 50] width 17 height 12
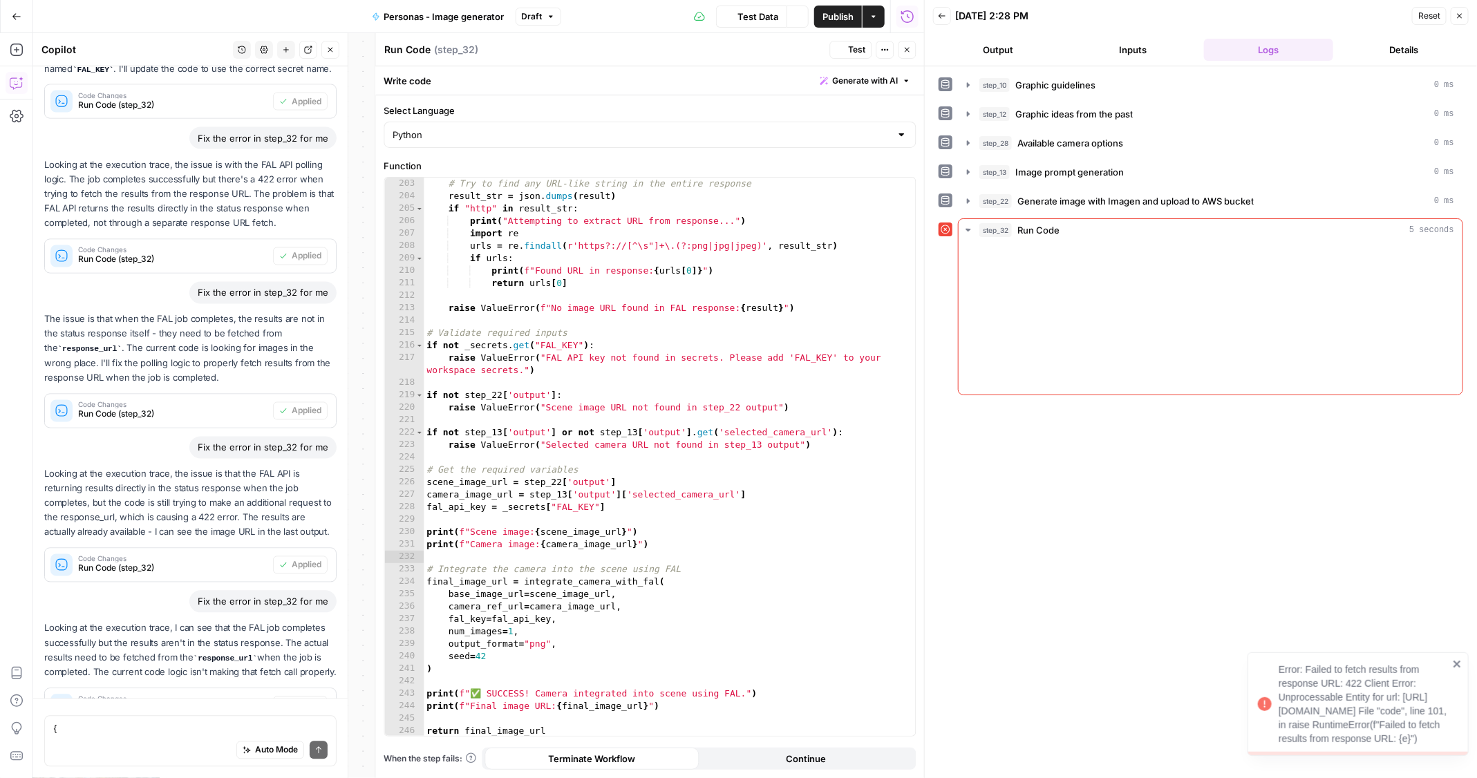
scroll to position [1571, 0]
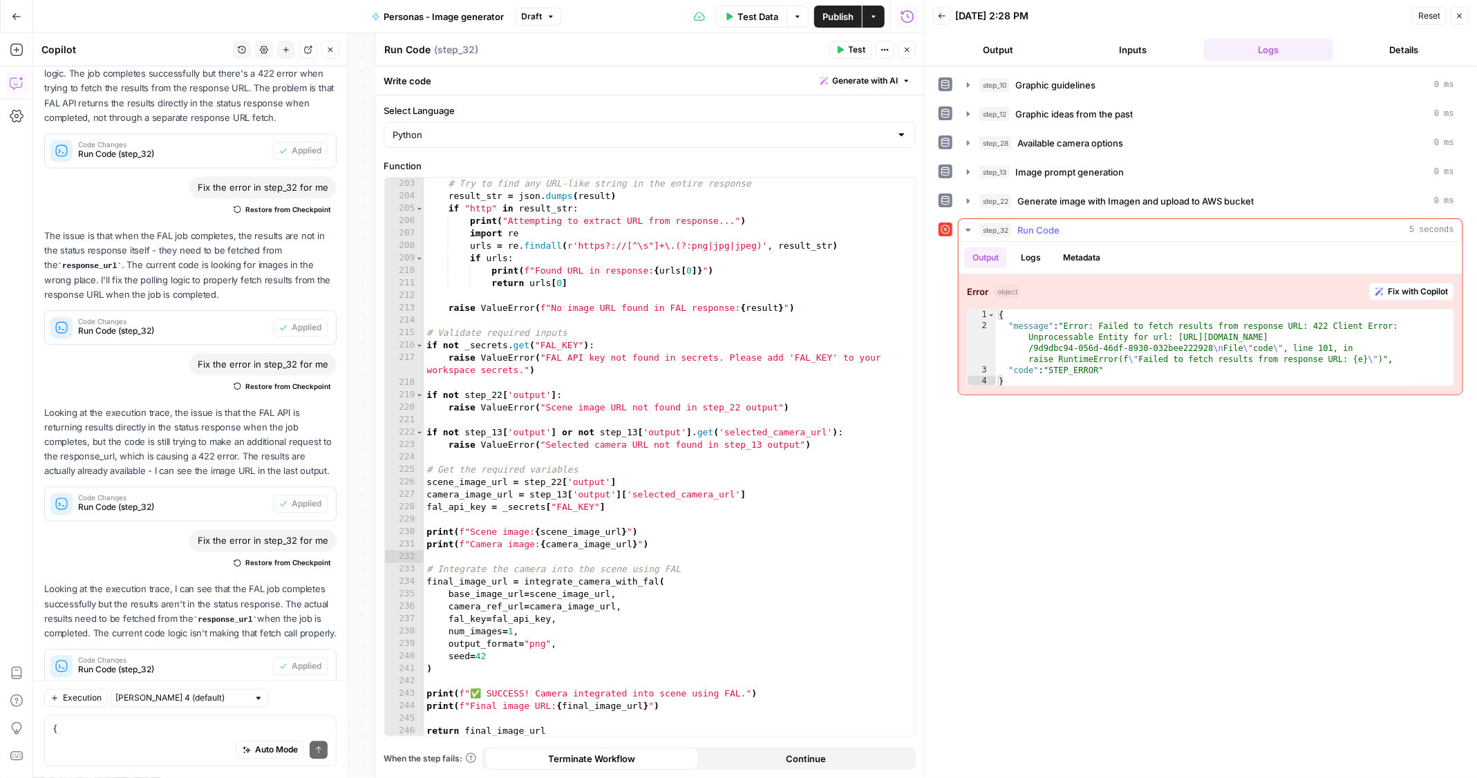
click at [1039, 247] on button "Logs" at bounding box center [1030, 257] width 37 height 21
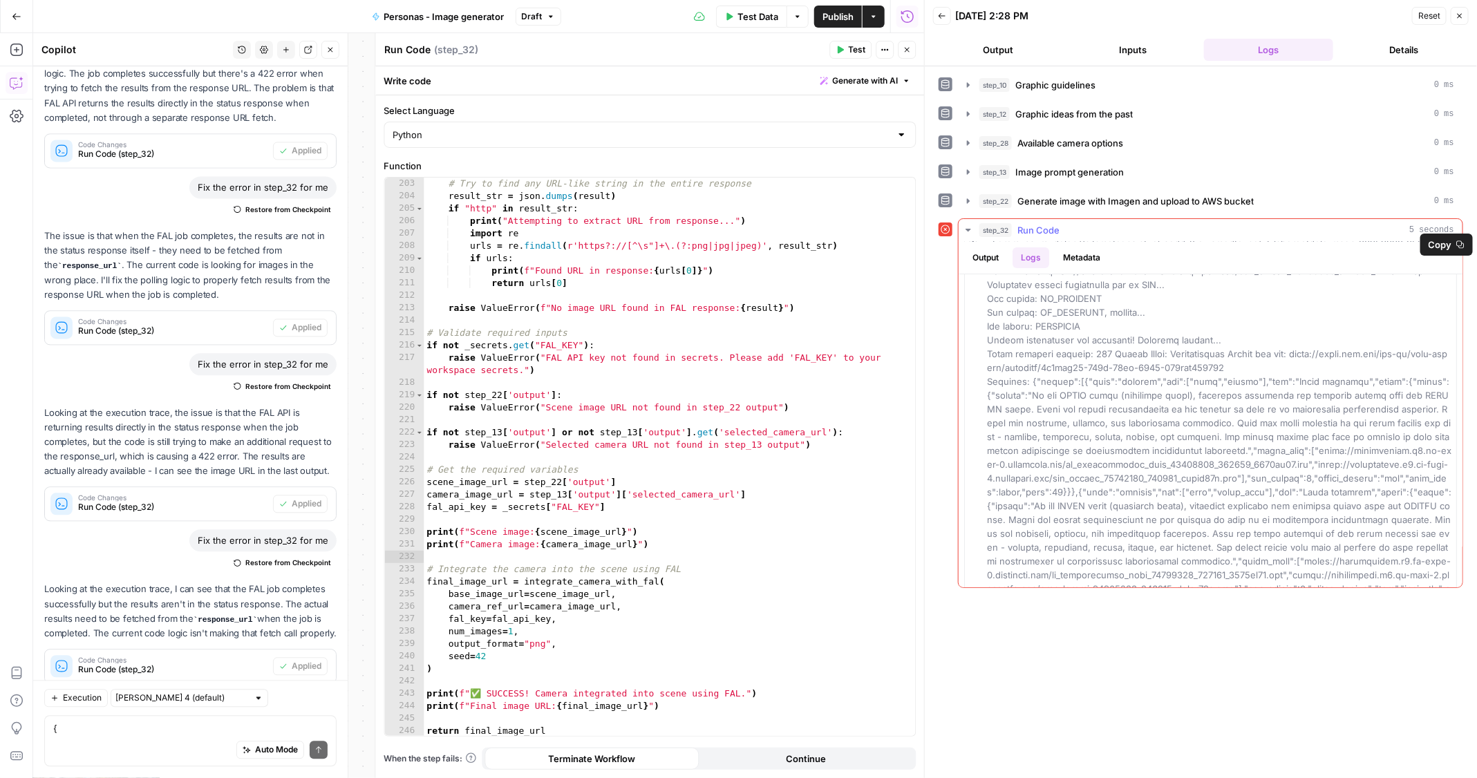
scroll to position [41, 0]
click at [1146, 242] on div "Output Logs Metadata" at bounding box center [1211, 258] width 504 height 32
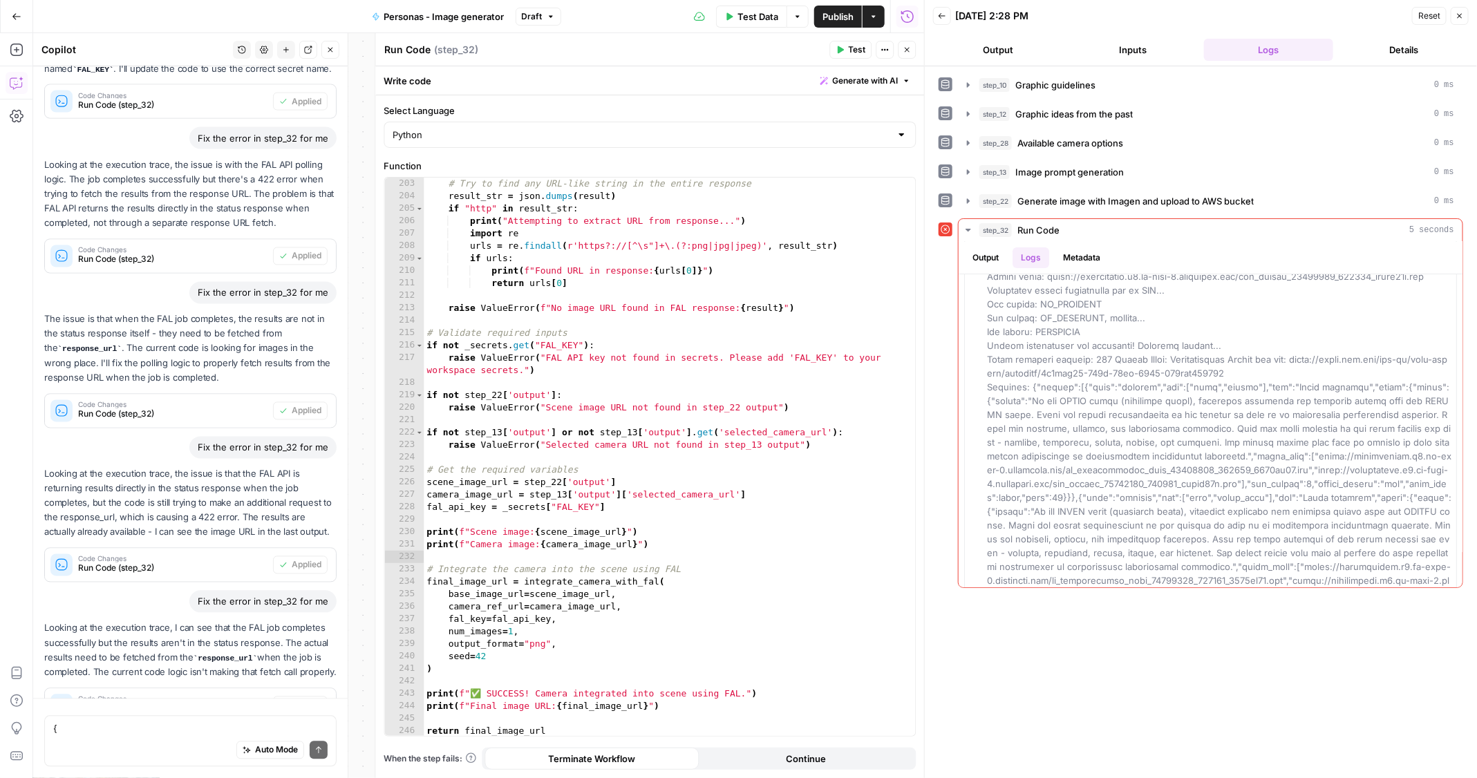
scroll to position [1571, 0]
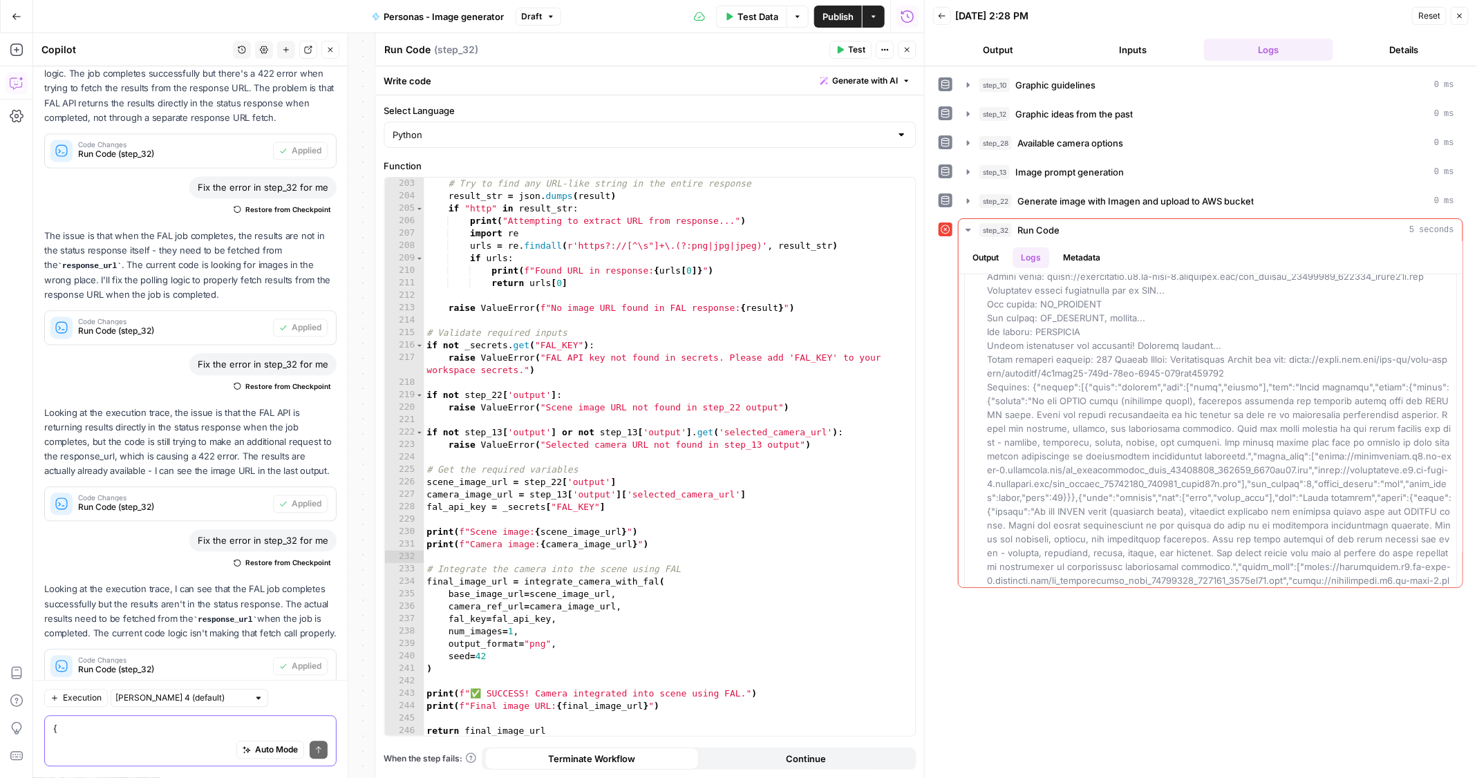
click at [178, 732] on textarea "{ "message": "Error: FAL API key not found in secrets. Please add 'fal_key' to …" at bounding box center [190, 729] width 274 height 14
click at [994, 253] on button "Output" at bounding box center [985, 257] width 43 height 21
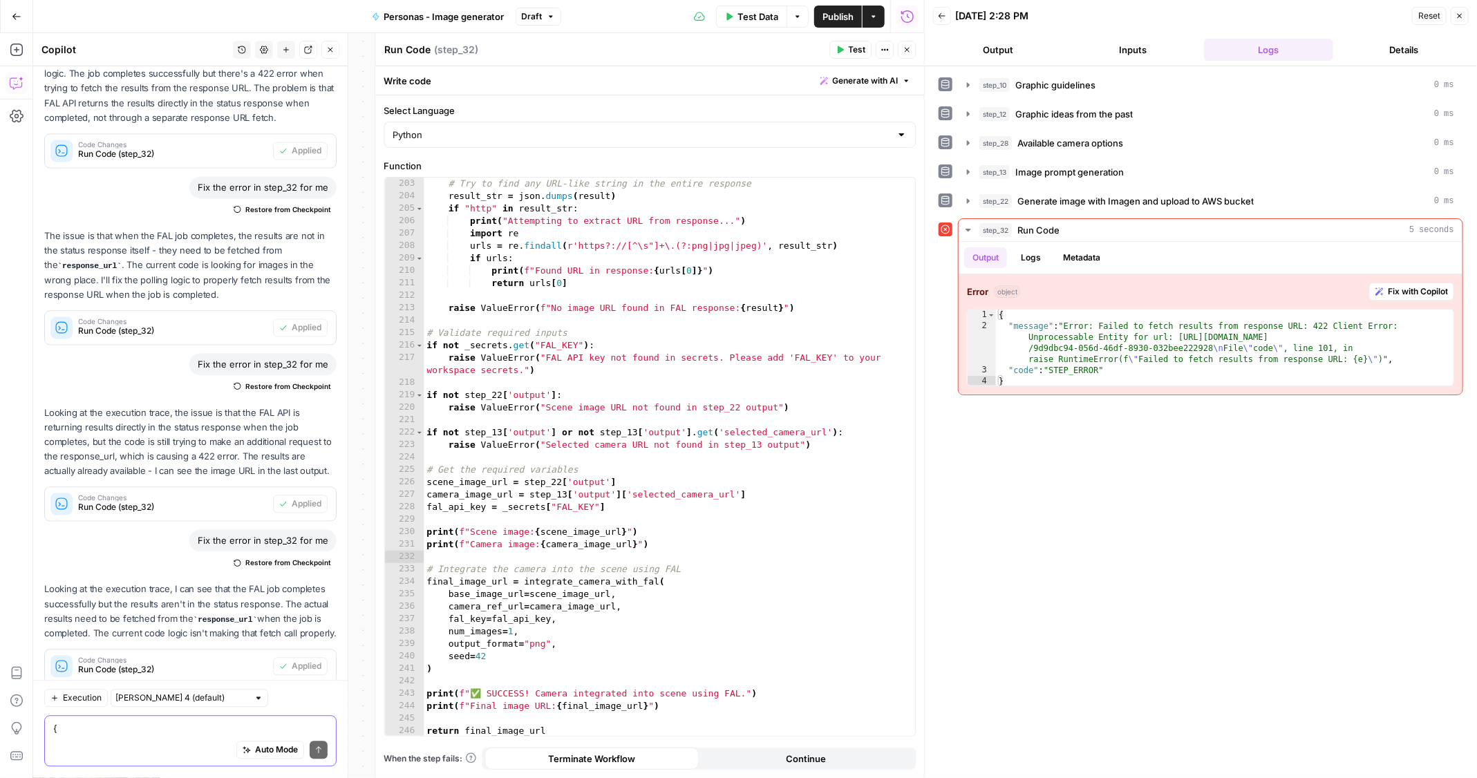
click at [164, 735] on textarea "{ "message": "Error: FAL API key not found in secrets. Please add 'fal_key' to …" at bounding box center [190, 729] width 274 height 14
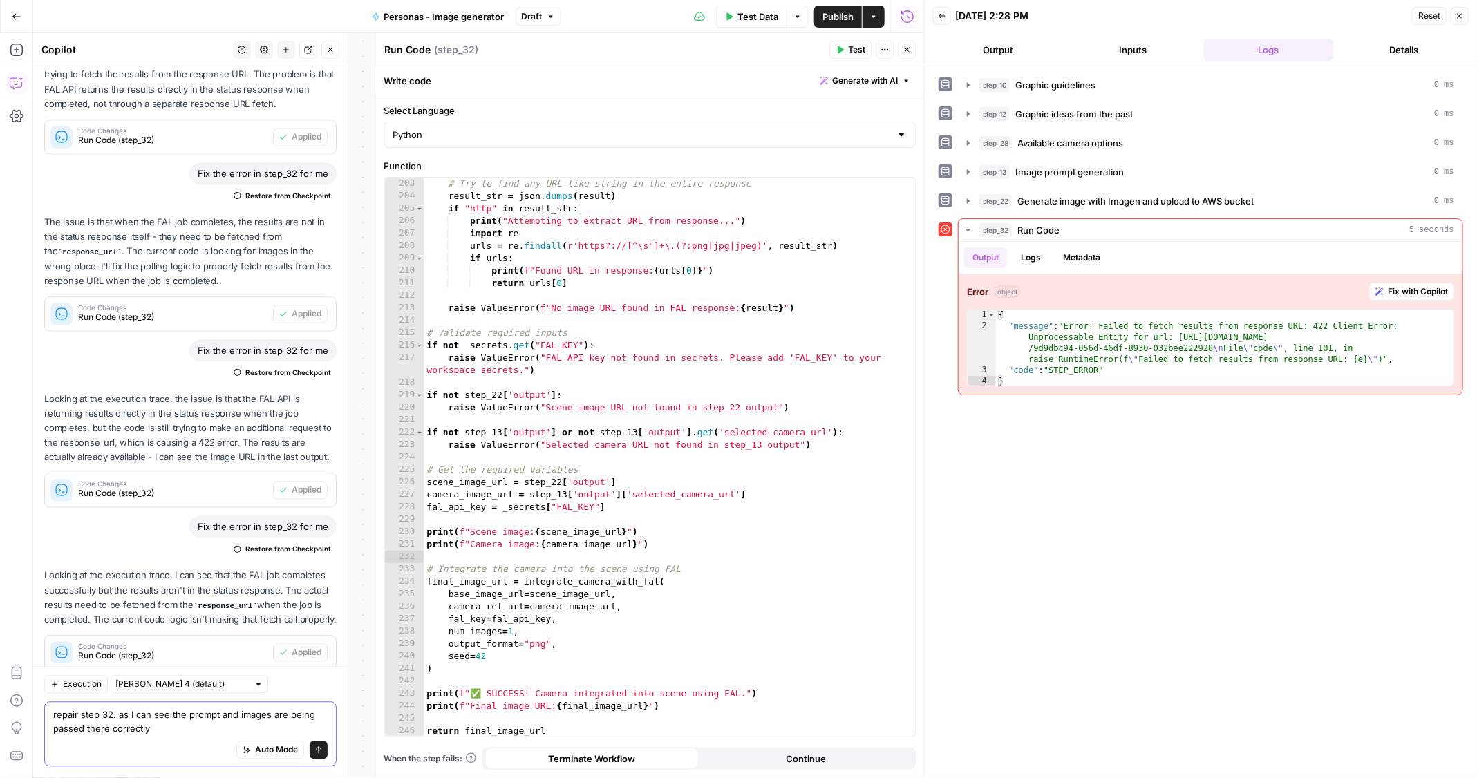
type textarea "repair step 32. as I can see the prompt and images are being passed there corre…"
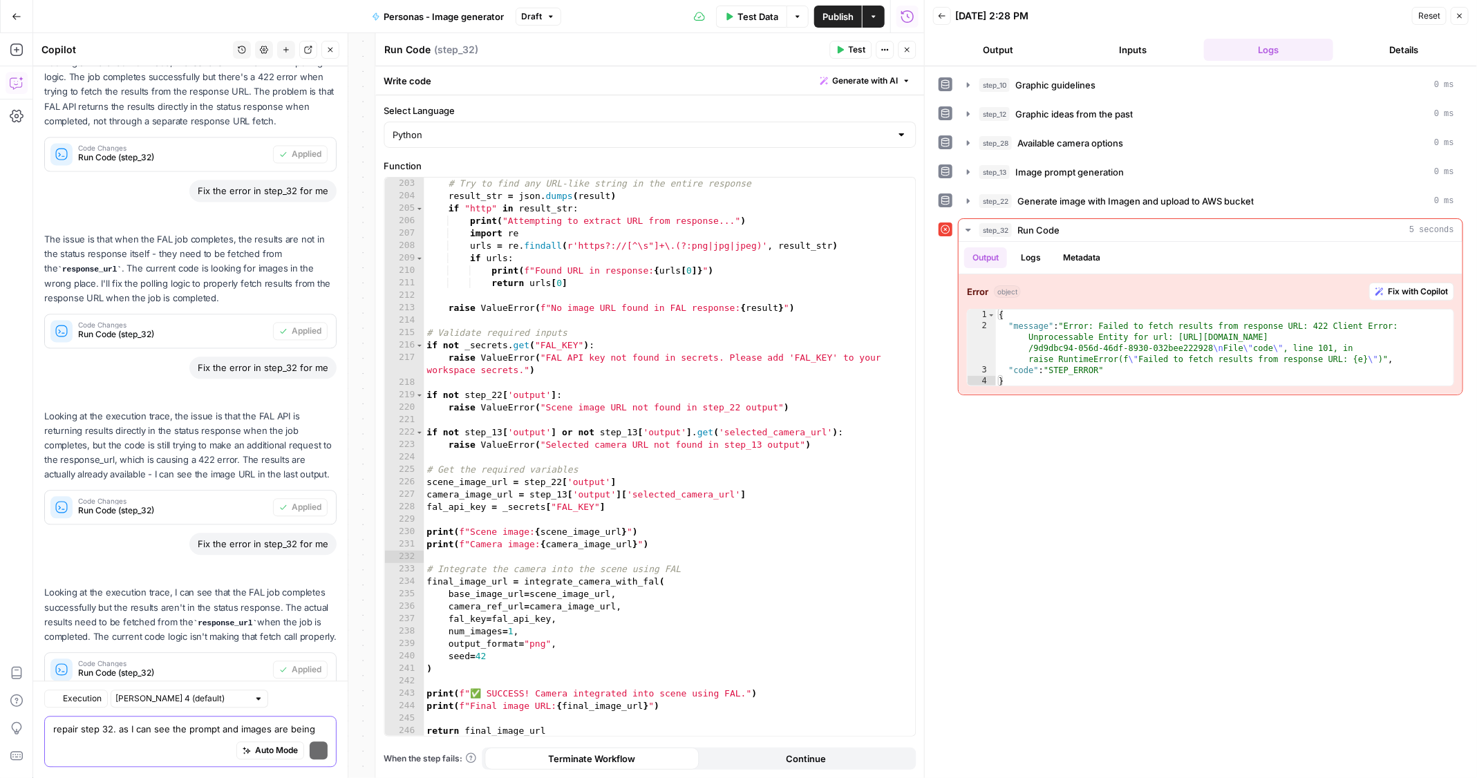
scroll to position [1806, 0]
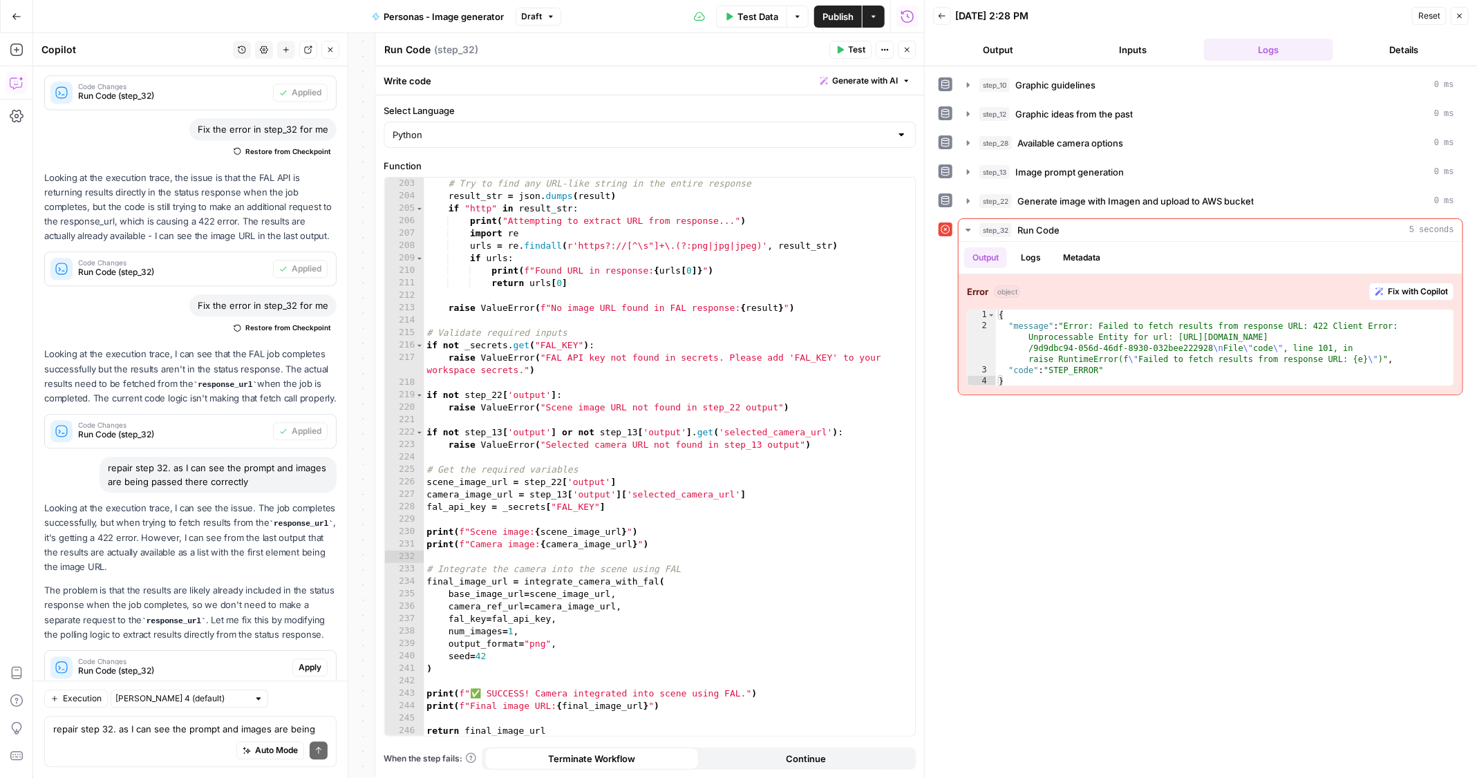
click at [304, 661] on span "Apply" at bounding box center [310, 667] width 23 height 12
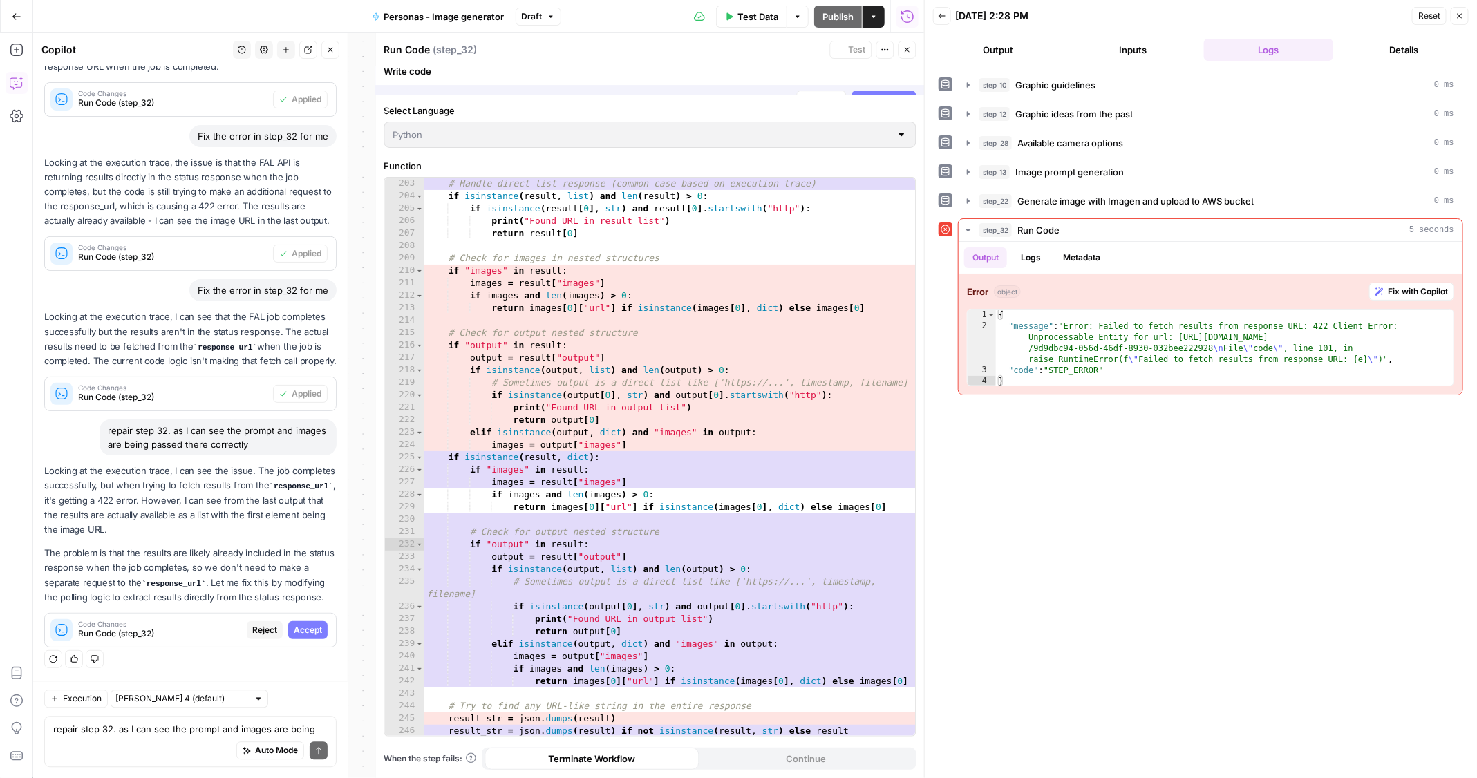
scroll to position [2687, 0]
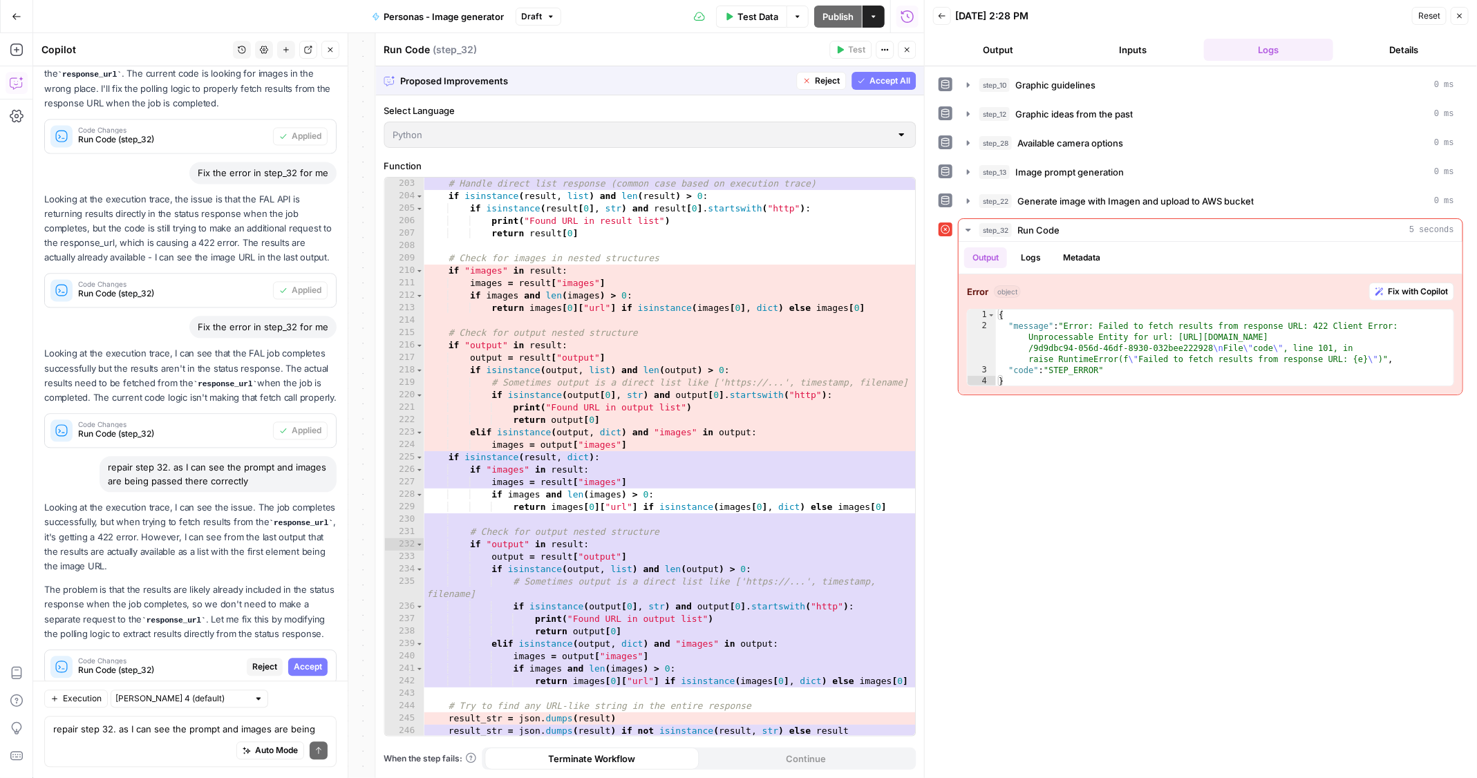
click at [304, 661] on span "Accept" at bounding box center [308, 667] width 28 height 12
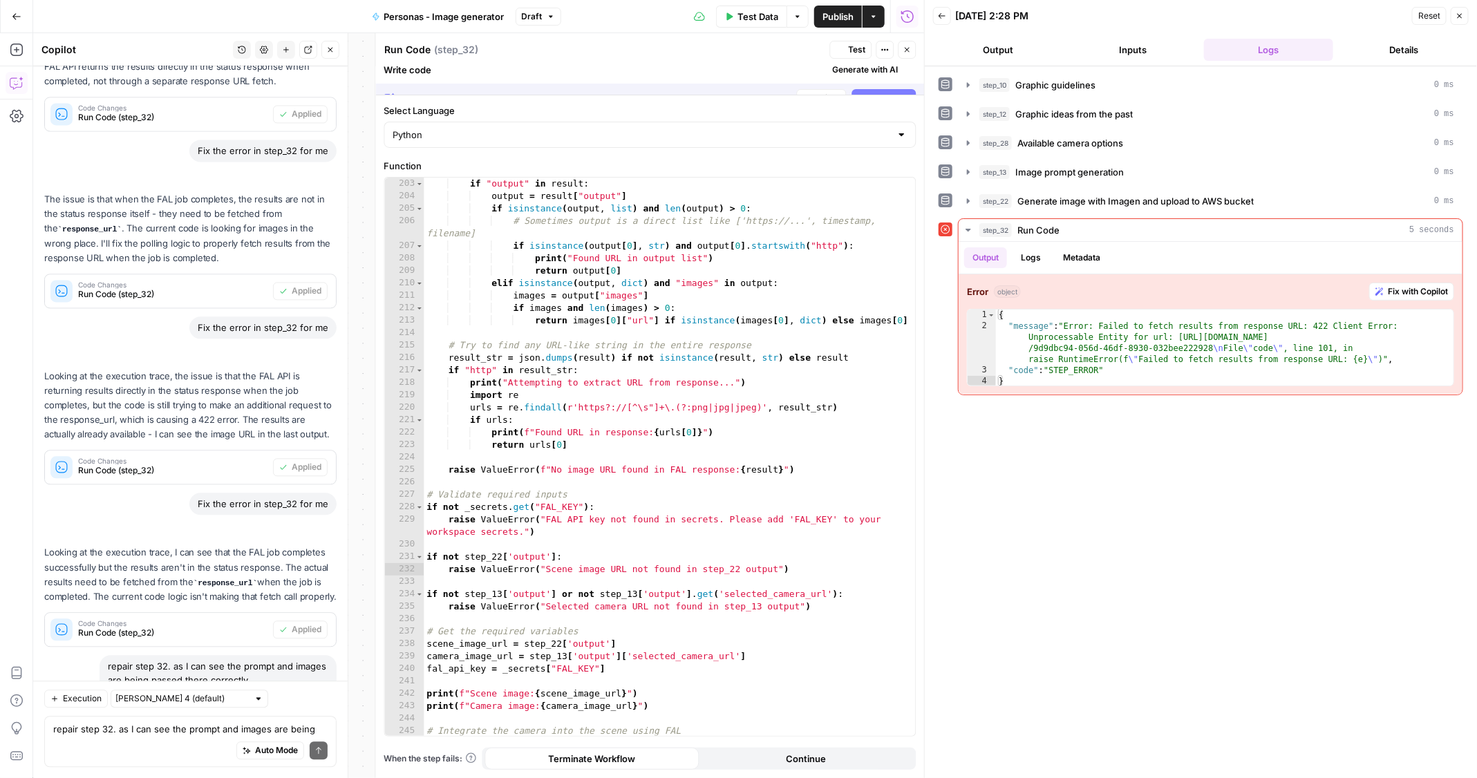
scroll to position [2674, 0]
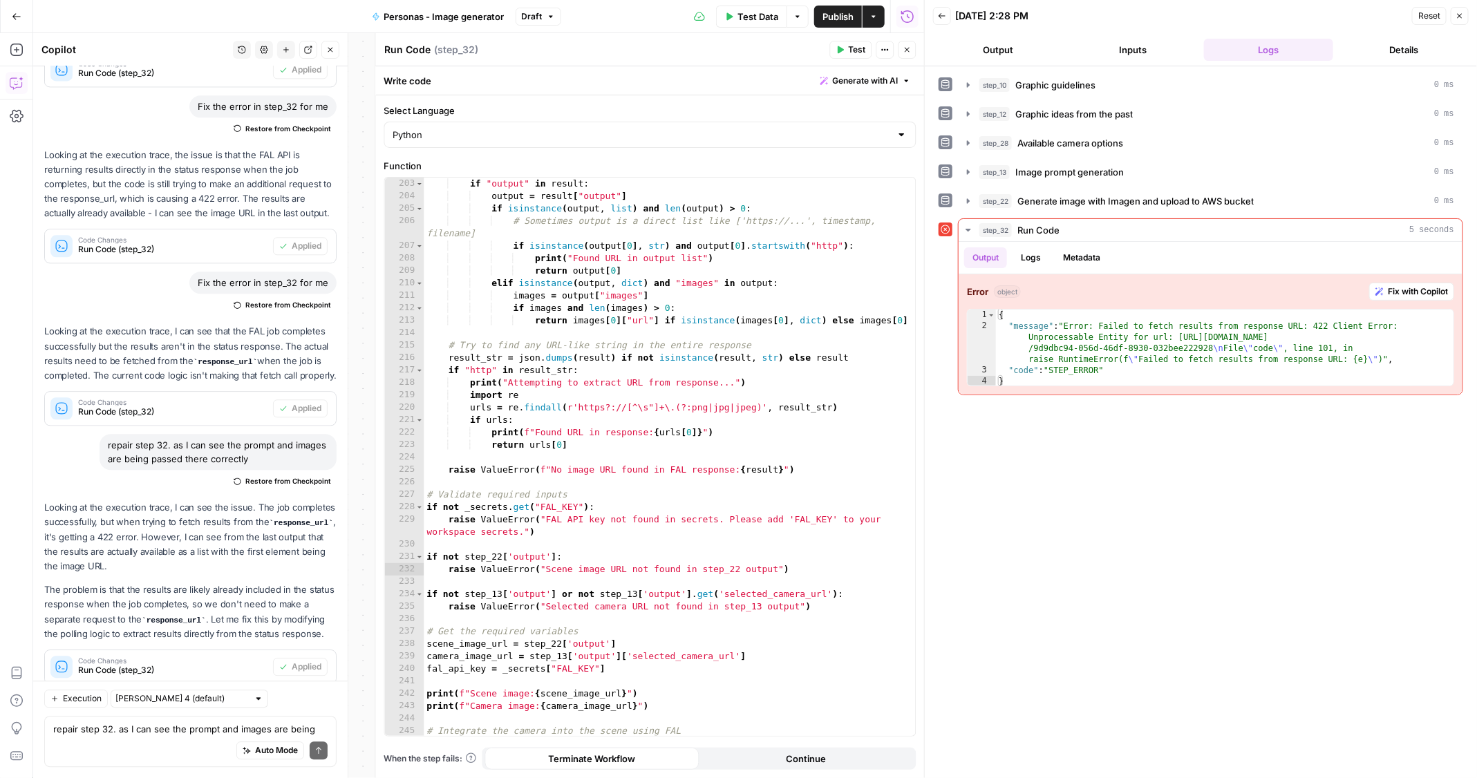
click at [857, 46] on span "Test" at bounding box center [857, 50] width 17 height 12
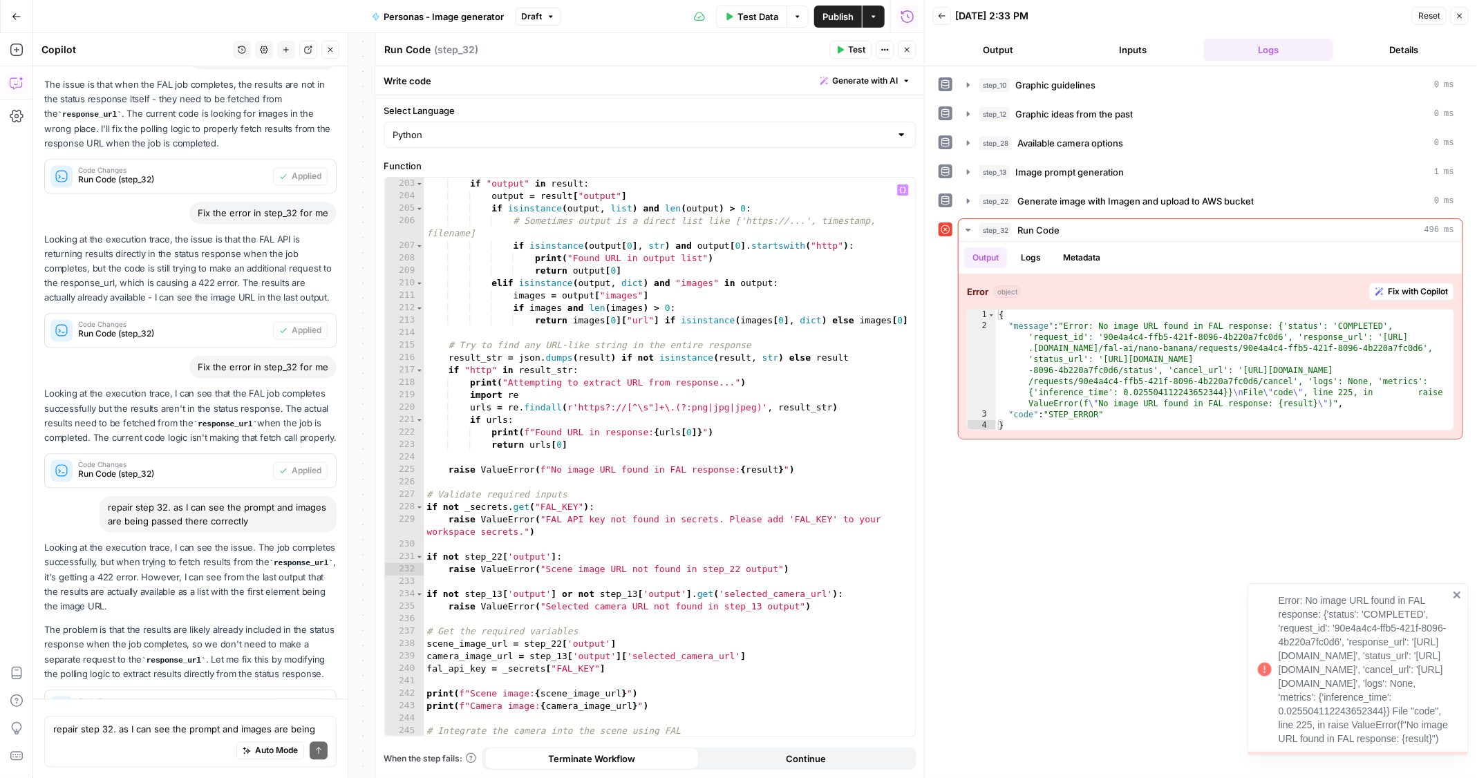
scroll to position [1829, 0]
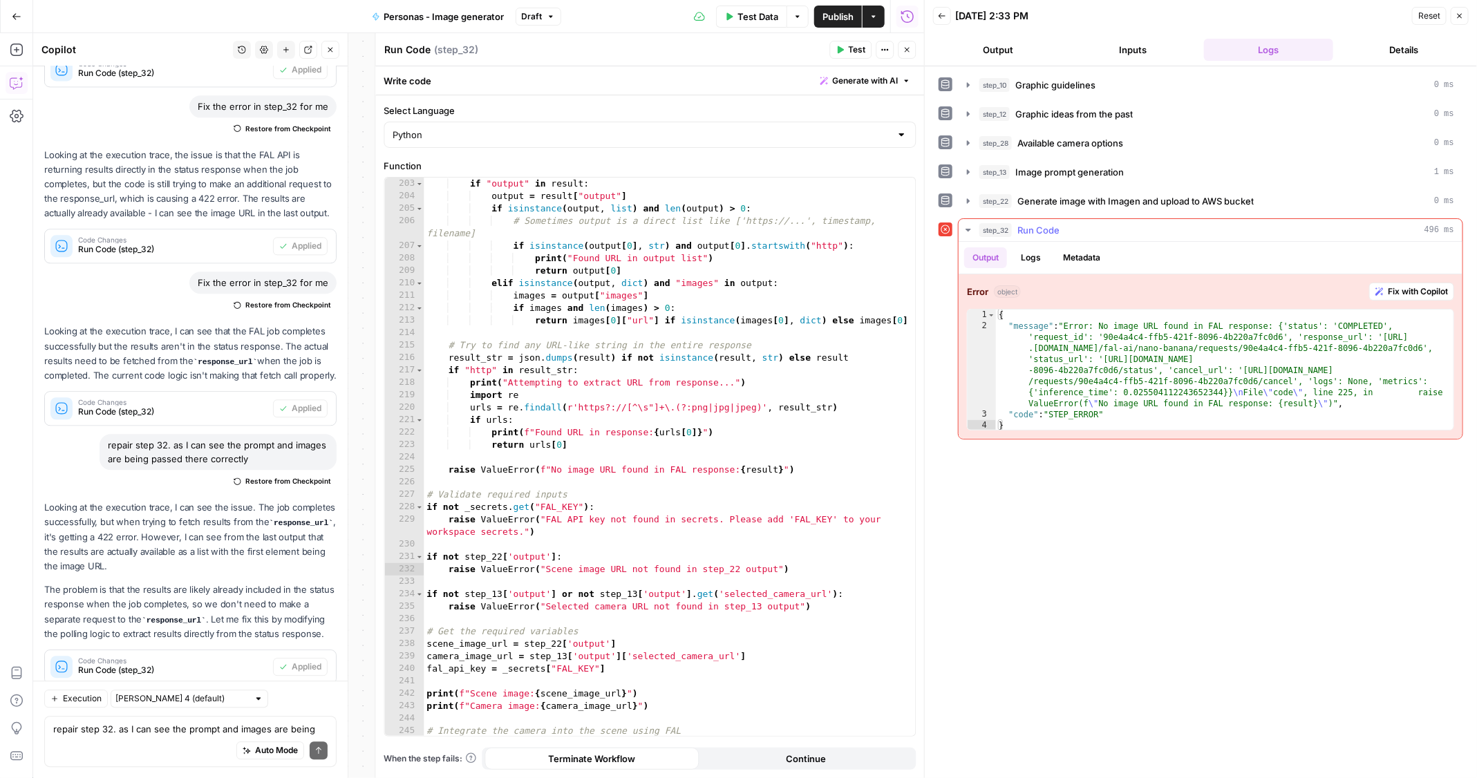
click at [1396, 287] on span "Fix with Copilot" at bounding box center [1418, 291] width 60 height 12
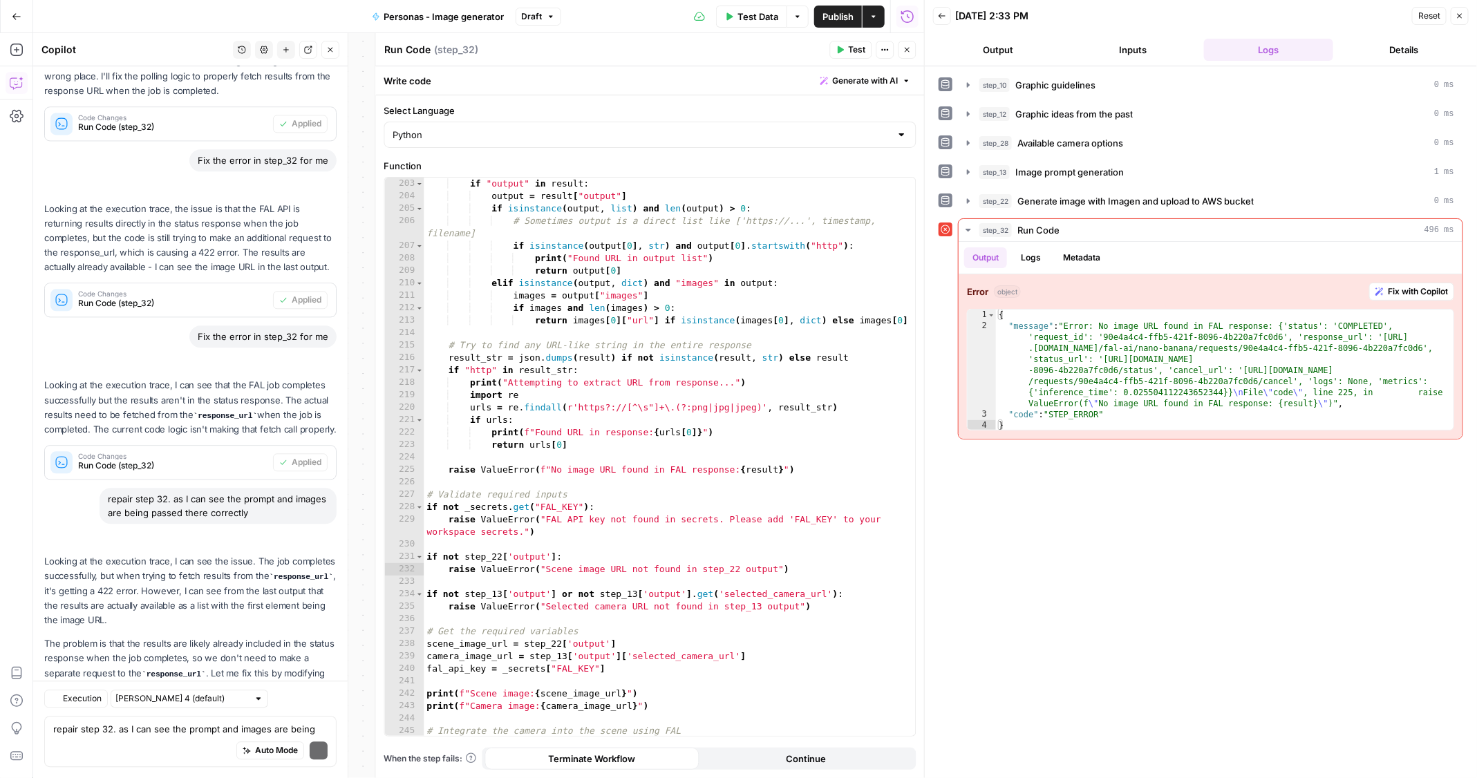
scroll to position [2035, 0]
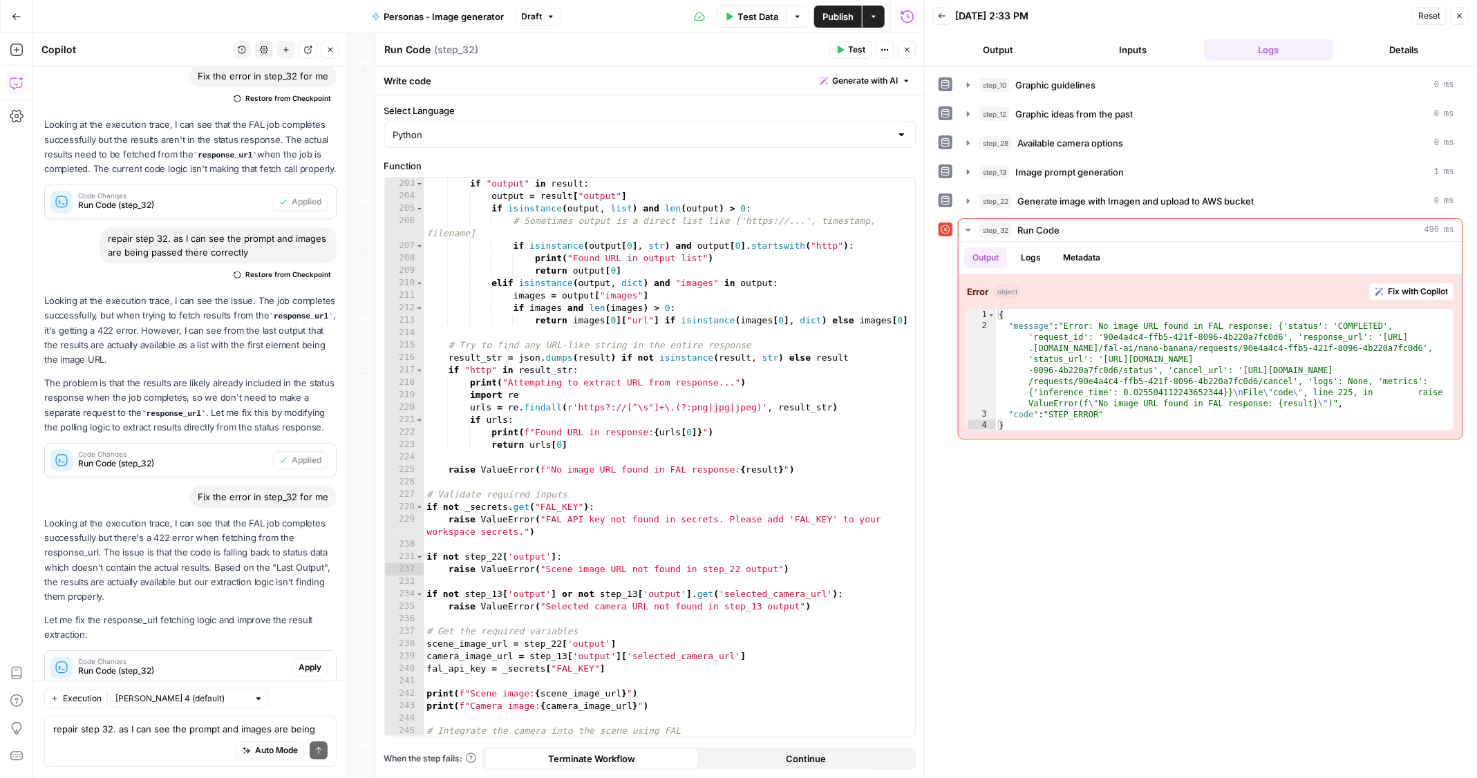
click at [310, 661] on span "Apply" at bounding box center [310, 667] width 23 height 12
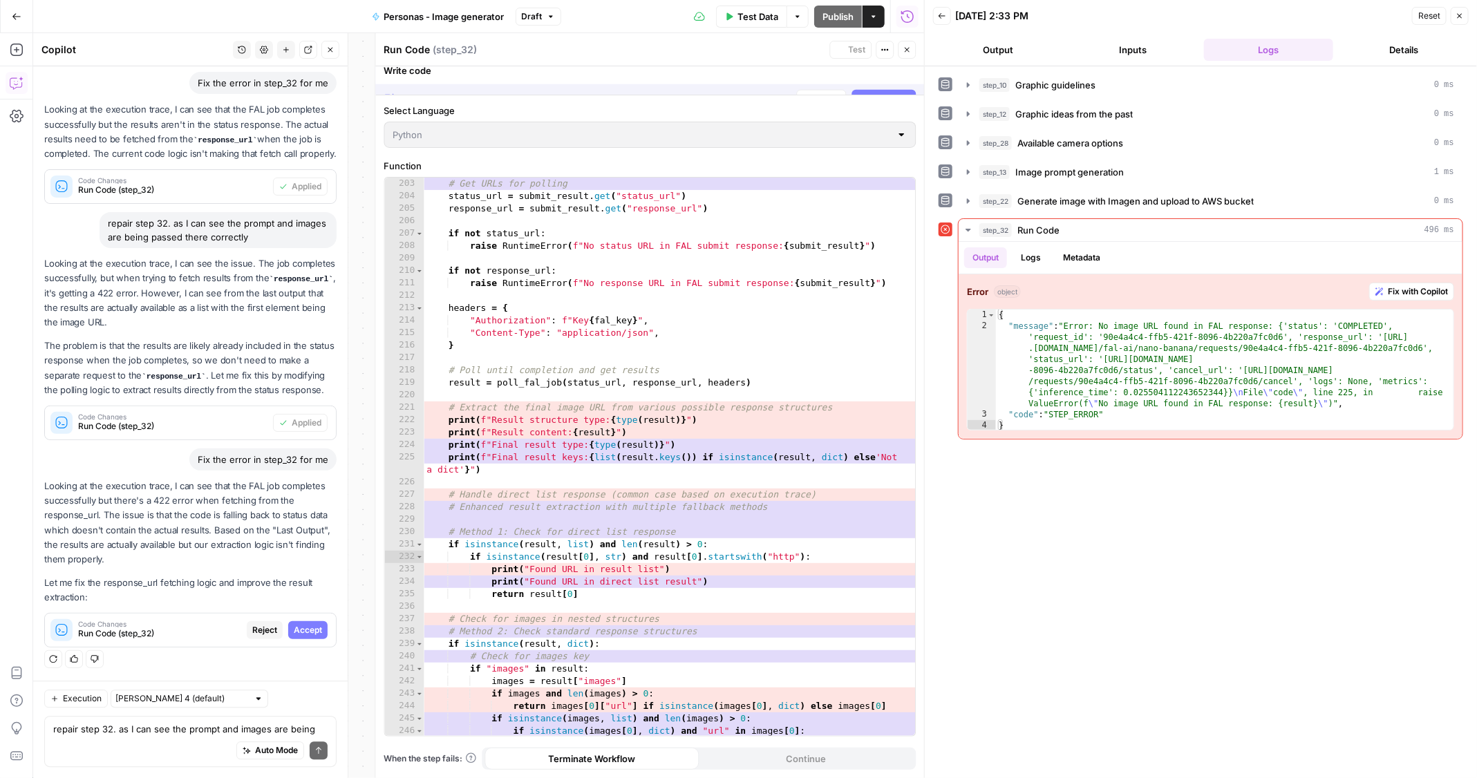
scroll to position [2711, 0]
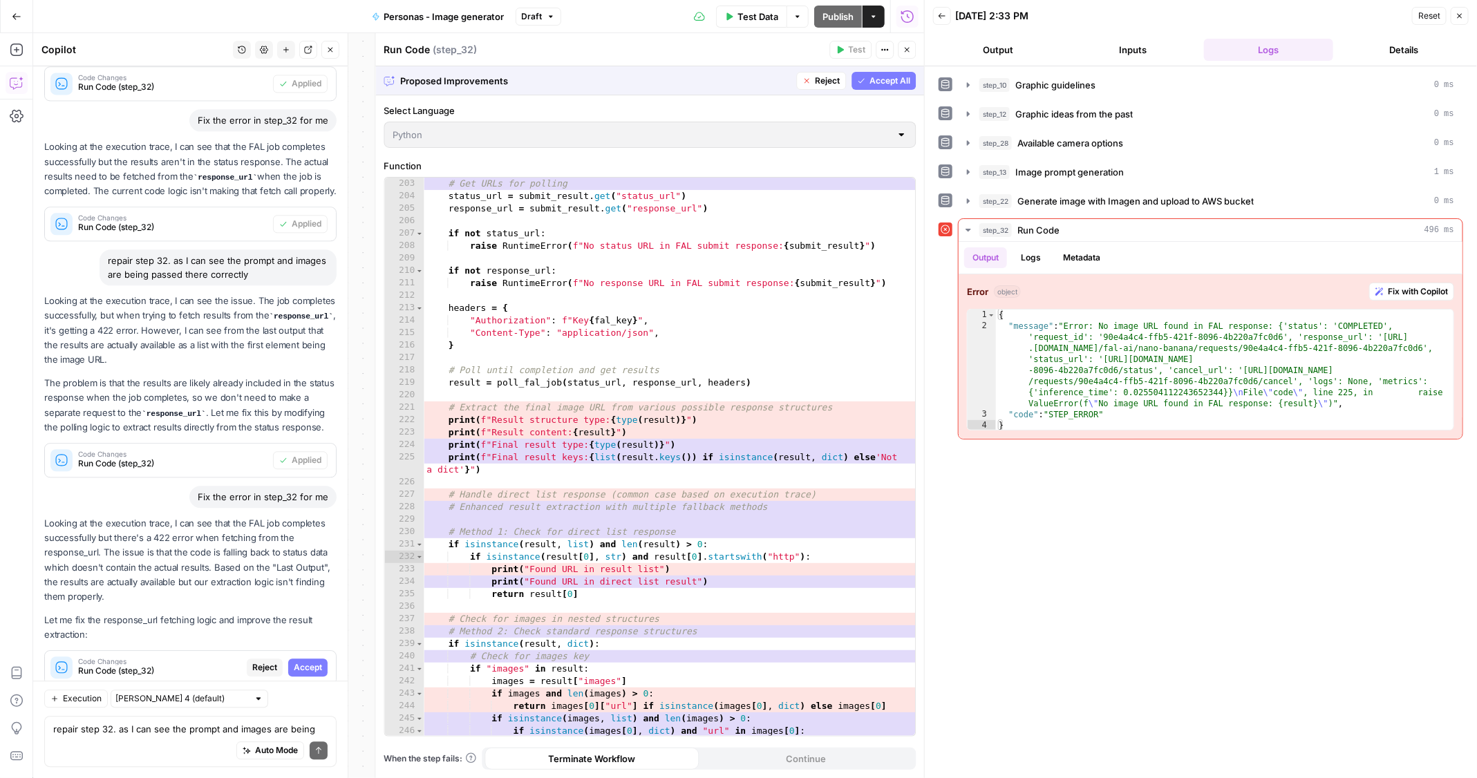
click at [317, 661] on span "Accept" at bounding box center [308, 667] width 28 height 12
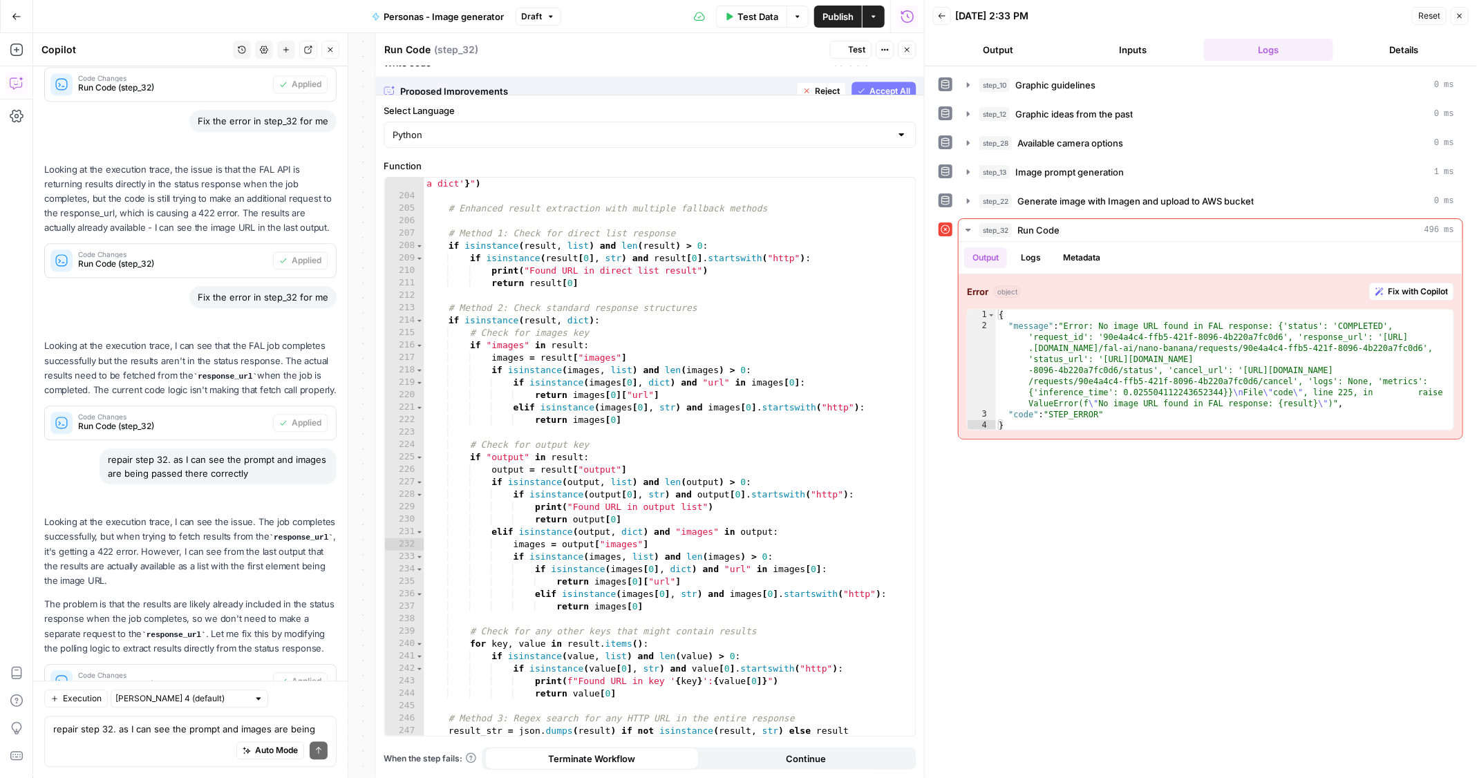
scroll to position [2674, 0]
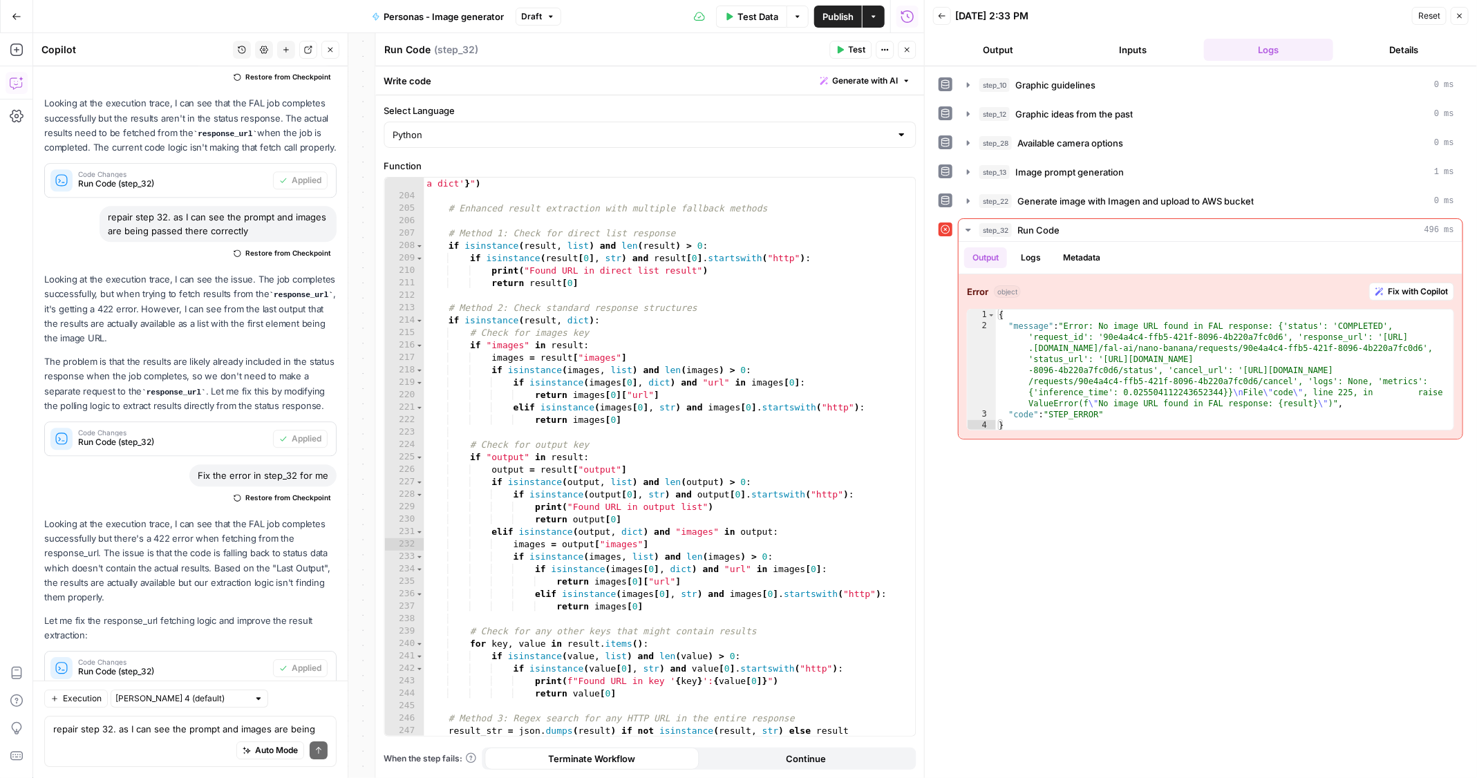
click at [850, 53] on span "Test" at bounding box center [857, 50] width 17 height 12
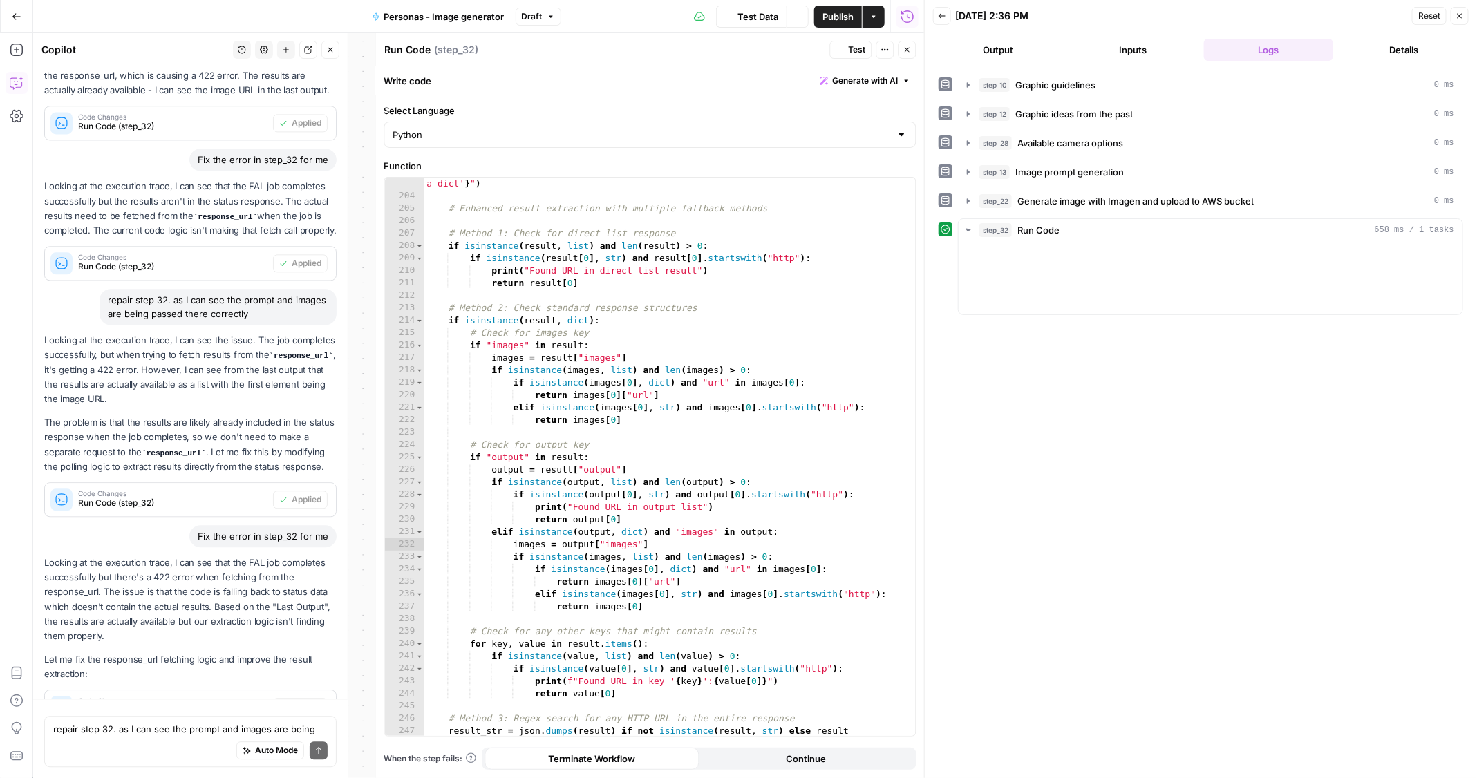
scroll to position [2057, 0]
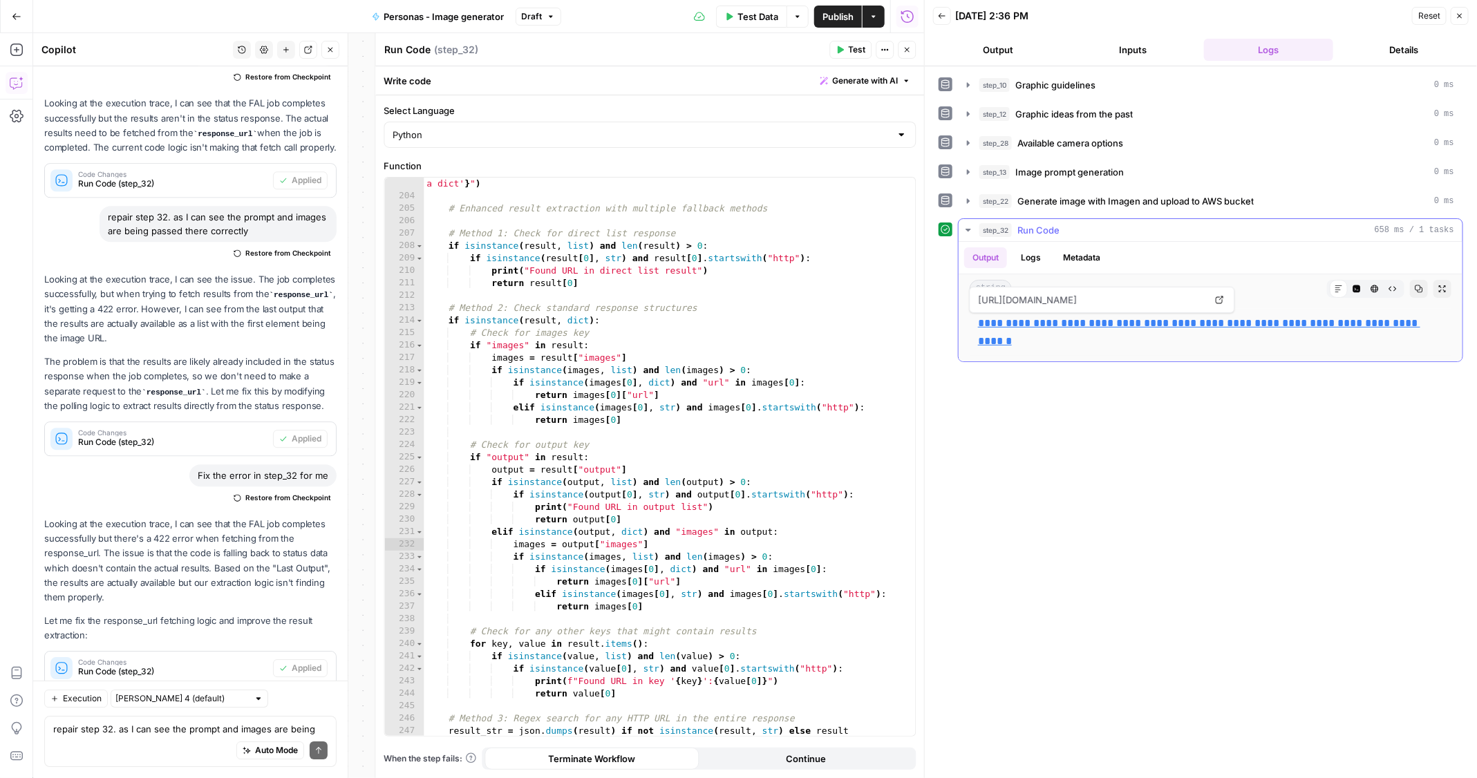
click at [1047, 324] on link "**********" at bounding box center [1199, 332] width 442 height 28
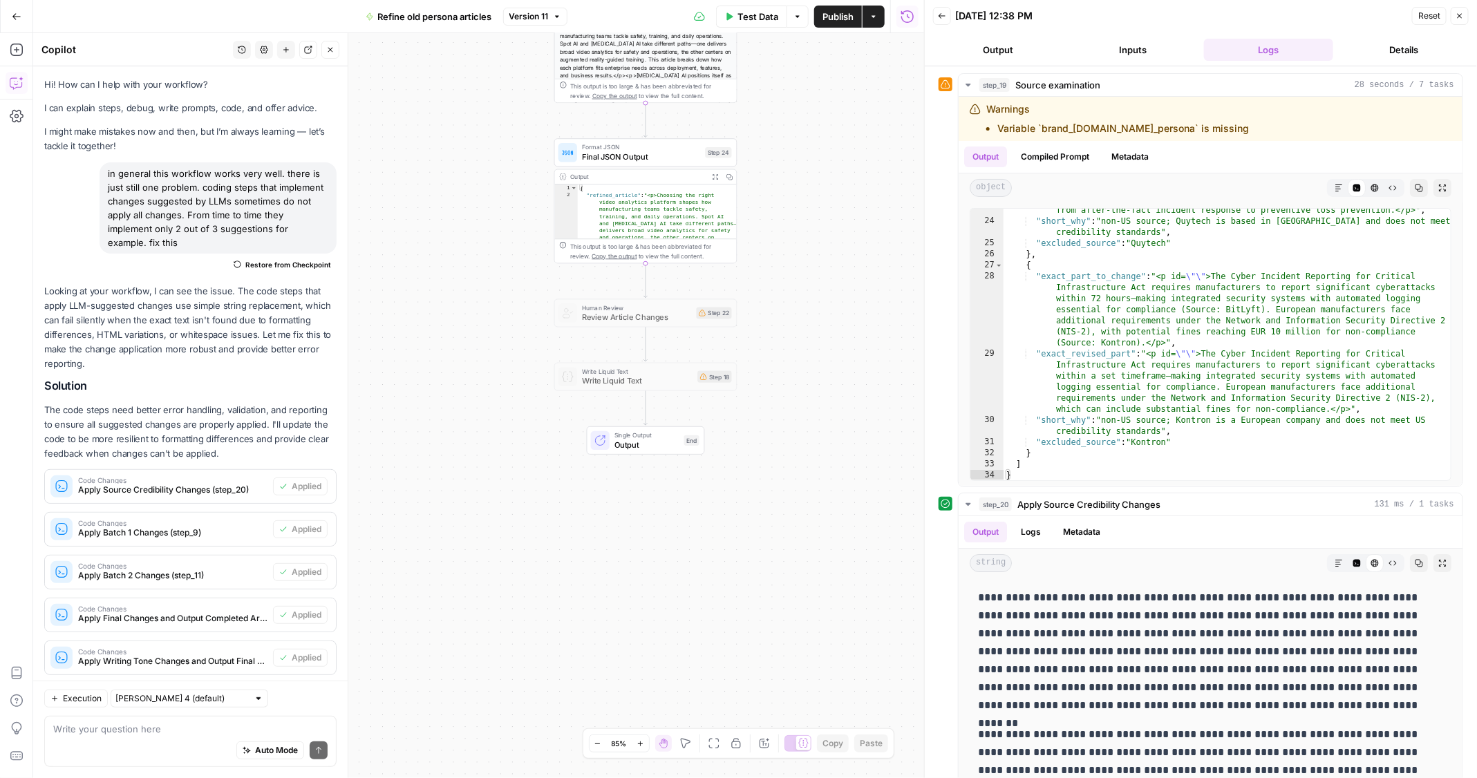
scroll to position [4898, 0]
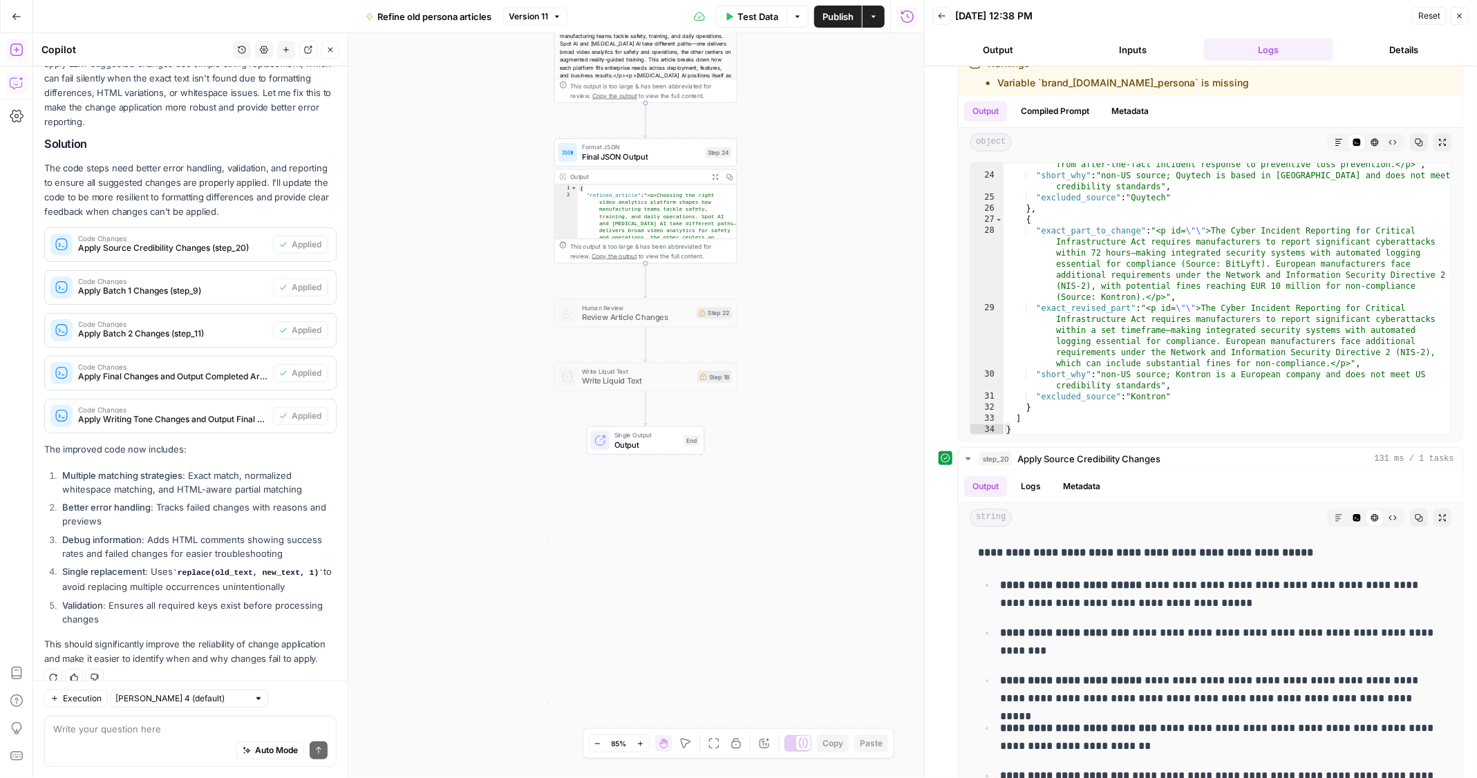
click at [16, 50] on icon "button" at bounding box center [16, 50] width 12 height 12
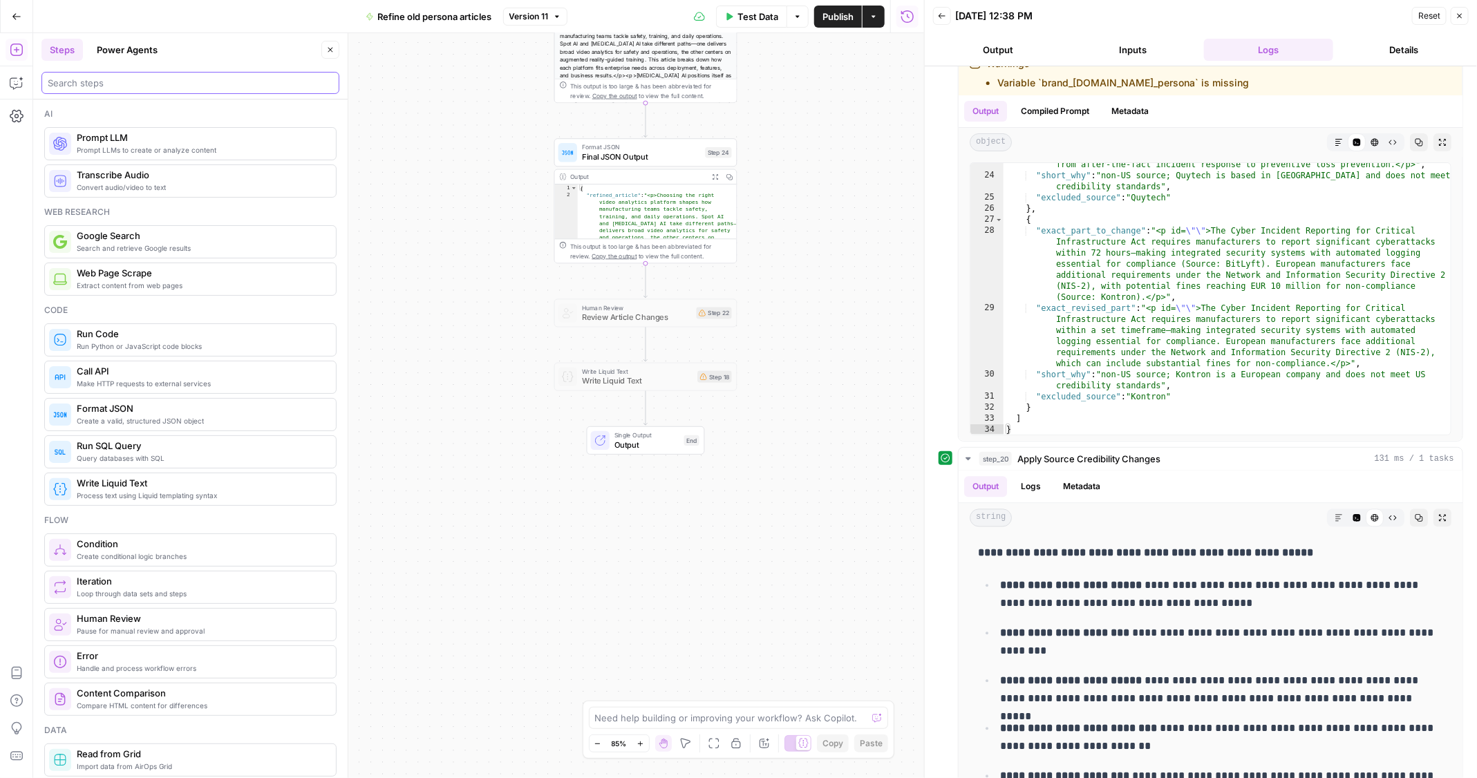
click at [158, 85] on input "search" at bounding box center [190, 83] width 285 height 14
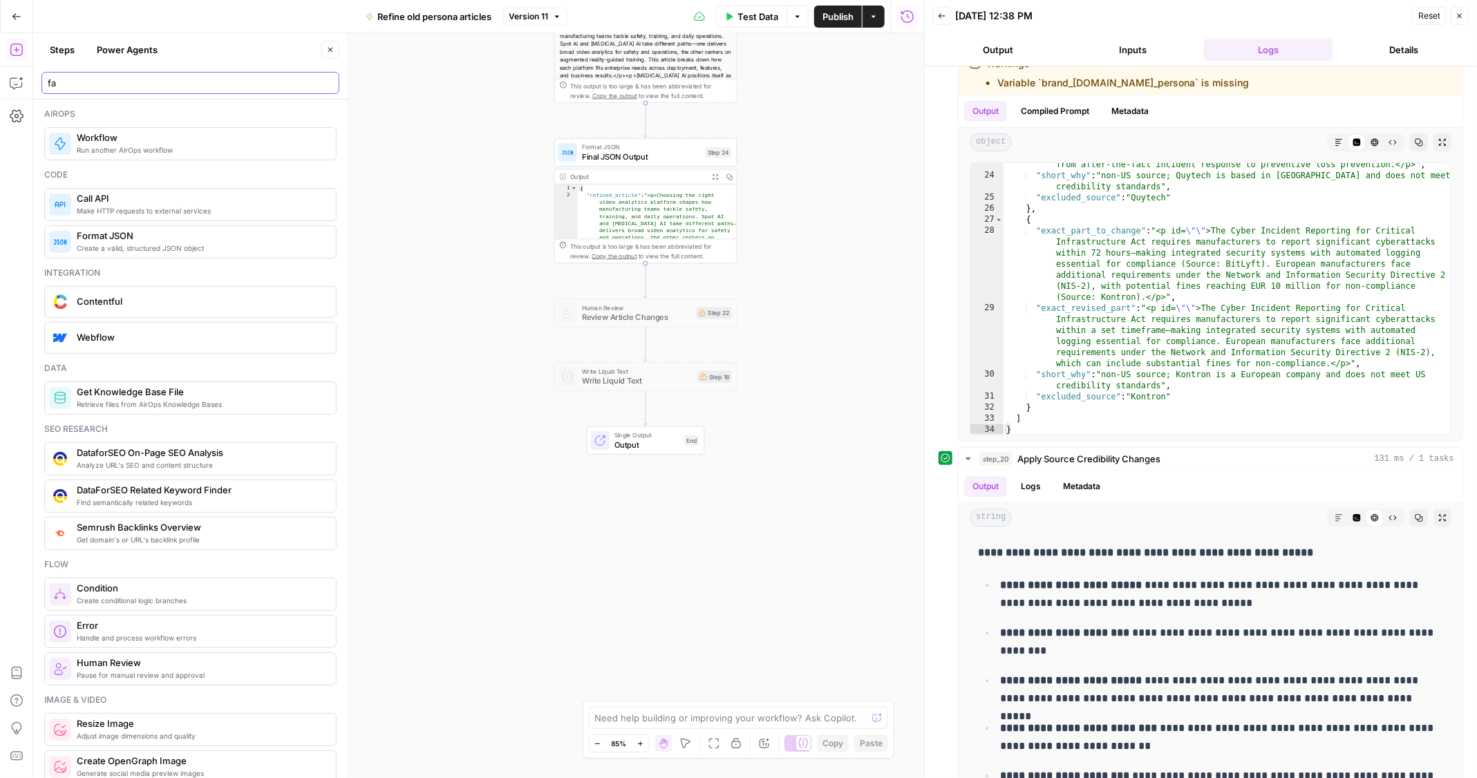
type input "f"
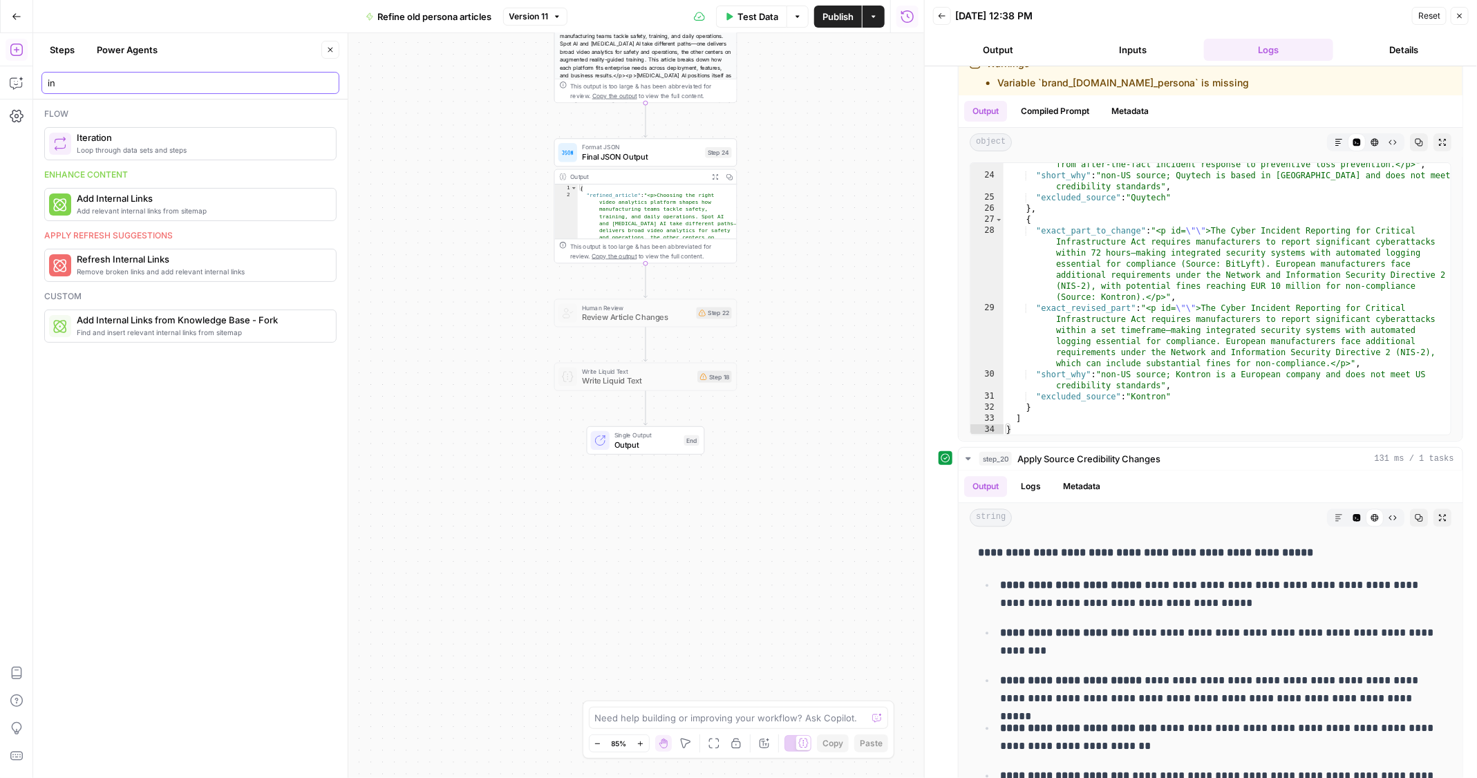
type input "i"
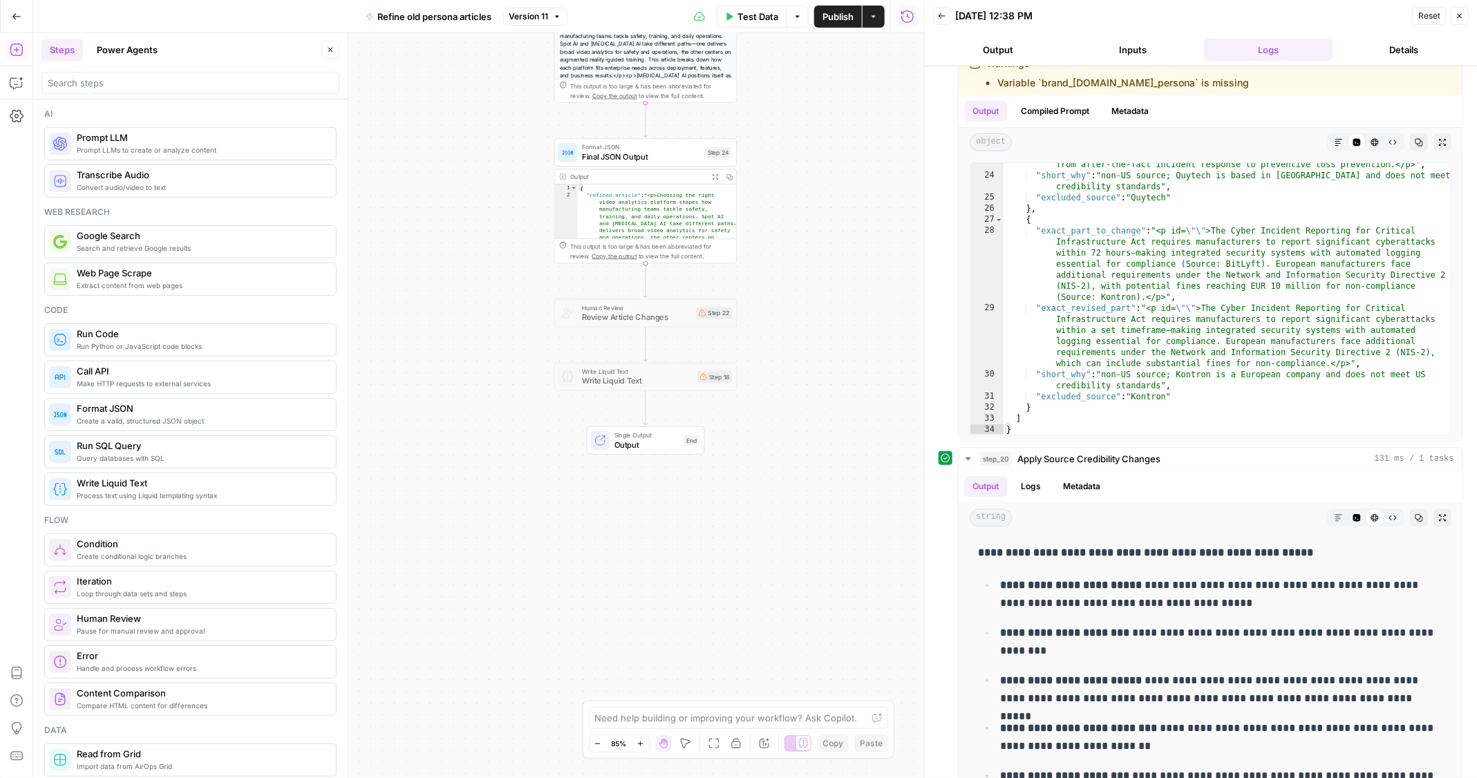
click at [19, 14] on icon "button" at bounding box center [17, 17] width 10 height 10
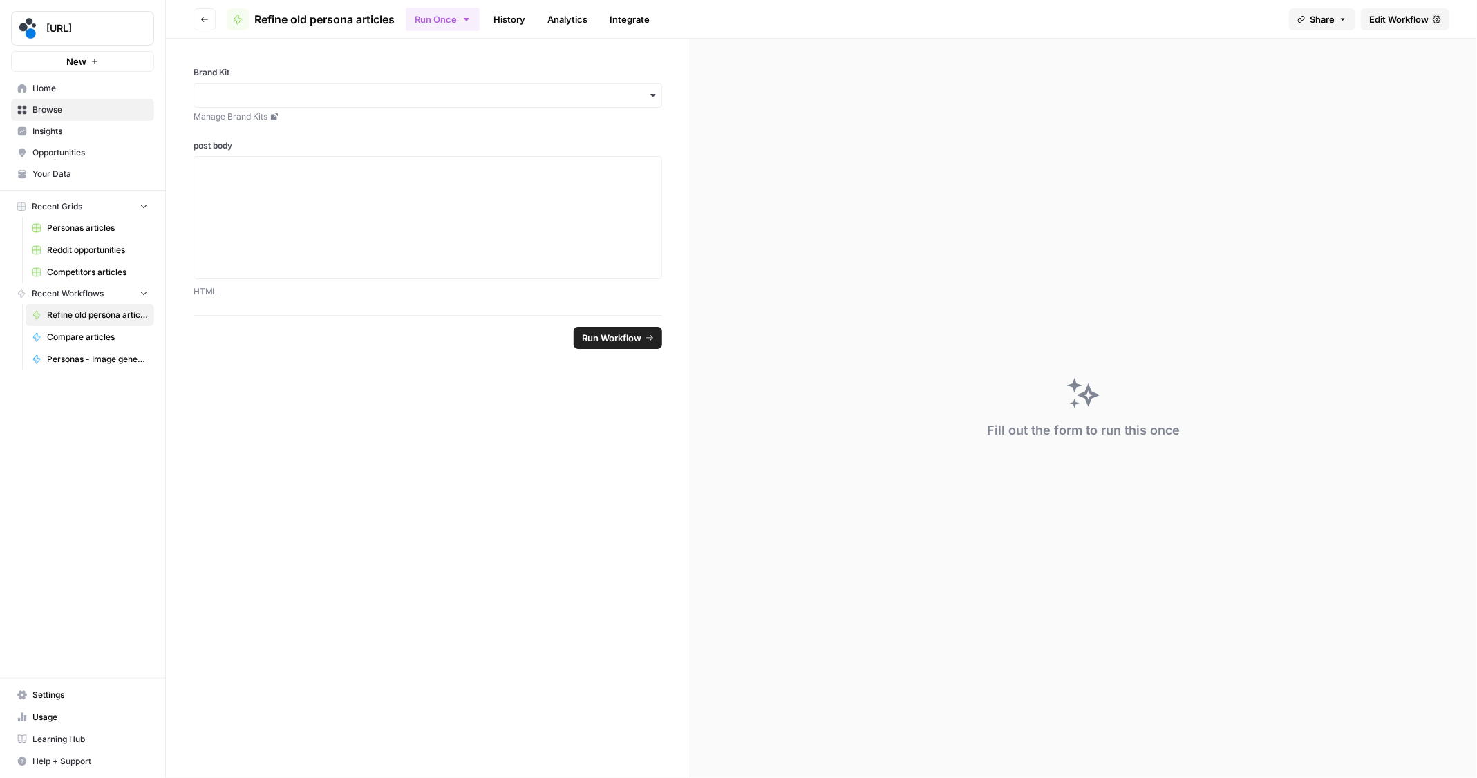
click at [45, 692] on span "Settings" at bounding box center [89, 695] width 115 height 12
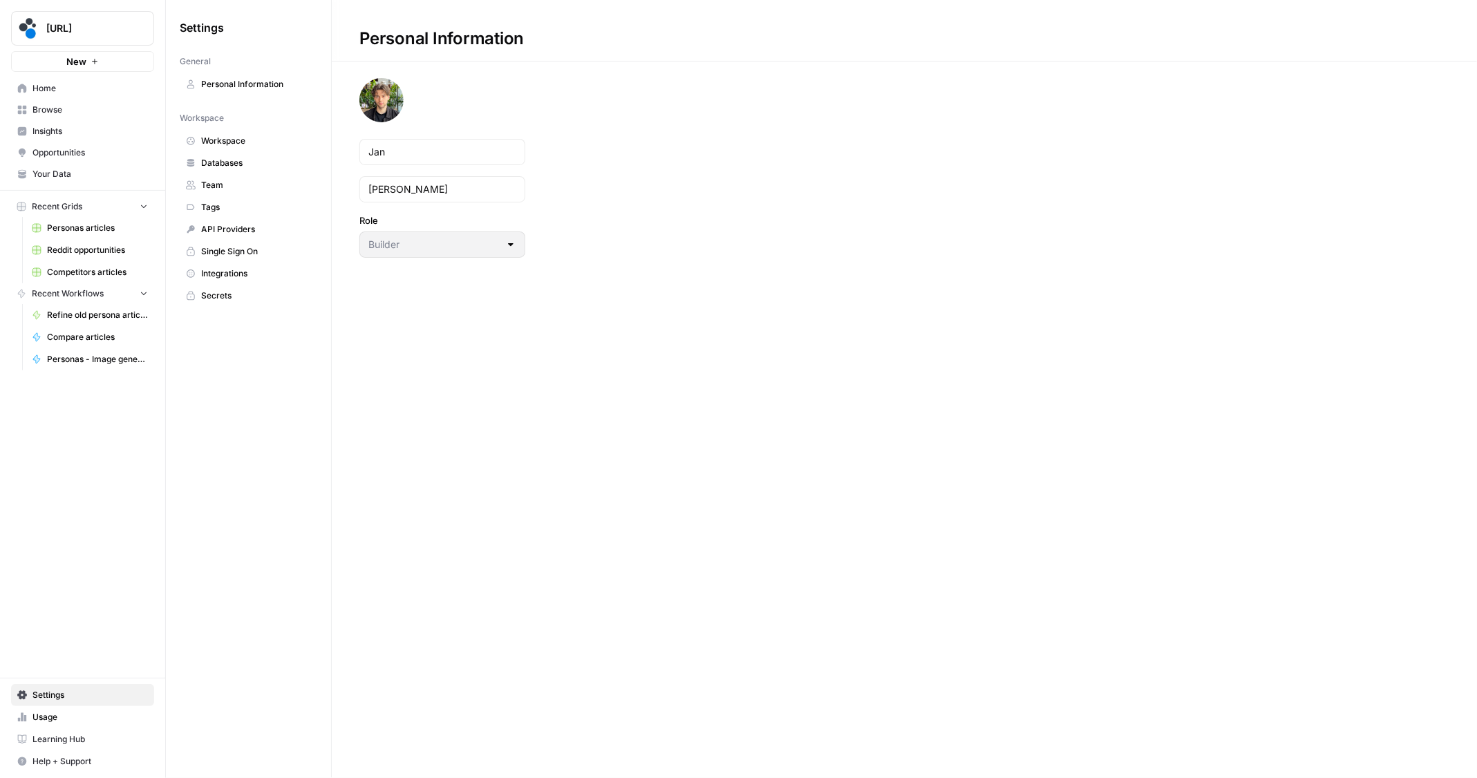
click at [243, 270] on span "Integrations" at bounding box center [256, 273] width 110 height 12
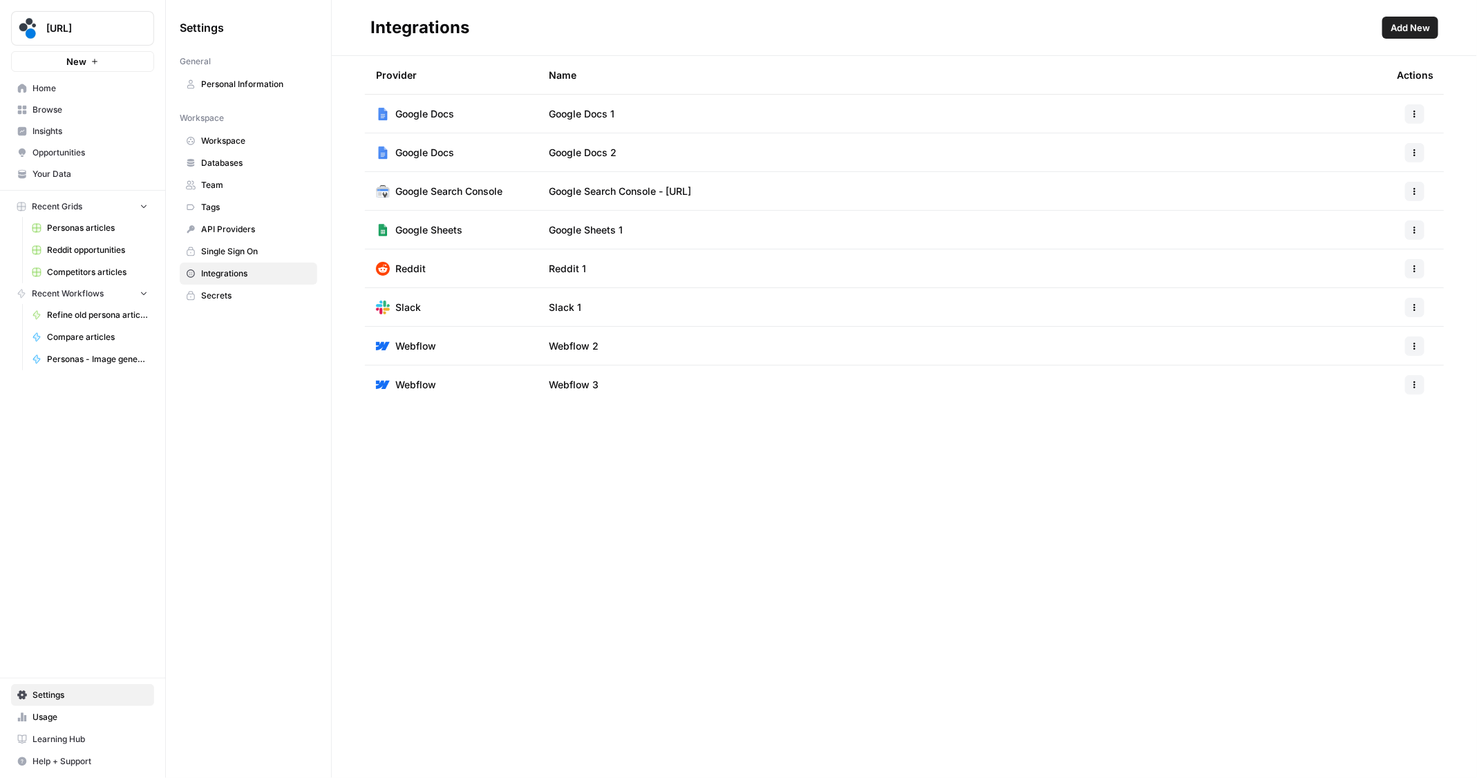
click at [1392, 25] on span "Add New" at bounding box center [1409, 28] width 39 height 14
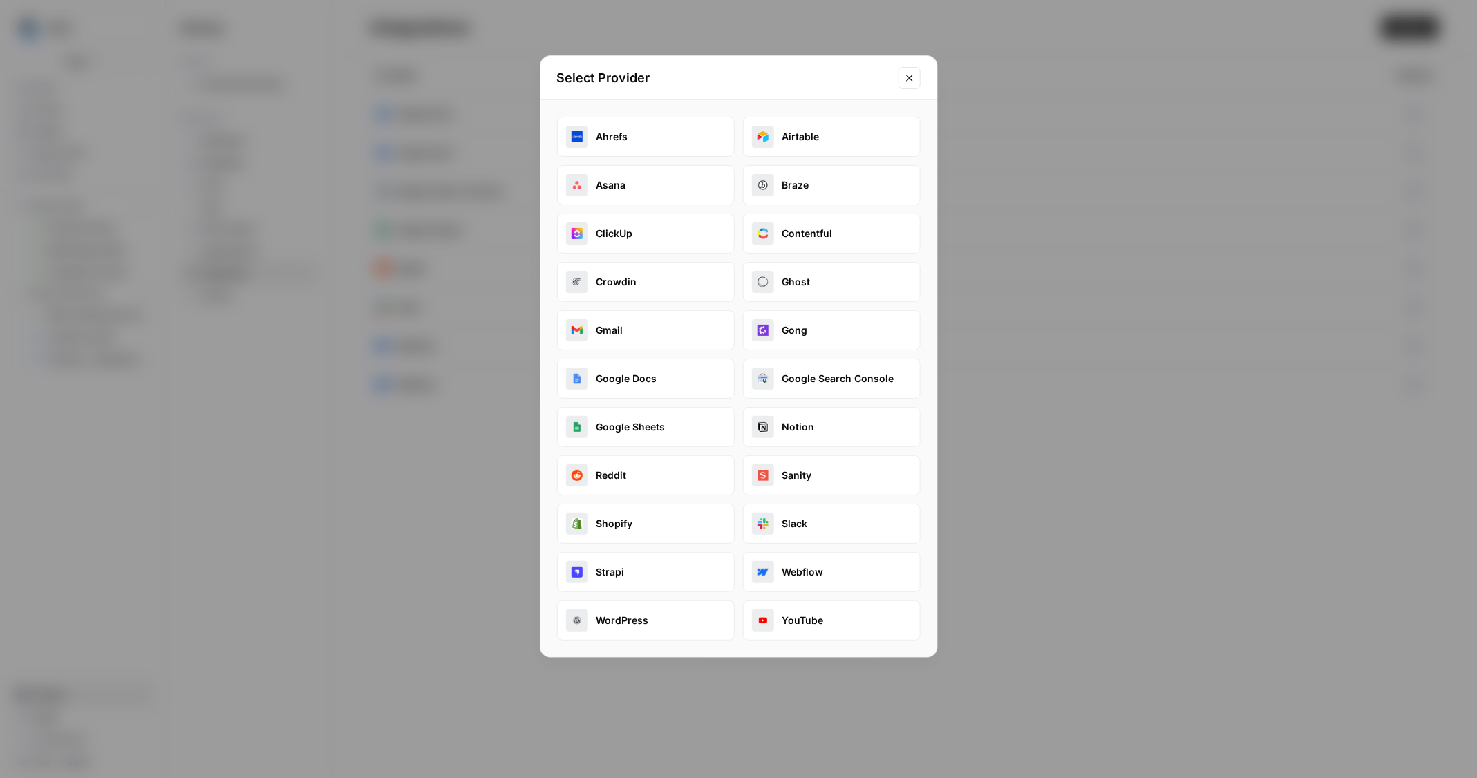
click at [912, 84] on button "Close modal" at bounding box center [909, 78] width 22 height 22
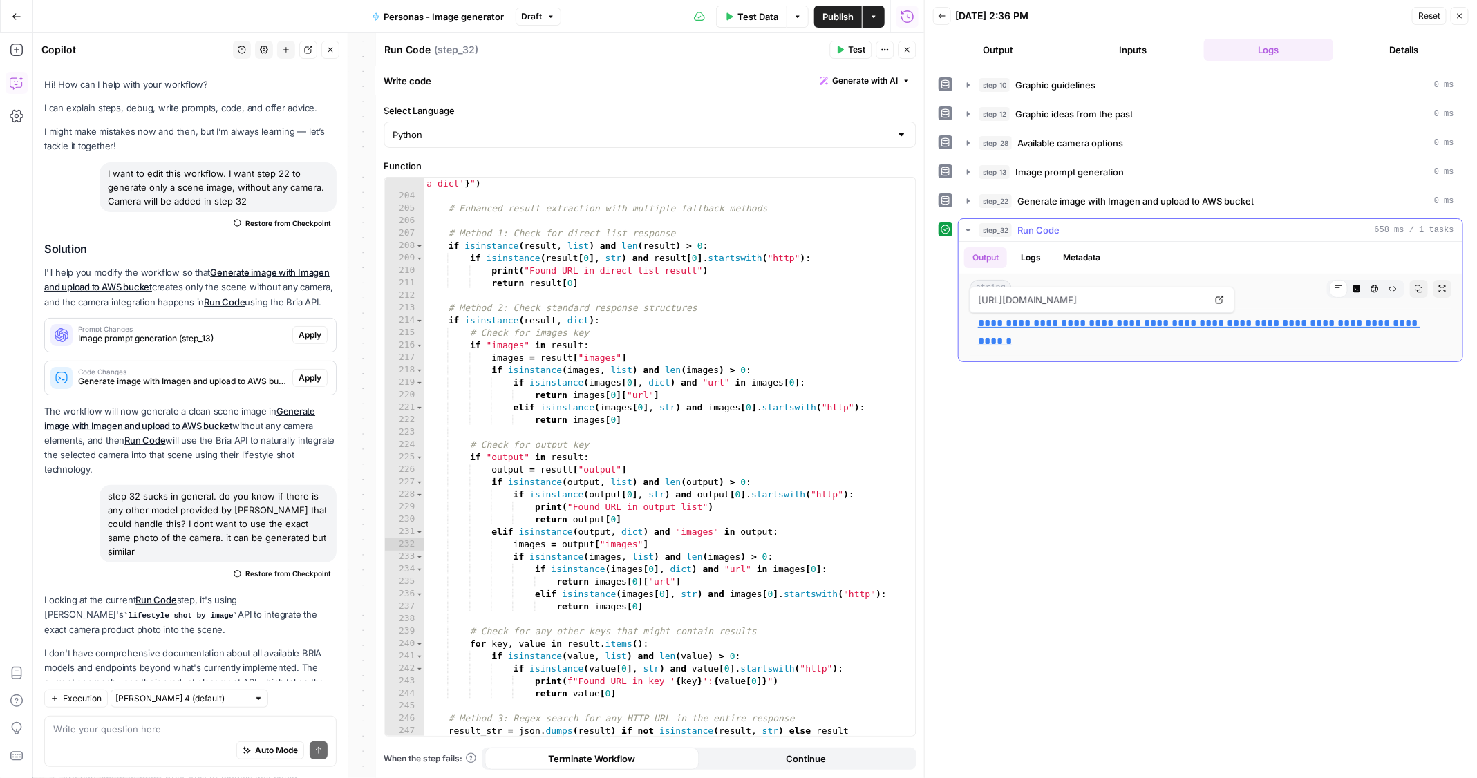
scroll to position [2674, 0]
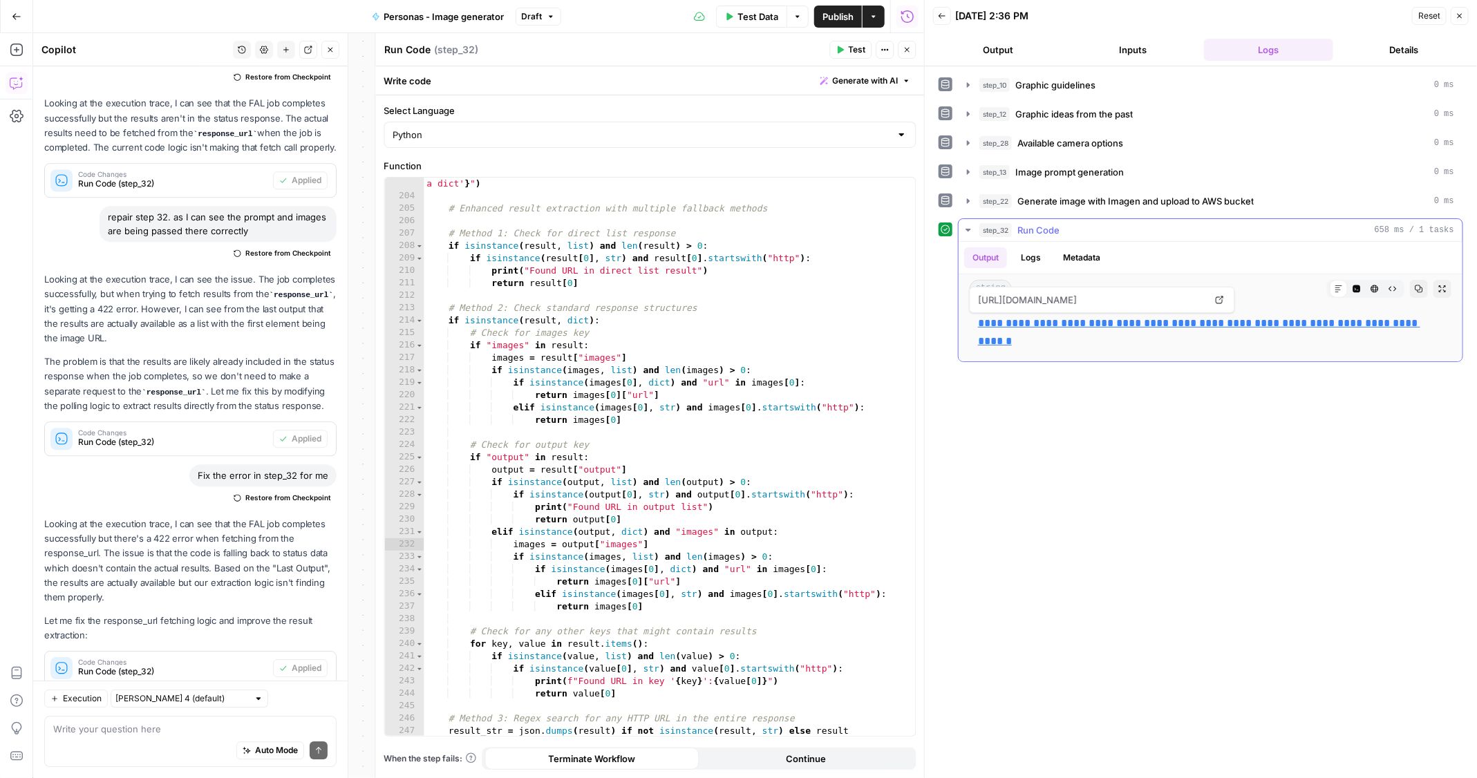
click at [1039, 254] on button "Logs" at bounding box center [1030, 257] width 37 height 21
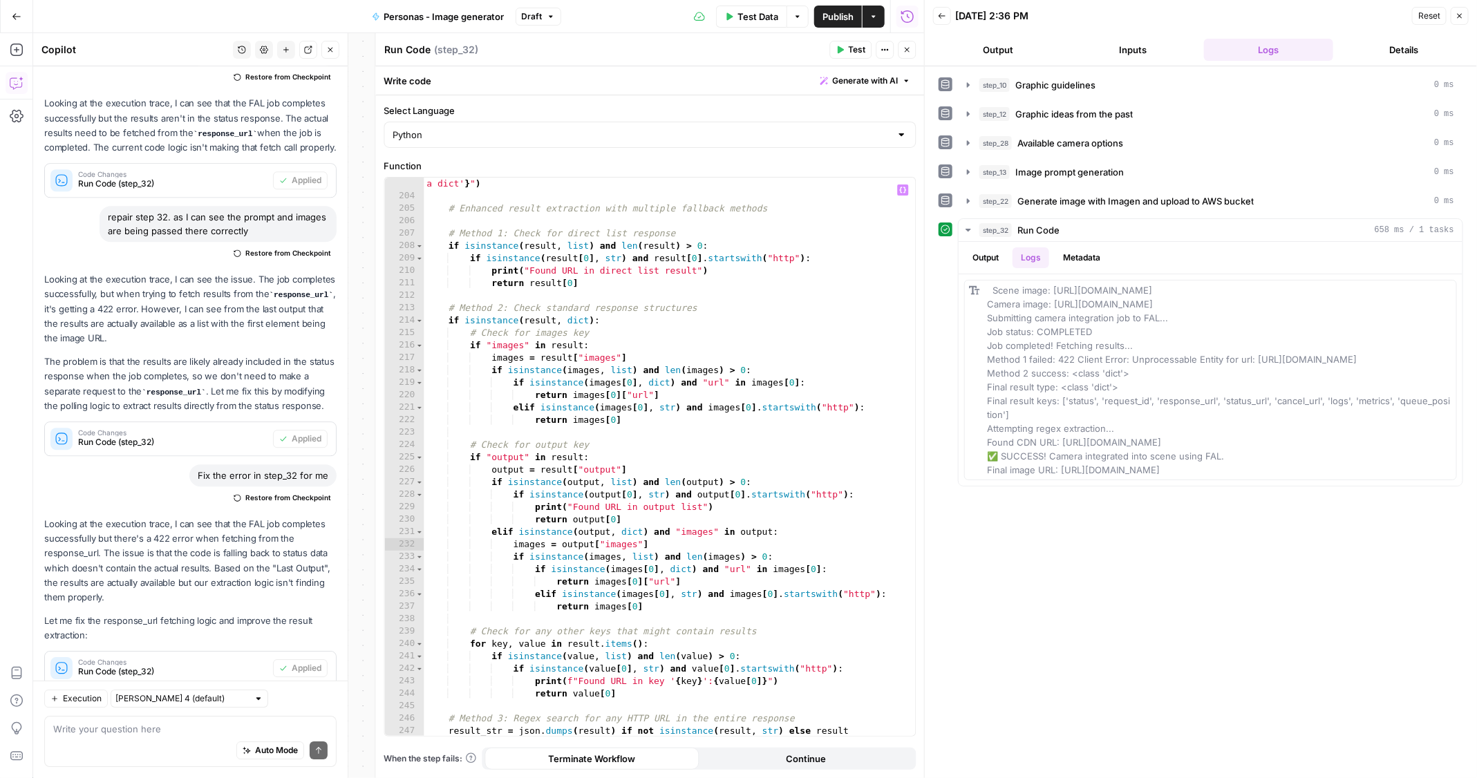
click at [771, 467] on div "print ( f"Final result keys: { list ( result . keys ( )) if isinstance ( result…" at bounding box center [670, 463] width 492 height 597
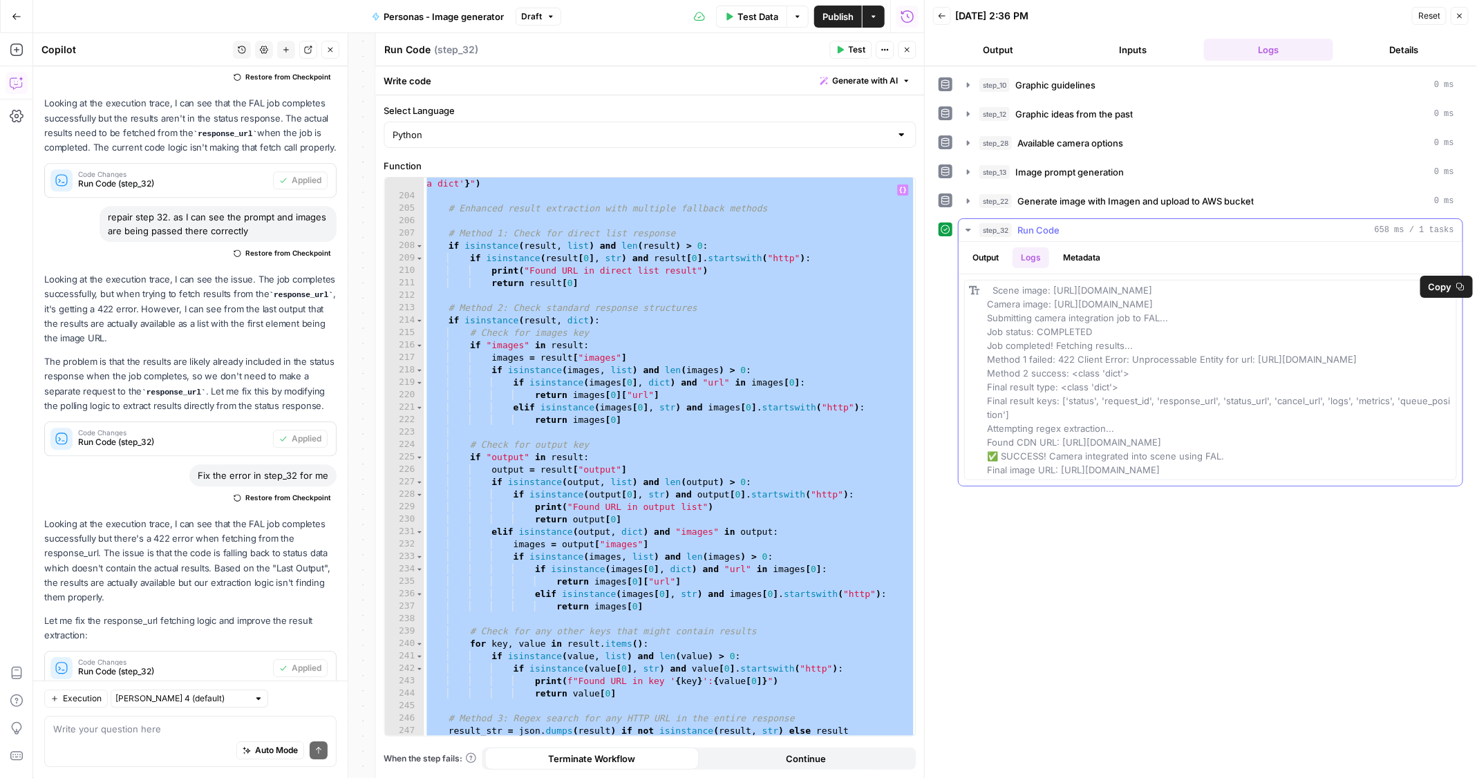
click at [1070, 247] on button "Metadata" at bounding box center [1082, 257] width 54 height 21
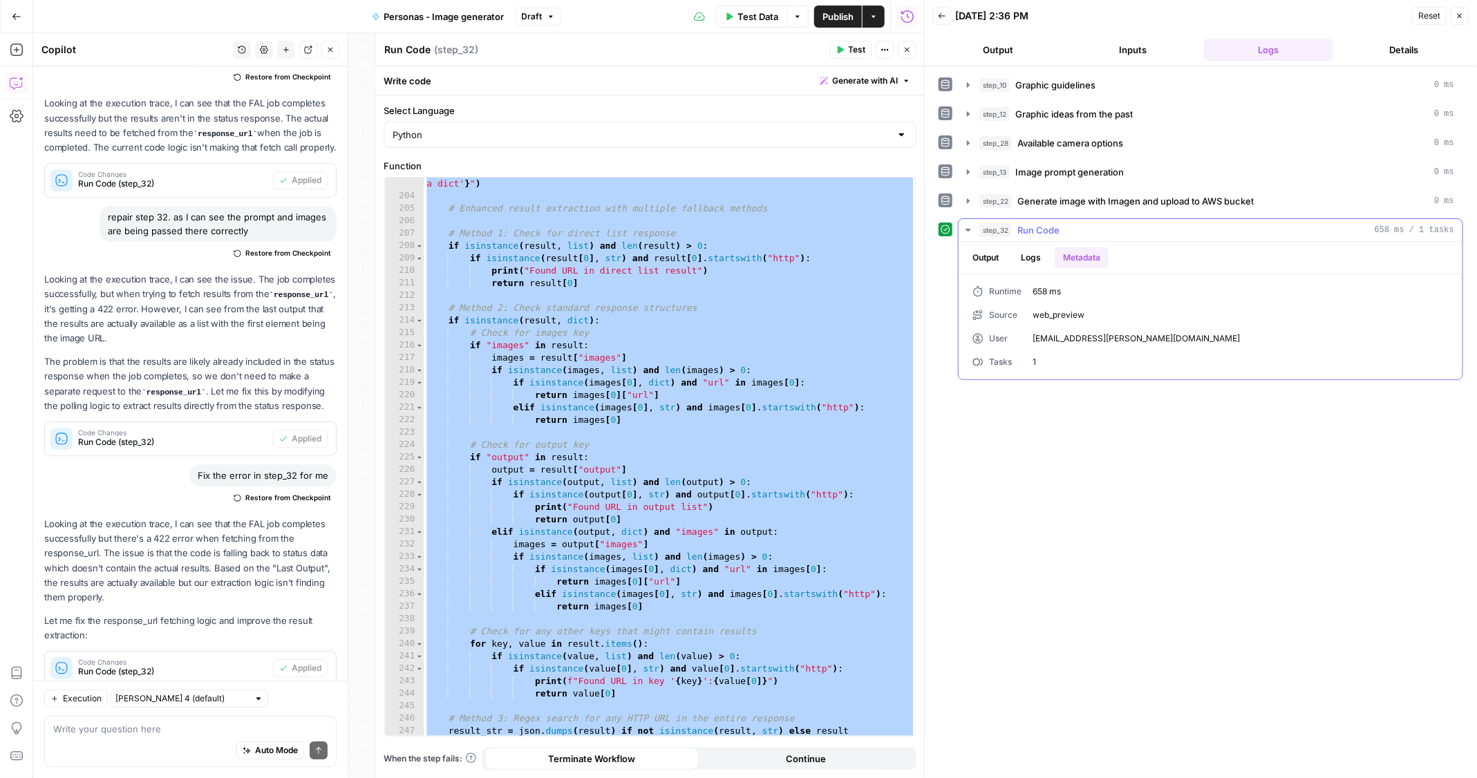
click at [980, 252] on button "Output" at bounding box center [985, 257] width 43 height 21
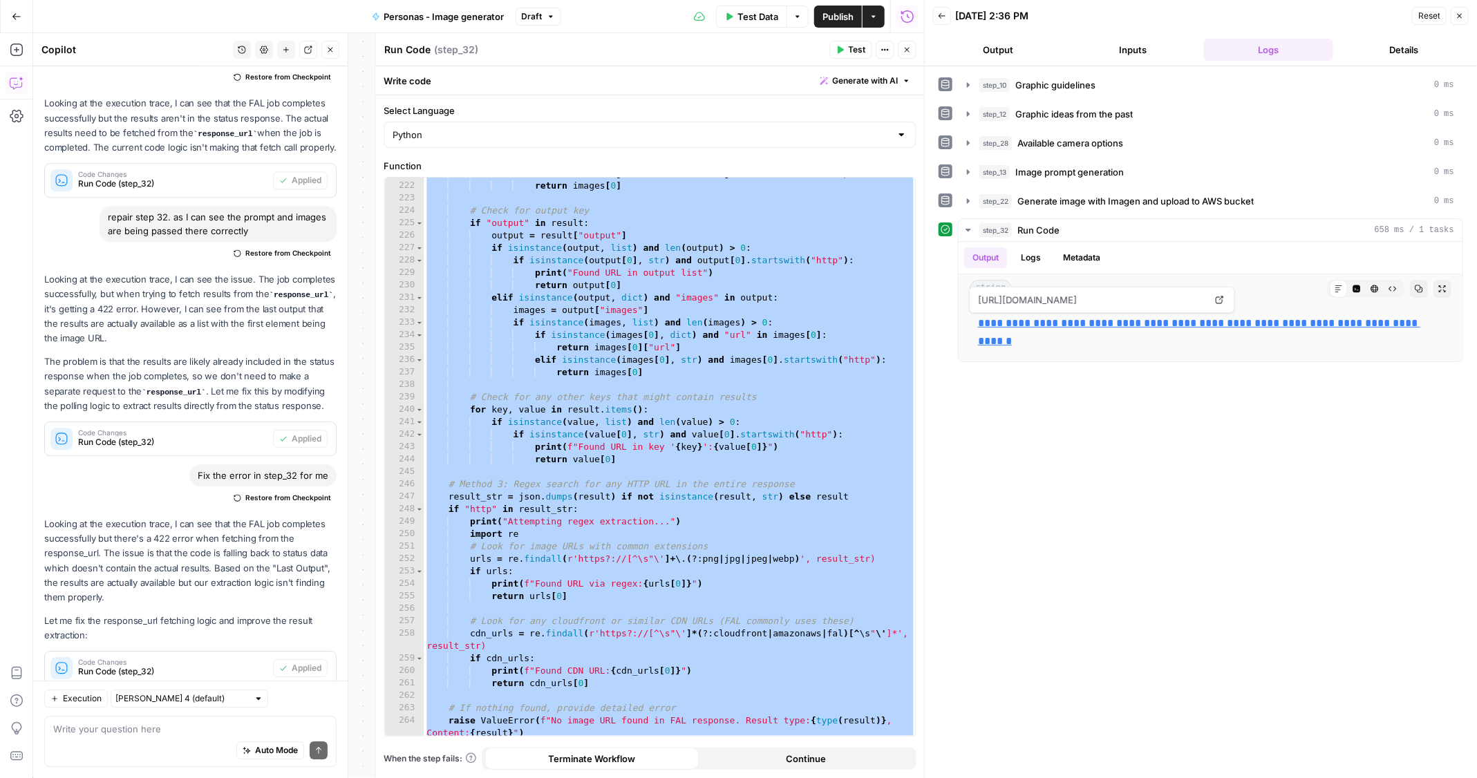
scroll to position [3333, 0]
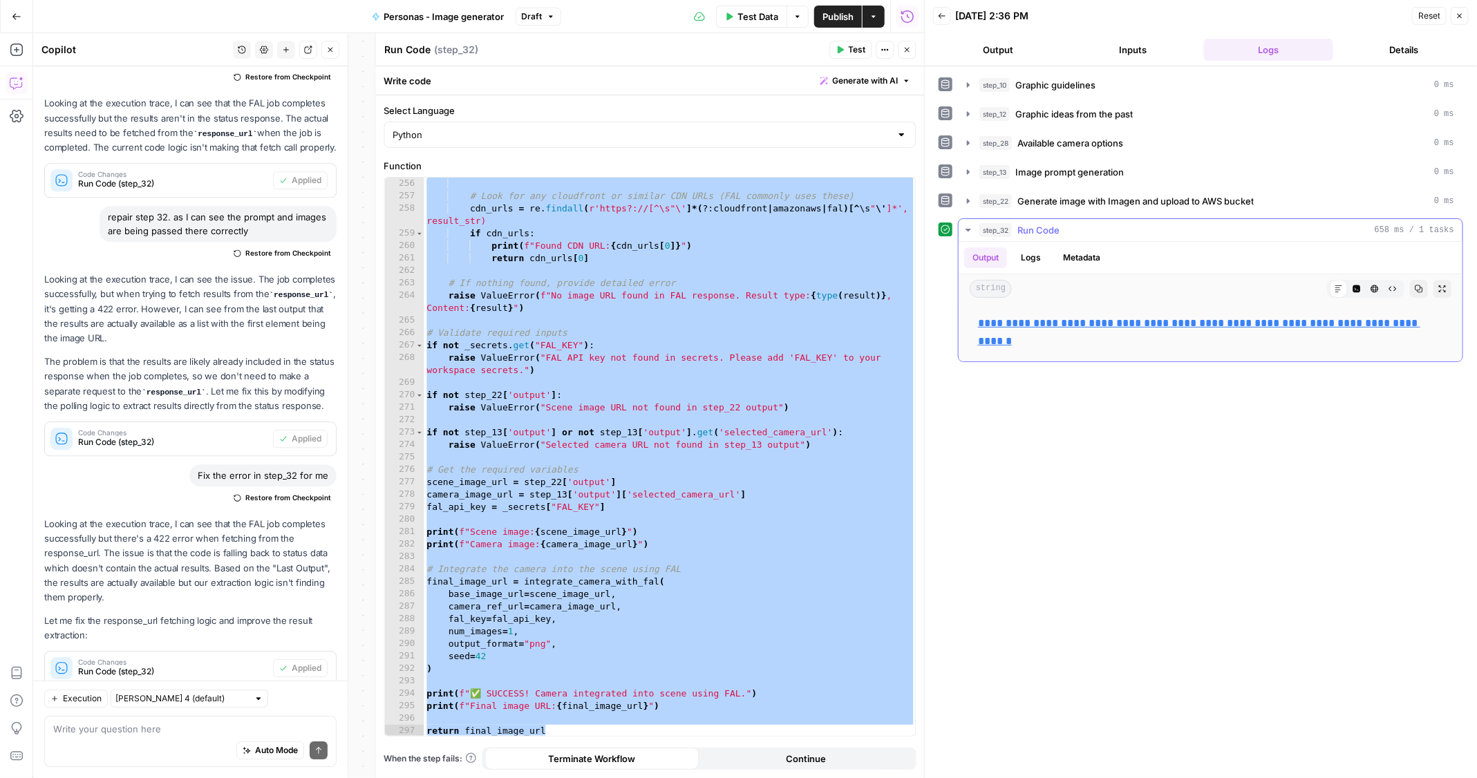
click at [995, 321] on link "**********" at bounding box center [1199, 332] width 442 height 28
click at [636, 372] on div "# Look for any cloudfront or similar CDN URLs (FAL commonly uses these) cdn_url…" at bounding box center [670, 470] width 492 height 585
type textarea "**********"
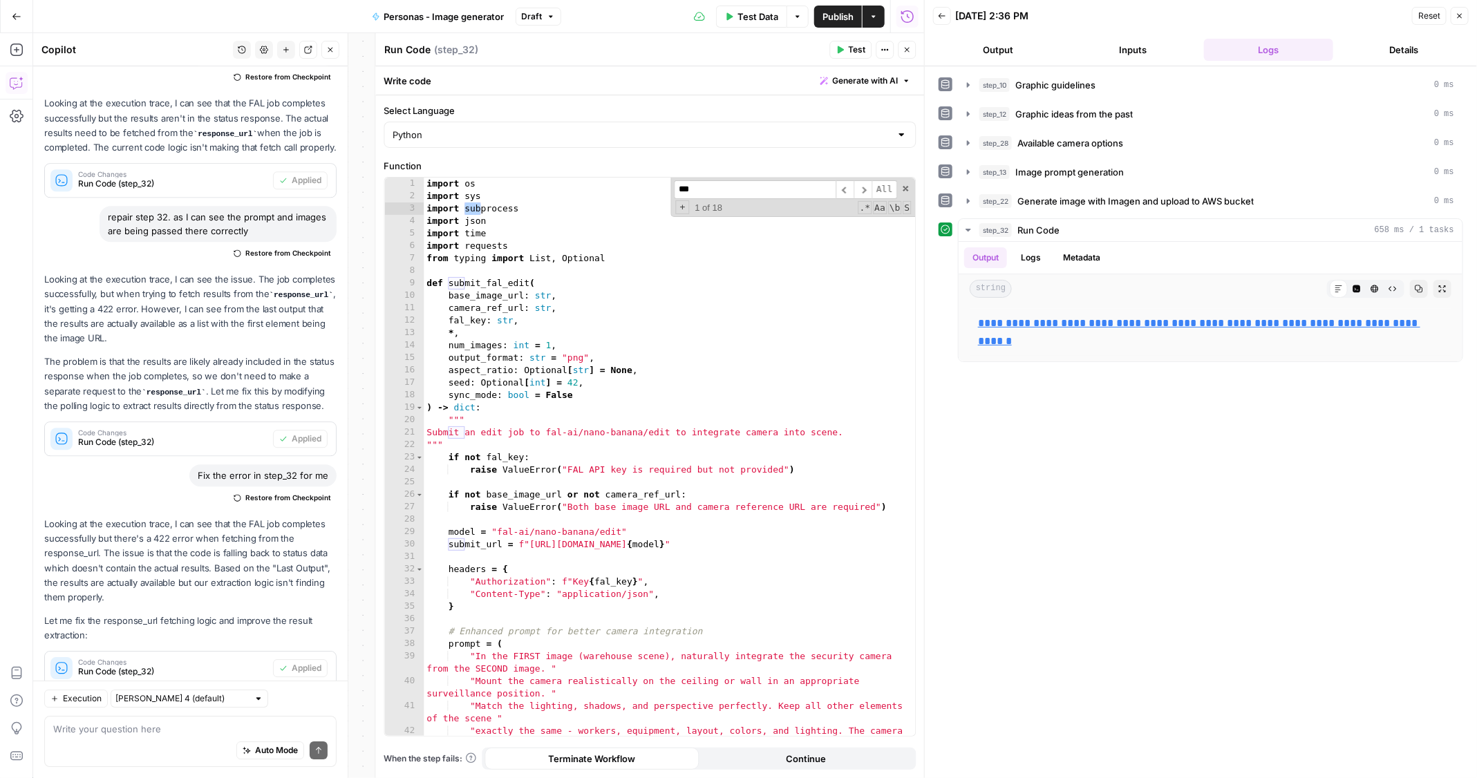
scroll to position [0, 0]
type input "******"
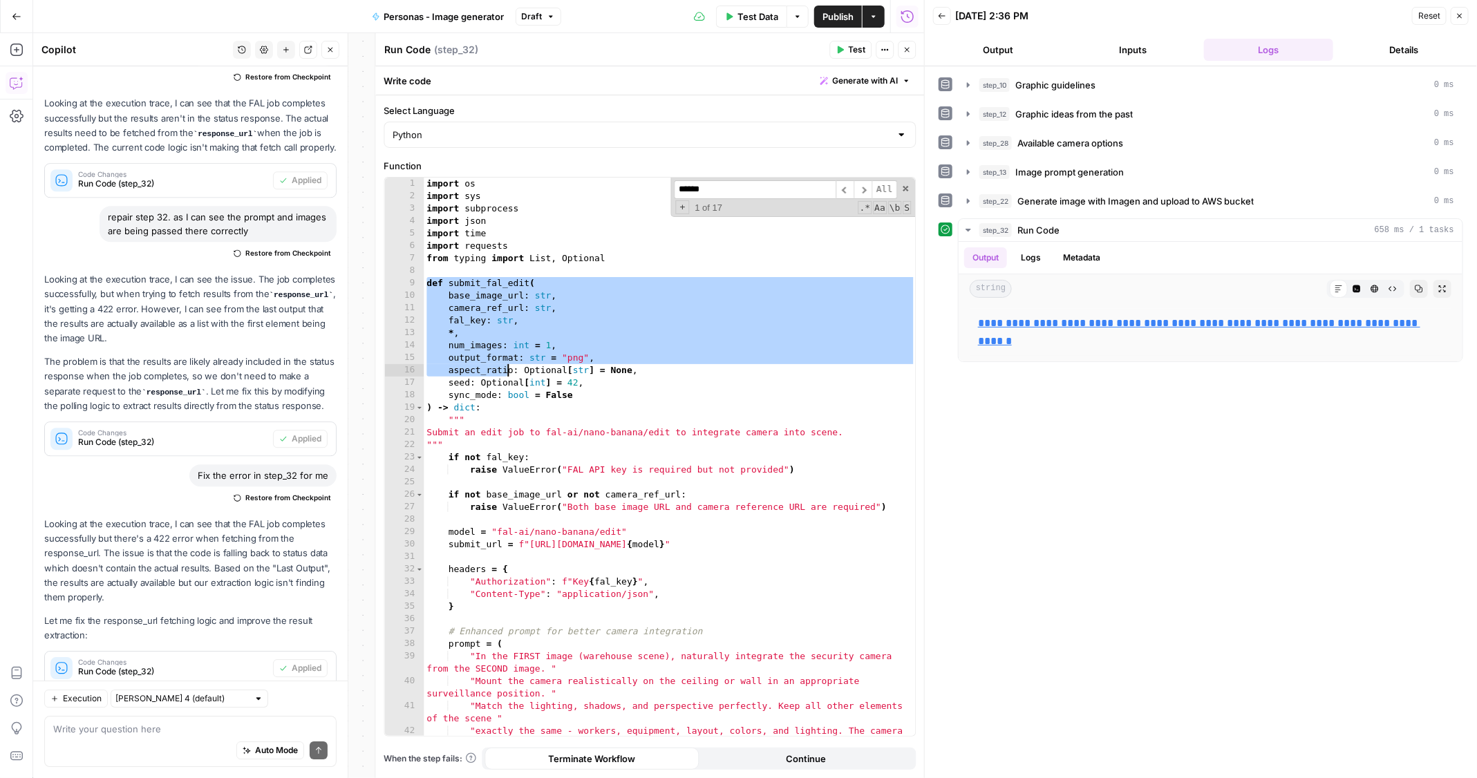
drag, startPoint x: 428, startPoint y: 285, endPoint x: 508, endPoint y: 366, distance: 113.4
click at [508, 366] on div "import os import sys import subprocess import json import time import requests …" at bounding box center [670, 476] width 492 height 597
click at [415, 283] on div "9" at bounding box center [404, 283] width 39 height 12
click at [443, 280] on div "import os import sys import subprocess import json import time import requests …" at bounding box center [670, 476] width 492 height 597
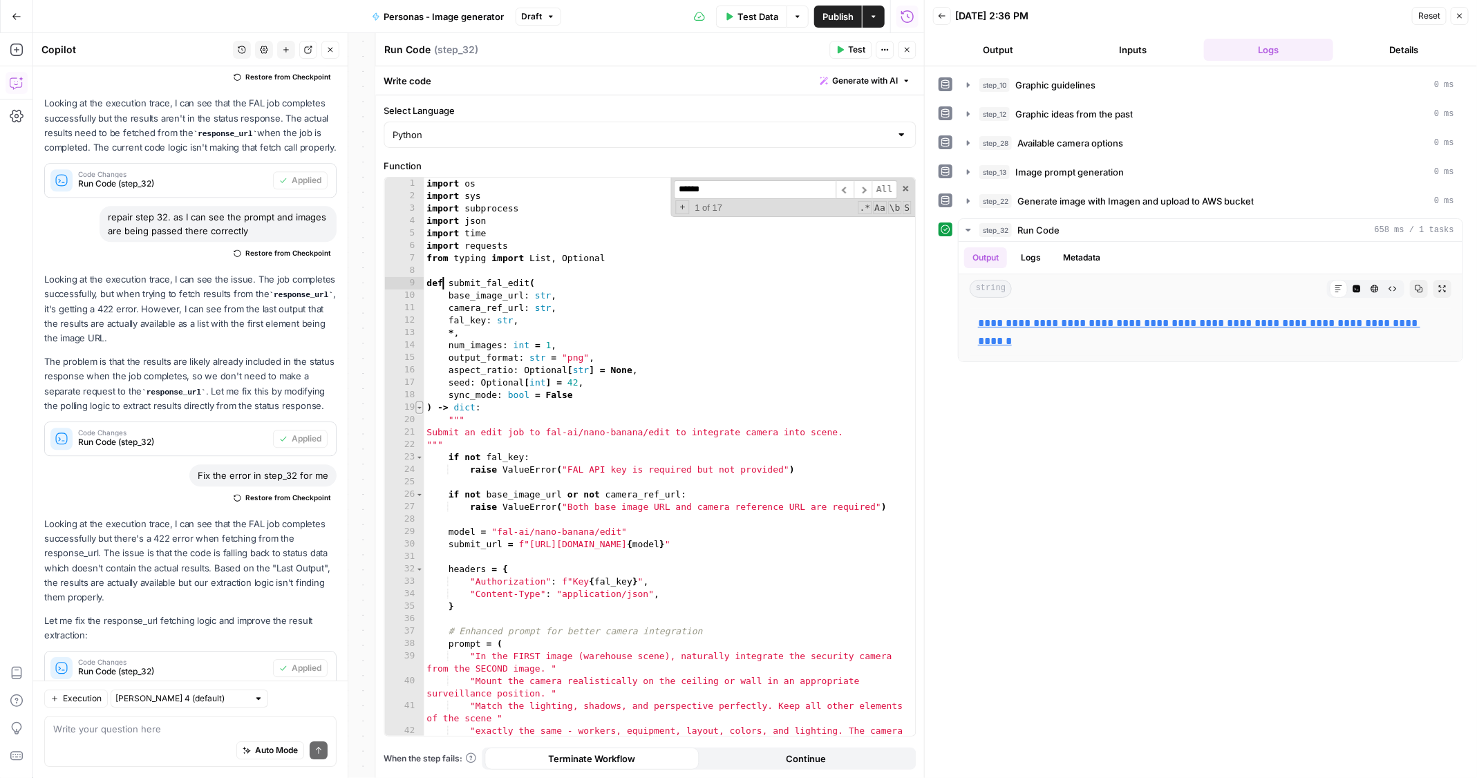
click at [417, 404] on span "Toggle code folding, rows 19 through 71" at bounding box center [420, 408] width 8 height 12
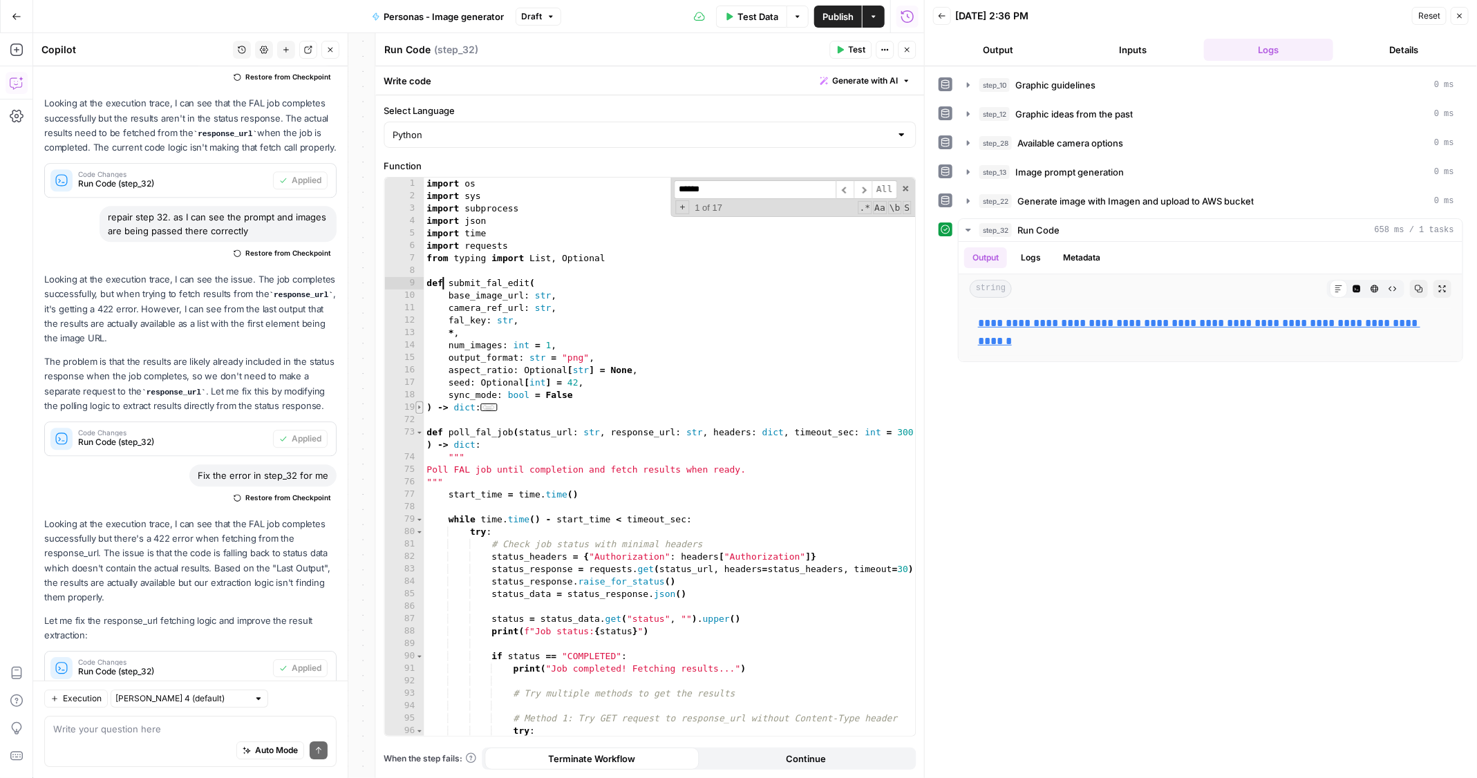
click at [417, 404] on span "Toggle code folding, rows 19 through 71" at bounding box center [420, 408] width 8 height 12
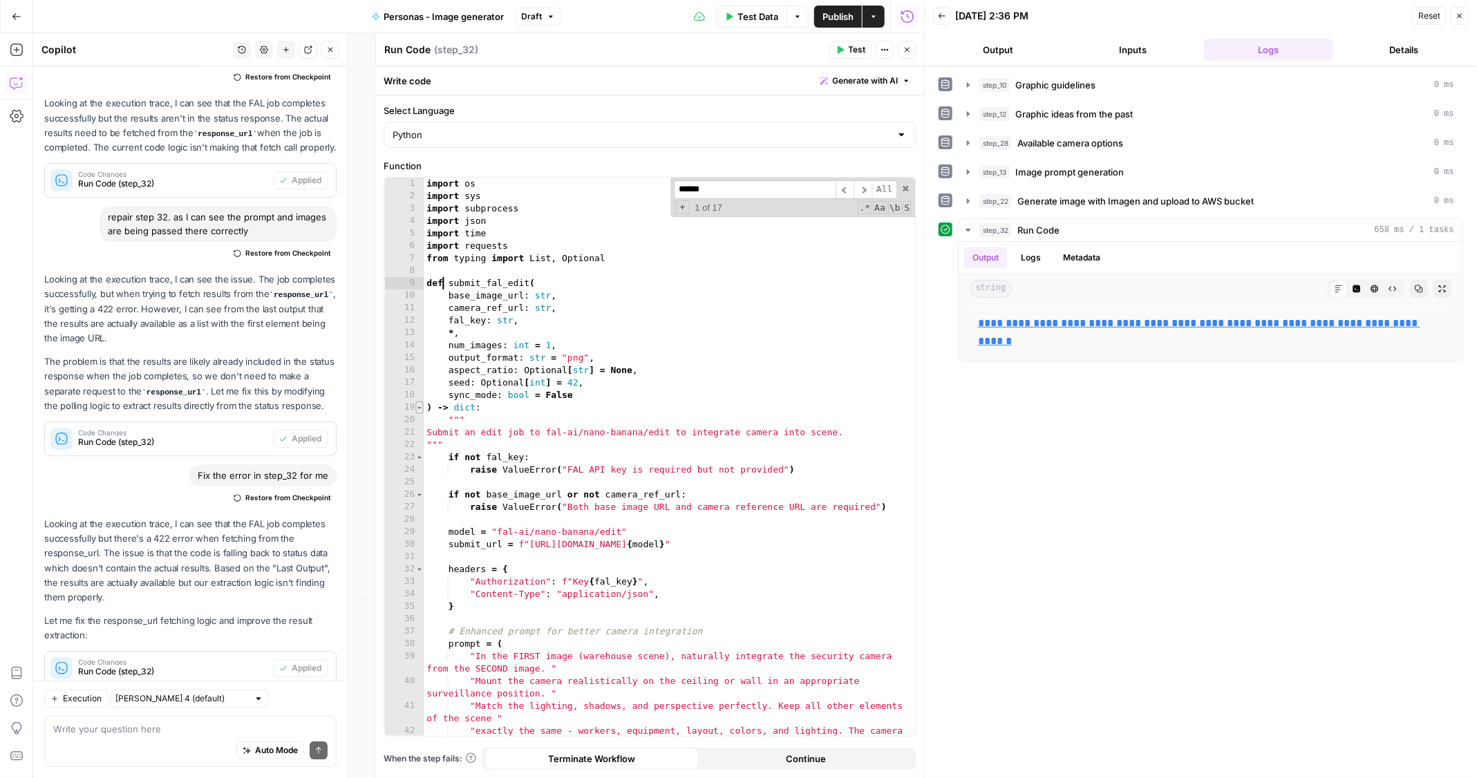
click at [417, 404] on span "Toggle code folding, rows 19 through 71" at bounding box center [420, 408] width 8 height 12
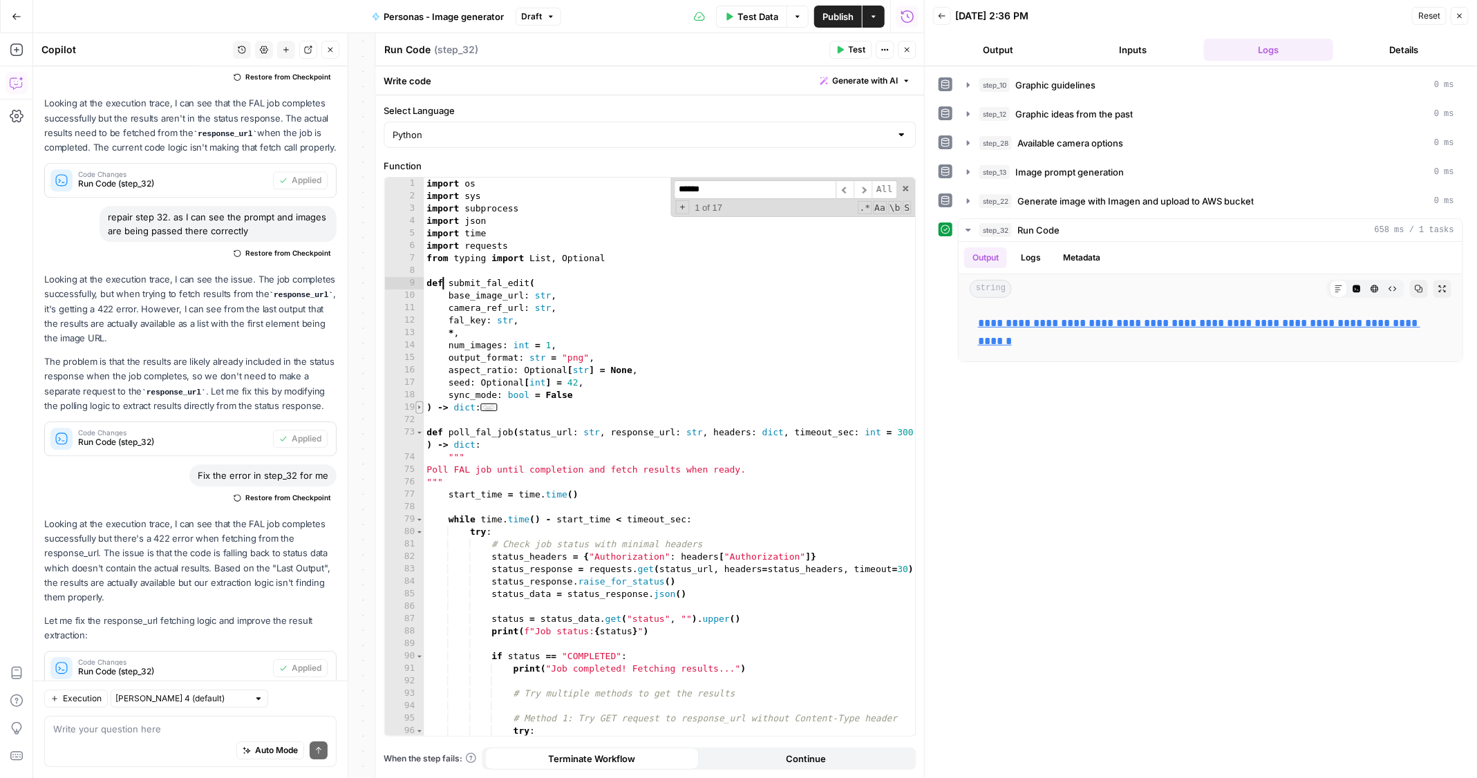
click at [417, 404] on span "Toggle code folding, rows 19 through 71" at bounding box center [420, 408] width 8 height 12
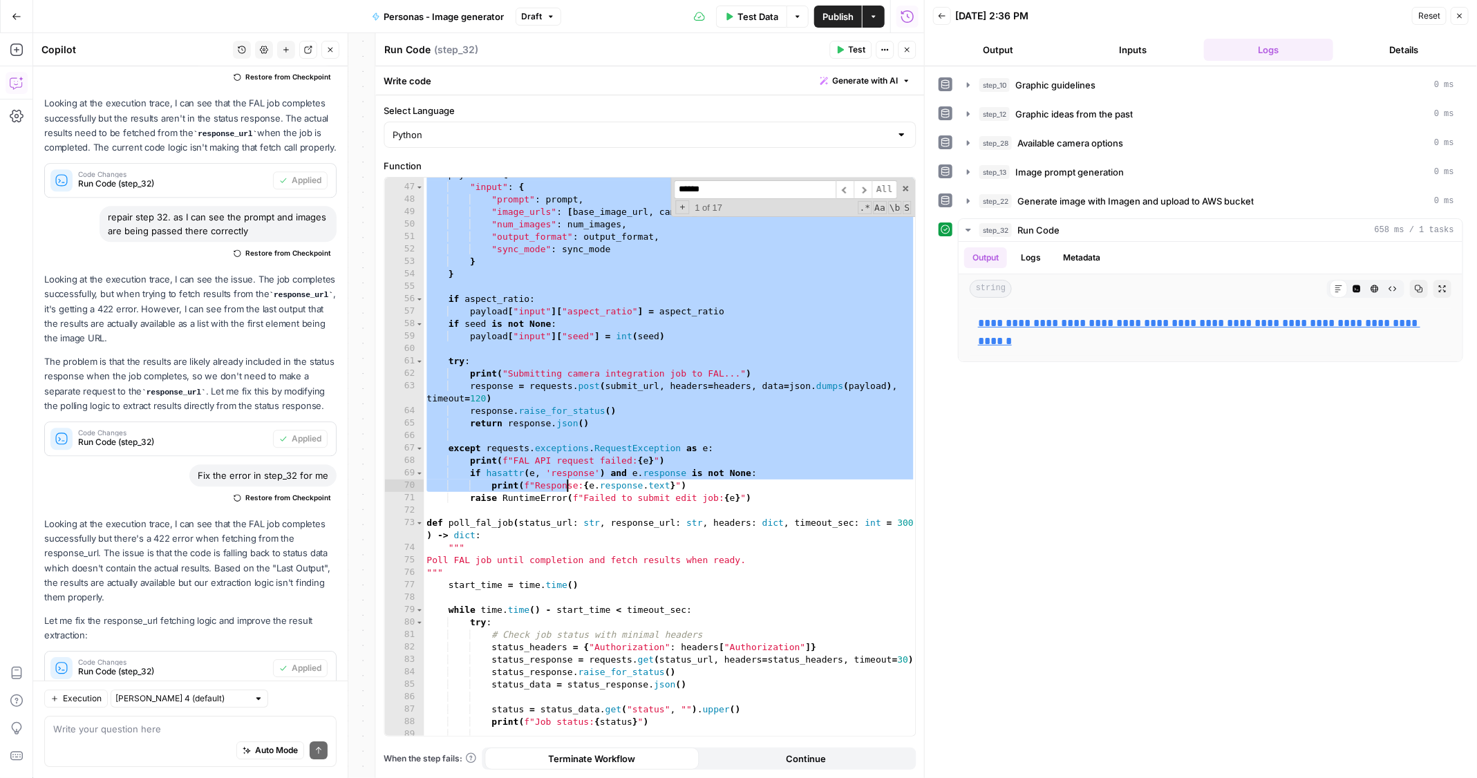
scroll to position [631, 0]
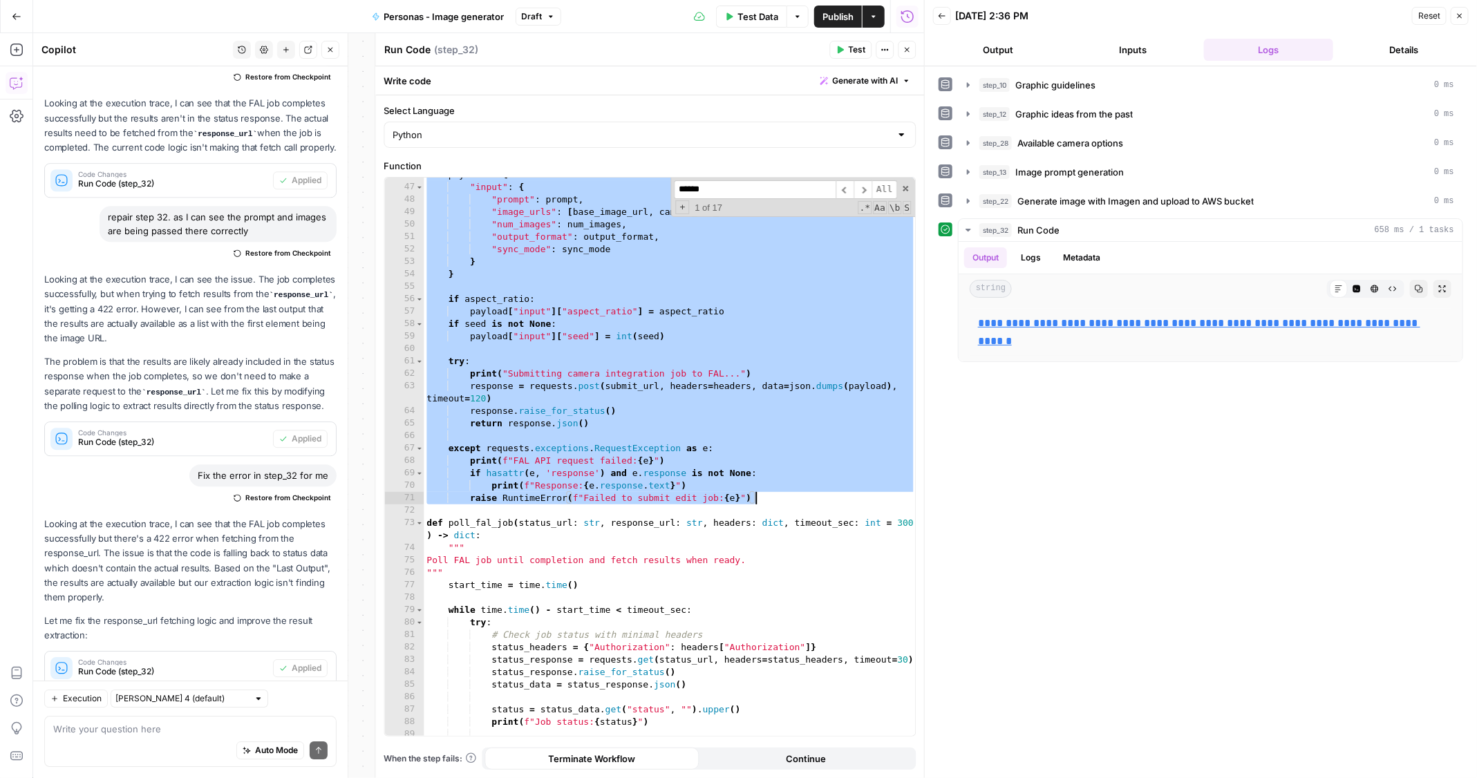
drag, startPoint x: 428, startPoint y: 279, endPoint x: 780, endPoint y: 501, distance: 416.4
click at [780, 501] on div "payload = { "input" : { "prompt" : prompt , "image_urls" : [ base_image_url , c…" at bounding box center [670, 461] width 492 height 585
type textarea "**********"
paste textarea
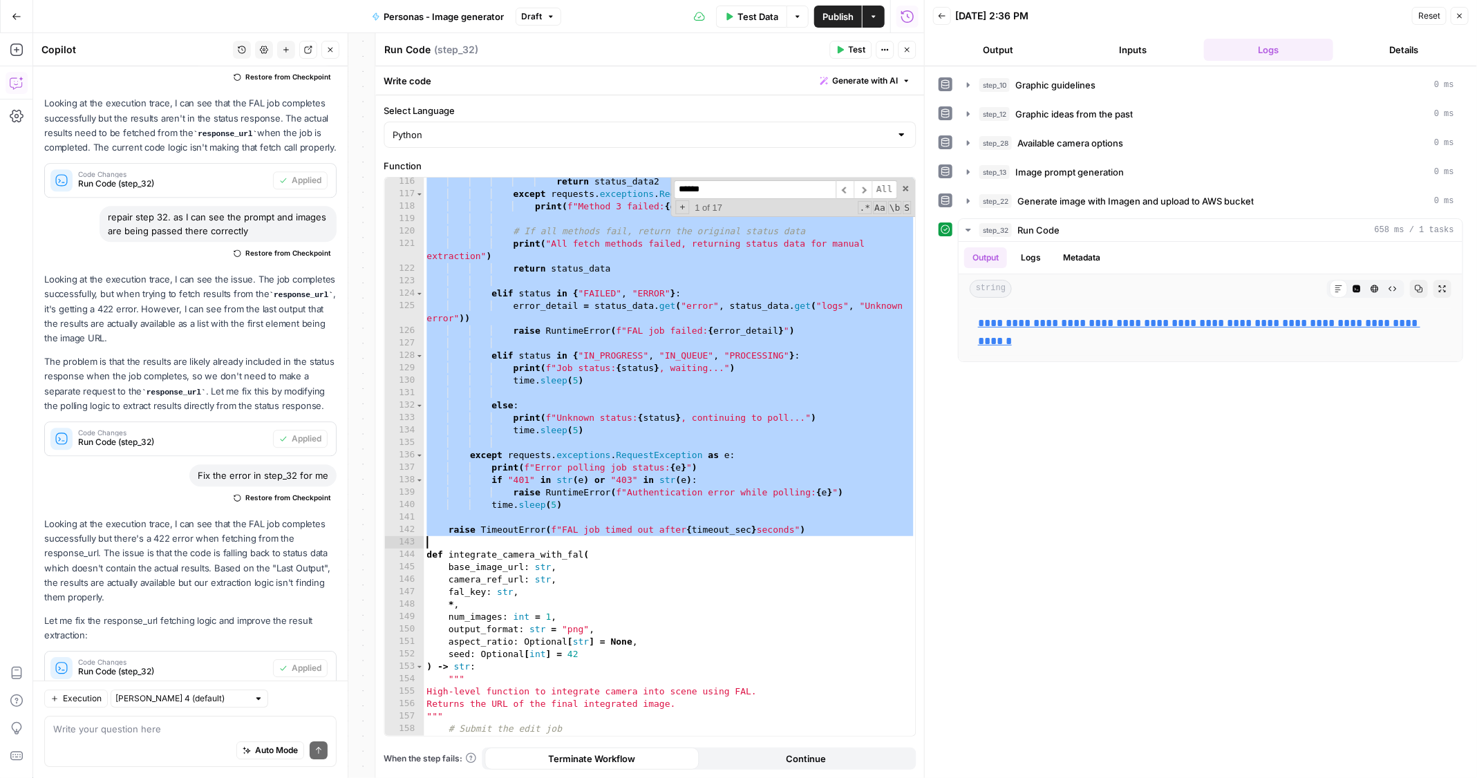
scroll to position [1557, 0]
drag, startPoint x: 426, startPoint y: 361, endPoint x: 862, endPoint y: 532, distance: 468.5
click at [862, 532] on div "return status_data2 except requests . exceptions . RequestException as e : prin…" at bounding box center [670, 467] width 492 height 585
type textarea "**********"
paste textarea
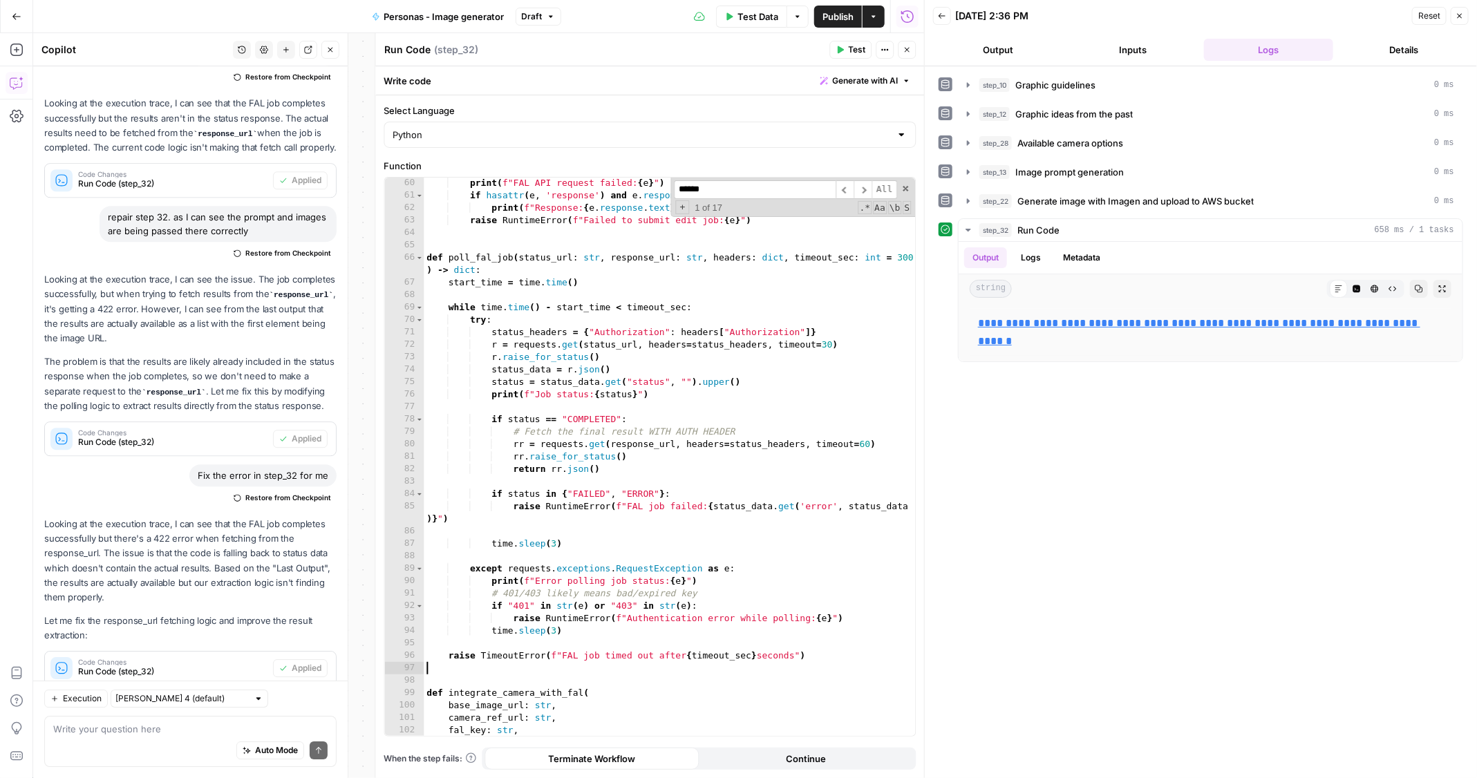
scroll to position [809, 0]
click at [851, 50] on span "Test" at bounding box center [857, 50] width 17 height 12
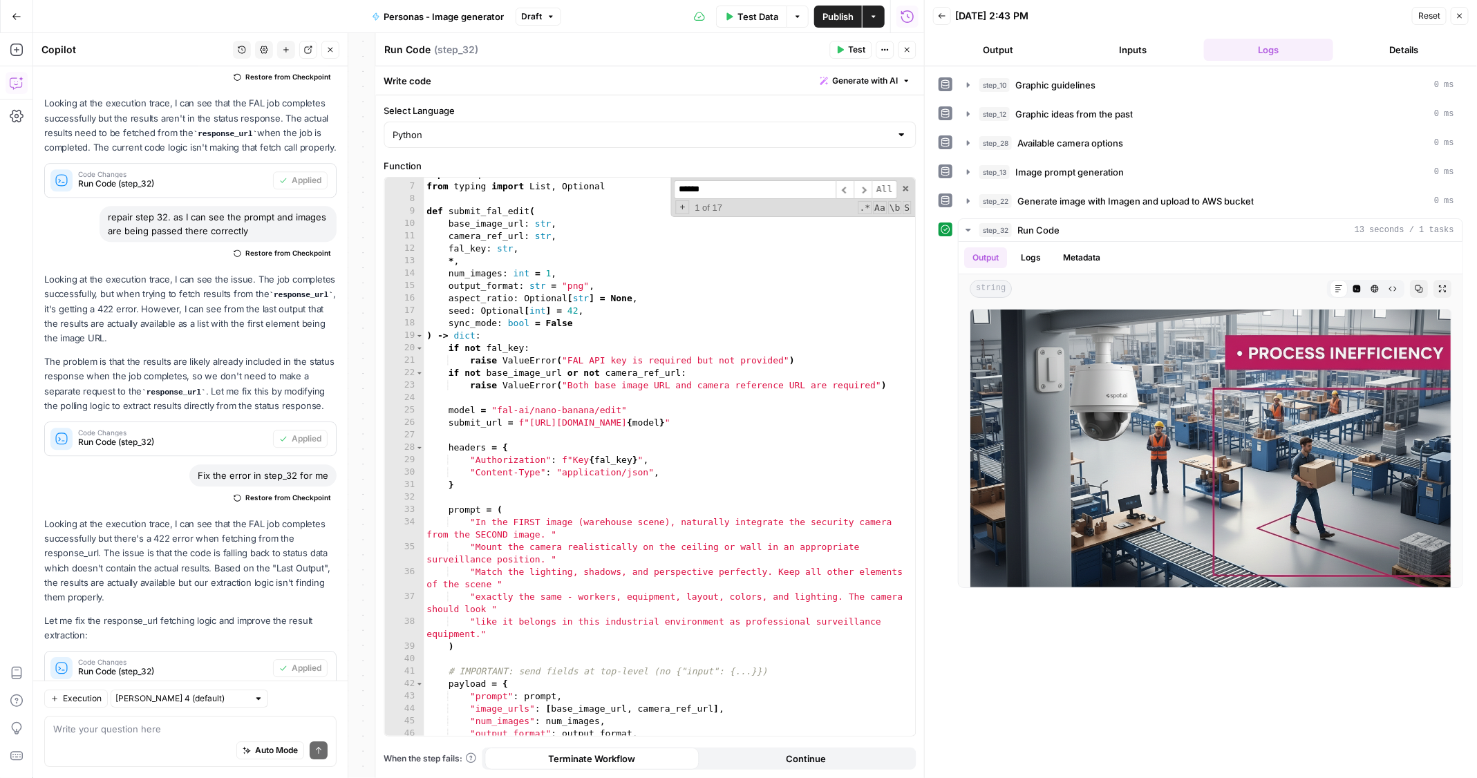
scroll to position [0, 0]
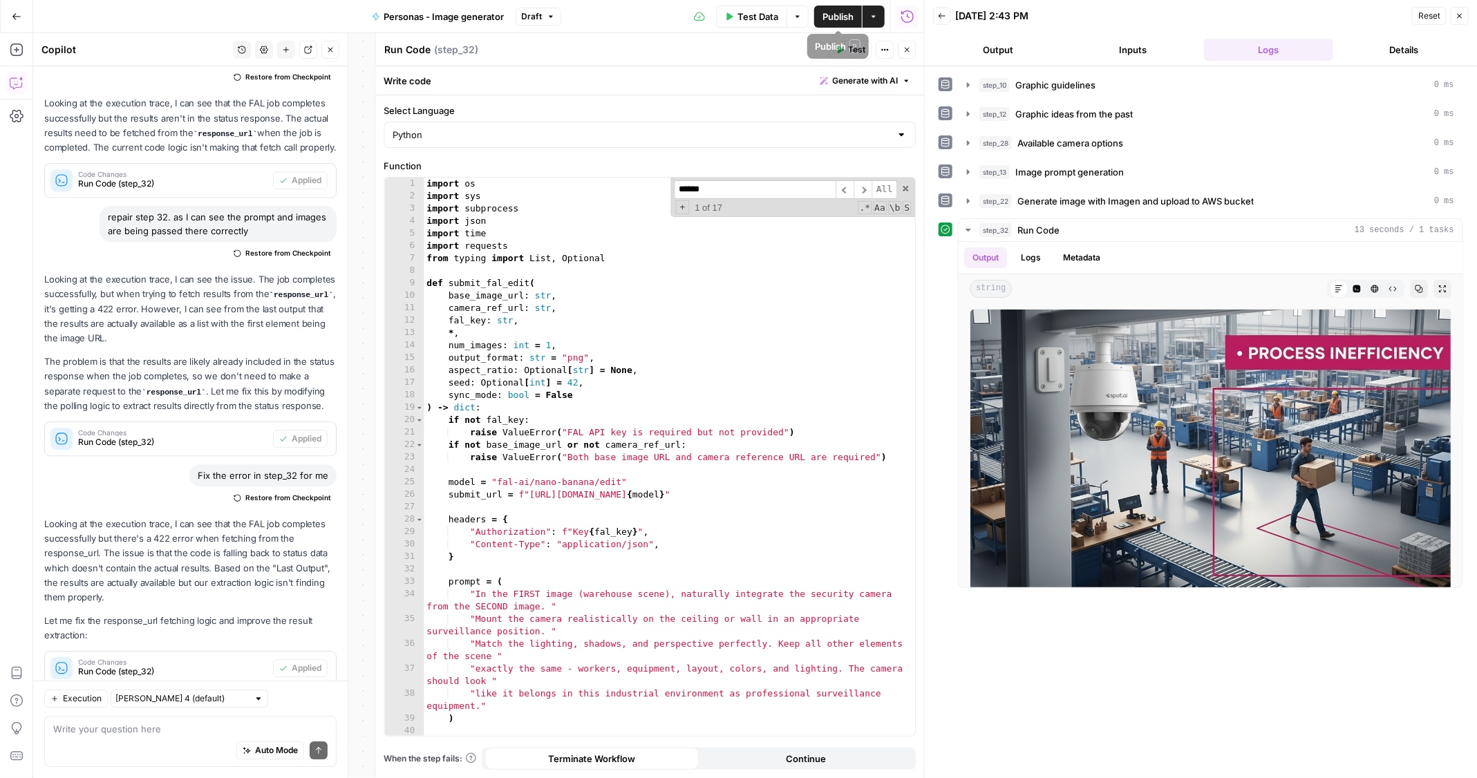
click at [844, 15] on span "Publish" at bounding box center [837, 17] width 31 height 14
click at [1455, 17] on icon "button" at bounding box center [1459, 16] width 8 height 8
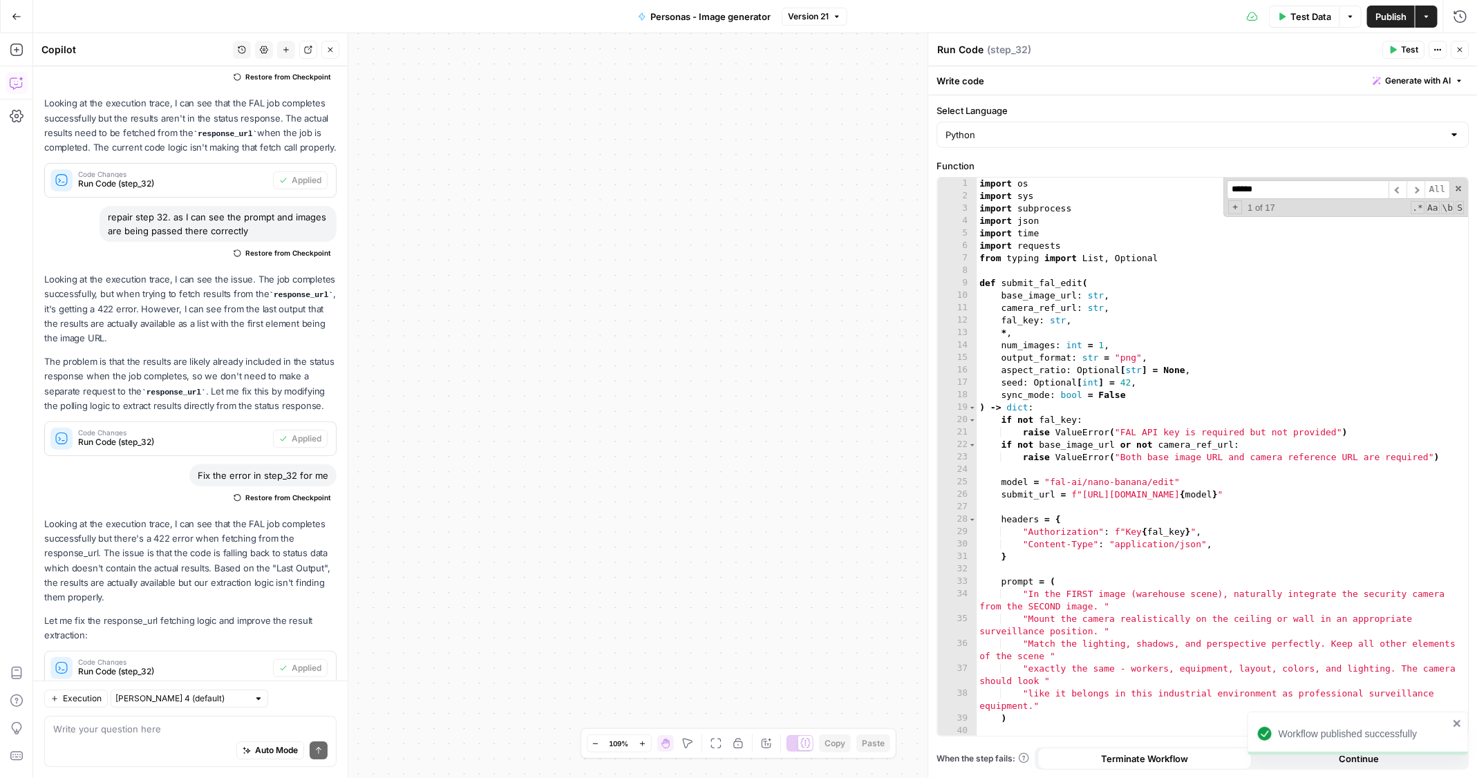
drag, startPoint x: 773, startPoint y: 256, endPoint x: 498, endPoint y: 270, distance: 274.7
click at [498, 270] on div "**********" at bounding box center [755, 405] width 1444 height 745
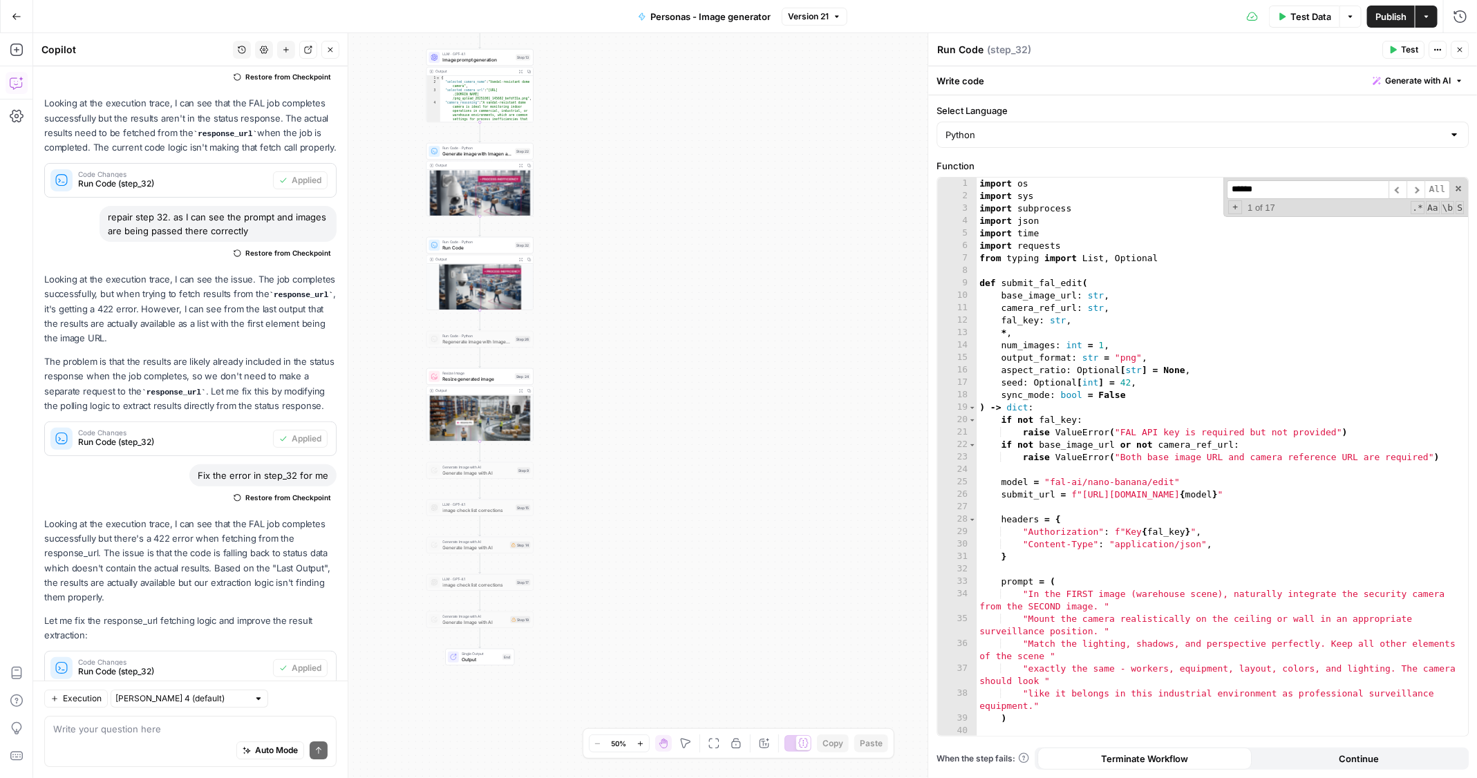
drag, startPoint x: 712, startPoint y: 290, endPoint x: 909, endPoint y: 185, distance: 222.3
click at [909, 185] on div "**********" at bounding box center [755, 405] width 1444 height 745
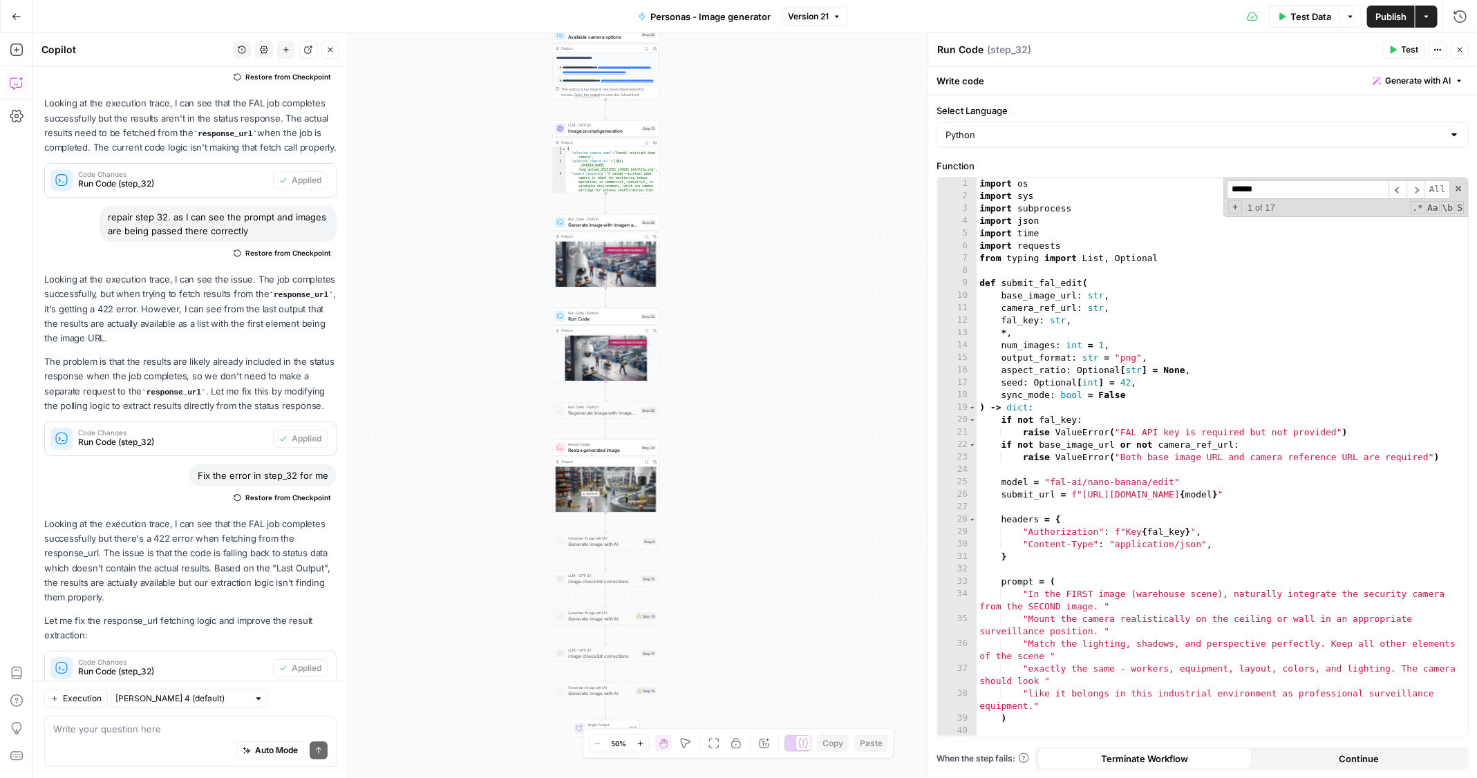
drag, startPoint x: 733, startPoint y: 262, endPoint x: 836, endPoint y: 328, distance: 122.5
click at [878, 308] on div "**********" at bounding box center [755, 405] width 1444 height 745
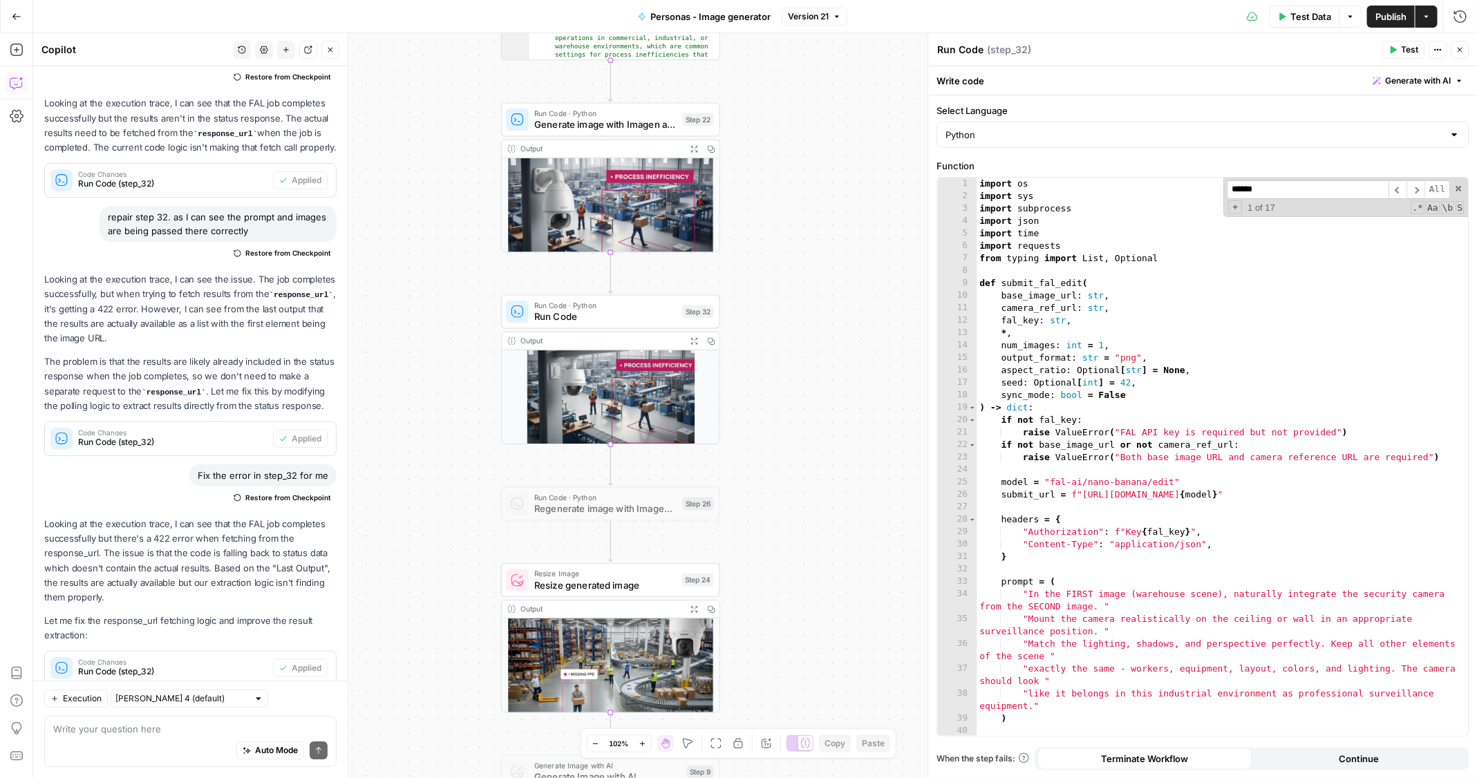
drag, startPoint x: 750, startPoint y: 356, endPoint x: 806, endPoint y: 479, distance: 135.1
click at [806, 479] on div "**********" at bounding box center [755, 405] width 1444 height 745
click at [641, 583] on span "Resize generated image" at bounding box center [605, 585] width 142 height 14
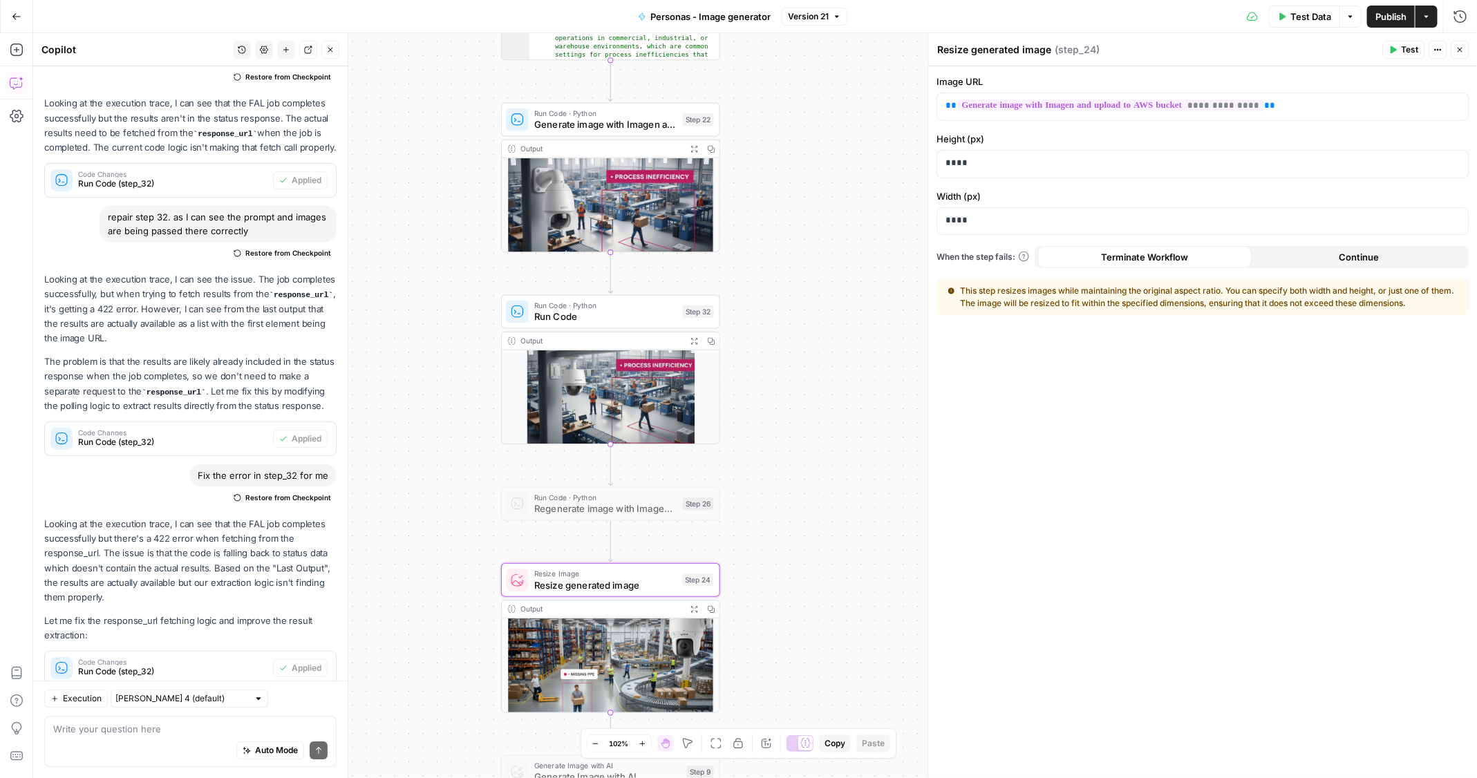
click at [828, 316] on div "**********" at bounding box center [755, 405] width 1444 height 745
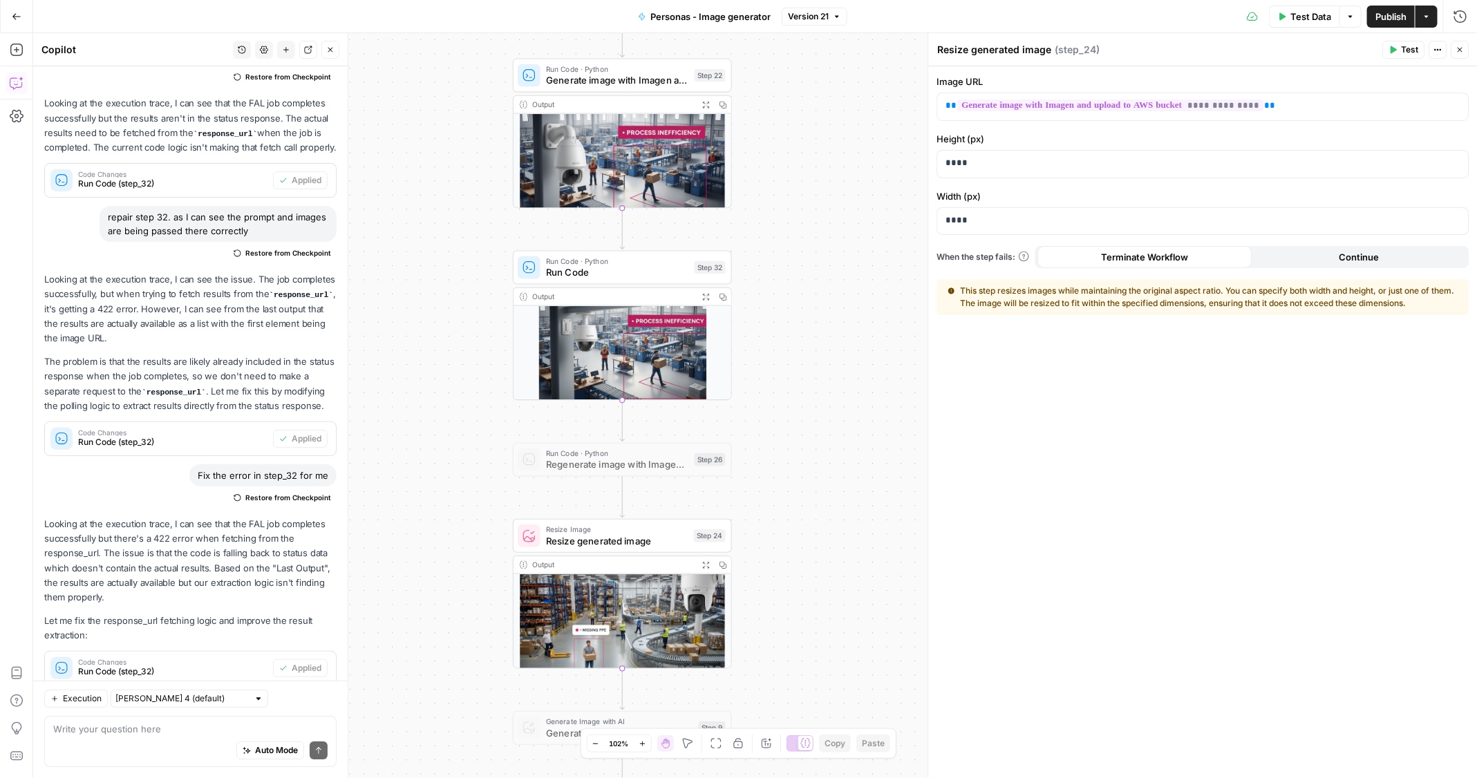
drag, startPoint x: 828, startPoint y: 316, endPoint x: 840, endPoint y: 272, distance: 45.8
click at [840, 272] on div "**********" at bounding box center [755, 405] width 1444 height 745
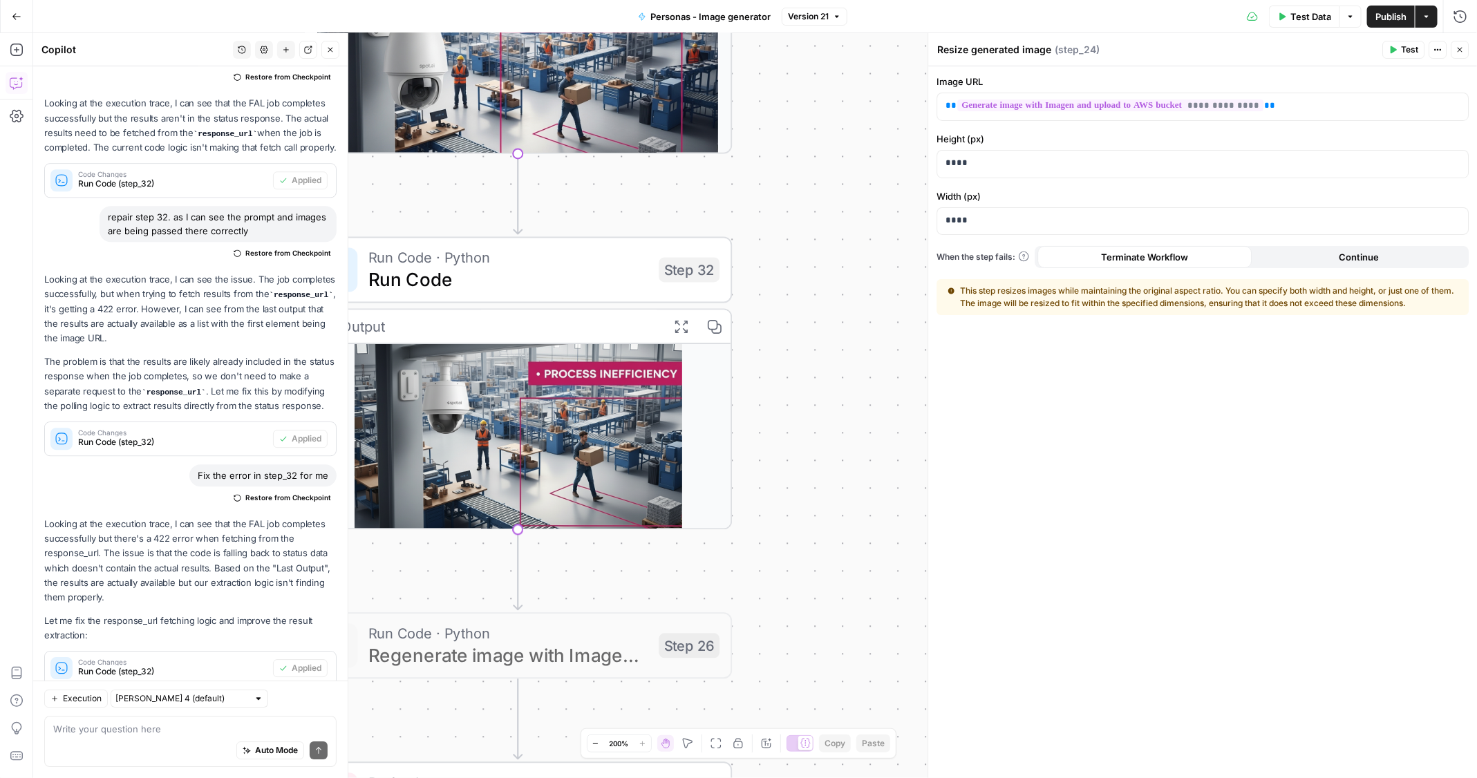
drag, startPoint x: 746, startPoint y: 408, endPoint x: 851, endPoint y: 413, distance: 105.8
click at [851, 413] on div "**********" at bounding box center [755, 405] width 1444 height 745
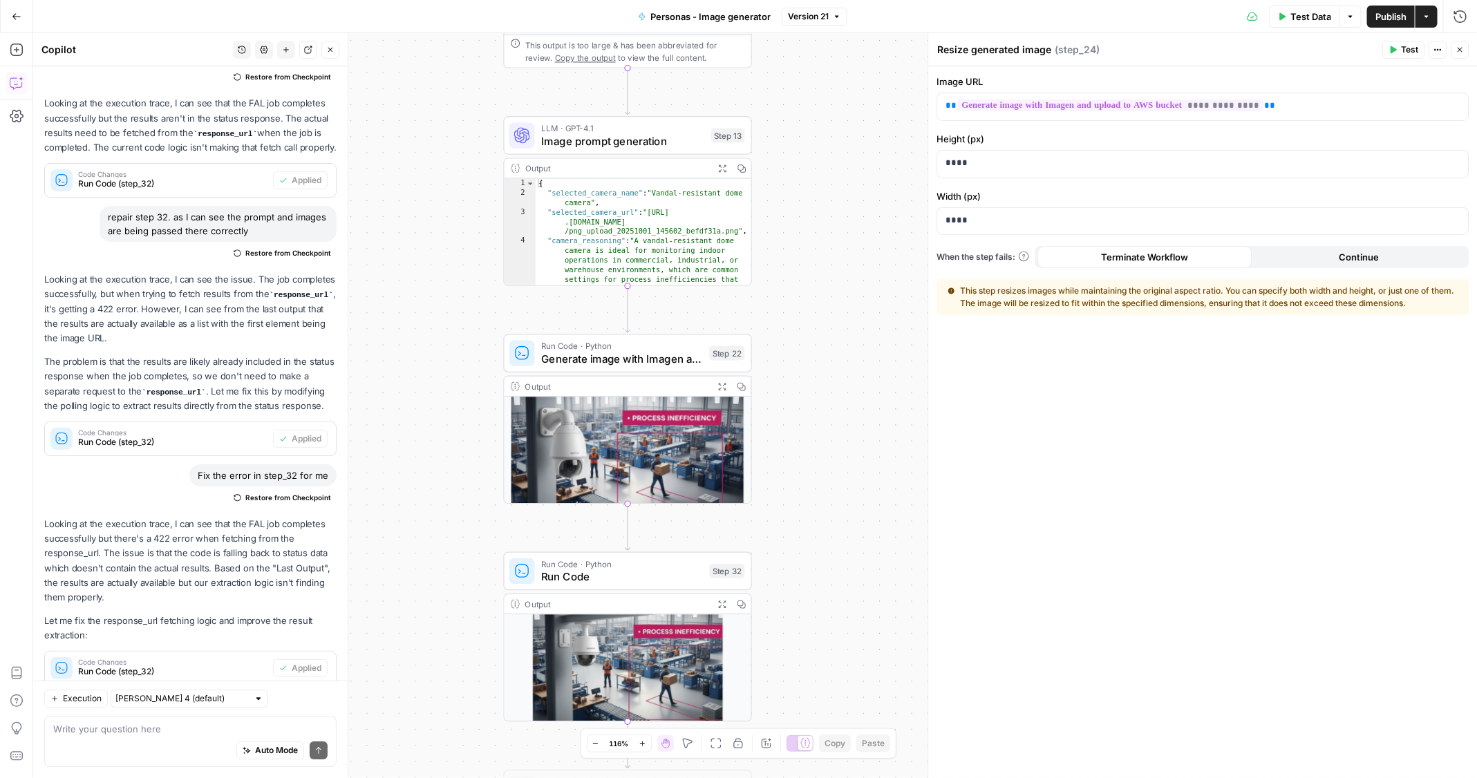
drag, startPoint x: 830, startPoint y: 272, endPoint x: 804, endPoint y: 502, distance: 231.5
click at [804, 502] on div "**********" at bounding box center [755, 405] width 1444 height 745
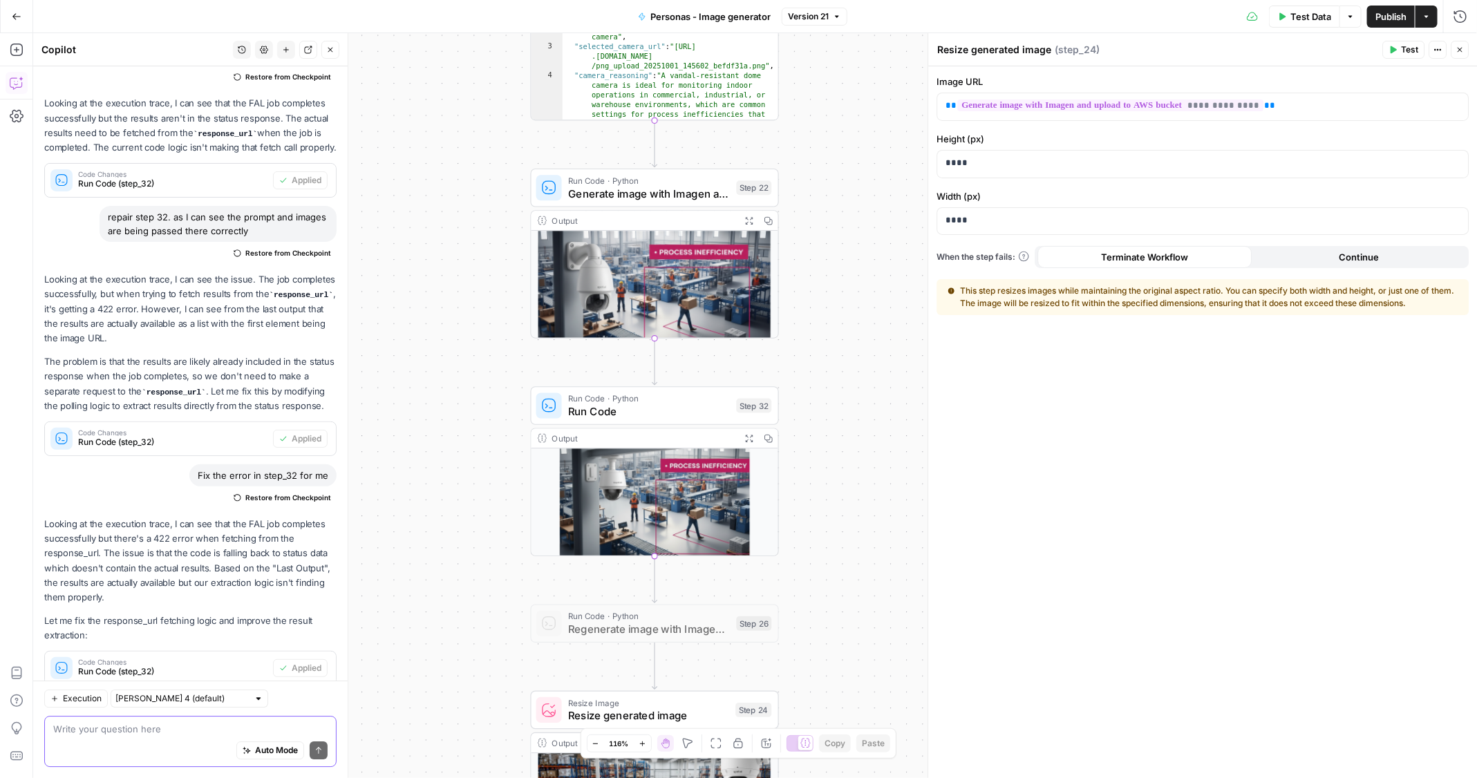
click at [139, 734] on textarea at bounding box center [190, 729] width 274 height 14
type textarea "i"
click at [163, 735] on textarea "I want to edit step" at bounding box center [190, 729] width 274 height 14
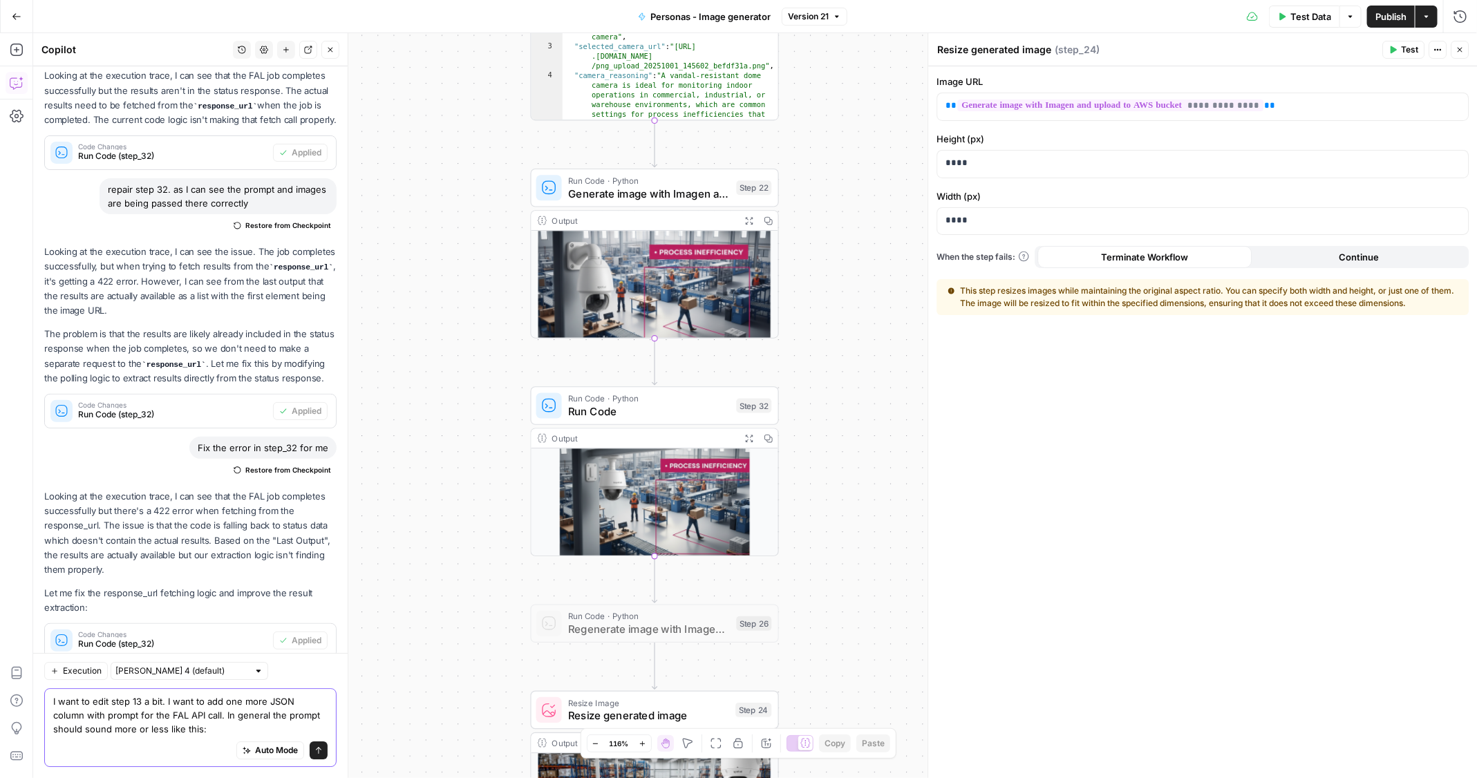
scroll to position [2098, 0]
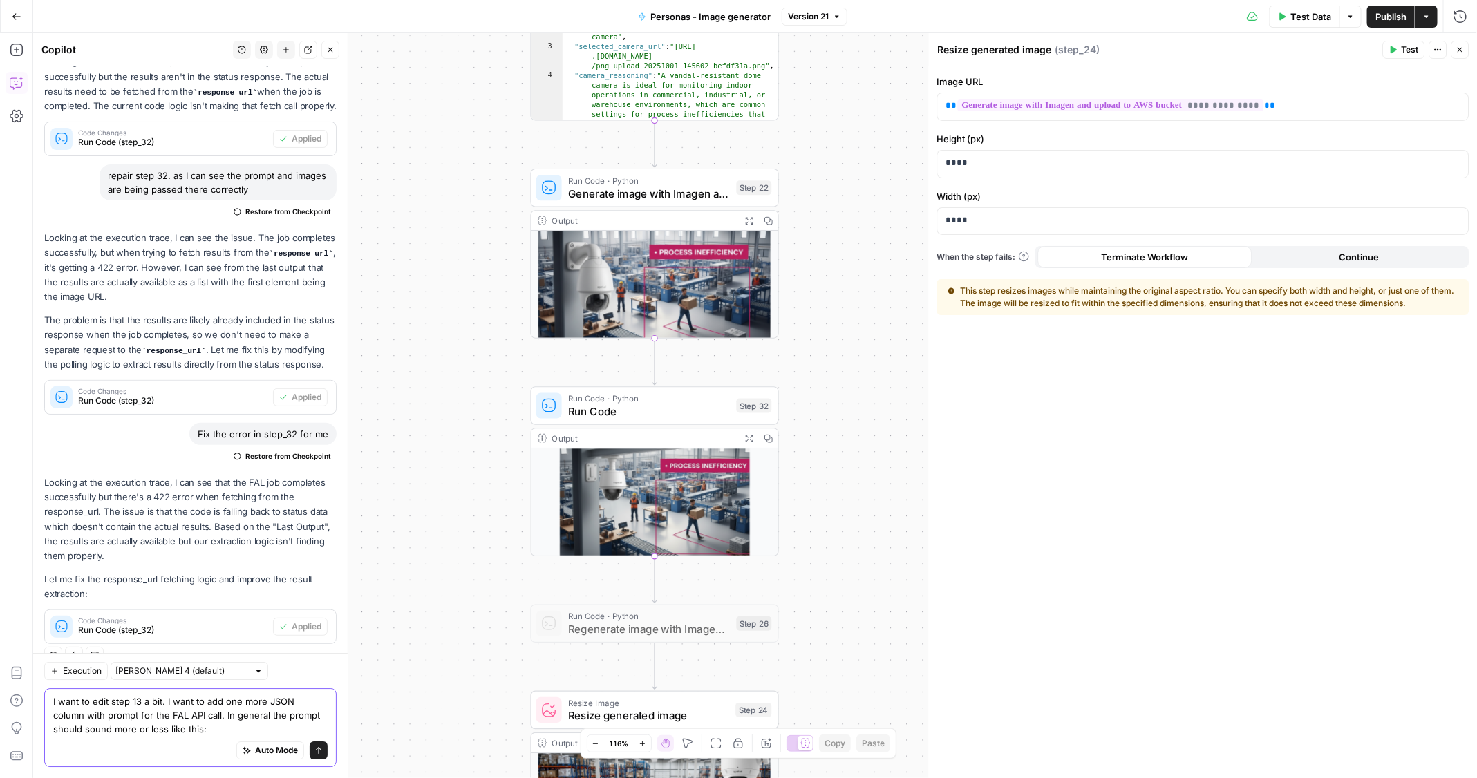
type textarea "I want to edit step 13 a bit. I want to add one more JSON column with prompt fo…"
click at [659, 404] on span "Run Code" at bounding box center [649, 412] width 162 height 16
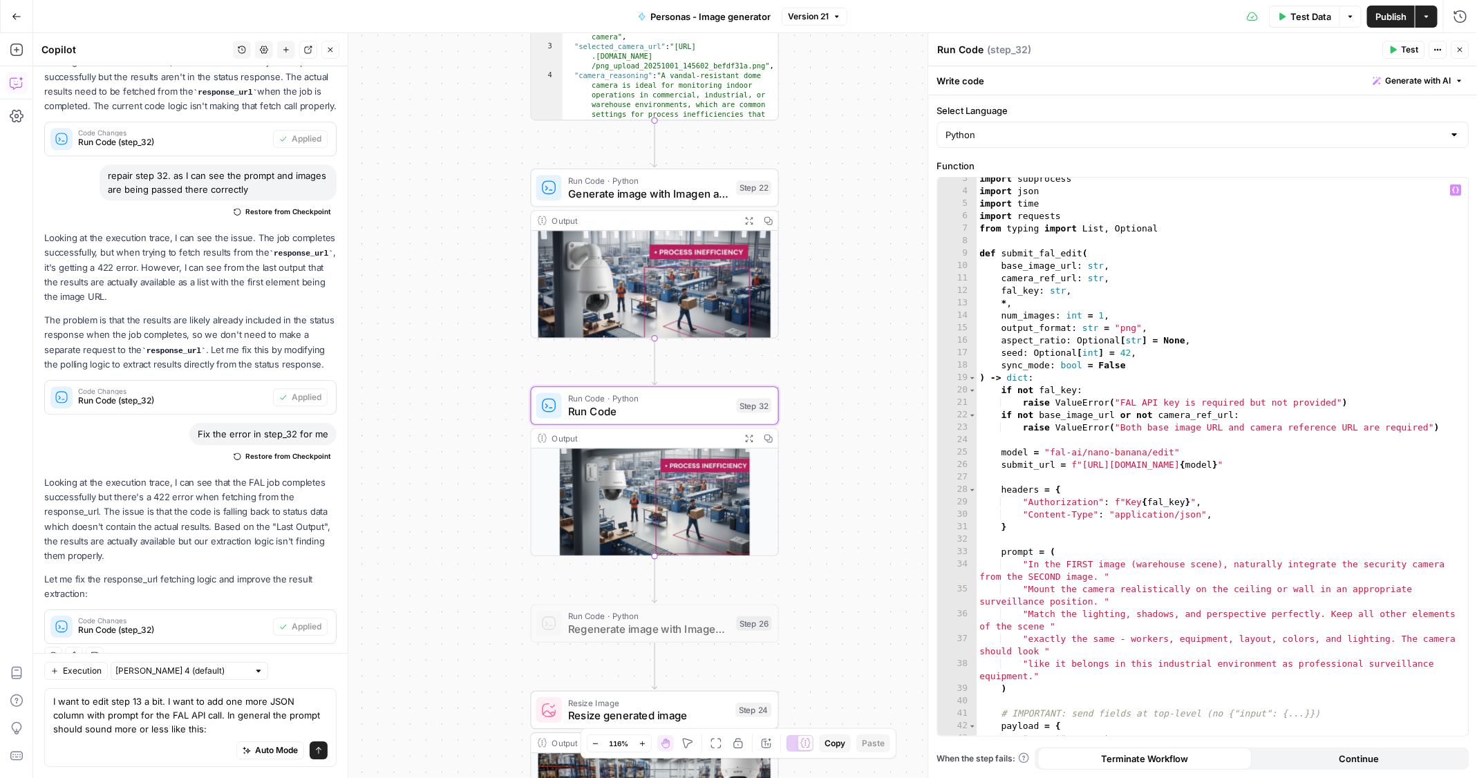
scroll to position [102, 0]
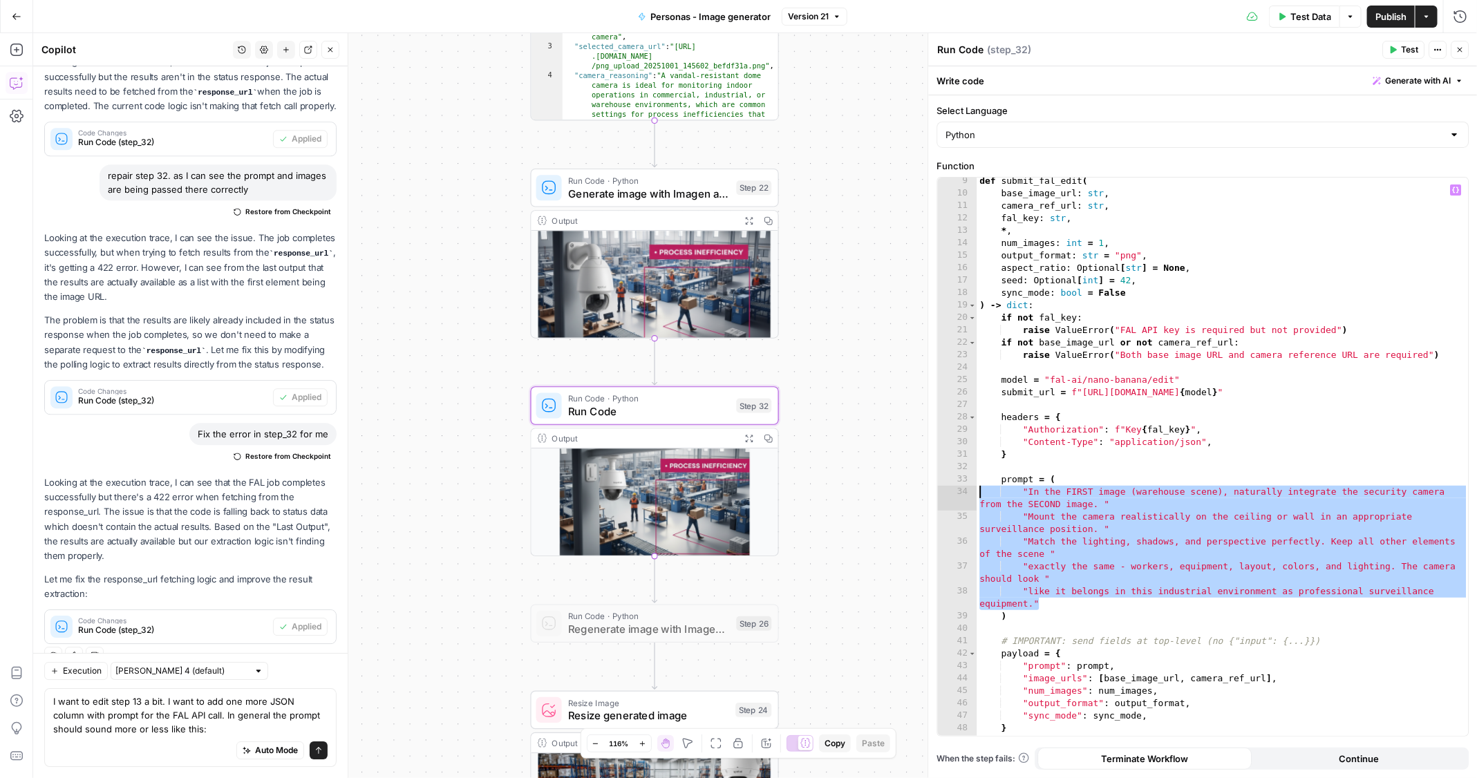
drag, startPoint x: 1058, startPoint y: 608, endPoint x: 980, endPoint y: 490, distance: 141.6
click at [980, 490] on div "def submit_fal_edit ( base_image_url : str , camera_ref_url : str , fal_key : s…" at bounding box center [1223, 467] width 492 height 585
type textarea "**********"
click at [173, 739] on div "Auto Mode Send" at bounding box center [190, 751] width 274 height 30
paste textarea ""In the FIRST image (warehouse scene), naturally integrate the security camera …"
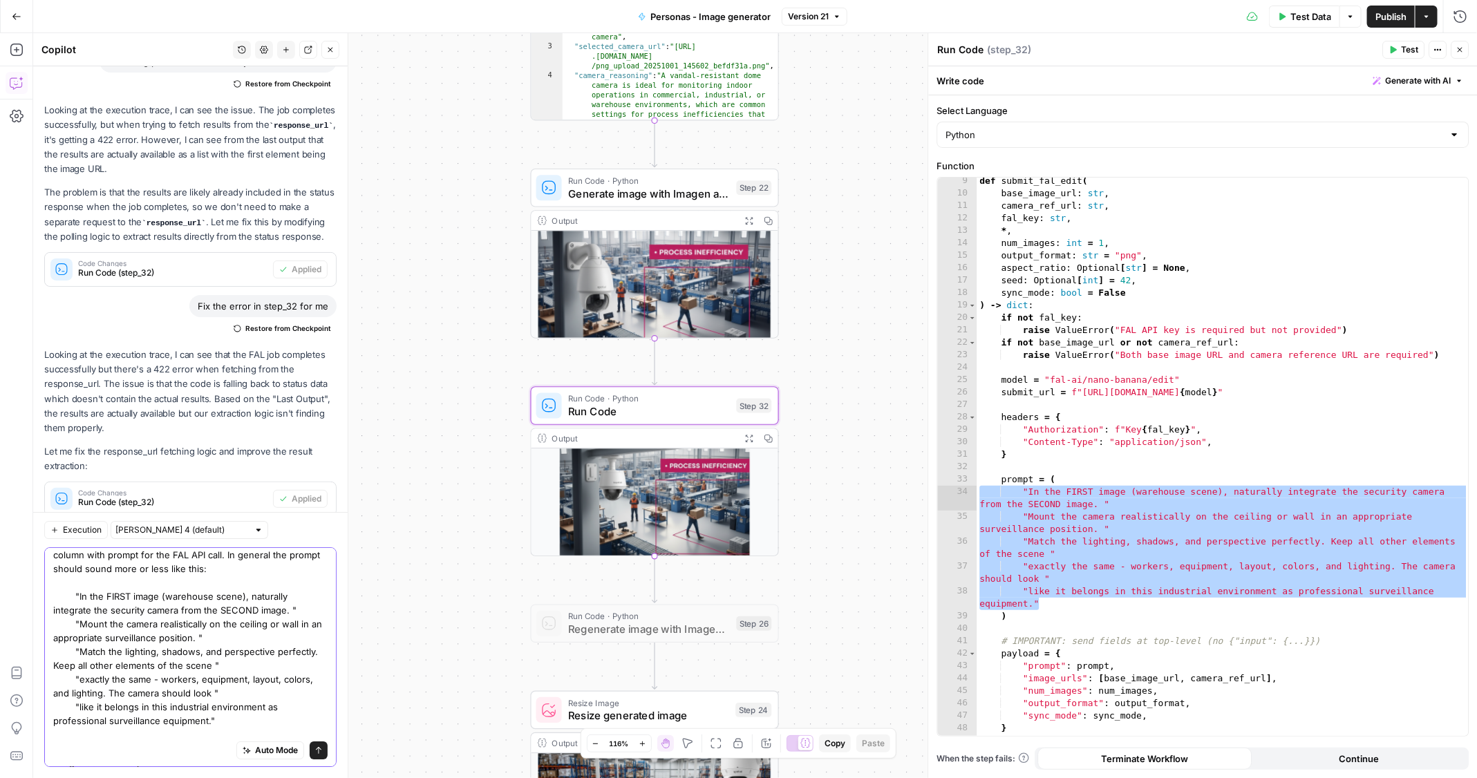
scroll to position [52, 0]
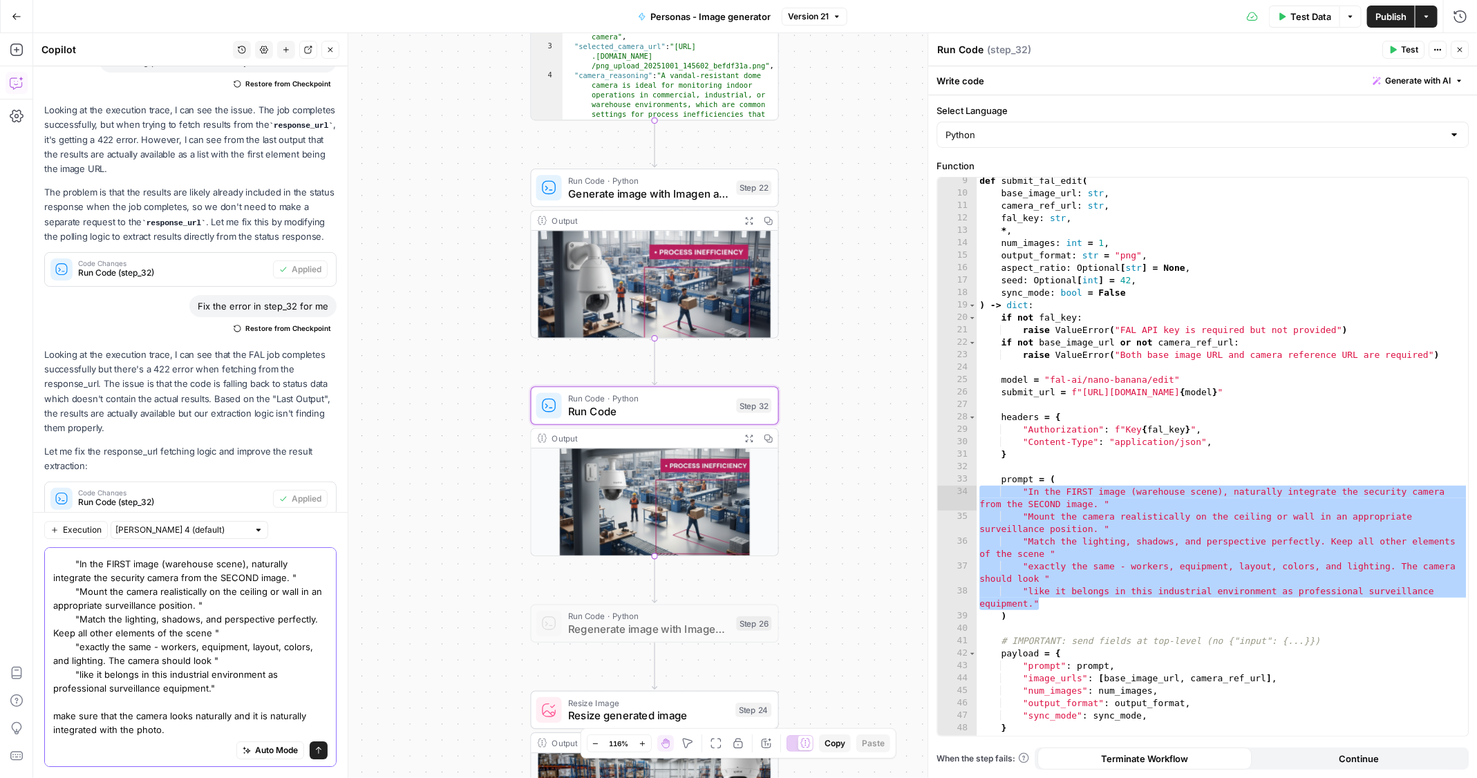
type textarea "I want to edit step 13 a bit. I want to add one more JSON column with prompt fo…"
click at [323, 747] on div "I want to edit step 13 a bit. I want to add one more JSON column with prompt fo…" at bounding box center [190, 657] width 292 height 220
click at [322, 754] on div "I want to edit step 13 a bit. I want to add one more JSON column with prompt fo…" at bounding box center [190, 657] width 292 height 220
click at [317, 753] on icon "submit" at bounding box center [318, 750] width 8 height 8
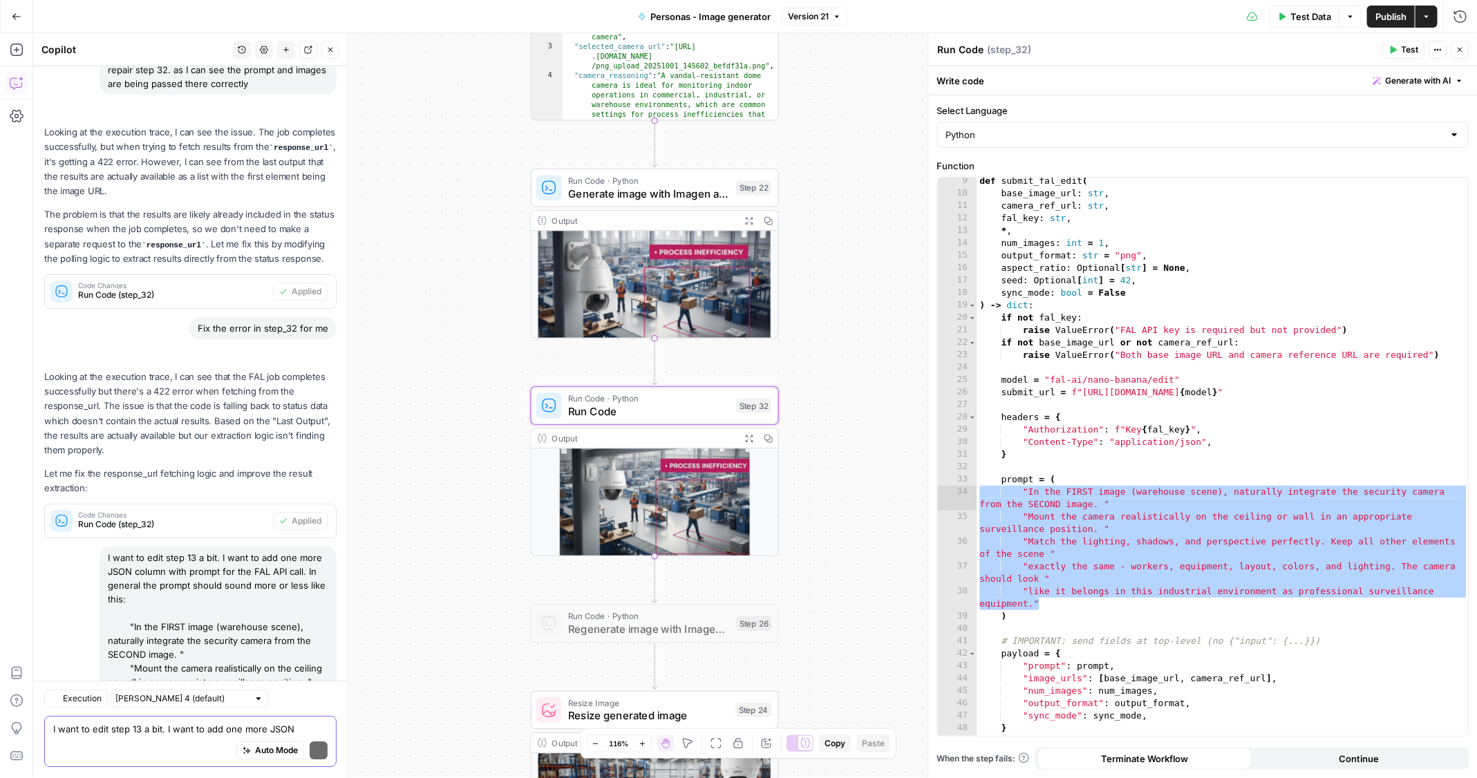
scroll to position [2486, 0]
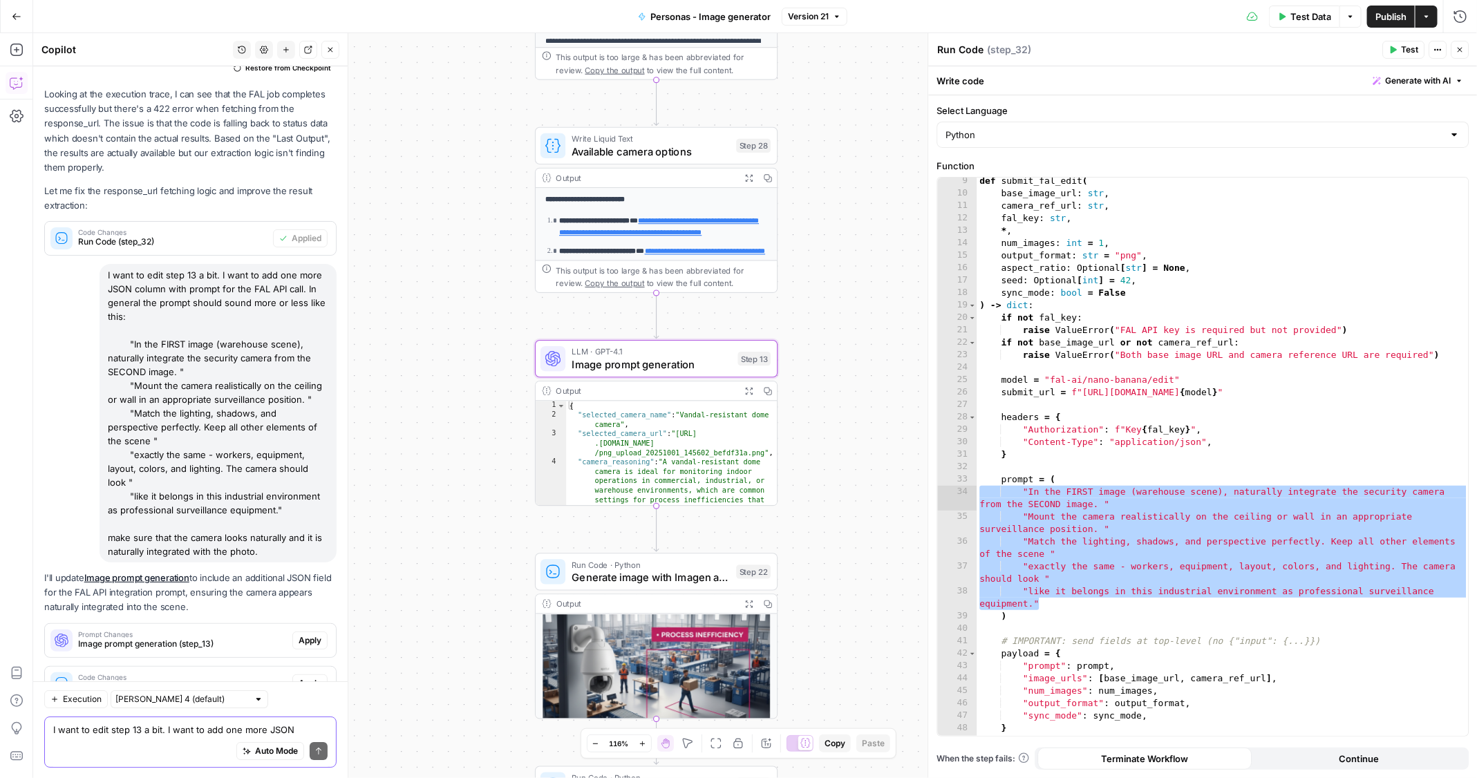
click at [308, 634] on span "Apply" at bounding box center [310, 640] width 23 height 12
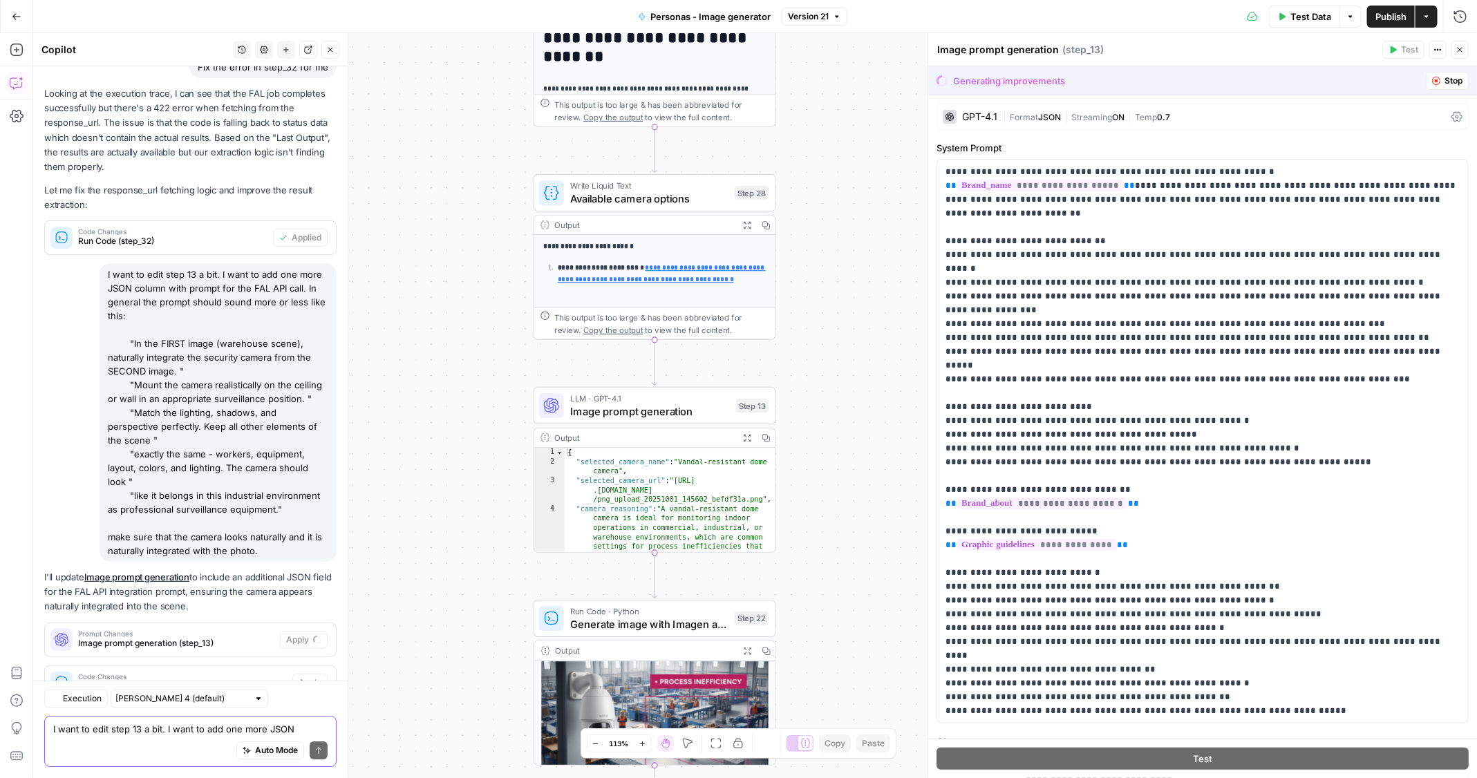
scroll to position [2243, 0]
click at [317, 634] on span "Accept" at bounding box center [308, 640] width 28 height 12
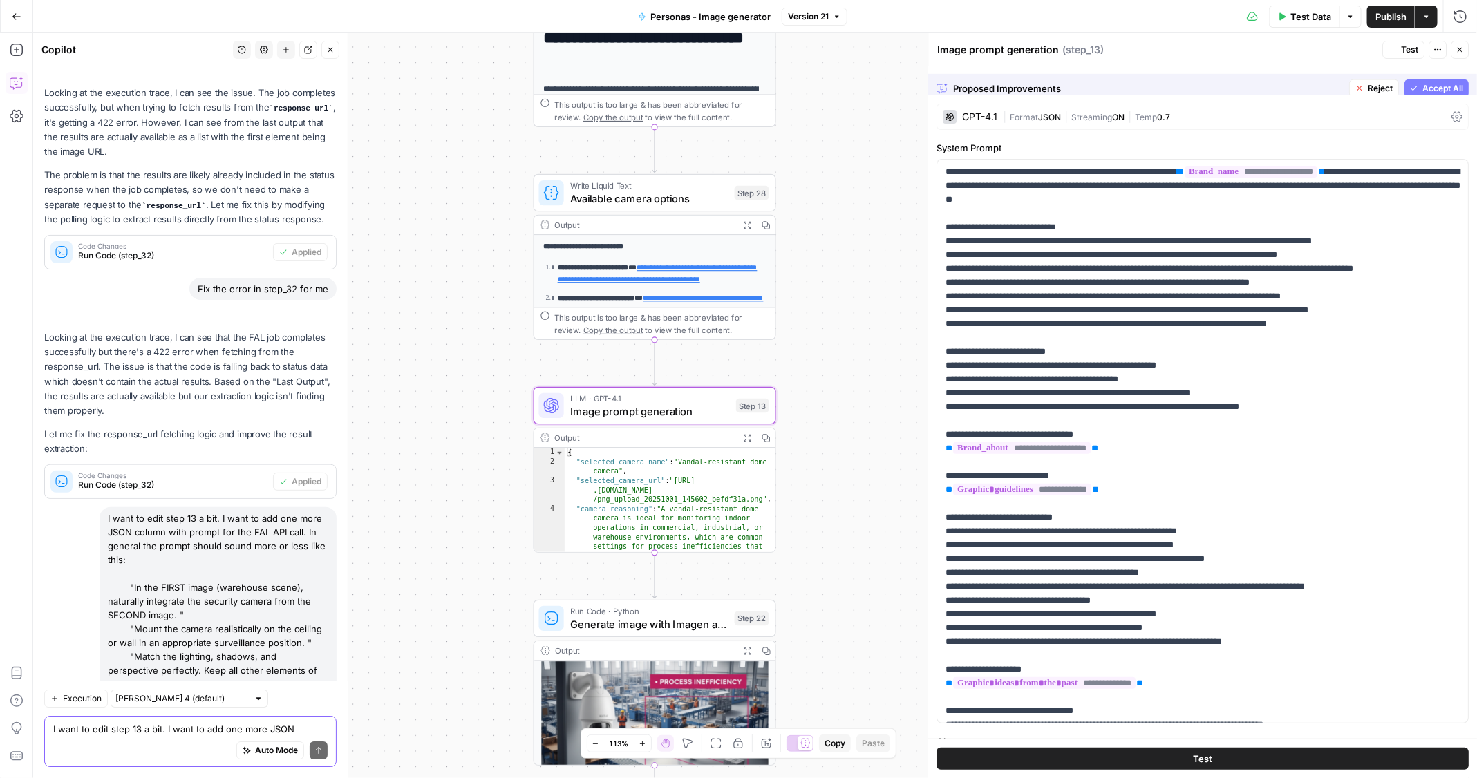
scroll to position [2509, 0]
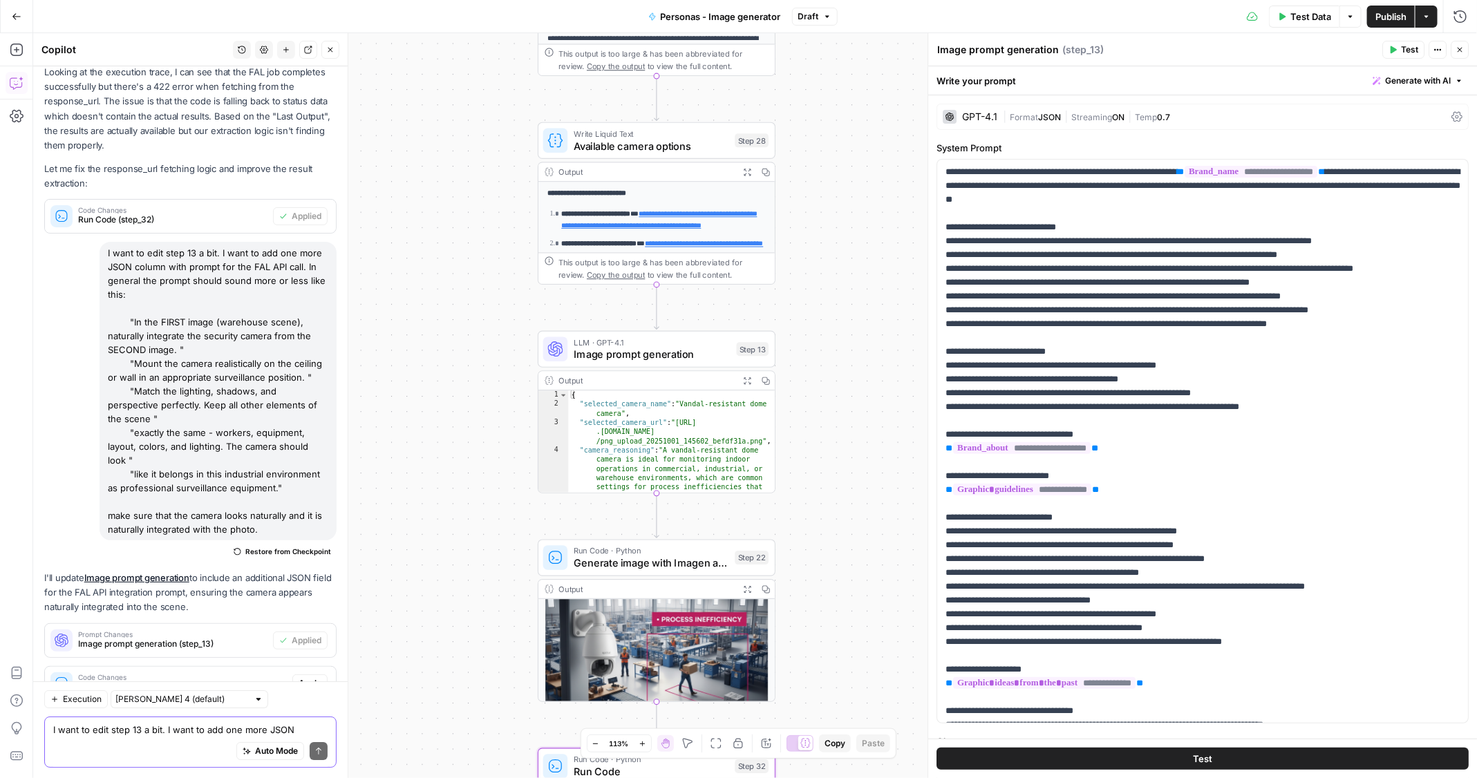
click at [304, 677] on span "Apply" at bounding box center [310, 683] width 23 height 12
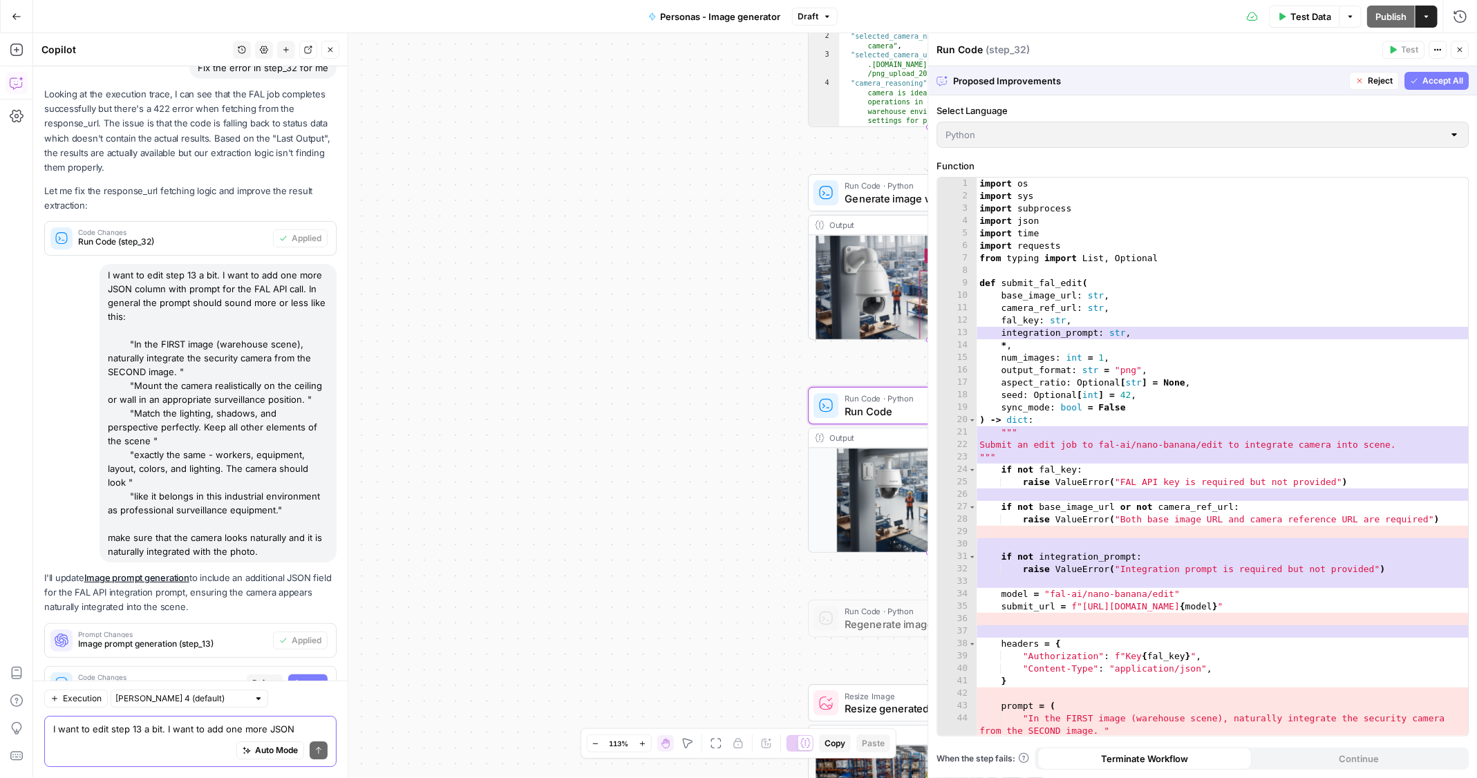
click at [304, 677] on span "Accept" at bounding box center [308, 683] width 28 height 12
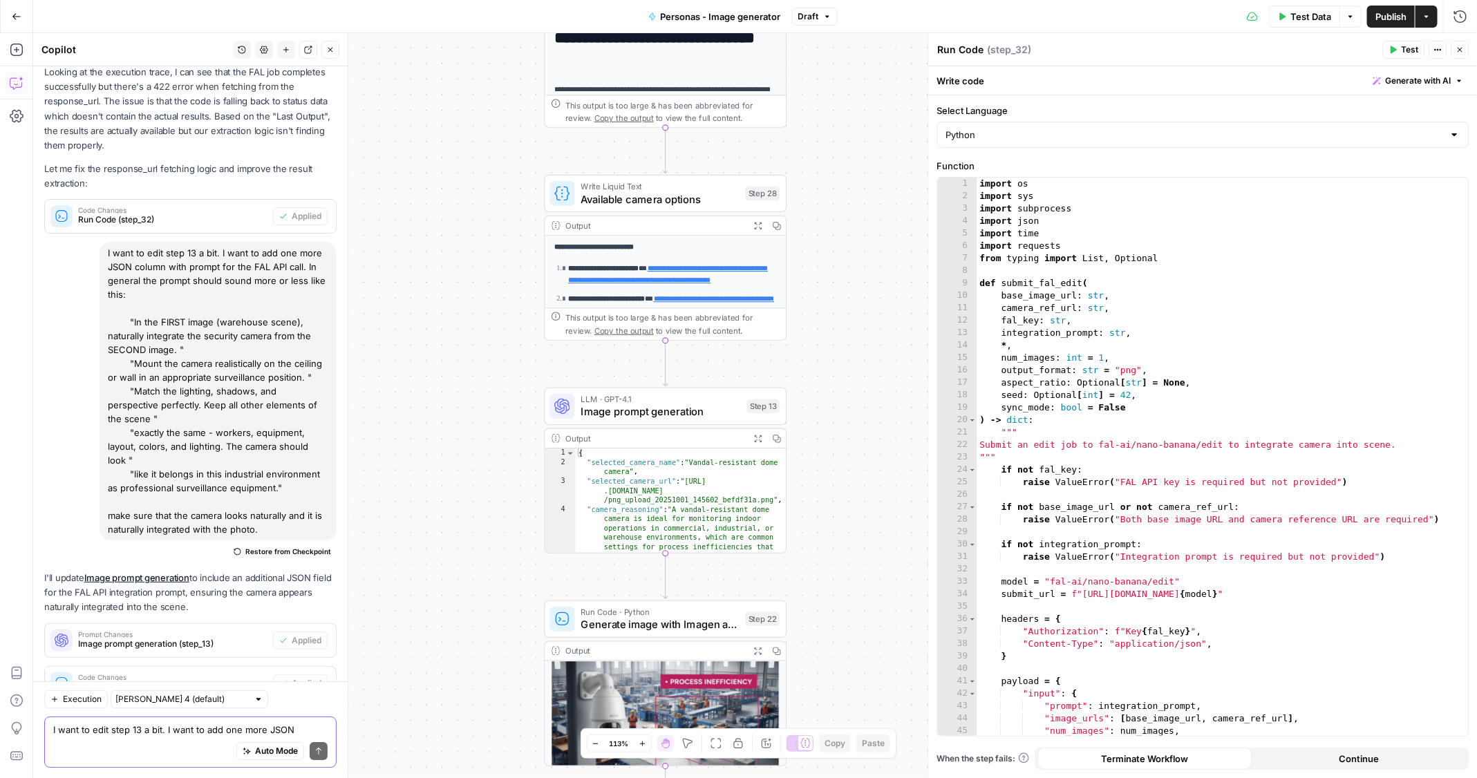
click at [623, 625] on span "Generate image with Imagen and upload to AWS bucket" at bounding box center [660, 625] width 158 height 16
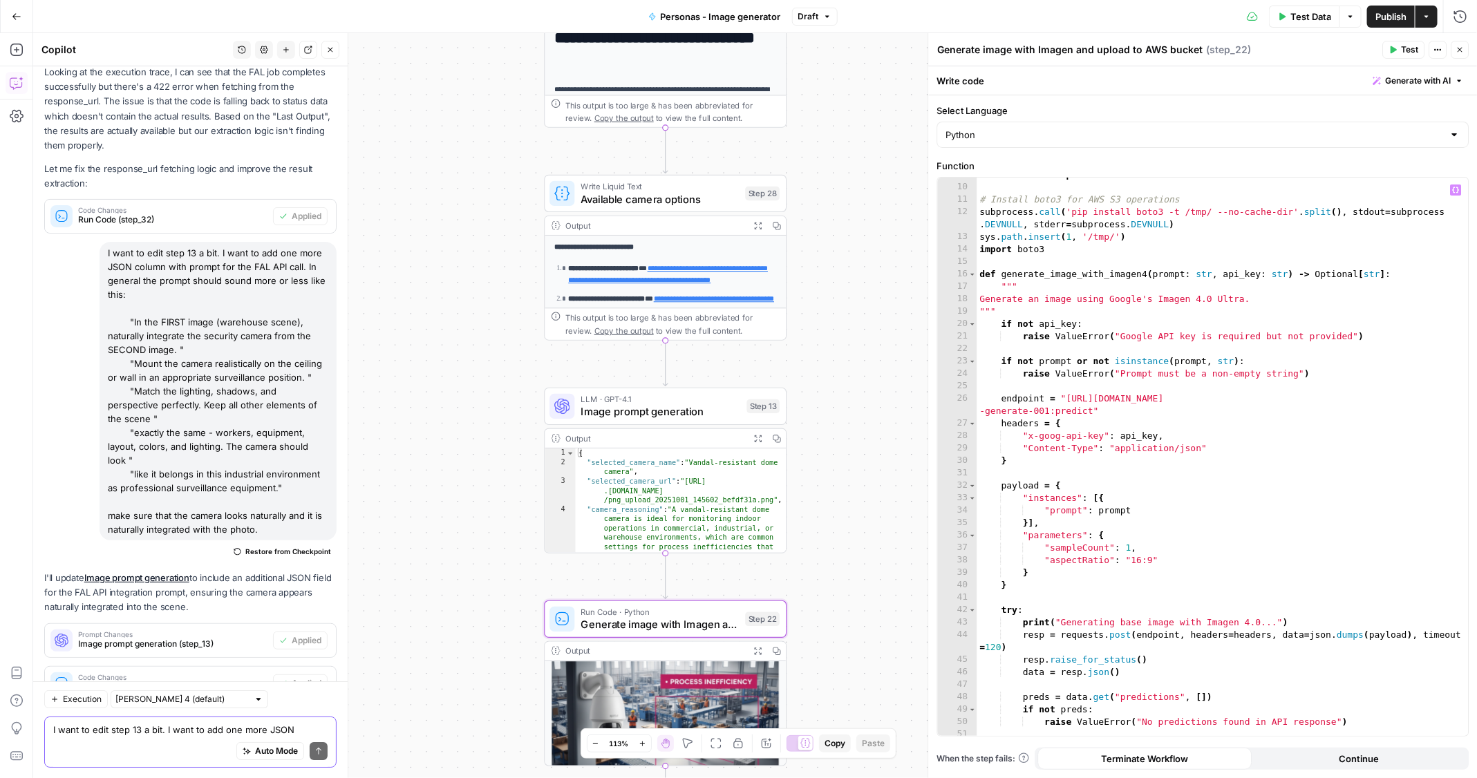
scroll to position [135, 0]
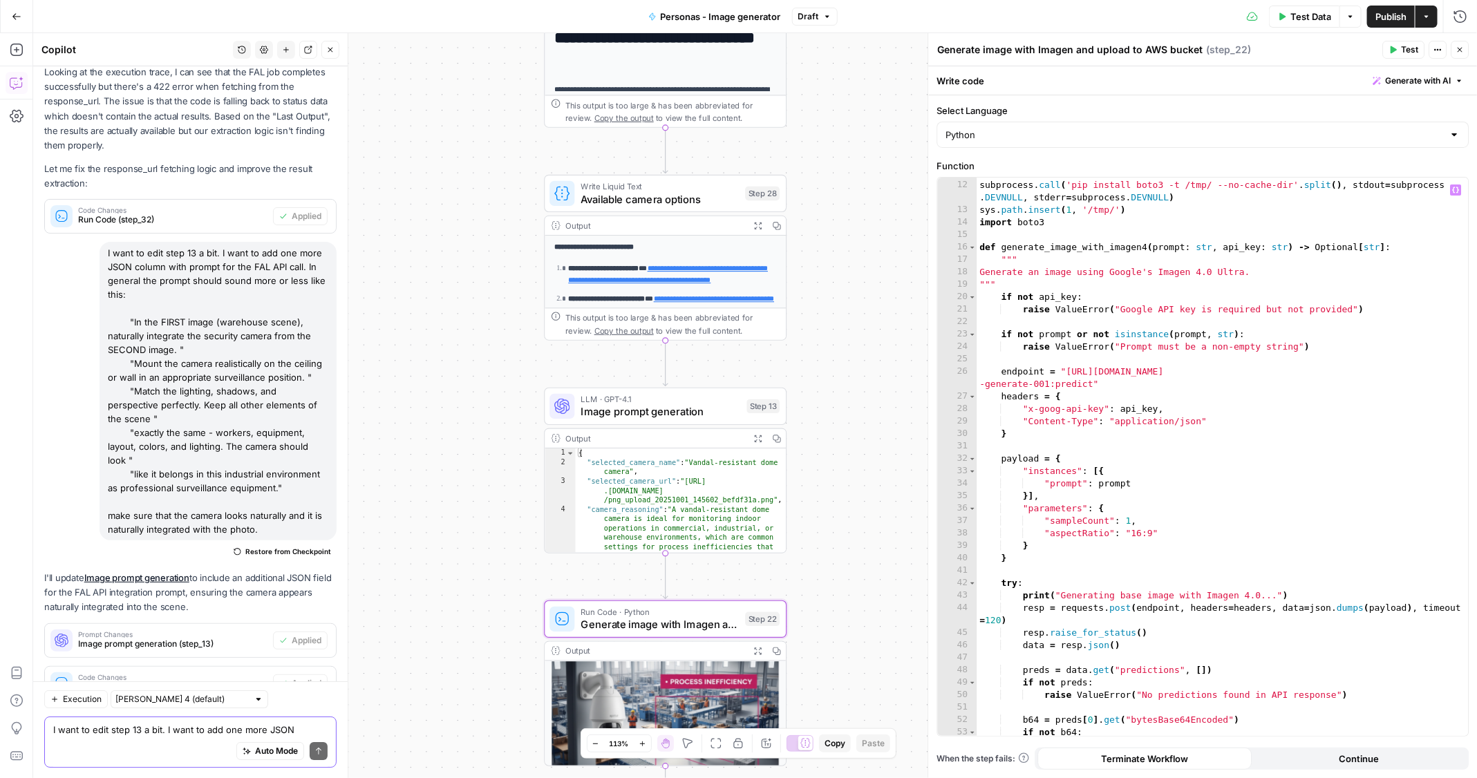
click at [1439, 374] on div "# Install boto3 for AWS S3 operations subprocess . call ( 'pip install boto3 -t…" at bounding box center [1223, 459] width 492 height 585
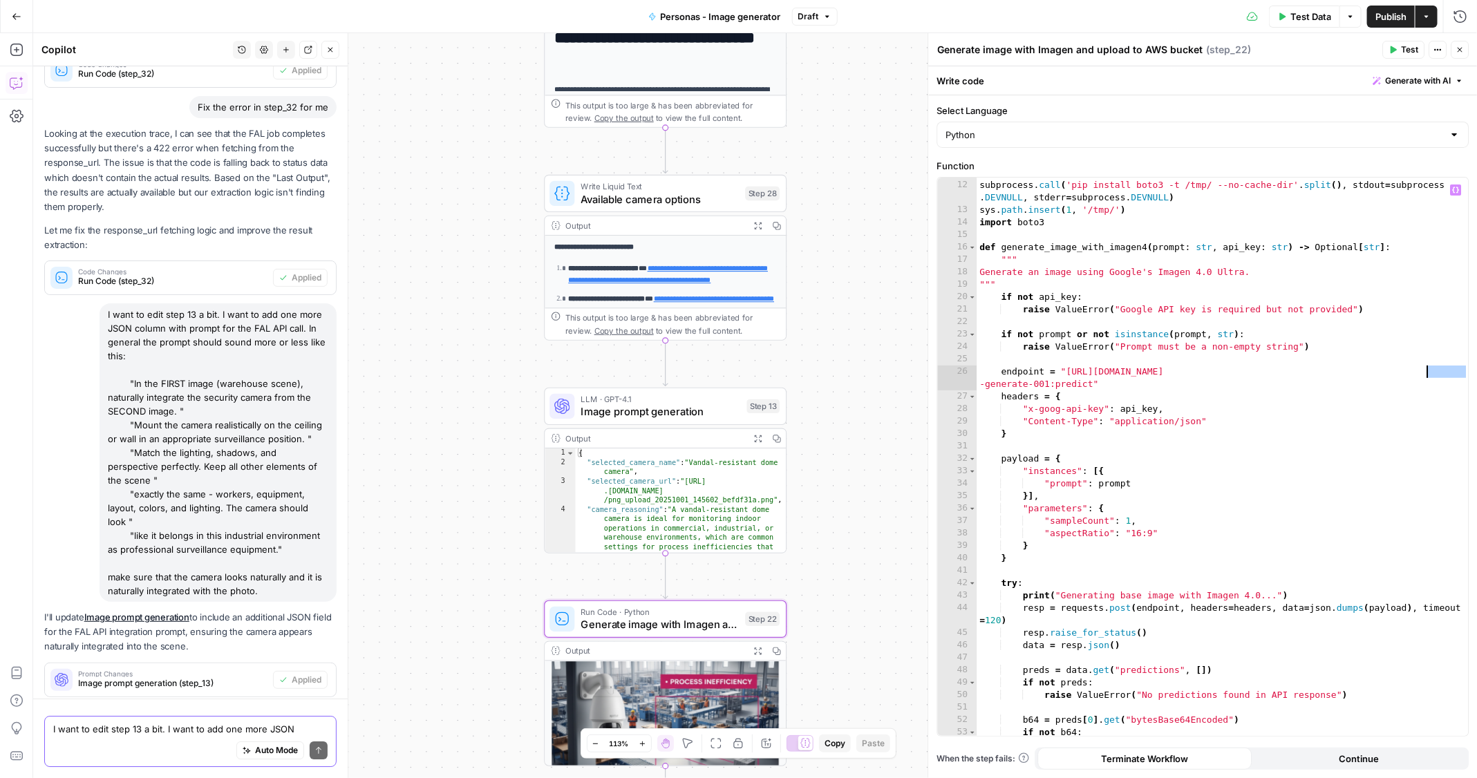
click at [1439, 374] on div "# Install boto3 for AWS S3 operations subprocess . call ( 'pip install boto3 -t…" at bounding box center [1223, 459] width 492 height 585
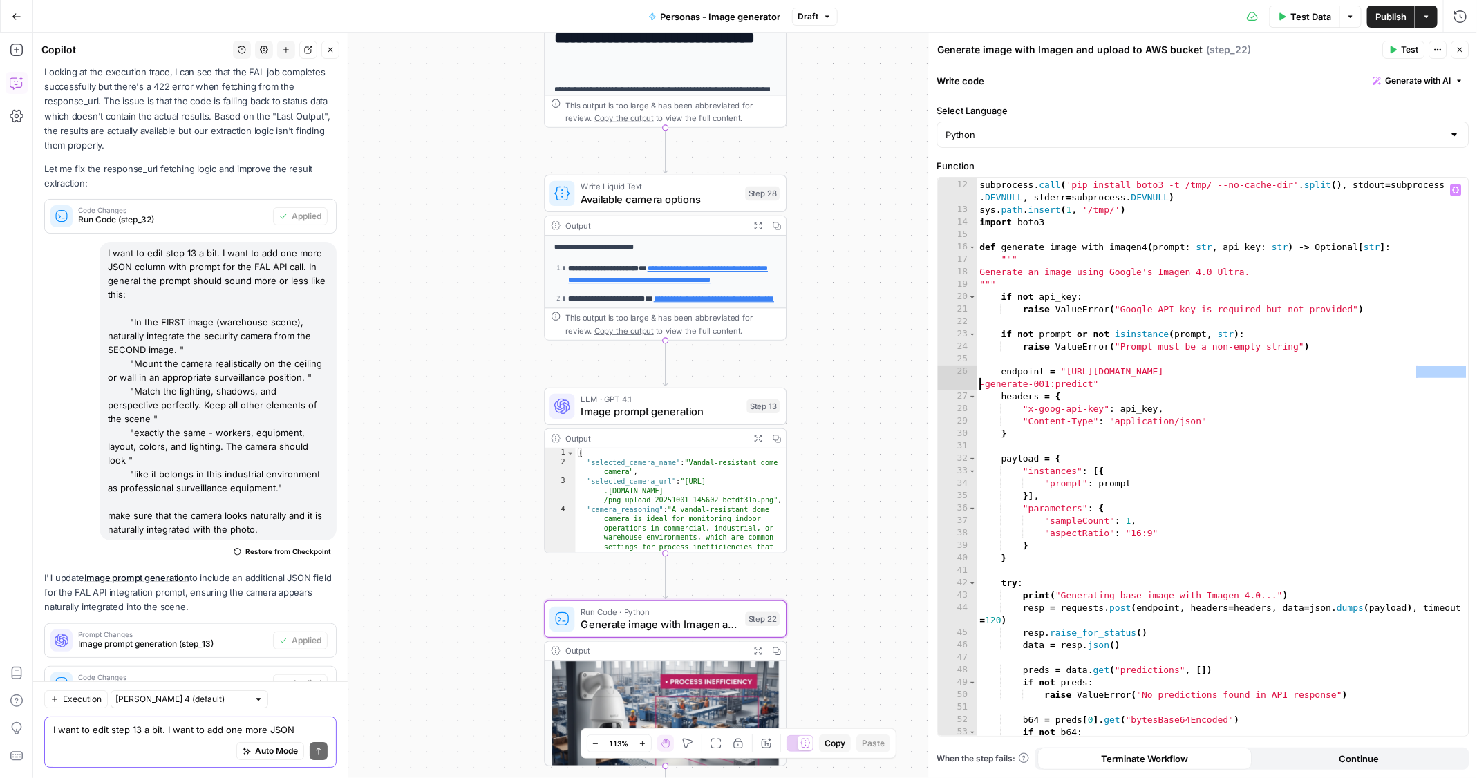
click at [1278, 480] on div "# Install boto3 for AWS S3 operations subprocess . call ( 'pip install boto3 -t…" at bounding box center [1223, 459] width 492 height 585
click at [985, 381] on div "# Install boto3 for AWS S3 operations subprocess . call ( 'pip install boto3 -t…" at bounding box center [1223, 459] width 492 height 585
type textarea "**********"
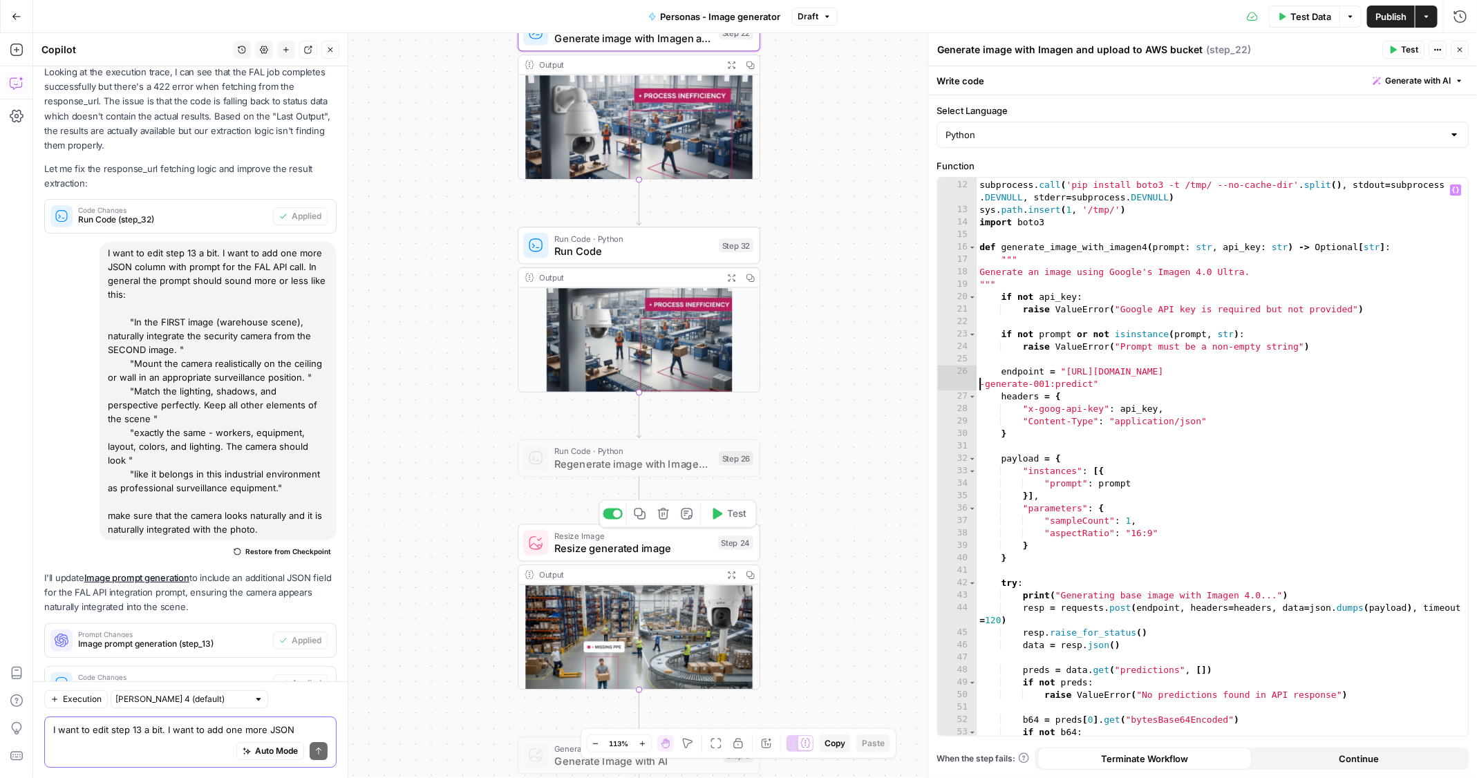
click at [694, 545] on span "Resize generated image" at bounding box center [633, 548] width 158 height 16
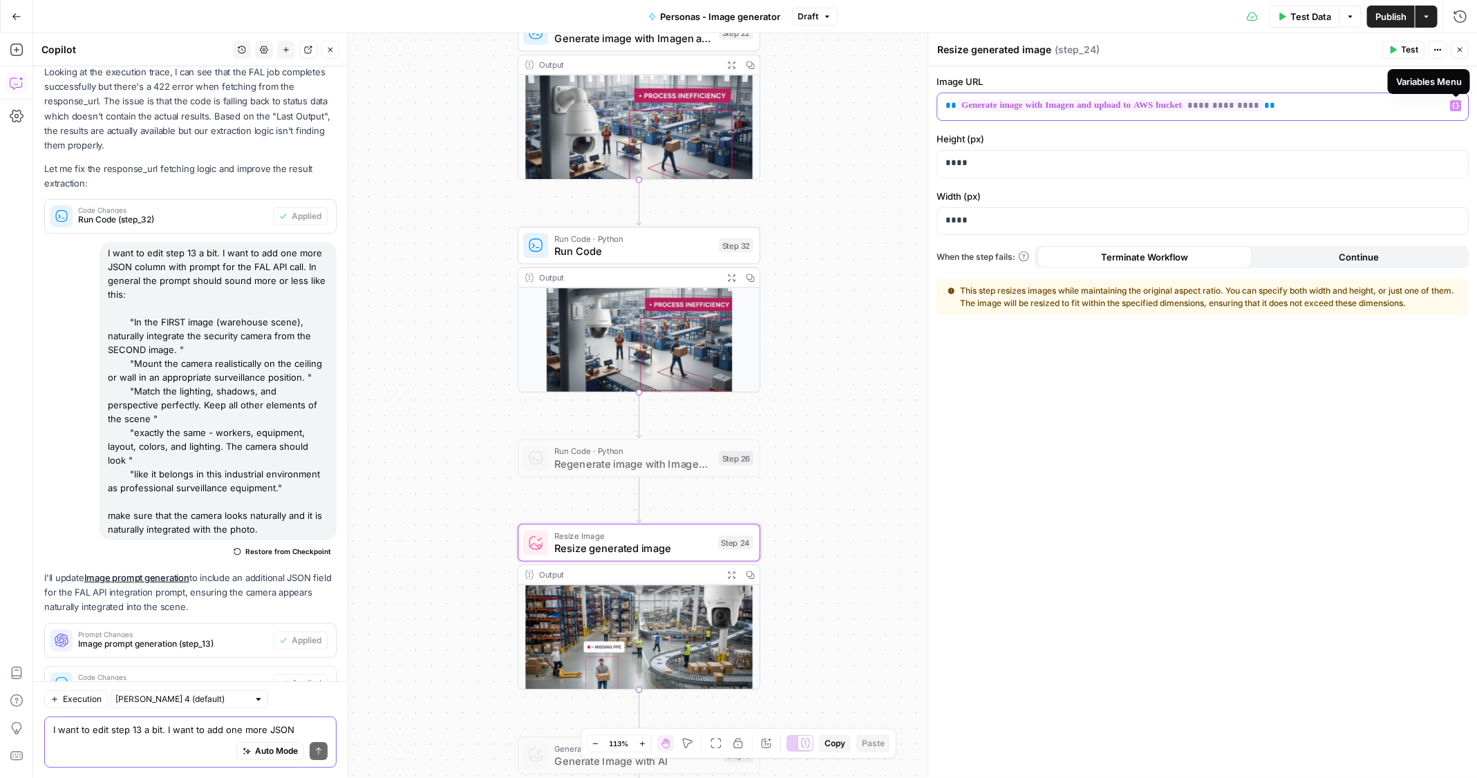
click at [1392, 108] on p "**********" at bounding box center [1192, 106] width 492 height 14
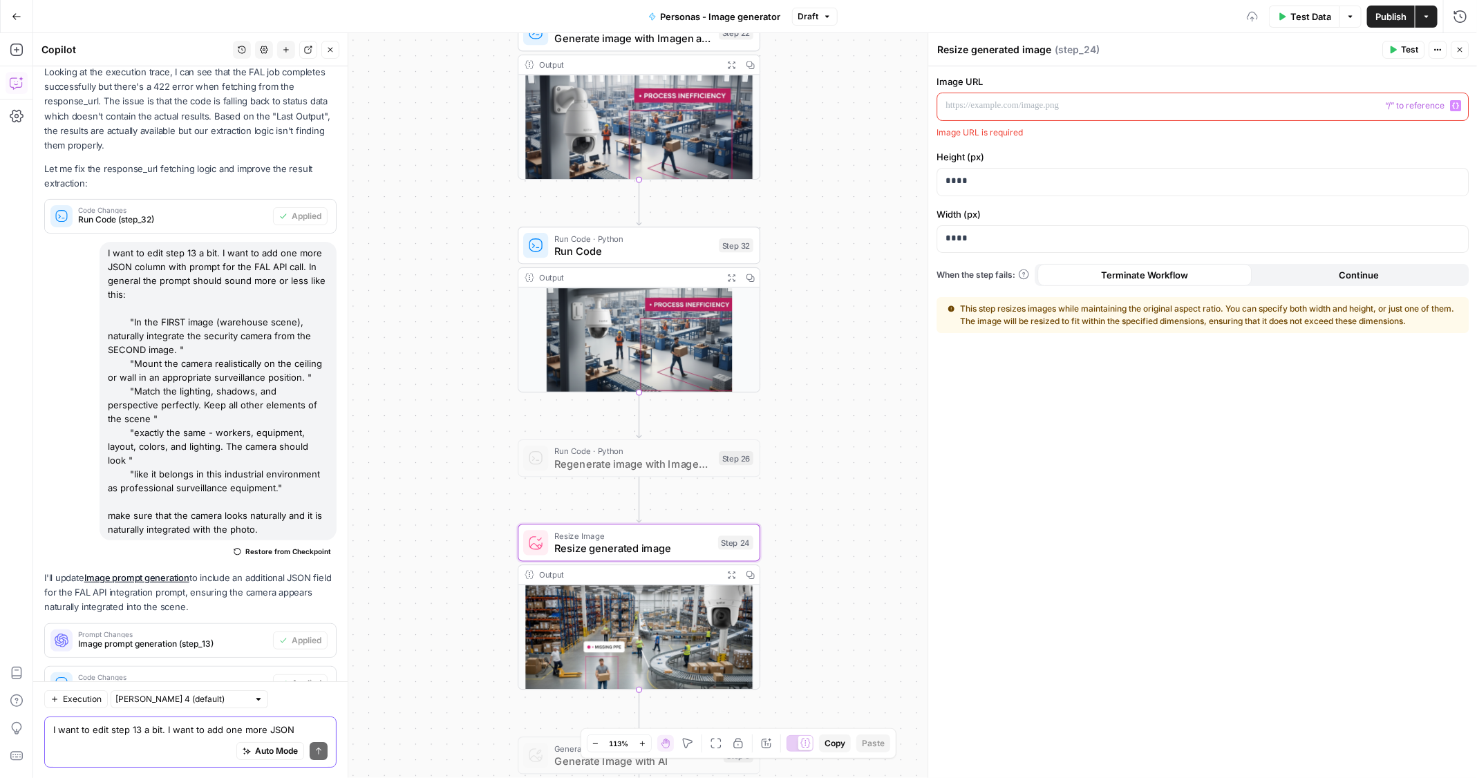
click at [1459, 108] on button "Variables Menu" at bounding box center [1456, 105] width 11 height 11
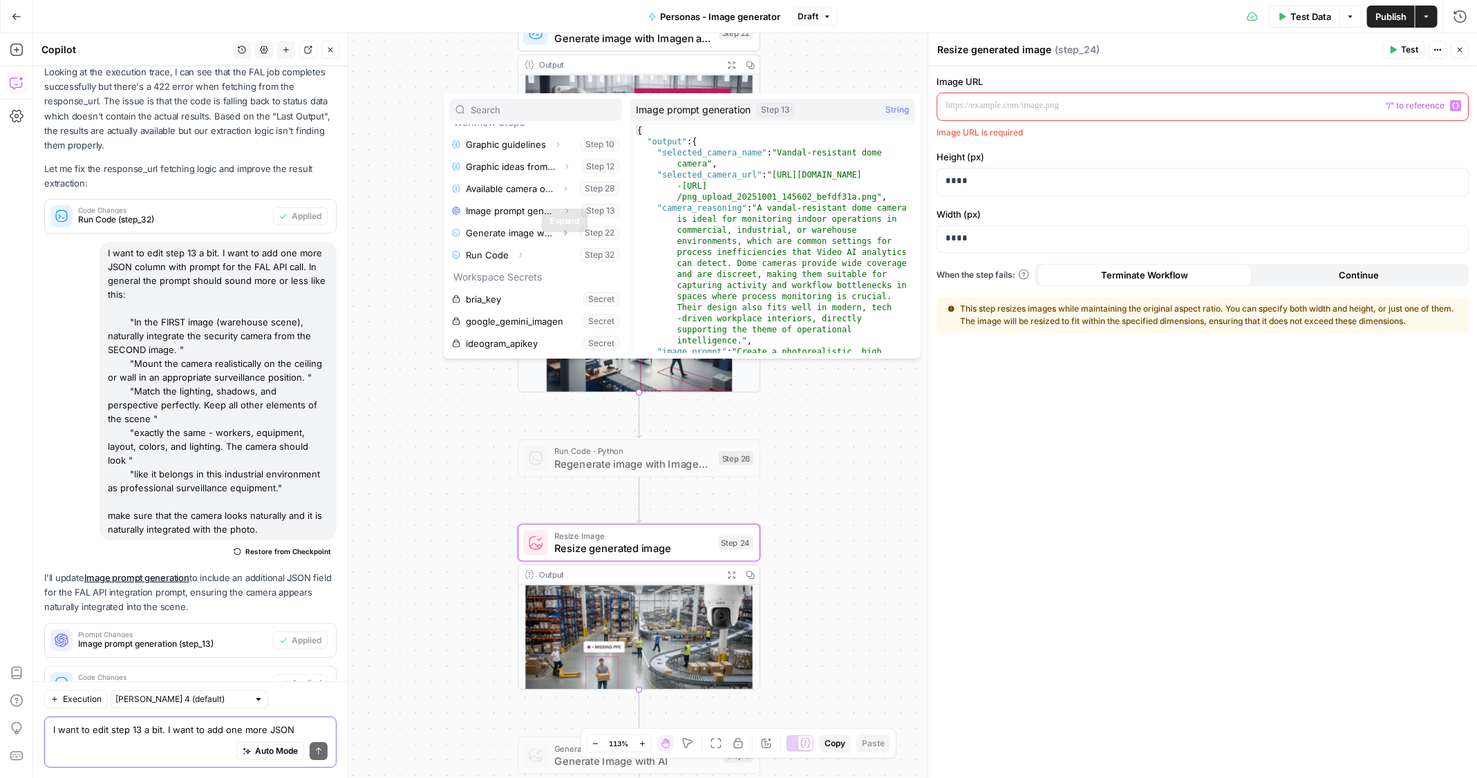
scroll to position [80, 0]
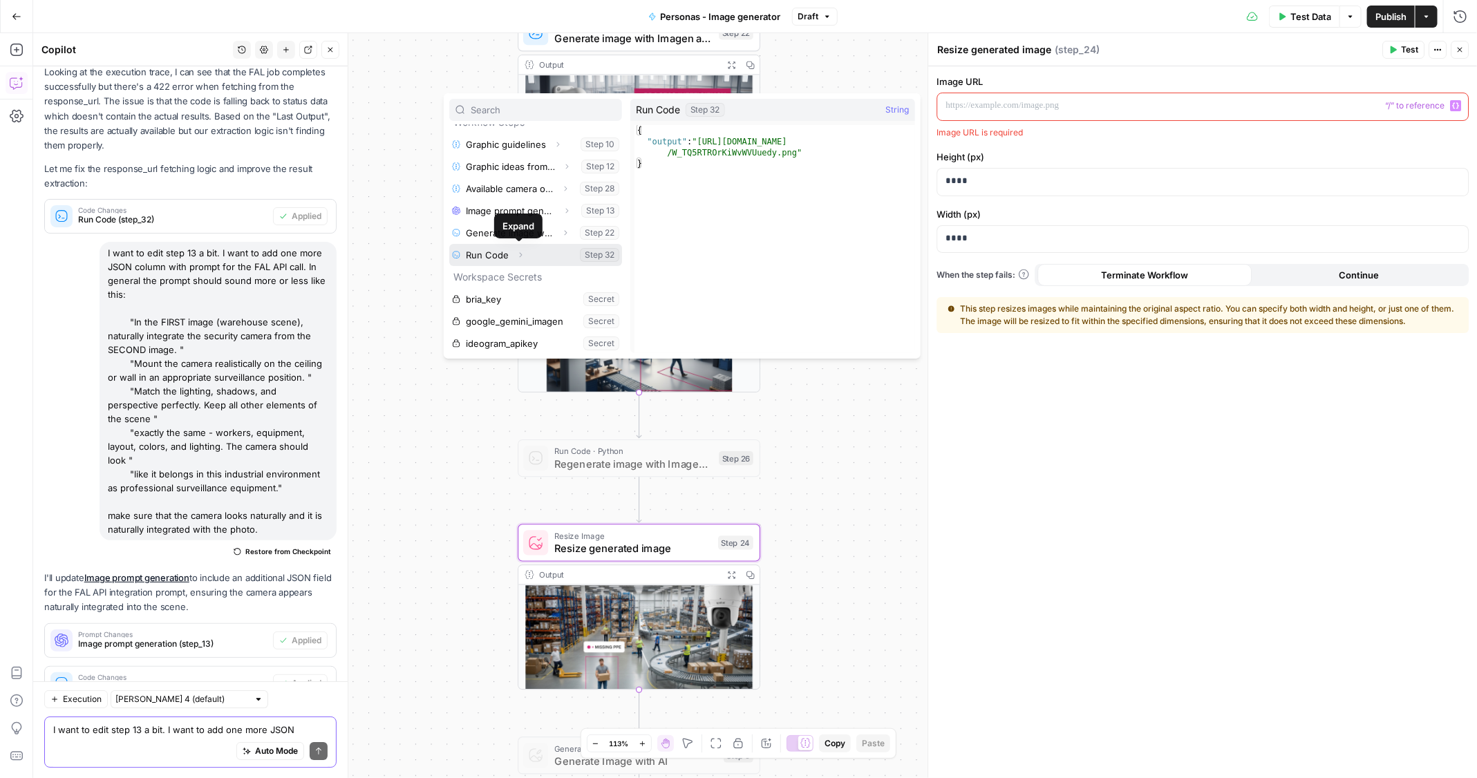
click at [520, 253] on icon "button" at bounding box center [520, 254] width 3 height 5
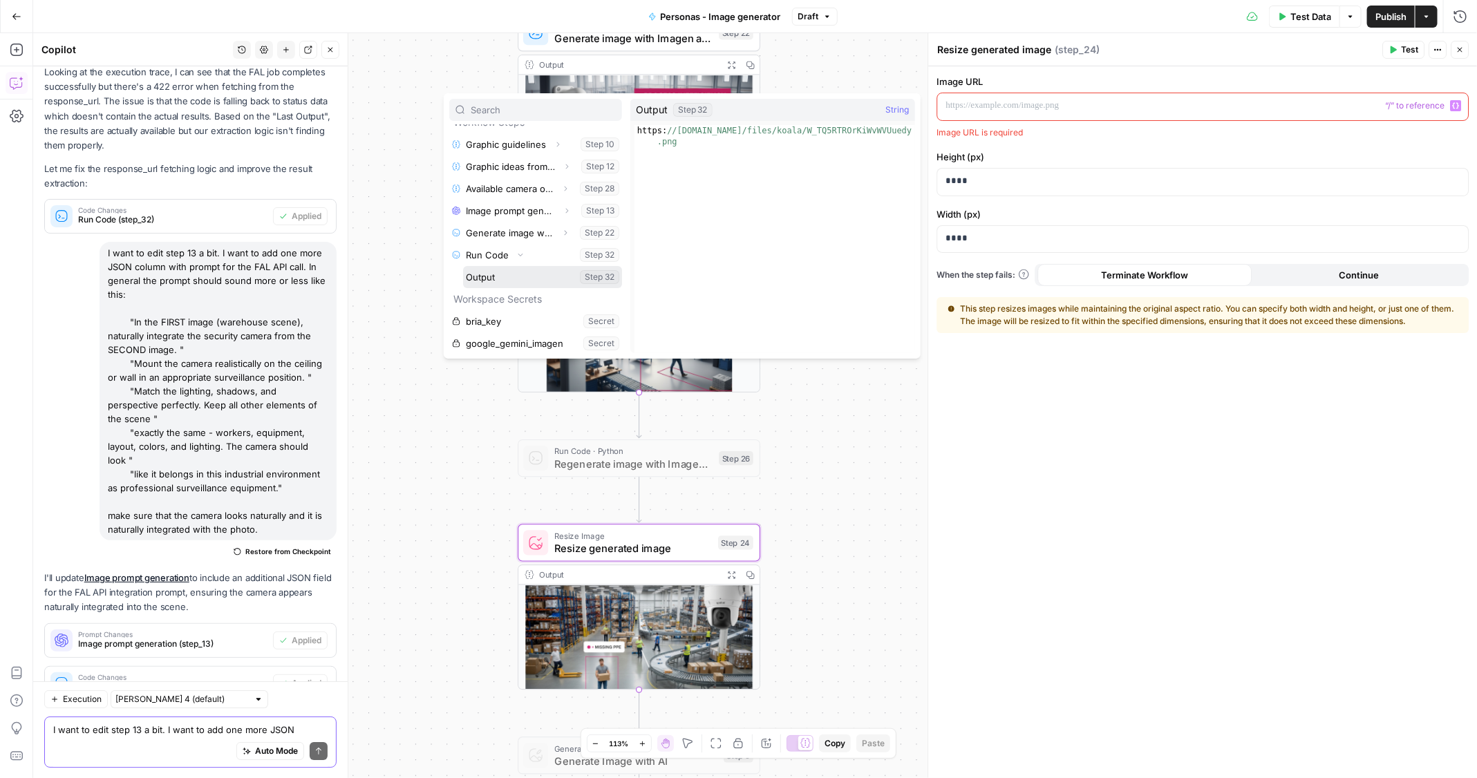
click at [518, 281] on button "Select variable Output" at bounding box center [542, 277] width 159 height 22
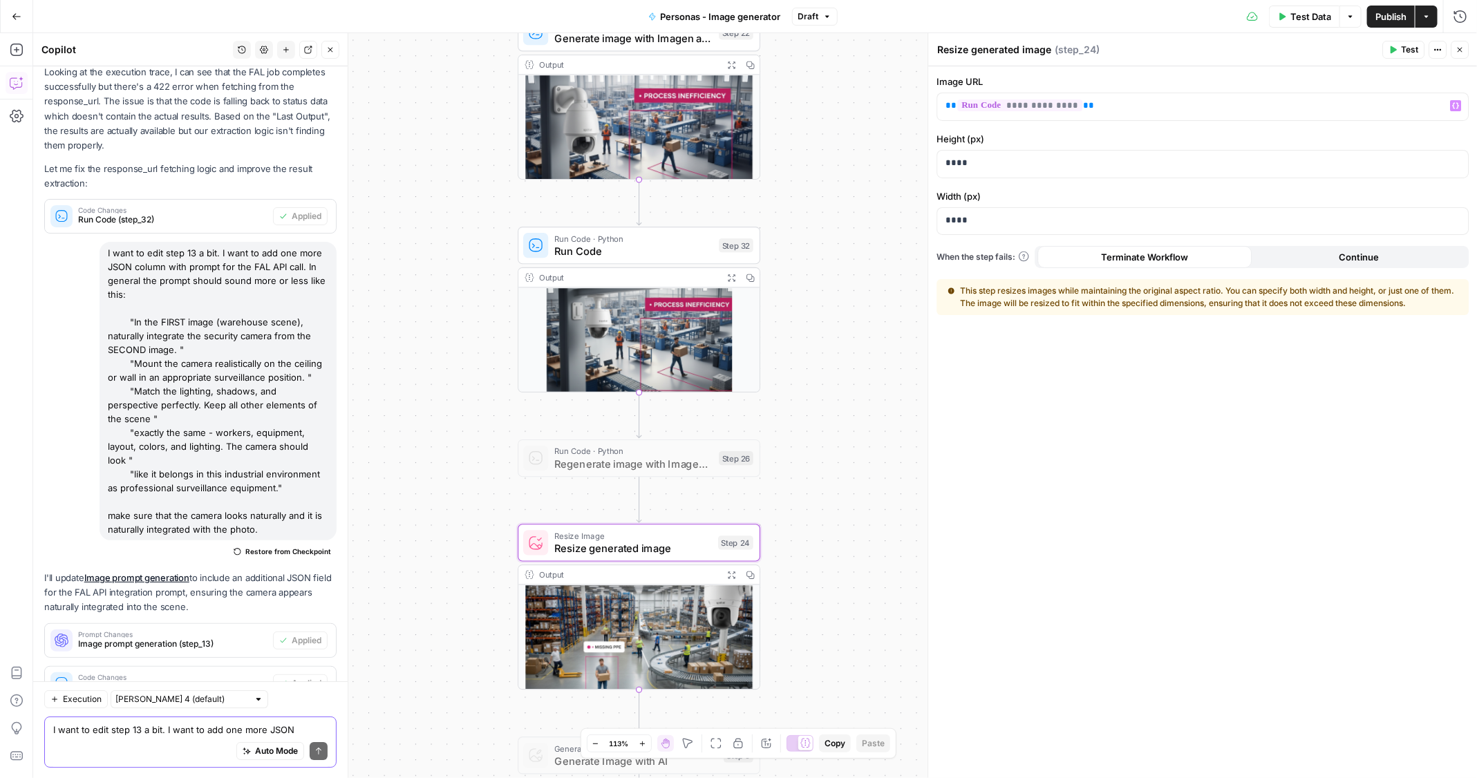
click at [1462, 55] on button "Close" at bounding box center [1460, 50] width 18 height 18
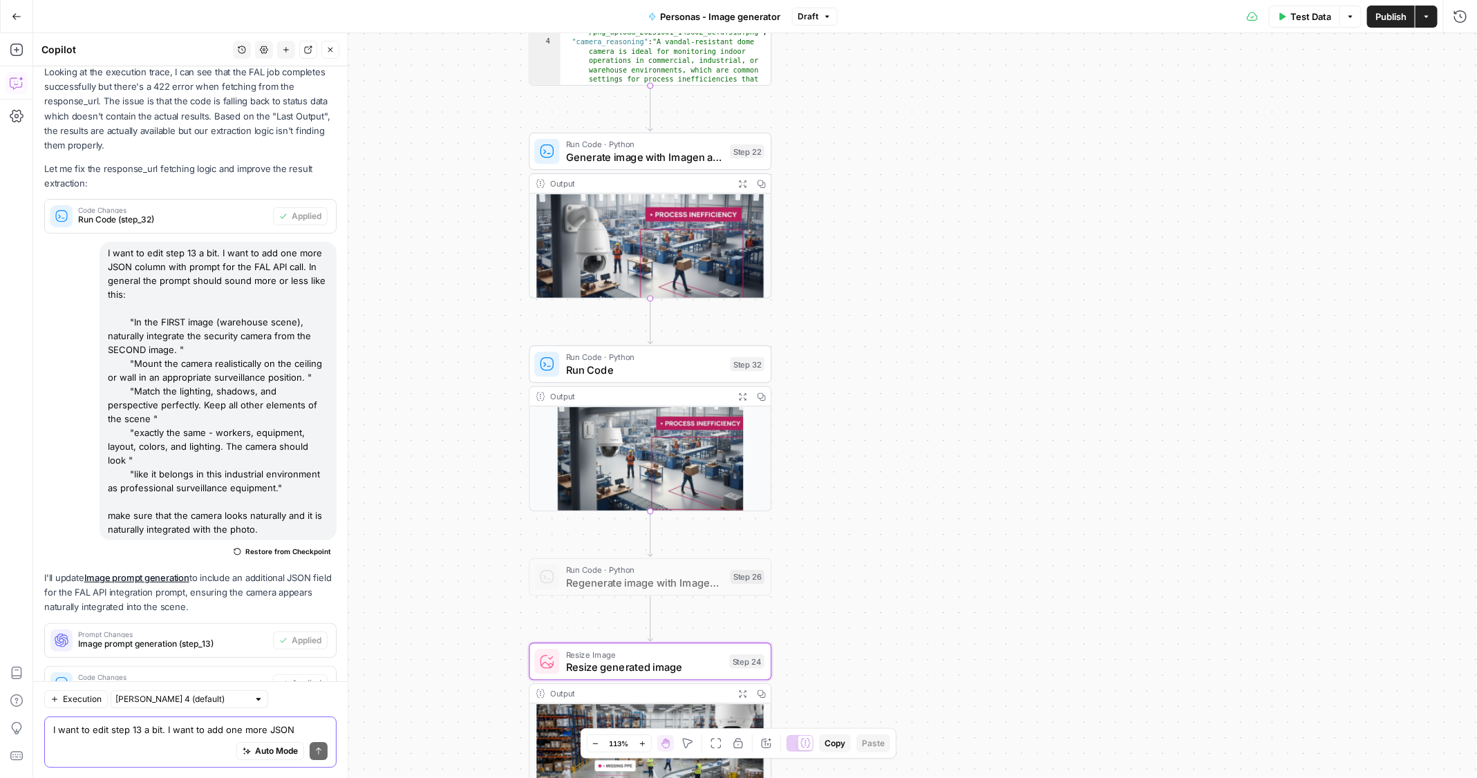
click at [1307, 20] on span "Test Data" at bounding box center [1310, 17] width 41 height 14
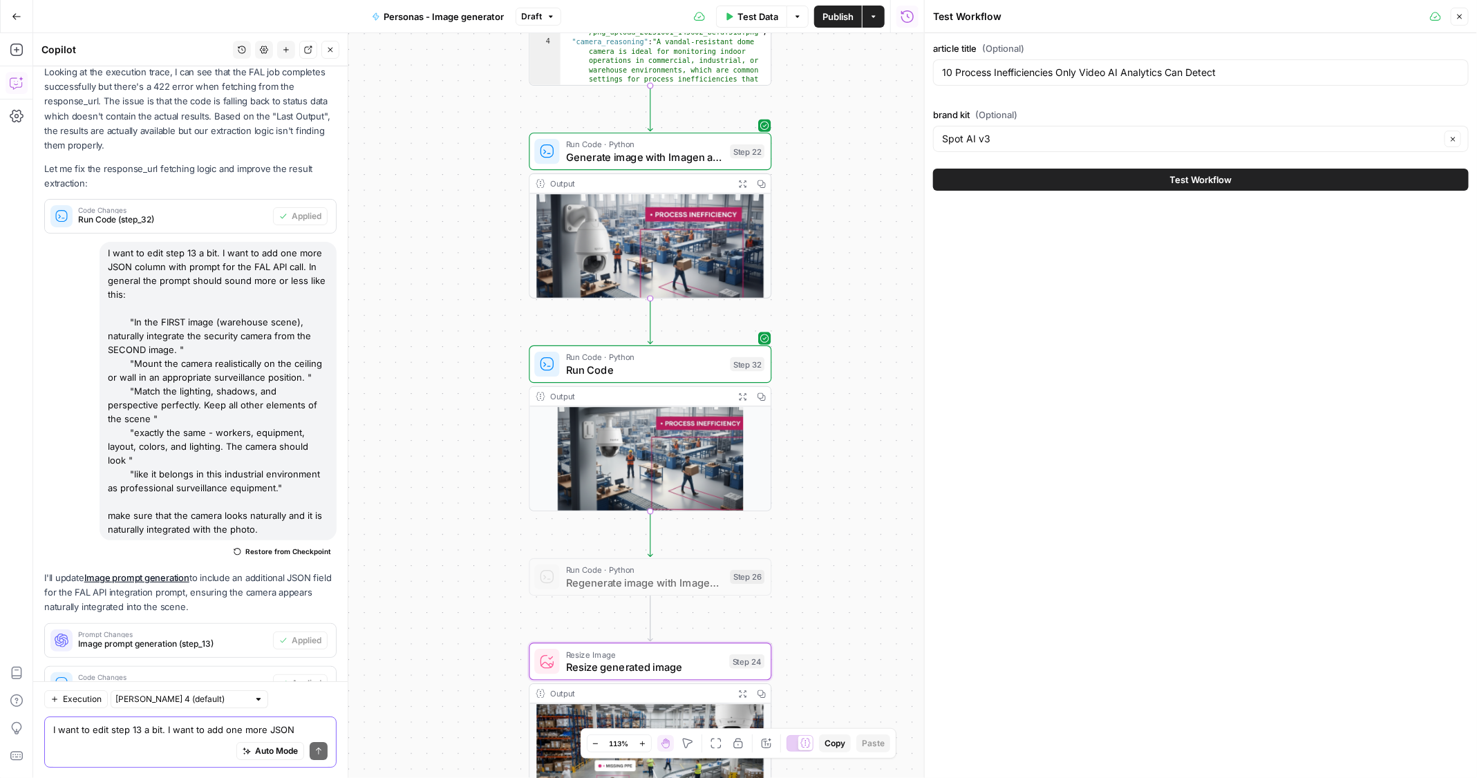
click at [1127, 181] on button "Test Workflow" at bounding box center [1201, 180] width 536 height 22
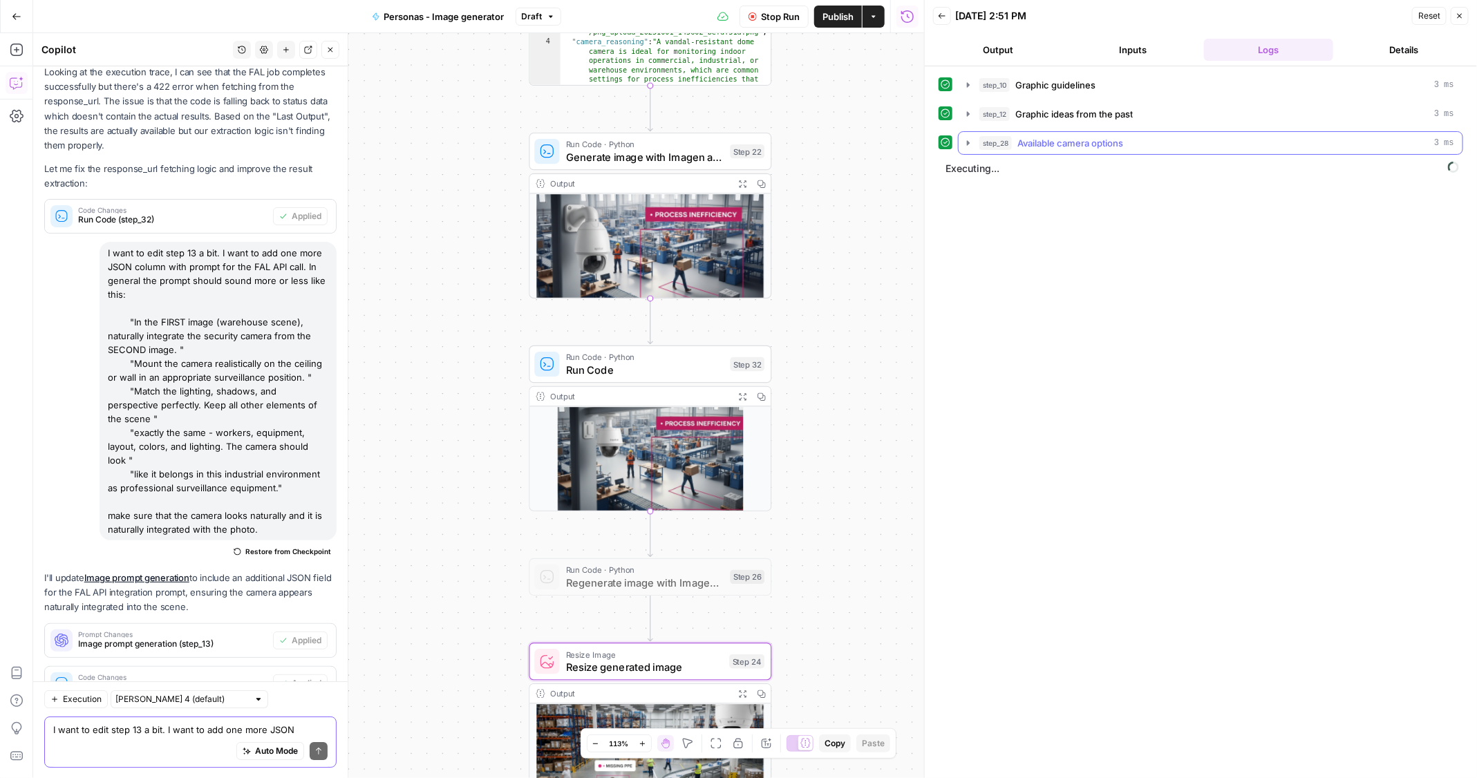
click at [1044, 138] on span "Available camera options" at bounding box center [1070, 143] width 106 height 14
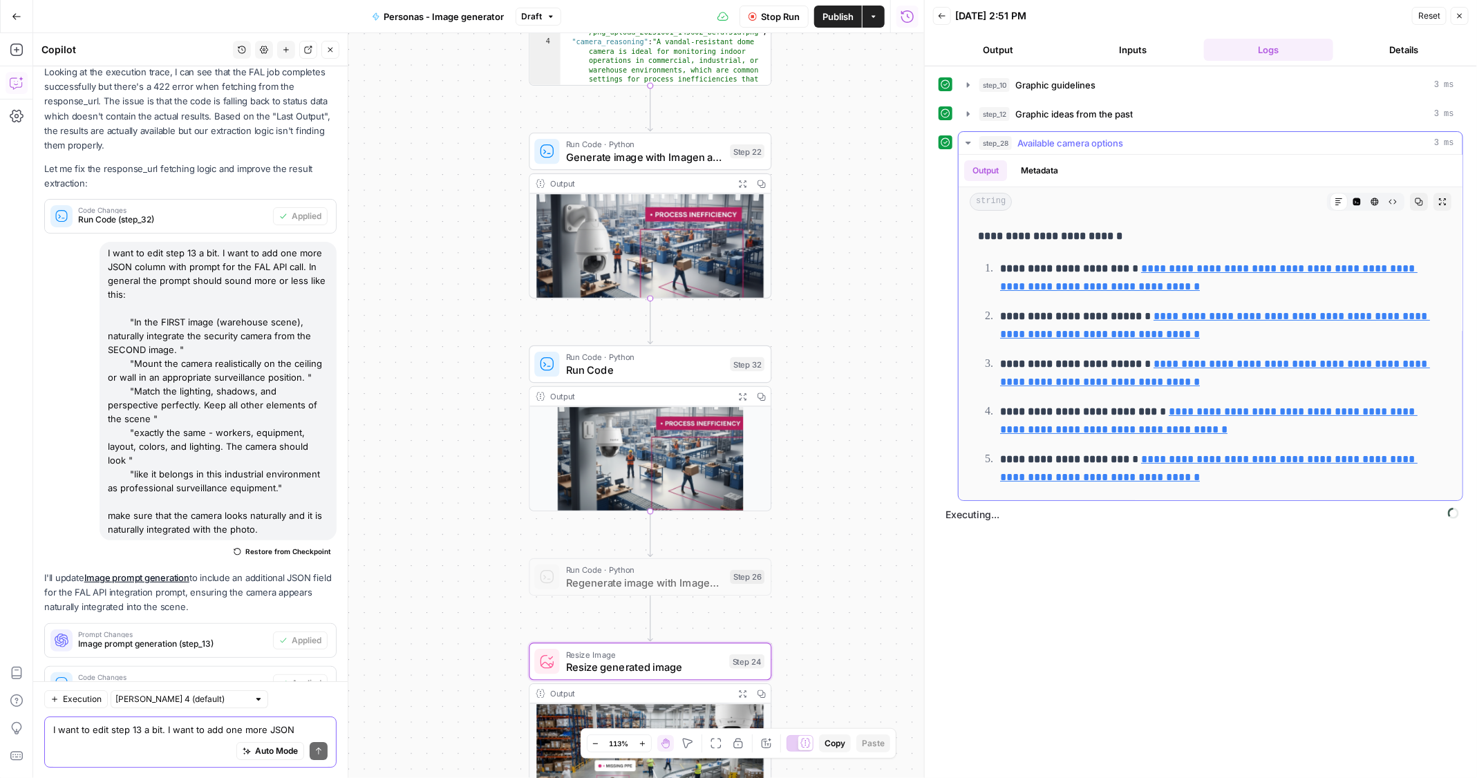
click at [1027, 141] on span "Available camera options" at bounding box center [1070, 143] width 106 height 14
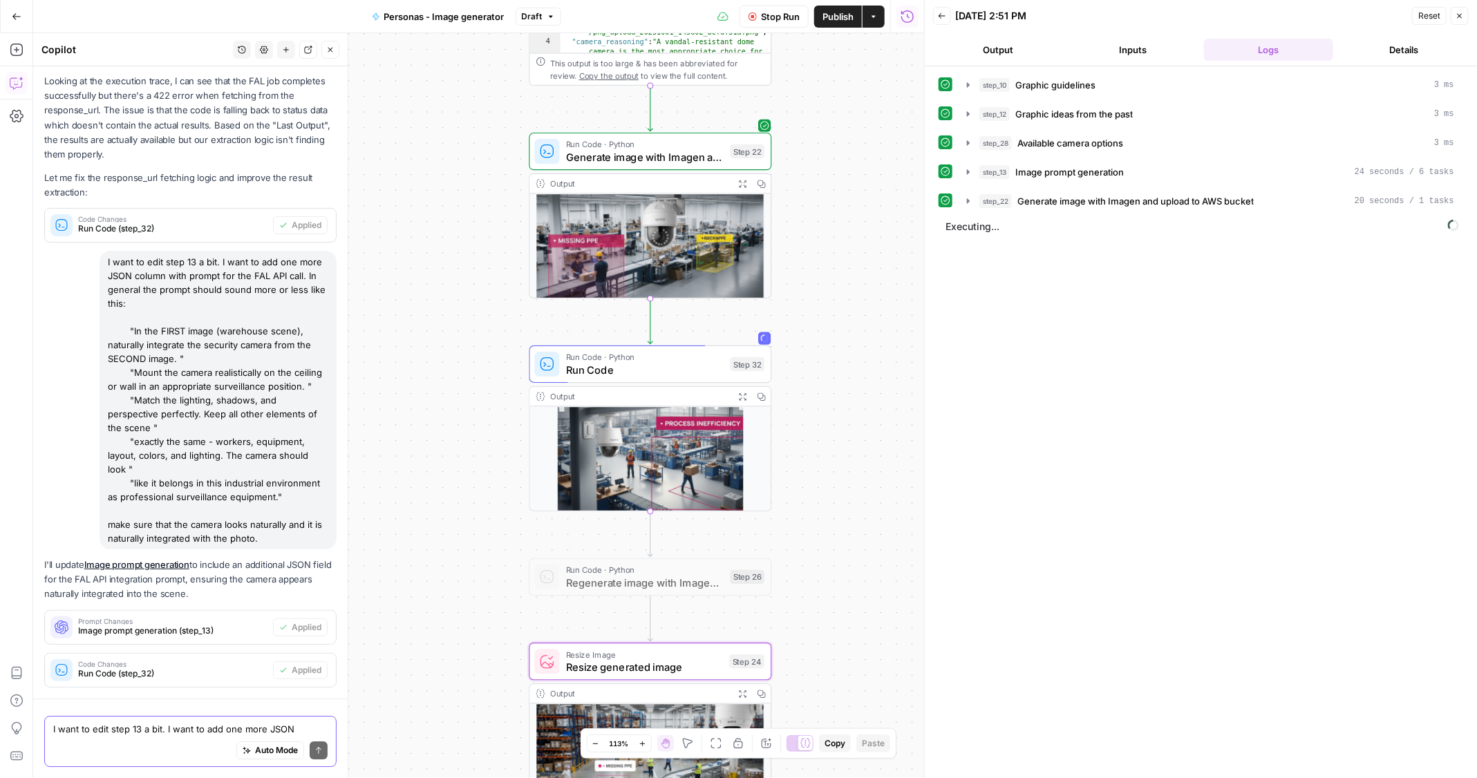
scroll to position [2204, 0]
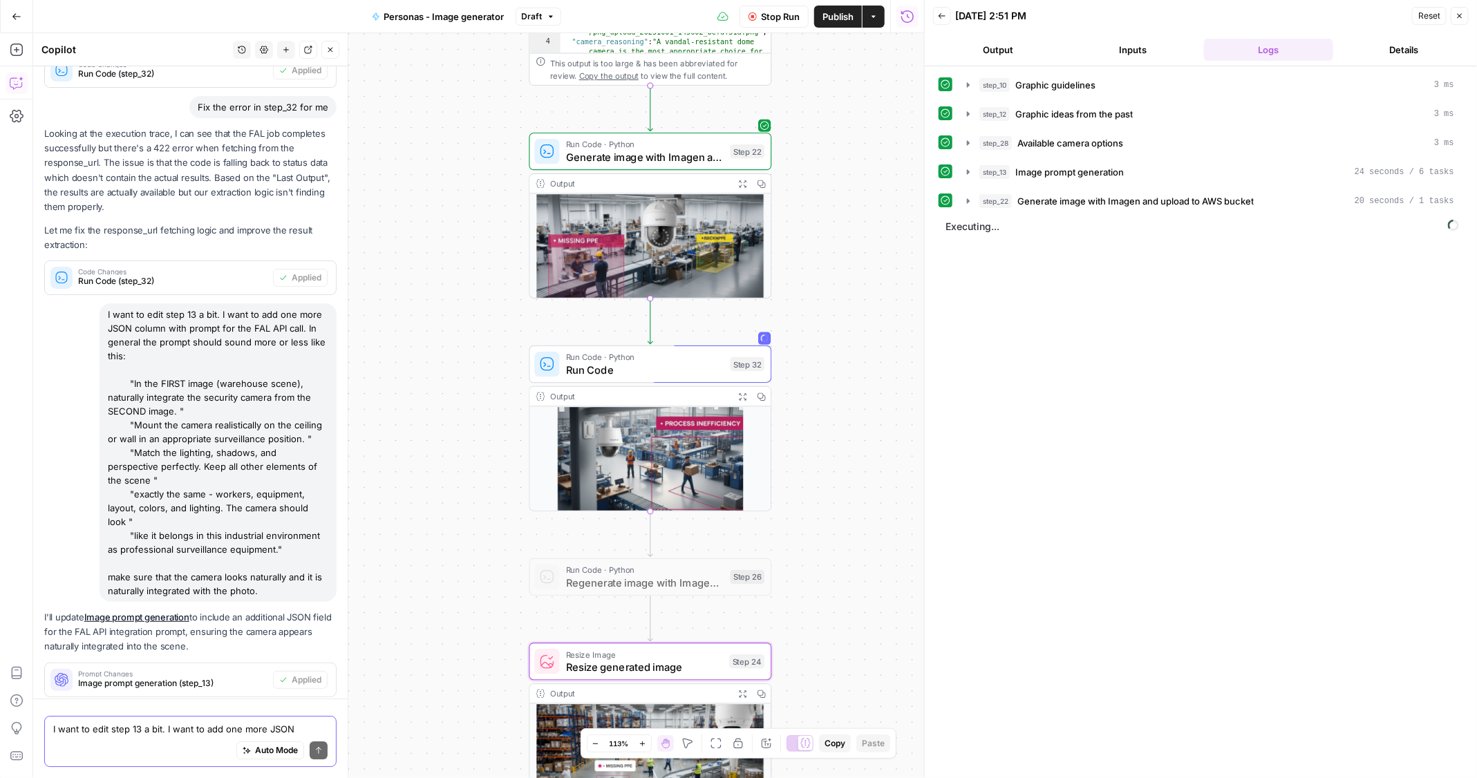
click at [739, 181] on icon "button" at bounding box center [742, 183] width 7 height 7
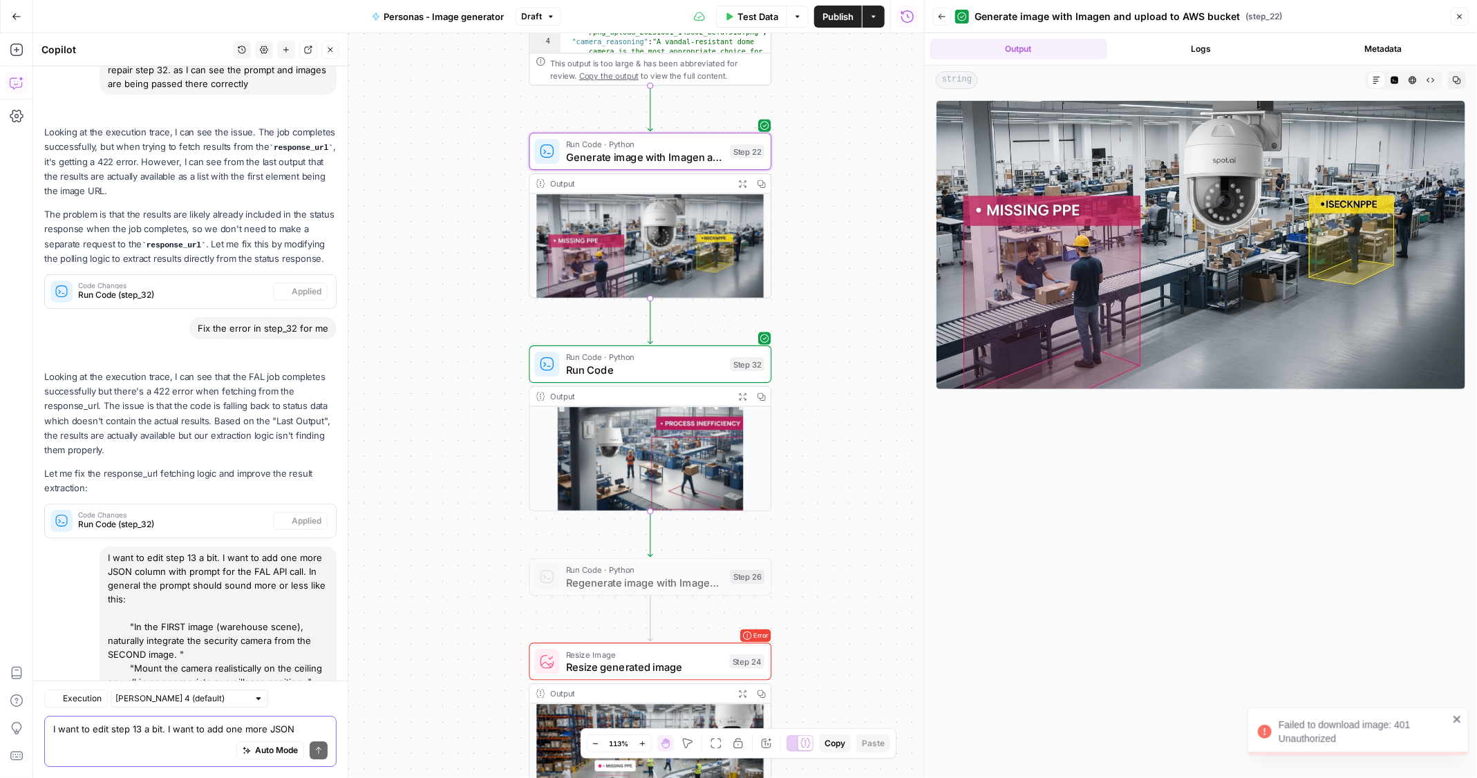
scroll to position [2509, 0]
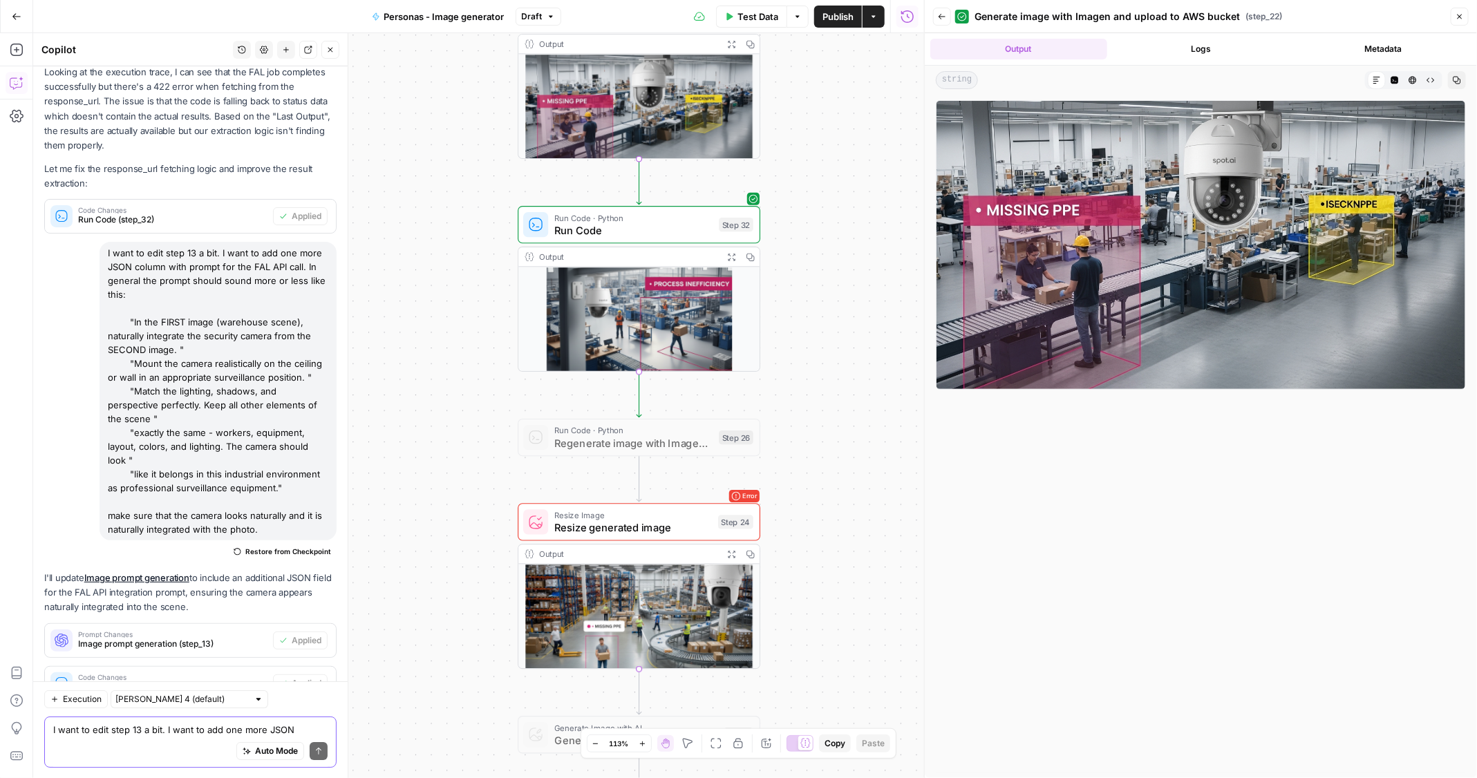
click at [724, 521] on div "Step 24" at bounding box center [735, 522] width 35 height 14
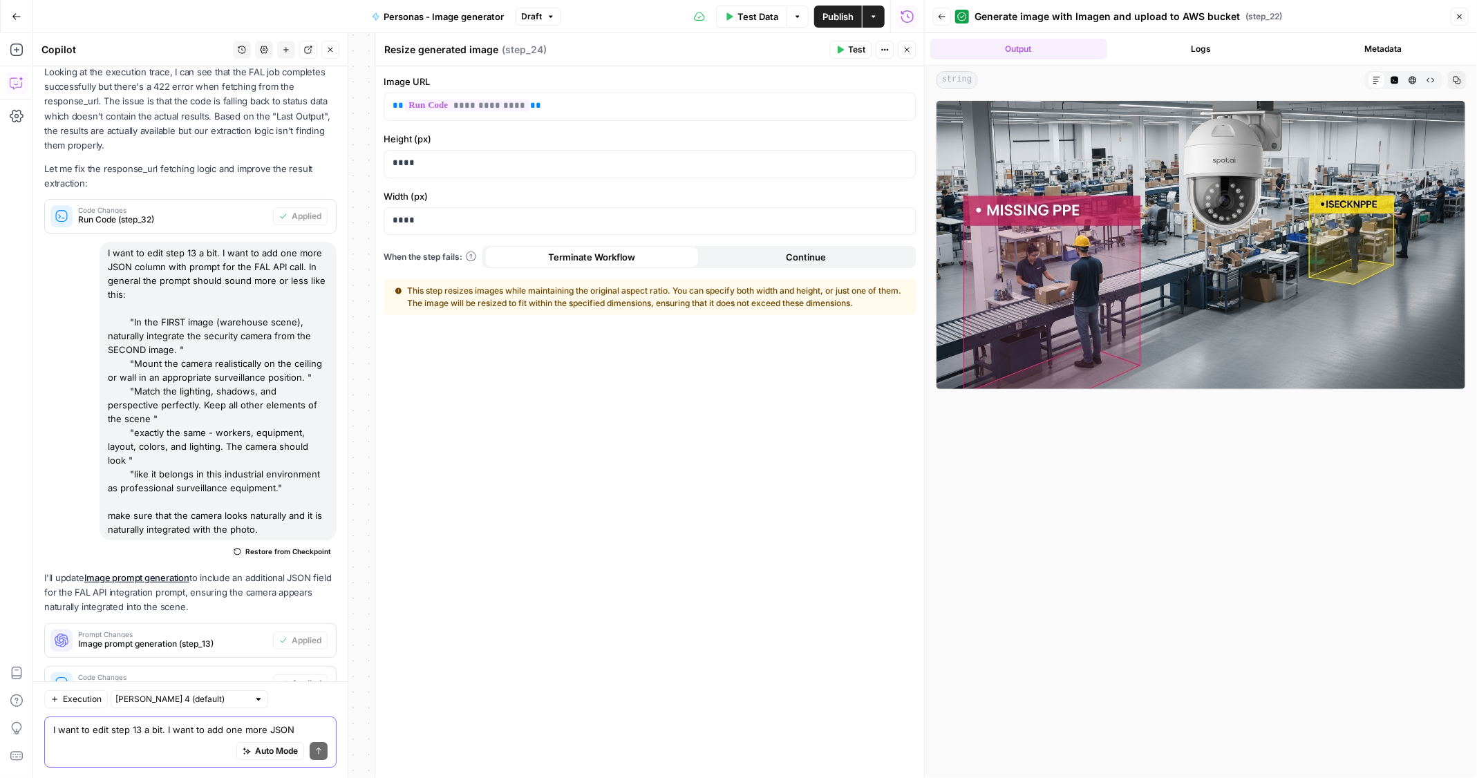
click at [1464, 17] on span "Close" at bounding box center [1463, 17] width 1 height 1
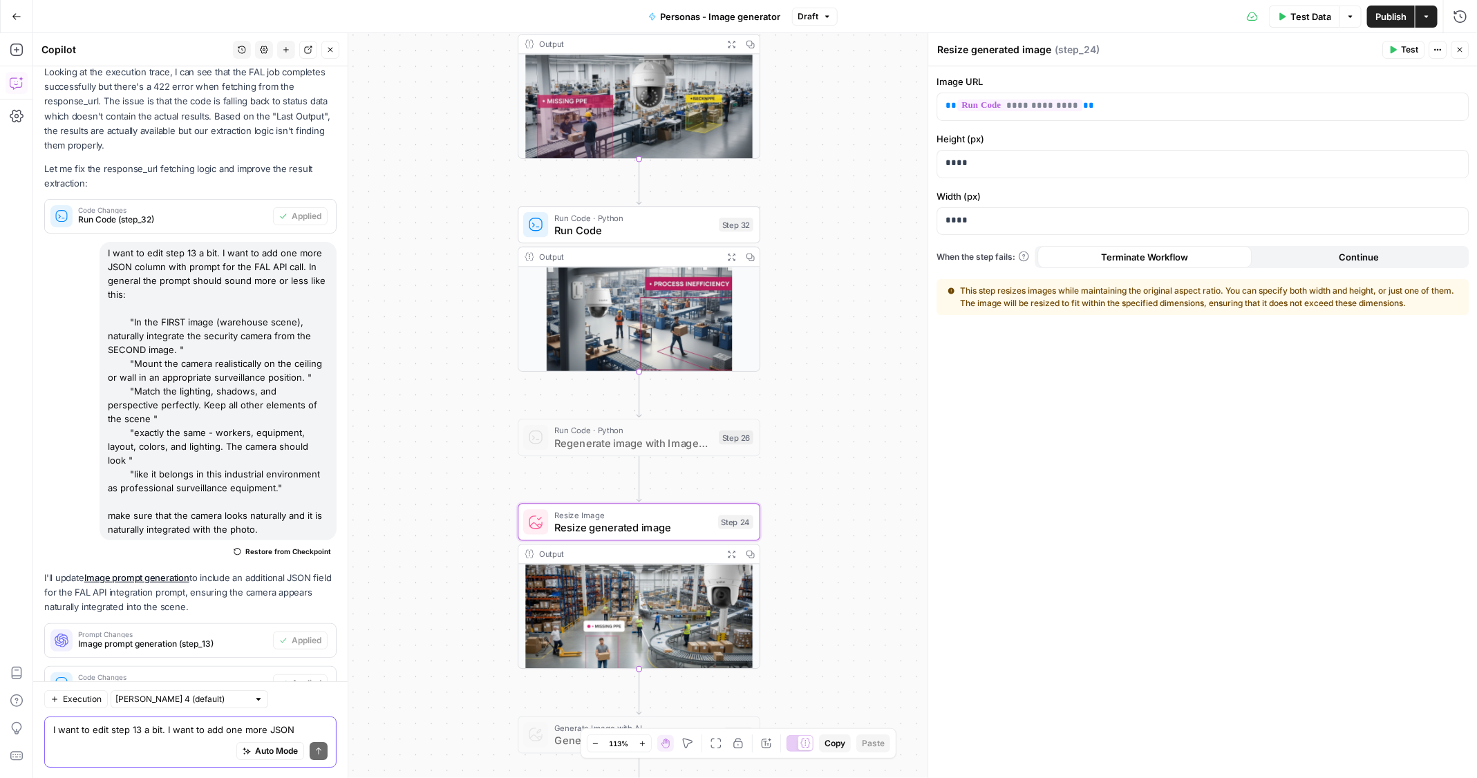
click at [1471, 49] on header "Resize generated image Resize generated image ( step_24 ) Test Actions Close" at bounding box center [1203, 49] width 549 height 33
click at [1463, 50] on icon "button" at bounding box center [1460, 50] width 8 height 8
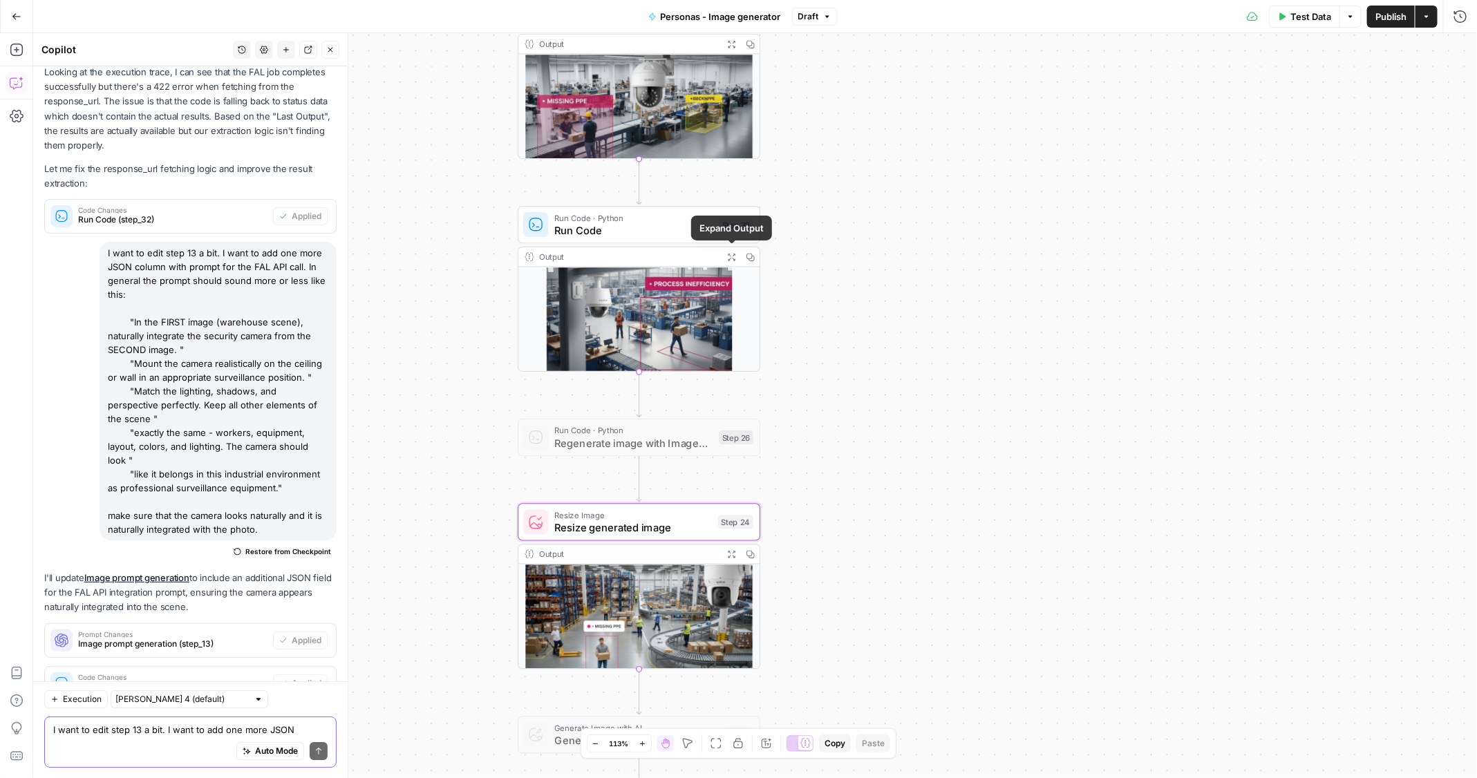
click at [729, 257] on icon "button" at bounding box center [731, 257] width 7 height 7
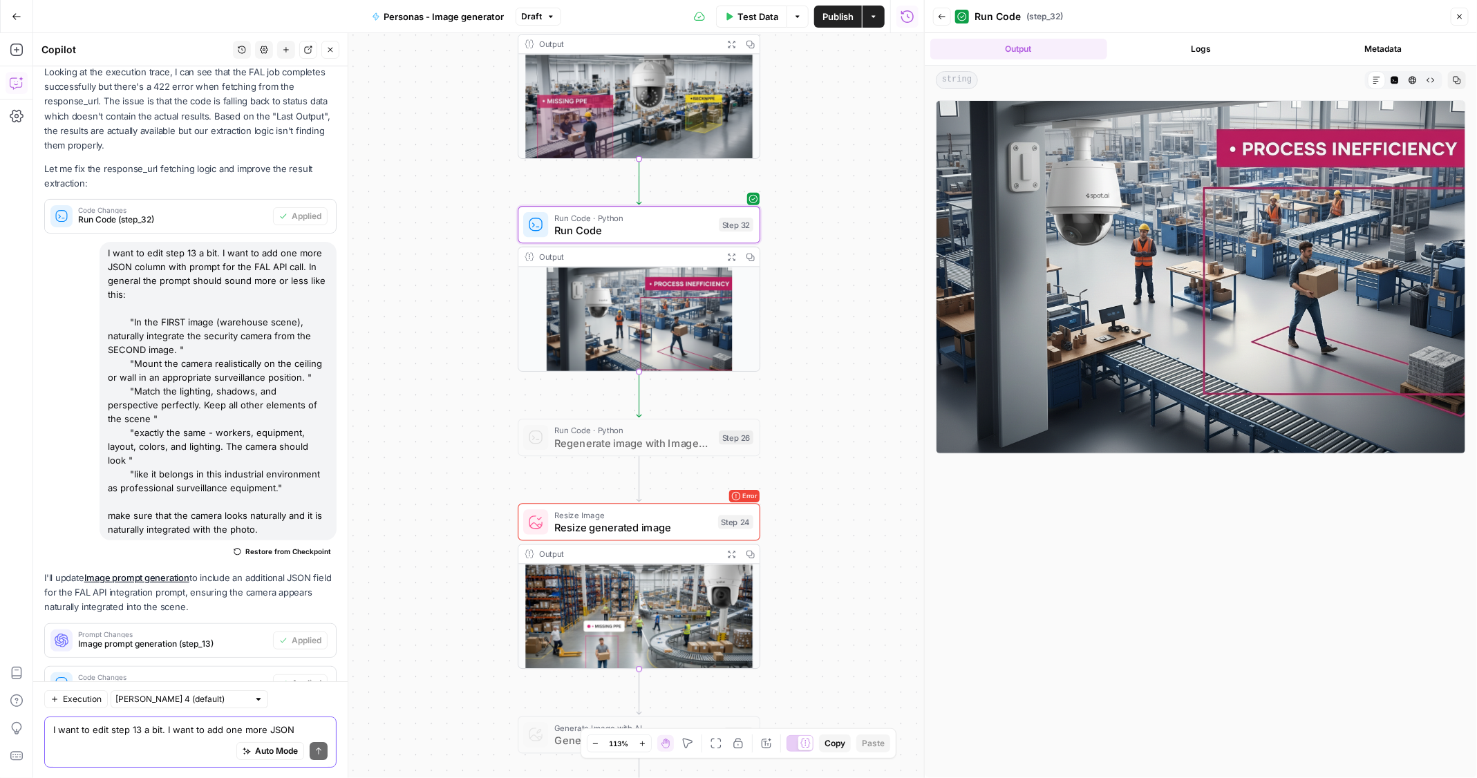
click at [938, 21] on button "Back" at bounding box center [942, 17] width 18 height 18
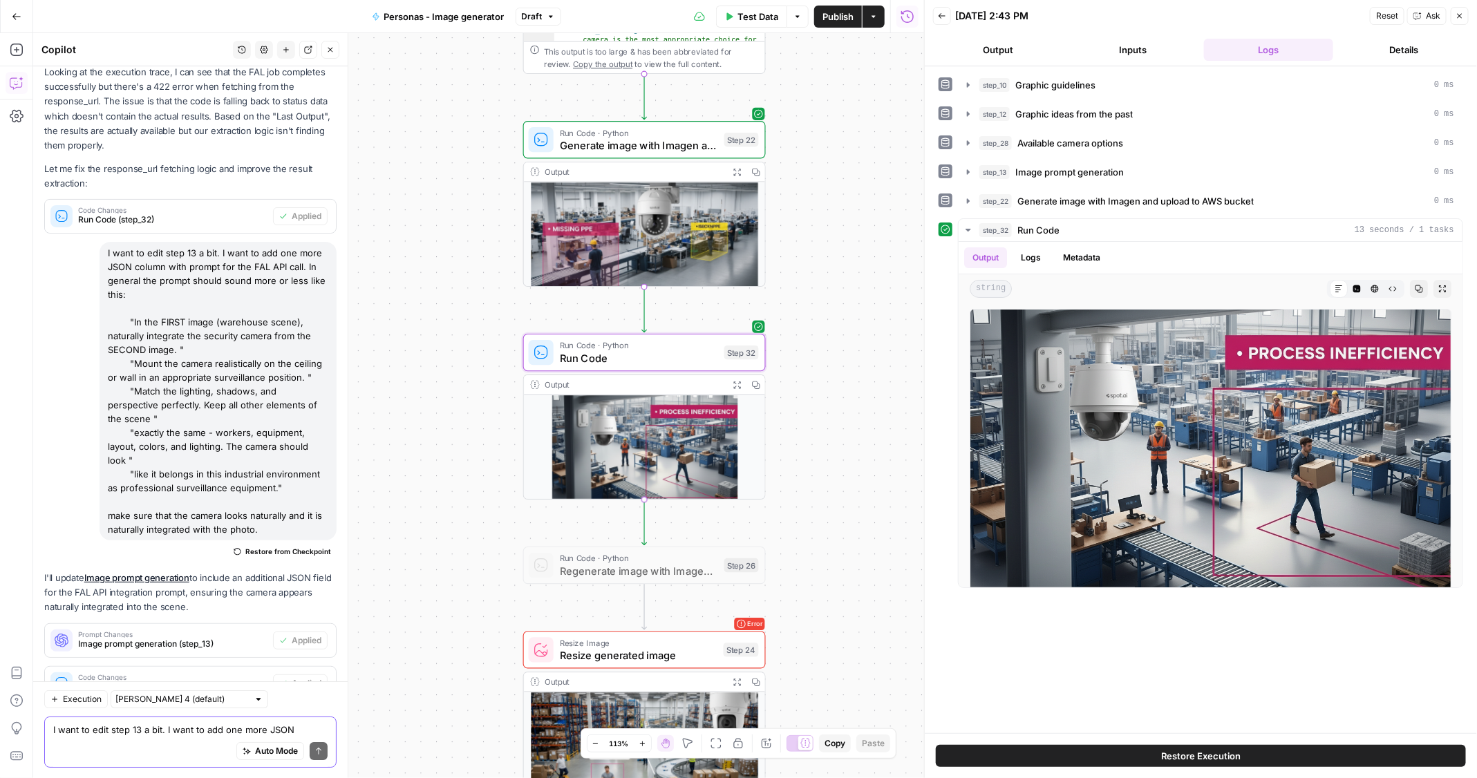
click at [949, 15] on button "Back" at bounding box center [942, 16] width 18 height 18
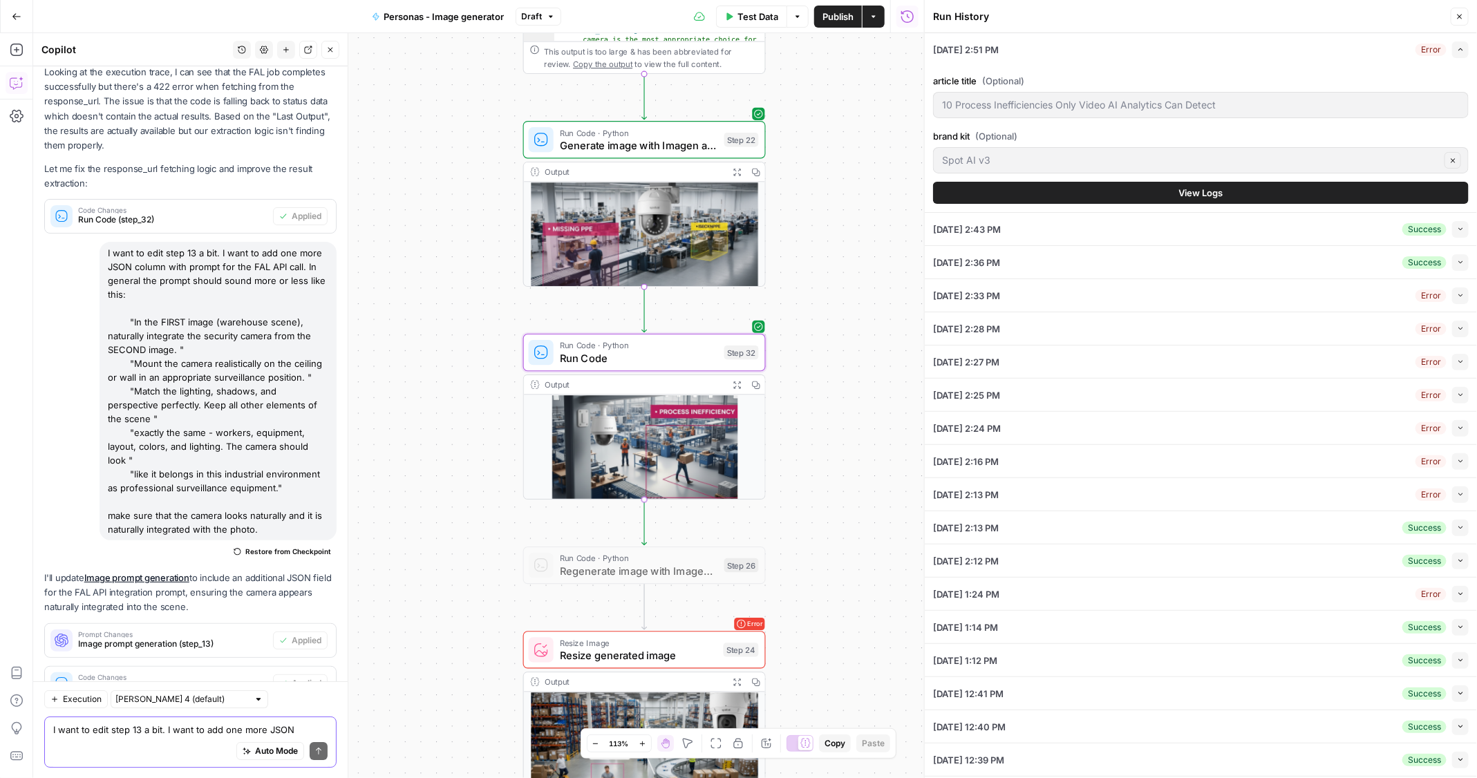
click at [1464, 52] on icon "button" at bounding box center [1461, 50] width 8 height 8
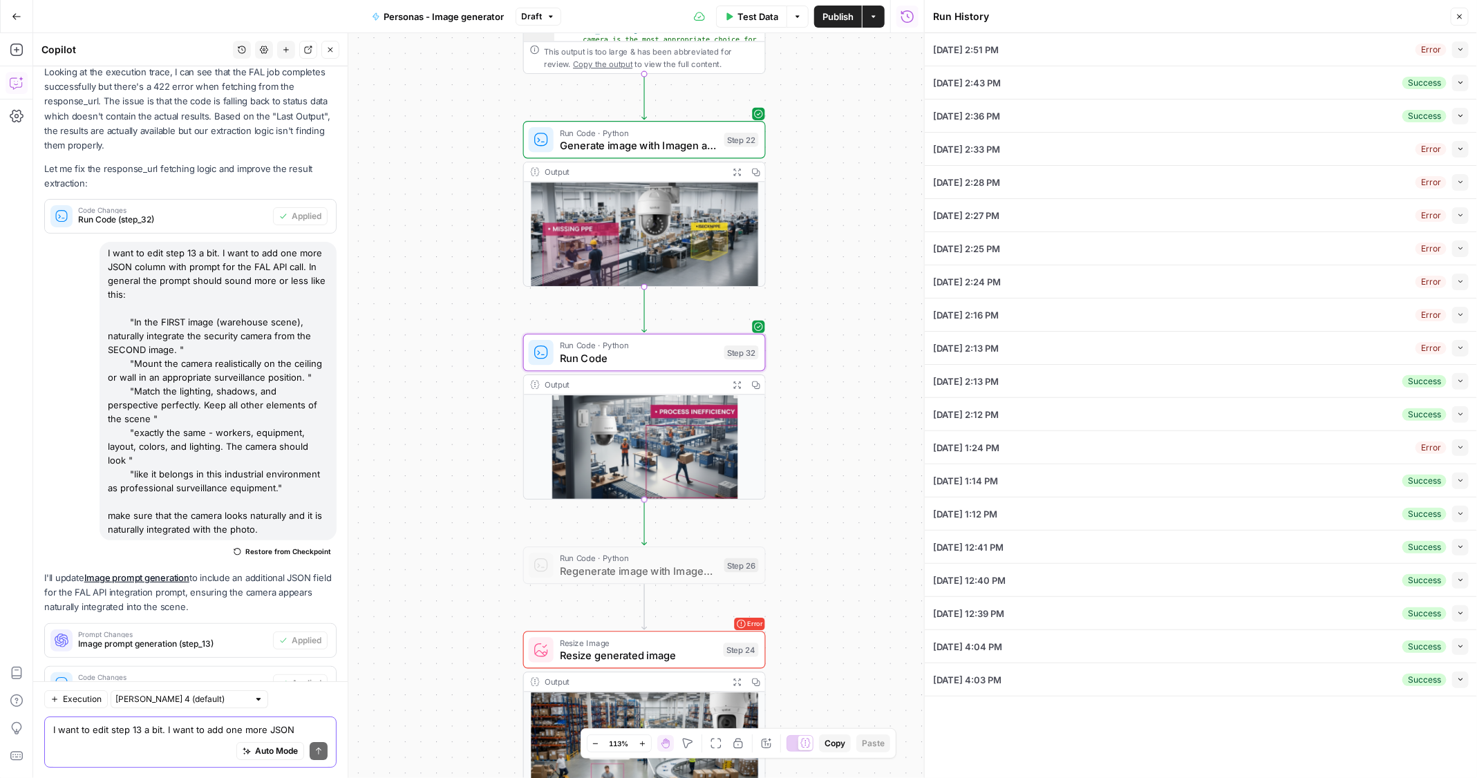
click at [1464, 52] on icon "button" at bounding box center [1460, 49] width 8 height 8
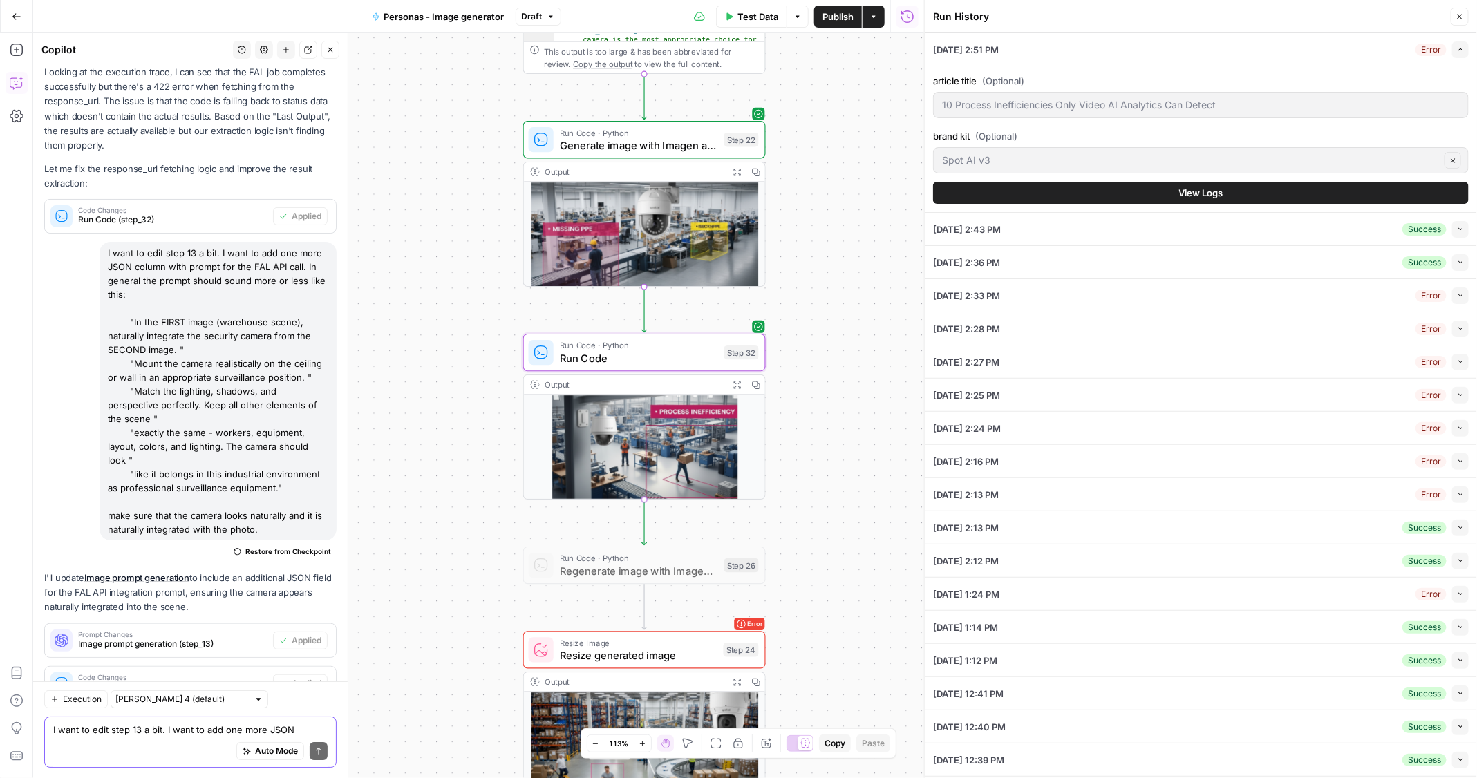
click at [1317, 193] on button "View Logs" at bounding box center [1201, 193] width 536 height 22
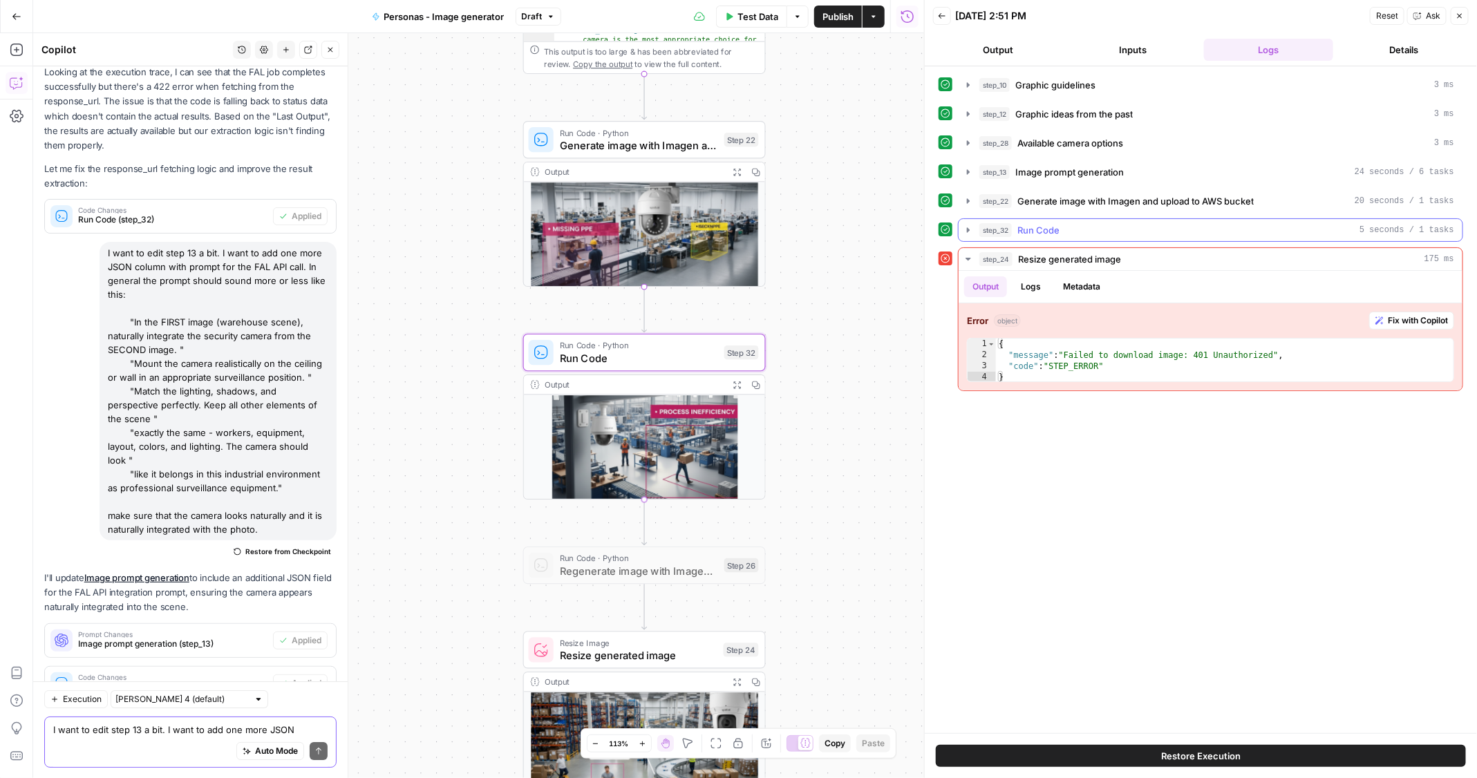
click at [1110, 225] on div "step_32 Run Code 5 seconds / 1 tasks" at bounding box center [1216, 230] width 475 height 14
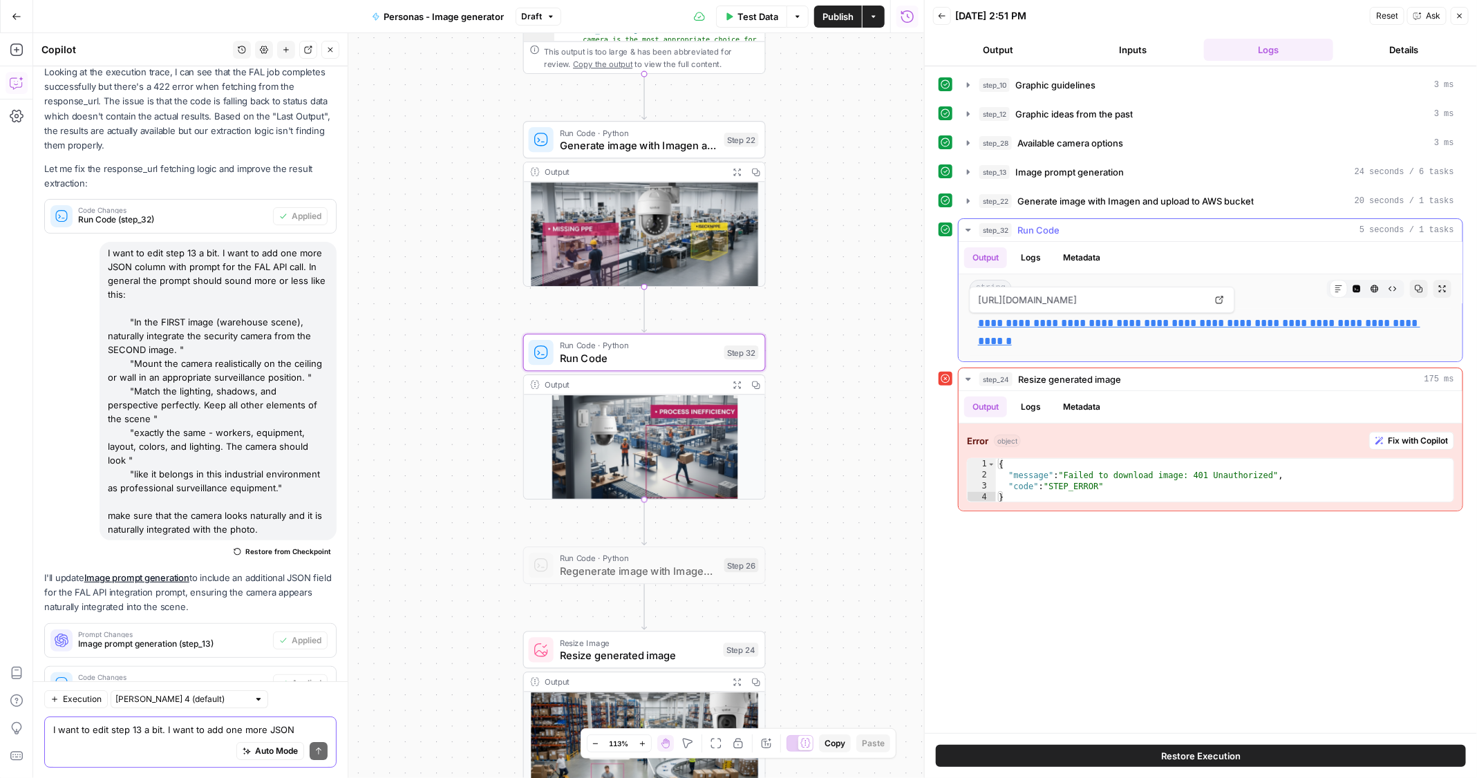
click at [1032, 318] on link "**********" at bounding box center [1199, 332] width 442 height 28
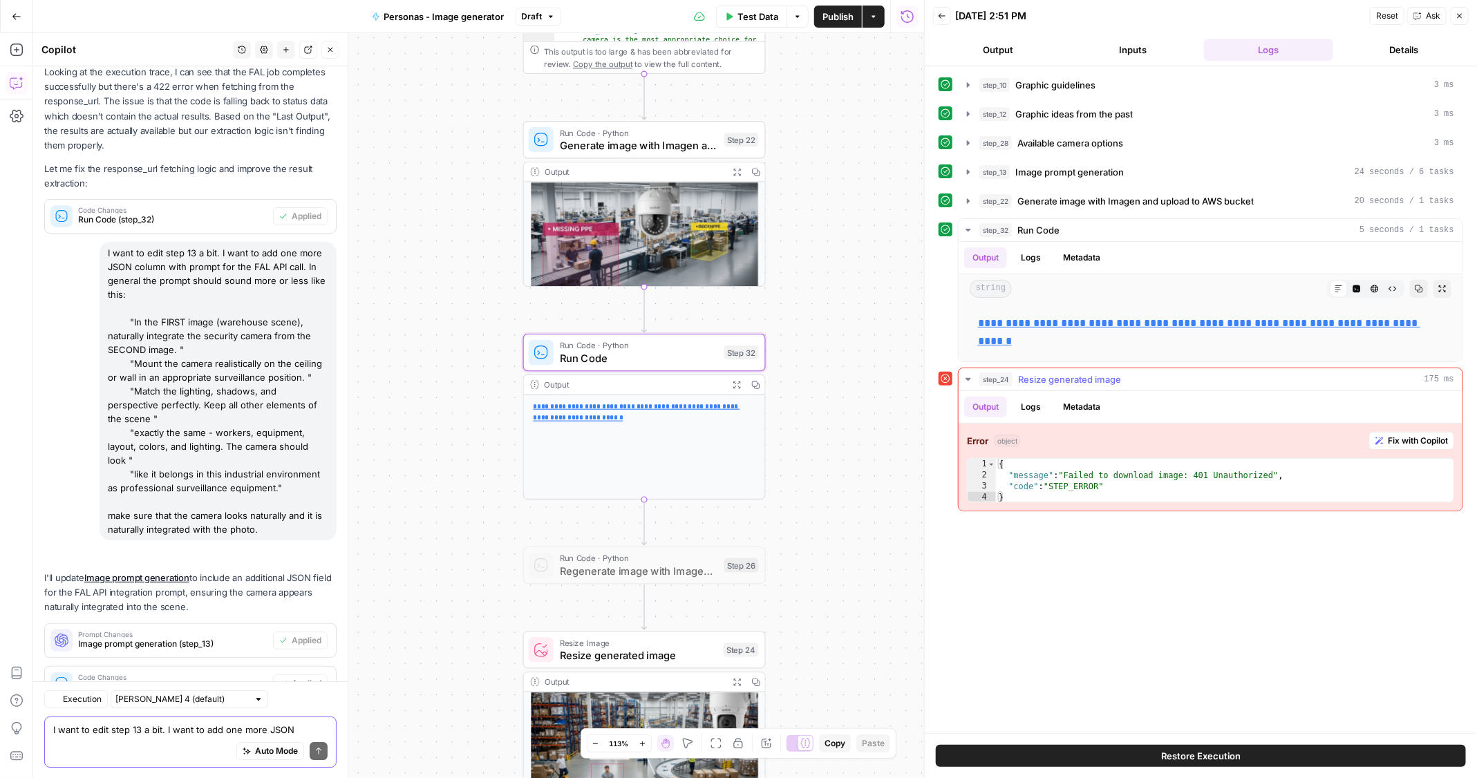
scroll to position [2509, 0]
click at [124, 736] on div "Auto Mode Send" at bounding box center [190, 751] width 274 height 30
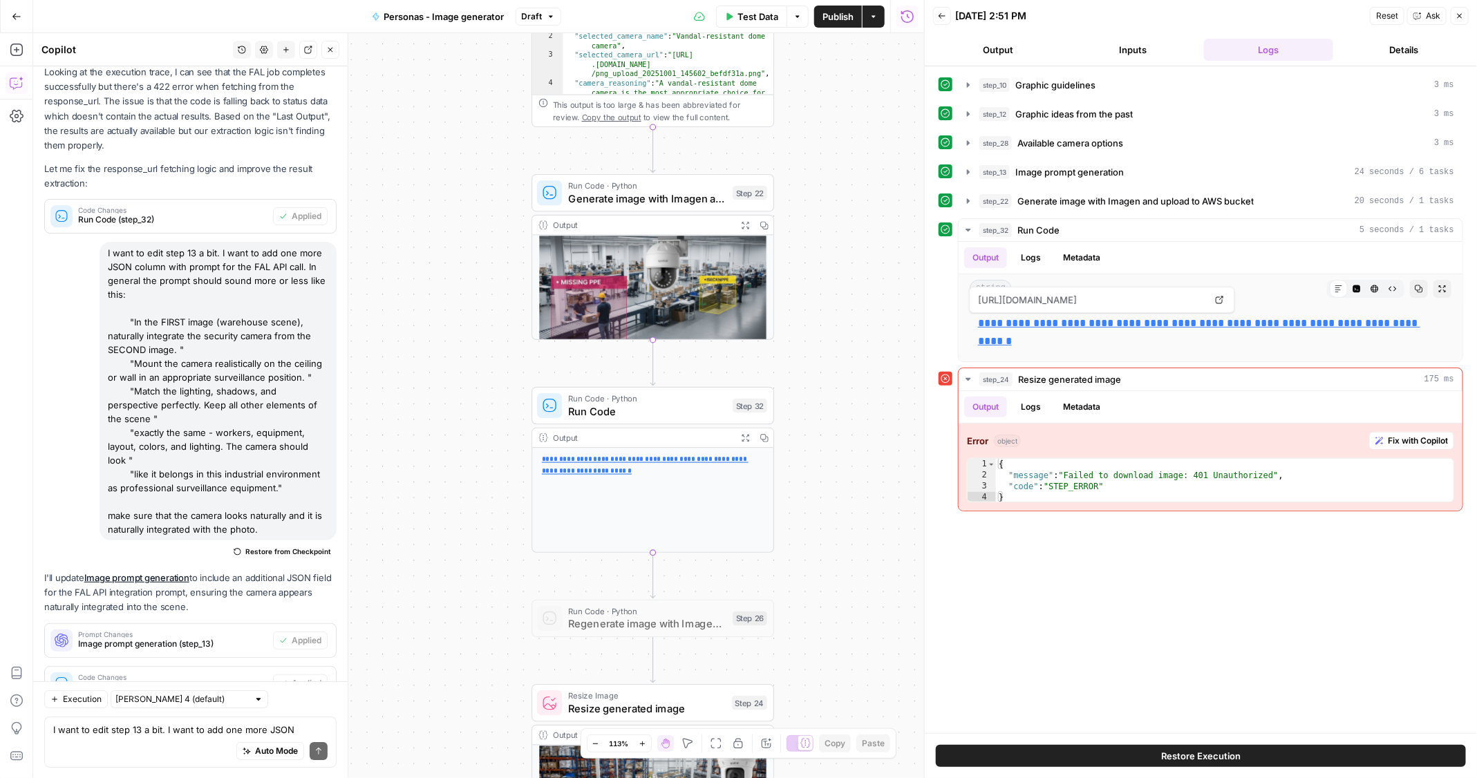
click at [124, 745] on div "Auto Mode Send" at bounding box center [190, 751] width 274 height 30
click at [159, 681] on span "Run Code (step_32)" at bounding box center [172, 687] width 189 height 12
click at [125, 730] on textarea "I want to edit step 13 a bit. I want to add one more JSON column with prompt fo…" at bounding box center [190, 729] width 274 height 14
click at [162, 730] on textarea "you broke sth with the las edition of step 32." at bounding box center [190, 729] width 274 height 14
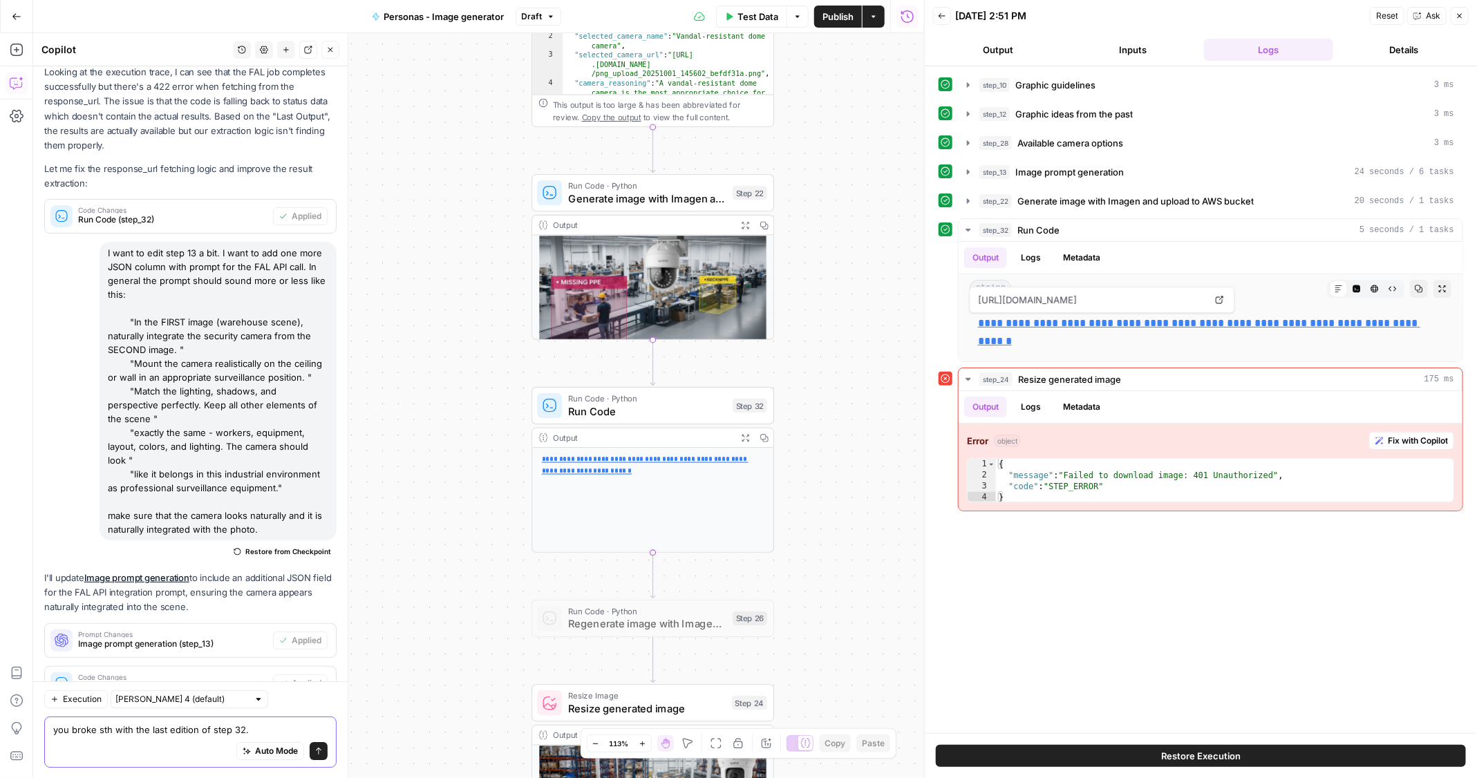
click at [269, 728] on textarea "you broke sth with the last edition of step 32." at bounding box center [190, 729] width 274 height 14
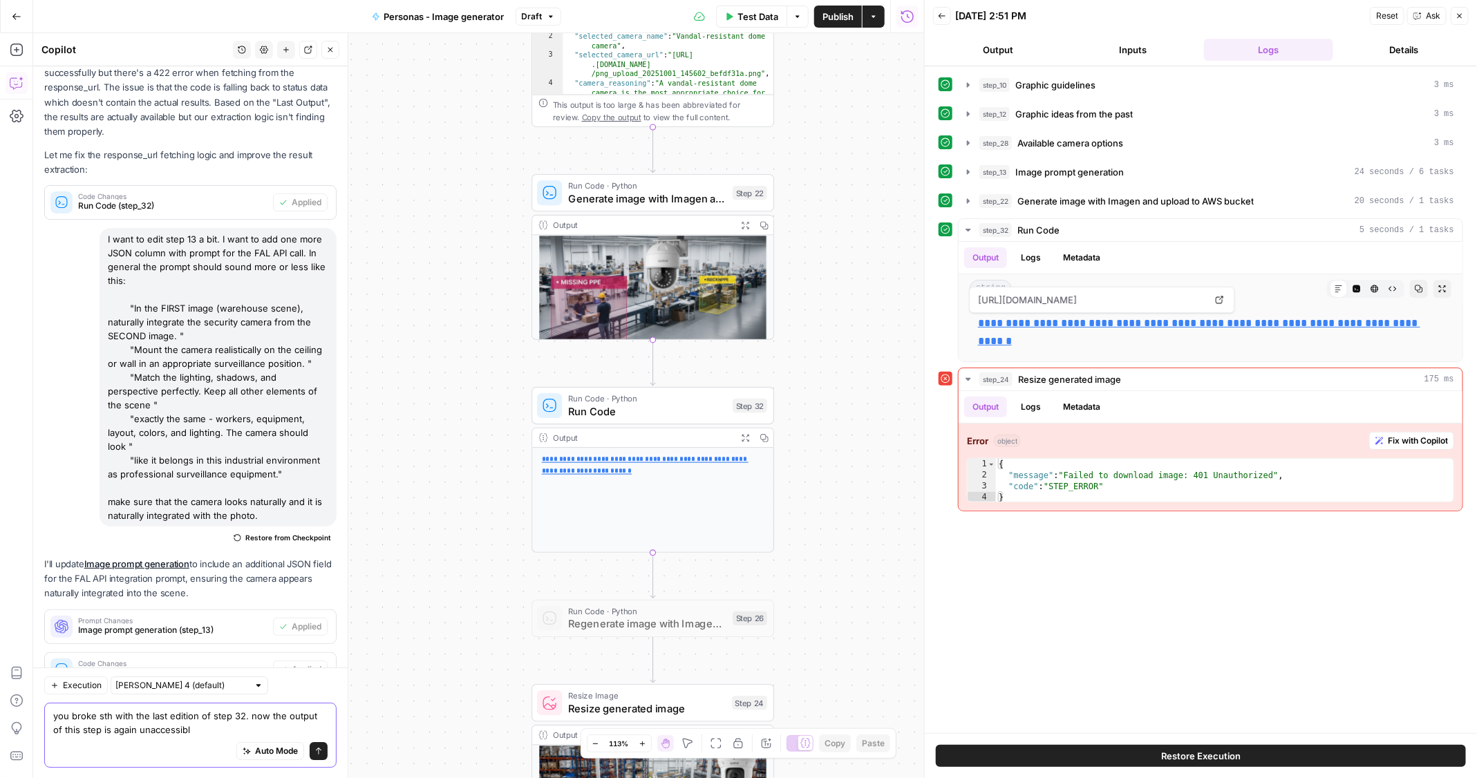
type textarea "you broke sth with the last edition of step 32. now the output of this step is …"
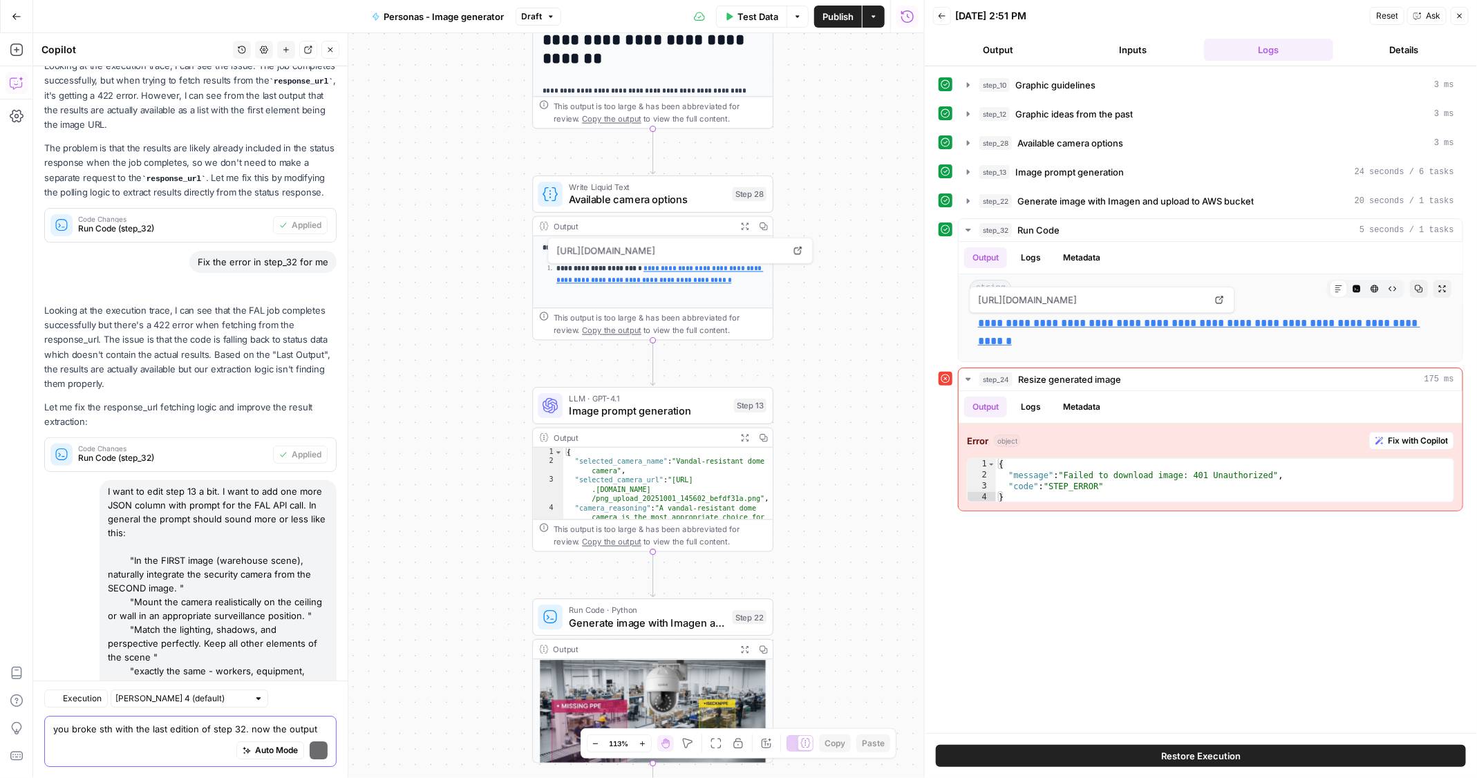
scroll to position [2714, 0]
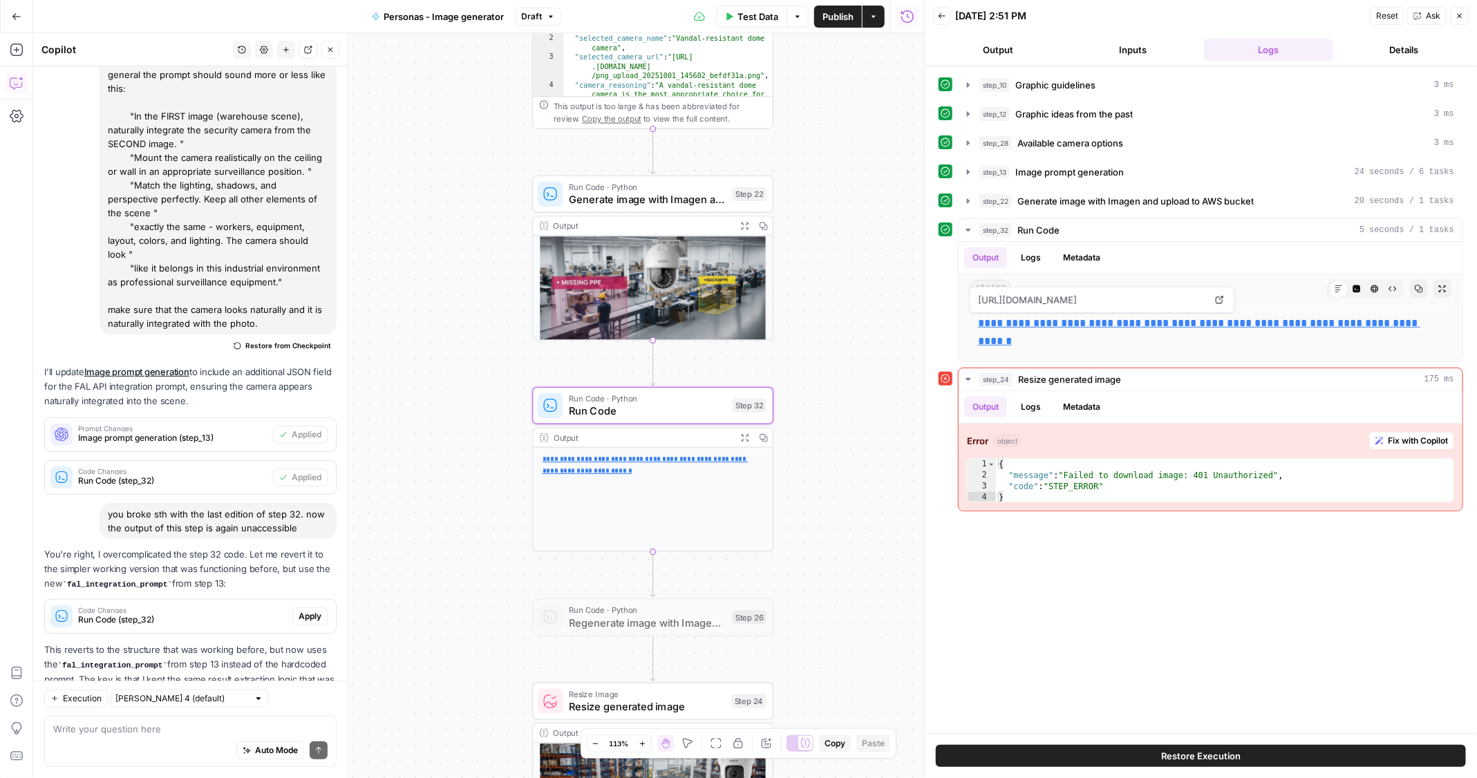
click at [312, 610] on span "Apply" at bounding box center [310, 616] width 23 height 12
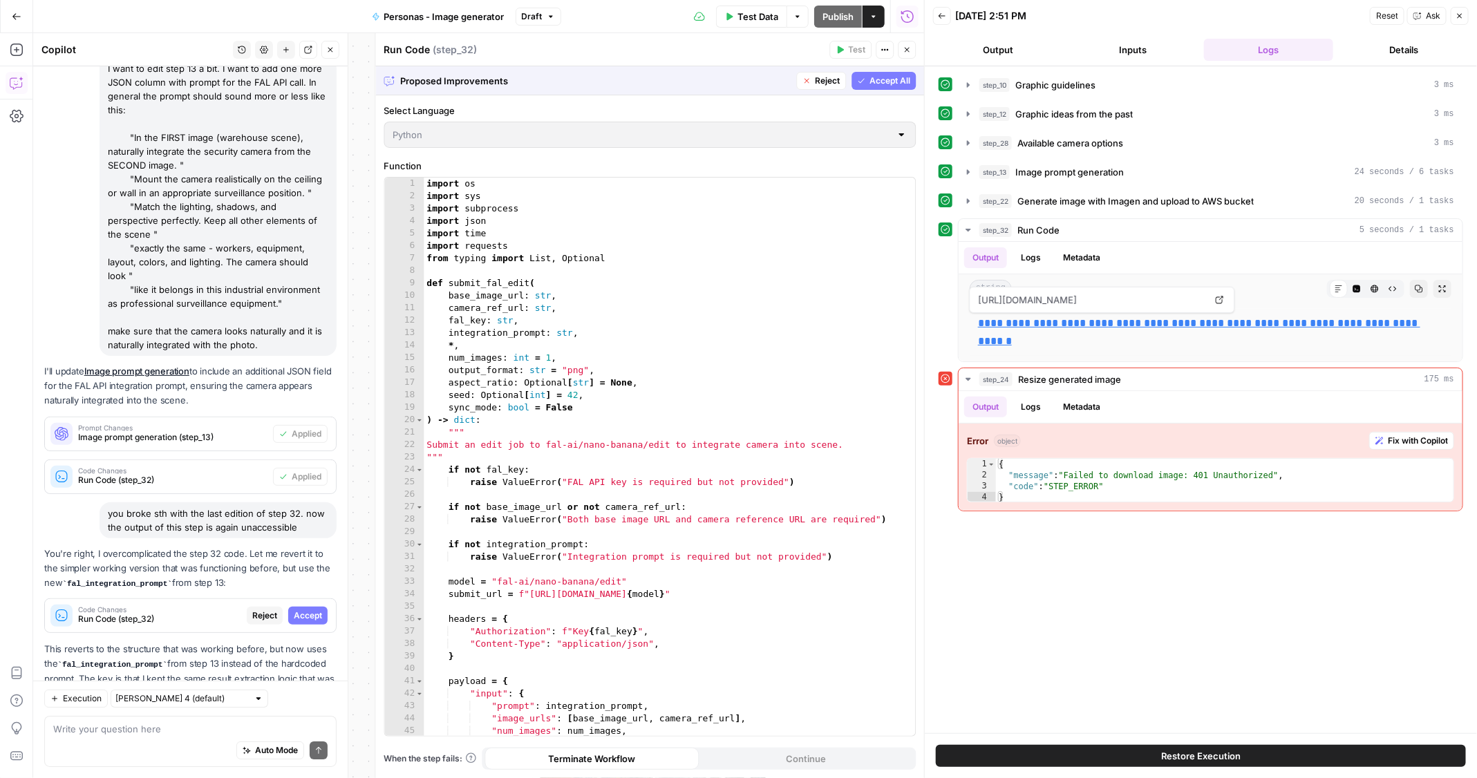
scroll to position [0, 0]
click at [310, 610] on span "Accept" at bounding box center [308, 616] width 28 height 12
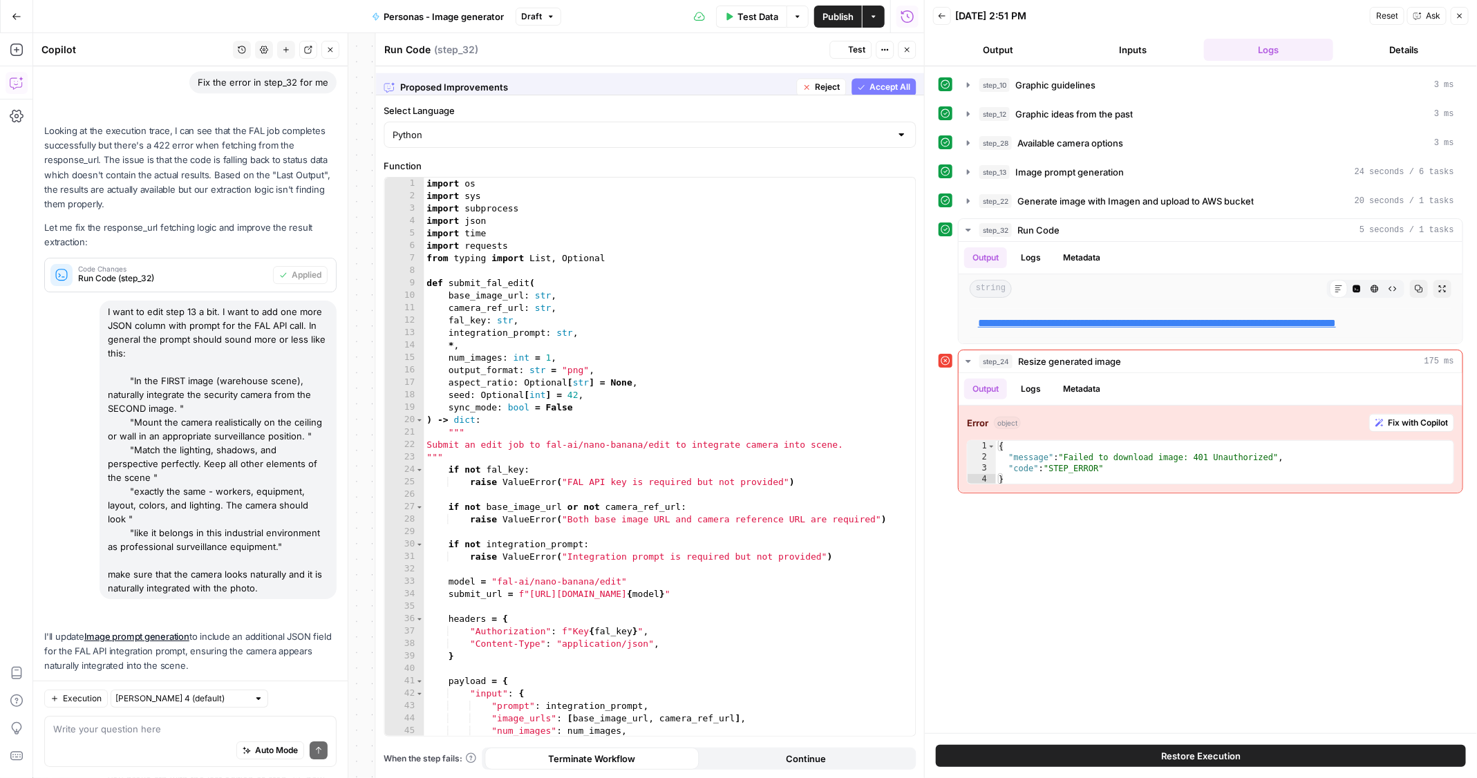
scroll to position [2714, 0]
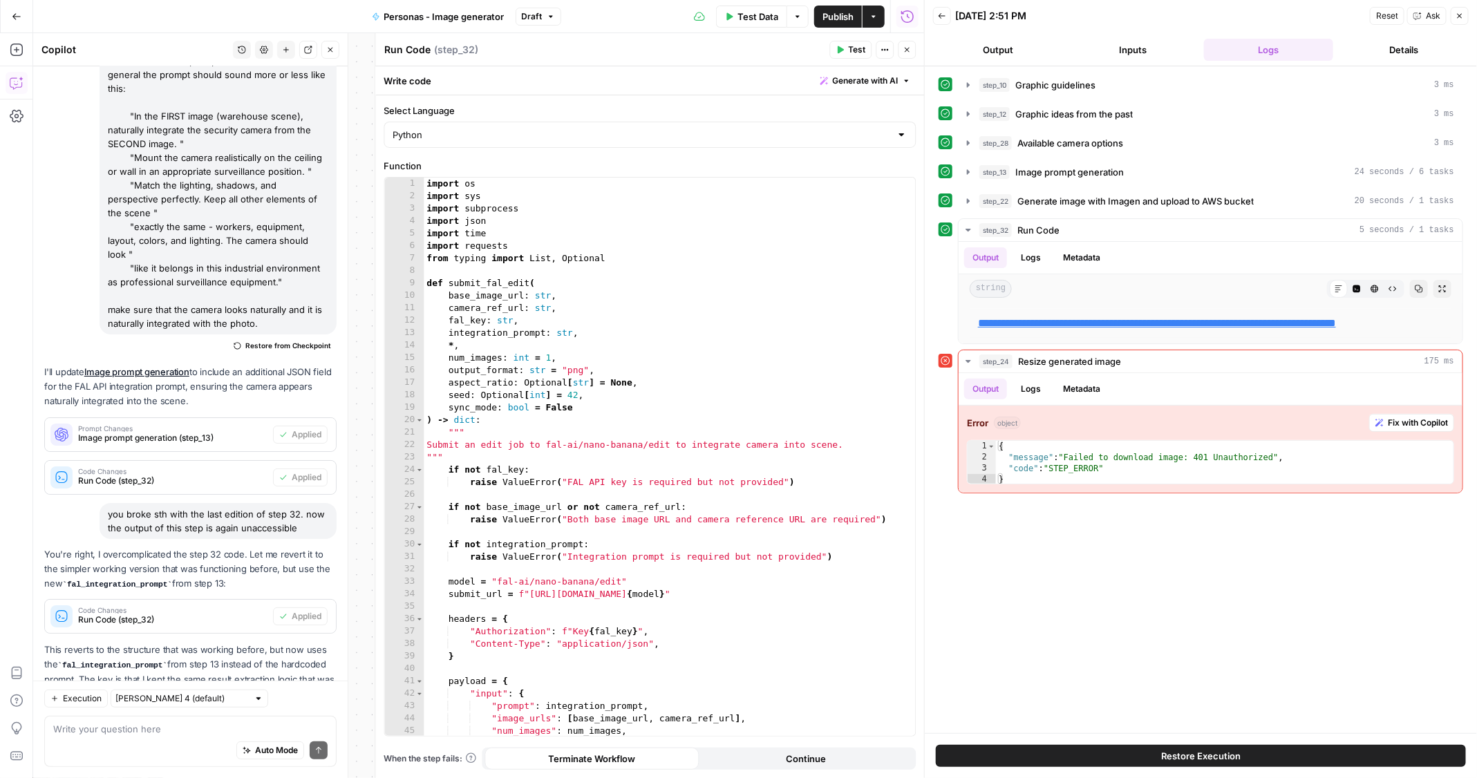
click at [846, 53] on button "Test" at bounding box center [851, 50] width 42 height 18
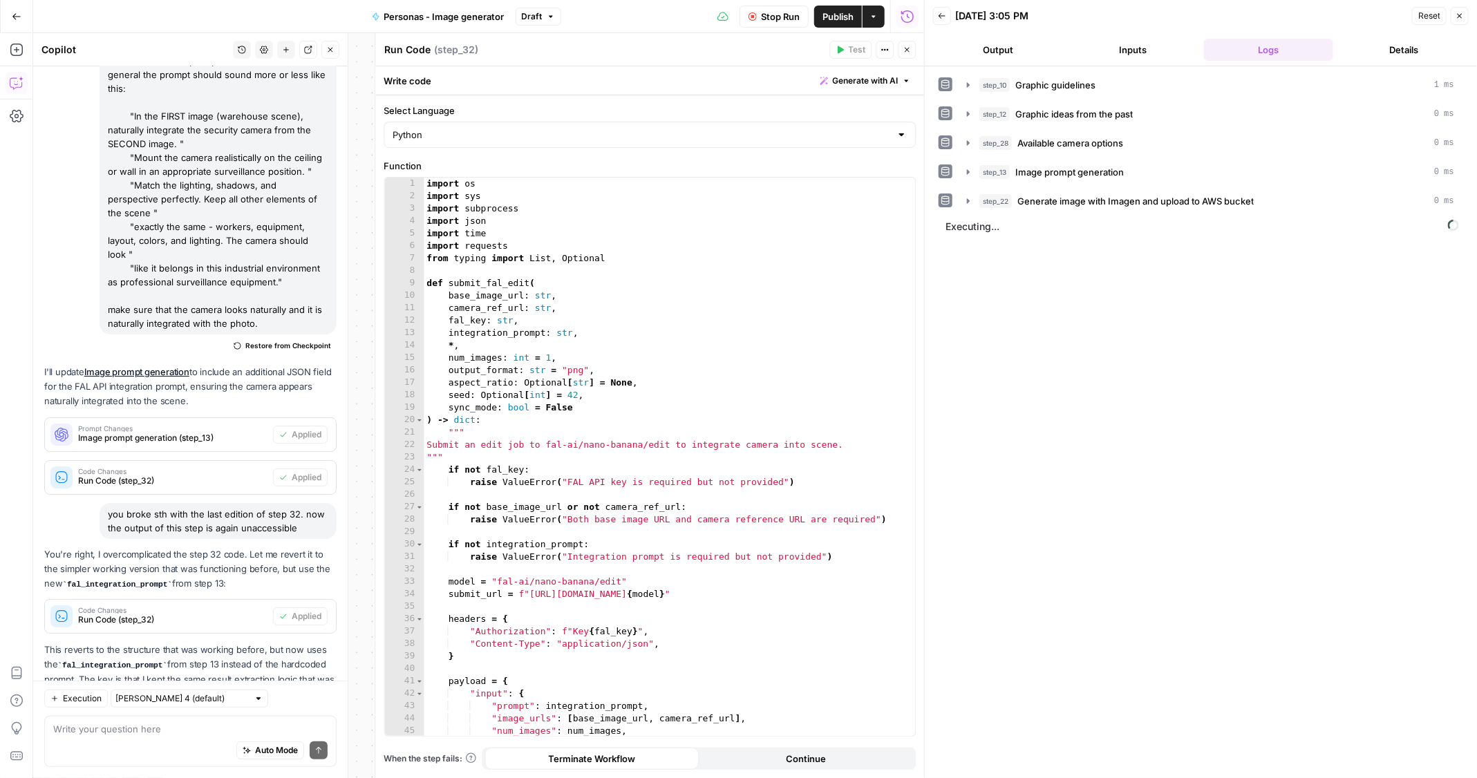
click at [127, 757] on div "Auto Mode Send" at bounding box center [190, 751] width 274 height 30
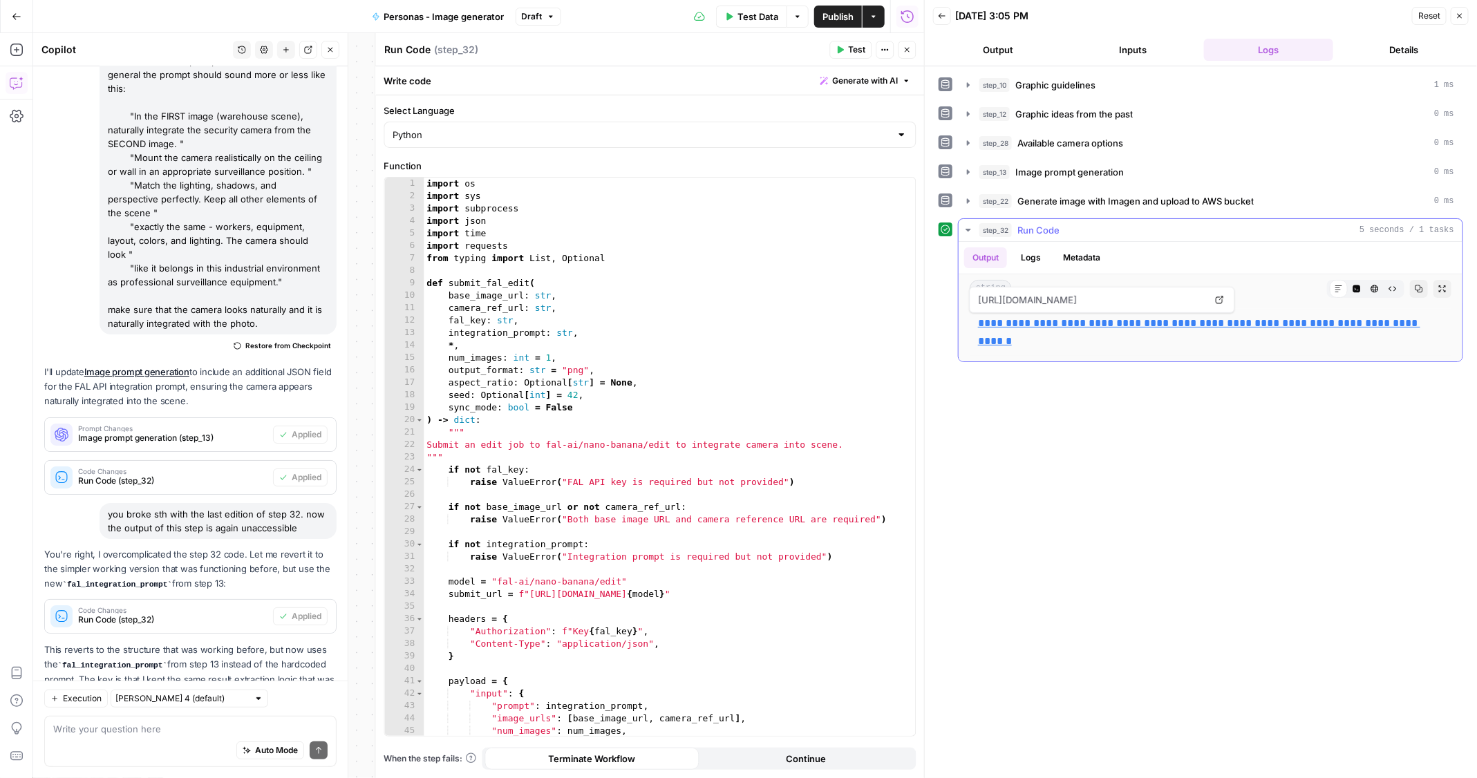
click at [1031, 321] on link "**********" at bounding box center [1199, 332] width 442 height 28
click at [193, 744] on div "Auto Mode Send" at bounding box center [190, 751] width 274 height 30
type textarea "you cn"
click at [265, 340] on span "Restore from Checkpoint" at bounding box center [288, 345] width 86 height 11
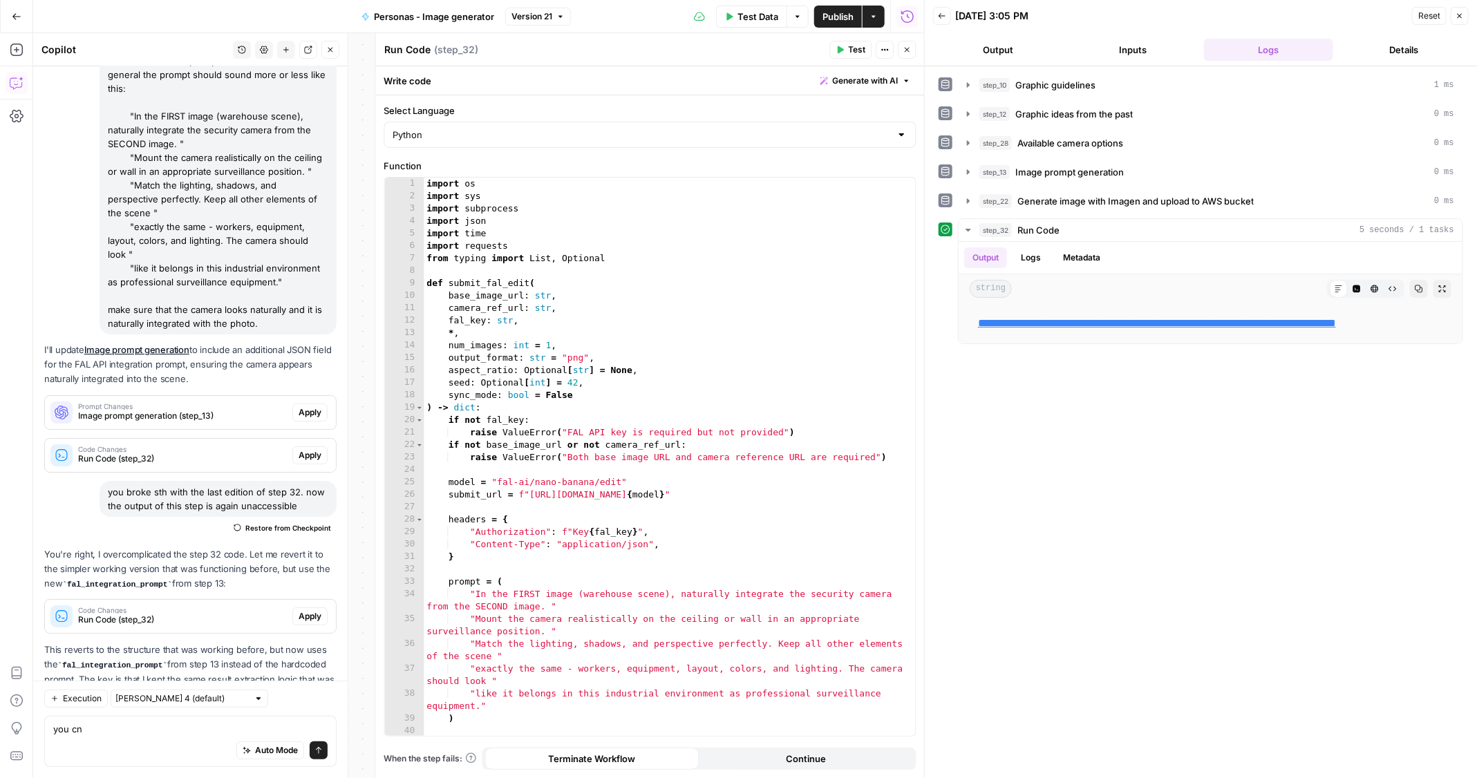
click at [302, 406] on span "Apply" at bounding box center [310, 412] width 23 height 12
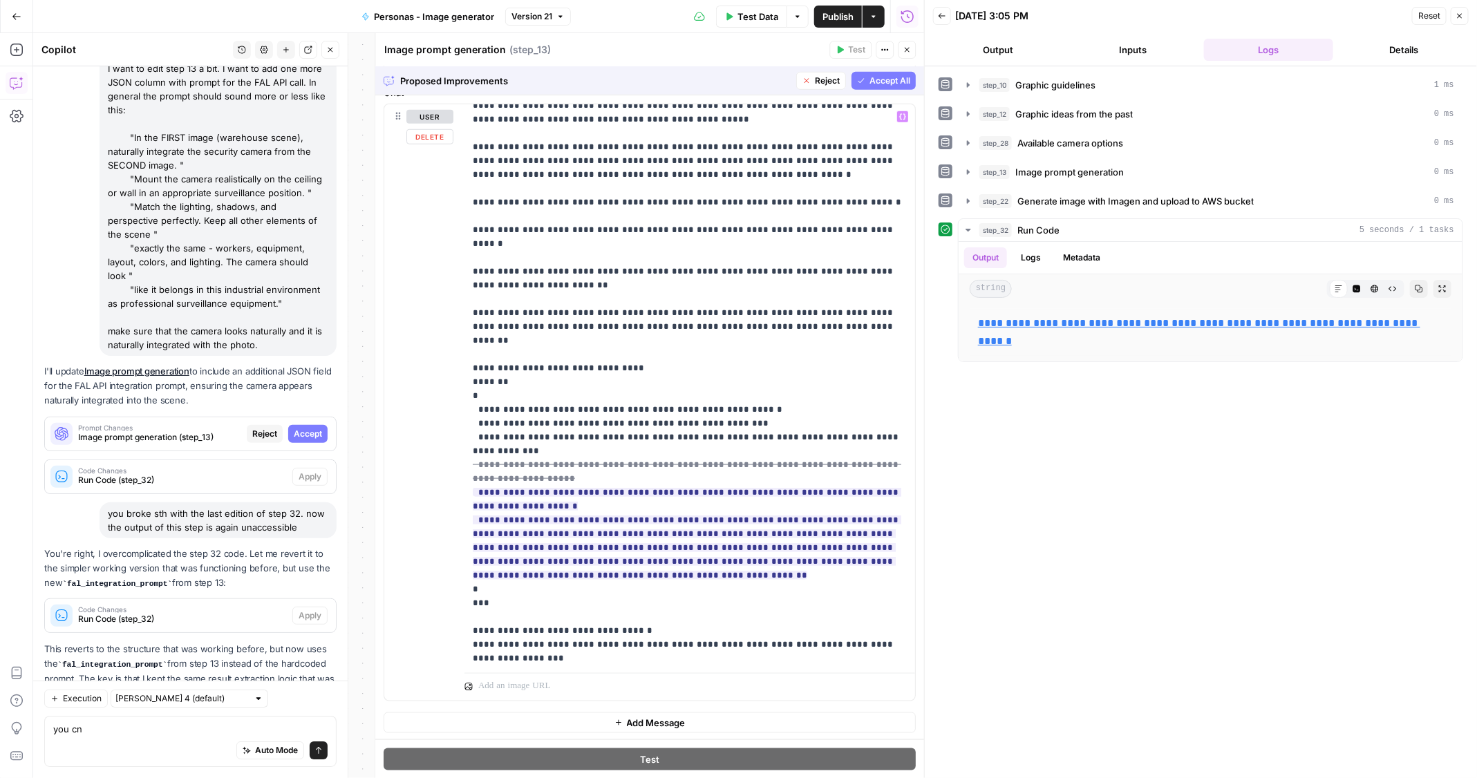
scroll to position [206, 0]
click at [309, 428] on span "Accept" at bounding box center [308, 434] width 28 height 12
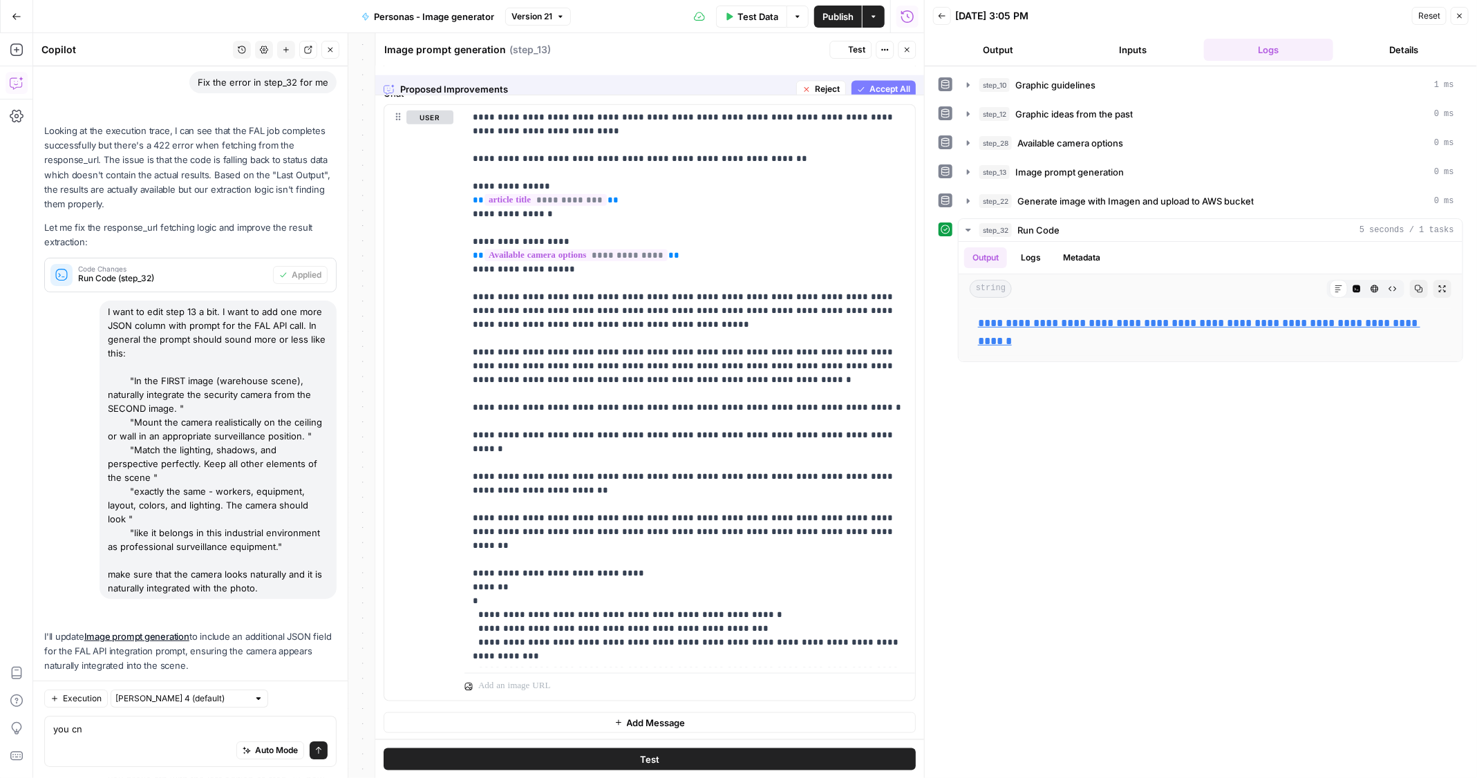
scroll to position [0, 0]
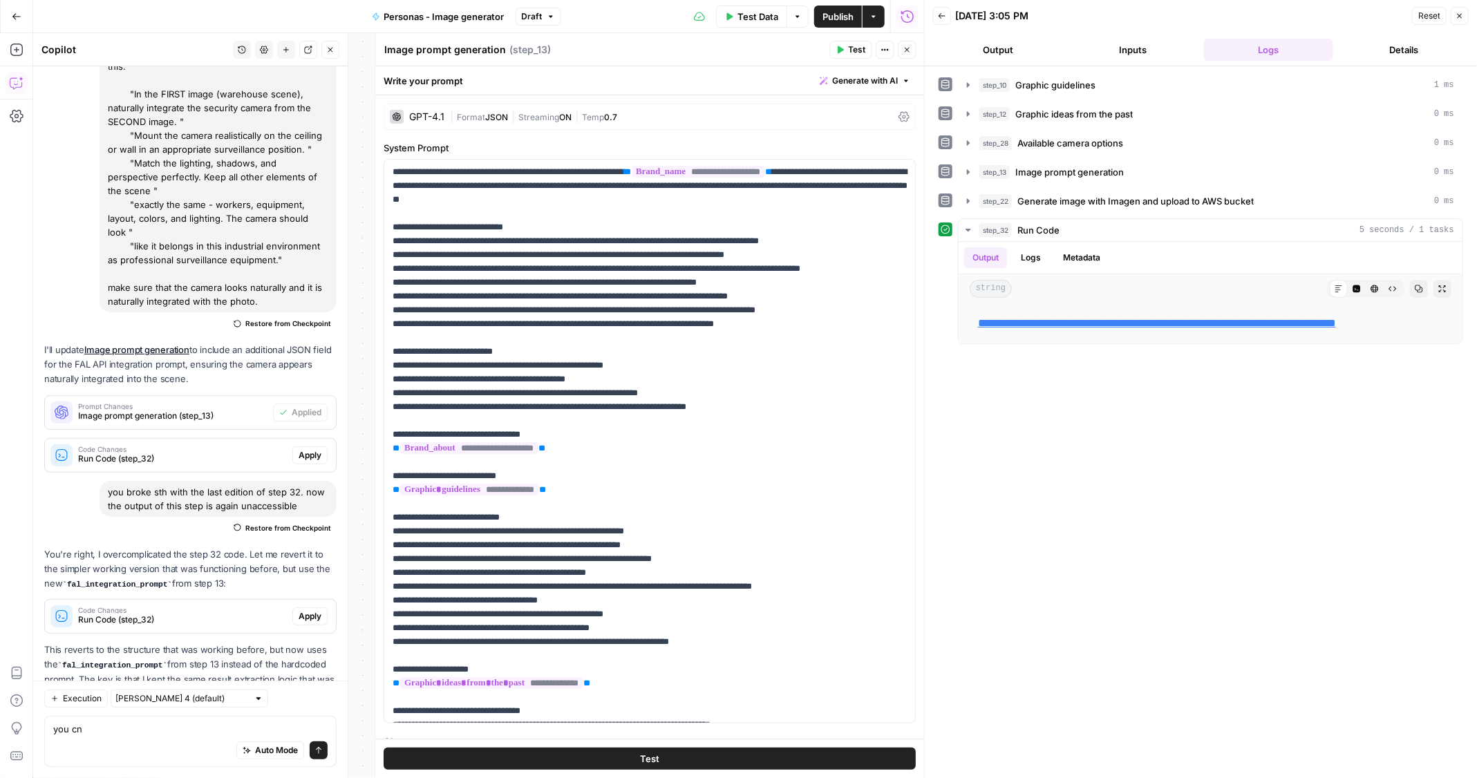
click at [908, 48] on icon "button" at bounding box center [907, 50] width 5 height 5
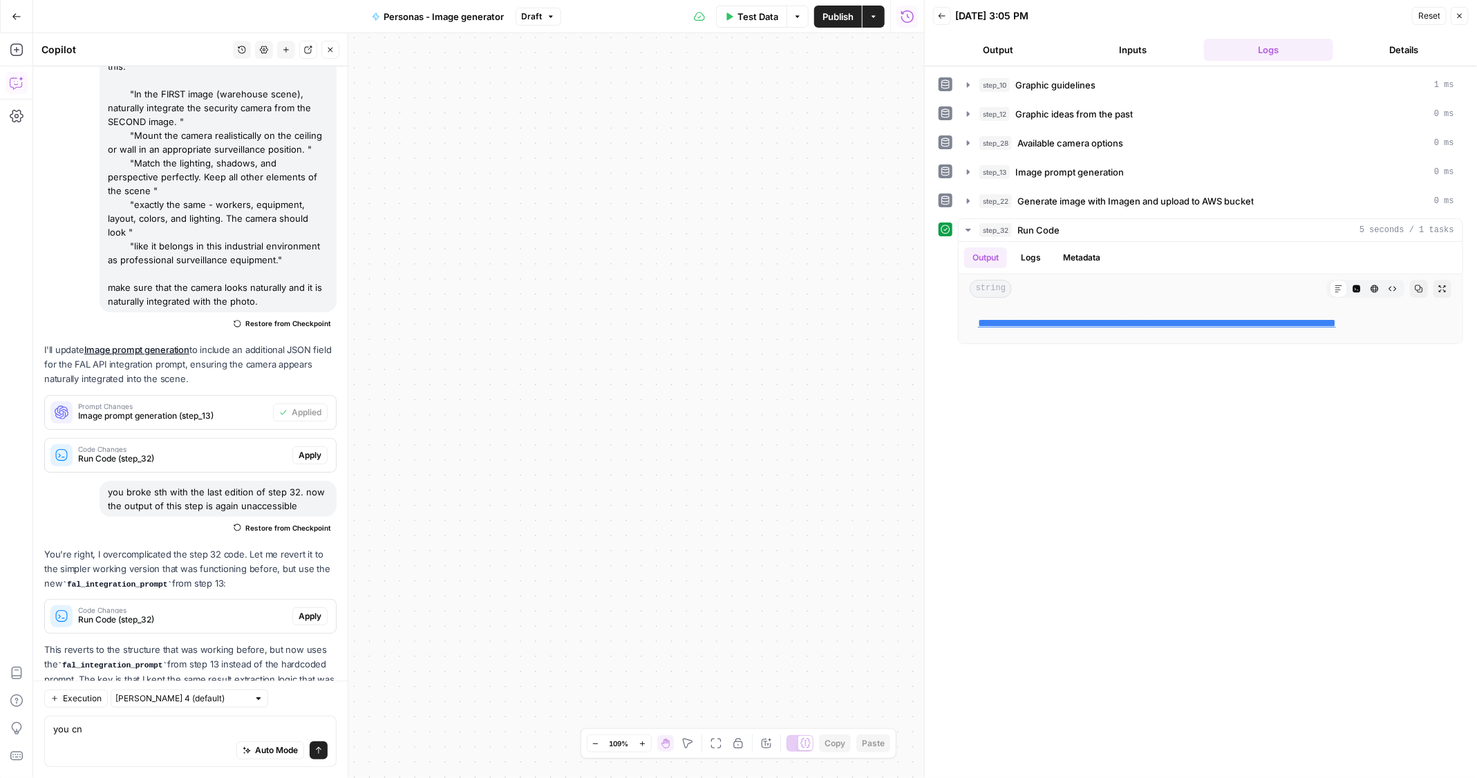
drag, startPoint x: 708, startPoint y: 349, endPoint x: 399, endPoint y: 360, distance: 308.4
click at [399, 360] on div "**********" at bounding box center [478, 405] width 891 height 745
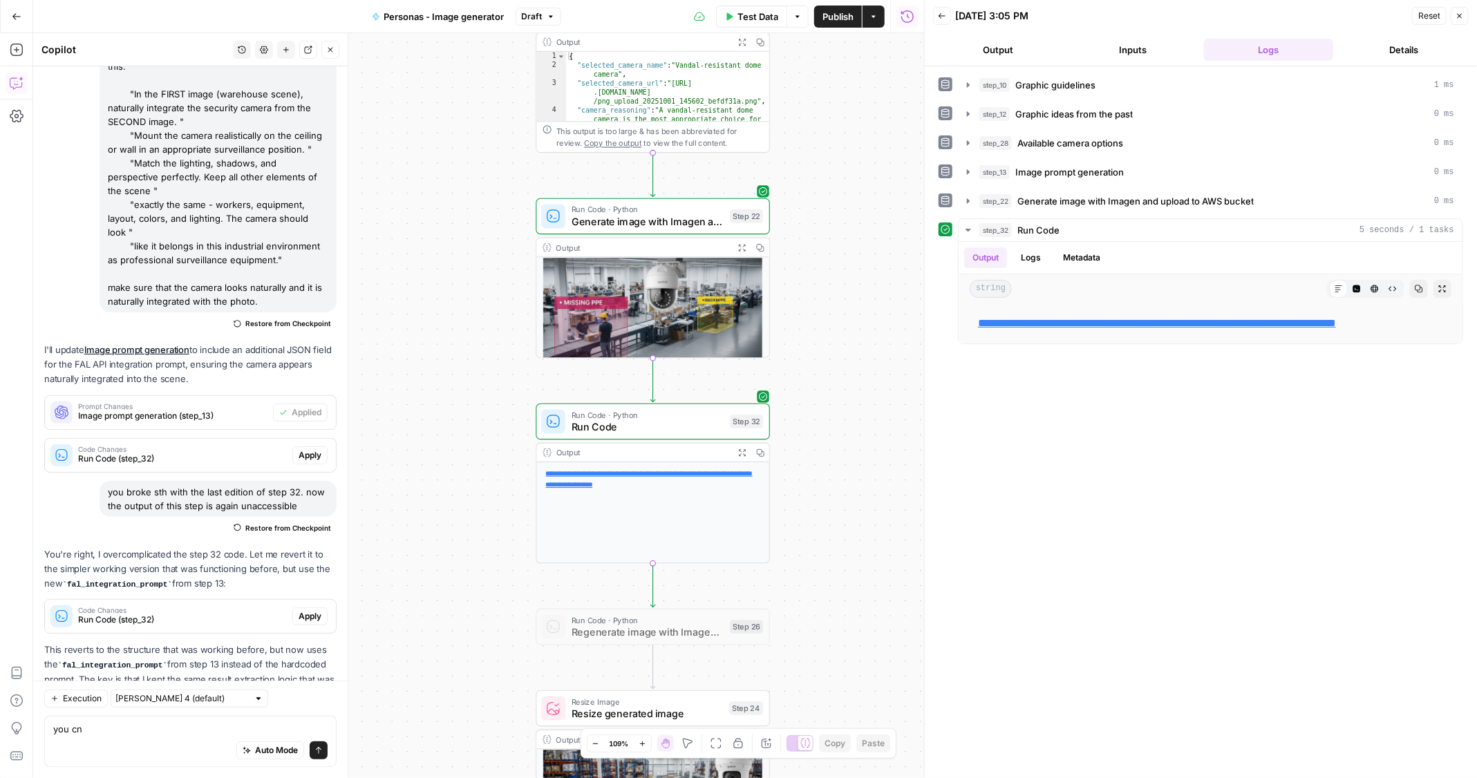
drag, startPoint x: 471, startPoint y: 303, endPoint x: 471, endPoint y: 559, distance: 256.4
click at [471, 559] on div "**********" at bounding box center [478, 405] width 891 height 745
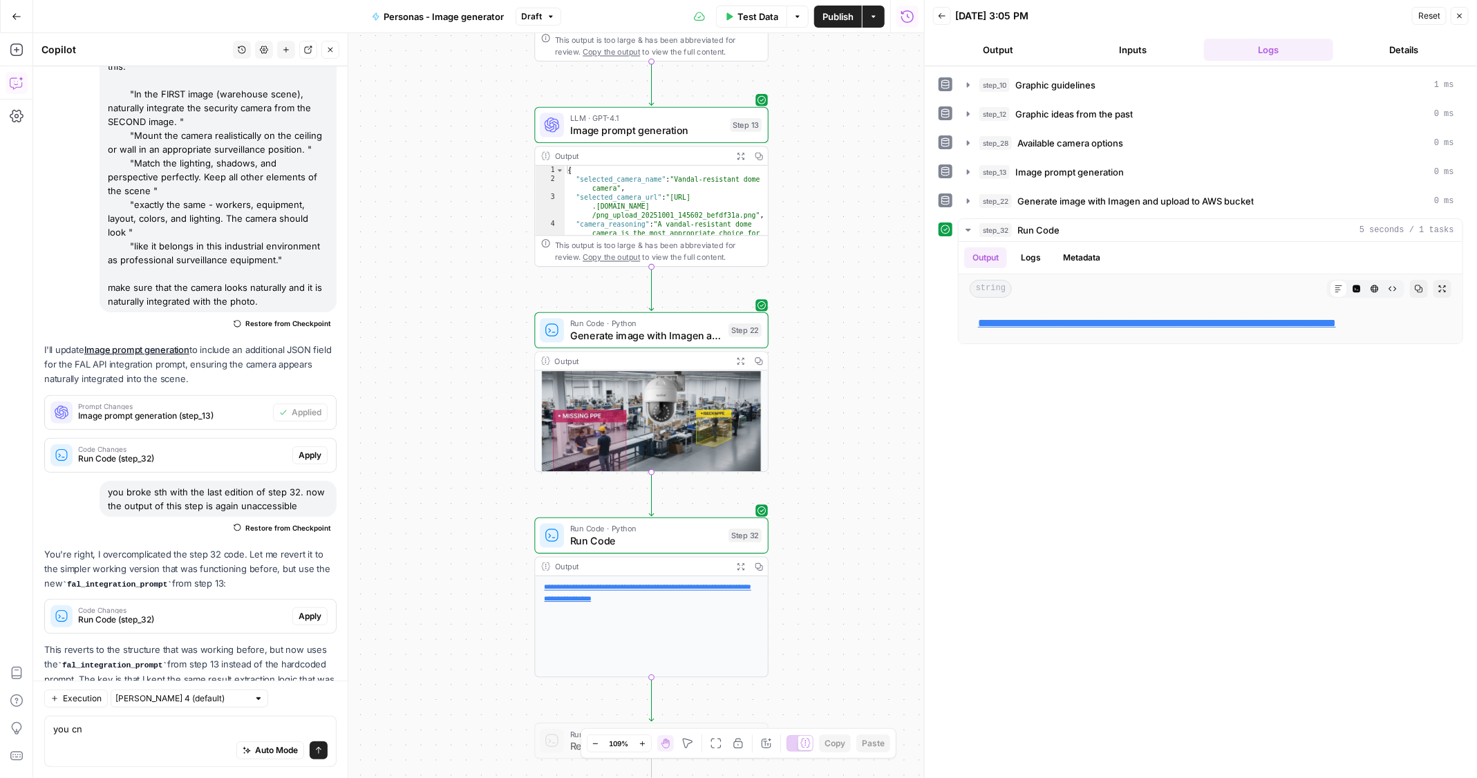
drag, startPoint x: 489, startPoint y: 478, endPoint x: 487, endPoint y: 292, distance: 185.2
click at [487, 292] on div "**********" at bounding box center [478, 405] width 891 height 745
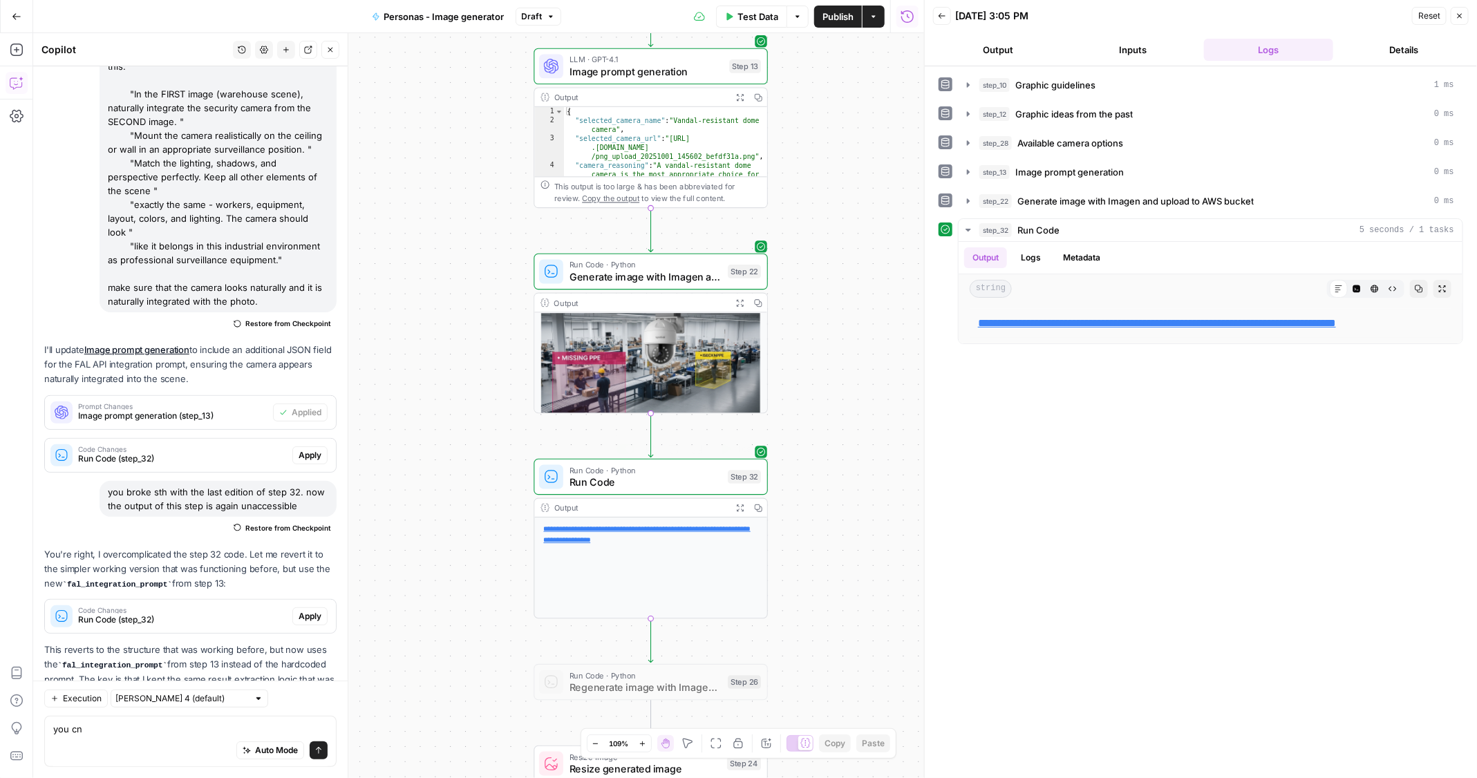
click at [609, 477] on span "Run Code" at bounding box center [645, 482] width 153 height 15
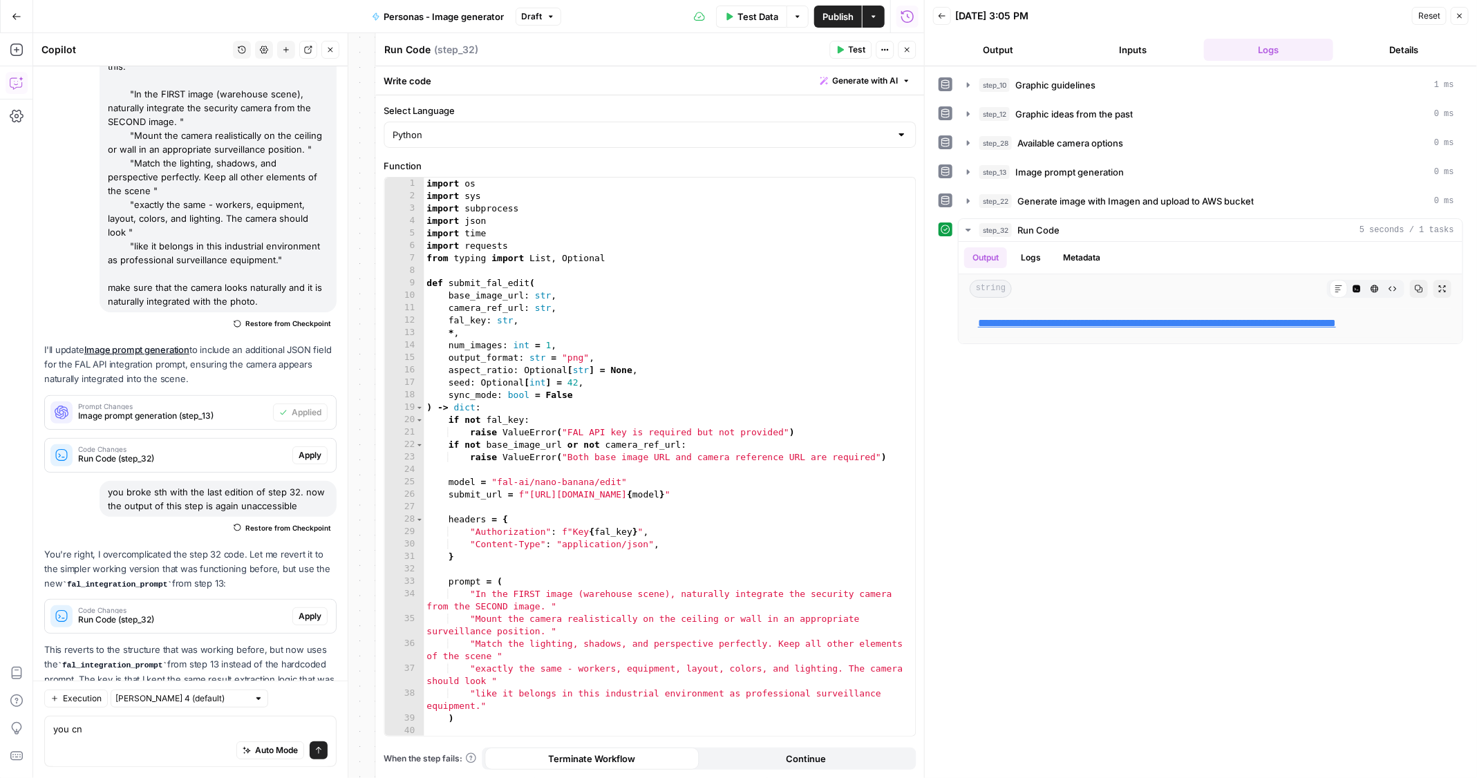
click at [847, 51] on button "Test" at bounding box center [851, 50] width 42 height 18
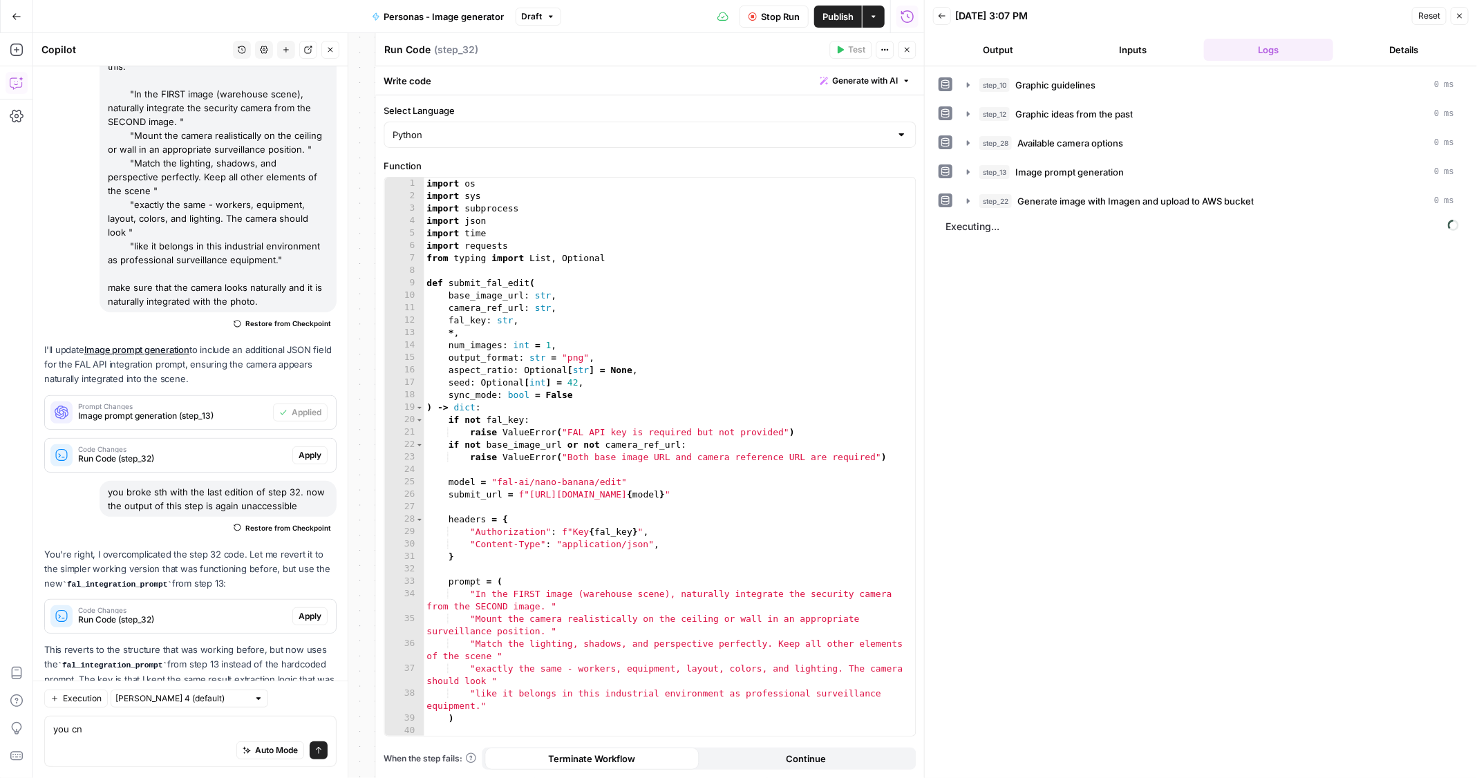
click at [912, 55] on button "Close" at bounding box center [907, 50] width 18 height 18
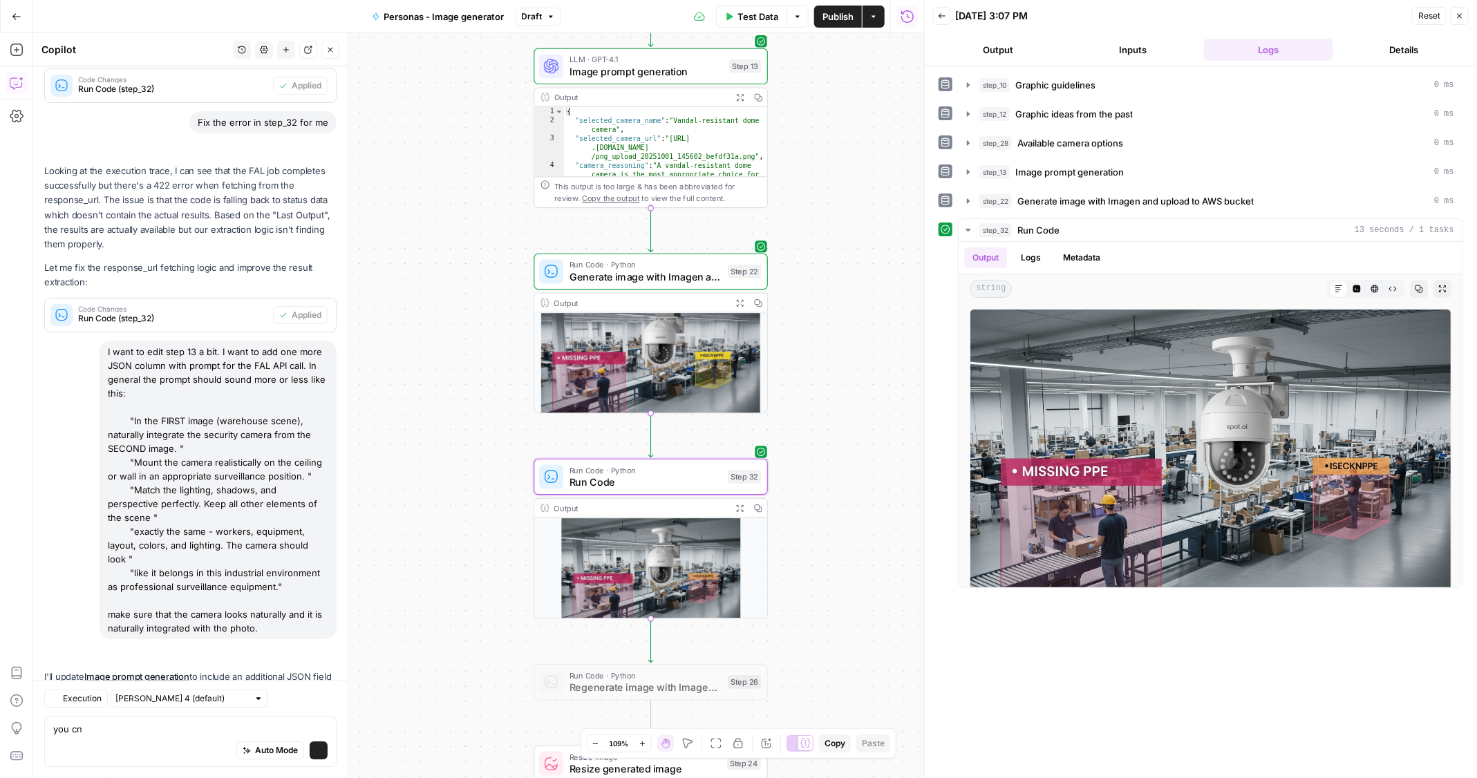
scroll to position [2737, 0]
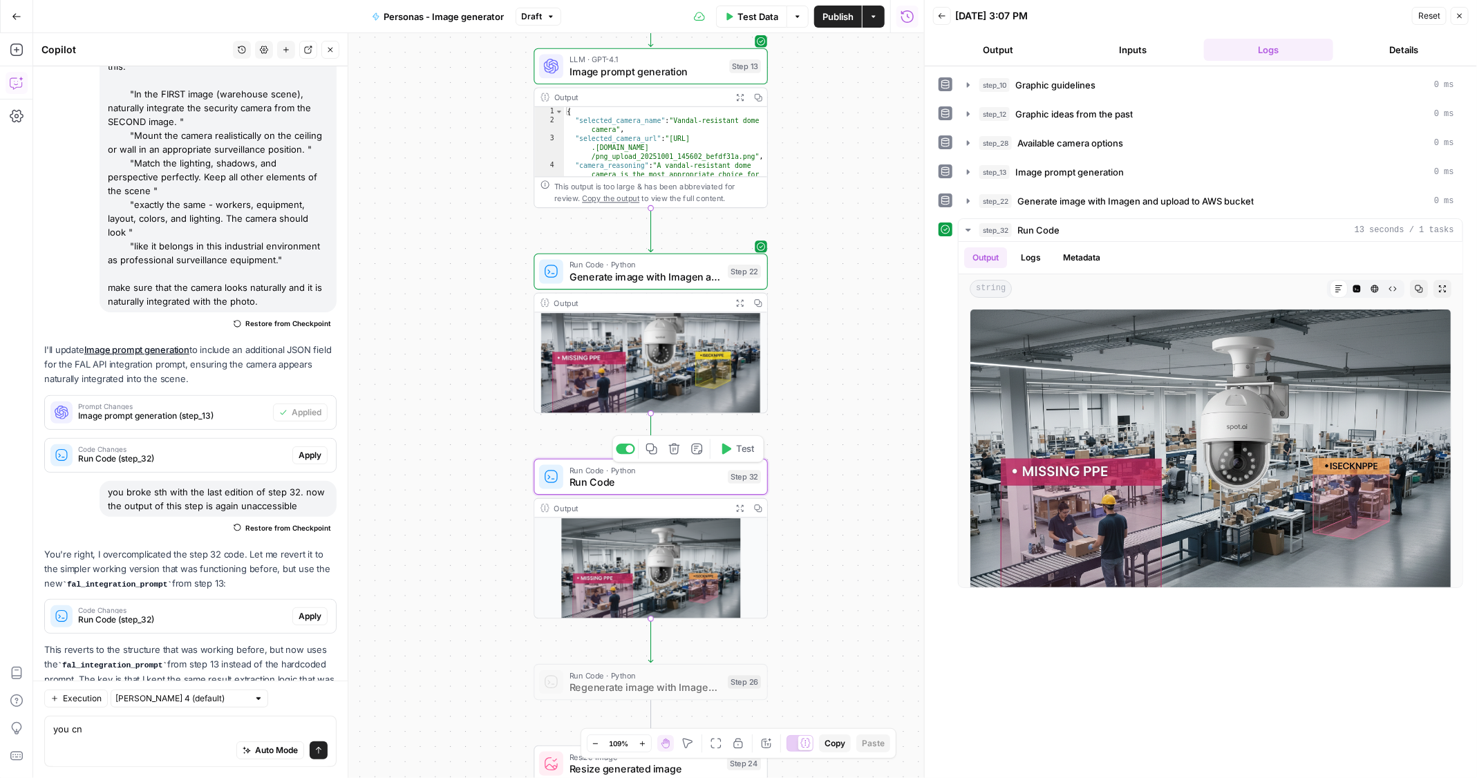
click at [601, 476] on span "Run Code" at bounding box center [645, 482] width 153 height 15
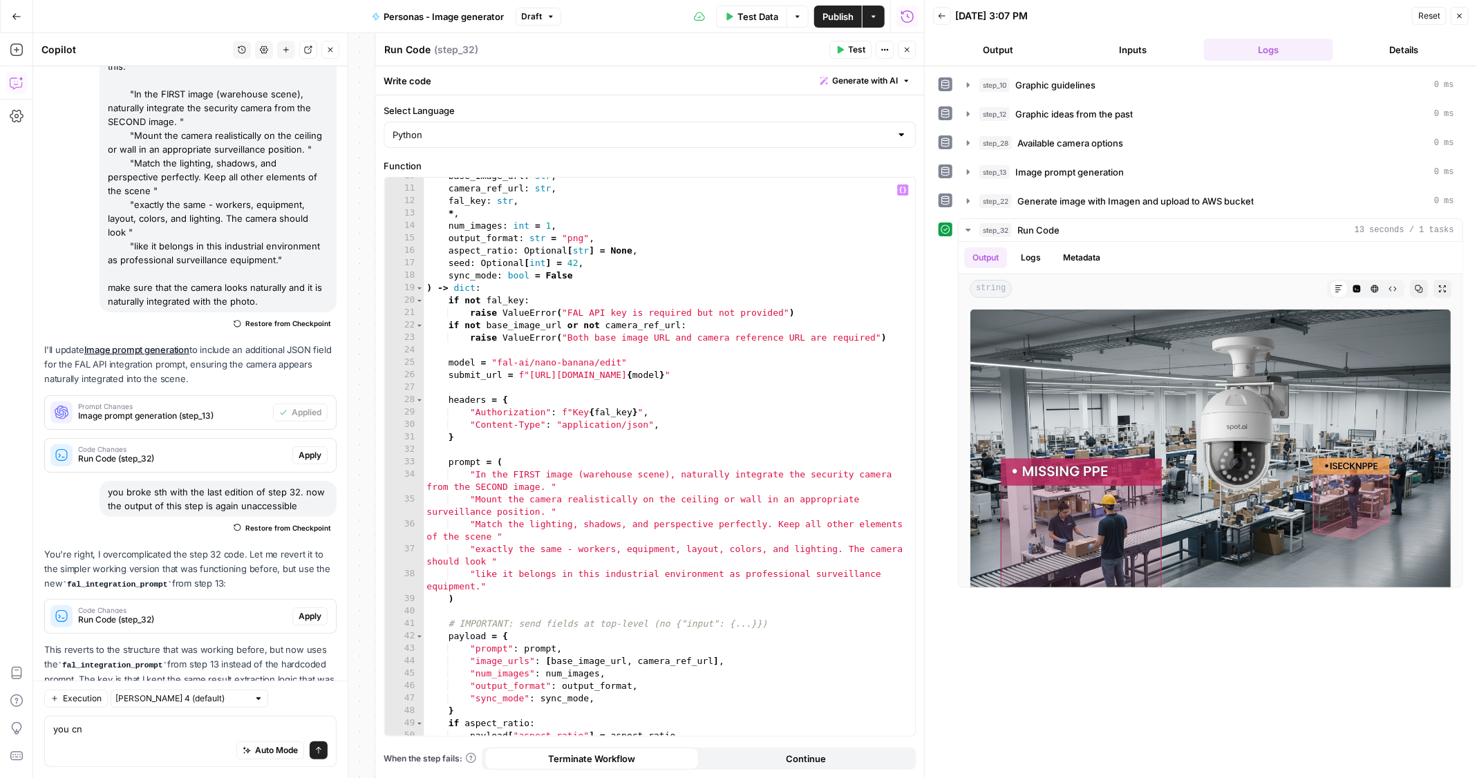
scroll to position [124, 0]
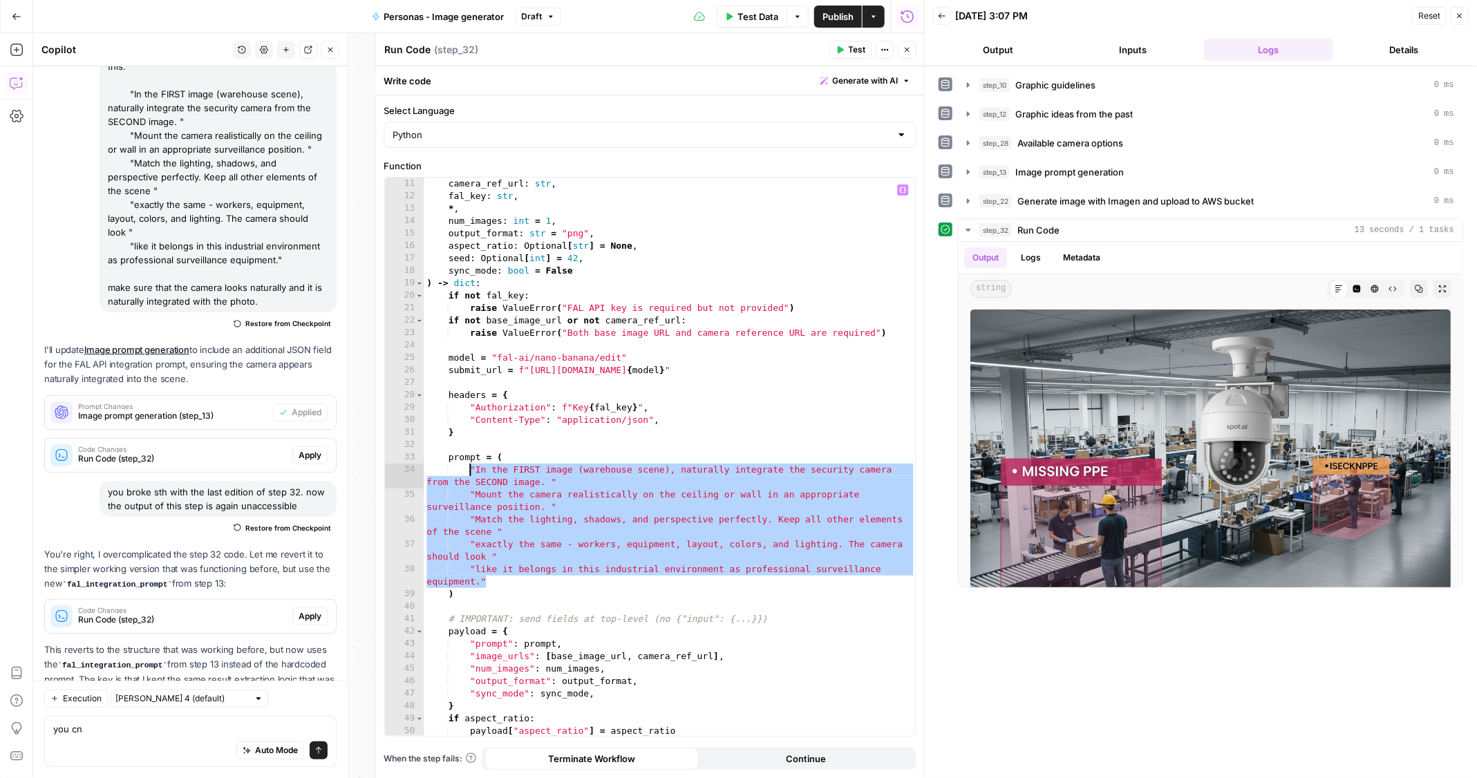
drag, startPoint x: 497, startPoint y: 584, endPoint x: 469, endPoint y: 471, distance: 116.0
click at [469, 471] on div "base_image_url : str , camera_ref_url : str , fal_key : str , * , num_images : …" at bounding box center [670, 457] width 492 height 585
type textarea "**********"
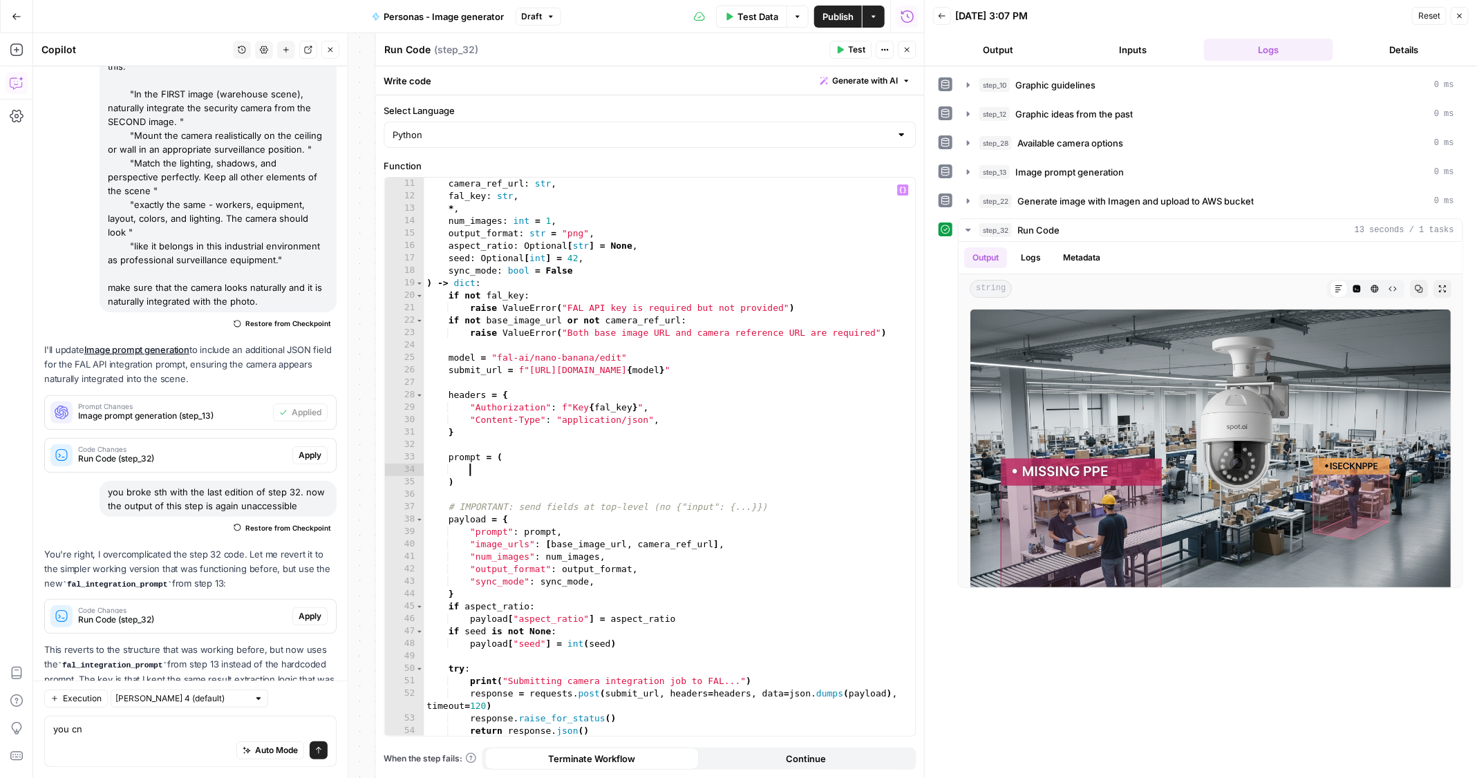
click at [905, 187] on icon "button" at bounding box center [903, 190] width 7 height 6
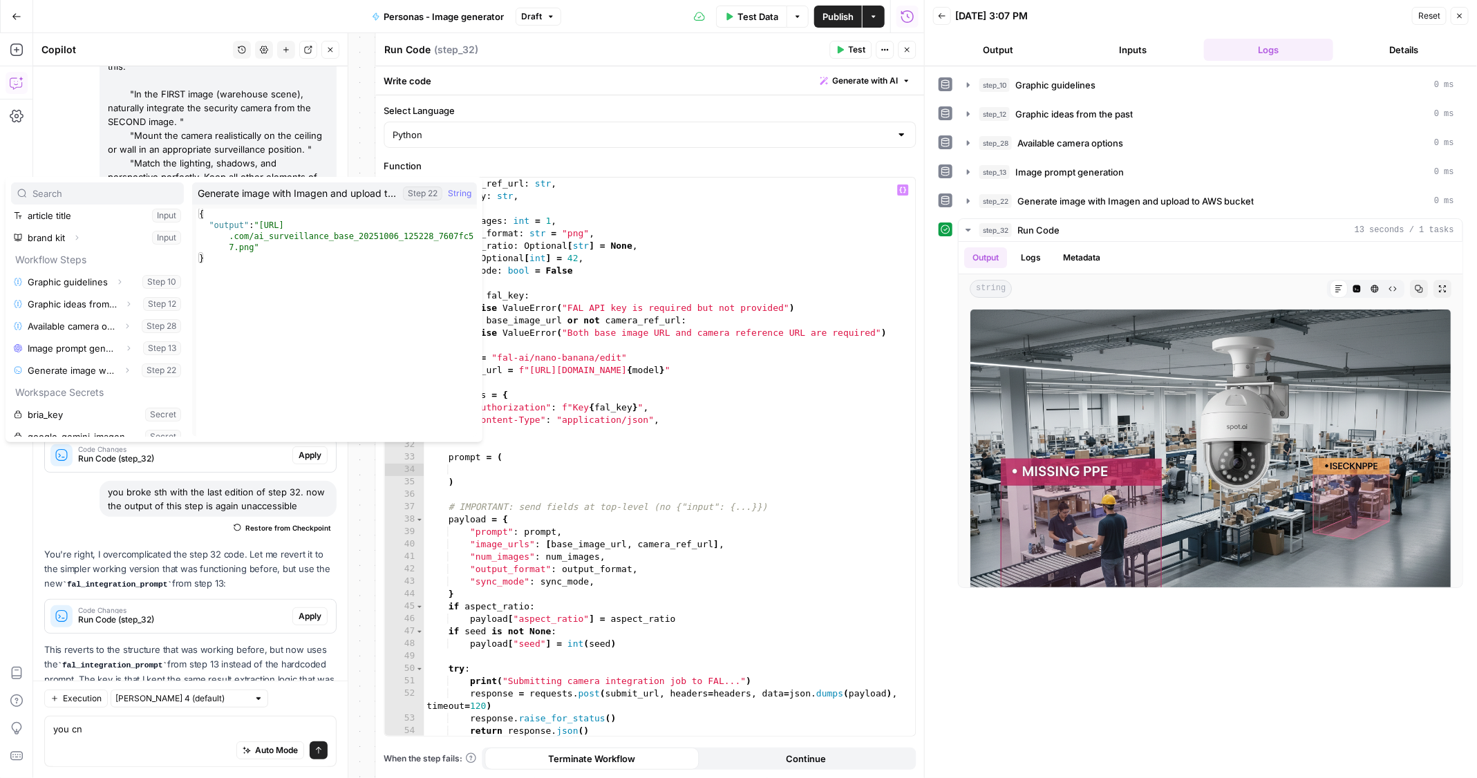
scroll to position [28, 0]
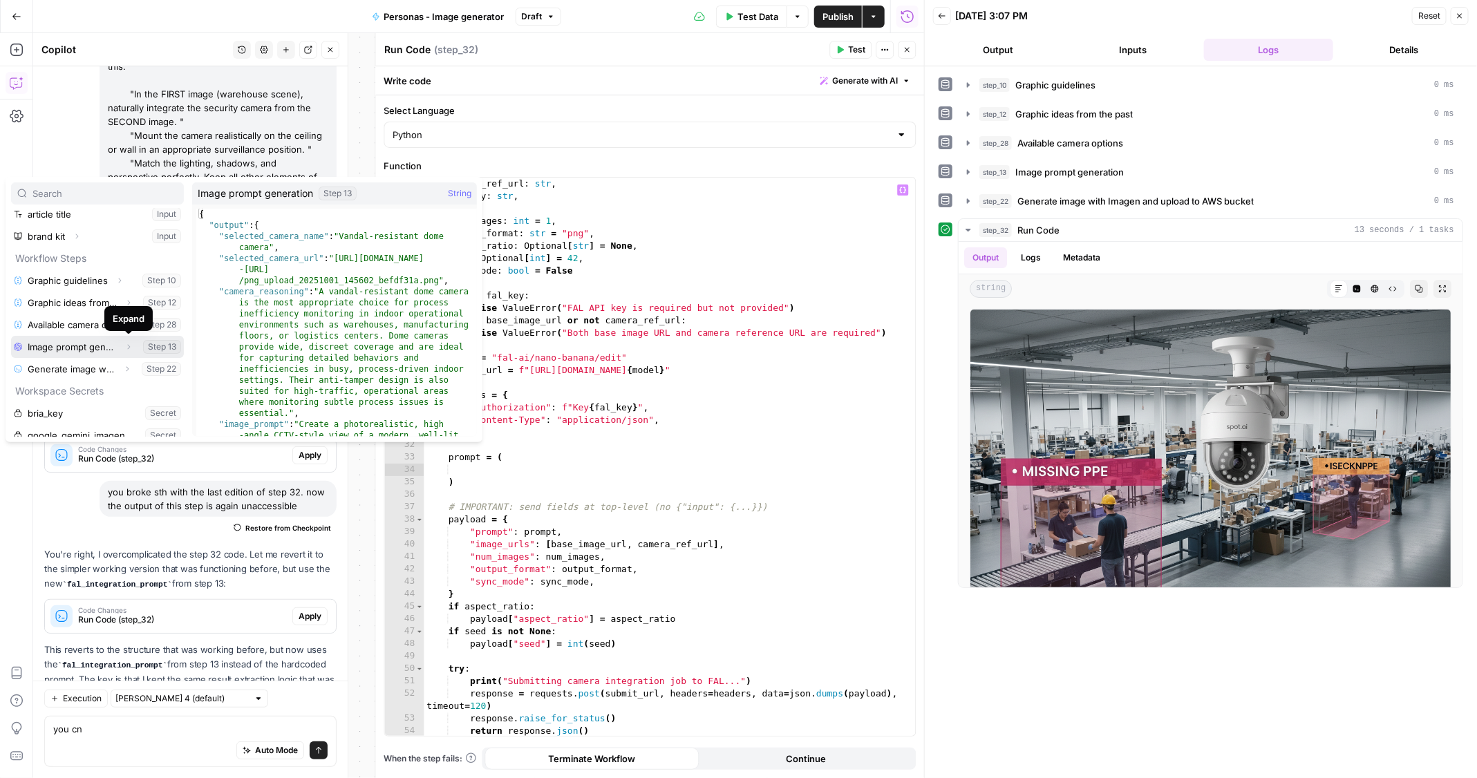
click at [127, 346] on icon "button" at bounding box center [128, 347] width 8 height 8
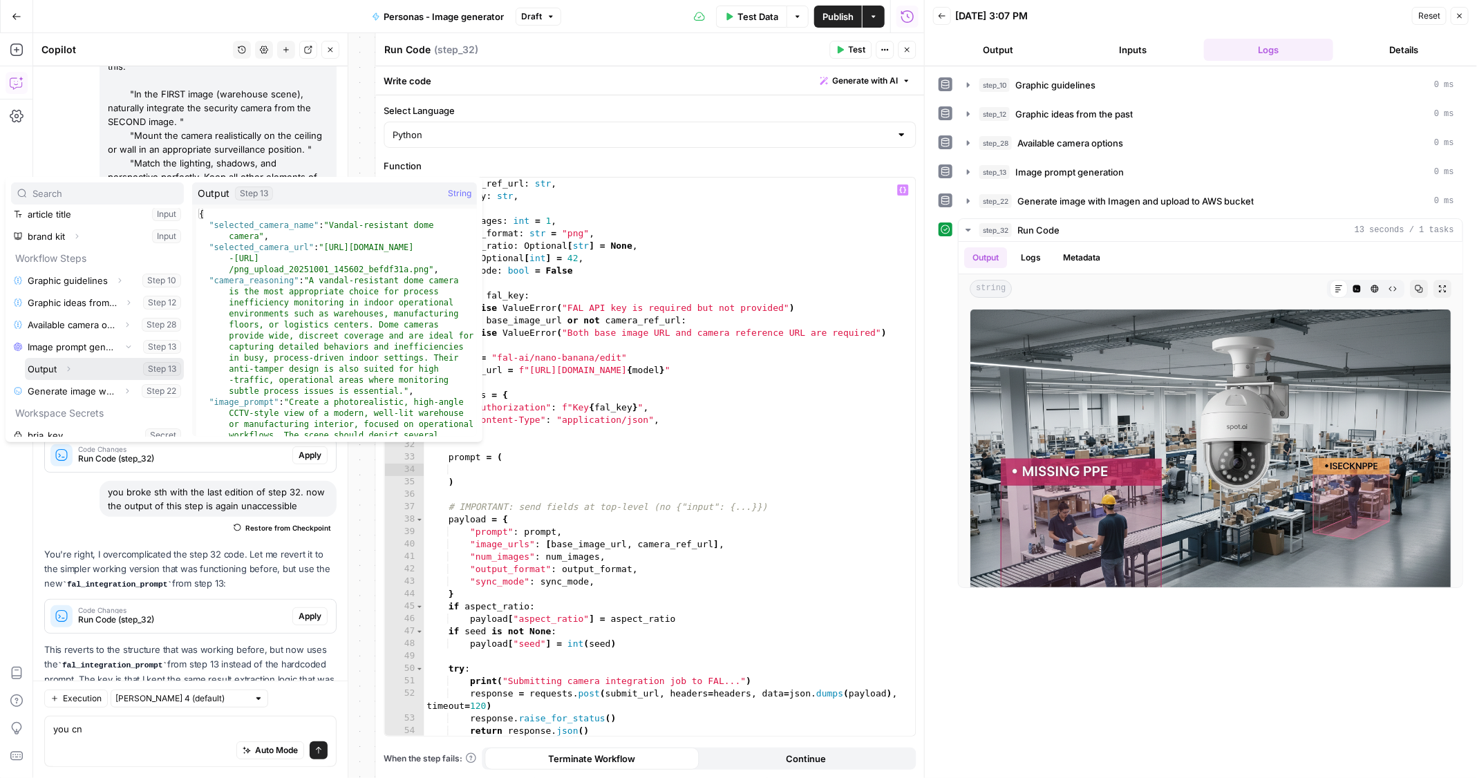
click at [68, 366] on icon "button" at bounding box center [69, 368] width 3 height 5
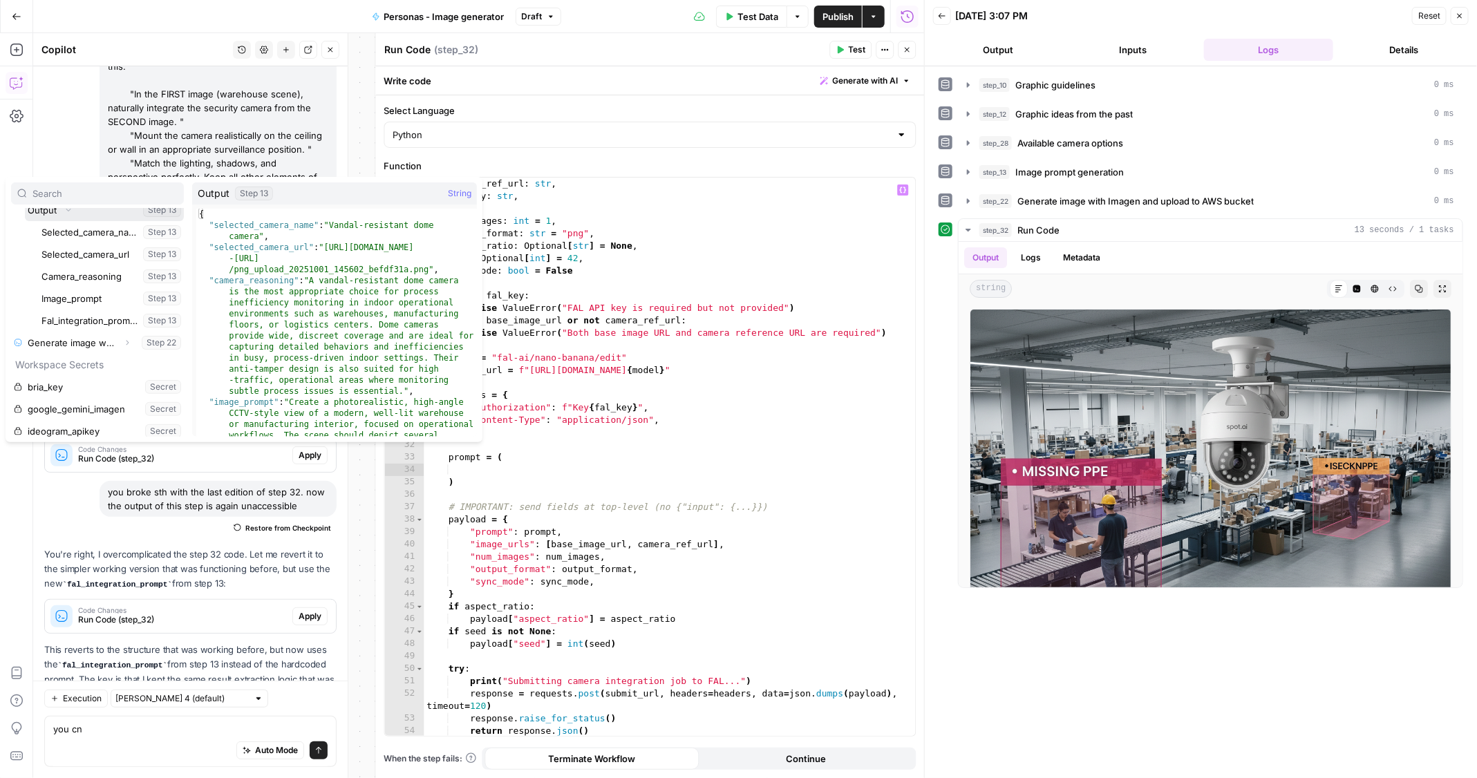
scroll to position [185, 0]
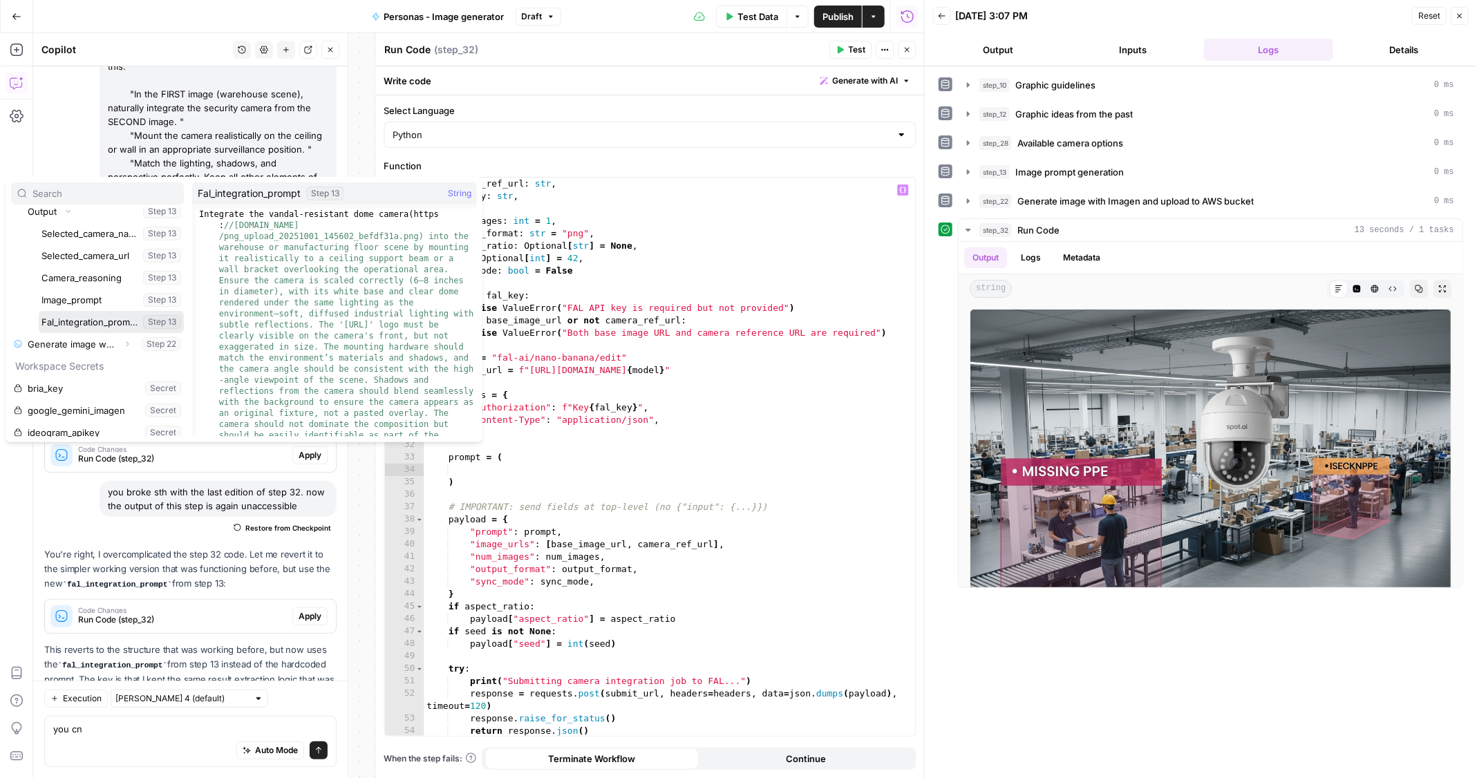
click at [91, 319] on button "Select variable Fal_integration_prompt" at bounding box center [111, 322] width 145 height 22
type textarea "**********"
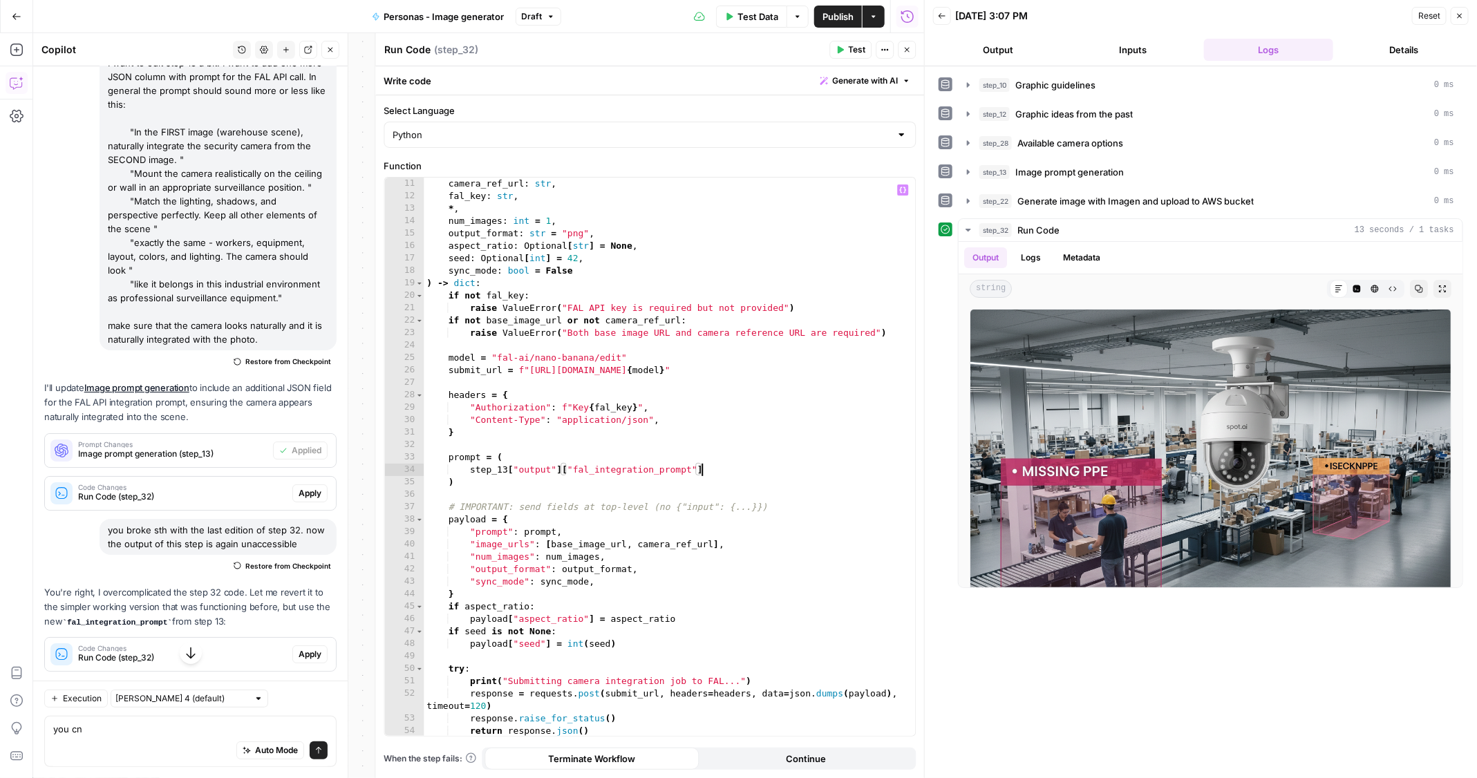
scroll to position [2737, 0]
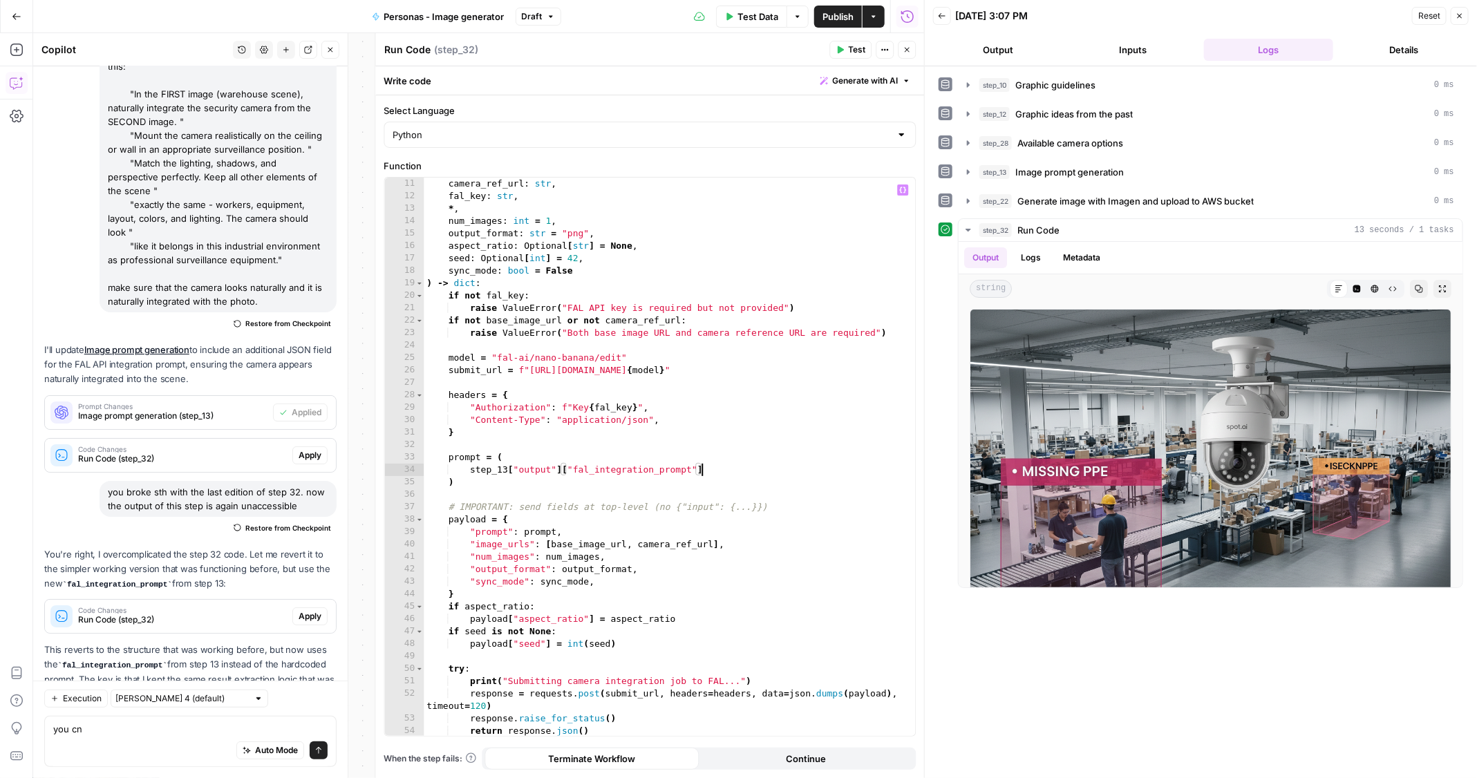
click at [849, 48] on span "Test" at bounding box center [857, 50] width 17 height 12
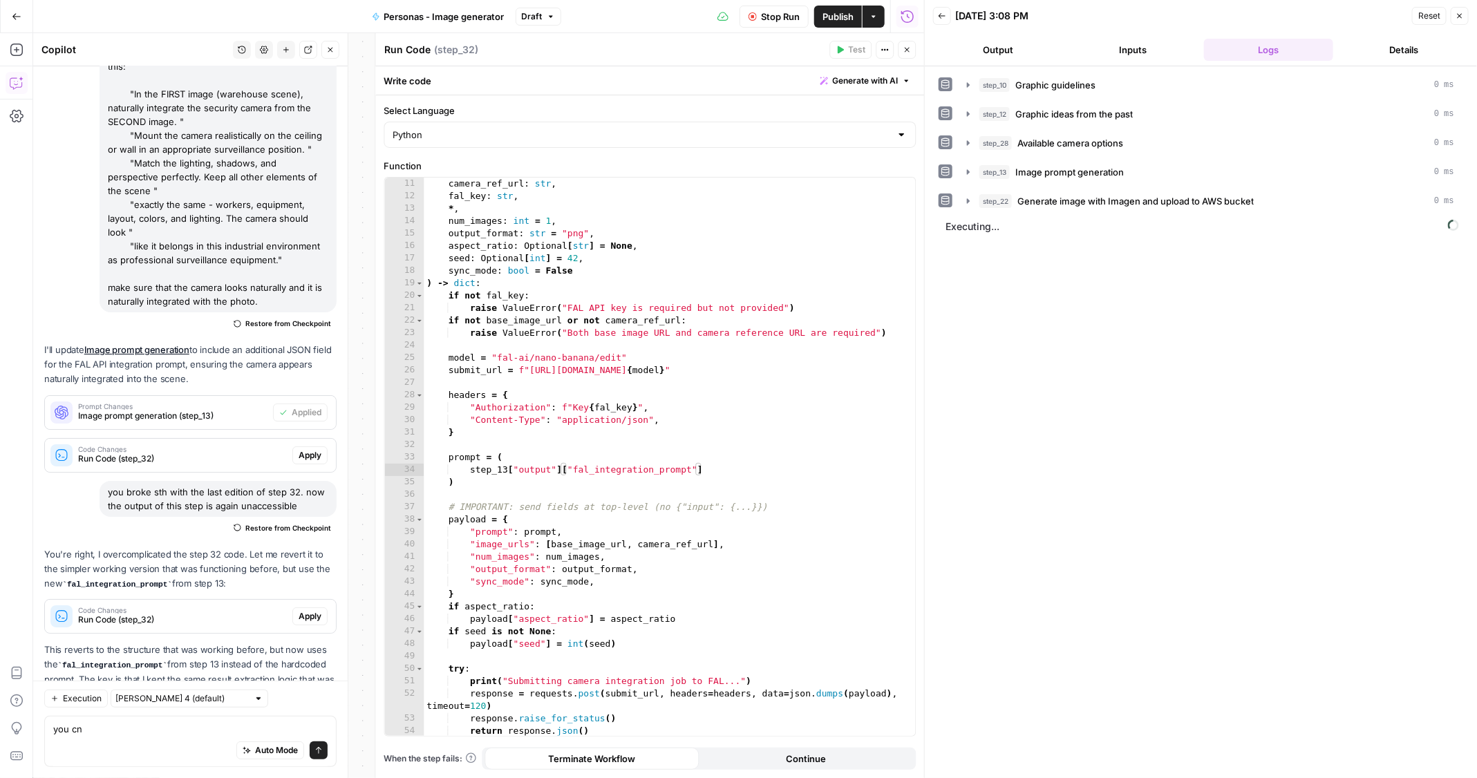
click at [904, 48] on icon "button" at bounding box center [907, 50] width 8 height 8
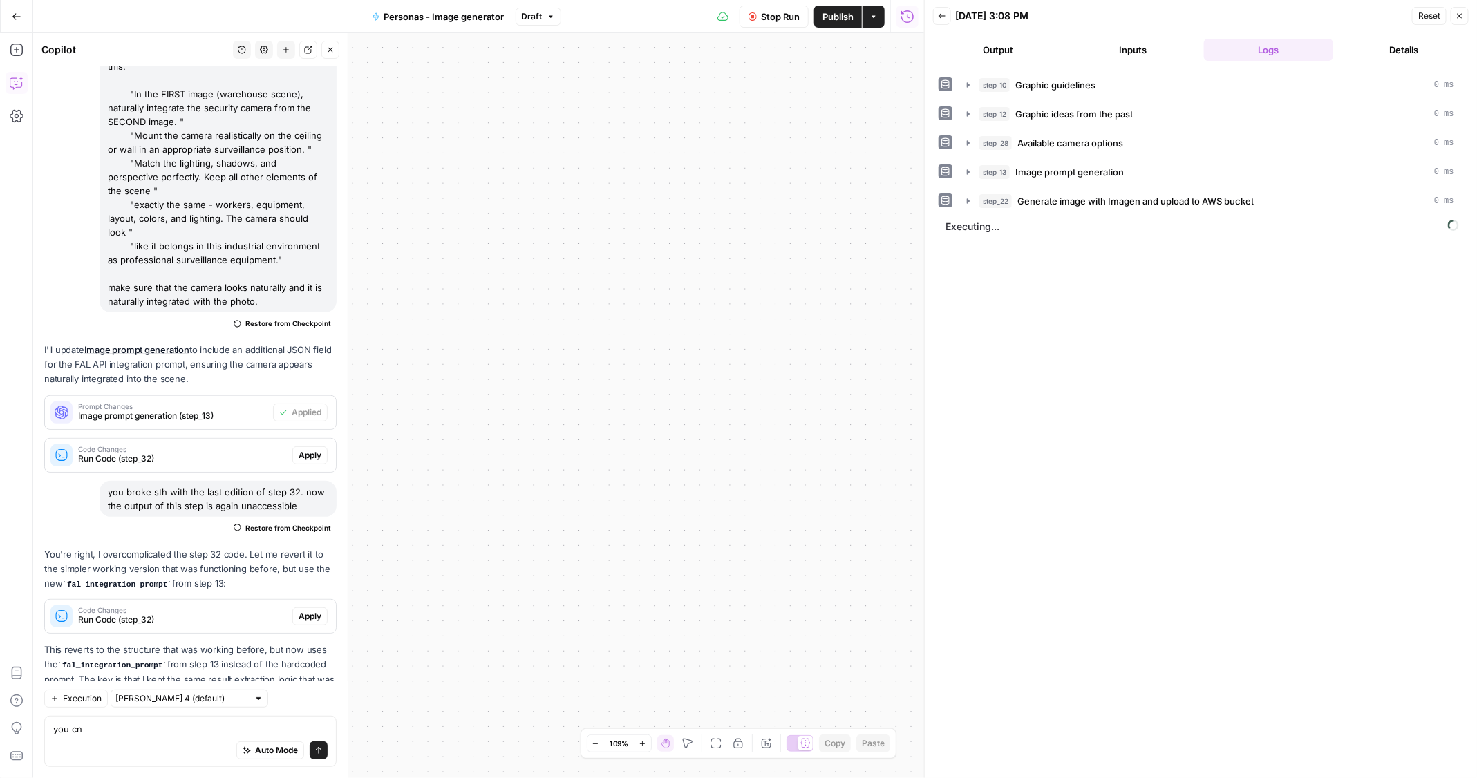
drag, startPoint x: 669, startPoint y: 455, endPoint x: 281, endPoint y: 506, distance: 391.0
click at [281, 506] on body "**********" at bounding box center [738, 389] width 1477 height 778
drag, startPoint x: 634, startPoint y: 404, endPoint x: 396, endPoint y: 404, distance: 237.7
click at [394, 404] on div "**********" at bounding box center [478, 405] width 891 height 745
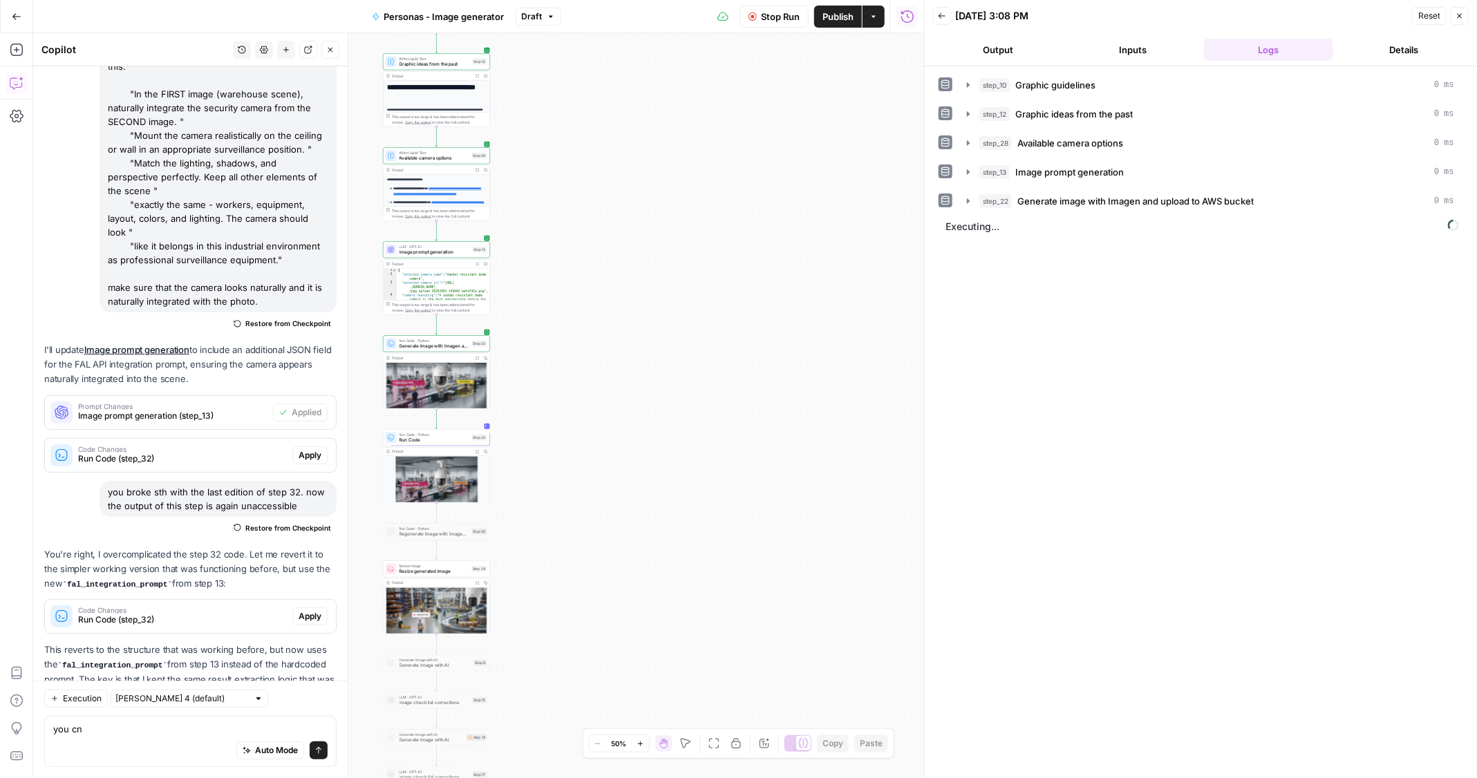
drag, startPoint x: 609, startPoint y: 409, endPoint x: 873, endPoint y: 397, distance: 264.3
click at [873, 397] on div "**********" at bounding box center [478, 405] width 891 height 745
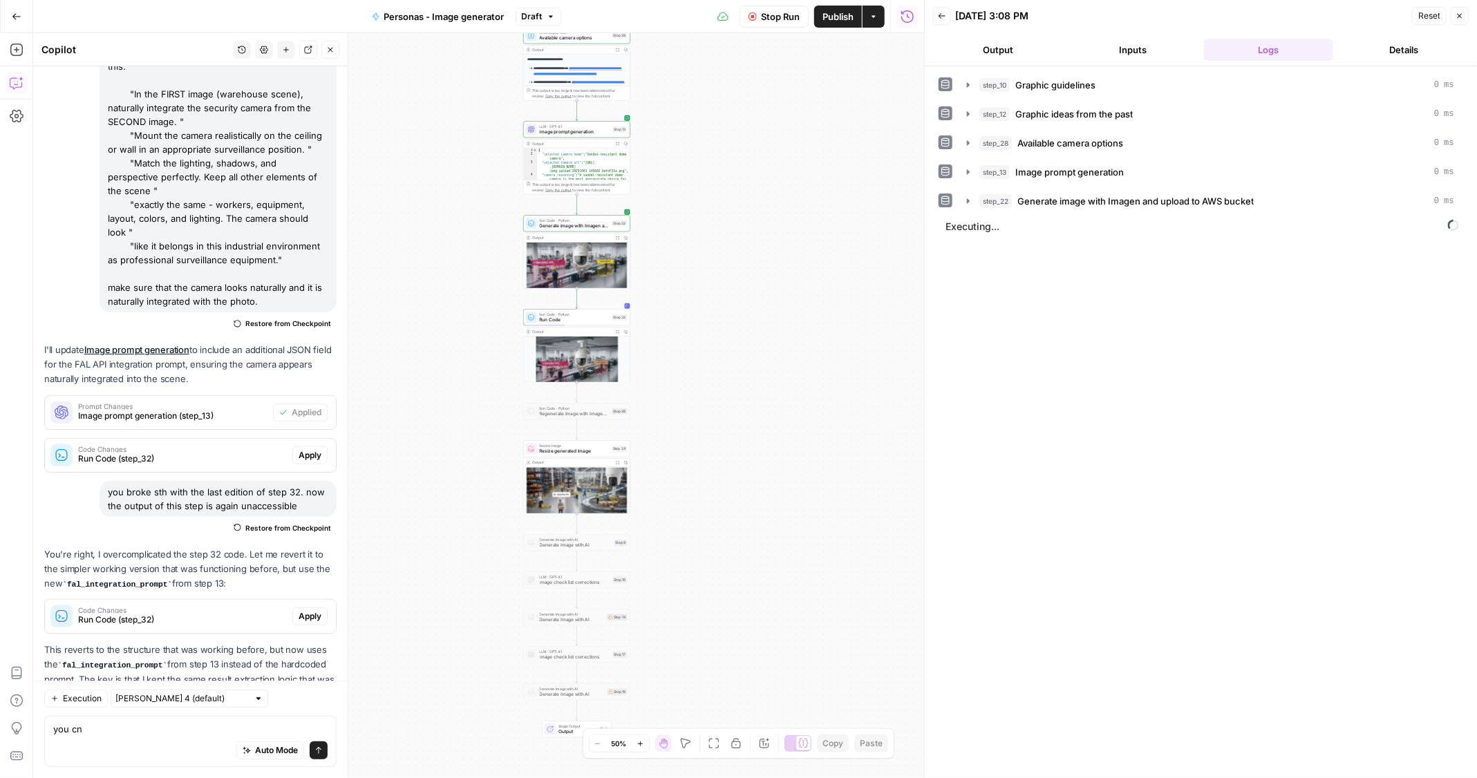
drag, startPoint x: 772, startPoint y: 286, endPoint x: 831, endPoint y: 211, distance: 95.4
click at [835, 205] on div "**********" at bounding box center [478, 405] width 891 height 745
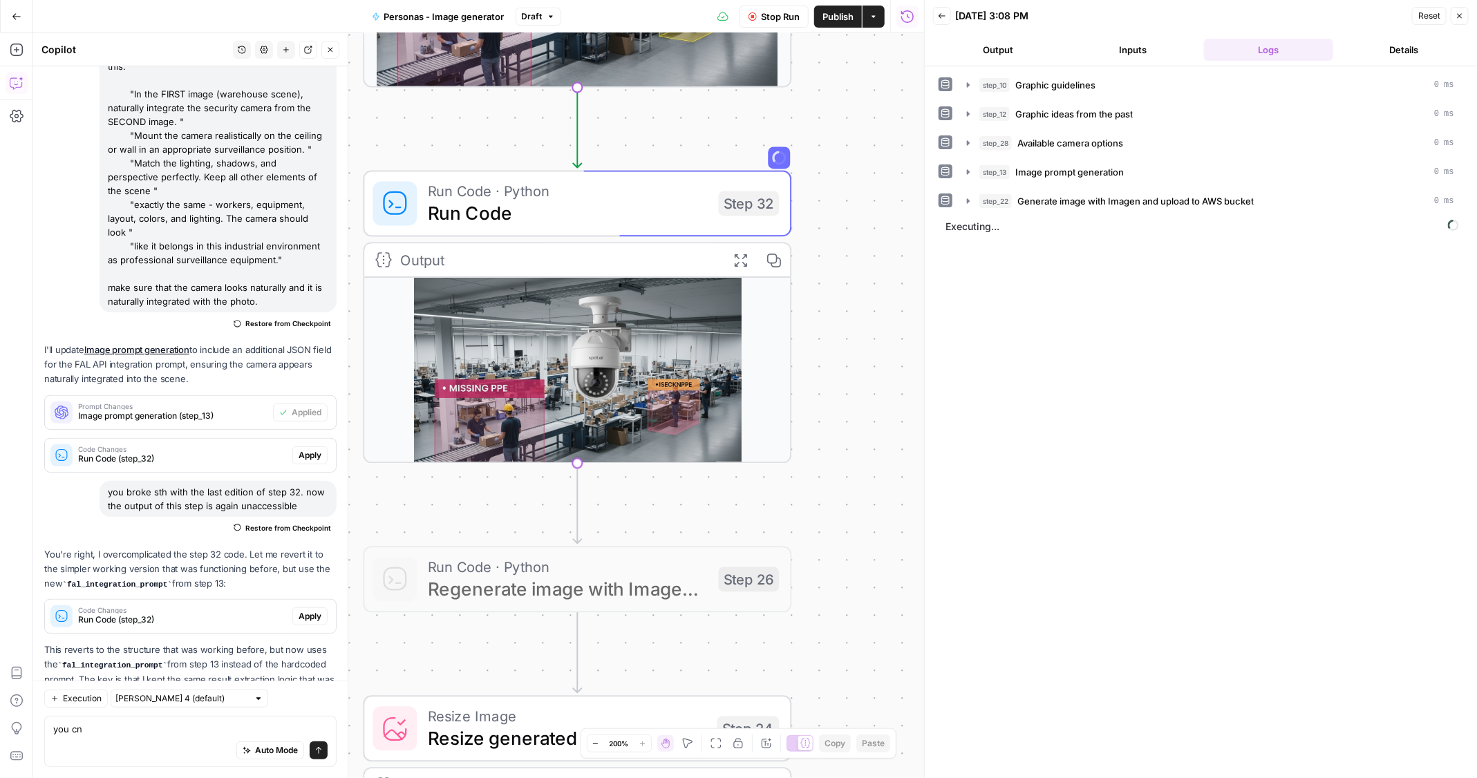
drag, startPoint x: 597, startPoint y: 325, endPoint x: 929, endPoint y: 449, distance: 354.9
click at [929, 449] on body "**********" at bounding box center [738, 389] width 1477 height 778
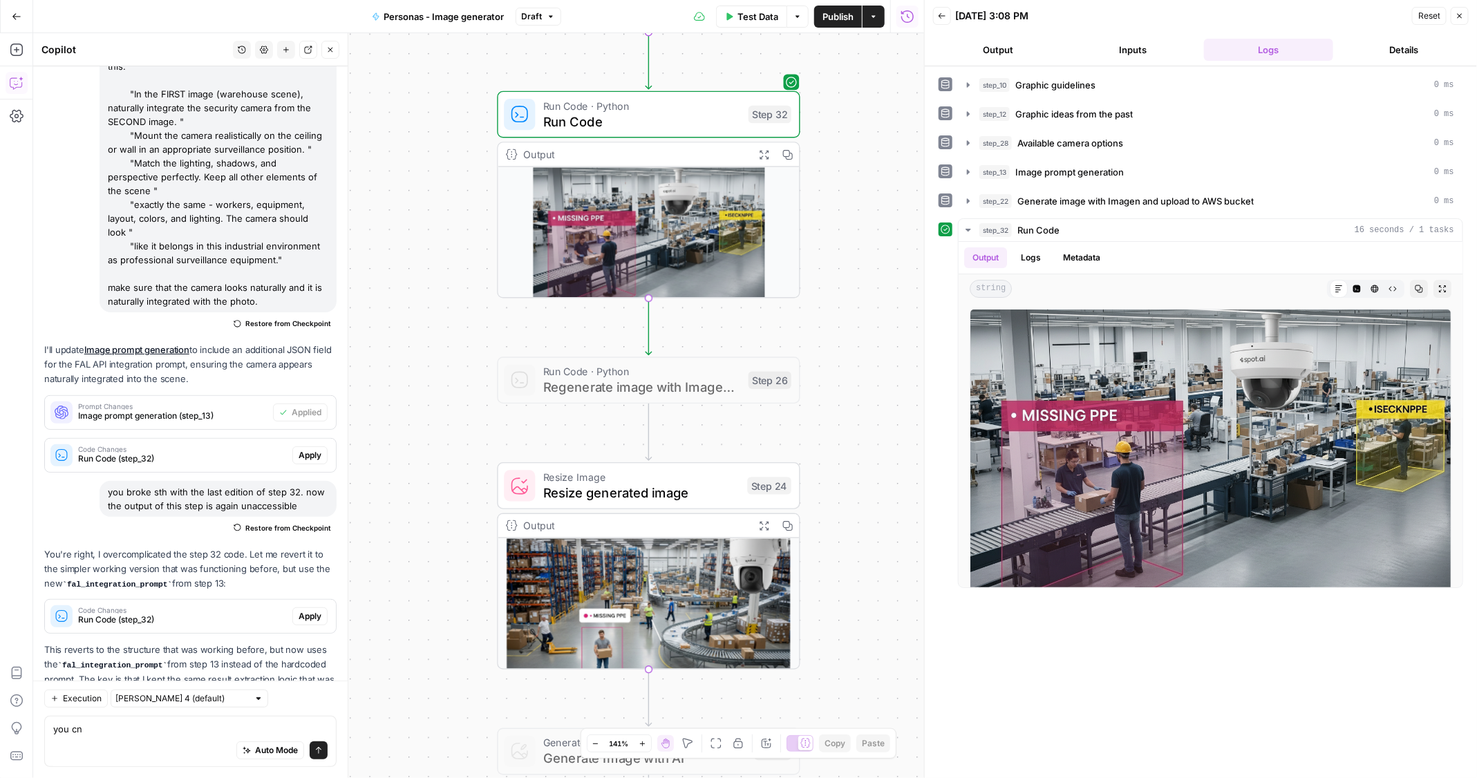
click at [553, 500] on span "Resize generated image" at bounding box center [641, 492] width 196 height 19
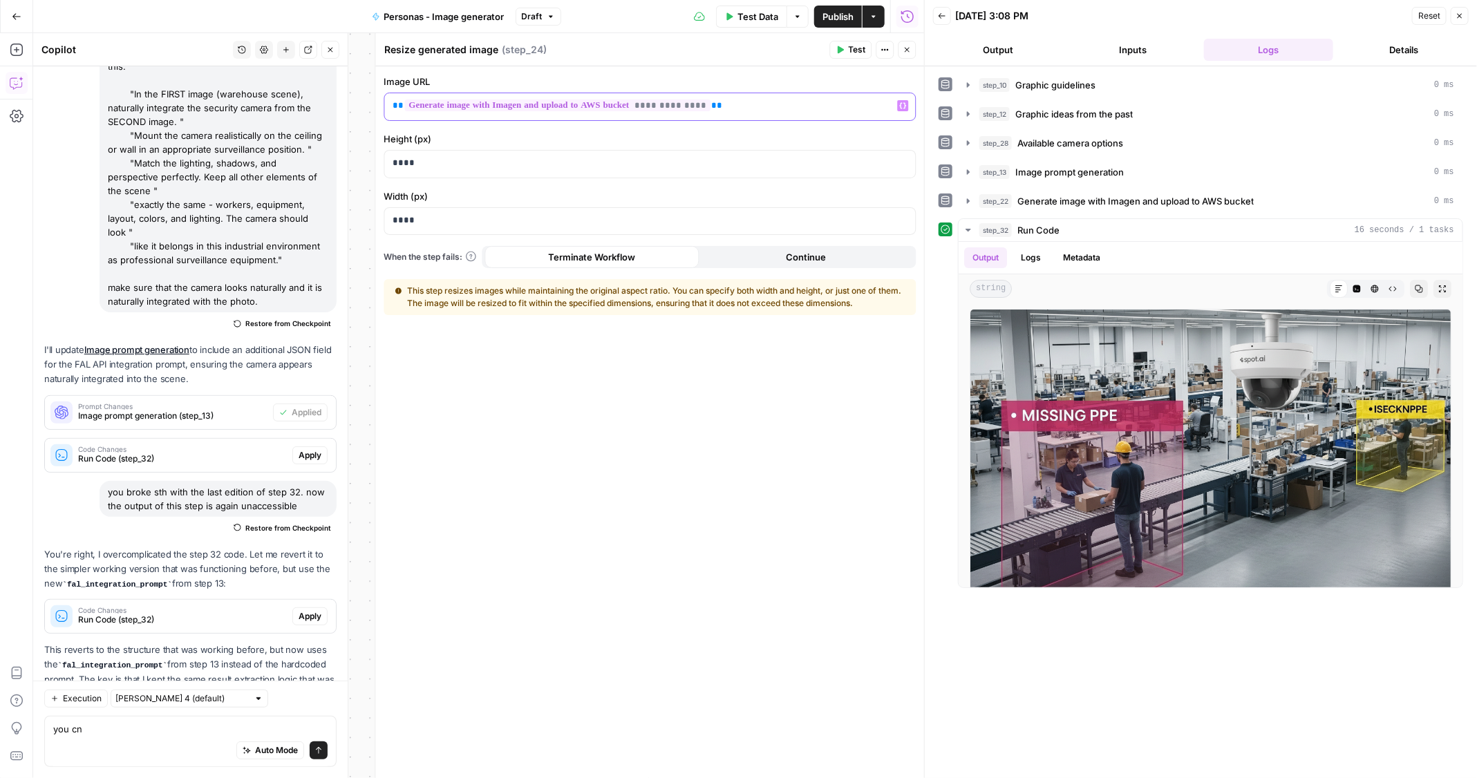
click at [859, 106] on p "**********" at bounding box center [639, 106] width 492 height 14
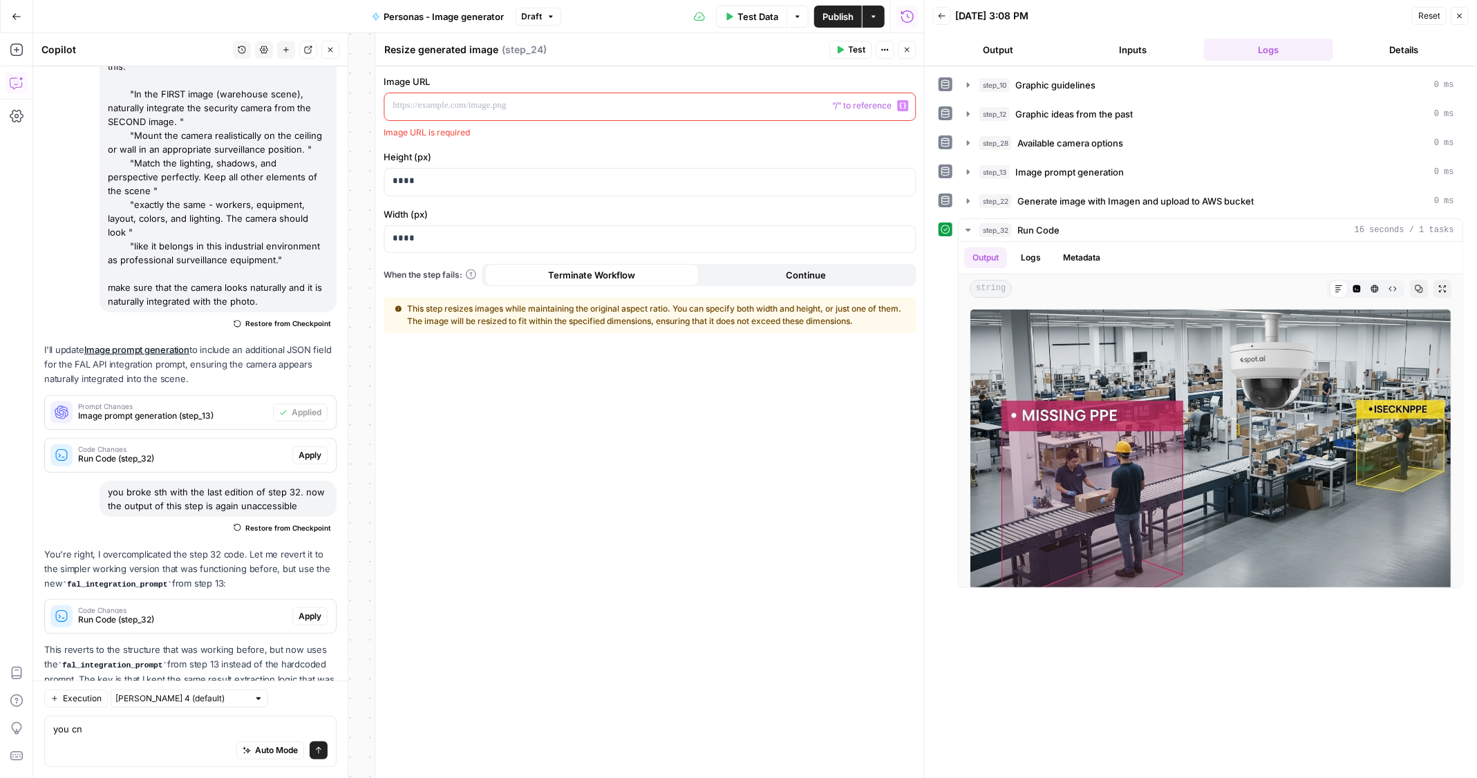
click at [905, 106] on icon "button" at bounding box center [903, 106] width 7 height 6
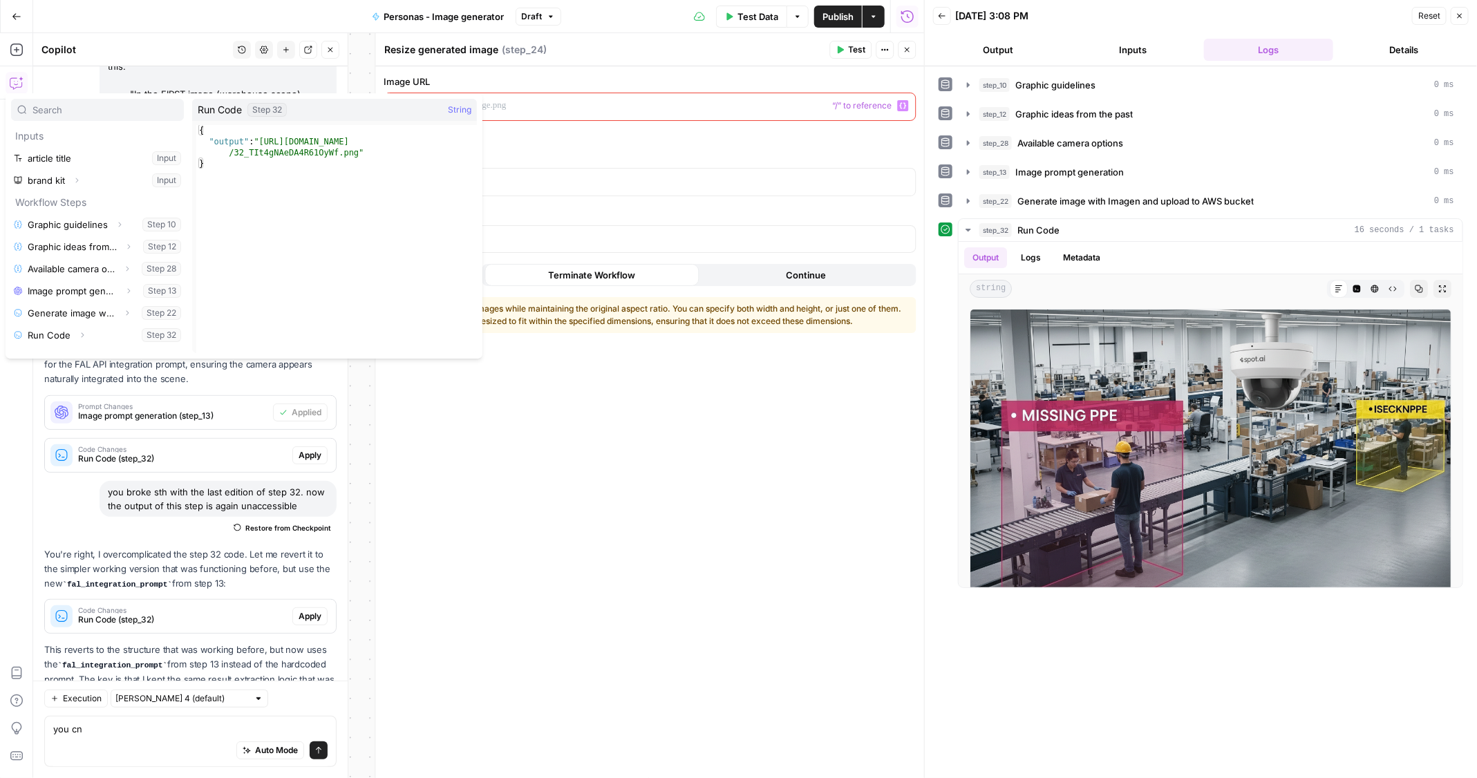
scroll to position [80, 0]
click at [82, 252] on icon "button" at bounding box center [83, 254] width 3 height 5
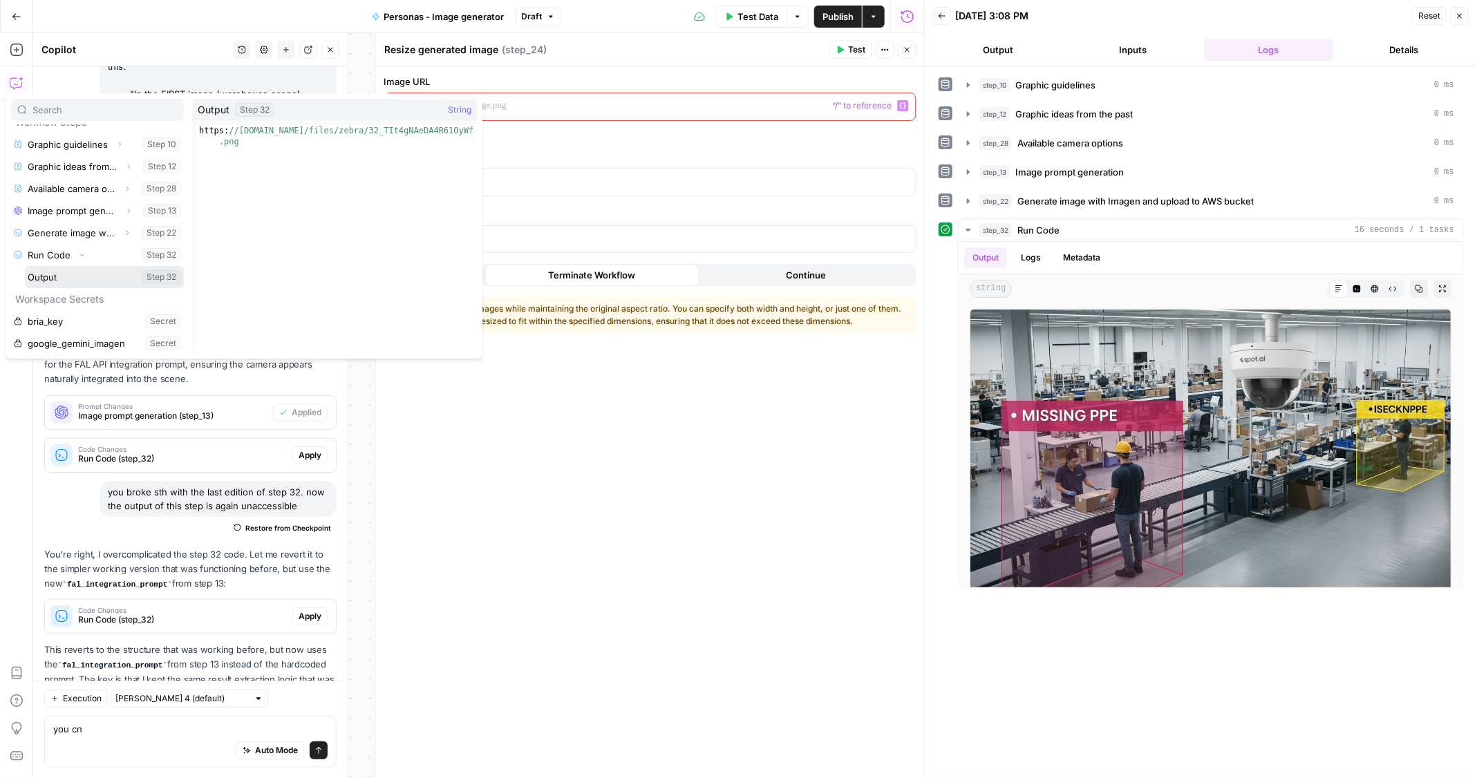
click at [77, 272] on button "Select variable Output" at bounding box center [104, 277] width 159 height 22
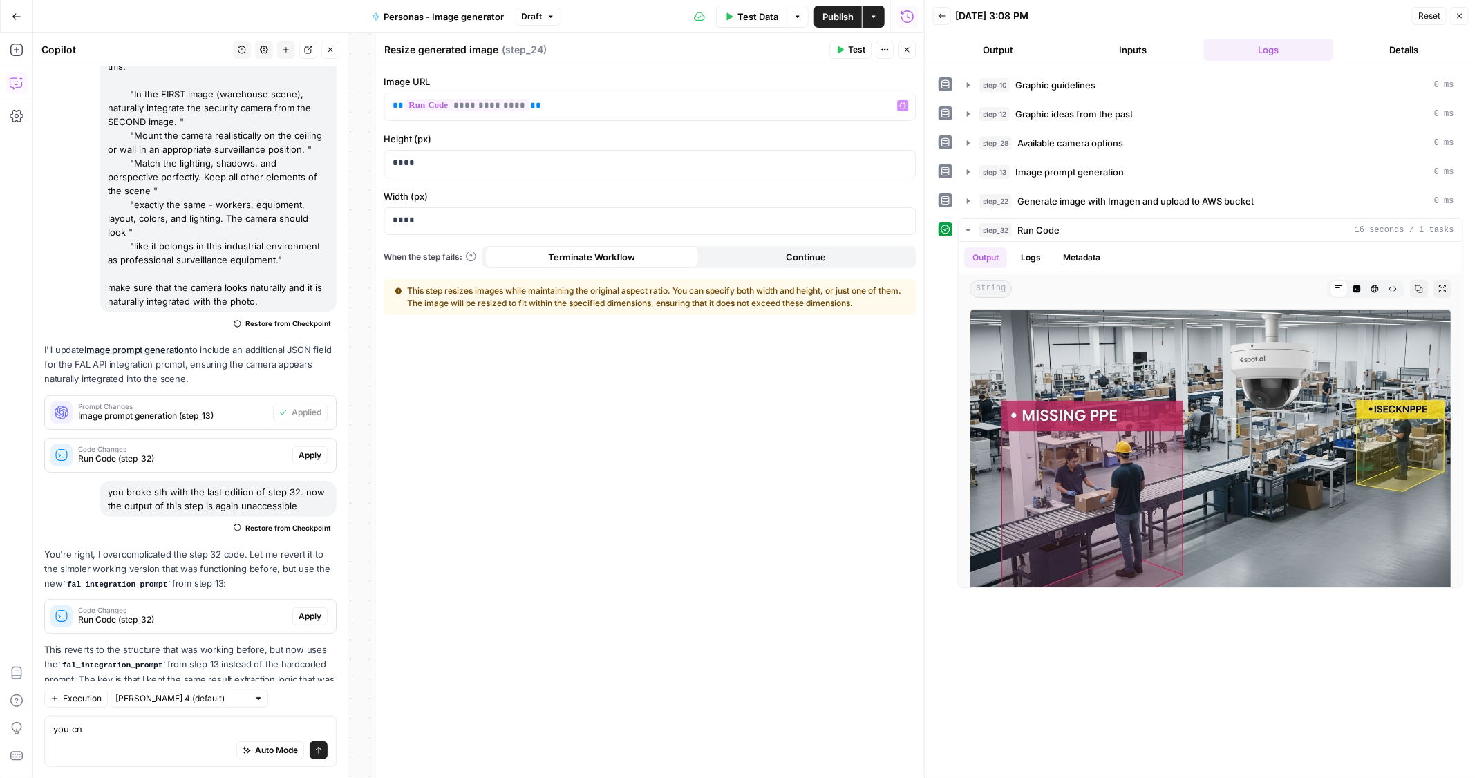
click at [841, 46] on icon "button" at bounding box center [840, 50] width 8 height 8
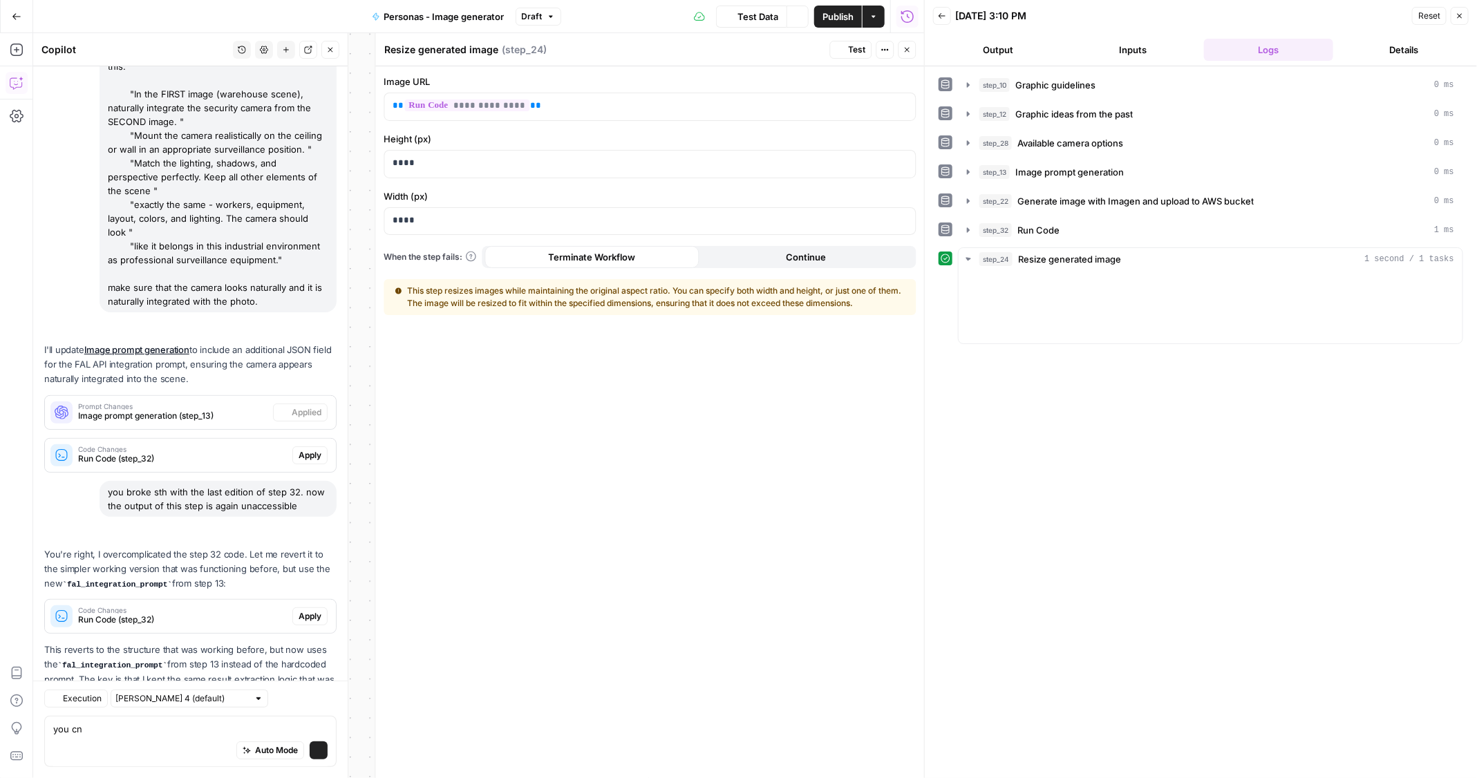
scroll to position [2737, 0]
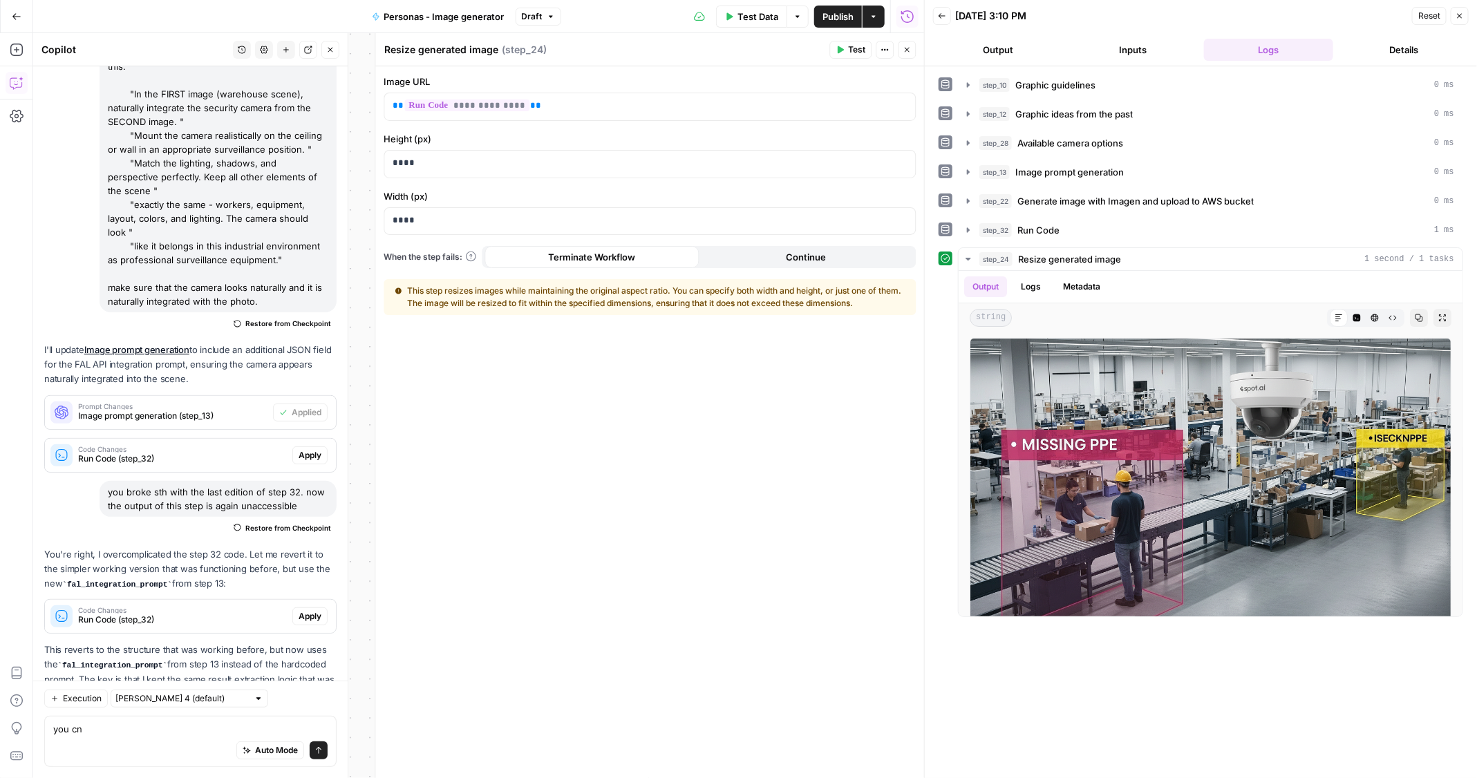
click at [904, 53] on icon "button" at bounding box center [907, 50] width 8 height 8
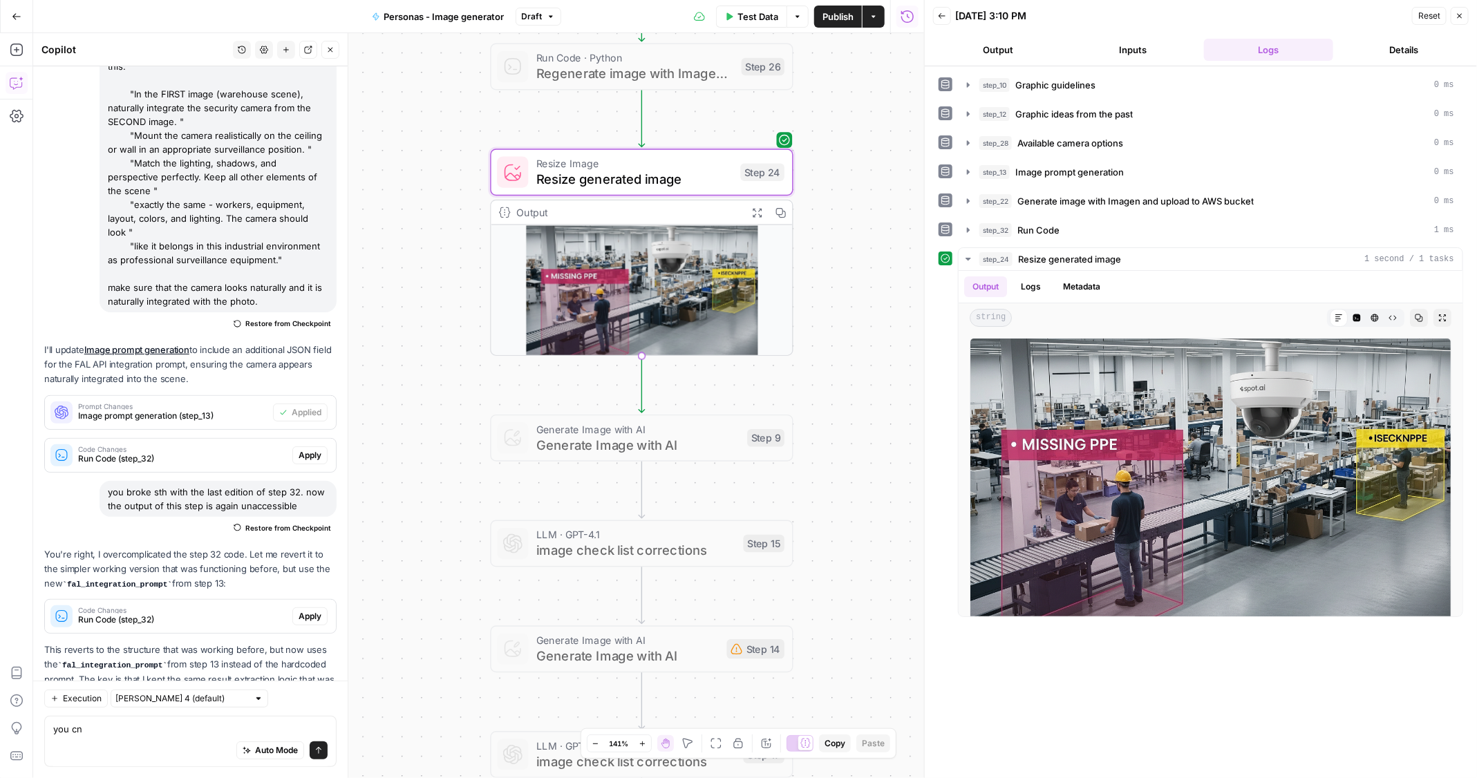
click at [837, 13] on span "Publish" at bounding box center [837, 17] width 31 height 14
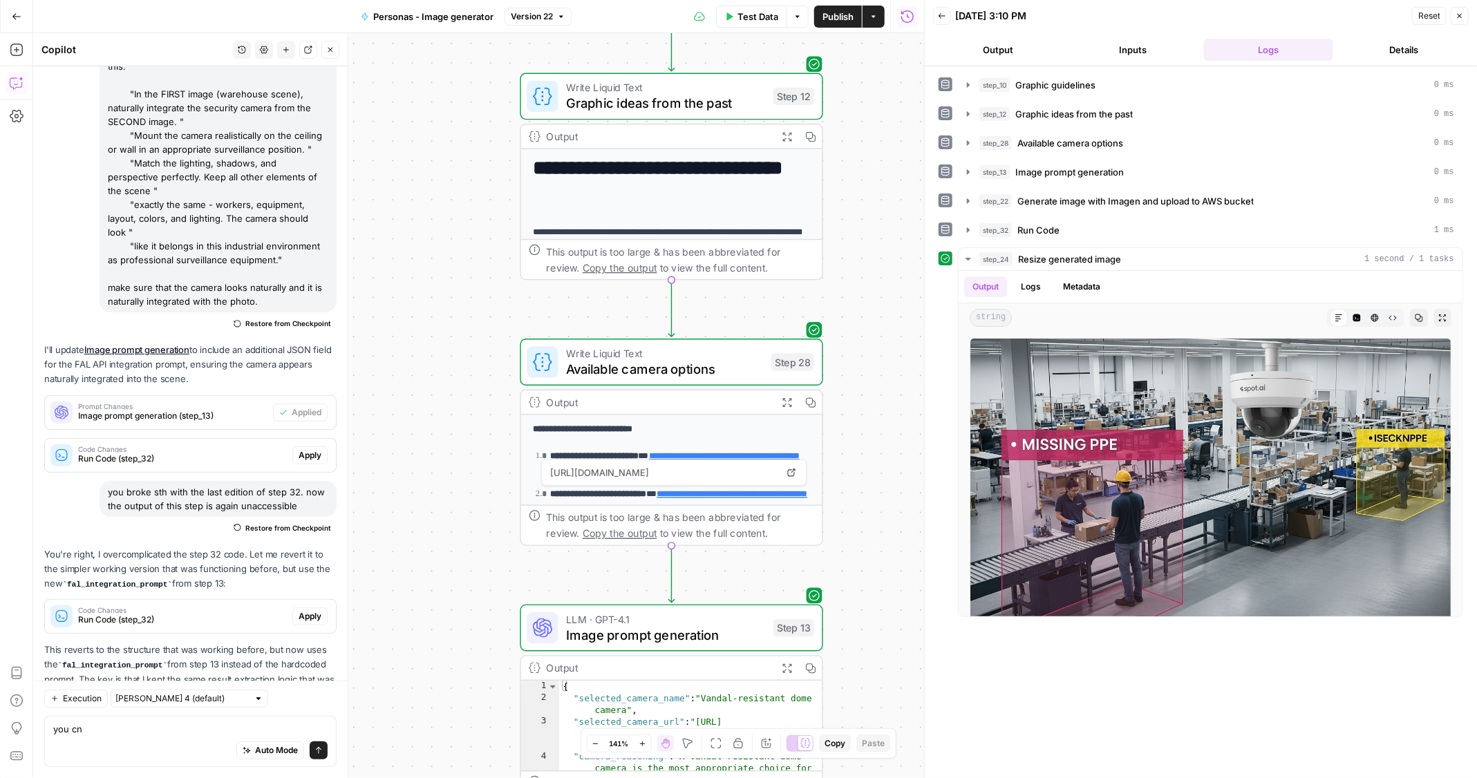
click at [478, 200] on div "**********" at bounding box center [478, 405] width 891 height 745
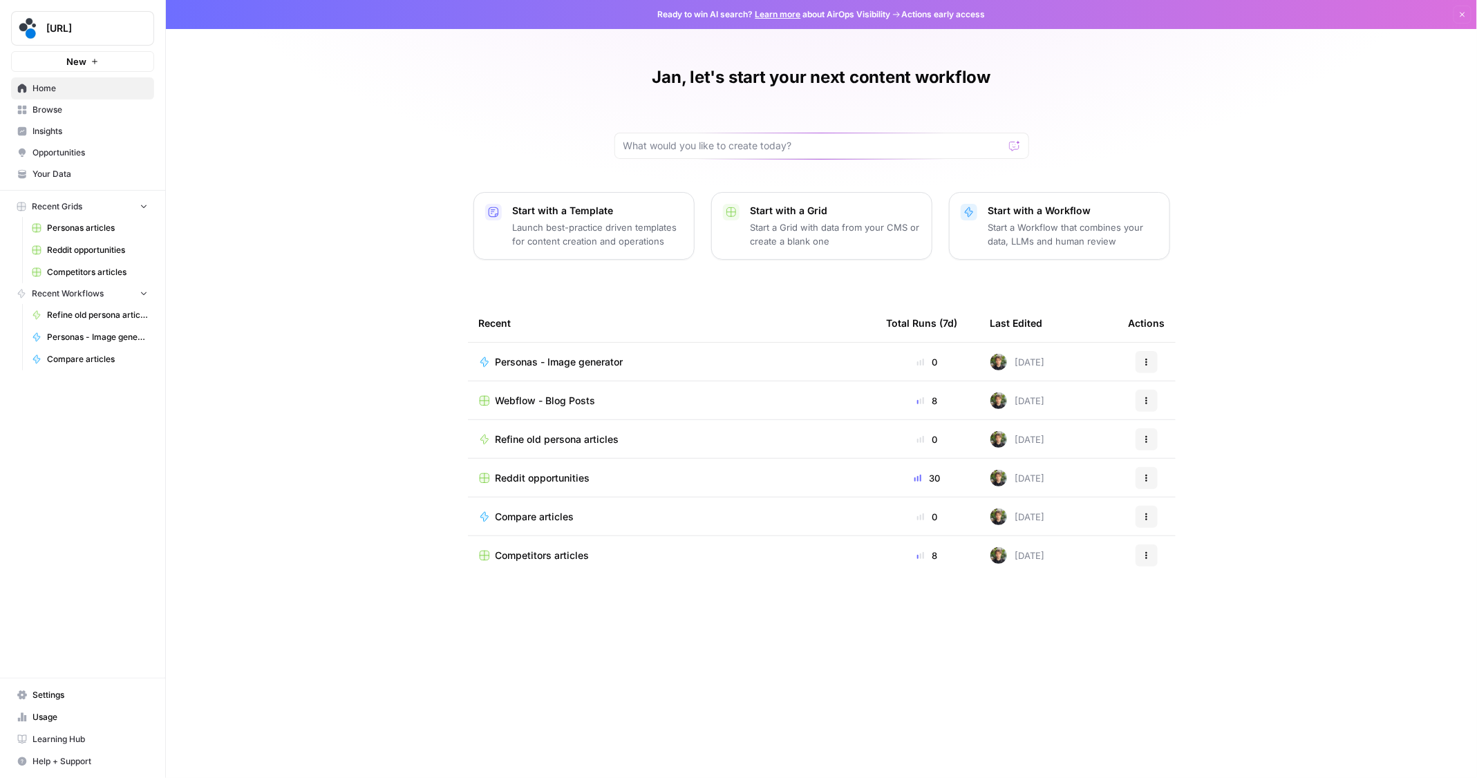
click at [545, 400] on span "Webflow - Blog Posts" at bounding box center [545, 401] width 100 height 14
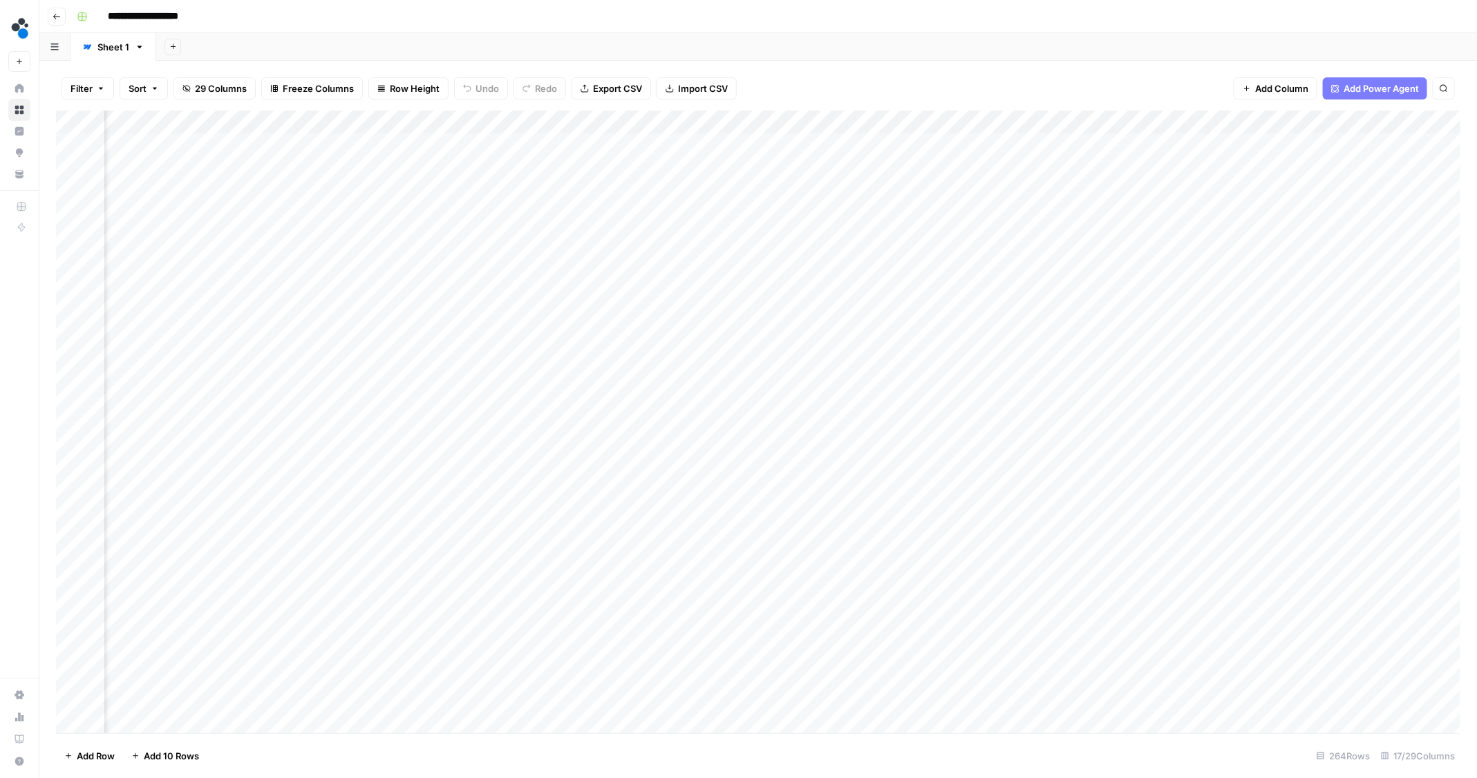
scroll to position [1, 1303]
click at [1370, 122] on div "Add Column" at bounding box center [758, 422] width 1405 height 623
click at [1291, 318] on span "Sort Ascending" at bounding box center [1368, 320] width 167 height 14
click at [981, 122] on div "Add Column" at bounding box center [758, 423] width 1405 height 623
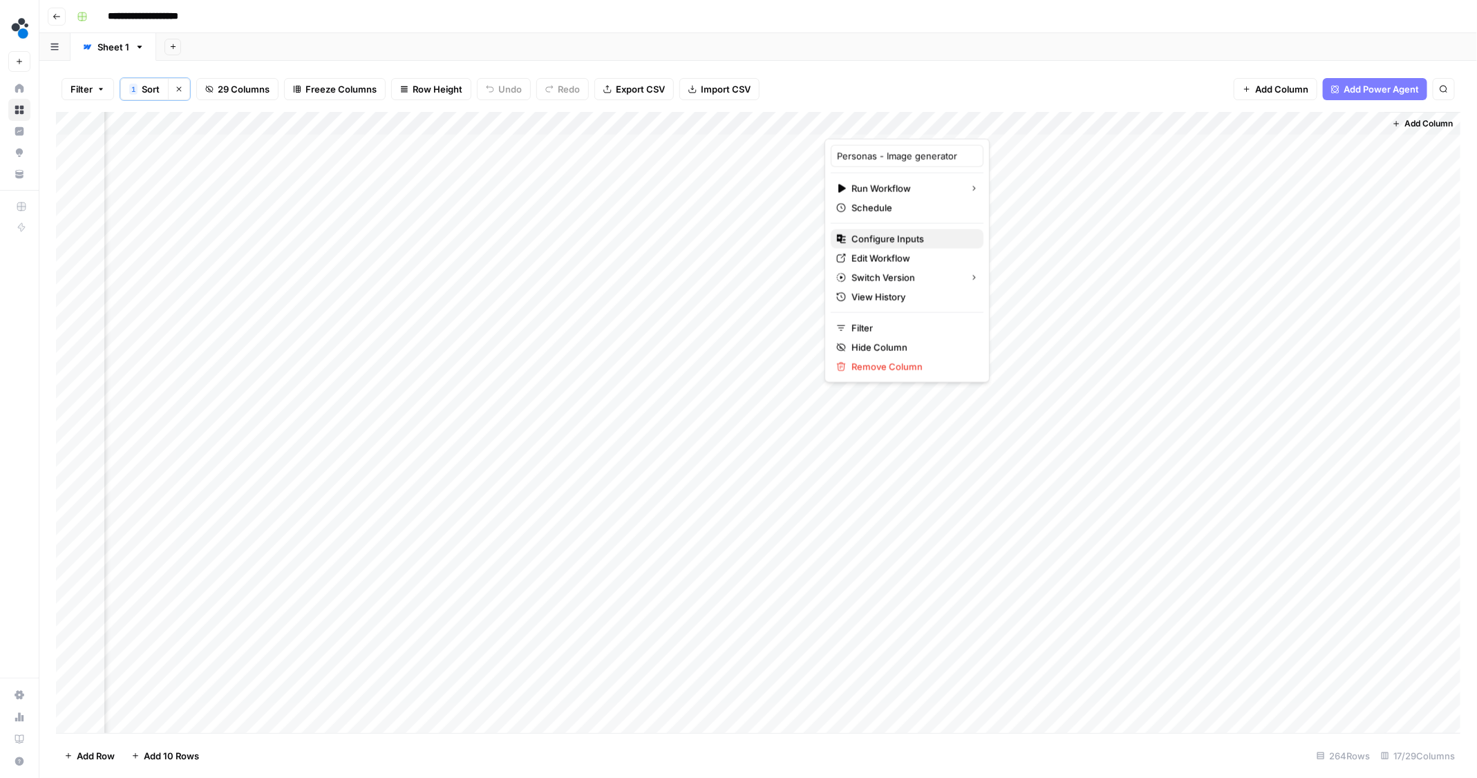
click at [889, 241] on span "Configure Inputs" at bounding box center [911, 239] width 121 height 14
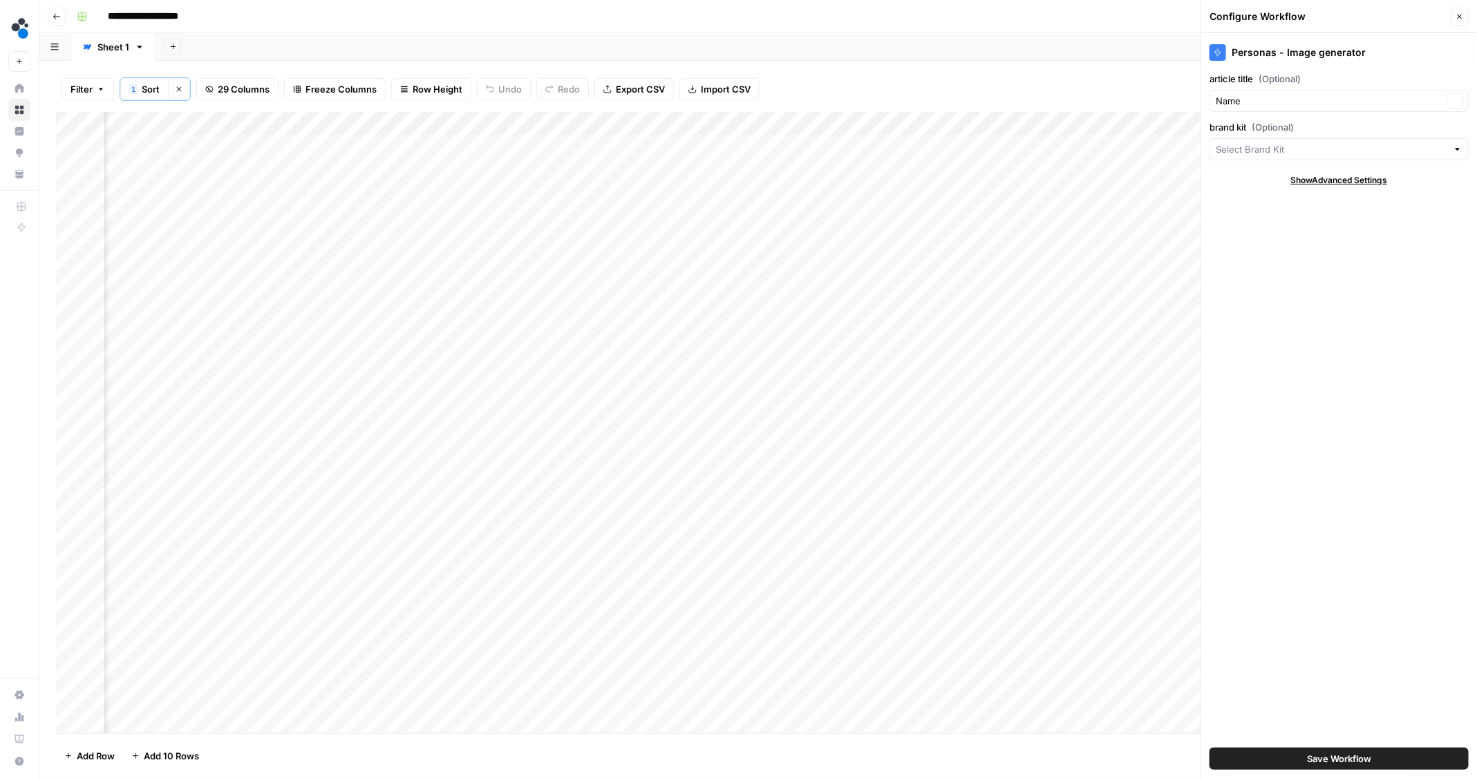
type input "Spot AI v3"
click at [1271, 105] on input "article title (Optional)" at bounding box center [1329, 101] width 227 height 14
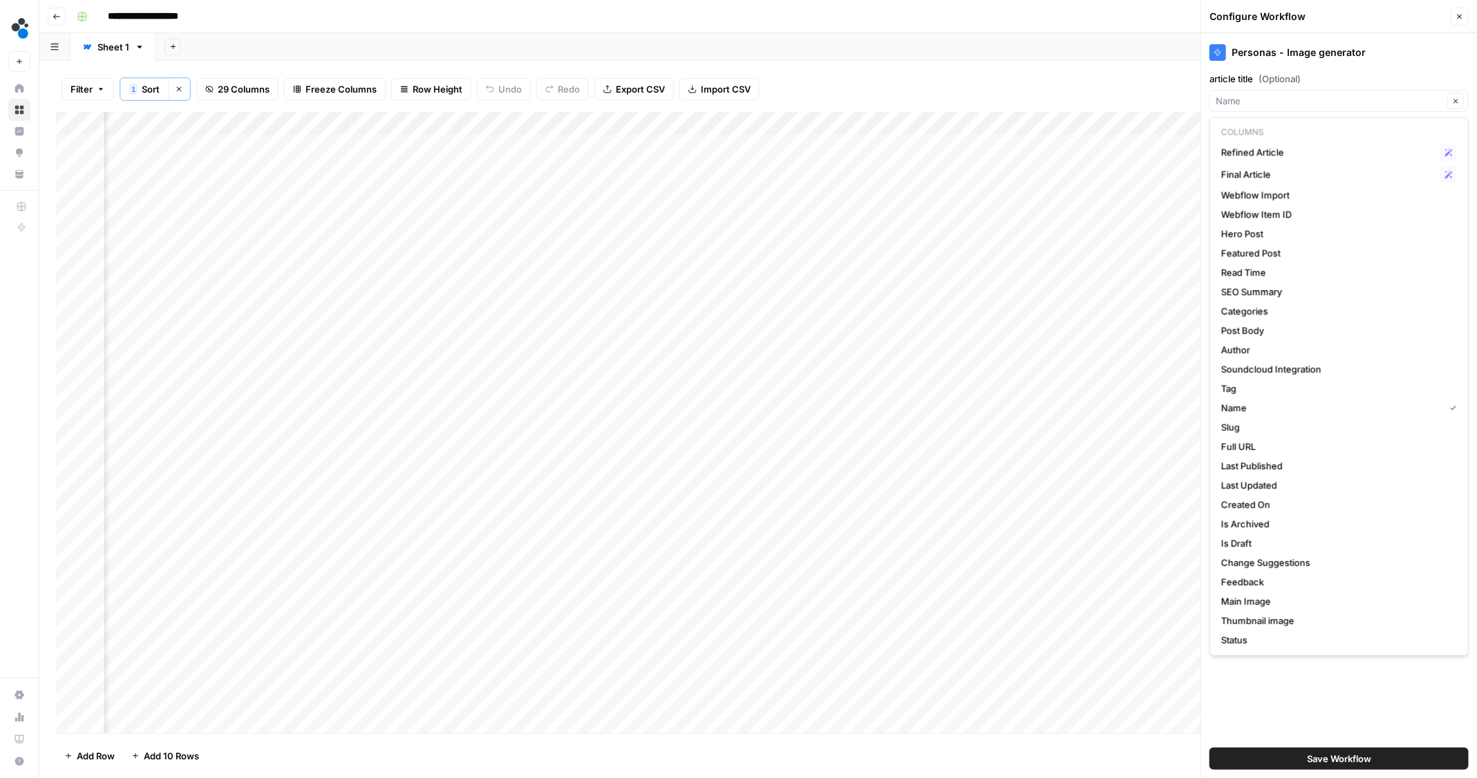
type input "Name"
click at [946, 87] on div "Filter 1 Sort Clear sorts 29 Columns Freeze Columns Row Height Undo Redo Export…" at bounding box center [758, 89] width 1404 height 46
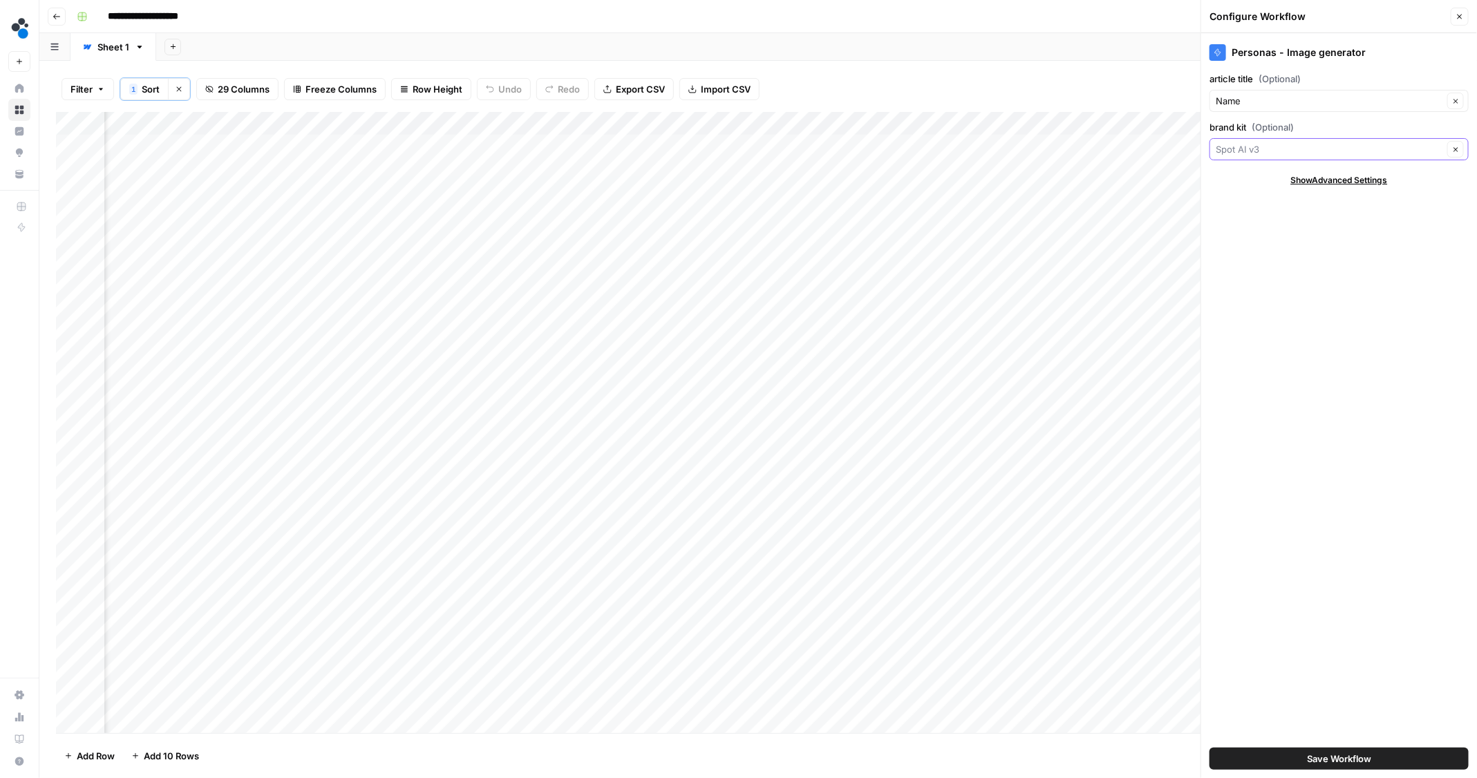
click at [1251, 149] on input "brand kit (Optional)" at bounding box center [1329, 149] width 227 height 14
click at [1249, 148] on input "brand kit (Optional)" at bounding box center [1329, 149] width 227 height 14
type input "Spot AI v3"
click at [1124, 84] on div "Filter 1 Sort Clear sorts 29 Columns Freeze Columns Row Height Undo Redo Export…" at bounding box center [758, 89] width 1404 height 46
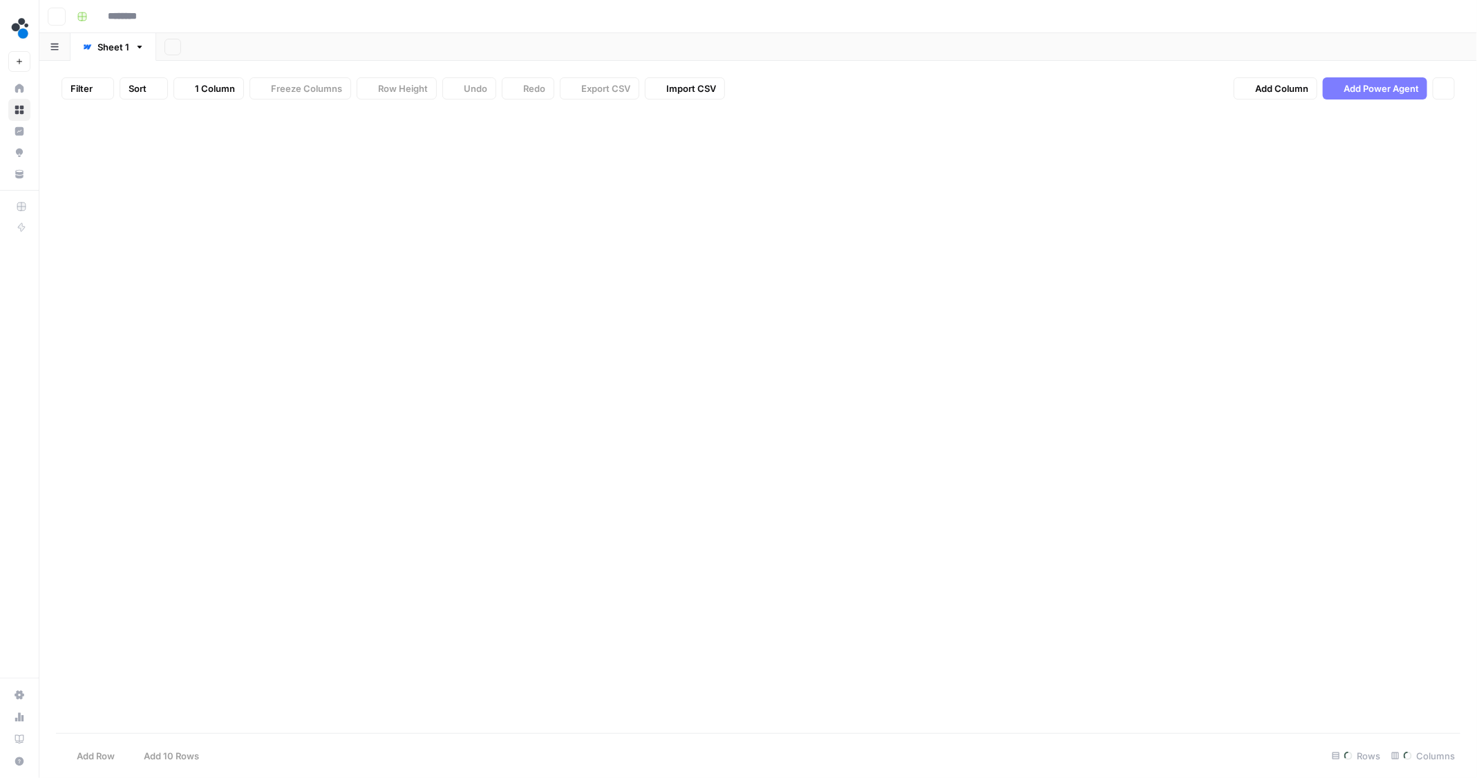
type input "**********"
click at [1368, 122] on div "Add Column" at bounding box center [758, 422] width 1405 height 623
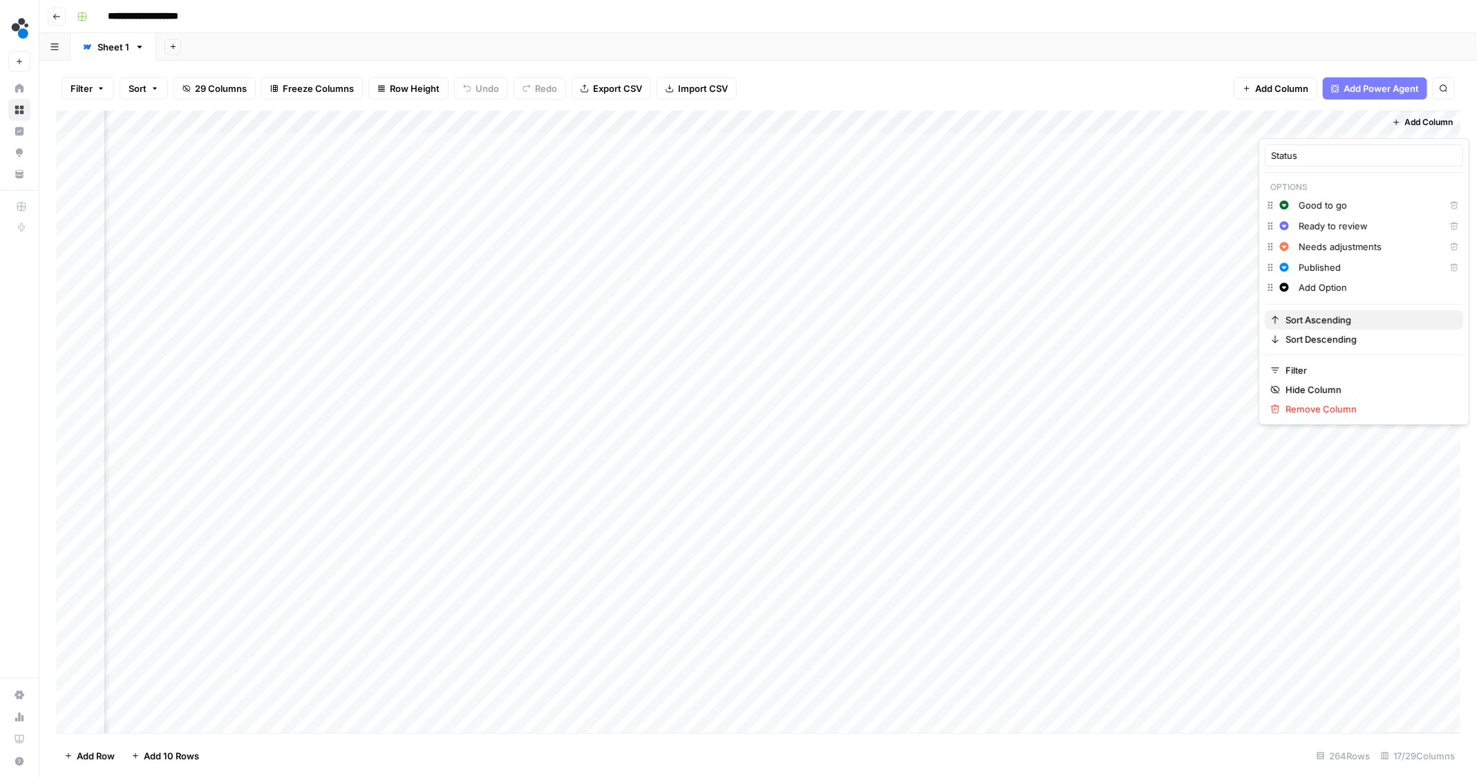
click at [1314, 322] on span "Sort Ascending" at bounding box center [1368, 320] width 167 height 14
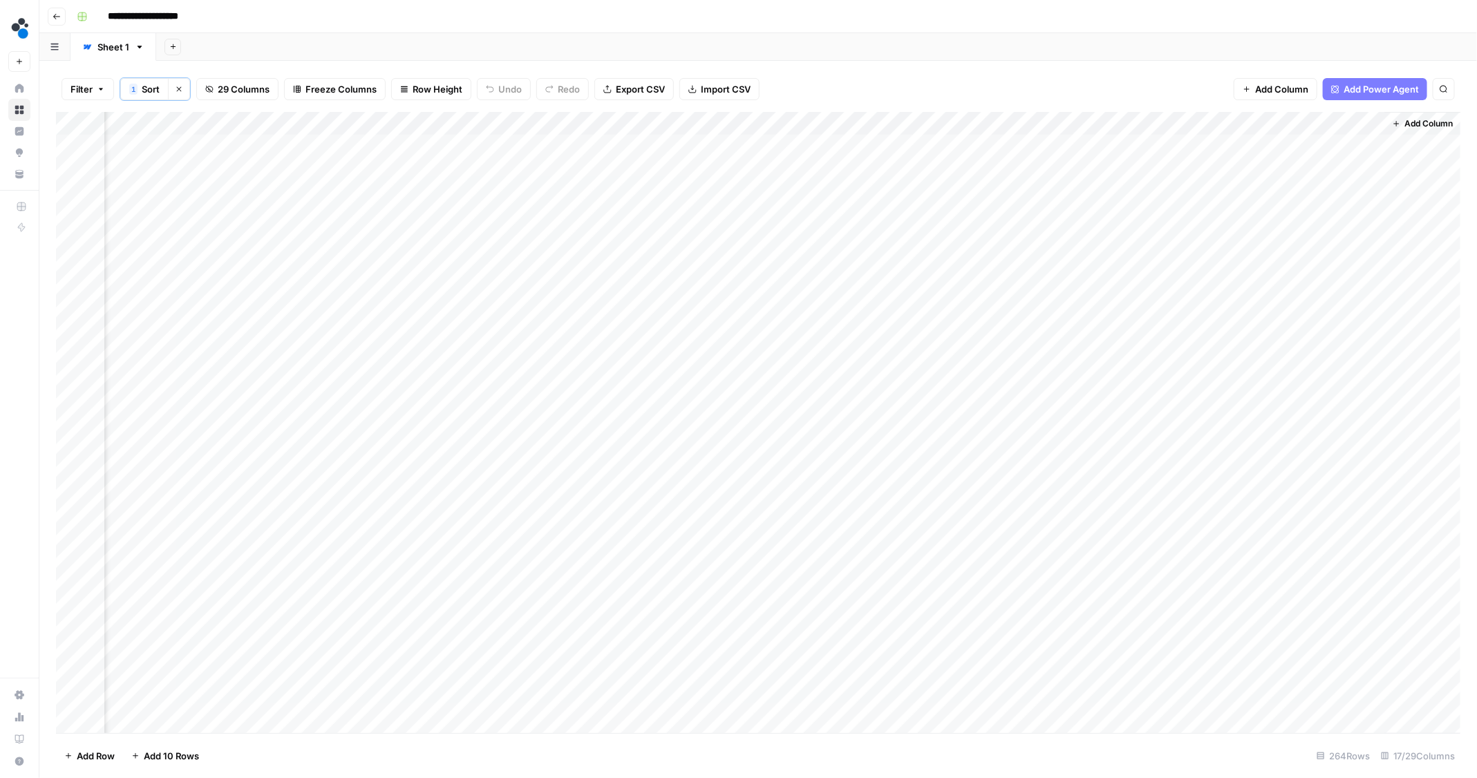
click at [1258, 89] on span "Add Column" at bounding box center [1281, 89] width 53 height 14
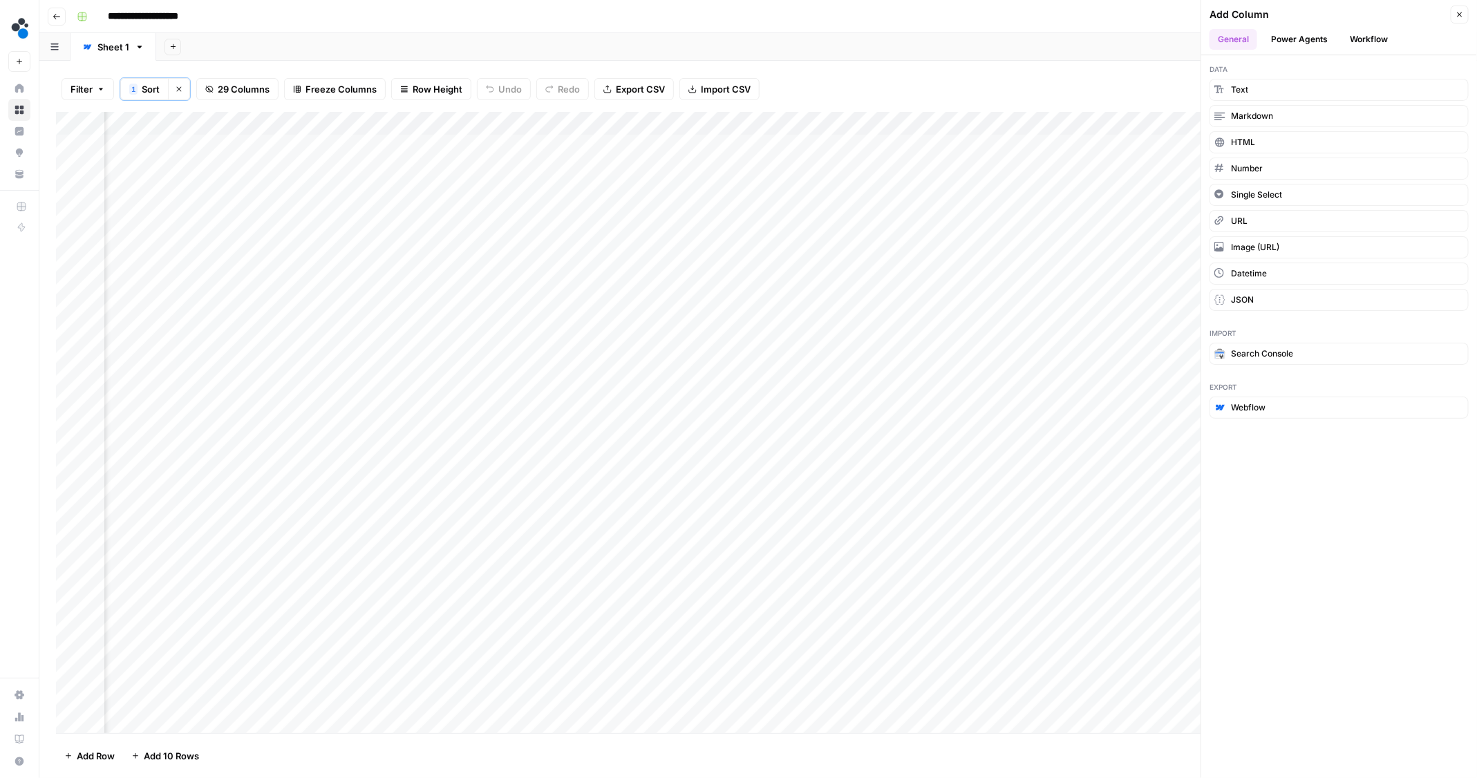
click at [1370, 45] on button "Workflow" at bounding box center [1368, 39] width 55 height 21
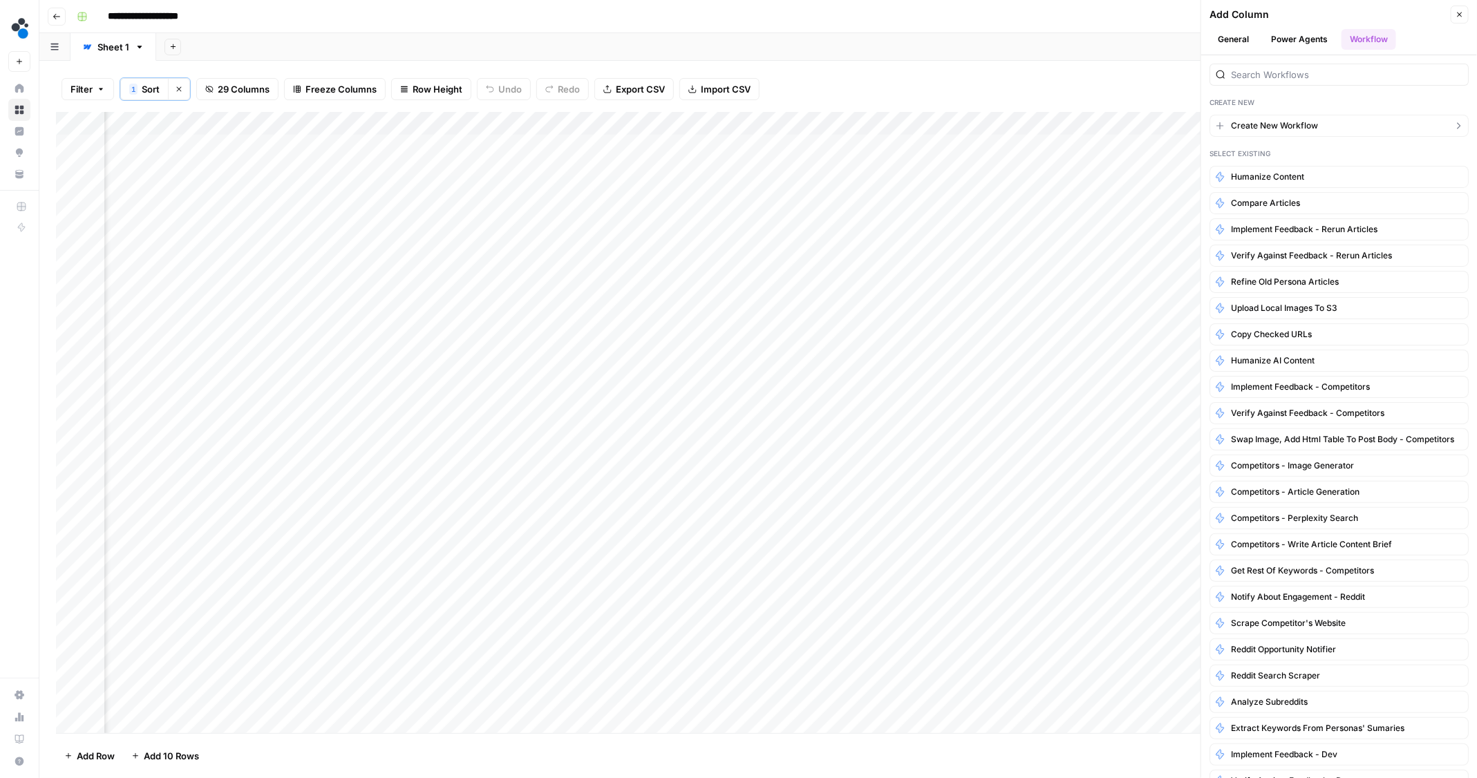
click at [1301, 122] on span "Create New Workflow" at bounding box center [1274, 126] width 87 height 12
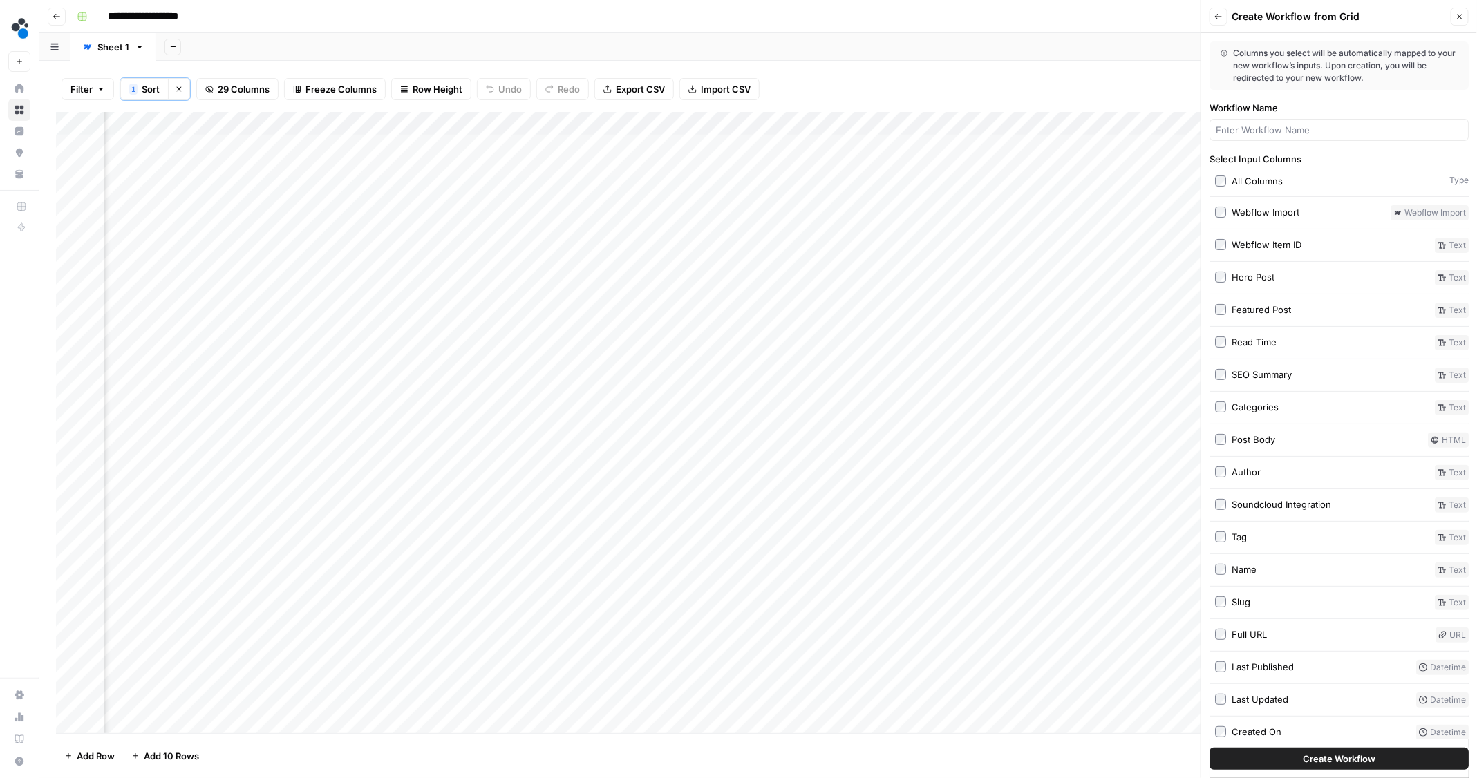
scroll to position [296, 0]
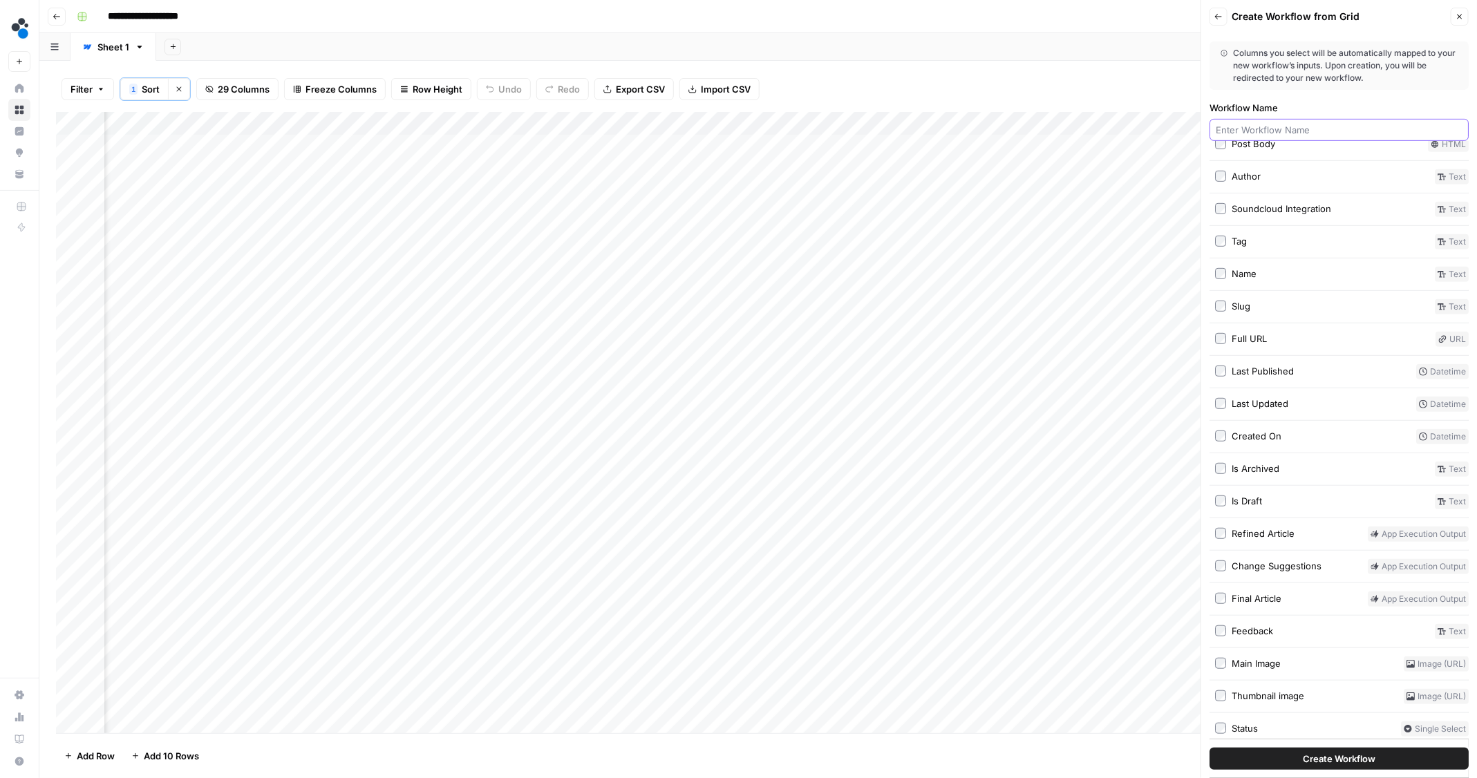
click at [1272, 131] on input "Workflow Name" at bounding box center [1339, 130] width 247 height 14
type input "A"
type input "P"
type input "Create article brief"
click at [1318, 758] on span "Create Workflow" at bounding box center [1339, 759] width 73 height 14
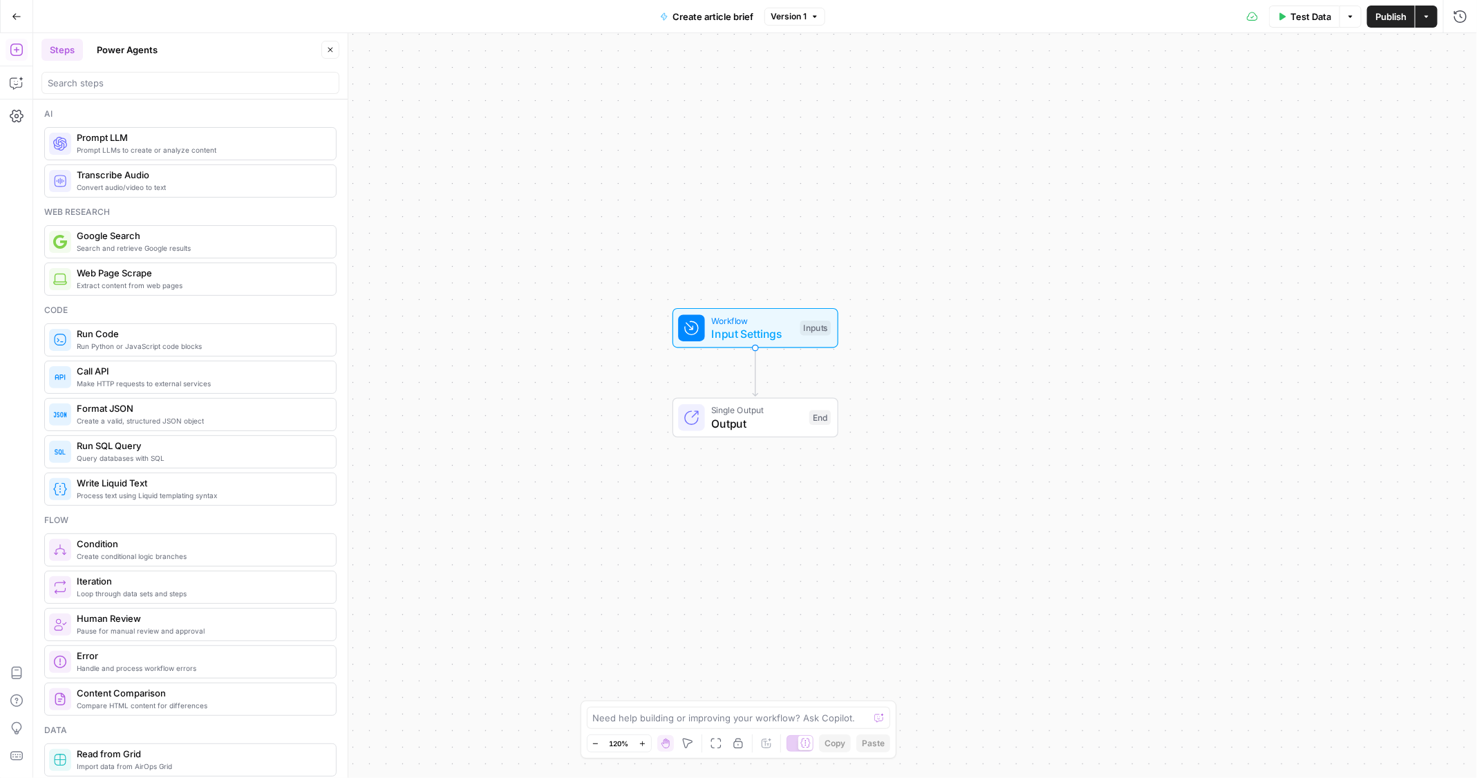
drag, startPoint x: 583, startPoint y: 329, endPoint x: 583, endPoint y: 288, distance: 40.8
click at [583, 288] on div "Workflow Input Settings Inputs Single Output Output End" at bounding box center [755, 405] width 1444 height 745
click at [12, 88] on icon "button" at bounding box center [16, 83] width 12 height 11
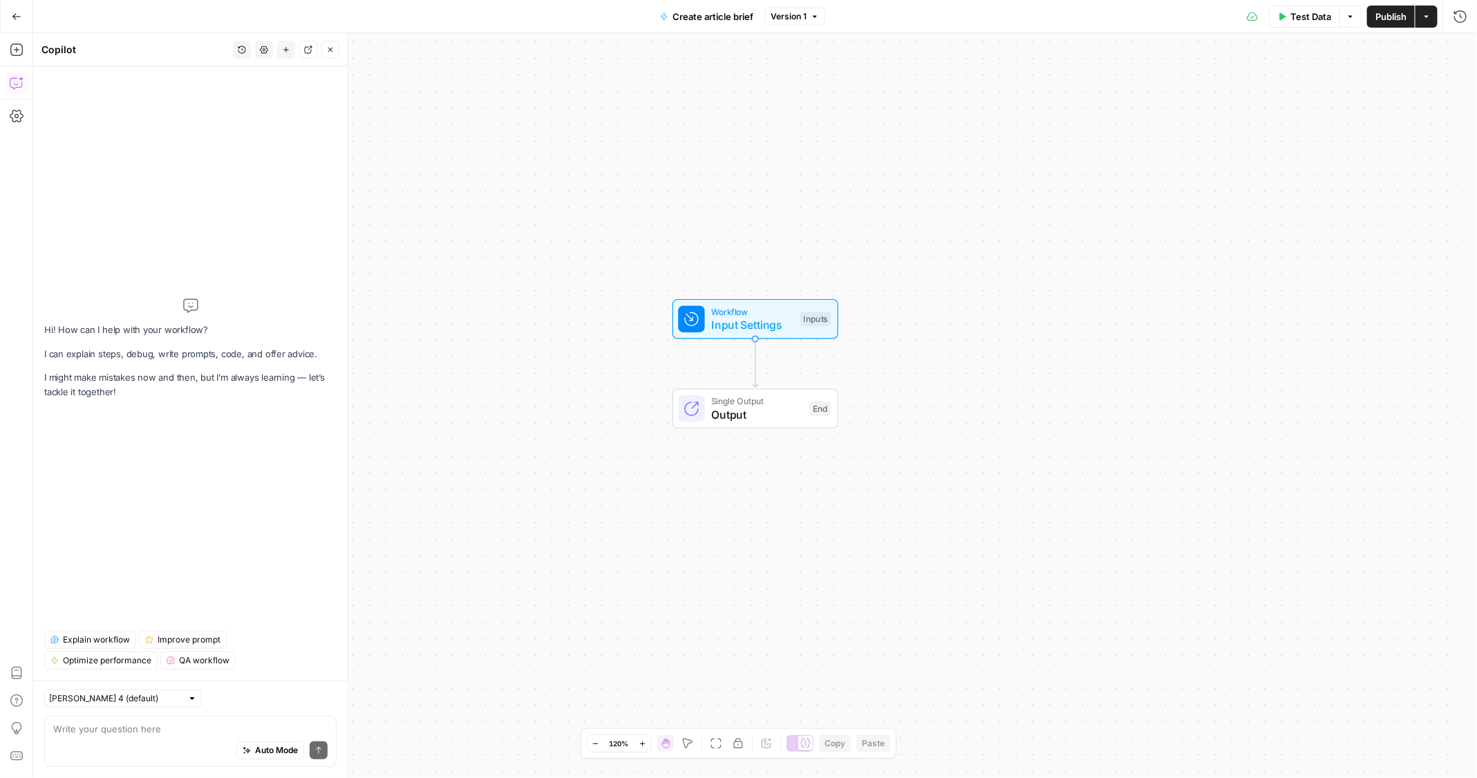
click at [115, 739] on div "Auto Mode Send" at bounding box center [190, 751] width 274 height 30
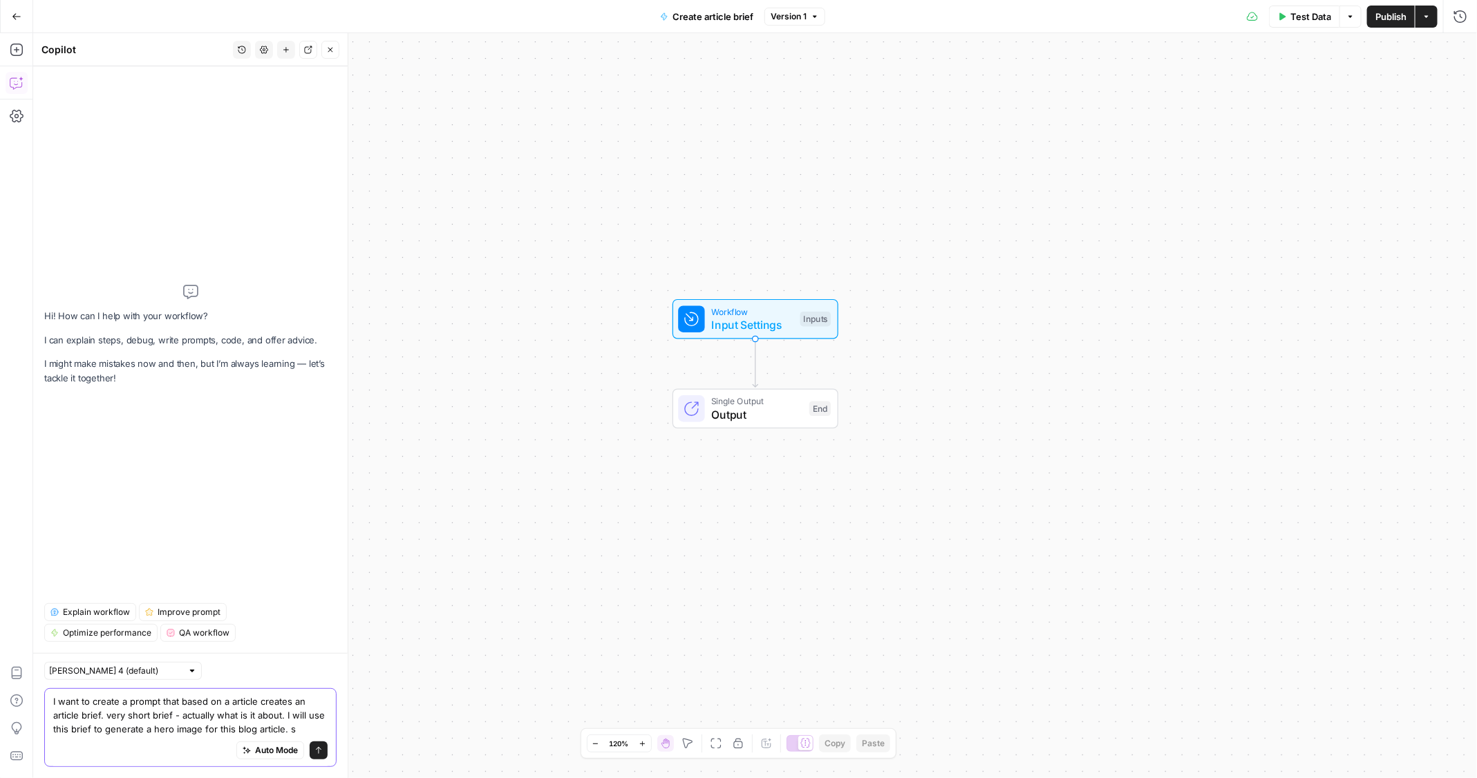
type textarea "I want to create a prompt that based on a article creates an article brief. ver…"
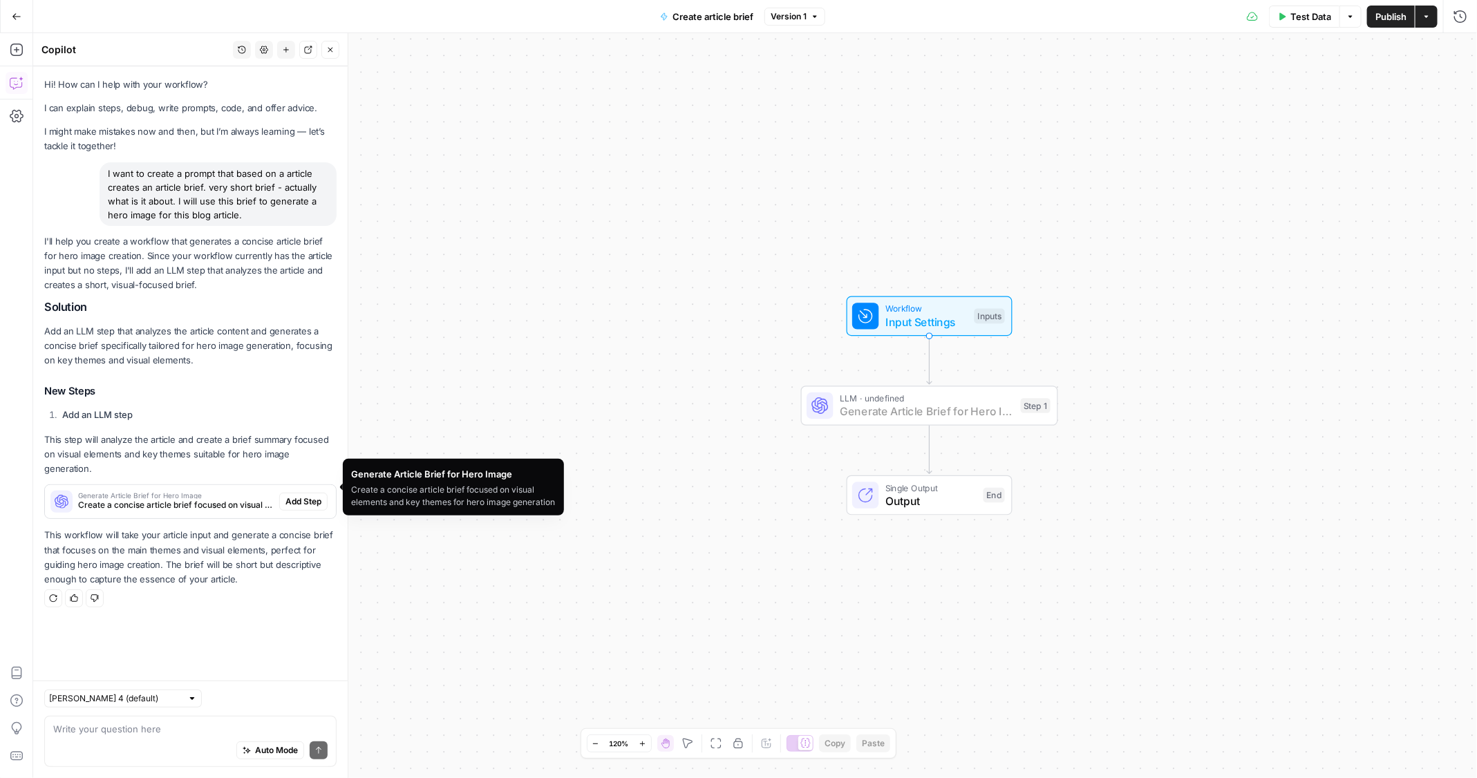
click at [303, 495] on span "Add Step" at bounding box center [303, 501] width 36 height 12
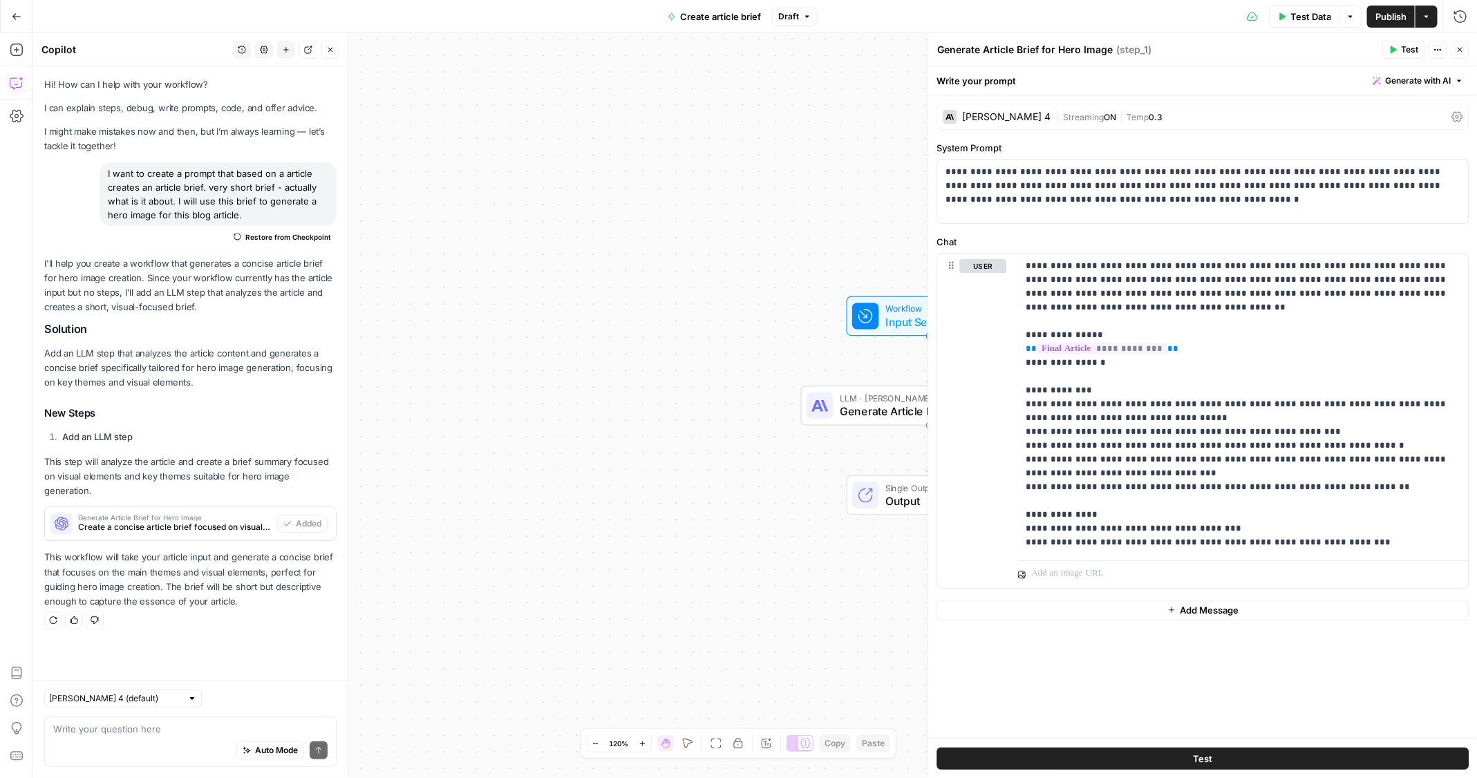
click at [1194, 47] on div "Generate Article Brief for Hero Image Generate Article Brief for Hero Image ( s…" at bounding box center [1158, 49] width 442 height 15
click at [116, 729] on textarea at bounding box center [190, 729] width 274 height 14
type textarea "there are no emotions. take a look into brand kit. these articles are about som…"
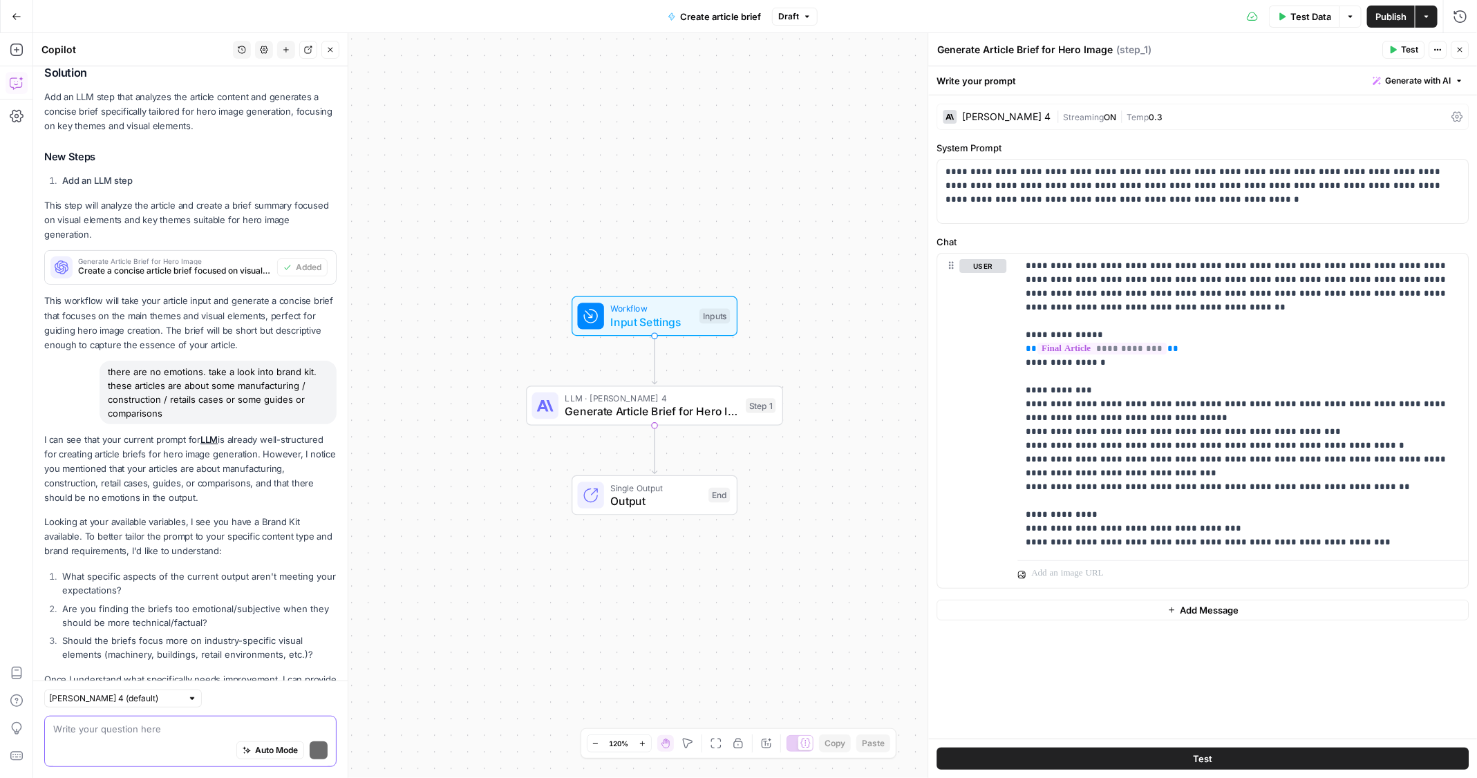
scroll to position [323, 0]
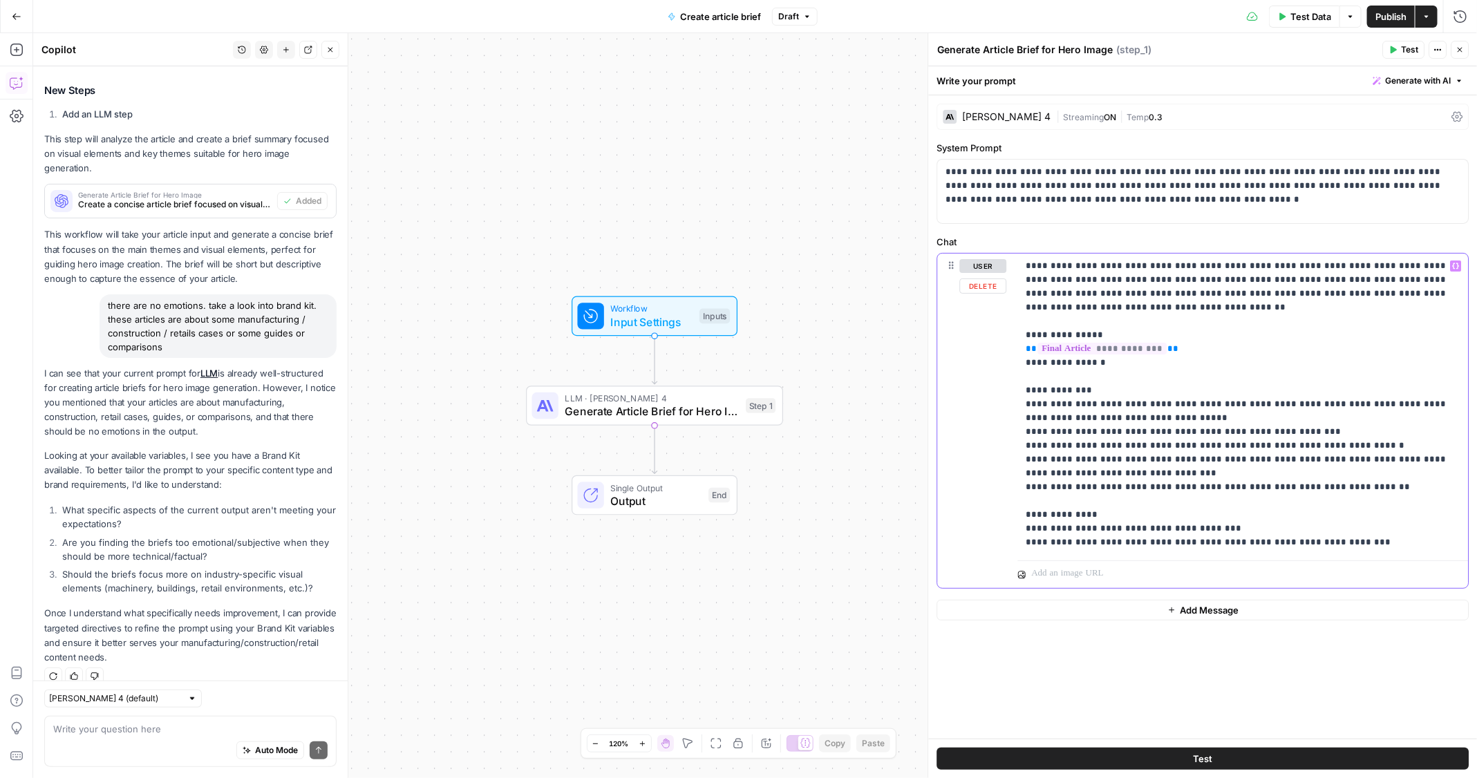
drag, startPoint x: 1129, startPoint y: 418, endPoint x: 1291, endPoint y: 406, distance: 162.8
click at [1291, 406] on p "**********" at bounding box center [1243, 404] width 435 height 290
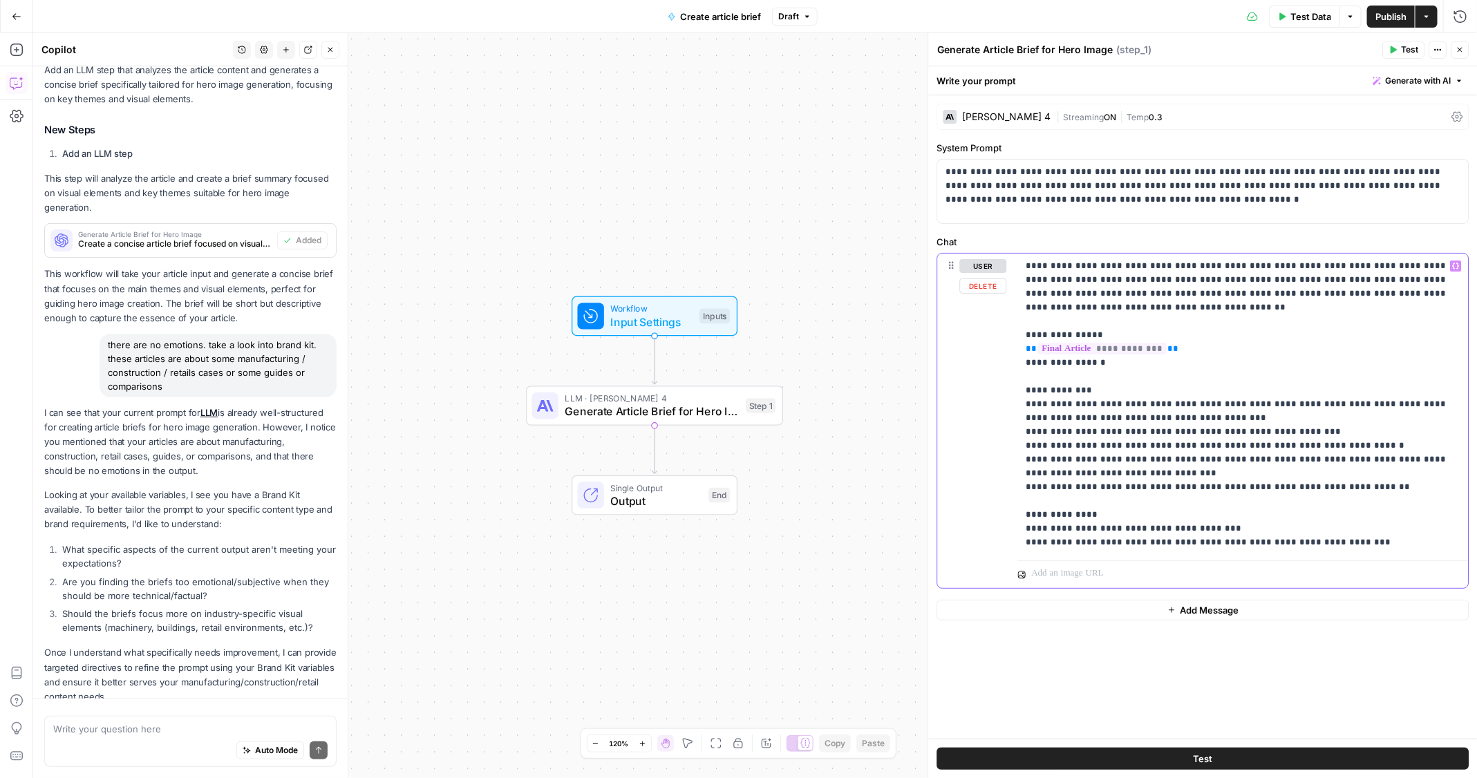
scroll to position [345, 0]
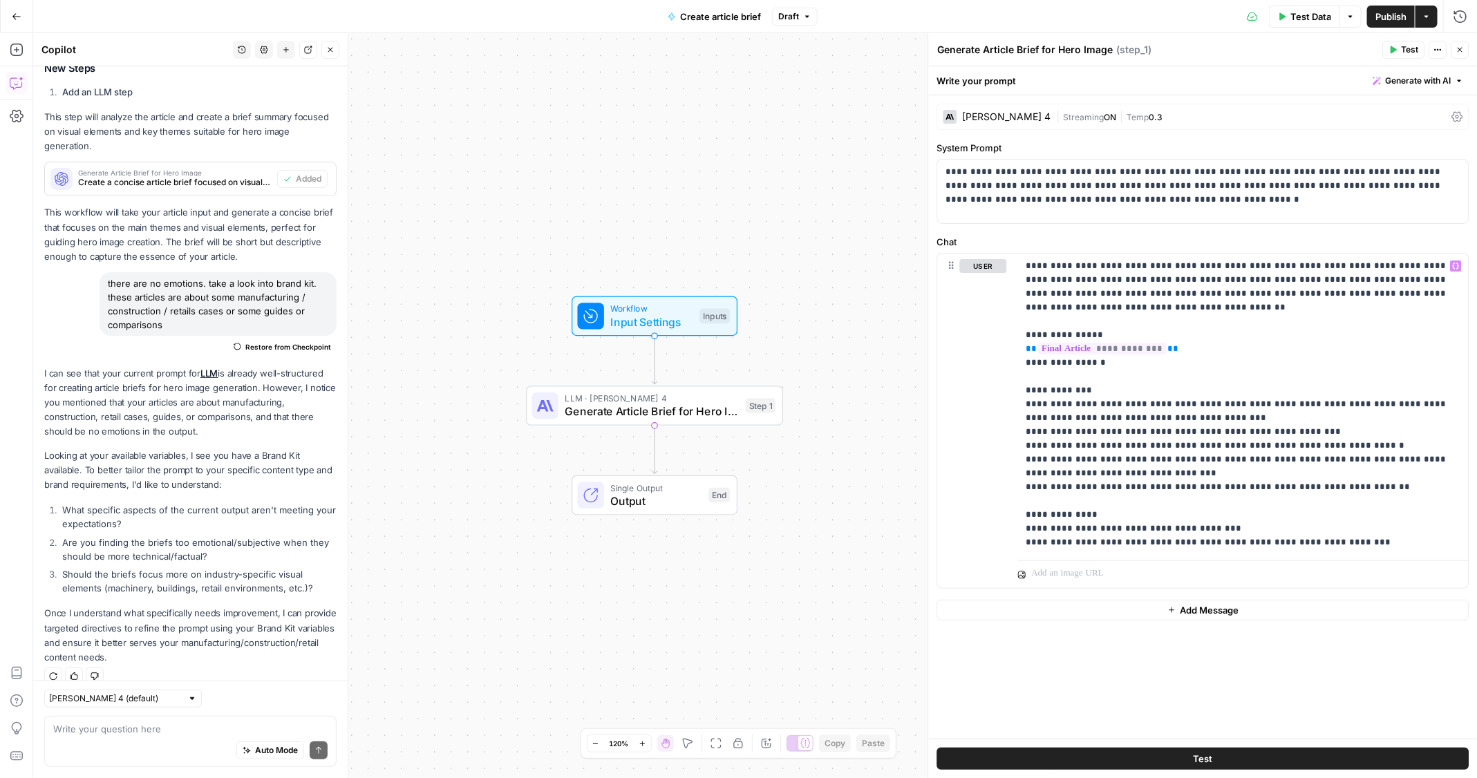
click at [843, 239] on div "Workflow Input Settings Inputs LLM · Claude Sonnet 4 Generate Article Brief for…" at bounding box center [755, 405] width 1444 height 745
click at [1393, 21] on span "Publish" at bounding box center [1390, 17] width 31 height 14
click at [18, 12] on icon "button" at bounding box center [17, 17] width 10 height 10
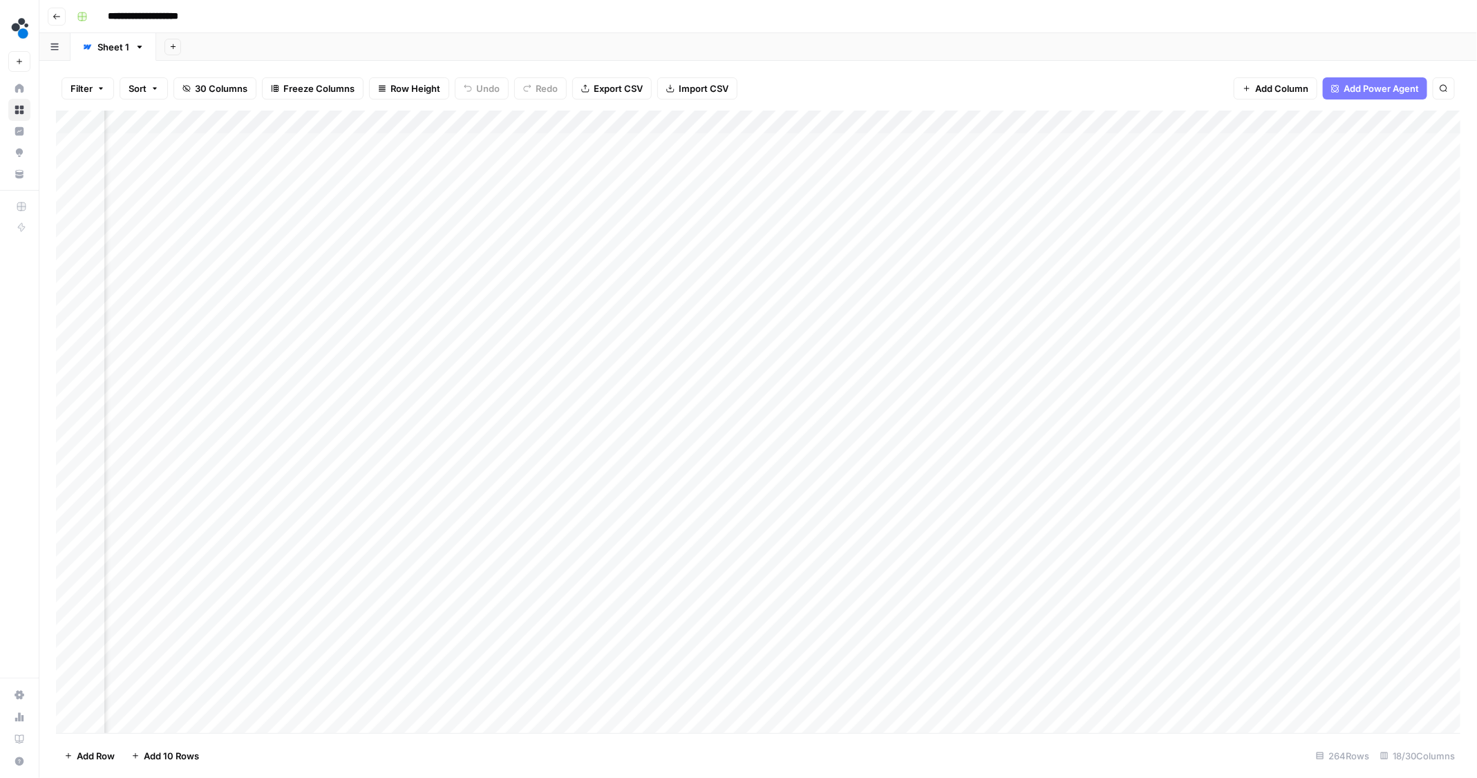
scroll to position [0, 1448]
click at [1226, 122] on div "Add Column" at bounding box center [758, 422] width 1405 height 623
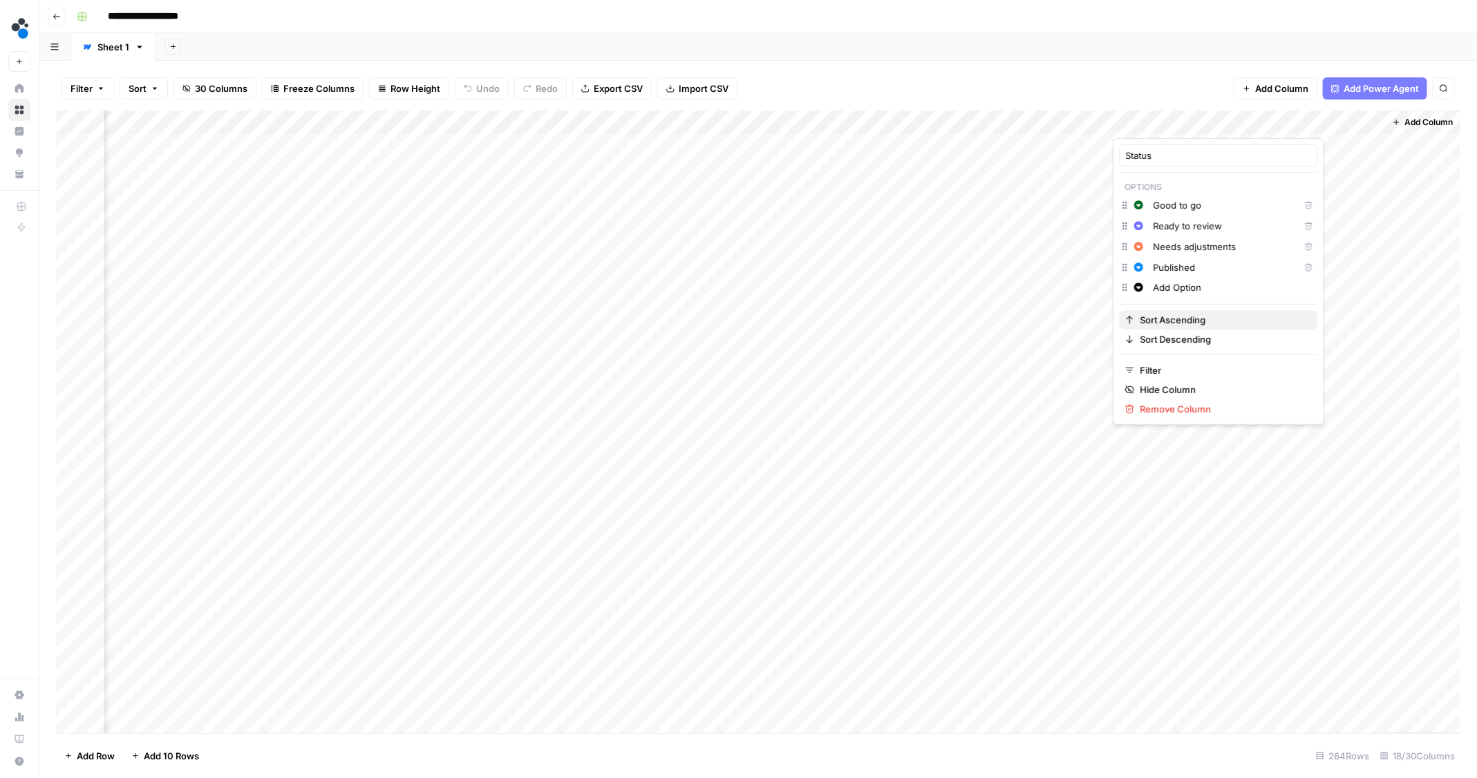
click at [1161, 323] on span "Sort Ascending" at bounding box center [1223, 320] width 167 height 14
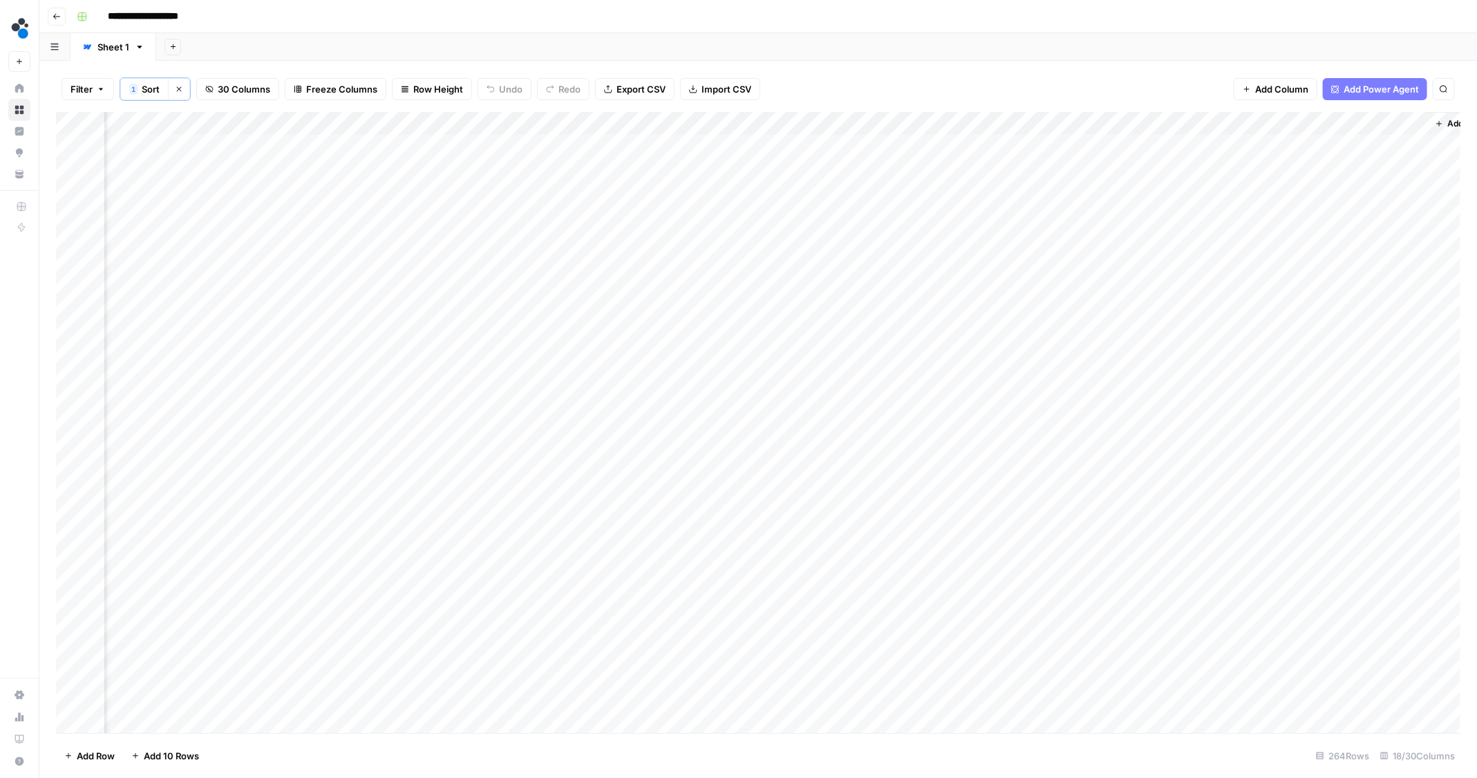
scroll to position [0, 1424]
drag, startPoint x: 1316, startPoint y: 126, endPoint x: 738, endPoint y: 153, distance: 578.3
click at [738, 153] on div "Add Column" at bounding box center [758, 423] width 1405 height 623
click at [820, 119] on div "Add Column" at bounding box center [758, 423] width 1405 height 623
click at [784, 234] on span "Configure Inputs" at bounding box center [791, 239] width 121 height 14
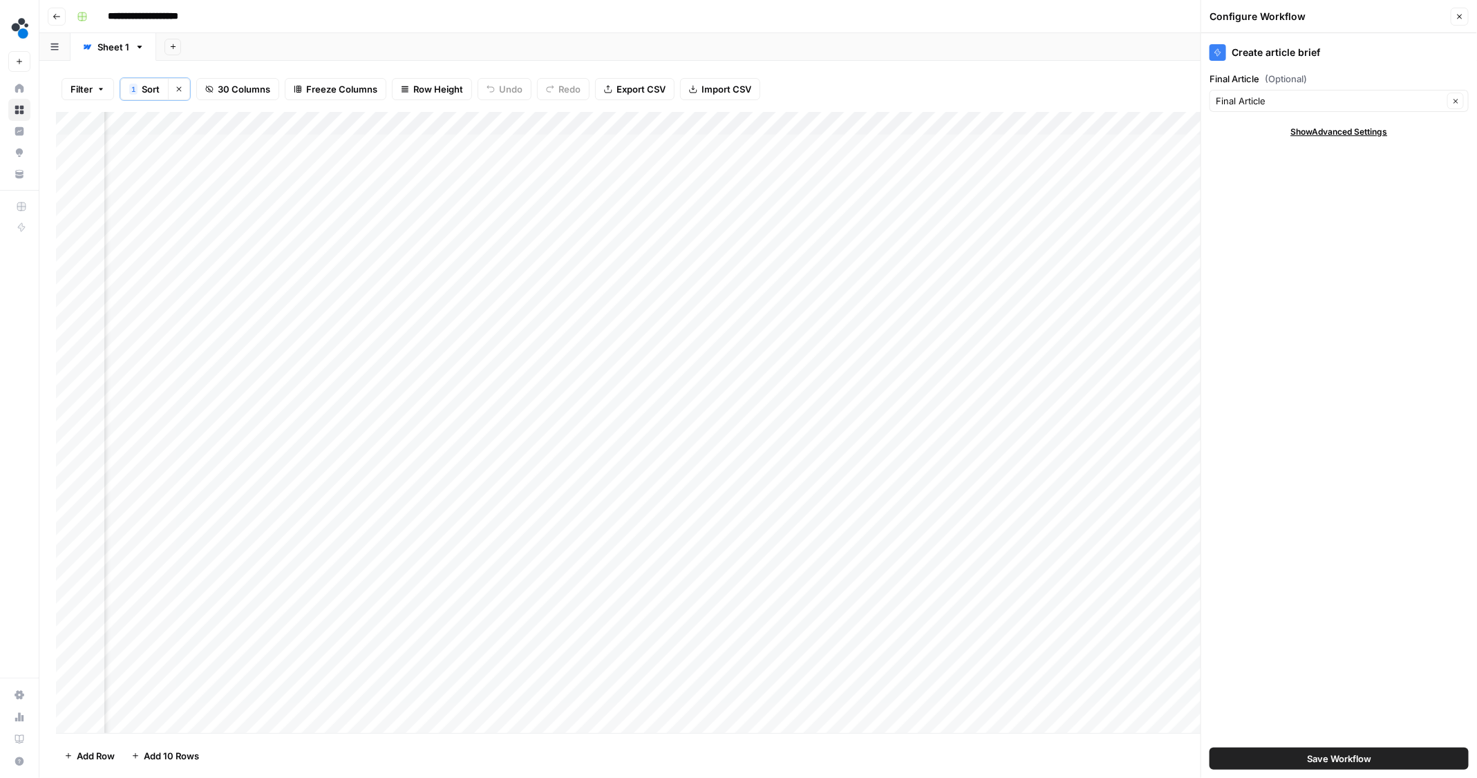
click at [776, 144] on div "Add Column" at bounding box center [758, 423] width 1405 height 623
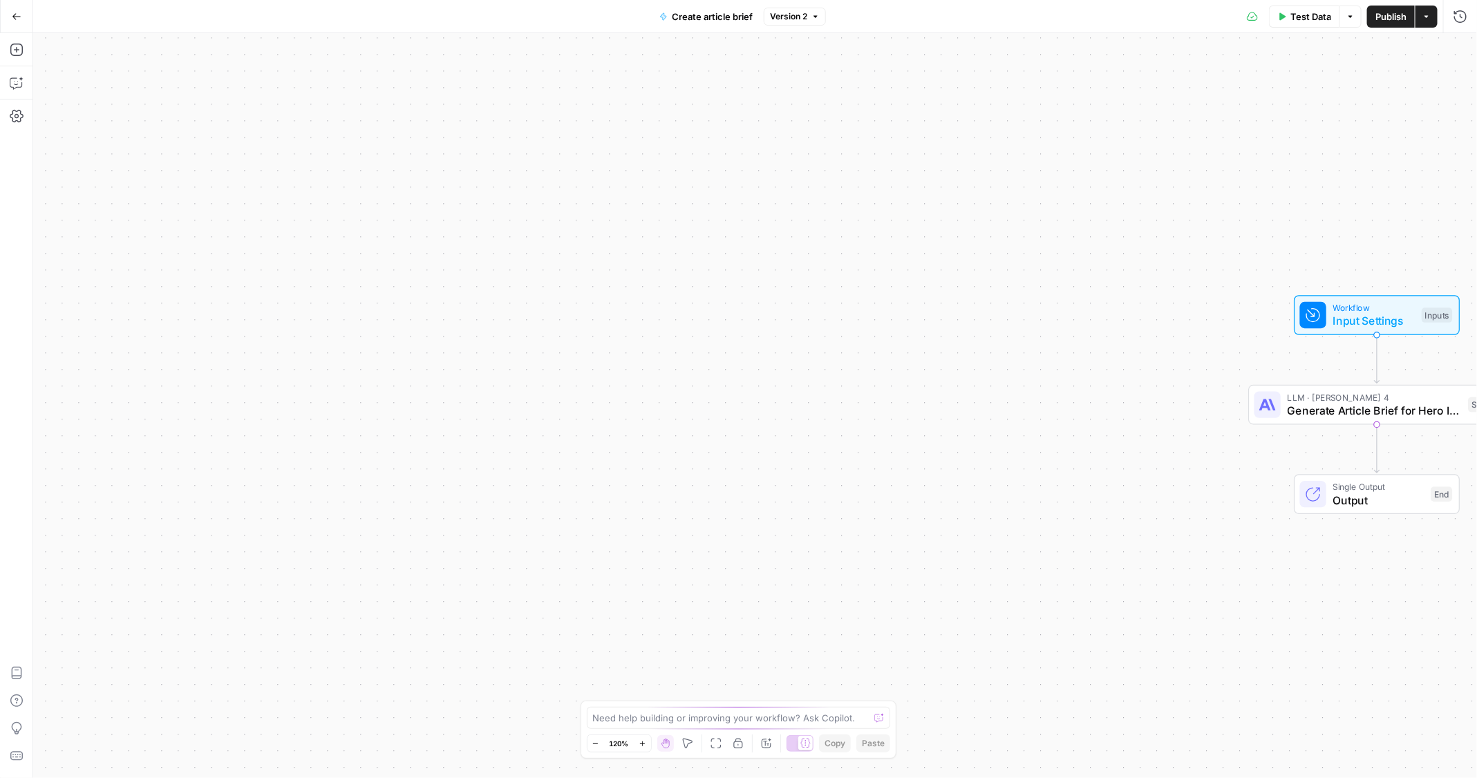
click at [17, 21] on button "Go Back" at bounding box center [16, 16] width 25 height 25
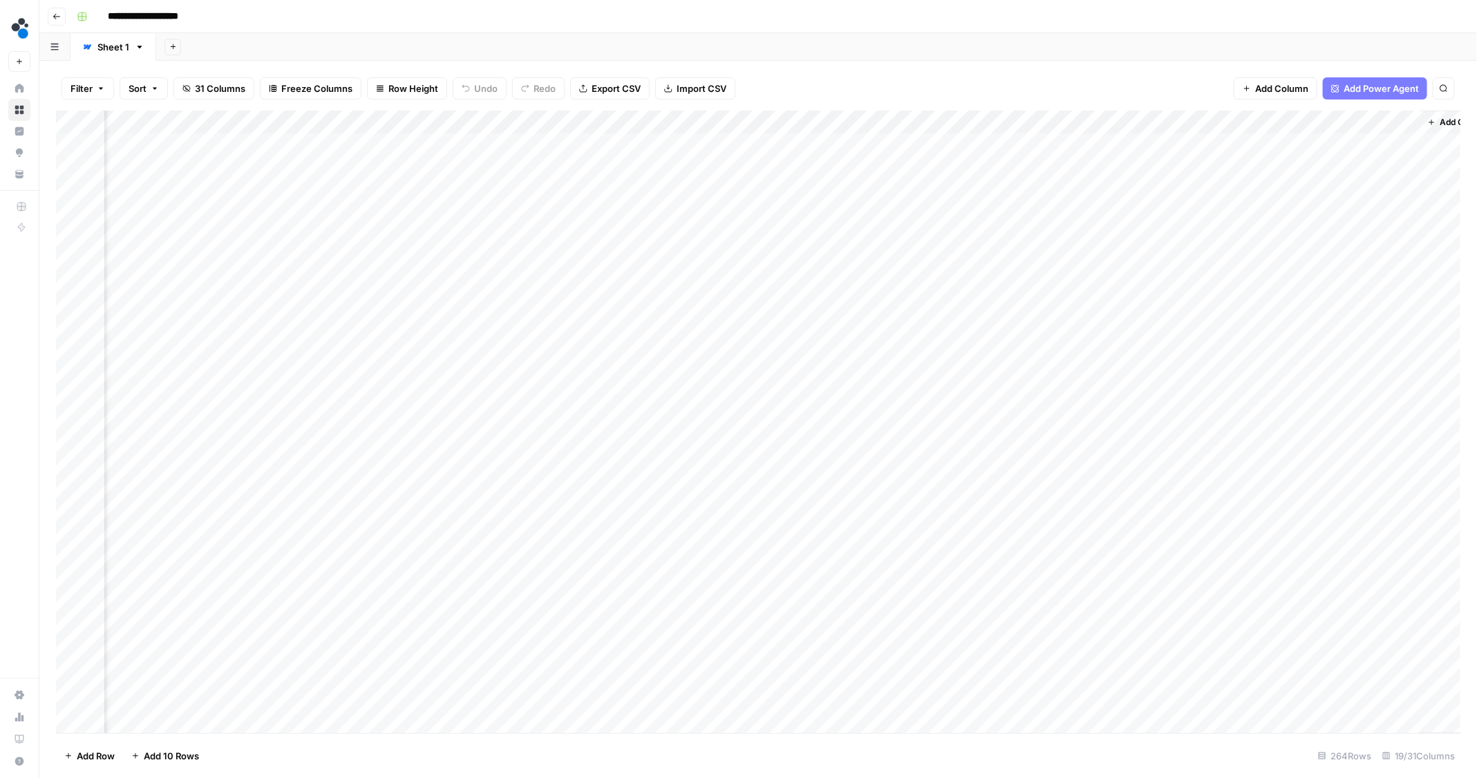
scroll to position [0, 1573]
click at [1368, 122] on div "Add Column" at bounding box center [758, 422] width 1405 height 623
click at [1319, 315] on span "Sort Ascending" at bounding box center [1369, 320] width 167 height 14
click at [788, 147] on div "Add Column" at bounding box center [758, 423] width 1405 height 623
click at [763, 125] on div "Add Column" at bounding box center [758, 423] width 1405 height 623
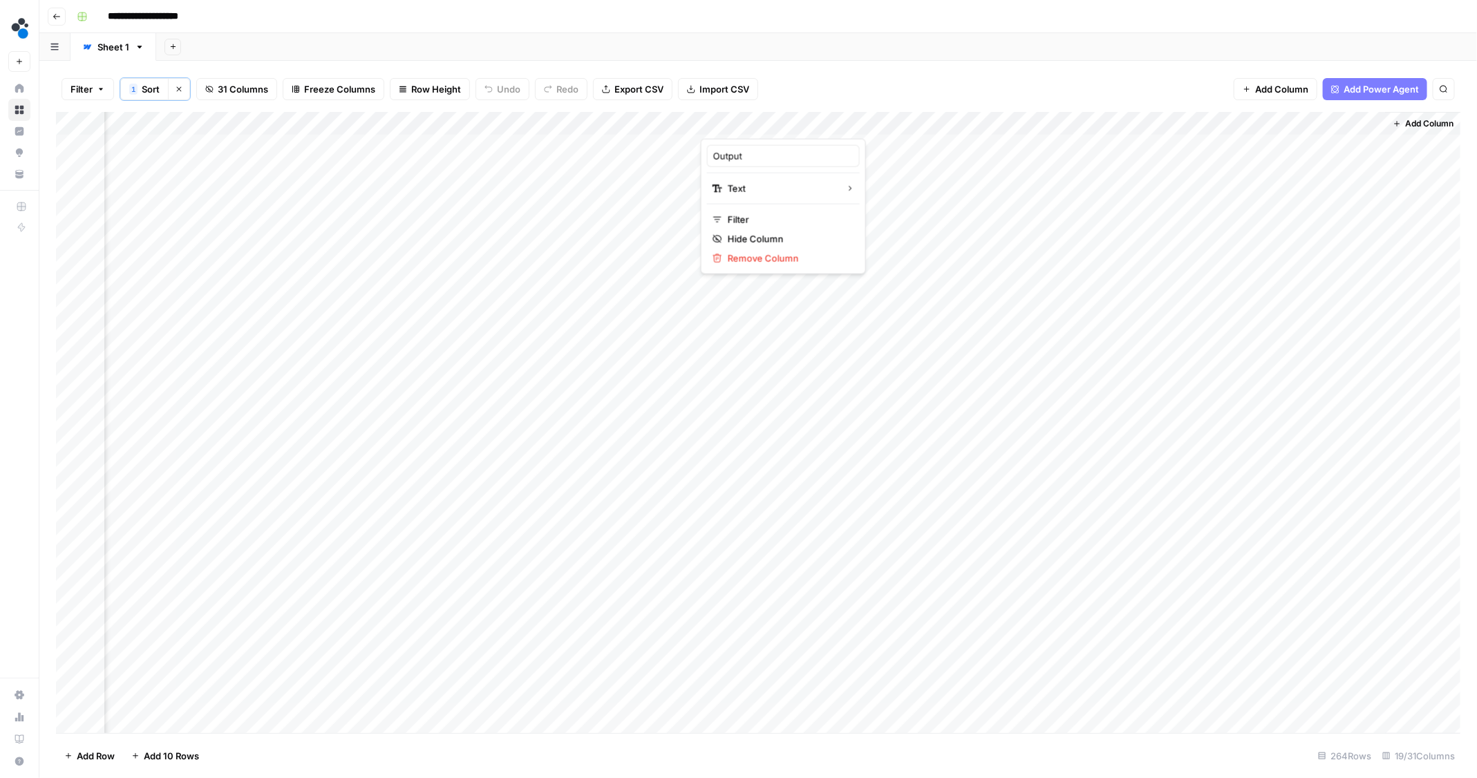
click at [763, 125] on div at bounding box center [763, 125] width 125 height 28
click at [746, 153] on input "Output" at bounding box center [783, 156] width 140 height 14
type input "Article Summary"
click at [807, 145] on div "Add Column" at bounding box center [758, 423] width 1405 height 623
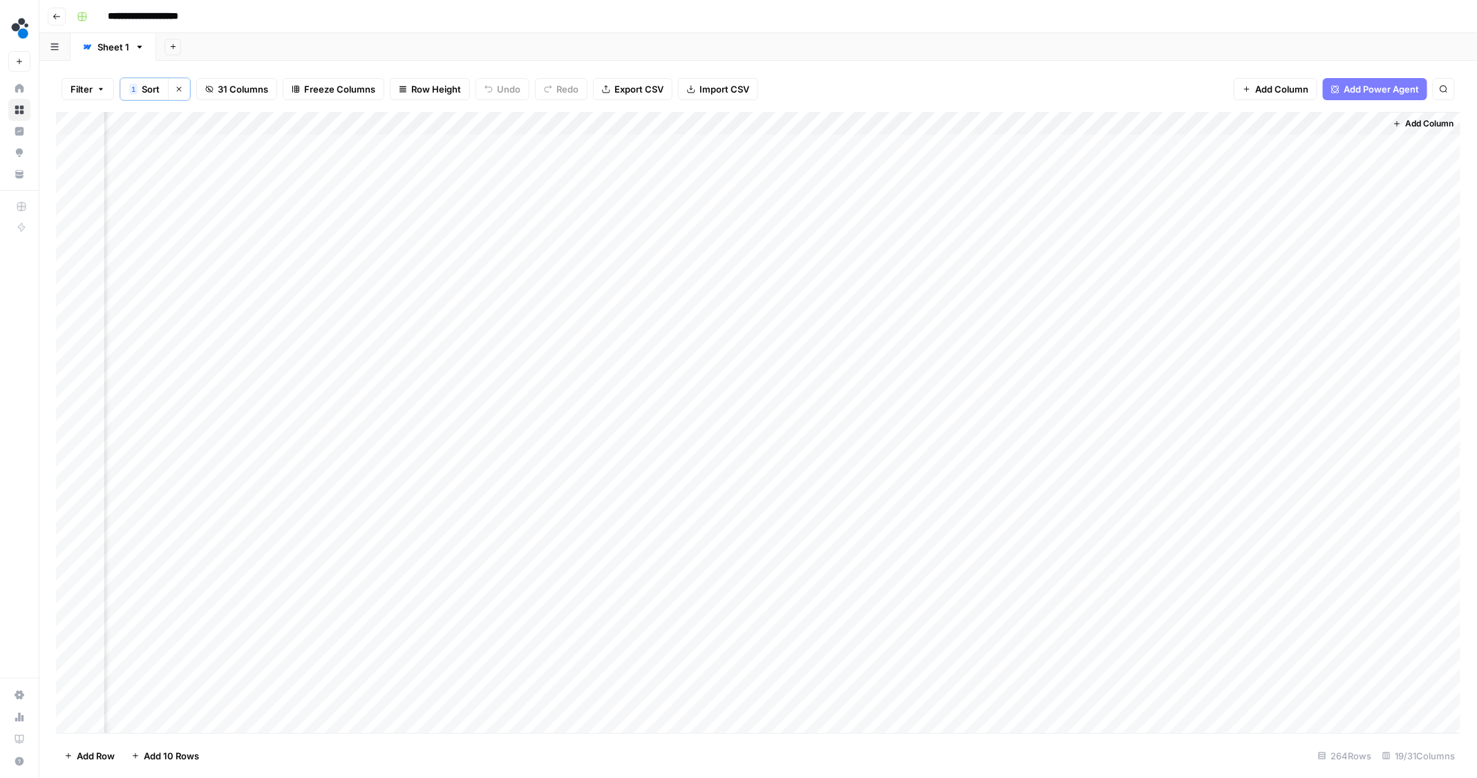
click at [800, 149] on div "Add Column" at bounding box center [758, 423] width 1405 height 623
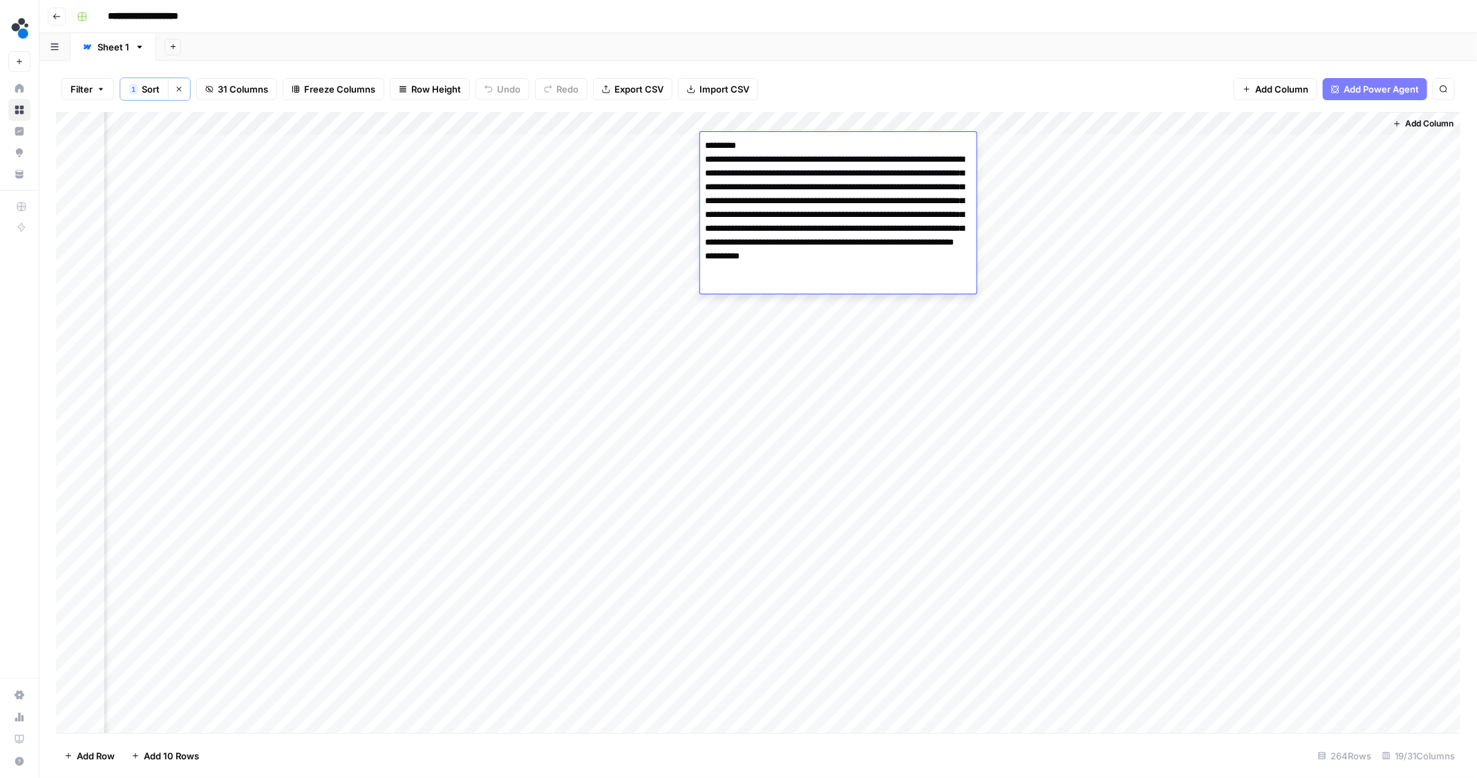
click at [859, 79] on div "Filter 1 Sort Clear sorts 31 Columns Freeze Columns Row Height Undo Redo Export…" at bounding box center [758, 89] width 1404 height 46
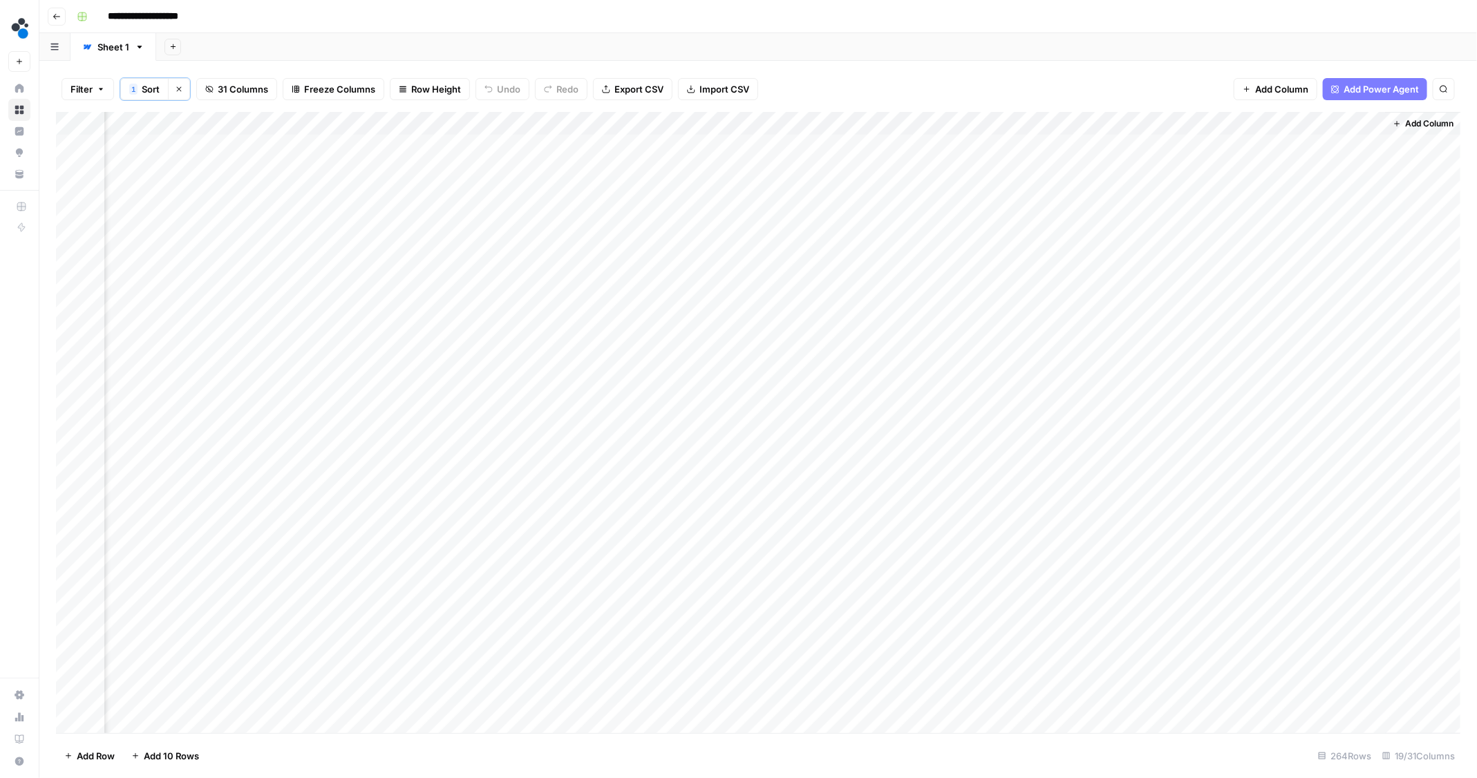
click at [981, 124] on div "Add Column" at bounding box center [758, 423] width 1405 height 623
click at [889, 236] on span "Configure Inputs" at bounding box center [912, 239] width 121 height 14
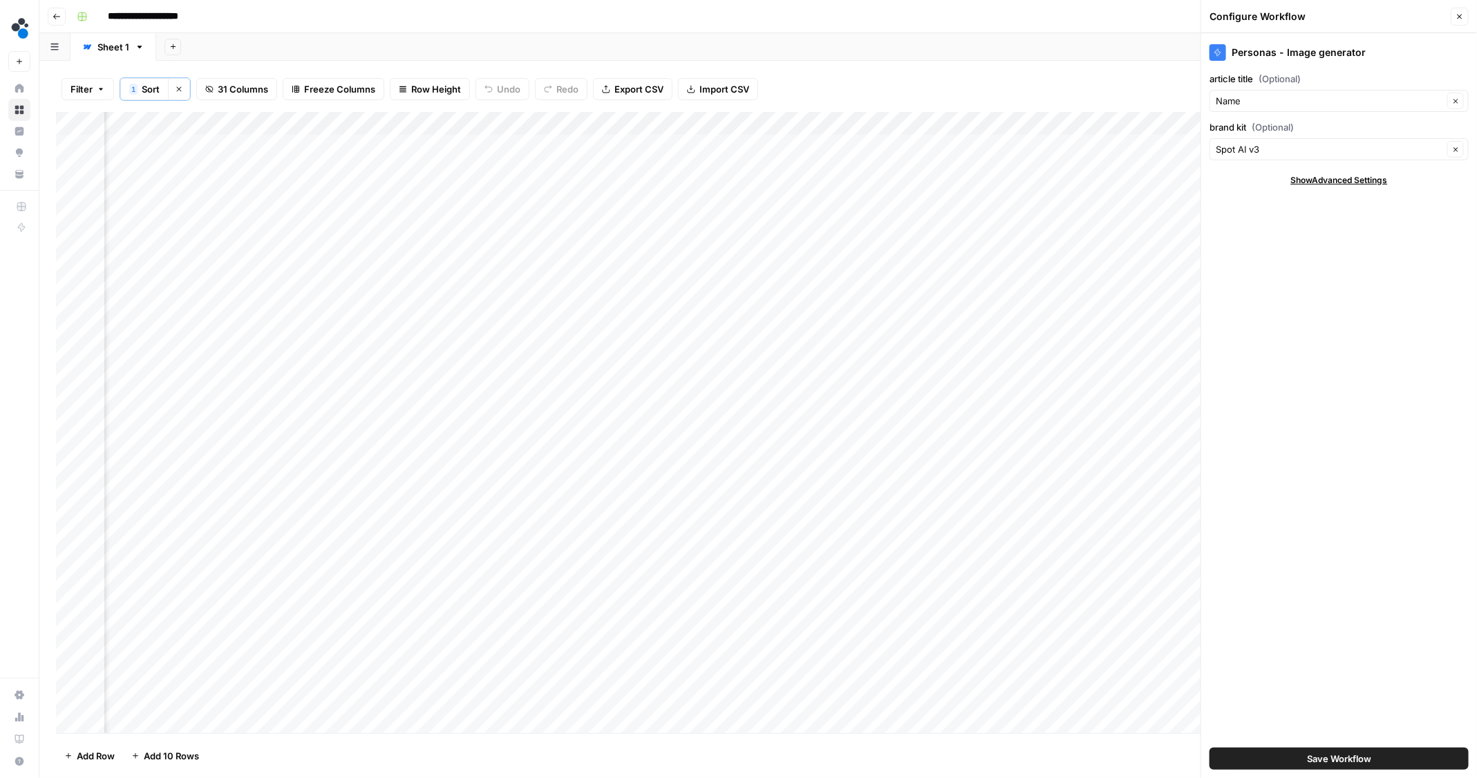
click at [981, 122] on div "Add Column" at bounding box center [758, 423] width 1405 height 623
click at [889, 260] on span "Edit Workflow" at bounding box center [912, 259] width 121 height 14
click at [869, 122] on div "Add Column" at bounding box center [758, 423] width 1405 height 623
click at [760, 236] on span "Configure Inputs" at bounding box center [799, 239] width 121 height 14
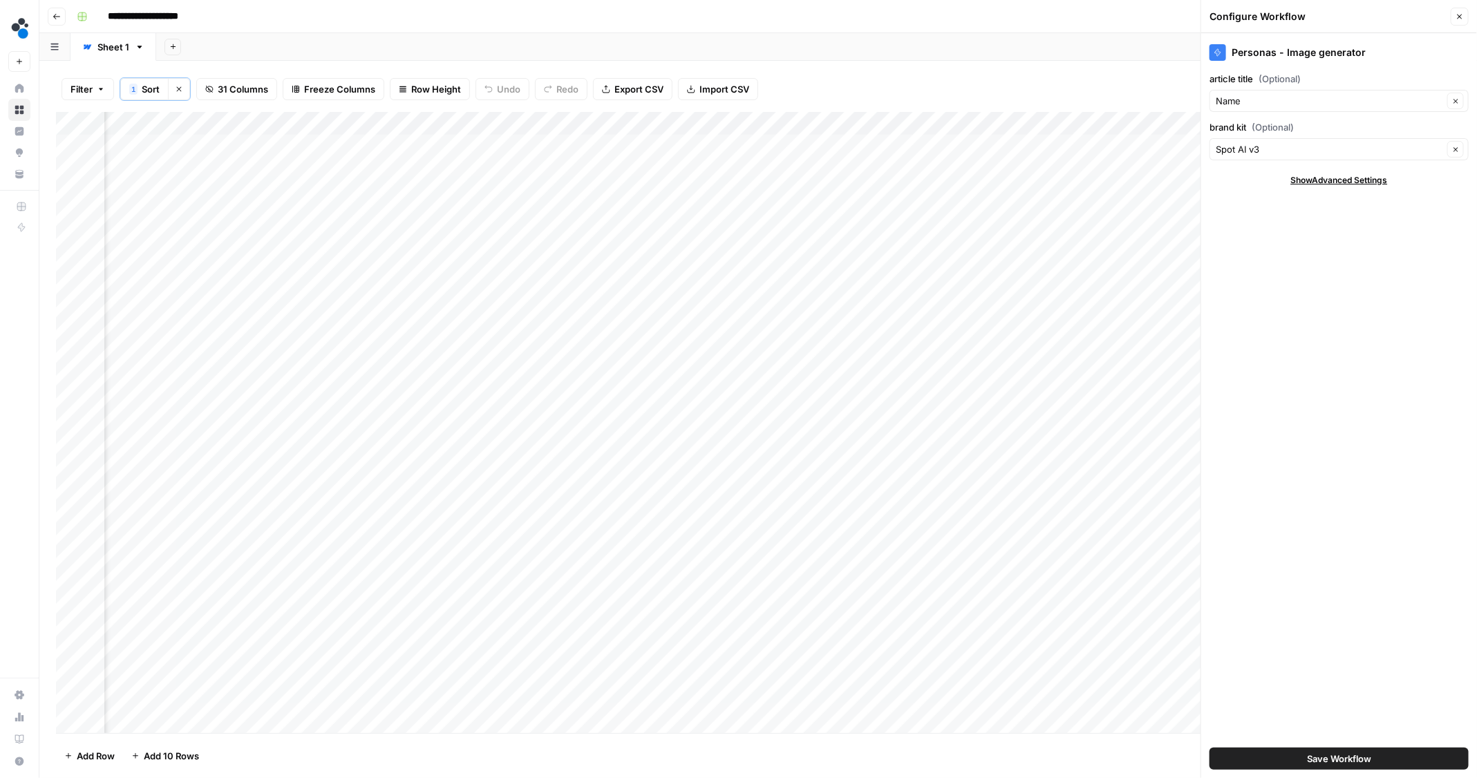
click at [1452, 19] on button "Close" at bounding box center [1460, 17] width 18 height 18
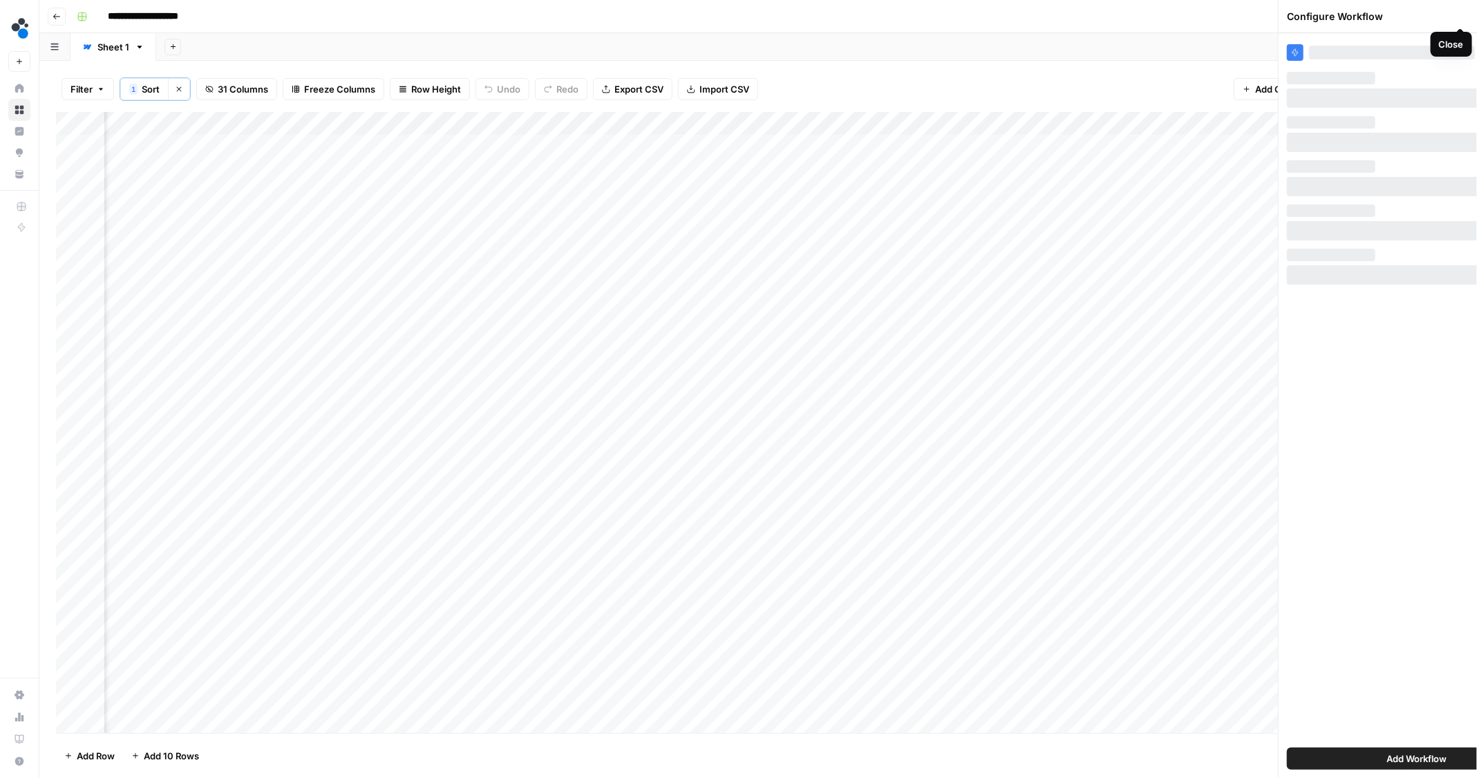
scroll to position [0, 1573]
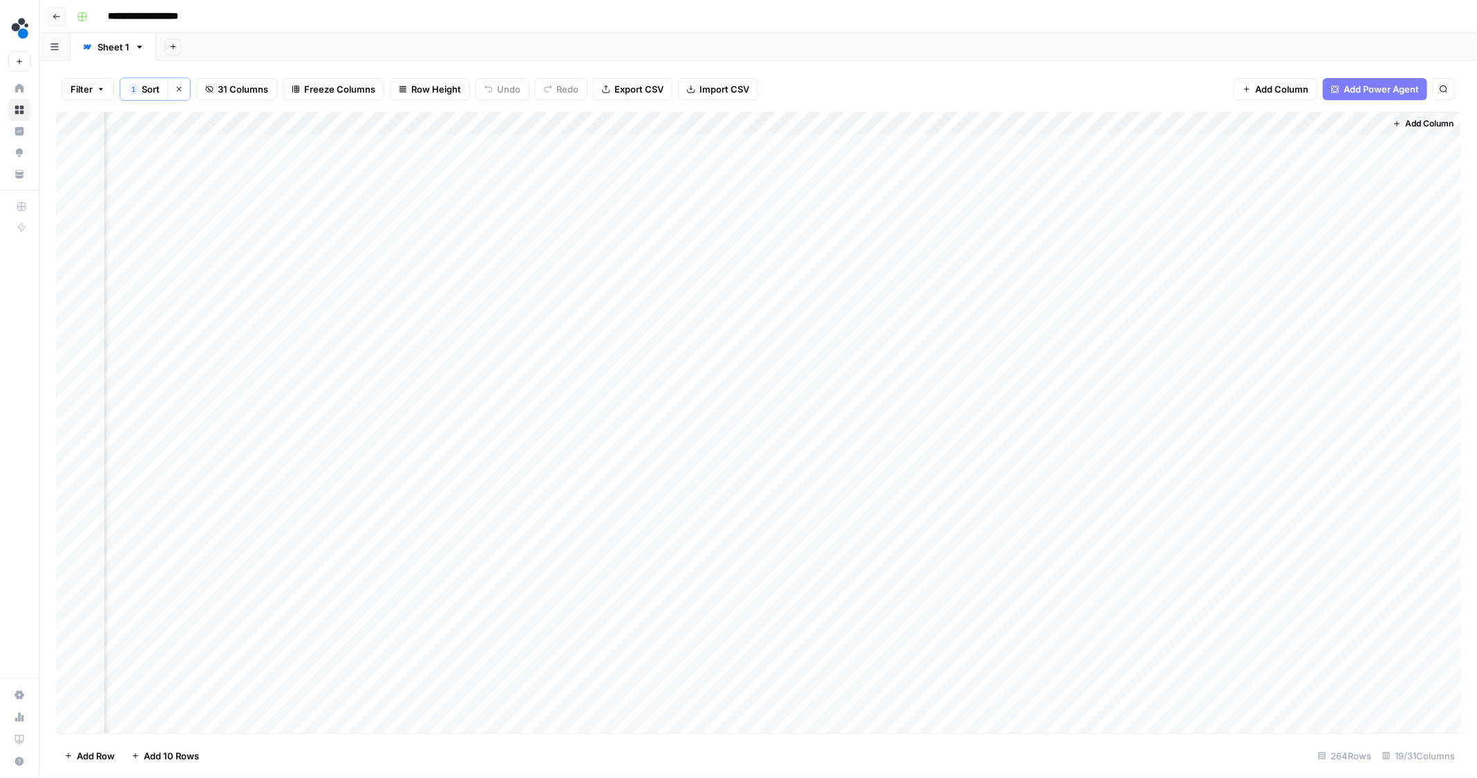
click at [980, 120] on div "Add Column" at bounding box center [758, 423] width 1405 height 623
click at [874, 240] on span "Configure Inputs" at bounding box center [911, 239] width 121 height 14
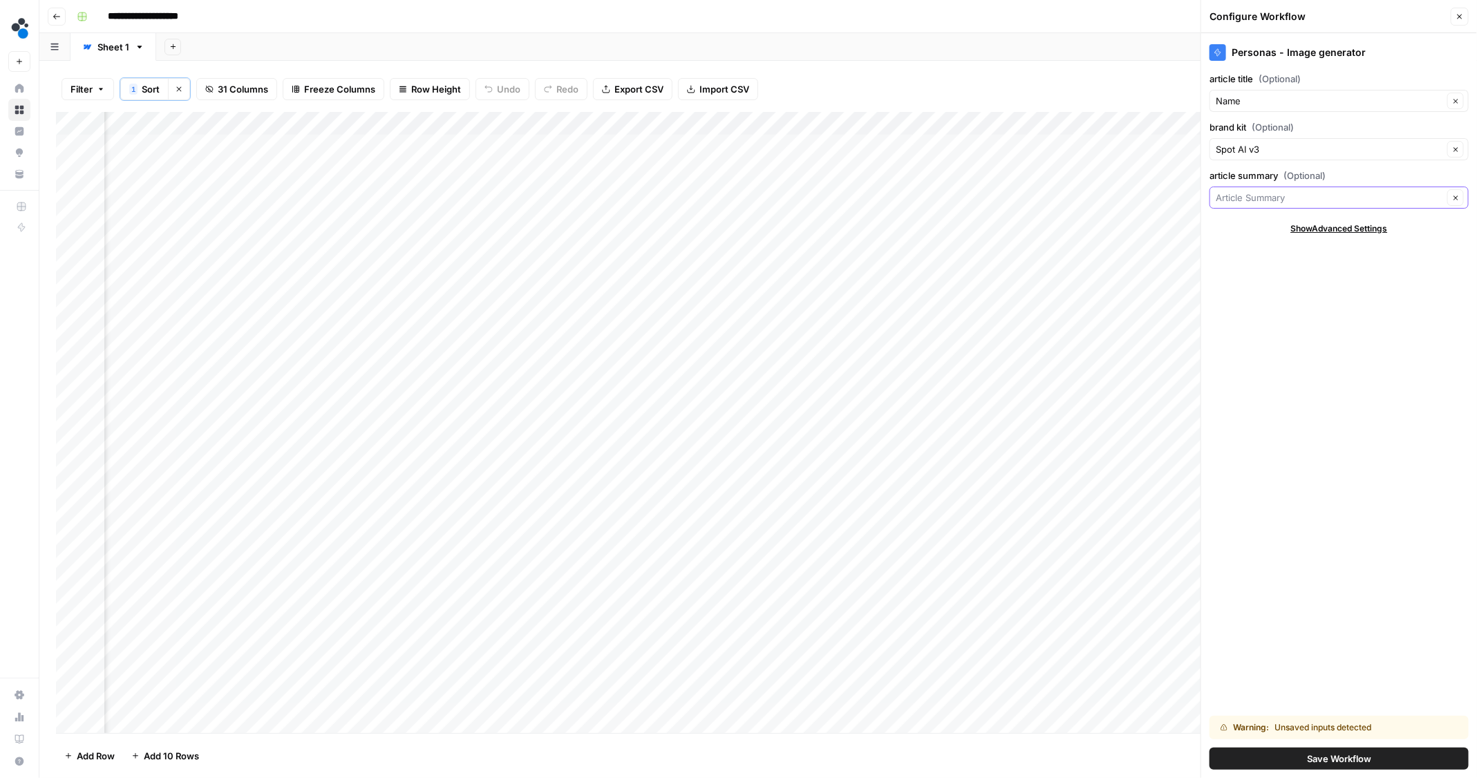
click at [1311, 196] on input "article summary (Optional)" at bounding box center [1329, 198] width 227 height 14
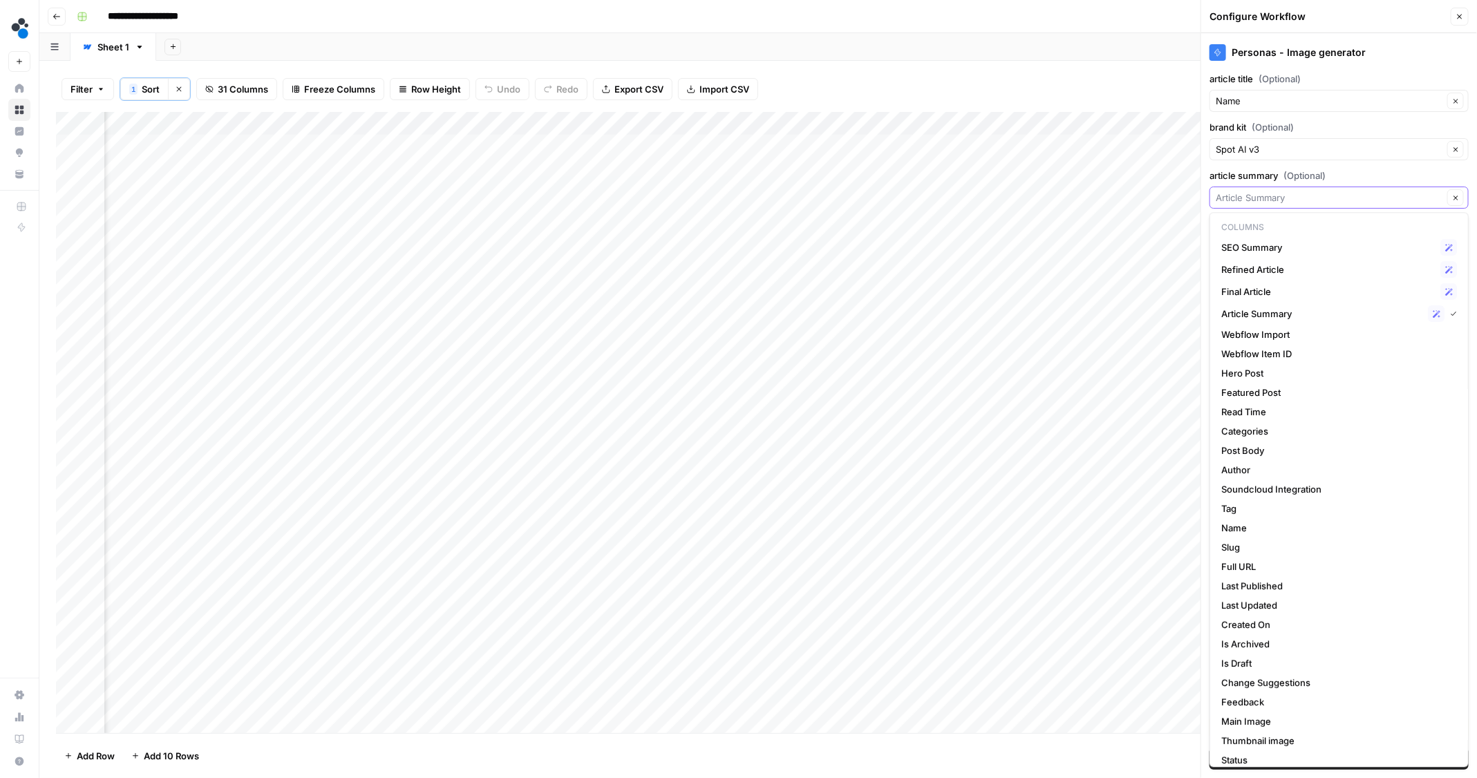
click at [1311, 196] on input "article summary (Optional)" at bounding box center [1329, 198] width 227 height 14
click at [1299, 305] on span "Article Summary" at bounding box center [1321, 306] width 201 height 14
type input "Article Summary"
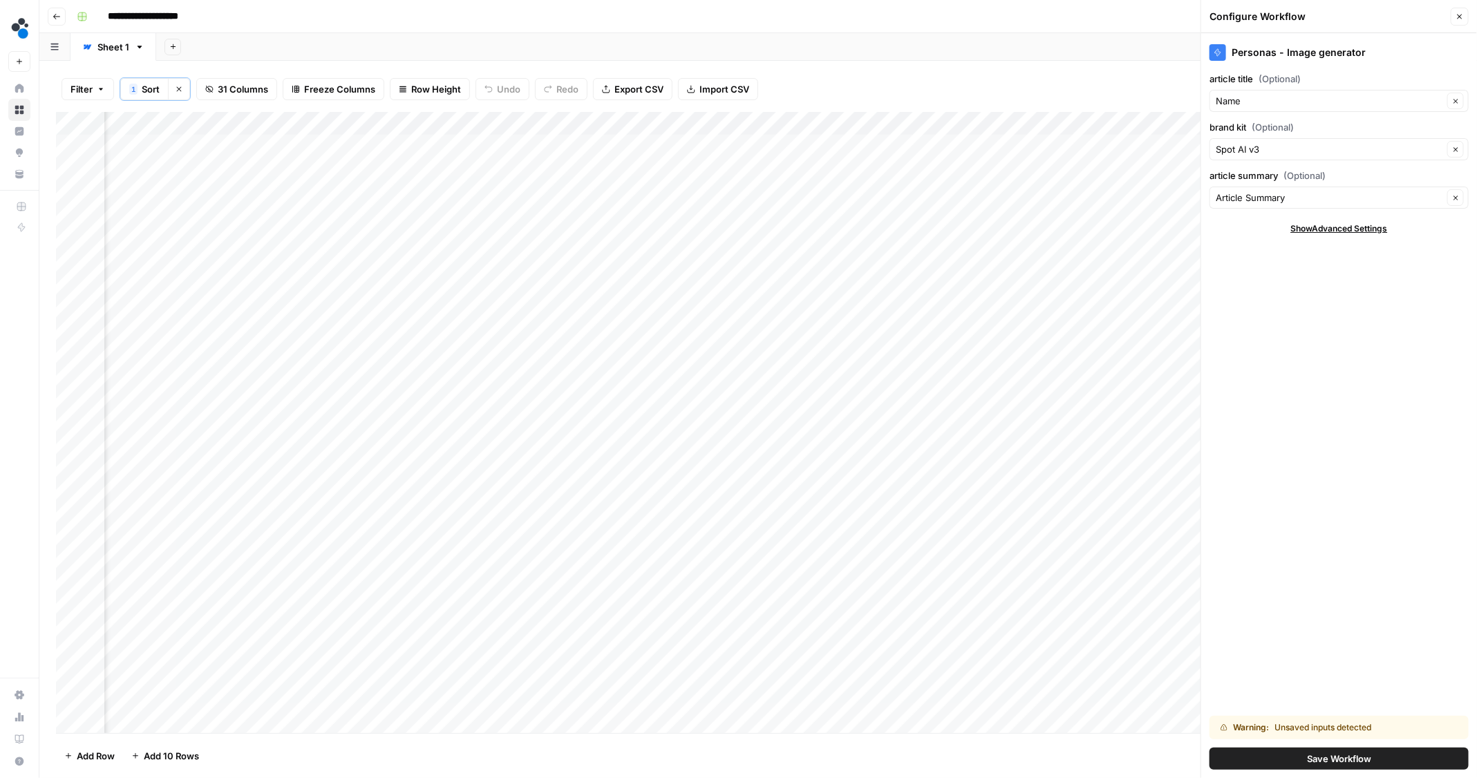
click at [1294, 763] on button "Save Workflow" at bounding box center [1338, 759] width 259 height 22
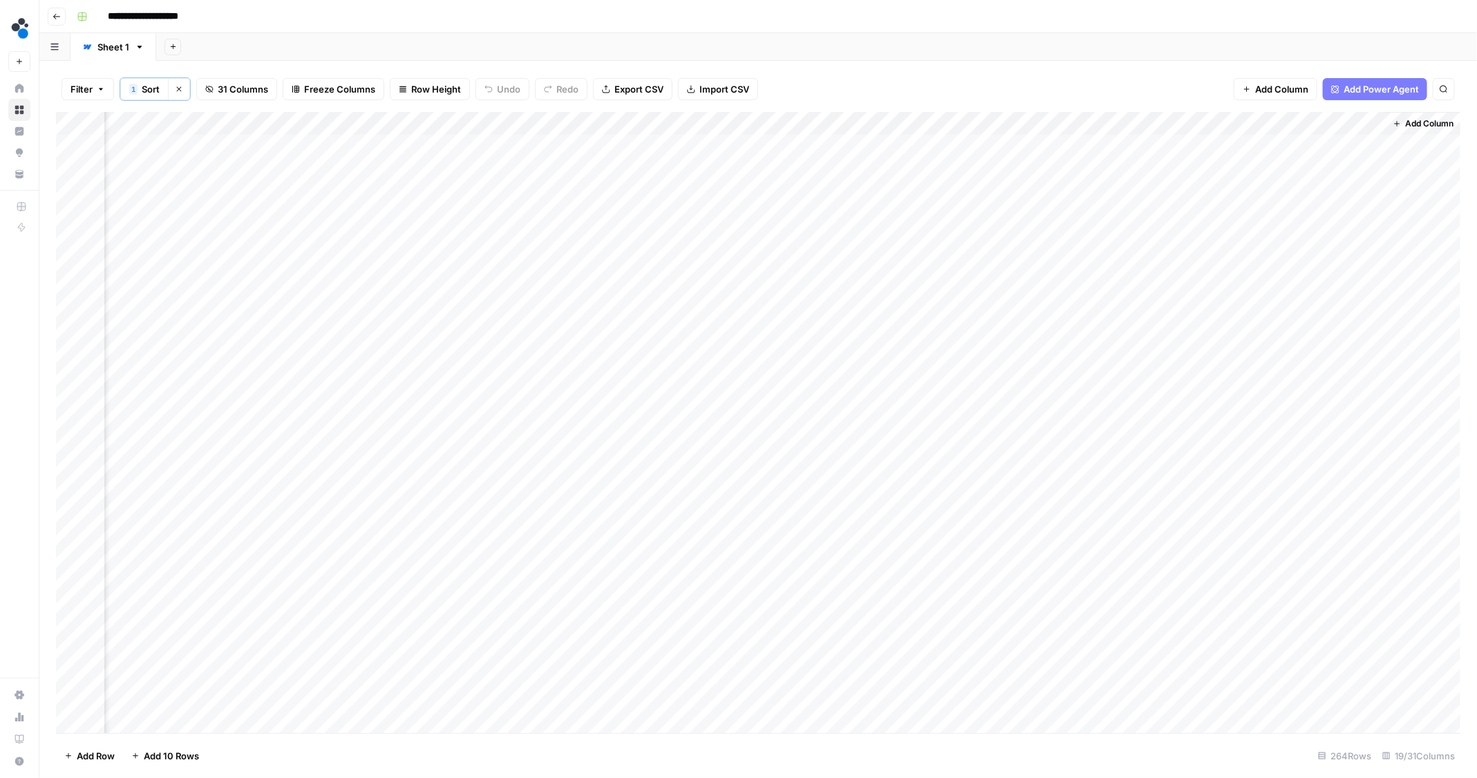
click at [916, 142] on div "Add Column" at bounding box center [758, 423] width 1405 height 623
click at [1371, 121] on div "Add Column" at bounding box center [758, 423] width 1405 height 623
click at [1281, 337] on div "Sort Descending" at bounding box center [1364, 340] width 187 height 14
click at [997, 144] on div "Add Column" at bounding box center [758, 423] width 1405 height 623
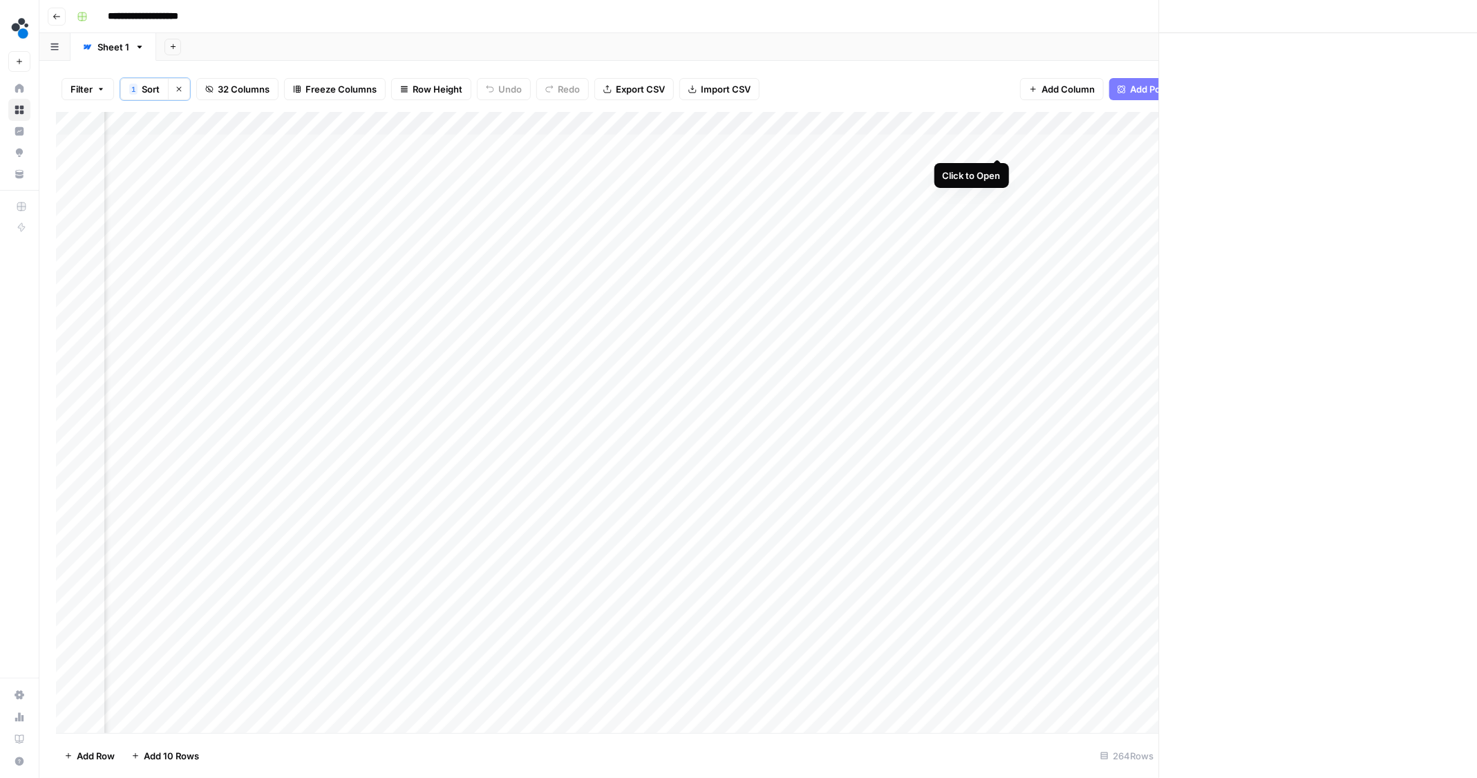
scroll to position [0, 1694]
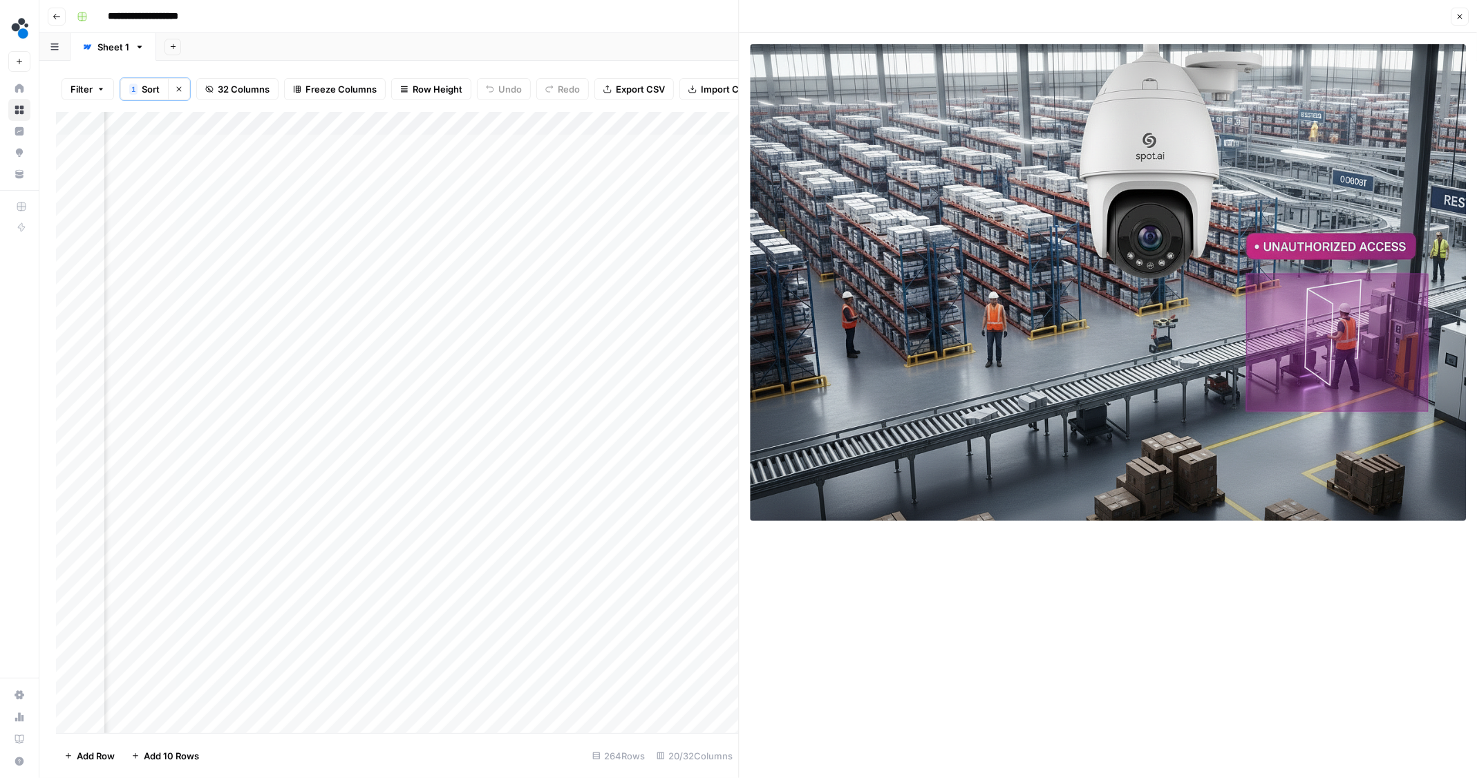
click at [1460, 19] on icon "button" at bounding box center [1459, 16] width 8 height 8
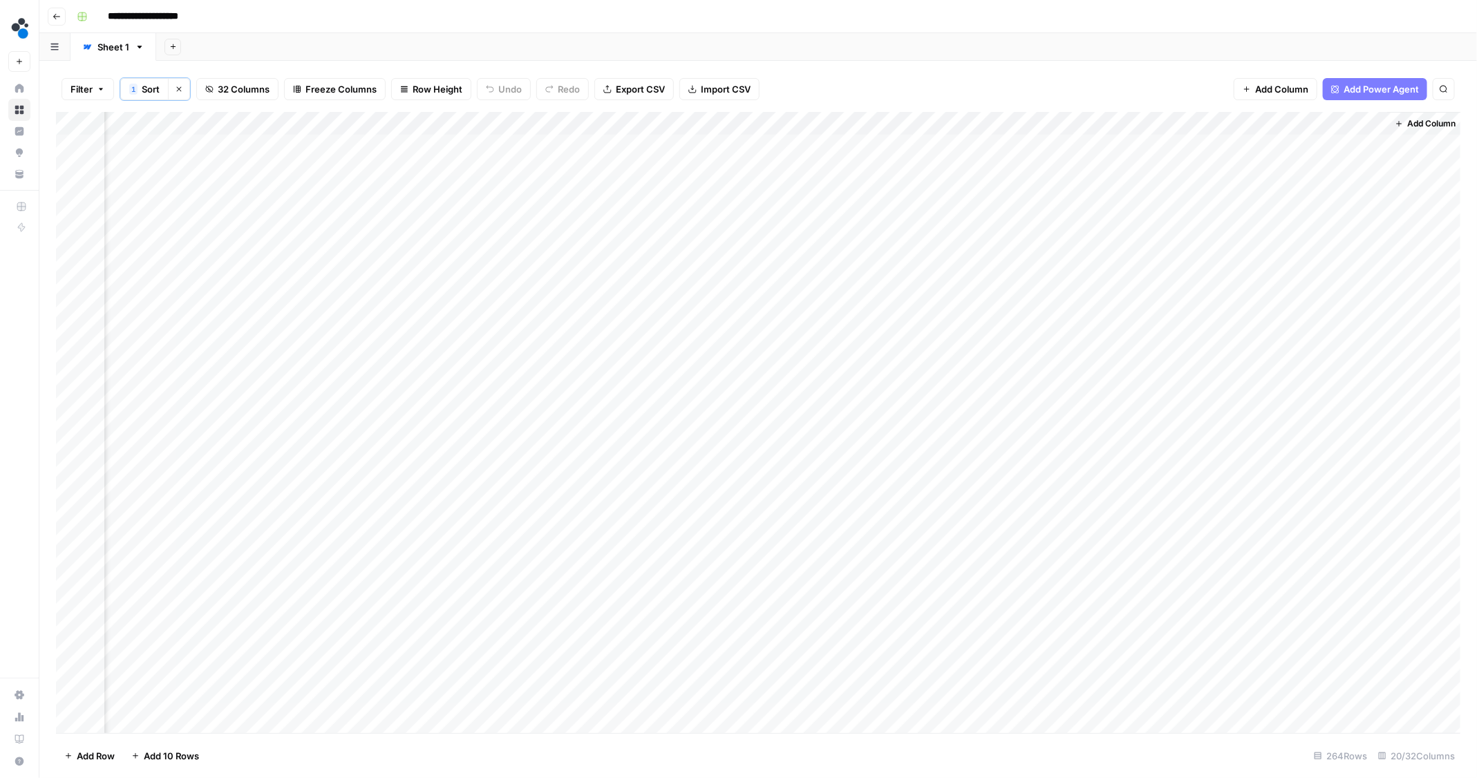
scroll to position [0, 1681]
click at [889, 146] on div "Add Column" at bounding box center [758, 423] width 1405 height 623
click at [641, 167] on div "Add Column" at bounding box center [758, 423] width 1405 height 623
click at [641, 193] on div "Add Column" at bounding box center [758, 423] width 1405 height 623
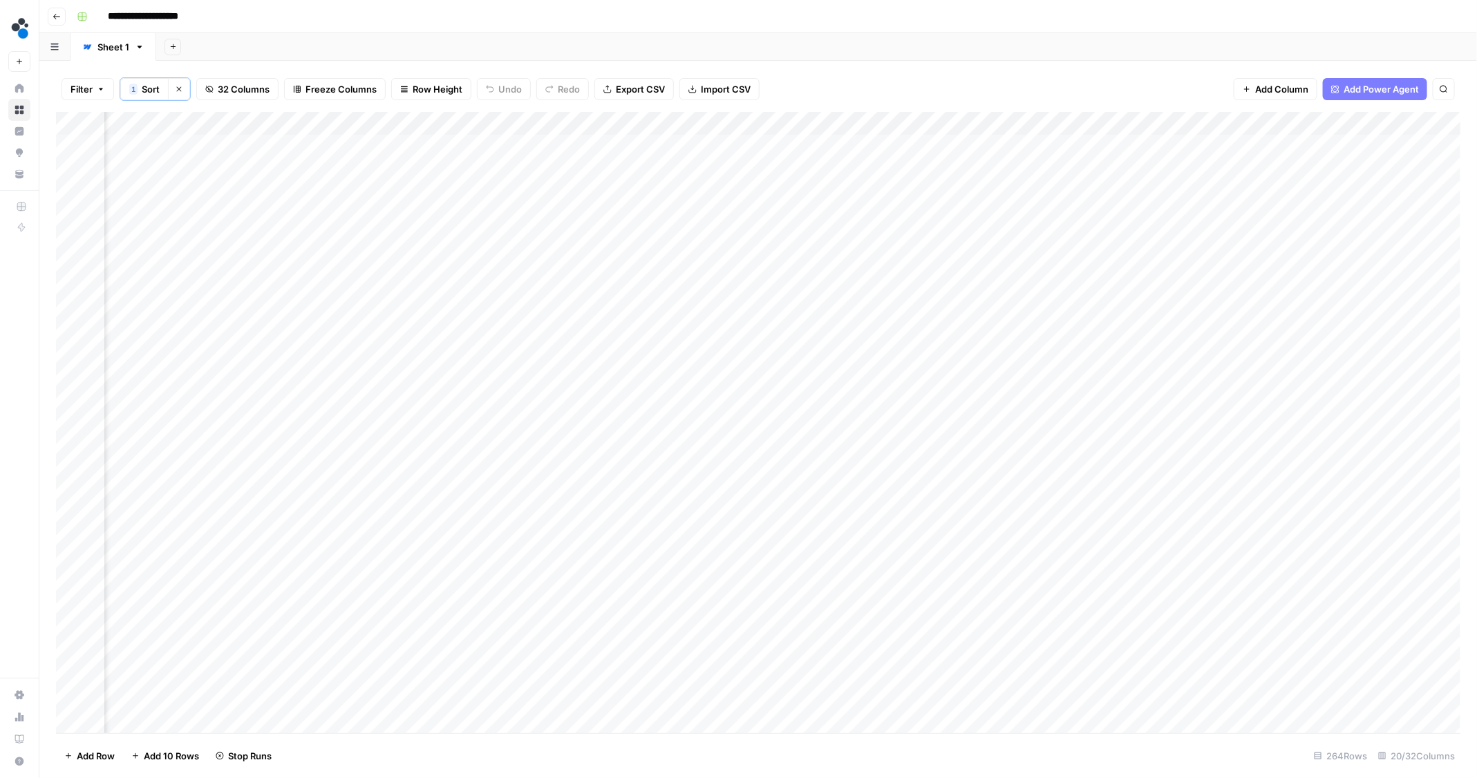
scroll to position [0, 1621]
click at [866, 169] on div "Add Column" at bounding box center [758, 423] width 1405 height 623
click at [870, 190] on div "Add Column" at bounding box center [758, 423] width 1405 height 623
click at [1071, 170] on div "Add Column" at bounding box center [758, 423] width 1405 height 623
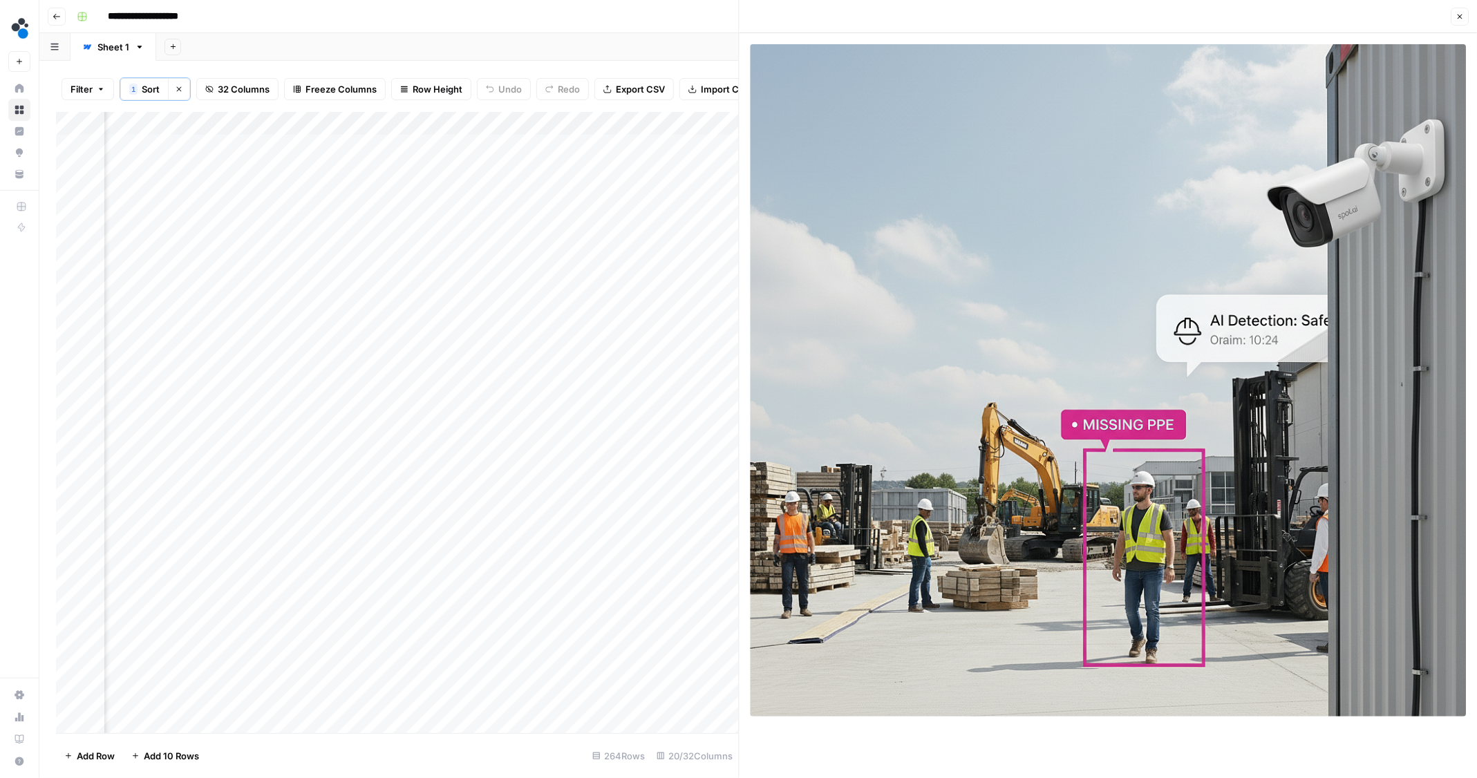
click at [1457, 20] on icon "button" at bounding box center [1459, 16] width 8 height 8
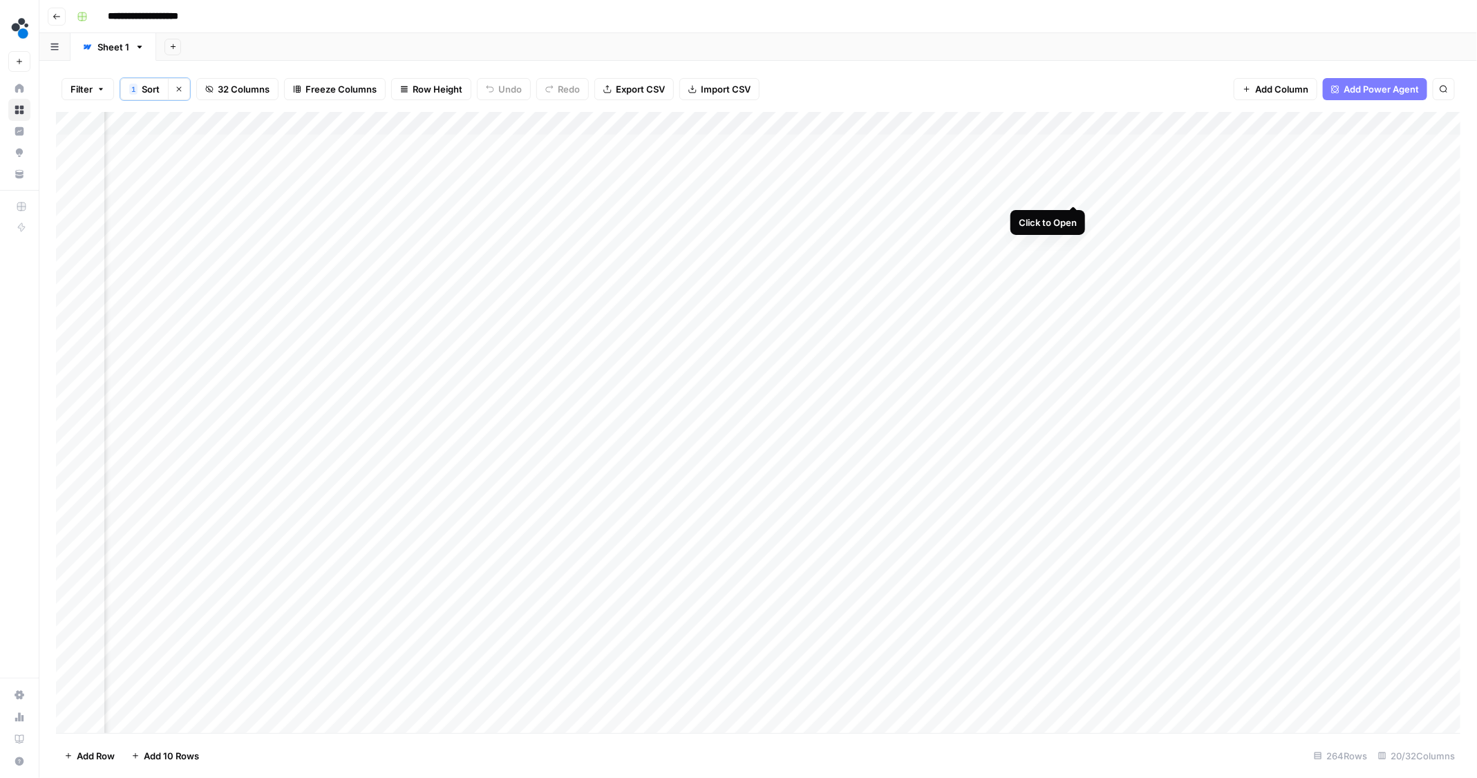
click at [1075, 191] on div "Add Column" at bounding box center [758, 423] width 1405 height 623
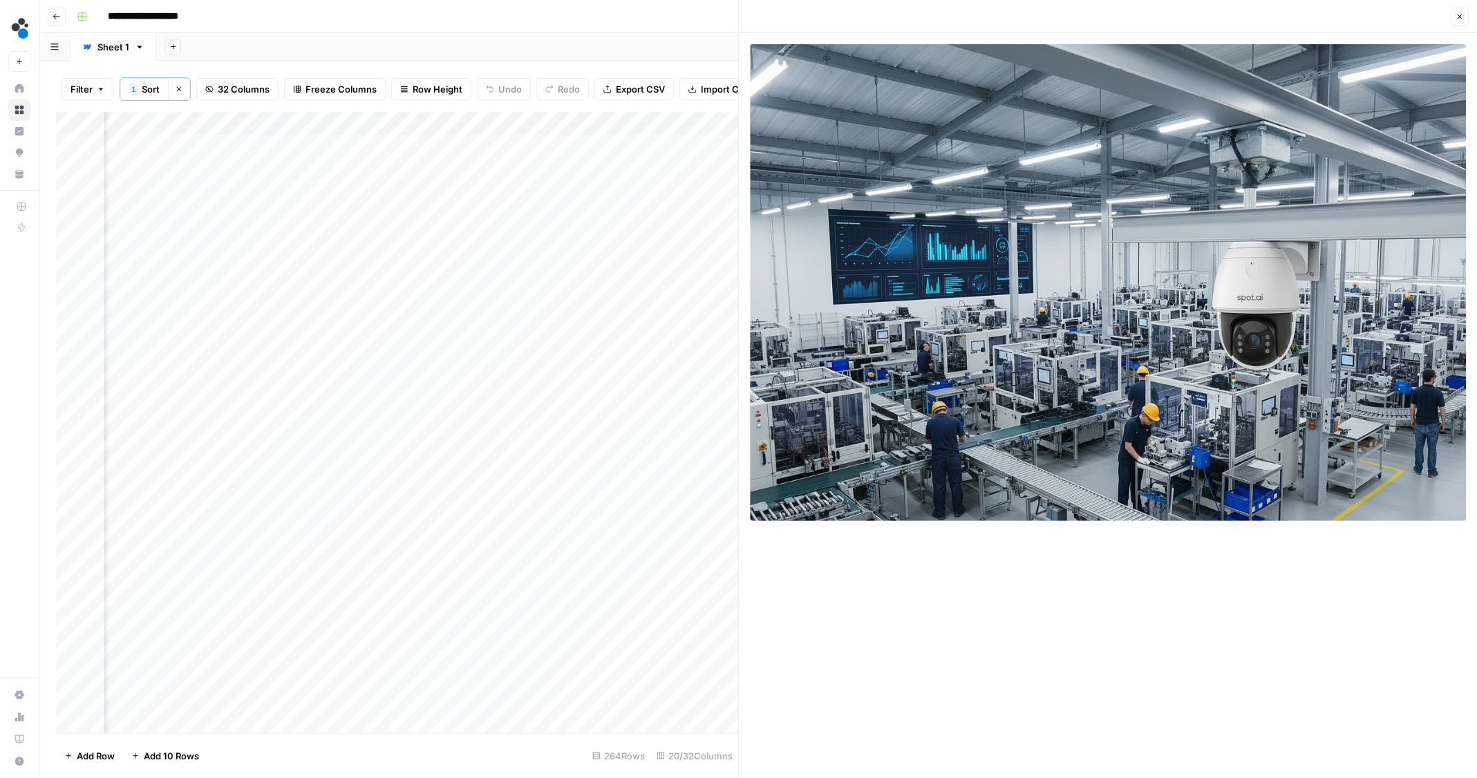
click at [1462, 20] on icon "button" at bounding box center [1459, 16] width 8 height 8
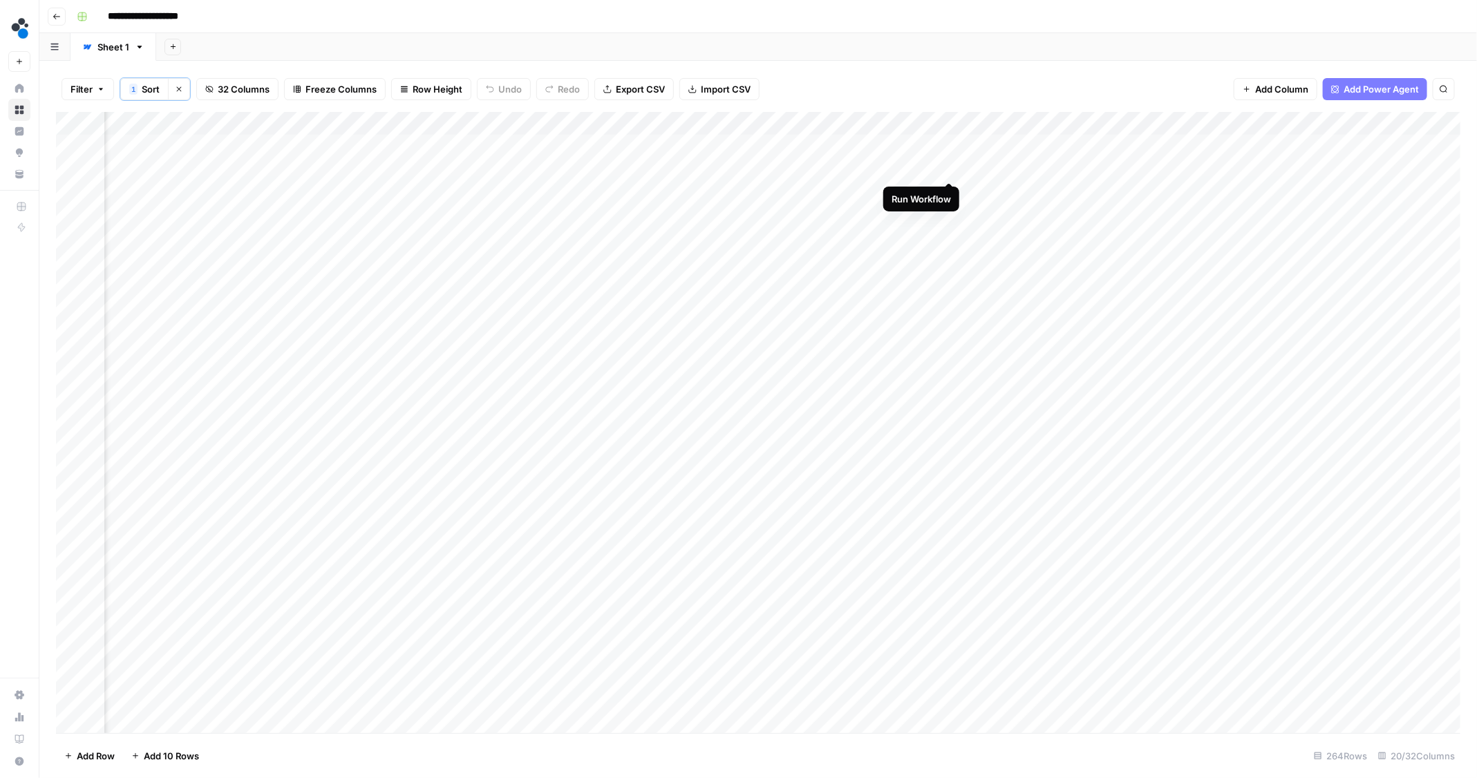
click at [949, 170] on div "Add Column" at bounding box center [758, 423] width 1405 height 623
click at [929, 120] on div "Add Column" at bounding box center [758, 423] width 1405 height 623
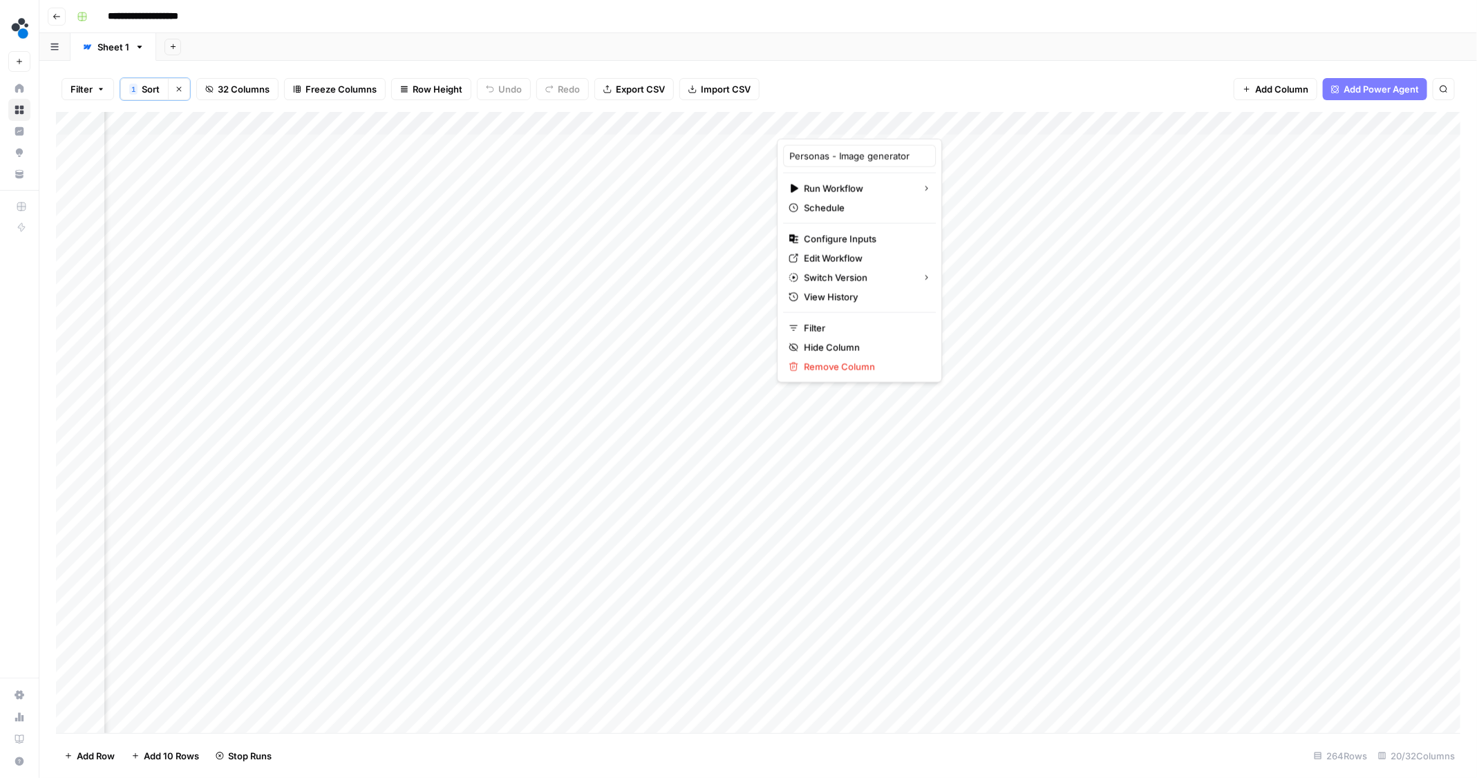
click at [819, 49] on div "Add Sheet" at bounding box center [816, 47] width 1321 height 28
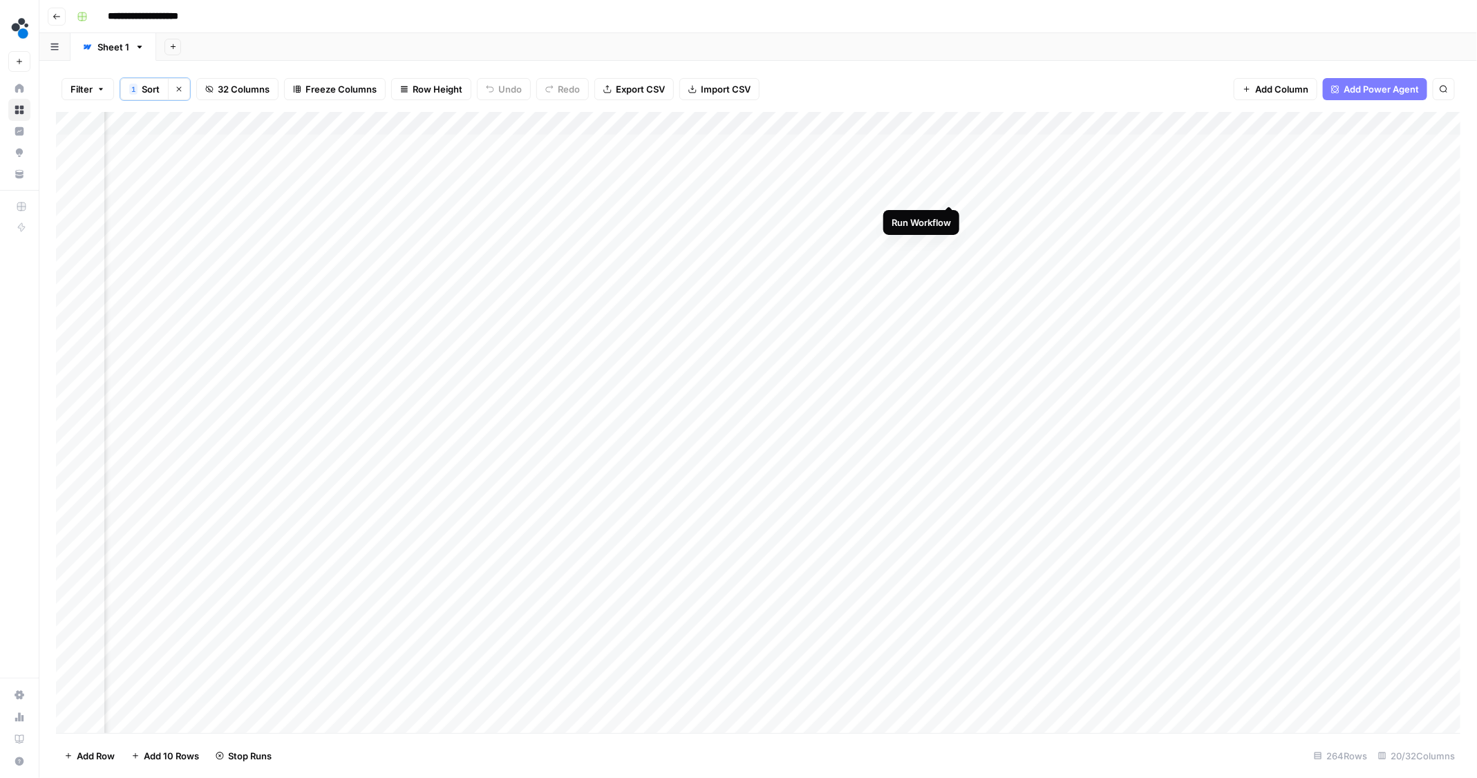
click at [948, 191] on div "Add Column" at bounding box center [758, 423] width 1405 height 623
click at [1068, 144] on div "Add Column" at bounding box center [758, 423] width 1405 height 623
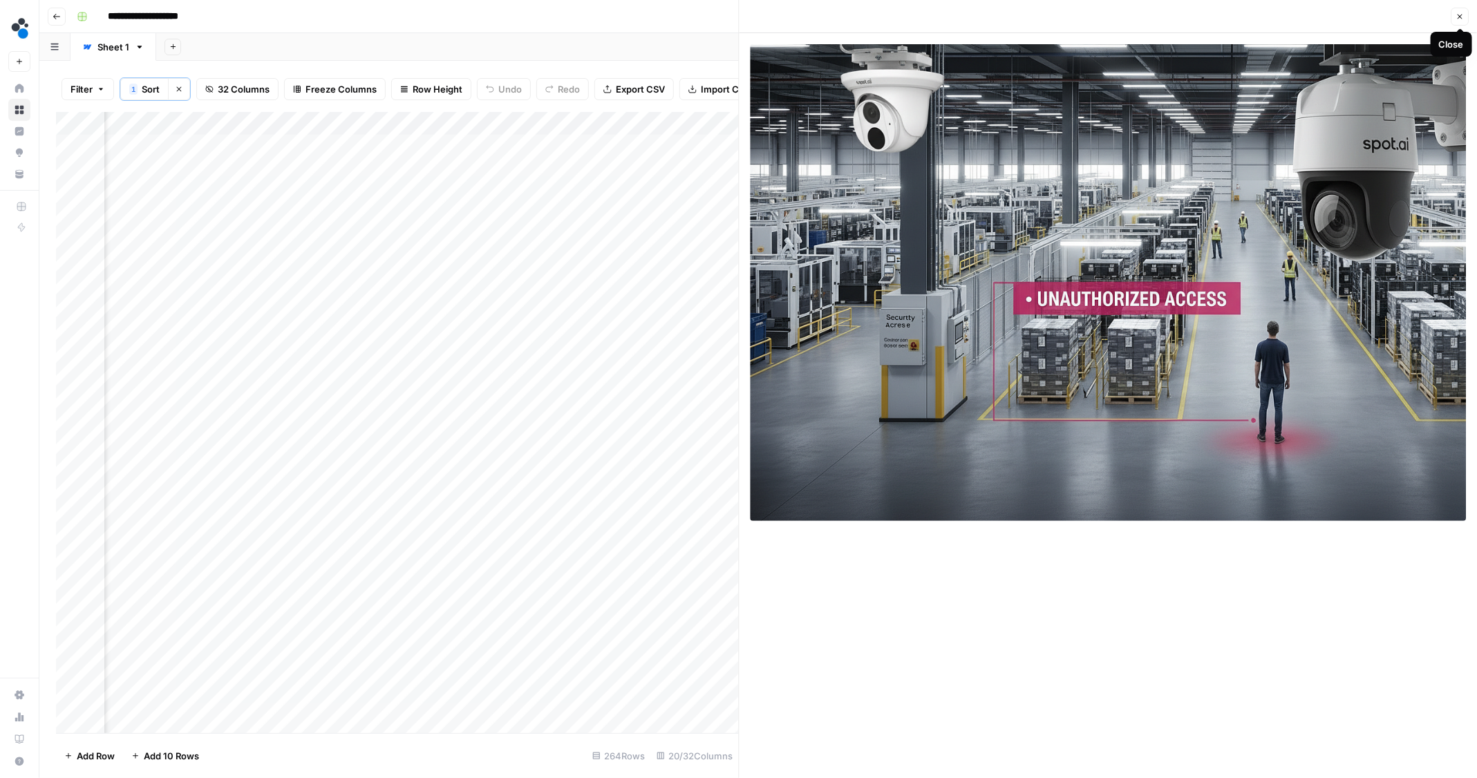
click at [1453, 17] on button "Close" at bounding box center [1460, 17] width 18 height 18
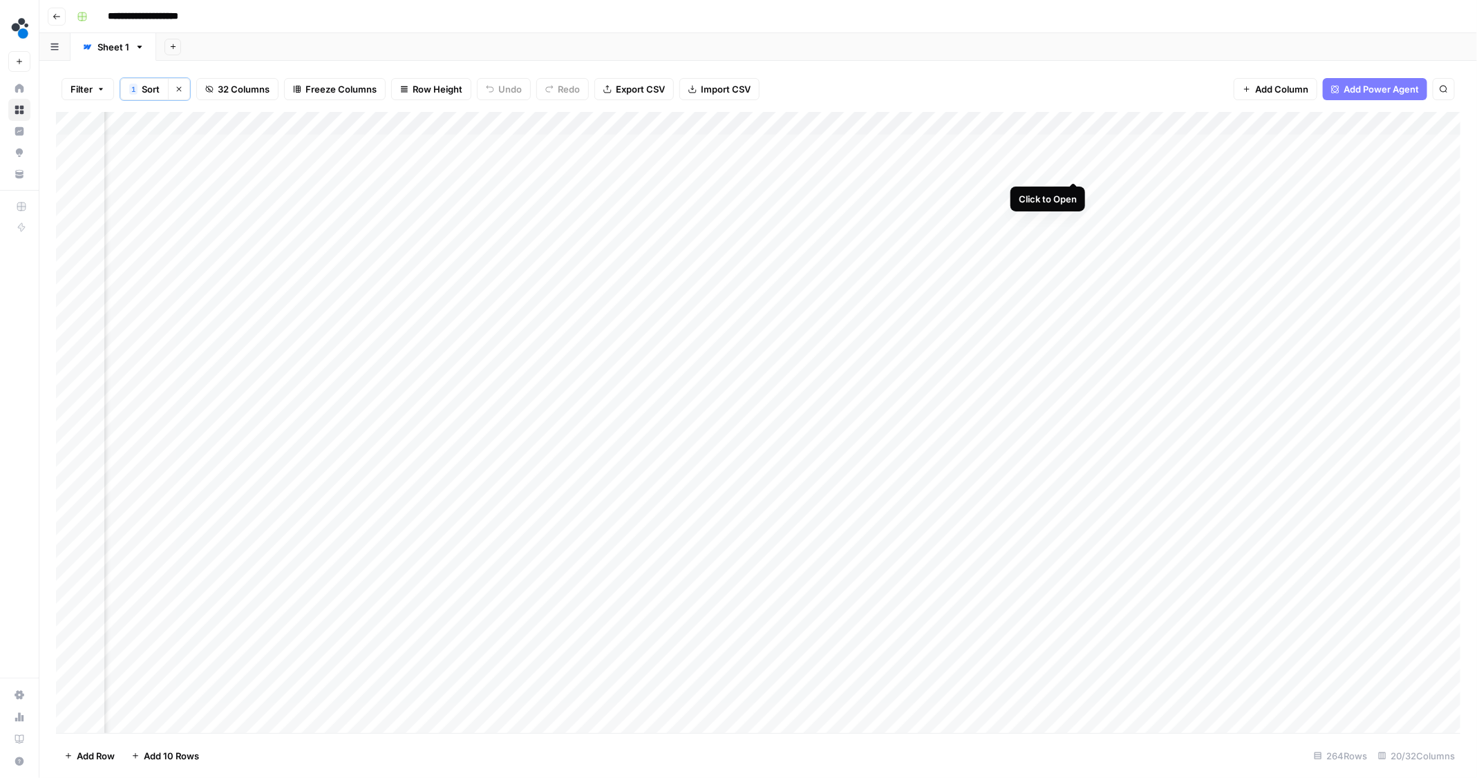
click at [1075, 170] on div "Add Column" at bounding box center [758, 423] width 1405 height 623
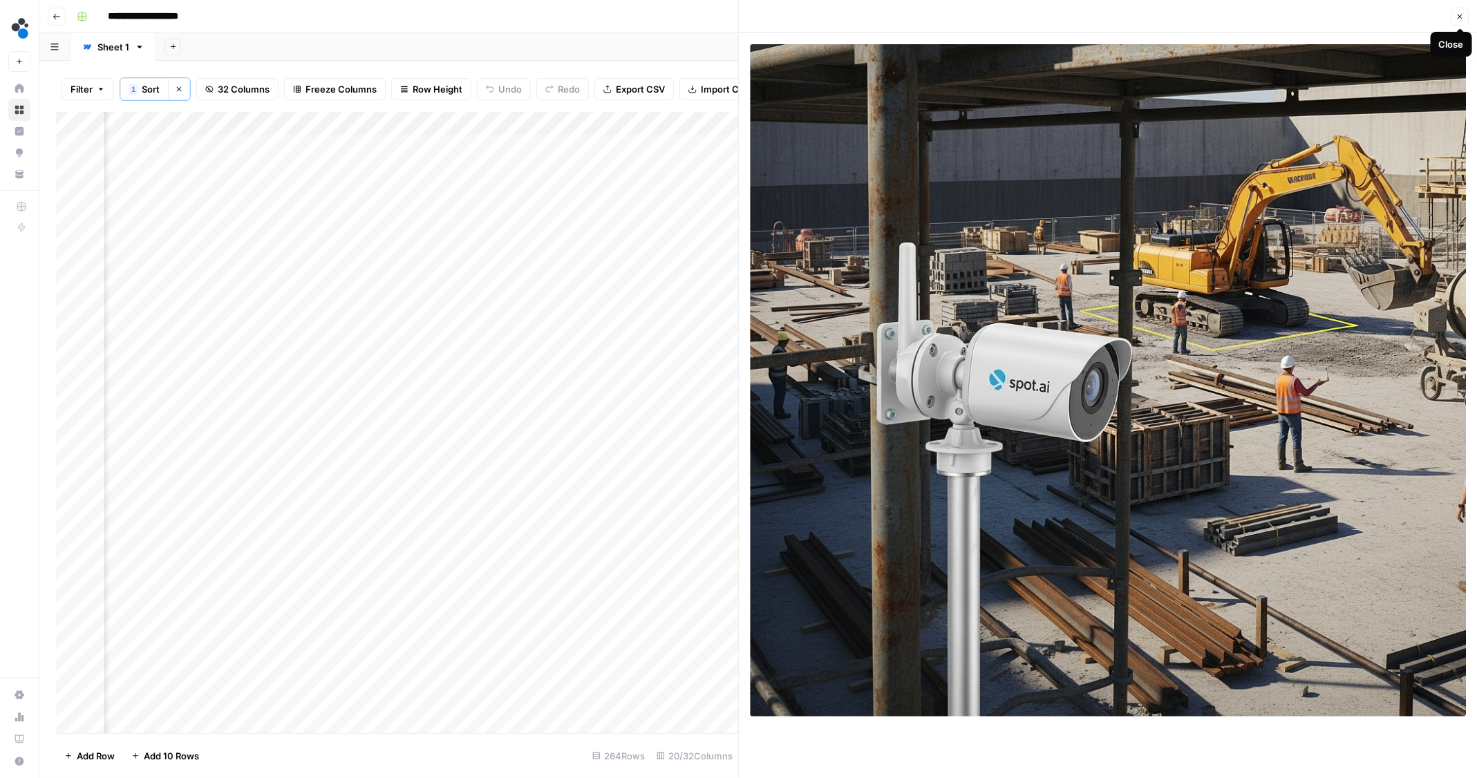
click at [1463, 15] on icon "button" at bounding box center [1459, 16] width 8 height 8
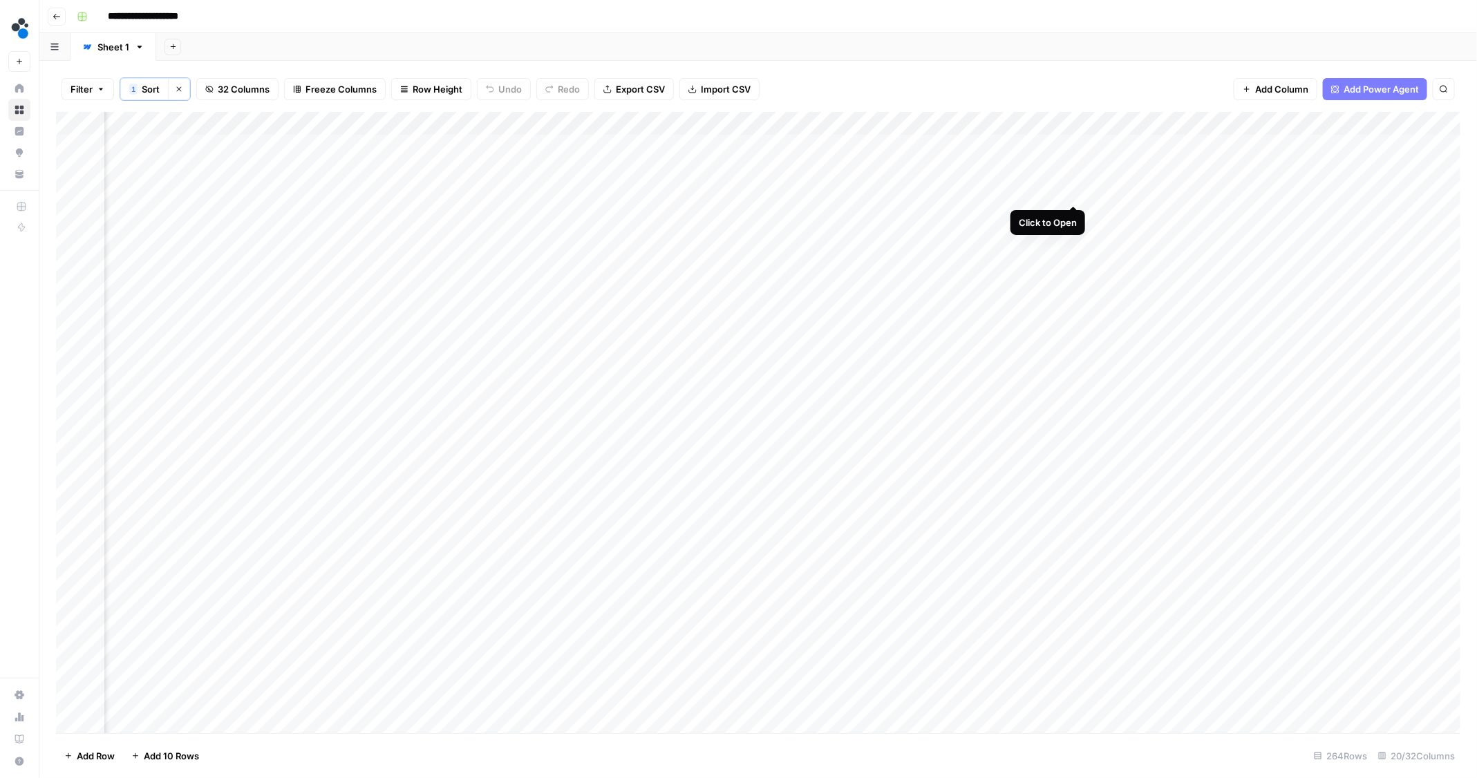
click at [1074, 191] on div "Add Column" at bounding box center [758, 423] width 1405 height 623
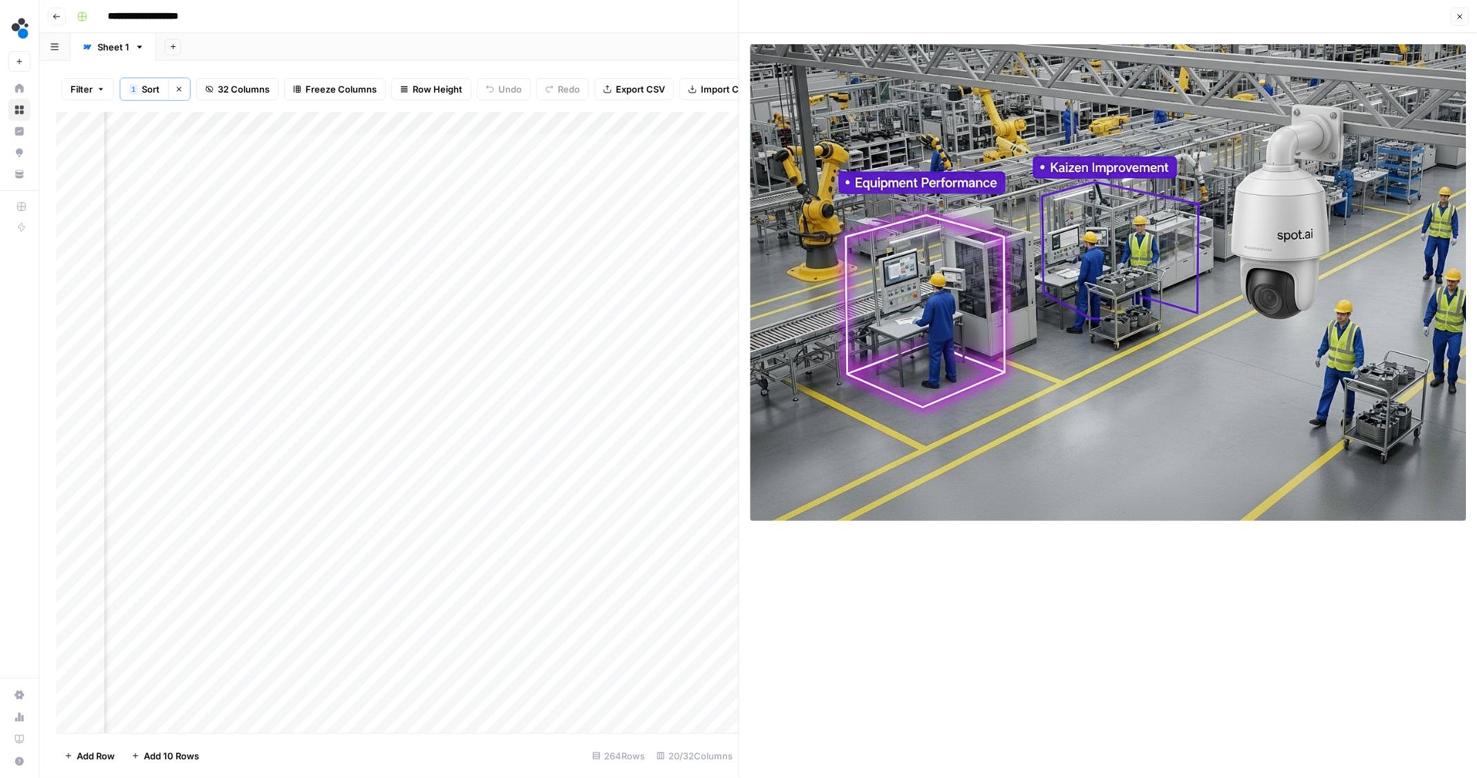
click at [1457, 17] on icon "button" at bounding box center [1459, 16] width 8 height 8
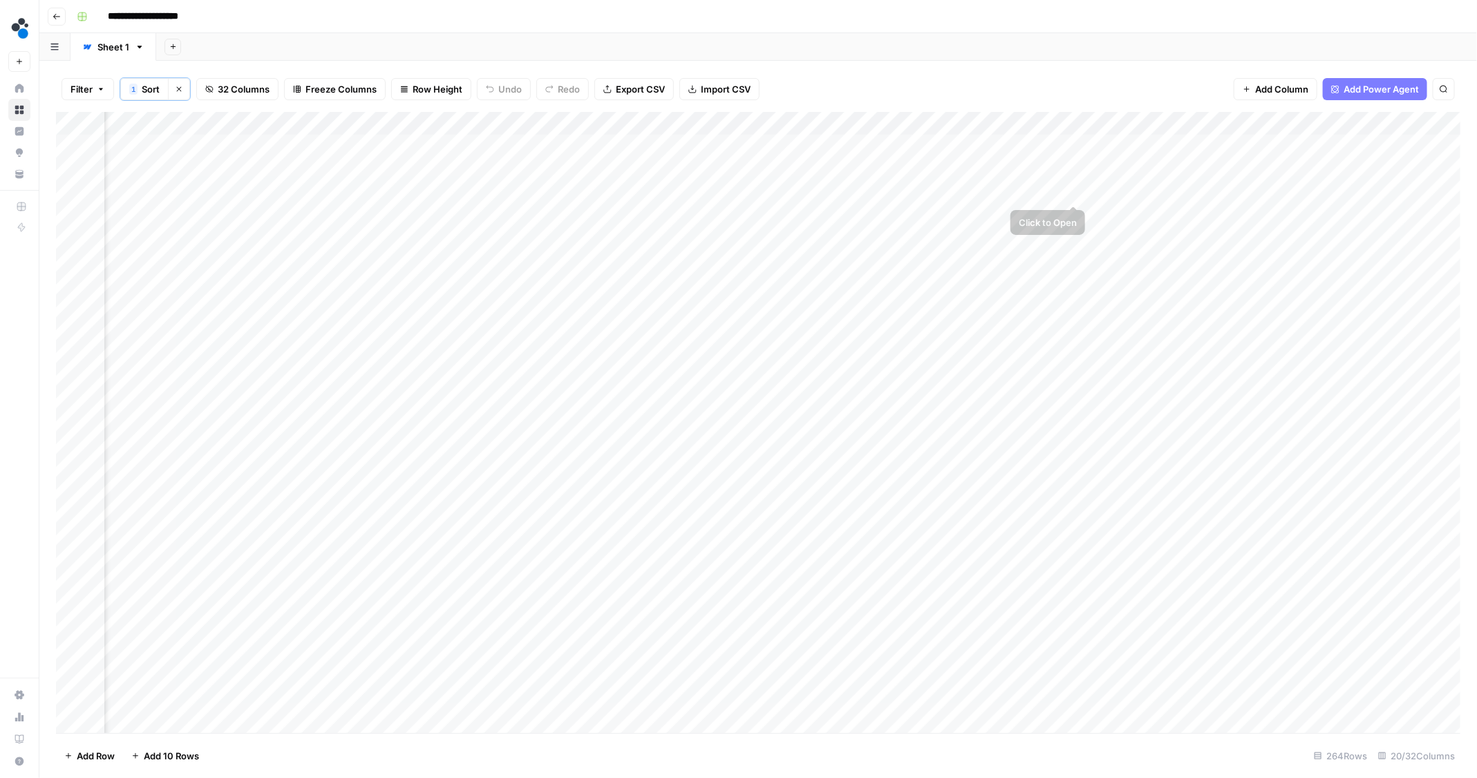
click at [1076, 190] on div "Add Column" at bounding box center [758, 423] width 1405 height 623
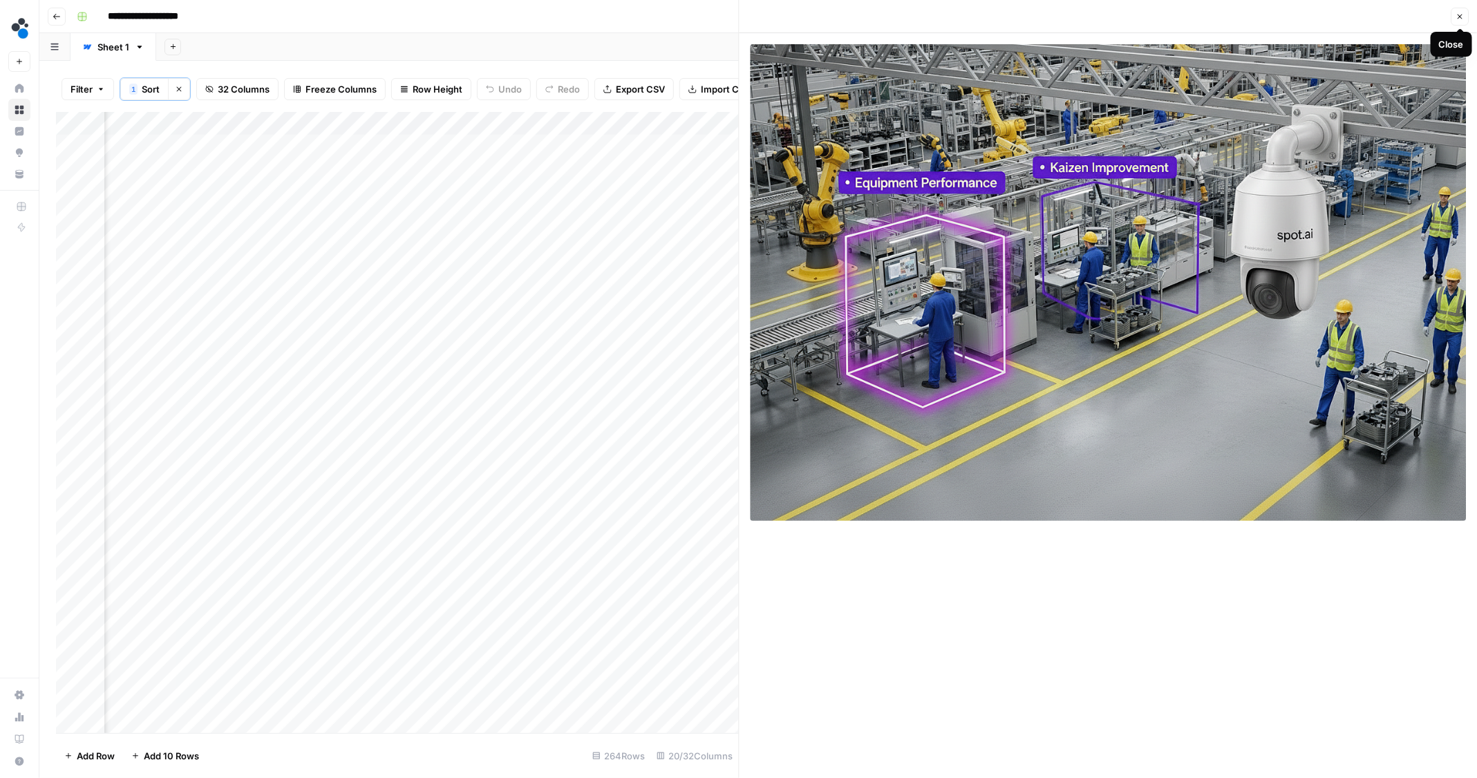
click at [1462, 19] on icon "button" at bounding box center [1459, 16] width 8 height 8
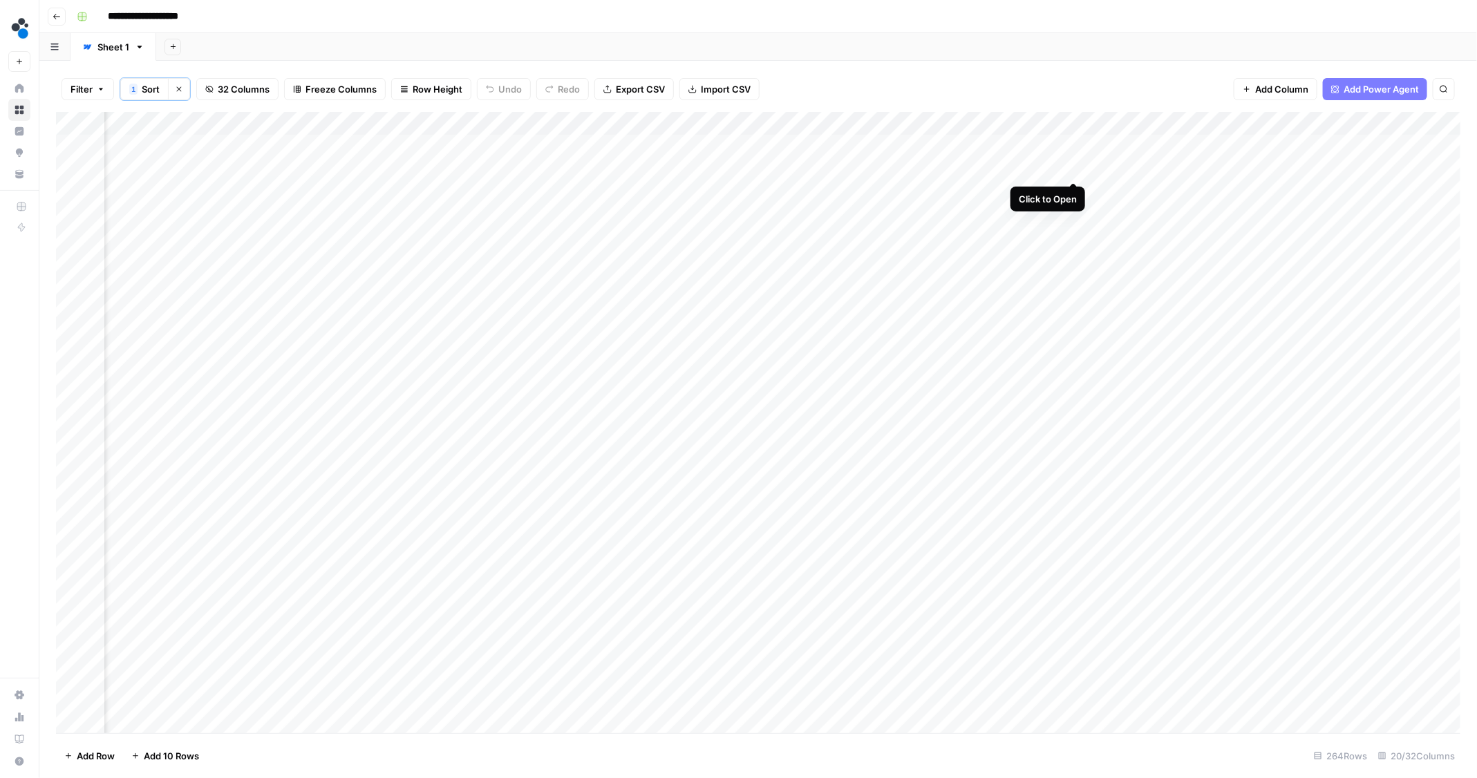
click at [1074, 169] on div "Add Column" at bounding box center [758, 423] width 1405 height 623
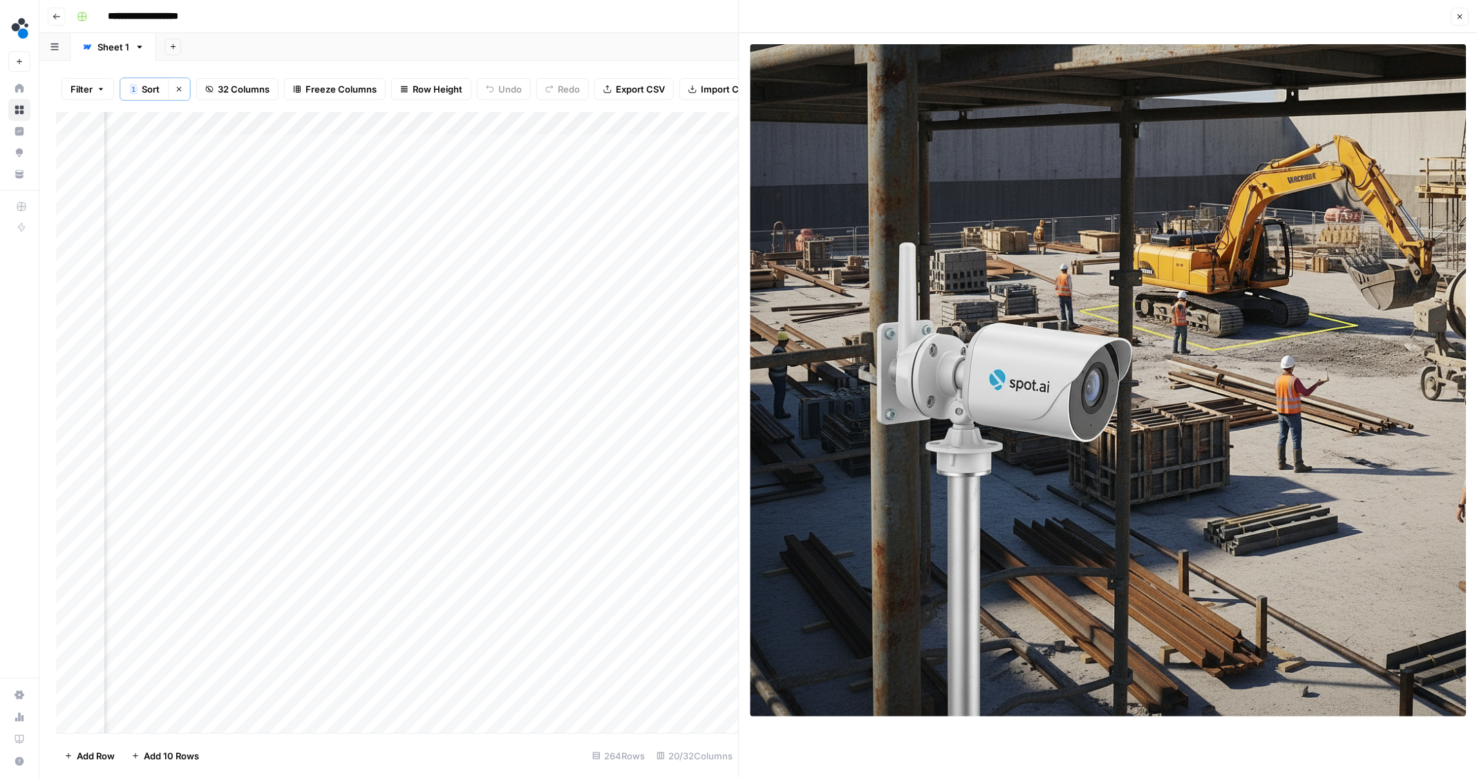
click at [1460, 18] on icon "button" at bounding box center [1459, 16] width 8 height 8
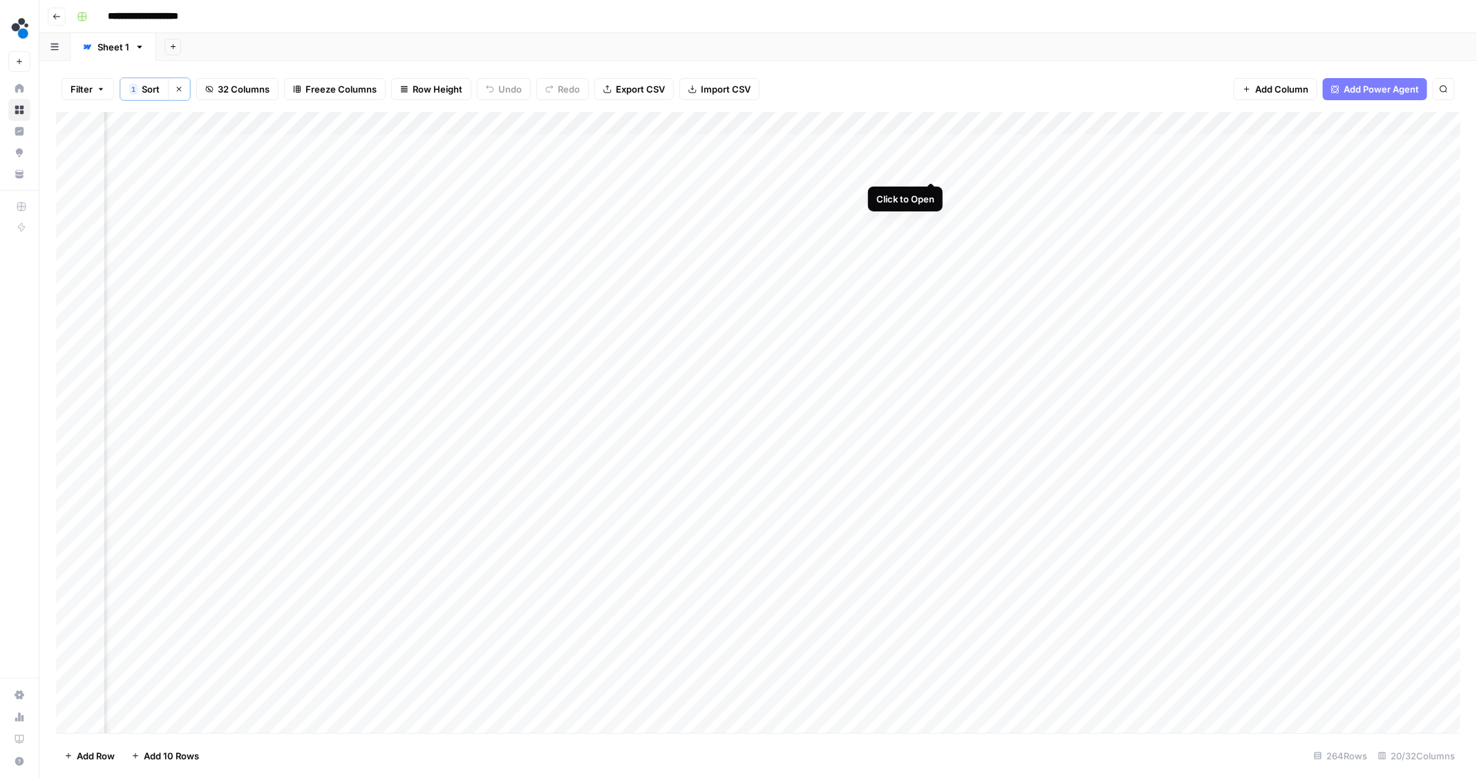
click at [934, 169] on div "Add Column" at bounding box center [758, 423] width 1405 height 623
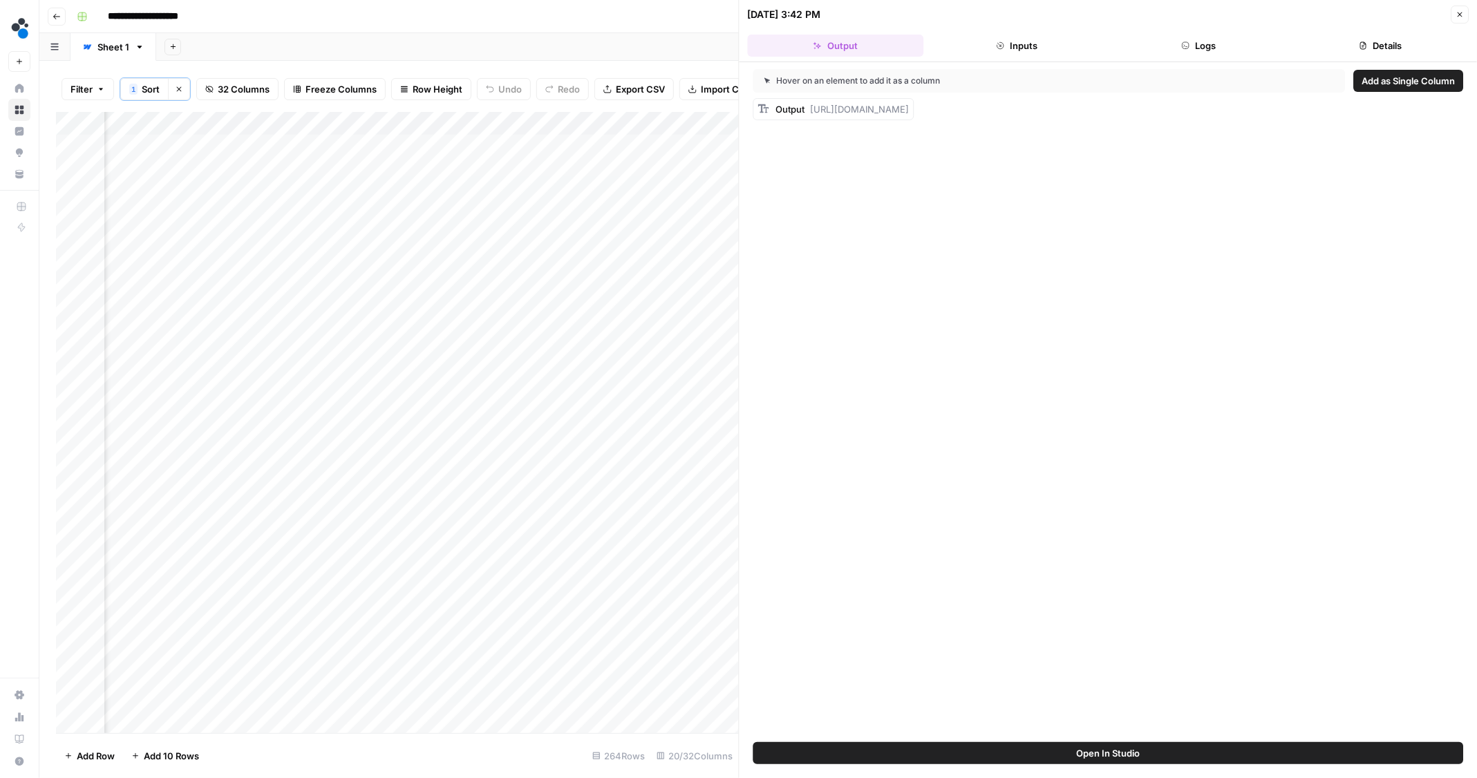
click at [1173, 39] on button "Logs" at bounding box center [1199, 46] width 176 height 22
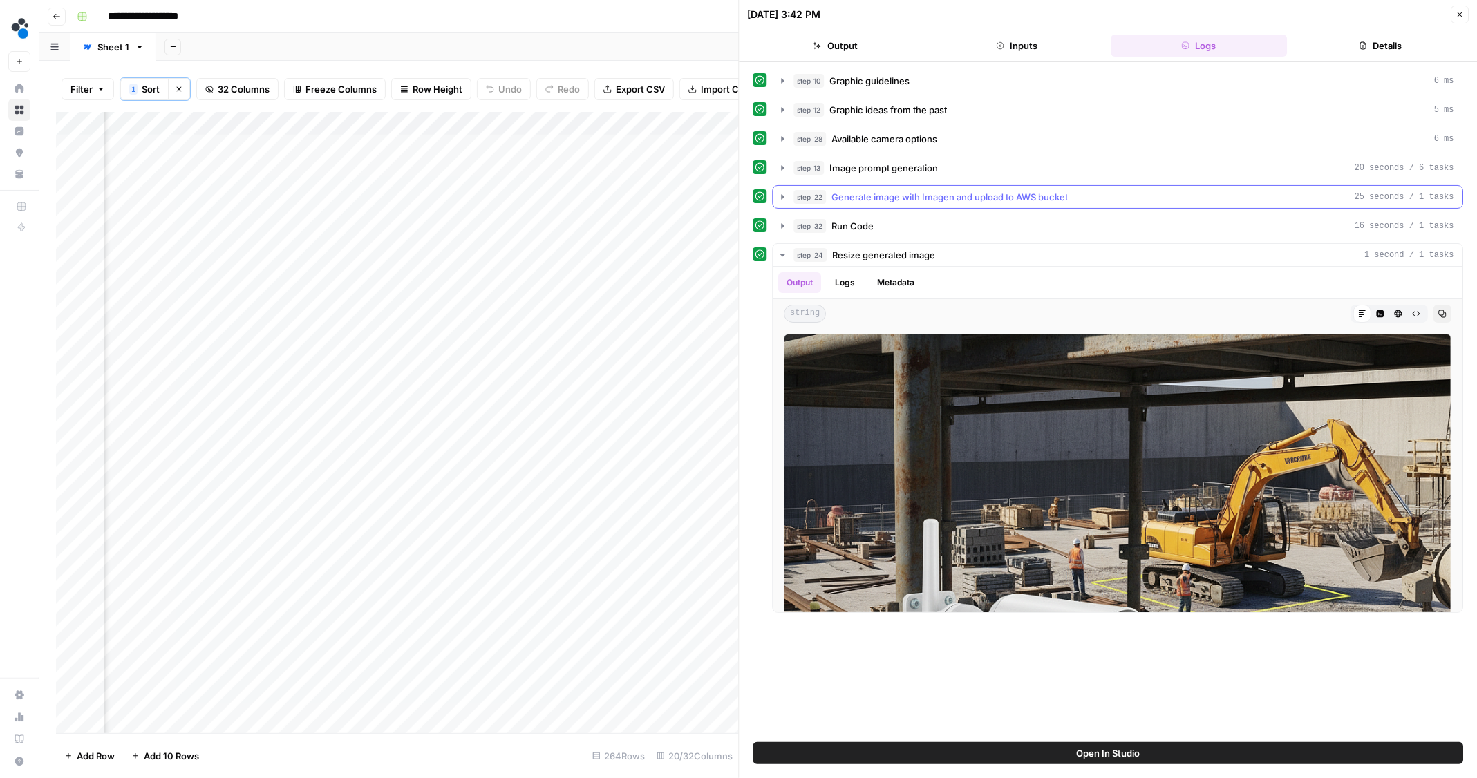
click at [782, 199] on icon "button" at bounding box center [782, 196] width 11 height 11
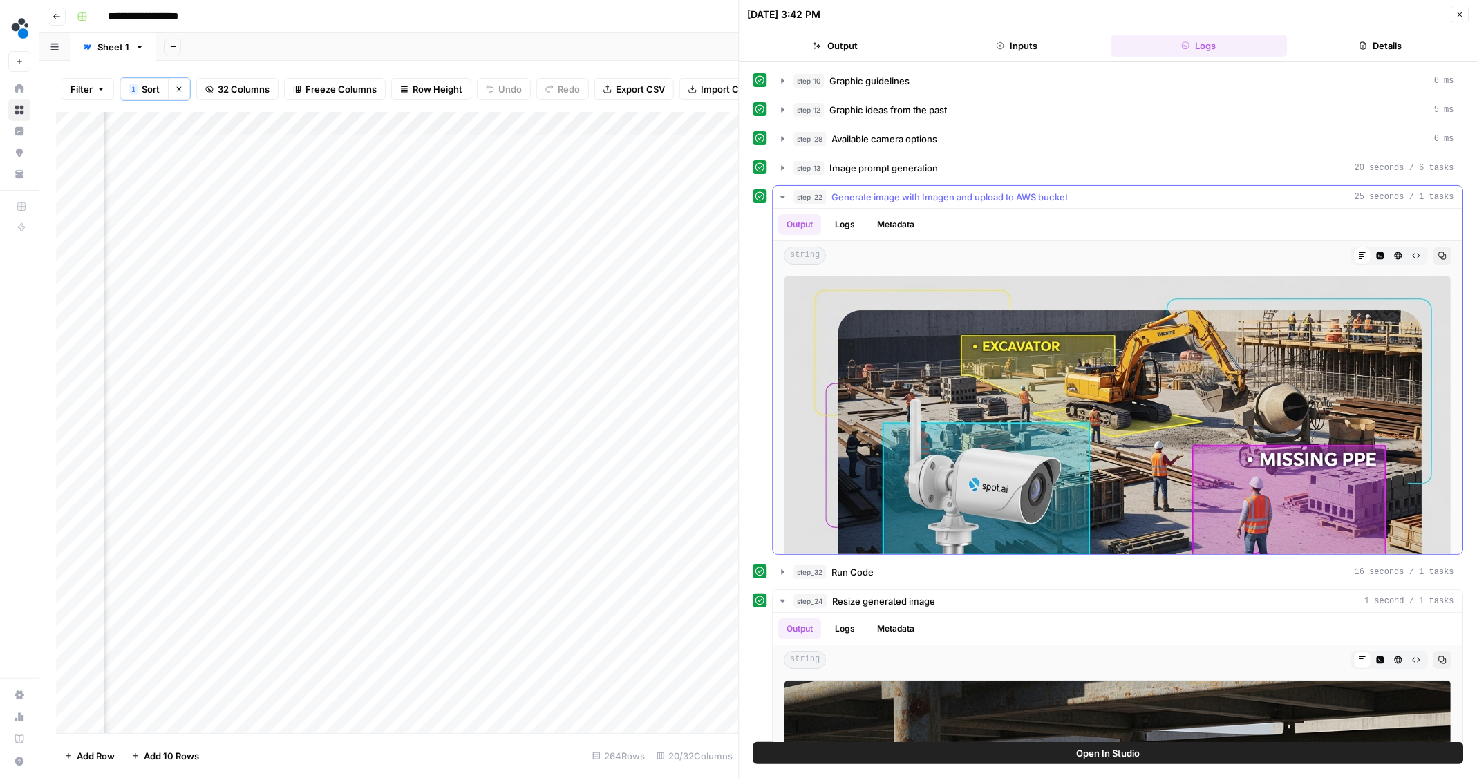
click at [789, 189] on button "step_22 Generate image with Imagen and upload to AWS bucket 25 seconds / 1 tasks" at bounding box center [1118, 197] width 690 height 22
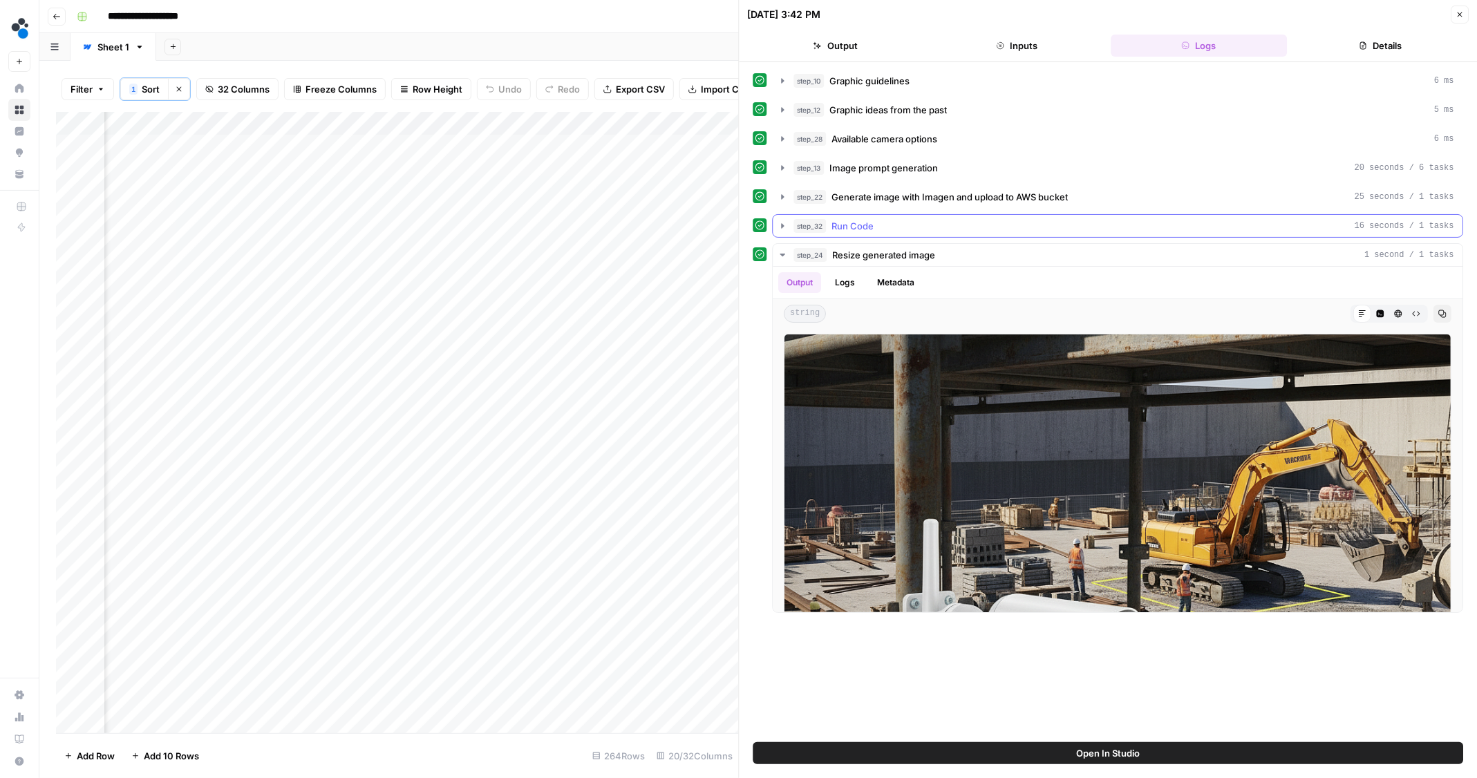
click at [789, 220] on button "step_32 Run Code 16 seconds / 1 tasks" at bounding box center [1118, 226] width 690 height 22
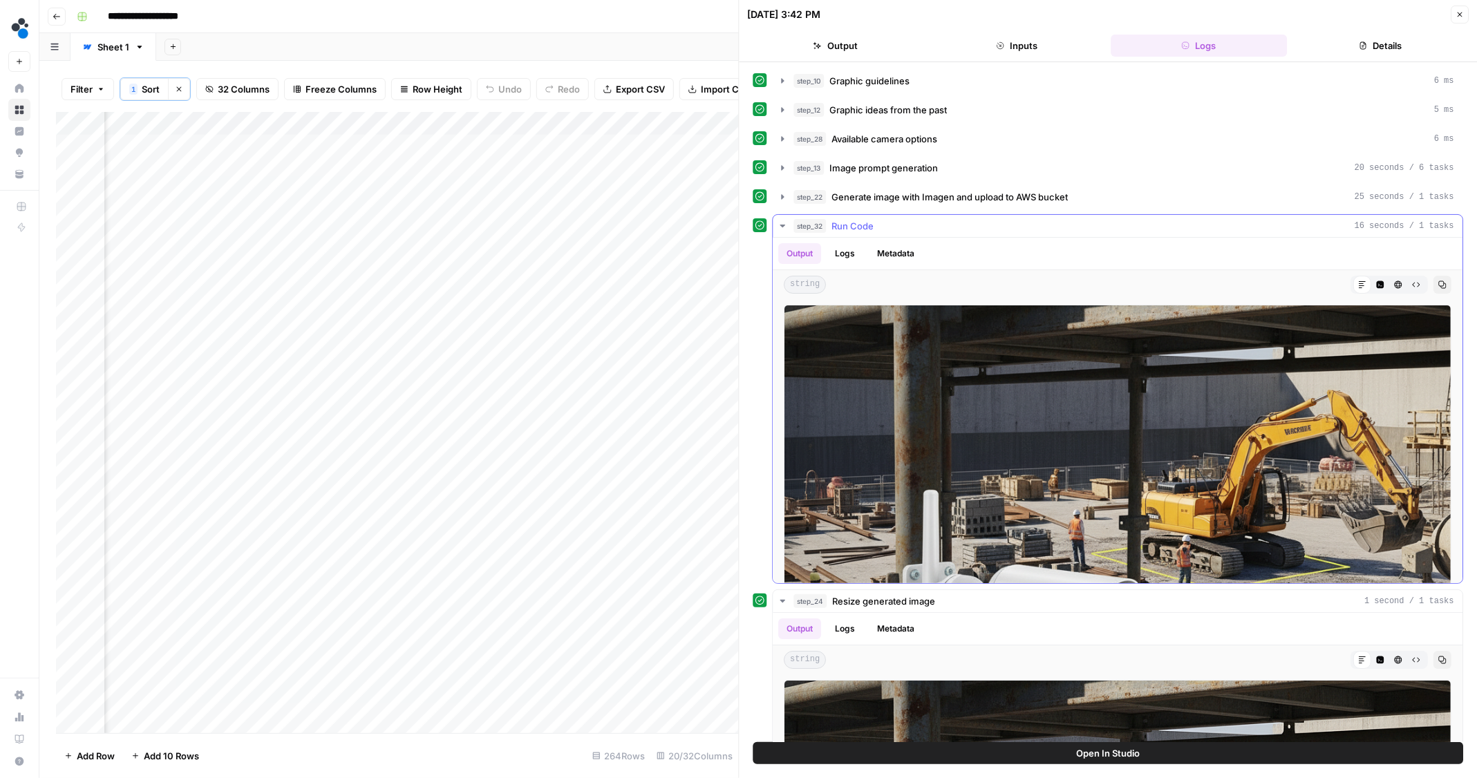
click at [780, 226] on icon "button" at bounding box center [782, 225] width 11 height 11
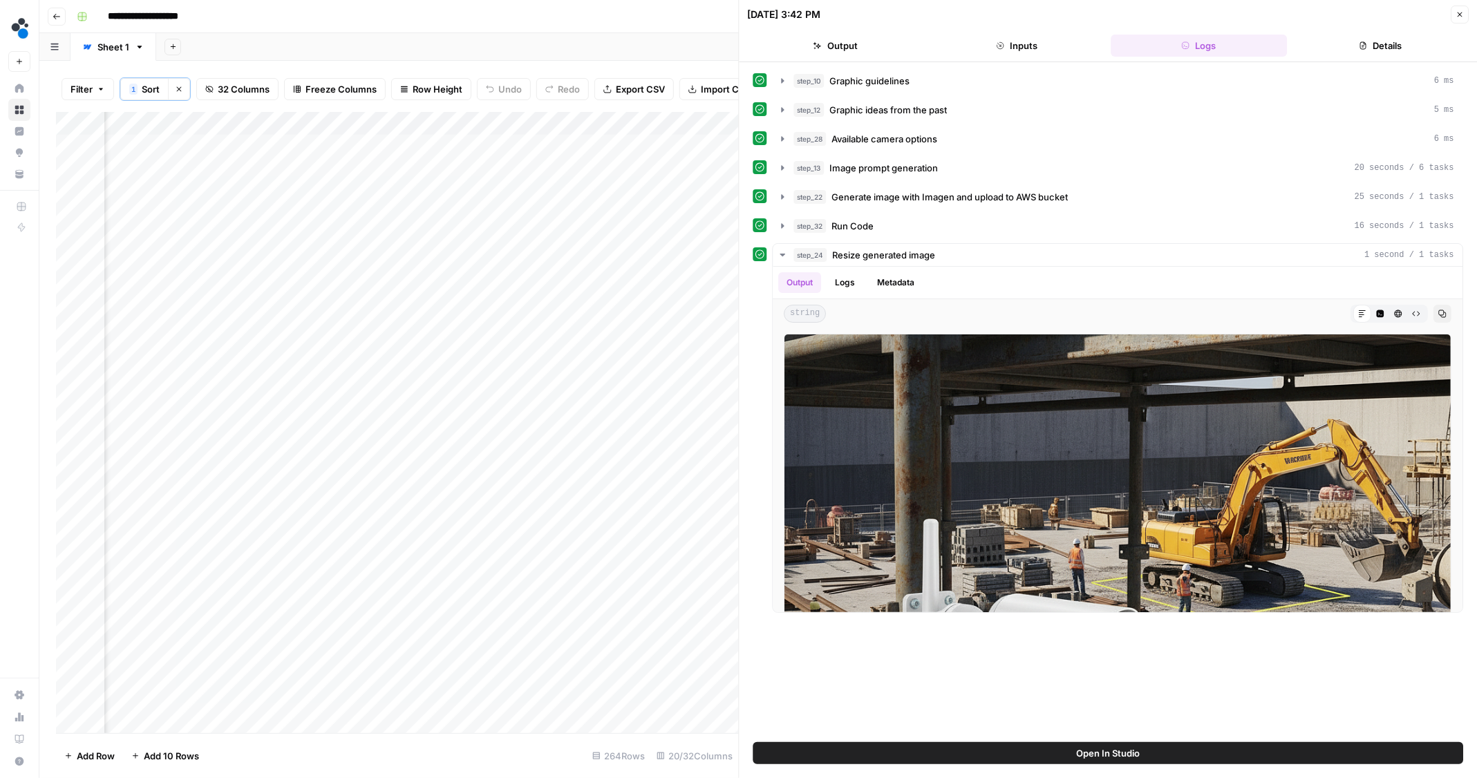
click at [1453, 15] on button "Close" at bounding box center [1460, 15] width 18 height 18
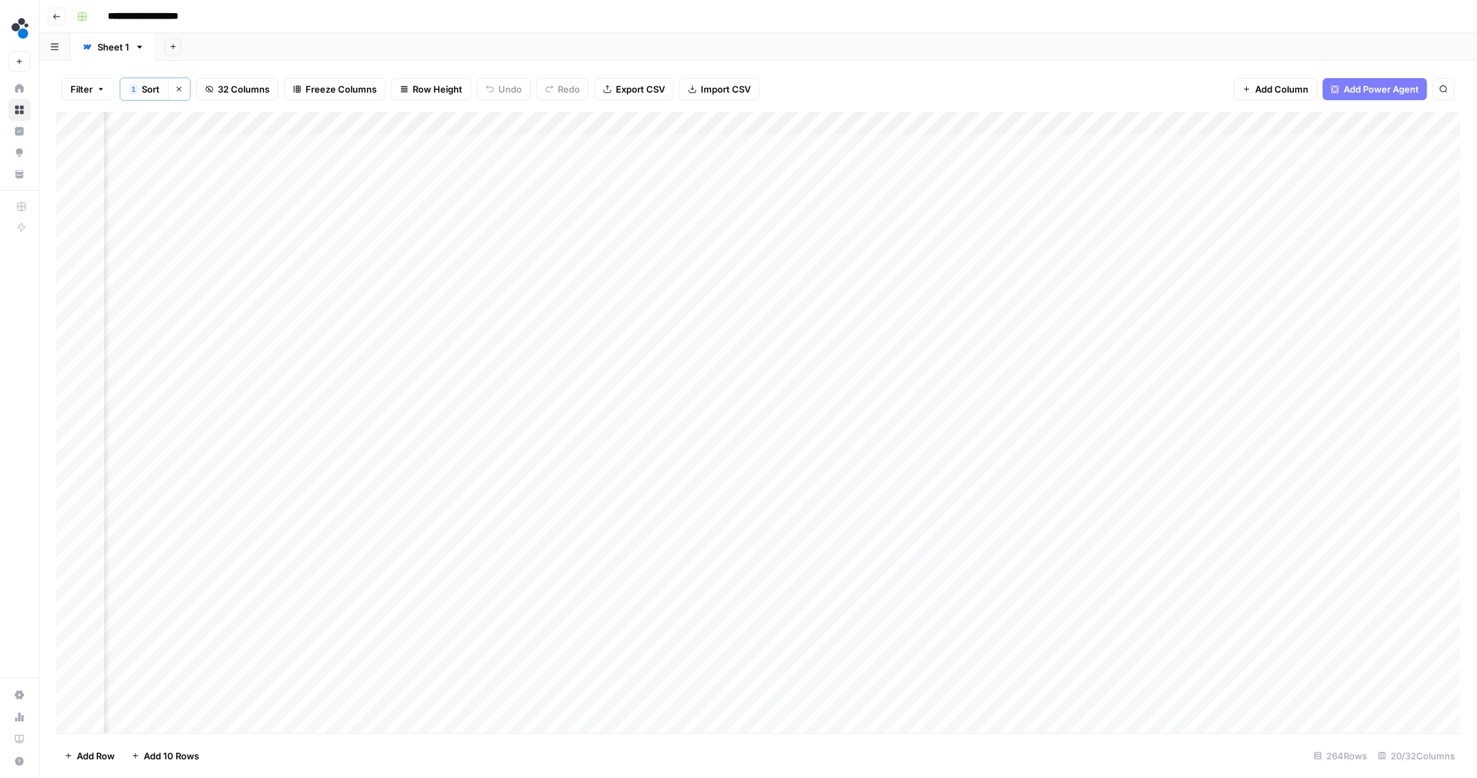
click at [1070, 194] on div "Add Column" at bounding box center [758, 423] width 1405 height 623
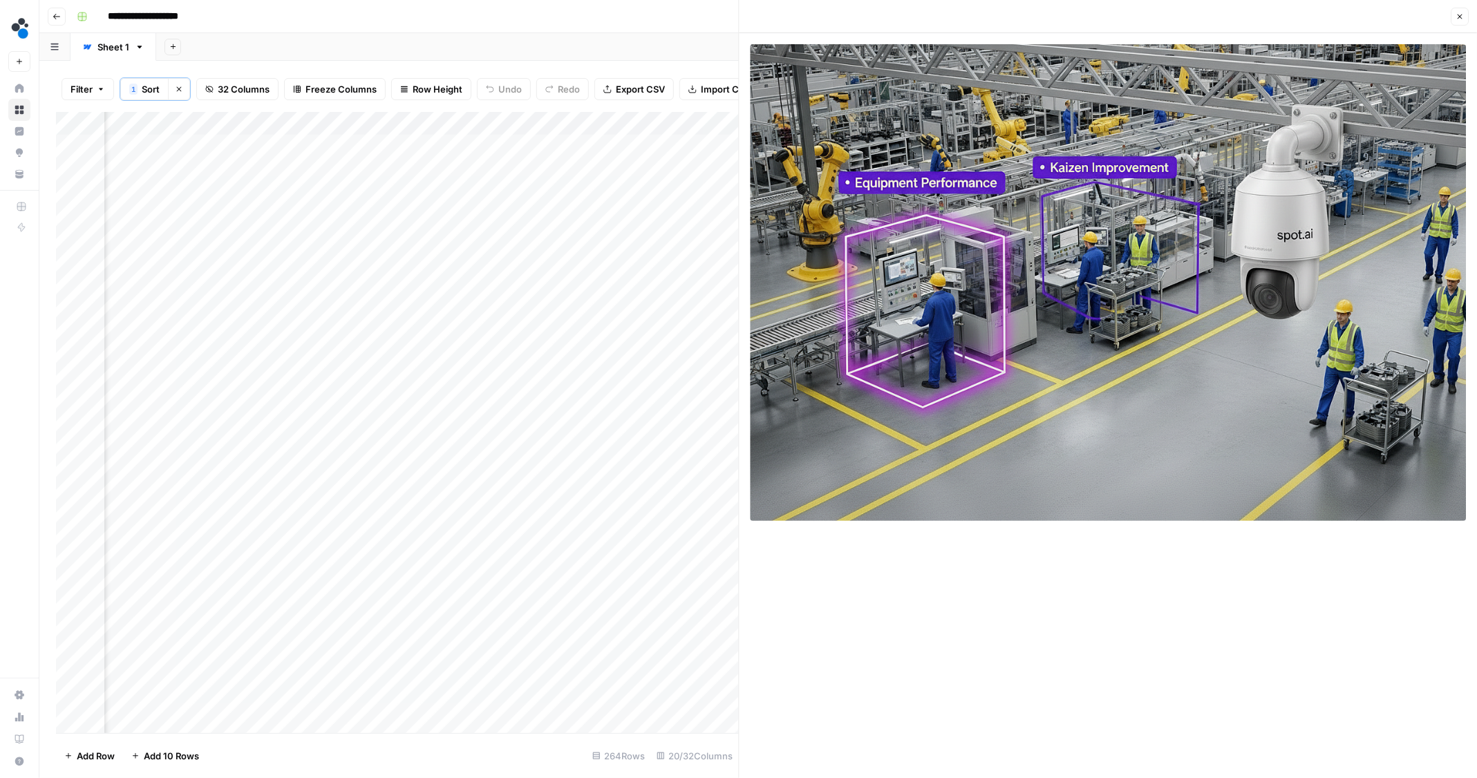
click at [1456, 17] on icon "button" at bounding box center [1459, 16] width 8 height 8
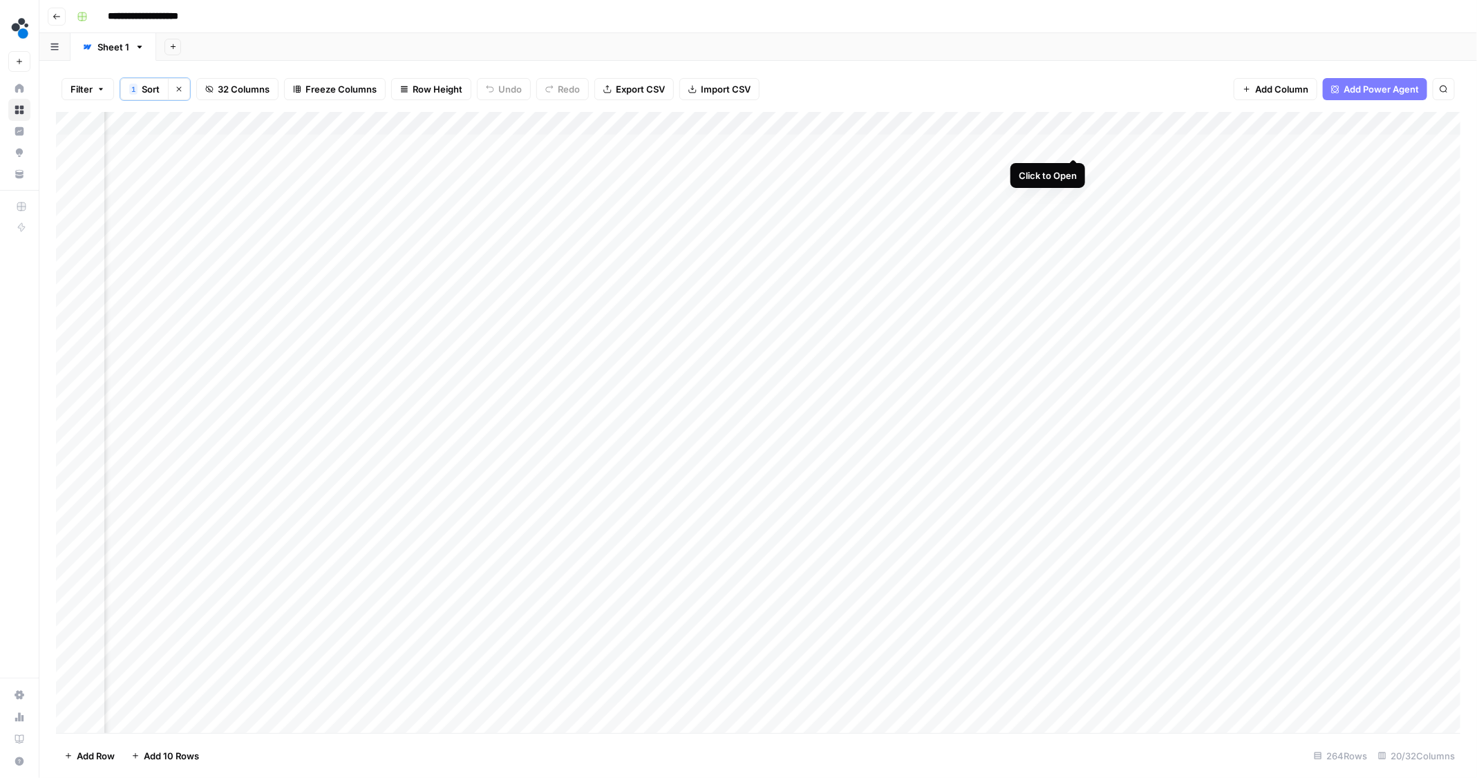
click at [1075, 144] on div "Add Column" at bounding box center [758, 423] width 1405 height 623
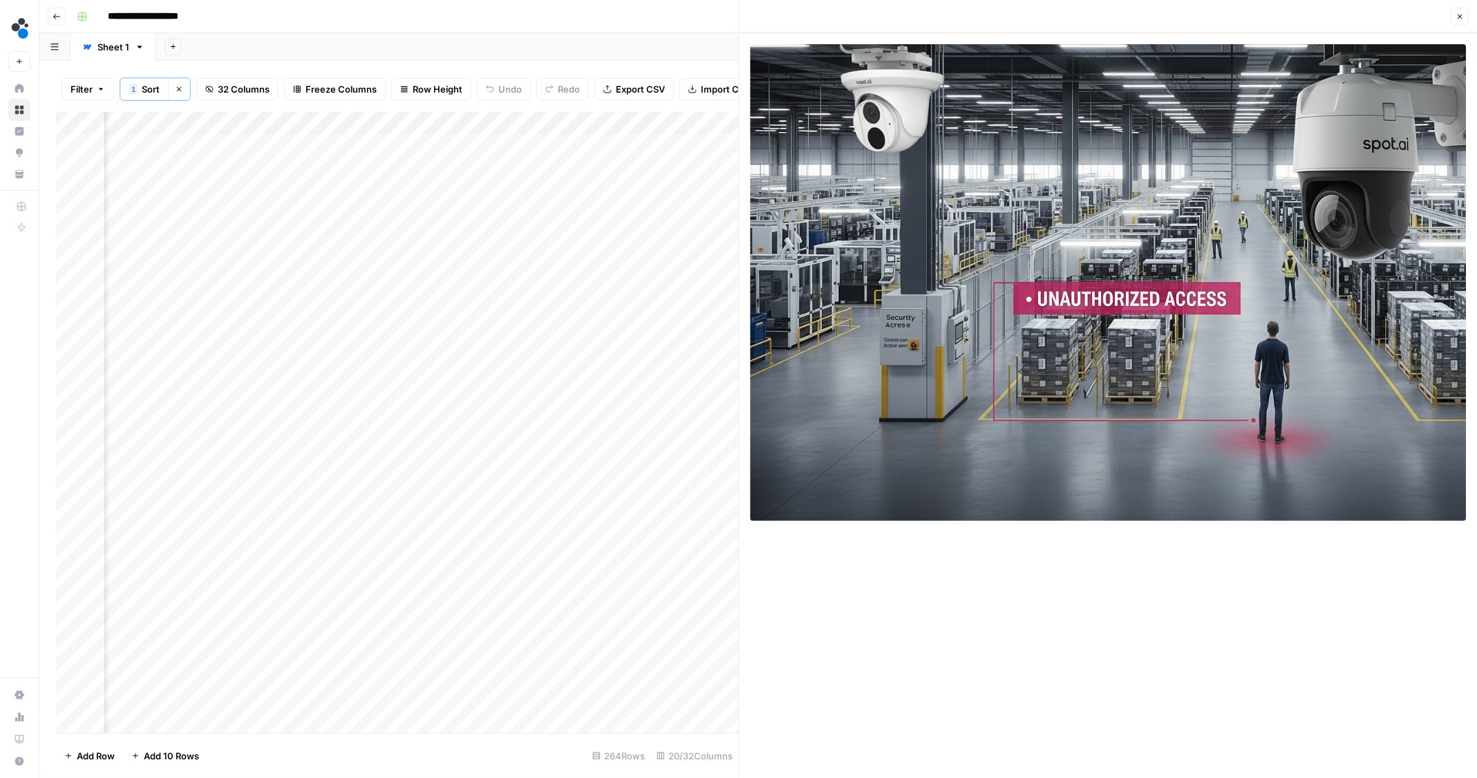
click at [1460, 17] on icon "button" at bounding box center [1459, 17] width 5 height 5
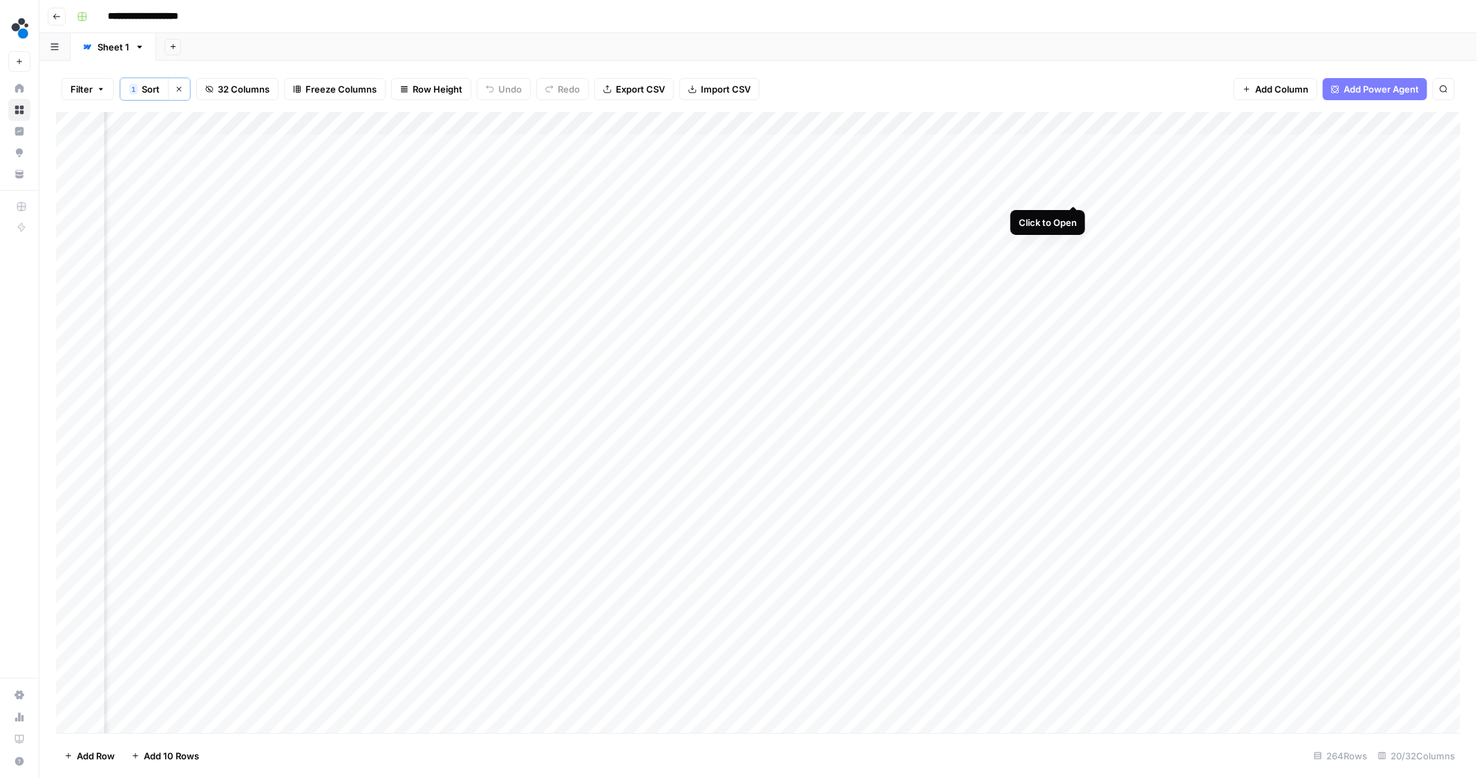
click at [1073, 192] on div "Add Column" at bounding box center [758, 423] width 1405 height 623
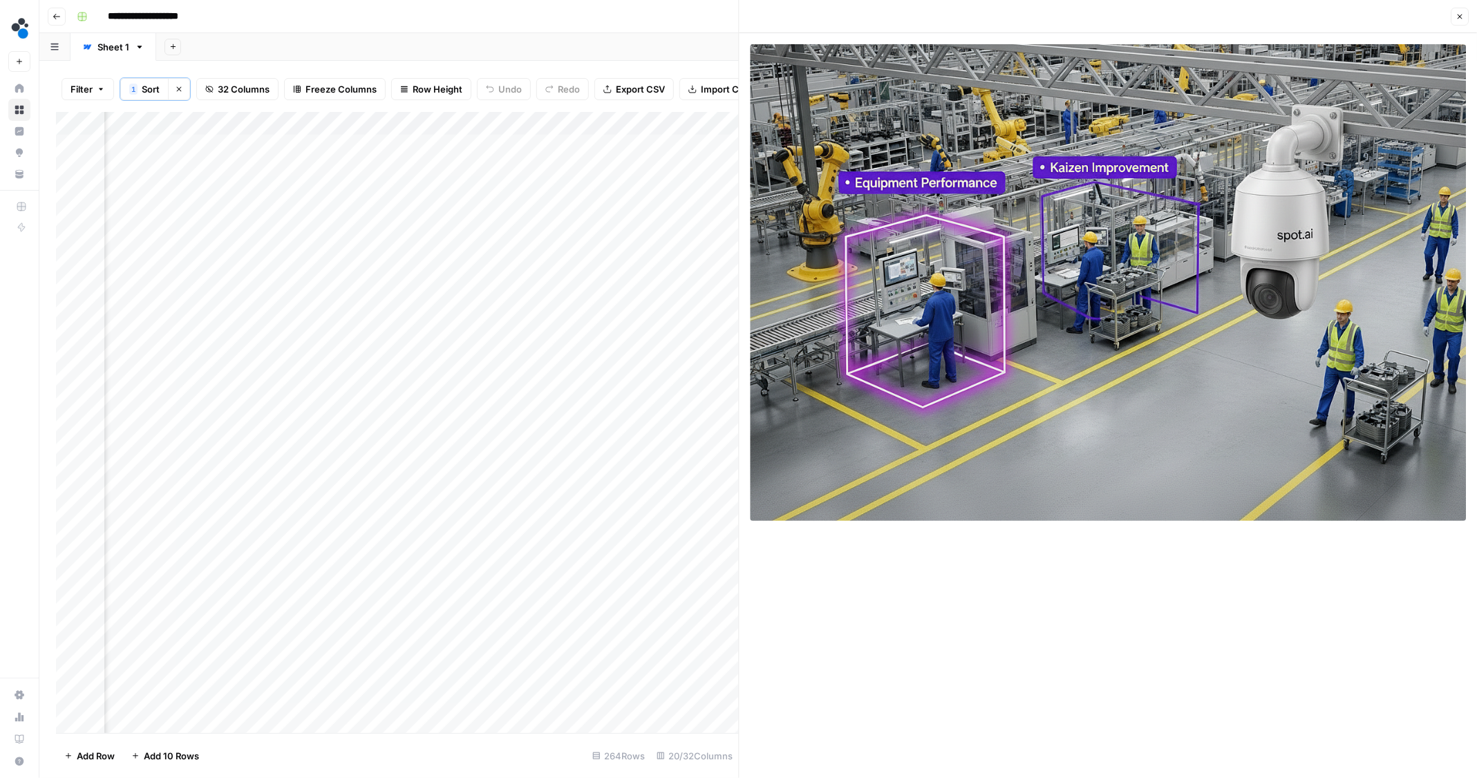
click at [1459, 16] on icon "button" at bounding box center [1459, 17] width 5 height 5
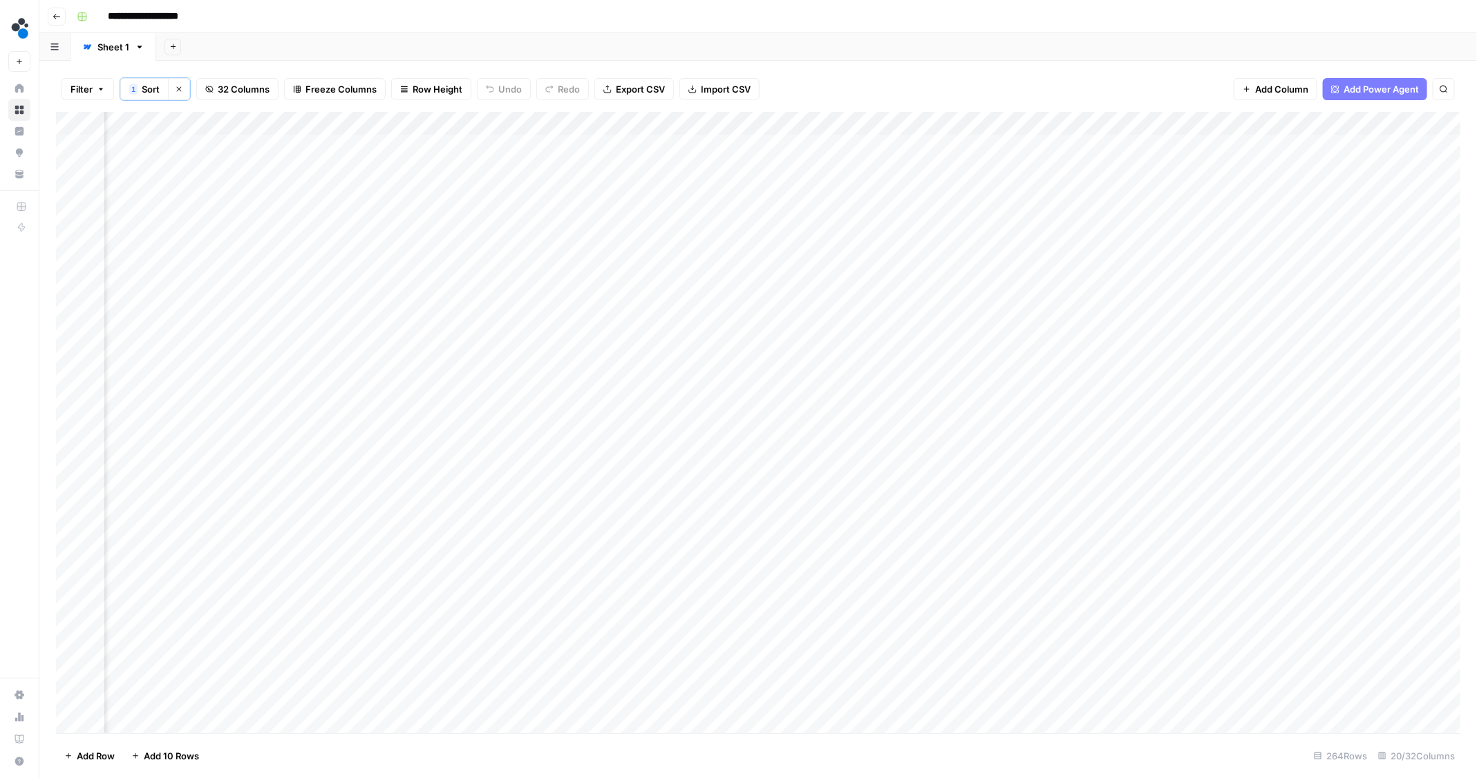
click at [1196, 193] on div "Add Column" at bounding box center [758, 423] width 1405 height 623
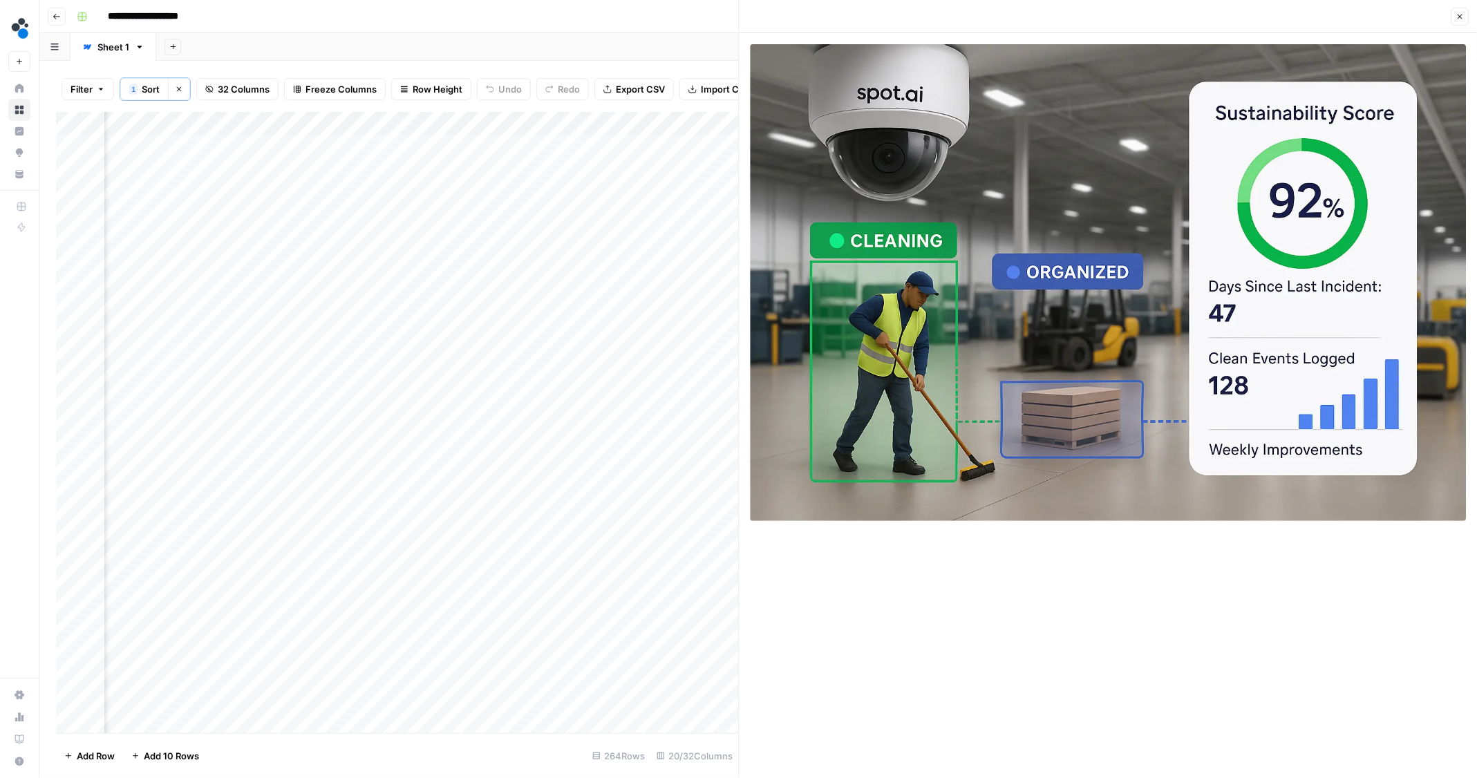
click at [1455, 17] on icon "button" at bounding box center [1459, 16] width 8 height 8
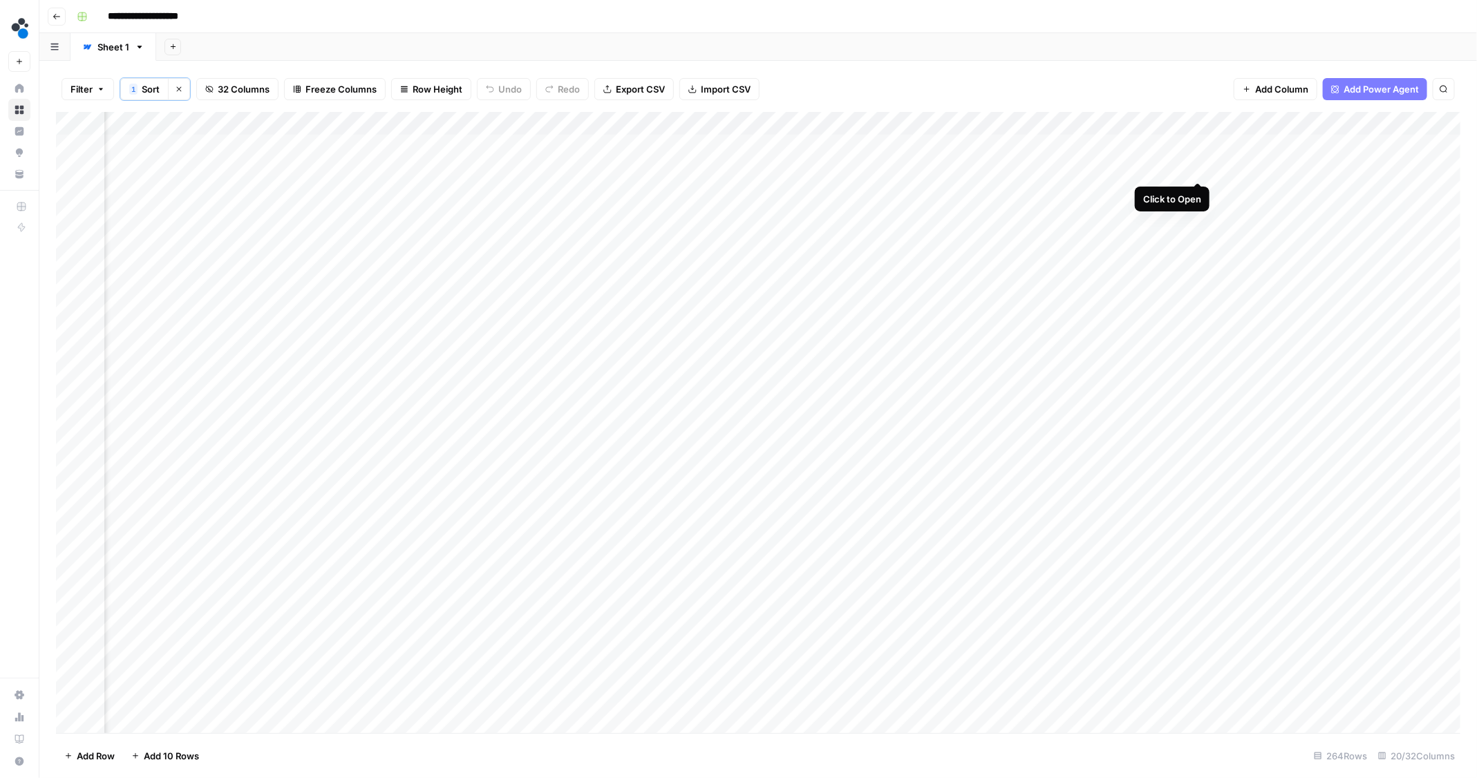
click at [1196, 169] on div "Add Column" at bounding box center [758, 423] width 1405 height 623
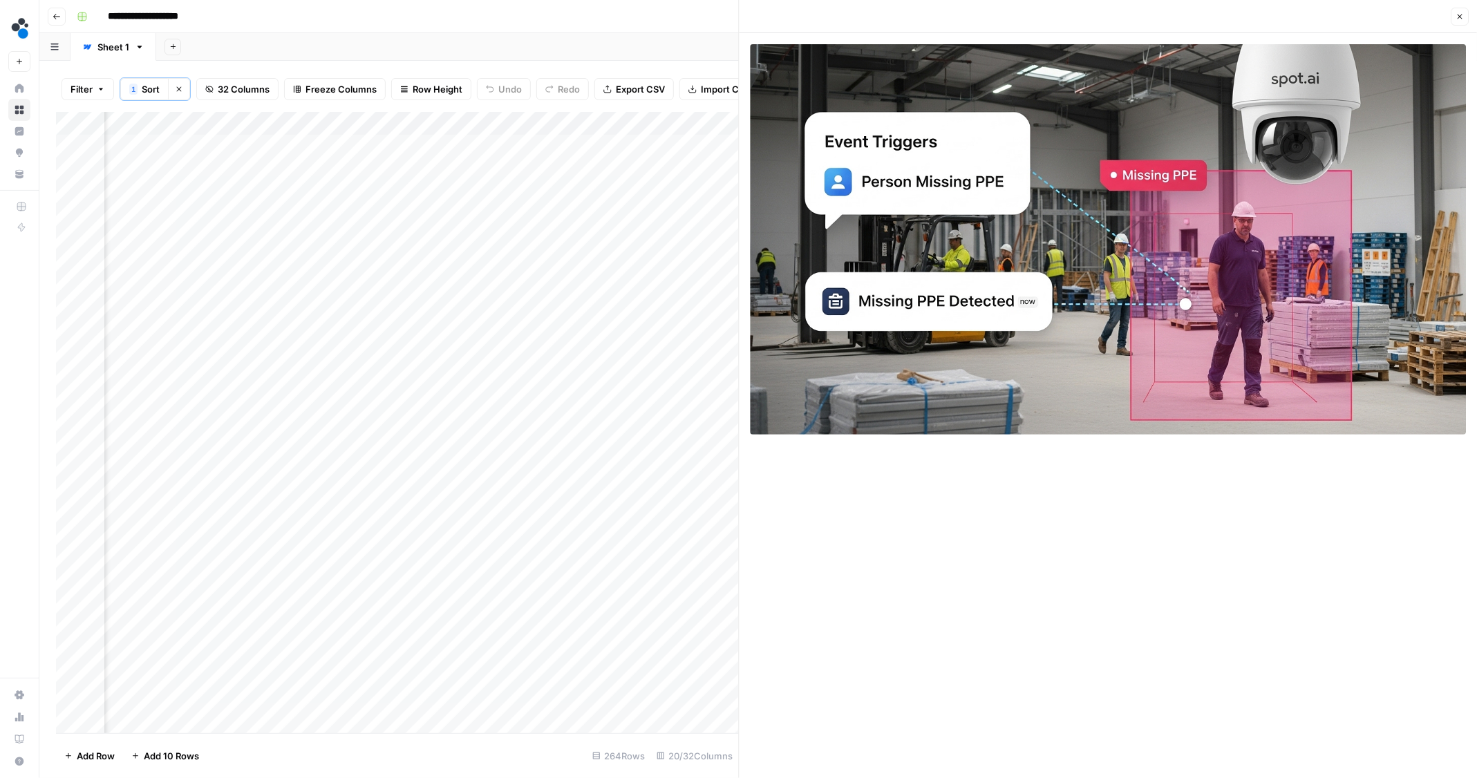
click at [1462, 13] on icon "button" at bounding box center [1459, 16] width 8 height 8
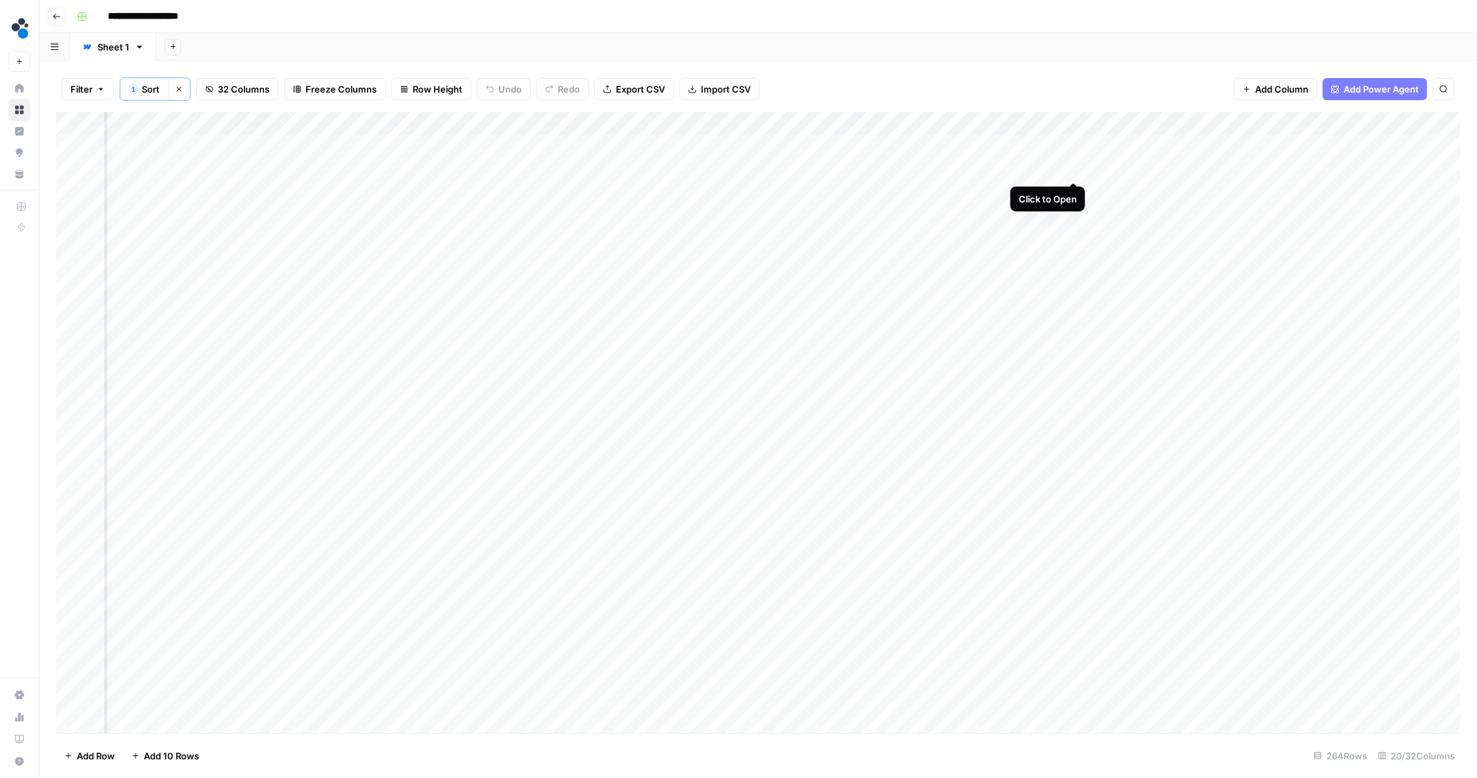
click at [1073, 166] on div "Add Column" at bounding box center [758, 423] width 1405 height 623
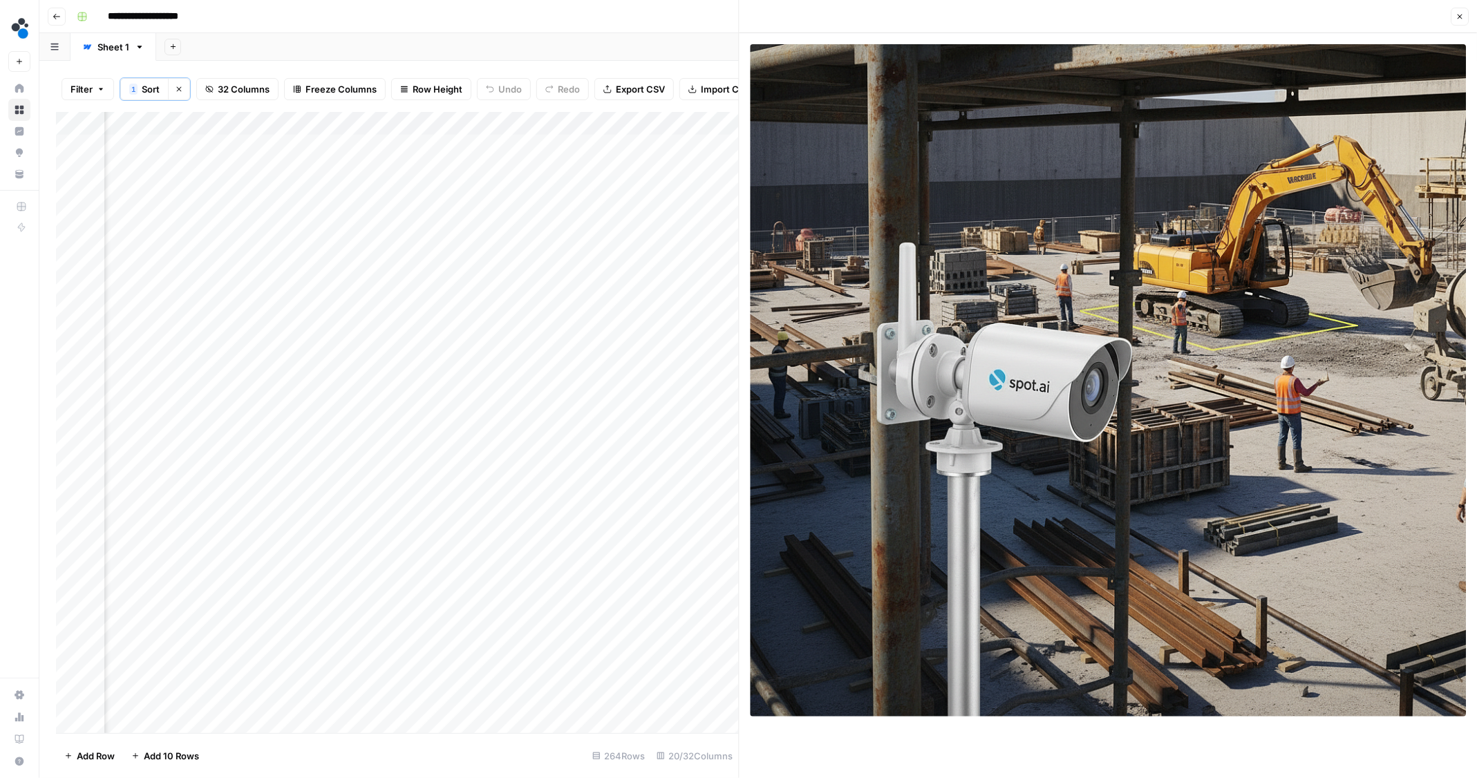
click at [1464, 19] on button "Close" at bounding box center [1460, 17] width 18 height 18
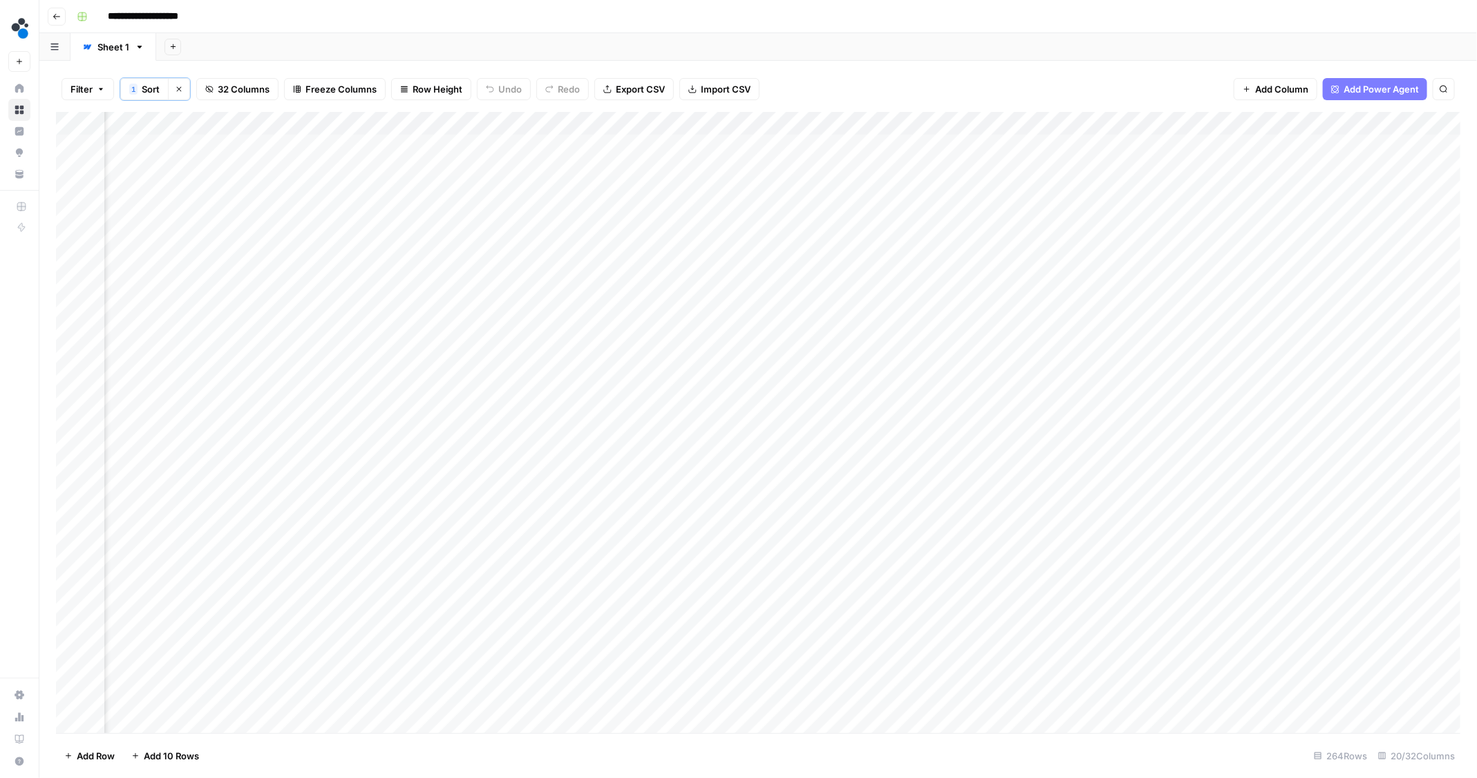
scroll to position [0, 1697]
click at [993, 142] on div "Add Column" at bounding box center [758, 423] width 1405 height 623
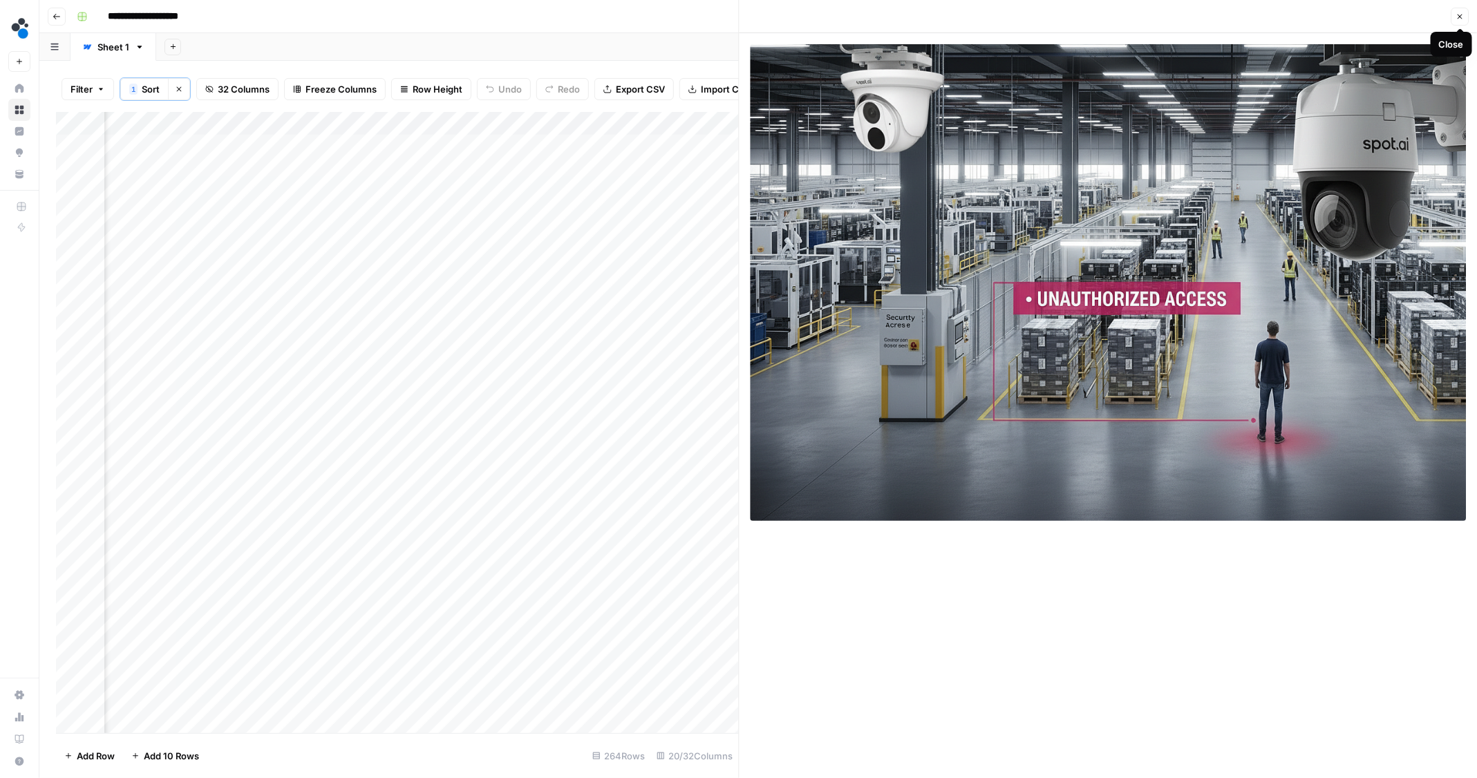
click at [1457, 19] on icon "button" at bounding box center [1459, 16] width 8 height 8
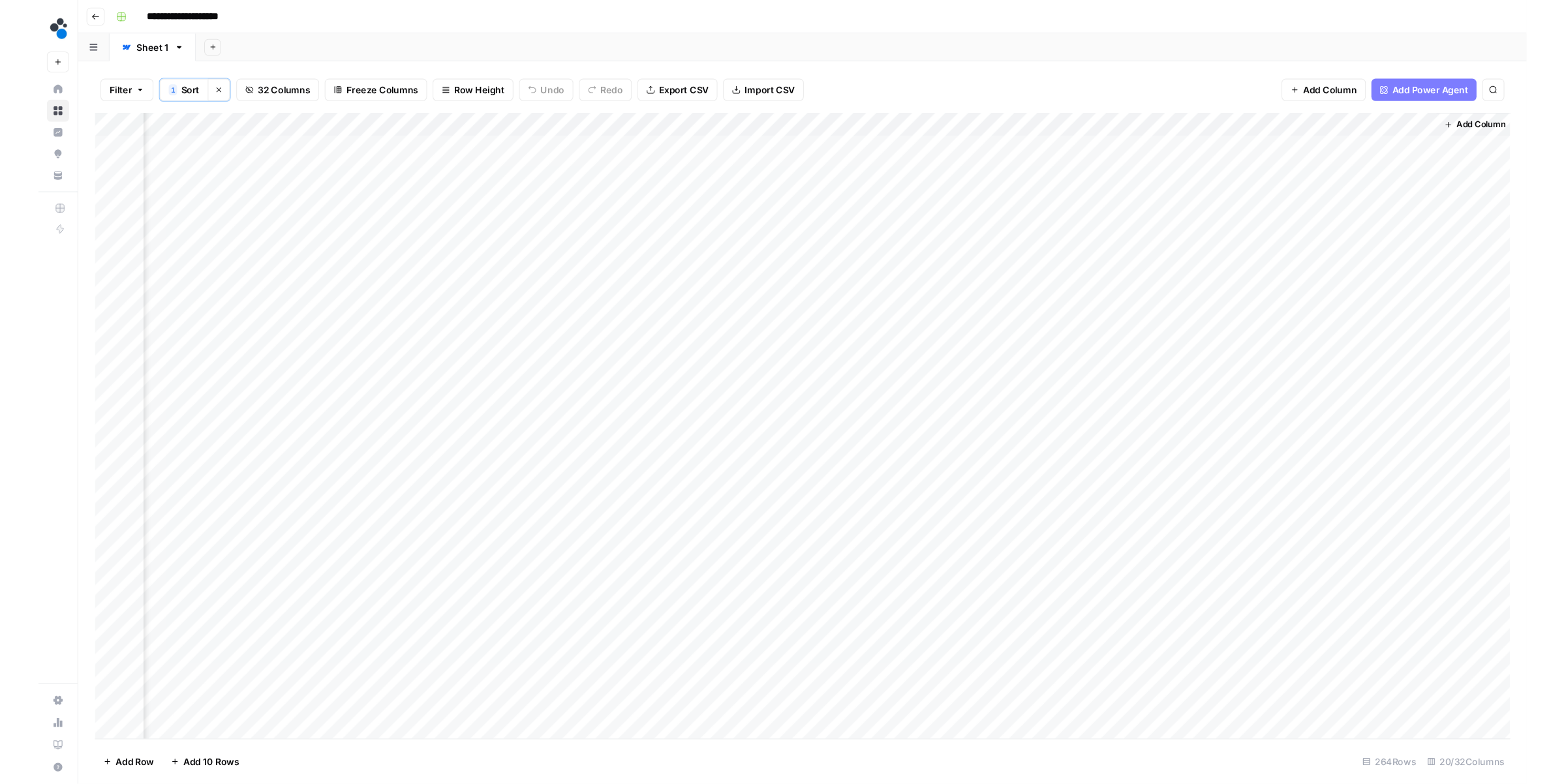
scroll to position [0, 1587]
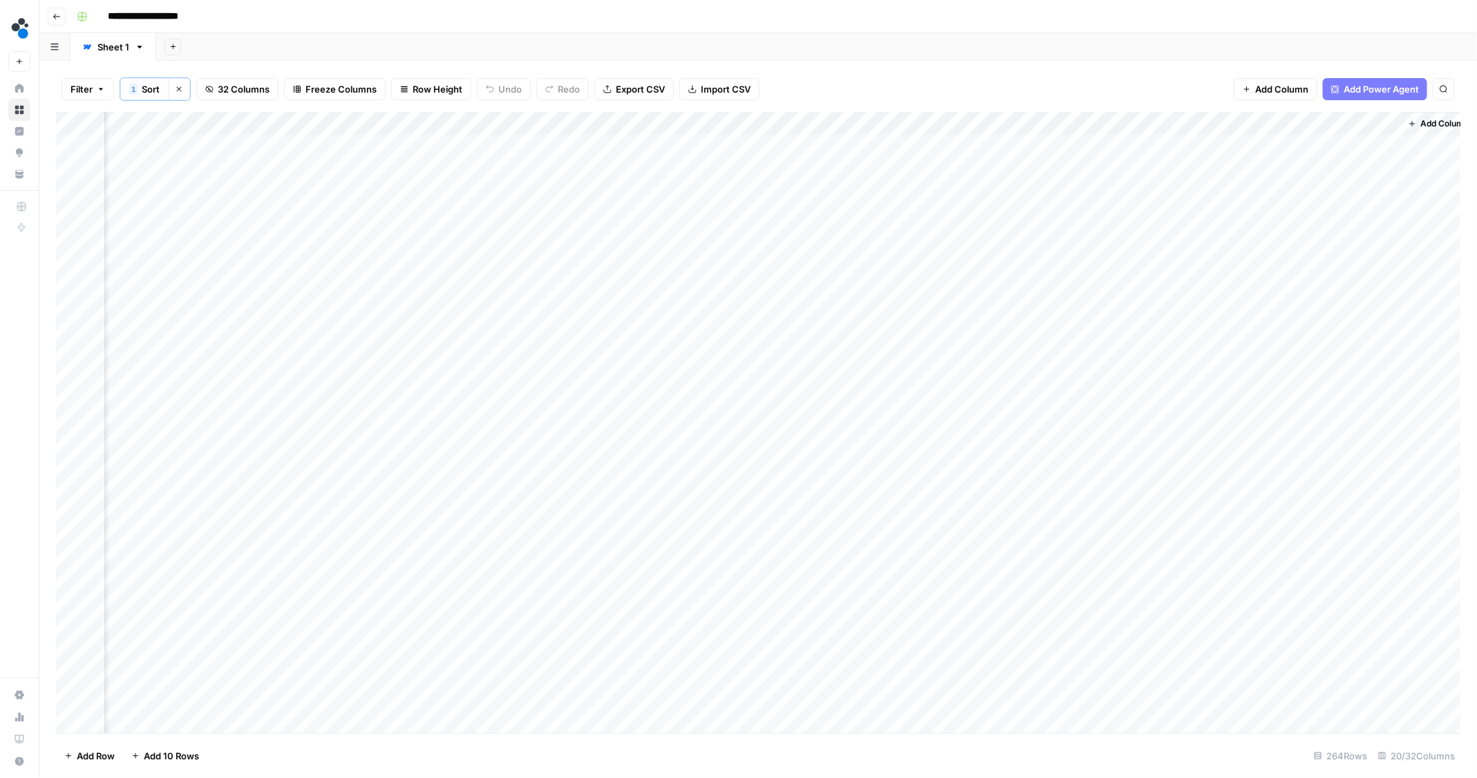
click at [1010, 193] on div "Add Column" at bounding box center [758, 423] width 1405 height 623
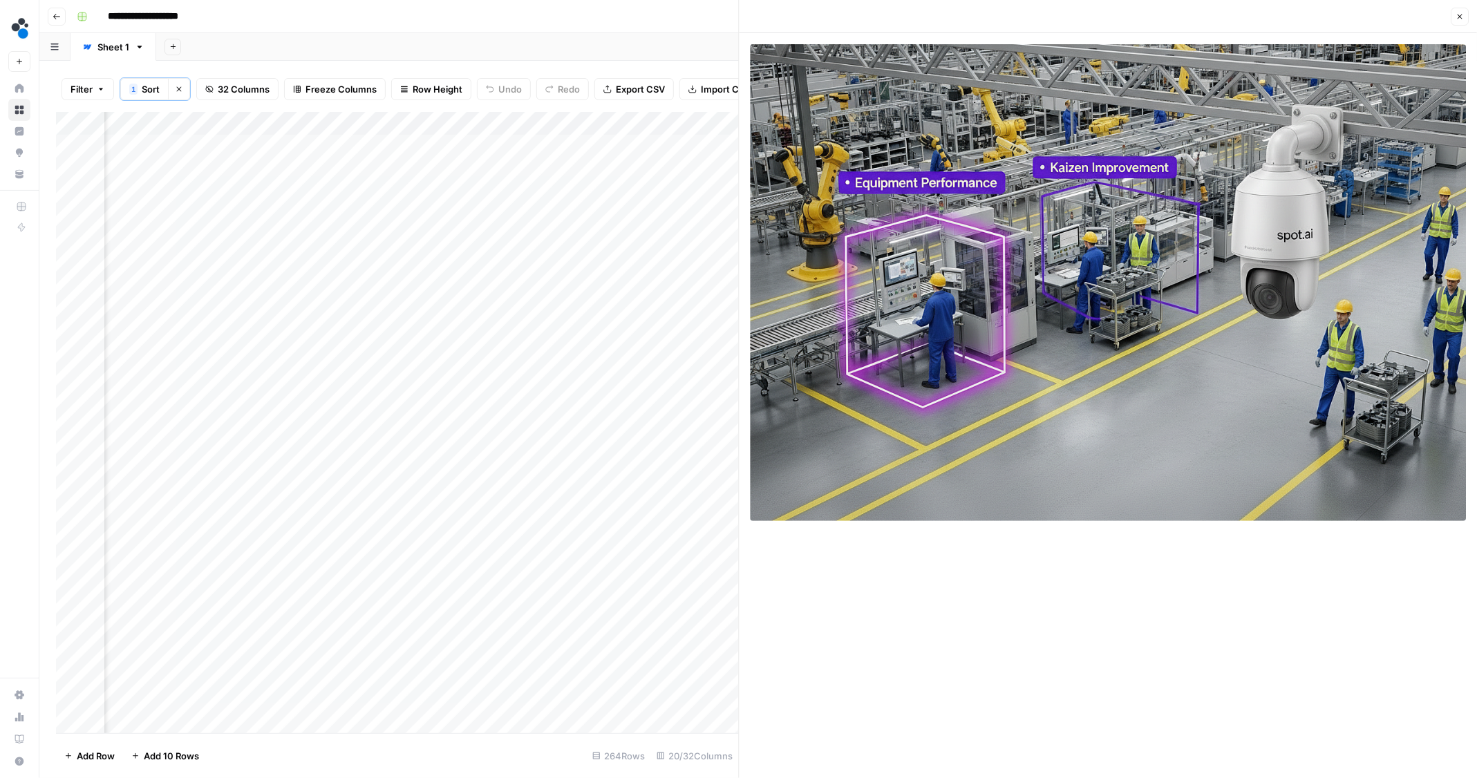
click at [1457, 14] on icon "button" at bounding box center [1459, 16] width 8 height 8
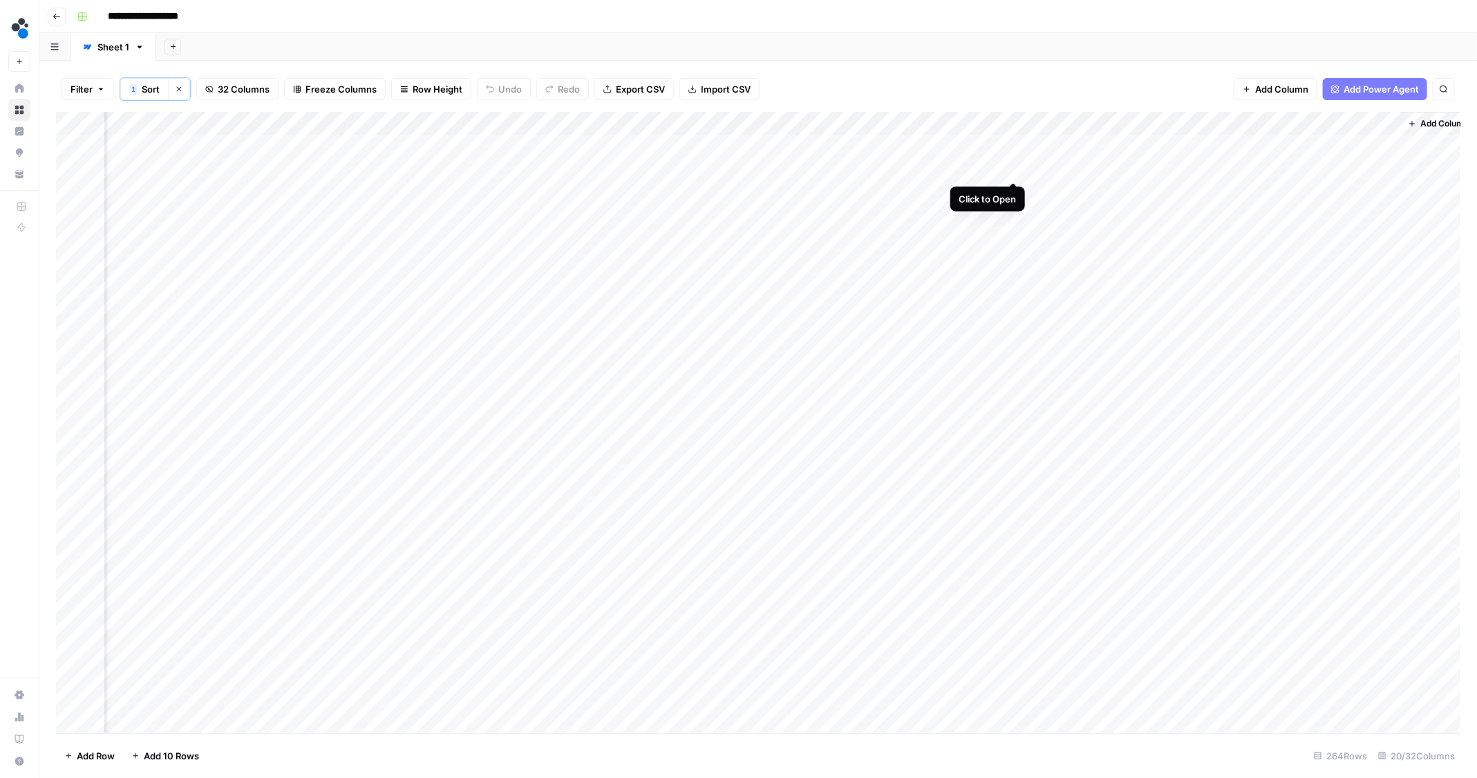
click at [1010, 163] on div "Add Column" at bounding box center [758, 423] width 1405 height 623
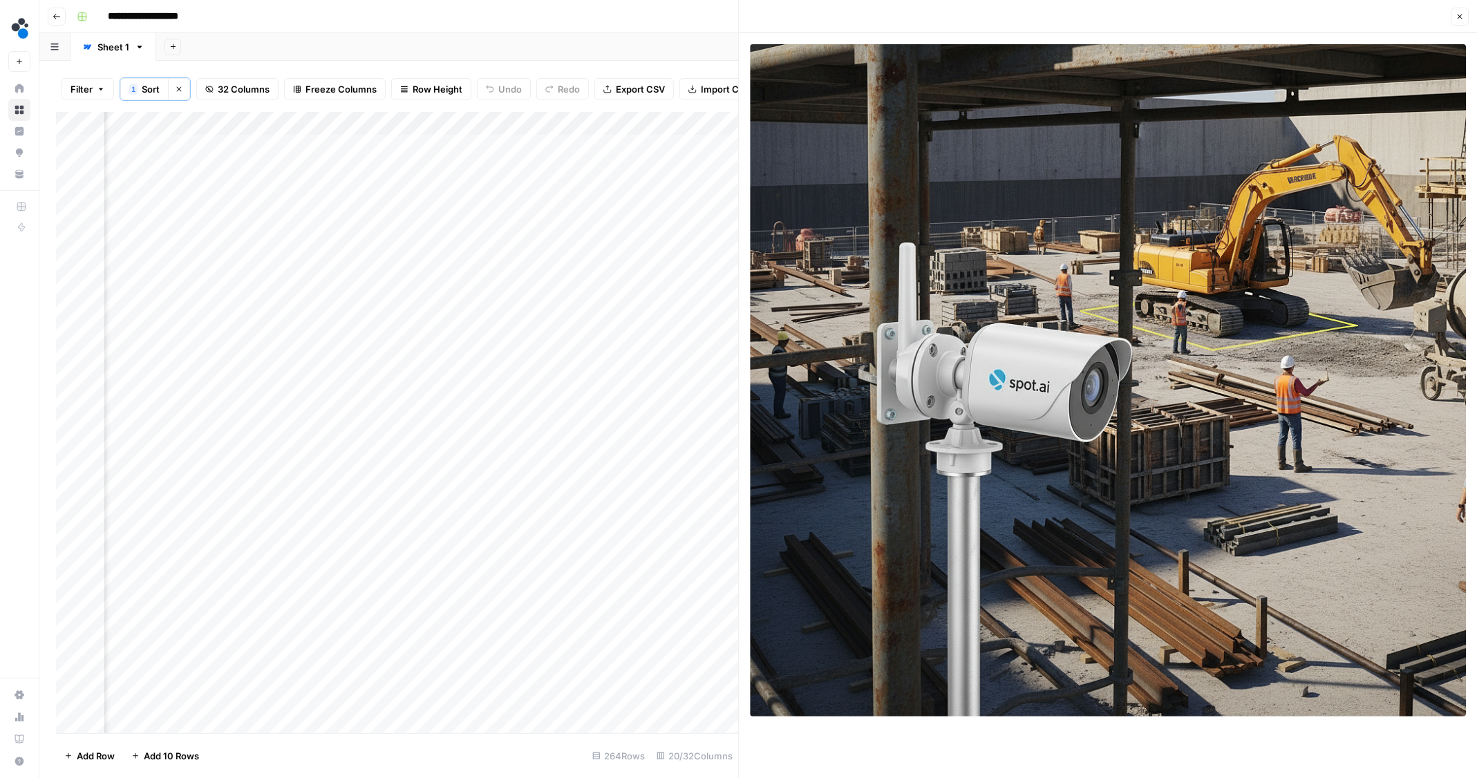
click at [1454, 23] on button "Close" at bounding box center [1460, 17] width 18 height 18
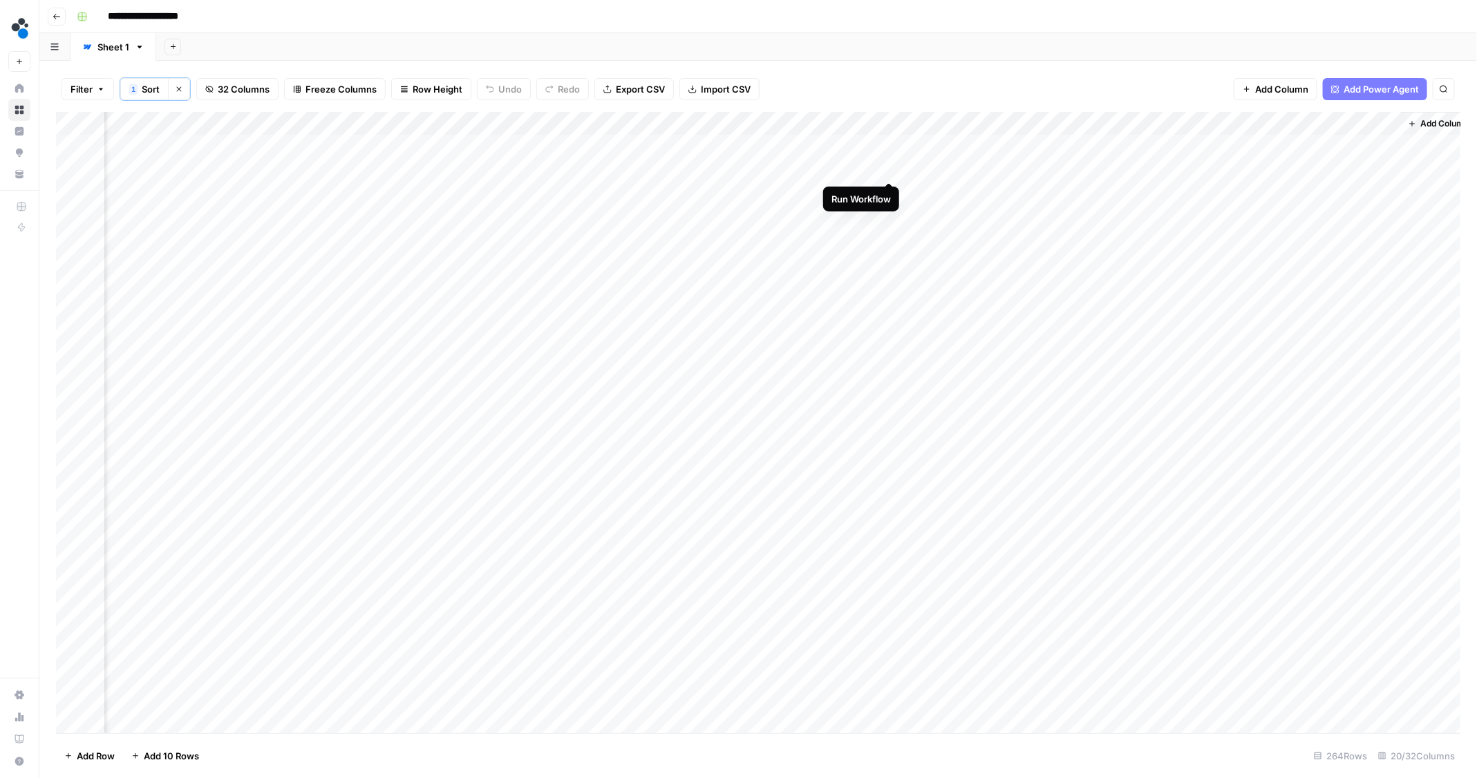
click at [889, 169] on div "Add Column" at bounding box center [758, 423] width 1405 height 623
click at [950, 86] on div "Filter 1 Sort Clear sorts 32 Columns Freeze Columns Row Height Undo Redo Export…" at bounding box center [758, 89] width 1404 height 46
click at [988, 168] on div "Add Column" at bounding box center [758, 423] width 1405 height 623
click at [1012, 170] on div "Add Column" at bounding box center [758, 423] width 1405 height 623
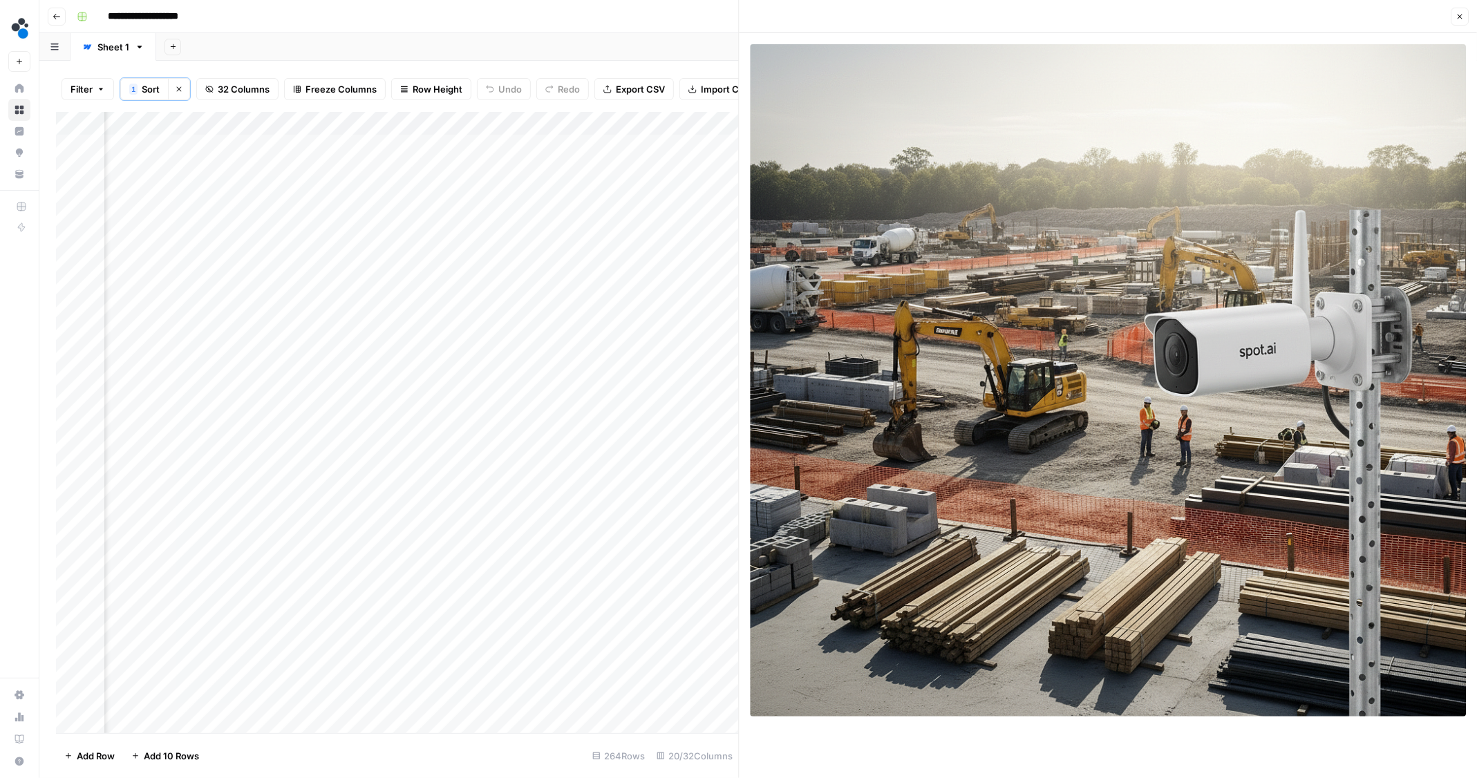
click at [1458, 12] on icon "button" at bounding box center [1459, 16] width 8 height 8
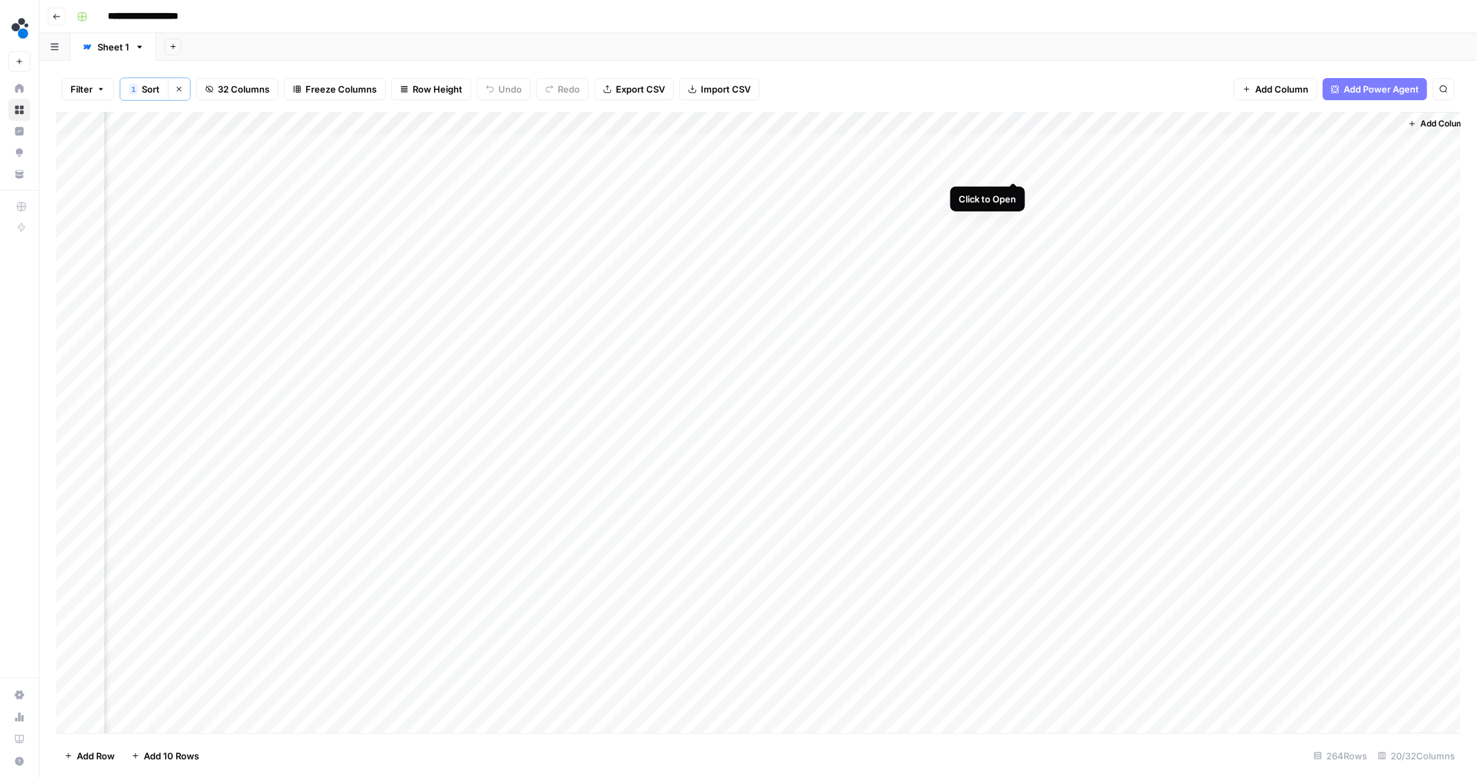
click at [1012, 169] on div "Add Column" at bounding box center [758, 423] width 1405 height 623
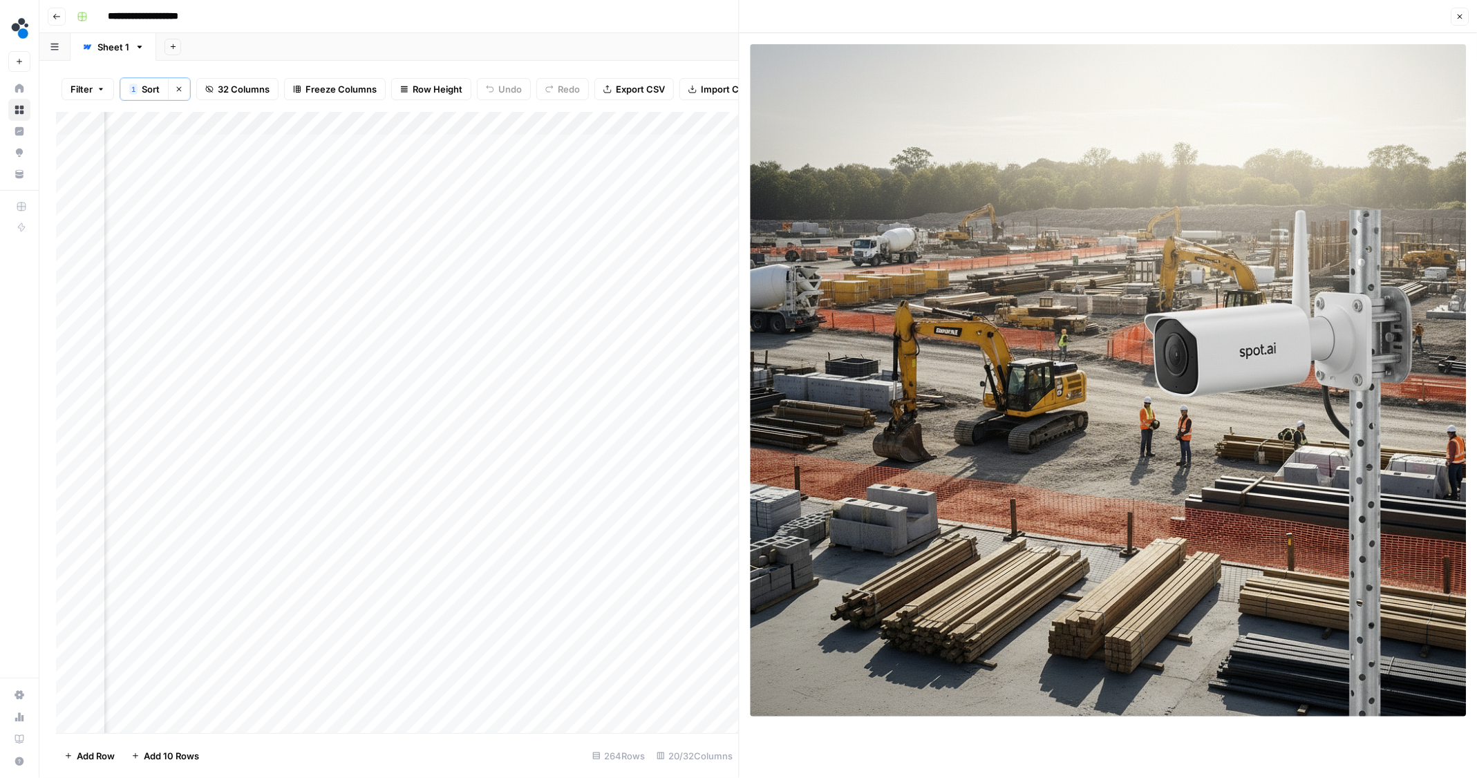
click at [1457, 19] on icon "button" at bounding box center [1459, 16] width 8 height 8
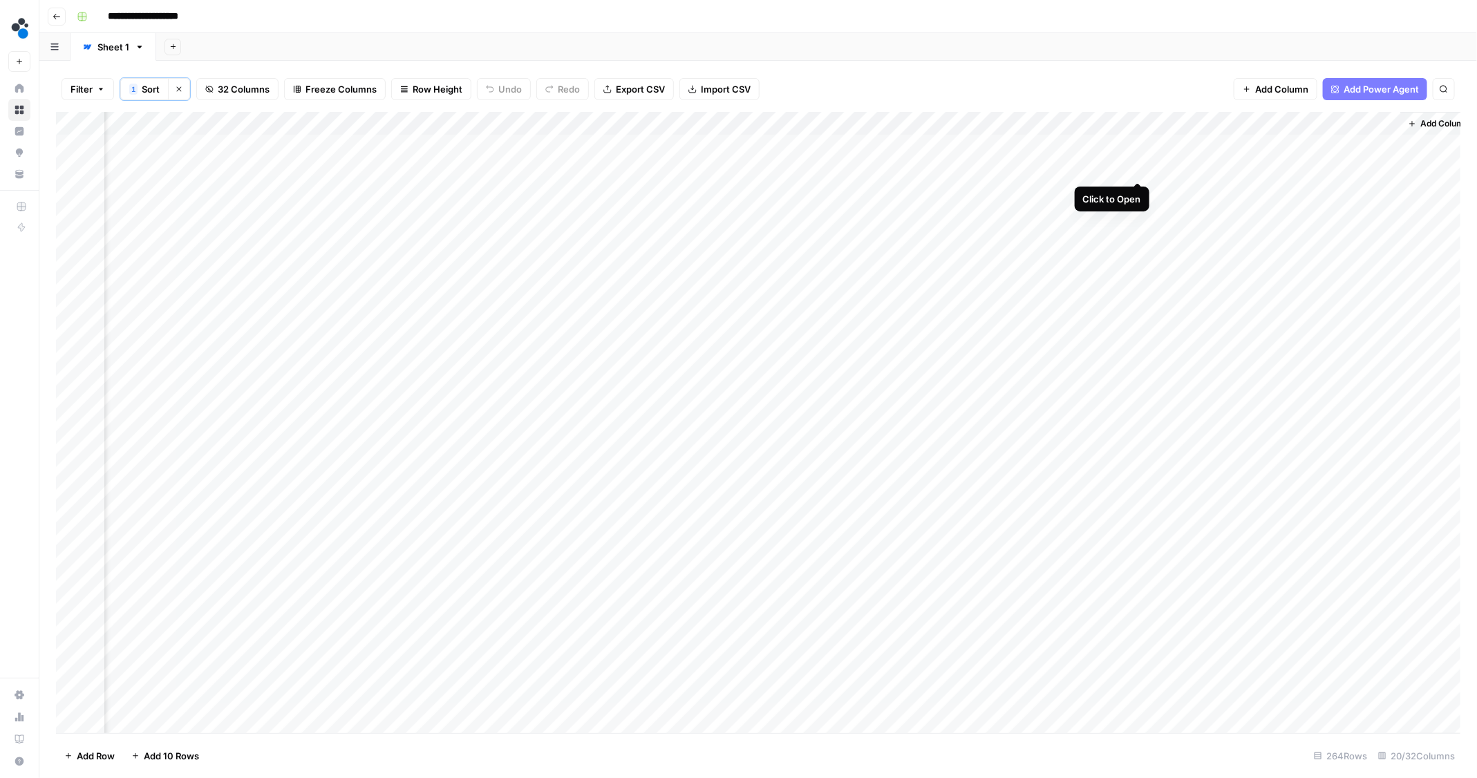
click at [1137, 169] on div "Add Column" at bounding box center [758, 423] width 1405 height 623
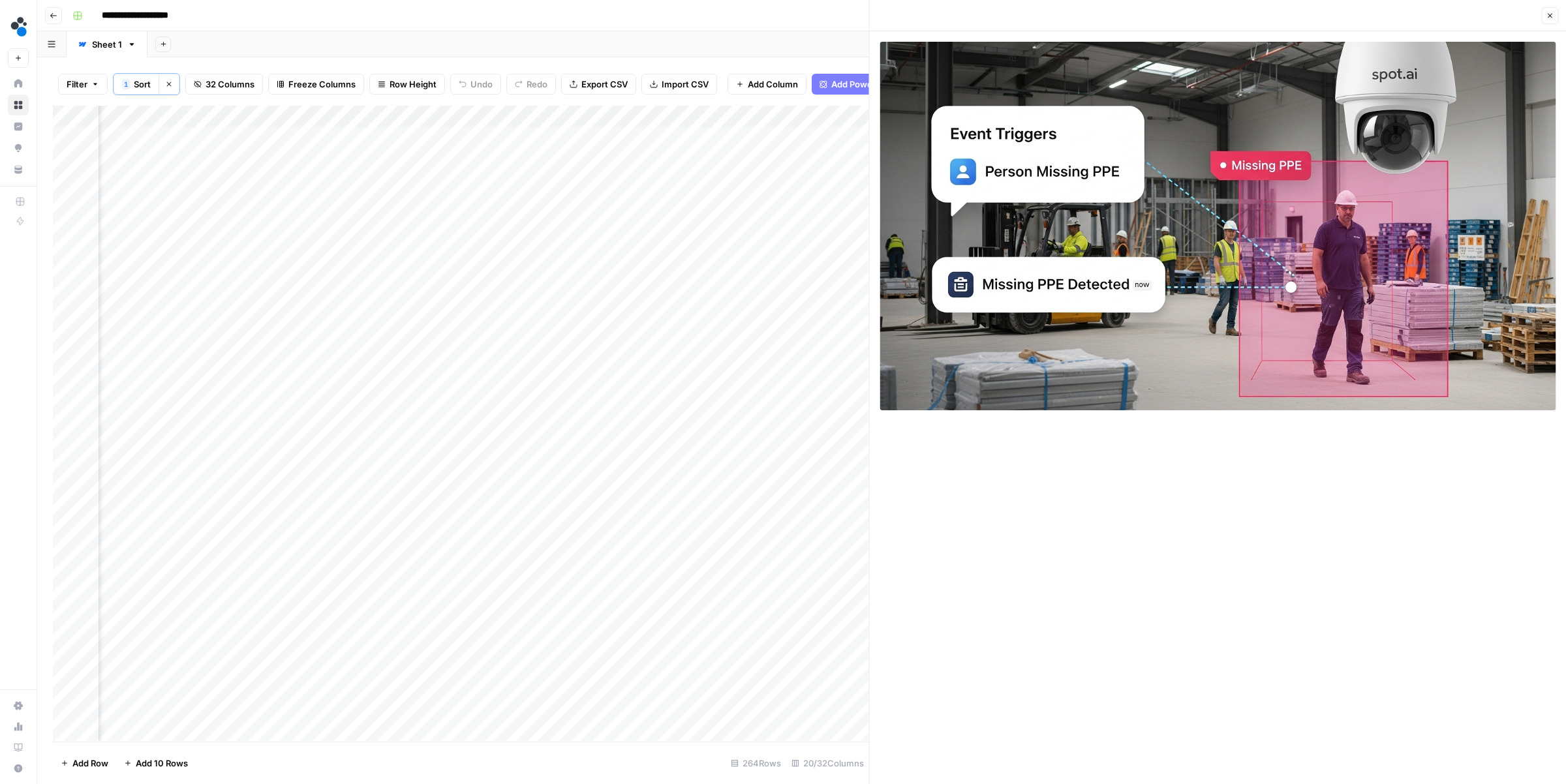
scroll to position [0, 1820]
click at [723, 161] on div "Add Column" at bounding box center [461, 423] width 817 height 635
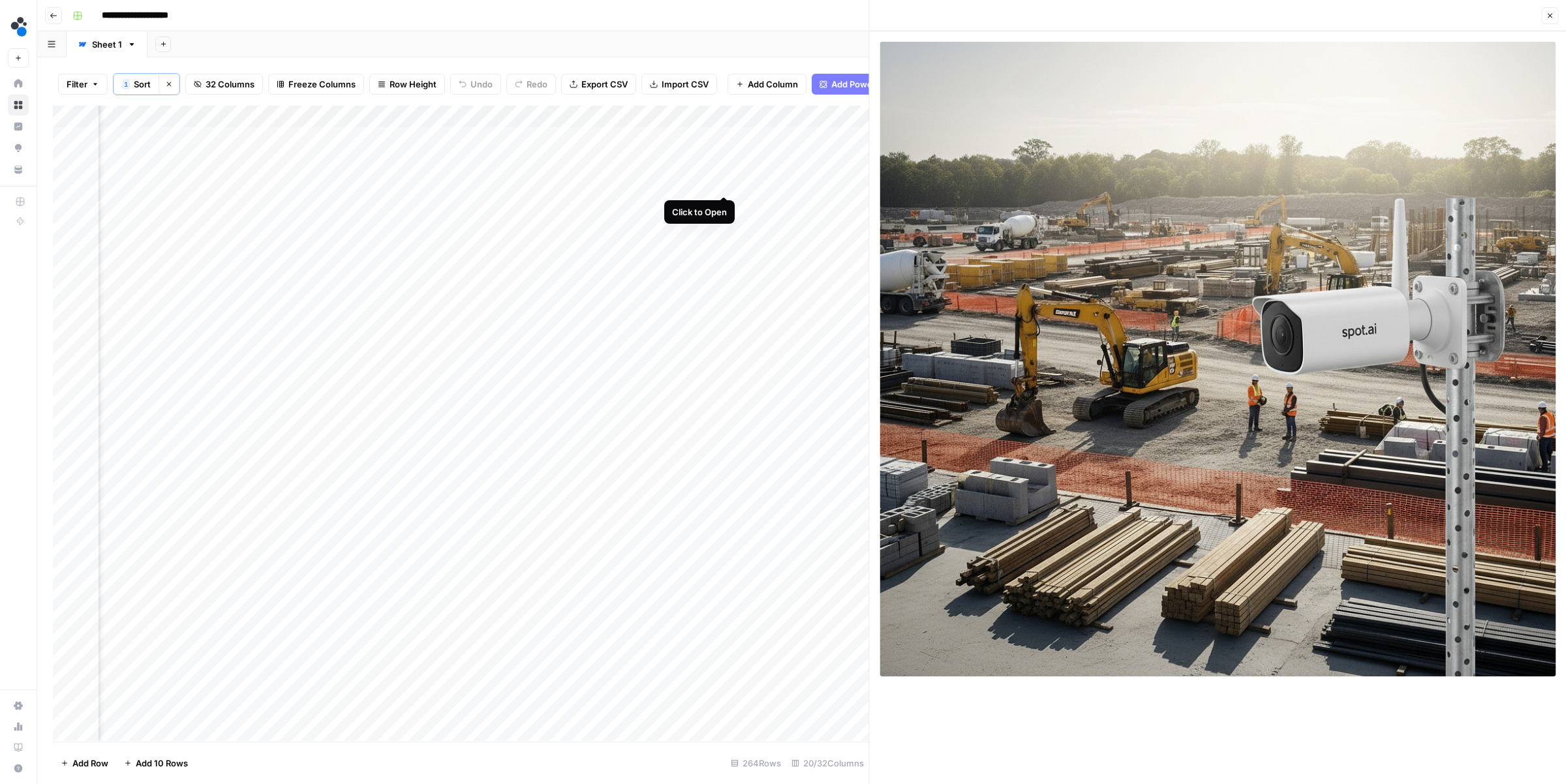
click at [725, 178] on div "Add Column" at bounding box center [461, 423] width 817 height 635
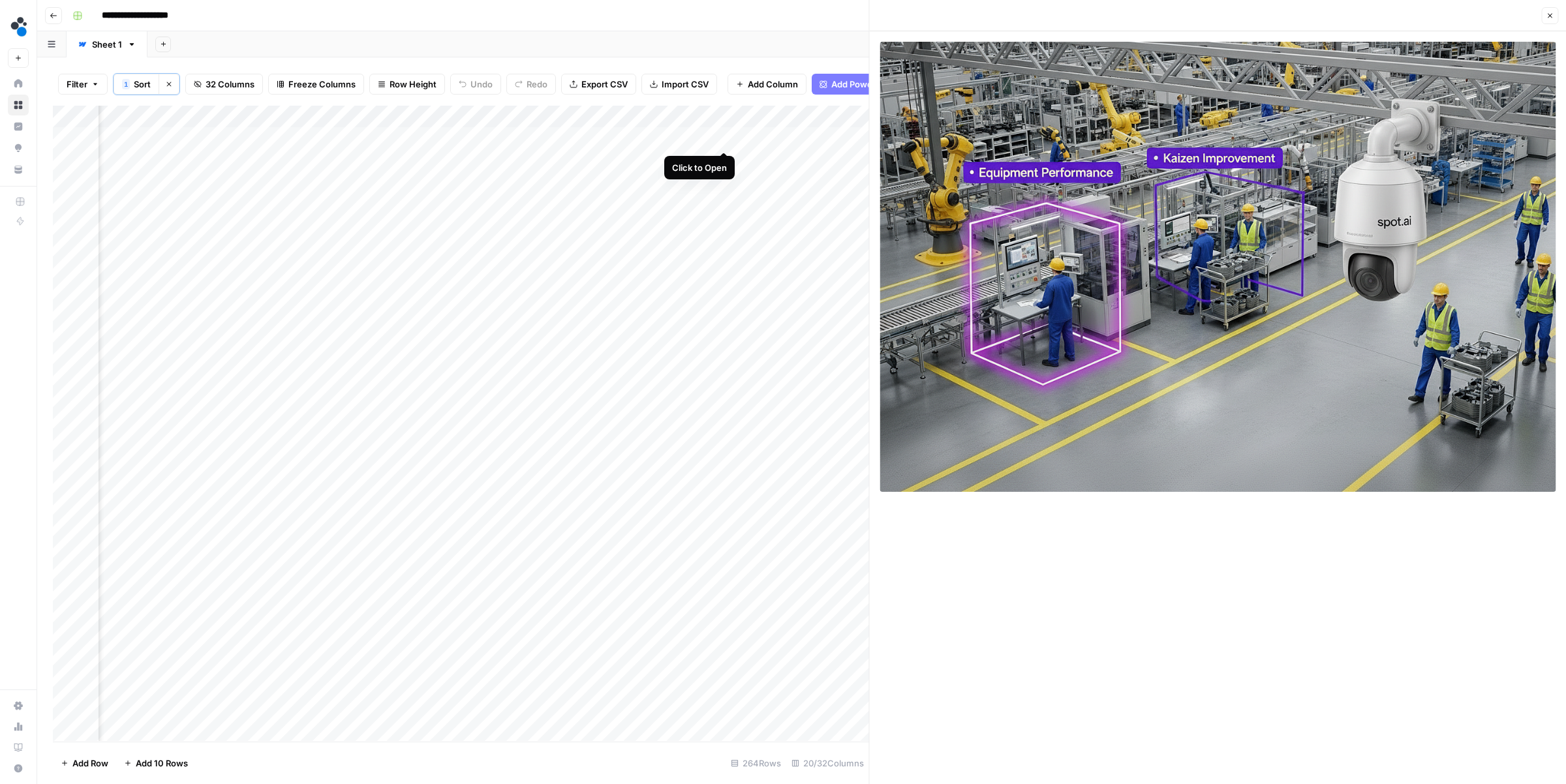
click at [721, 137] on div "Add Column" at bounding box center [461, 423] width 817 height 635
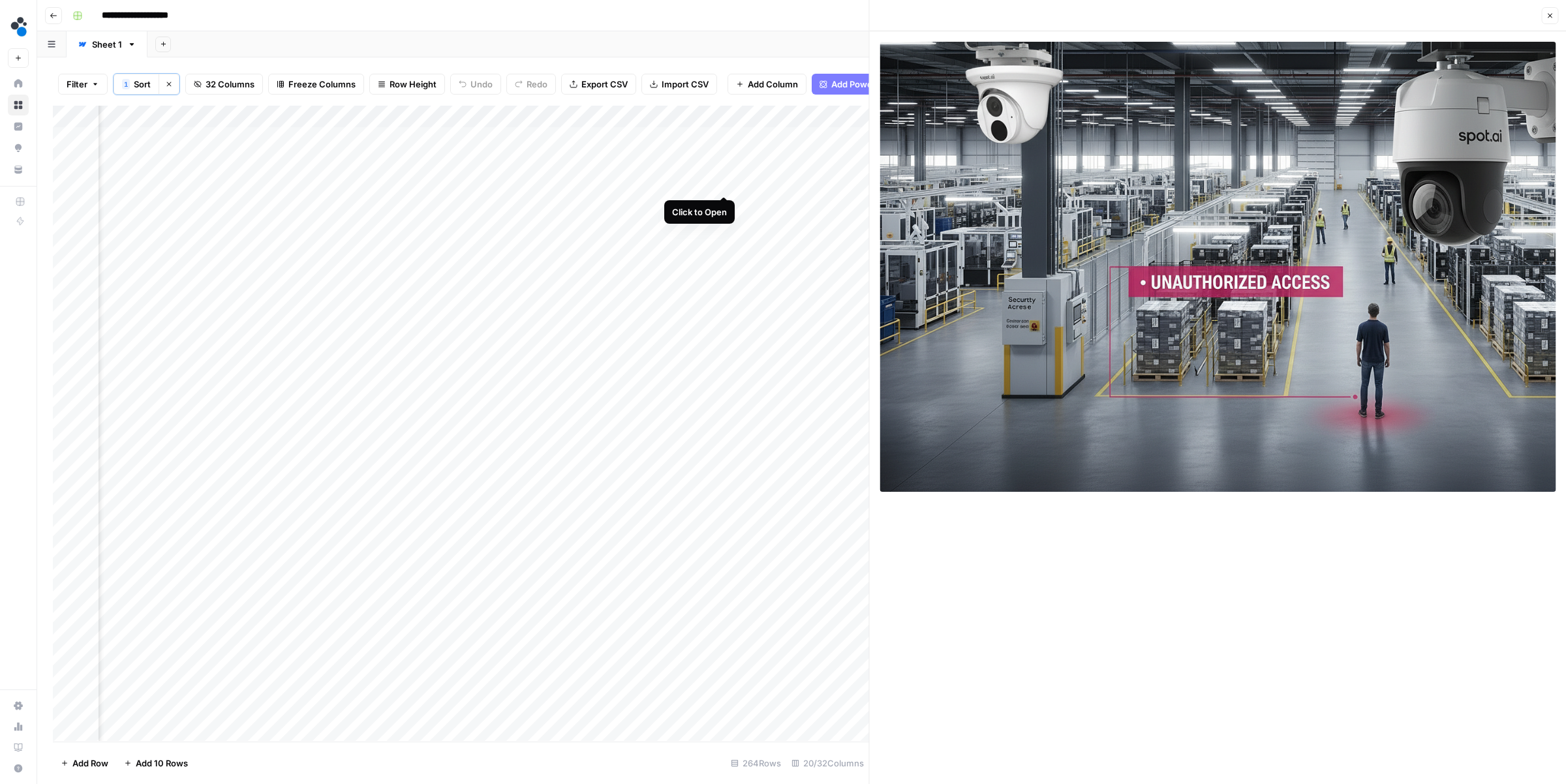
click at [722, 183] on div "Add Column" at bounding box center [461, 423] width 817 height 635
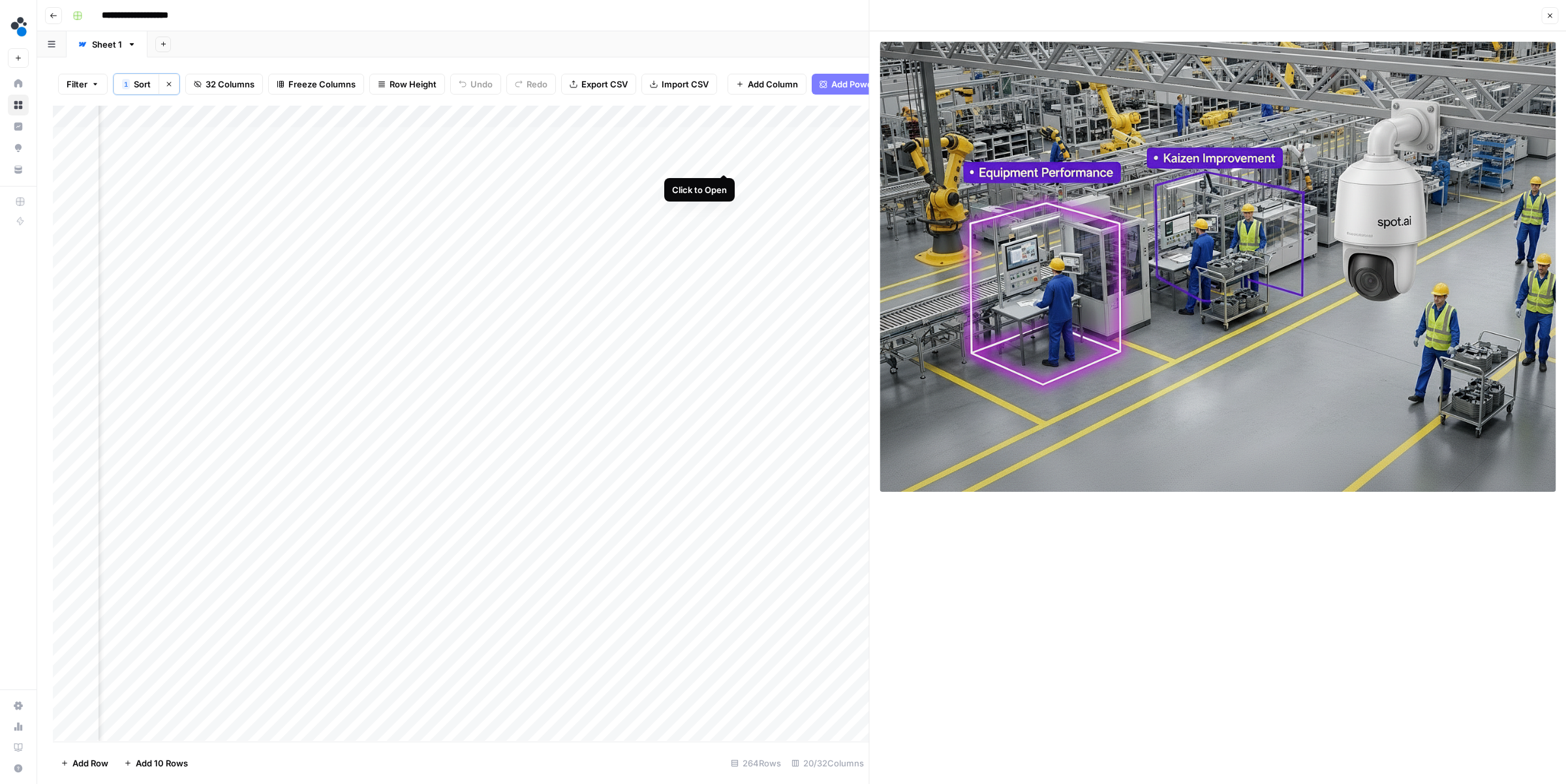
click at [721, 160] on div "Add Column" at bounding box center [461, 423] width 817 height 635
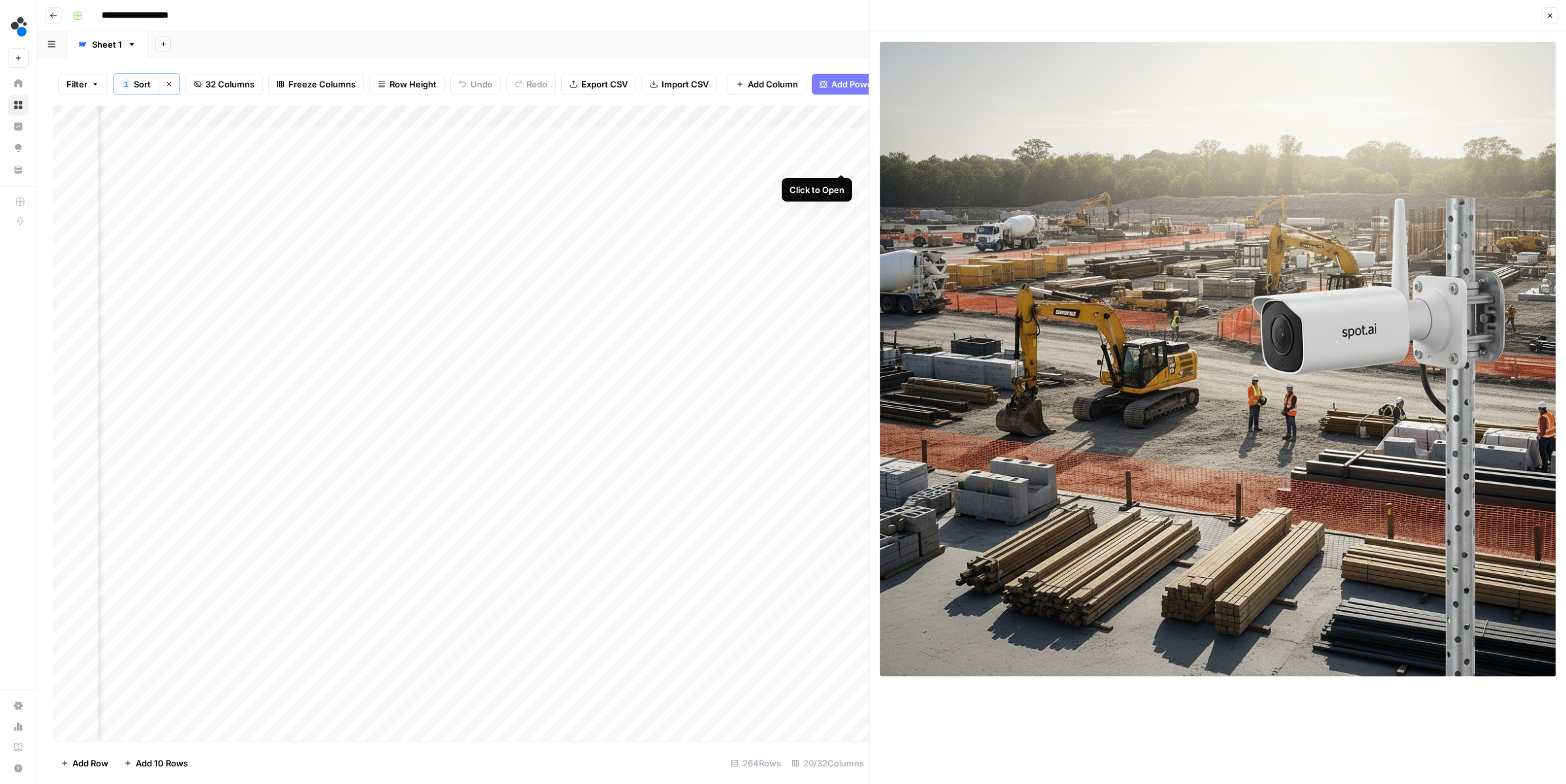
click at [840, 163] on div "Add Column" at bounding box center [461, 423] width 817 height 635
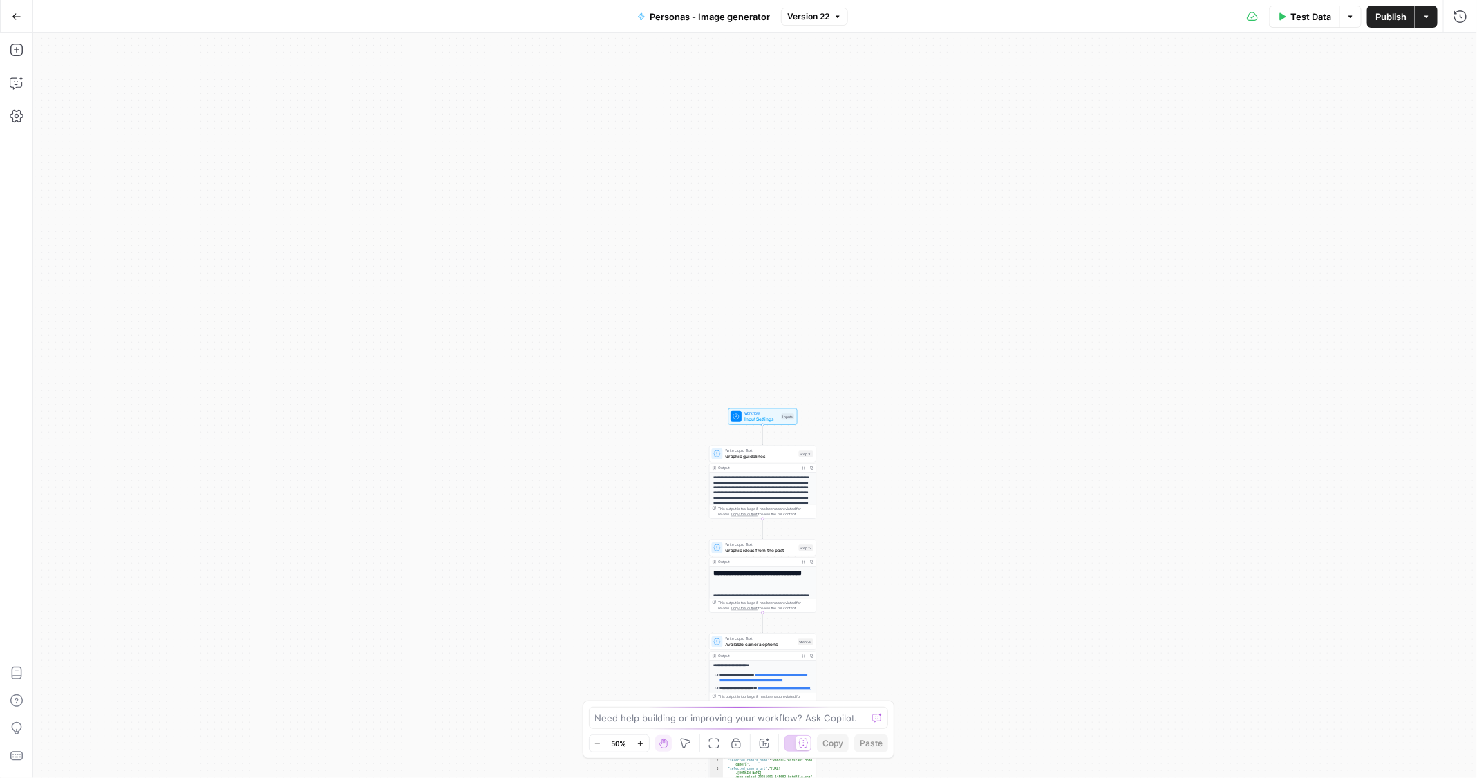
click at [767, 415] on span "Input Settings" at bounding box center [761, 418] width 35 height 7
click at [1059, 212] on button "Add Field" at bounding box center [1191, 210] width 503 height 22
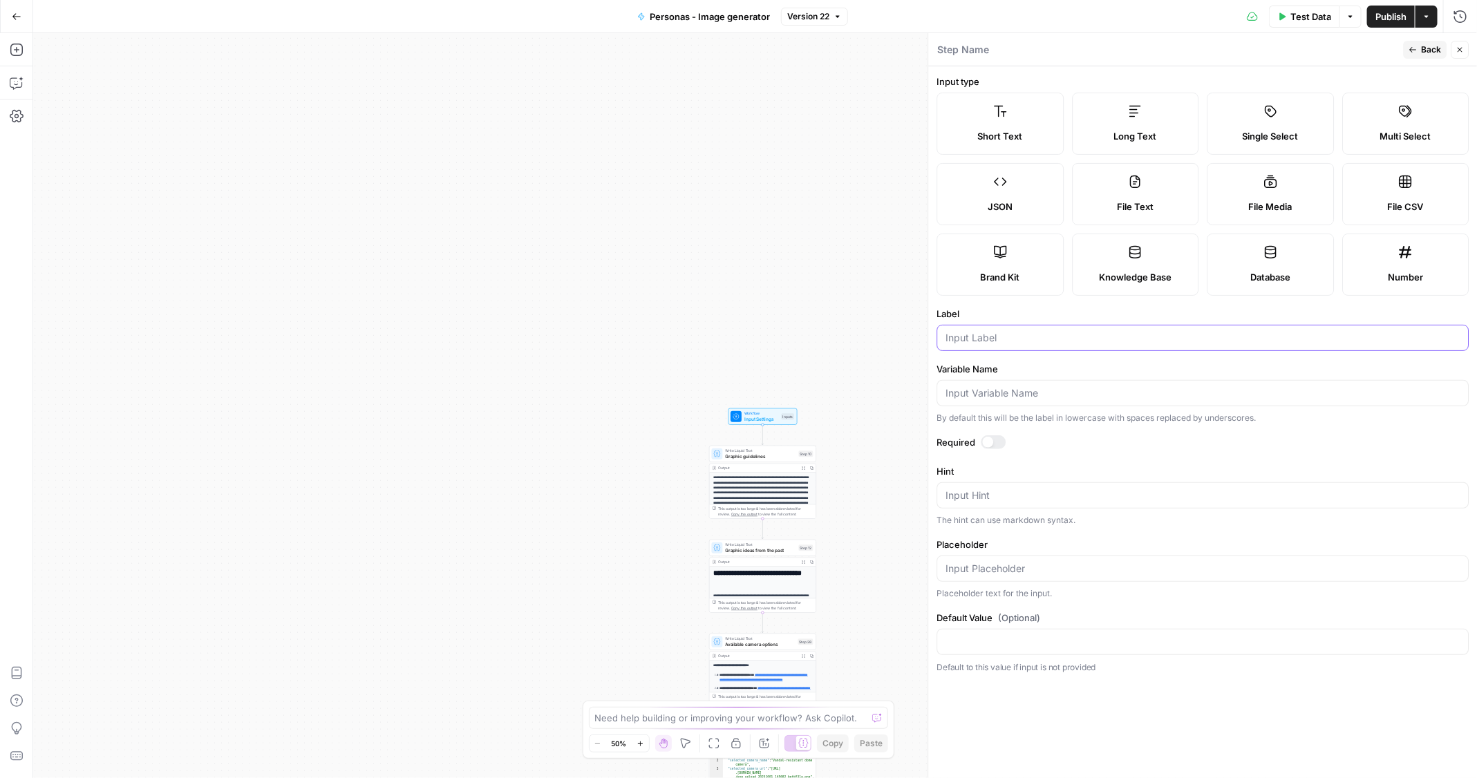
click at [1005, 331] on input "Label" at bounding box center [1203, 338] width 514 height 14
type input "article summary"
click at [1430, 47] on span "Back" at bounding box center [1432, 50] width 20 height 12
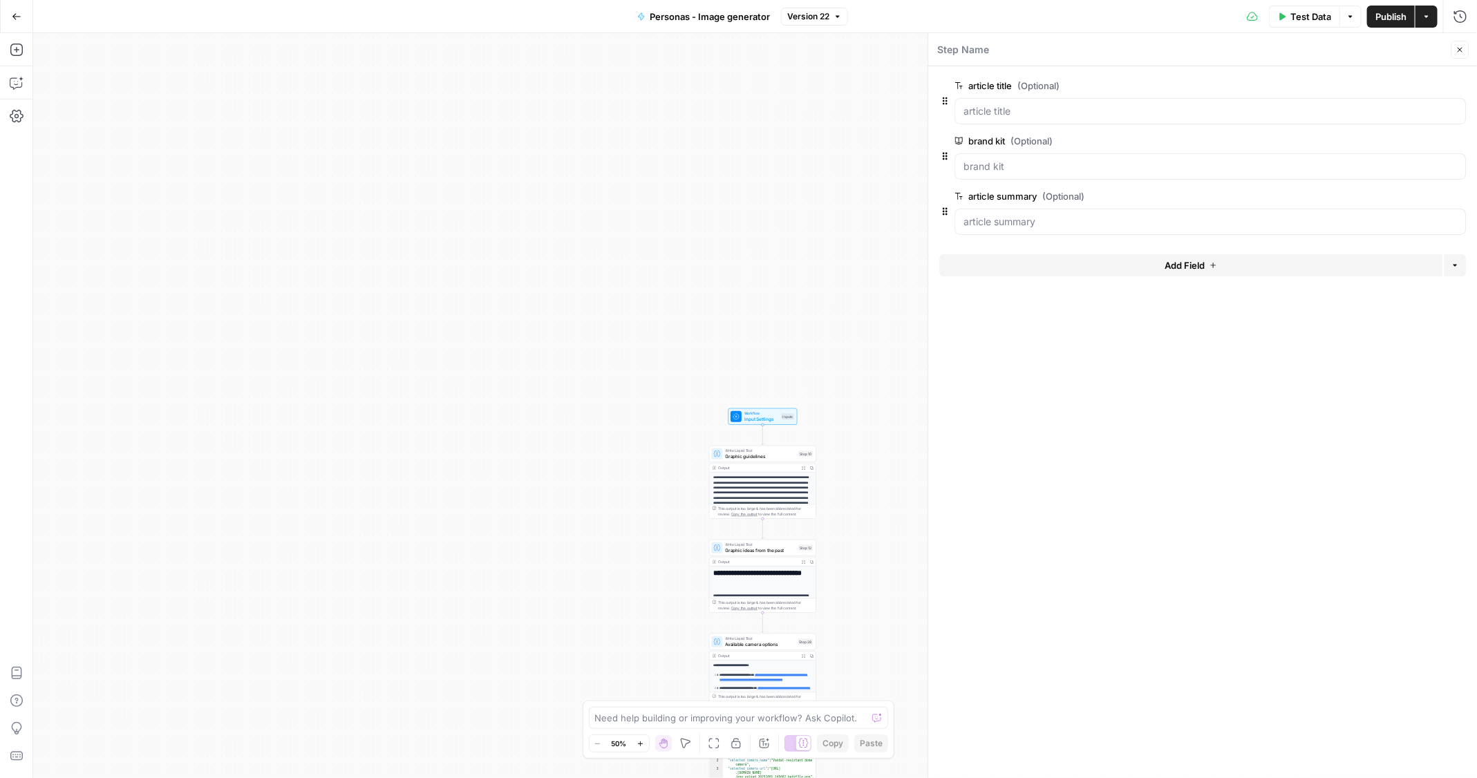
click at [1457, 49] on icon "button" at bounding box center [1460, 50] width 8 height 8
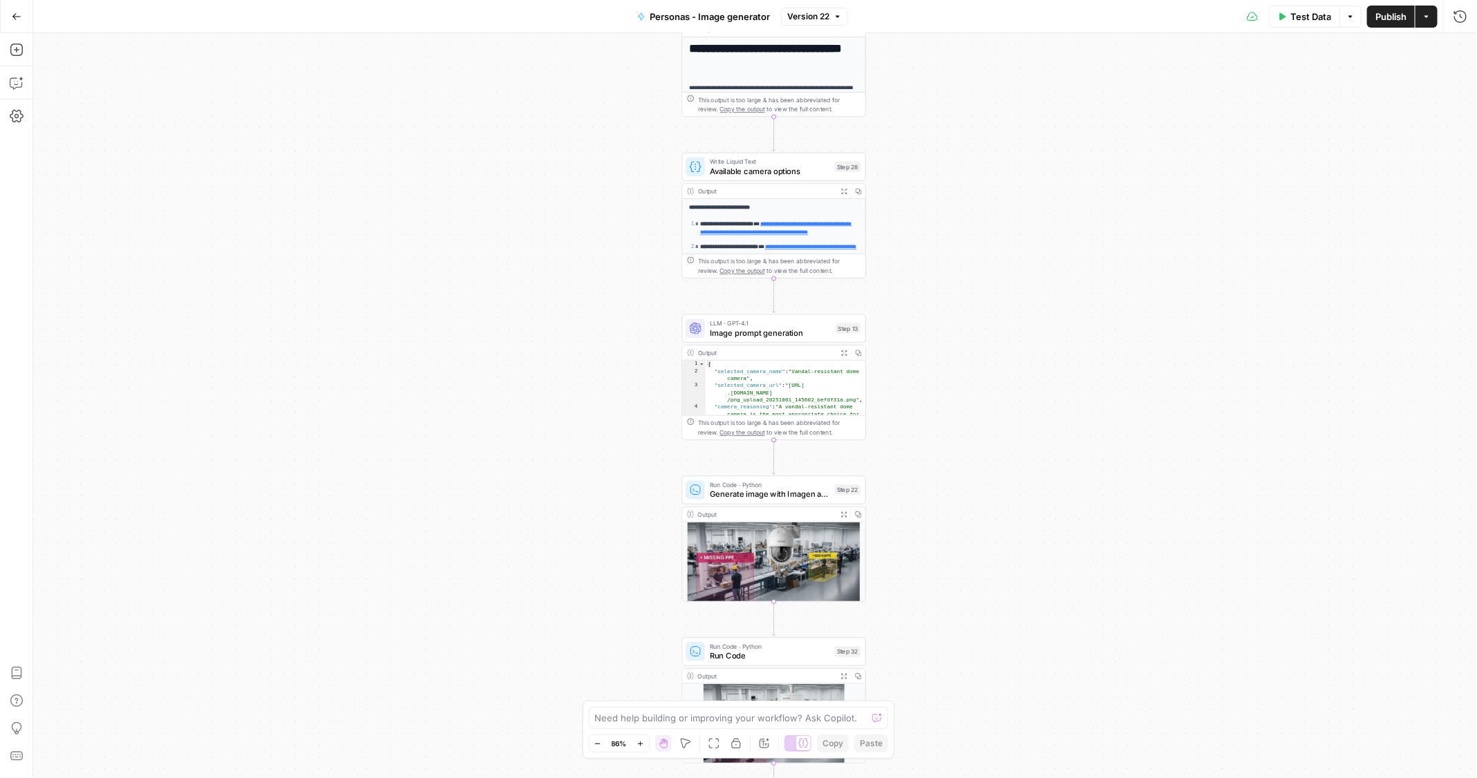
click at [809, 332] on span "Image prompt generation" at bounding box center [770, 333] width 121 height 12
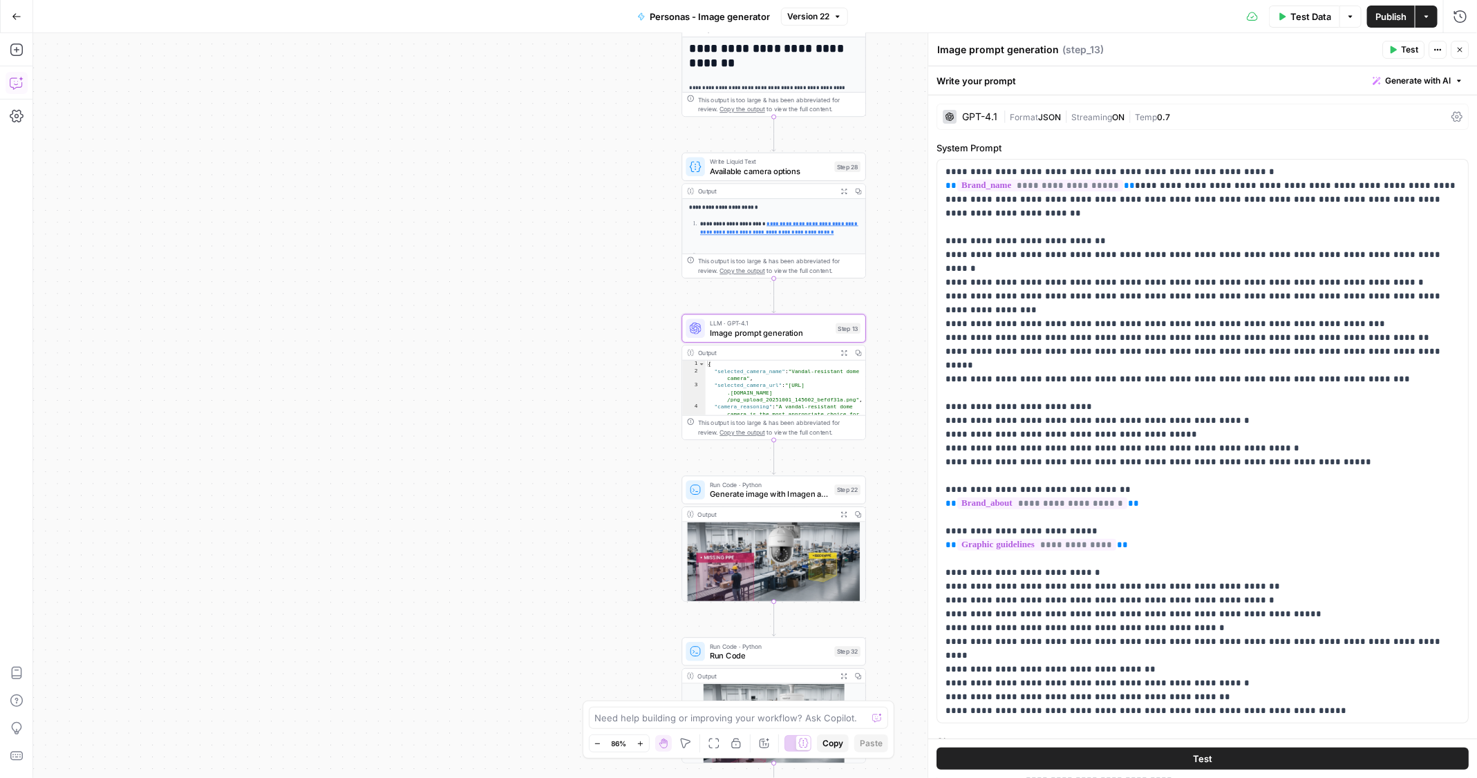
click at [17, 90] on button "Copilot" at bounding box center [17, 83] width 22 height 22
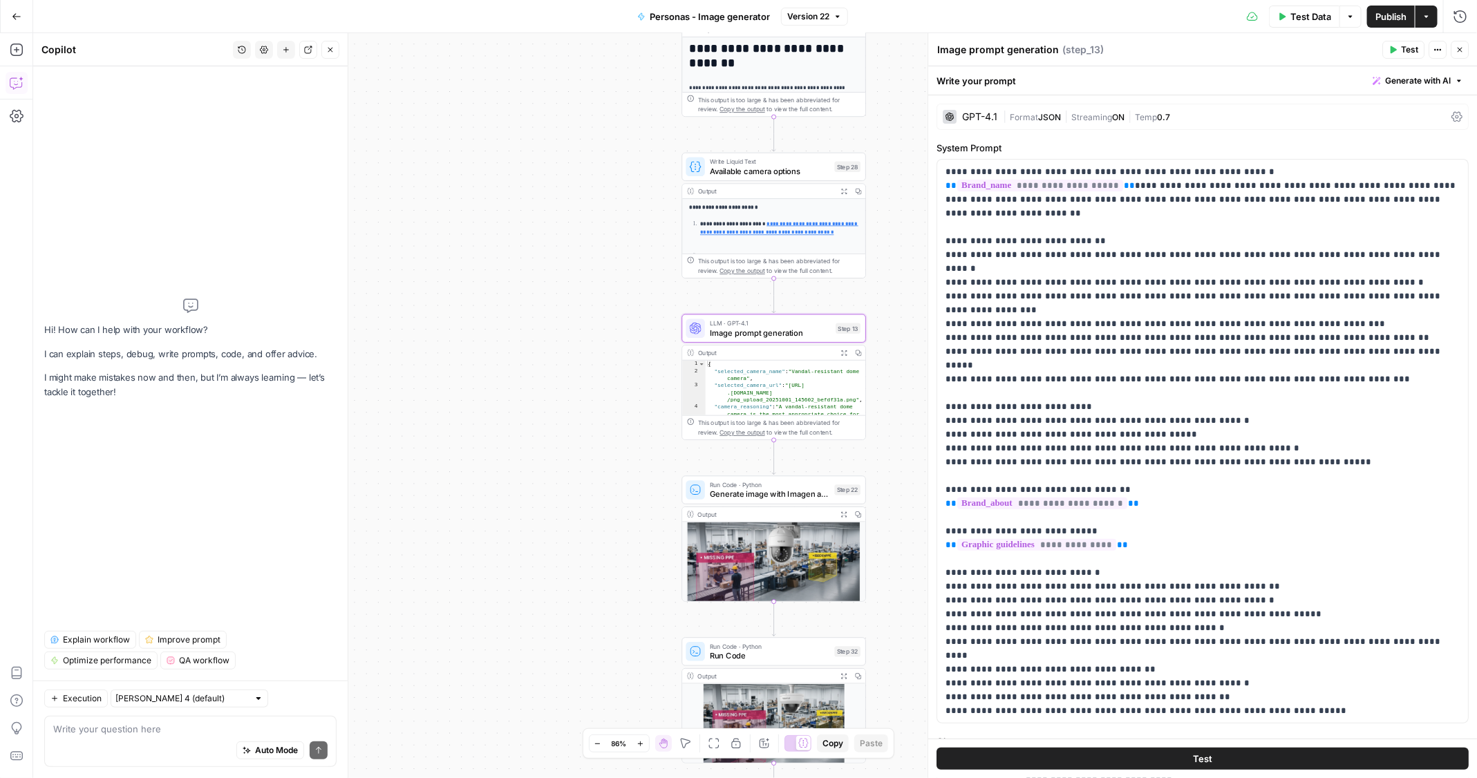
click at [110, 735] on textarea at bounding box center [190, 729] width 274 height 14
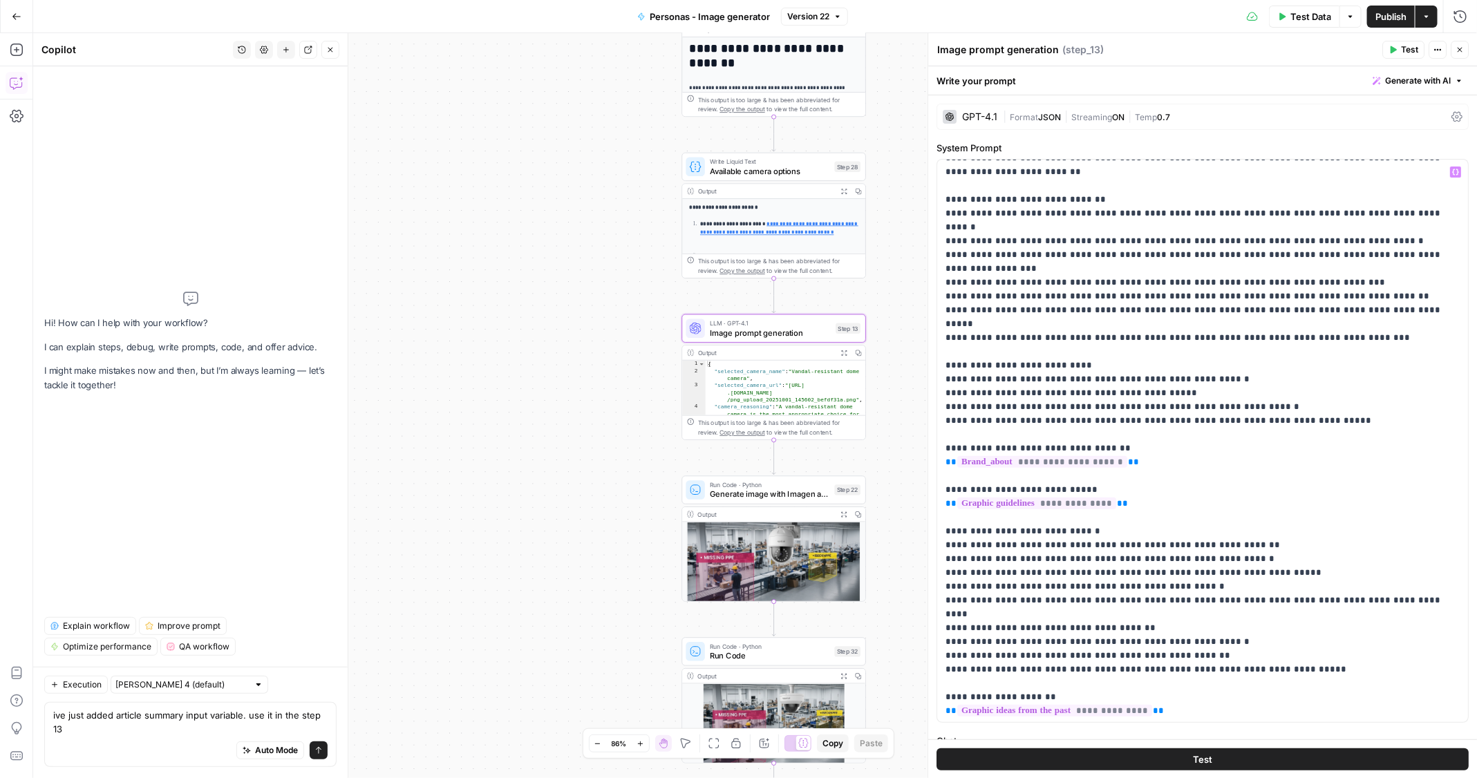
scroll to position [277, 0]
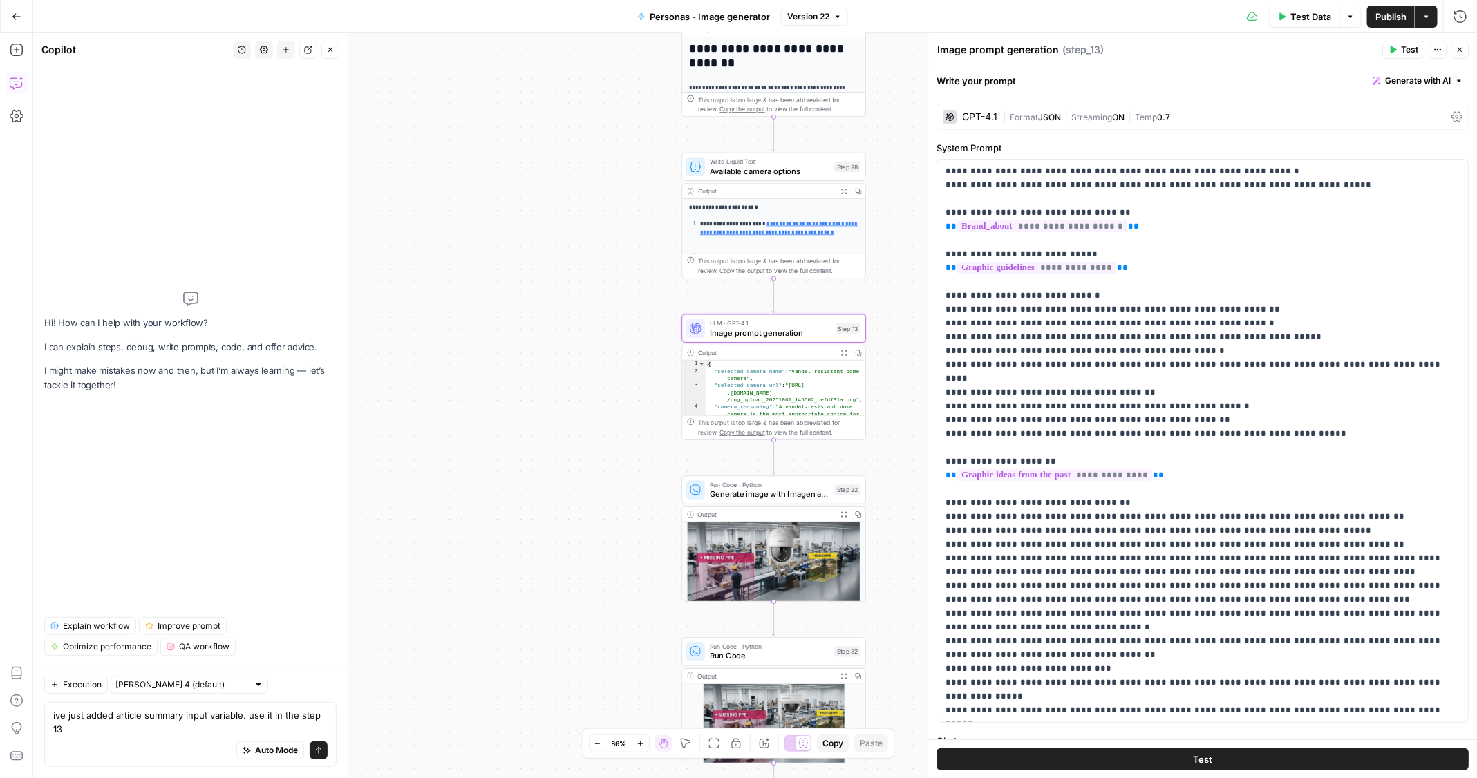
click at [110, 733] on textarea "ive just added article summary input variable. use it in the step 13" at bounding box center [190, 722] width 274 height 28
type textarea "ive just added article summary input variable. use it in the step 13 as a guida…"
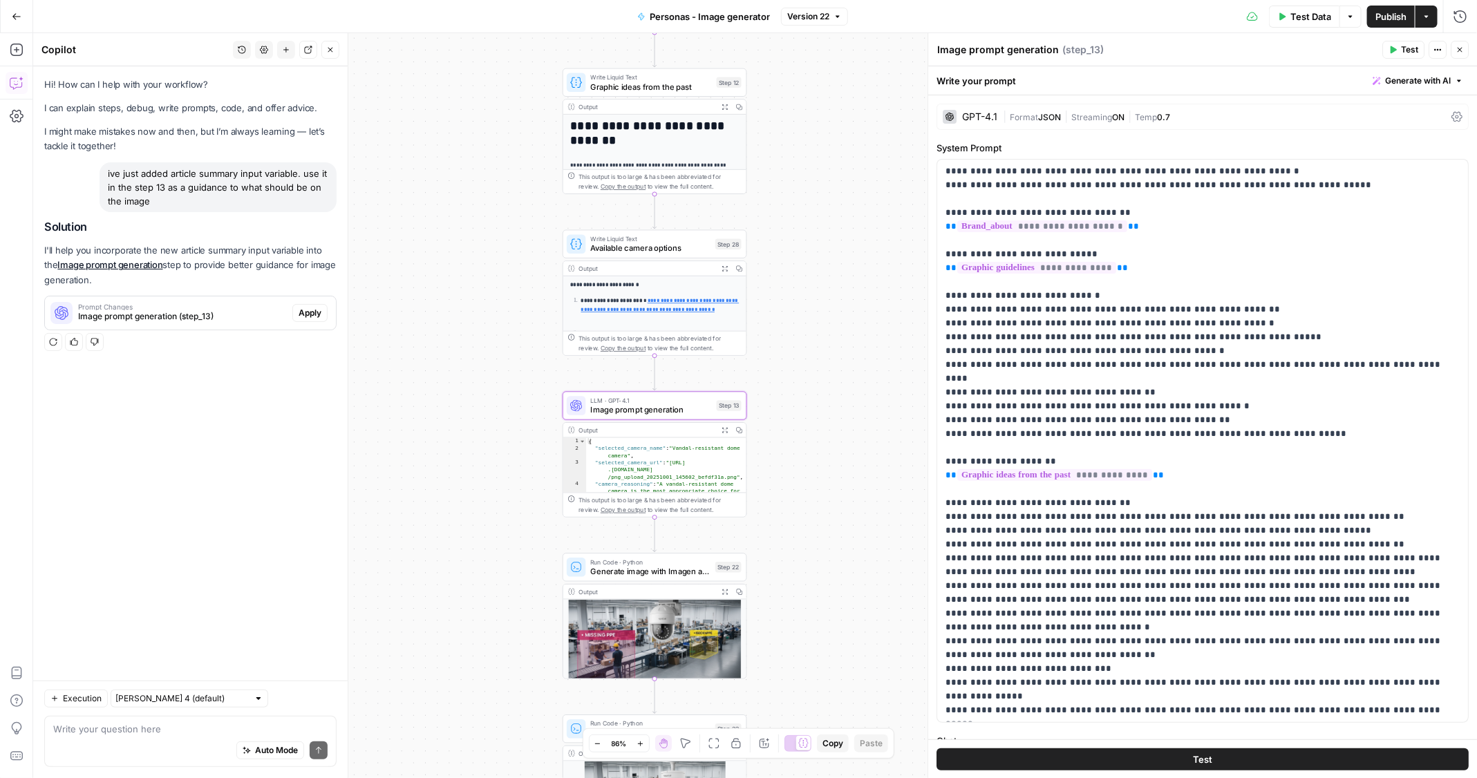
click at [318, 314] on span "Apply" at bounding box center [310, 313] width 23 height 12
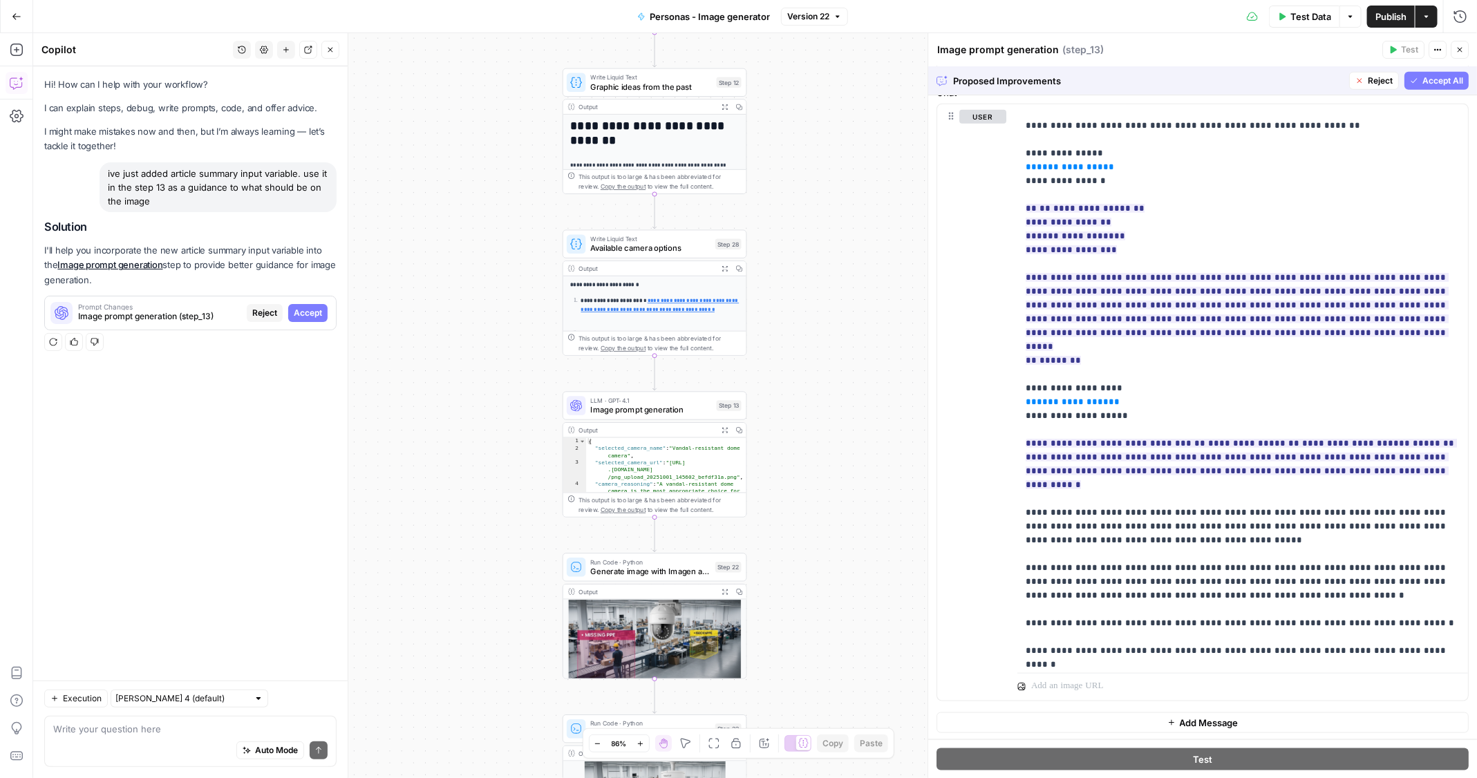
scroll to position [45, 0]
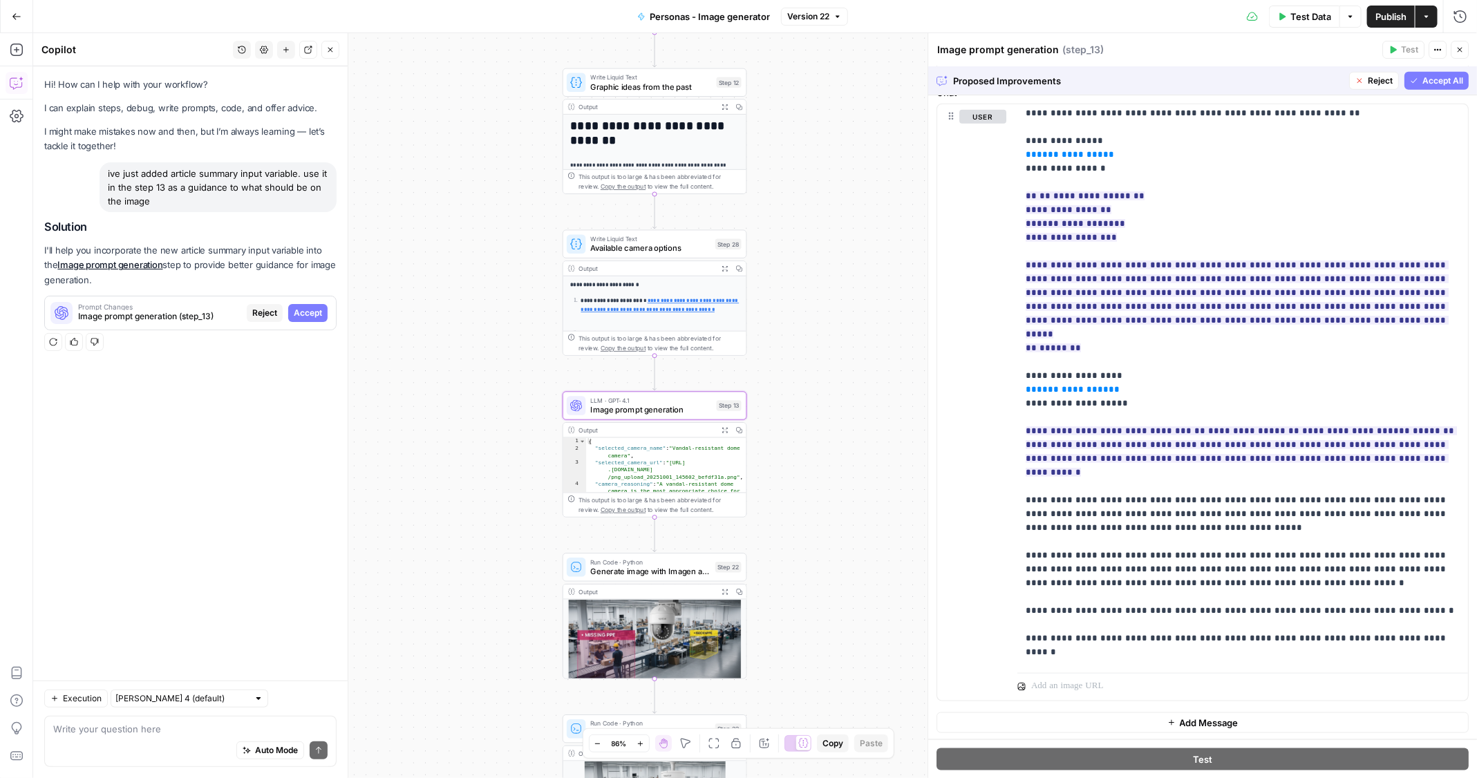
click at [309, 314] on span "Accept" at bounding box center [308, 313] width 28 height 12
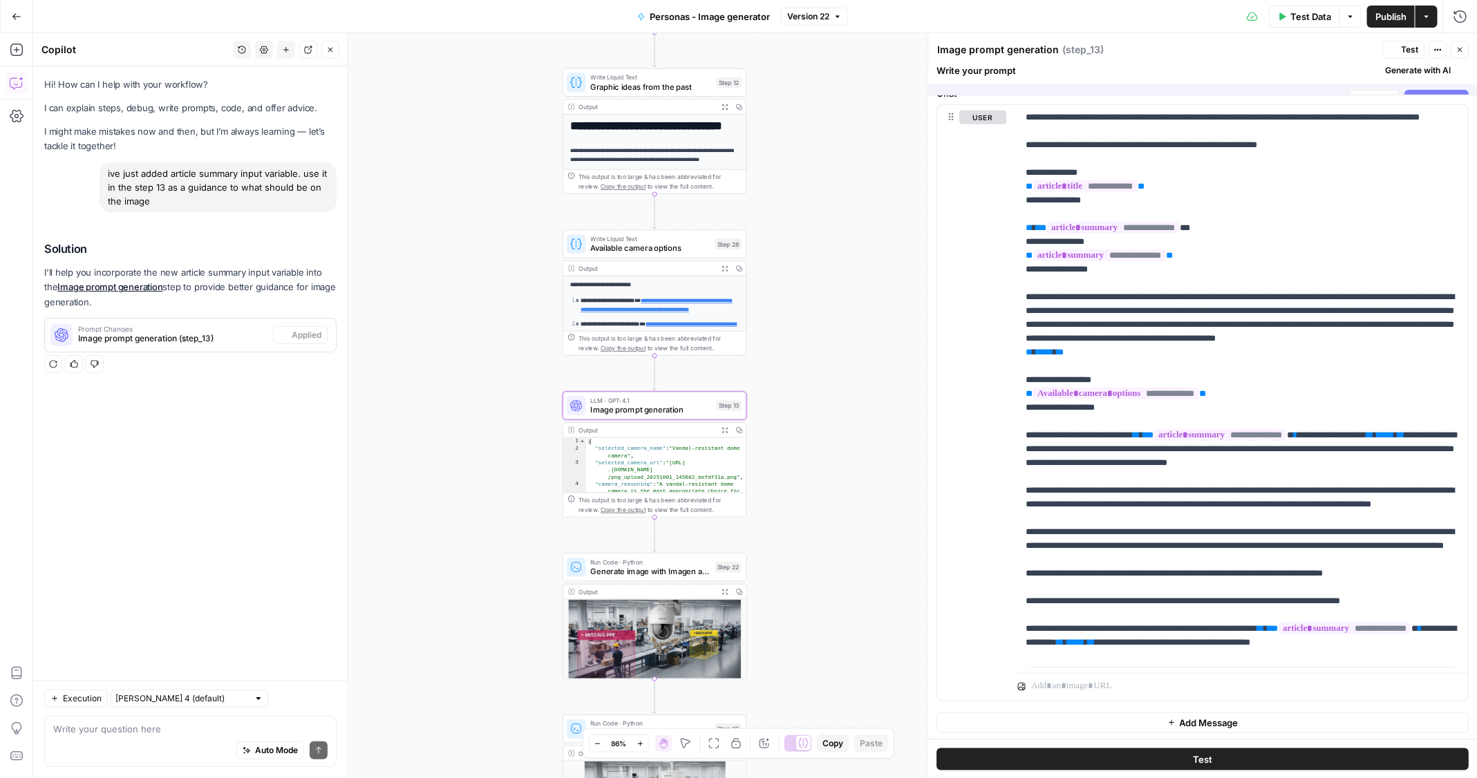
scroll to position [0, 0]
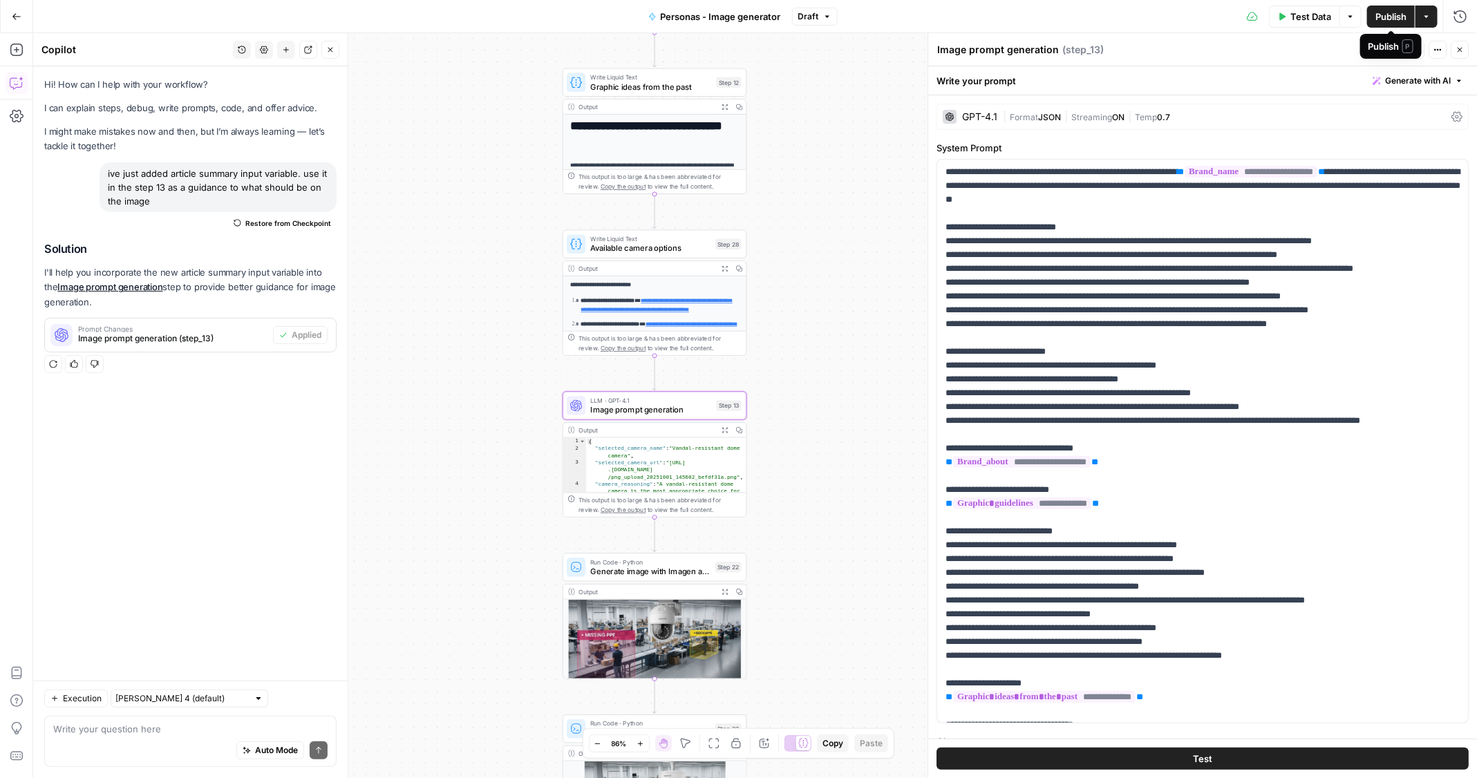
click at [1384, 13] on span "Publish" at bounding box center [1390, 17] width 31 height 14
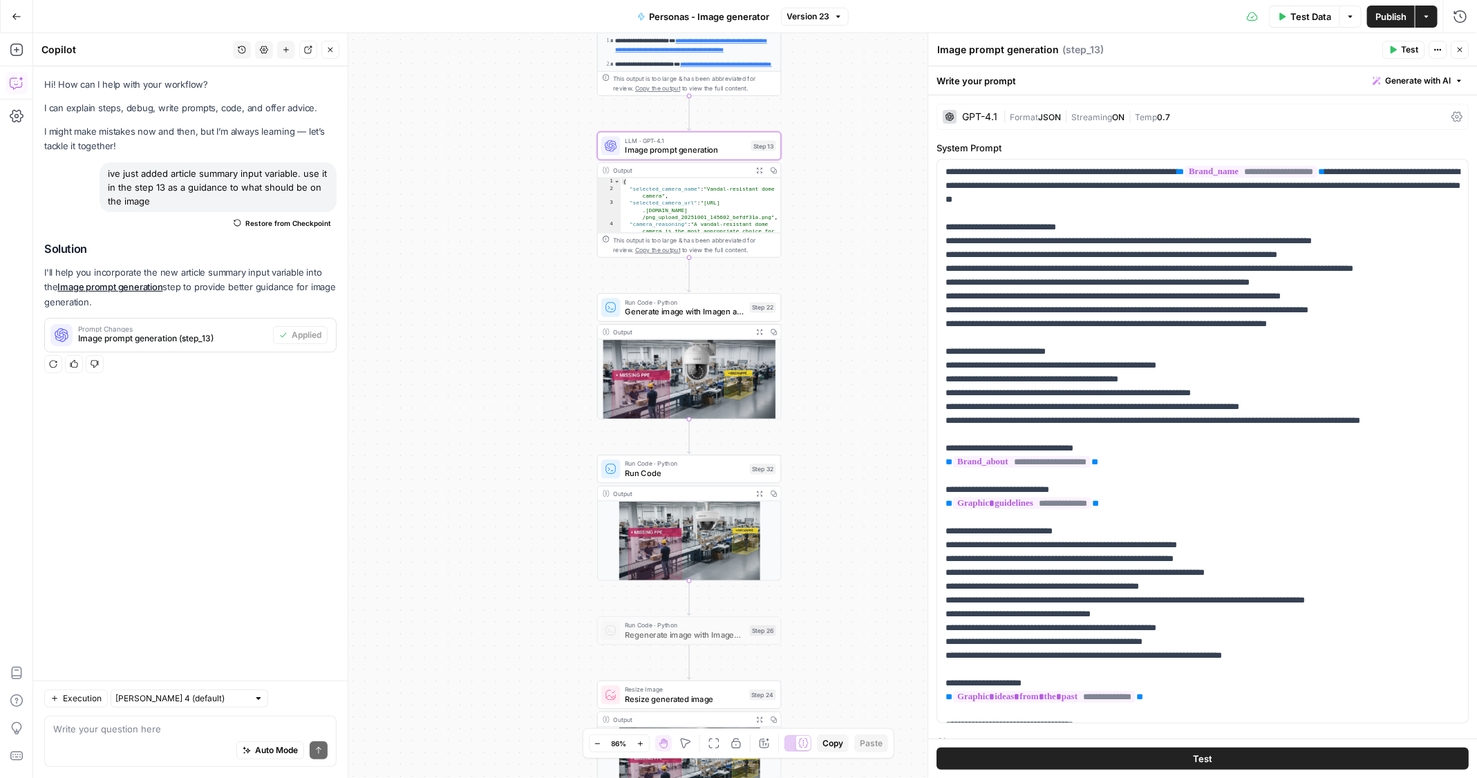
drag, startPoint x: 448, startPoint y: 401, endPoint x: 482, endPoint y: 141, distance: 262.1
click at [482, 141] on div "**********" at bounding box center [755, 405] width 1444 height 745
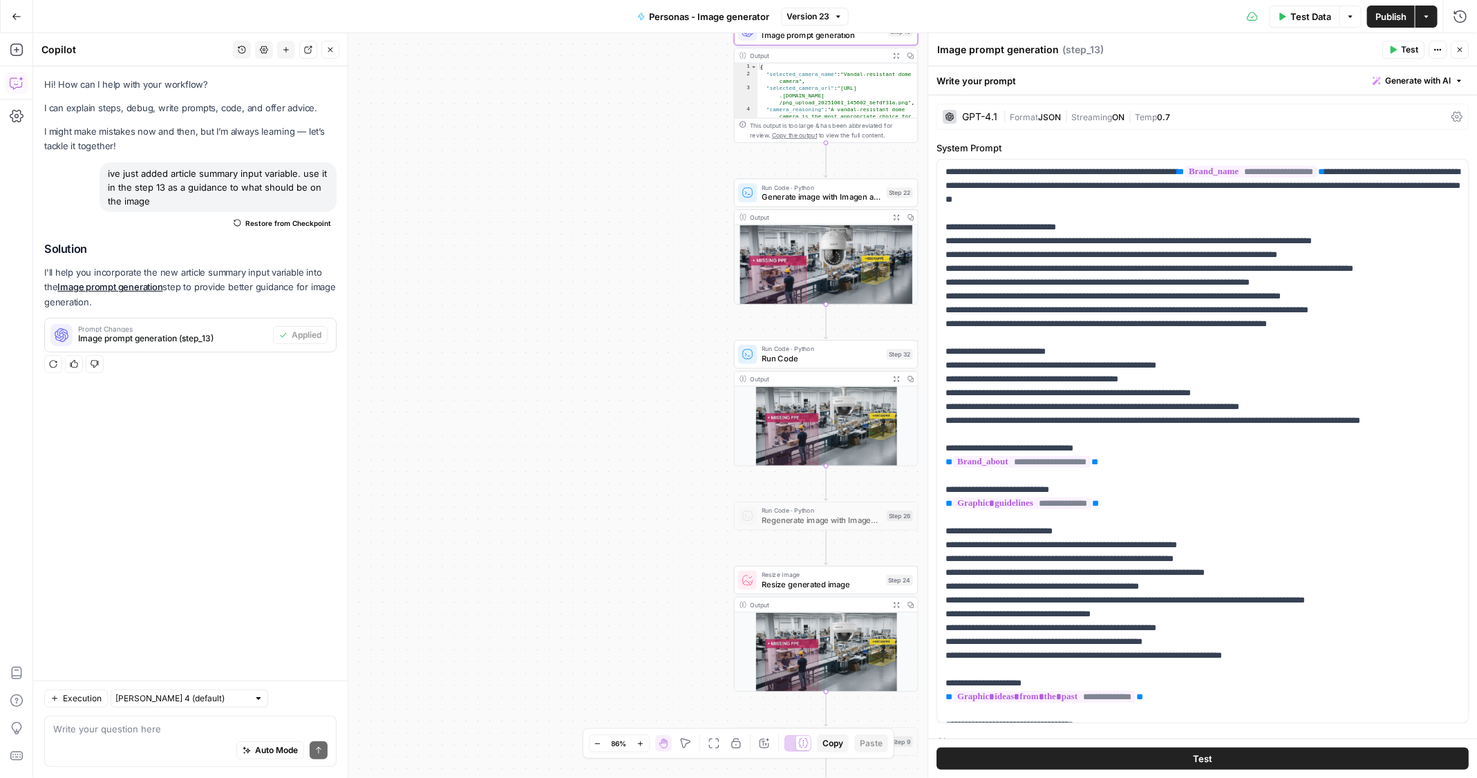
drag, startPoint x: 482, startPoint y: 435, endPoint x: 535, endPoint y: 457, distance: 57.4
click at [535, 457] on div "**********" at bounding box center [755, 405] width 1444 height 745
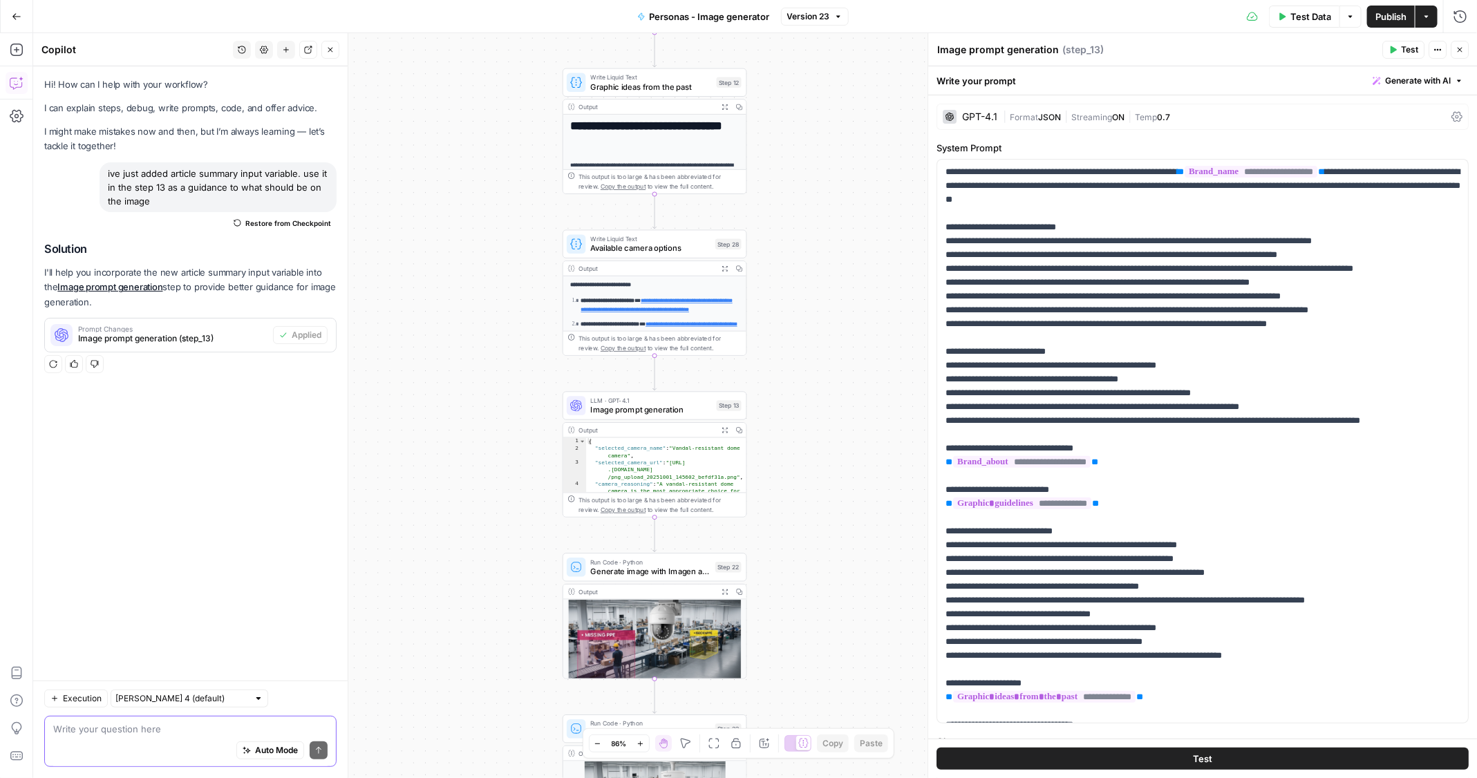
click at [108, 729] on textarea at bounding box center [190, 729] width 274 height 14
click at [200, 737] on div "Auto Mode Send" at bounding box center [190, 751] width 274 height 30
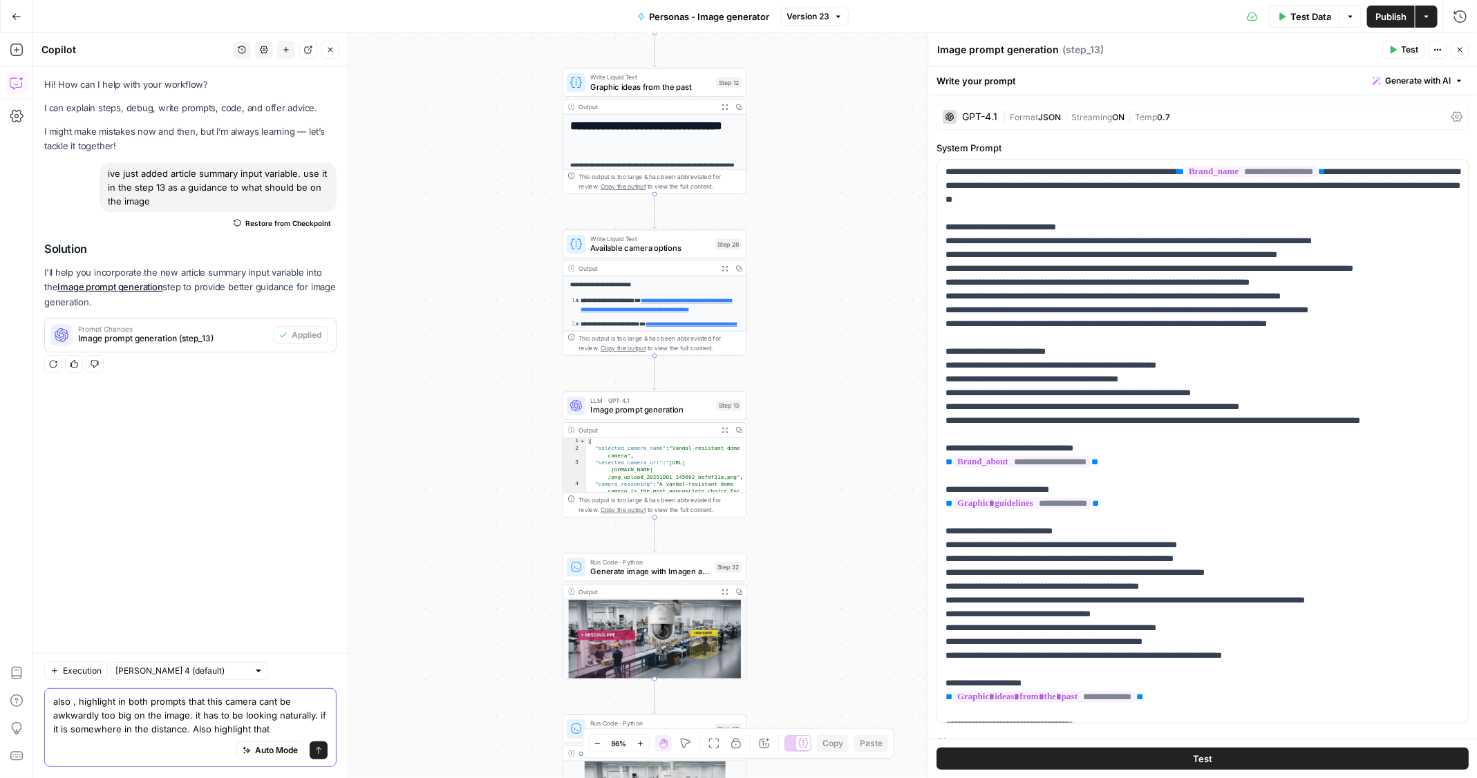
click at [292, 734] on textarea "also , highlight in both prompts that this camera cant be awkwardly too big on …" at bounding box center [190, 715] width 274 height 41
click at [281, 729] on textarea "also , highlight in both prompts that this camera cant be awkwardly too big on …" at bounding box center [190, 708] width 274 height 55
type textarea "also , highlight in both prompts that this camera cant be awkwardly too big on …"
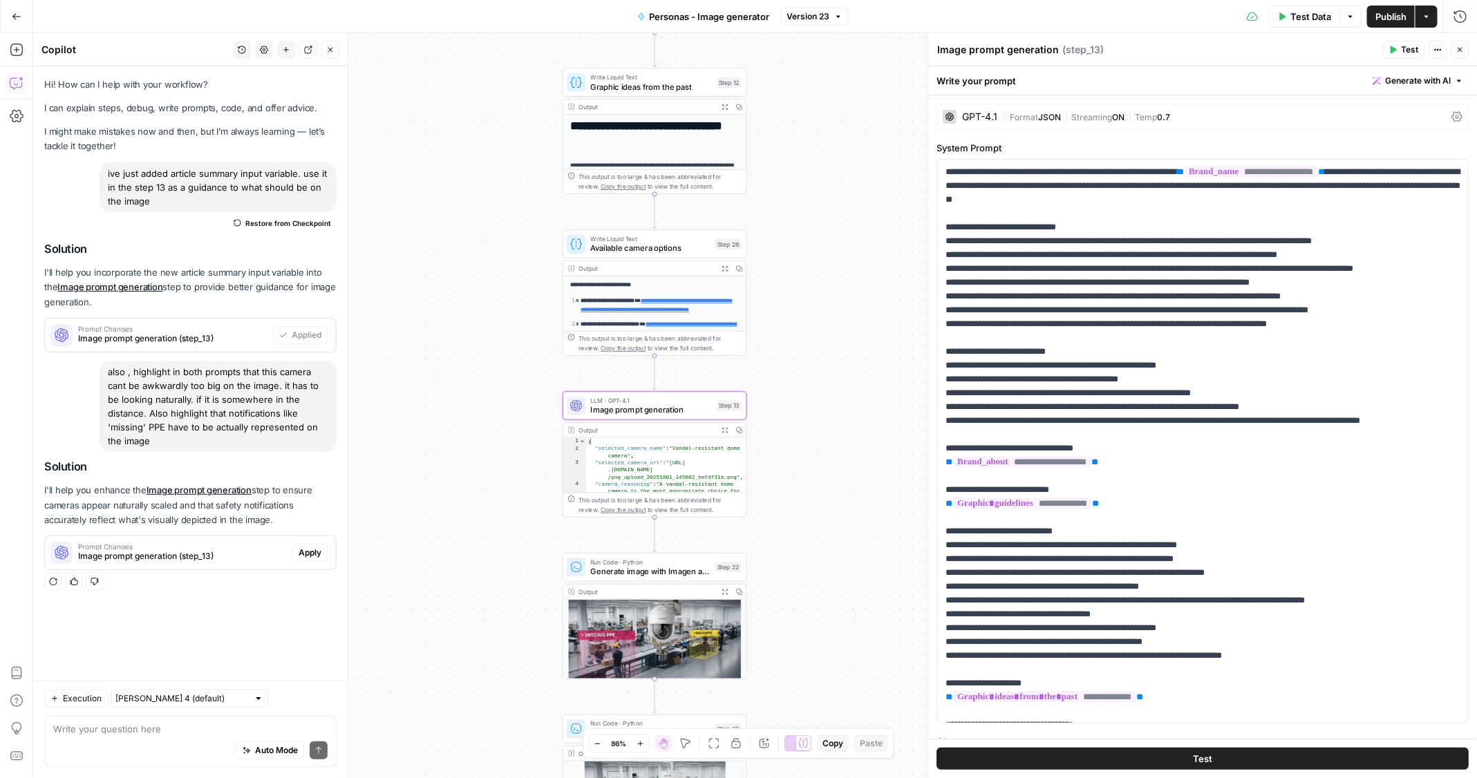
click at [308, 548] on span "Apply" at bounding box center [310, 553] width 23 height 12
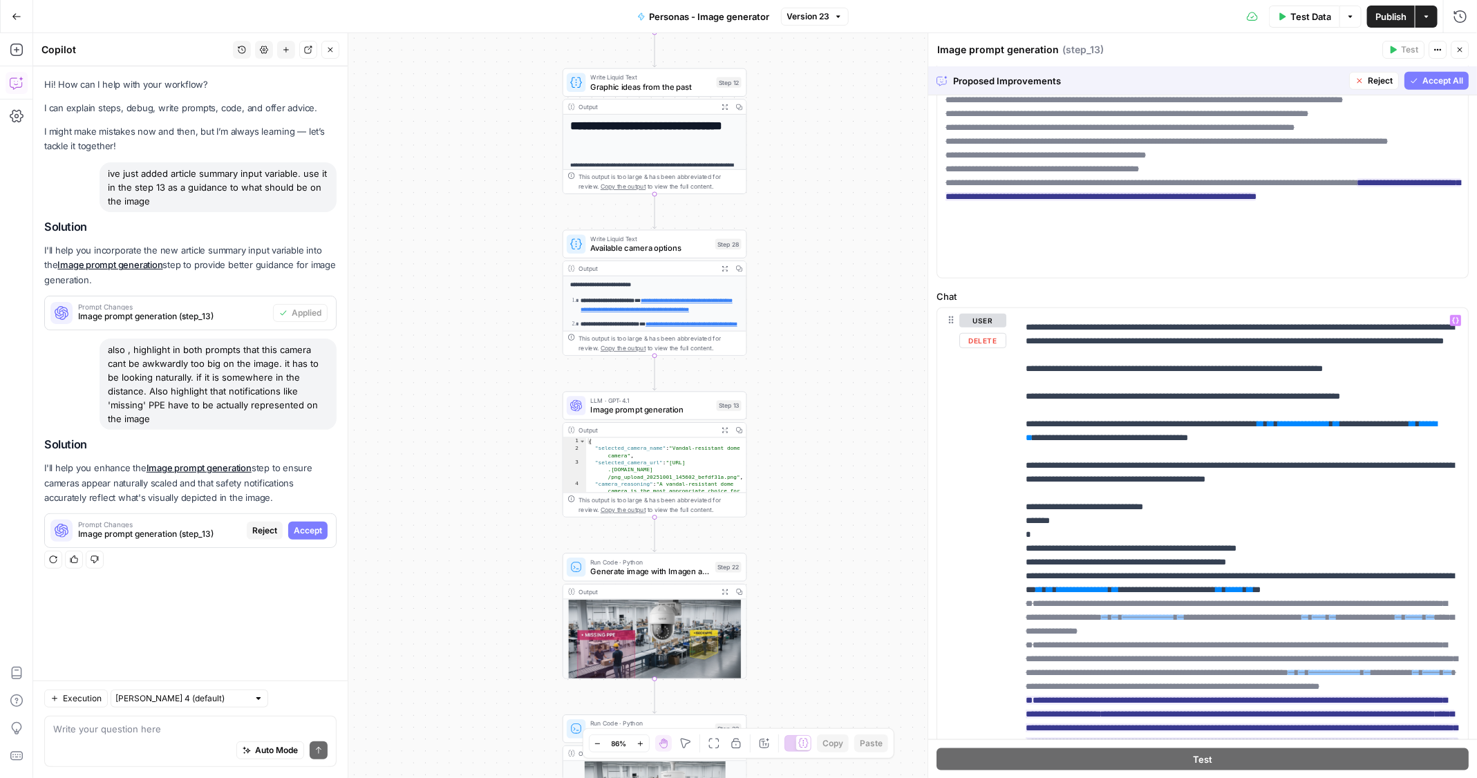
scroll to position [1249, 0]
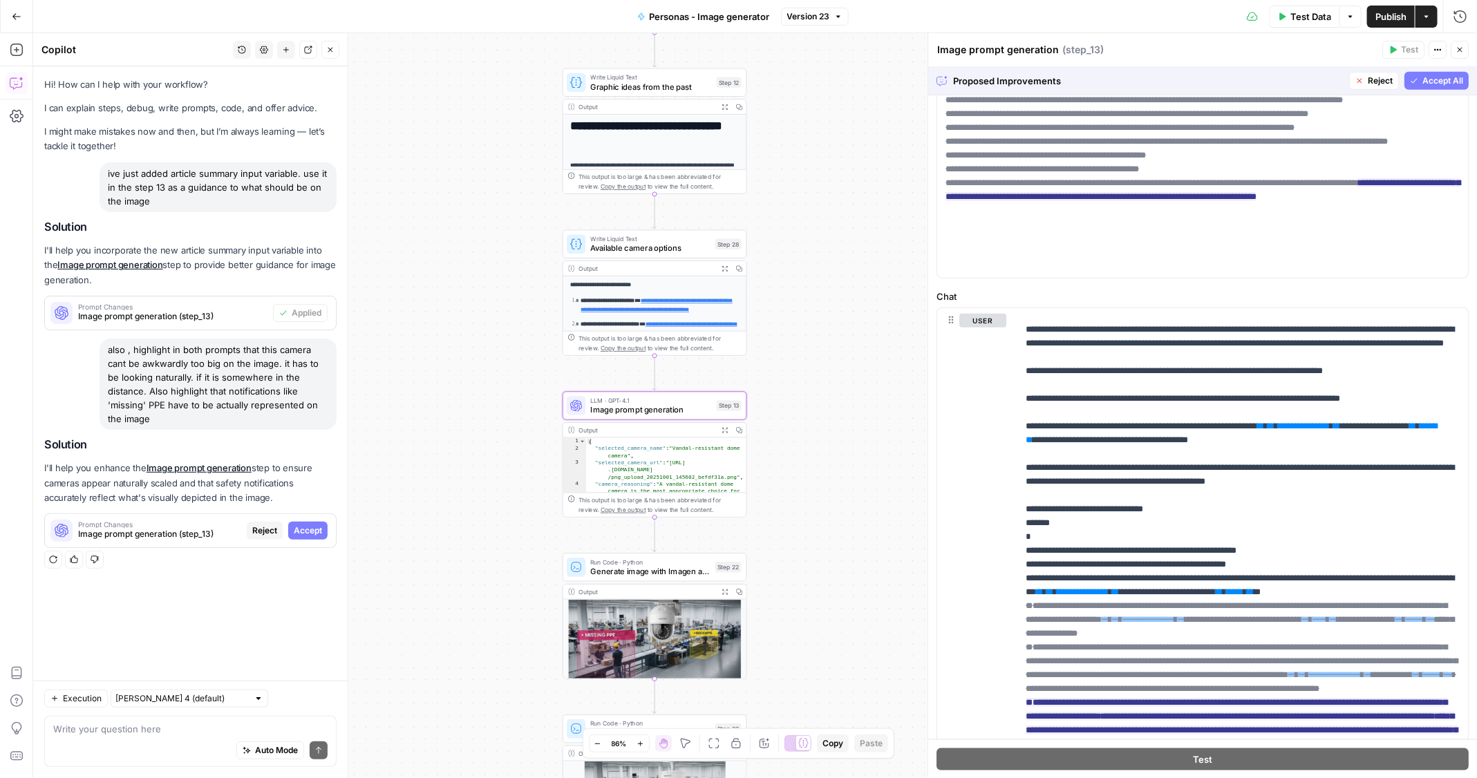
click at [299, 532] on span "Accept" at bounding box center [308, 531] width 28 height 12
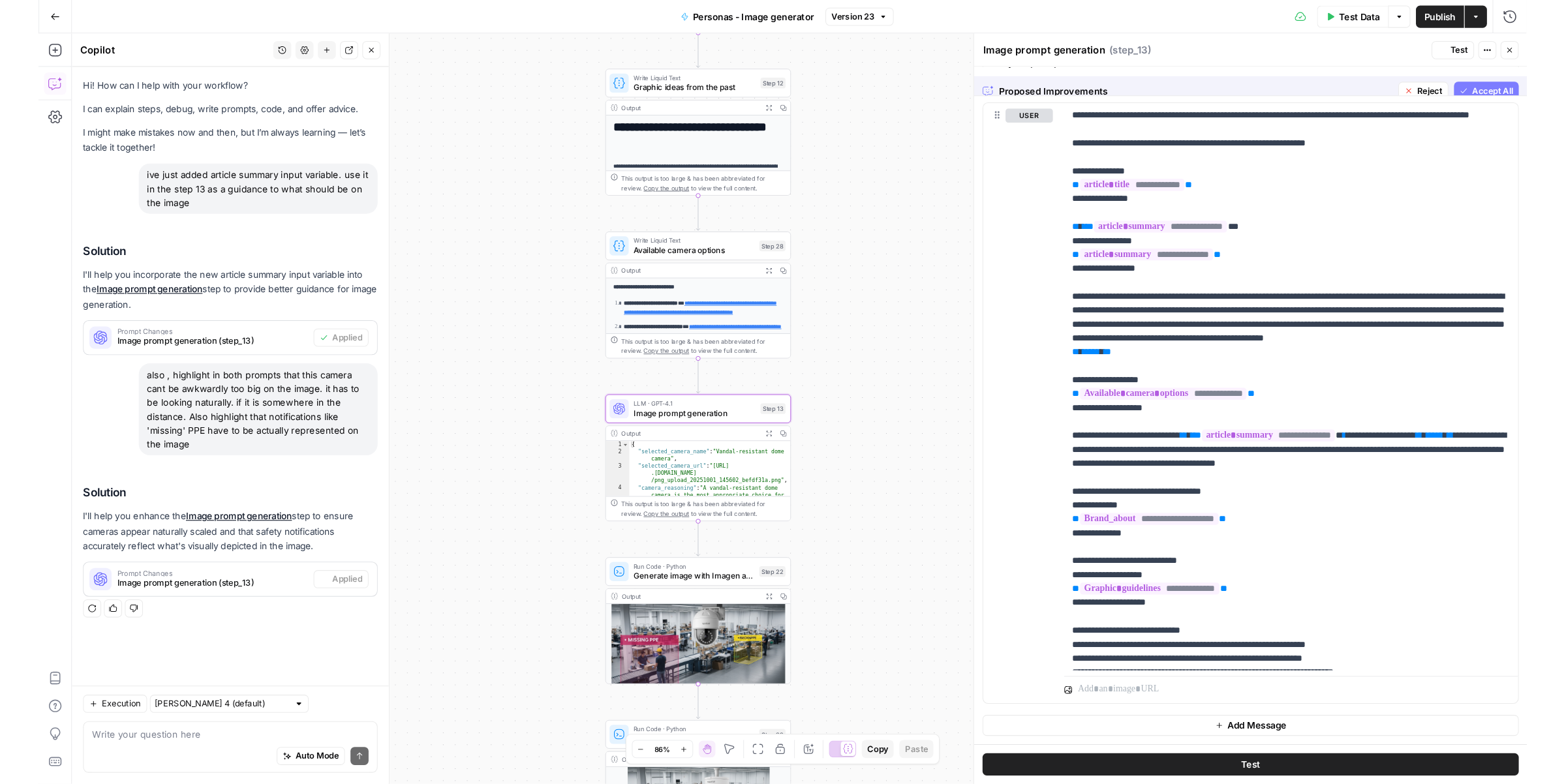
scroll to position [0, 0]
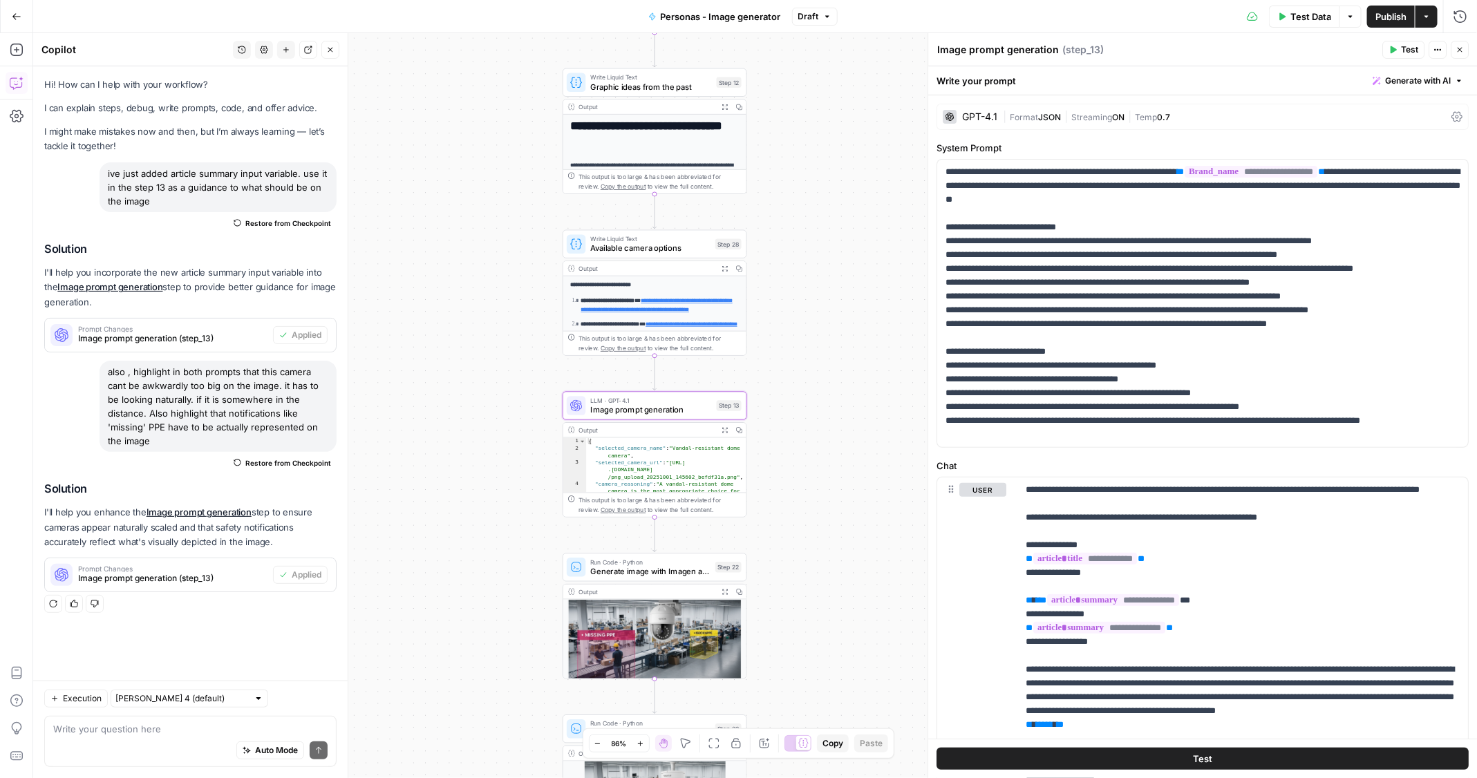
click at [1399, 17] on span "Publish" at bounding box center [1390, 17] width 31 height 14
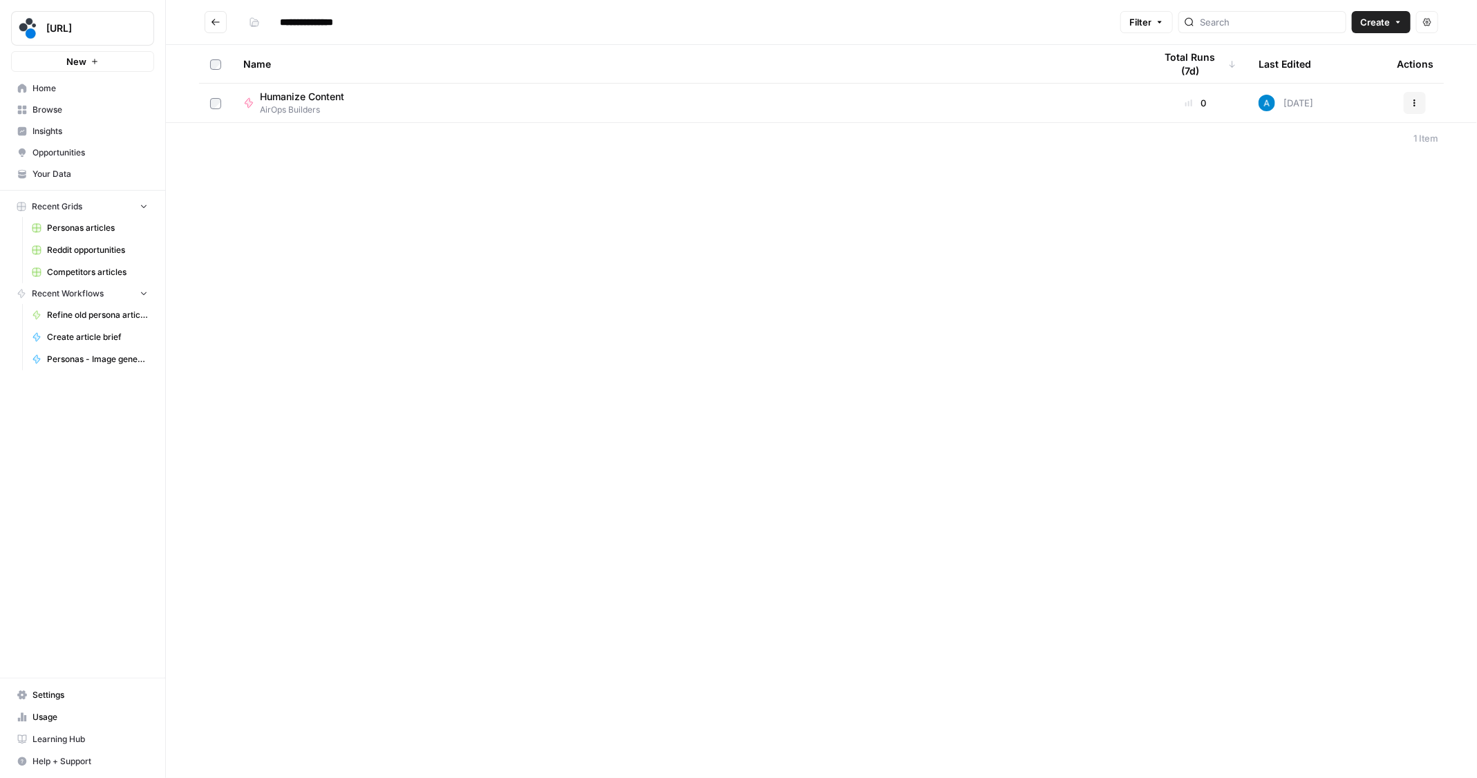
click at [341, 95] on span "Humanize Content" at bounding box center [302, 97] width 84 height 14
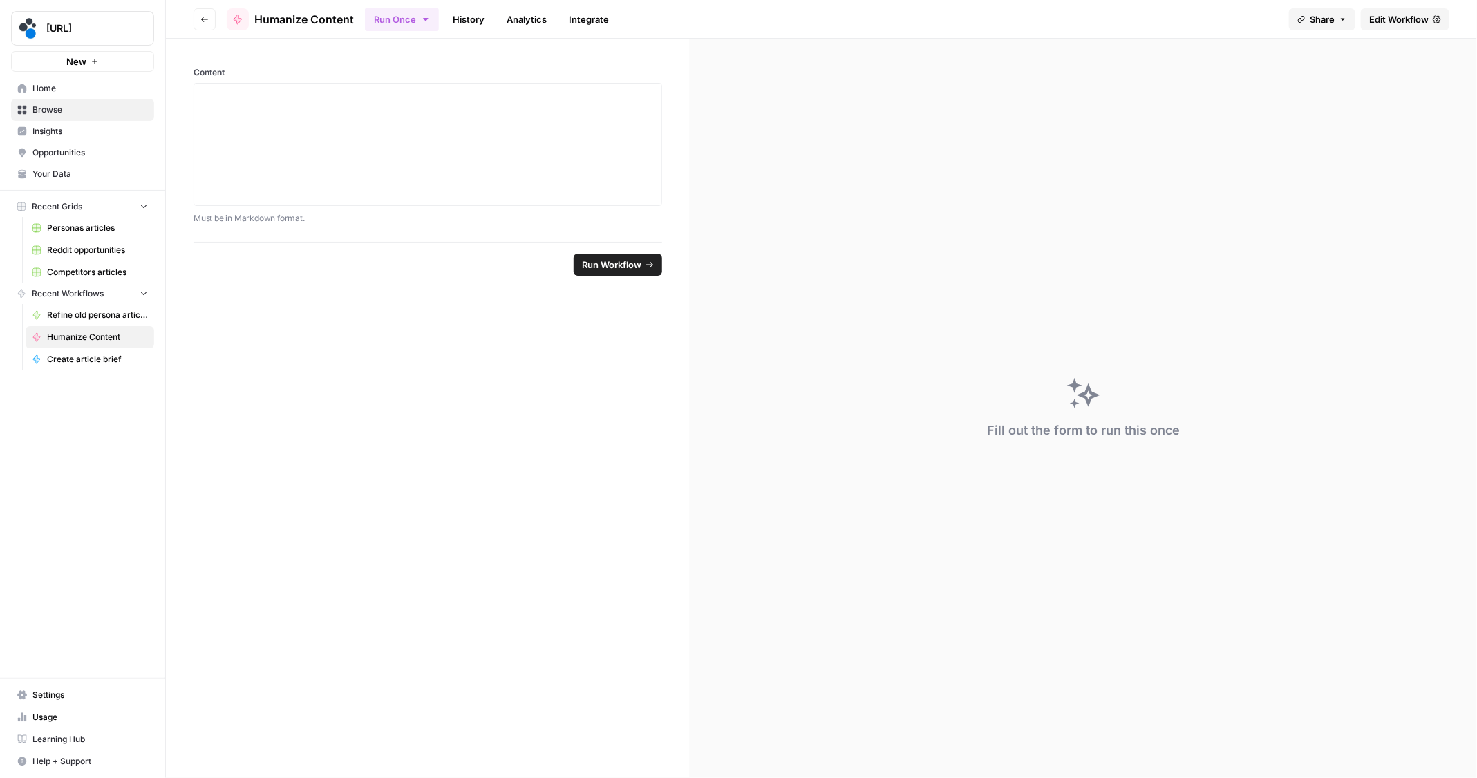
click at [1386, 20] on span "Edit Workflow" at bounding box center [1398, 19] width 59 height 14
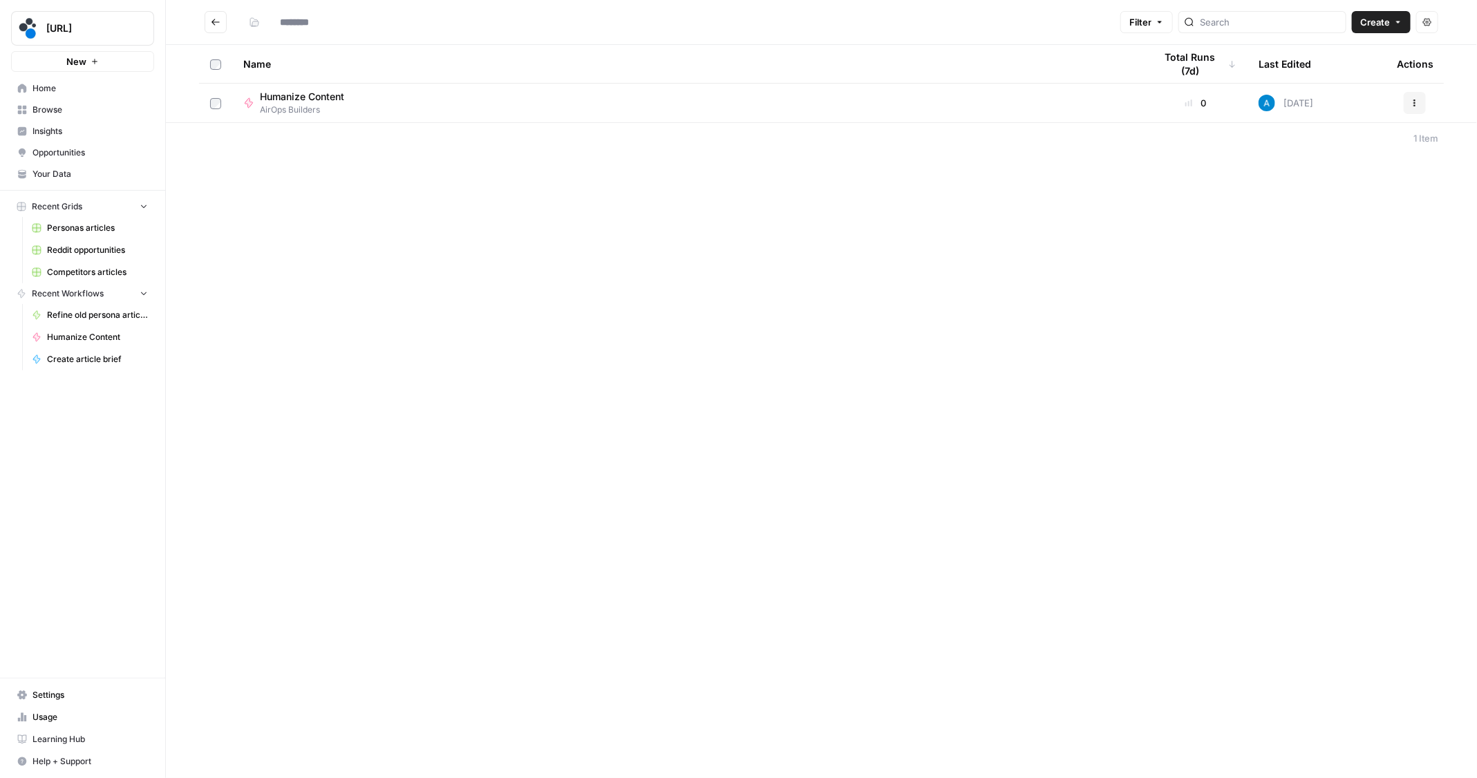
type input "**********"
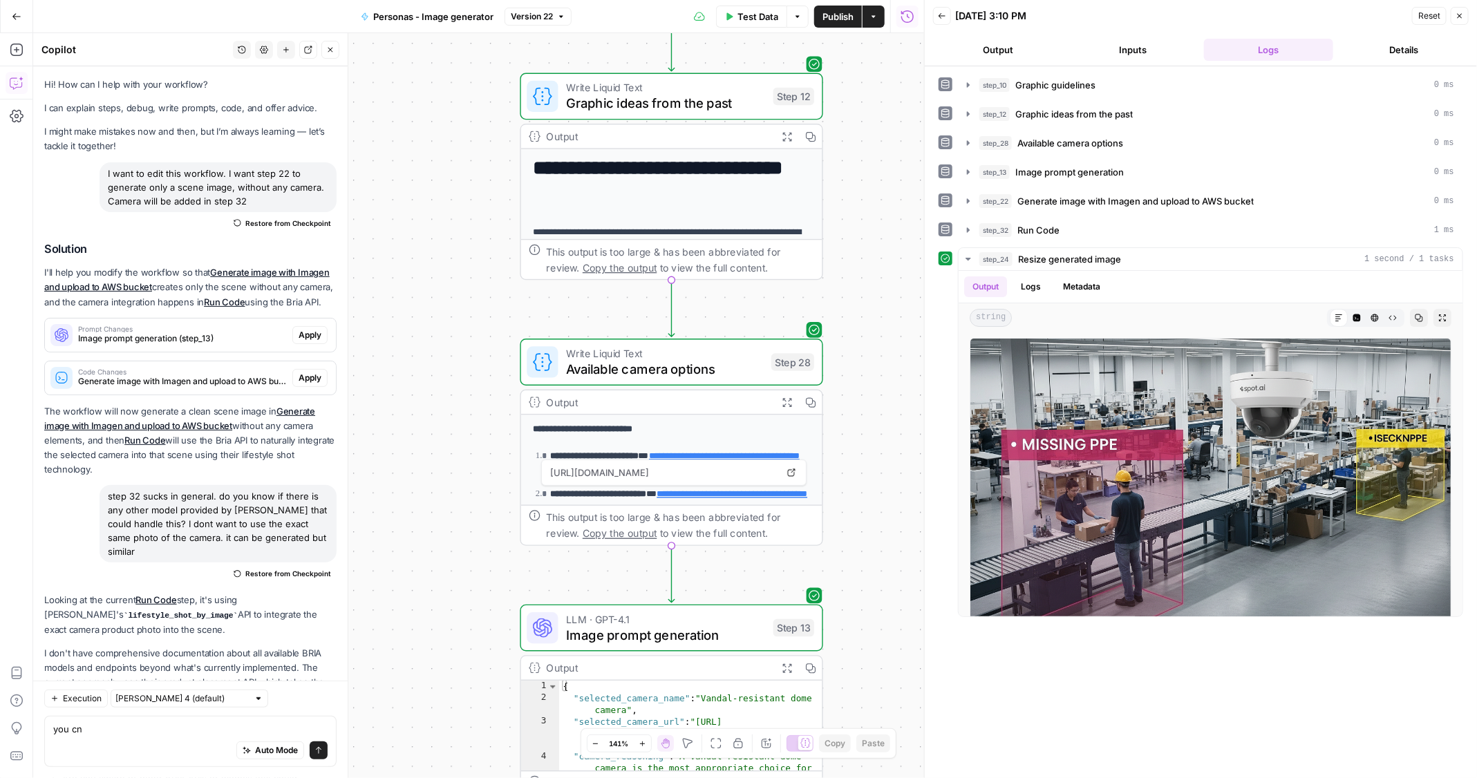
scroll to position [2737, 0]
